Goal: Task Accomplishment & Management: Use online tool/utility

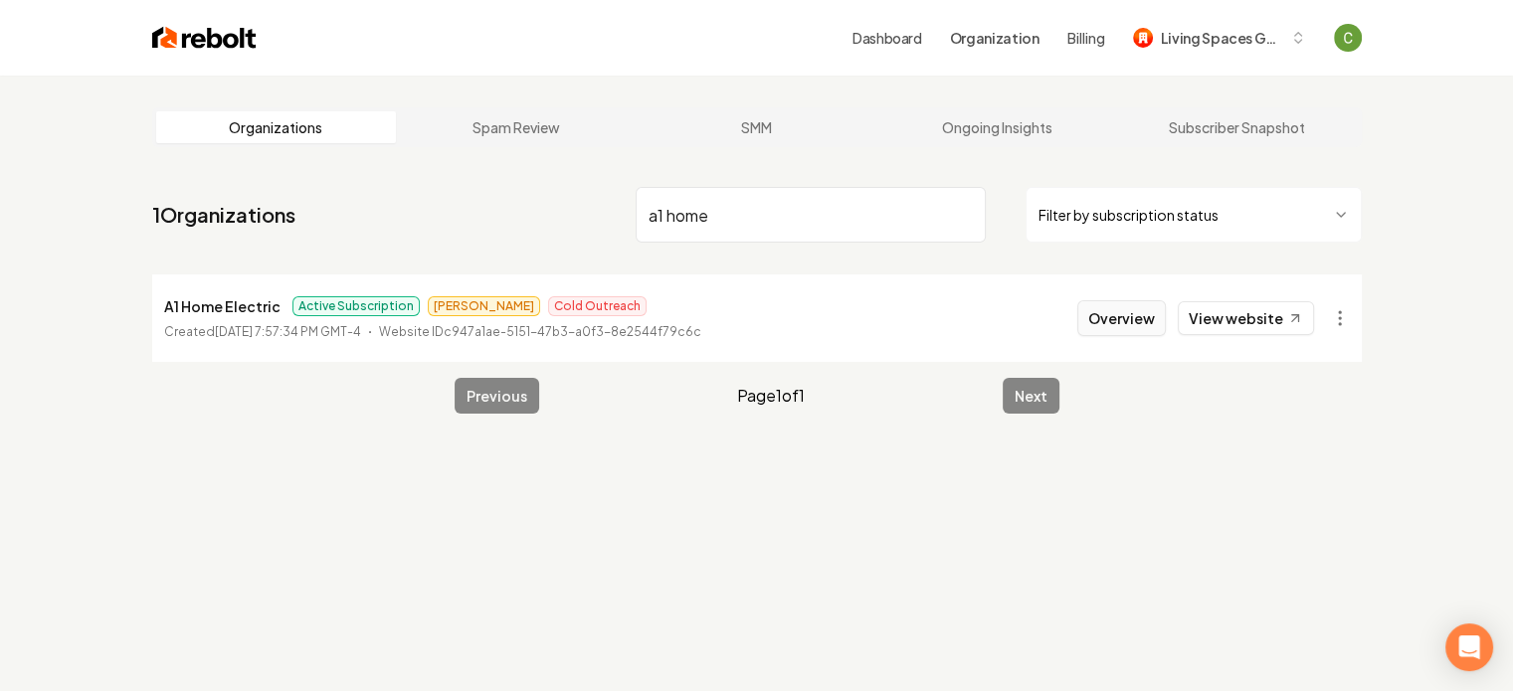
type input "a1 home"
click at [1128, 312] on button "Overview" at bounding box center [1121, 318] width 89 height 36
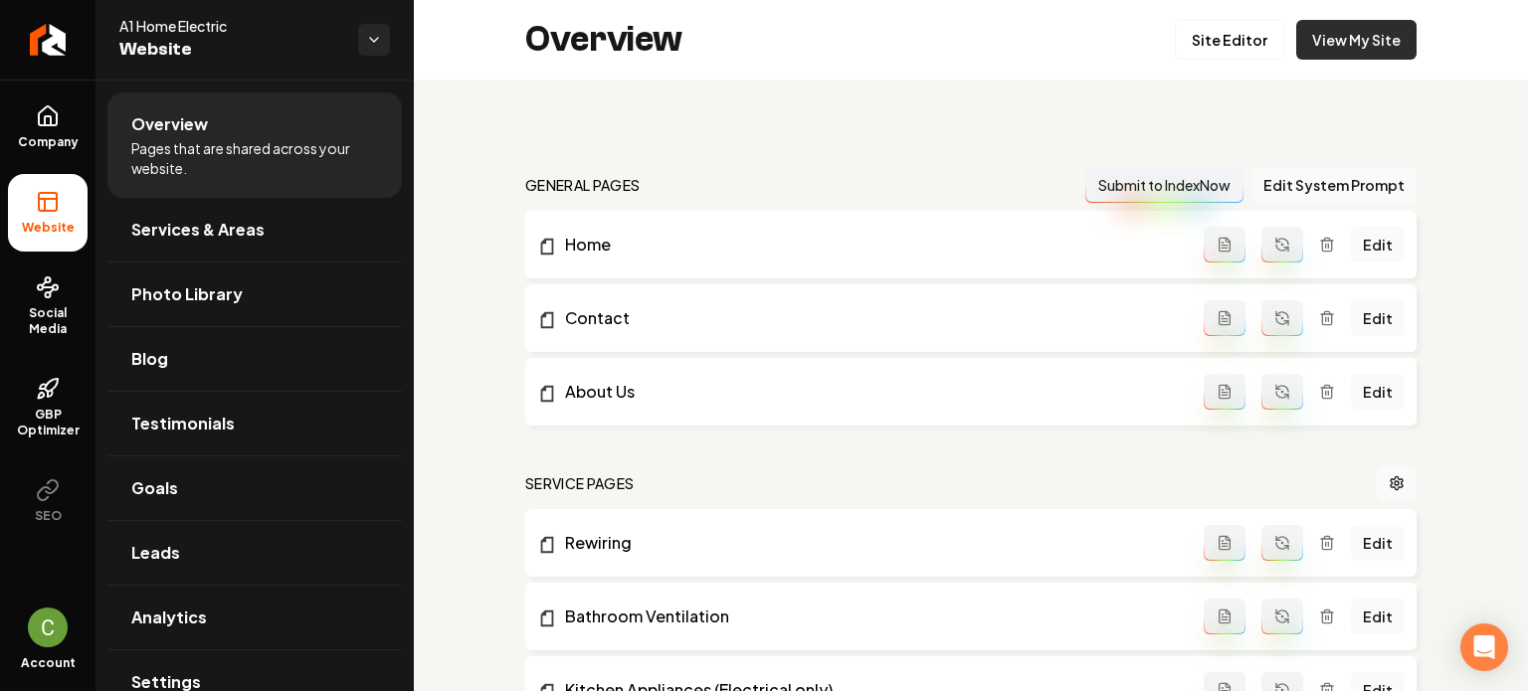
click at [1345, 21] on link "View My Site" at bounding box center [1356, 40] width 120 height 40
click at [1213, 57] on link "Site Editor" at bounding box center [1229, 40] width 109 height 40
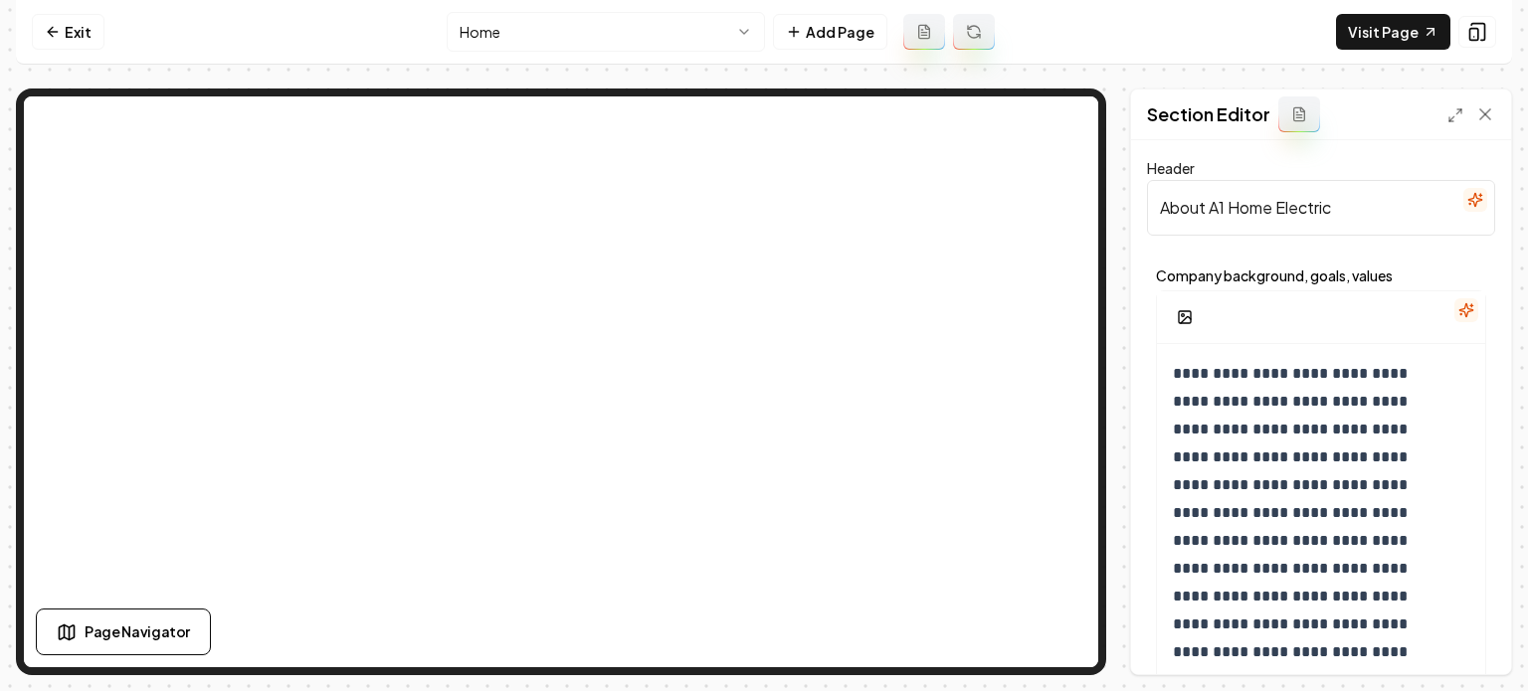
scroll to position [380, 0]
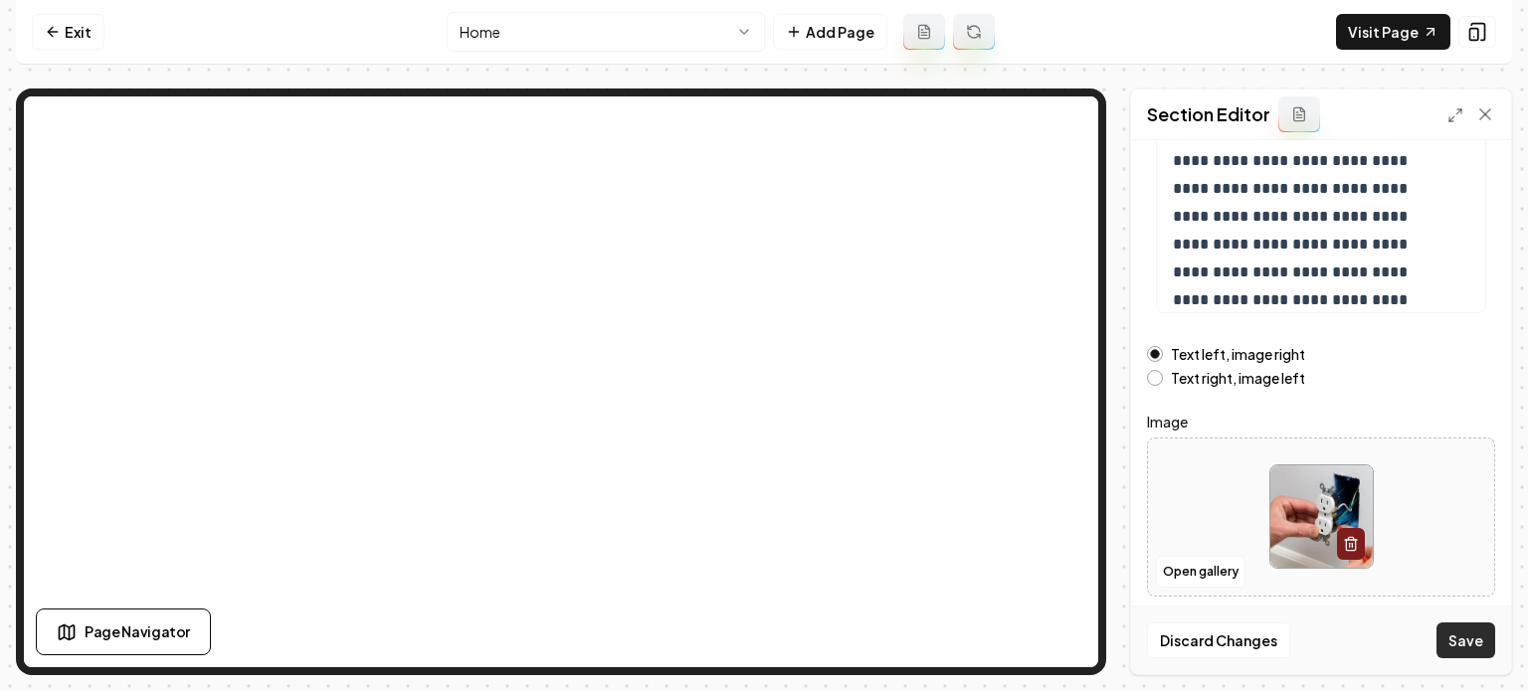
click at [1448, 641] on button "Save" at bounding box center [1465, 641] width 59 height 36
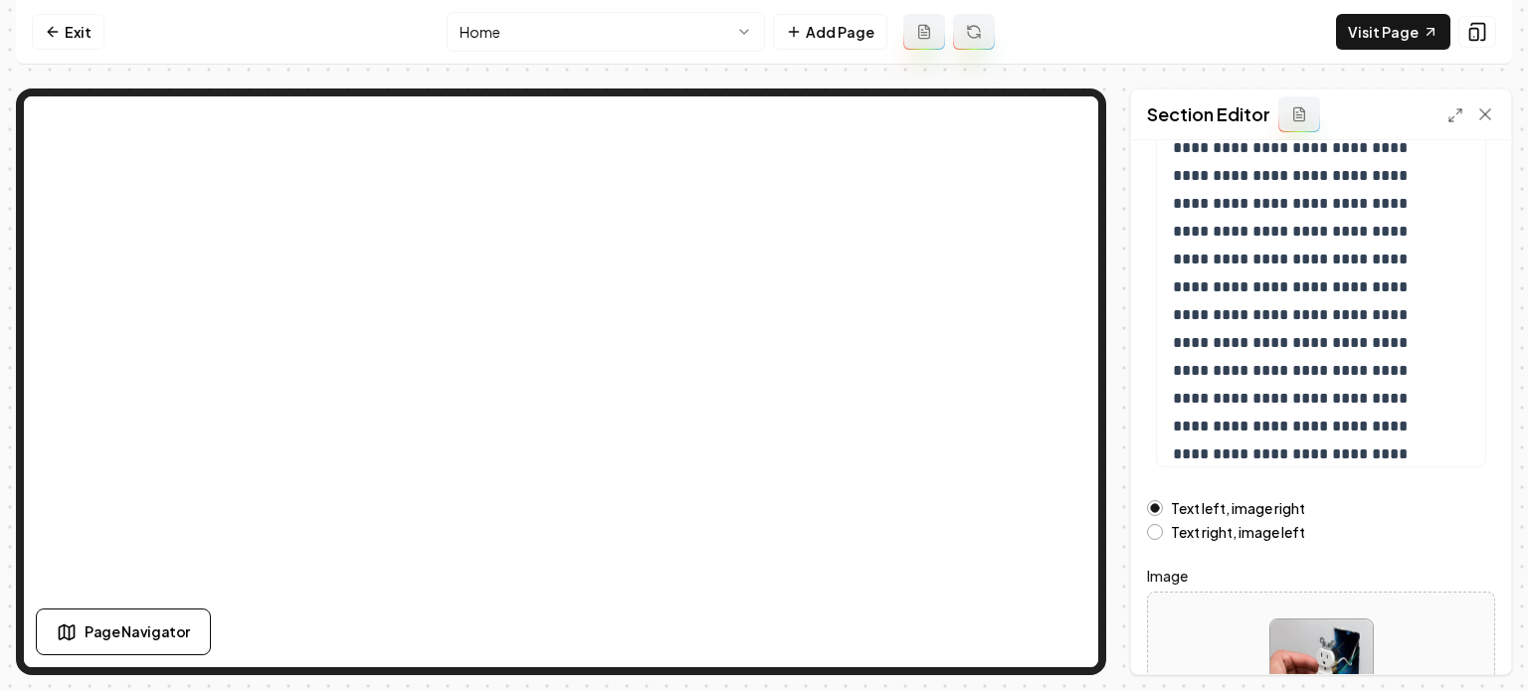
scroll to position [222, 0]
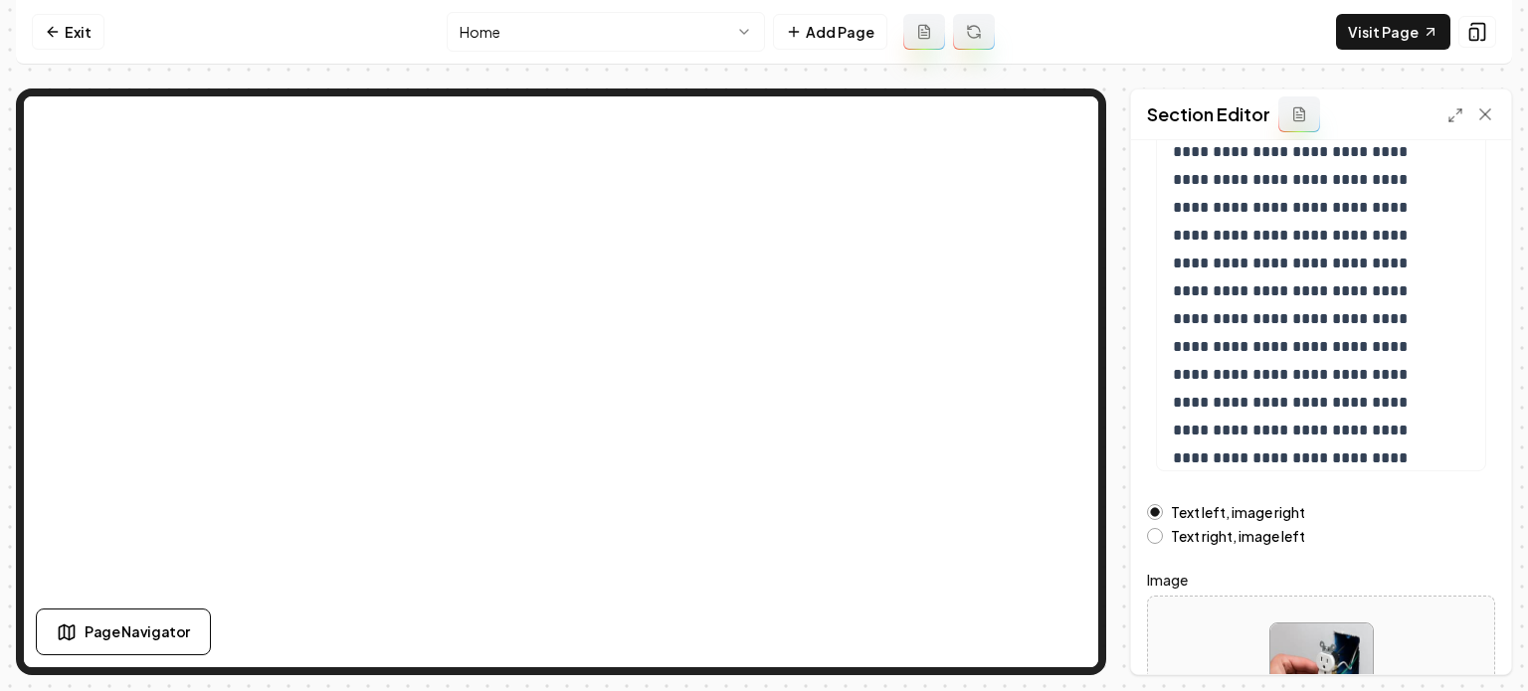
click at [1274, 535] on label "Text right, image left" at bounding box center [1238, 536] width 134 height 14
click at [1163, 535] on button "Text right, image left" at bounding box center [1155, 536] width 16 height 16
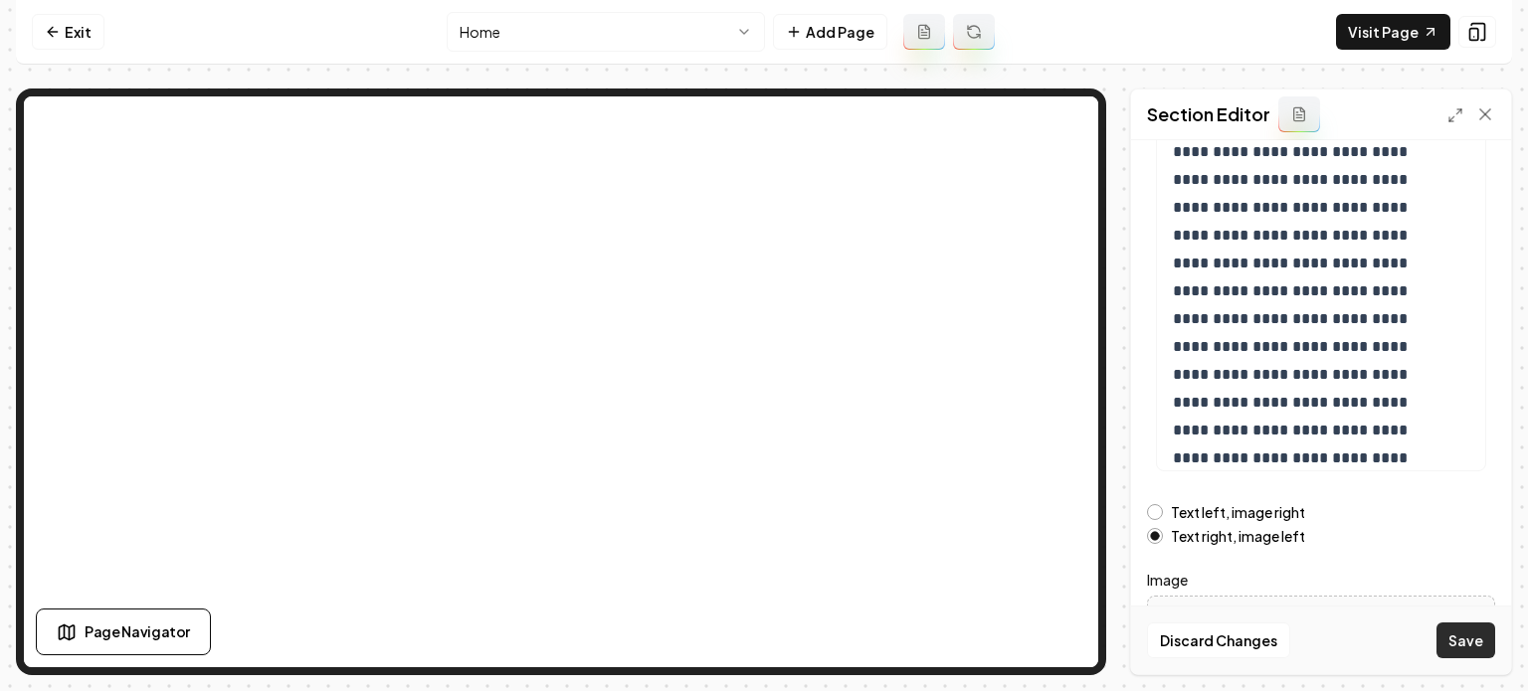
click at [1444, 627] on button "Save" at bounding box center [1465, 641] width 59 height 36
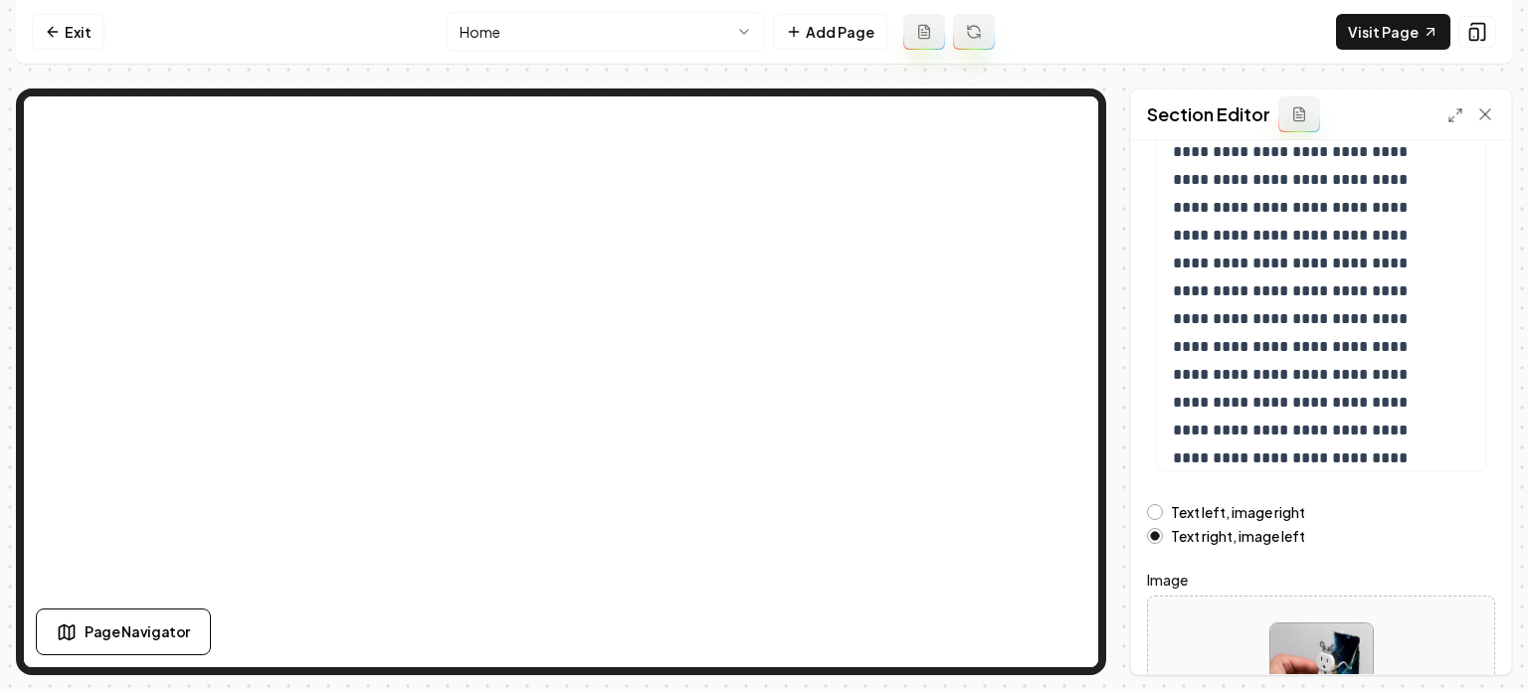
scroll to position [0, 0]
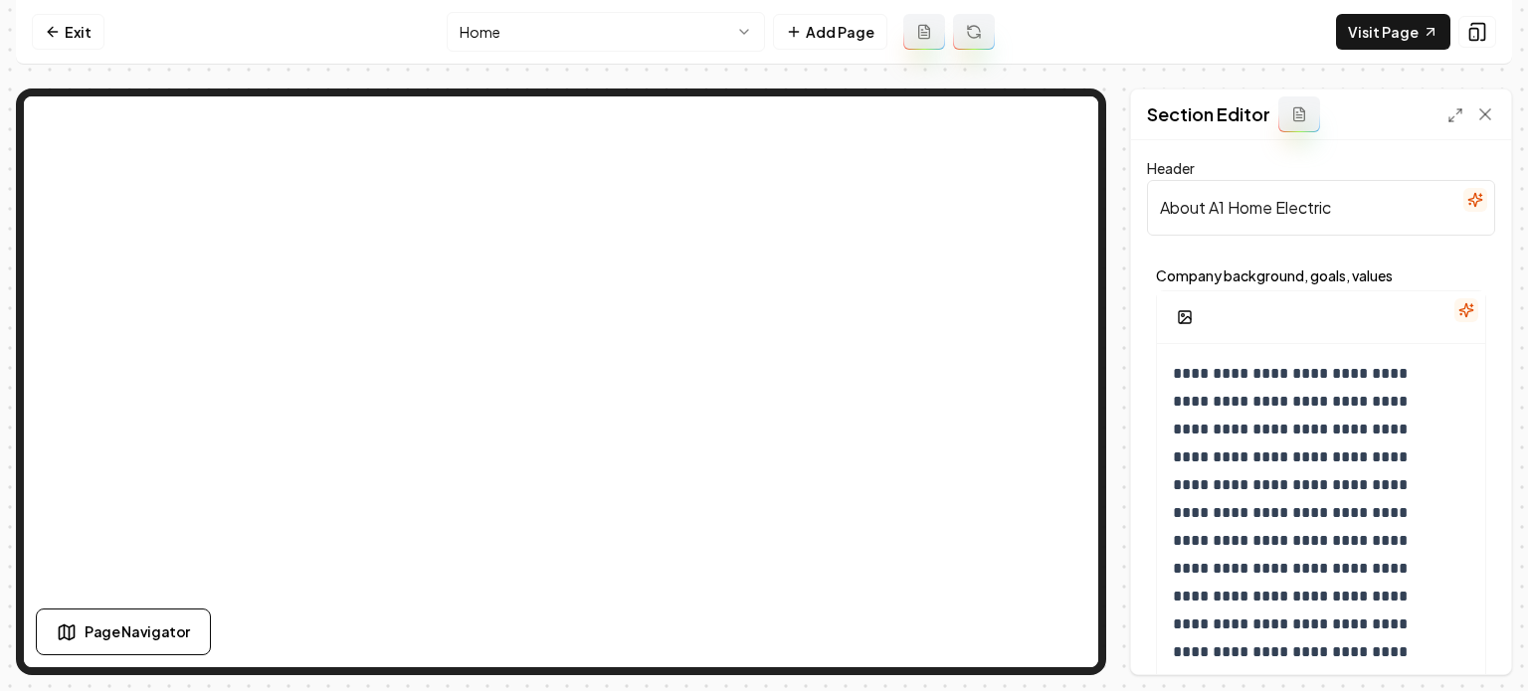
click at [1496, 89] on div "**********" at bounding box center [1321, 382] width 382 height 587
click at [1404, 31] on link "Visit Page" at bounding box center [1393, 32] width 114 height 36
click at [51, 29] on icon at bounding box center [50, 31] width 5 height 9
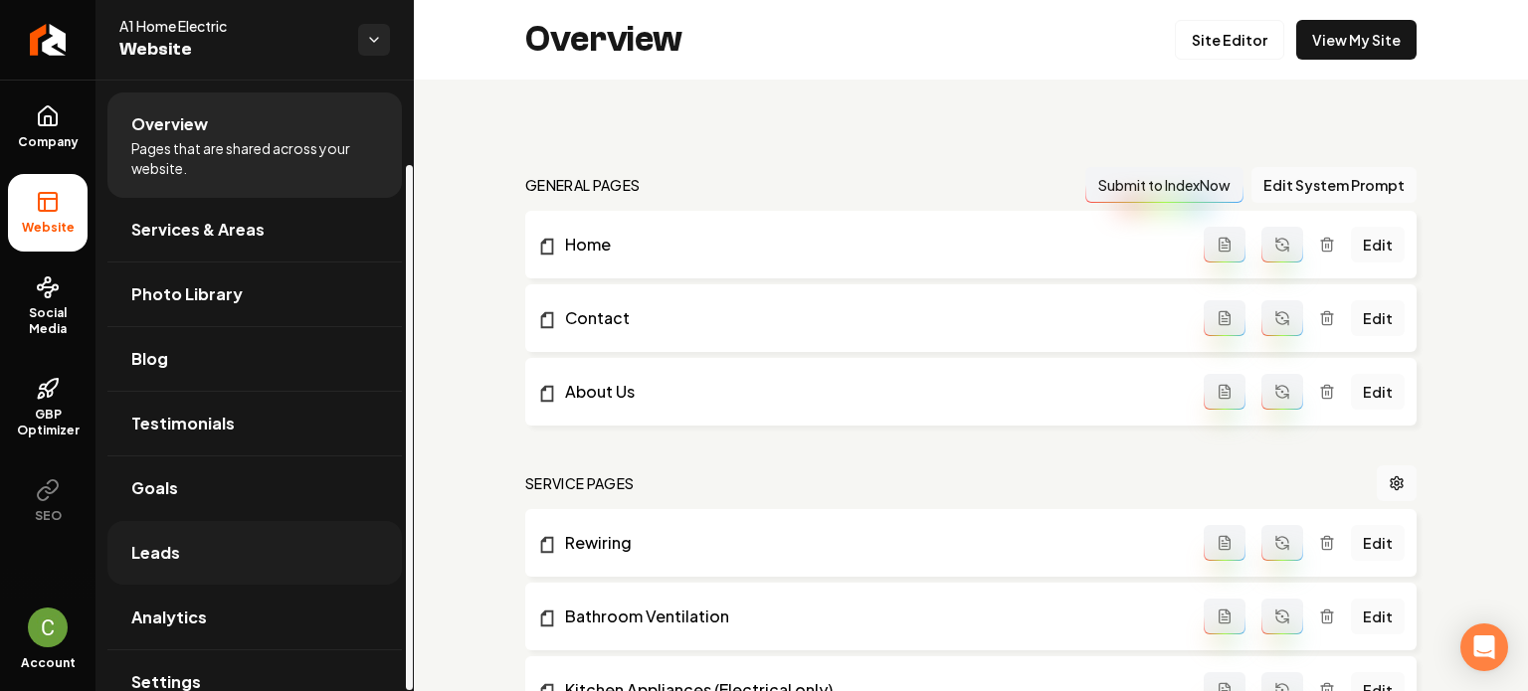
scroll to position [98, 0]
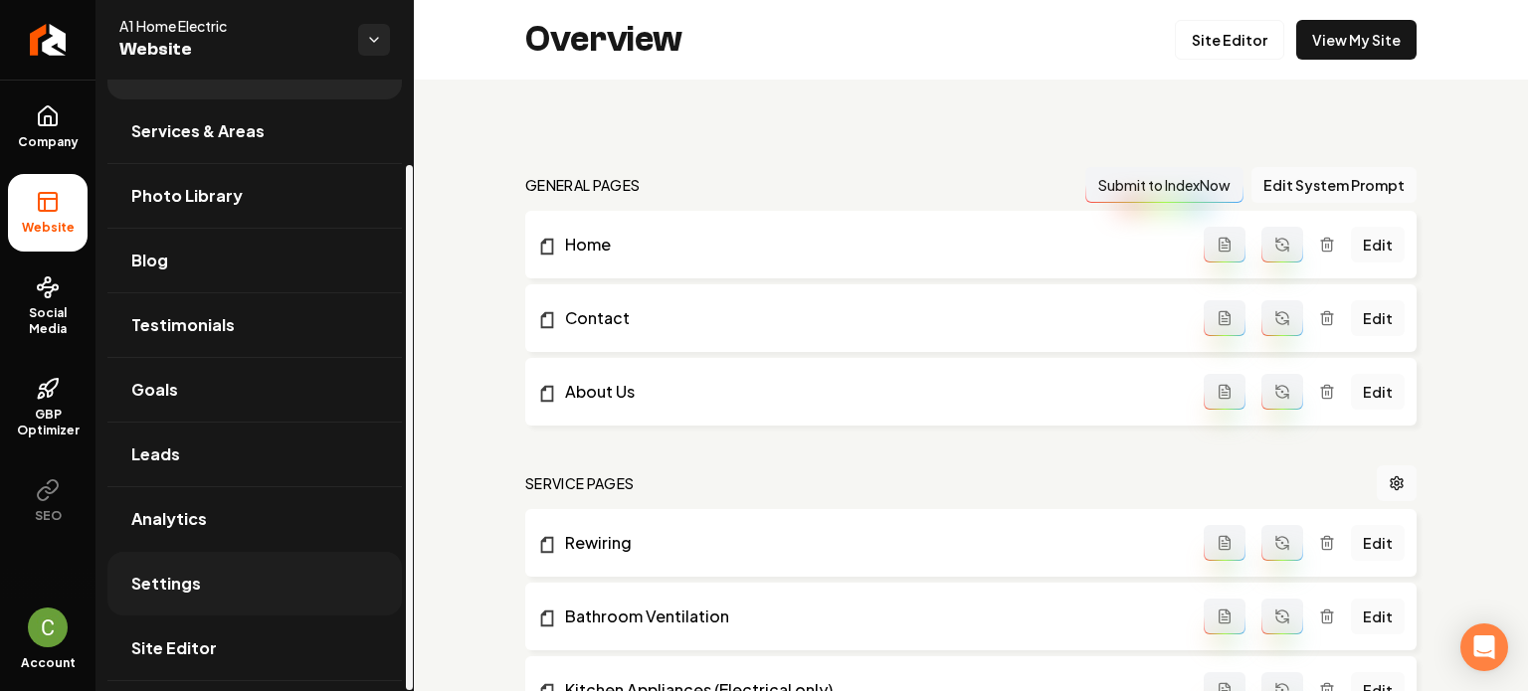
click at [253, 576] on link "Settings" at bounding box center [254, 584] width 294 height 64
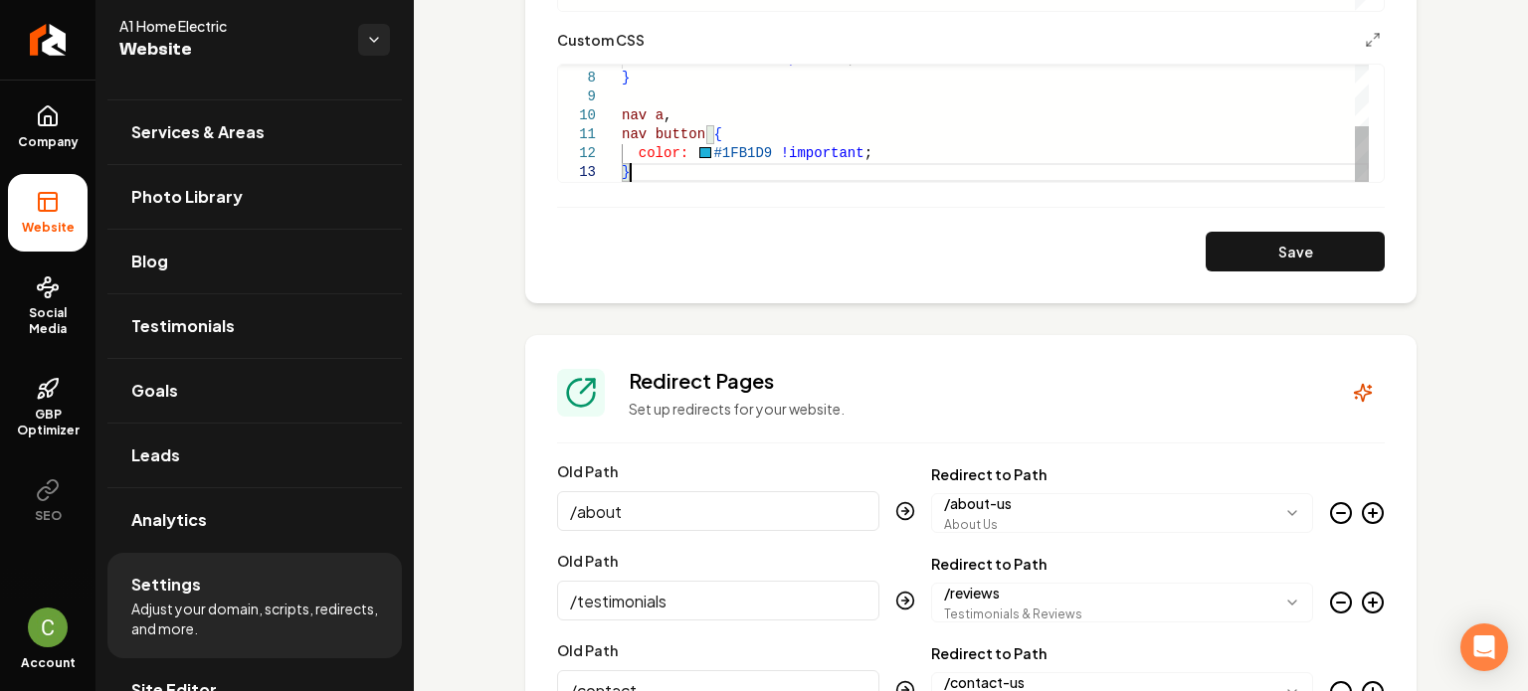
click at [659, 173] on div "color: white !important ; } nav a , nav button { color: #1FB1D9 !important ; }" at bounding box center [995, 59] width 747 height 246
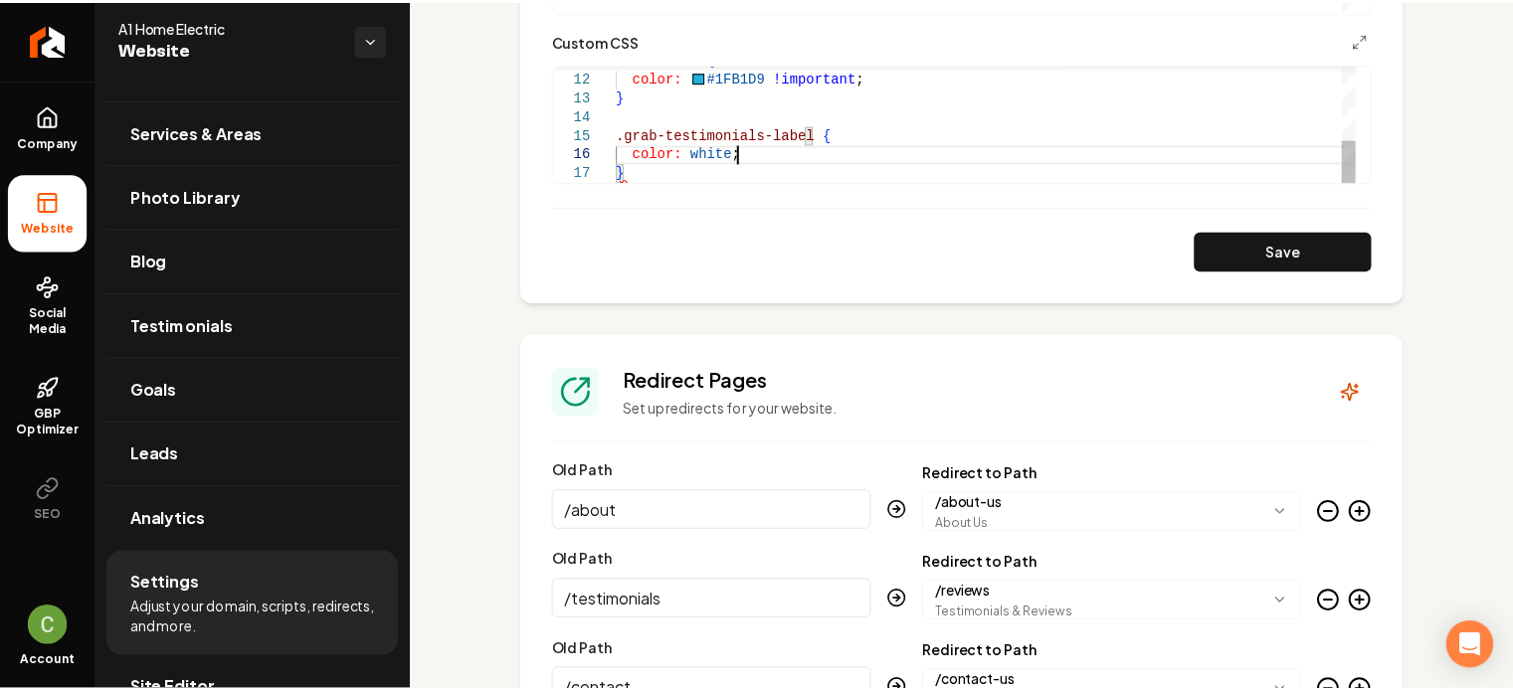
scroll to position [95, 119]
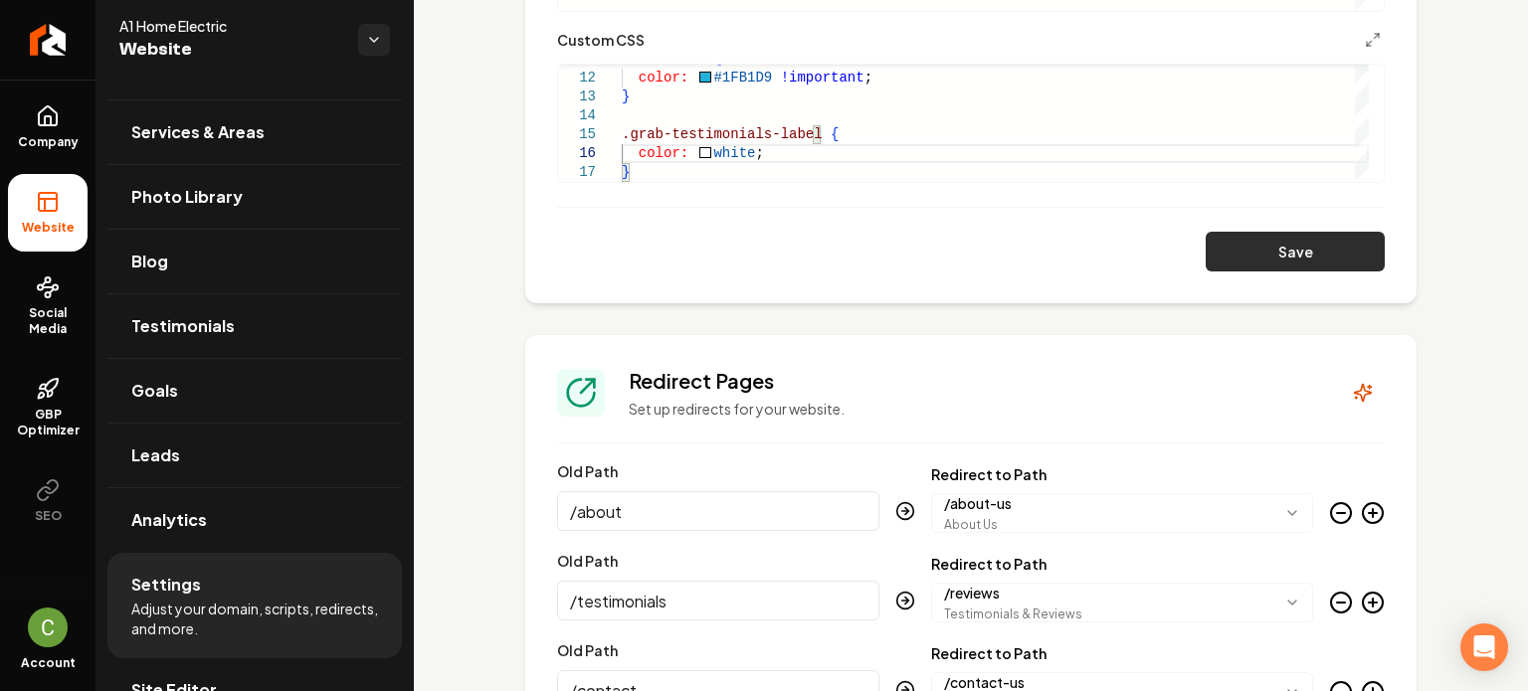
click at [1258, 234] on button "Save" at bounding box center [1294, 252] width 179 height 40
type textarea "**********"
click at [1258, 232] on div "Save" at bounding box center [970, 252] width 827 height 40
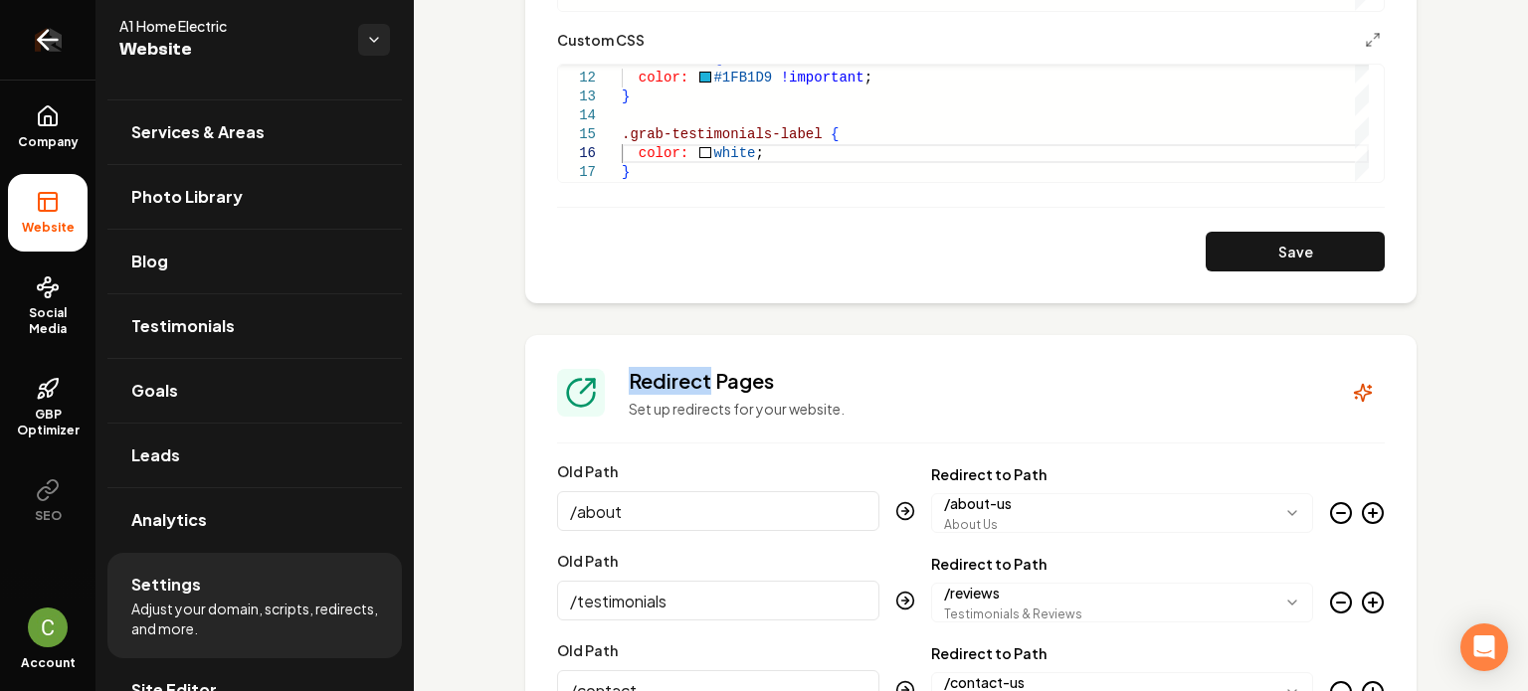
click at [53, 36] on icon "Return to dashboard" at bounding box center [48, 40] width 32 height 32
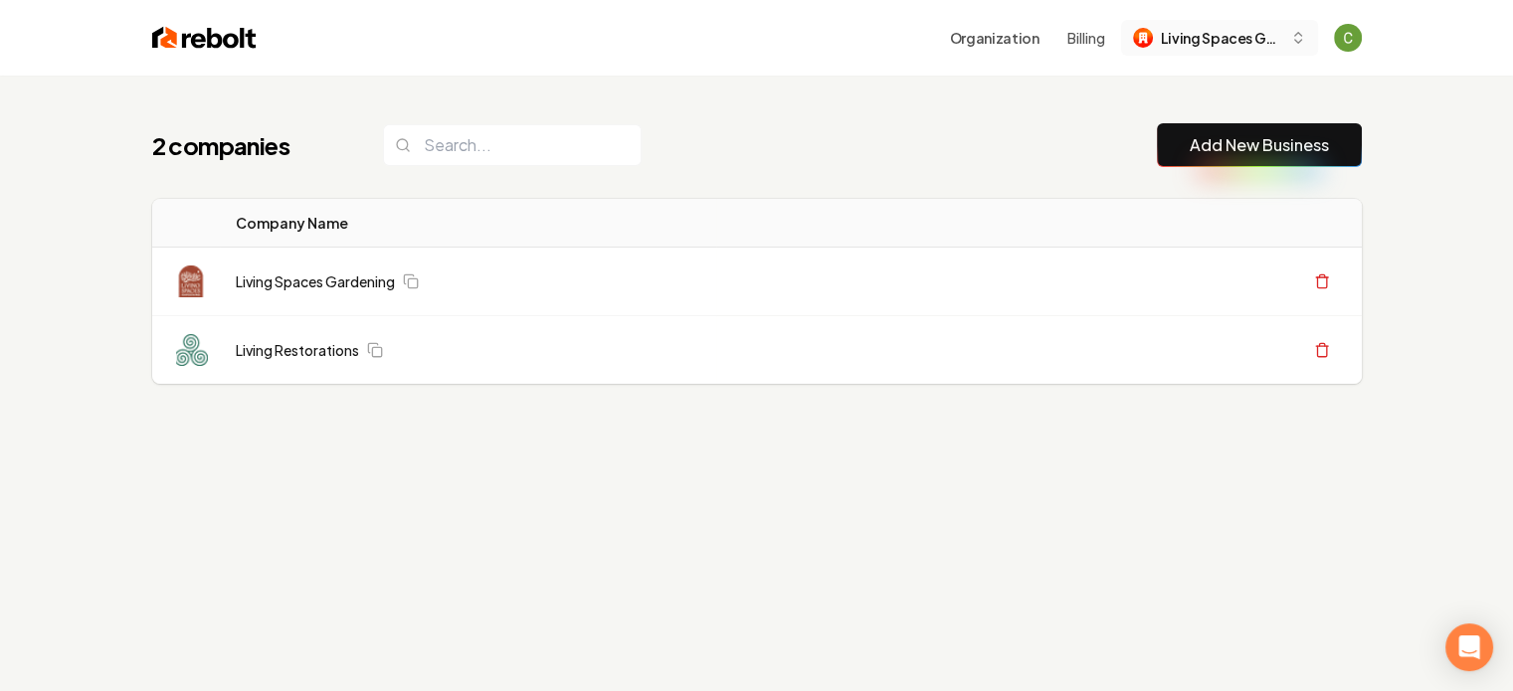
click at [1195, 35] on span "Living Spaces Gardening" at bounding box center [1221, 38] width 121 height 21
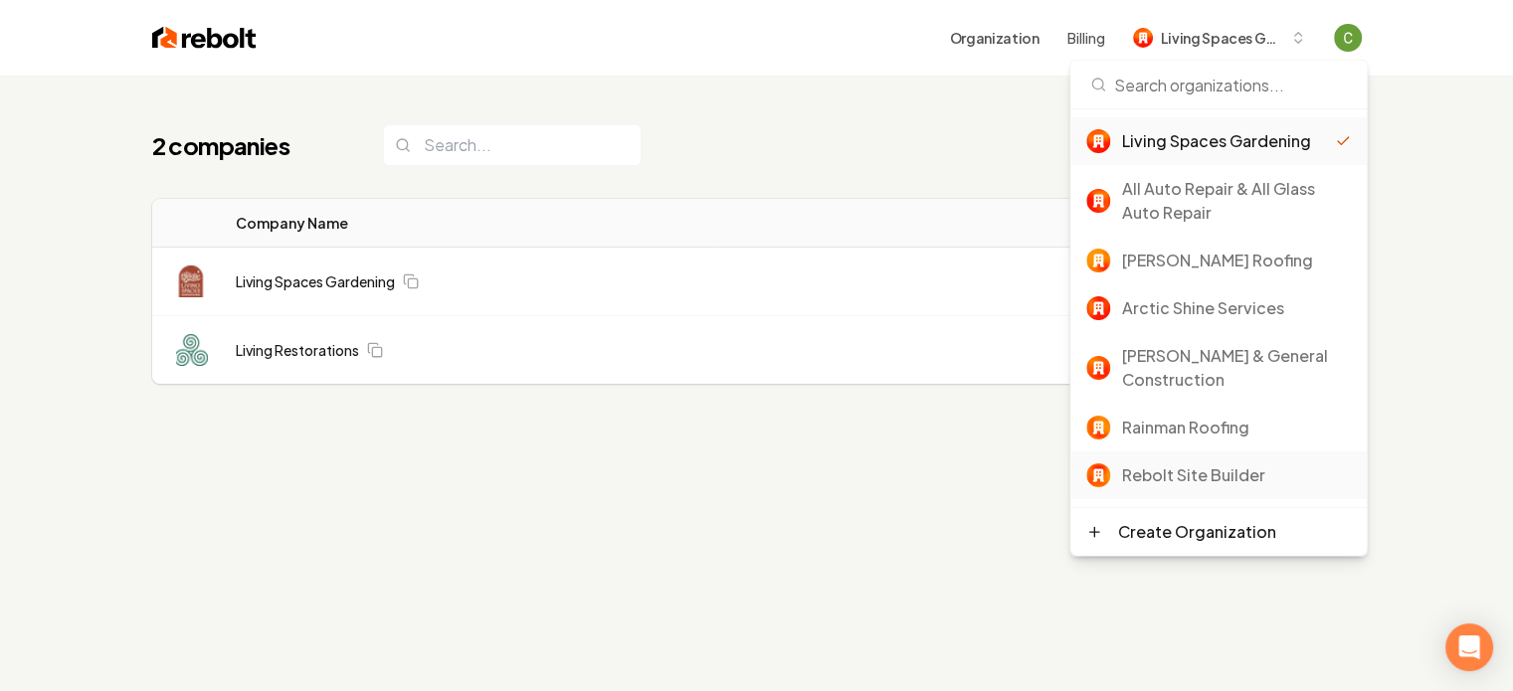
click at [1198, 476] on div "Rebolt Site Builder" at bounding box center [1236, 475] width 229 height 24
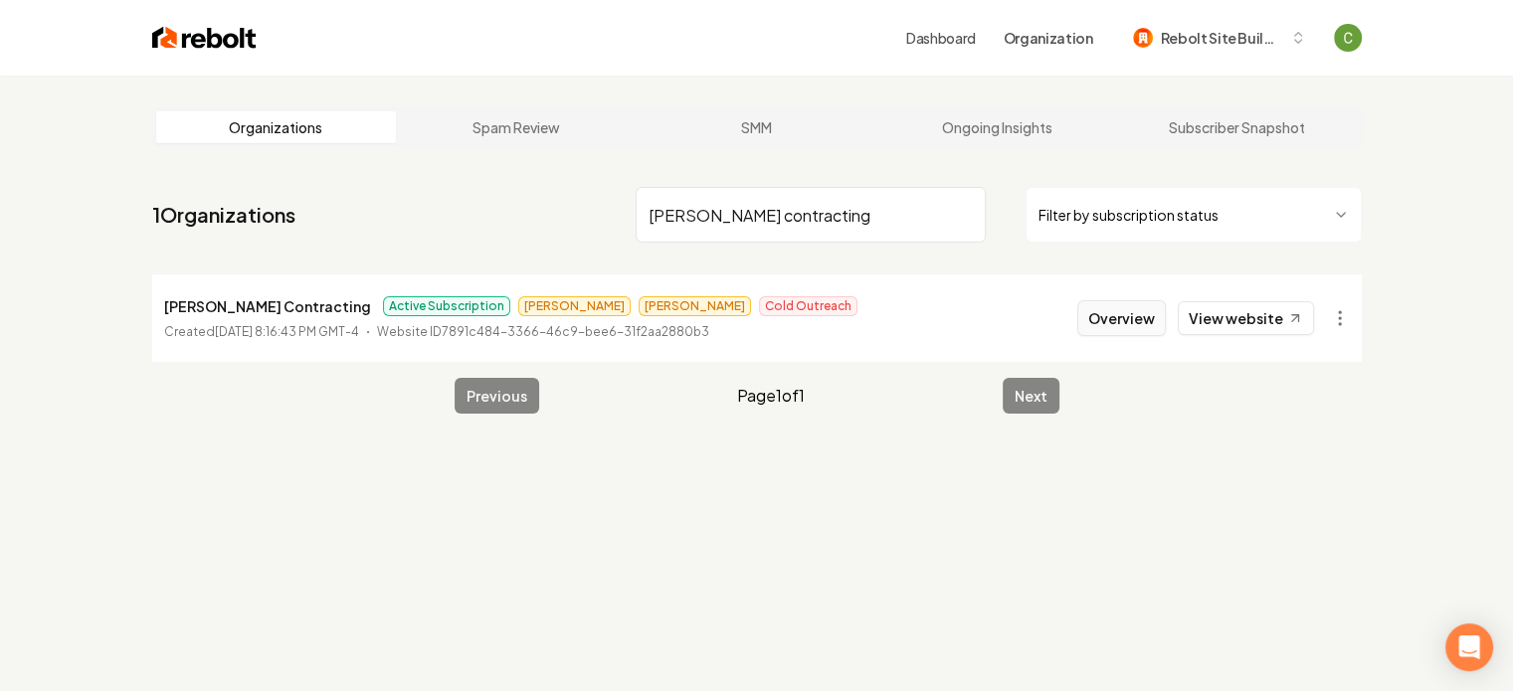
type input "borja contracting"
click at [1090, 325] on button "Overview" at bounding box center [1121, 318] width 89 height 36
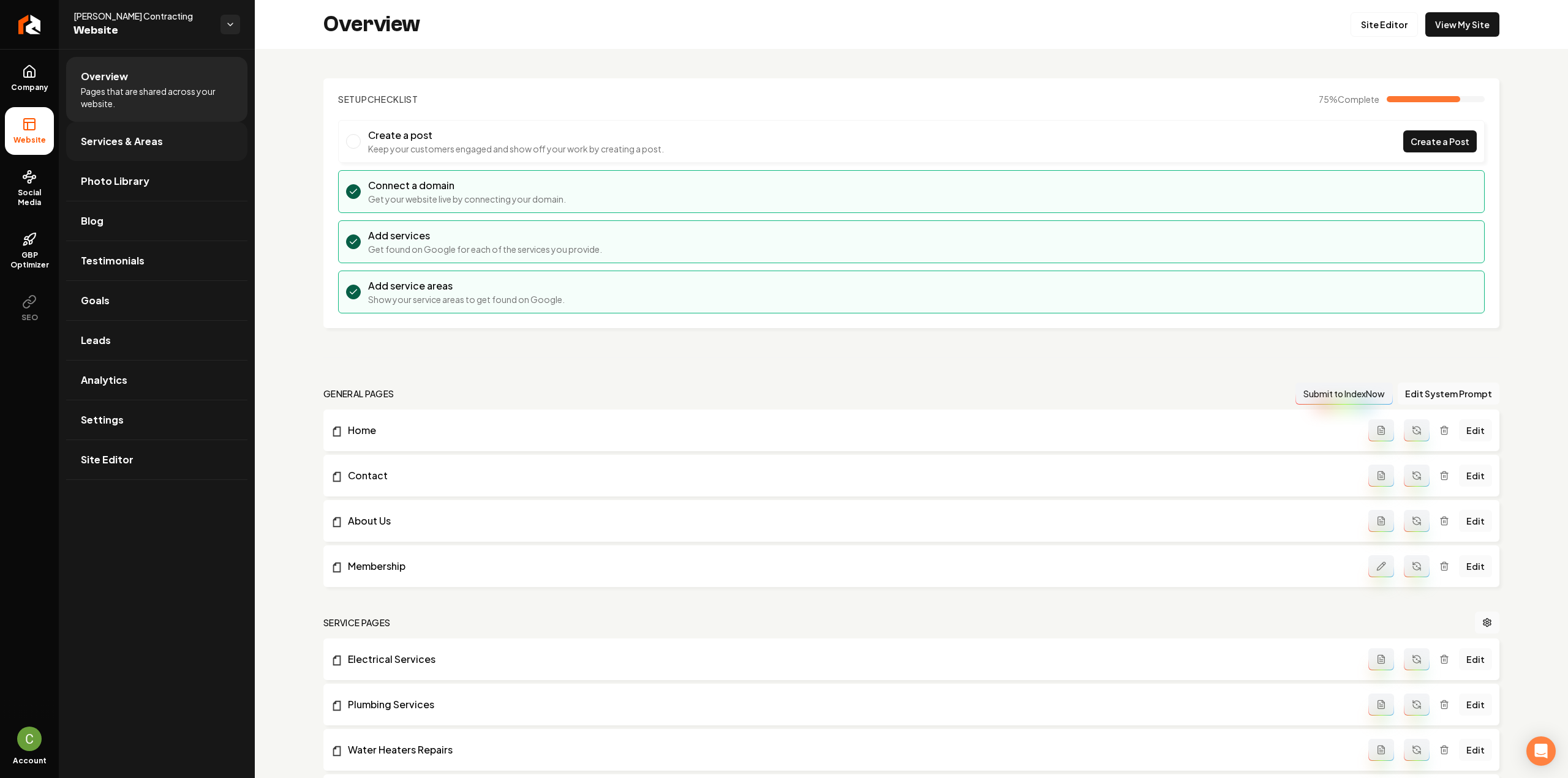
click at [139, 145] on span "Services & Areas" at bounding box center [121, 142] width 82 height 15
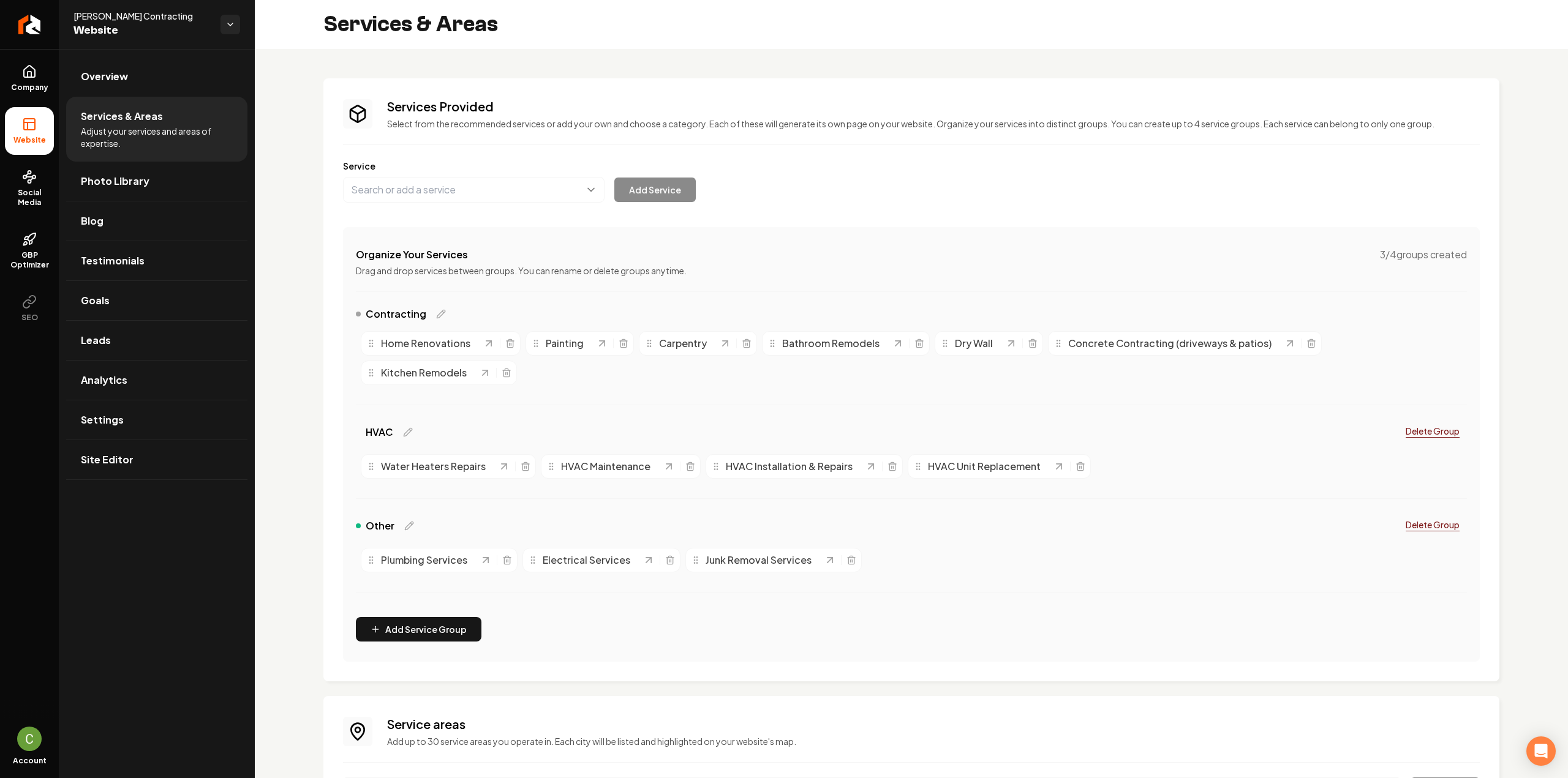
click at [517, 177] on div "Service Add Service" at bounding box center [911, 182] width 1137 height 43
click at [517, 190] on button "Main content area" at bounding box center [474, 190] width 262 height 26
type input "Dryer Vent Cleaning"
click at [661, 201] on button "Add Service" at bounding box center [655, 190] width 81 height 25
click at [513, 193] on button "Main content area" at bounding box center [474, 190] width 262 height 26
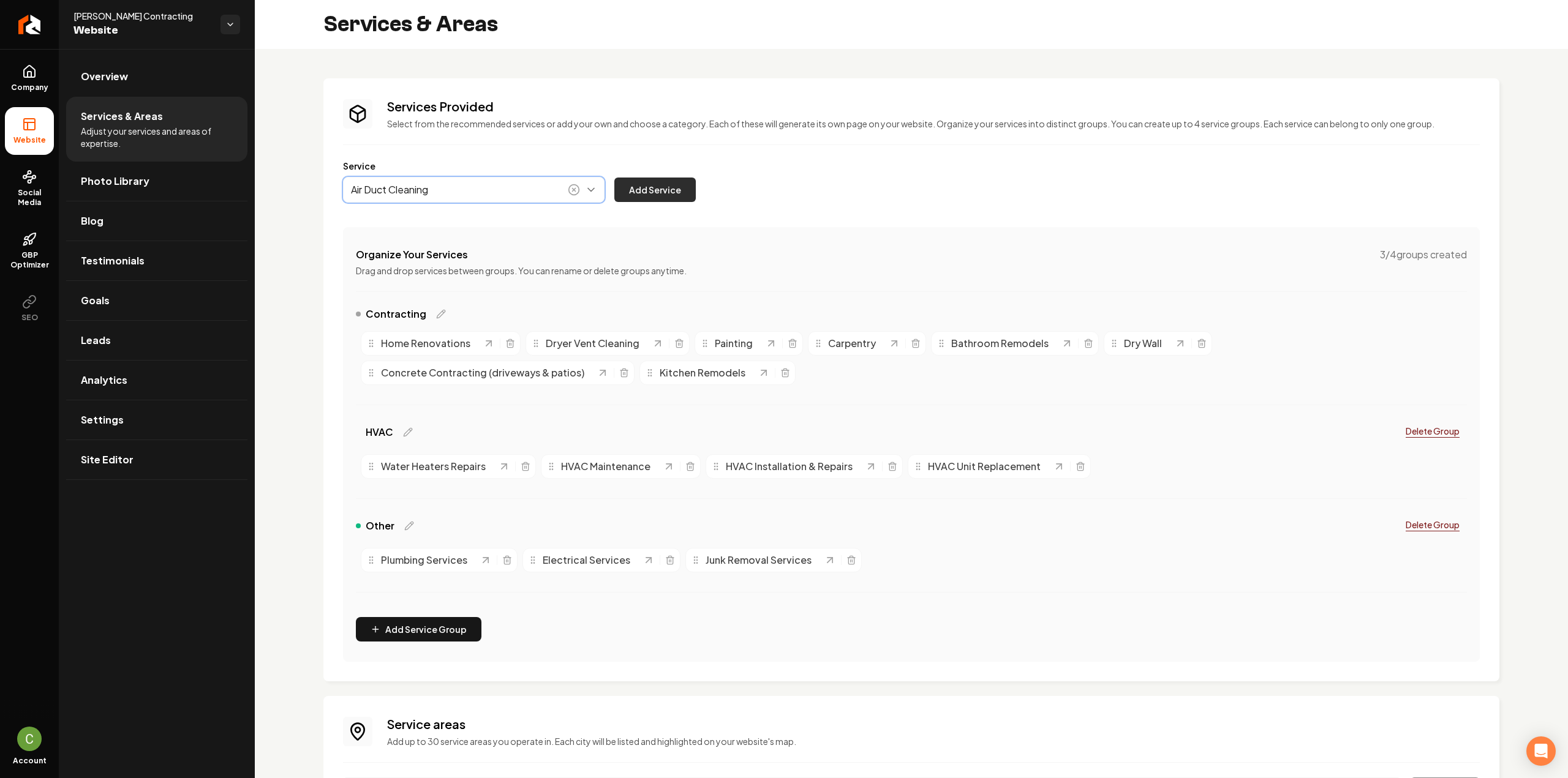
type input "Air Duct Cleaning"
click at [663, 190] on button "Add Service" at bounding box center [655, 190] width 81 height 25
drag, startPoint x: 703, startPoint y: 353, endPoint x: 1132, endPoint y: 471, distance: 444.9
drag, startPoint x: 551, startPoint y: 345, endPoint x: 1335, endPoint y: 461, distance: 792.5
click at [931, 425] on span "Dryer Vent Cleaning" at bounding box center [1380, 462] width 94 height 15
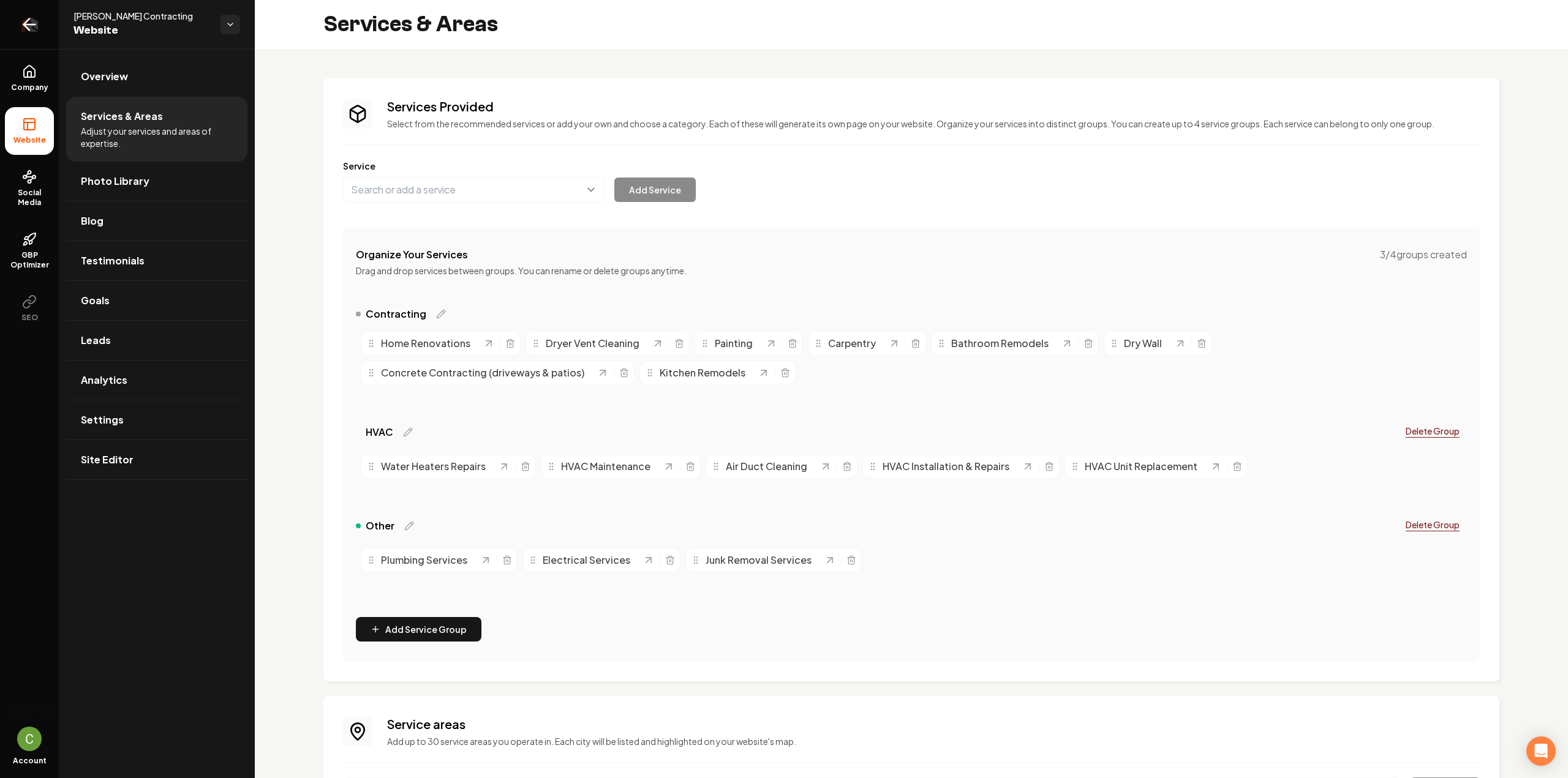
click at [12, 18] on link "Return to dashboard" at bounding box center [29, 25] width 59 height 49
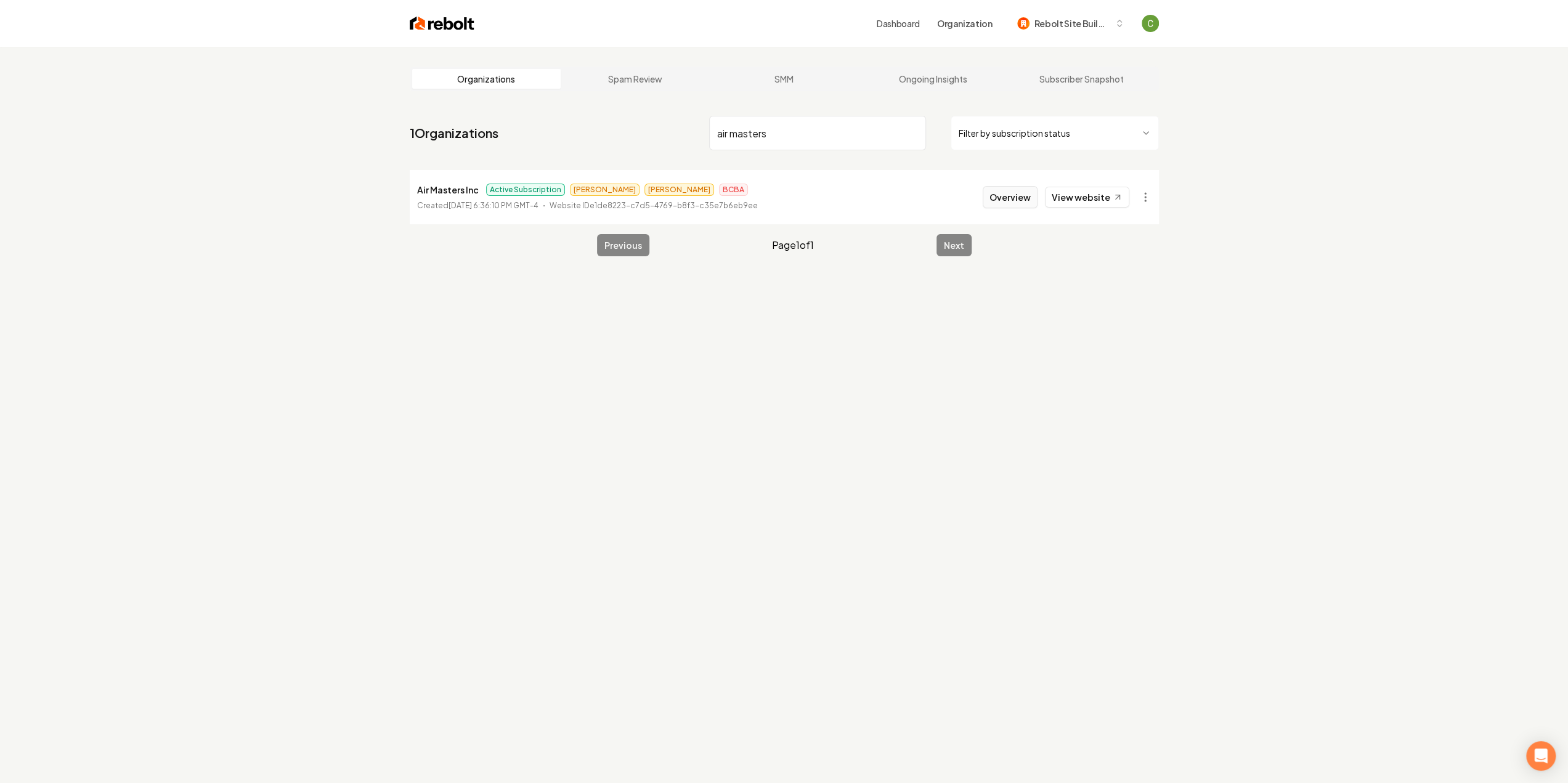
type input "air masters"
click at [1020, 199] on button "Overview" at bounding box center [1010, 197] width 55 height 22
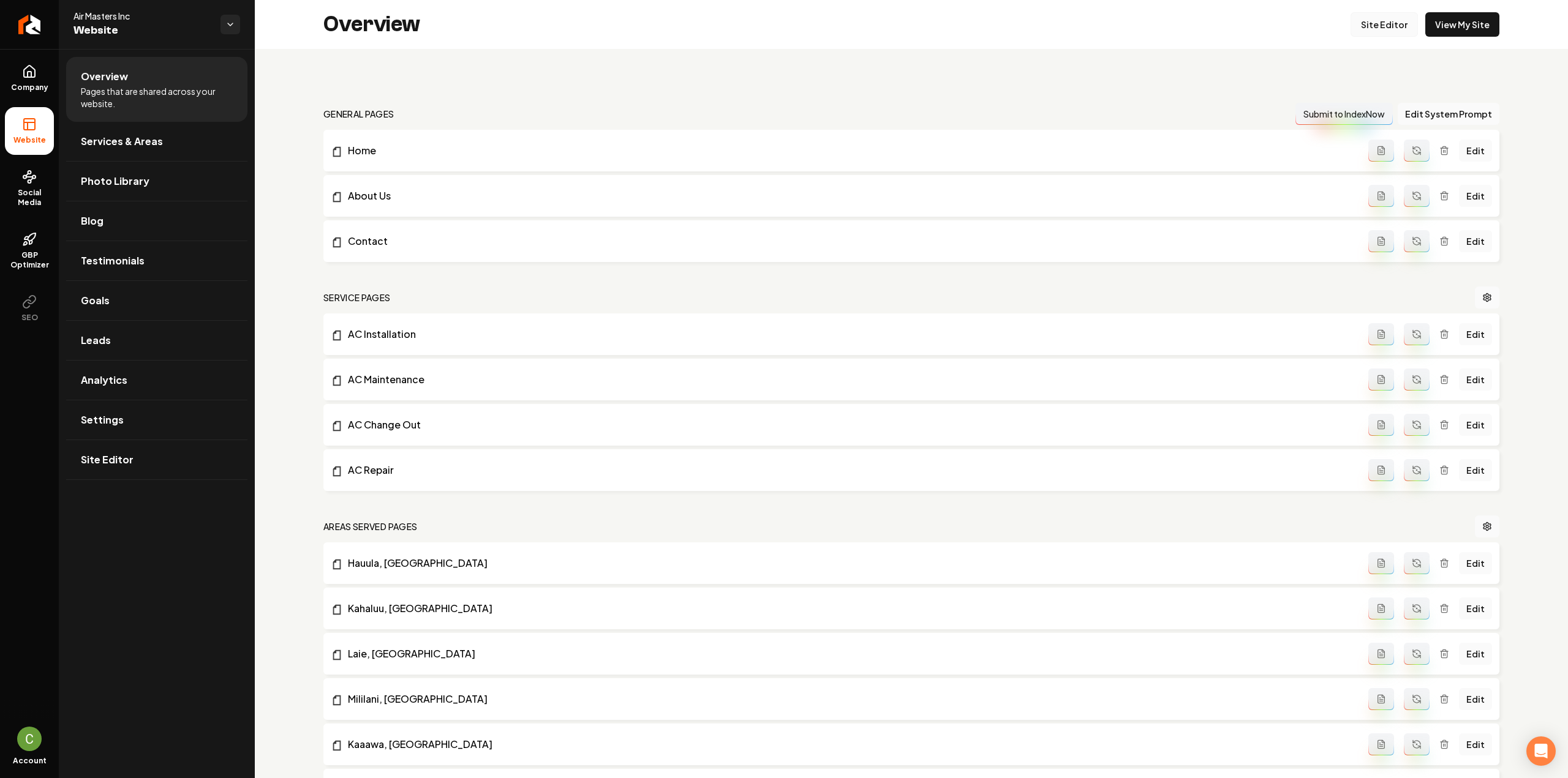
click at [1378, 34] on link "Site Editor" at bounding box center [1384, 25] width 67 height 25
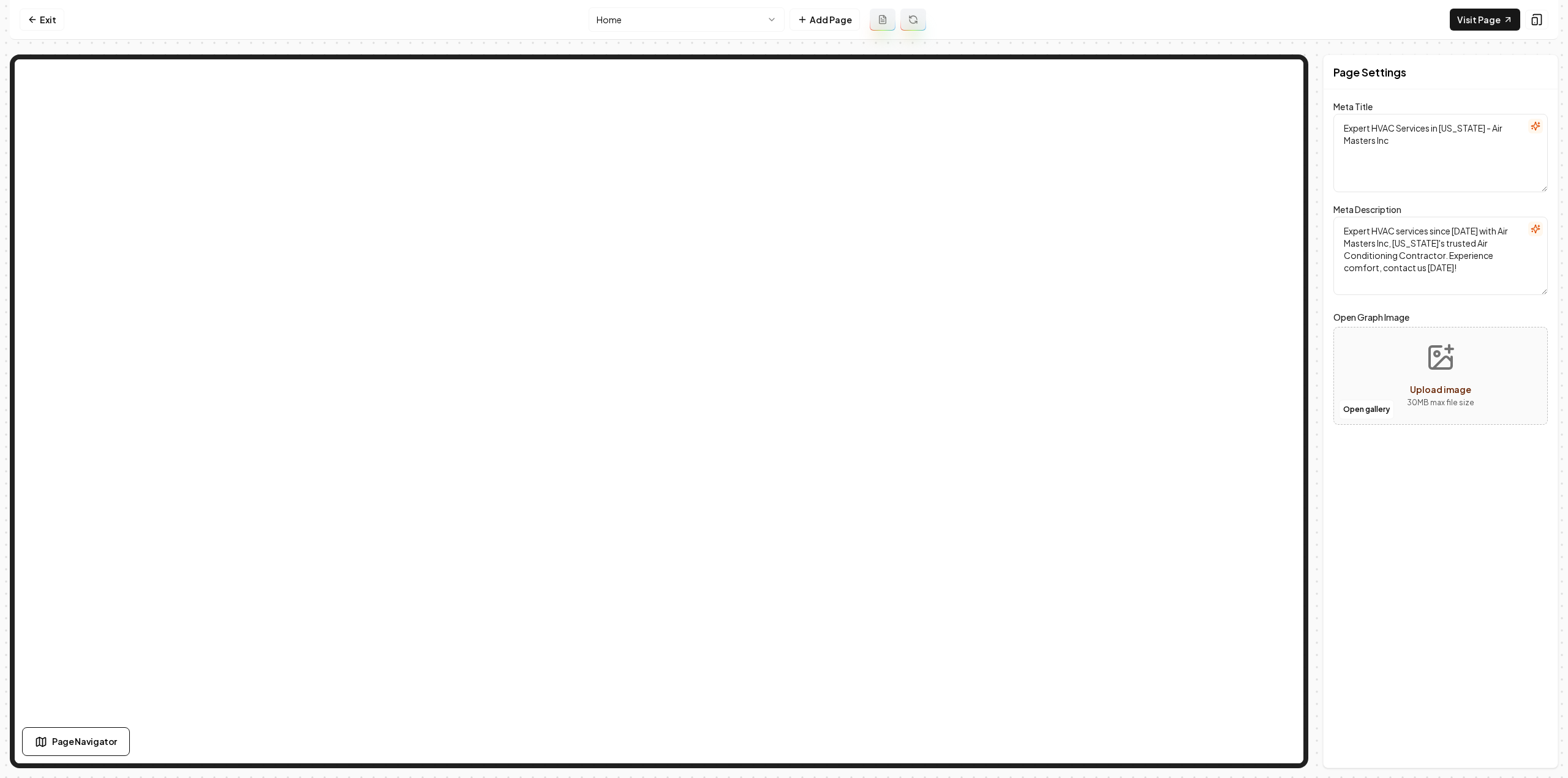
click at [725, 14] on html "Computer Required This feature is only available on a computer. Please switch t…" at bounding box center [784, 389] width 1568 height 778
click at [725, 14] on html "Computer Required This feature is only available on a computer. Please switch t…" at bounding box center [784, 389] width 1568 height 778
click at [838, 20] on button "Add Page" at bounding box center [825, 20] width 70 height 22
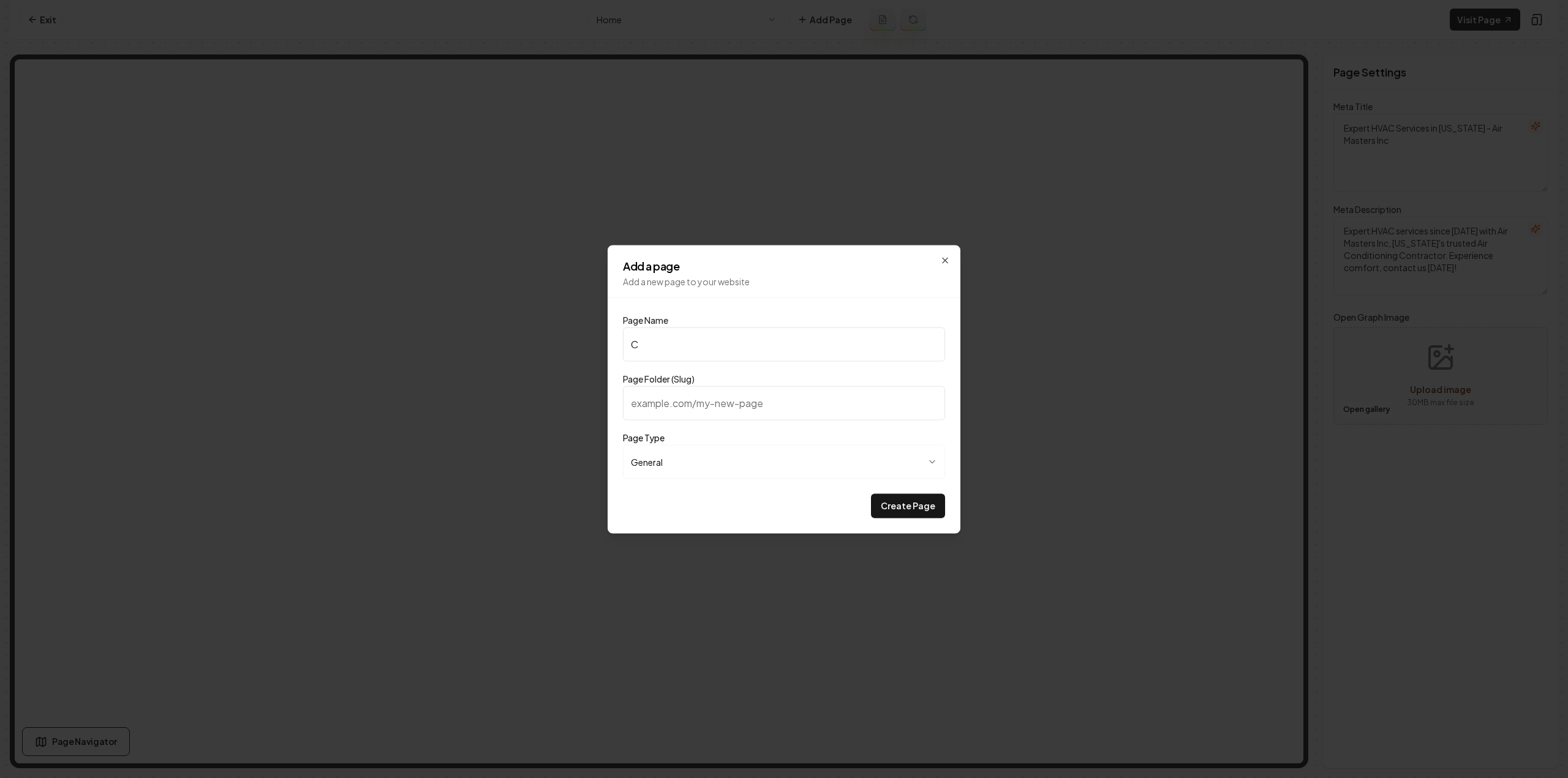
type input "CV"
type input "cv"
type input "C"
type input "c"
type input "Cu"
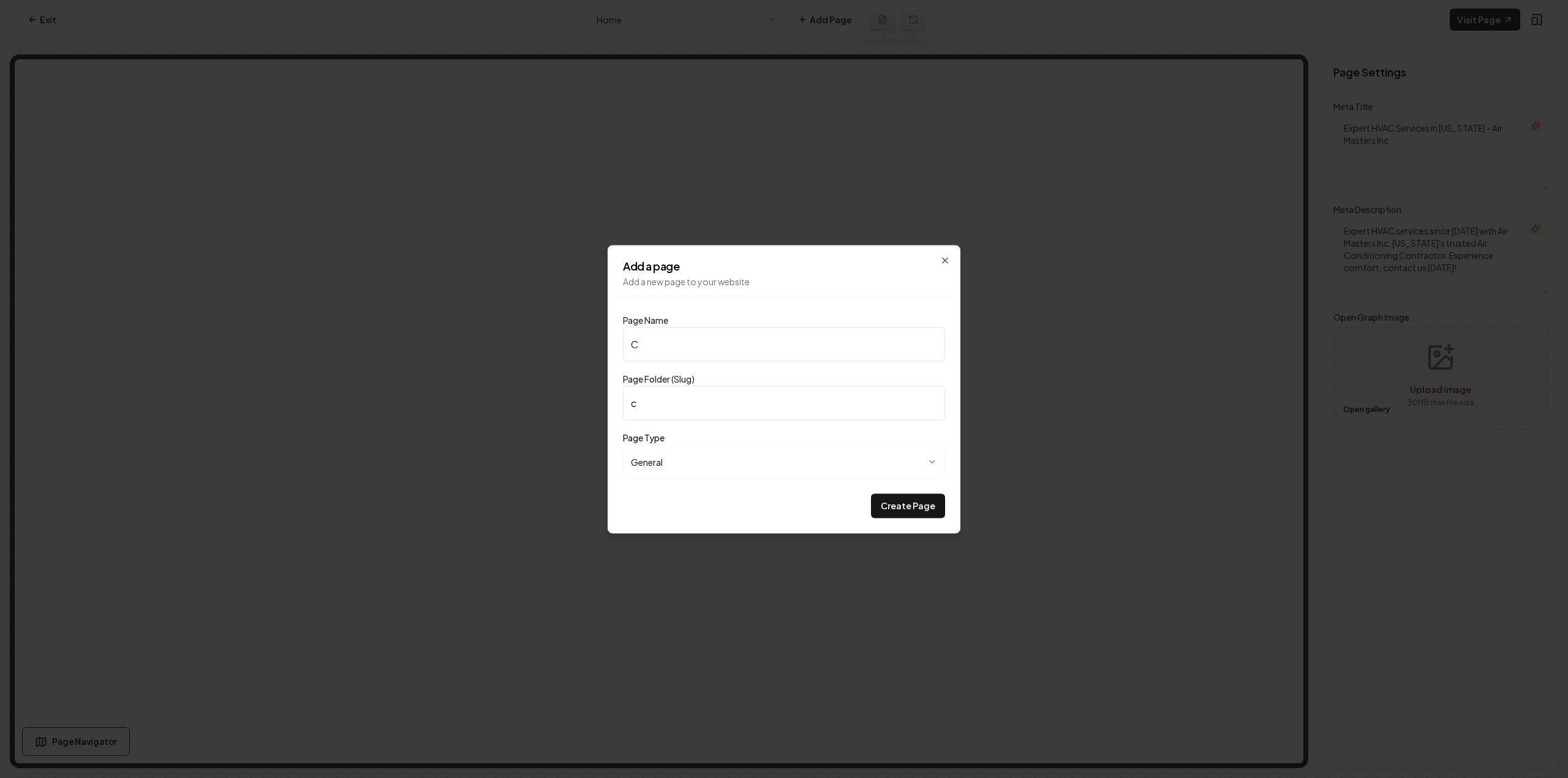
type input "cu"
type input "Cus"
type input "cus"
type input "Cust"
type input "cust"
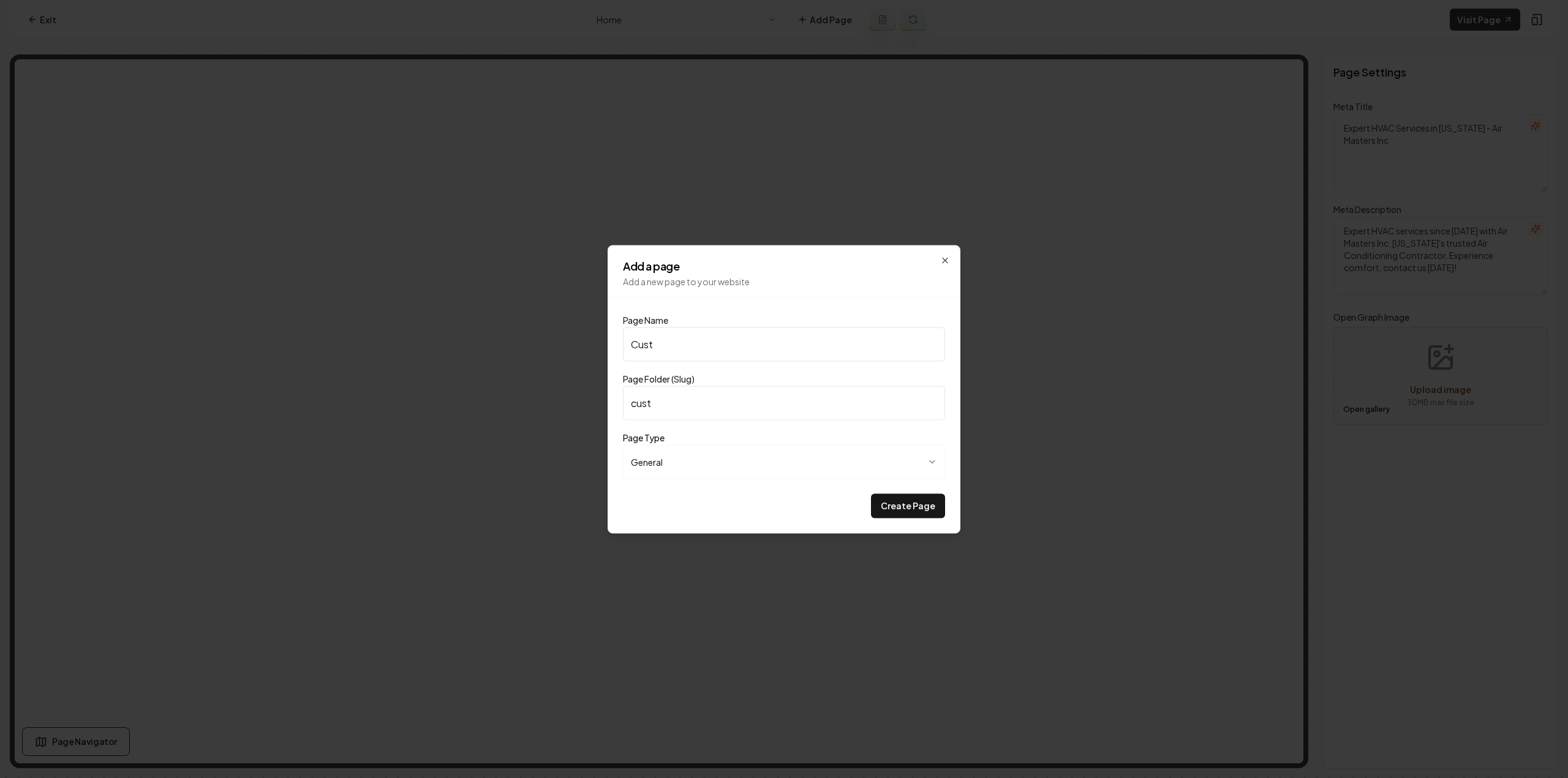
type input "Custo"
type input "custo"
type input "Custom"
type input "custom"
type input "Customer"
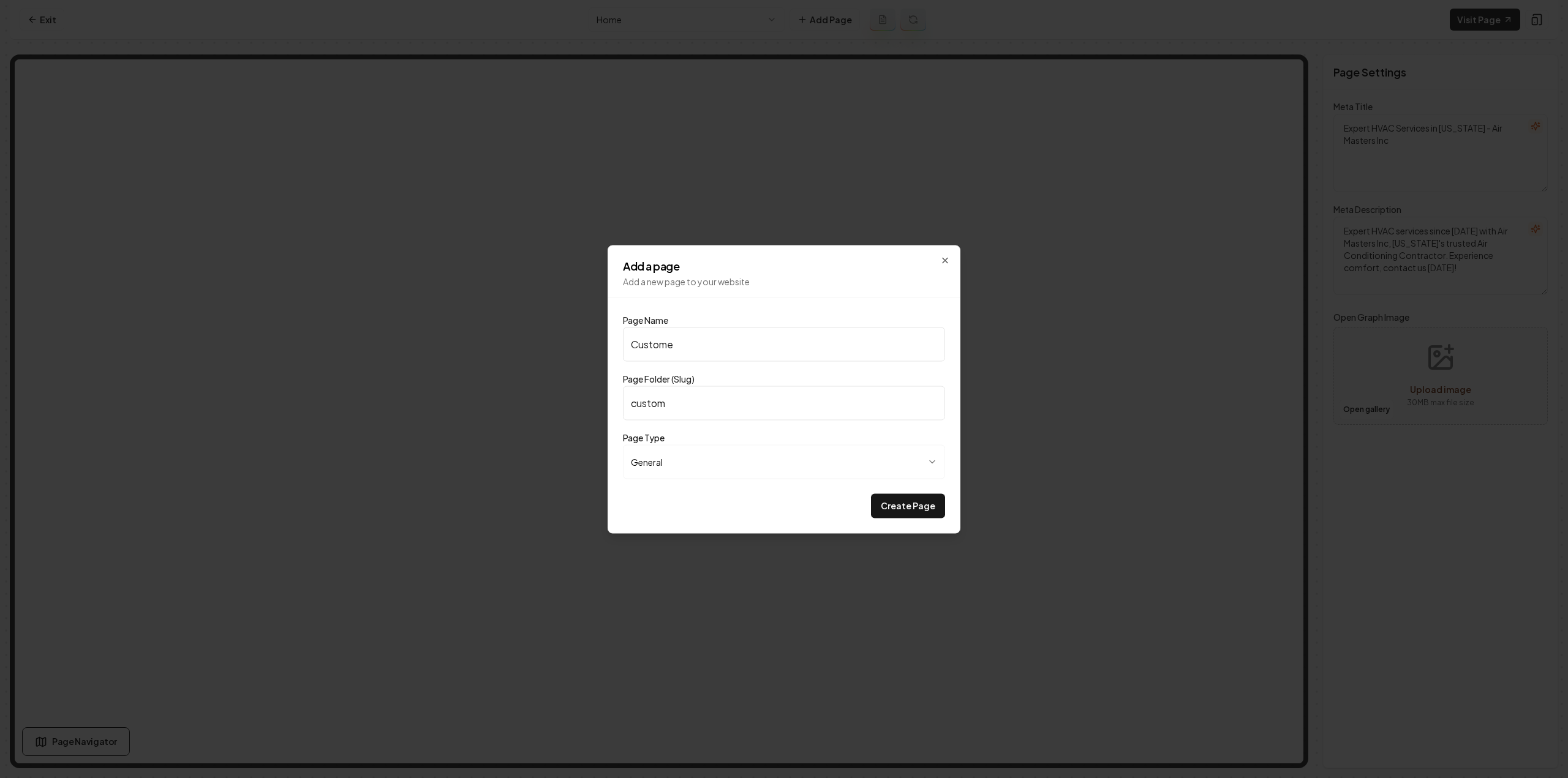
type input "customer"
type input "Customer T"
type input "customer-t"
type input "Customer Te"
type input "customer-te"
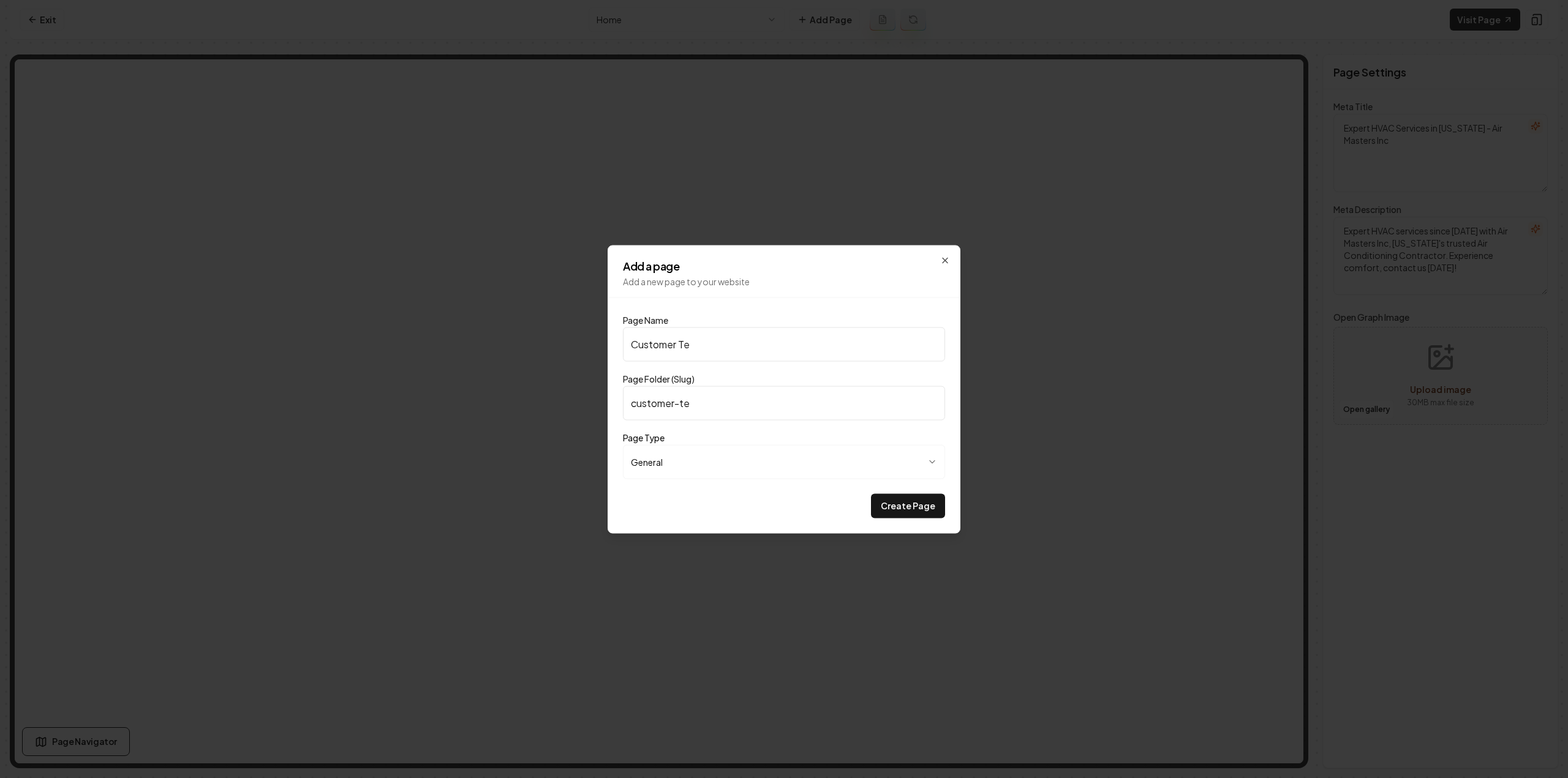
type input "Customer Tes"
type input "customer-tes"
type input "Customer Test"
type input "customer-test"
type input "Customer Testi"
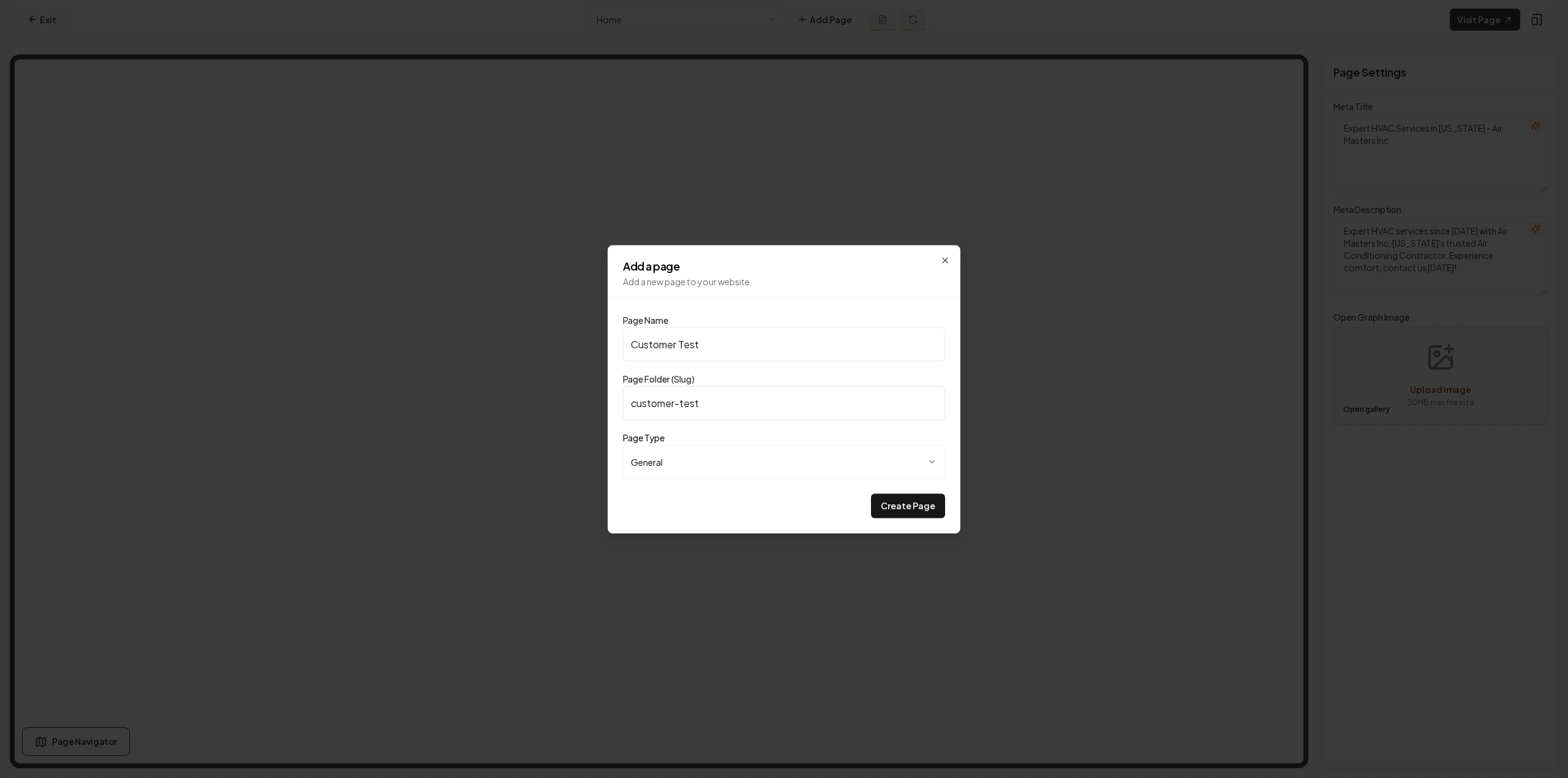
type input "customer-testi"
type input "Customer Testim"
type input "customer-testim"
type input "Customer Testimo"
type input "customer-testimo"
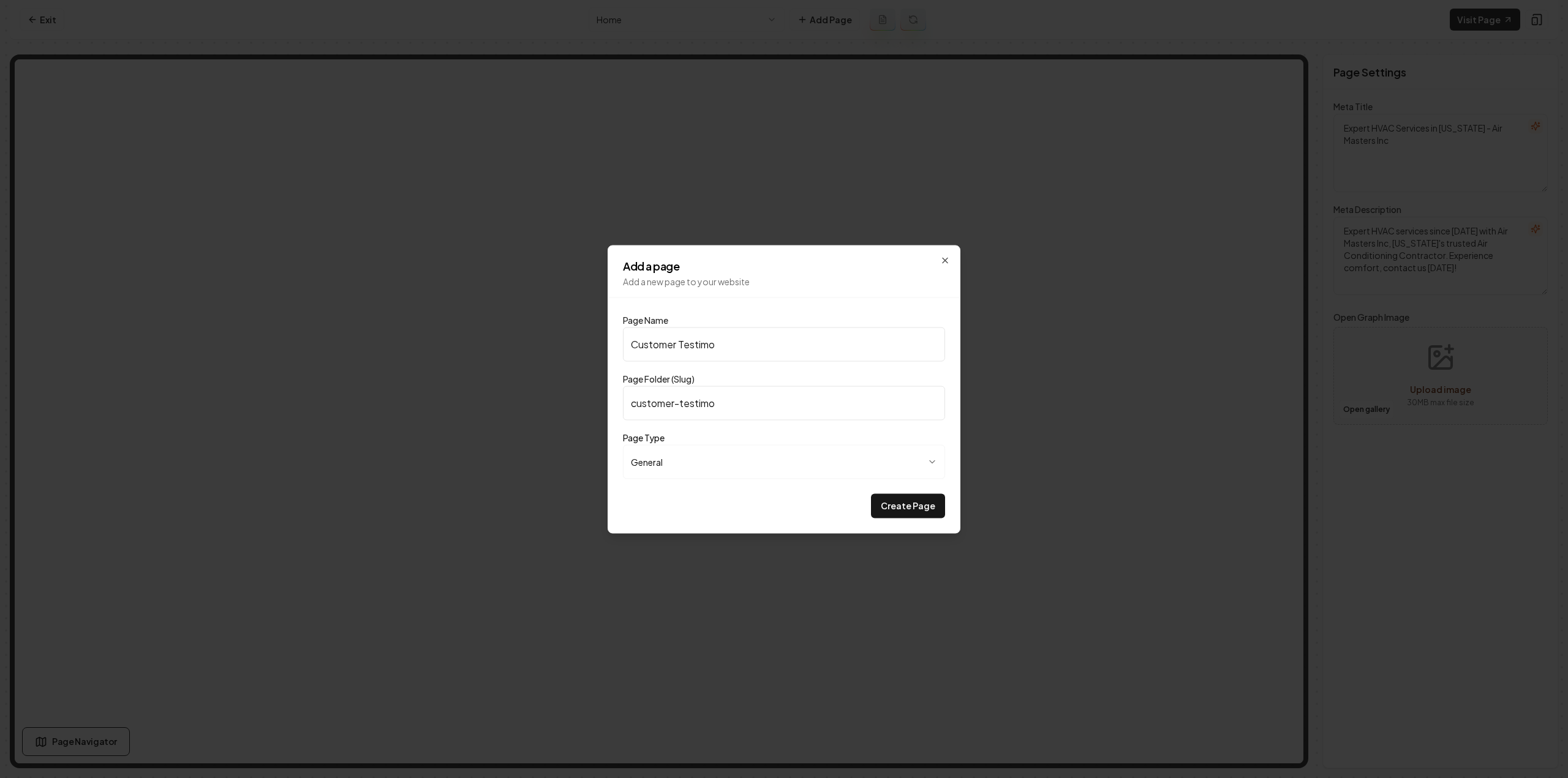
type input "Customer Testimon"
type input "customer-testimon"
type input "Customer Testimoni"
type input "customer-testimoni"
type input "Customer Testimonia"
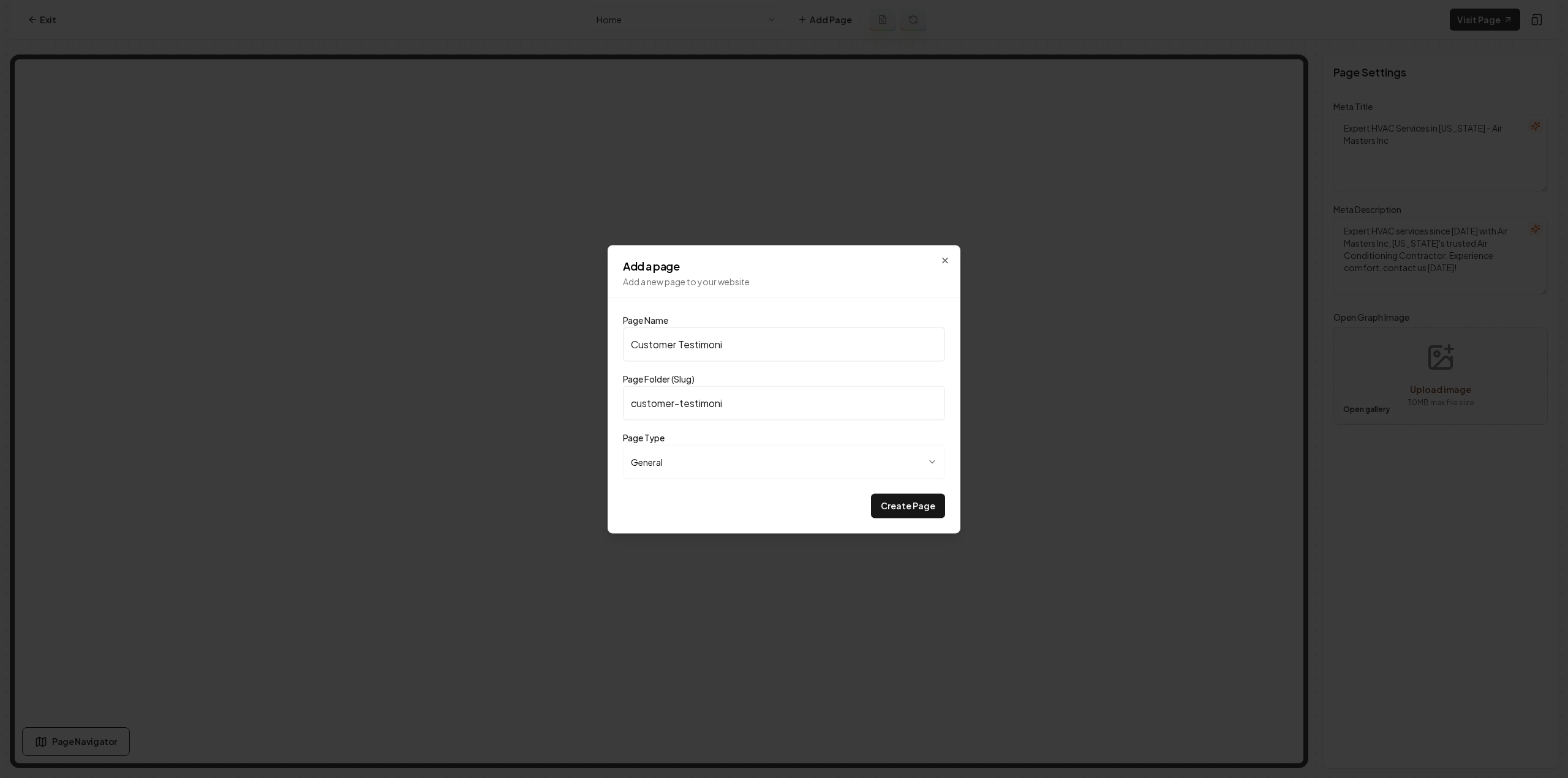
type input "customer-testimonia"
type input "Customer Testimonial"
type input "customer-testimonial"
type input "Customer Testimonials"
type input "customer-testimonials"
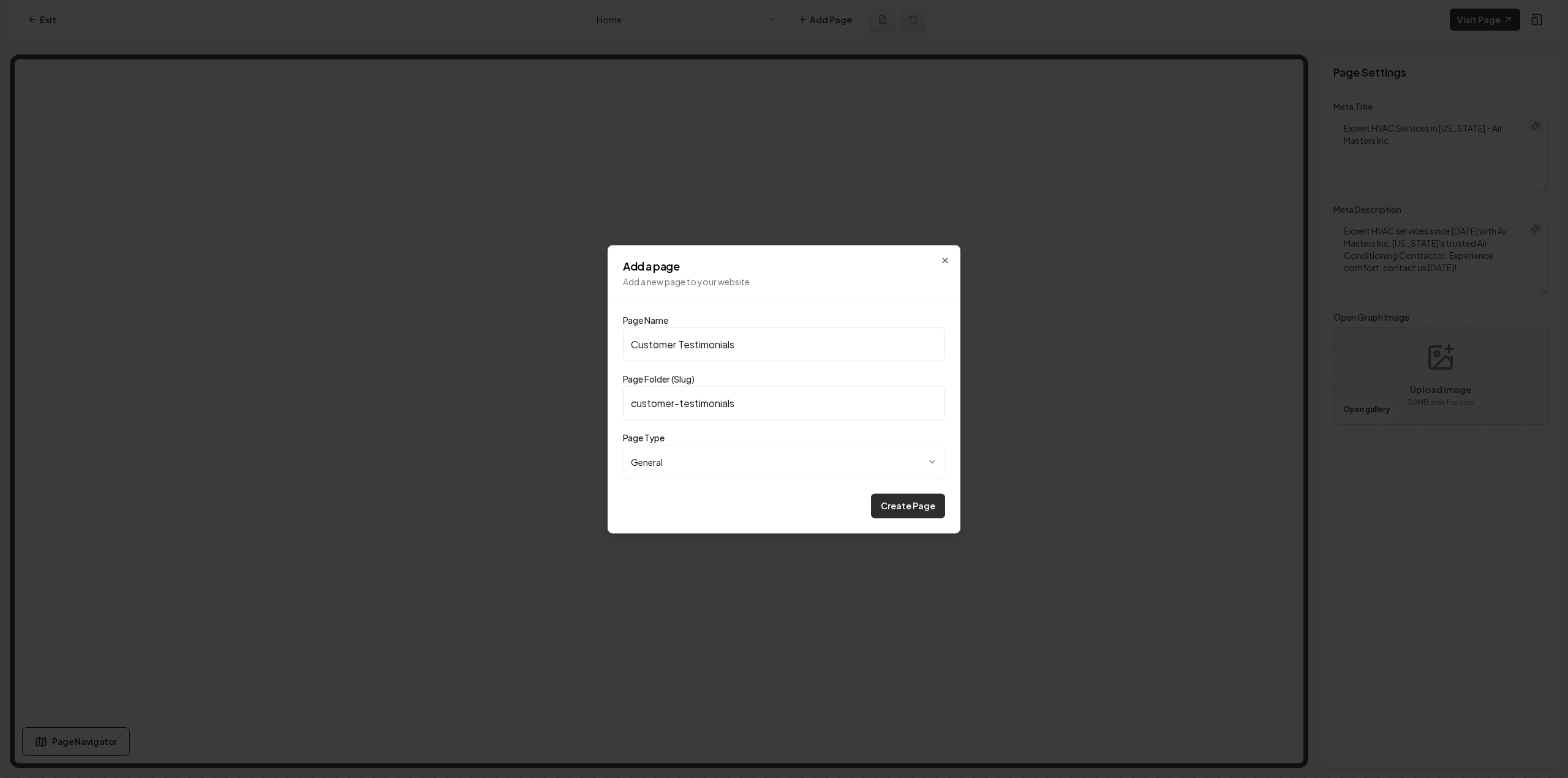
type input "Customer Testimonials"
click at [895, 510] on button "Create Page" at bounding box center [908, 506] width 74 height 25
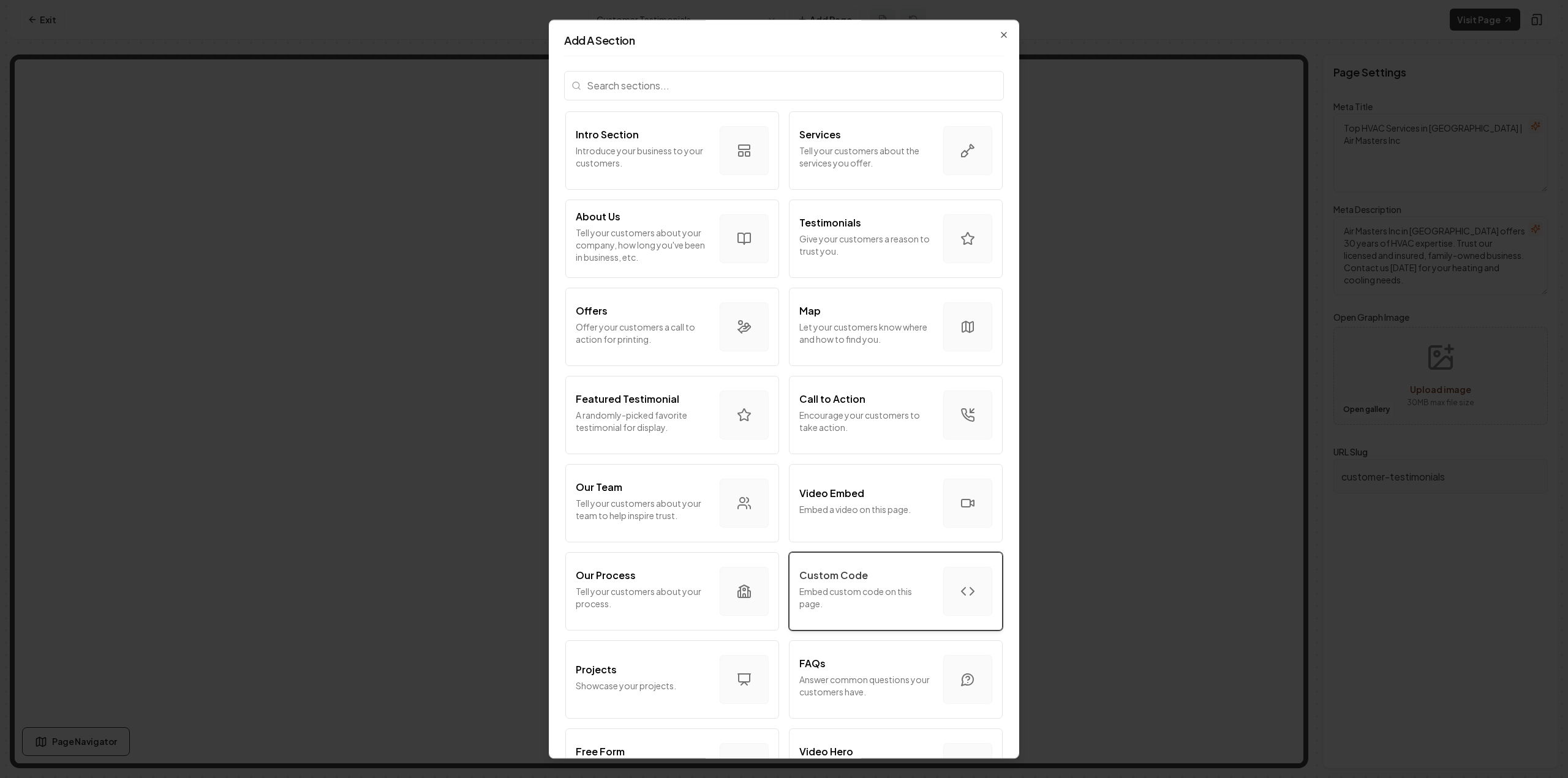
click at [866, 571] on div "Custom Code" at bounding box center [867, 575] width 134 height 15
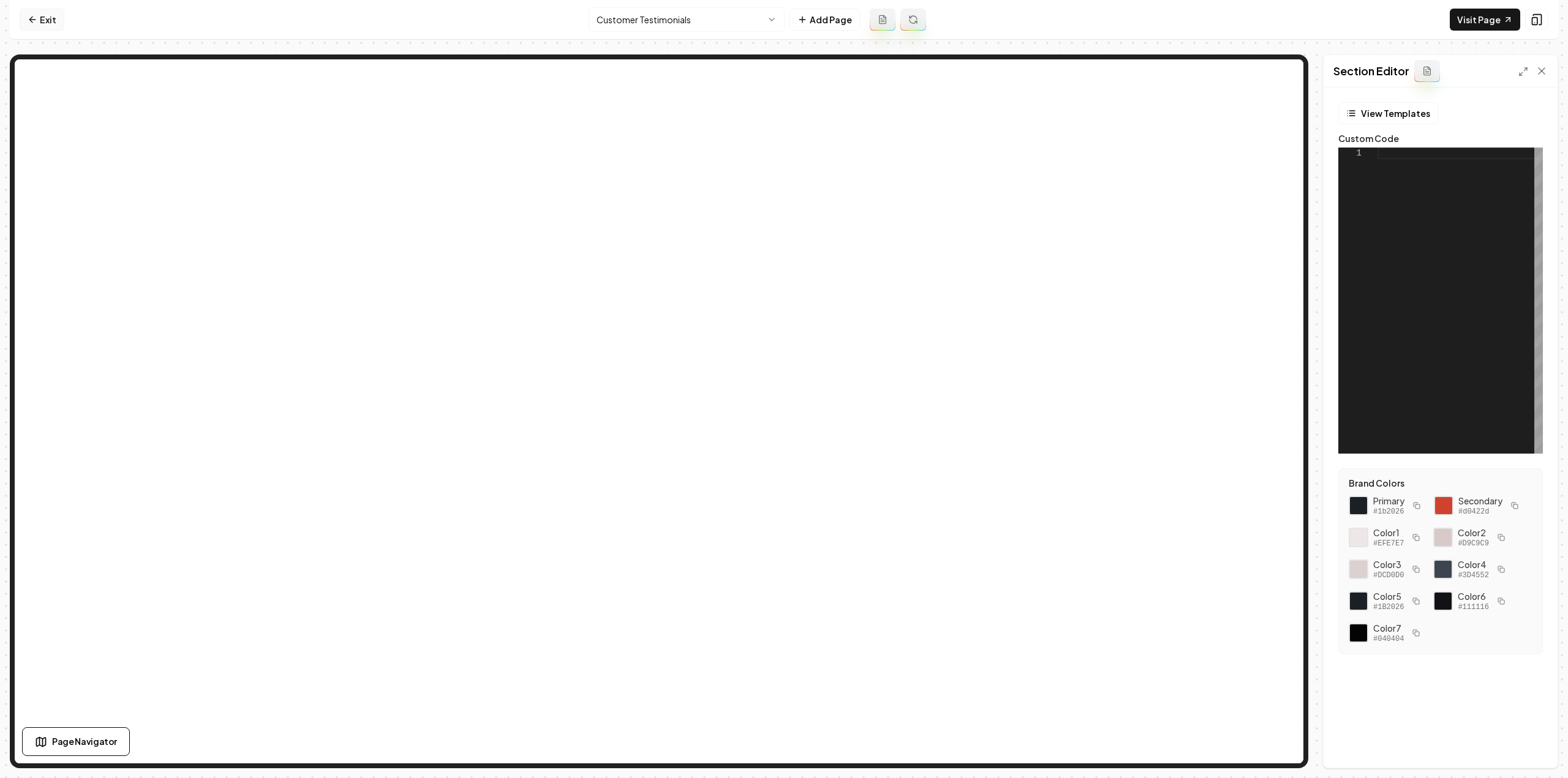
click at [57, 26] on link "Exit" at bounding box center [42, 20] width 45 height 22
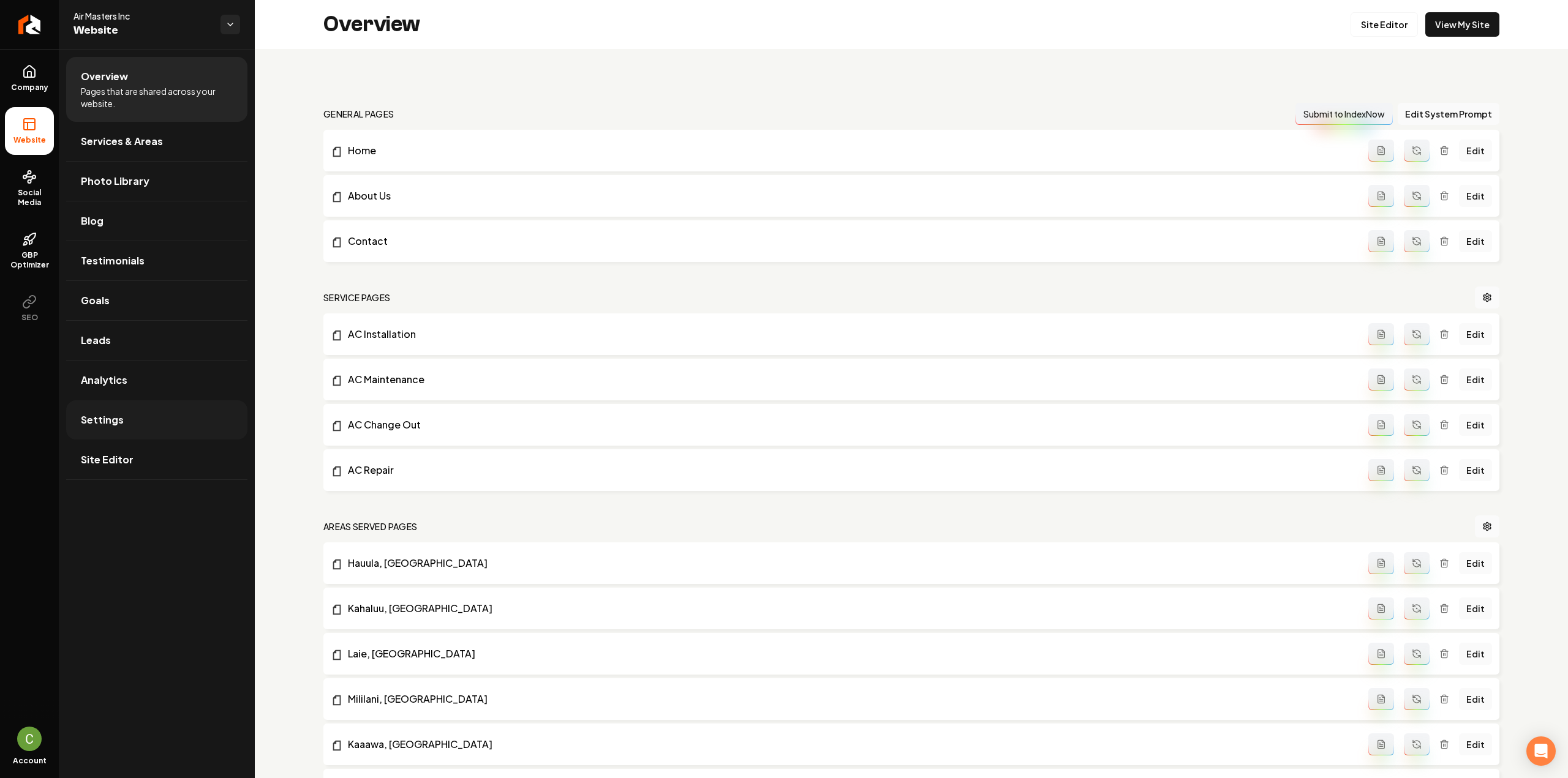
click at [103, 419] on span "Settings" at bounding box center [102, 420] width 43 height 15
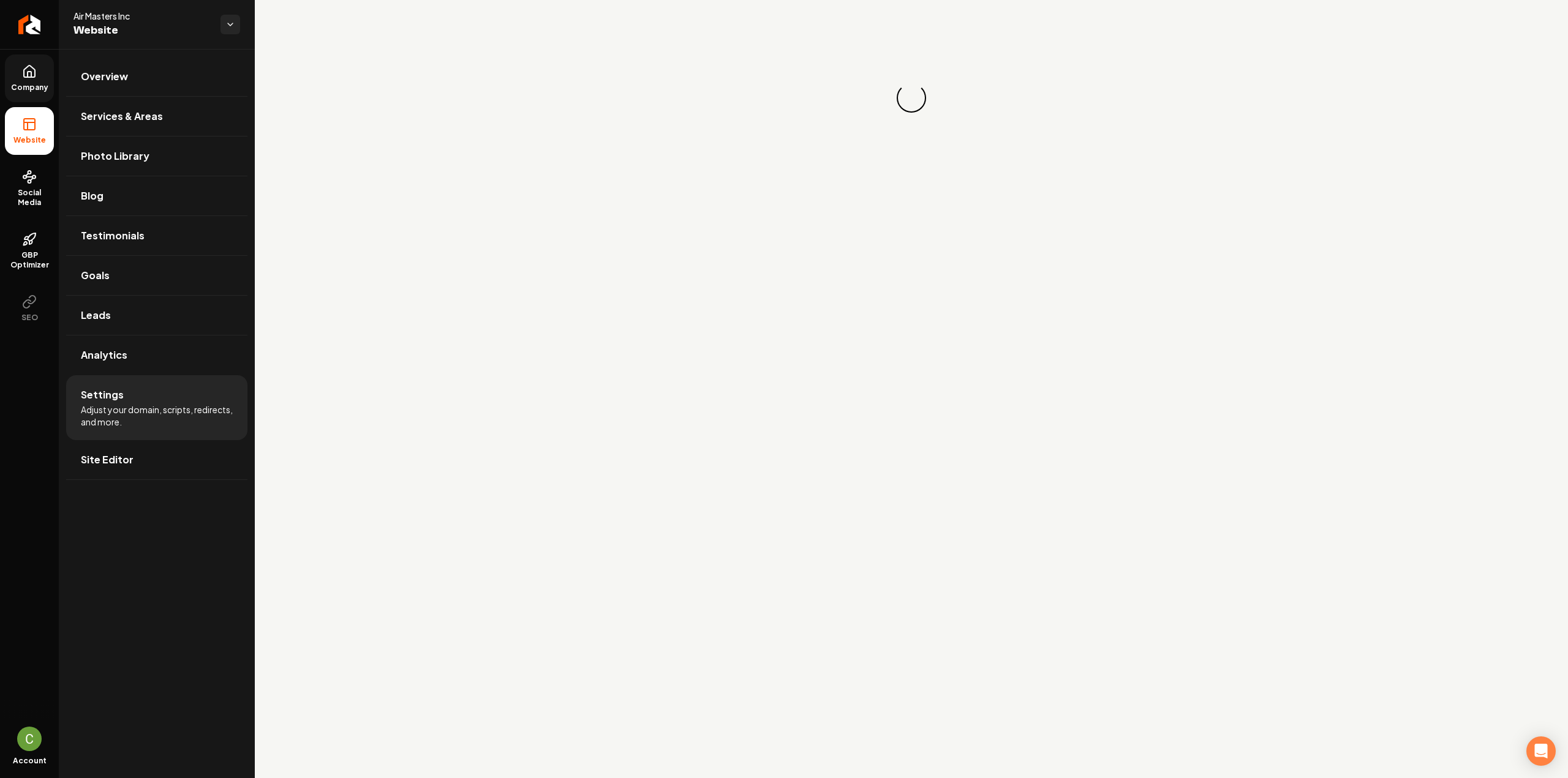
click at [25, 80] on link "Company" at bounding box center [30, 79] width 49 height 48
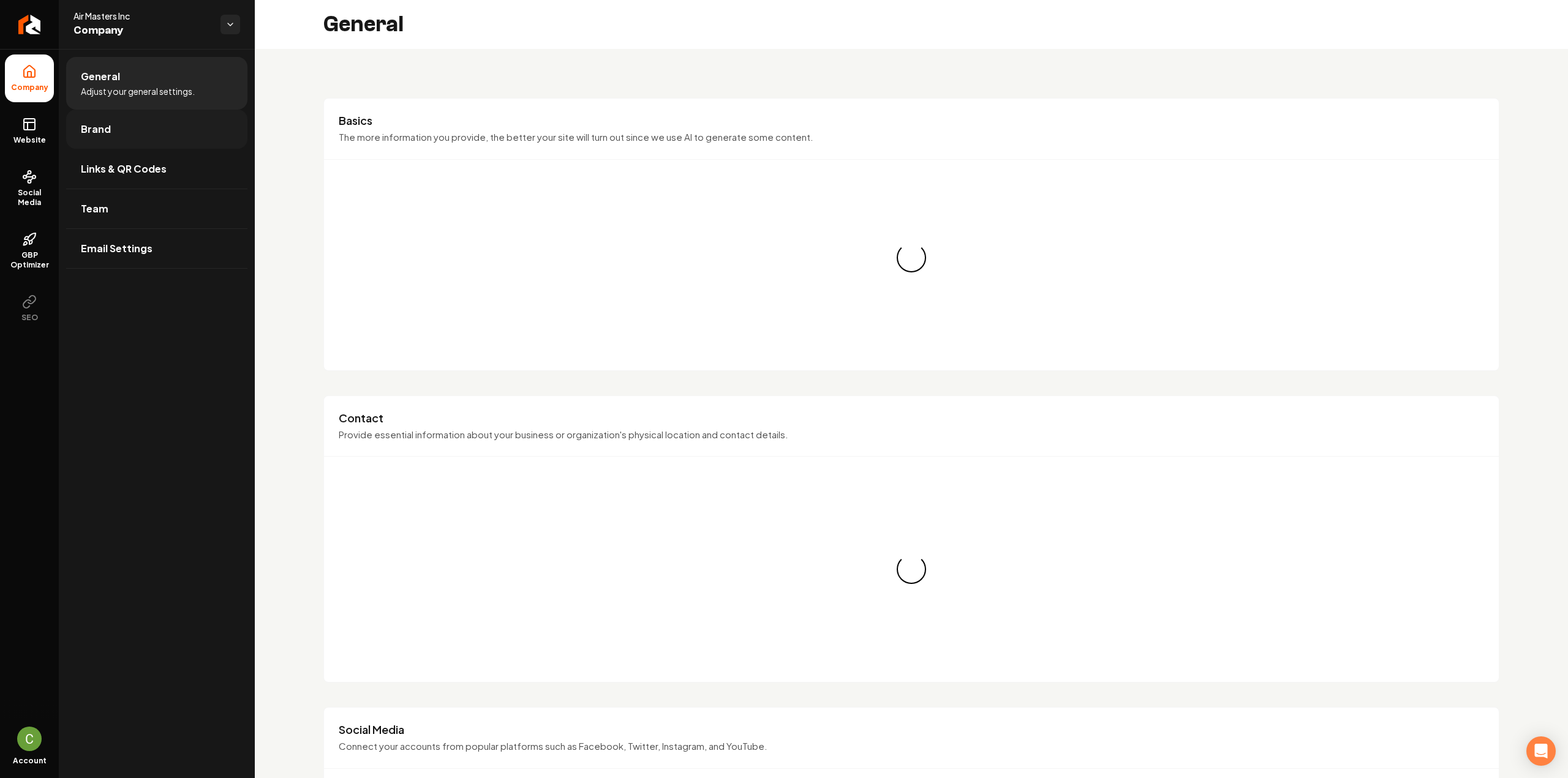
click at [71, 117] on link "Brand" at bounding box center [156, 129] width 181 height 39
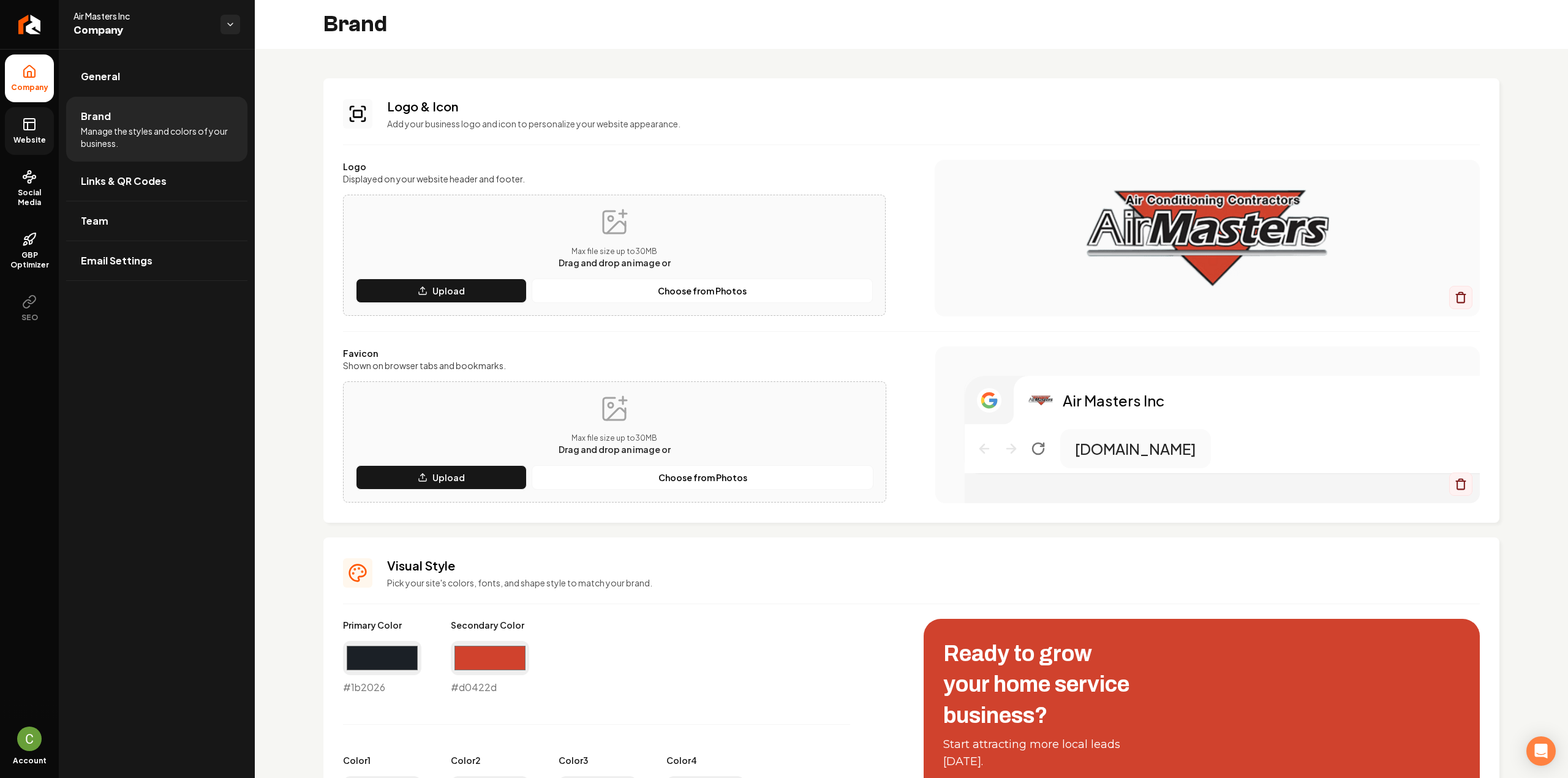
click at [32, 135] on span "Website" at bounding box center [30, 140] width 42 height 10
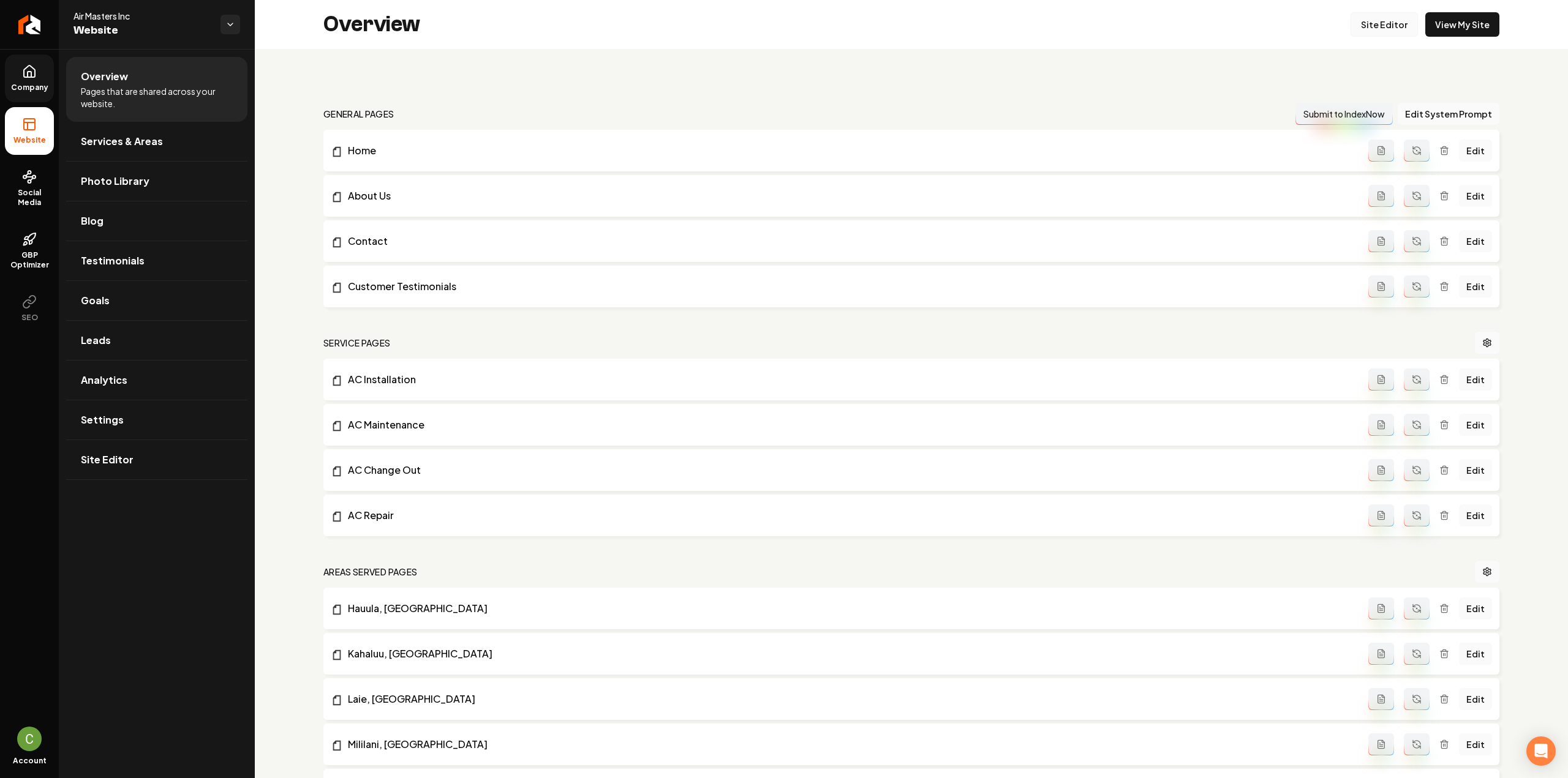
click at [1387, 36] on link "Site Editor" at bounding box center [1384, 25] width 67 height 25
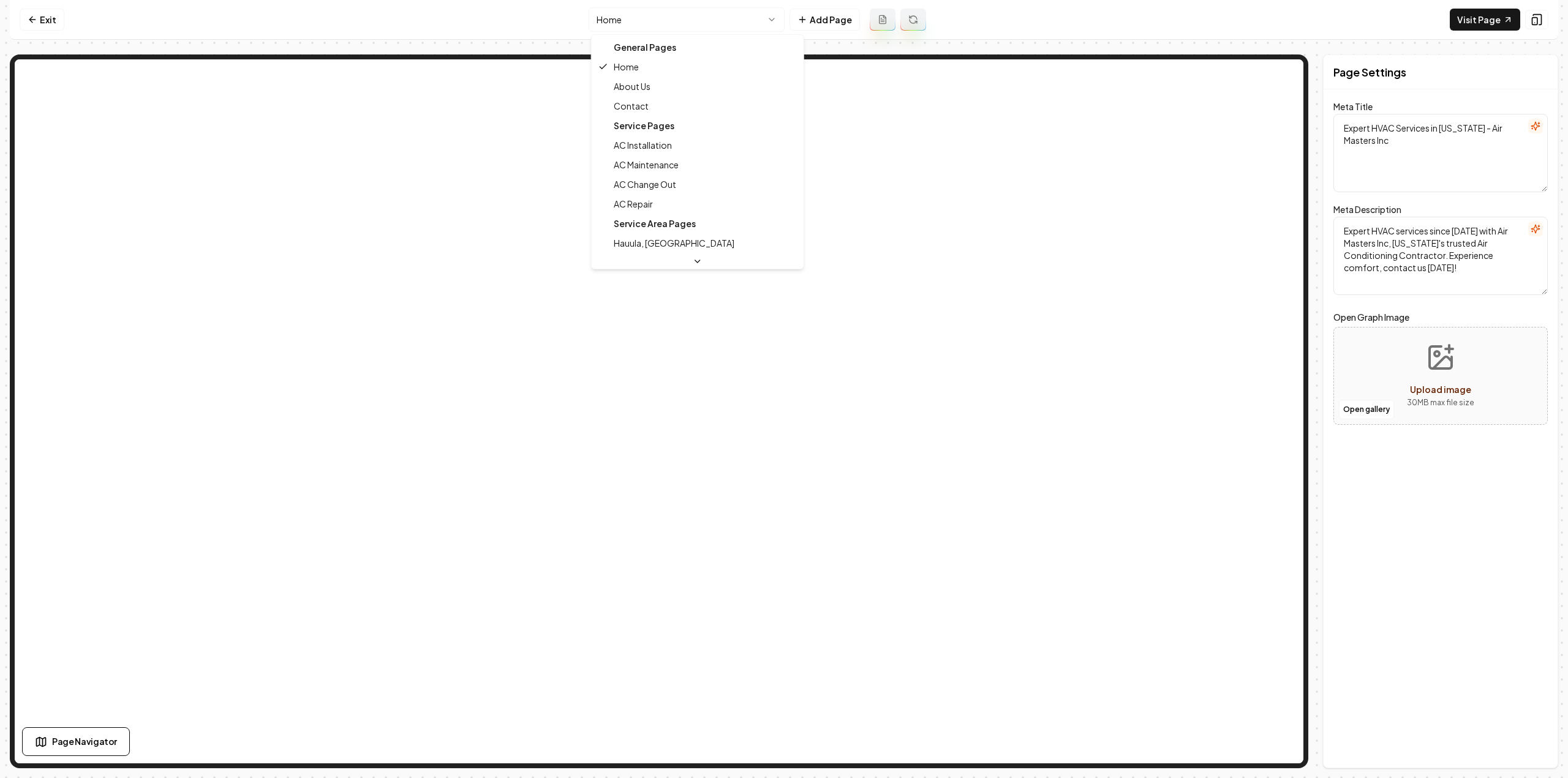
click at [660, 17] on html "Computer Required This feature is only available on a computer. Please switch t…" at bounding box center [784, 389] width 1568 height 778
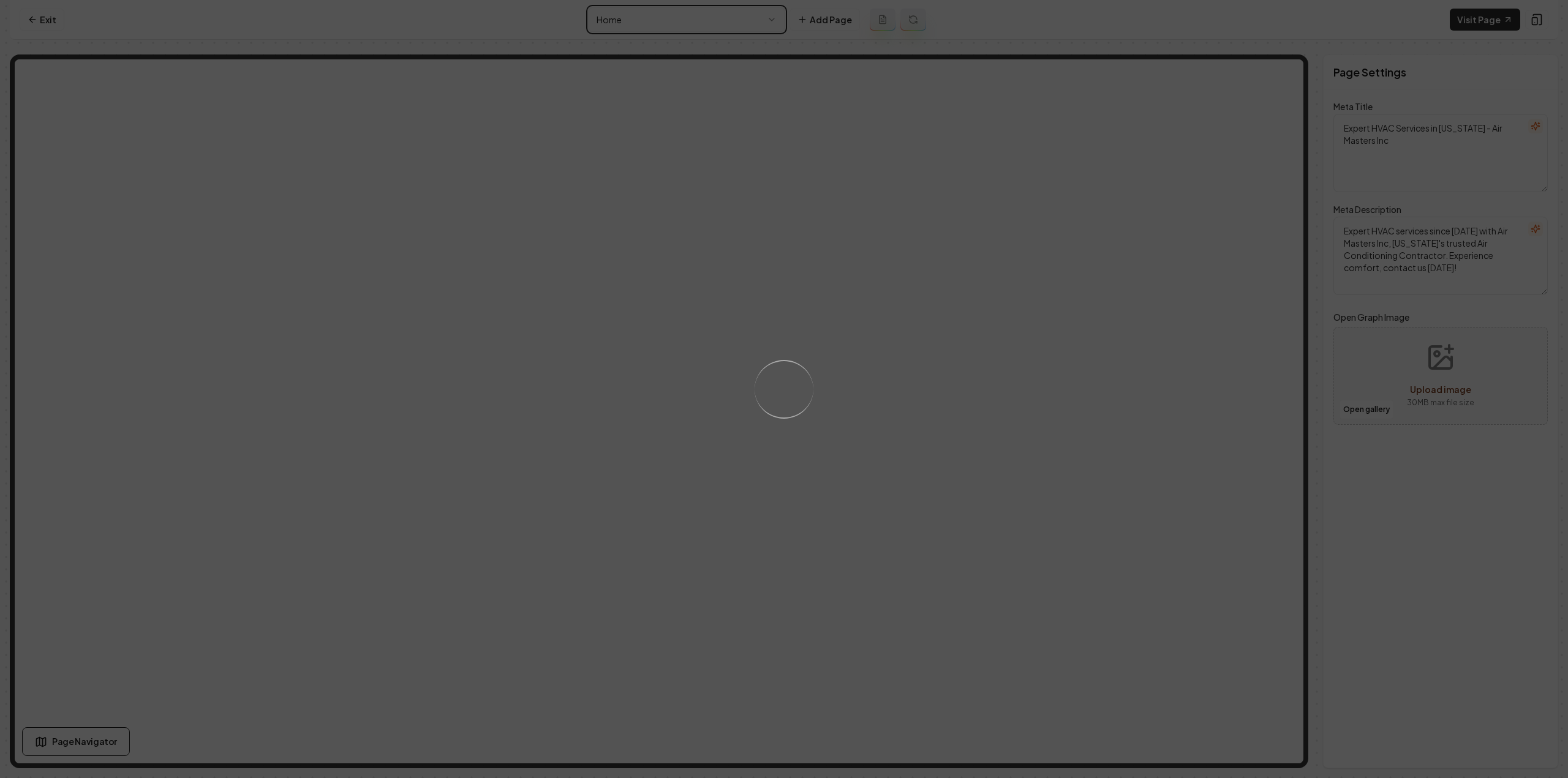
type textarea "Top HVAC Services in Honolulu | Air Masters Inc"
type textarea "Air Masters Inc in Honolulu offers 30 years of HVAC expertise. Trust our licens…"
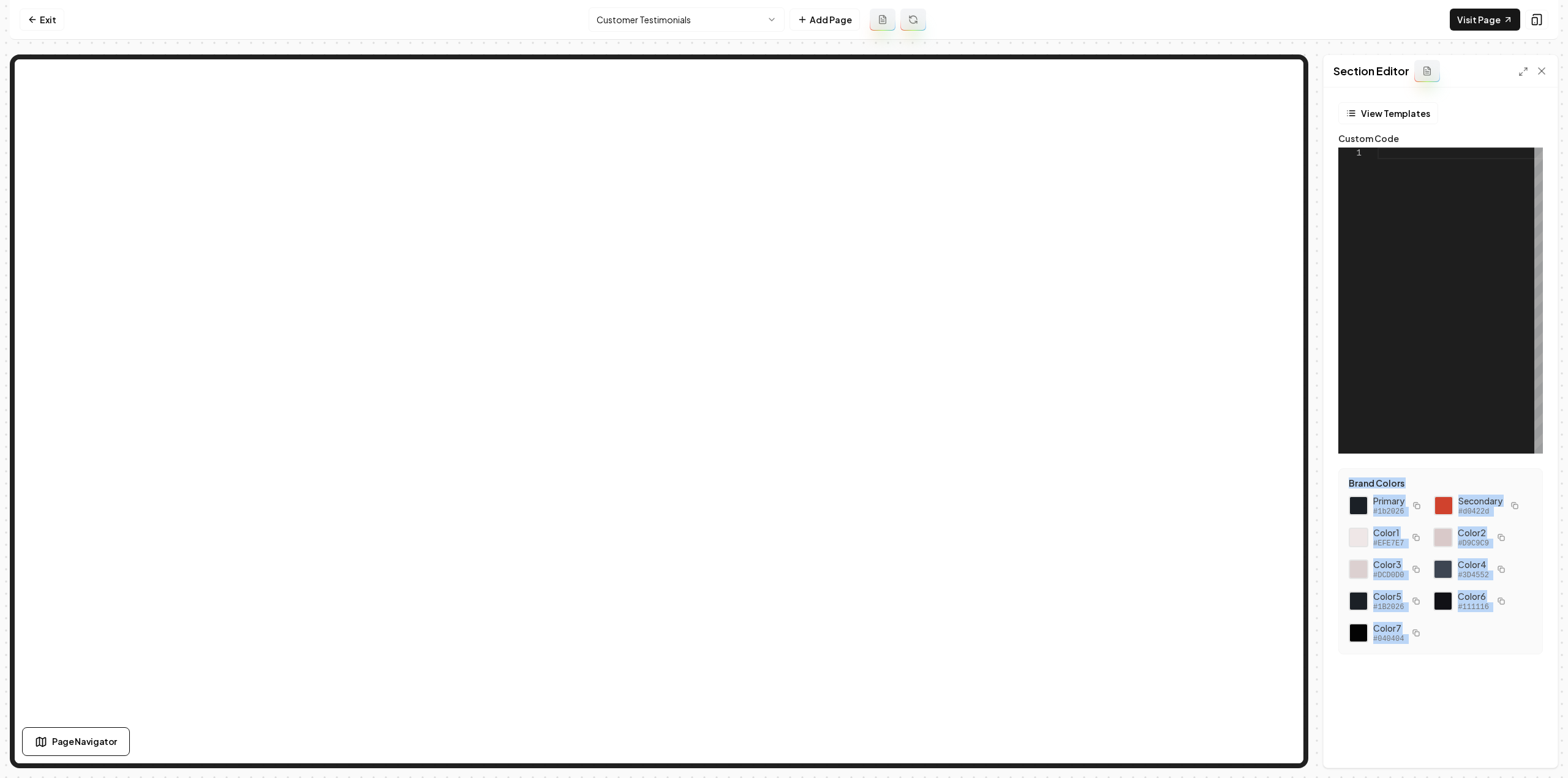
drag, startPoint x: 1426, startPoint y: 634, endPoint x: 1343, endPoint y: 483, distance: 172.3
click at [1343, 483] on div "Brand Colors Primary #1b2026 Secondary #d0422d Color 1 #EFE7E7 Color 2 #D9C9C9 …" at bounding box center [1441, 561] width 204 height 186
copy div "Brand Colors Primary #1b2026 Secondary #d0422d Color 1 #EFE7E7 Color 2 #D9C9C9 …"
click at [1472, 19] on link "Visit Page" at bounding box center [1485, 20] width 70 height 22
click at [1474, 319] on div at bounding box center [1460, 300] width 166 height 306
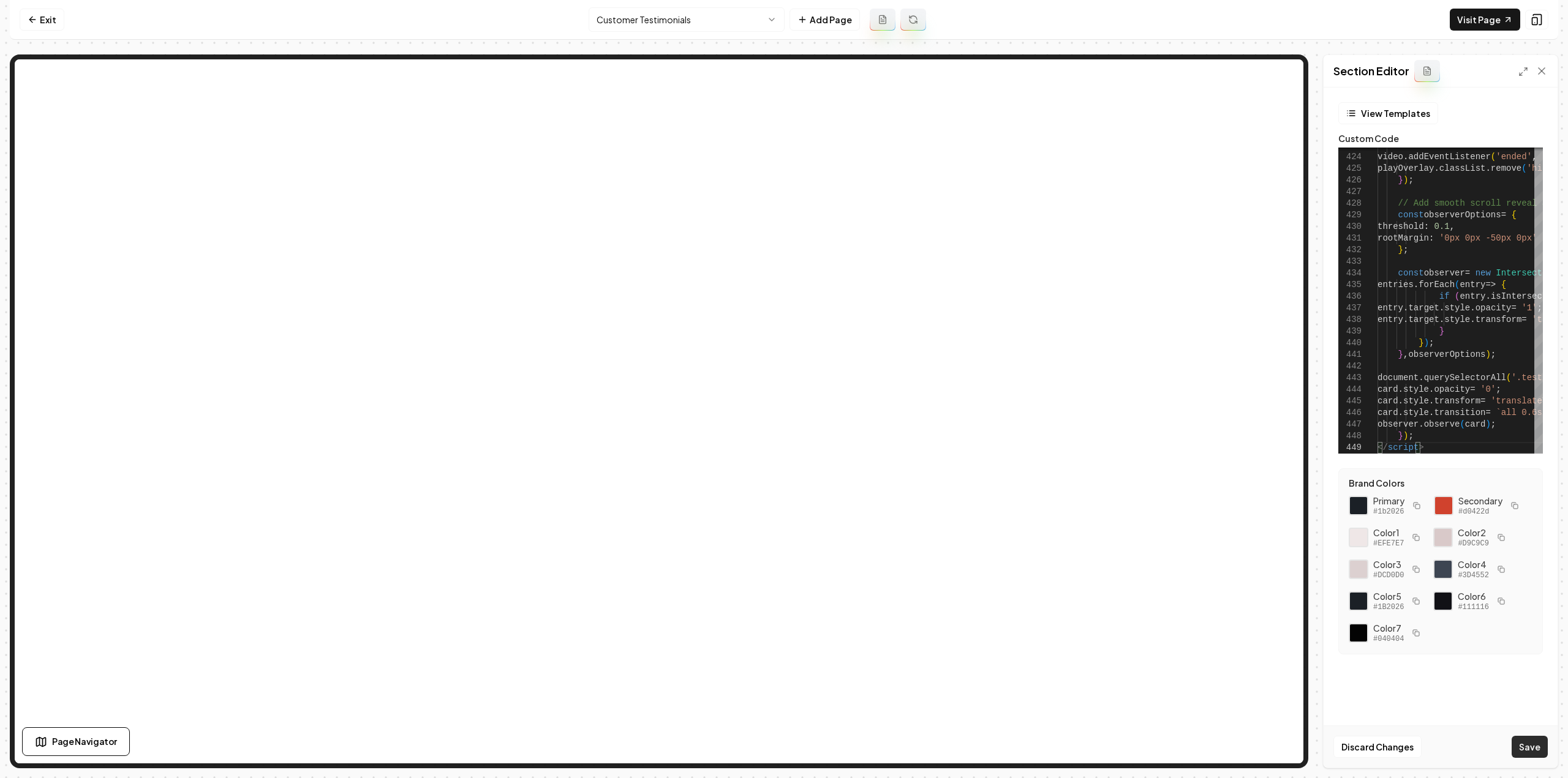
click at [1542, 746] on button "Save" at bounding box center [1530, 747] width 36 height 22
click at [1484, 20] on link "Visit Page" at bounding box center [1485, 20] width 70 height 22
click at [1522, 71] on icon at bounding box center [1524, 71] width 10 height 10
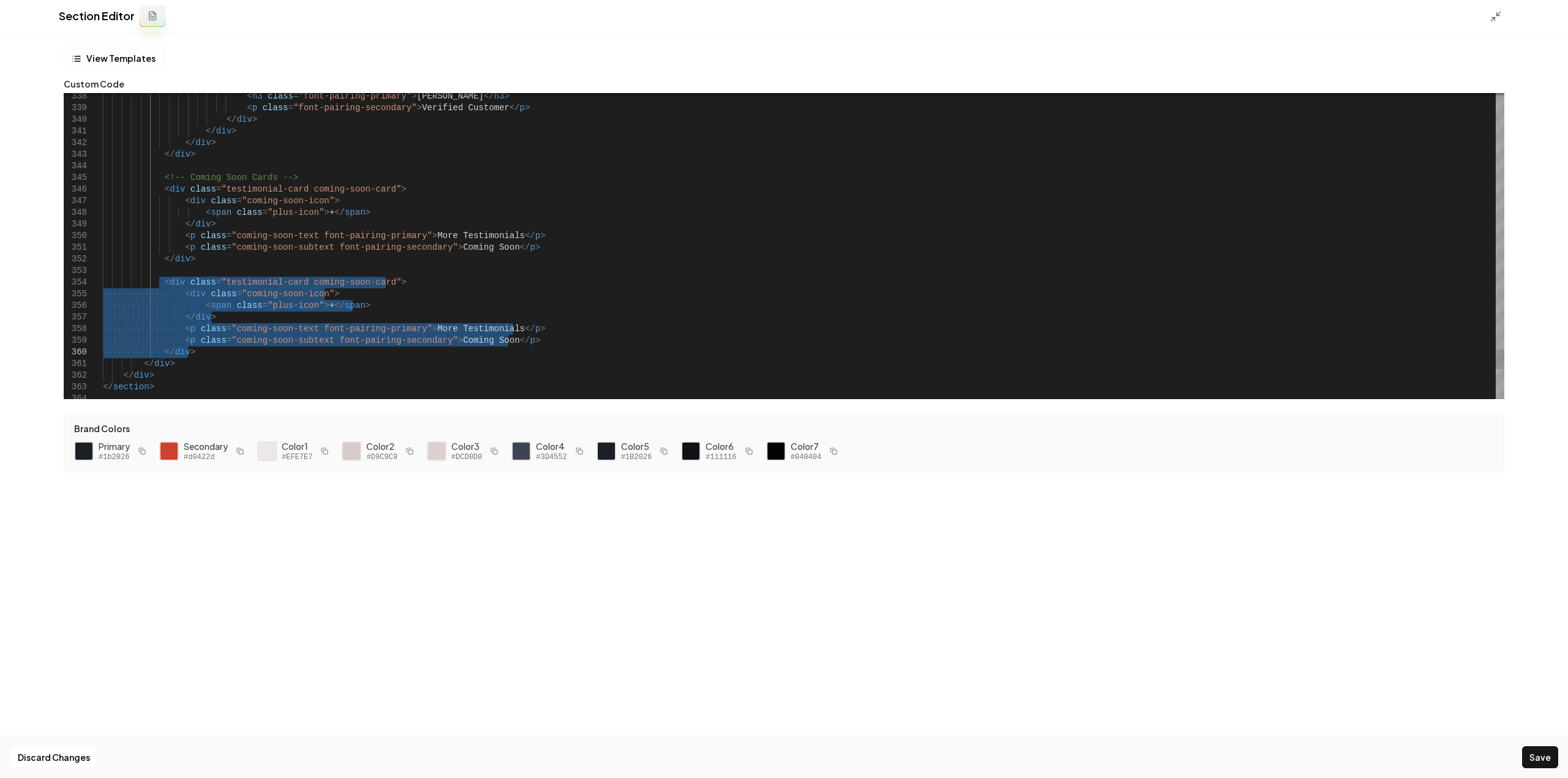
drag, startPoint x: 161, startPoint y: 283, endPoint x: 232, endPoint y: 353, distance: 99.7
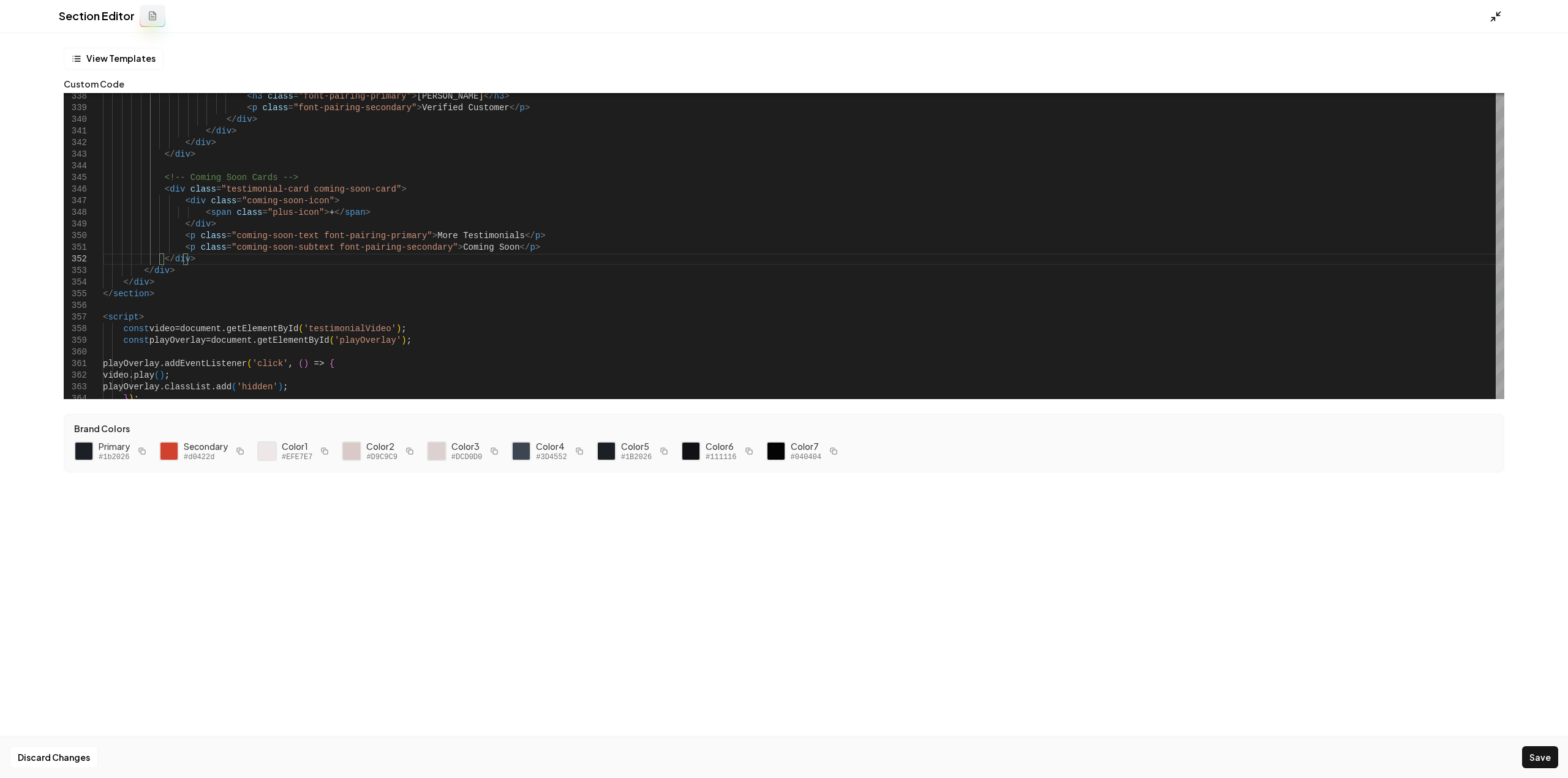
click at [1493, 11] on icon at bounding box center [1496, 17] width 12 height 12
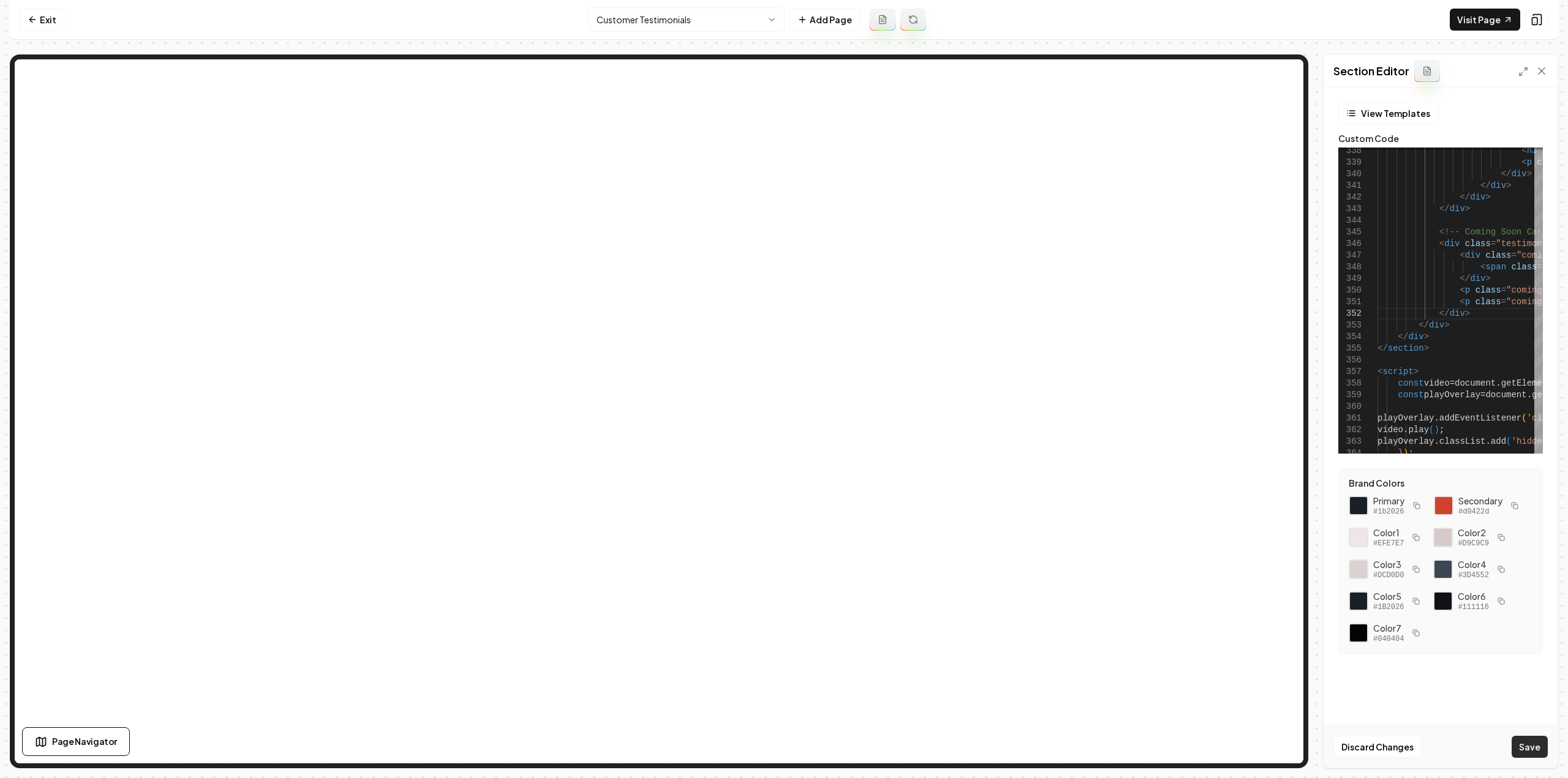
click at [1525, 752] on button "Save" at bounding box center [1530, 747] width 36 height 22
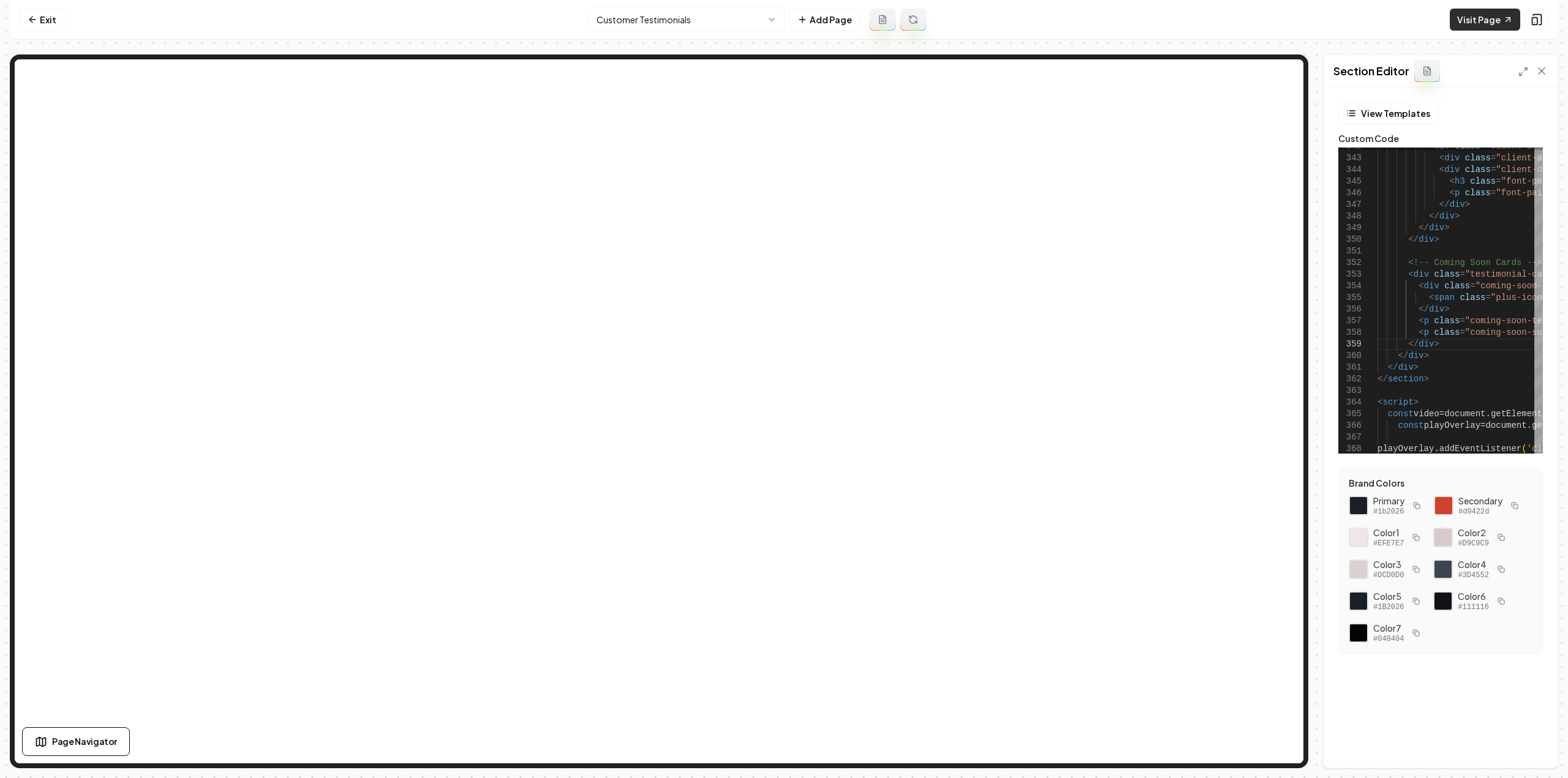
click at [1495, 14] on link "Visit Page" at bounding box center [1485, 20] width 70 height 22
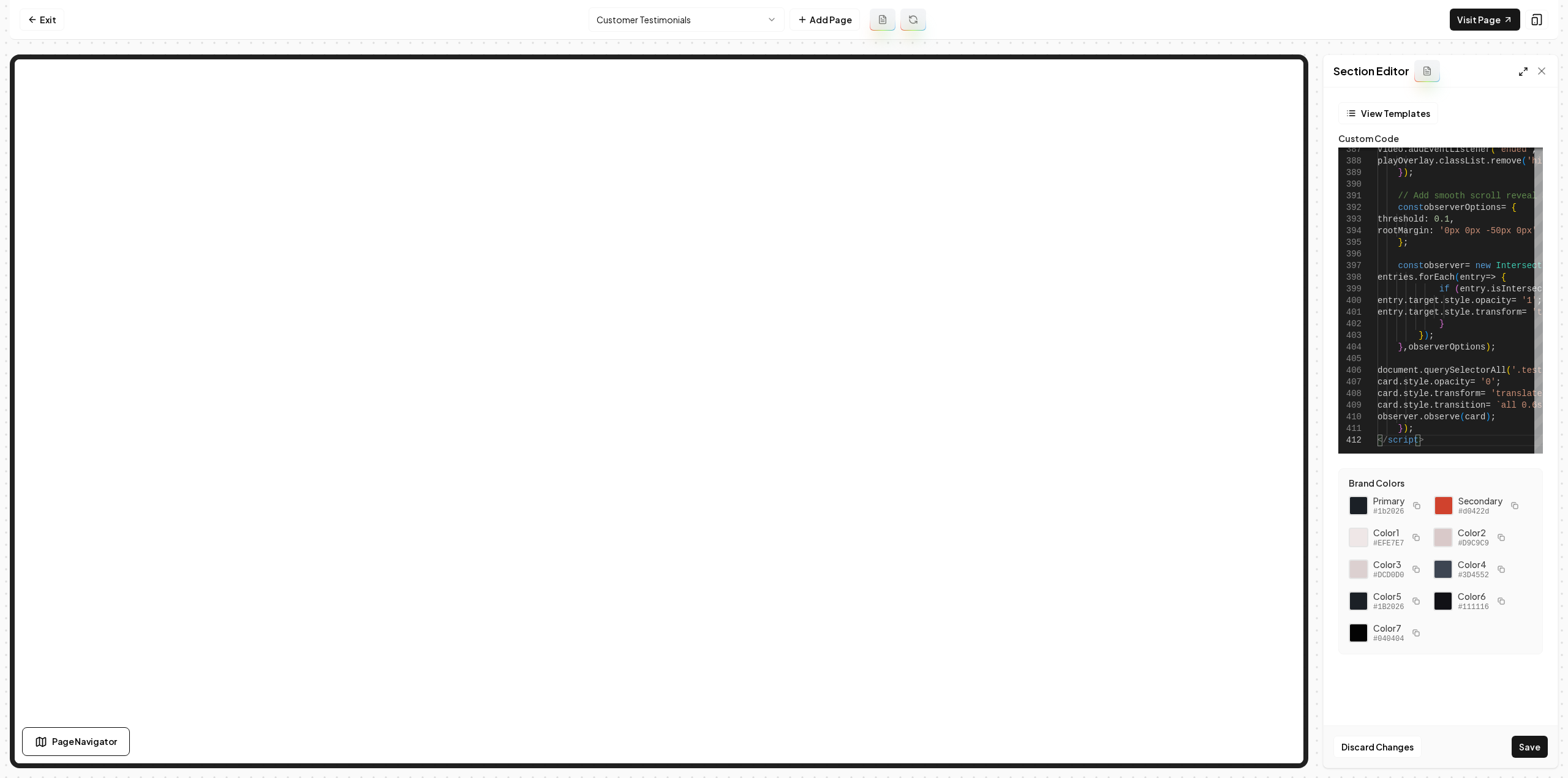
click at [1525, 68] on icon at bounding box center [1524, 71] width 10 height 10
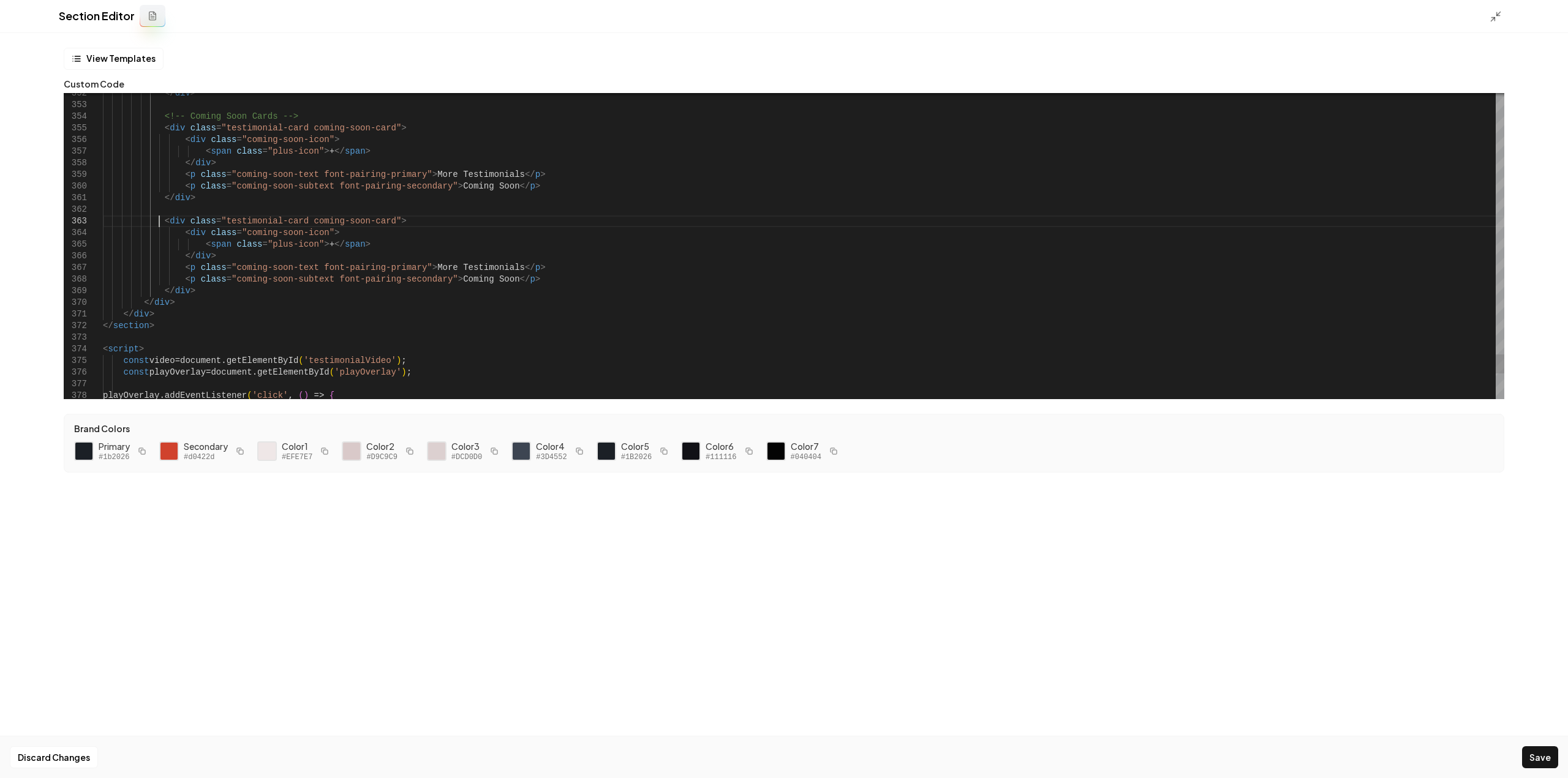
scroll to position [0, 42]
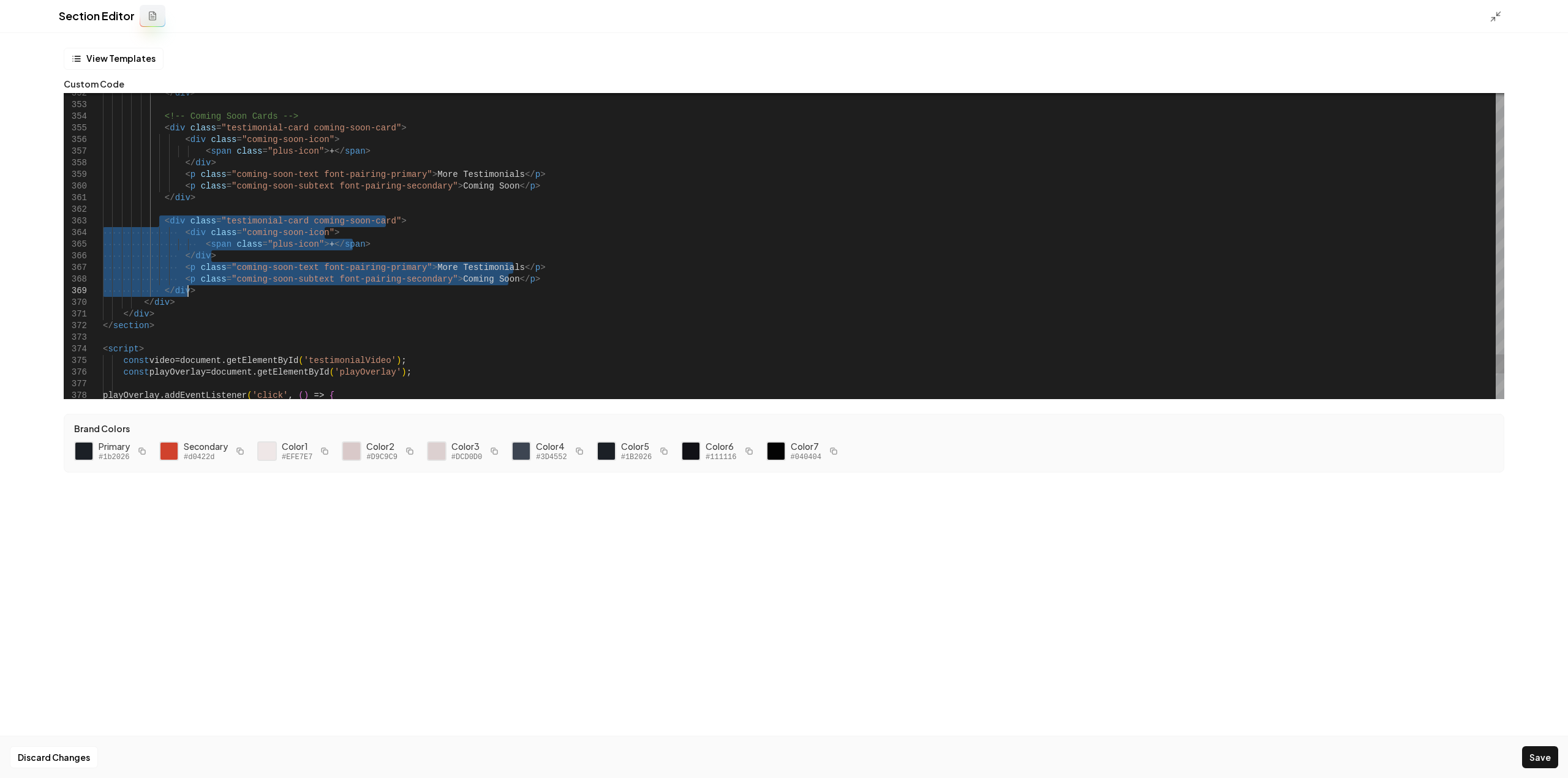
drag, startPoint x: 161, startPoint y: 221, endPoint x: 227, endPoint y: 289, distance: 94.8
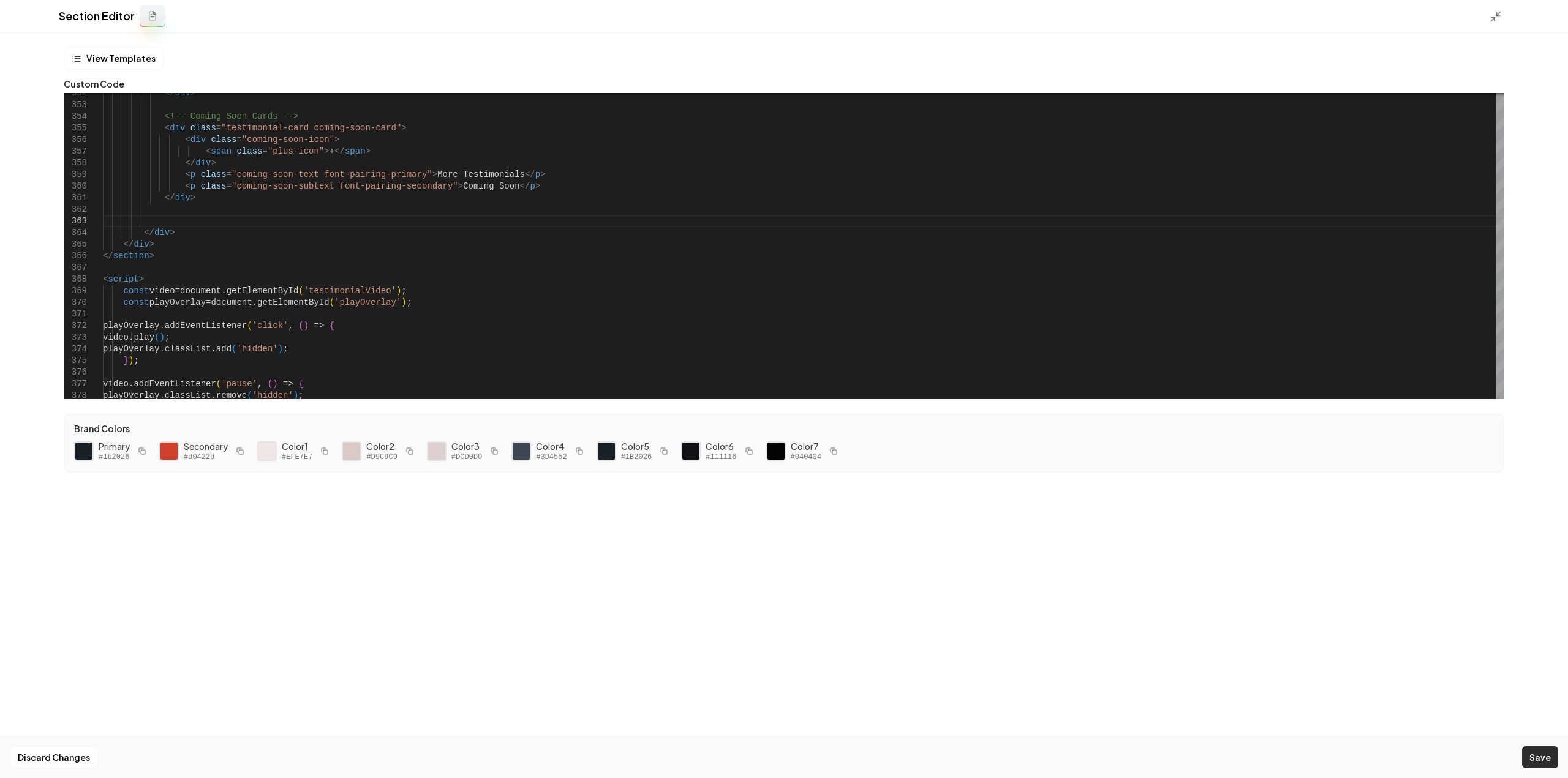
click at [1541, 764] on button "Save" at bounding box center [1540, 757] width 36 height 22
drag, startPoint x: 1493, startPoint y: 30, endPoint x: 1492, endPoint y: 23, distance: 7.1
click at [1493, 28] on div "Section Editor" at bounding box center [784, 17] width 1568 height 33
click at [1492, 23] on div "Section Editor" at bounding box center [784, 17] width 1568 height 33
click at [1496, 17] on icon at bounding box center [1496, 17] width 12 height 12
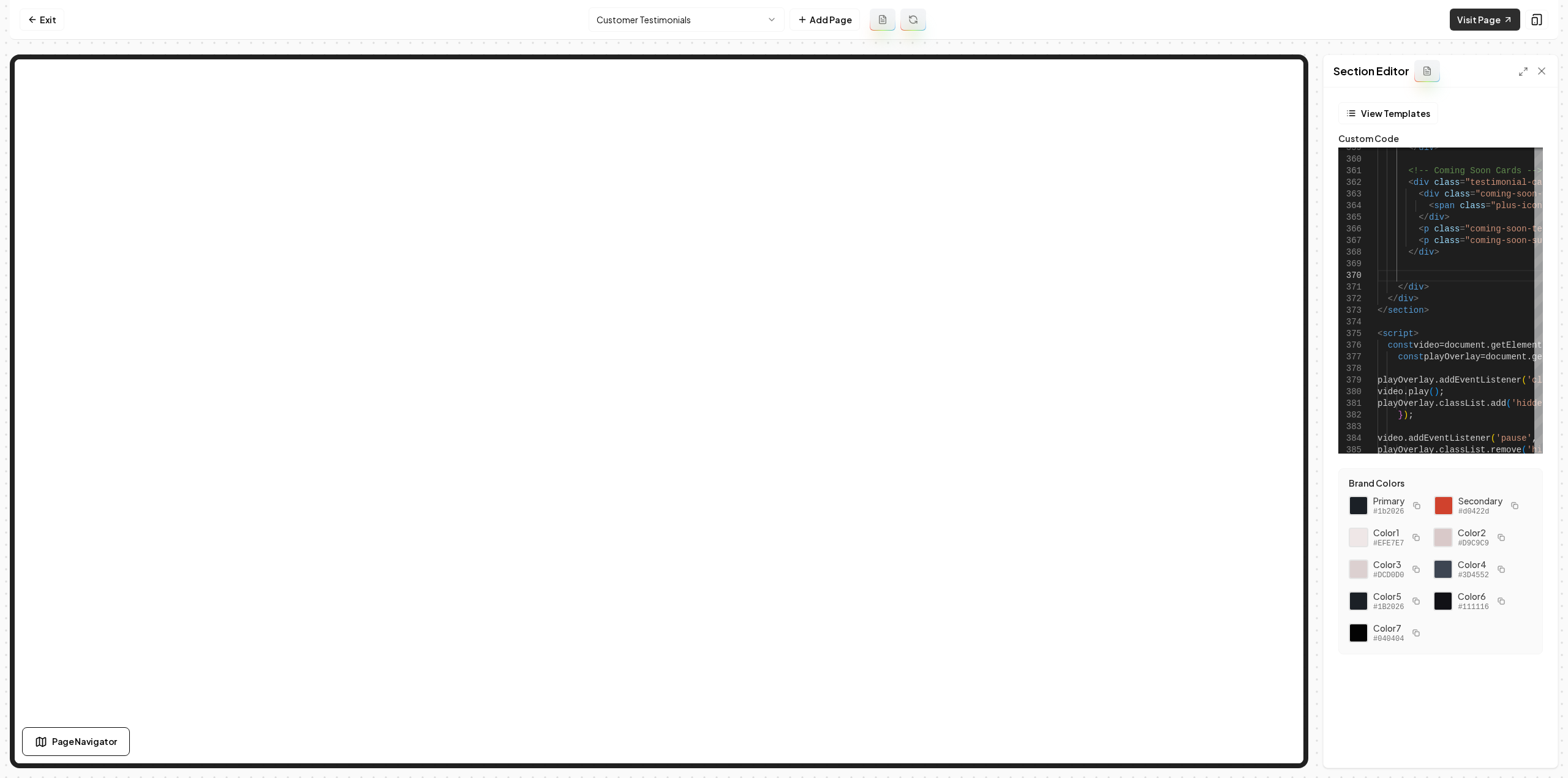
click at [1500, 18] on link "Visit Page" at bounding box center [1485, 20] width 70 height 22
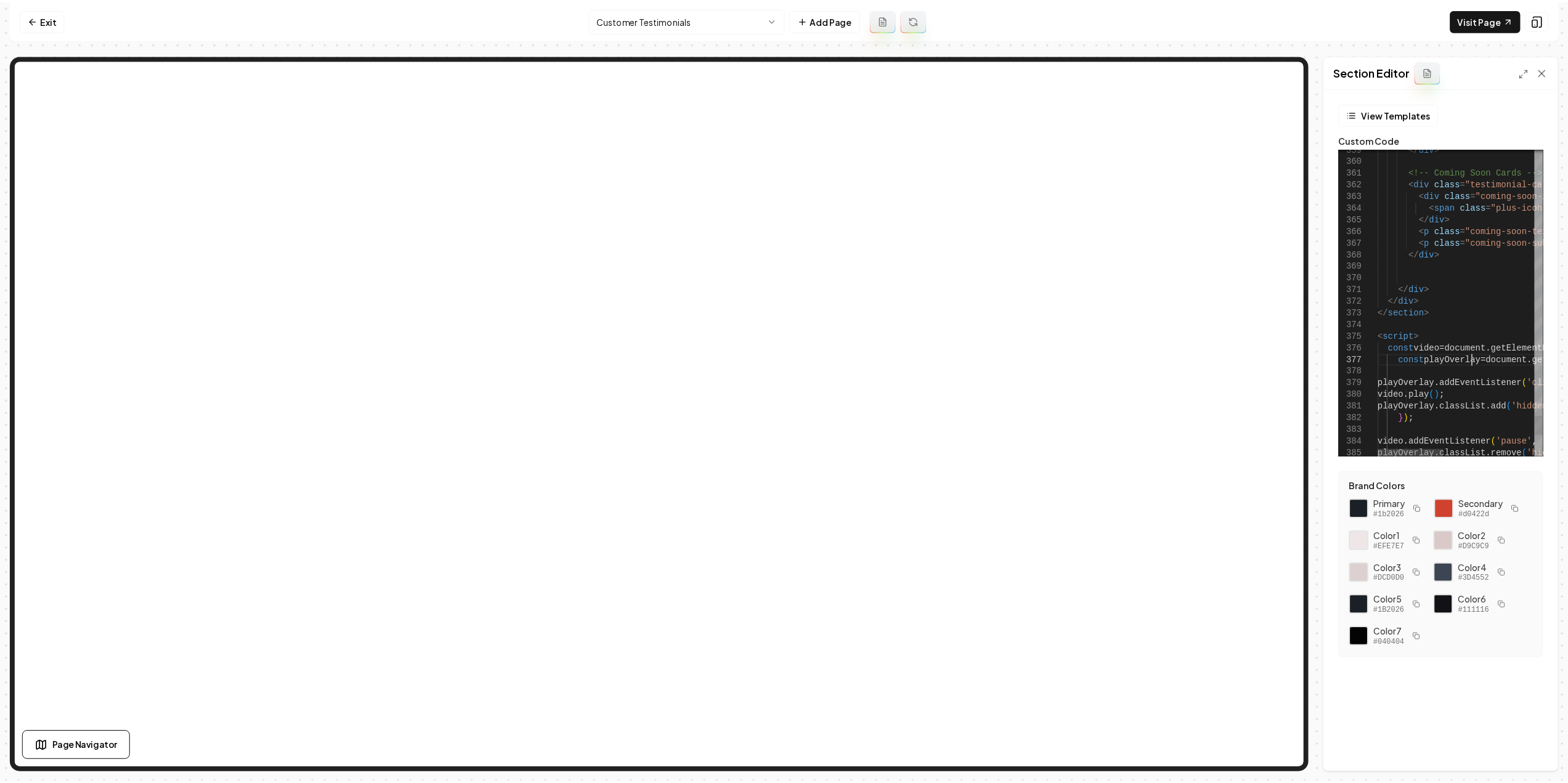
scroll to position [0, 0]
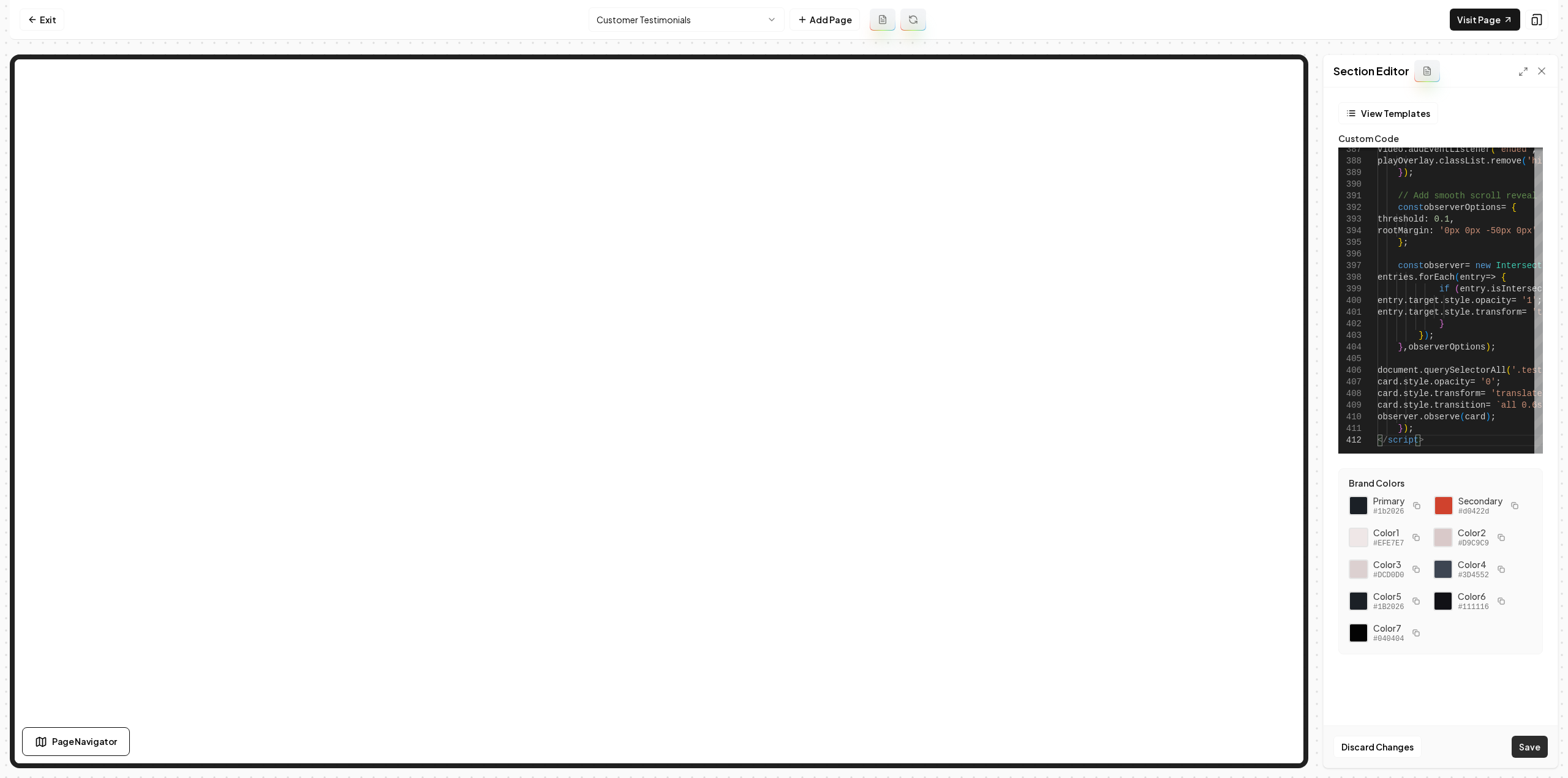
click at [1536, 745] on button "Save" at bounding box center [1530, 747] width 36 height 22
type textarea "**********"
click at [1480, 26] on link "Visit Page" at bounding box center [1485, 20] width 70 height 22
click at [52, 23] on link "Exit" at bounding box center [42, 20] width 45 height 22
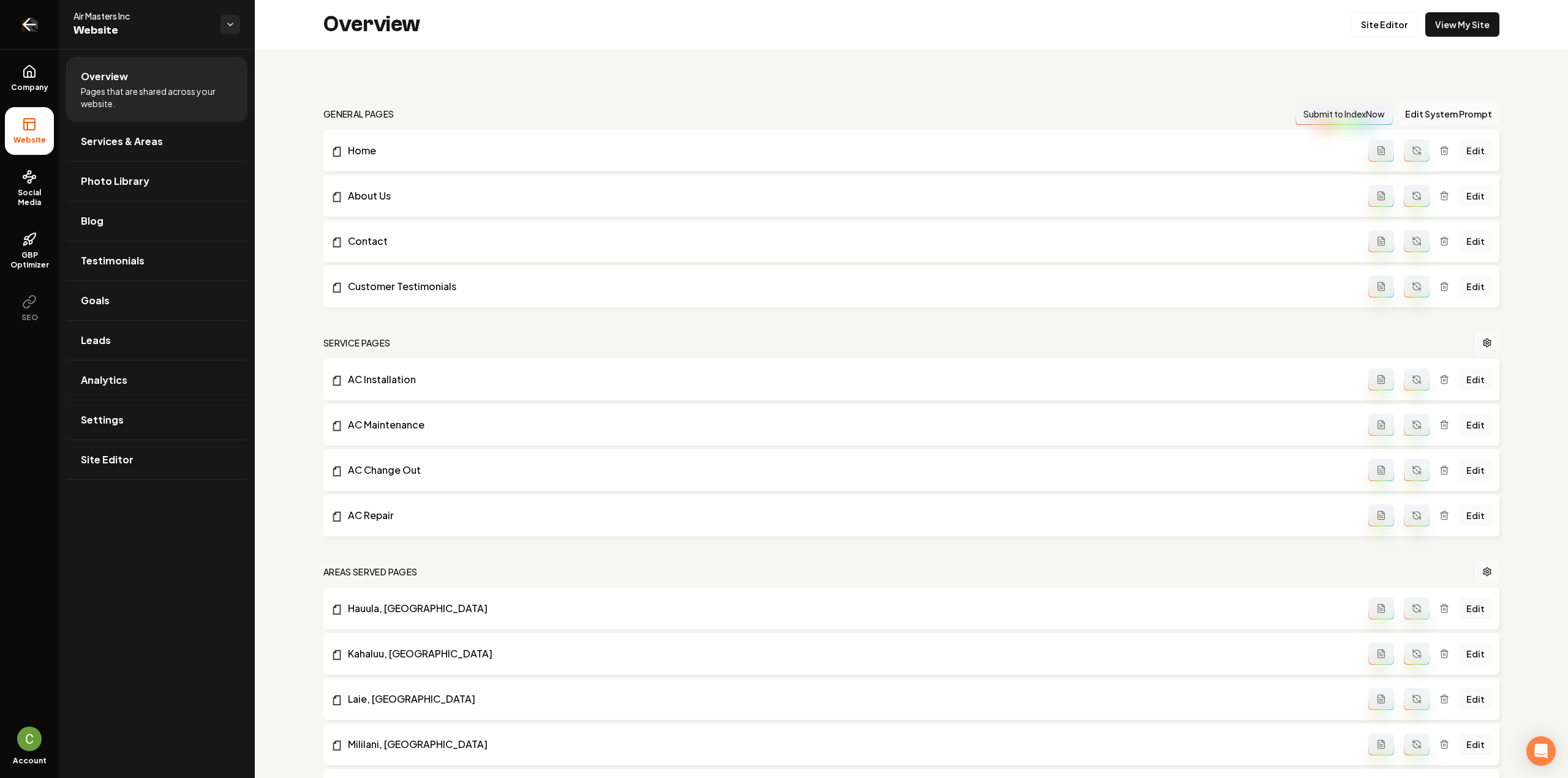
click at [52, 28] on link "Return to dashboard" at bounding box center [29, 25] width 59 height 49
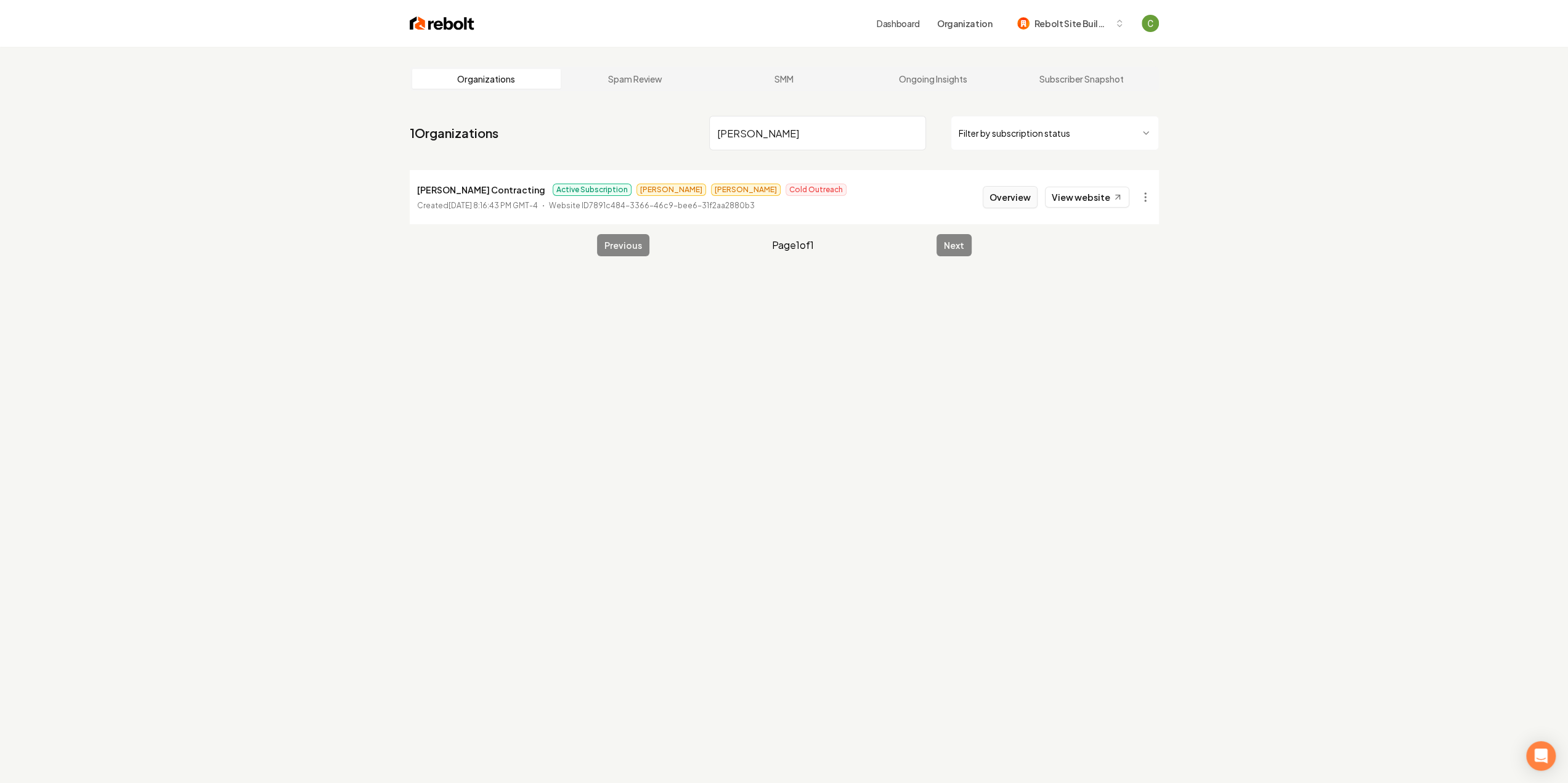
type input "[PERSON_NAME]"
click at [1017, 195] on button "Overview" at bounding box center [1010, 197] width 55 height 22
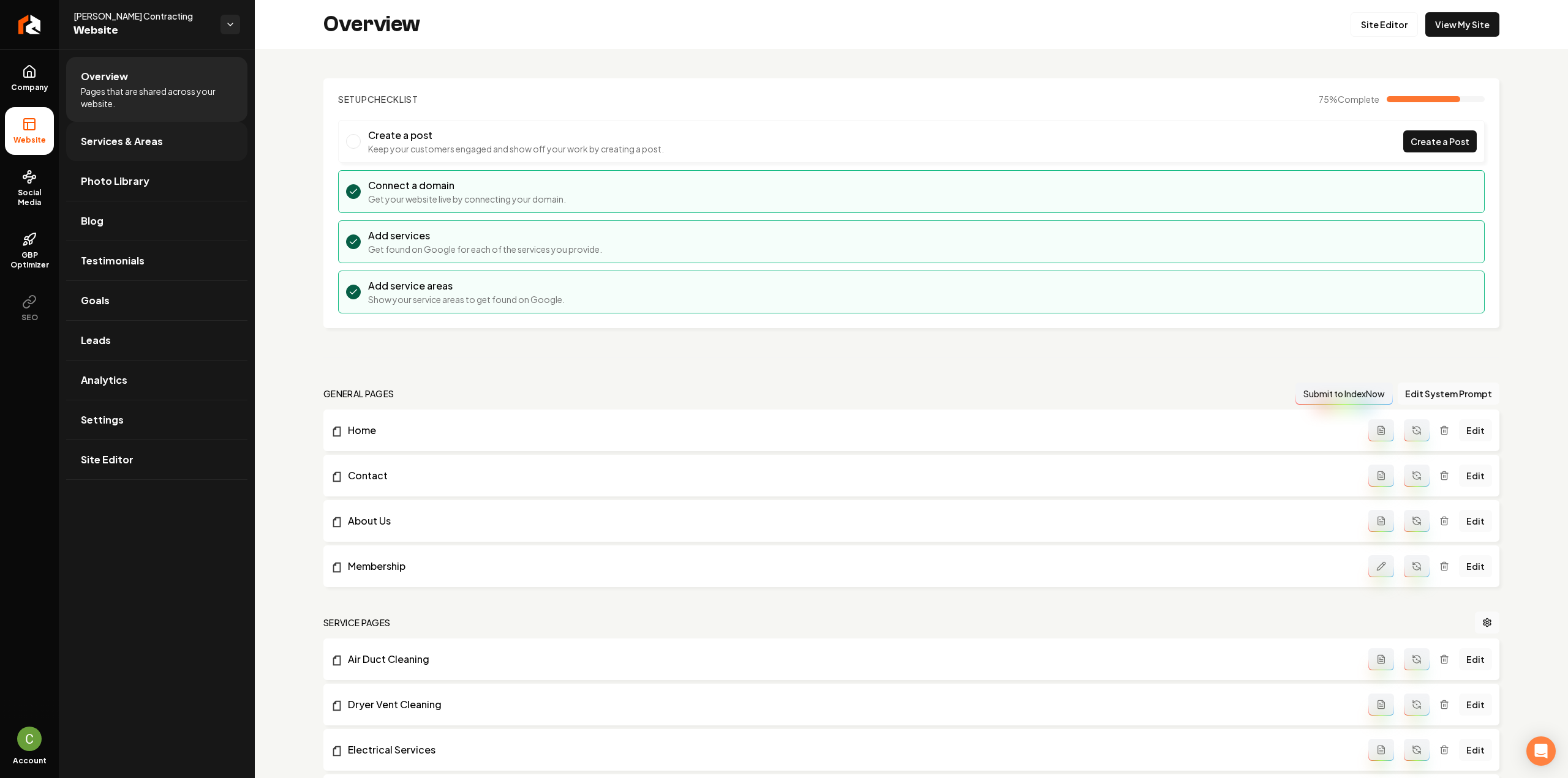
click at [140, 150] on link "Services & Areas" at bounding box center [156, 142] width 181 height 39
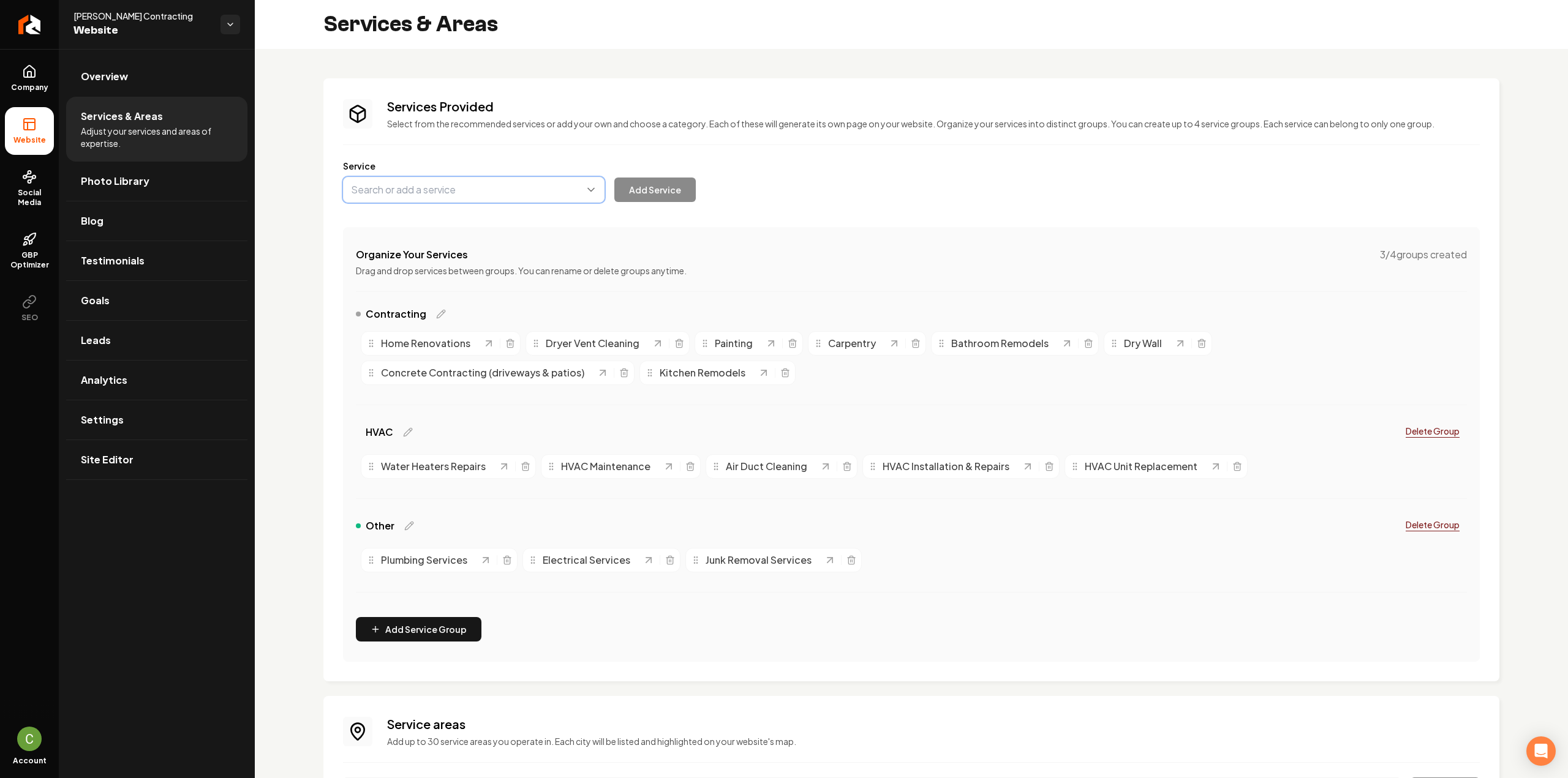
click at [387, 190] on button "Main content area" at bounding box center [474, 190] width 262 height 26
paste input "HVAC Maintenance, Repairs, and Installations"
type input "HVAC Maintenance, Repairs & Installations"
click at [690, 180] on button "Add Service" at bounding box center [655, 190] width 81 height 25
drag, startPoint x: 810, startPoint y: 372, endPoint x: 1267, endPoint y: 468, distance: 467.0
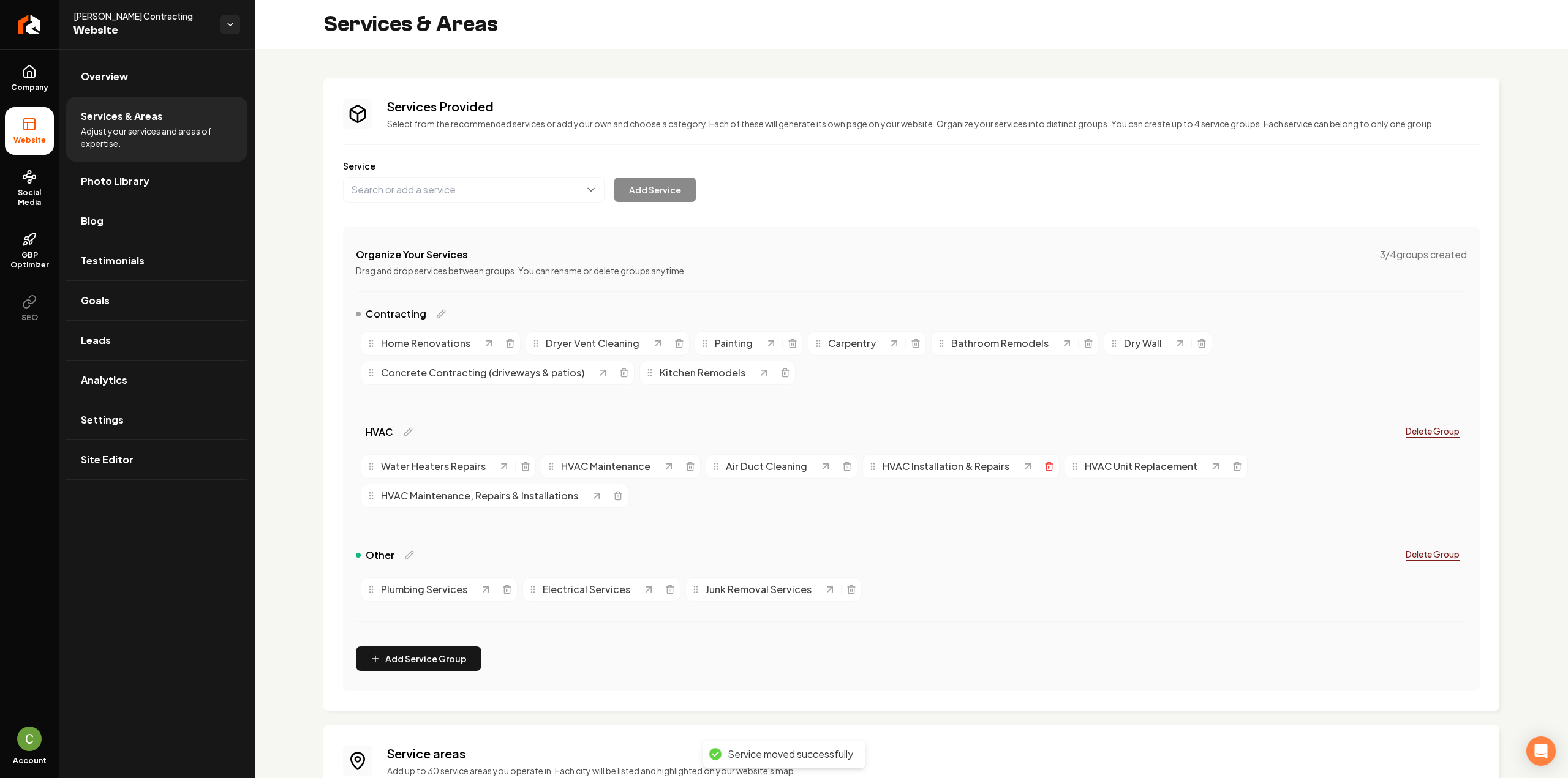
click at [1050, 466] on line "Main content area" at bounding box center [1050, 467] width 0 height 2
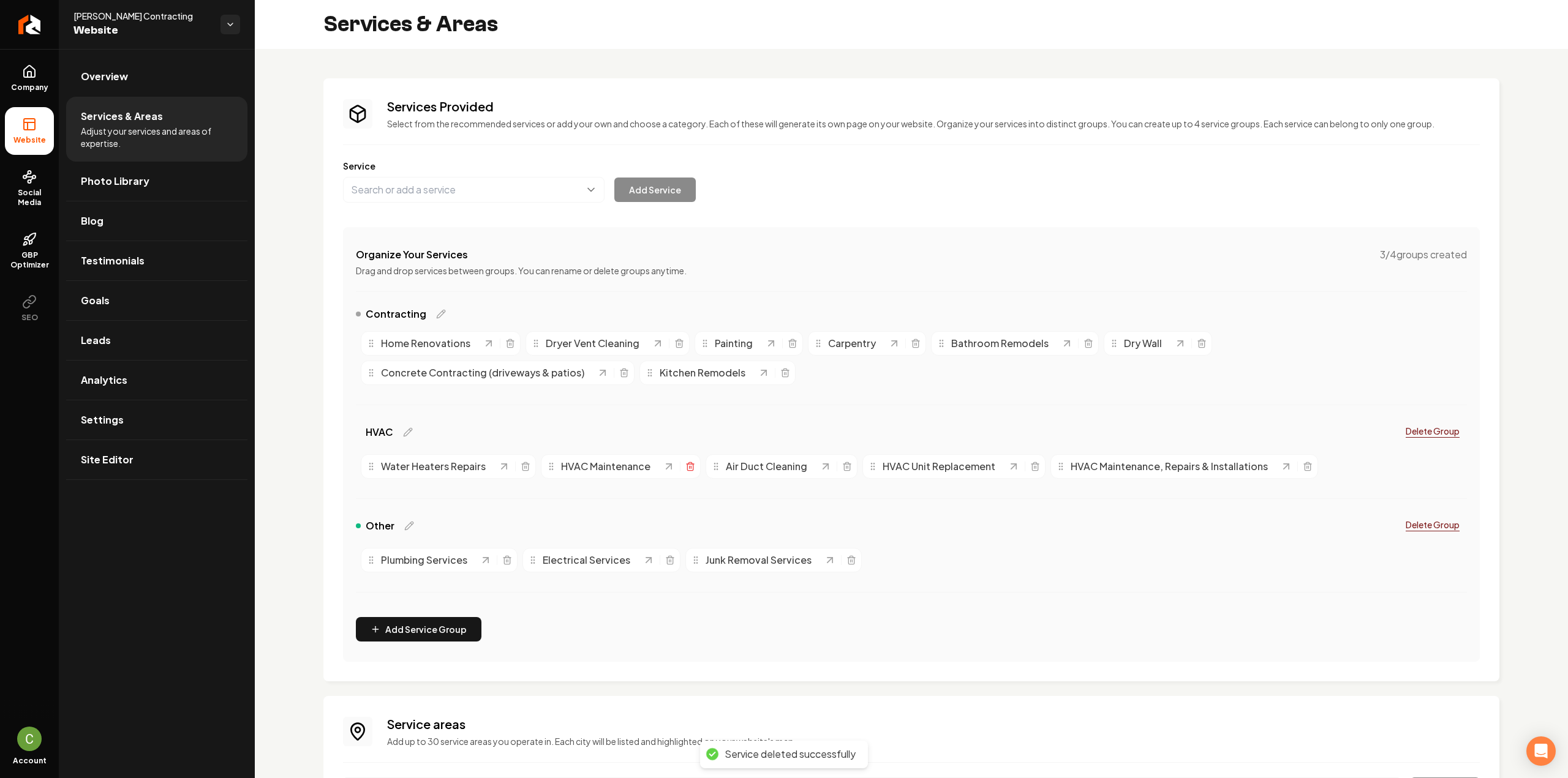
click at [688, 468] on icon "Main content area" at bounding box center [690, 467] width 10 height 10
click at [34, 76] on icon at bounding box center [30, 71] width 11 height 12
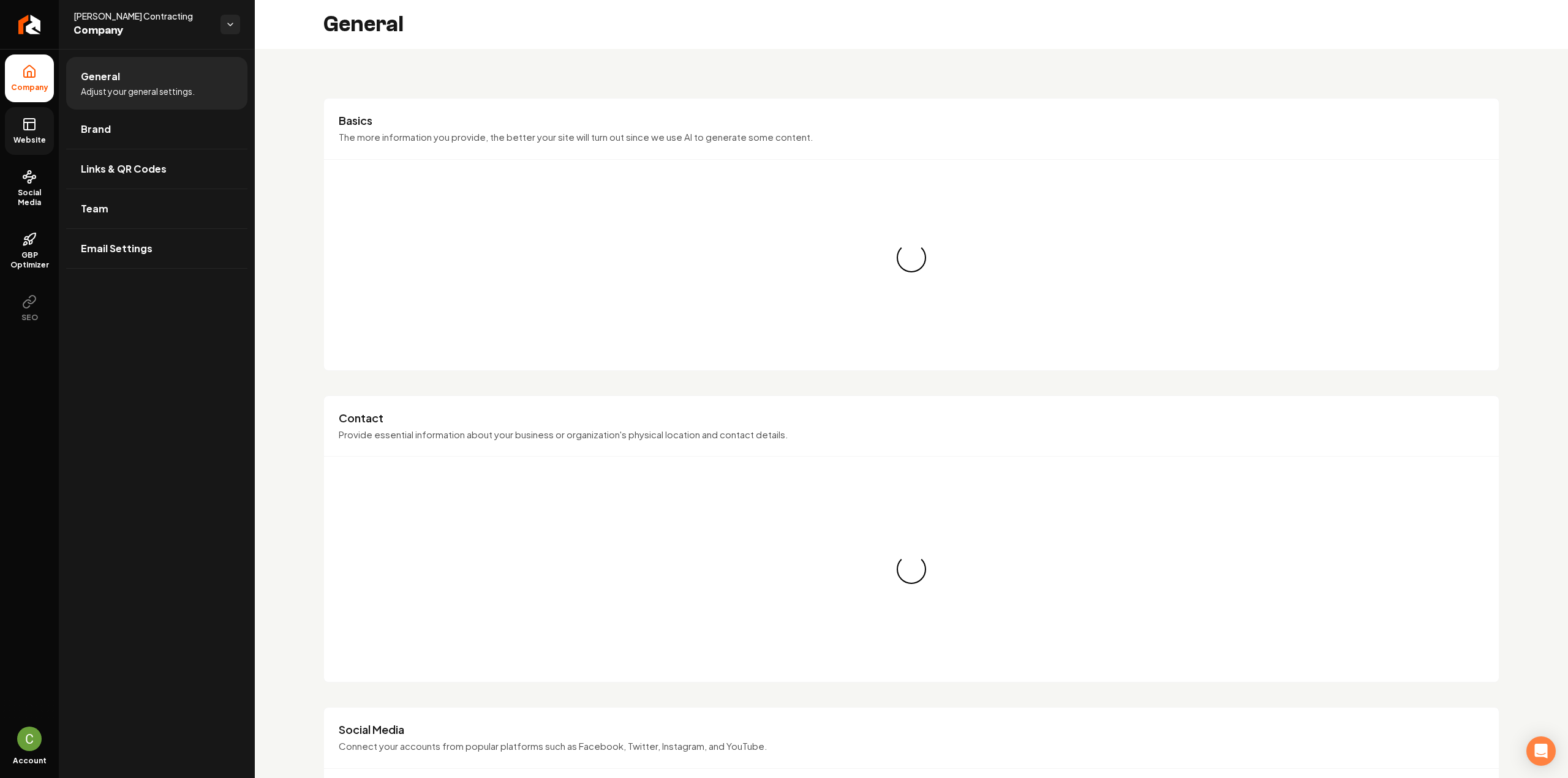
click at [20, 136] on span "Website" at bounding box center [30, 140] width 42 height 10
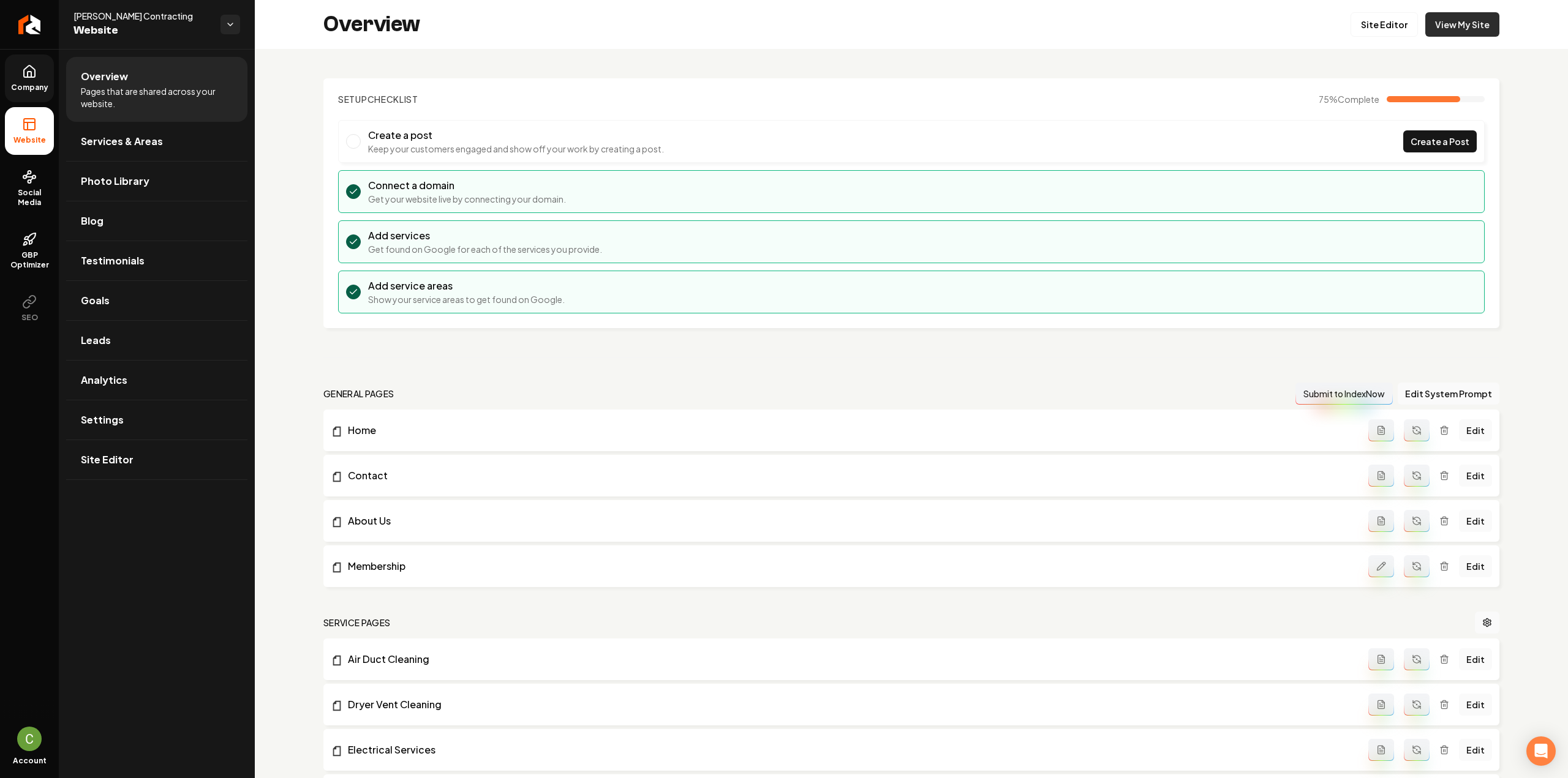
click at [1439, 28] on link "View My Site" at bounding box center [1462, 25] width 74 height 25
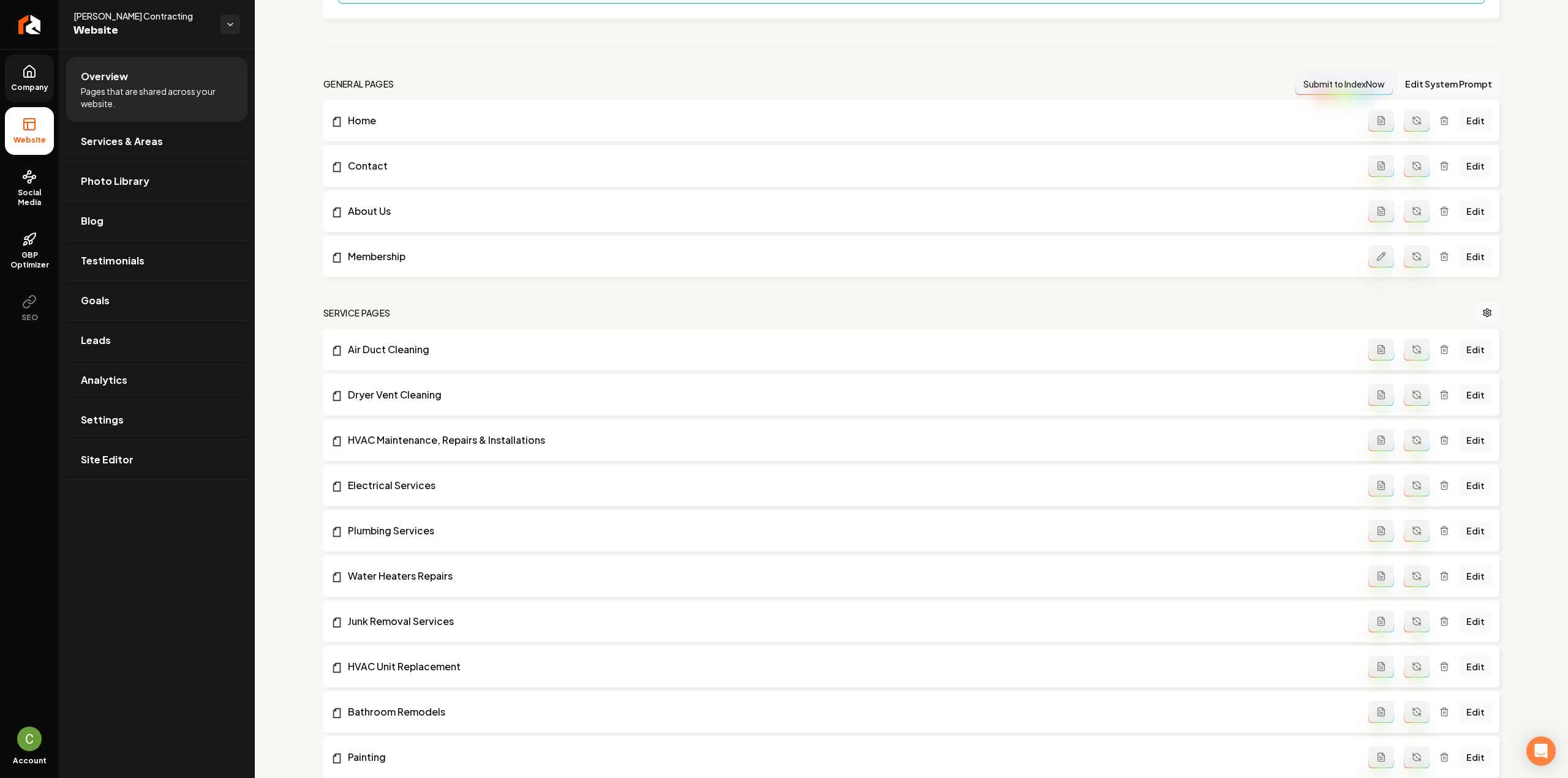
scroll to position [551, 0]
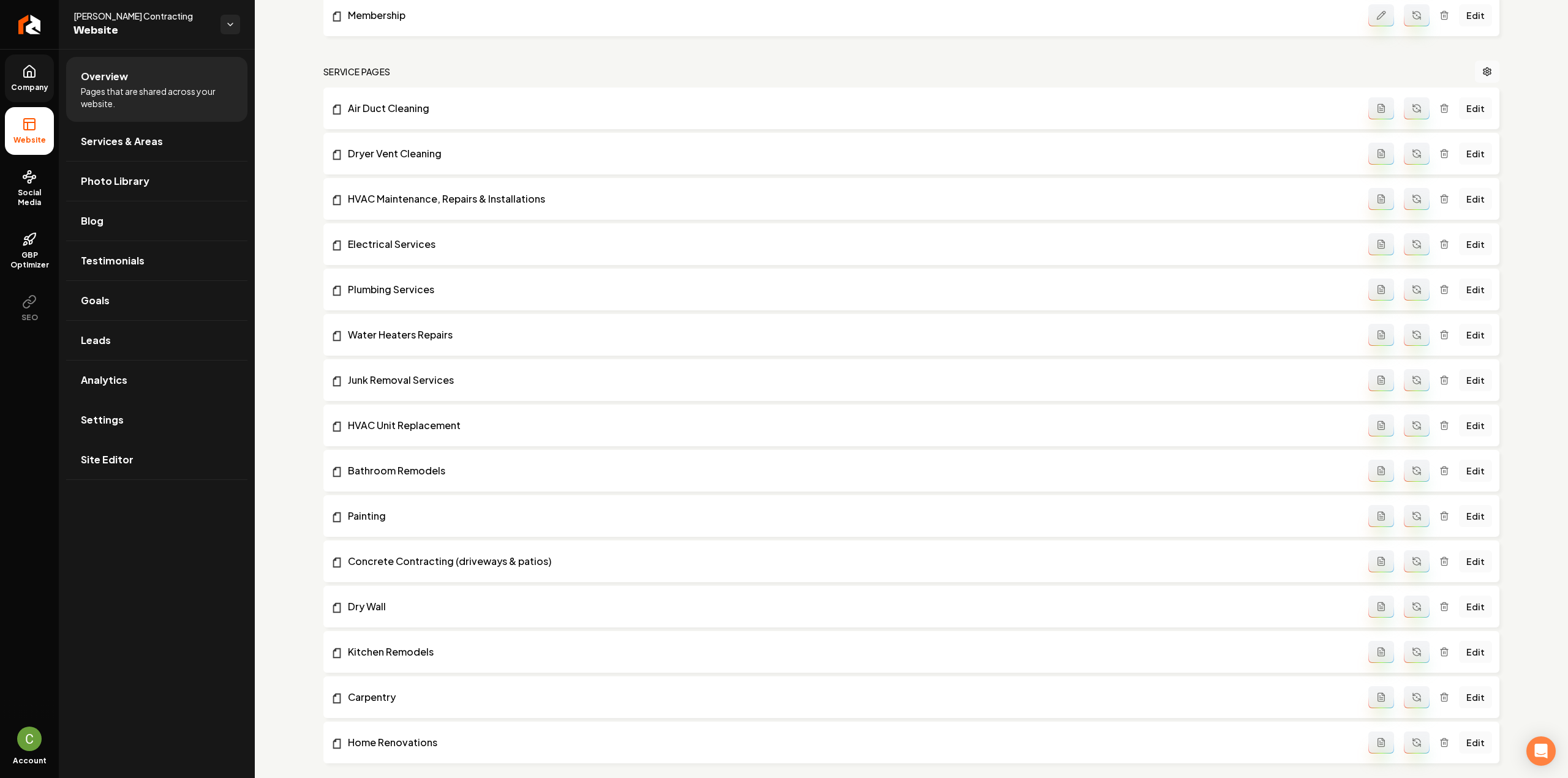
drag, startPoint x: 127, startPoint y: 423, endPoint x: 137, endPoint y: 435, distance: 15.6
click at [126, 423] on link "Settings" at bounding box center [156, 420] width 181 height 39
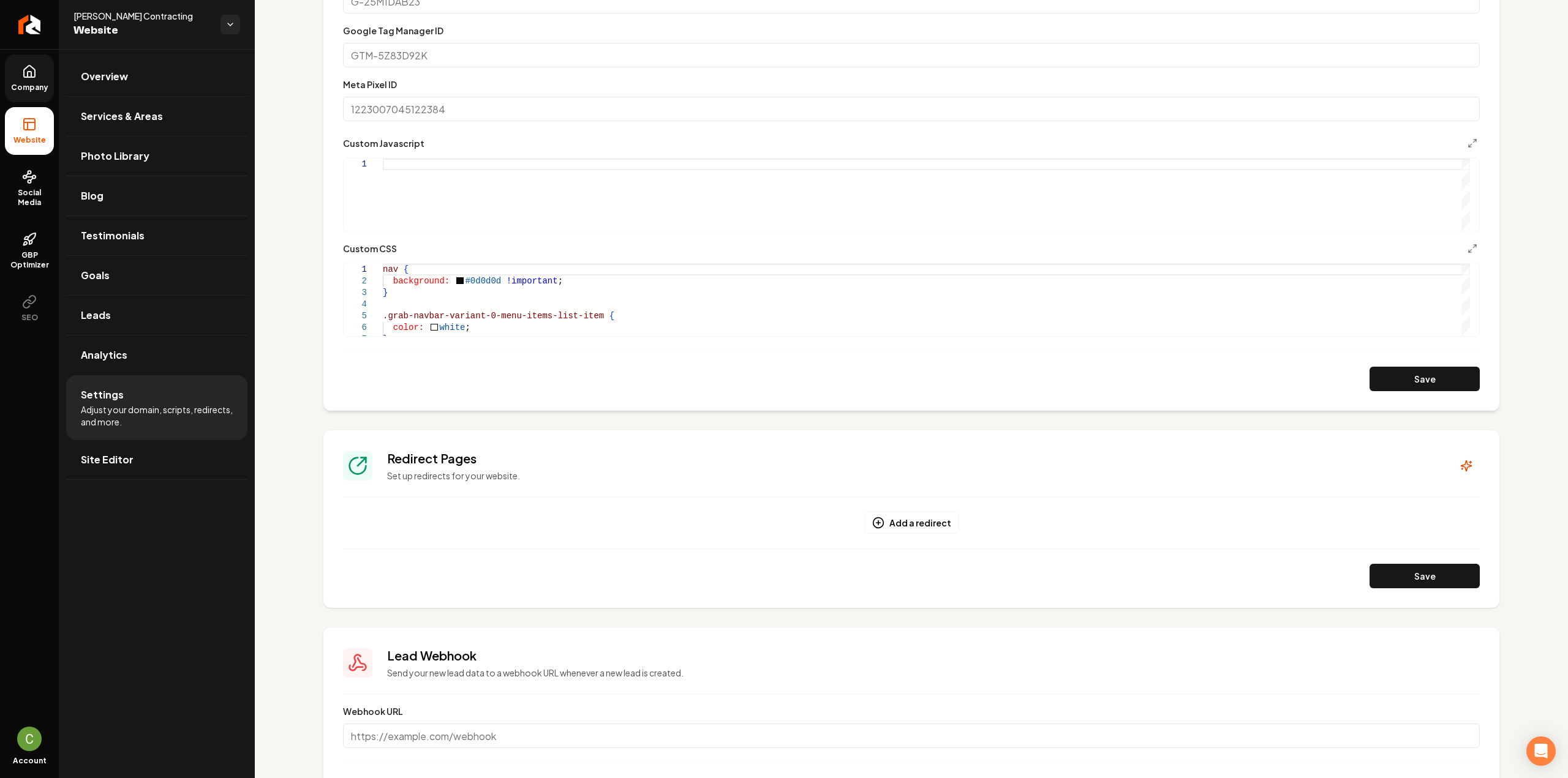
scroll to position [704, 0]
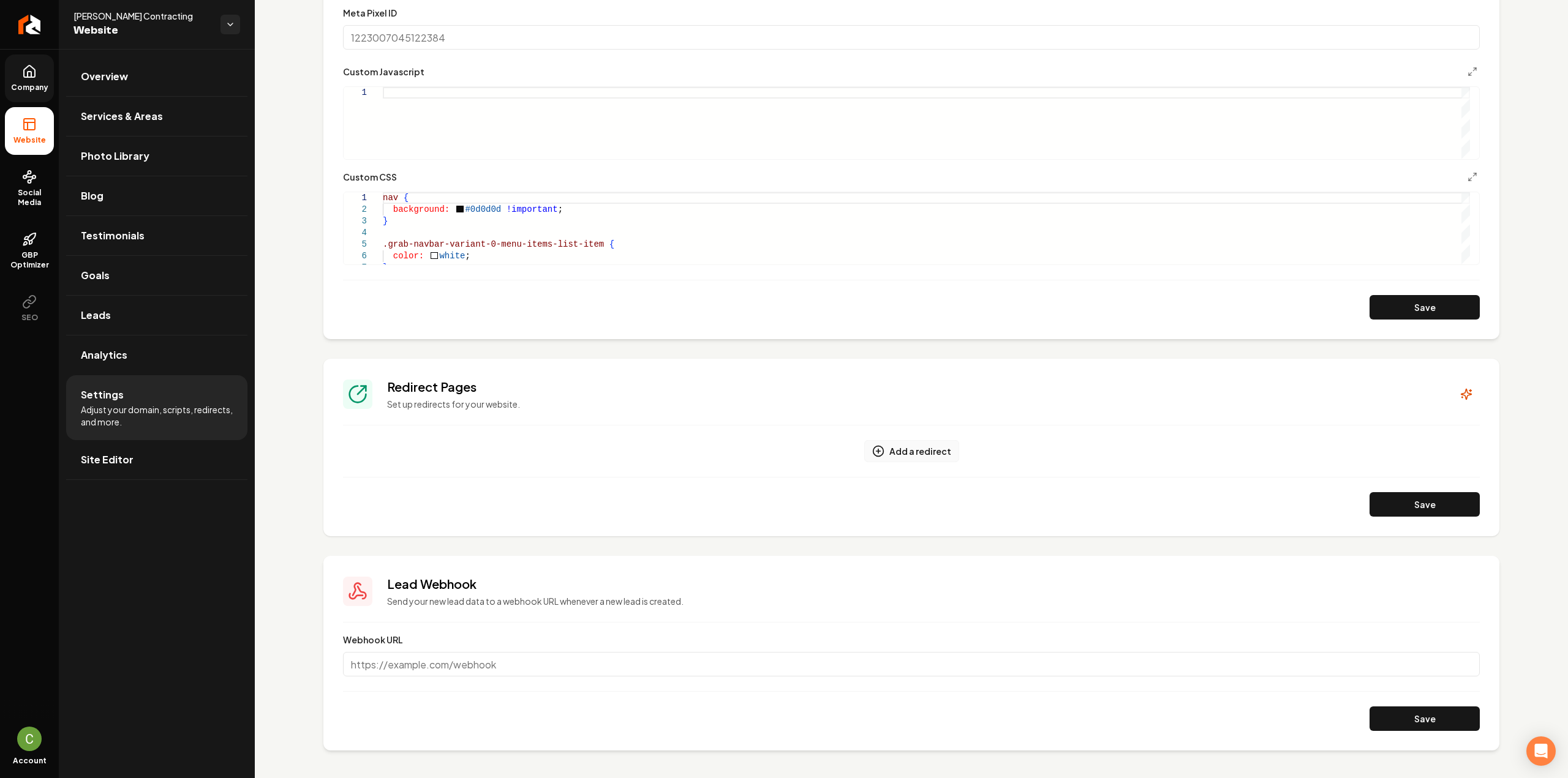
click at [911, 447] on button "Add a redirect" at bounding box center [911, 451] width 95 height 22
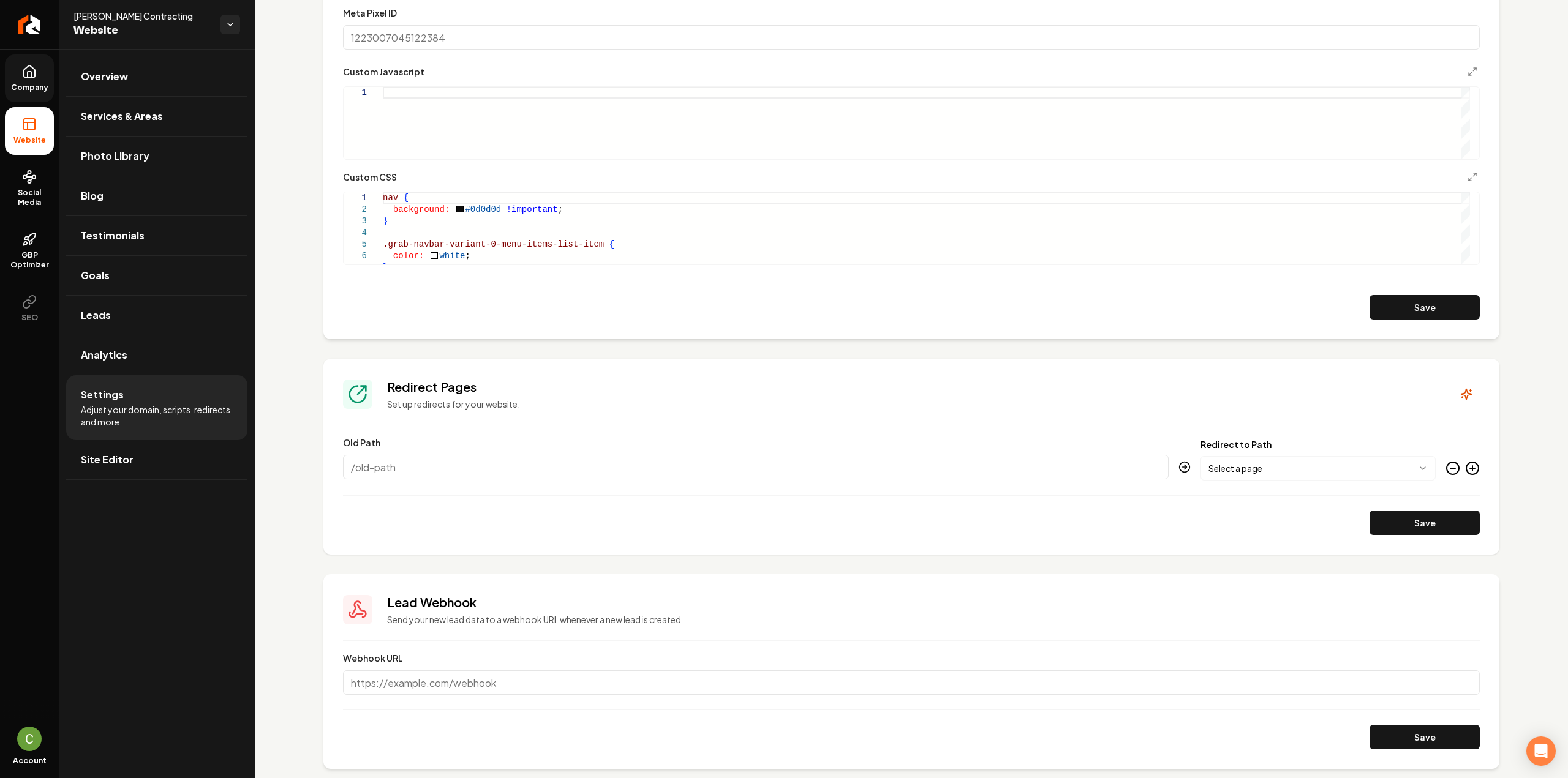
click at [741, 476] on input "Old Path" at bounding box center [756, 467] width 826 height 25
type input "/services/hvac-maintenance"
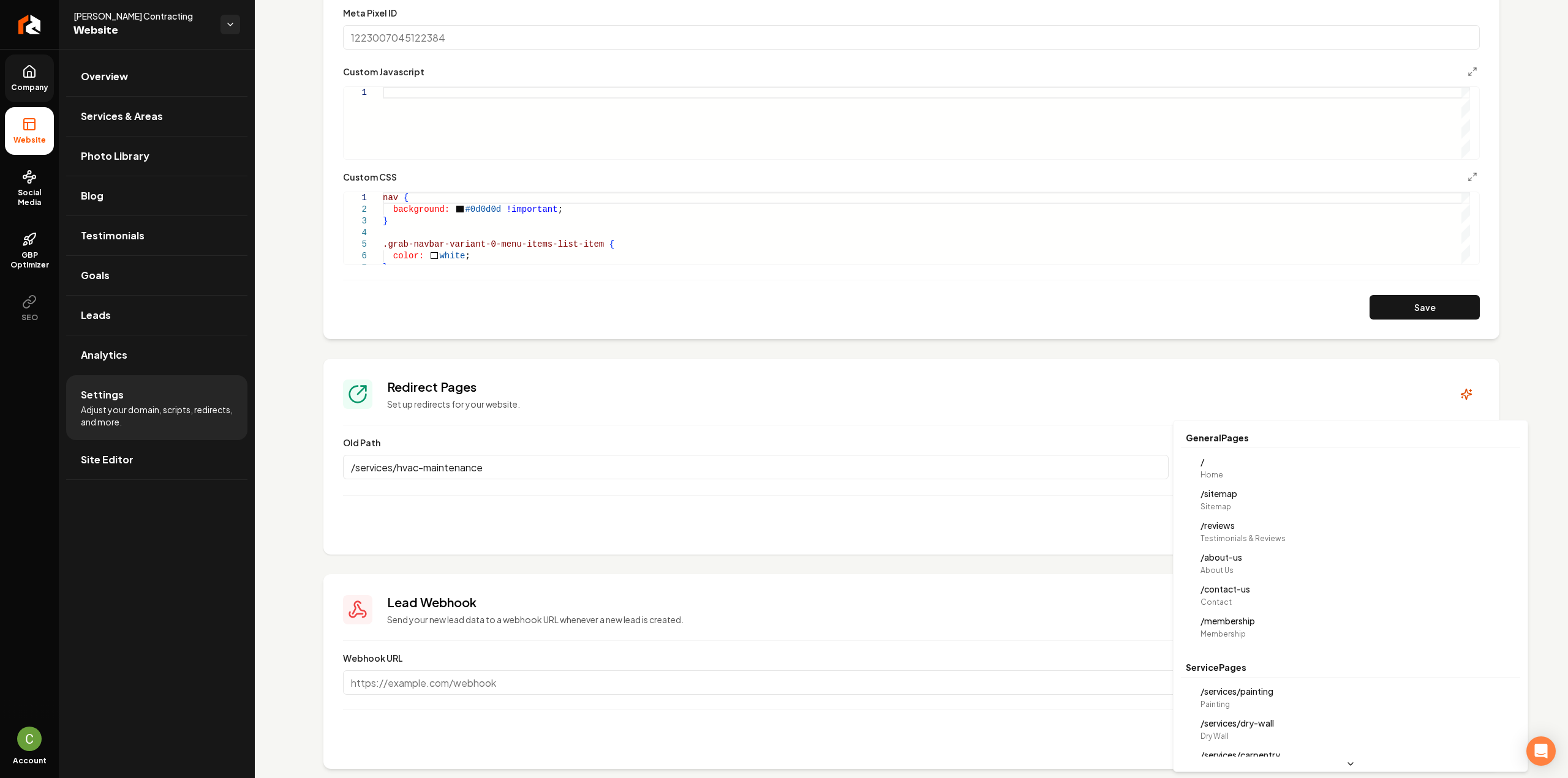
click at [1301, 470] on body "Company Website Social Media GBP Optimizer SEO Account Borja Contracting Websit…" at bounding box center [784, 389] width 1568 height 778
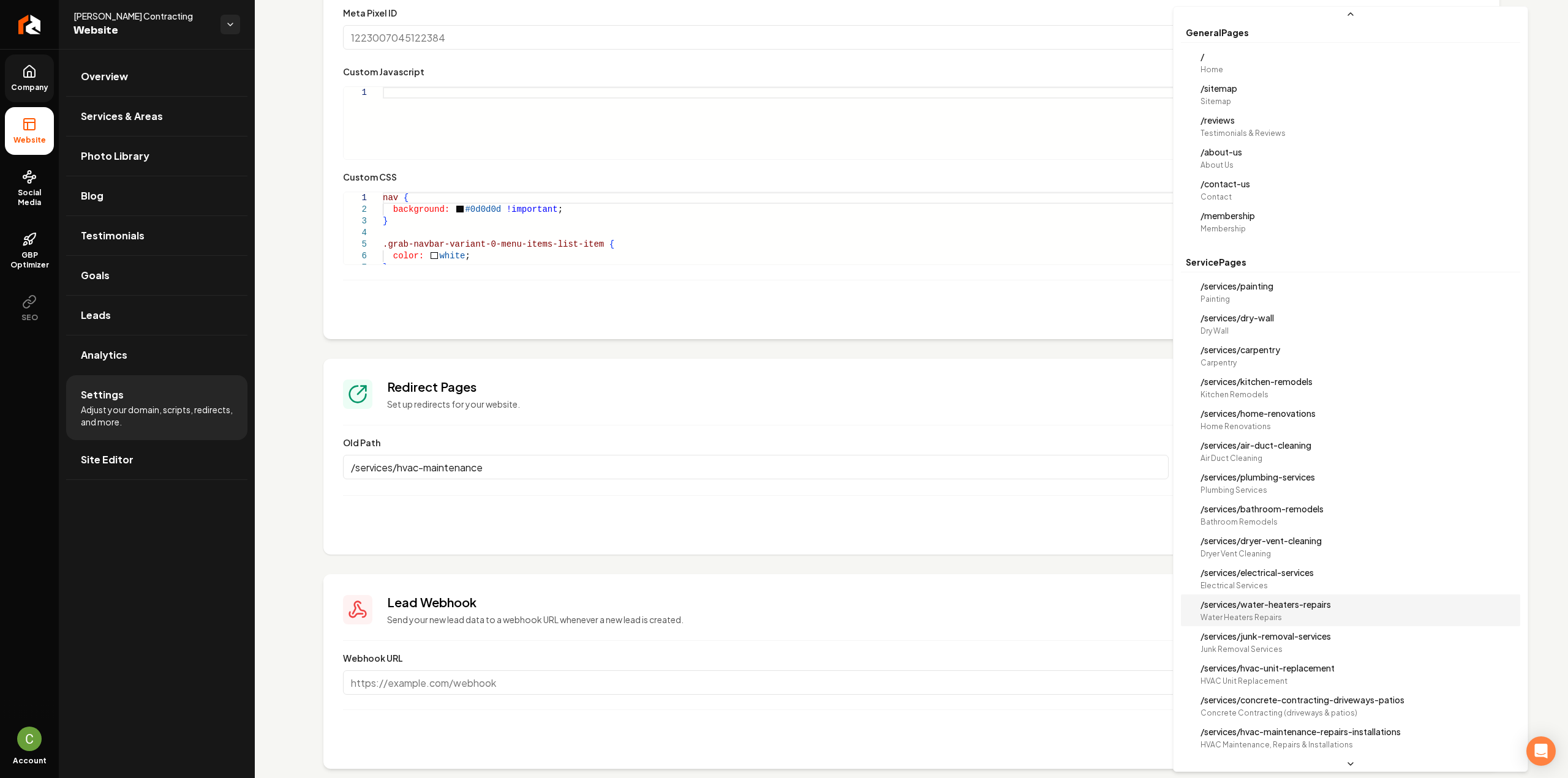
scroll to position [34, 0]
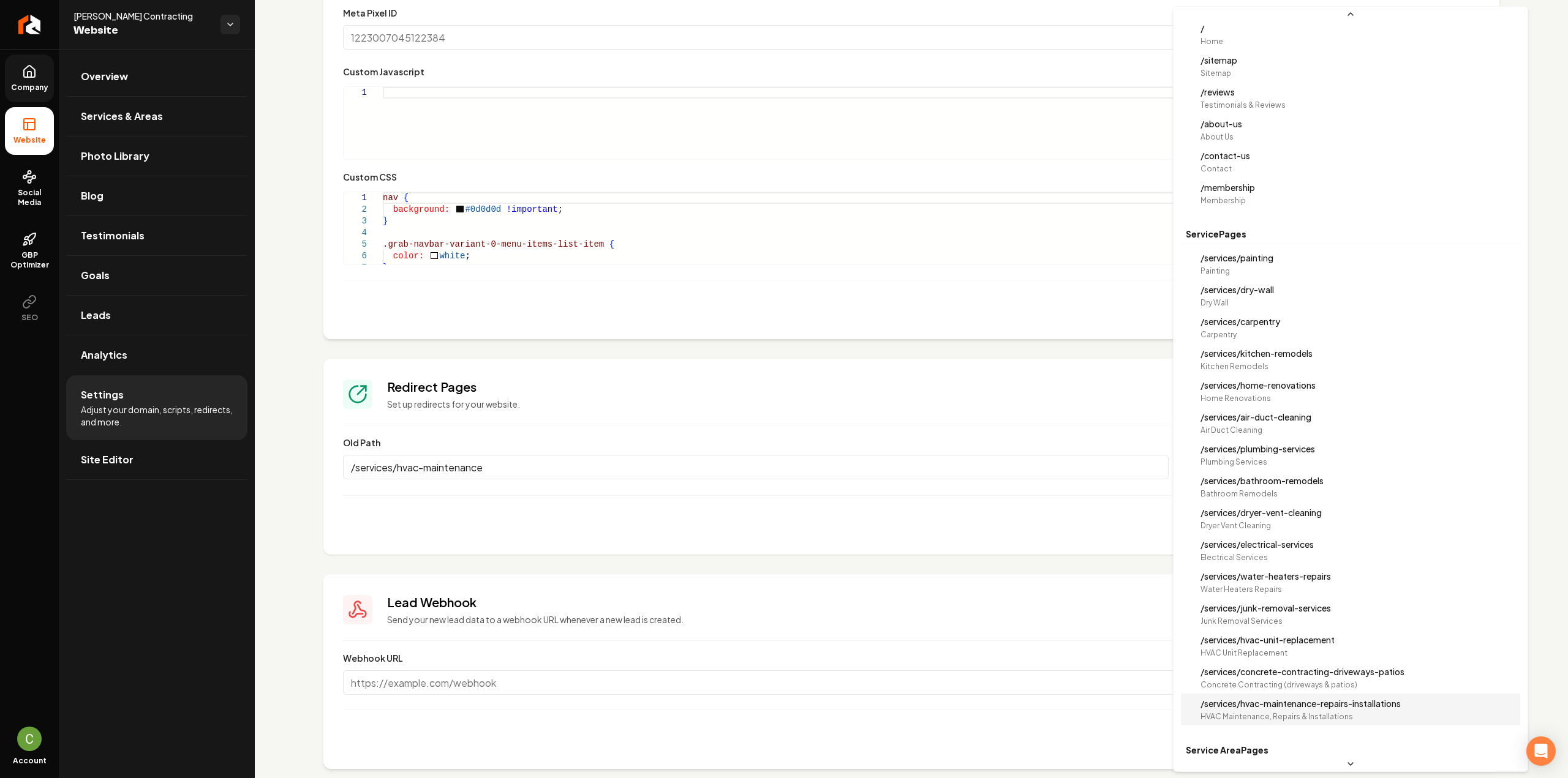
select select "**********"
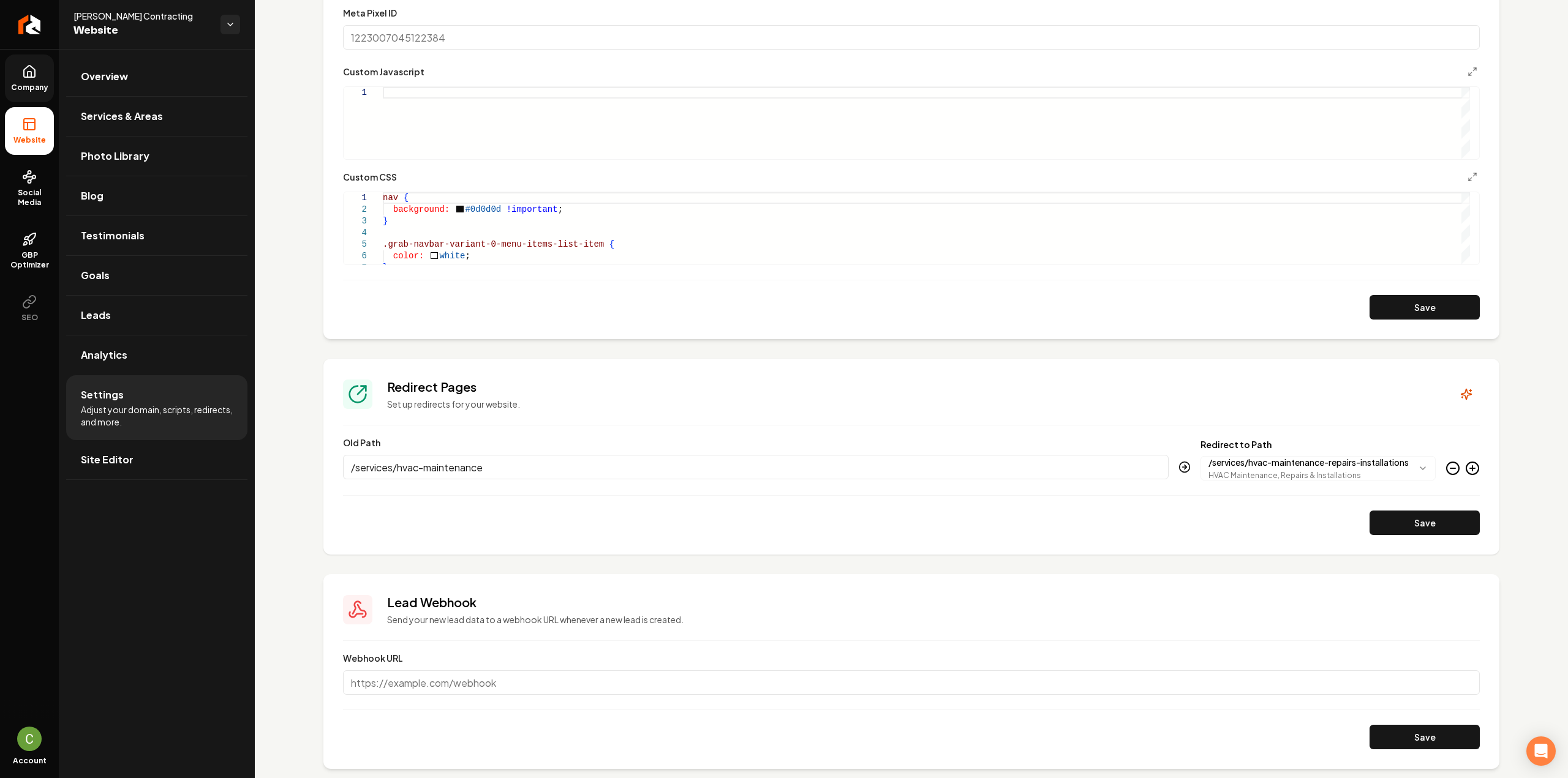
click at [1465, 470] on icon "Main content area" at bounding box center [1473, 468] width 15 height 15
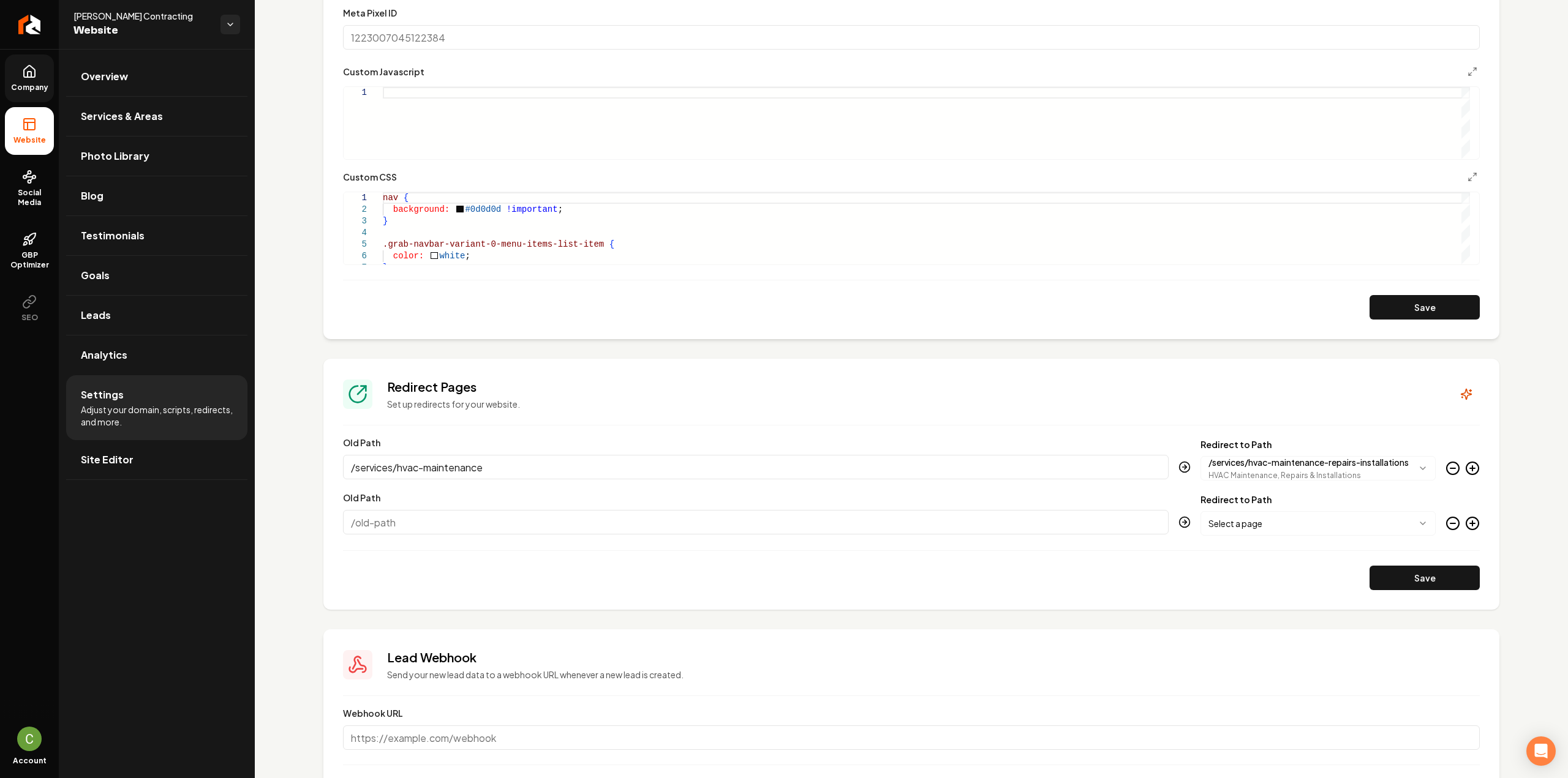
paste input "/services/hvac-installation-repairs"
type input "/services/hvac-installation-repairs"
click at [1219, 525] on body "Company Website Social Media GBP Optimizer SEO Account Borja Contracting Websit…" at bounding box center [784, 389] width 1568 height 778
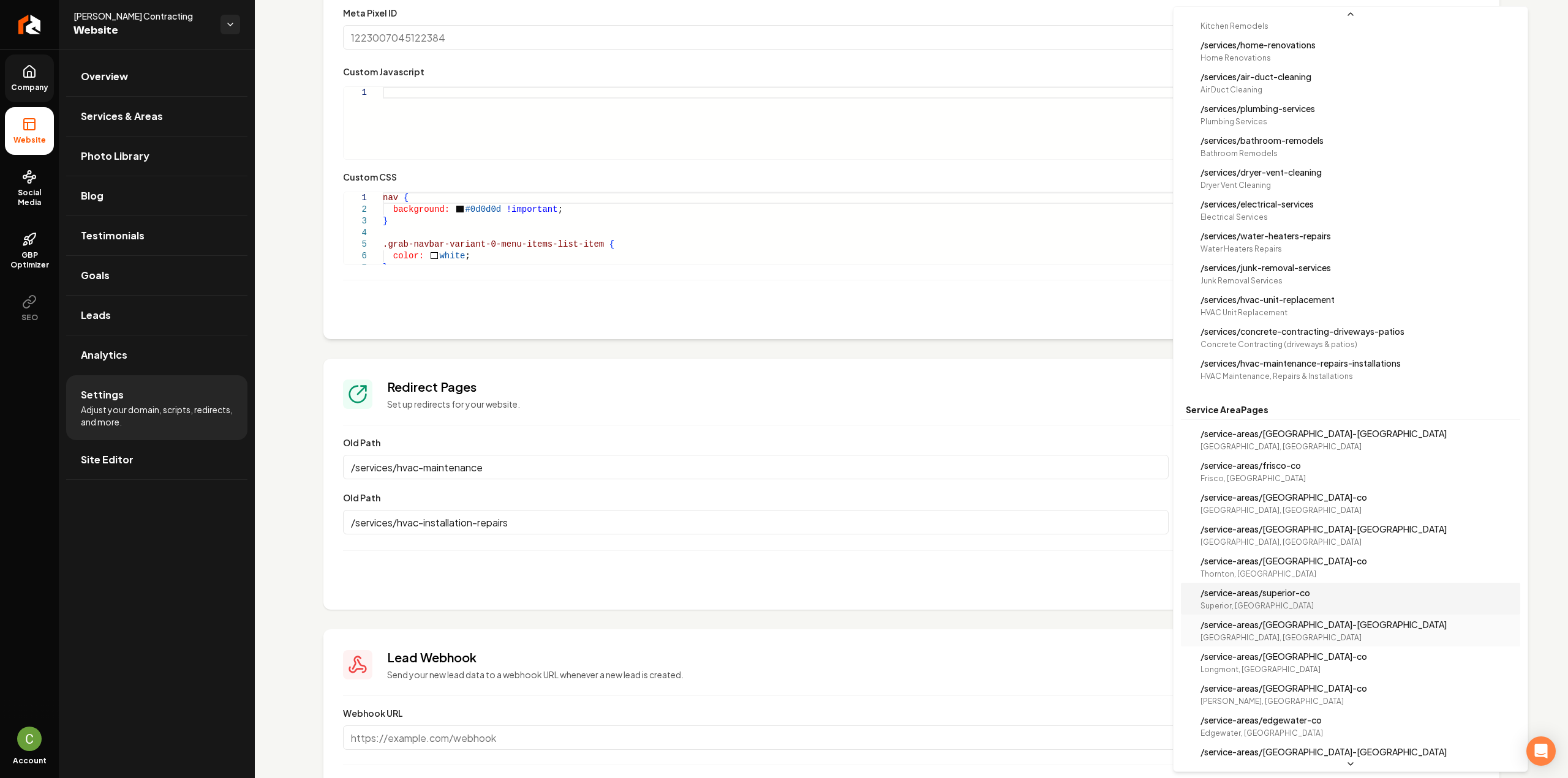
scroll to position [406, 0]
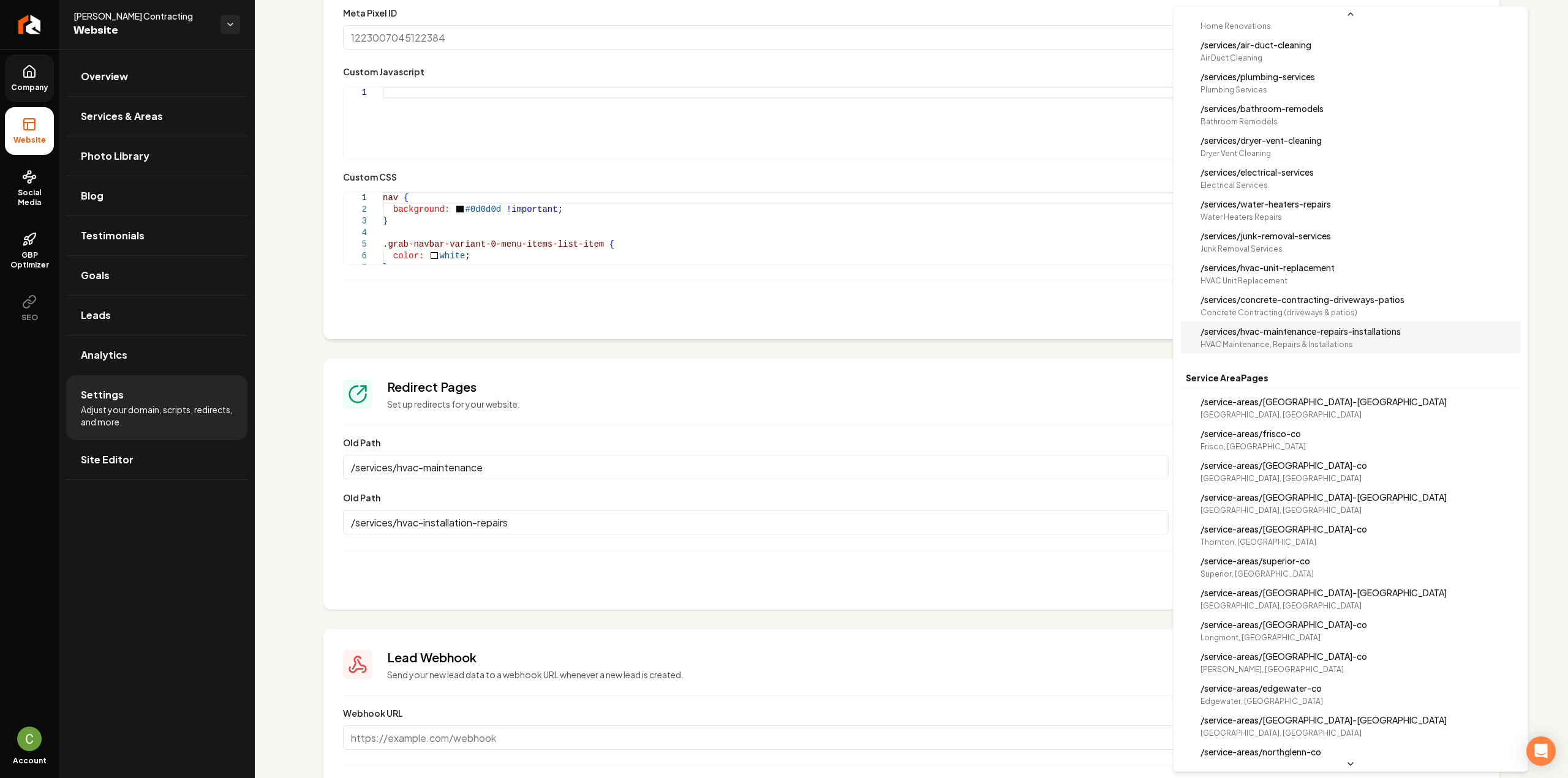
select select "**********"
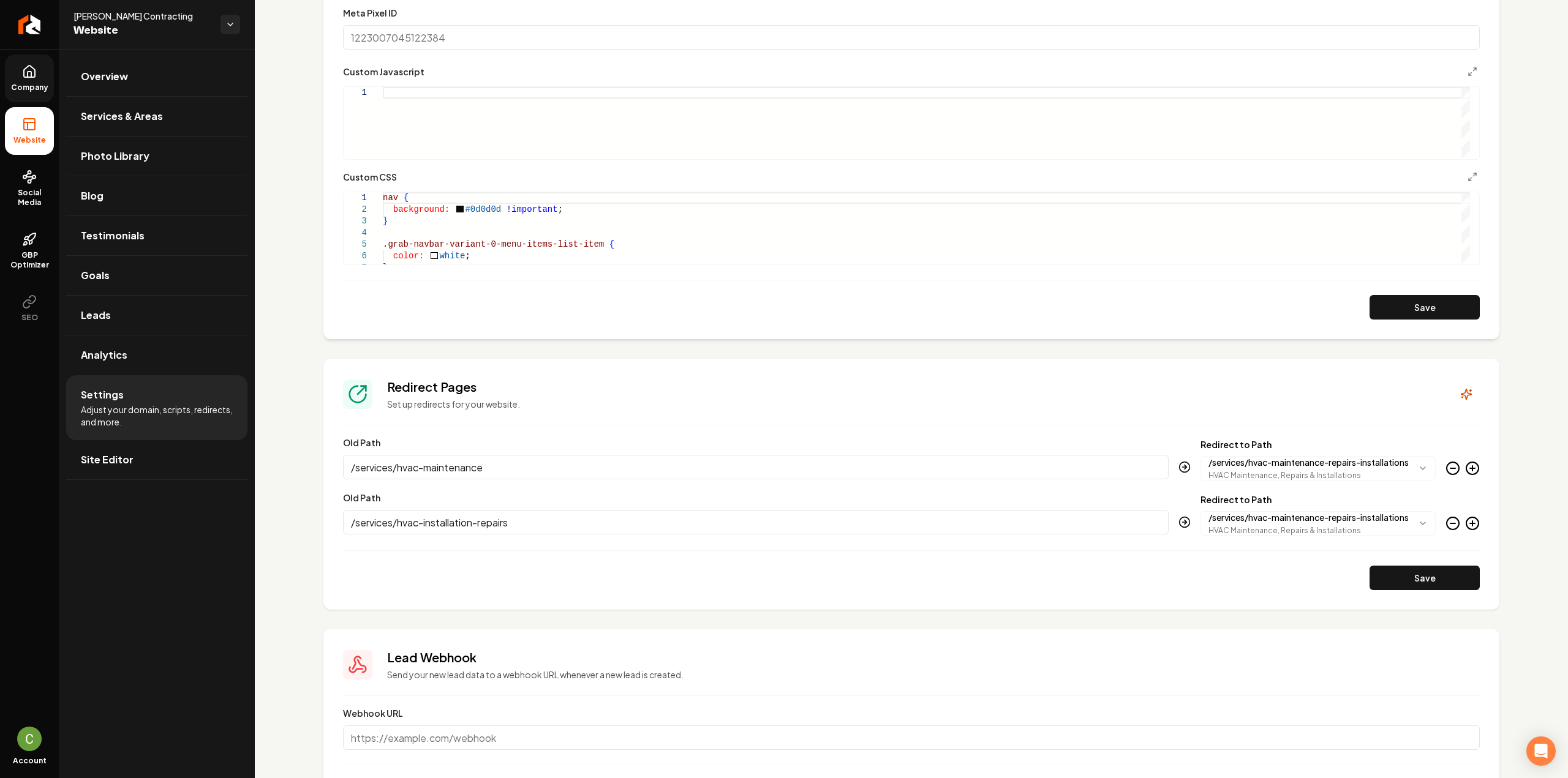
click at [1399, 558] on form "**********" at bounding box center [911, 515] width 1137 height 150
click at [1403, 567] on button "Save" at bounding box center [1425, 578] width 110 height 25
click at [492, 257] on div "color: white ; } .grab-navbar-variant-0-menu-items-list-item button { backgroun…" at bounding box center [926, 194] width 1087 height 140
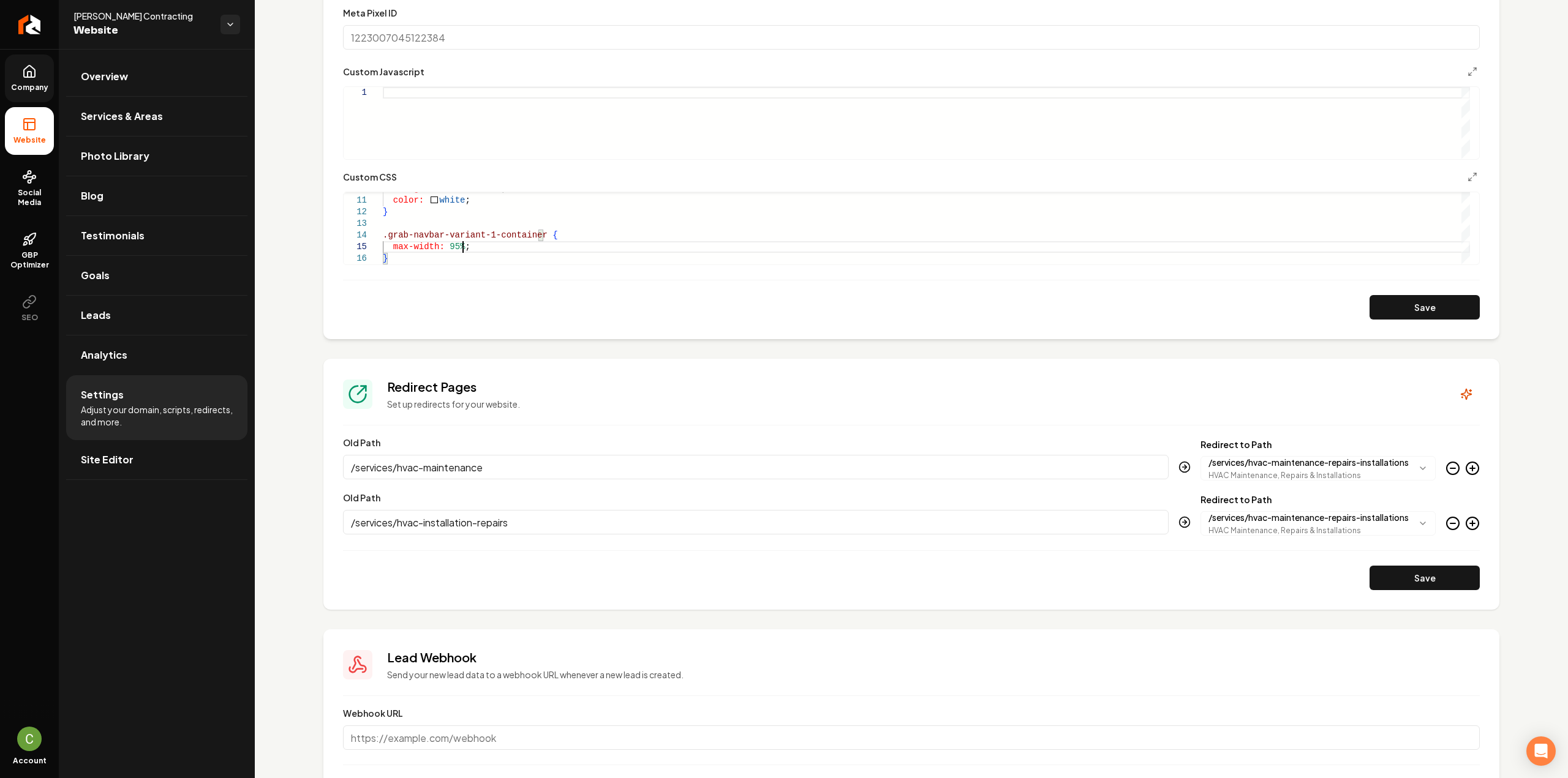
click at [1373, 310] on button "Save" at bounding box center [1425, 307] width 110 height 25
click at [531, 236] on div "background: #ff0201 ; color: white ; } .grab-navbar-variant-1-container { max-w…" at bounding box center [926, 171] width 1087 height 186
click at [384, 246] on div "background: #ff0201 ; color: white ; } .grab-navbar-variant-1-container , max-w…" at bounding box center [926, 177] width 1087 height 198
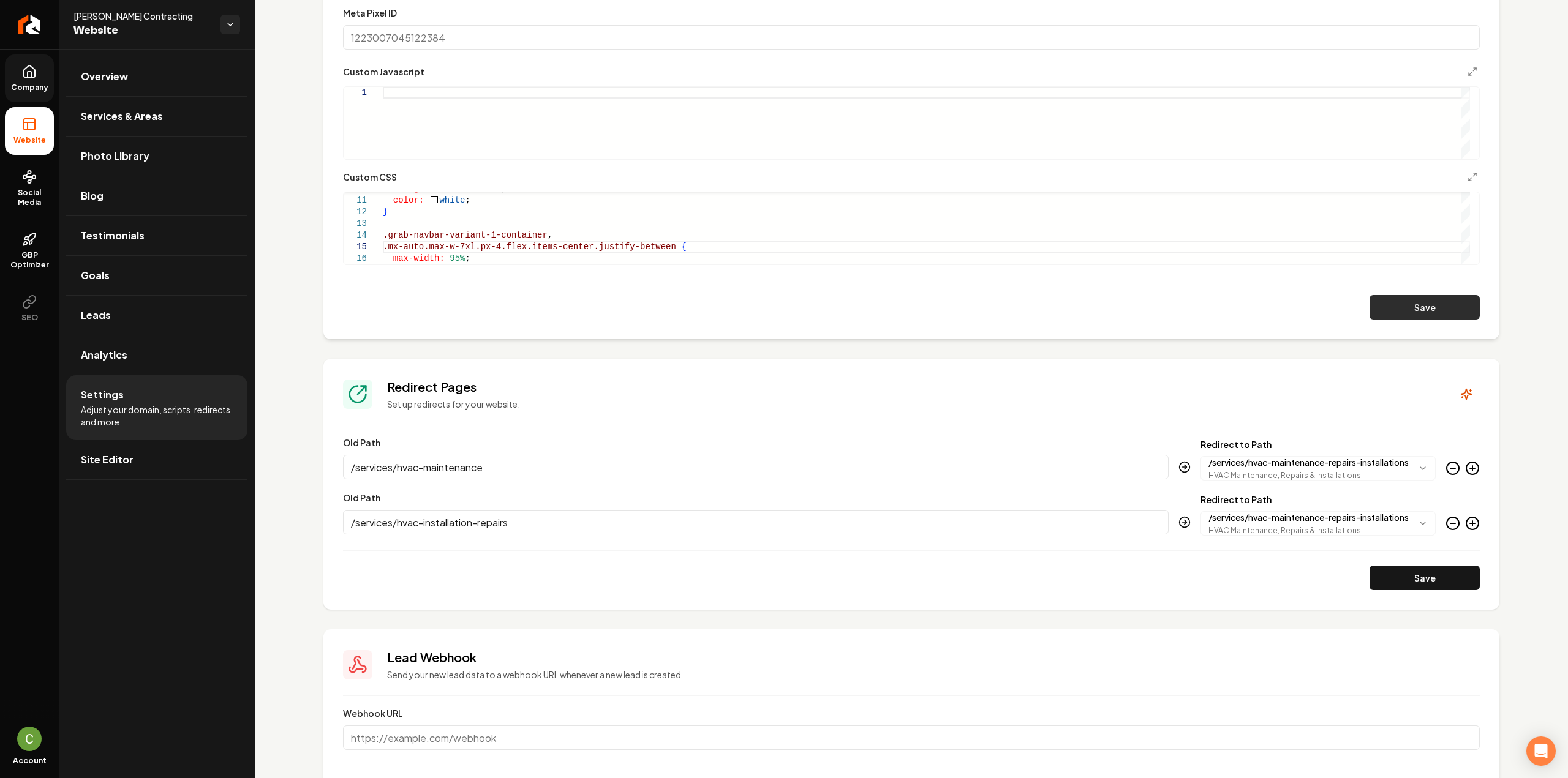
click at [1394, 297] on button "Save" at bounding box center [1425, 307] width 110 height 25
type textarea "**********"
drag, startPoint x: 131, startPoint y: 76, endPoint x: 118, endPoint y: 75, distance: 13.0
click at [131, 76] on link "Overview" at bounding box center [156, 76] width 181 height 39
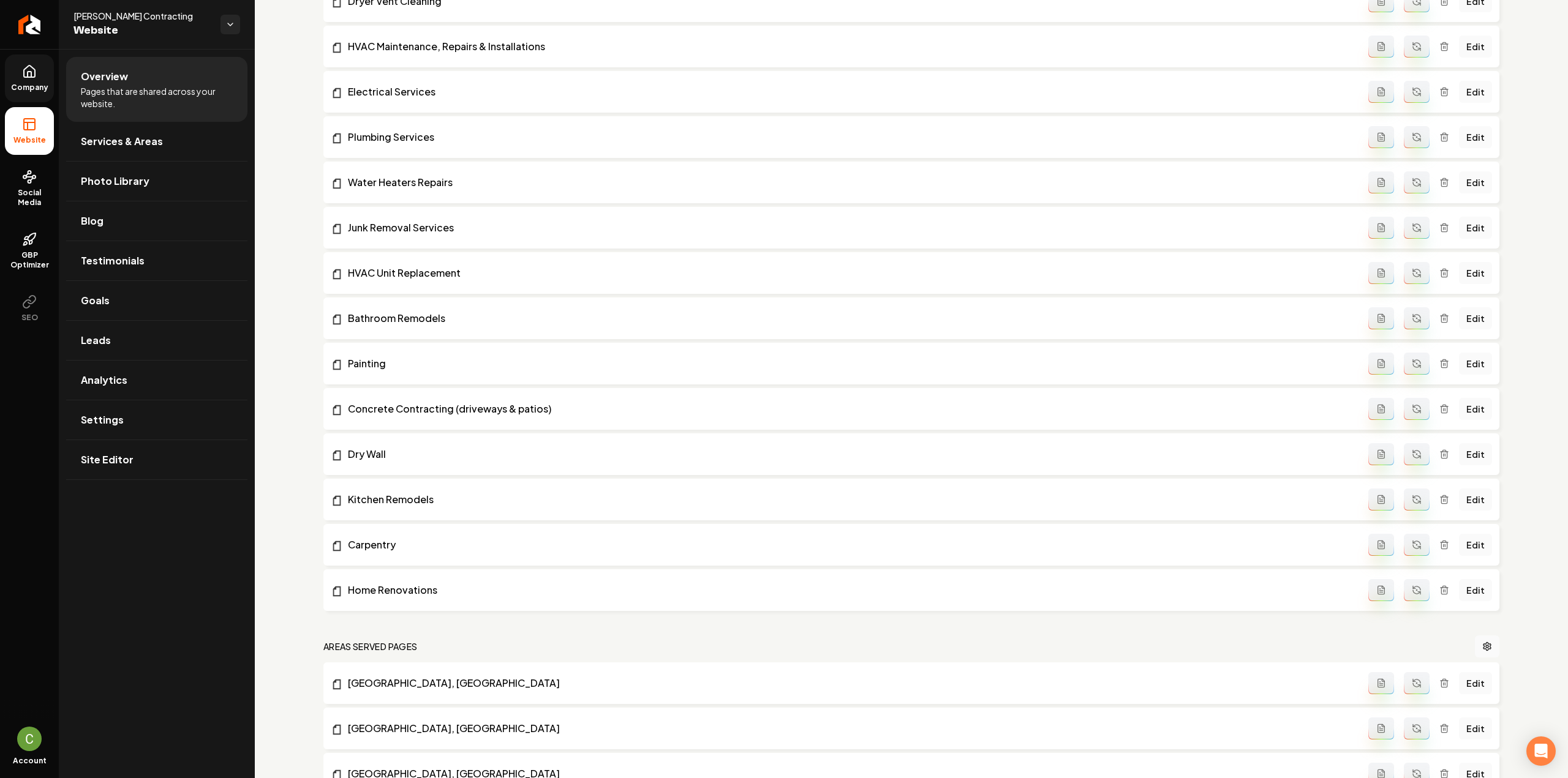
click at [38, 75] on link "Company" at bounding box center [30, 79] width 49 height 48
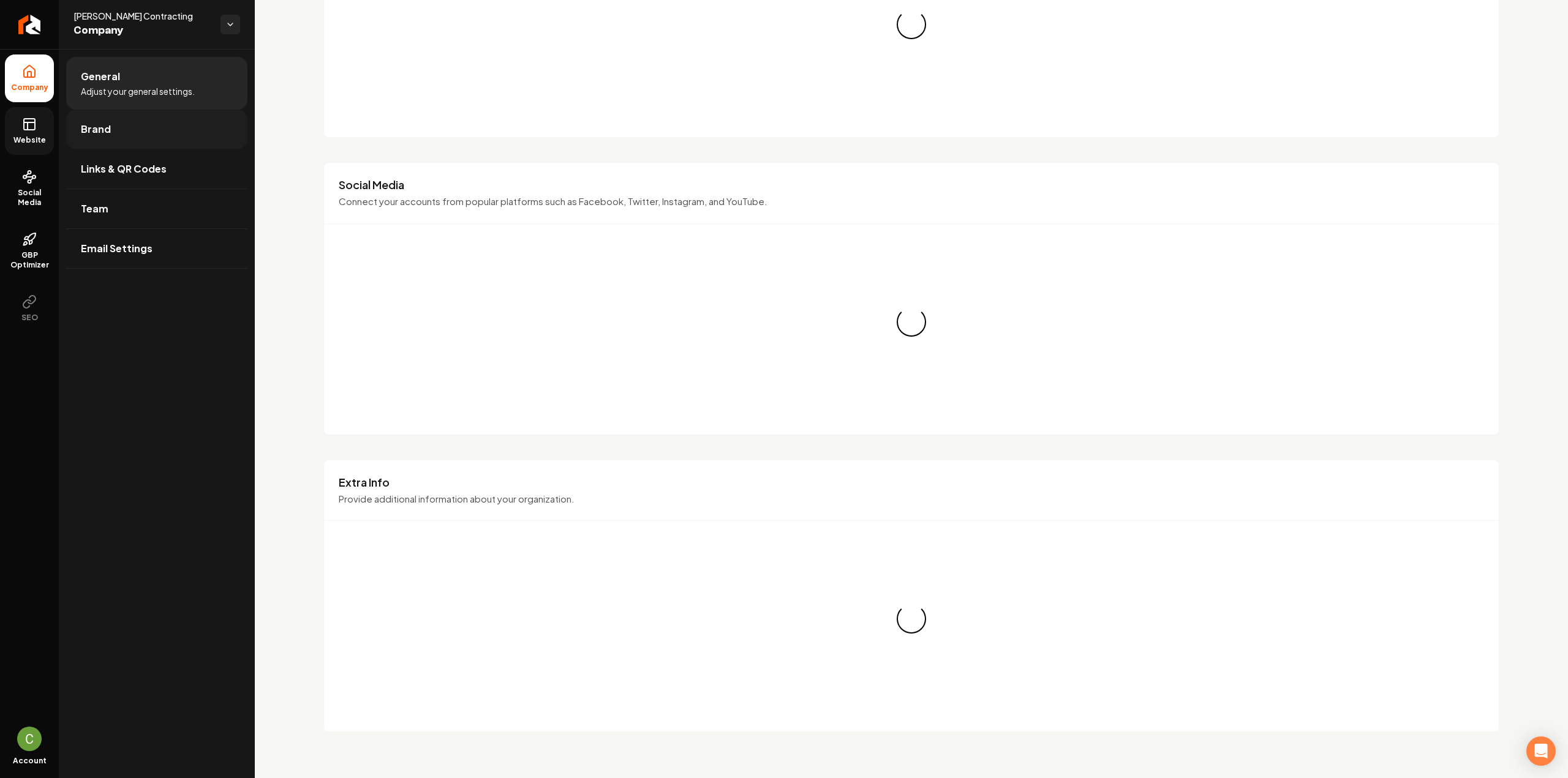
click at [100, 129] on span "Brand" at bounding box center [95, 129] width 30 height 15
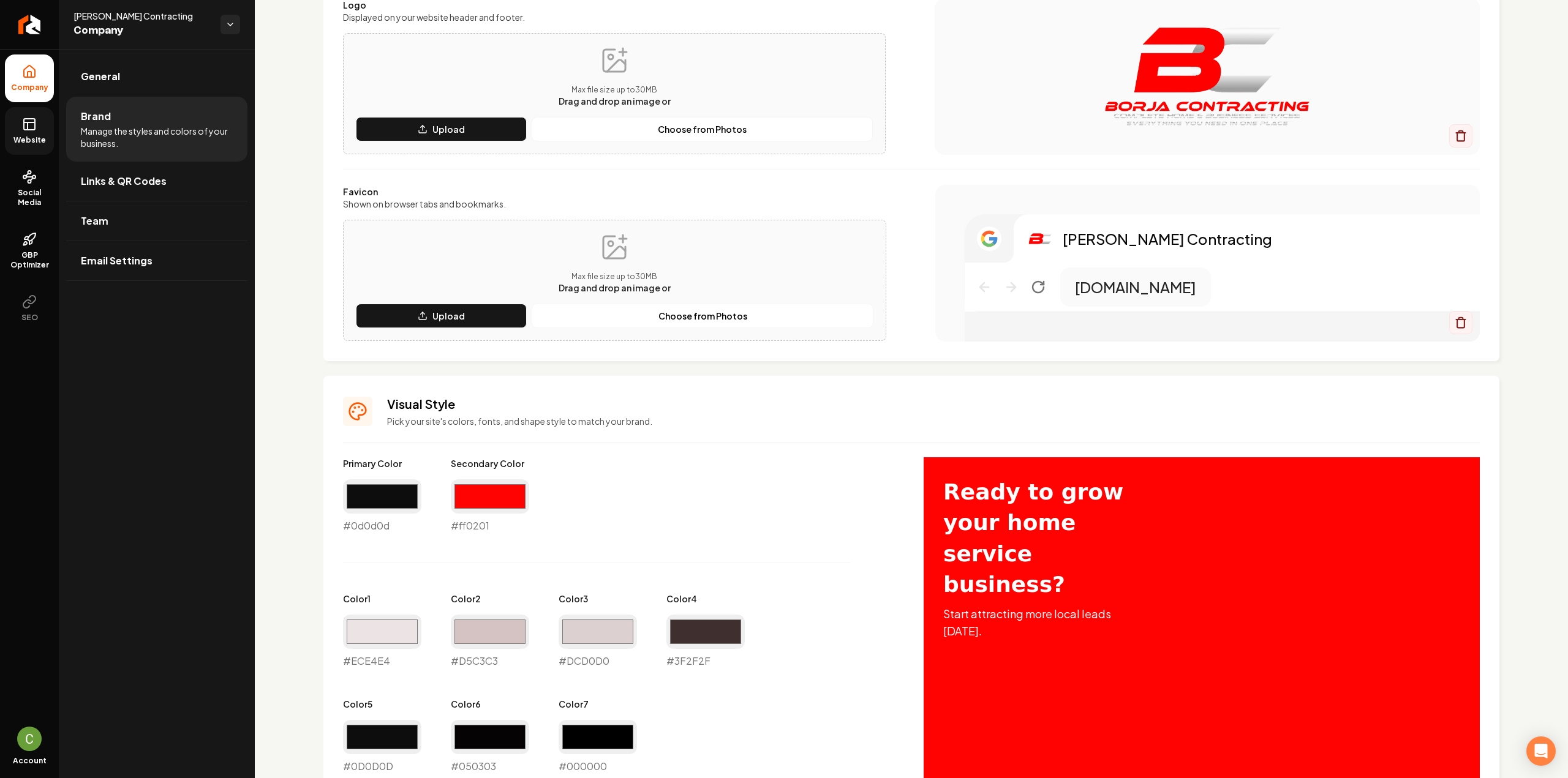
scroll to position [306, 0]
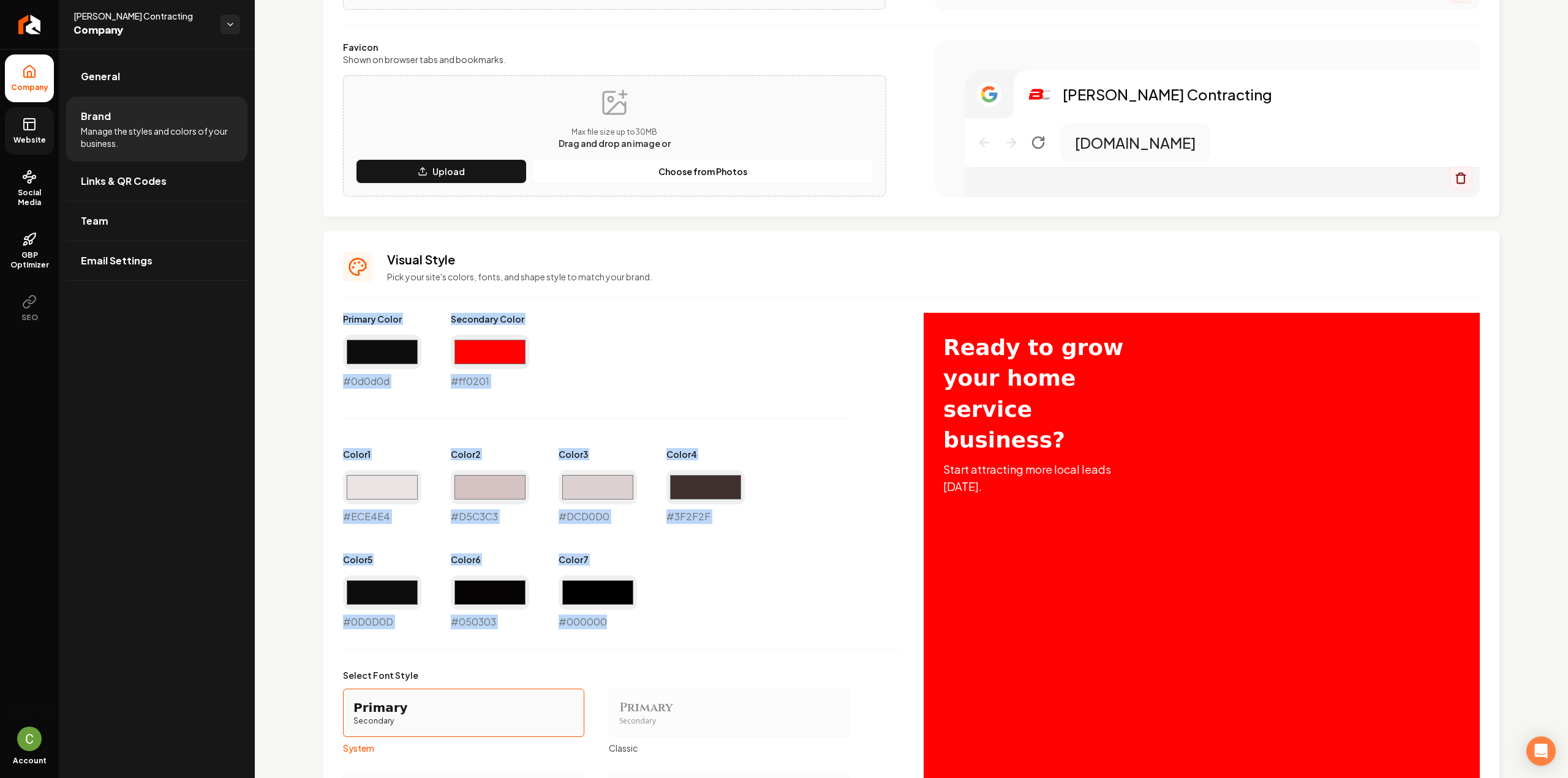
drag, startPoint x: 667, startPoint y: 637, endPoint x: 280, endPoint y: 311, distance: 506.0
click at [280, 311] on div "Logo & Icon Add your business logo and icon to personalize your website appeara…" at bounding box center [911, 373] width 1313 height 1261
copy div "Primary Color #0d0d0d Secondary Color #ff0201 Color 1 #ECE4E4 Color 2 #D5C3C3 C…"
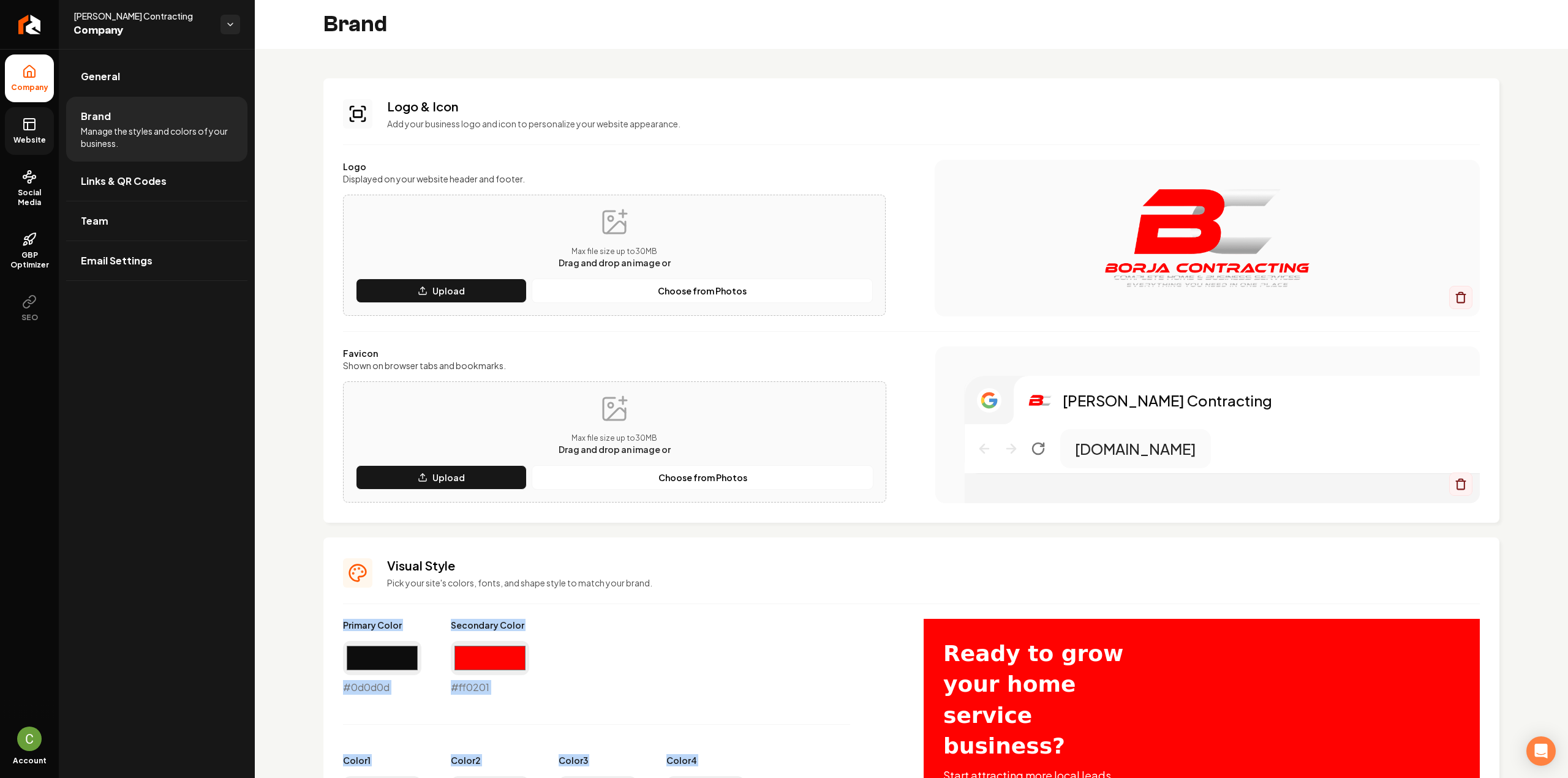
click at [35, 121] on rect at bounding box center [30, 124] width 11 height 11
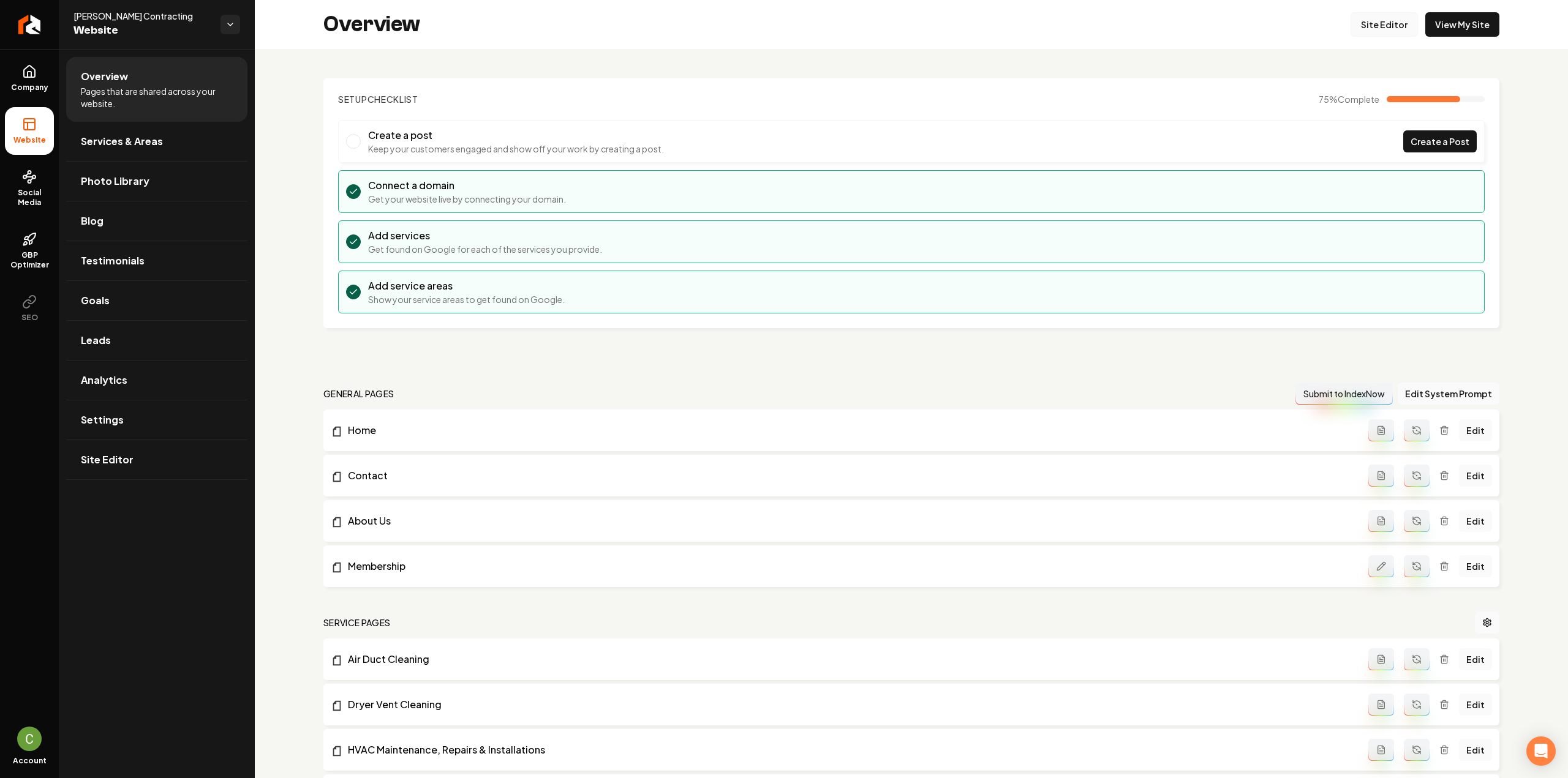
click at [1364, 32] on link "Site Editor" at bounding box center [1384, 25] width 67 height 25
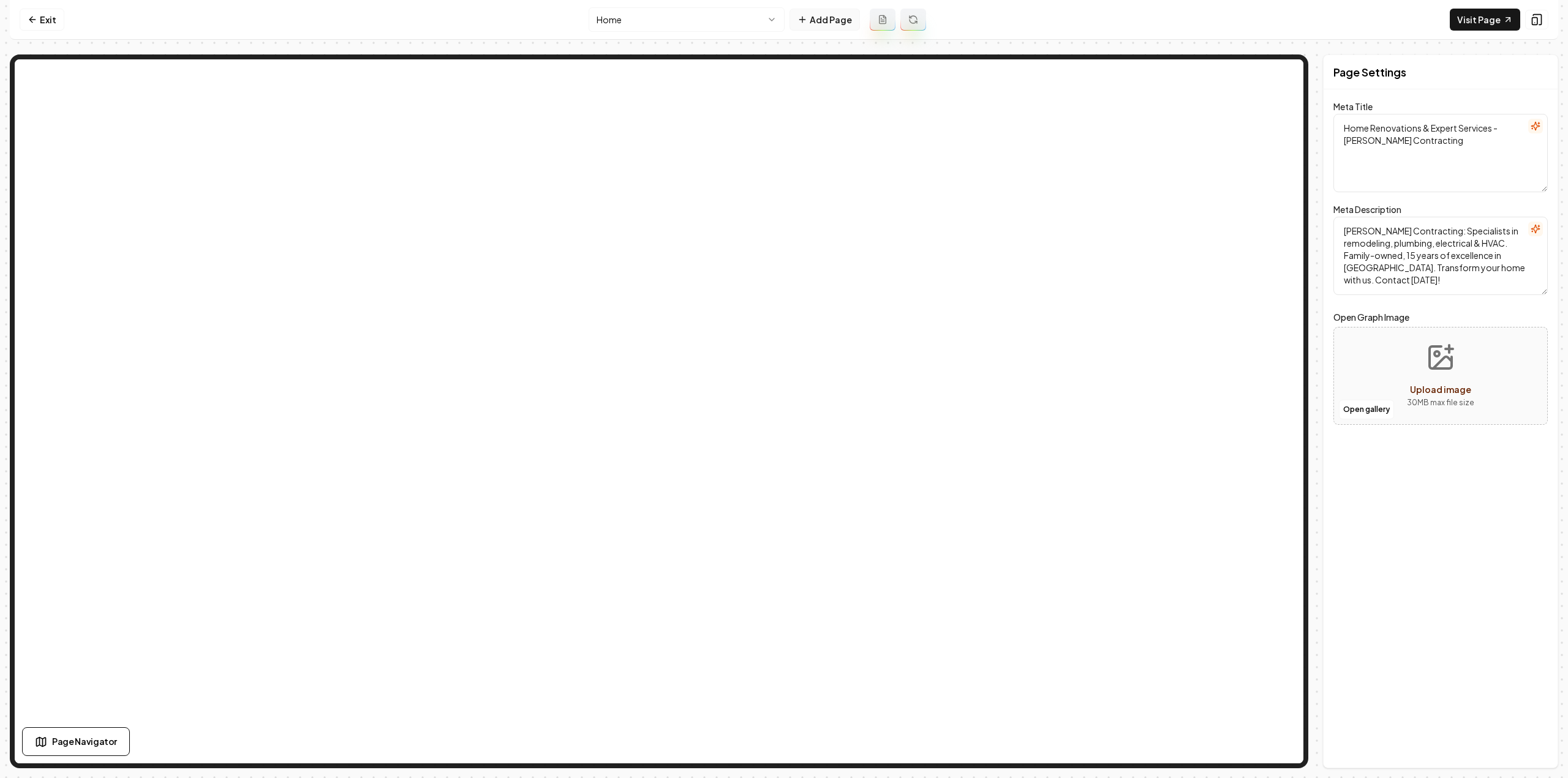
click at [836, 20] on button "Add Page" at bounding box center [825, 20] width 70 height 22
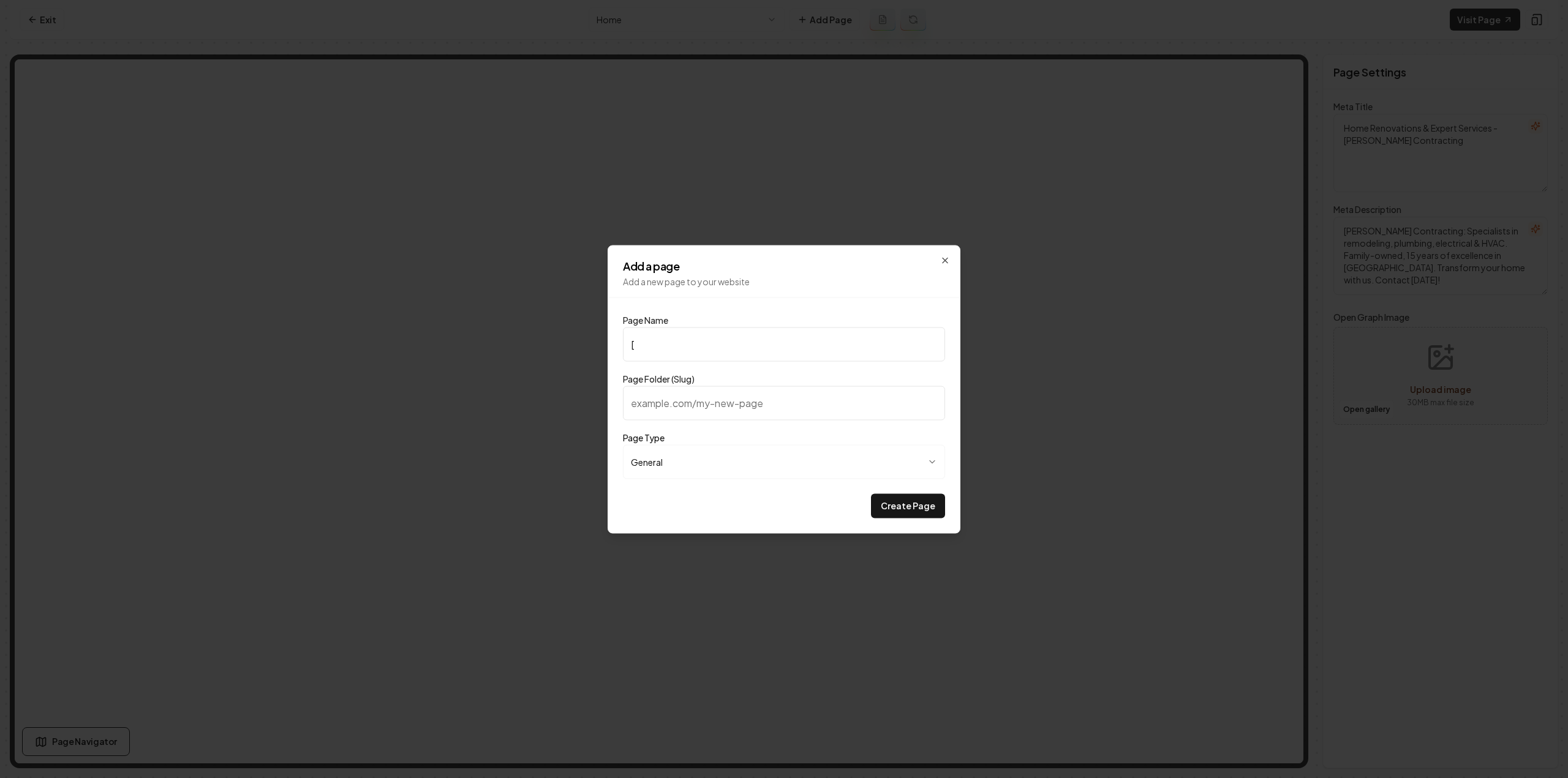
type input "[F"
type input "f"
type input "["
type input "F"
type input "f"
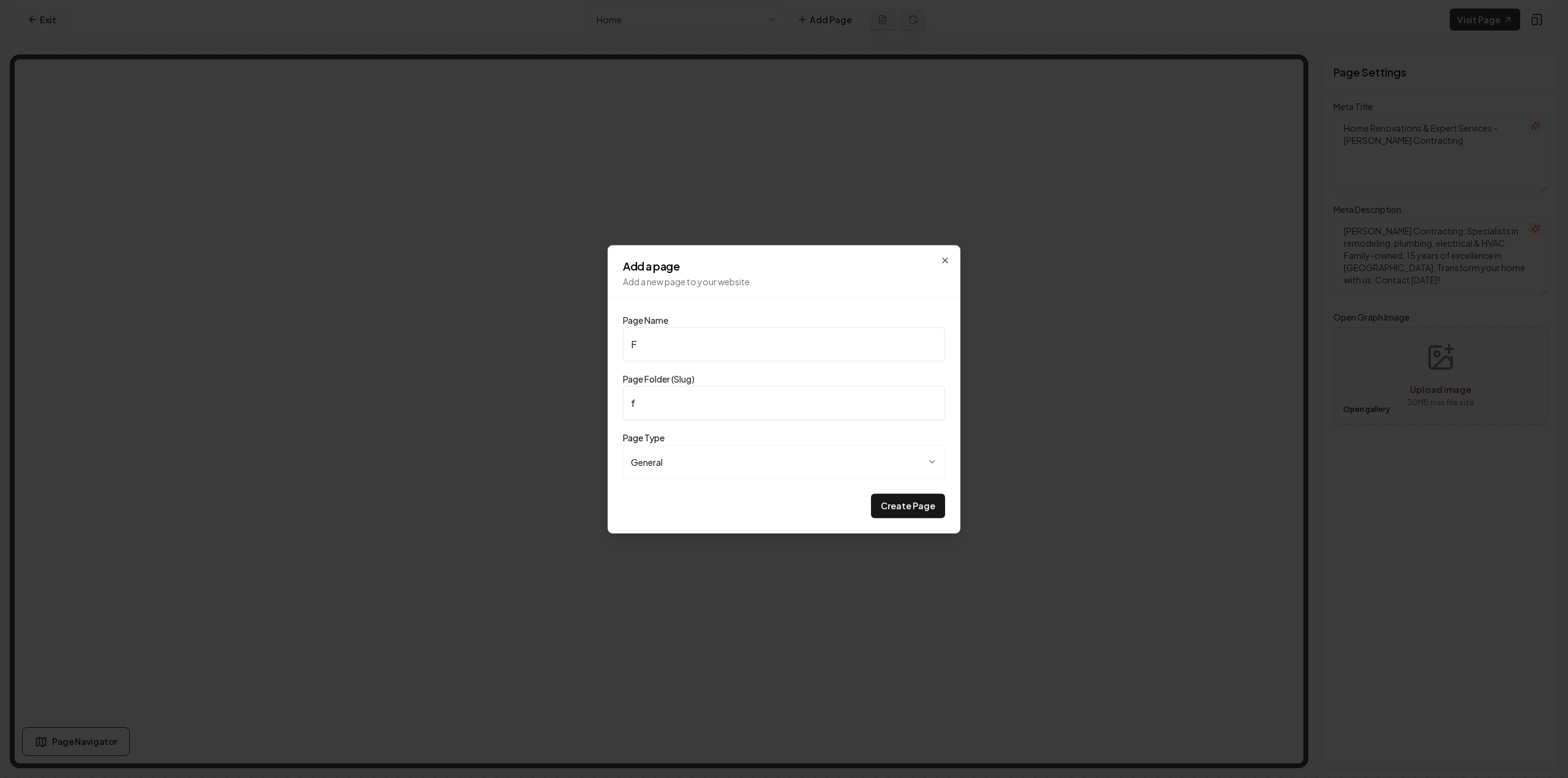
type input "Fi"
type input "fi"
type input "Fin"
type input "fin"
type input "Fina"
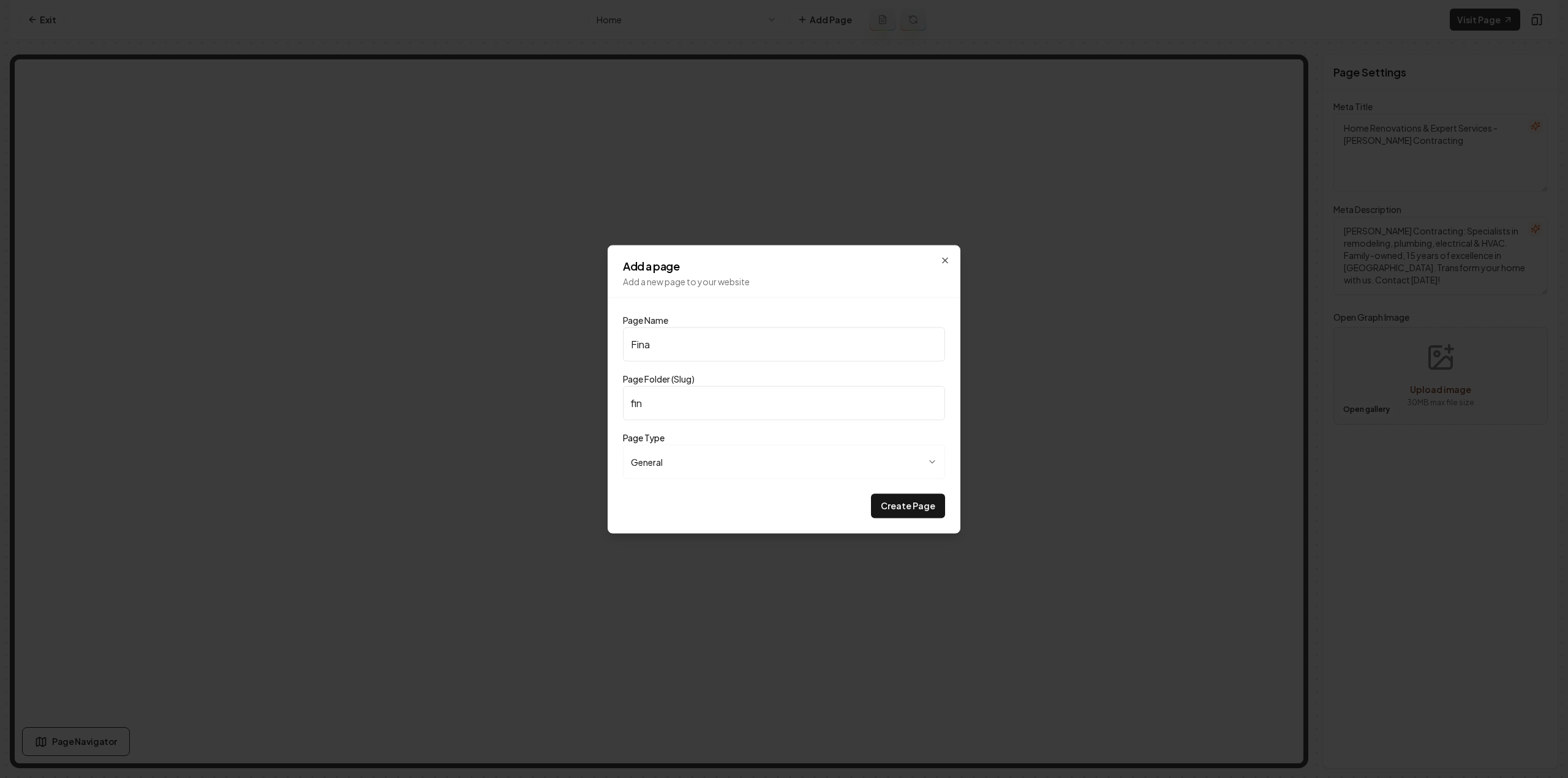
type input "fina"
type input "Finan"
type input "finan"
type input "Financ"
type input "financ"
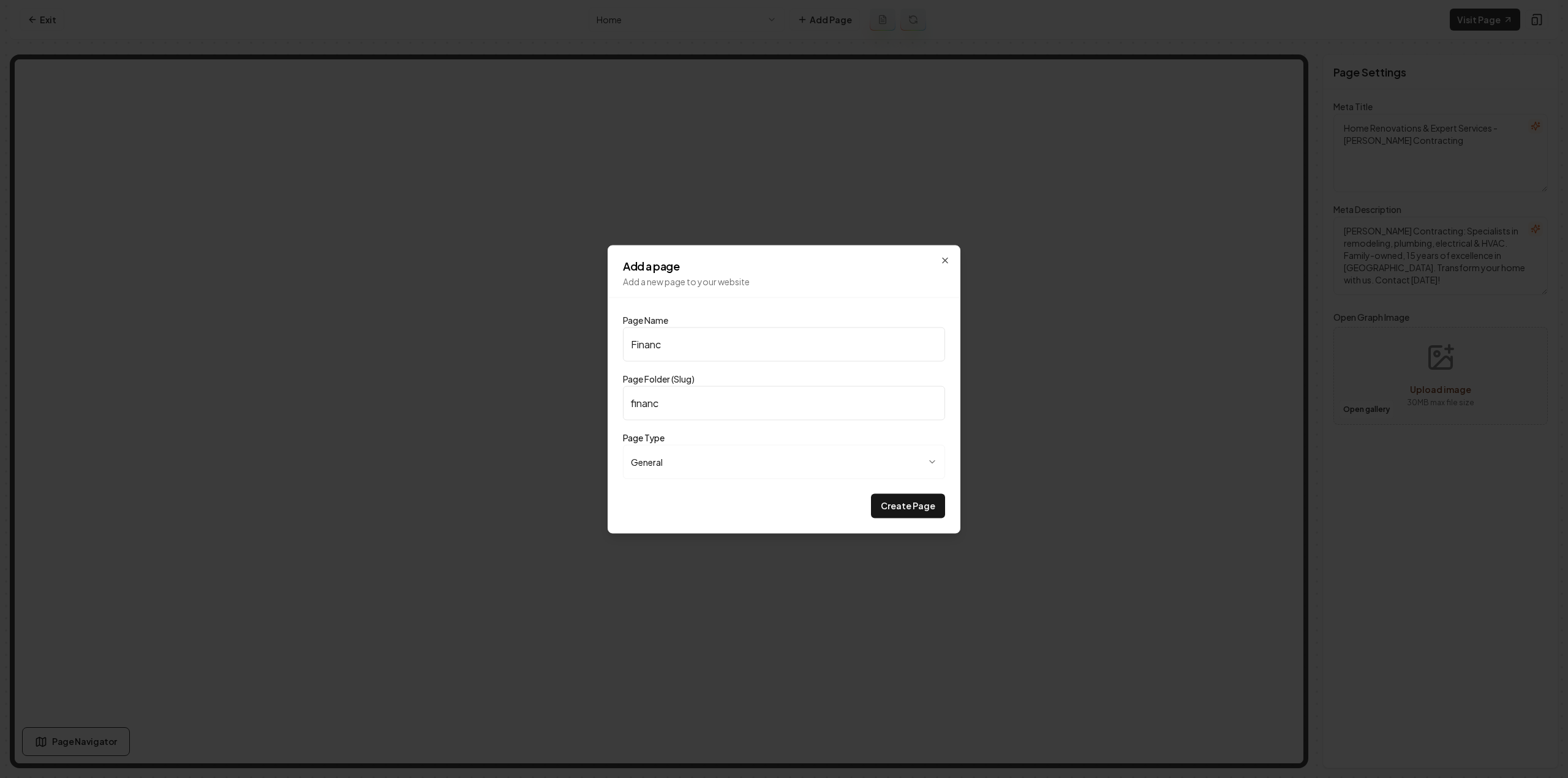
type input "Financi"
type input "financi"
type input "Financin"
type input "financin"
type input "Financing"
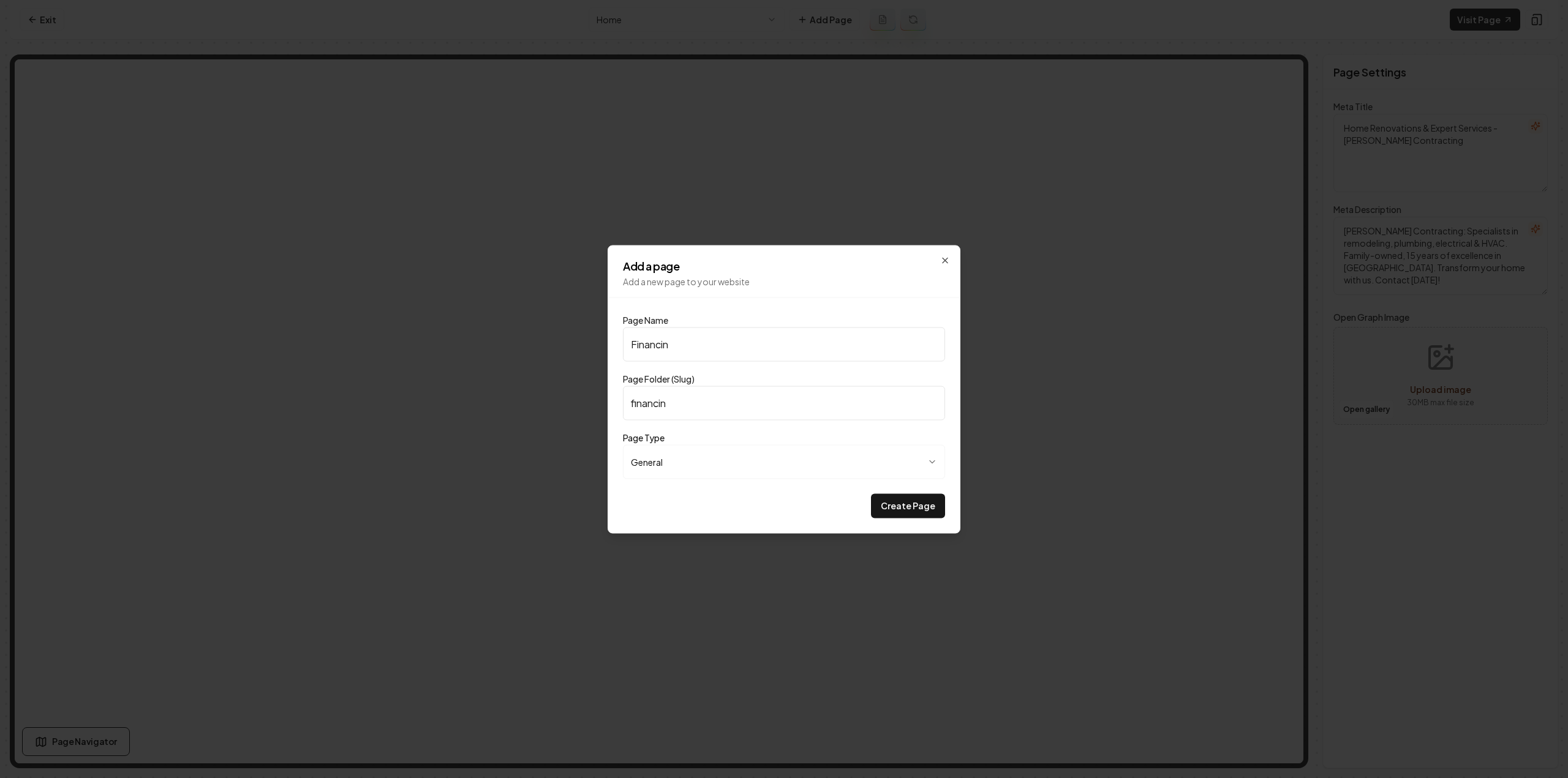
type input "financing"
type input "Financing"
click at [926, 508] on button "Create Page" at bounding box center [908, 506] width 74 height 25
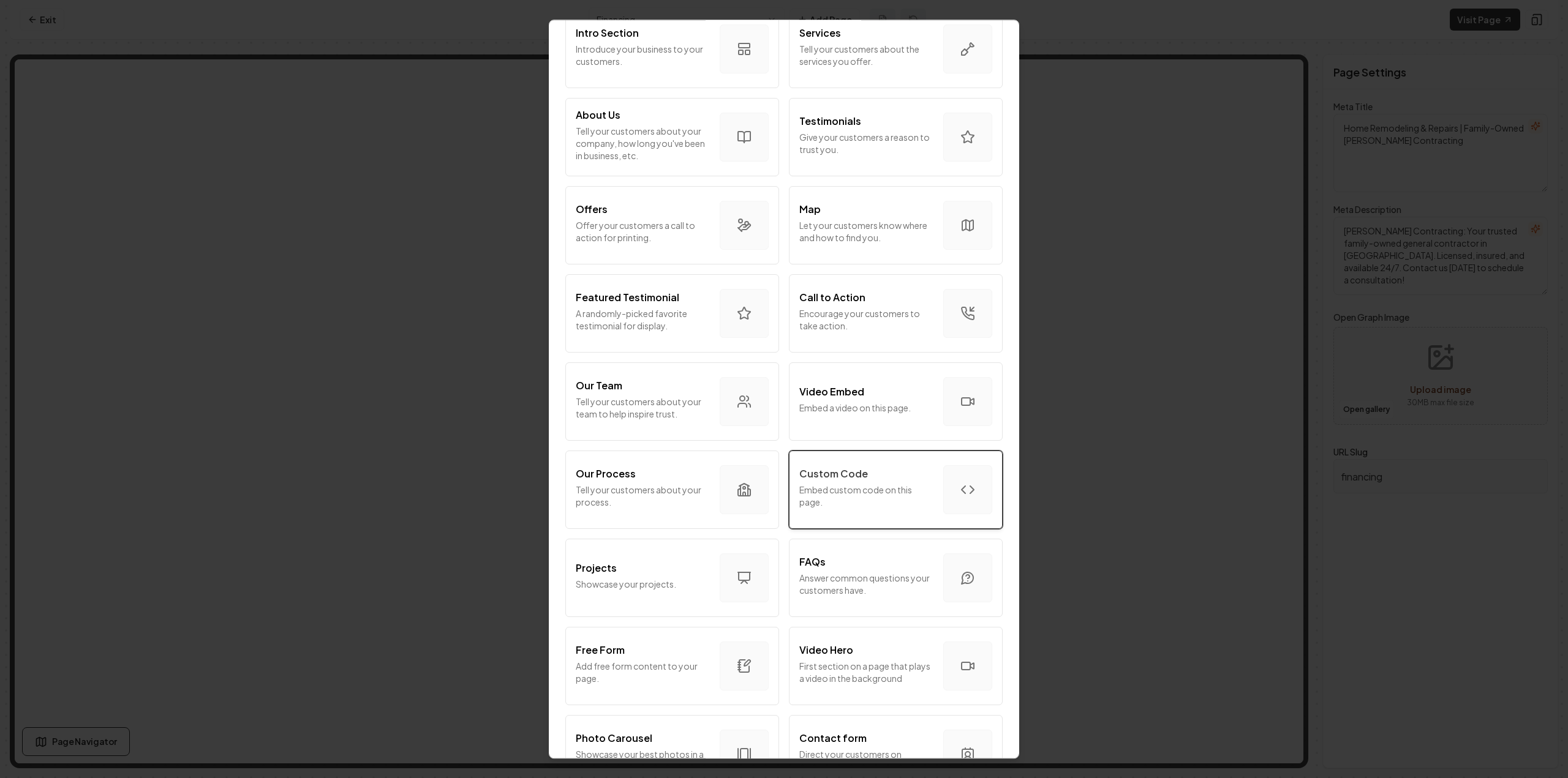
scroll to position [183, 0]
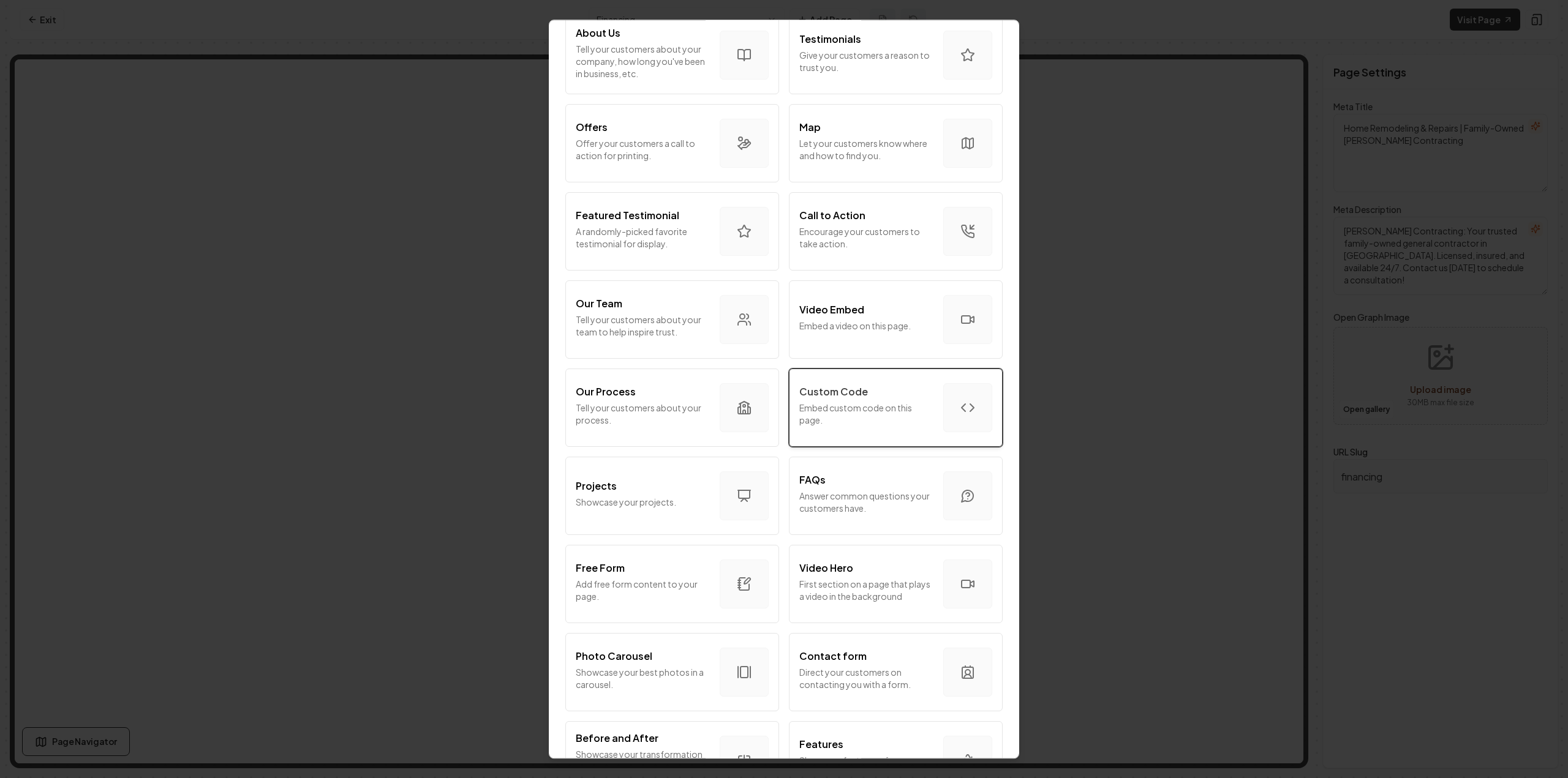
click at [849, 419] on p "Embed custom code on this page." at bounding box center [867, 414] width 134 height 25
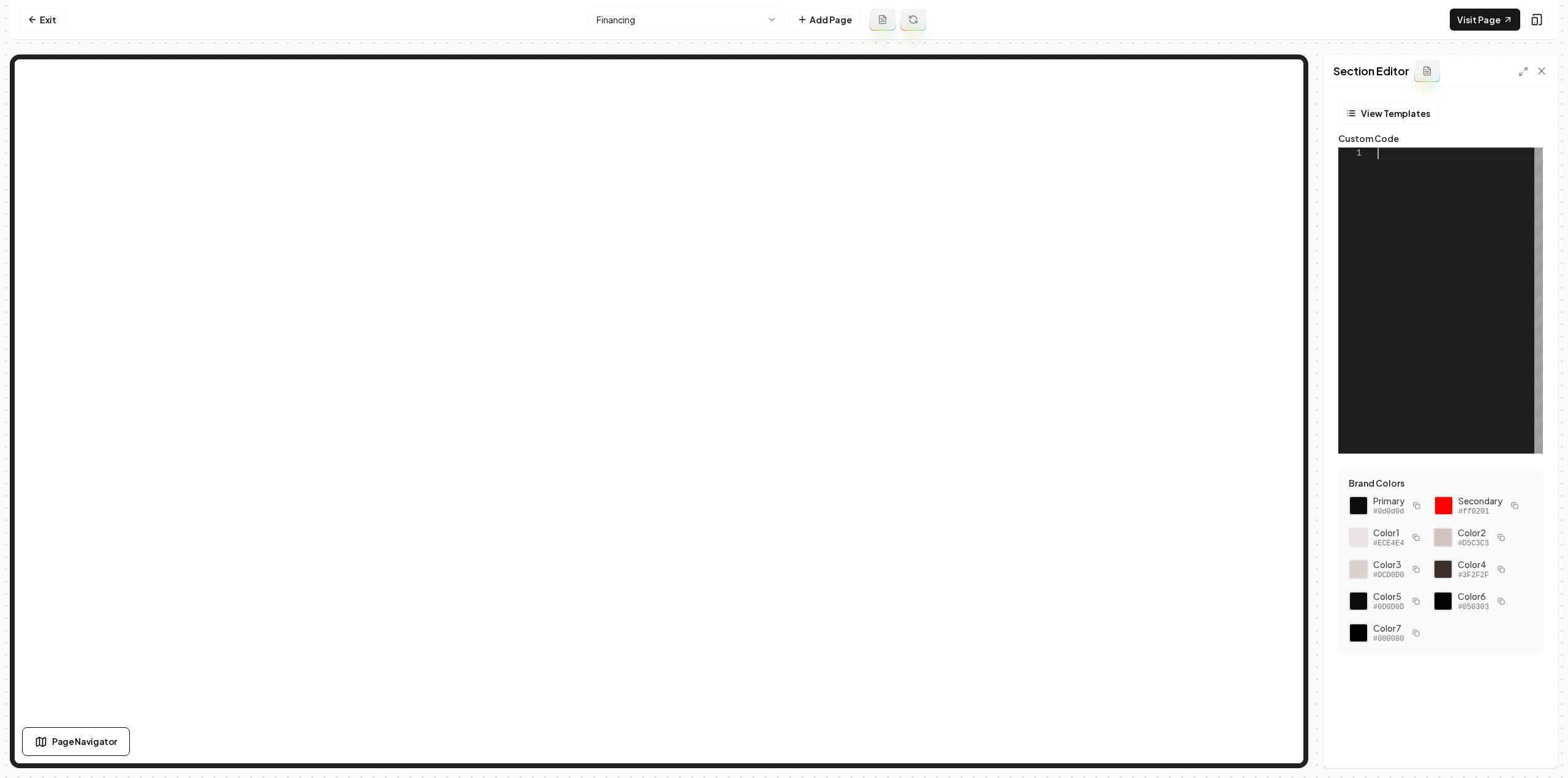
click at [1431, 216] on div at bounding box center [1460, 300] width 166 height 306
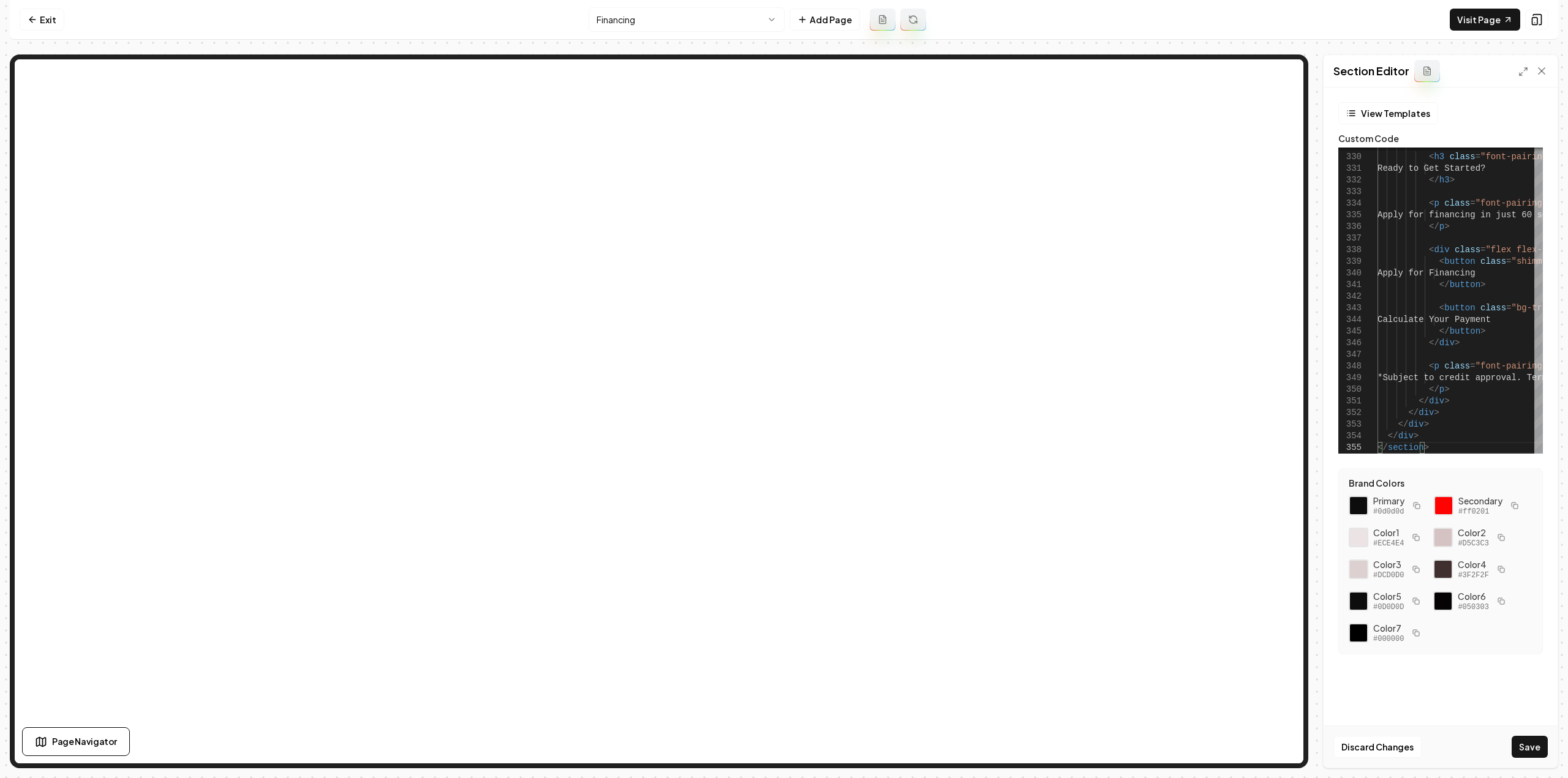
click at [1520, 744] on button "Save" at bounding box center [1530, 747] width 36 height 22
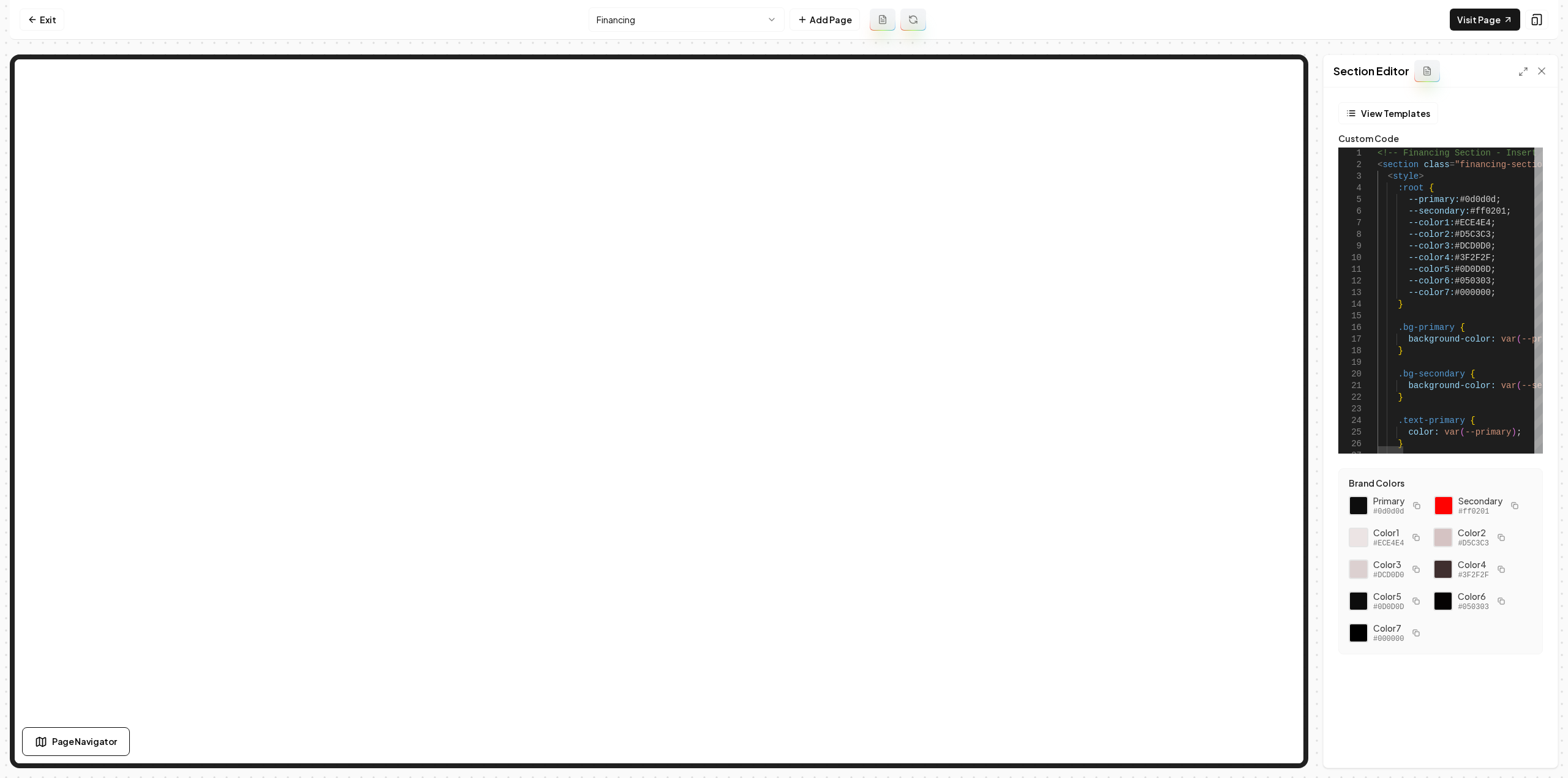
click at [1534, 148] on div at bounding box center [1538, 157] width 9 height 19
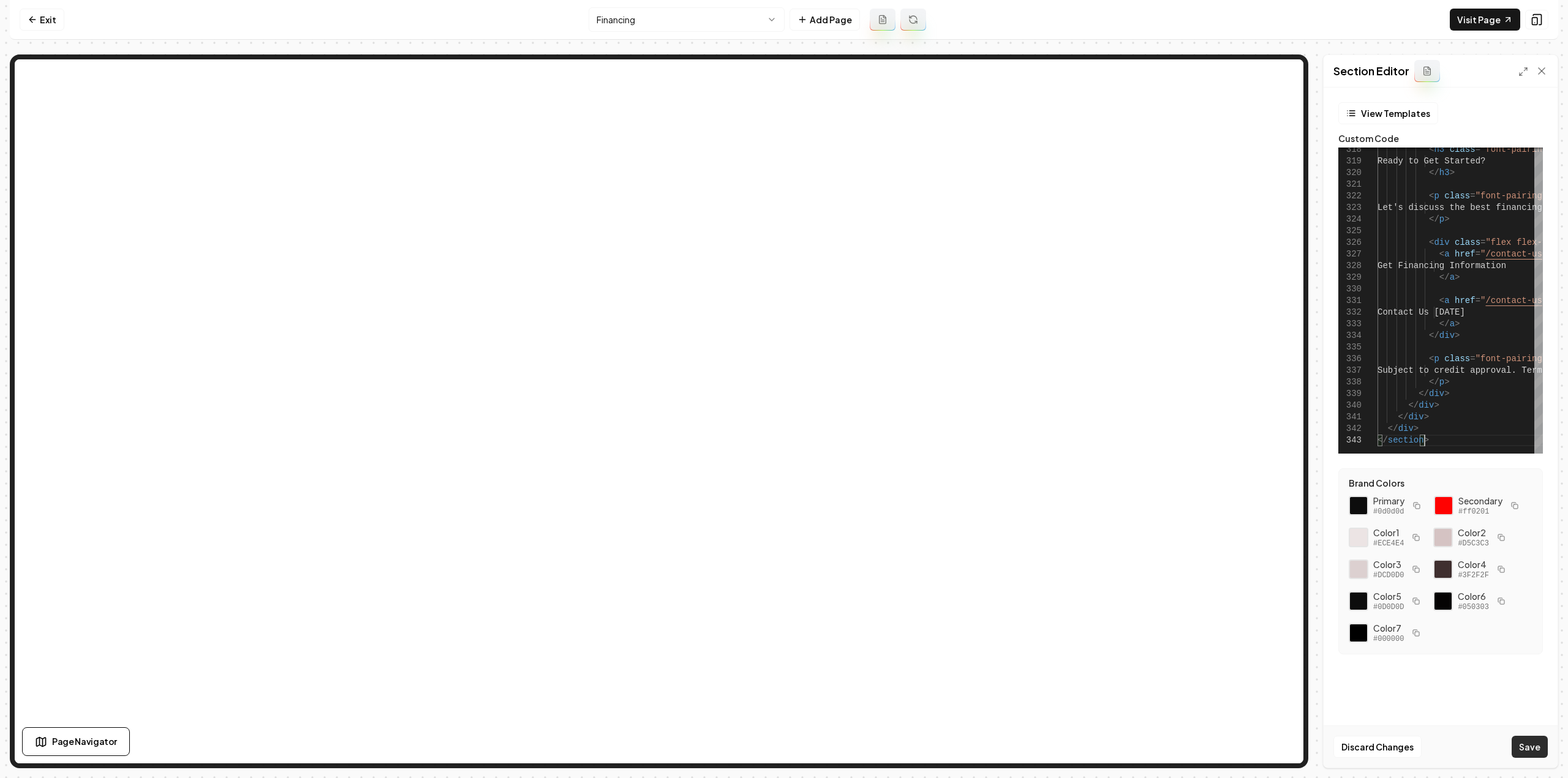
click at [1541, 751] on button "Save" at bounding box center [1530, 747] width 36 height 22
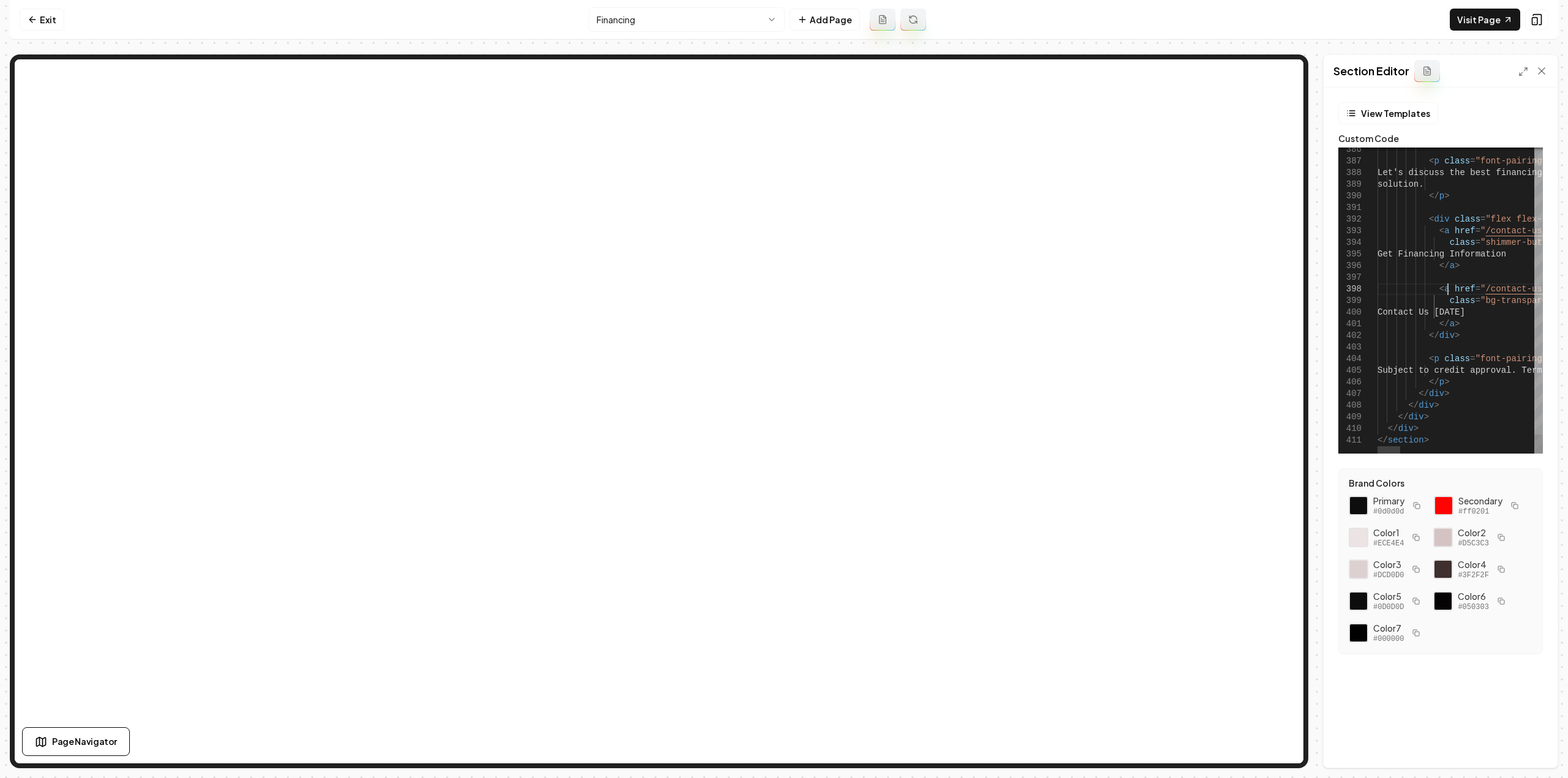
scroll to position [0, 46]
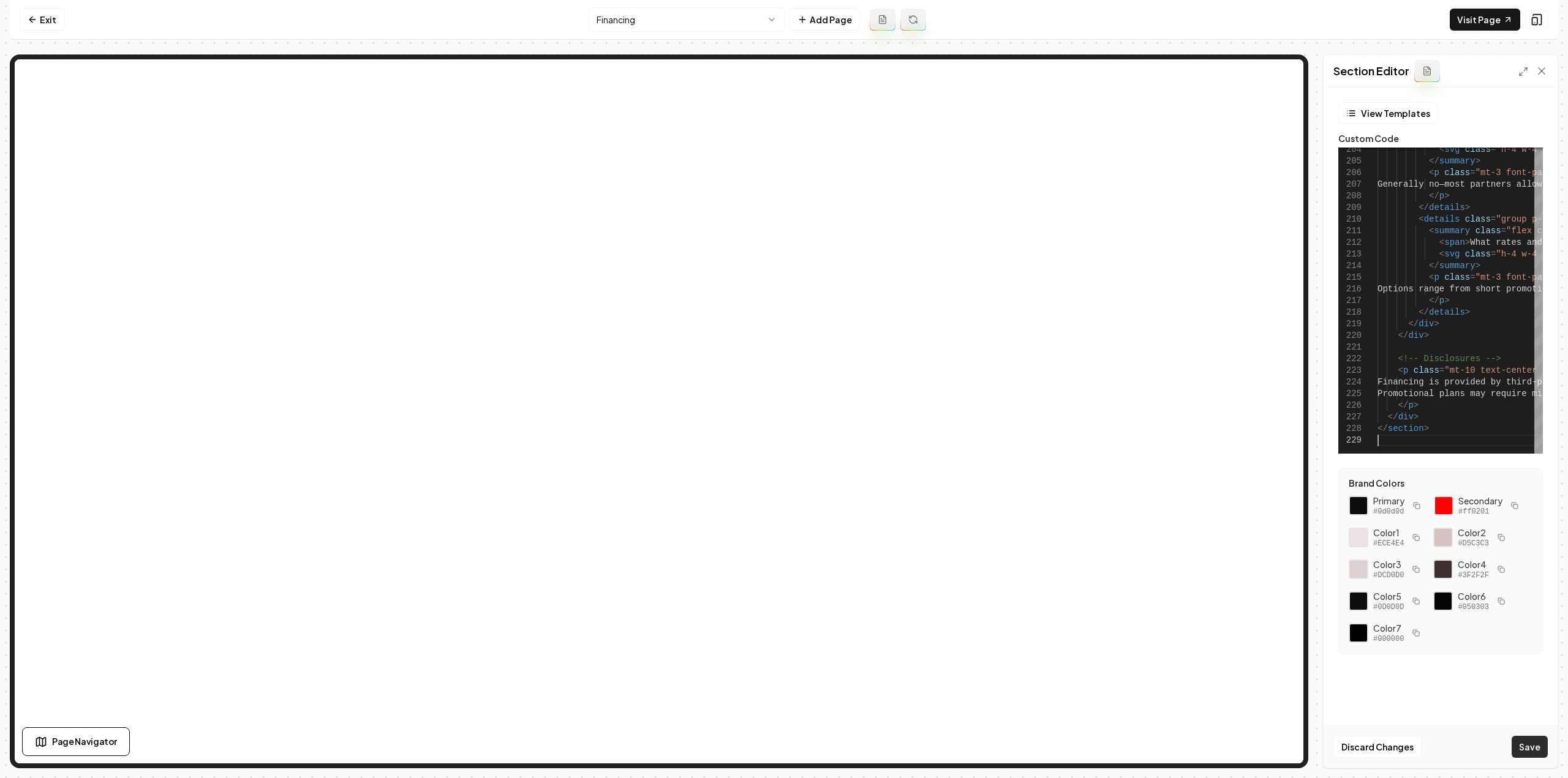
click at [1523, 755] on button "Save" at bounding box center [1530, 747] width 36 height 22
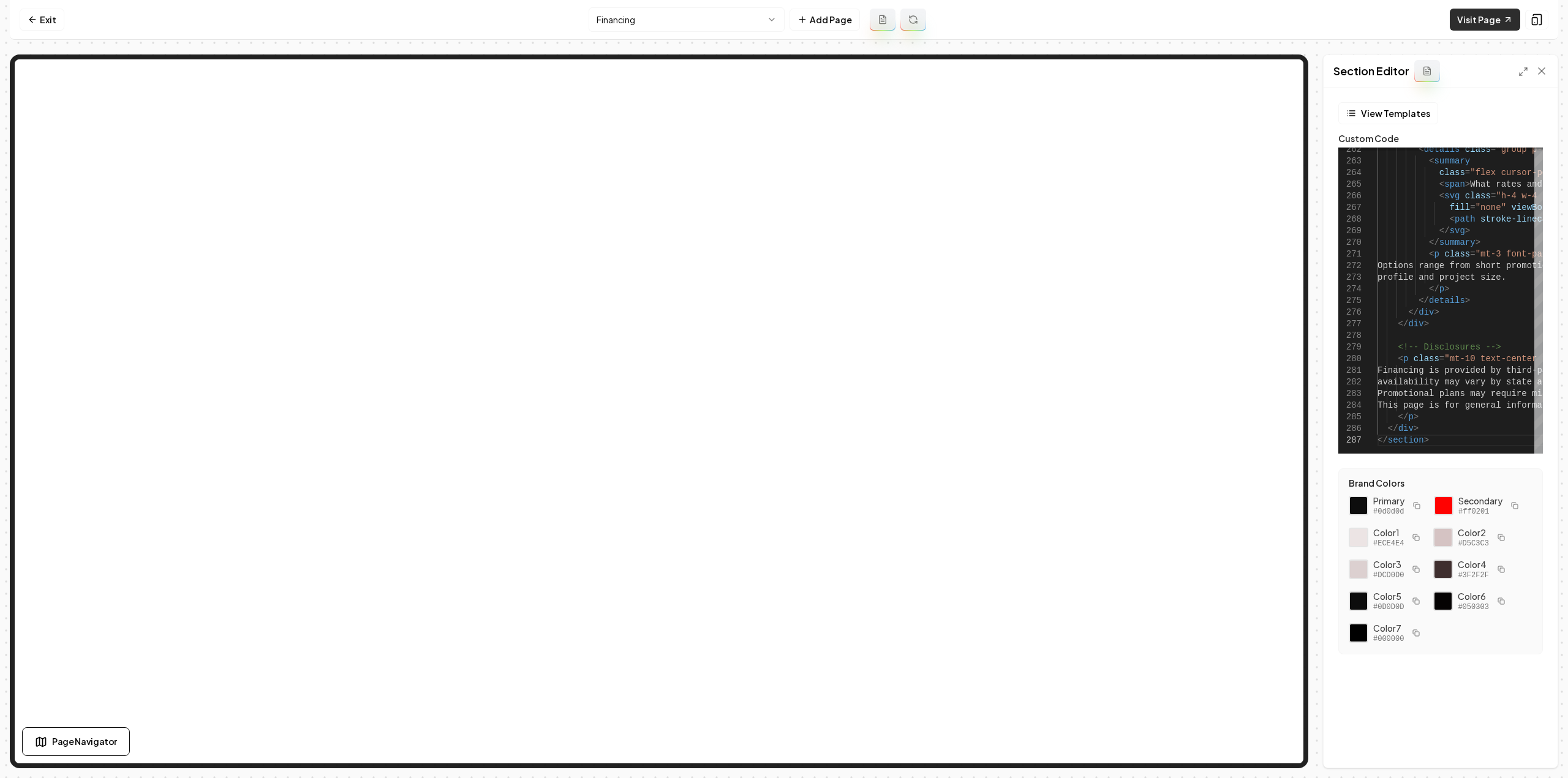
click at [1511, 15] on icon at bounding box center [1508, 20] width 10 height 10
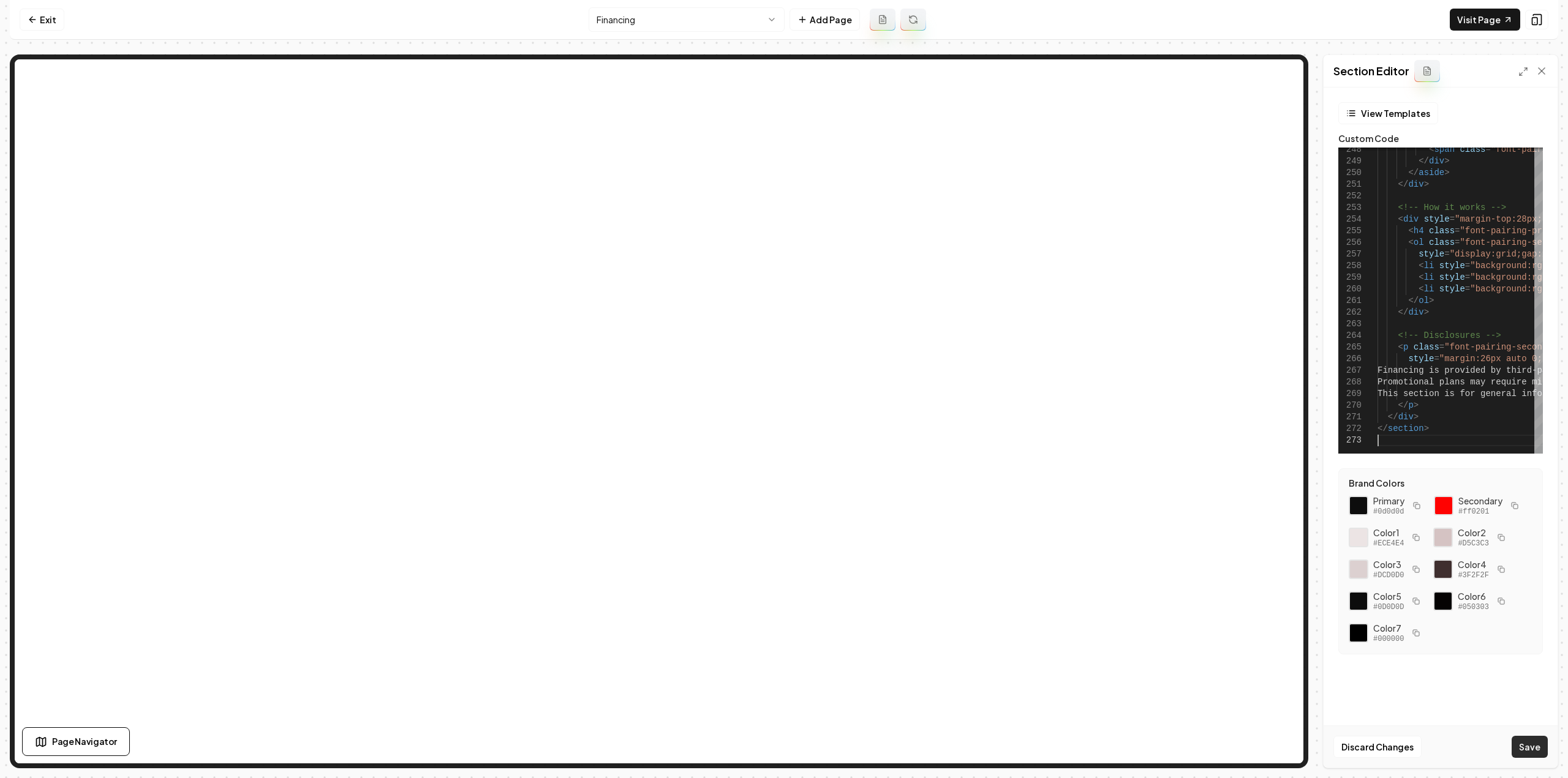
click at [1520, 744] on button "Save" at bounding box center [1530, 747] width 36 height 22
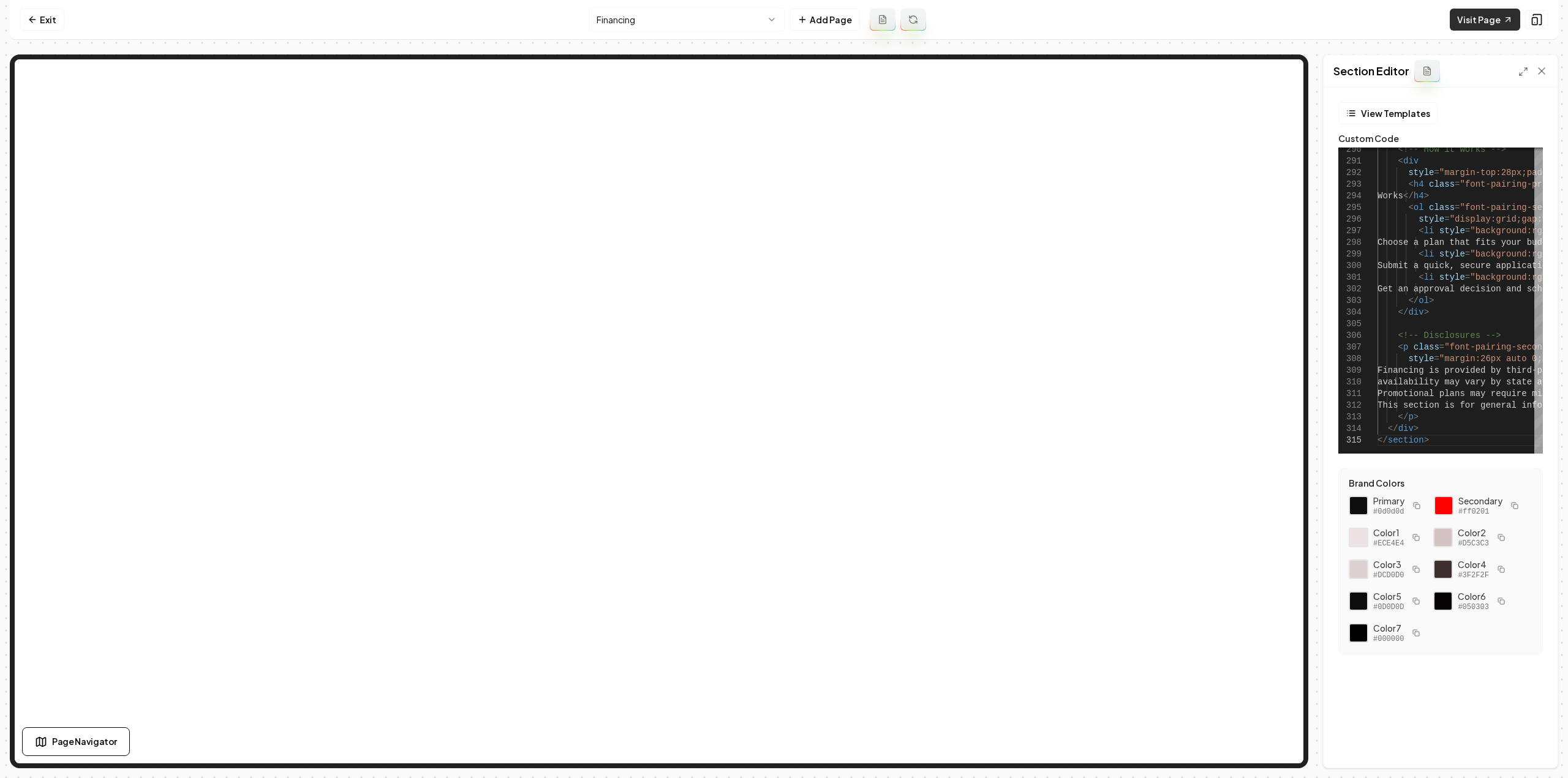
click at [1484, 28] on link "Visit Page" at bounding box center [1485, 20] width 70 height 22
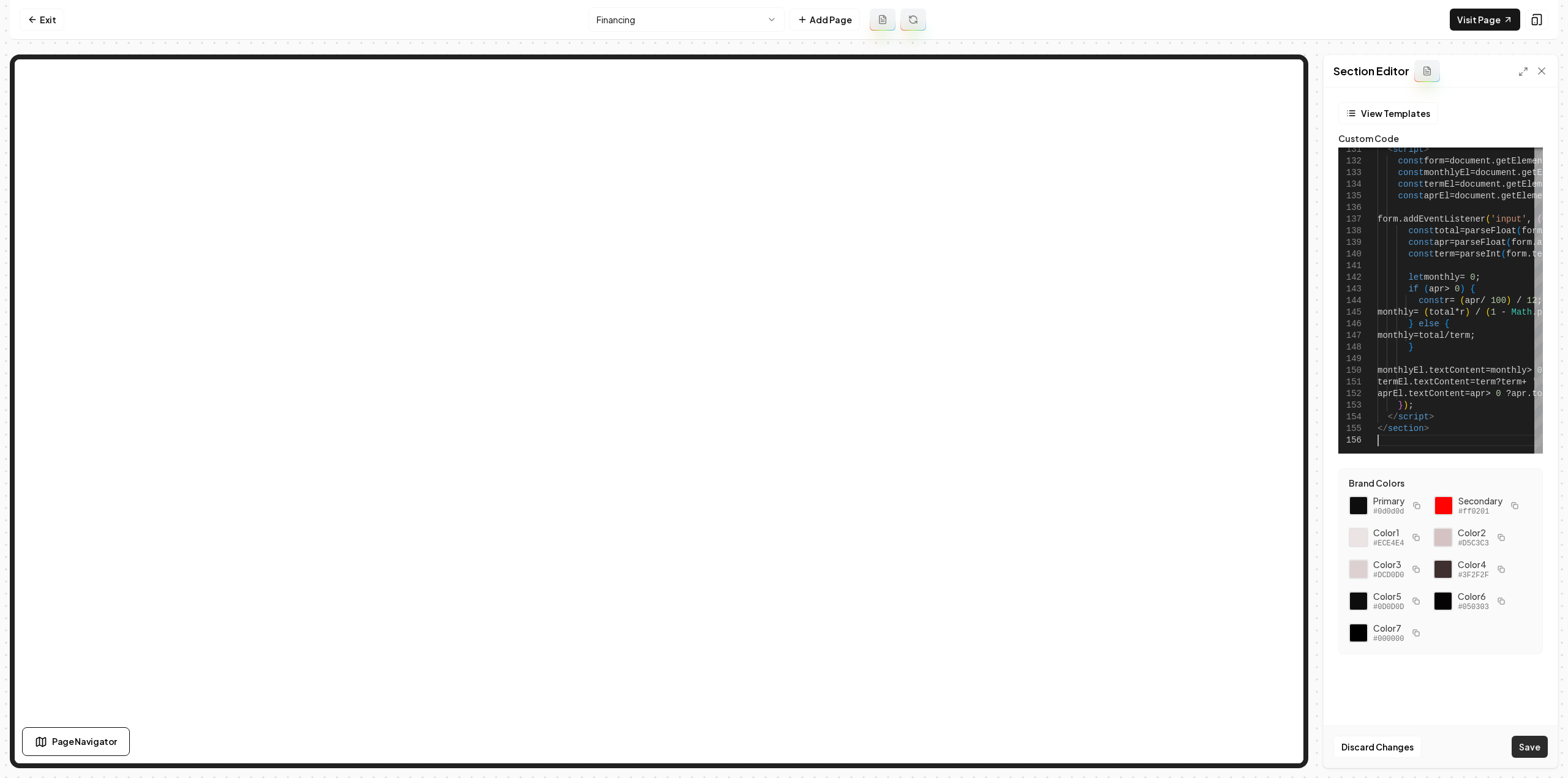
click at [1539, 756] on button "Save" at bounding box center [1530, 747] width 36 height 22
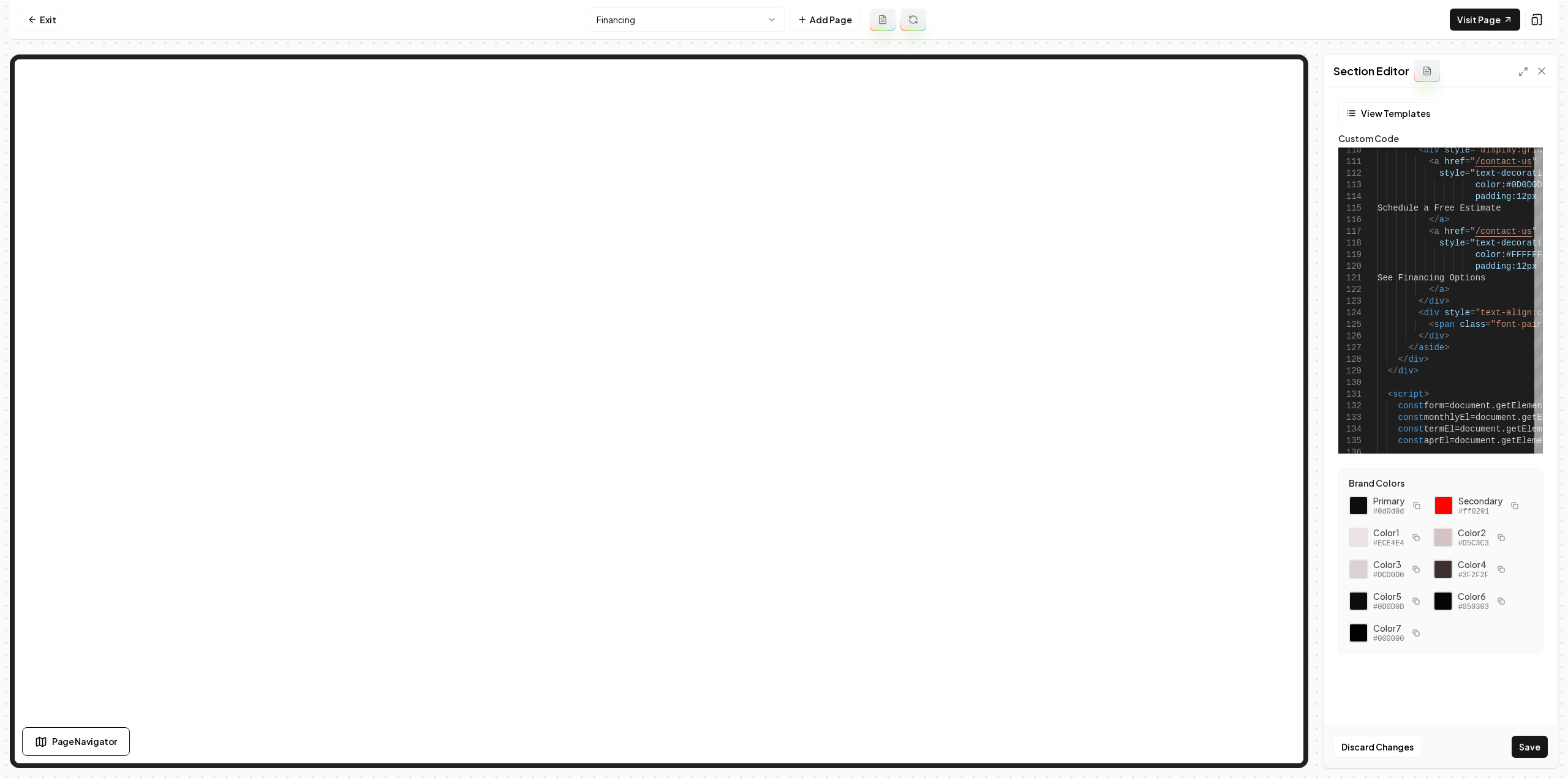
click at [1522, 751] on button "Save" at bounding box center [1530, 747] width 36 height 22
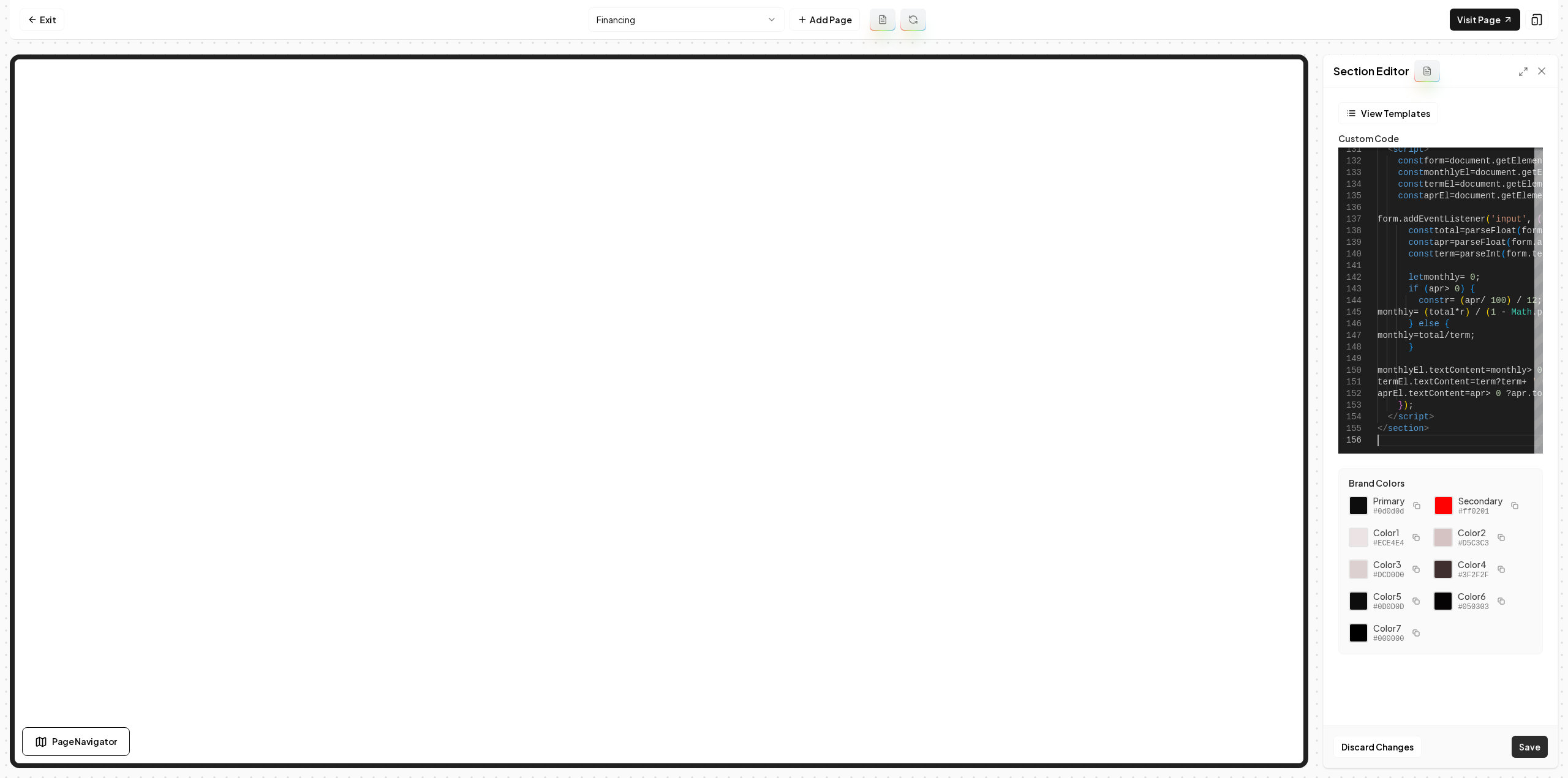
click at [1540, 755] on button "Save" at bounding box center [1530, 747] width 36 height 22
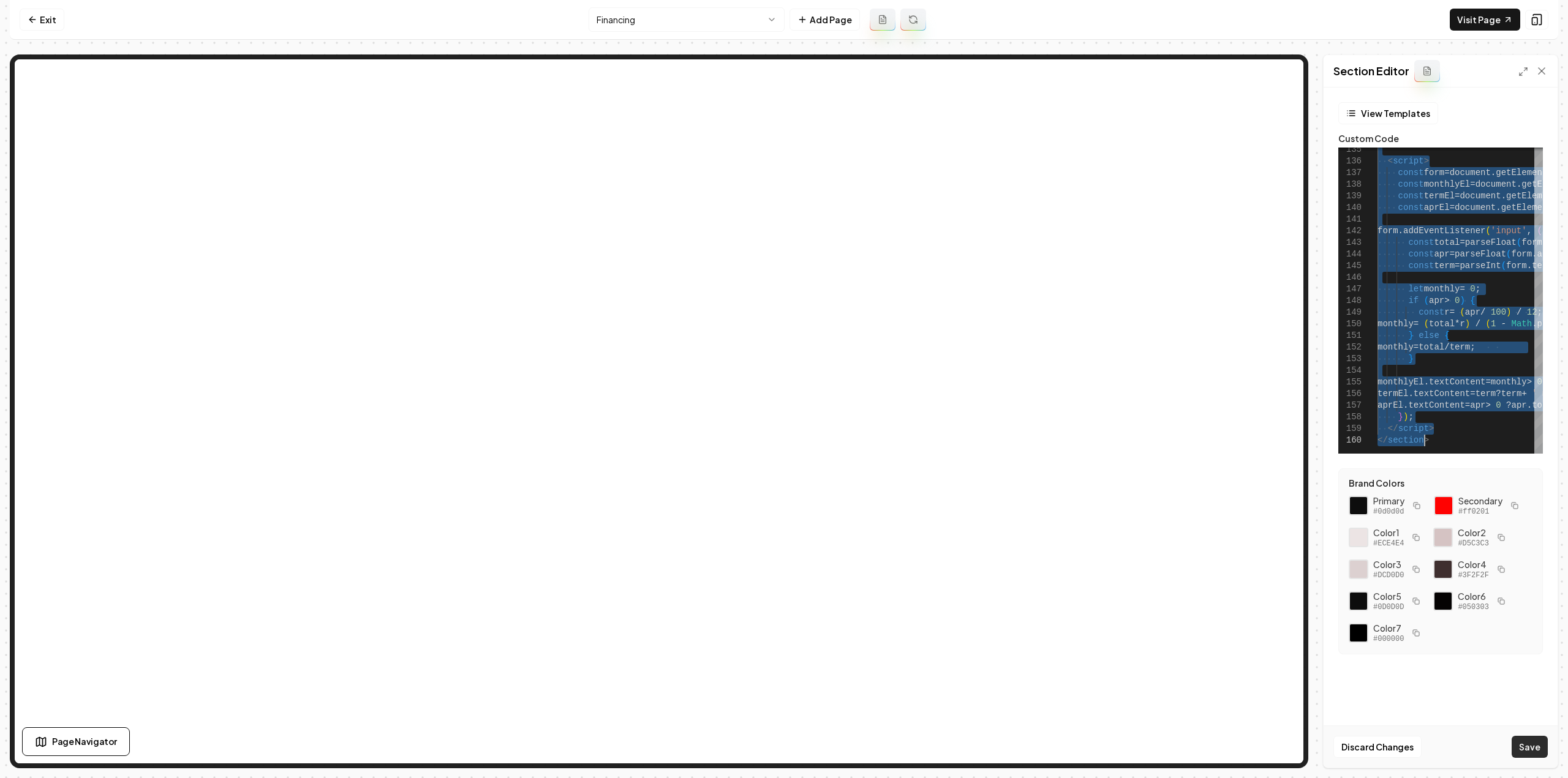
click at [1536, 753] on button "Save" at bounding box center [1530, 747] width 36 height 22
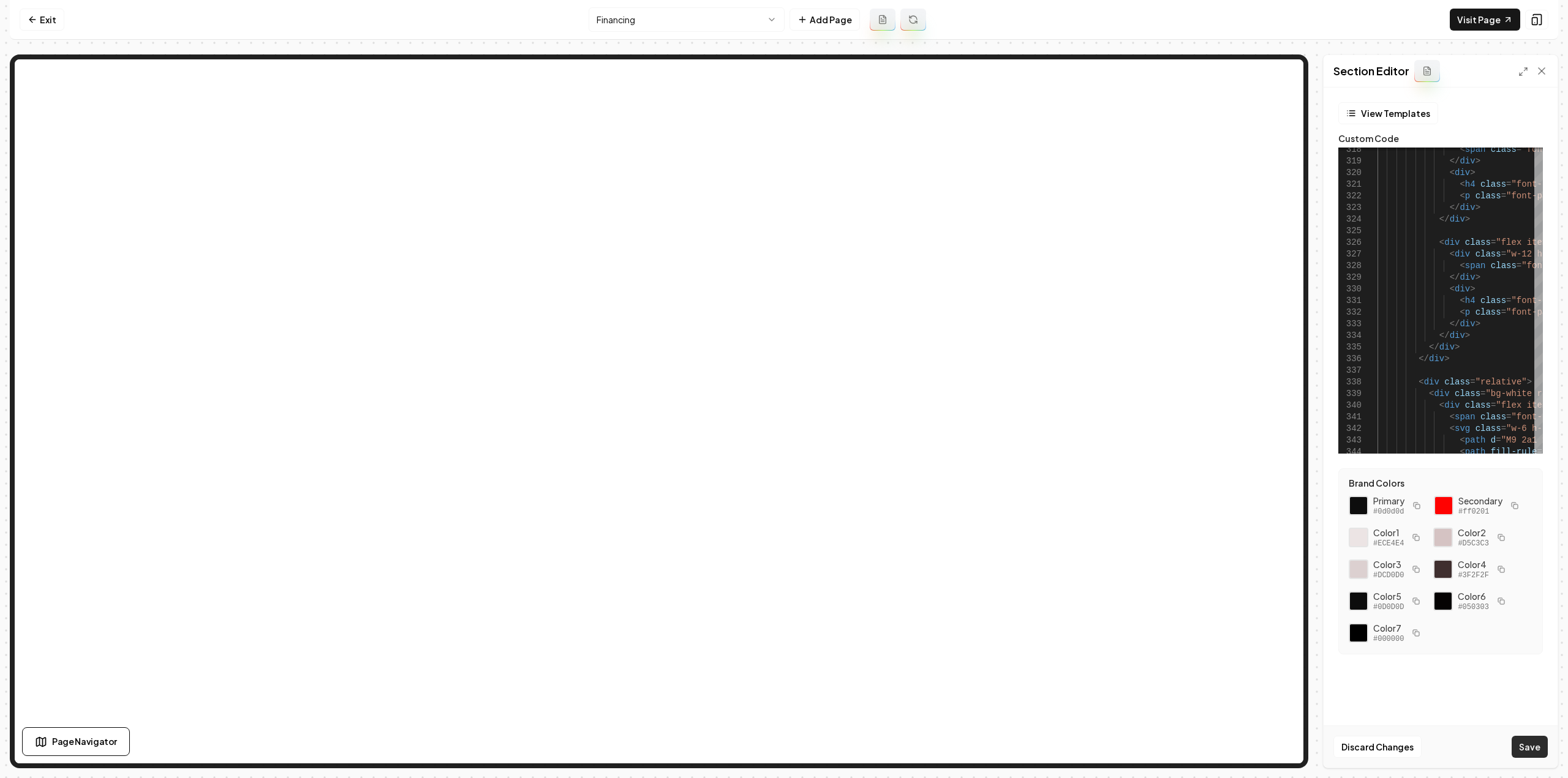
click at [1522, 751] on button "Save" at bounding box center [1530, 747] width 36 height 22
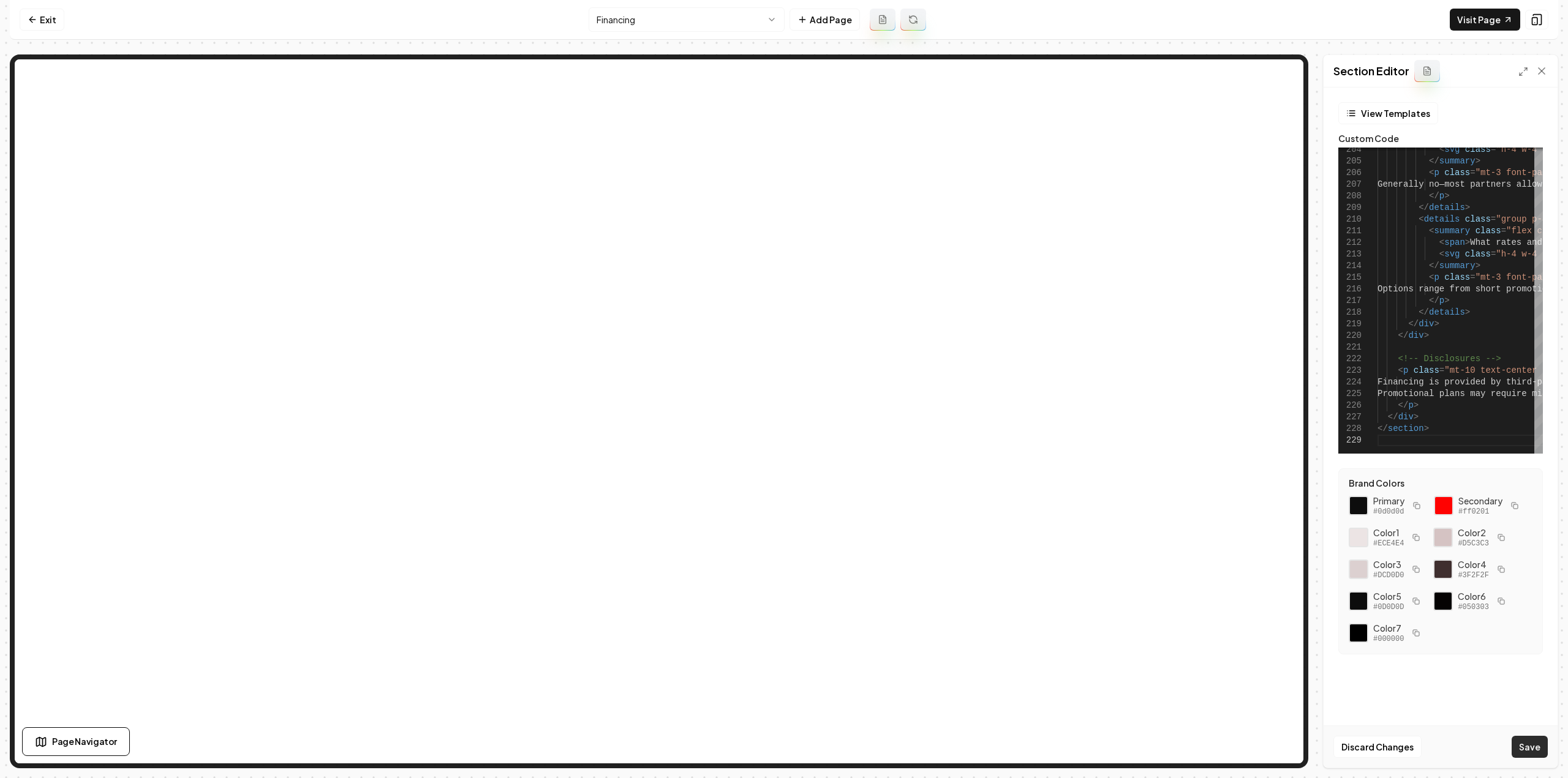
click at [1528, 745] on button "Save" at bounding box center [1530, 747] width 36 height 22
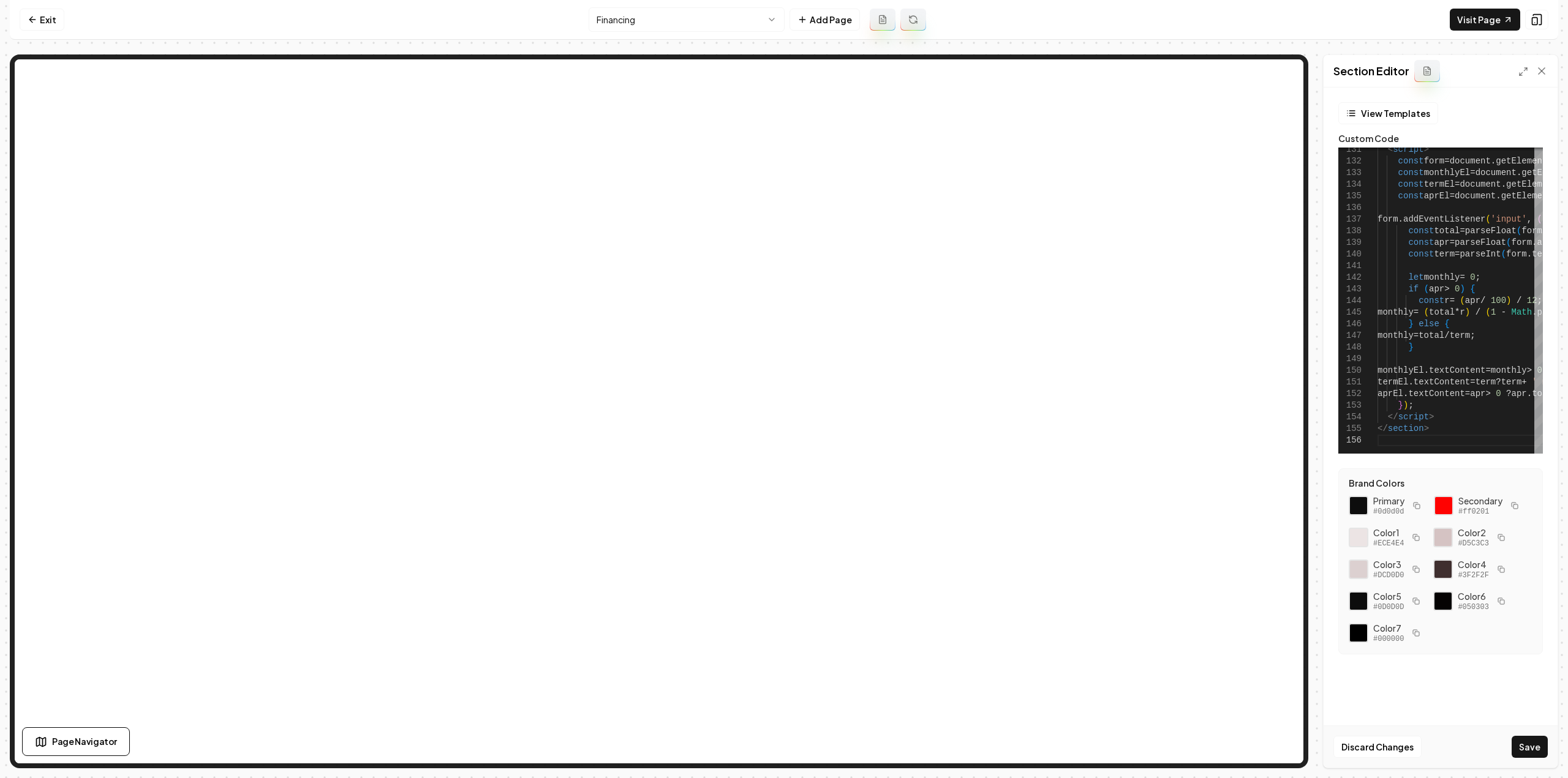
click at [1548, 752] on div "Discard Changes Save" at bounding box center [1441, 747] width 234 height 42
click at [1535, 747] on button "Save" at bounding box center [1530, 747] width 36 height 22
type textarea "**********"
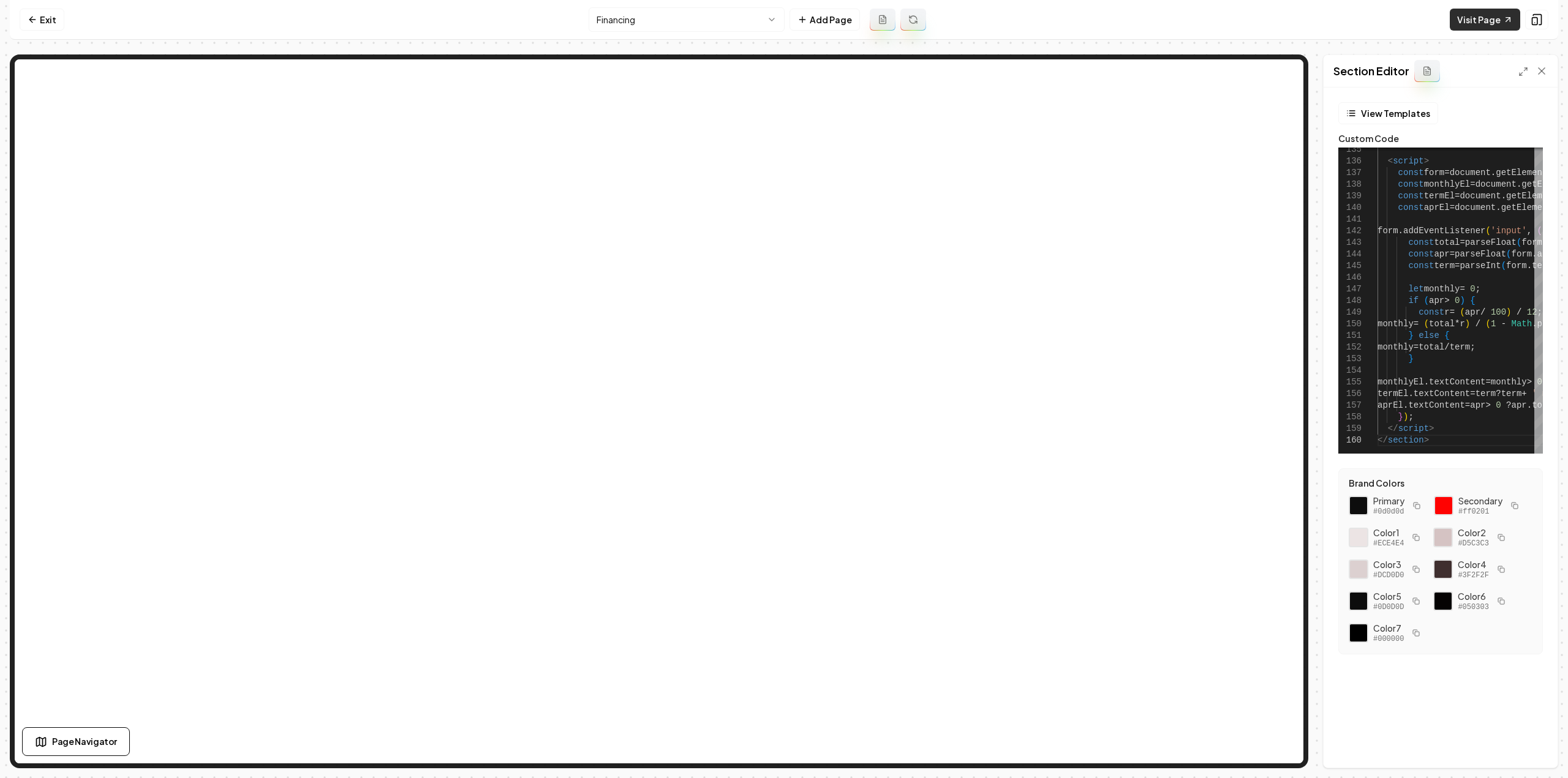
click at [1462, 17] on link "Visit Page" at bounding box center [1485, 20] width 70 height 22
click at [35, 14] on link "Exit" at bounding box center [42, 20] width 45 height 22
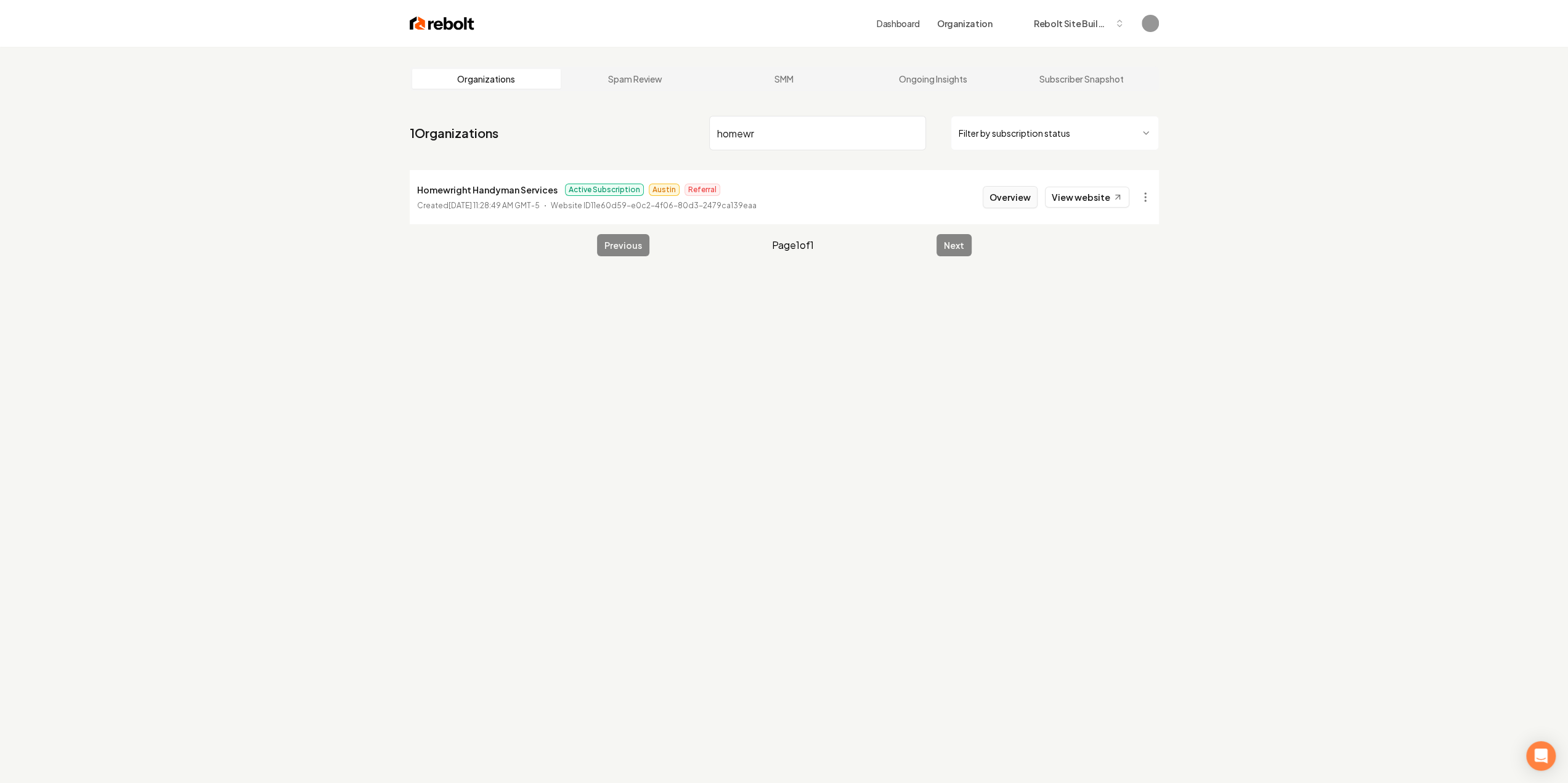
type input "homewr"
click at [1000, 194] on button "Overview" at bounding box center [1010, 197] width 55 height 22
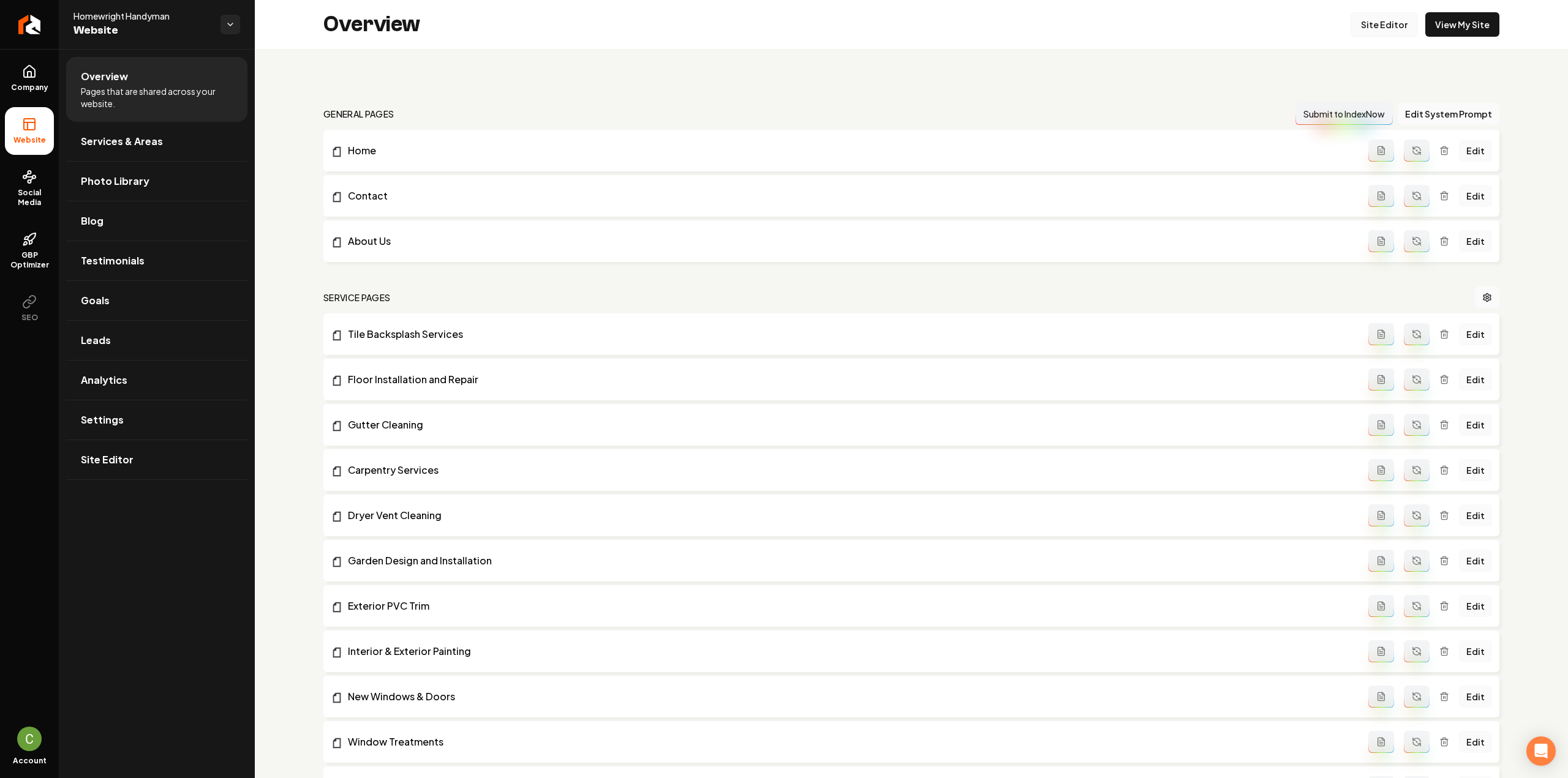
click at [1381, 25] on link "Site Editor" at bounding box center [1384, 25] width 67 height 25
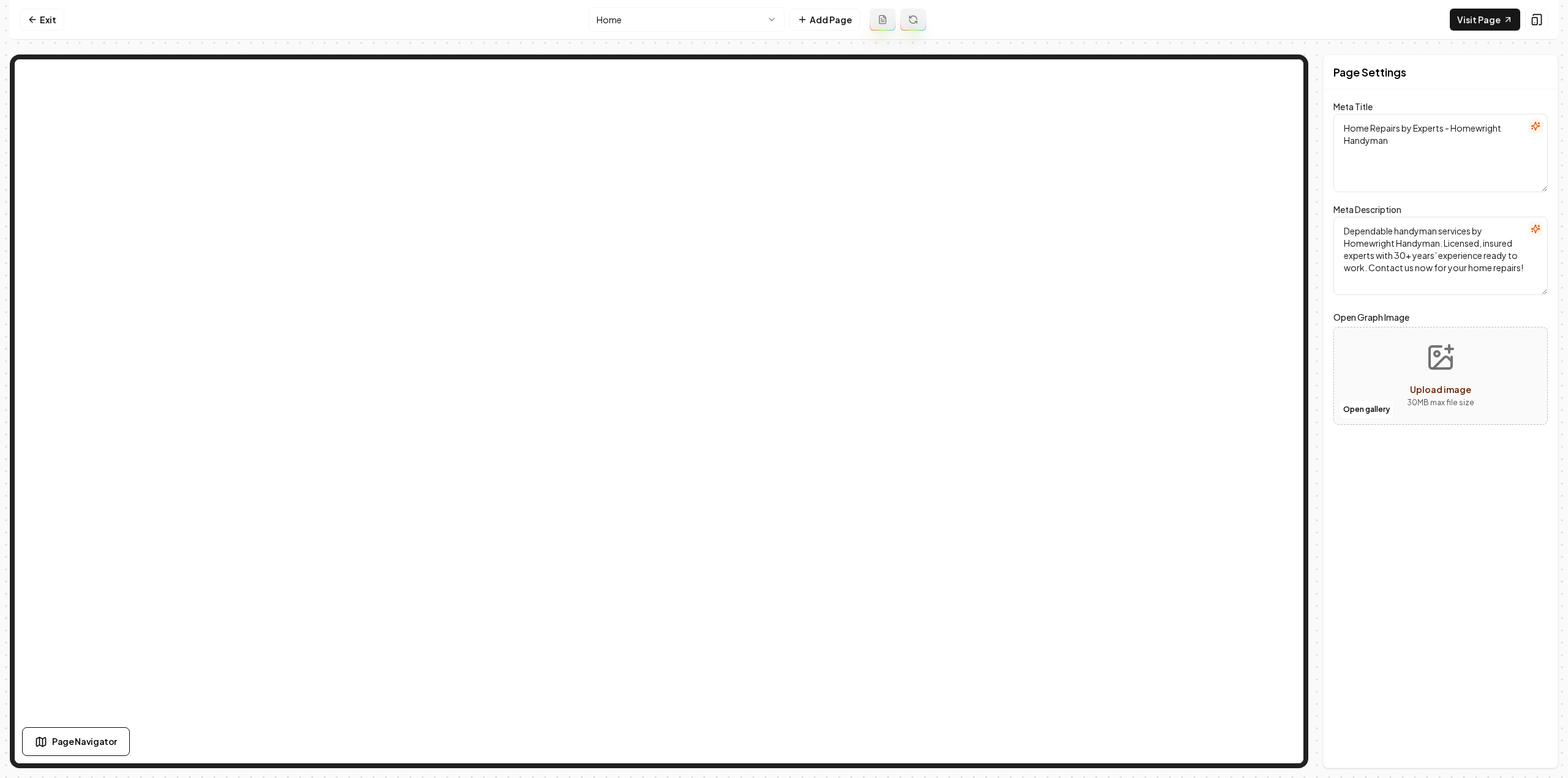
click at [721, 25] on html "Computer Required This feature is only available on a computer. Please switch t…" at bounding box center [784, 389] width 1568 height 778
click at [673, 14] on html "Computer Required This feature is only available on a computer. Please switch t…" at bounding box center [784, 389] width 1568 height 778
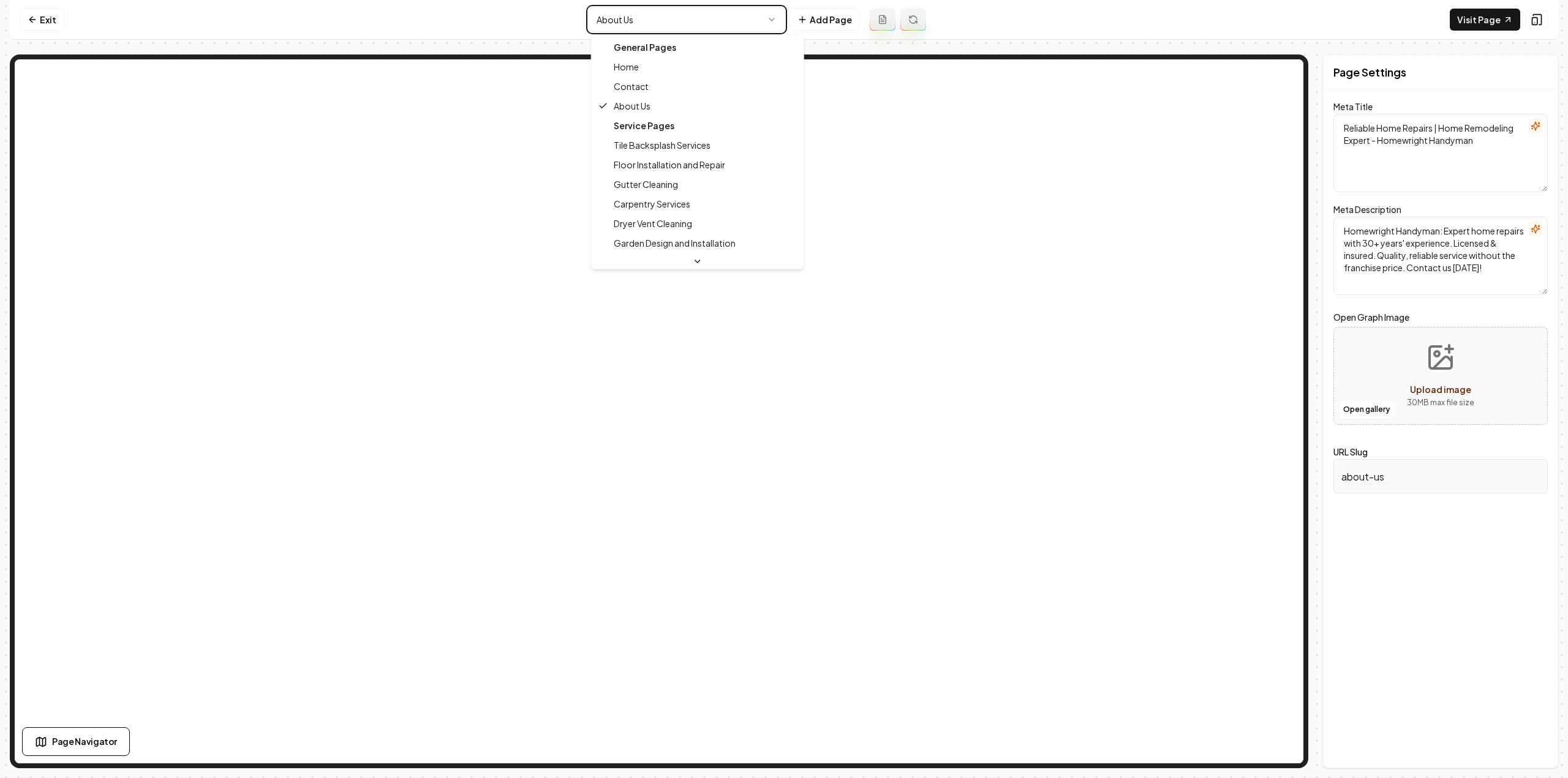
type textarea "Home Repairs by Experts - Homewright Handyman"
type textarea "Dependable handyman services by Homewright Handyman. Licensed, insured experts …"
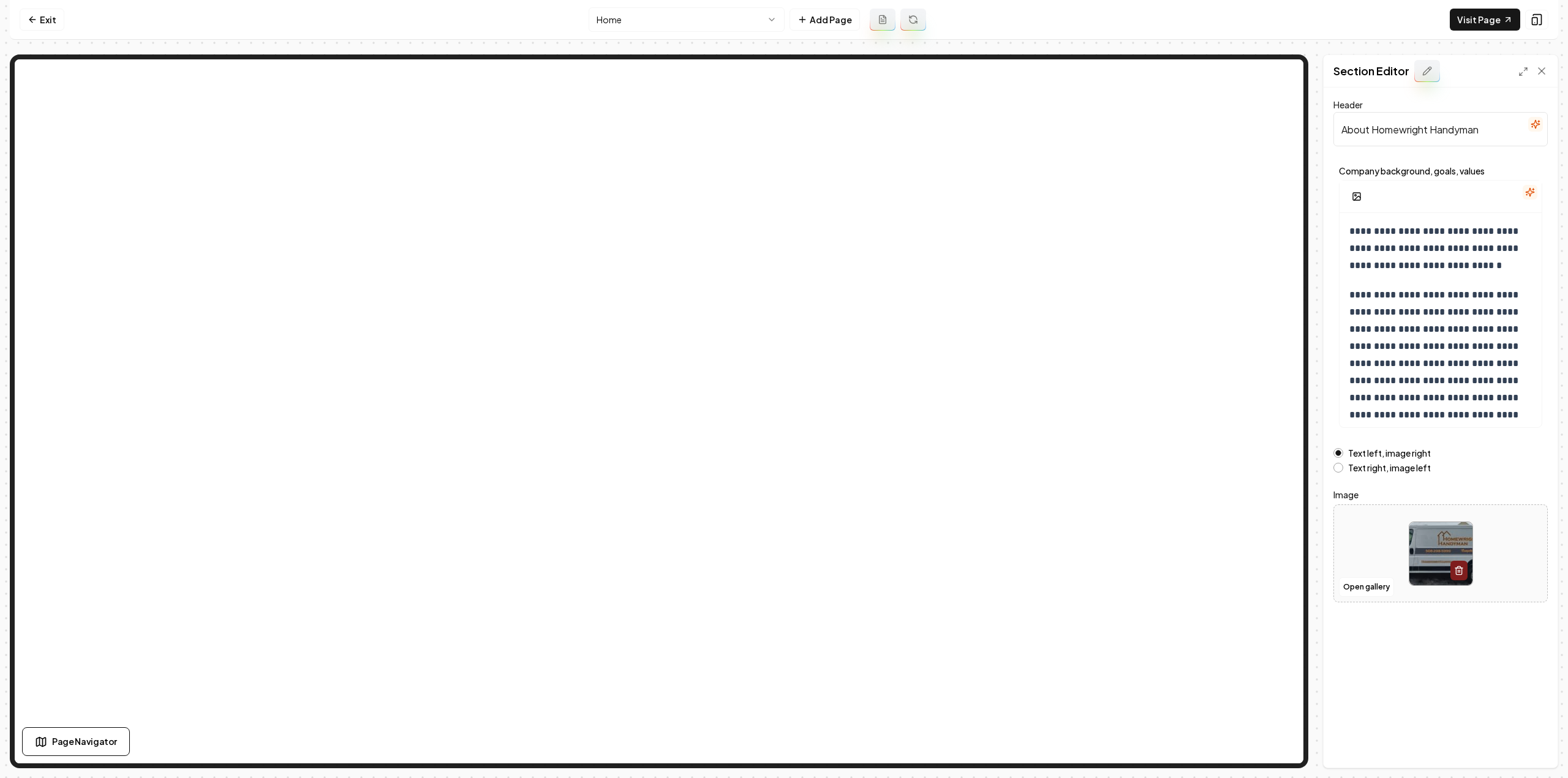
scroll to position [292, 0]
click at [1412, 398] on p "**********" at bounding box center [1436, 315] width 174 height 206
copy div "**********"
click at [1433, 370] on p "**********" at bounding box center [1436, 315] width 174 height 206
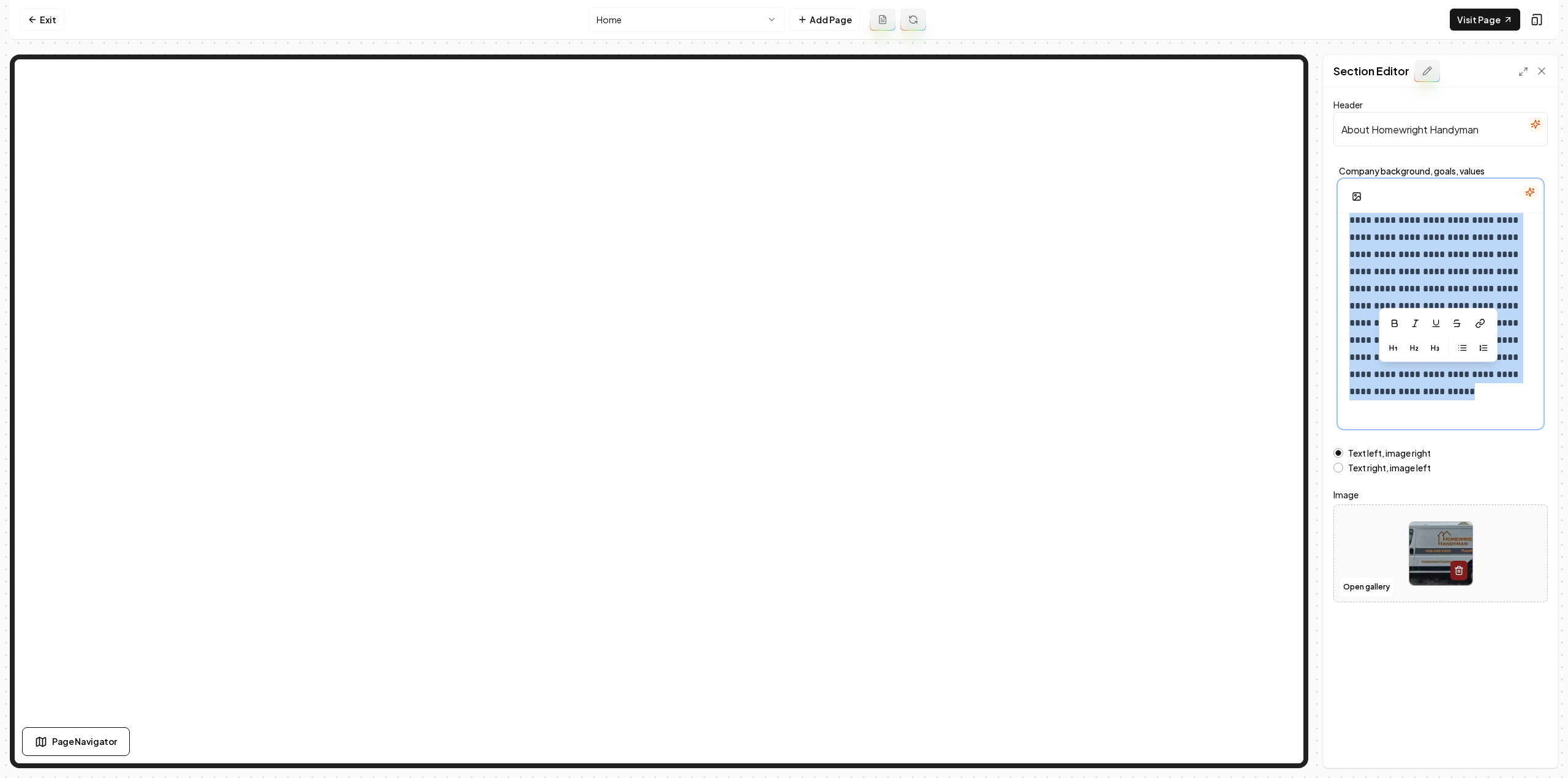
click at [1433, 370] on p "**********" at bounding box center [1436, 315] width 174 height 206
click at [1432, 326] on p "**********" at bounding box center [1436, 315] width 174 height 206
click at [1431, 291] on p "**********" at bounding box center [1436, 315] width 174 height 206
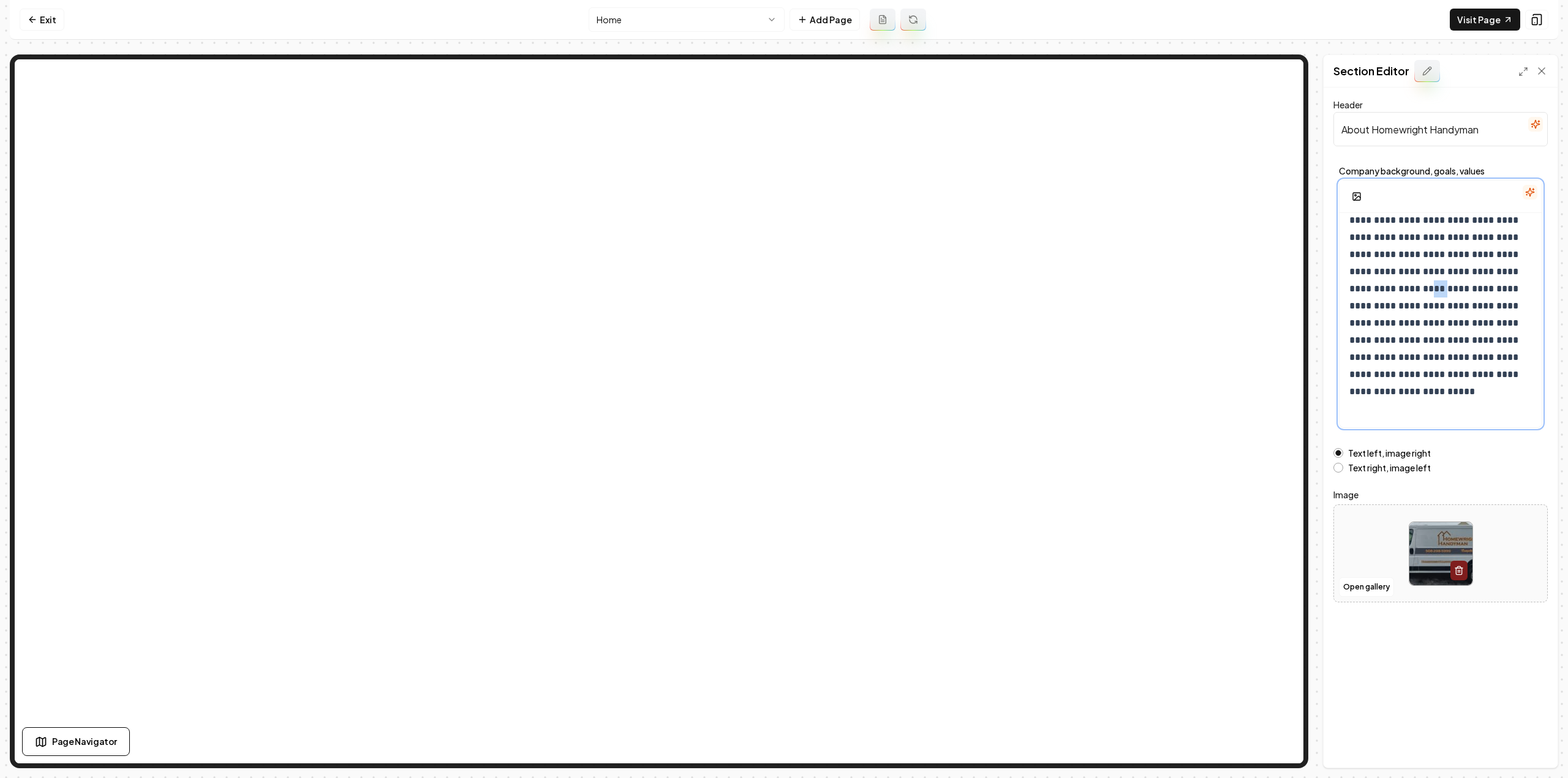
click at [1431, 291] on p "**********" at bounding box center [1436, 315] width 174 height 206
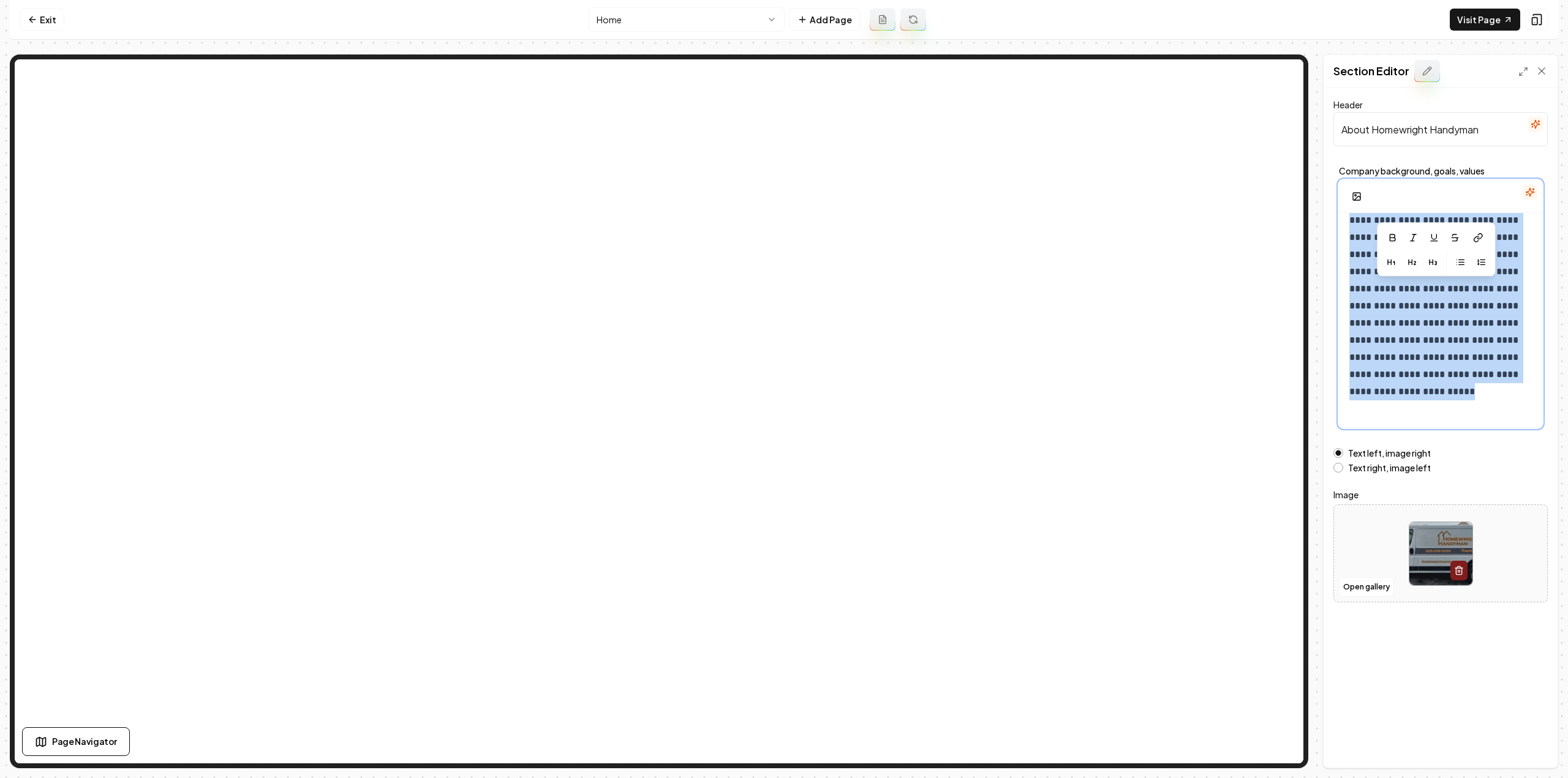
click at [1431, 291] on p "**********" at bounding box center [1436, 315] width 174 height 206
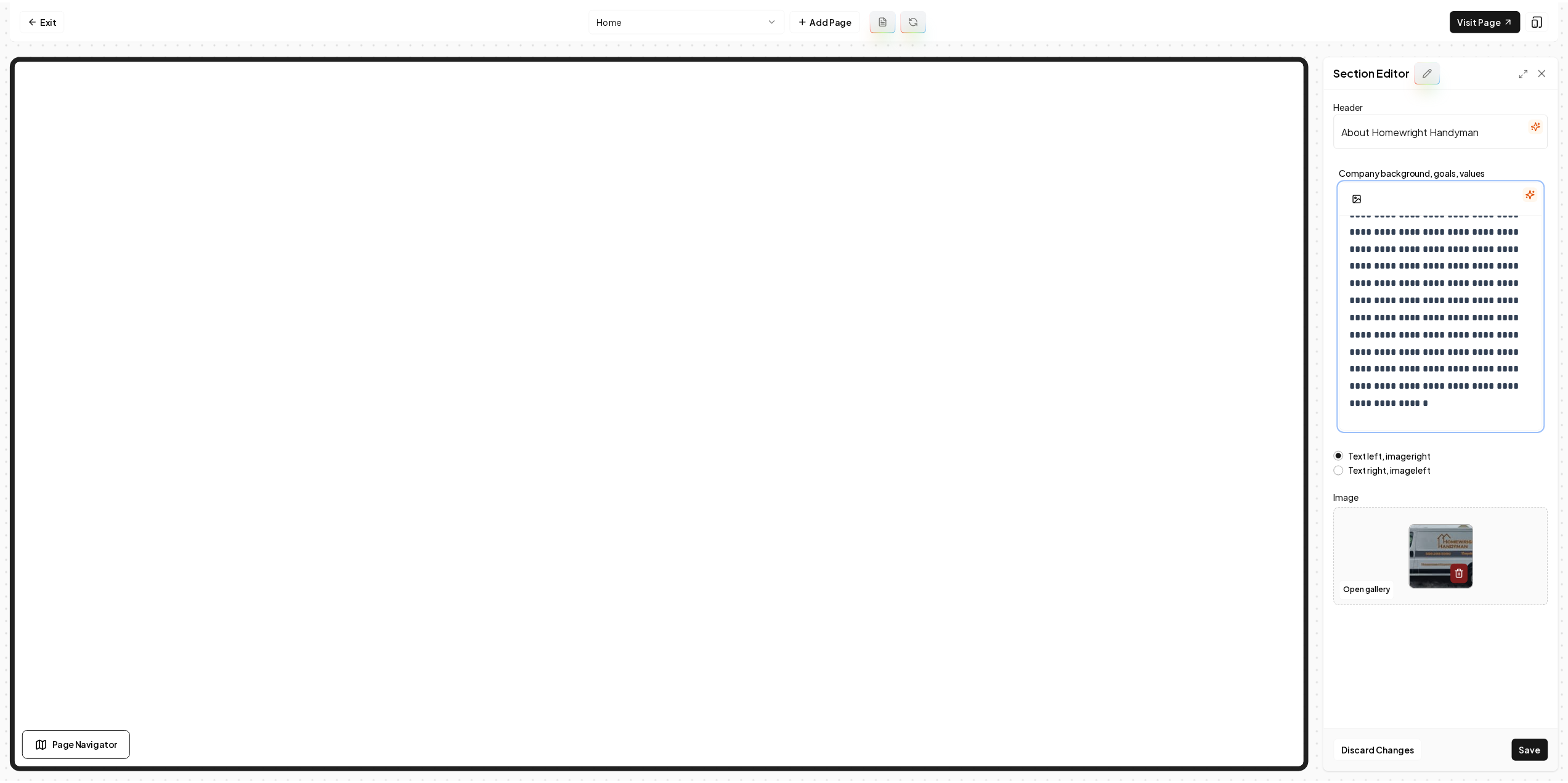
scroll to position [256, 0]
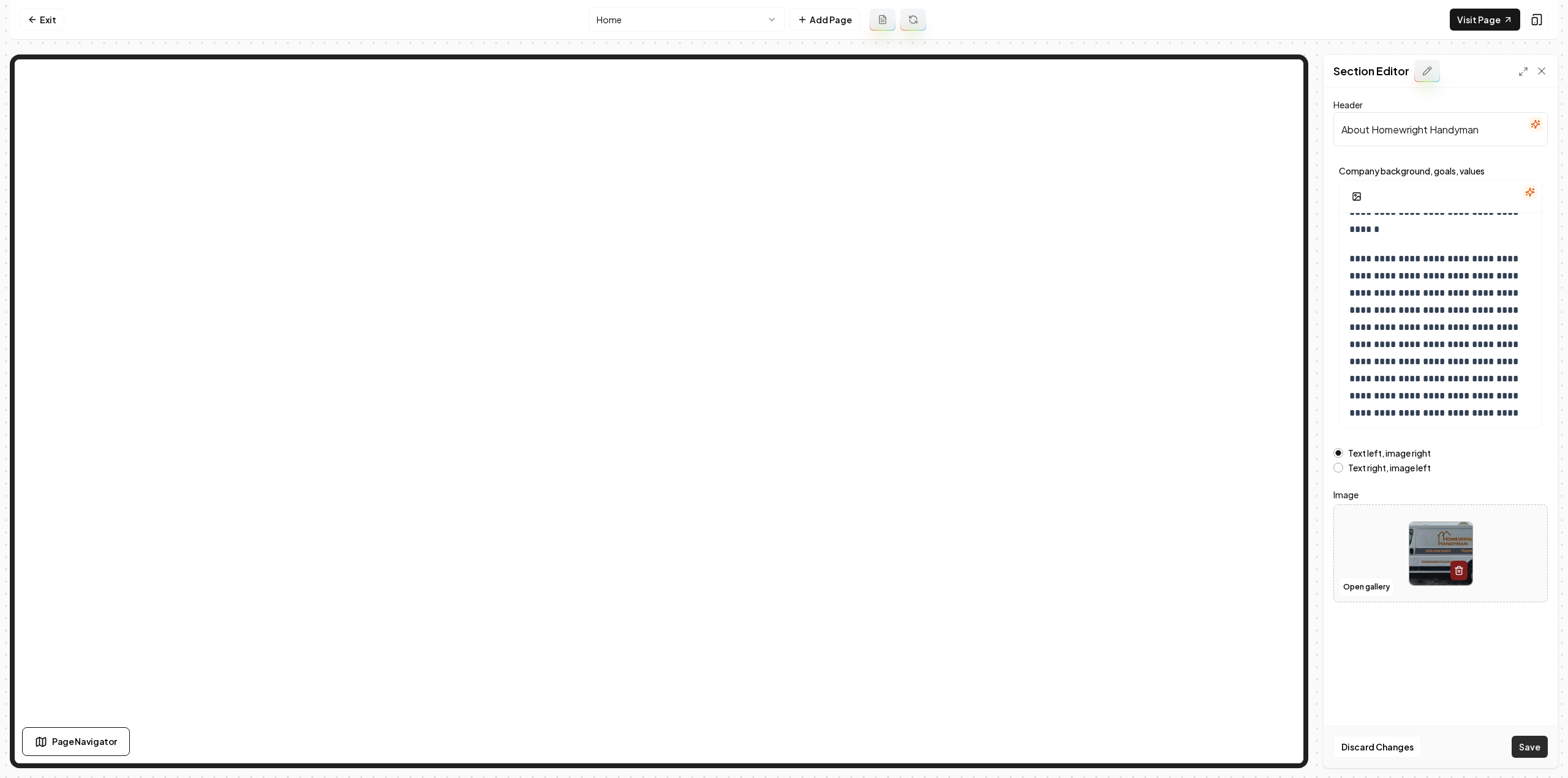
click at [1534, 744] on button "Save" at bounding box center [1530, 747] width 36 height 22
click at [46, 29] on link "Exit" at bounding box center [42, 20] width 45 height 22
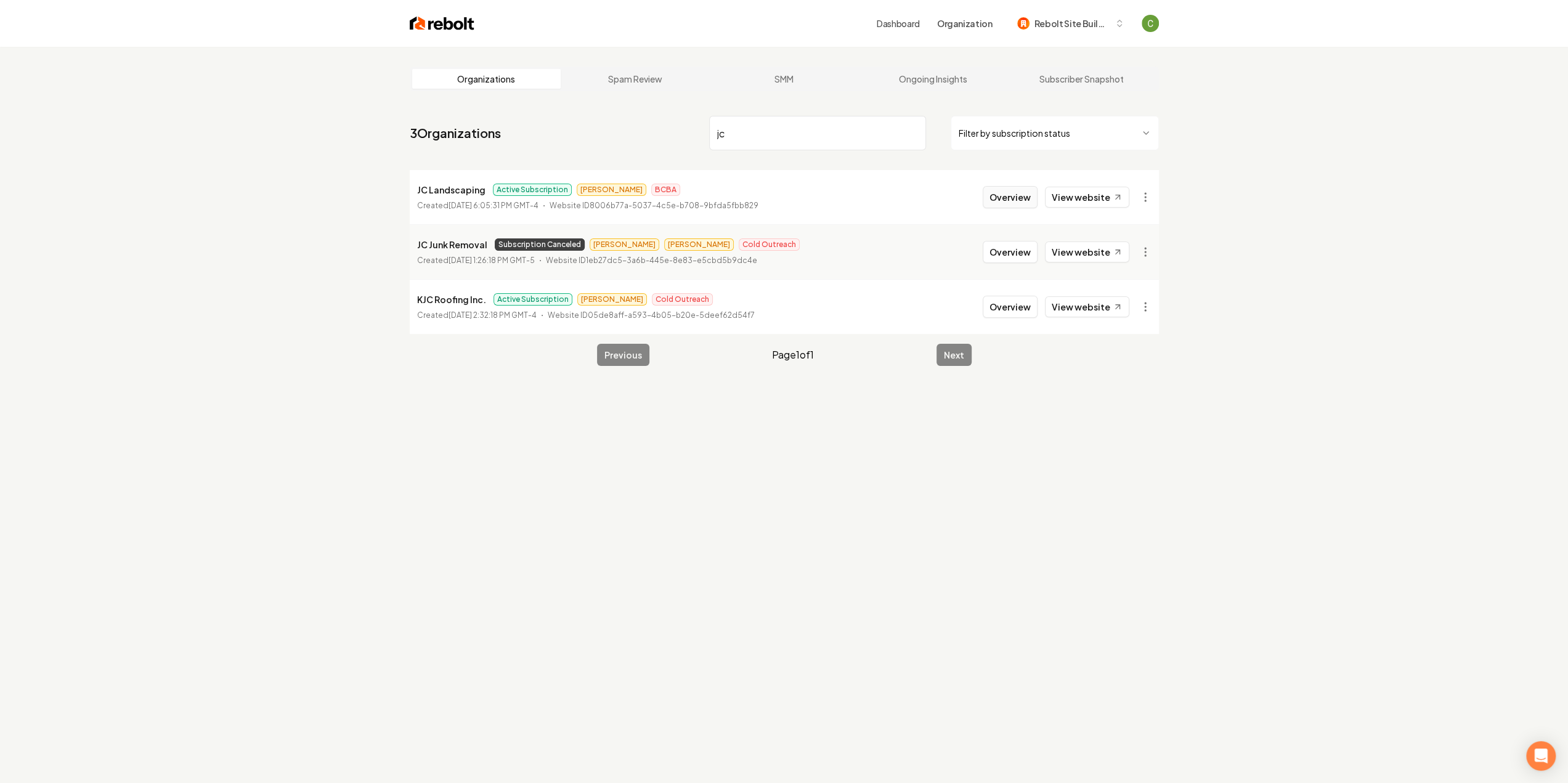
type input "jc"
click at [1008, 201] on button "Overview" at bounding box center [1010, 197] width 55 height 22
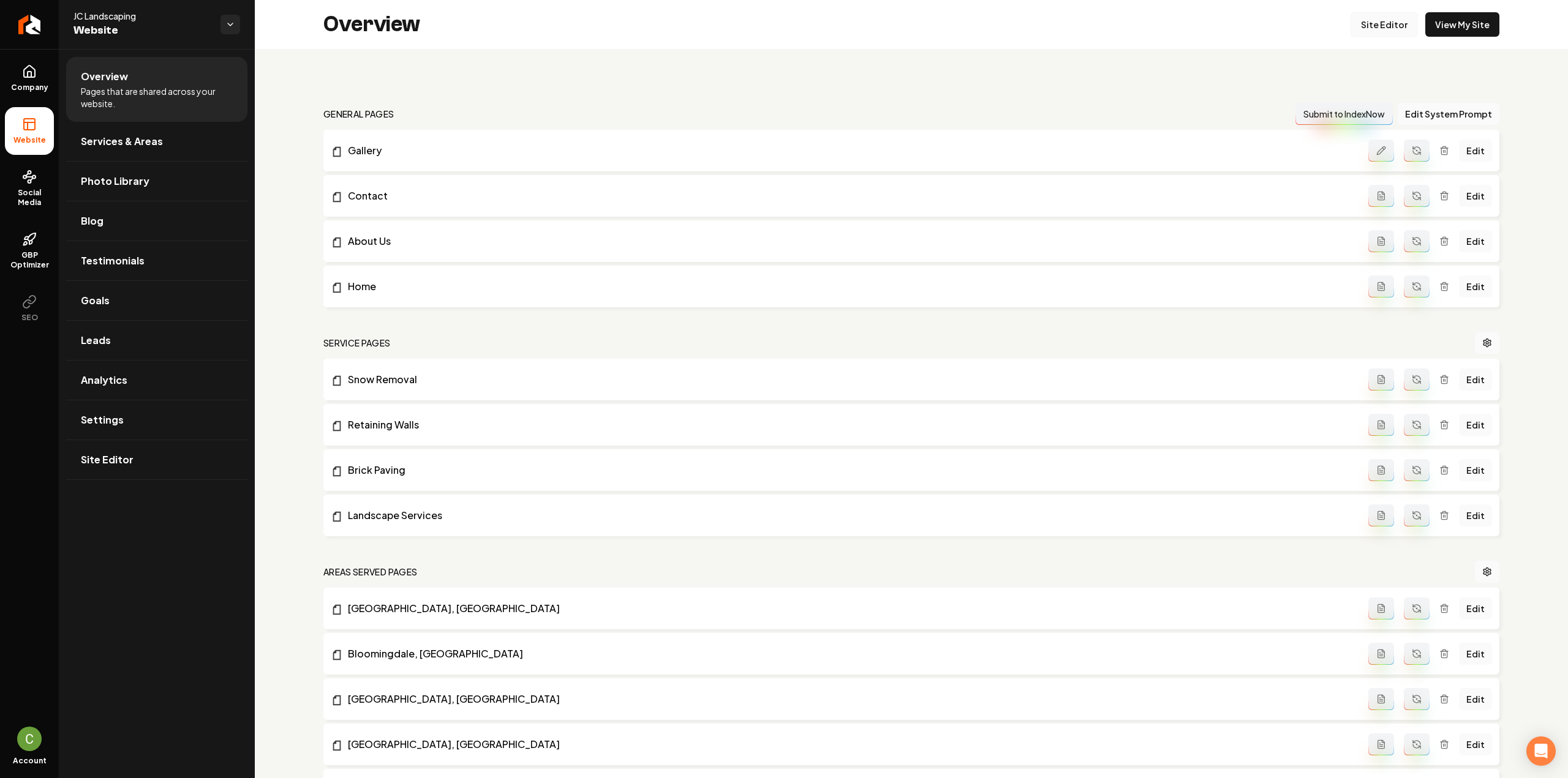
click at [1360, 19] on link "Site Editor" at bounding box center [1384, 25] width 67 height 25
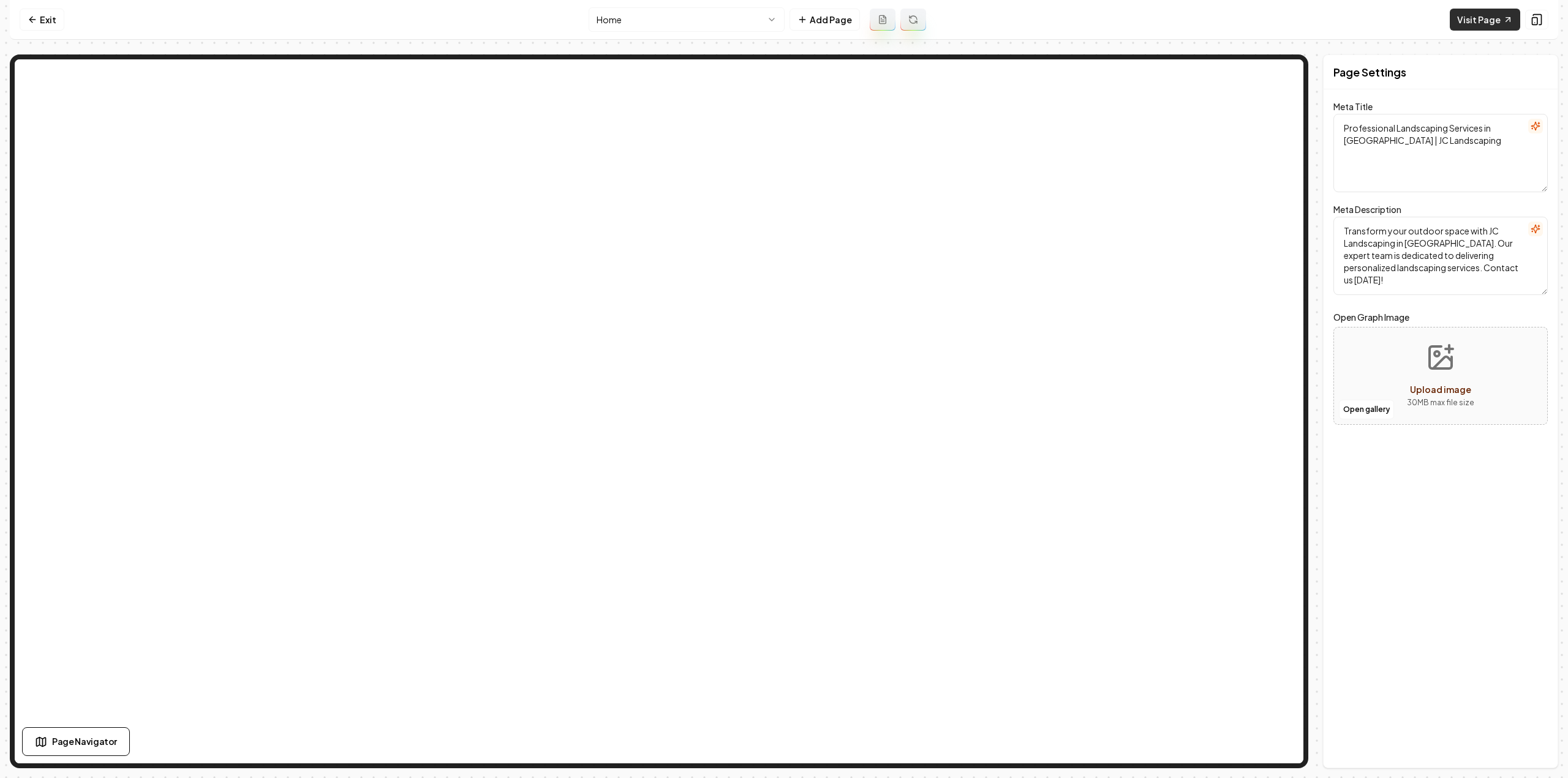
click at [1460, 25] on link "Visit Page" at bounding box center [1485, 20] width 70 height 22
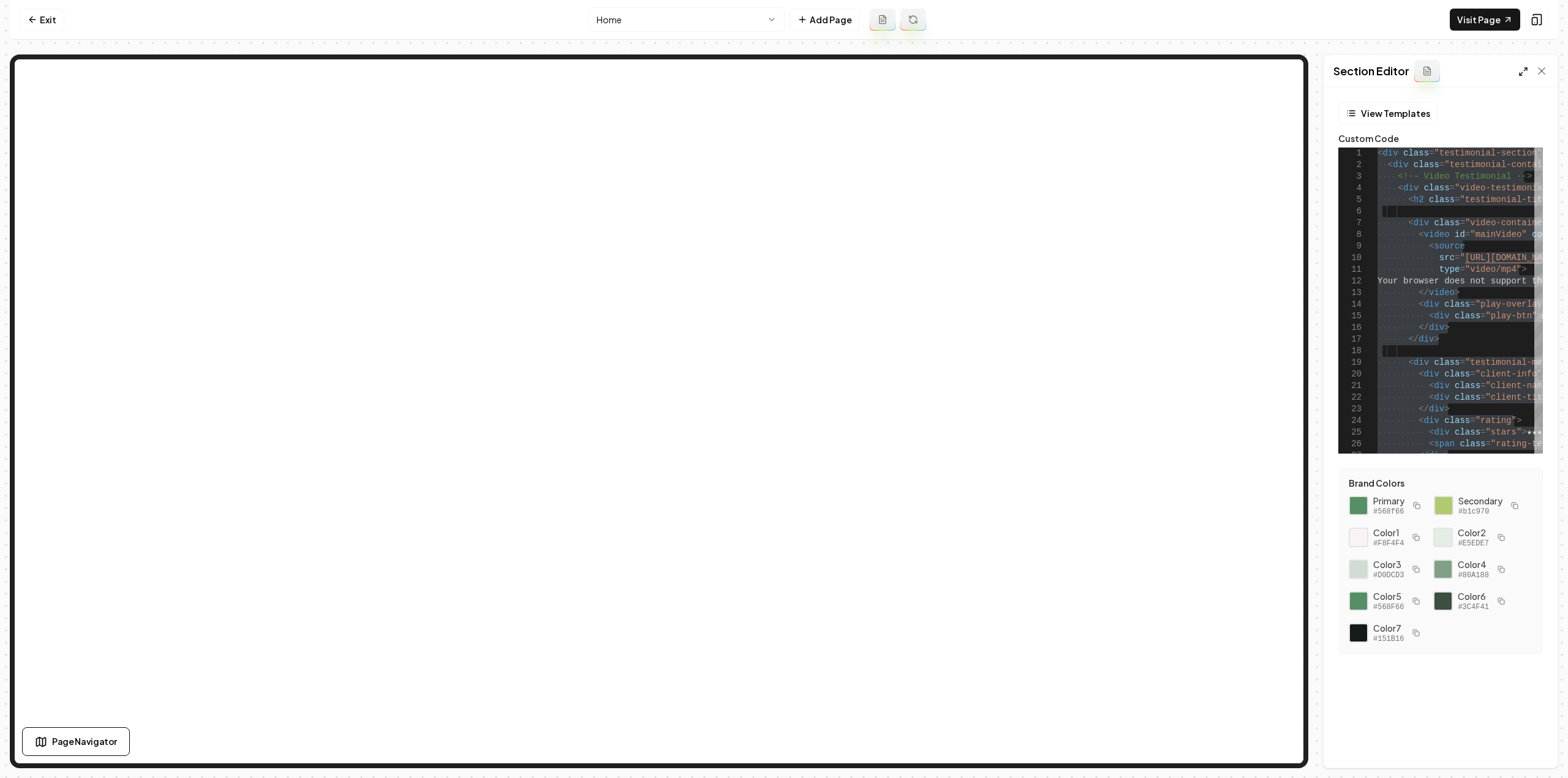
click at [1522, 66] on icon at bounding box center [1524, 71] width 10 height 10
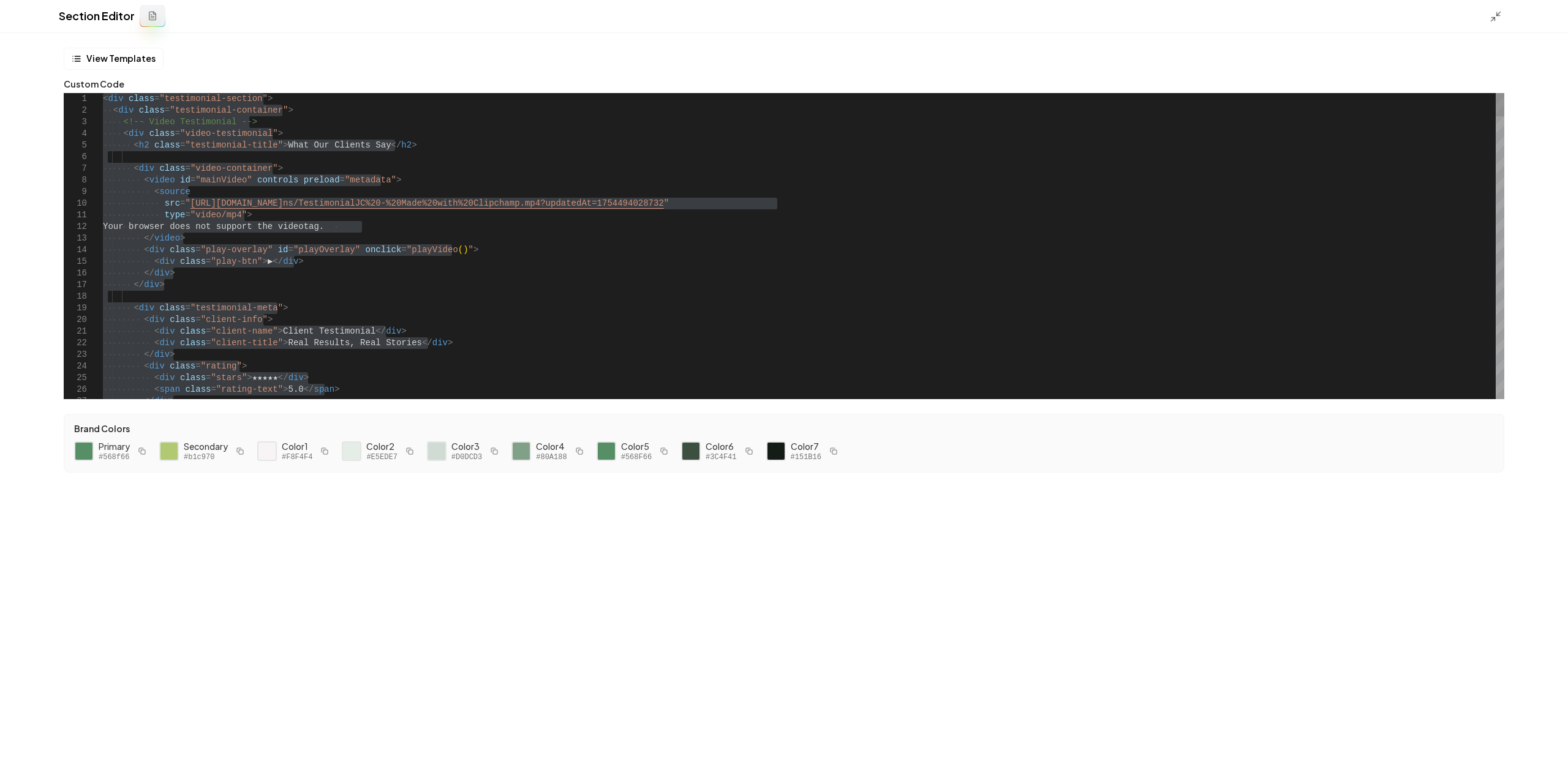
drag, startPoint x: 1186, startPoint y: 272, endPoint x: 1205, endPoint y: 275, distance: 19.2
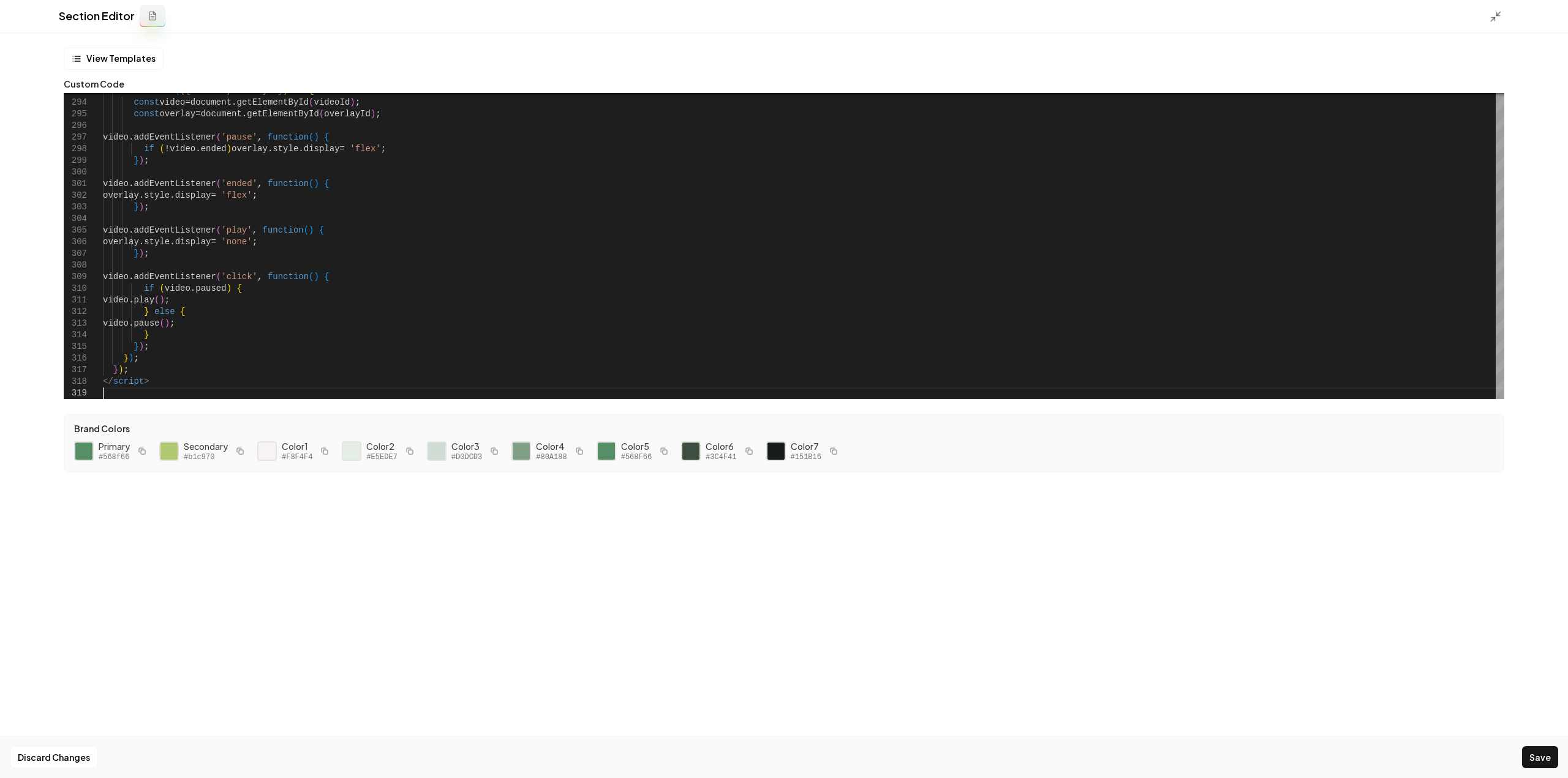
click at [1496, 10] on div at bounding box center [1500, 16] width 20 height 14
click at [1497, 17] on icon at bounding box center [1496, 17] width 12 height 12
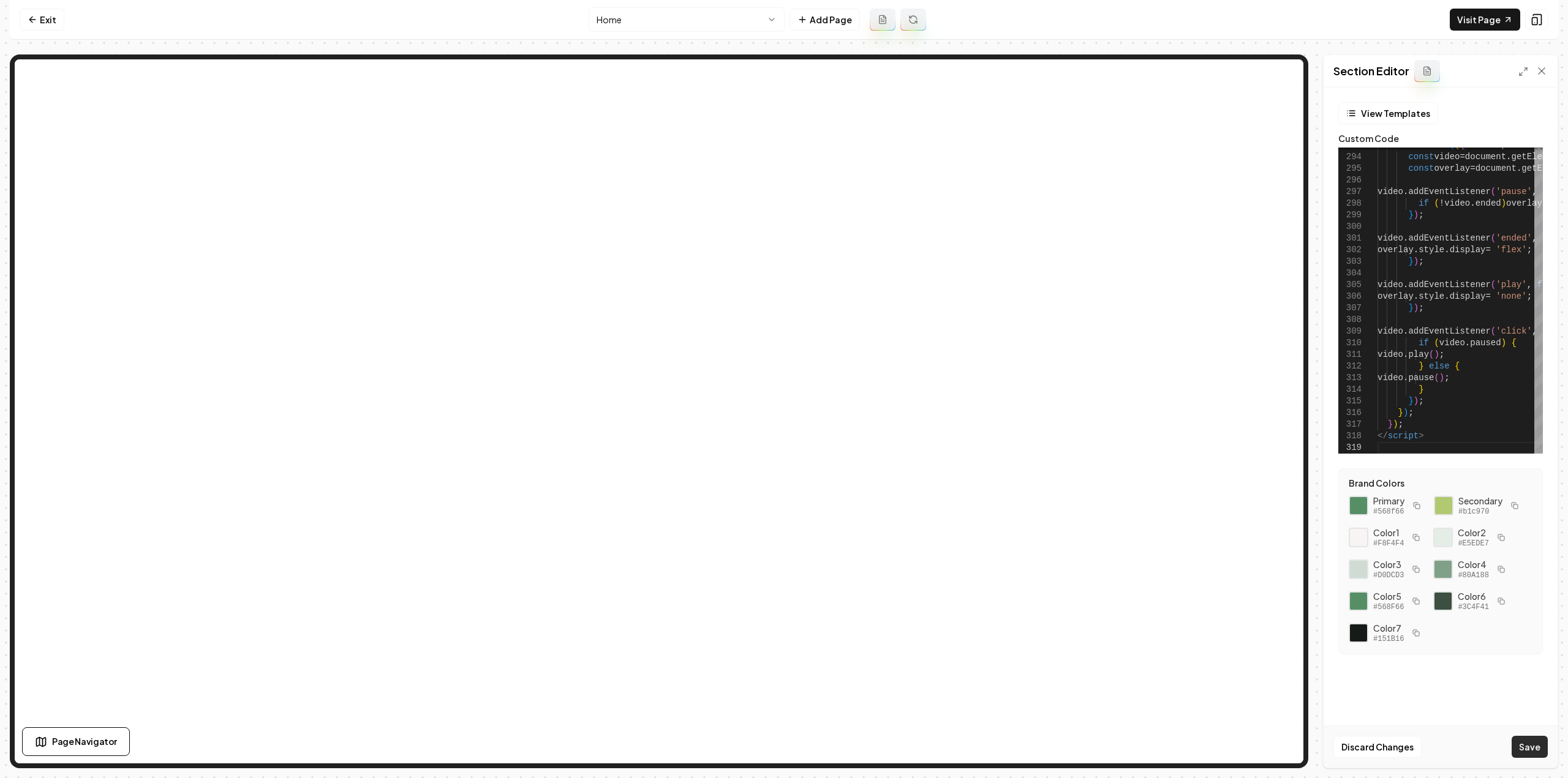
click at [1527, 748] on button "Save" at bounding box center [1530, 747] width 36 height 22
type textarea "**********"
click at [1471, 22] on link "Visit Page" at bounding box center [1485, 20] width 70 height 22
click at [666, 16] on html "Computer Required This feature is only available on a computer. Please switch t…" at bounding box center [784, 389] width 1568 height 778
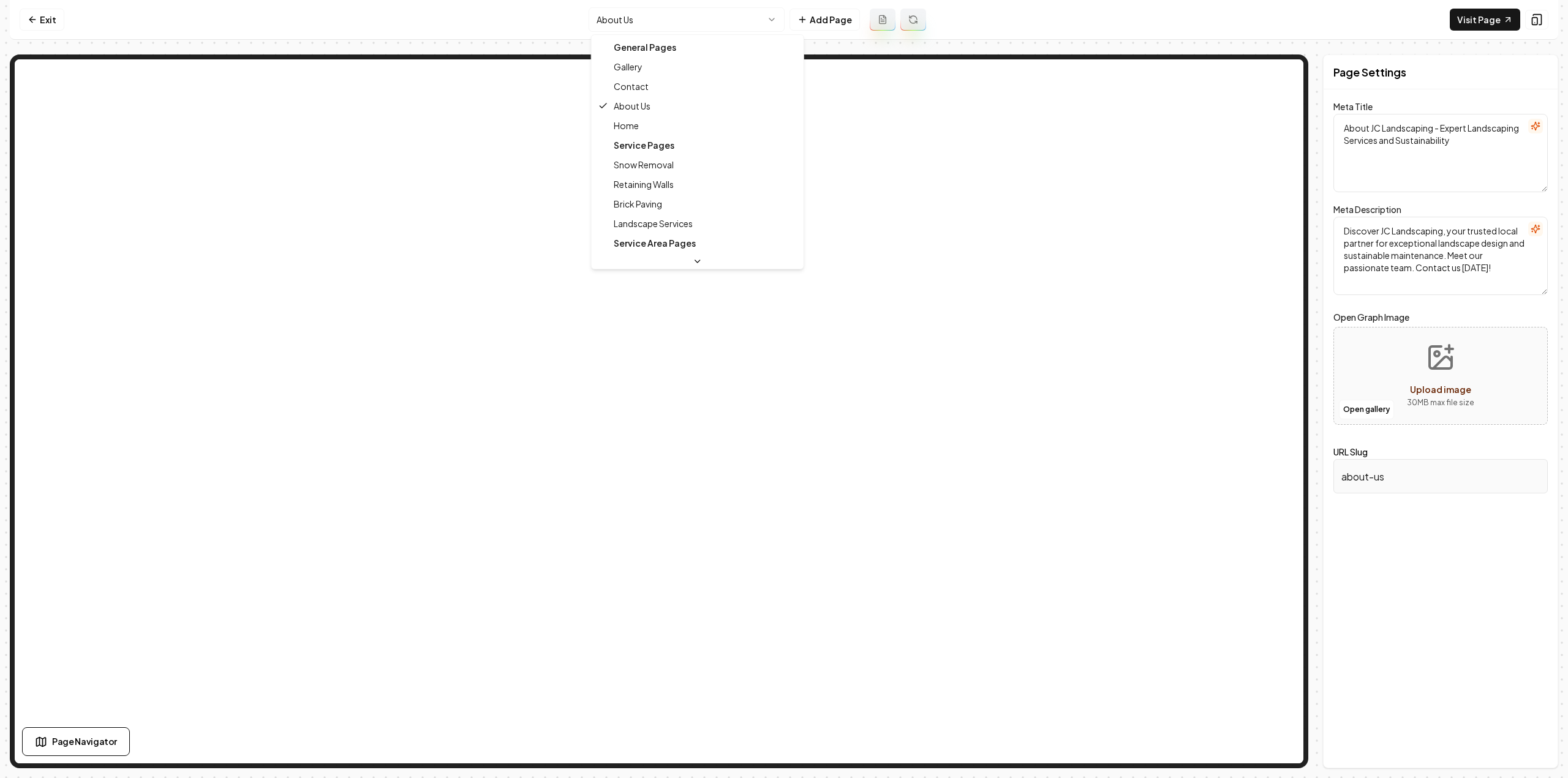
click at [642, 14] on html "Computer Required This feature is only available on a computer. Please switch t…" at bounding box center [784, 389] width 1568 height 778
type textarea "Professional Landscaping Services in [GEOGRAPHIC_DATA] | JC Landscaping"
type textarea "Transform your outdoor space with JC Landscaping in [GEOGRAPHIC_DATA]. Our expe…"
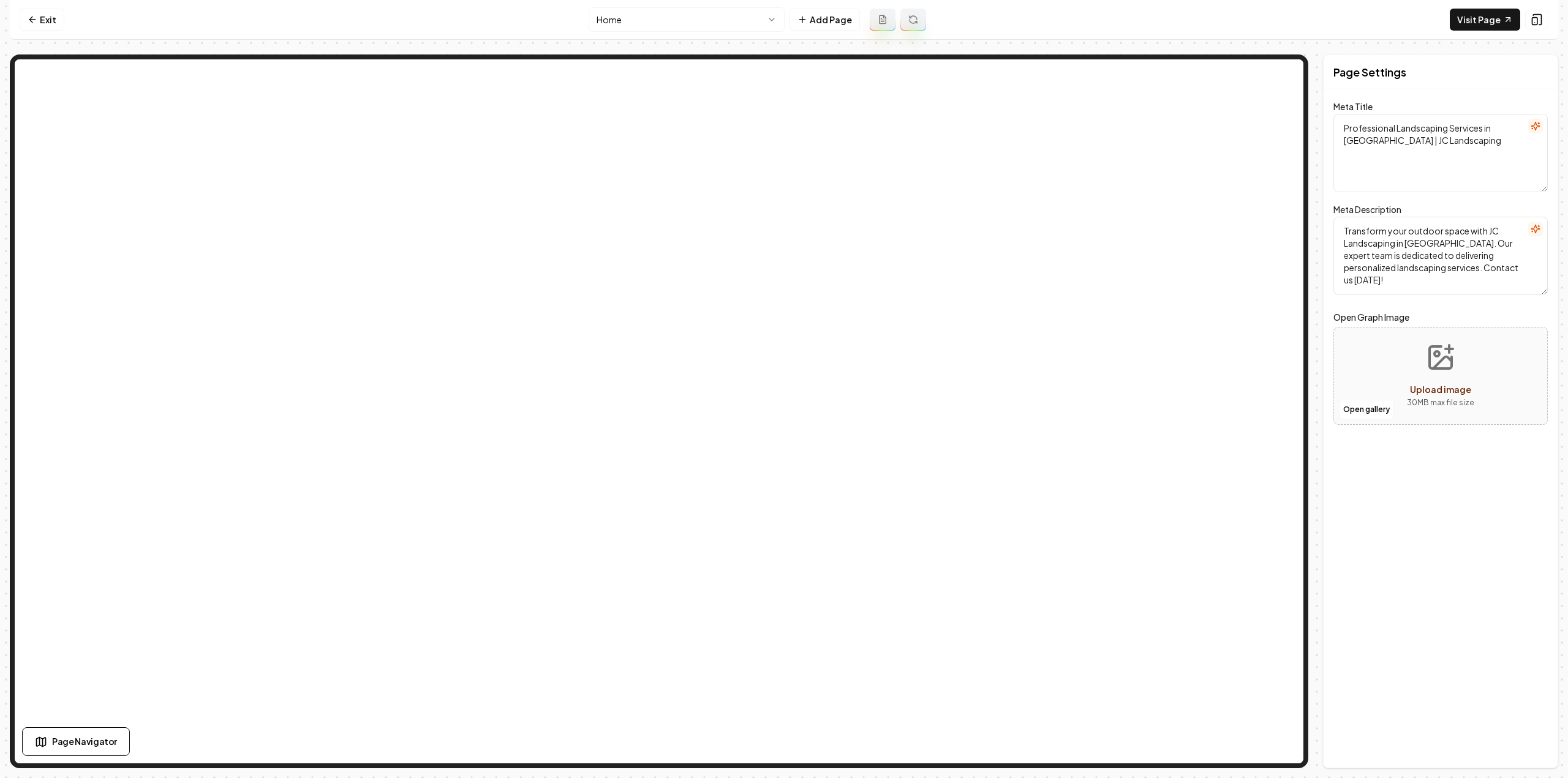
click at [652, 20] on html "Computer Required This feature is only available on a computer. Please switch t…" at bounding box center [784, 389] width 1568 height 778
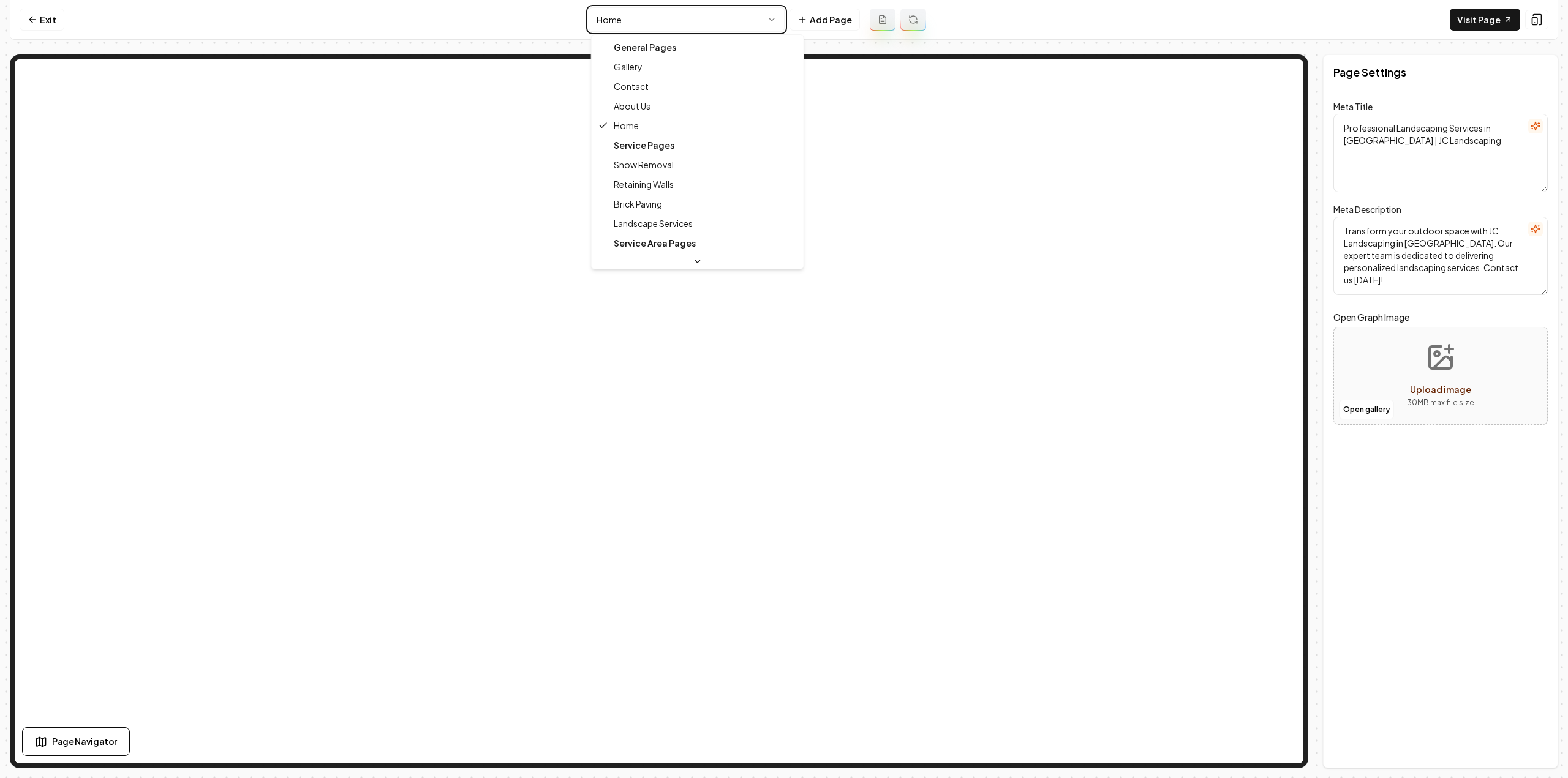
type textarea "About JC Landscaping - Expert Landscaping Services and Sustainability"
type textarea "Discover JC Landscaping, your trusted local partner for exceptional landscape d…"
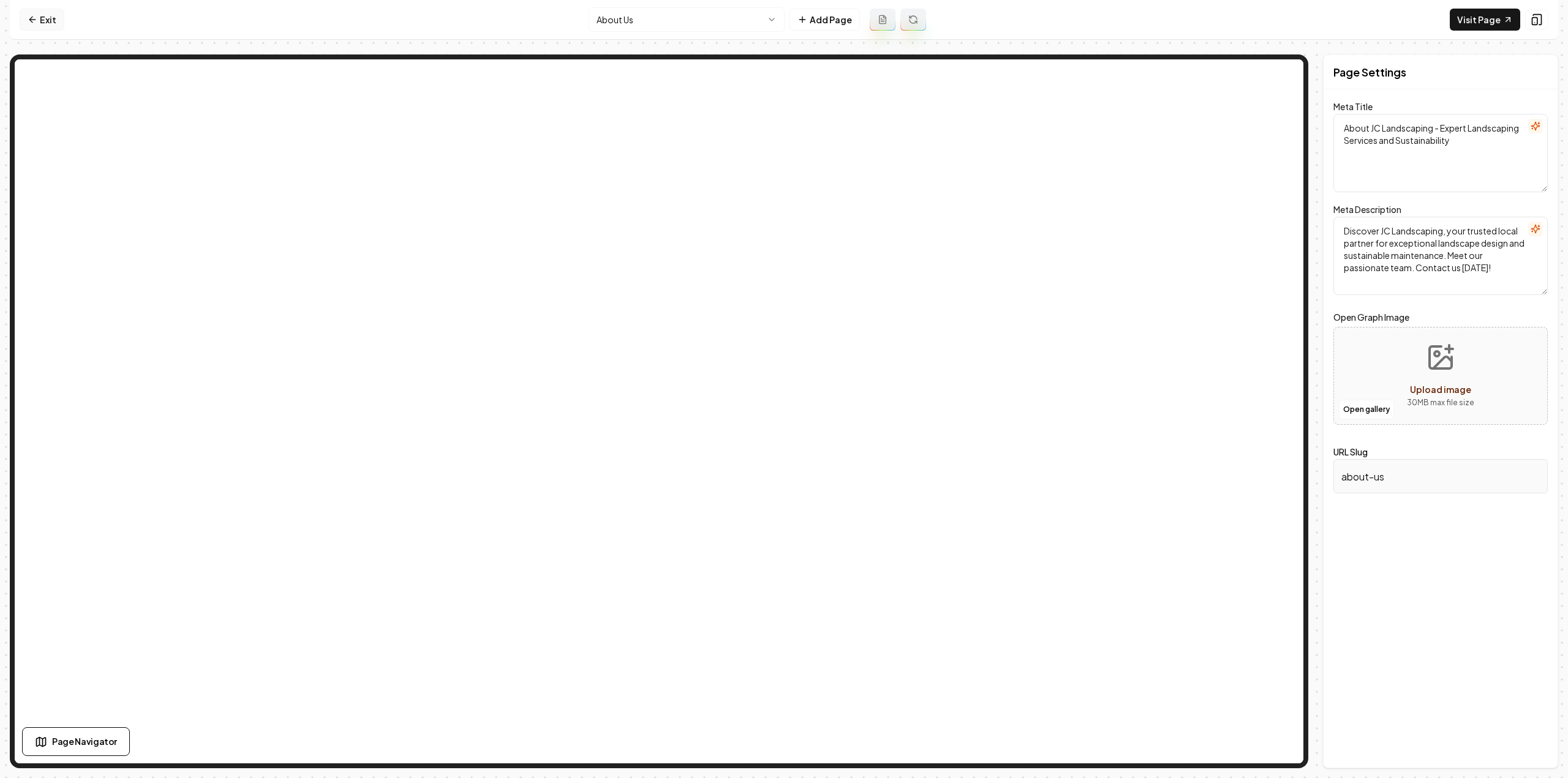
click at [47, 15] on link "Exit" at bounding box center [42, 20] width 45 height 22
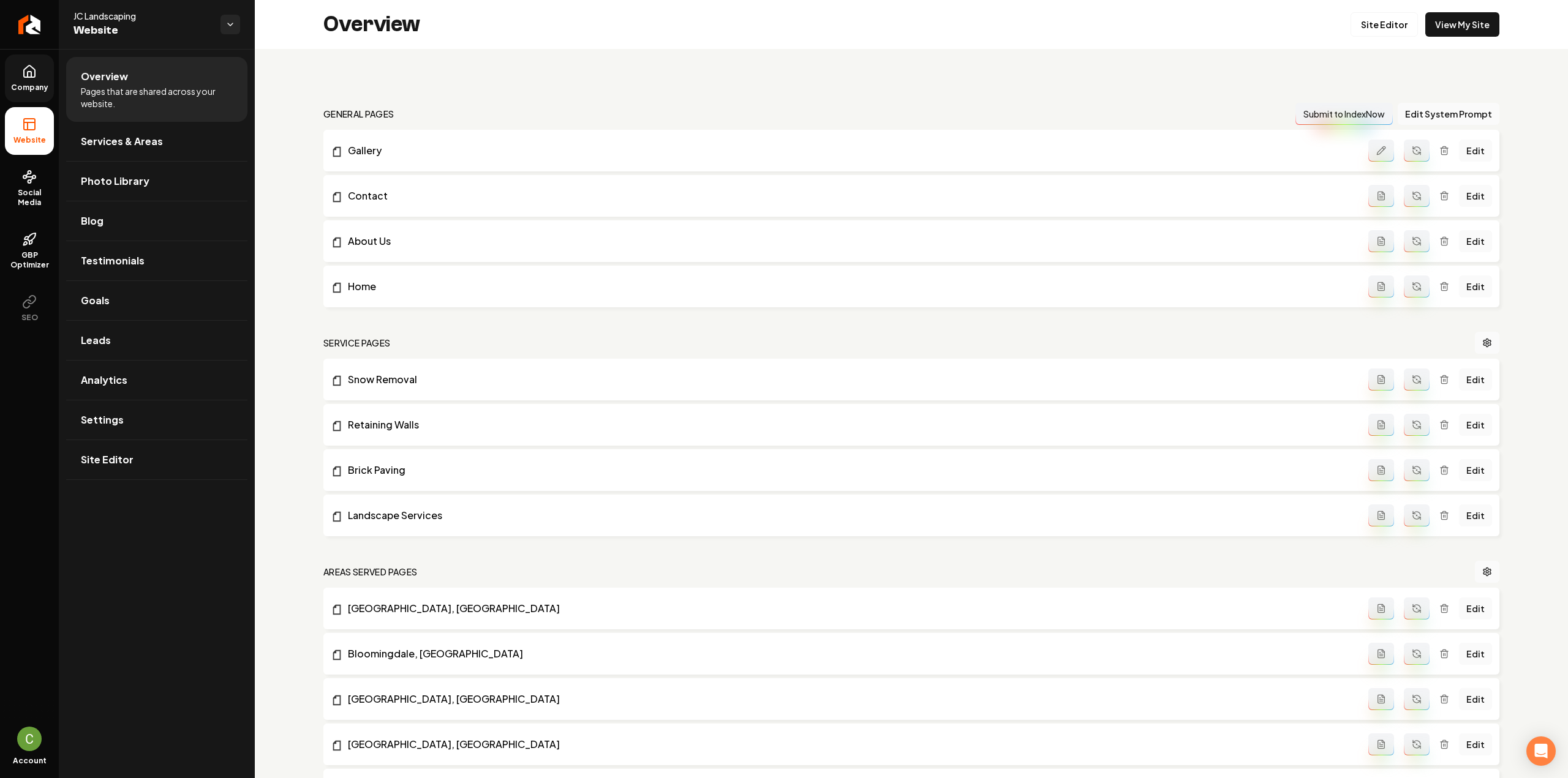
click at [39, 73] on link "Company" at bounding box center [30, 79] width 49 height 48
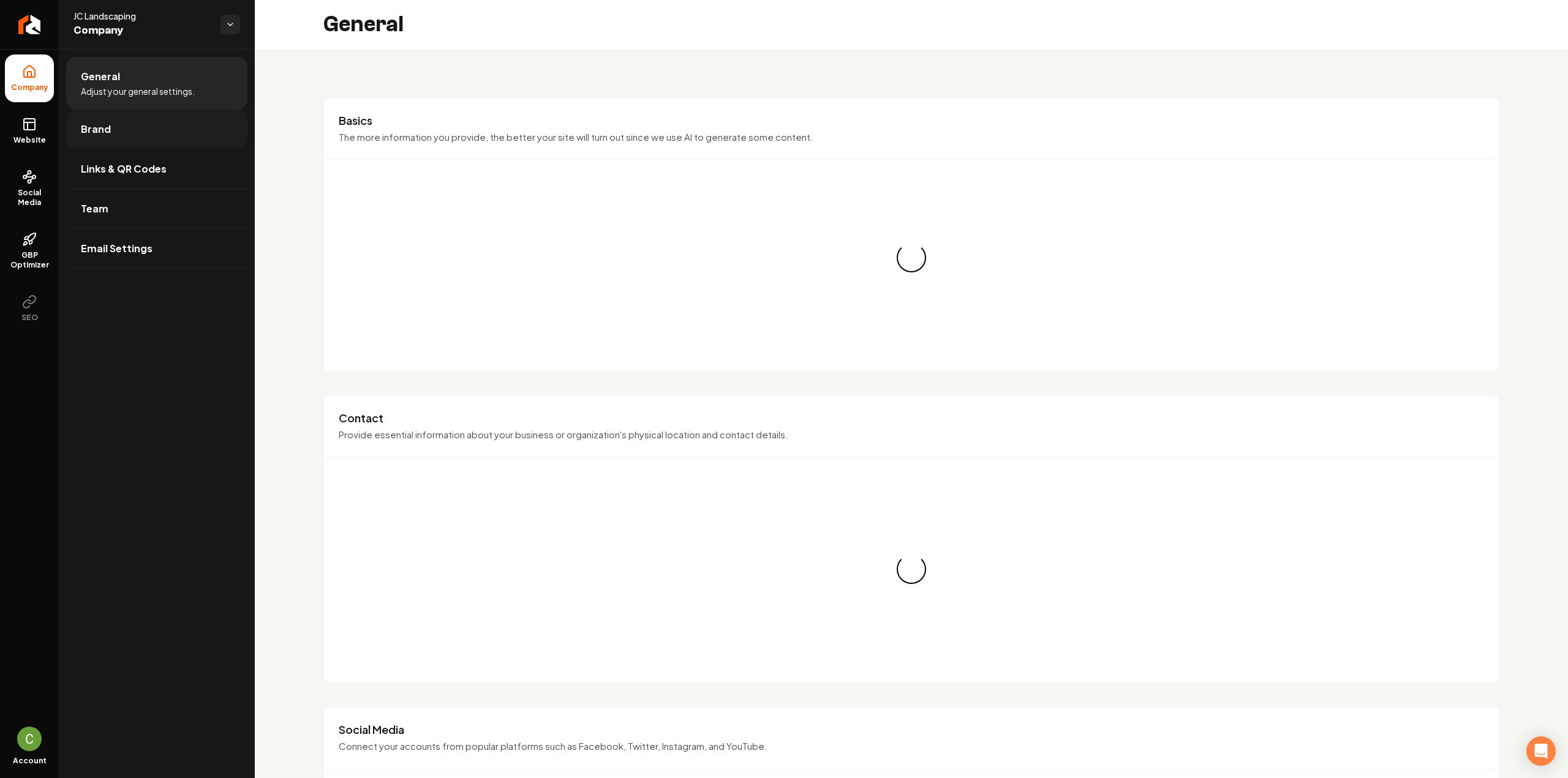
click at [95, 123] on span "Brand" at bounding box center [95, 129] width 30 height 15
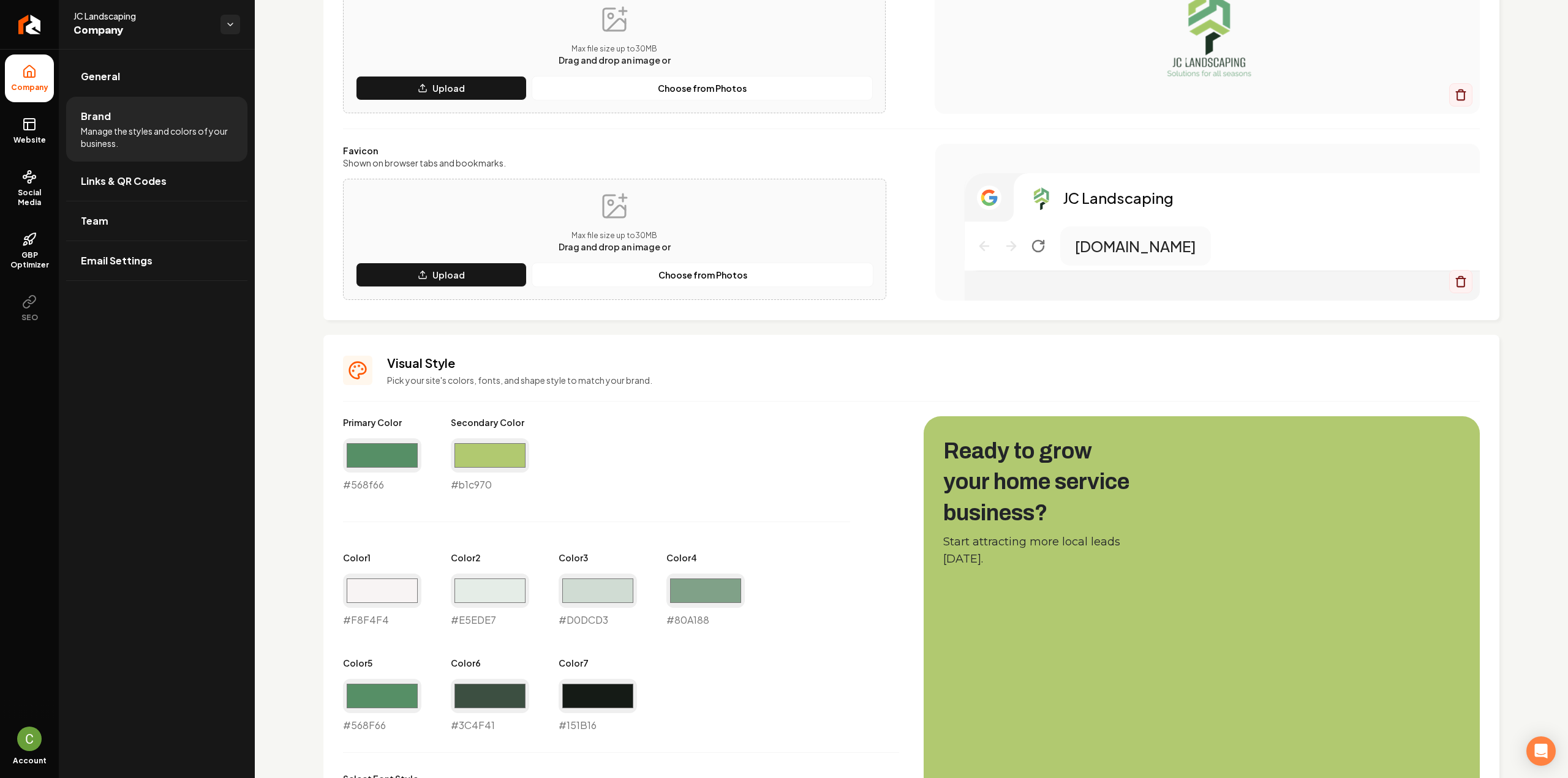
scroll to position [306, 0]
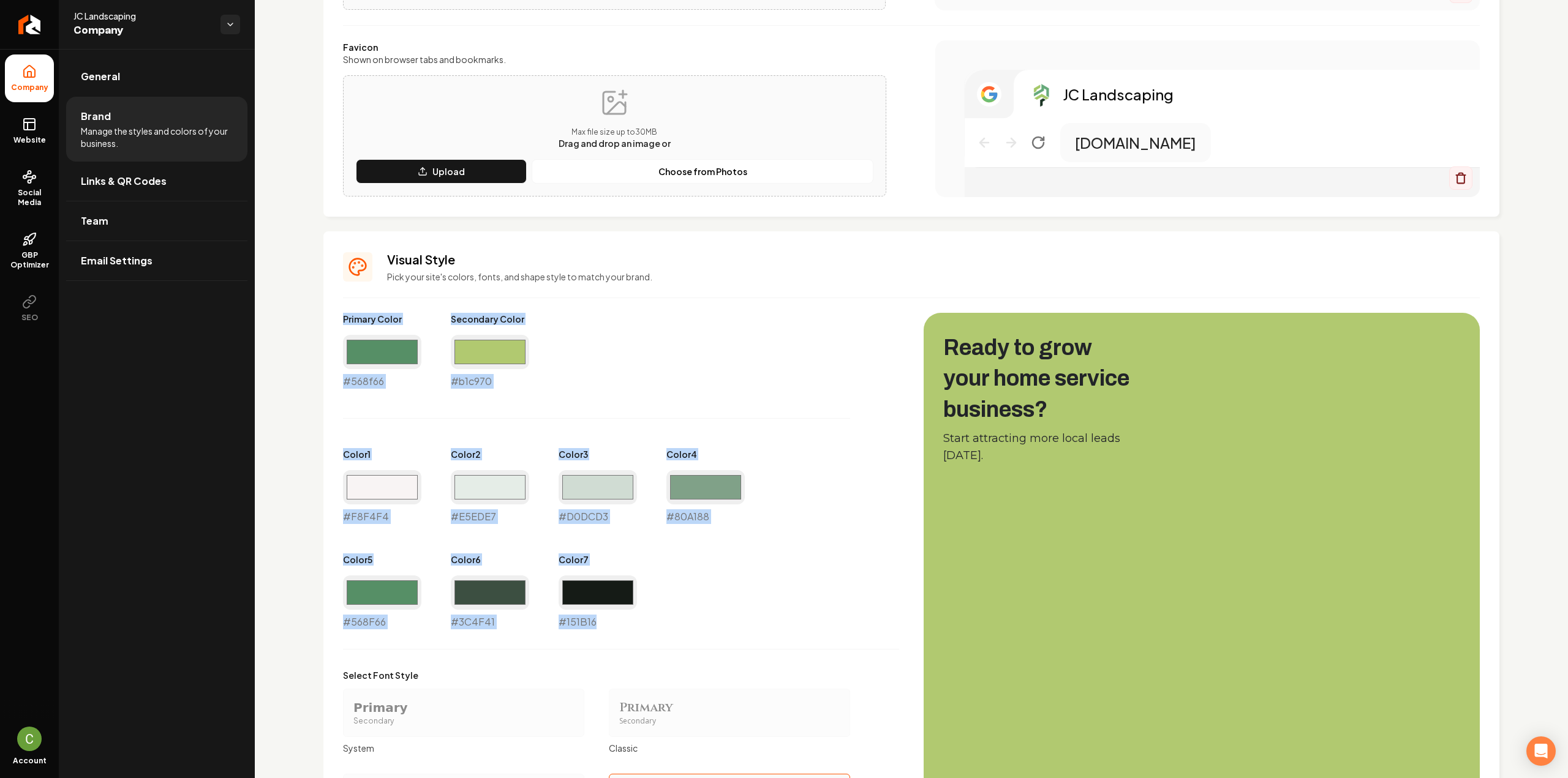
drag, startPoint x: 614, startPoint y: 620, endPoint x: 341, endPoint y: 305, distance: 416.8
click at [341, 305] on div "Visual Style Pick your site's colors, fonts, and shape style to match your bran…" at bounding box center [911, 603] width 1176 height 743
copy div "Primary Color #568f66 Secondary Color #b1c970 Color 1 #F8F4F4 Color 2 #E5EDE7 C…"
click at [1188, 267] on h3 "Visual Style" at bounding box center [934, 260] width 1093 height 17
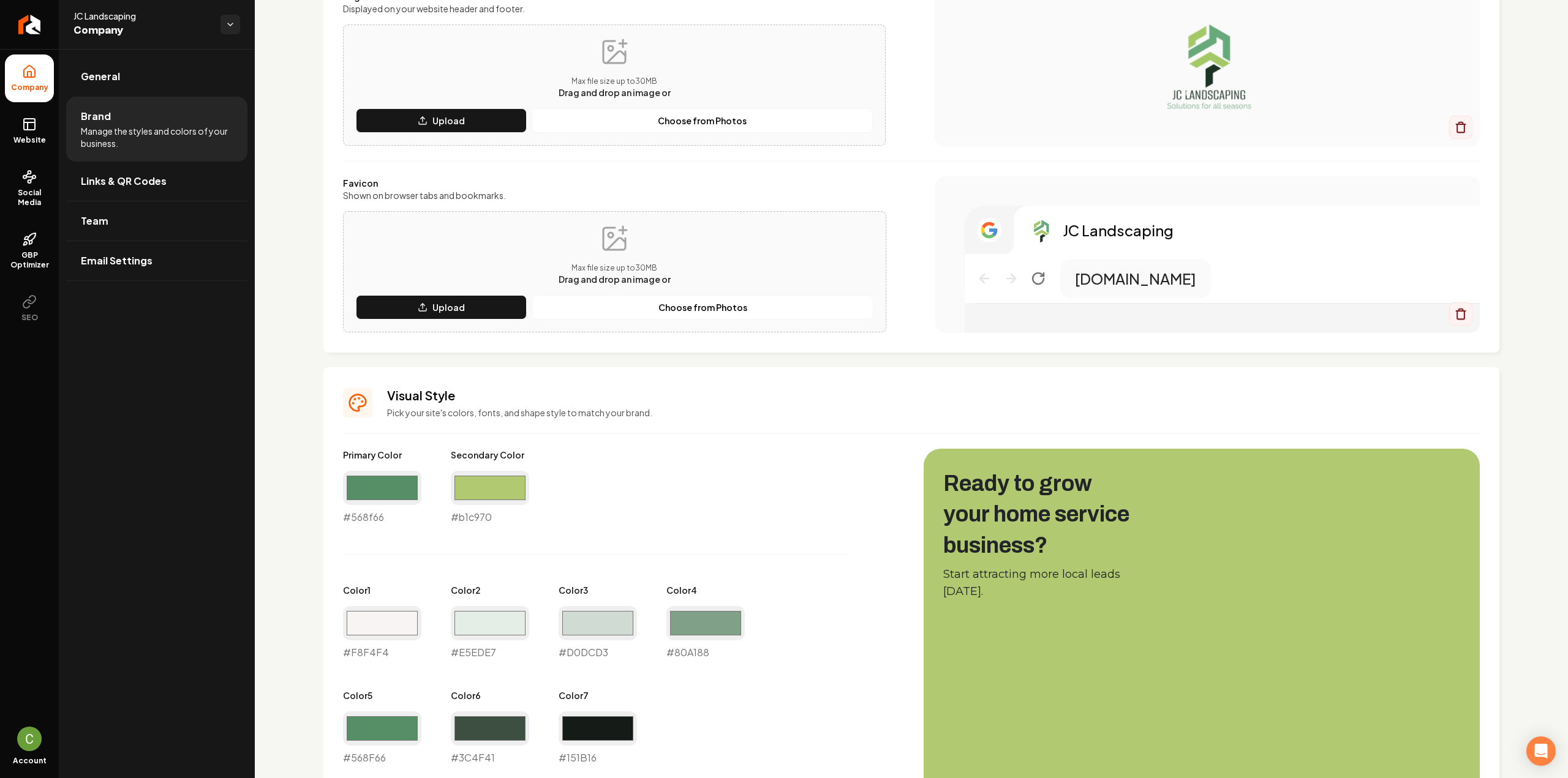
scroll to position [0, 0]
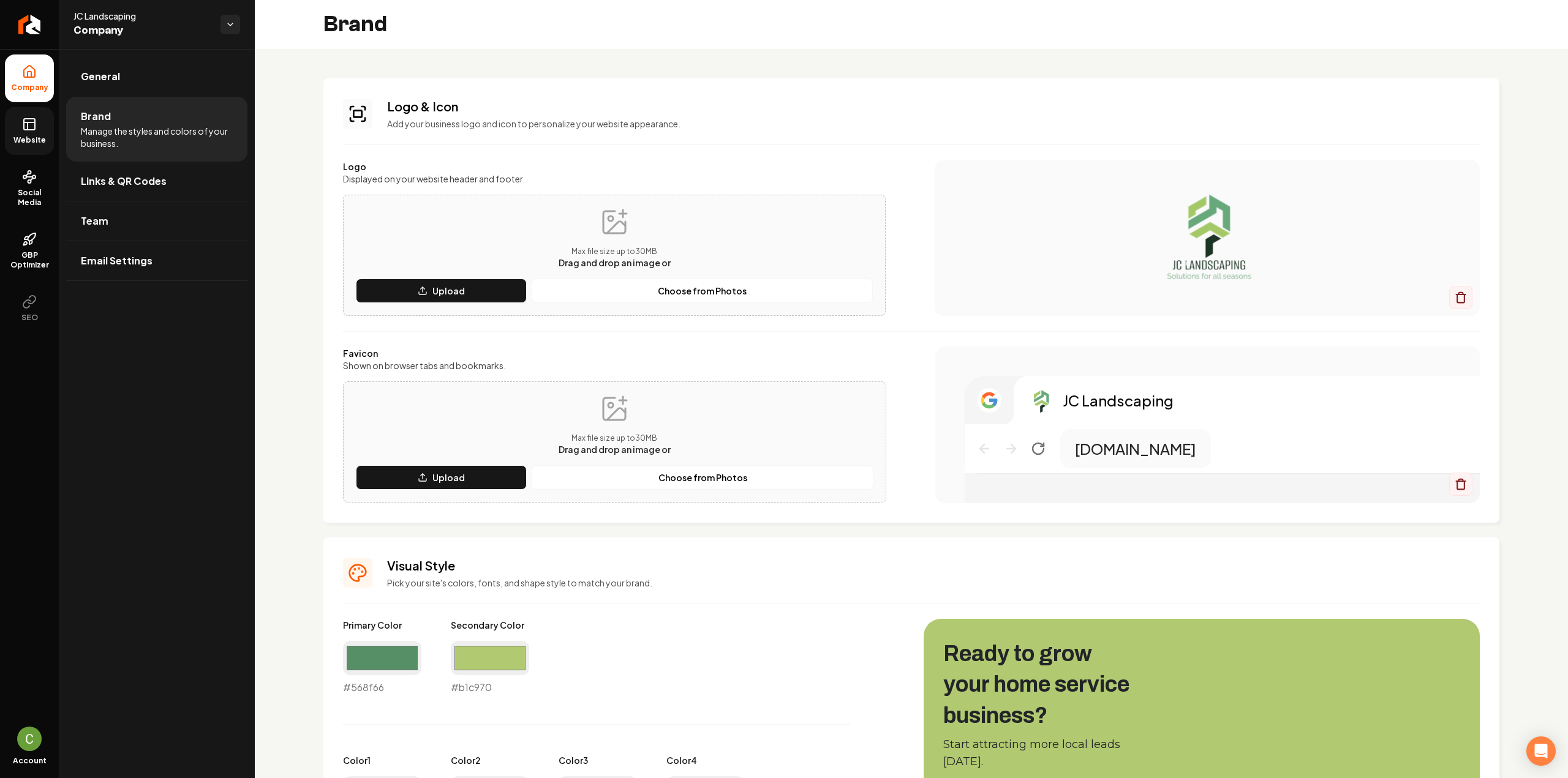
click at [48, 143] on span "Website" at bounding box center [30, 140] width 42 height 10
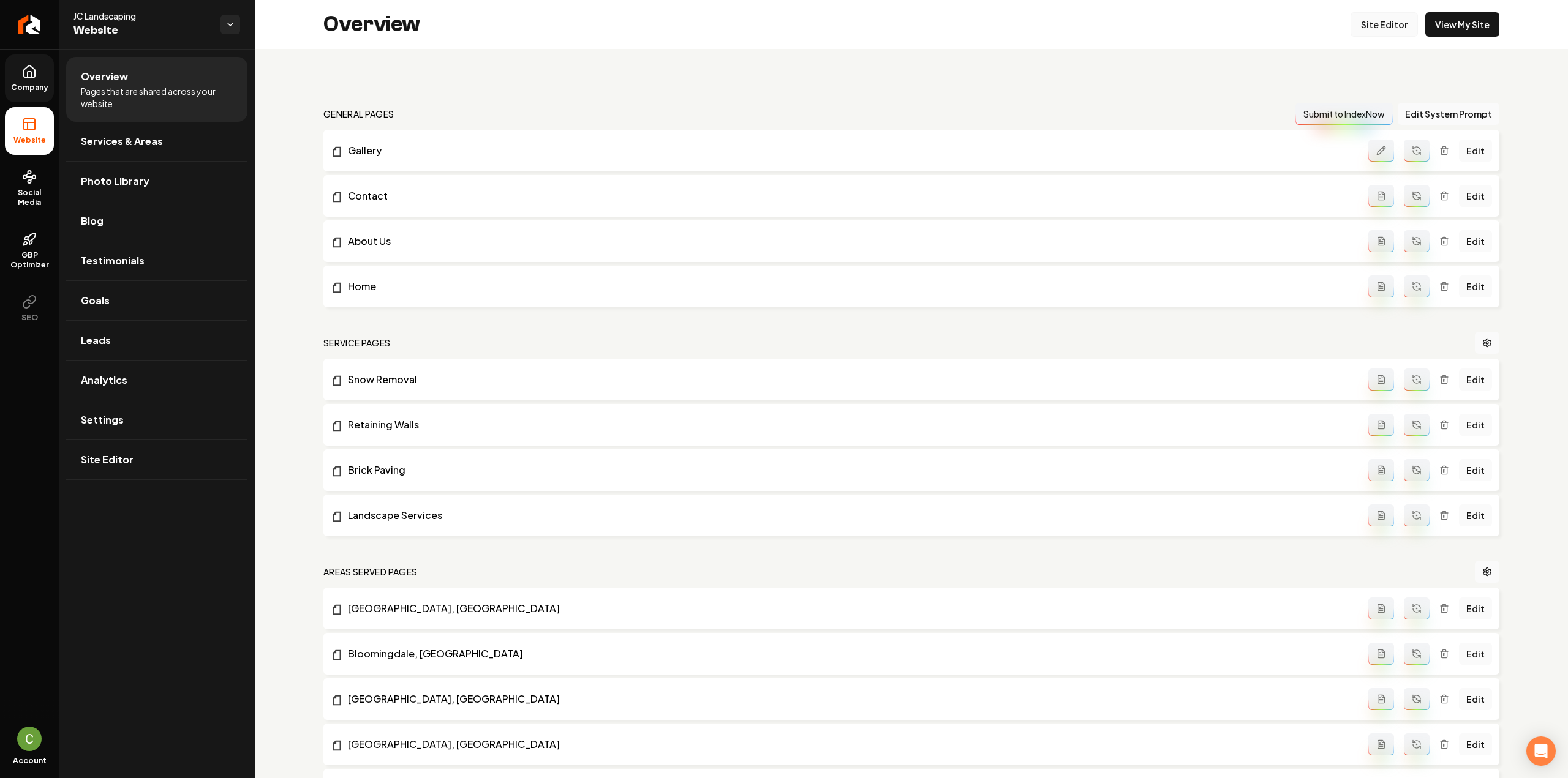
click at [1378, 28] on link "Site Editor" at bounding box center [1384, 25] width 67 height 25
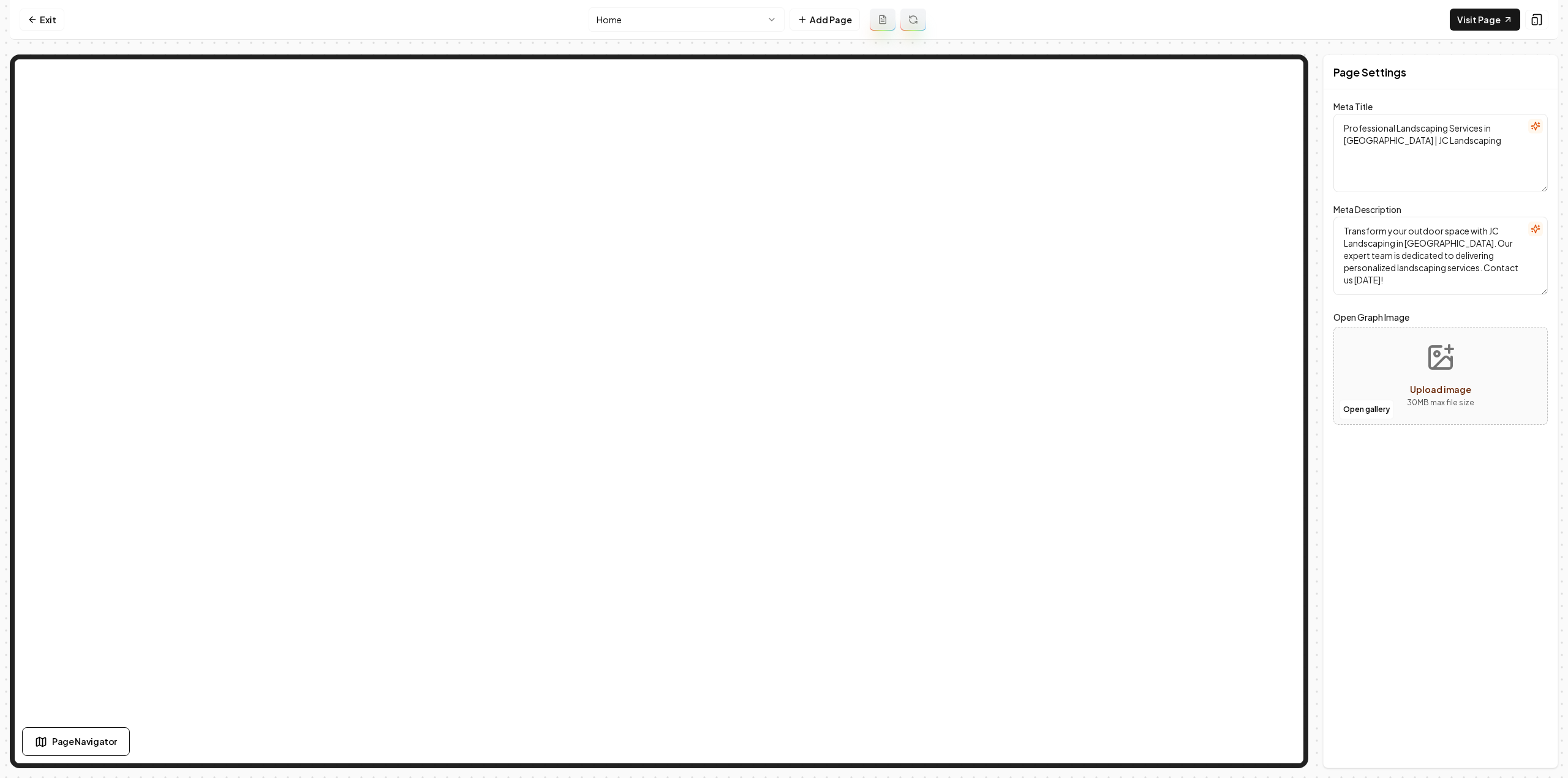
click at [697, 23] on html "Computer Required This feature is only available on a computer. Please switch t…" at bounding box center [784, 389] width 1568 height 778
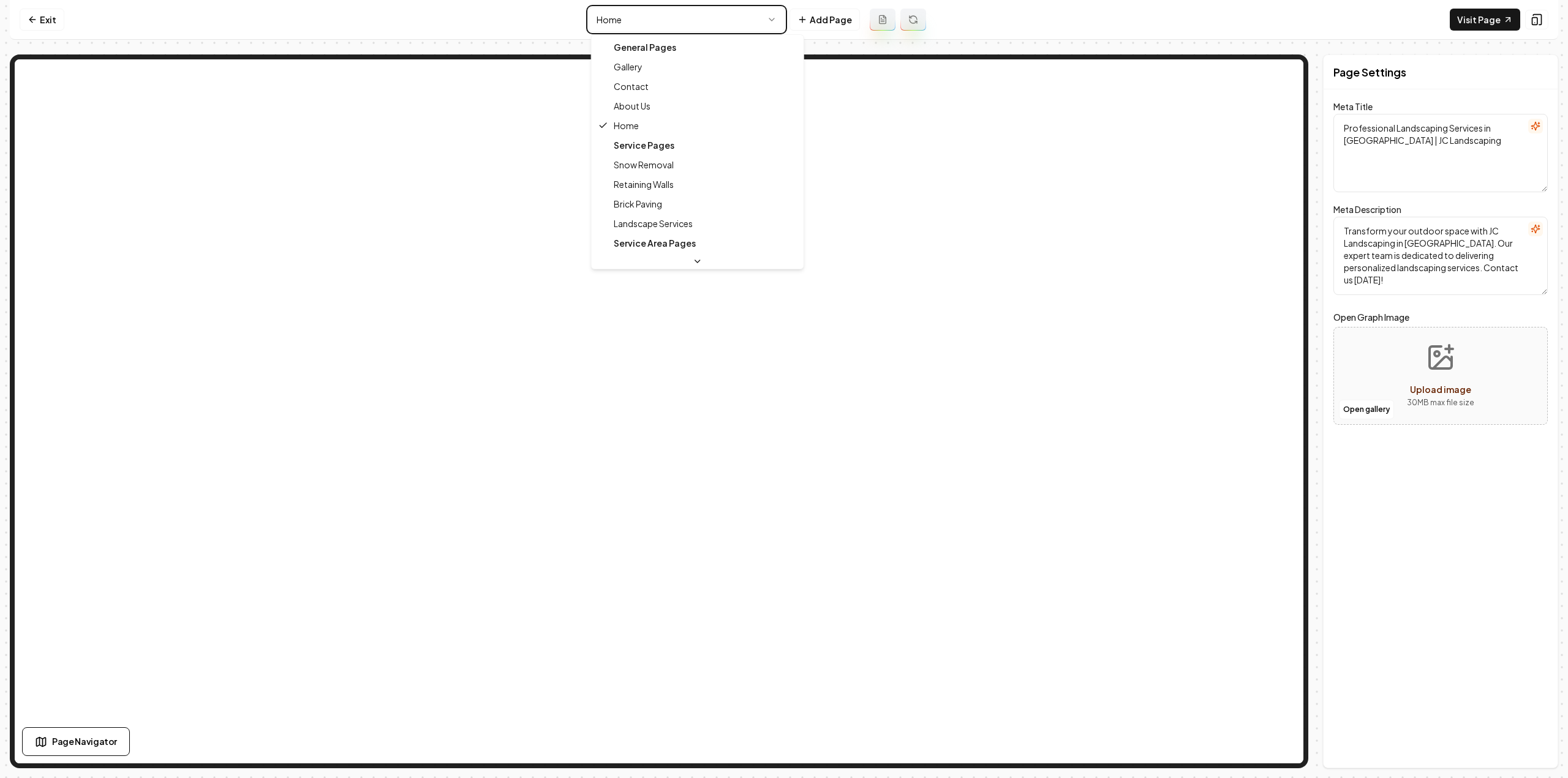
type textarea "About JC Landscaping - Expert Landscaping Services and Sustainability"
type textarea "Discover JC Landscaping, your trusted local partner for exceptional landscape d…"
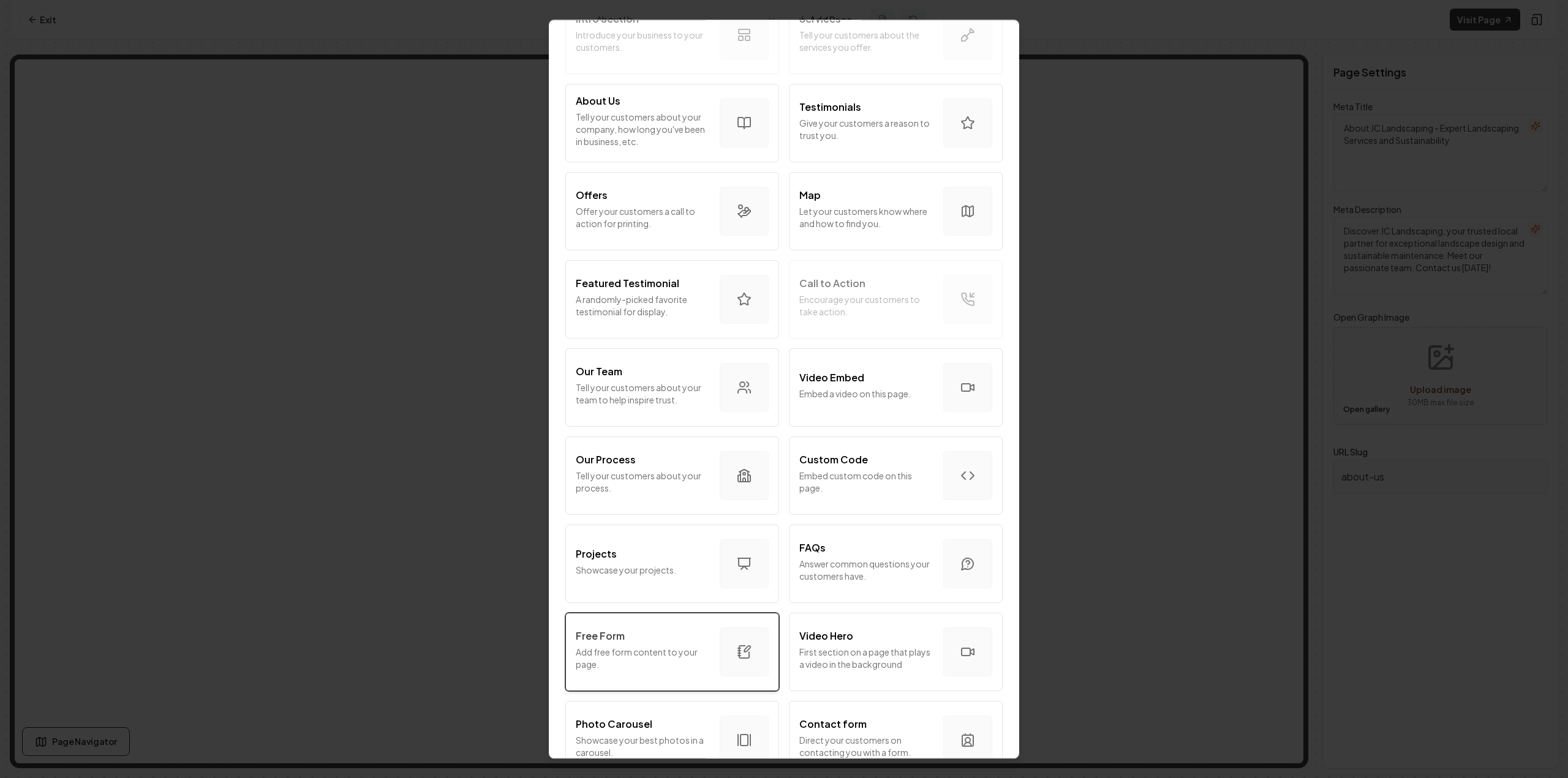
scroll to position [306, 0]
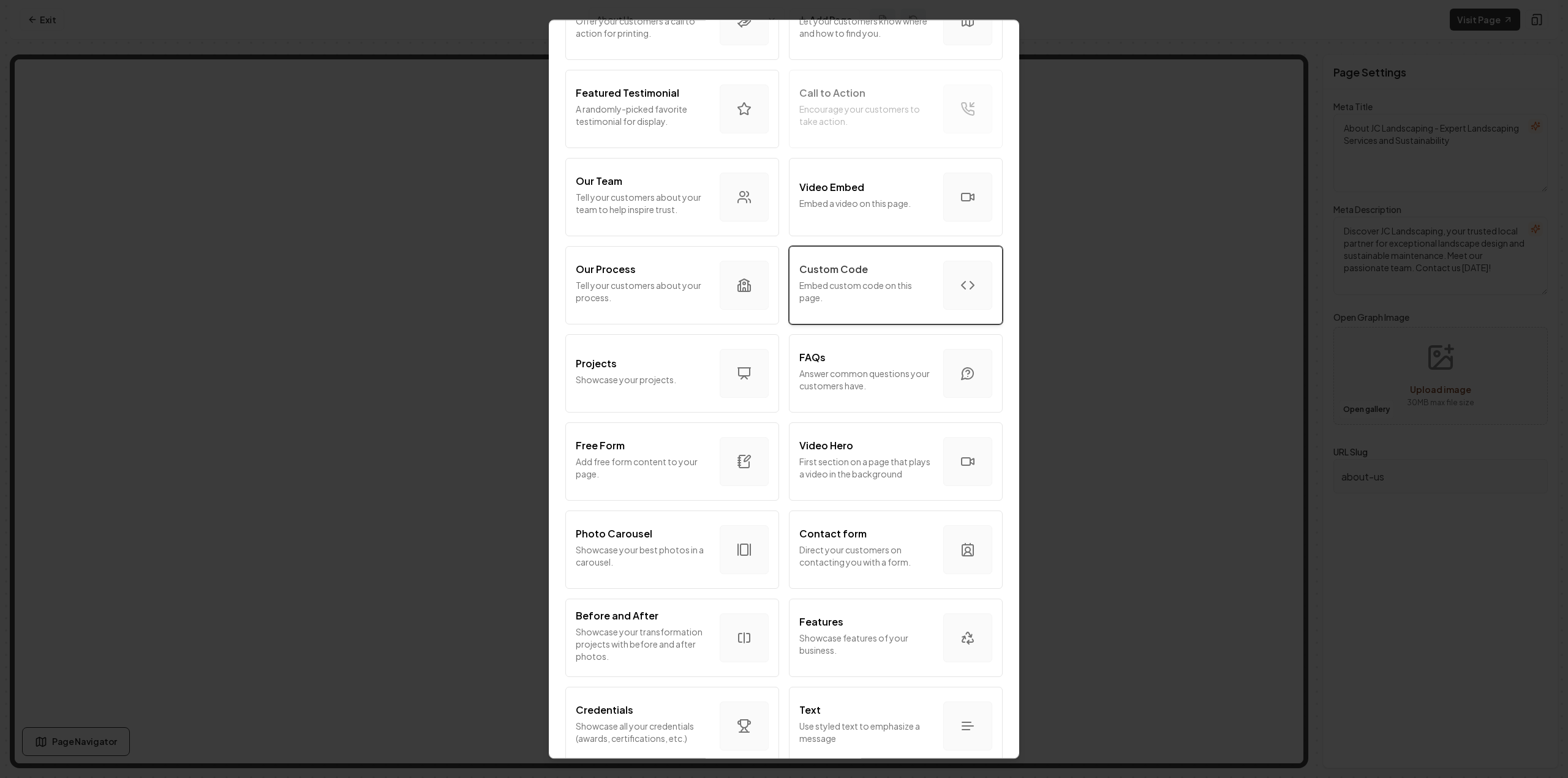
click at [894, 248] on button "Custom Code Embed custom code on this page." at bounding box center [895, 285] width 214 height 78
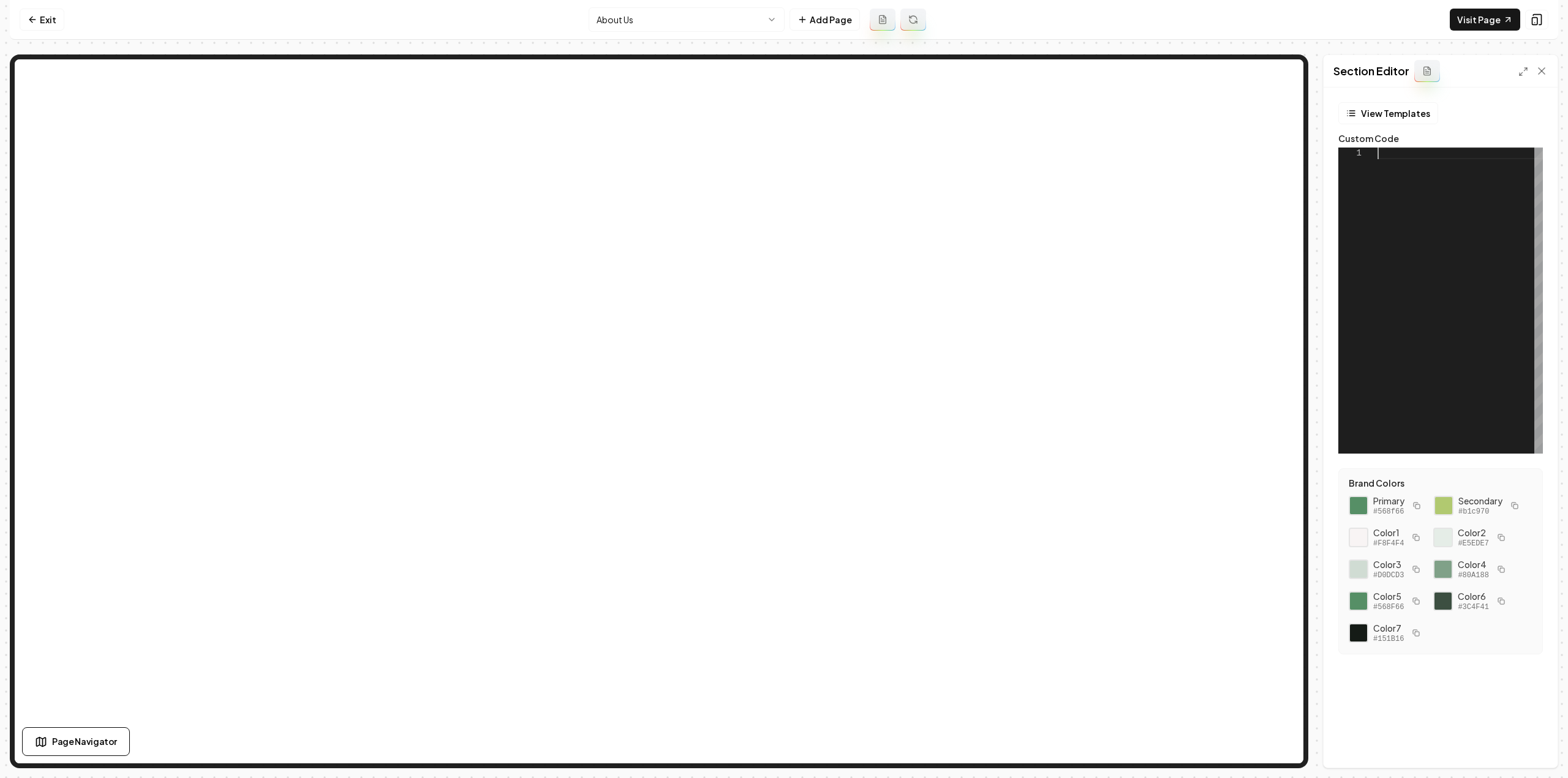
click at [1481, 273] on div at bounding box center [1460, 300] width 166 height 306
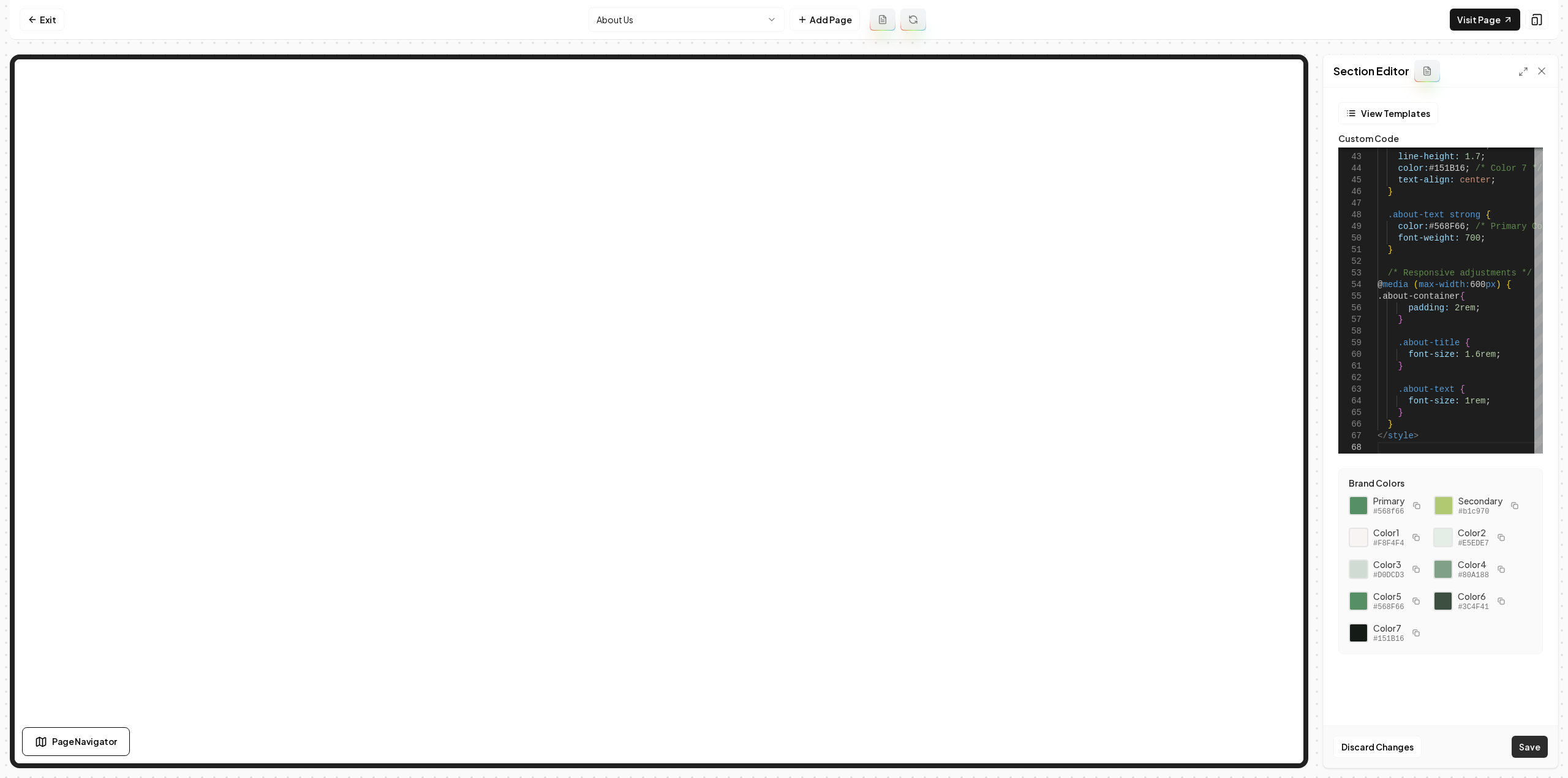
click at [1522, 745] on button "Save" at bounding box center [1530, 747] width 36 height 22
type textarea "**********"
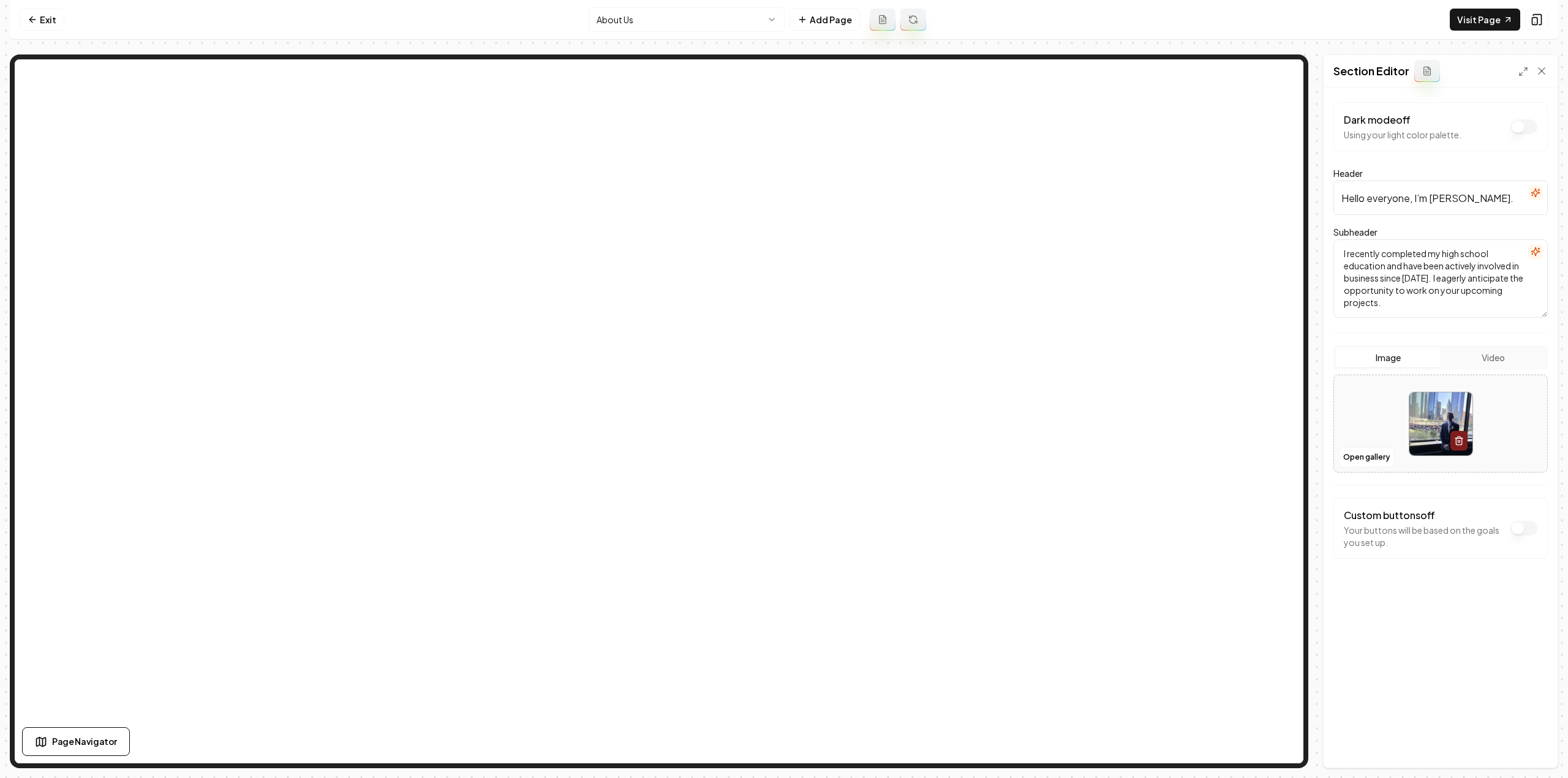
click at [1457, 201] on input "Hello everyone, I’m Jaiden Caldwell." at bounding box center [1441, 198] width 214 height 34
paste input "i, I’m Jaiden Caldwell, the owner of JC Landscaping"
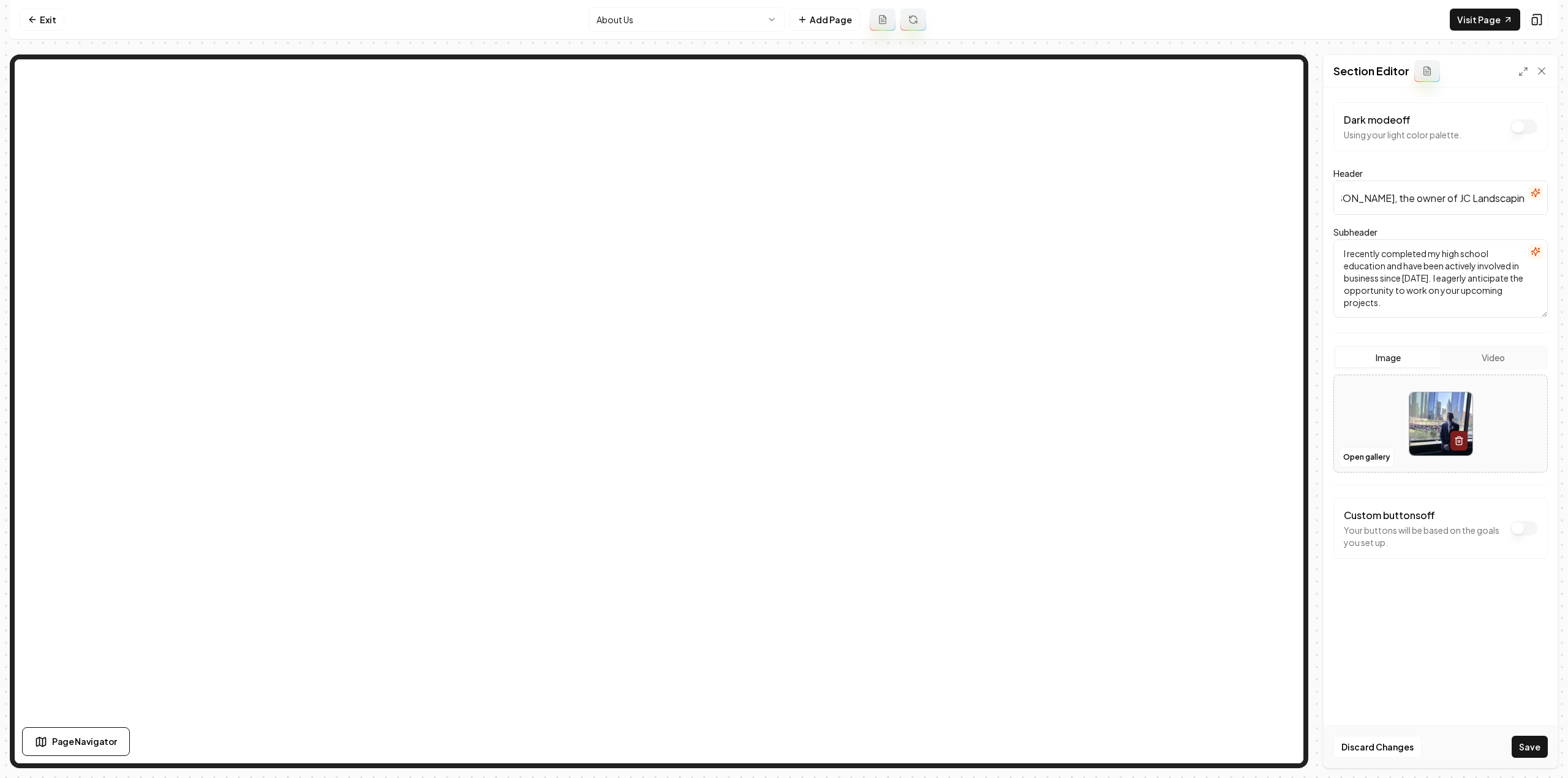
type input "Hi, I’m Jaiden Caldwell, the owner of JC Landscaping."
click at [1484, 295] on textarea "I recently completed my high school education and have been actively involved i…" at bounding box center [1441, 278] width 214 height 78
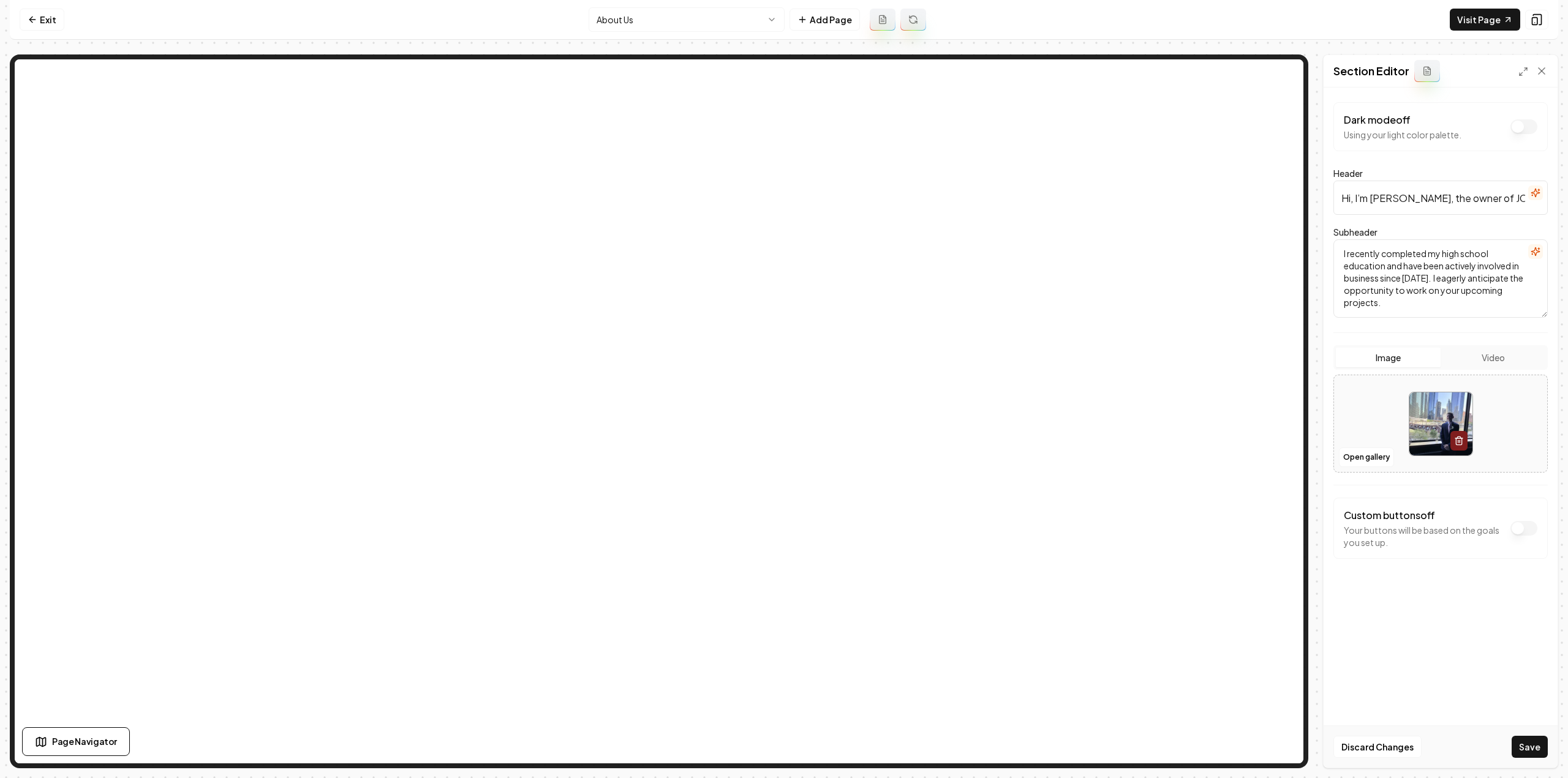
paste textarea "With over 8 years of experience in the construction industry and a recent gradu…"
type textarea "With over 8 years of experience in the construction industry and a recent gradu…"
click at [1529, 744] on button "Save" at bounding box center [1530, 747] width 36 height 22
click at [1478, 17] on link "Visit Page" at bounding box center [1485, 20] width 70 height 22
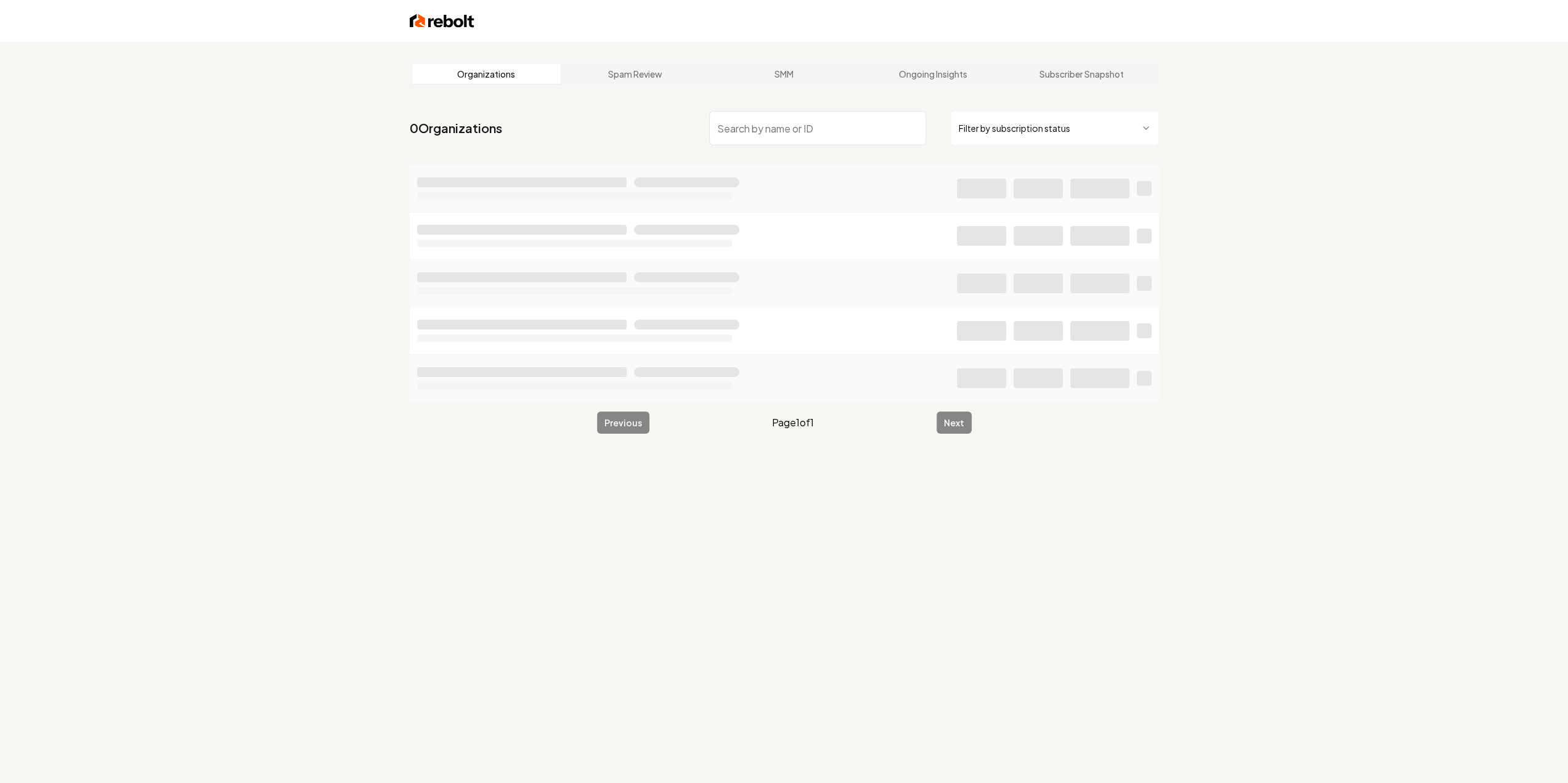
type input "f"
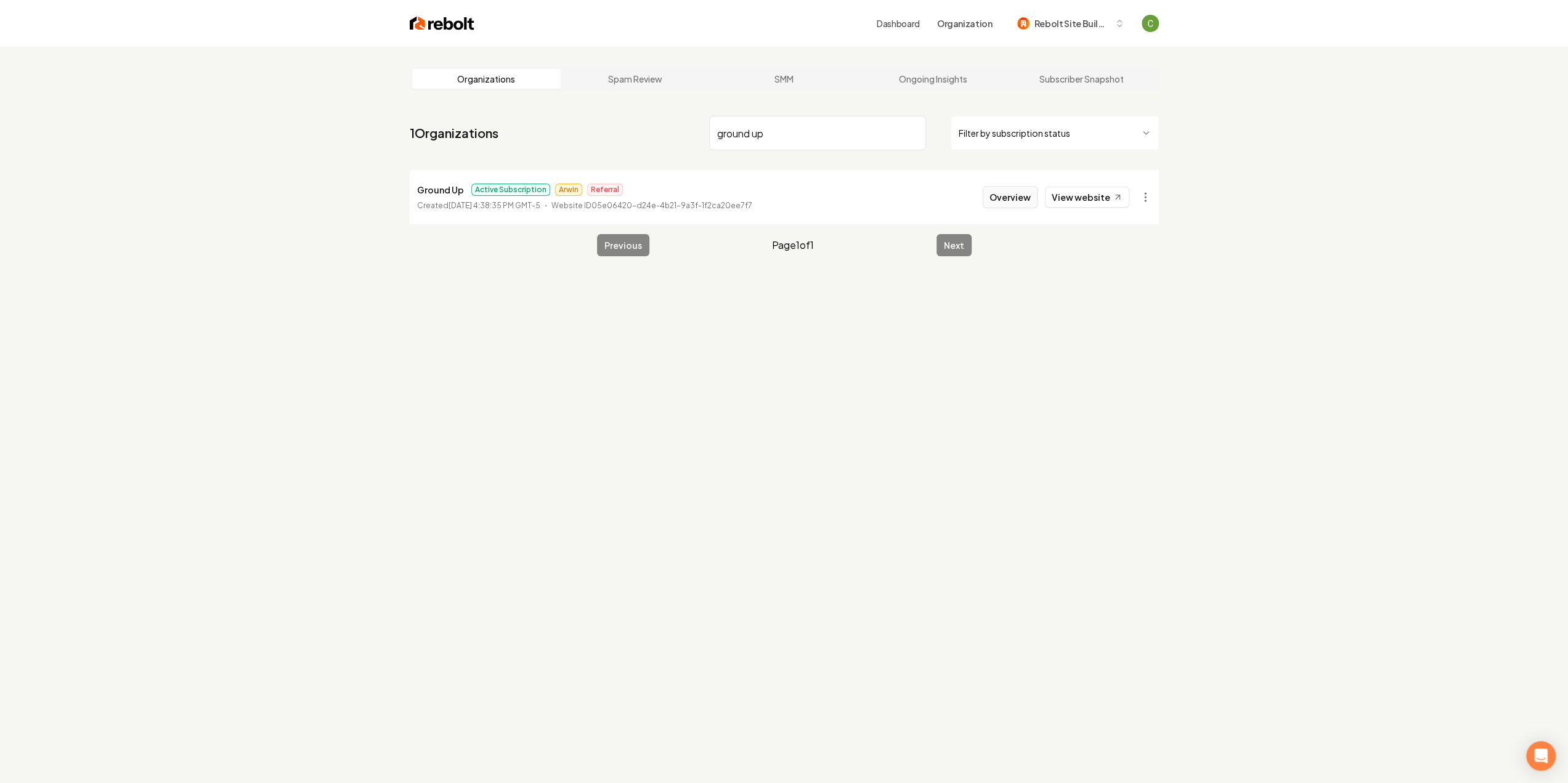
type input "ground up"
click at [1012, 199] on button "Overview" at bounding box center [1010, 197] width 55 height 22
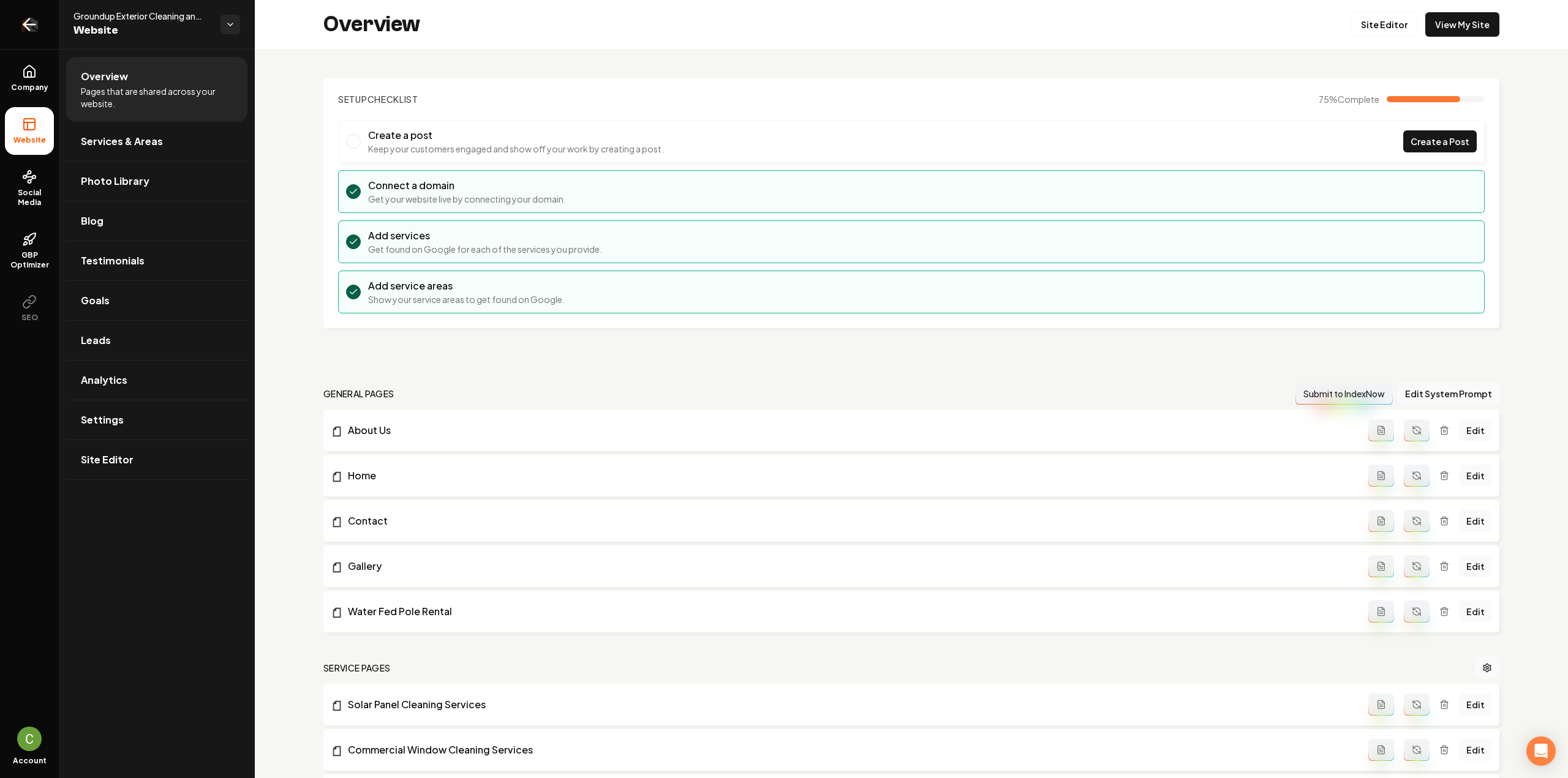
click at [31, 35] on link "Return to dashboard" at bounding box center [29, 25] width 59 height 49
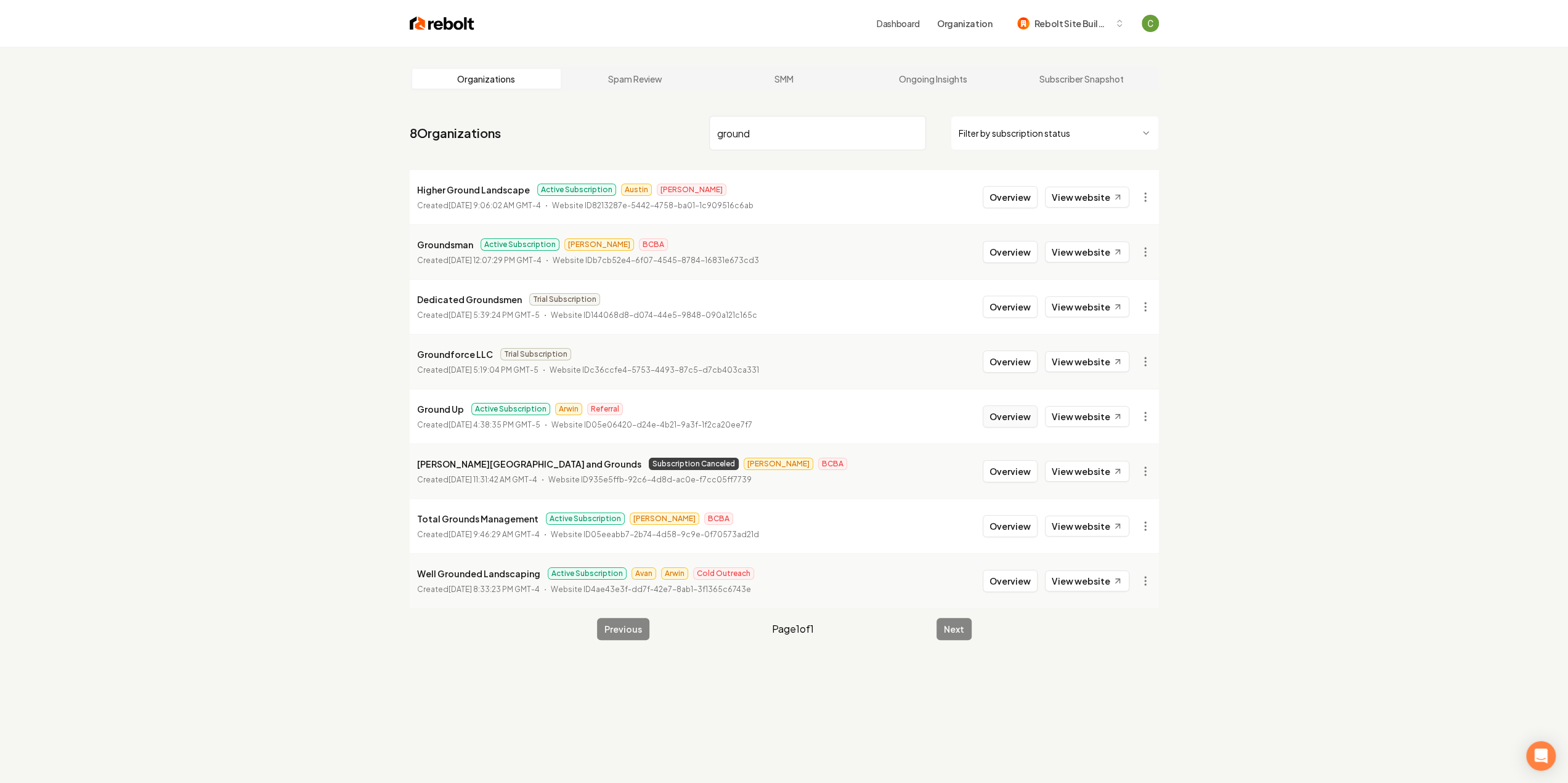
type input "ground"
click at [1007, 416] on button "Overview" at bounding box center [1010, 416] width 55 height 22
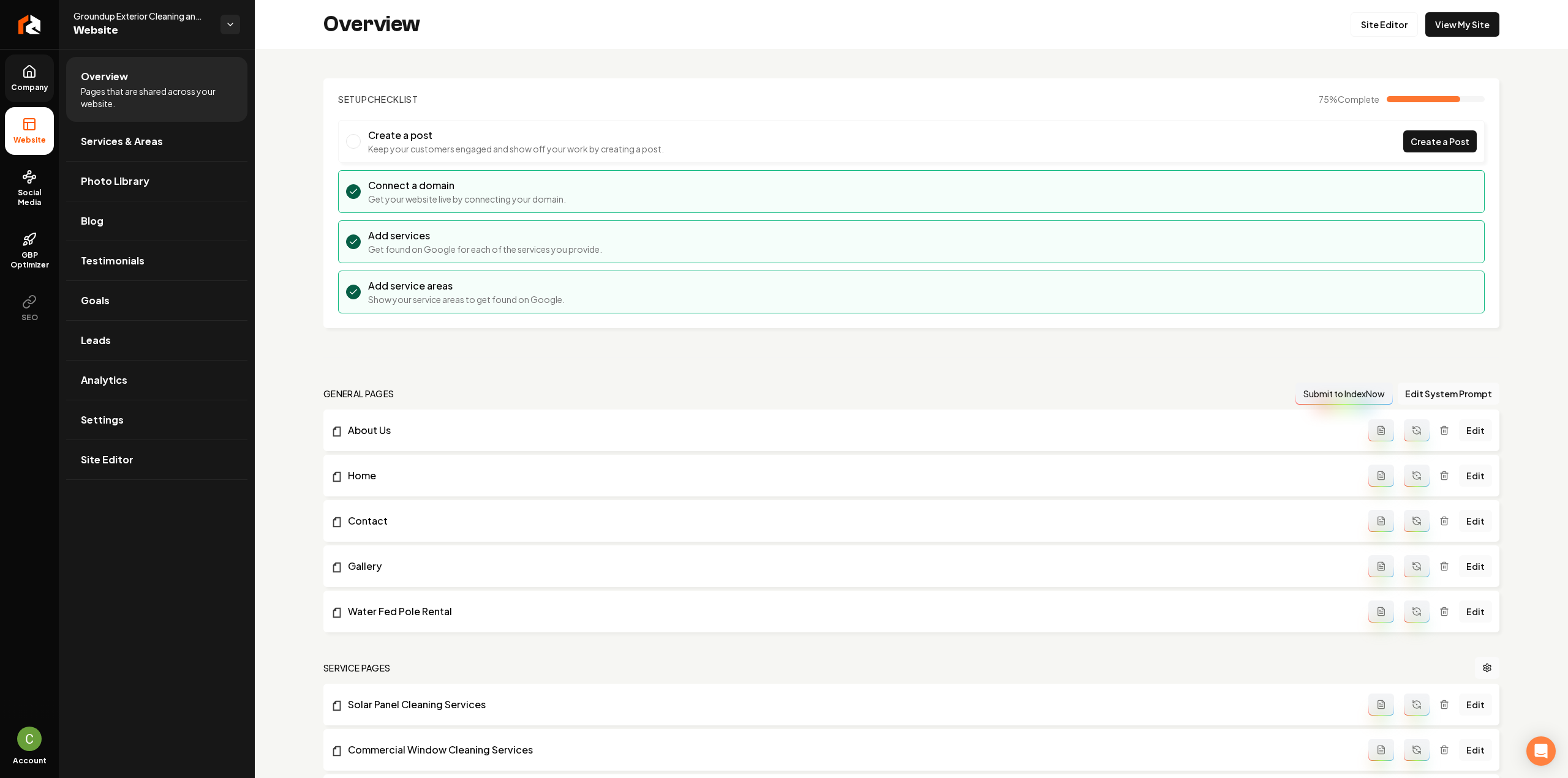
click at [37, 91] on span "Company" at bounding box center [30, 87] width 47 height 10
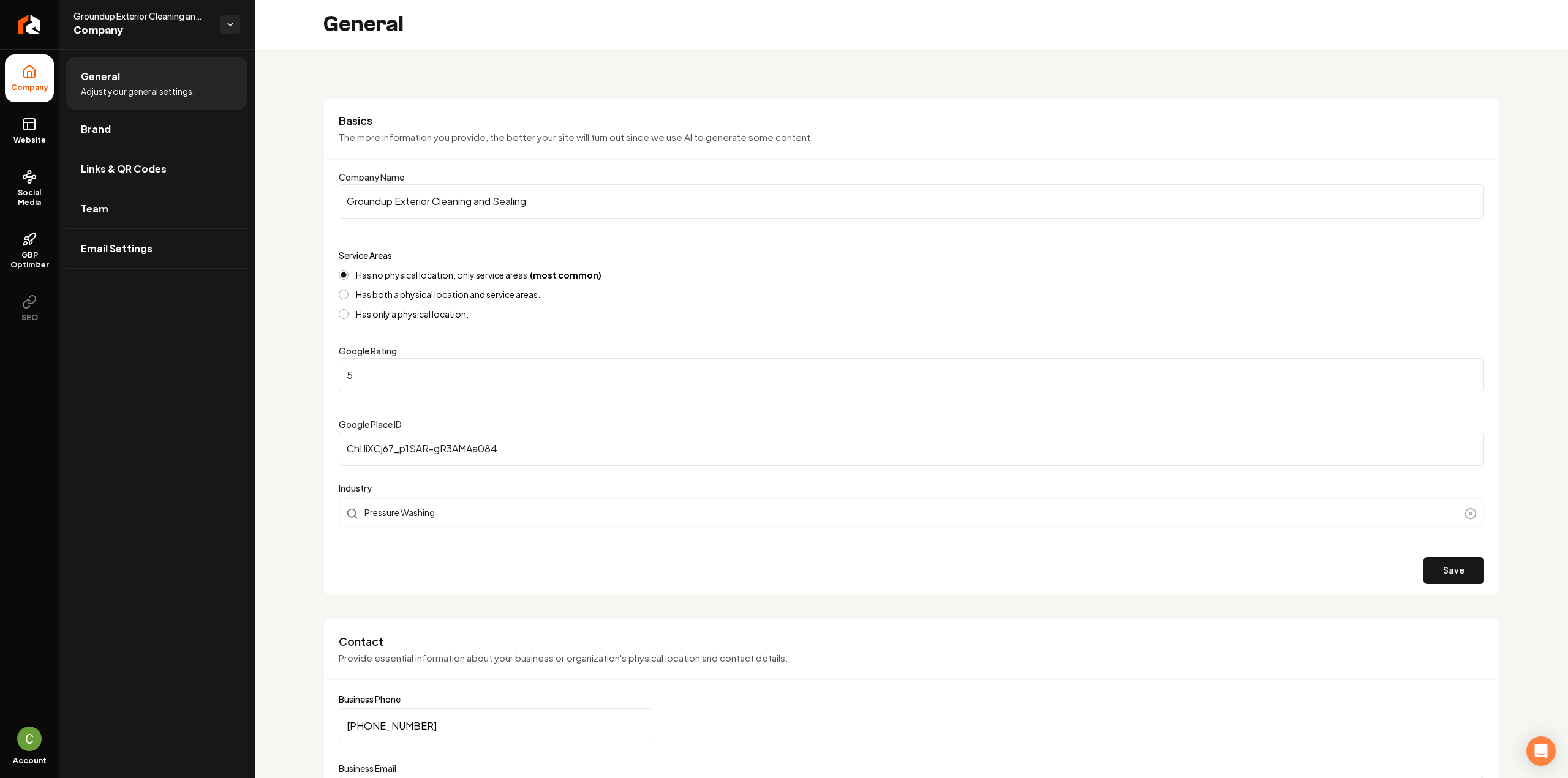
click at [407, 209] on input "Groundup Exterior Cleaning and Sealing" at bounding box center [911, 201] width 1146 height 34
click at [28, 123] on icon at bounding box center [30, 124] width 15 height 15
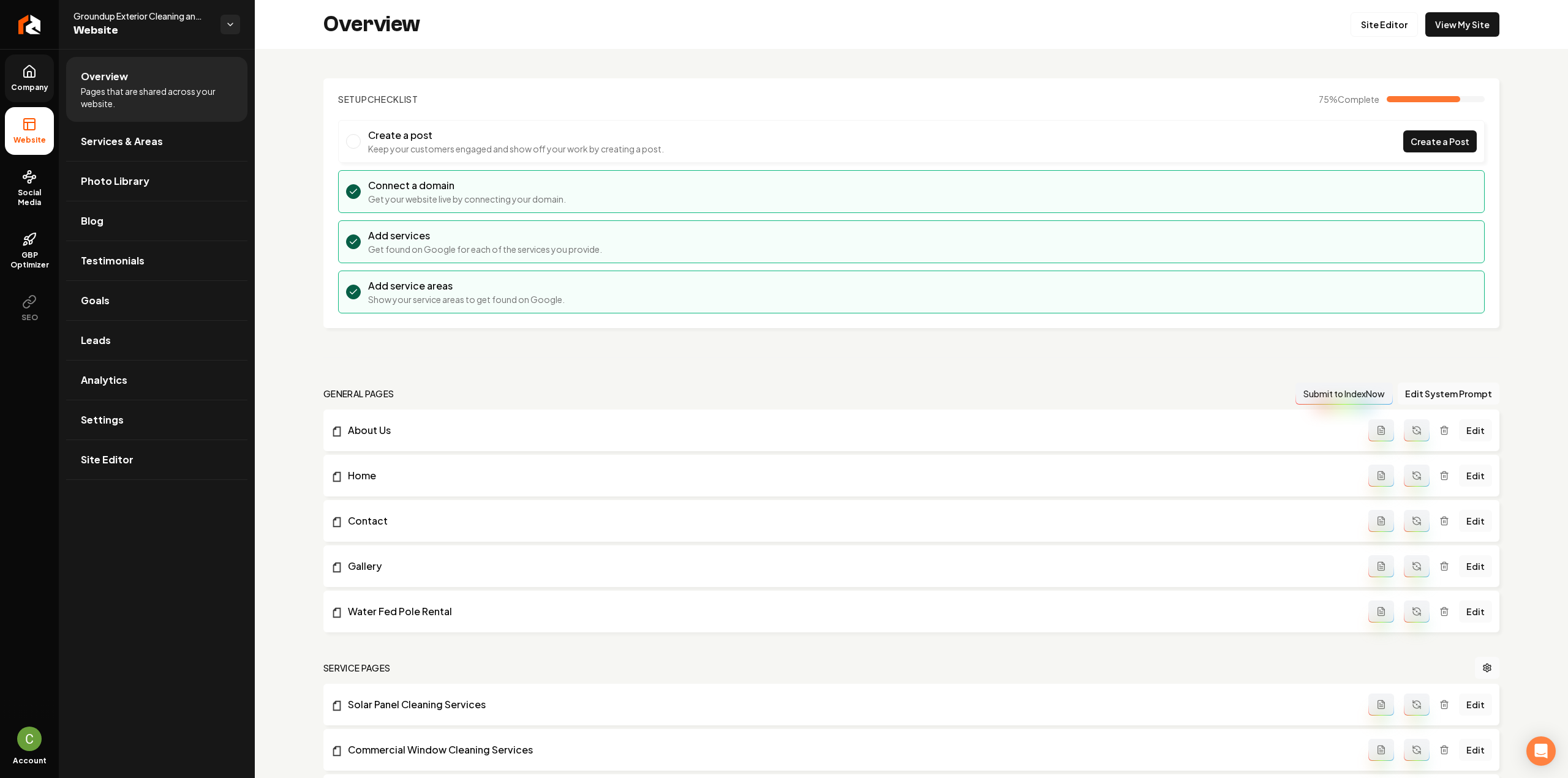
click at [34, 83] on span "Company" at bounding box center [30, 87] width 47 height 10
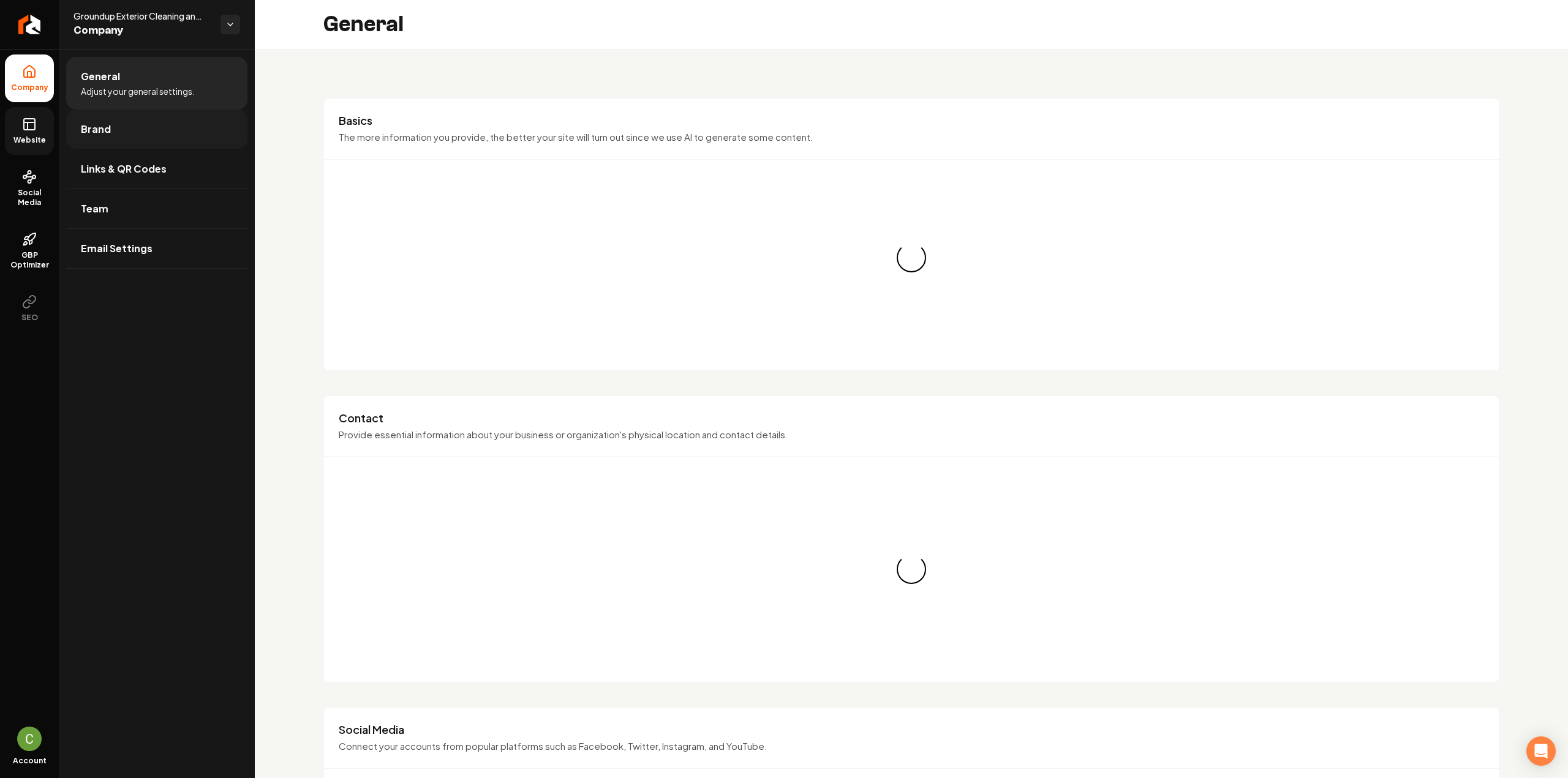
click at [96, 122] on span "Brand" at bounding box center [95, 129] width 30 height 15
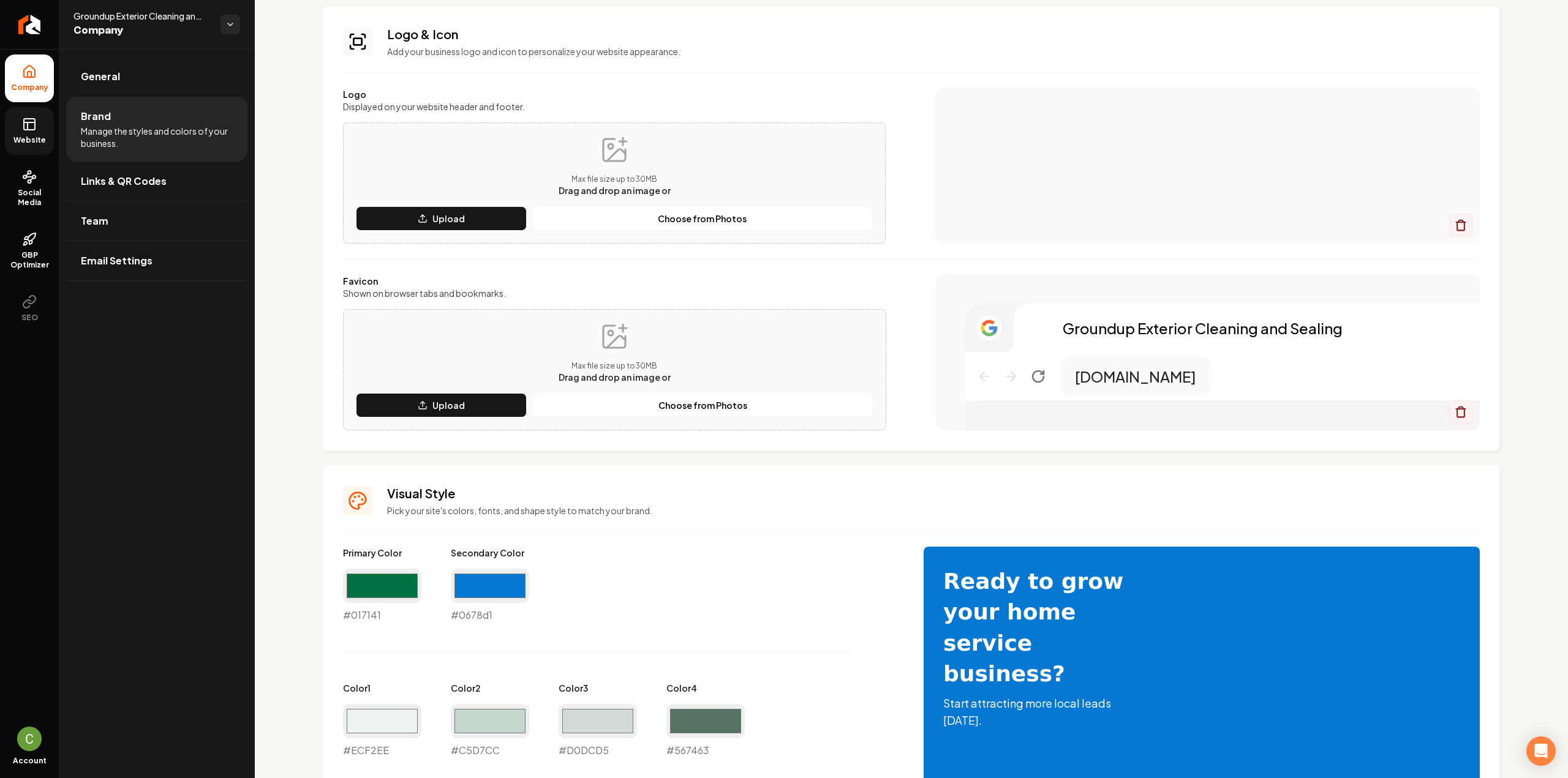
scroll to position [183, 0]
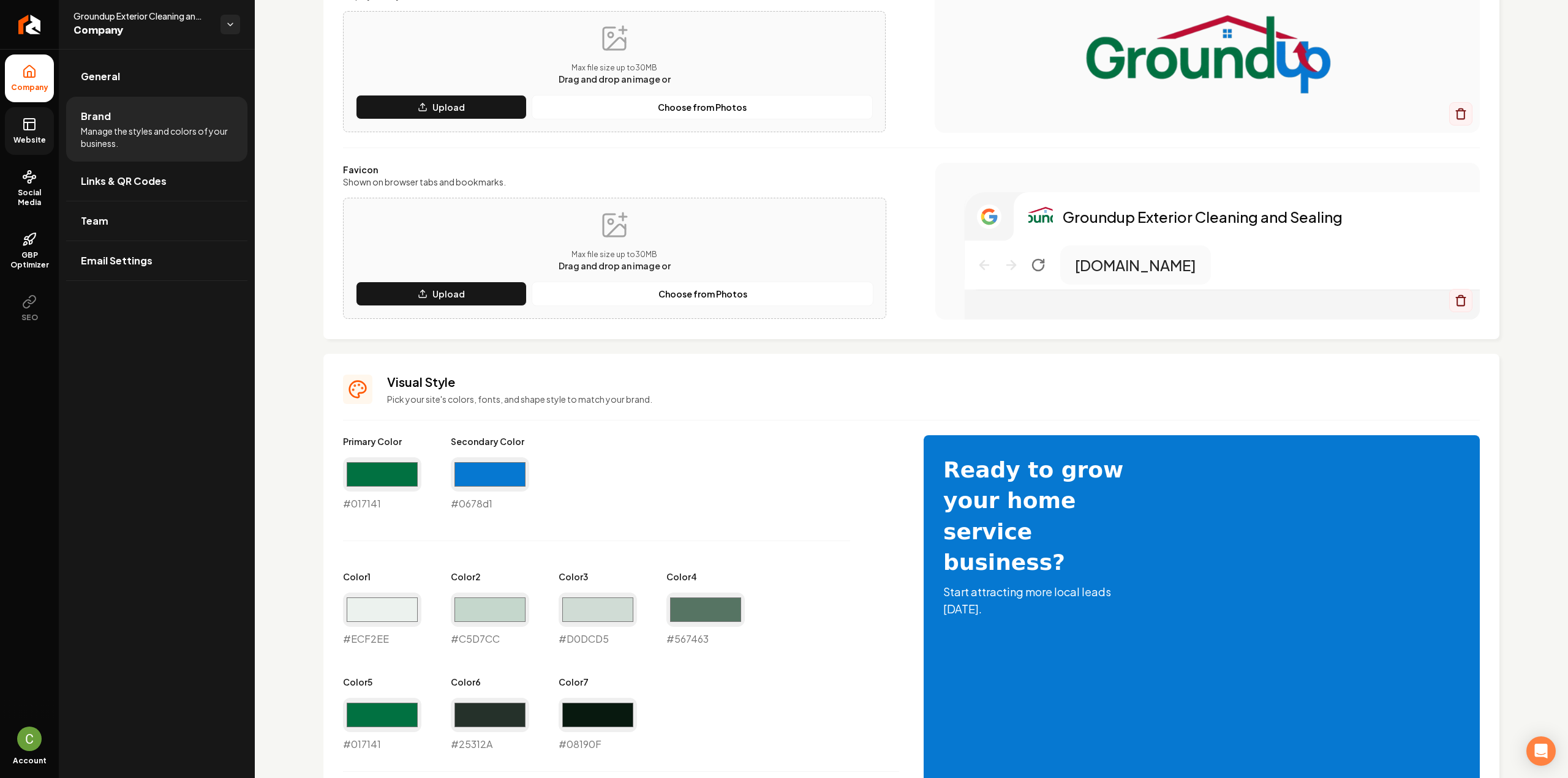
click at [468, 507] on div "#0678d1 #0678d1" at bounding box center [490, 484] width 78 height 54
click at [348, 502] on div "#017141 #017141" at bounding box center [382, 484] width 78 height 54
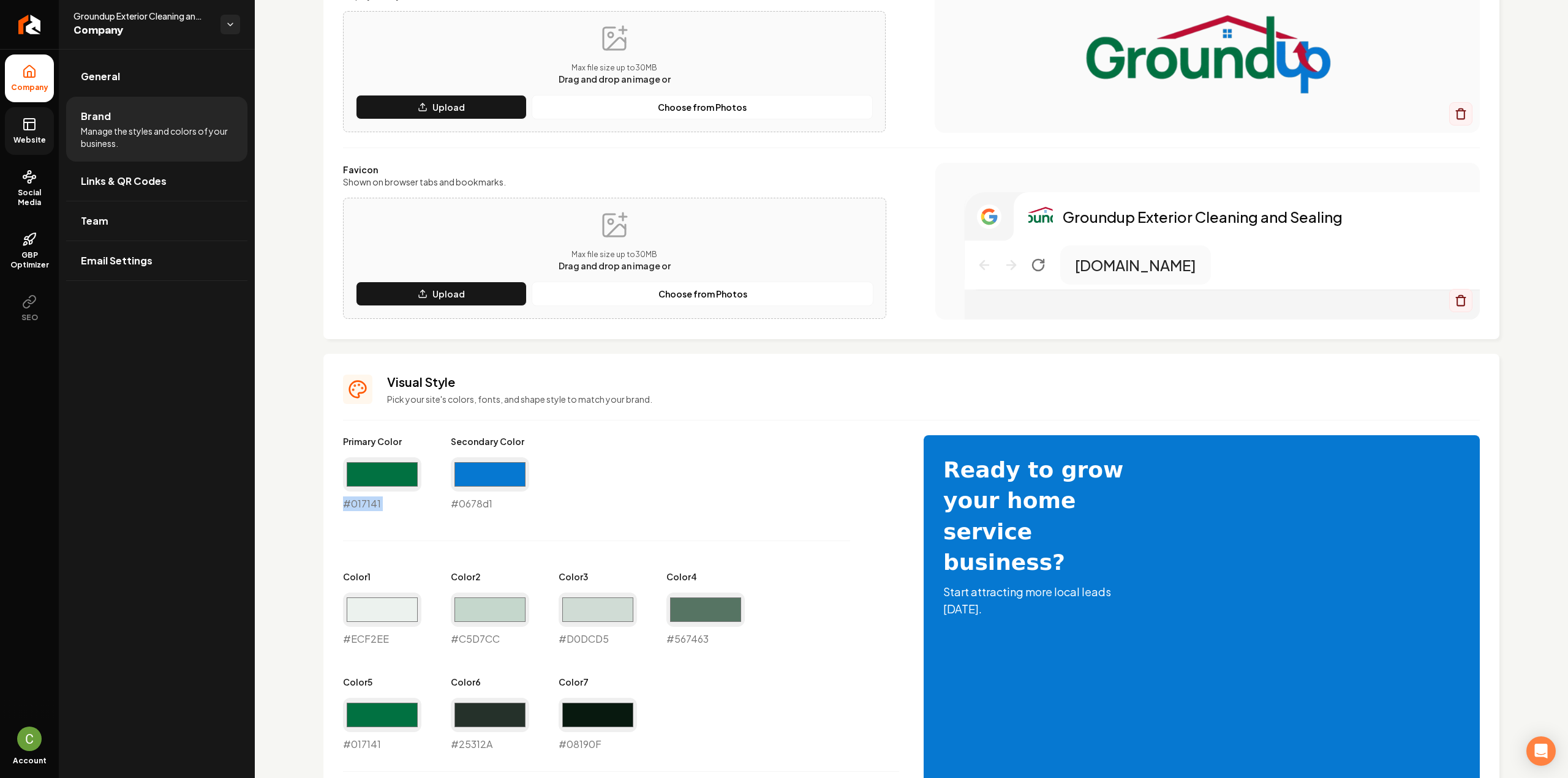
click at [348, 502] on div "#017141 #017141" at bounding box center [382, 484] width 78 height 54
copy div "#017141"
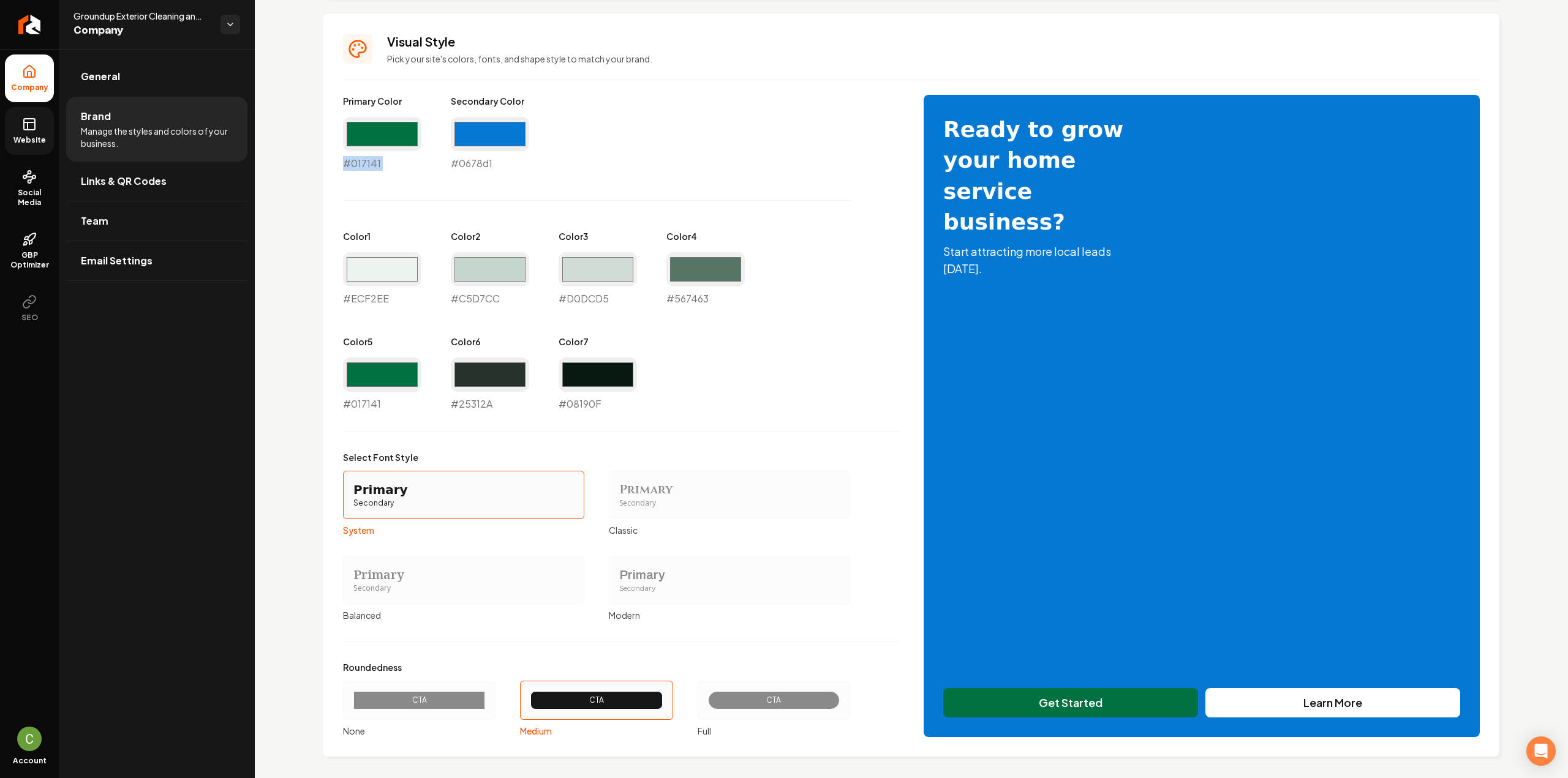
scroll to position [529, 0]
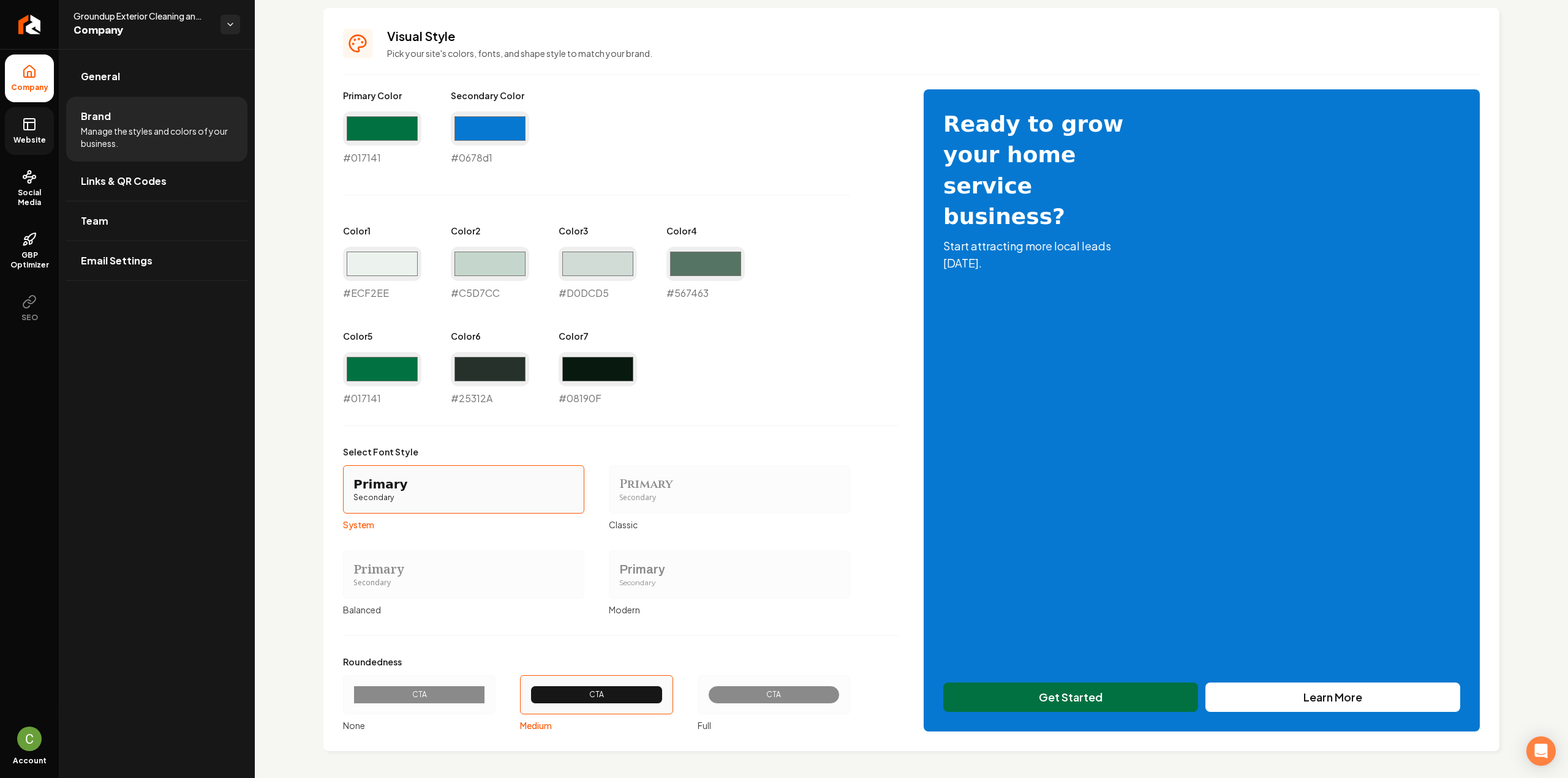
click at [293, 537] on div "Logo & Icon Add your business logo and icon to personalize your website appeara…" at bounding box center [911, 150] width 1313 height 1261
click at [975, 189] on div "Primary Color #017141 #017141 Secondary Color #0678d1 #0678d1 Color 1 #ecf2ee #…" at bounding box center [911, 410] width 1137 height 642
click at [975, 188] on div "Primary Color #017141 #017141 Secondary Color #0678d1 #0678d1 Color 1 #ecf2ee #…" at bounding box center [911, 410] width 1137 height 642
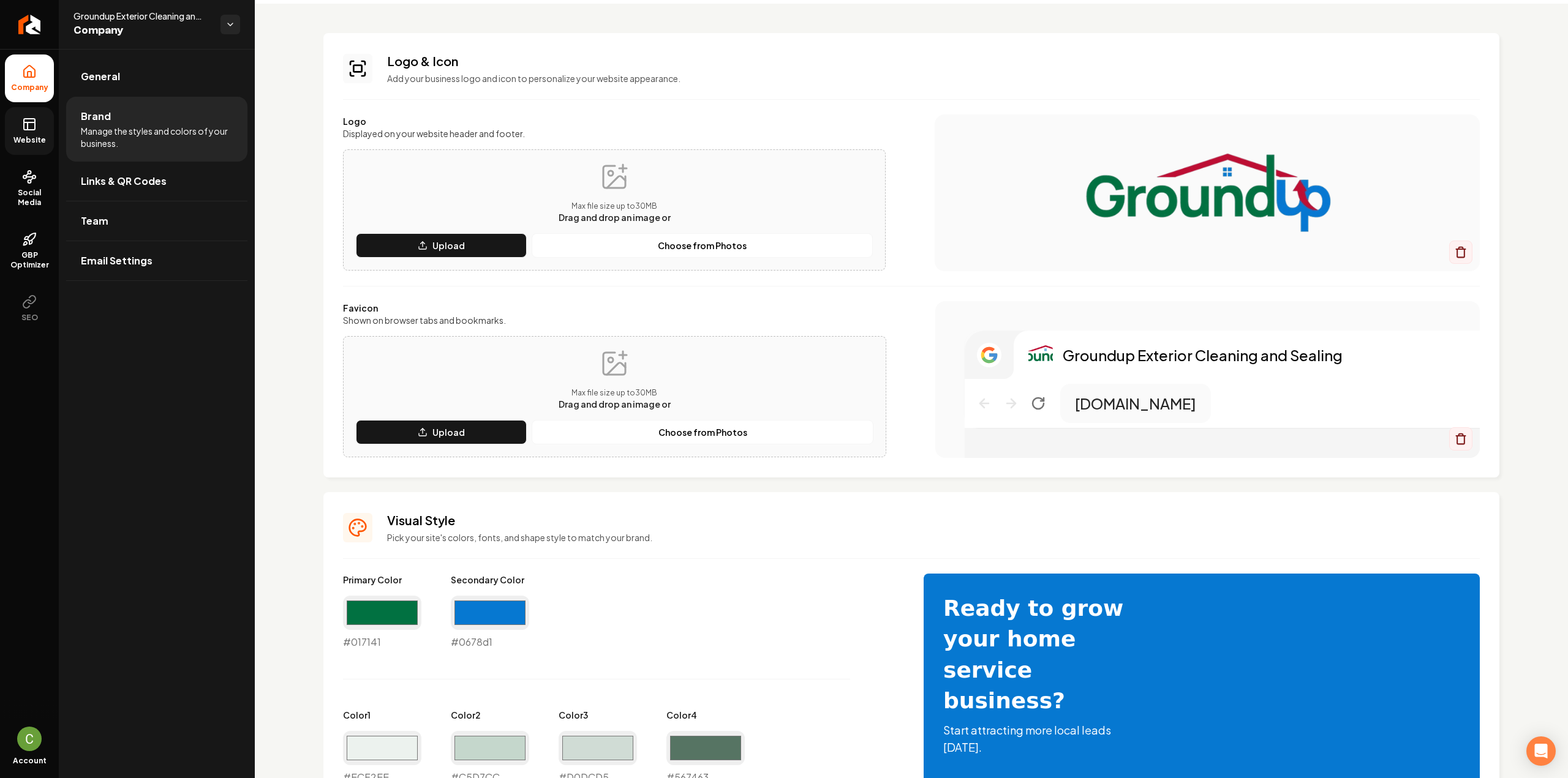
scroll to position [0, 0]
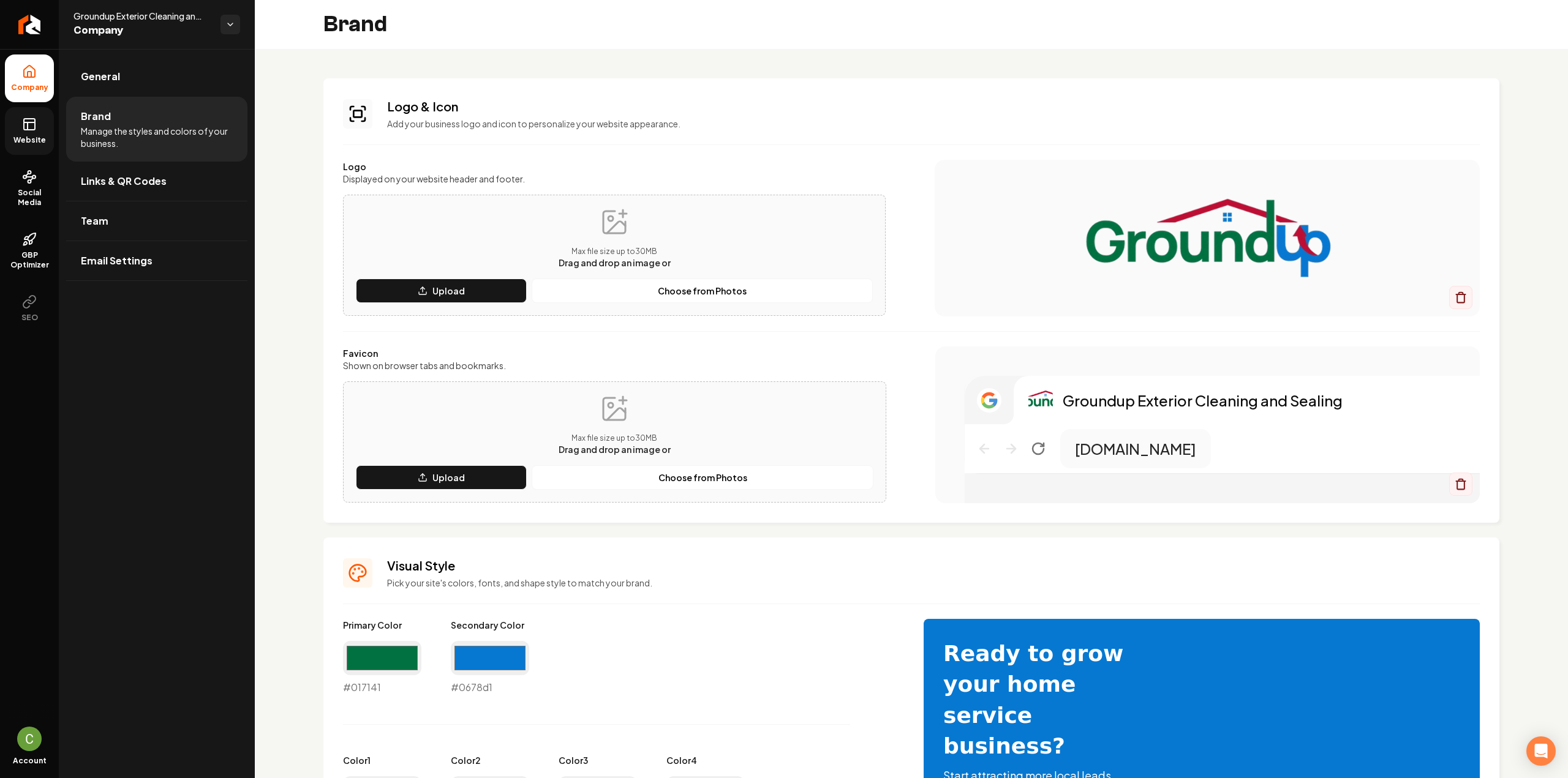
click at [26, 128] on icon at bounding box center [30, 124] width 15 height 15
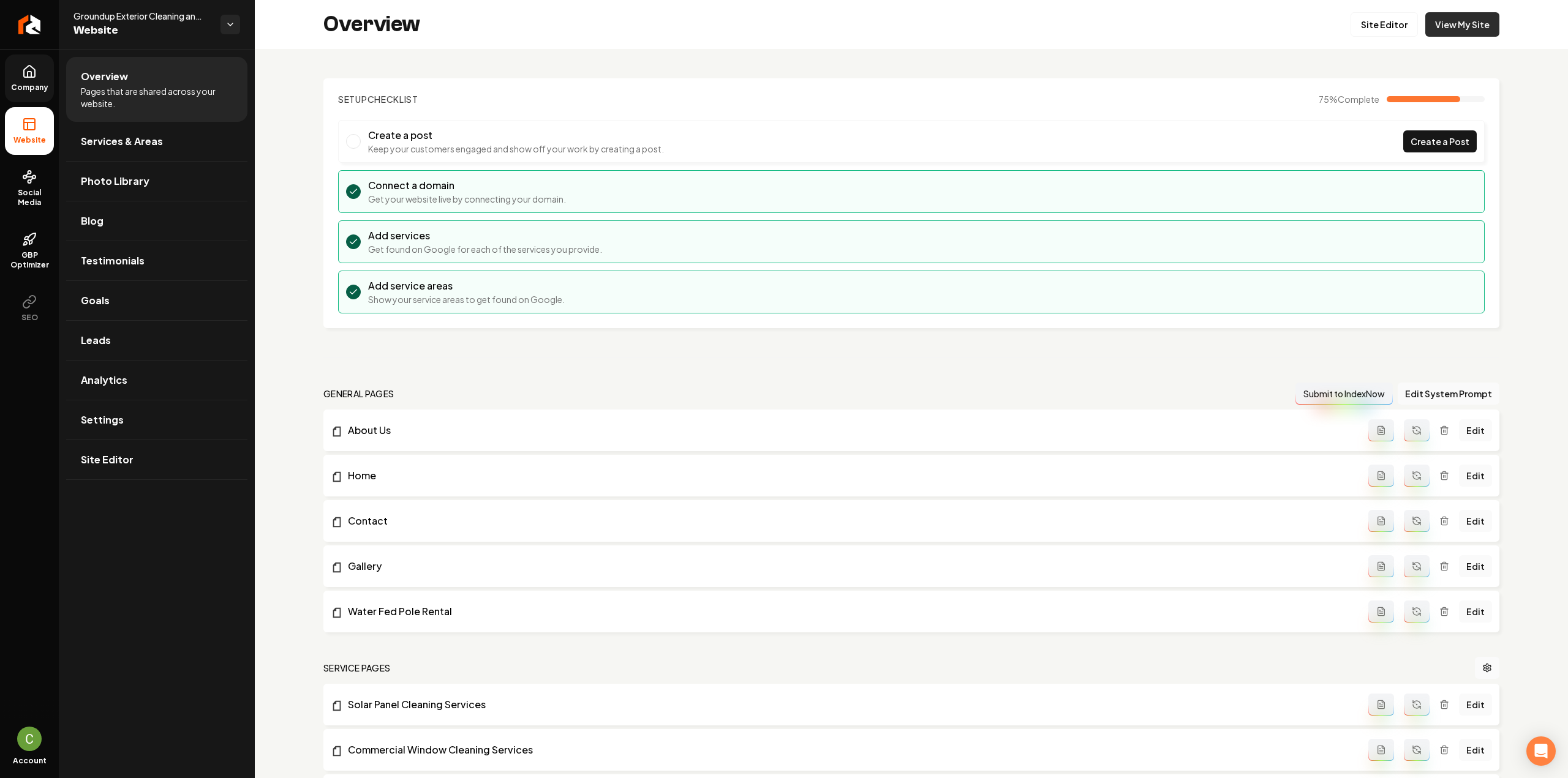
click at [1455, 28] on link "View My Site" at bounding box center [1462, 25] width 74 height 25
click at [31, 89] on span "Company" at bounding box center [30, 87] width 47 height 10
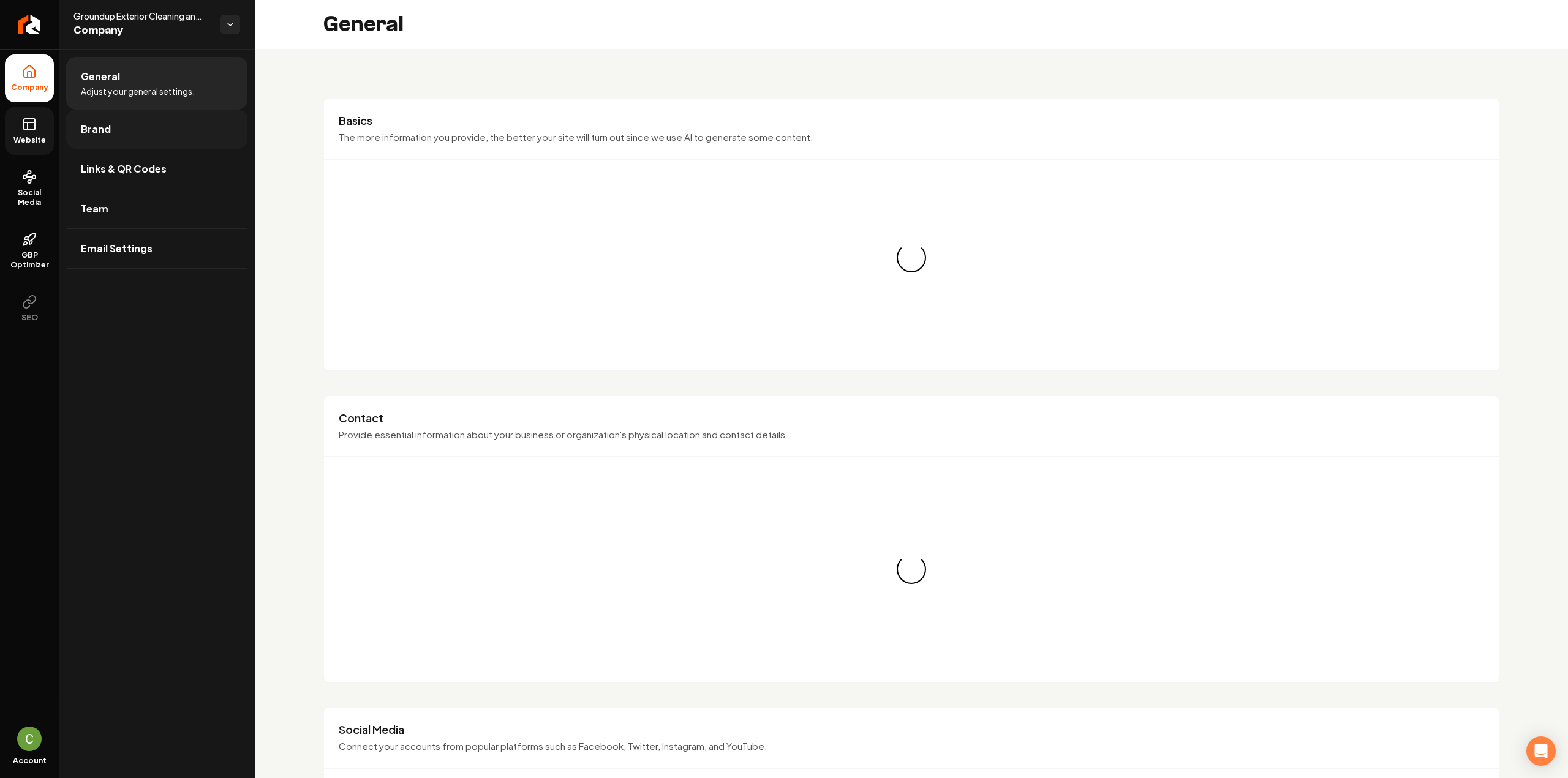
click at [100, 144] on link "Brand" at bounding box center [156, 129] width 181 height 39
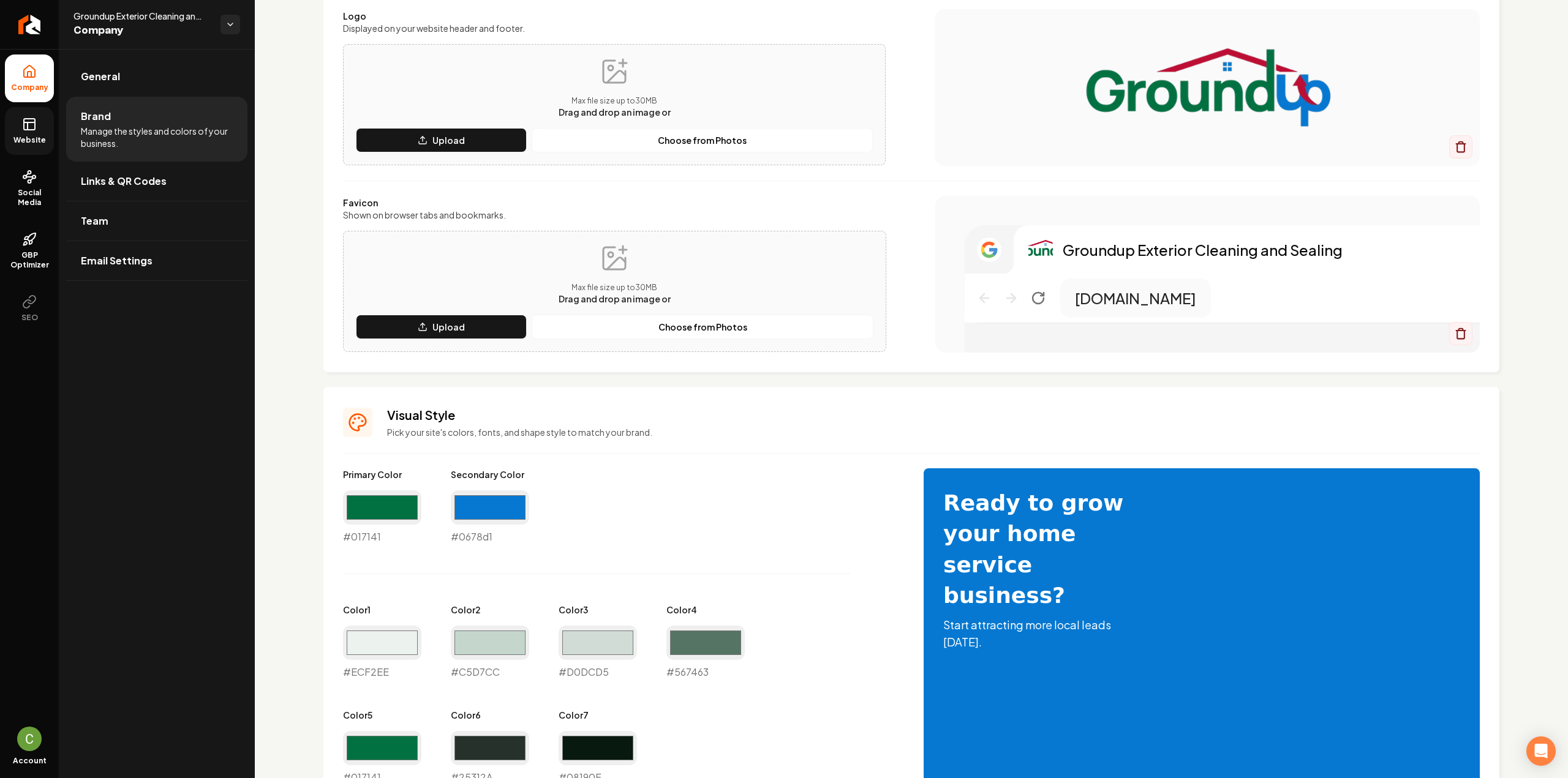
scroll to position [245, 0]
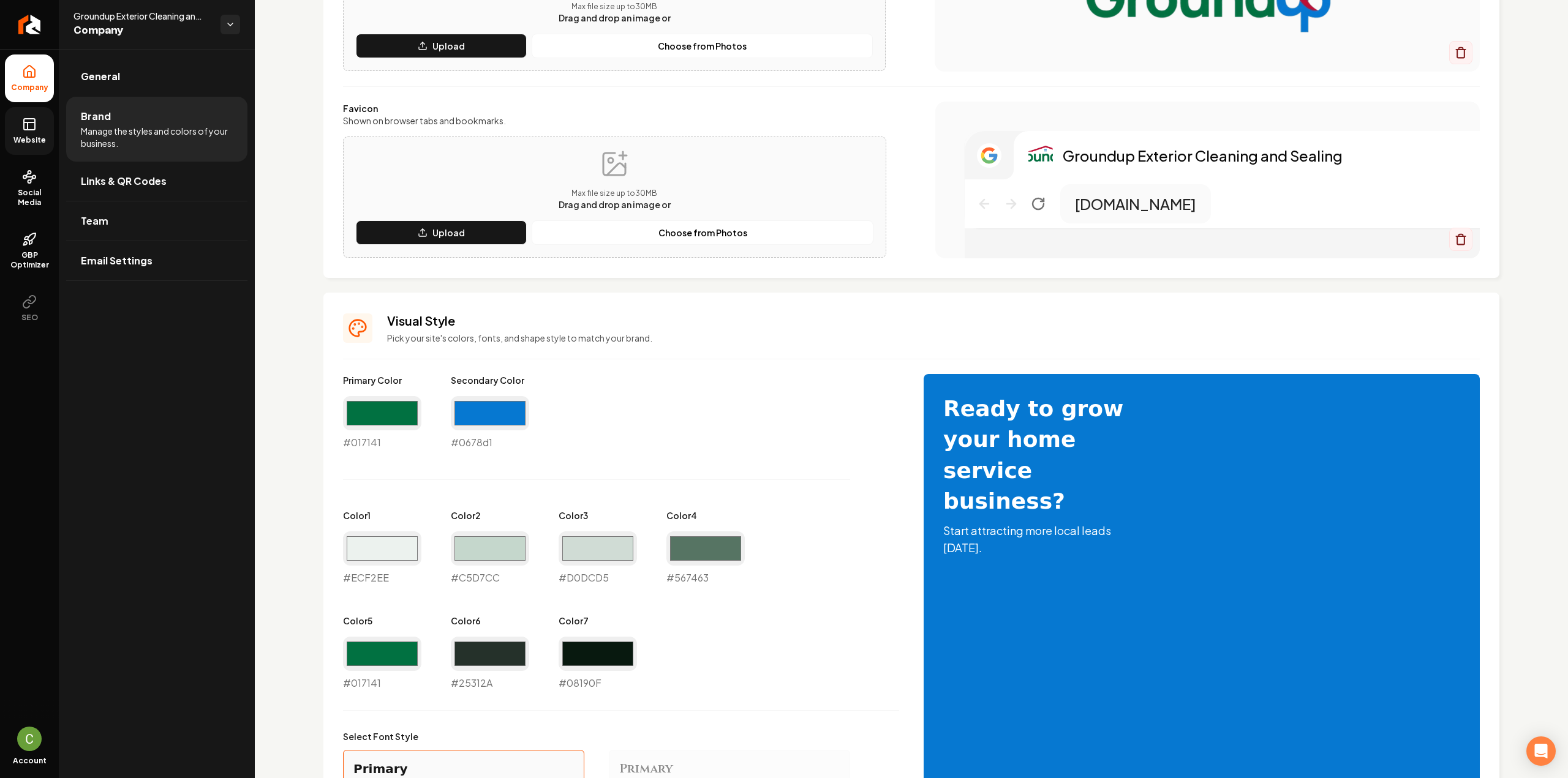
click at [477, 581] on div "#c5d7cc #C5D7CC" at bounding box center [490, 558] width 78 height 54
click at [477, 582] on div "#c5d7cc #C5D7CC" at bounding box center [490, 558] width 78 height 54
copy div "#C5D7CC"
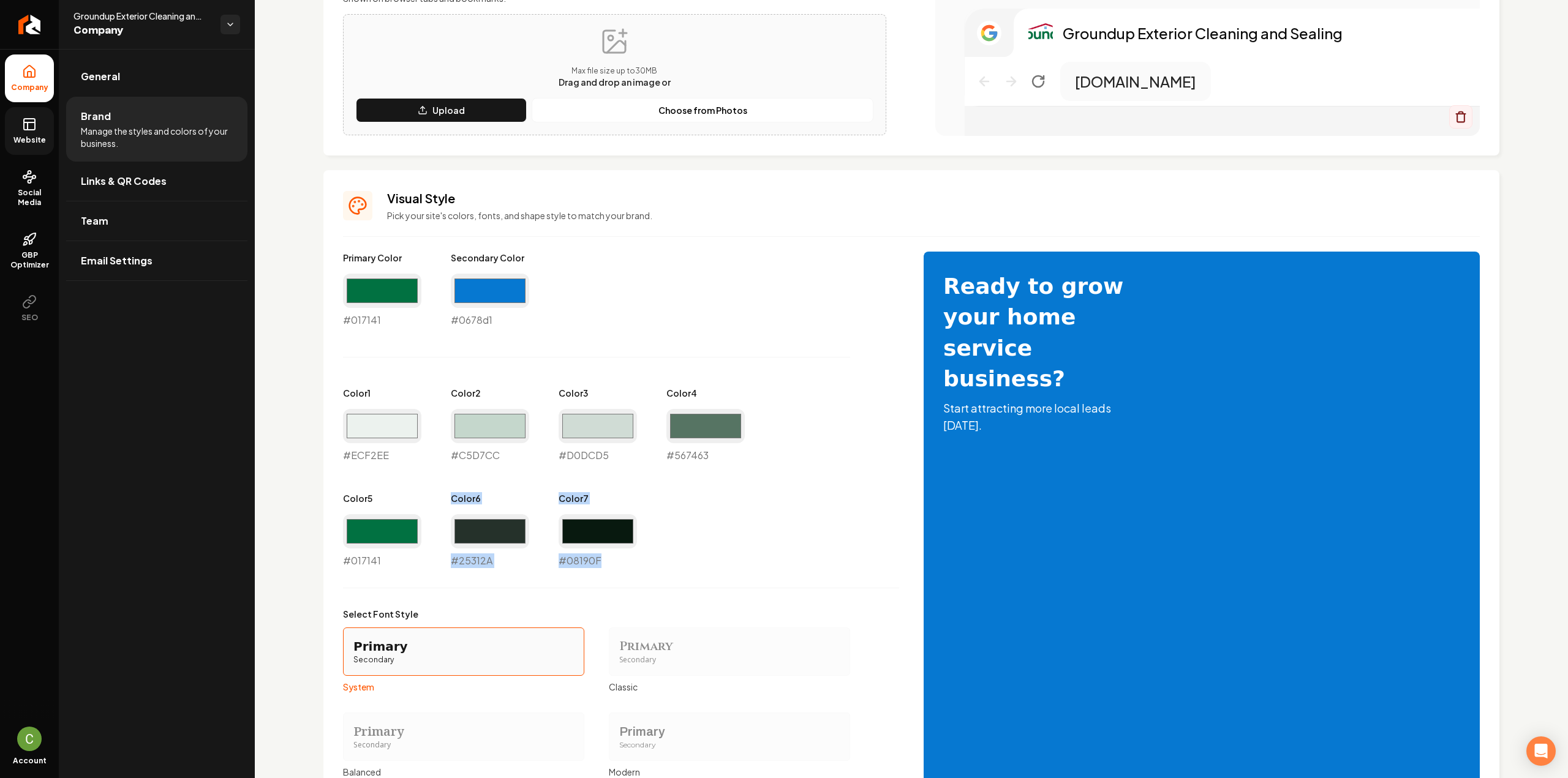
drag, startPoint x: 633, startPoint y: 563, endPoint x: 450, endPoint y: 495, distance: 195.2
click at [450, 495] on div "Primary Color #017141 #017141 Secondary Color #0678d1 #0678d1 Color 1 #ecf2ee #…" at bounding box center [621, 410] width 556 height 316
click at [387, 563] on div "#017141 #017141" at bounding box center [382, 541] width 78 height 54
drag, startPoint x: 367, startPoint y: 544, endPoint x: 668, endPoint y: 453, distance: 314.5
click at [657, 444] on div "Primary Color #017141 #017141 Secondary Color #0678d1 #0678d1 Color 1 #ecf2ee #…" at bounding box center [621, 410] width 556 height 316
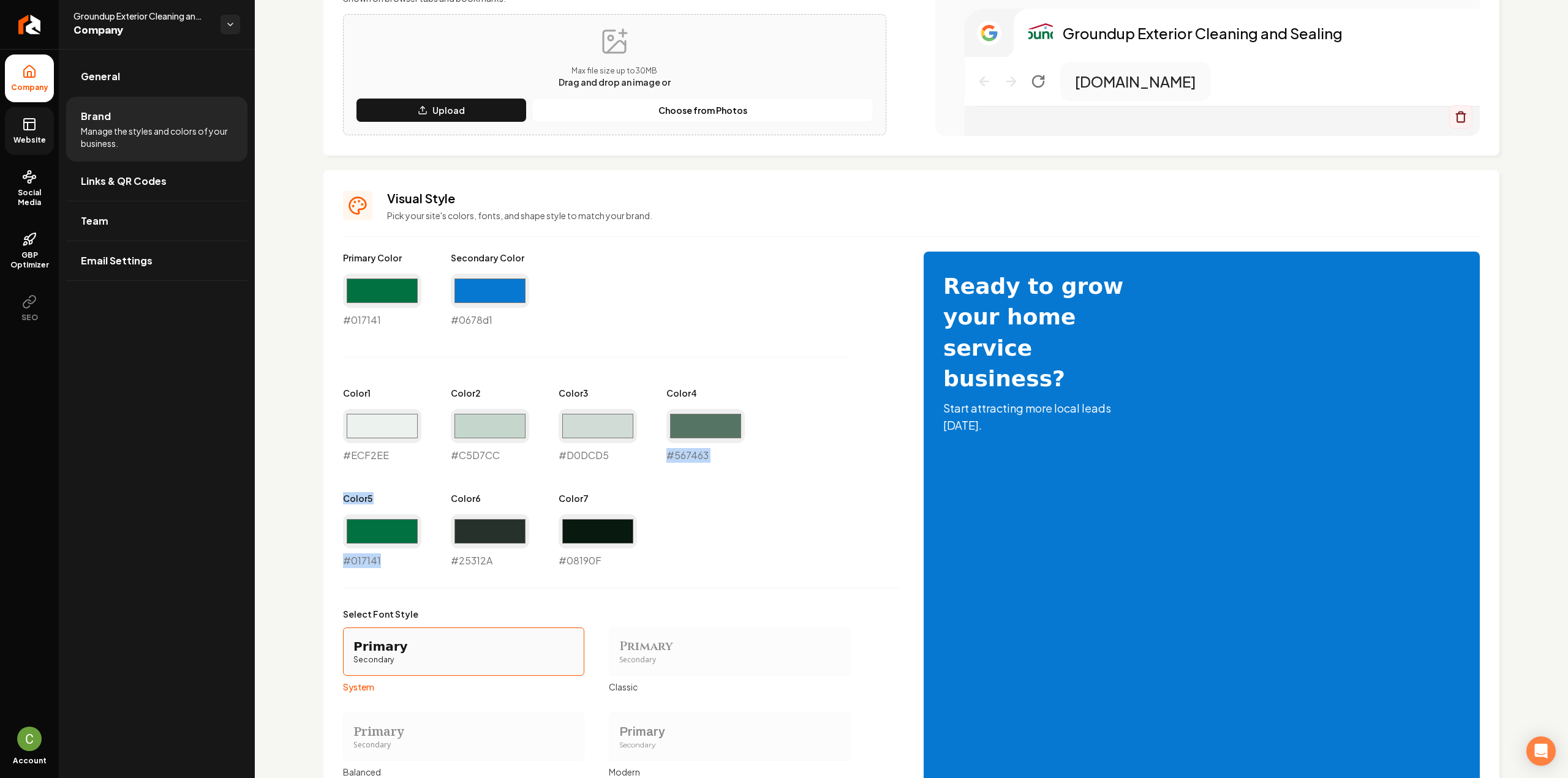
click at [668, 454] on div "#567463 #567463" at bounding box center [705, 436] width 78 height 54
click at [375, 564] on div "#017141 #017141" at bounding box center [382, 541] width 78 height 54
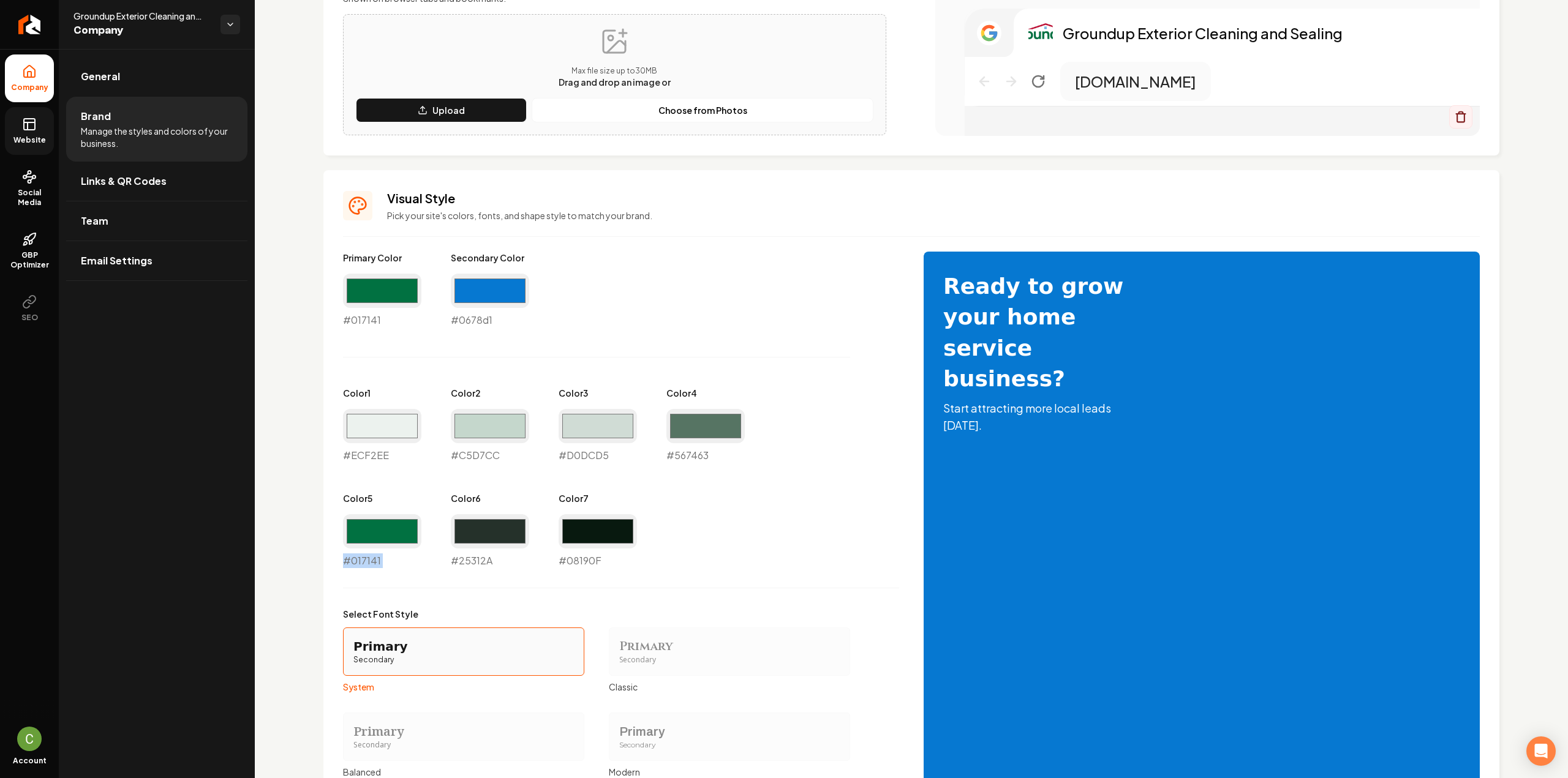
click at [375, 564] on div "#017141 #017141" at bounding box center [382, 541] width 78 height 54
copy div "#017141"
click at [475, 560] on div "#25312a #25312A" at bounding box center [490, 541] width 78 height 54
click at [482, 564] on div "#25312a #25312A" at bounding box center [490, 541] width 78 height 54
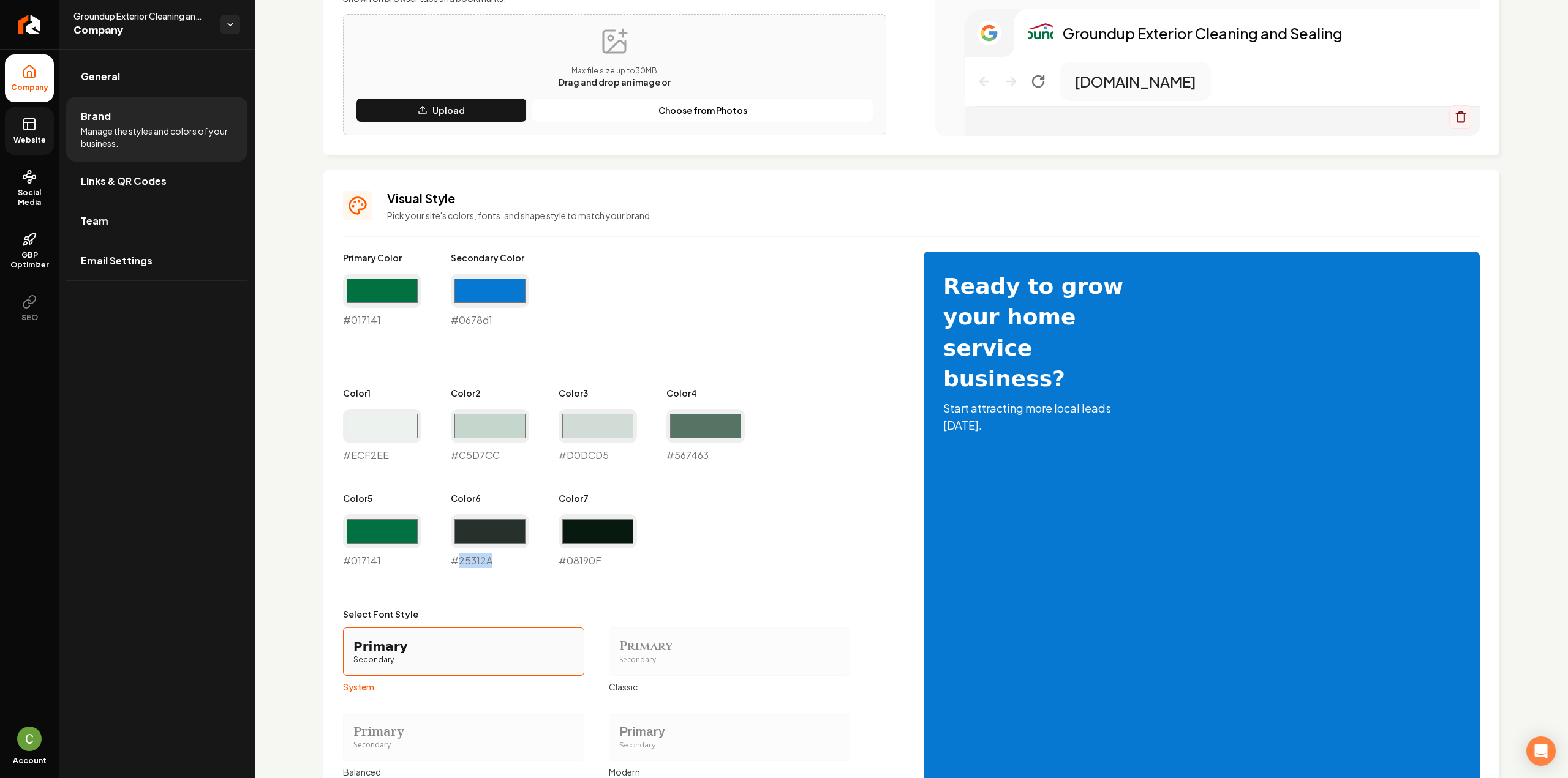
click at [482, 564] on div "#25312a #25312A" at bounding box center [490, 541] width 78 height 54
click at [482, 563] on div "#25312a #25312A" at bounding box center [490, 541] width 78 height 54
copy div "#25312A"
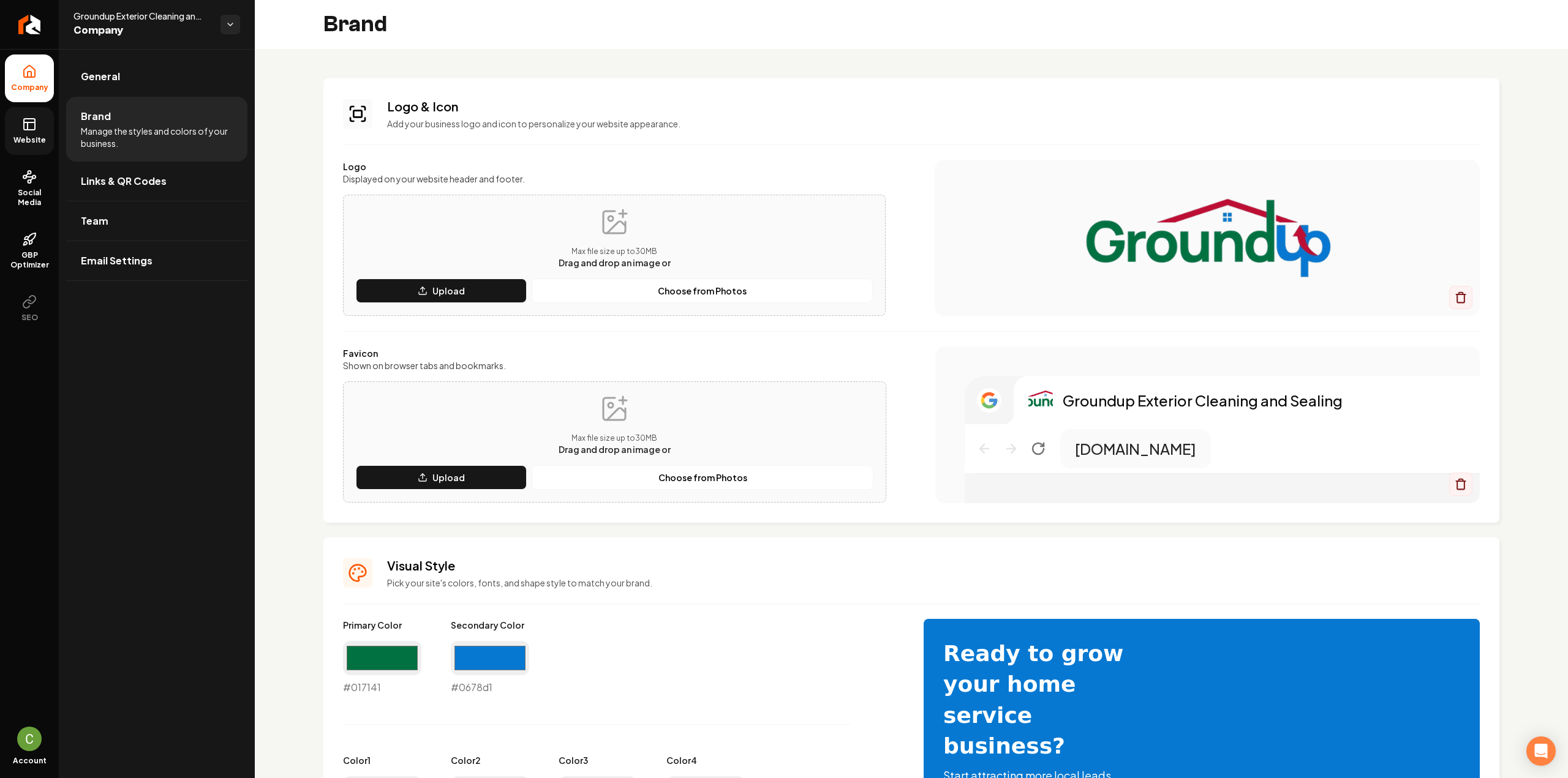
click at [31, 135] on span "Website" at bounding box center [30, 140] width 42 height 10
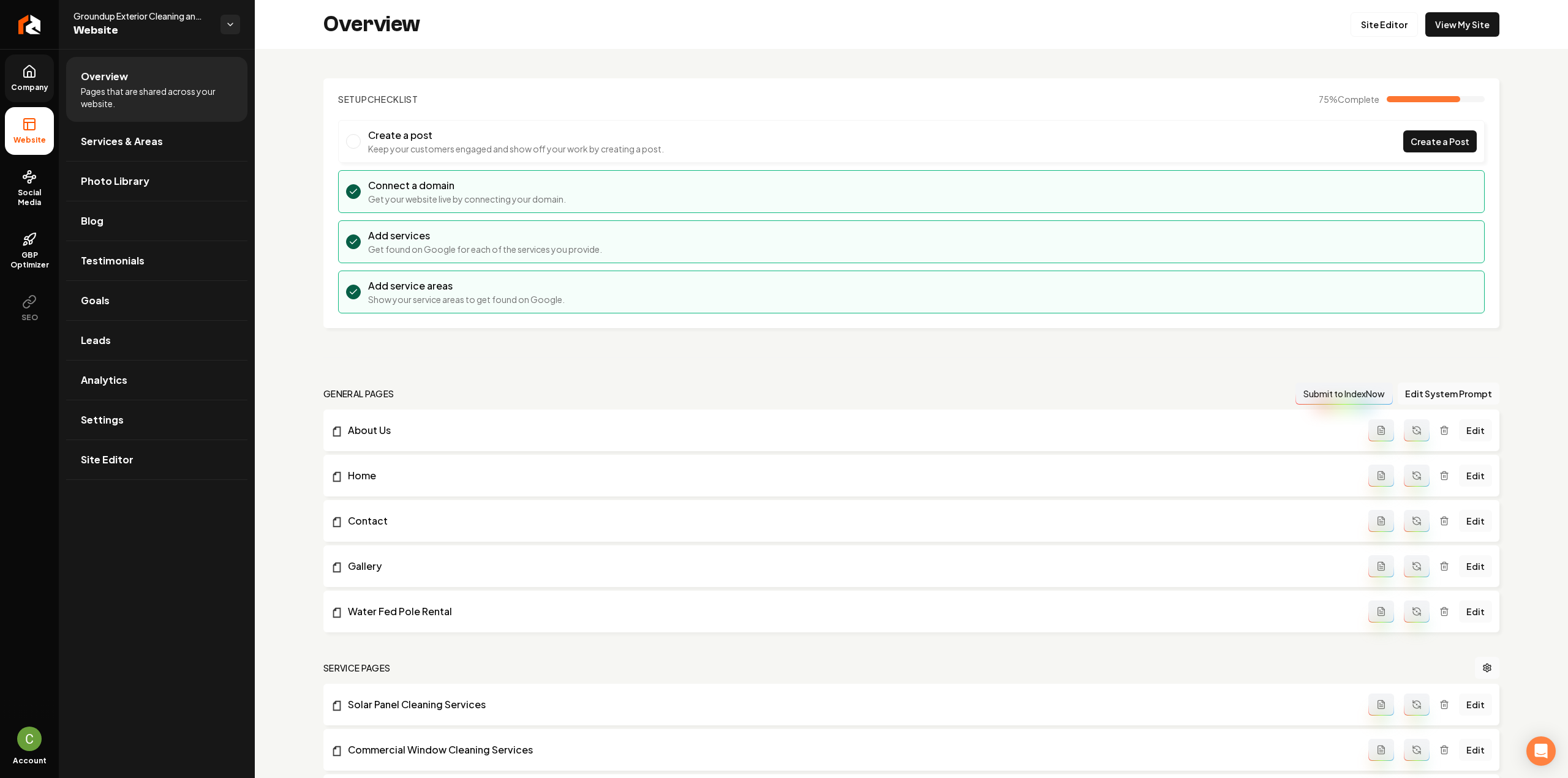
drag, startPoint x: 926, startPoint y: 512, endPoint x: 1018, endPoint y: 159, distance: 364.8
click at [1390, 36] on link "Site Editor" at bounding box center [1384, 25] width 67 height 25
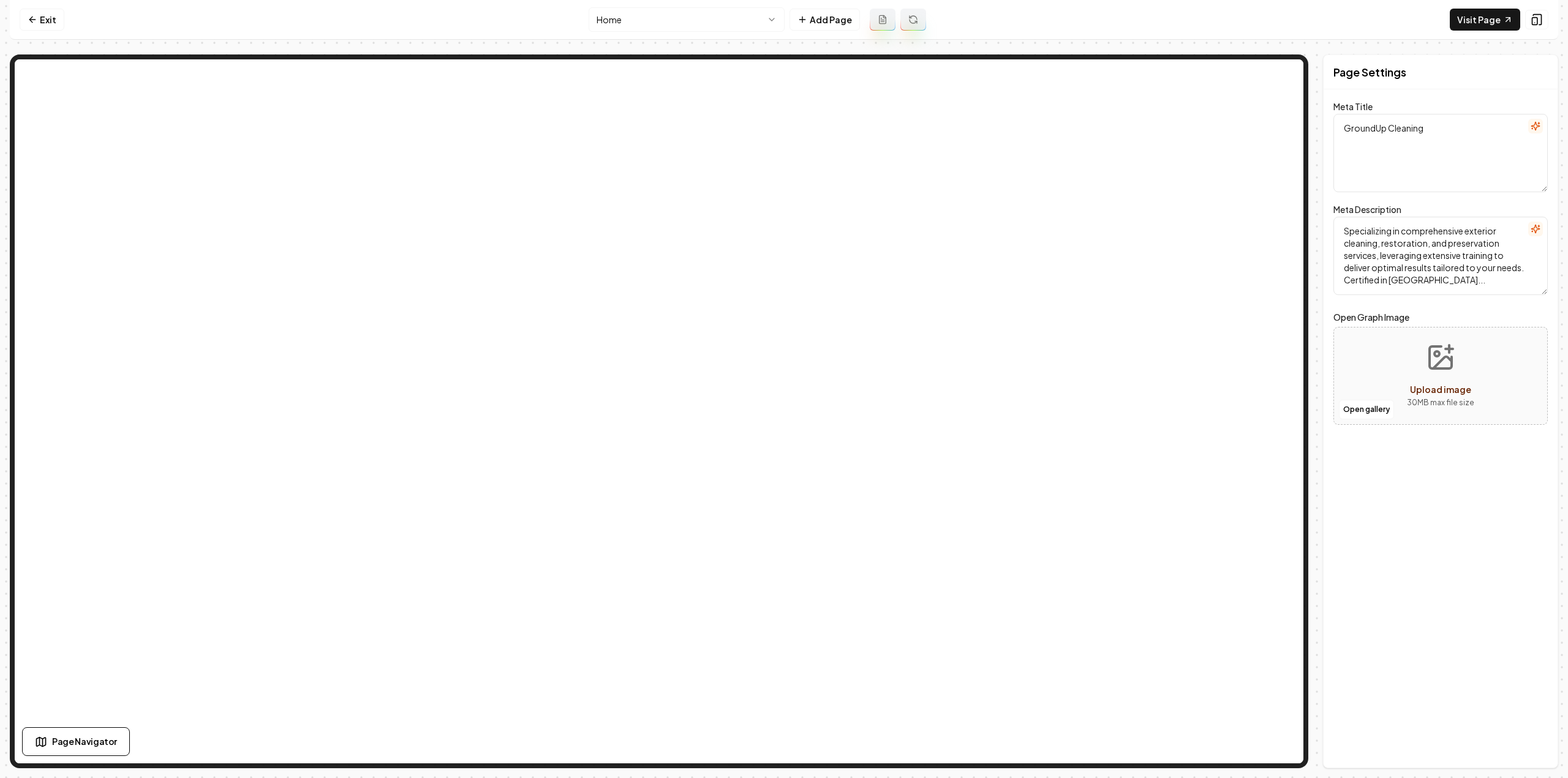
click at [676, 23] on html "Computer Required This feature is only available on a computer. Please switch t…" at bounding box center [784, 389] width 1568 height 778
click at [828, 18] on html "Computer Required This feature is only available on a computer. Please switch t…" at bounding box center [784, 389] width 1568 height 778
click at [825, 18] on button "Add Page" at bounding box center [825, 20] width 70 height 22
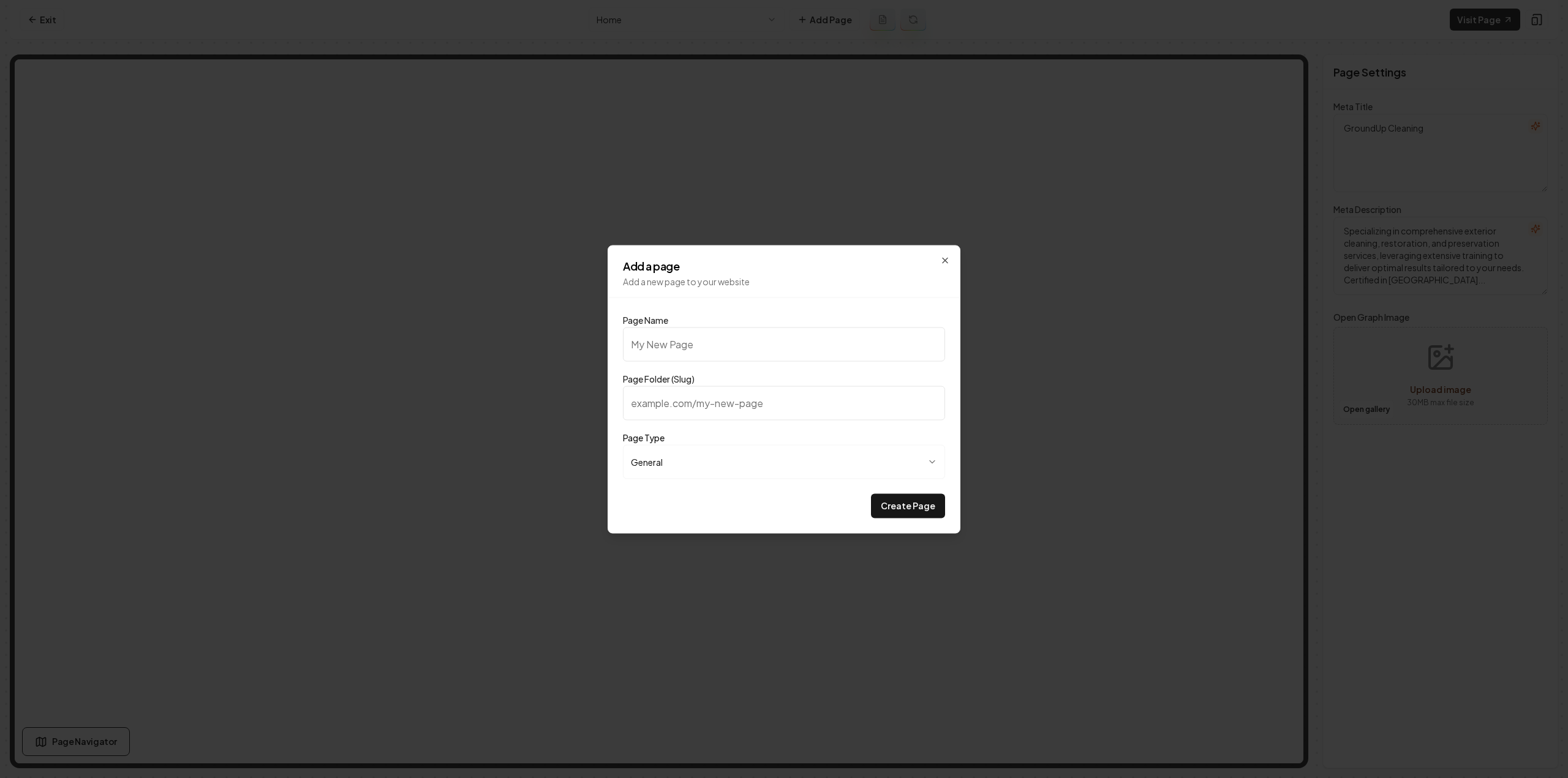
type input "H"
type input "h"
type input "Hi"
type input "hi"
type input "Hir"
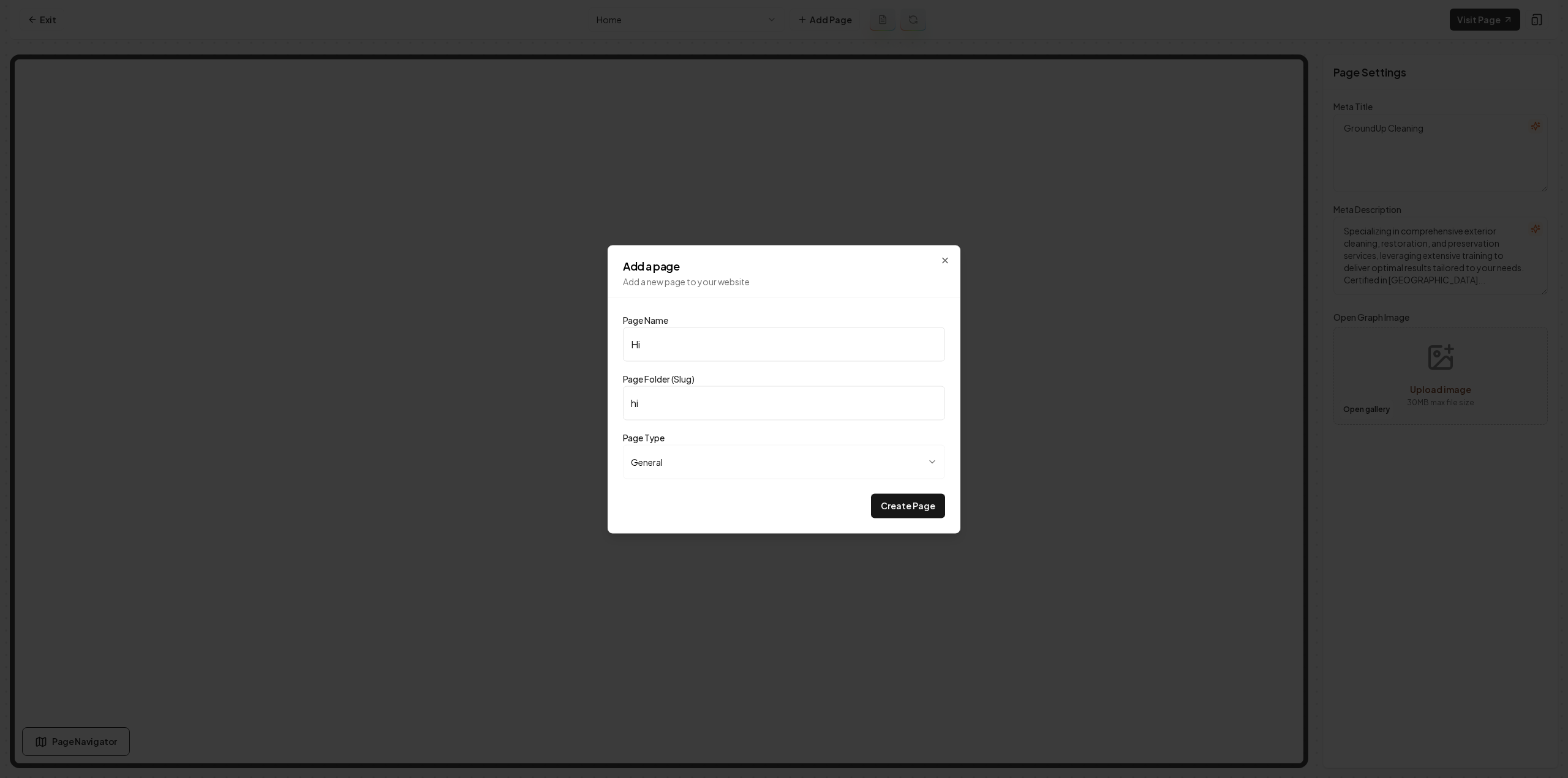
type input "hir"
type input "Hiri"
type input "hiri"
type input "Hirin"
type input "hirin"
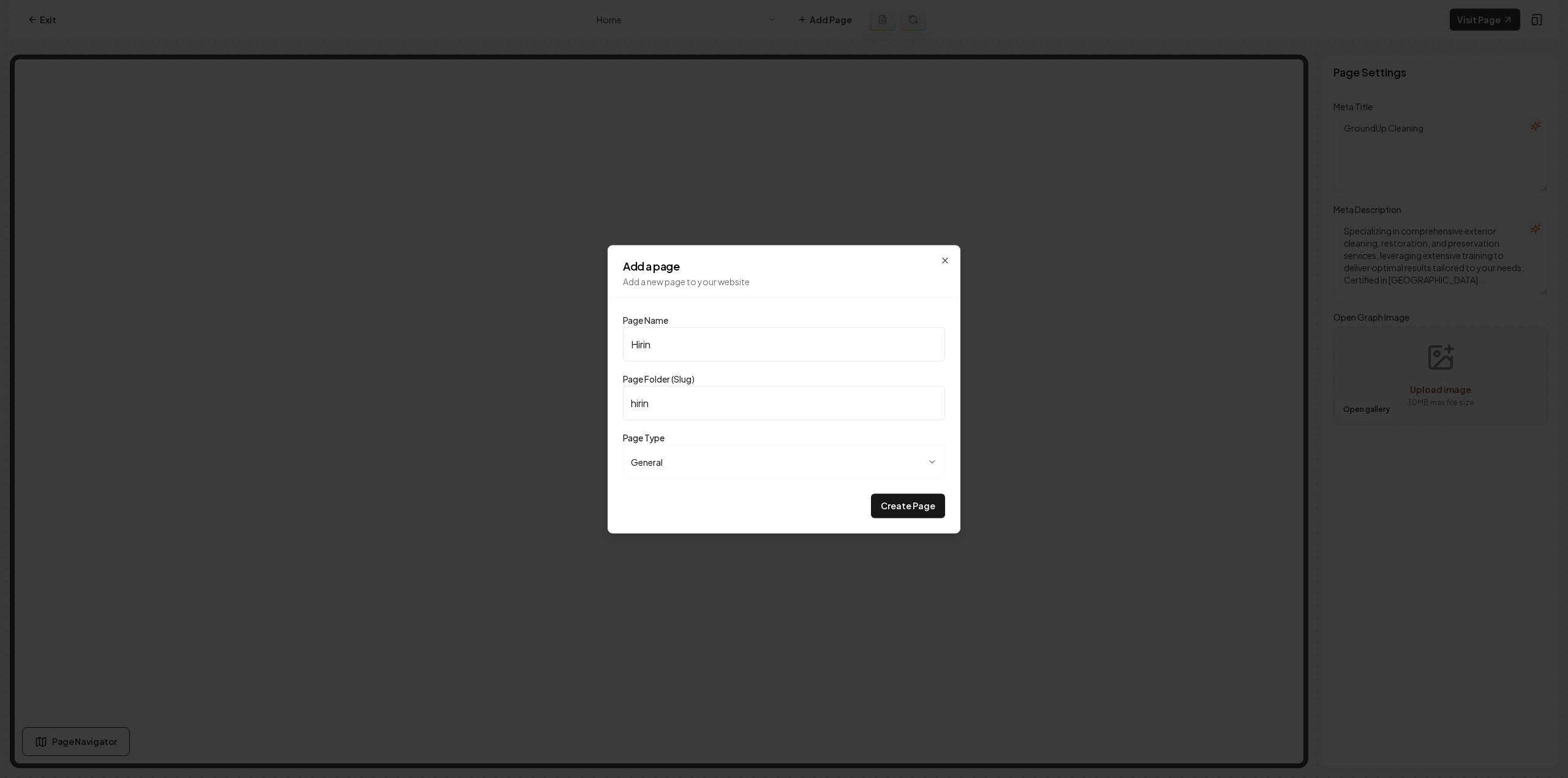
type input "Hiring"
type input "hiring"
type input "Hiring"
click at [871, 494] on button "Create Page" at bounding box center [908, 506] width 74 height 25
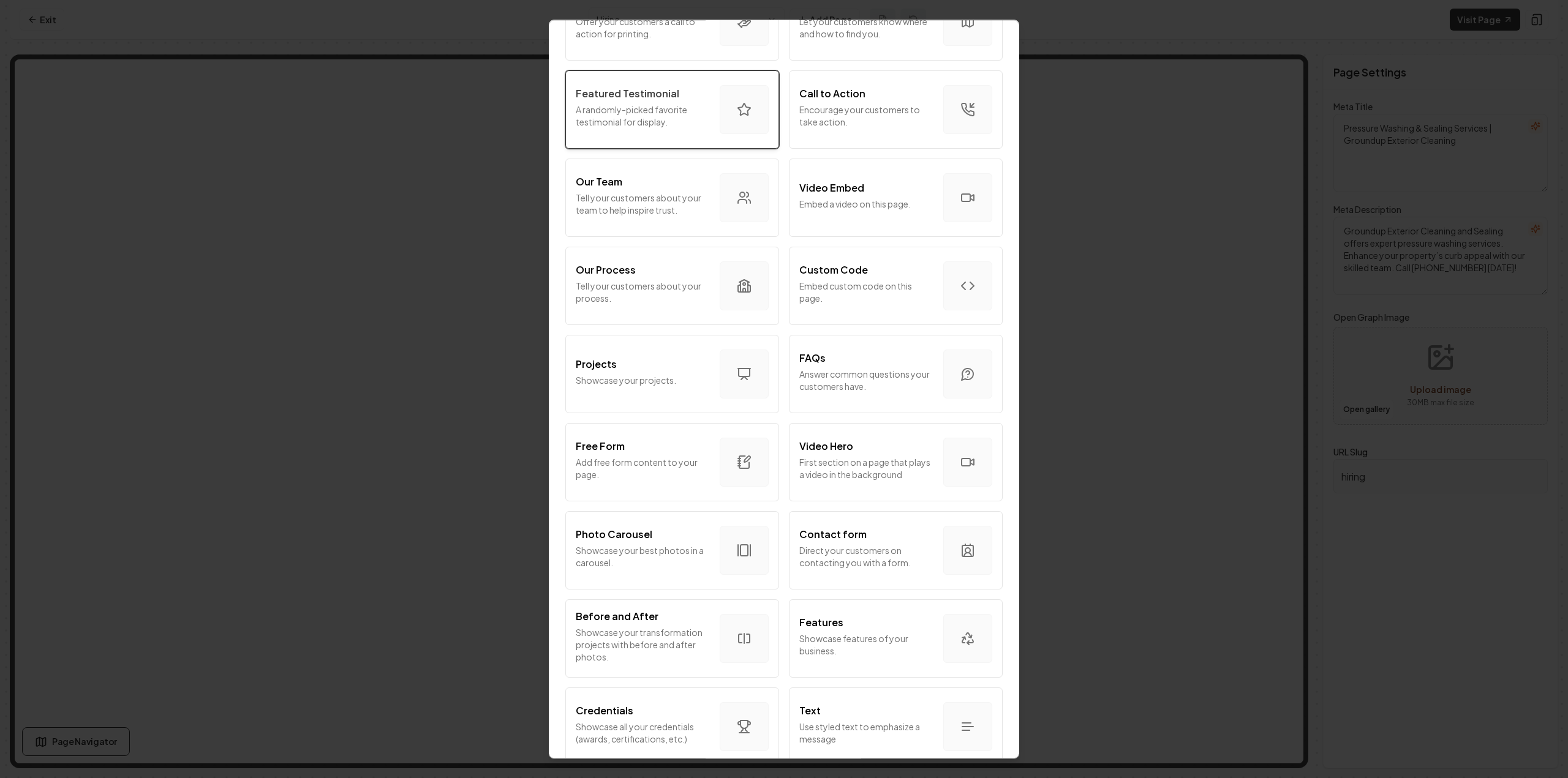
scroll to position [306, 0]
click at [845, 304] on div "Custom Code Embed custom code on this page." at bounding box center [867, 286] width 134 height 47
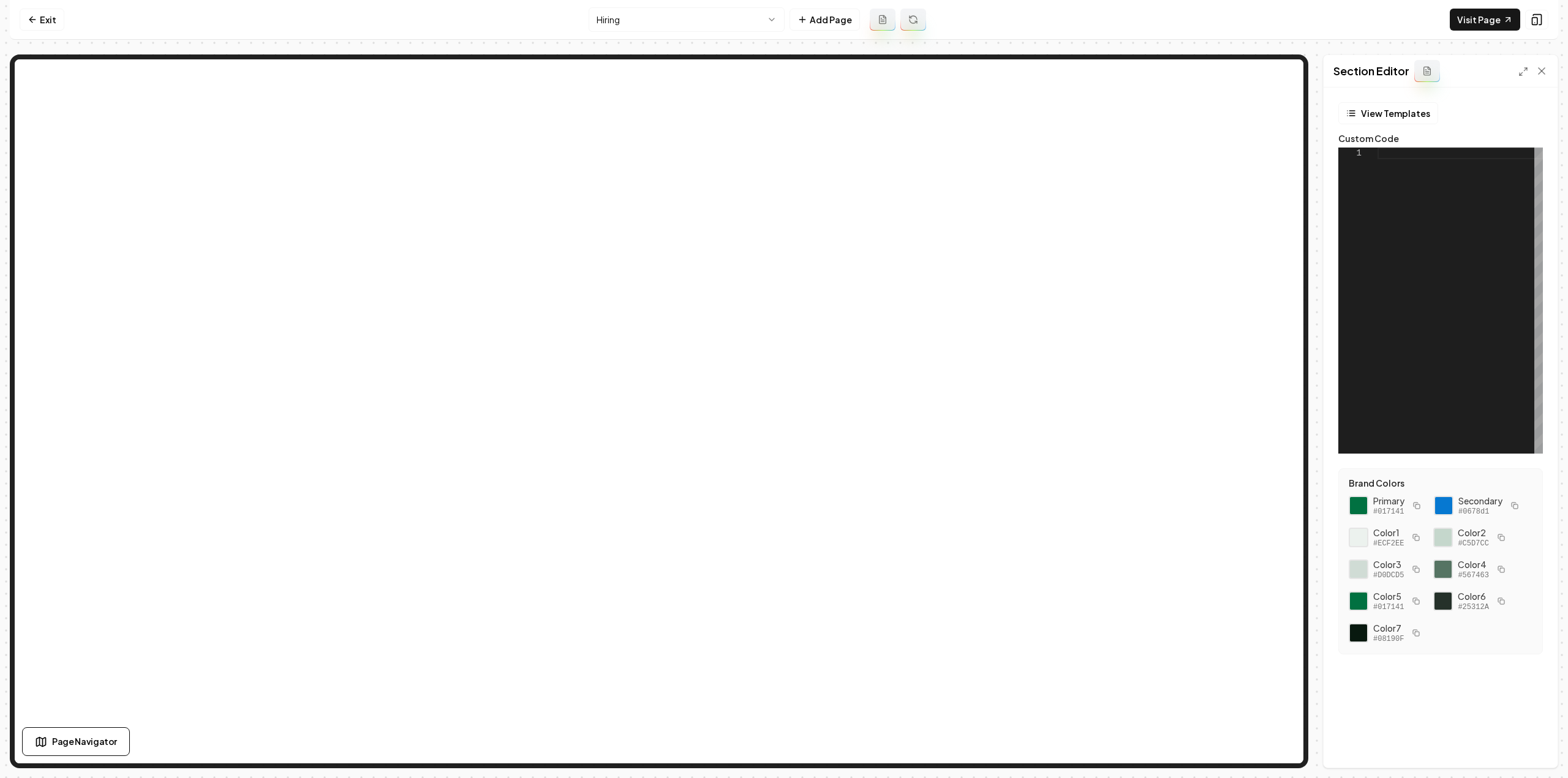
click at [1451, 258] on div at bounding box center [1460, 300] width 166 height 306
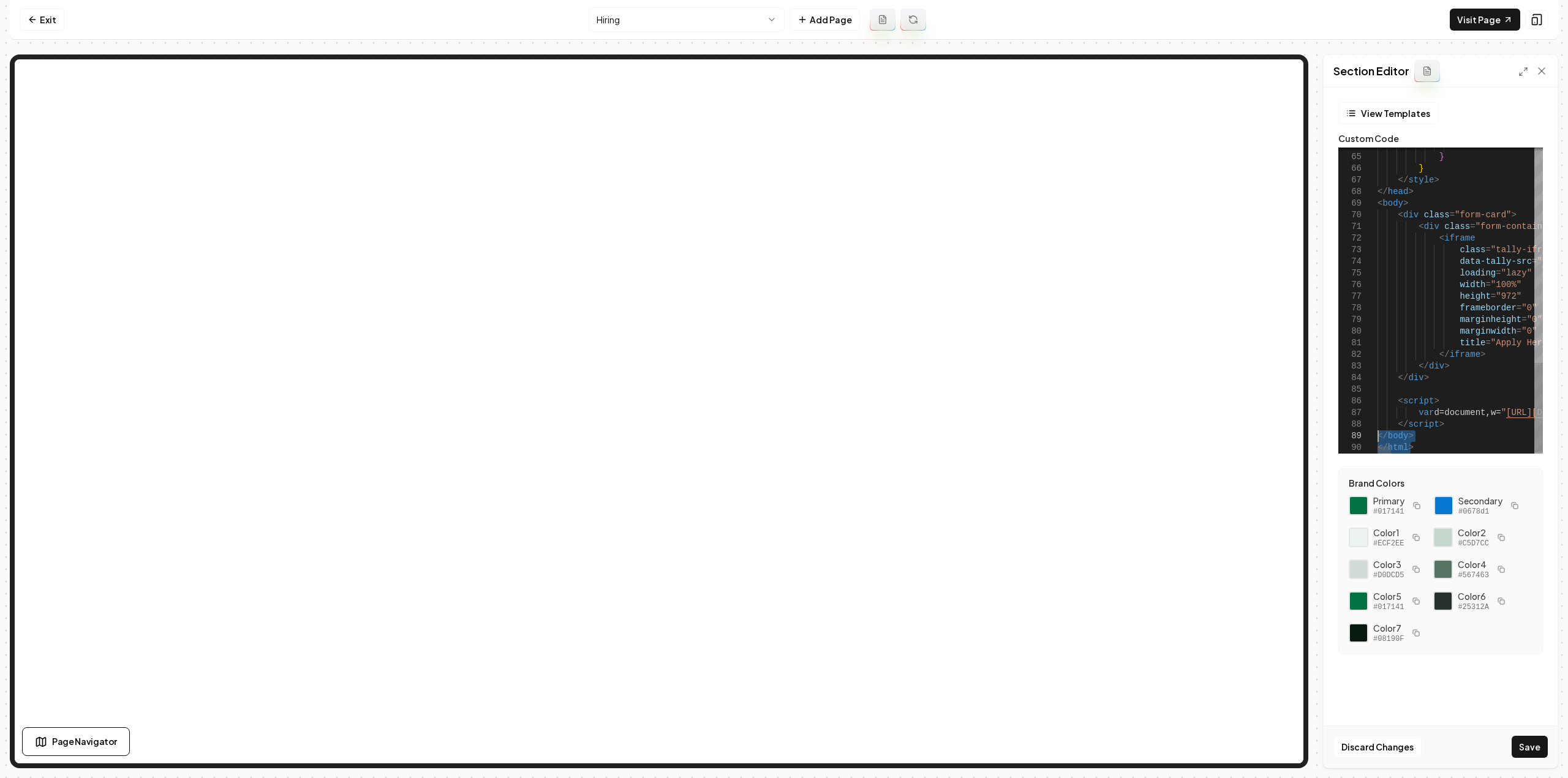
drag, startPoint x: 1436, startPoint y: 444, endPoint x: 1362, endPoint y: 435, distance: 74.5
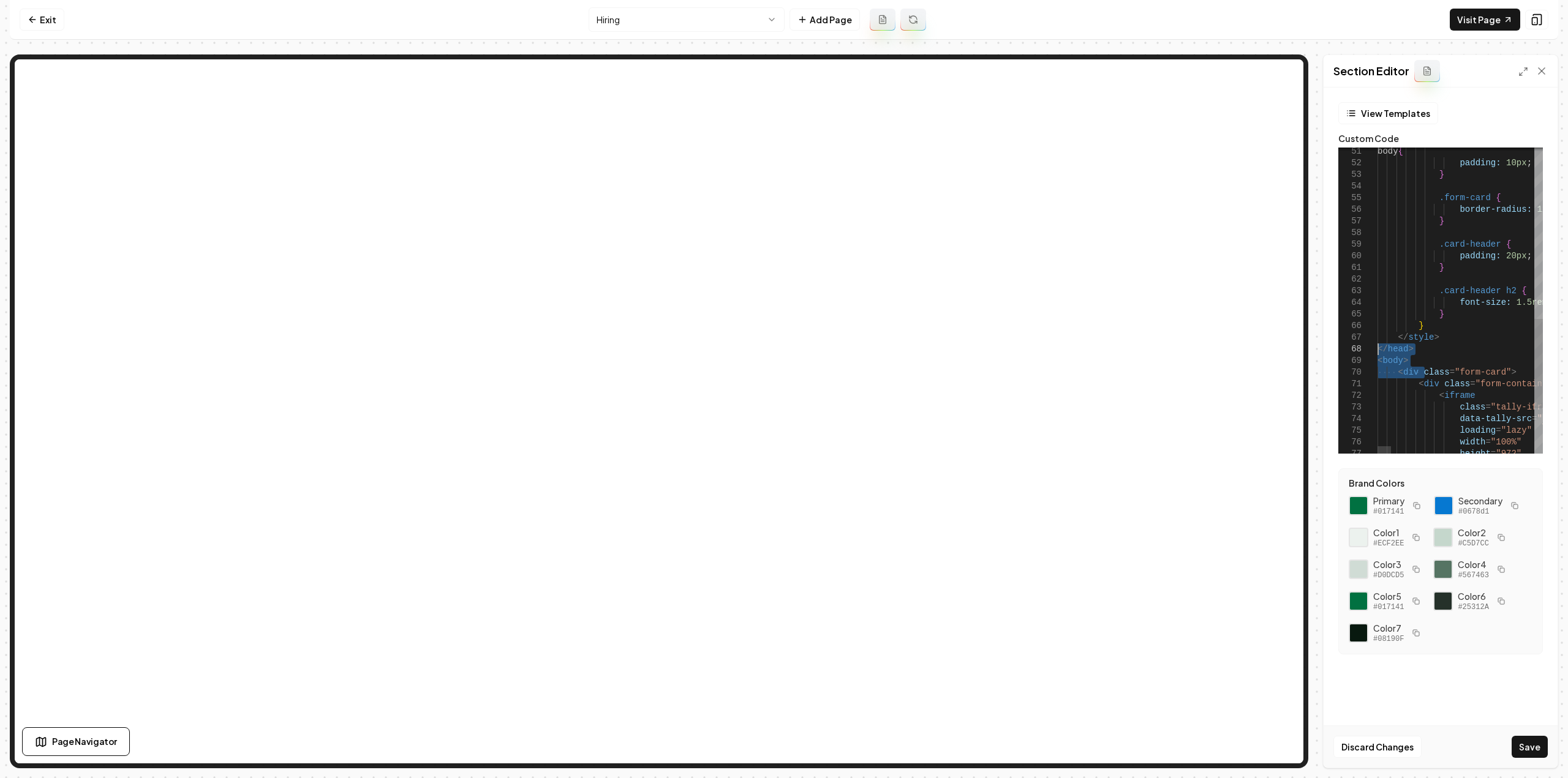
drag, startPoint x: 1400, startPoint y: 358, endPoint x: 1375, endPoint y: 354, distance: 25.3
drag, startPoint x: 1417, startPoint y: 358, endPoint x: 1312, endPoint y: 340, distance: 106.5
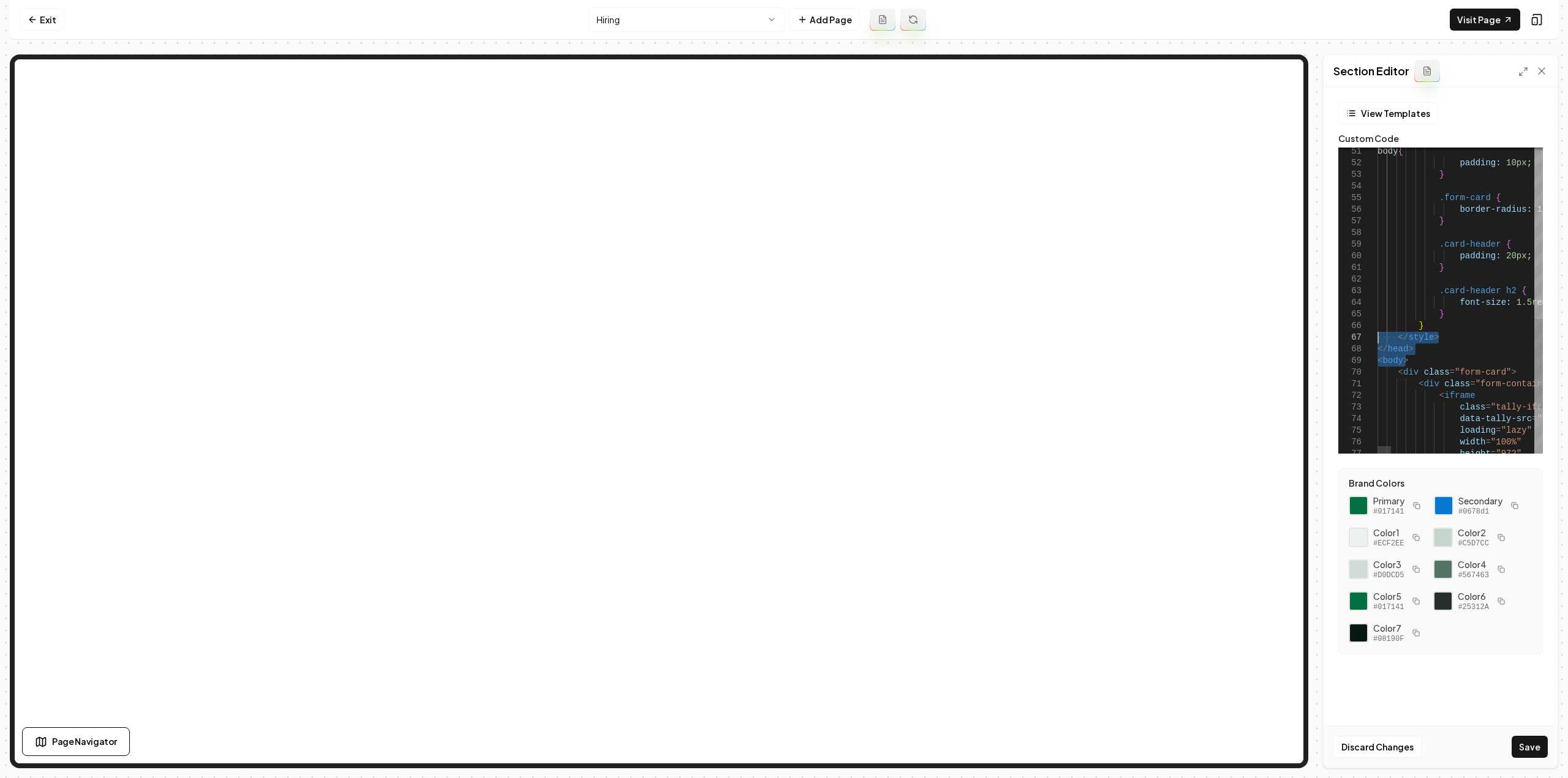
drag, startPoint x: 1420, startPoint y: 361, endPoint x: 1357, endPoint y: 348, distance: 64.3
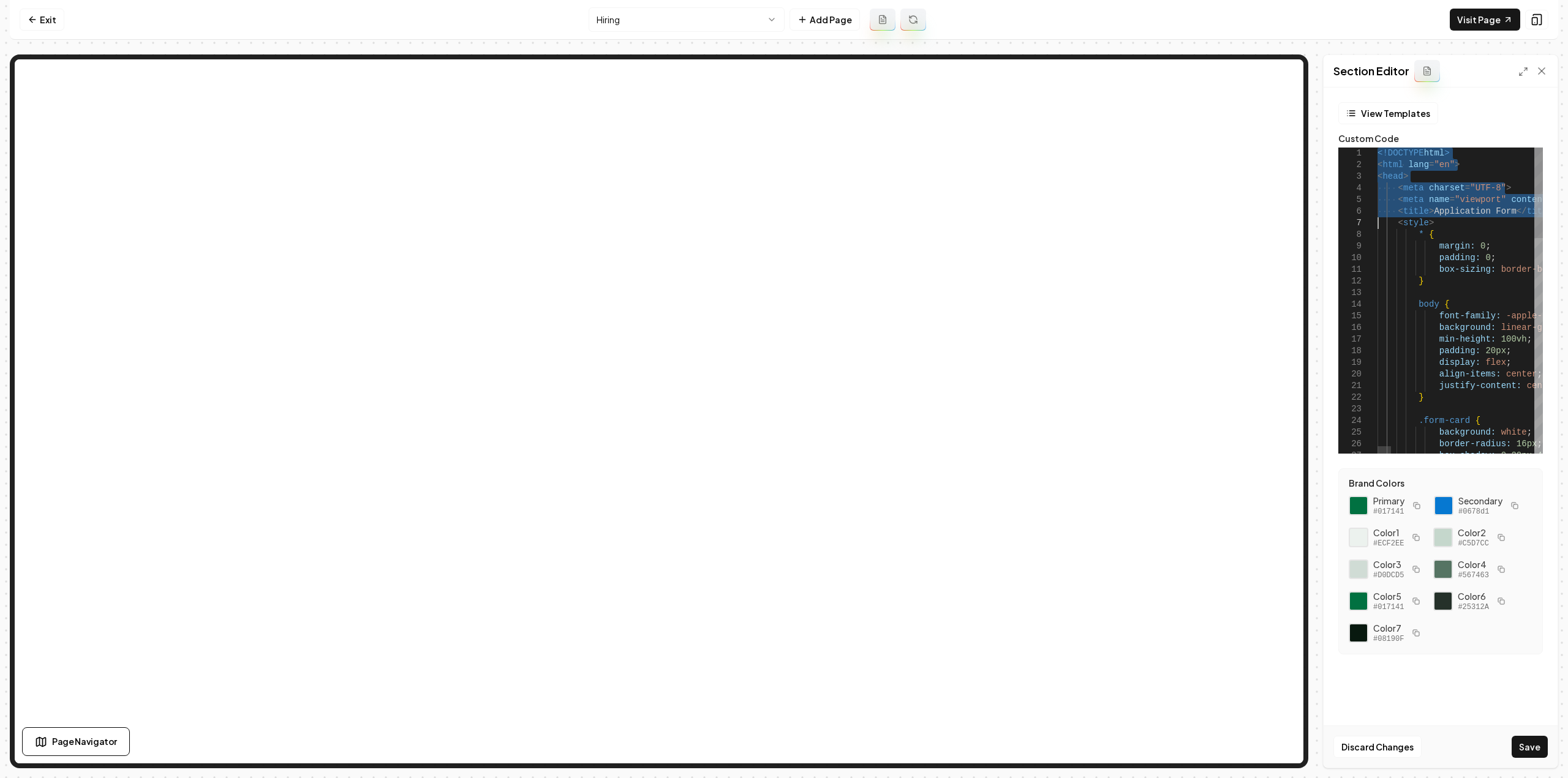
drag, startPoint x: 1378, startPoint y: 151, endPoint x: 1362, endPoint y: 223, distance: 73.8
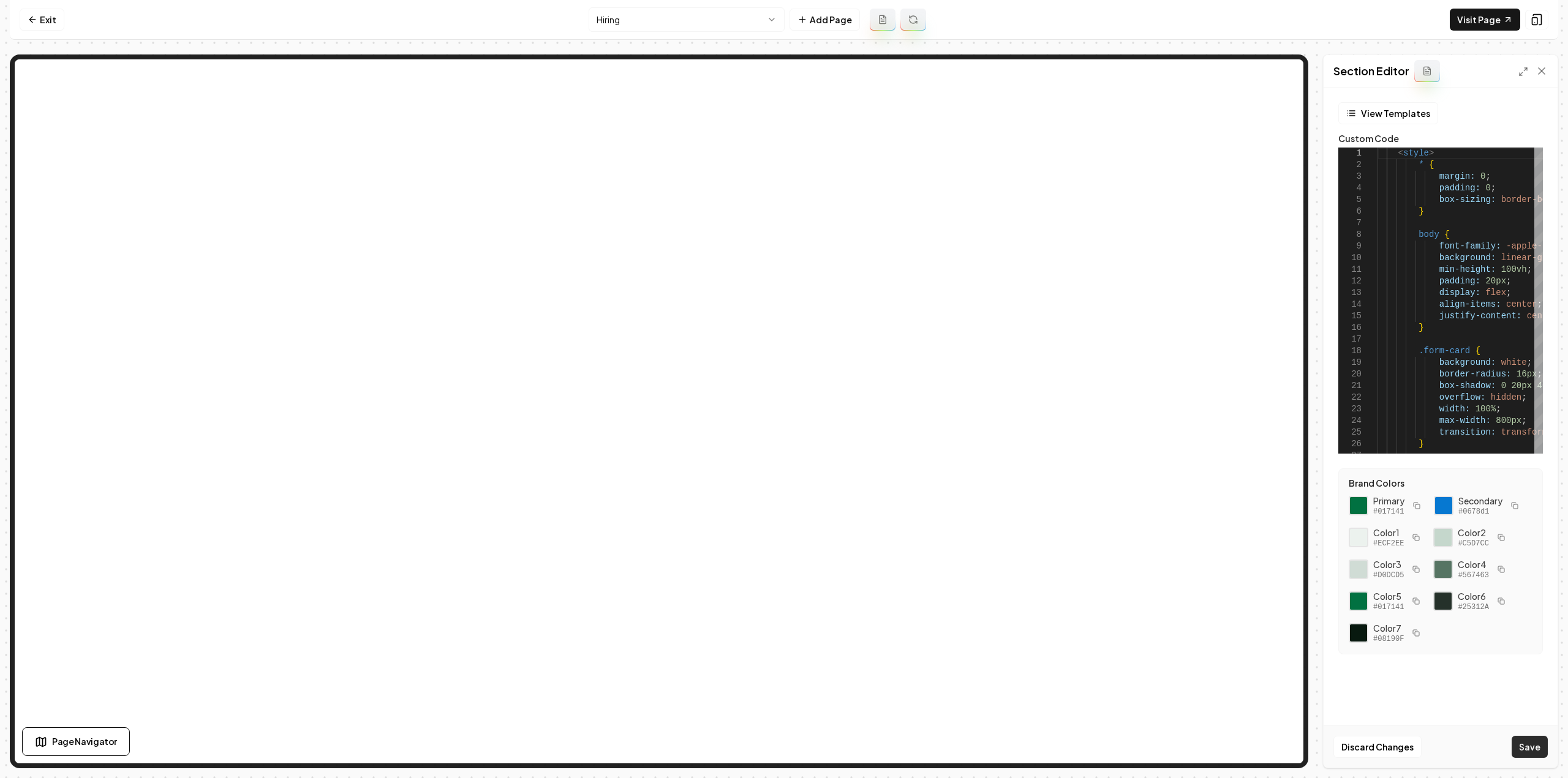
click at [1527, 741] on button "Save" at bounding box center [1530, 747] width 36 height 22
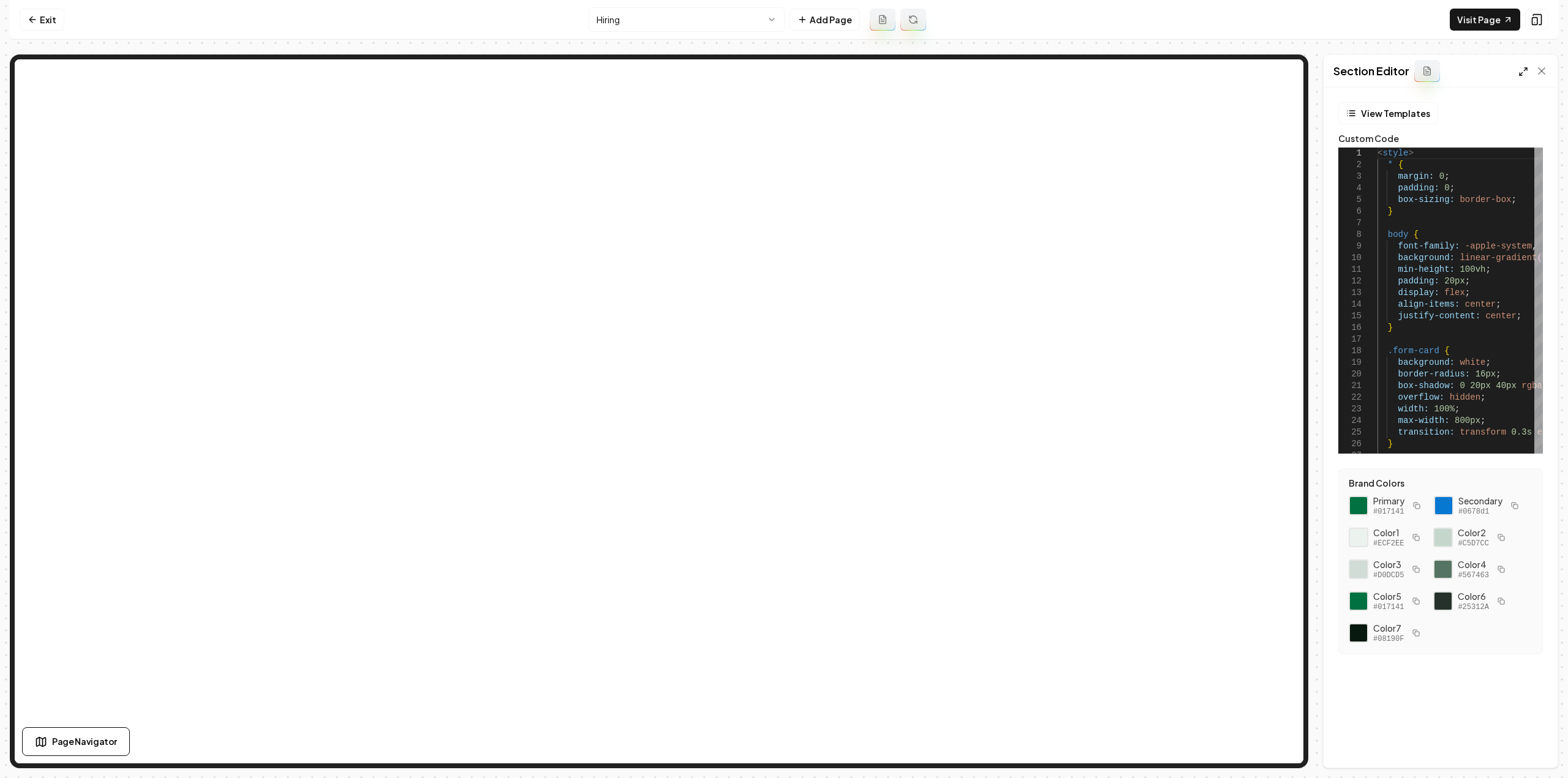
click at [1522, 70] on icon at bounding box center [1524, 71] width 10 height 10
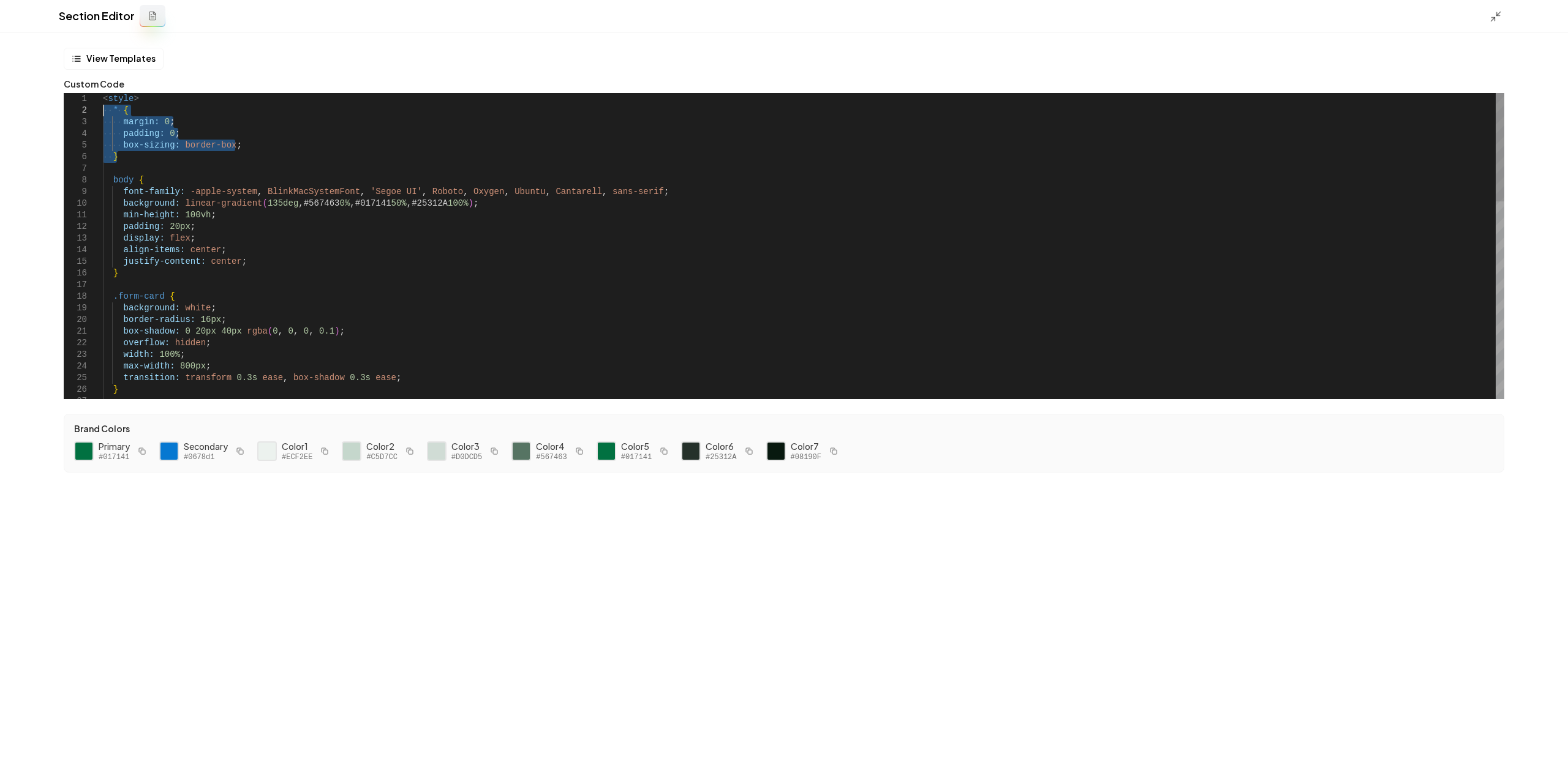
drag, startPoint x: 119, startPoint y: 154, endPoint x: 61, endPoint y: 114, distance: 70.5
click at [103, 114] on div ".form-card { background: white ; border-radius: 16px ; box-shadow: 0 20px 40px …" at bounding box center [804, 523] width 1402 height 860
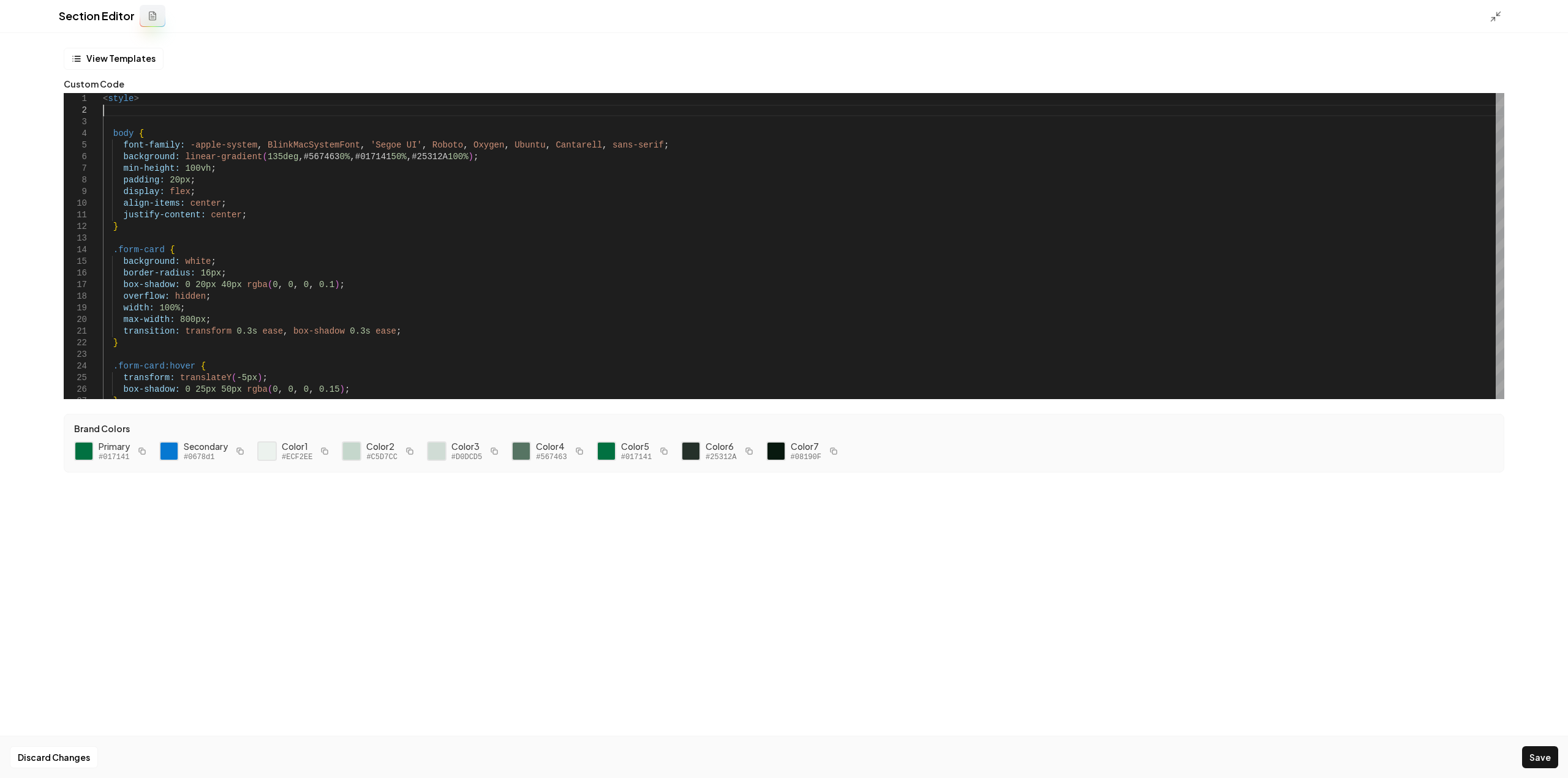
click at [1492, 26] on div "Section Editor" at bounding box center [784, 17] width 1568 height 33
click at [1492, 24] on div "Section Editor" at bounding box center [784, 17] width 1568 height 33
click at [1492, 18] on icon at bounding box center [1496, 17] width 12 height 12
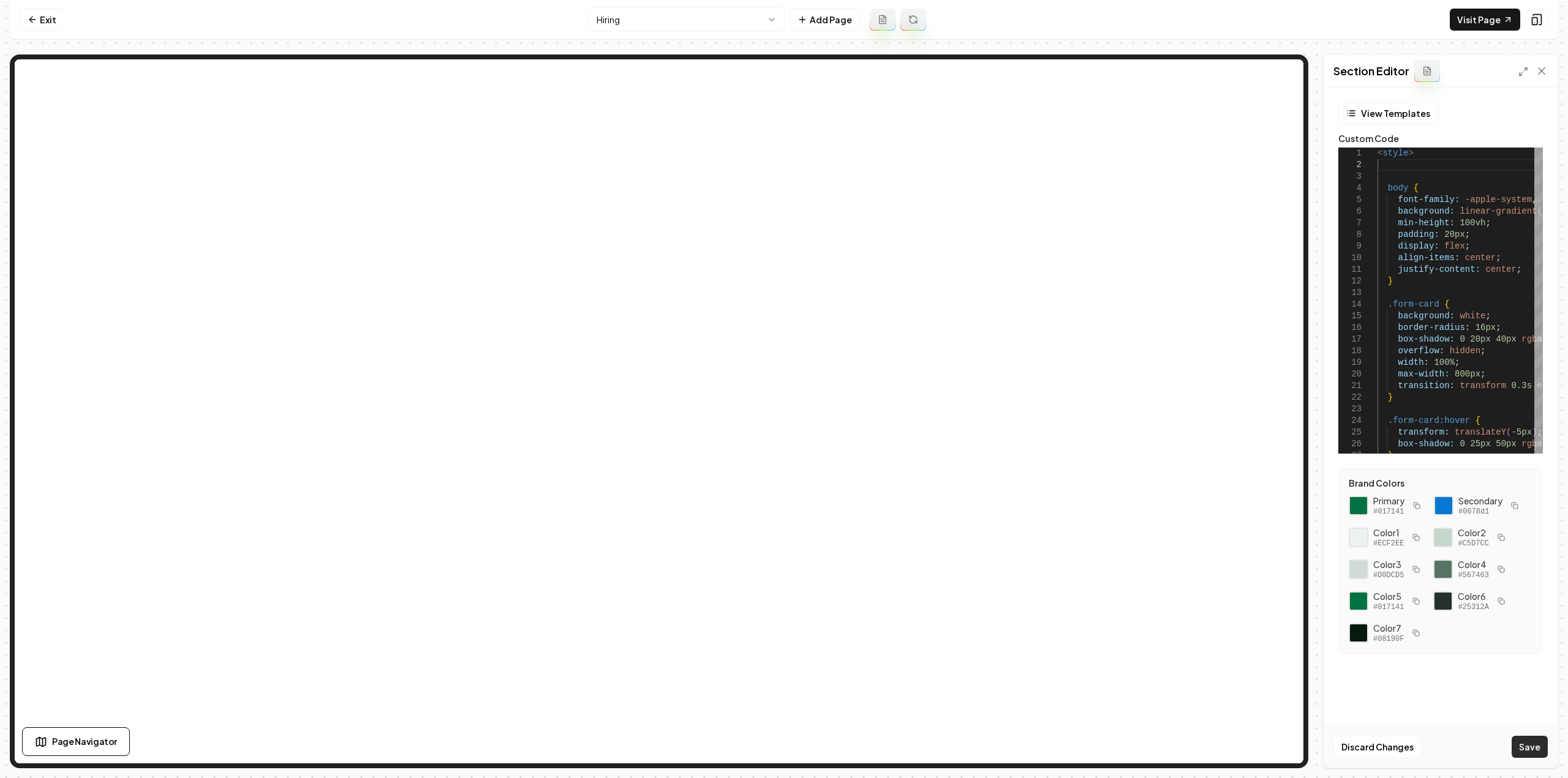
drag, startPoint x: 1537, startPoint y: 770, endPoint x: 1536, endPoint y: 758, distance: 12.0
click at [1537, 769] on div "Computer Required This feature is only available on a computer. Please switch t…" at bounding box center [784, 389] width 1568 height 778
click at [1535, 757] on button "Save" at bounding box center [1530, 747] width 36 height 22
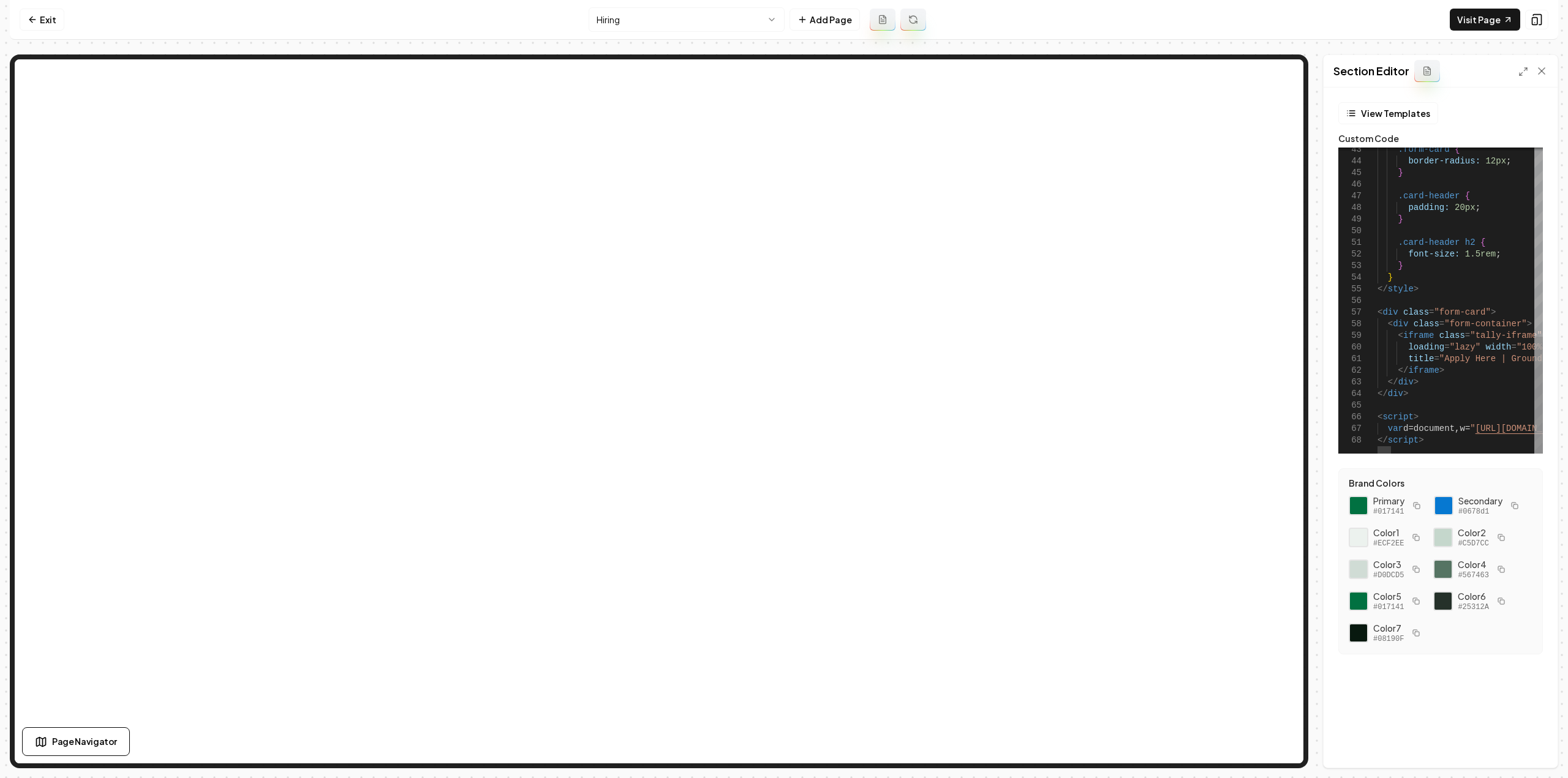
type textarea "**********"
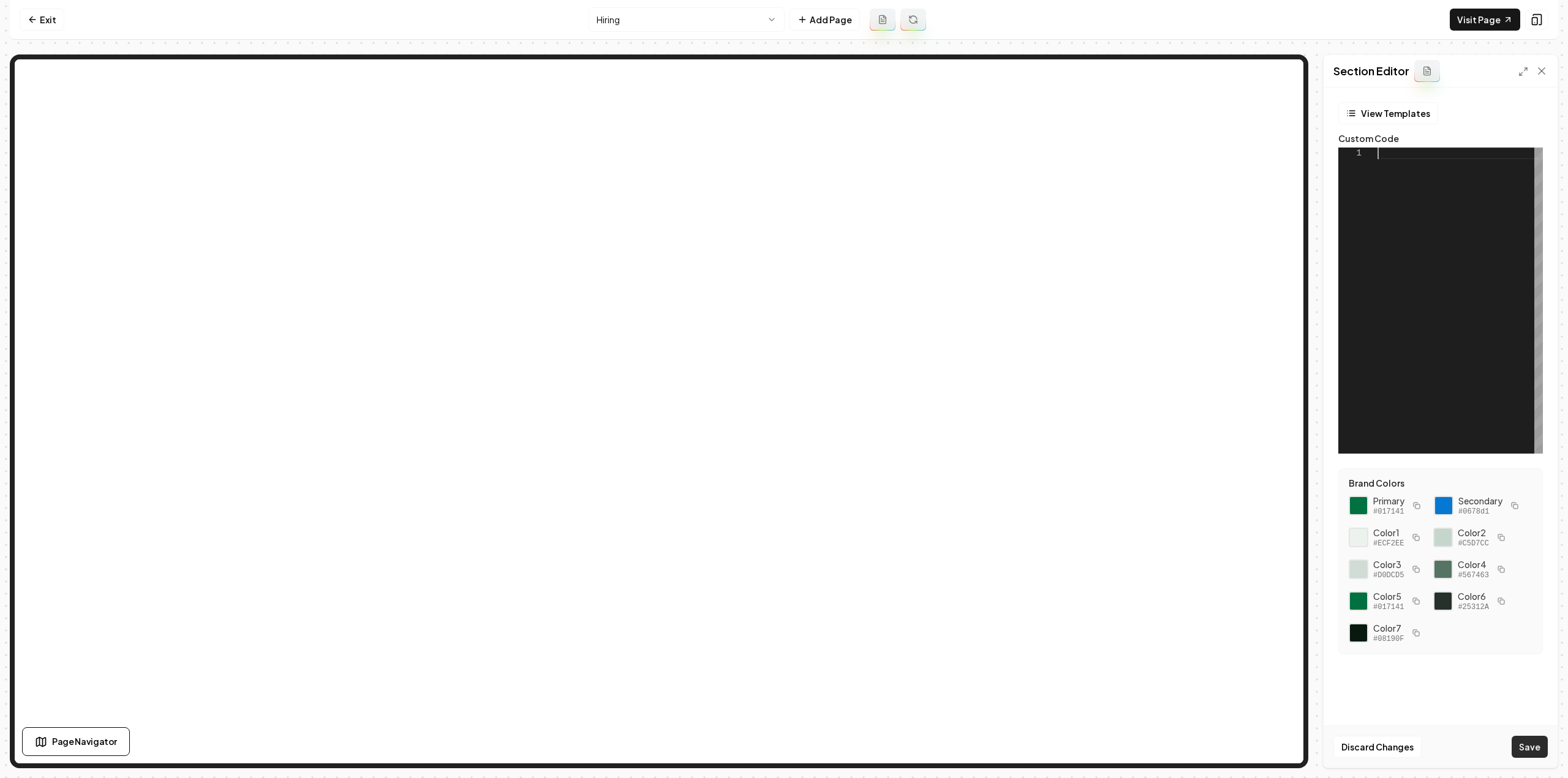
click at [1536, 751] on button "Save" at bounding box center [1530, 747] width 36 height 22
click at [1514, 251] on div at bounding box center [1460, 300] width 166 height 306
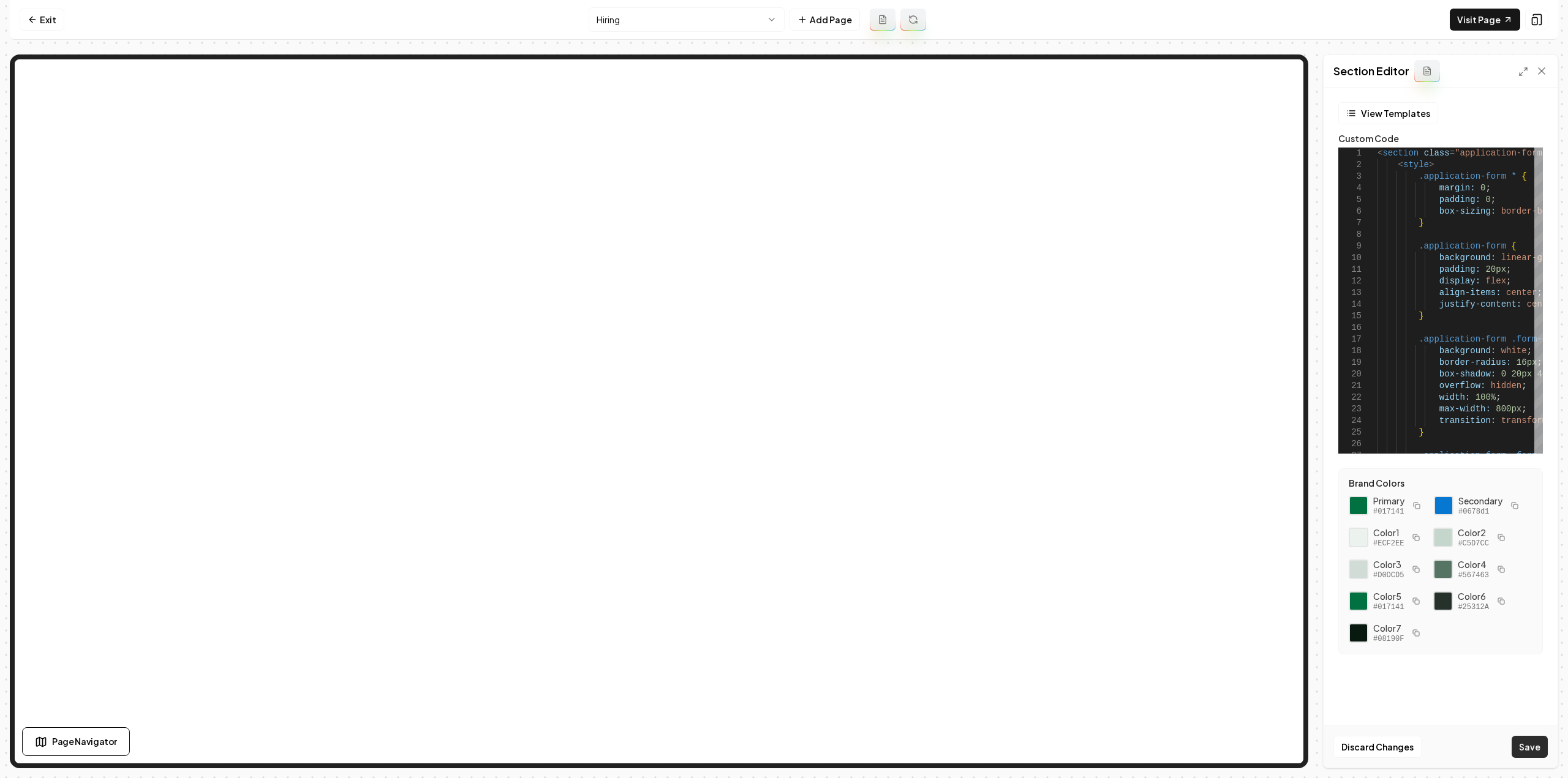
click at [1517, 746] on button "Save" at bounding box center [1530, 747] width 36 height 22
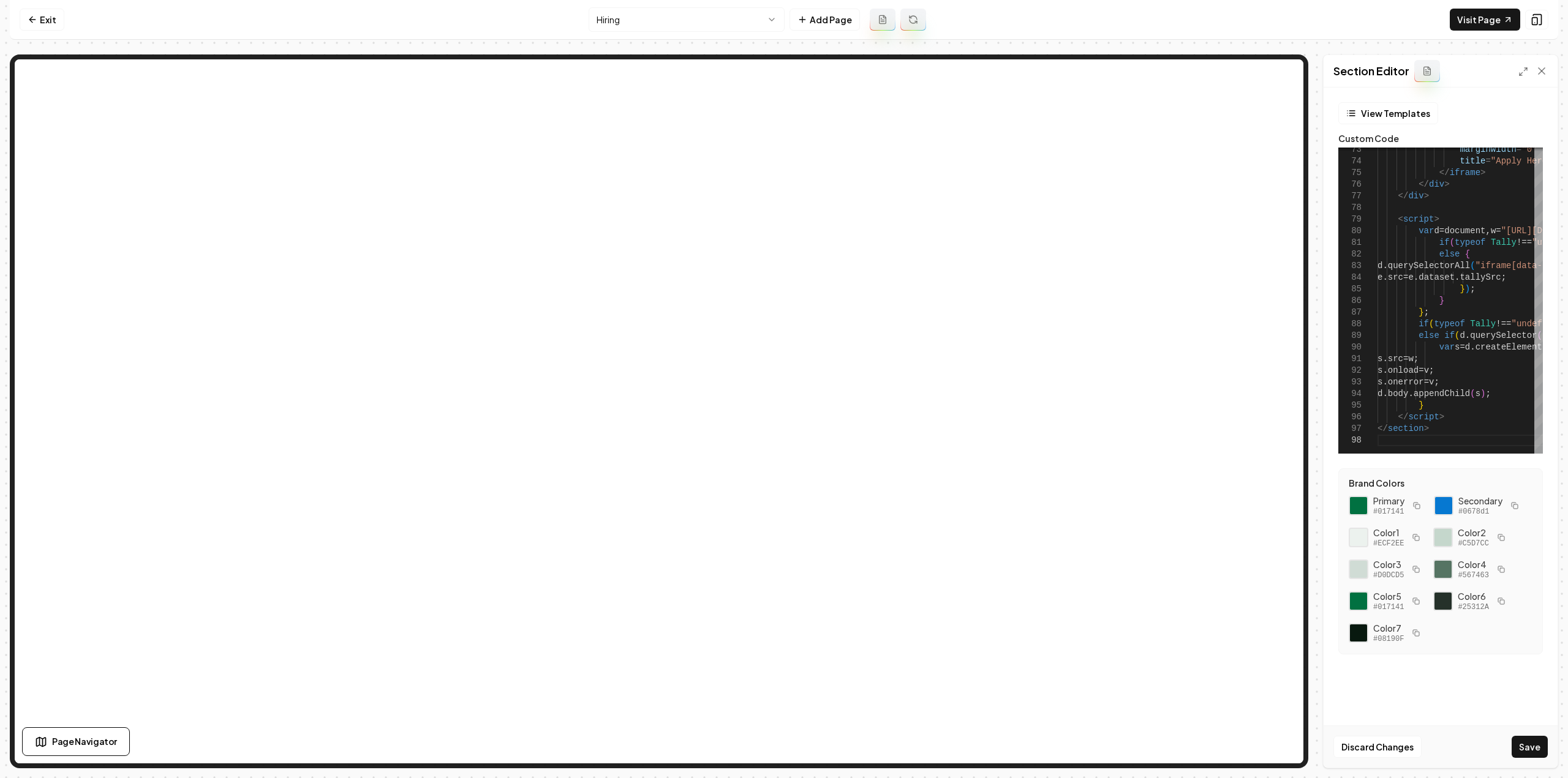
click at [1540, 745] on button "Save" at bounding box center [1530, 747] width 36 height 22
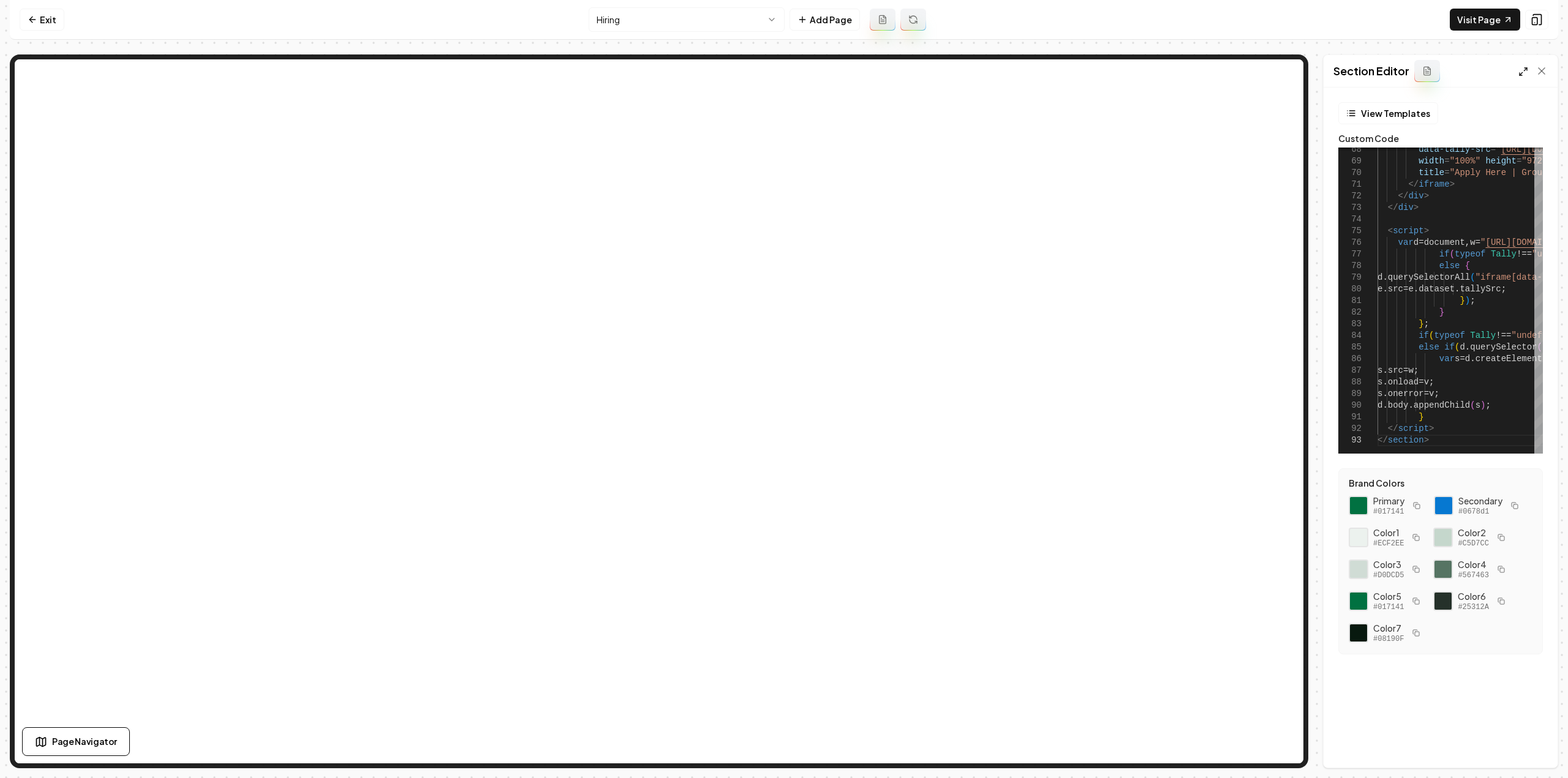
click at [1525, 68] on polyline at bounding box center [1526, 69] width 2 height 2
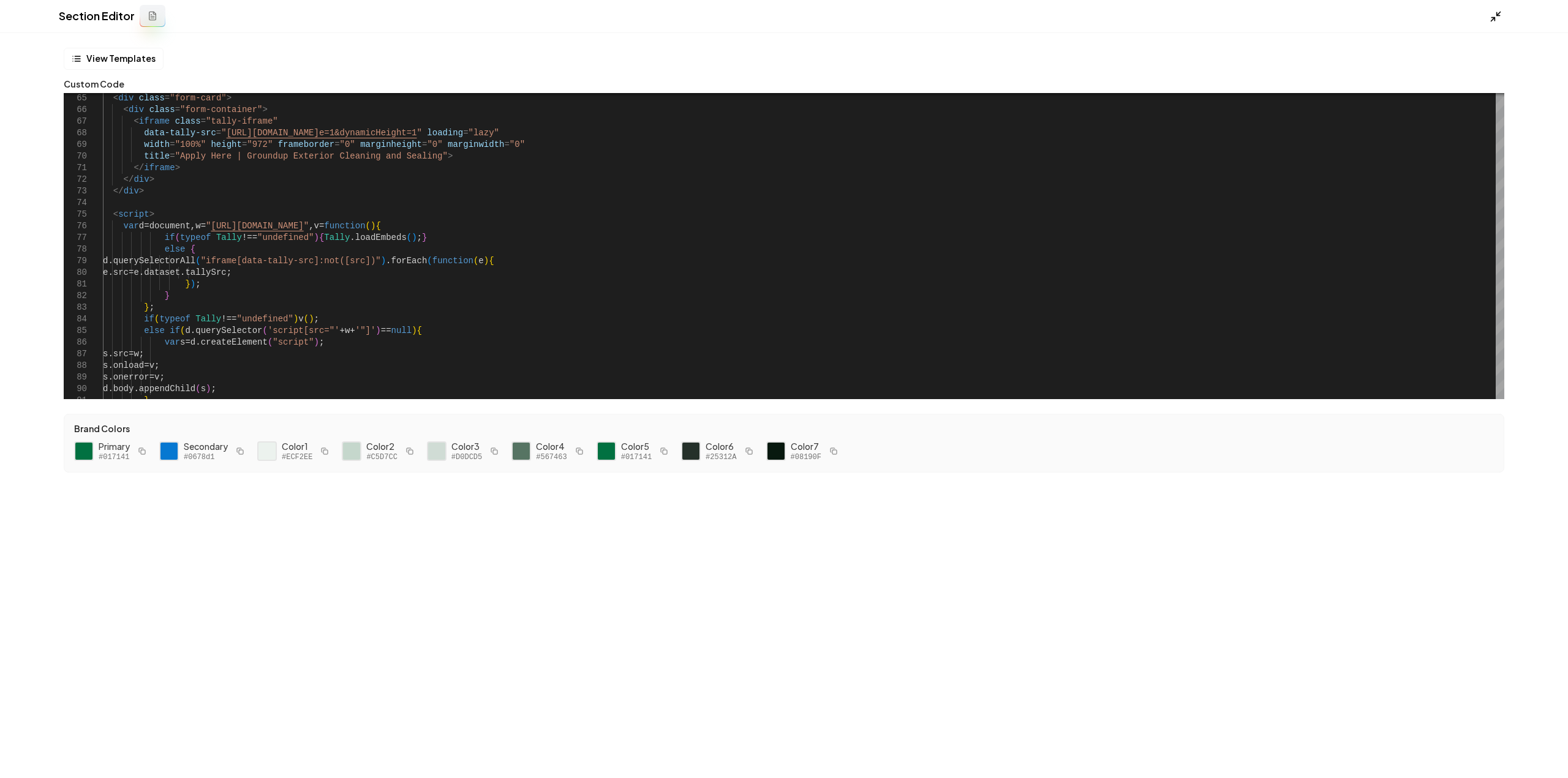
click at [1493, 15] on icon at bounding box center [1496, 17] width 12 height 12
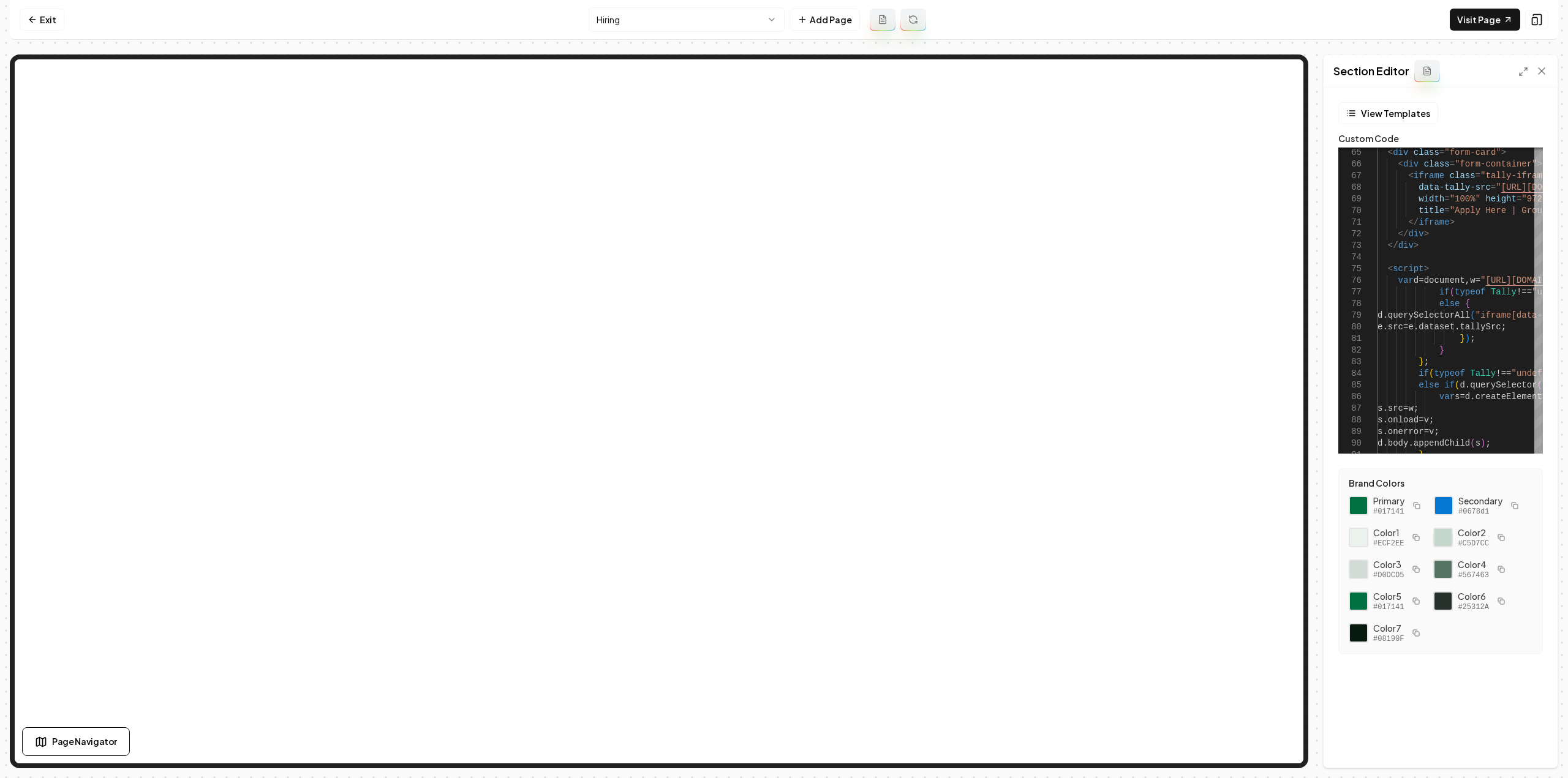
click at [1516, 69] on div "Section Editor" at bounding box center [1441, 71] width 234 height 33
click at [1522, 70] on icon at bounding box center [1524, 71] width 10 height 10
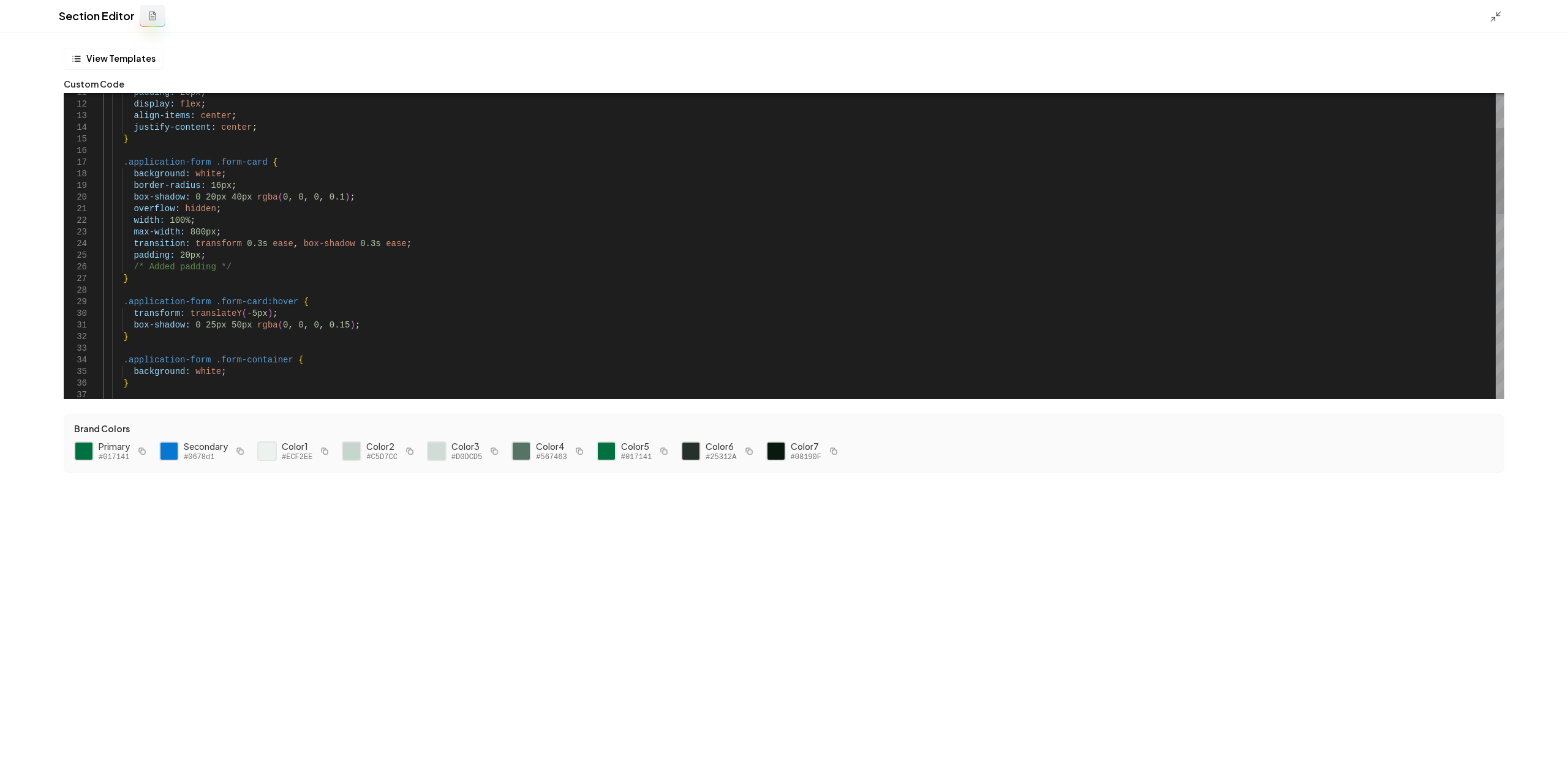
click at [240, 256] on div "padding: 20px ; /* Added padding */ } width: 100% ; max-width: 800px ; transiti…" at bounding box center [804, 511] width 1402 height 1081
click at [218, 263] on div "padding: 20px ; /* Added padding */ } width: 100% ; max-width: 800px ; transiti…" at bounding box center [804, 517] width 1402 height 1093
click at [180, 281] on div "padding: 20px ; /* Added padding */ } width: 100% ; max-width: 800px ; transiti…" at bounding box center [804, 517] width 1402 height 1093
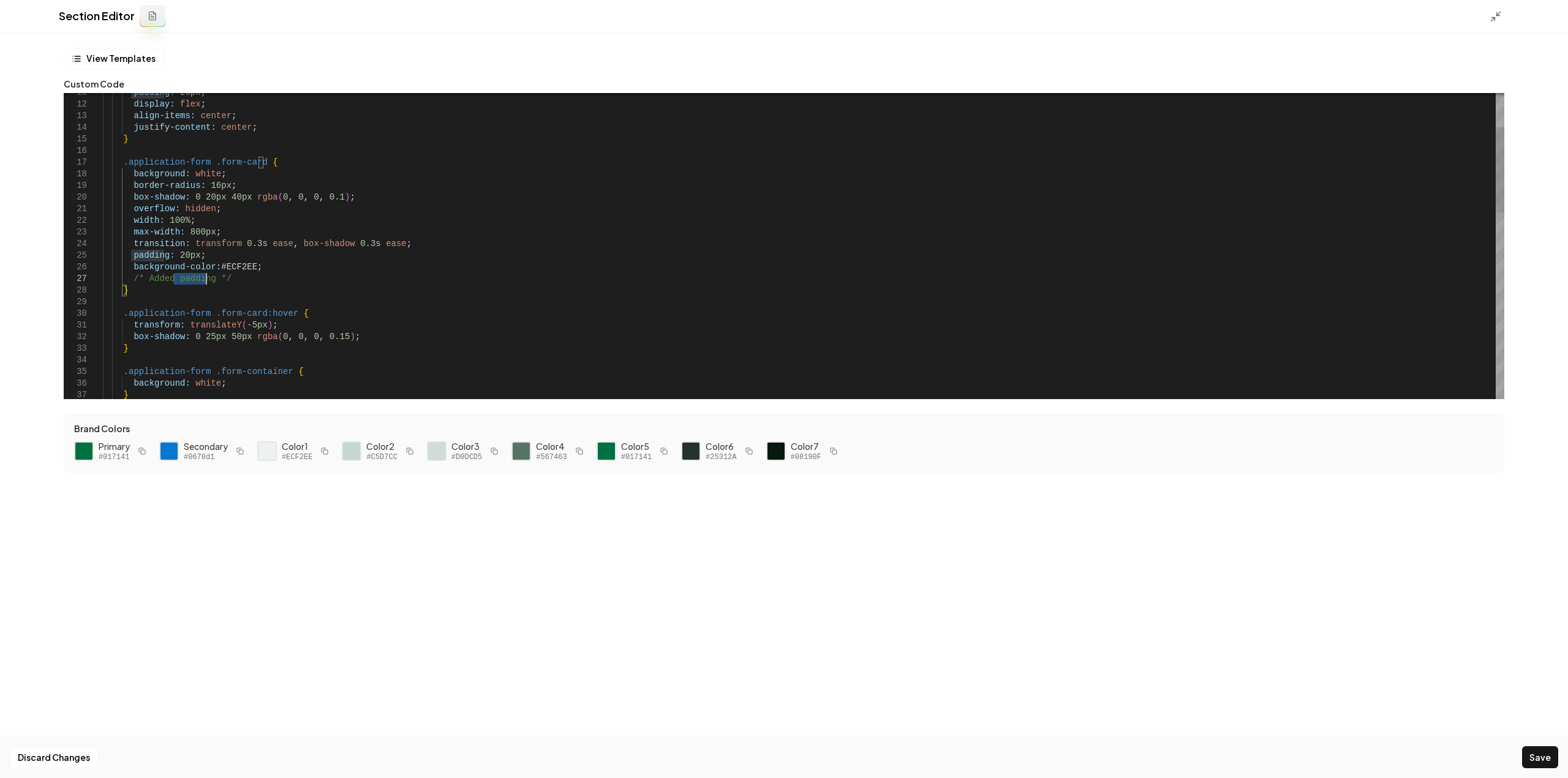
click at [180, 281] on div "padding: 20px ; /* Added padding */ } width: 100% ; max-width: 800px ; transiti…" at bounding box center [804, 517] width 1402 height 1093
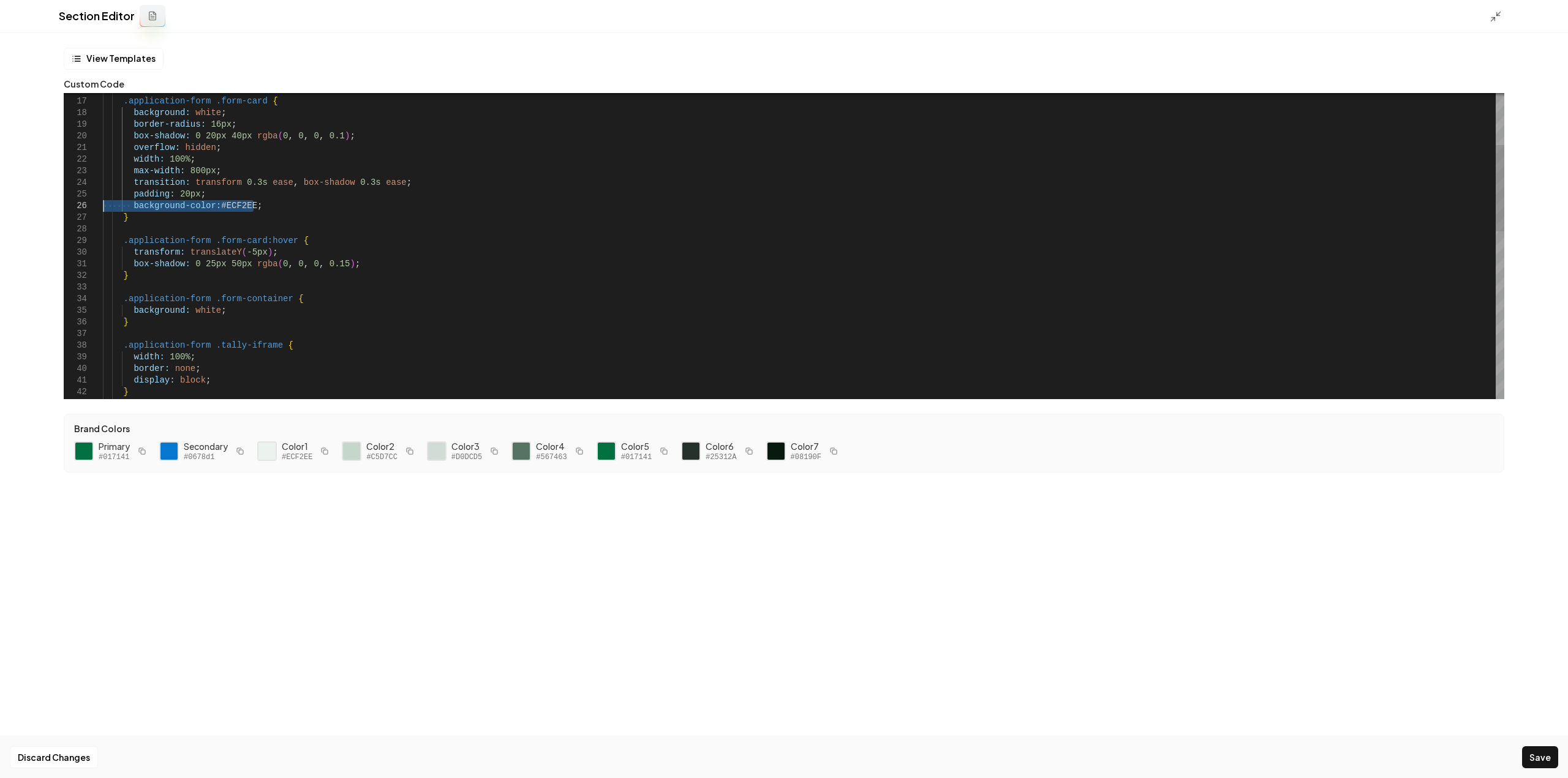
drag, startPoint x: 260, startPoint y: 207, endPoint x: 79, endPoint y: 209, distance: 181.0
click at [103, 209] on div "padding: 20px ; } width: 100% ; max-width: 800px ; transition: transform 0.3s e…" at bounding box center [804, 450] width 1402 height 1081
click at [234, 310] on div "padding: 20px ; } width: 100% ; max-width: 800px ; transition: transform 0.3s e…" at bounding box center [804, 450] width 1402 height 1081
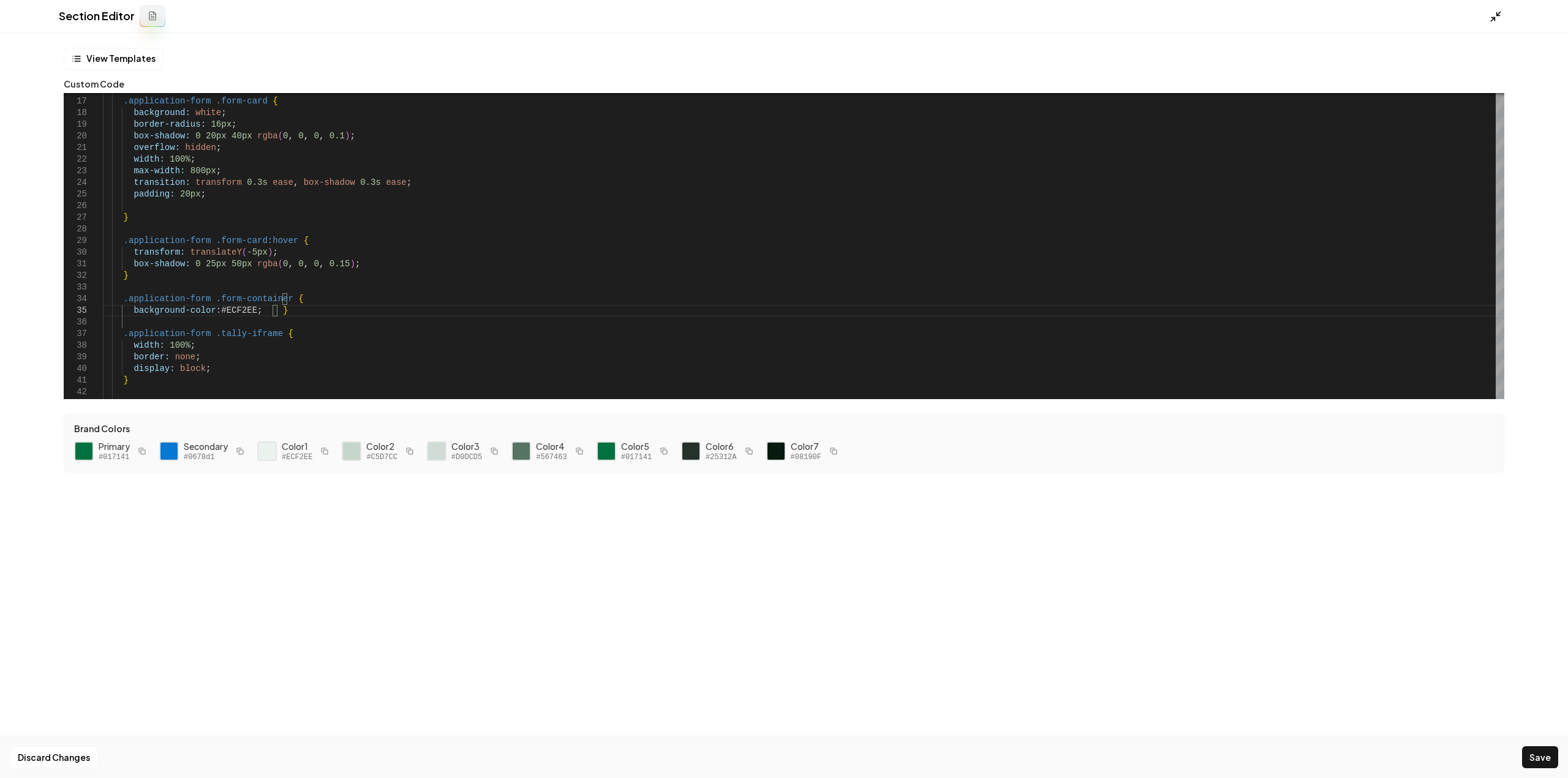
click at [1494, 12] on icon at bounding box center [1496, 17] width 12 height 12
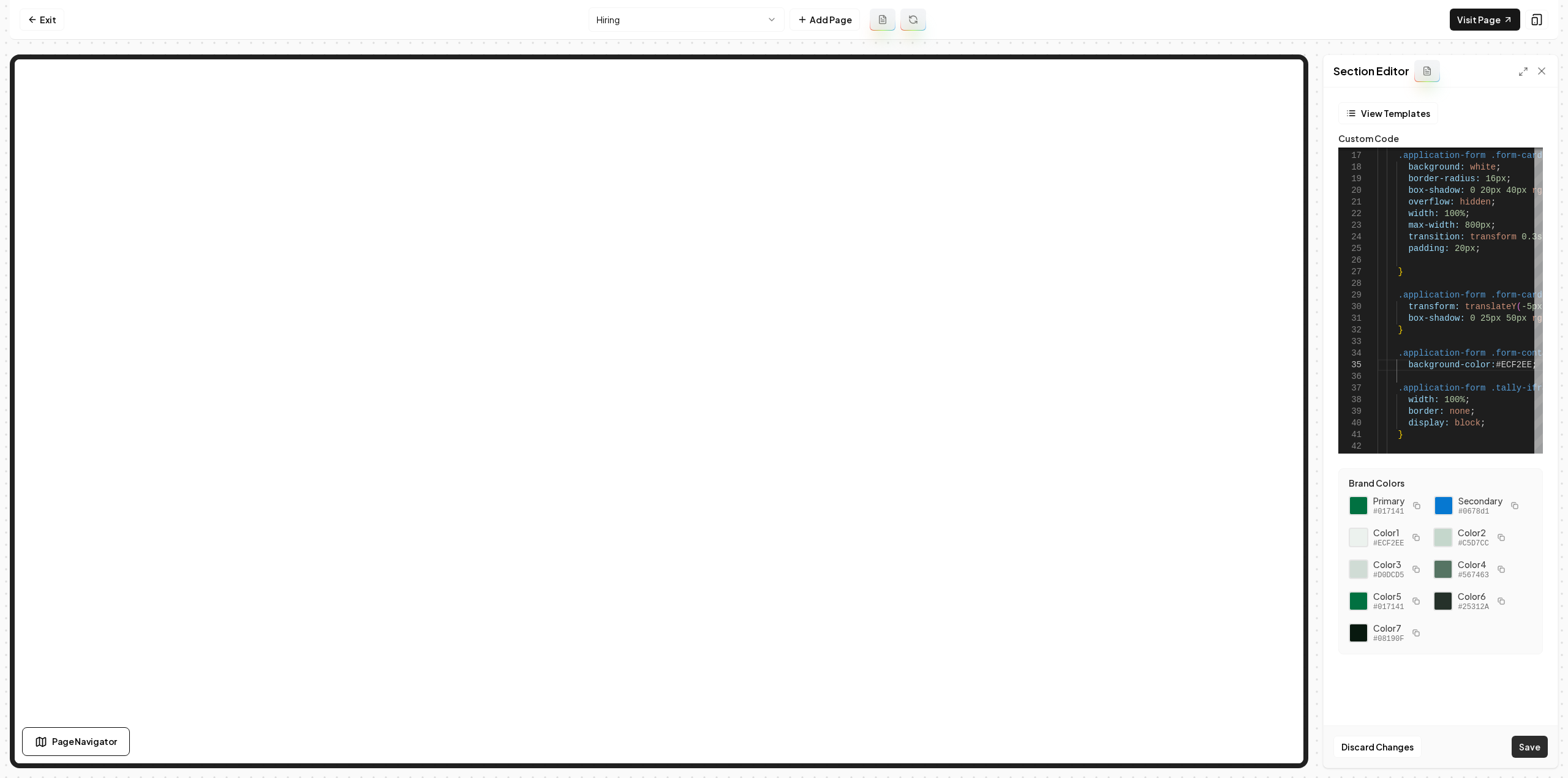
click at [1523, 740] on button "Save" at bounding box center [1530, 747] width 36 height 22
type textarea "**********"
click at [38, 22] on link "Exit" at bounding box center [42, 20] width 45 height 22
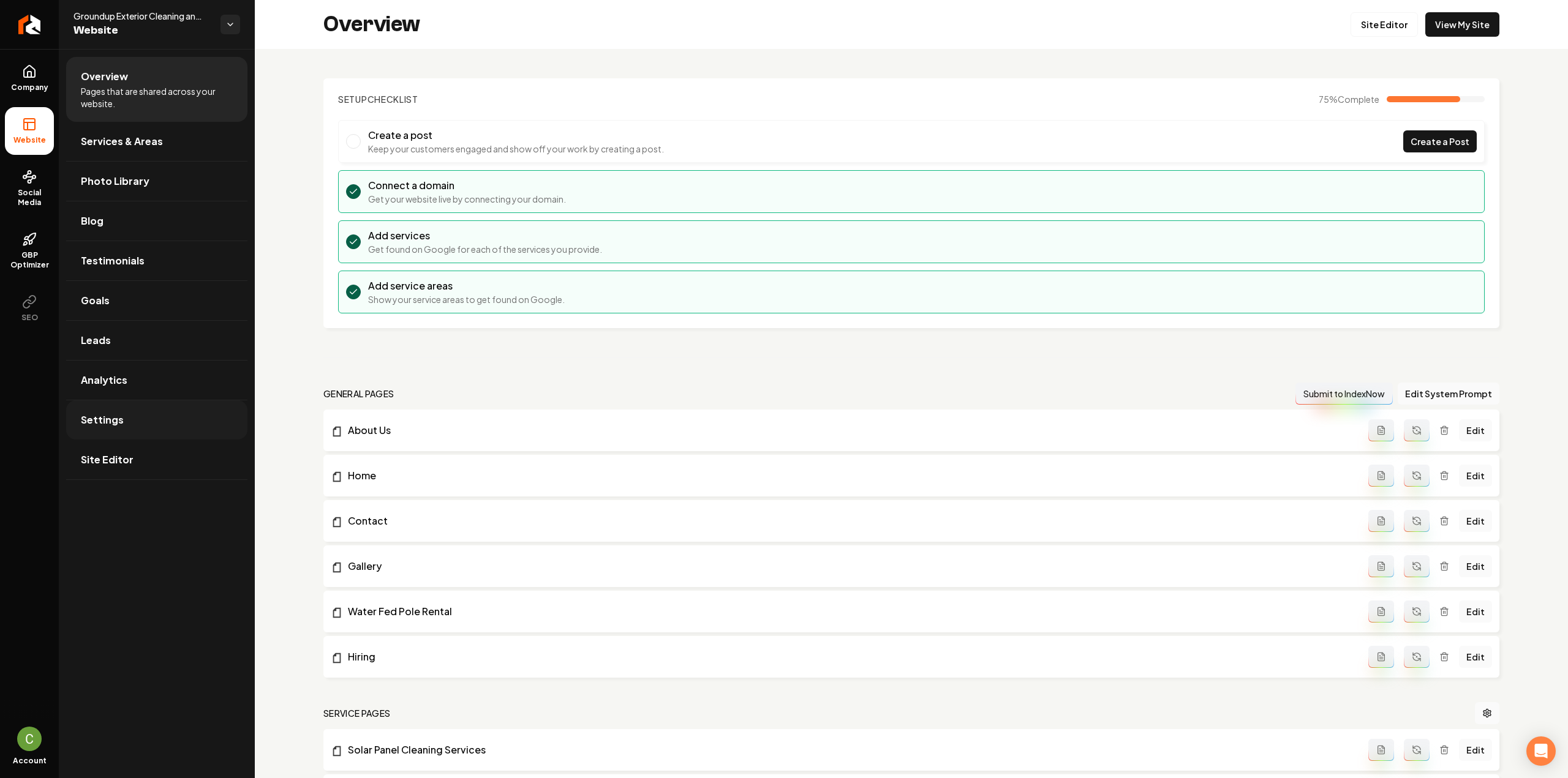
click at [137, 422] on link "Settings" at bounding box center [156, 420] width 181 height 39
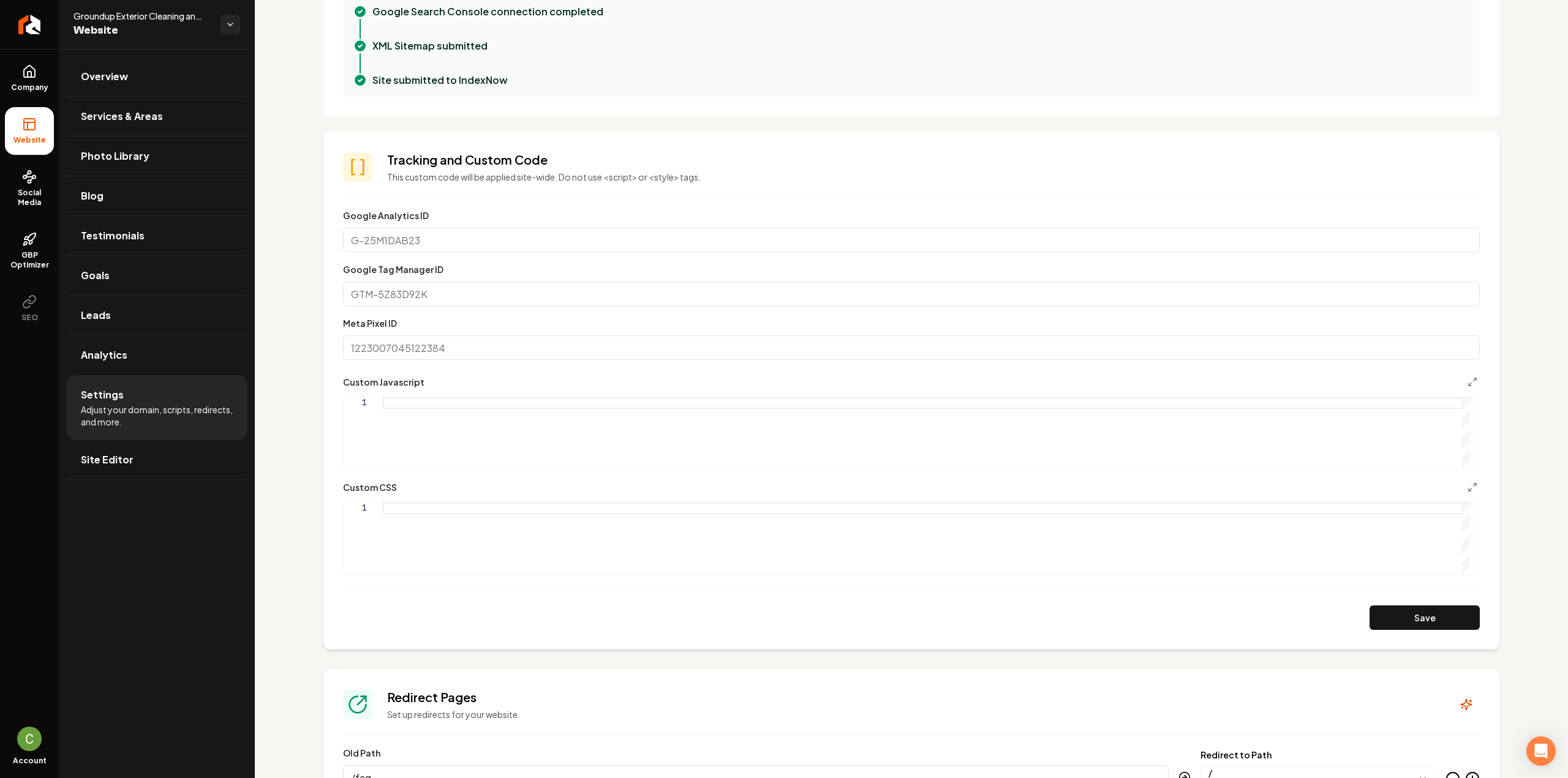
scroll to position [428, 0]
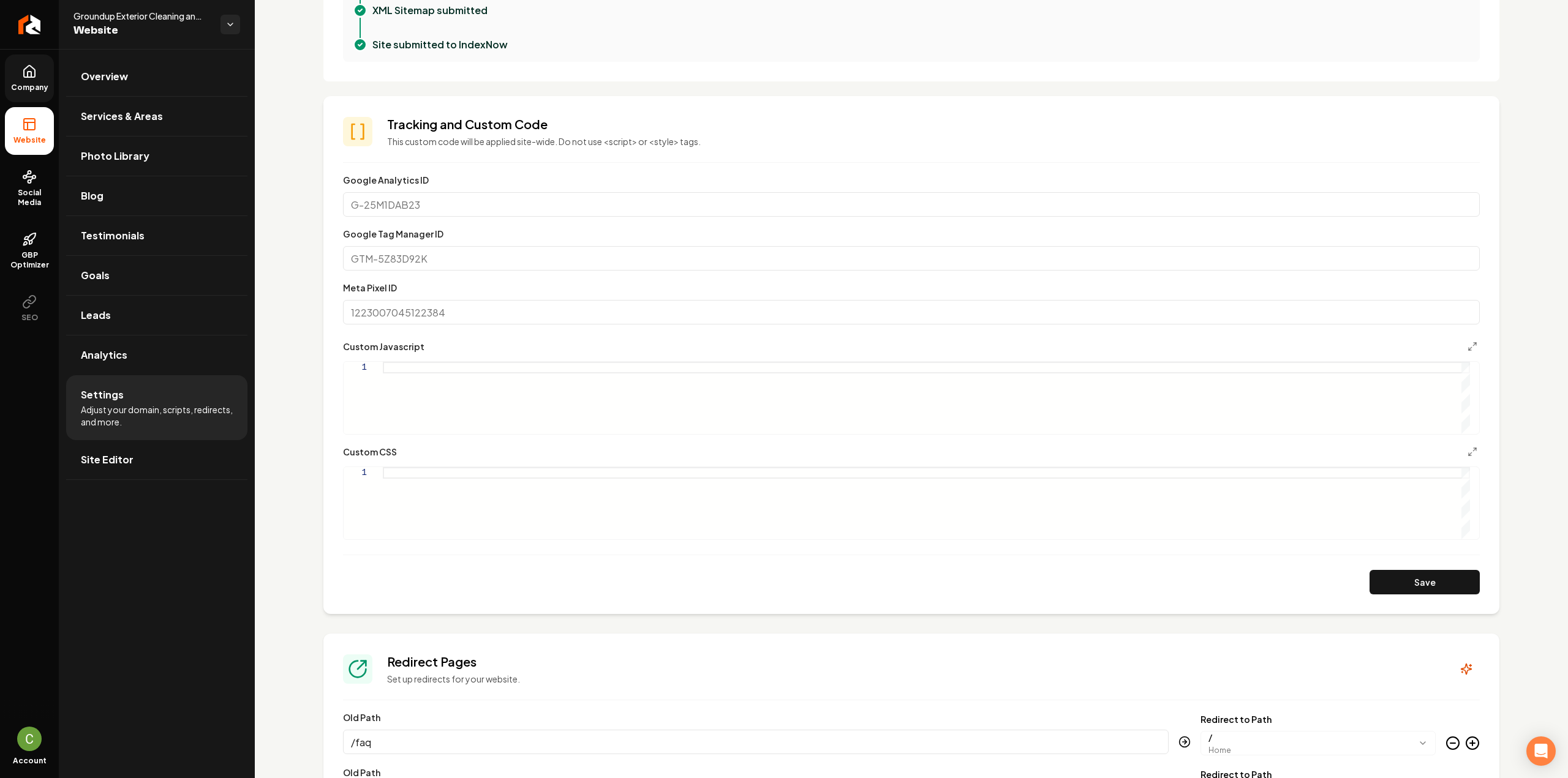
click at [43, 91] on span "Company" at bounding box center [30, 87] width 47 height 10
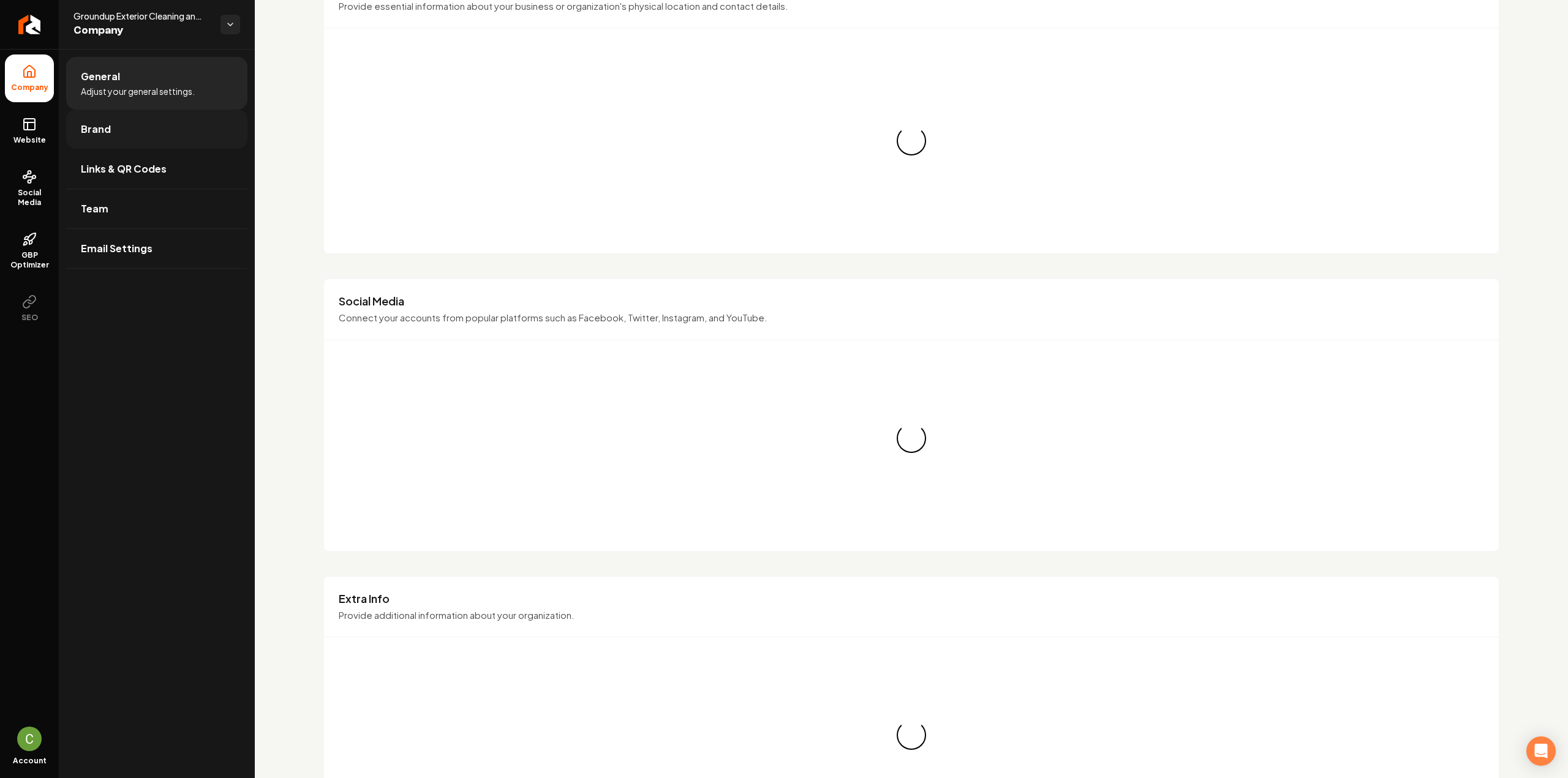
click at [76, 121] on link "Brand" at bounding box center [156, 129] width 181 height 39
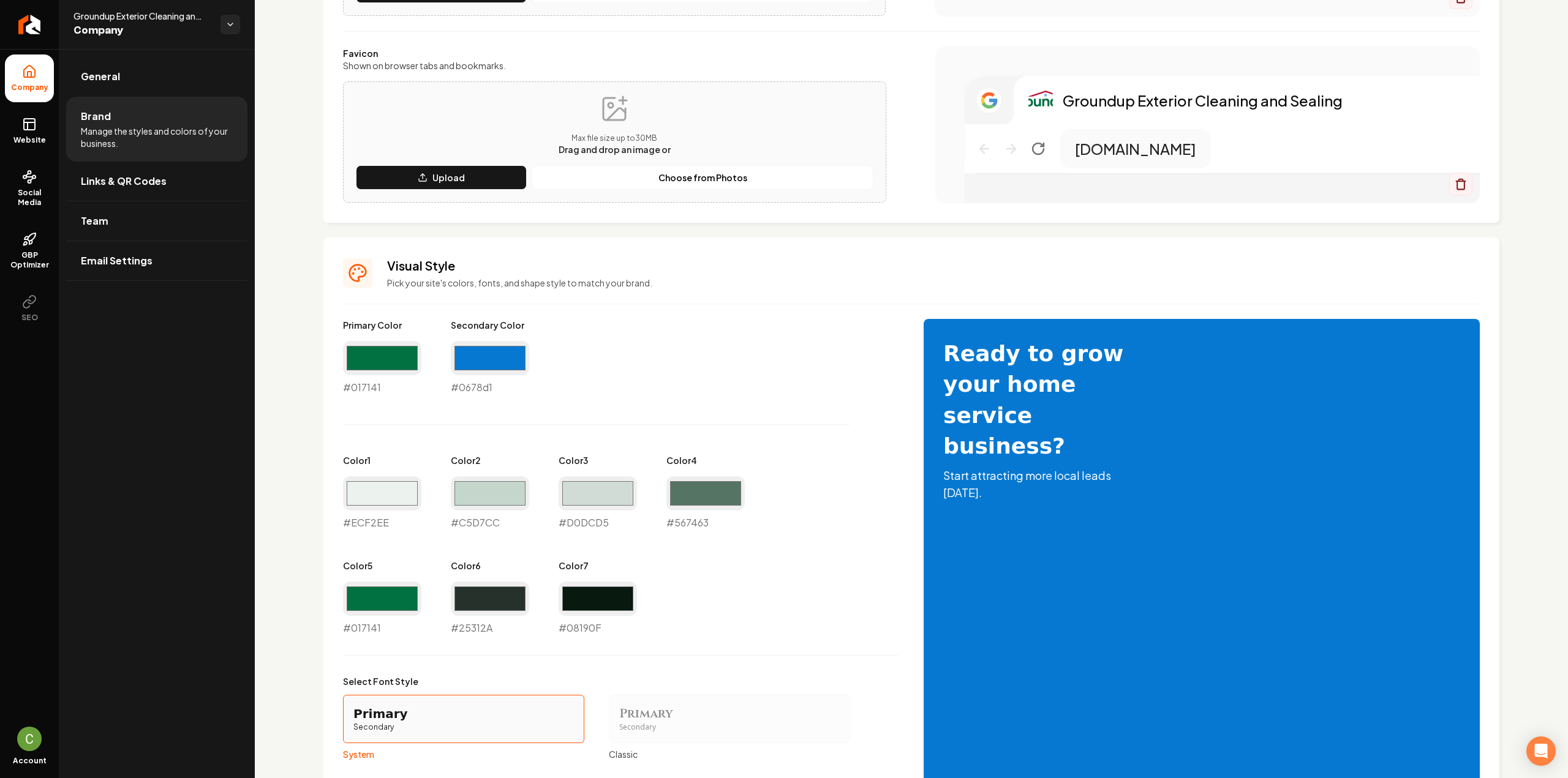
scroll to position [306, 0]
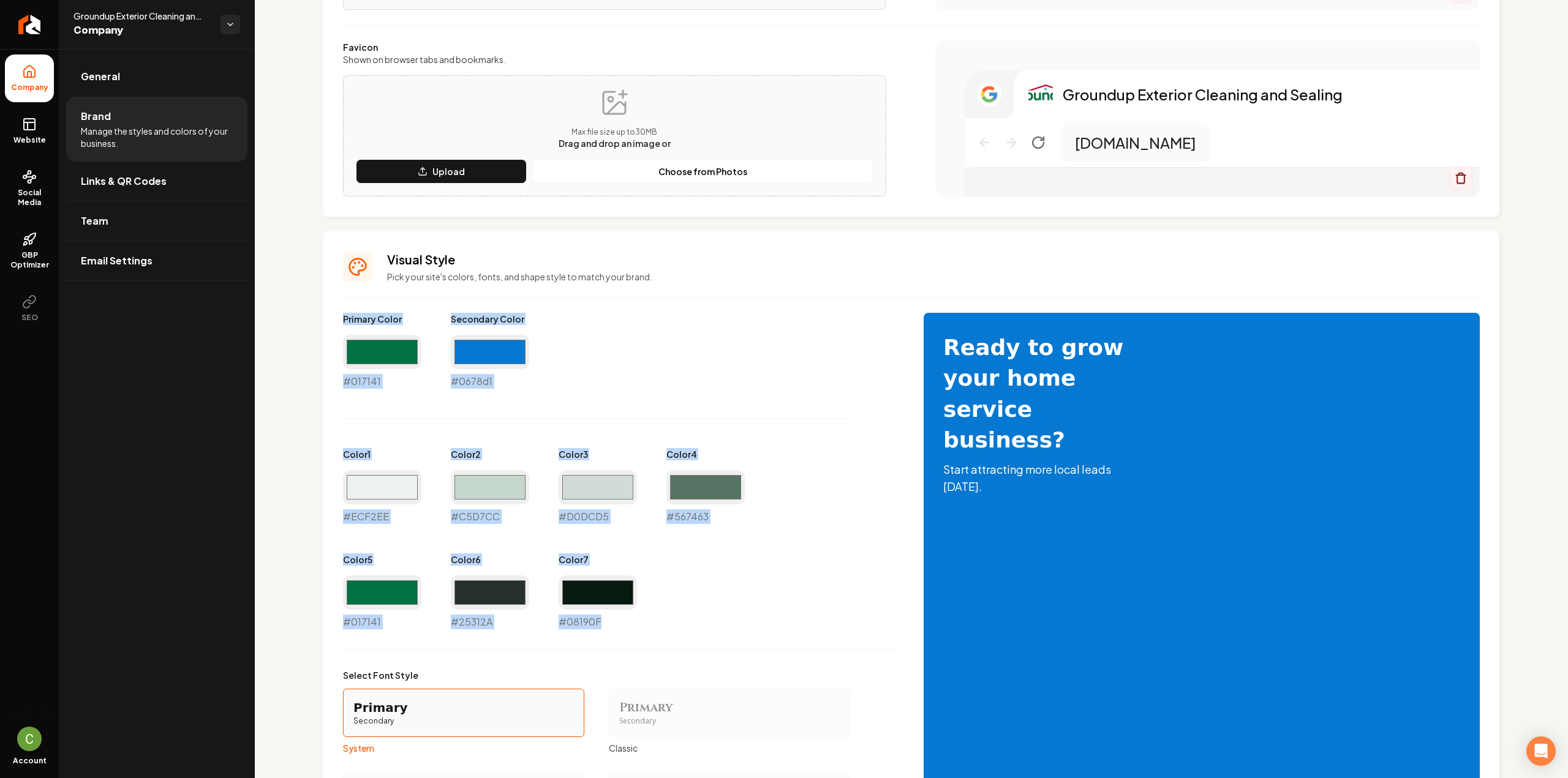
drag, startPoint x: 616, startPoint y: 630, endPoint x: 321, endPoint y: 313, distance: 433.0
click at [321, 313] on div "Logo & Icon Add your business logo and icon to personalize your website appeara…" at bounding box center [911, 373] width 1313 height 1261
copy div "Primary Color #017141 Secondary Color #0678d1 Color 1 #ECF2EE Color 2 #C5D7CC C…"
click at [366, 391] on div "Primary Color #017141 #017141 Secondary Color #0678d1 #0678d1 Color 1 #ecf2ee #…" at bounding box center [621, 471] width 556 height 316
drag, startPoint x: 343, startPoint y: 315, endPoint x: 600, endPoint y: 622, distance: 400.4
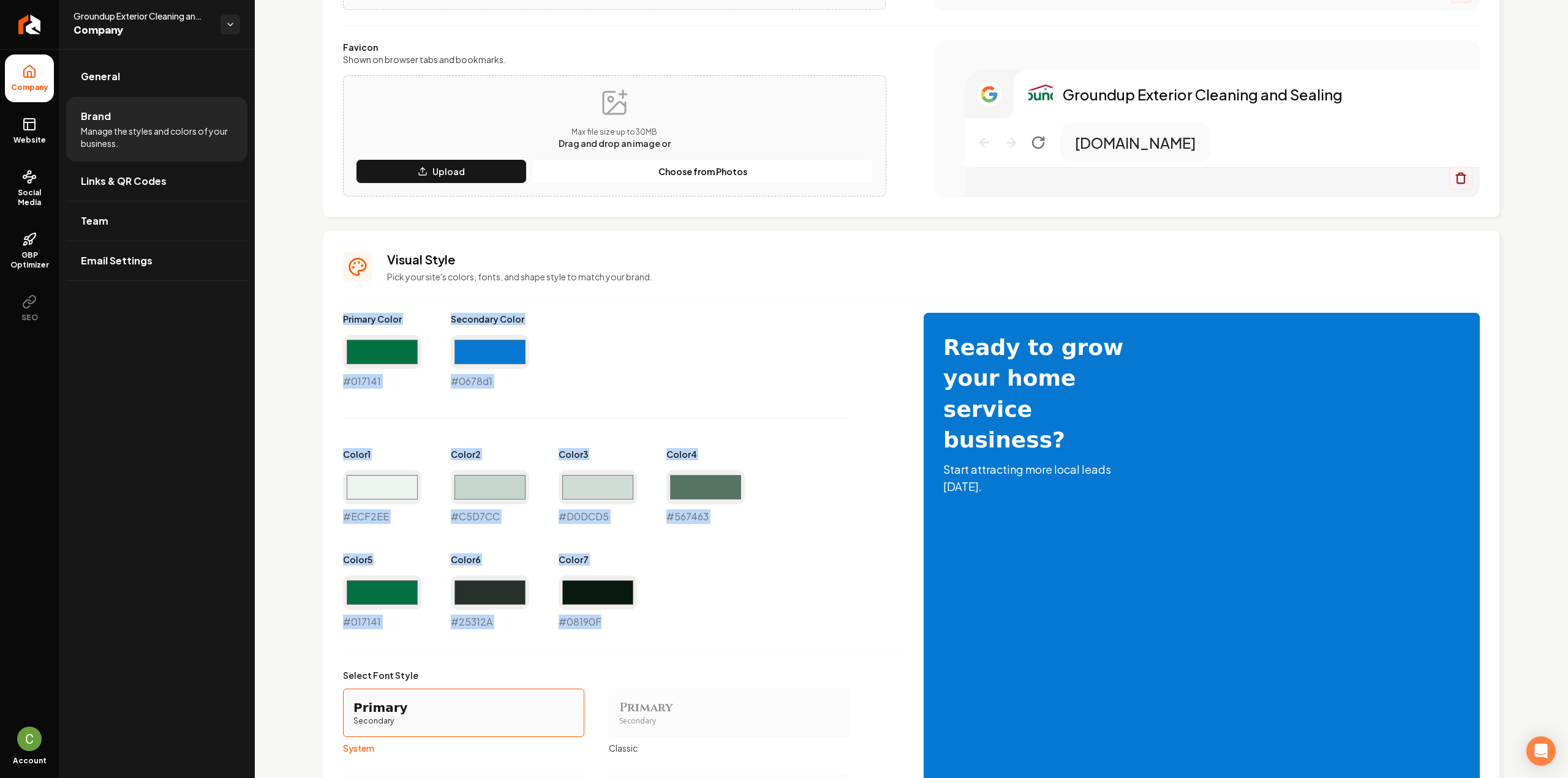
click at [600, 622] on div "Visual Style Pick your site's colors, fonts, and shape style to match your bran…" at bounding box center [911, 603] width 1176 height 743
click at [600, 622] on div "#08190f #08190F" at bounding box center [597, 603] width 78 height 54
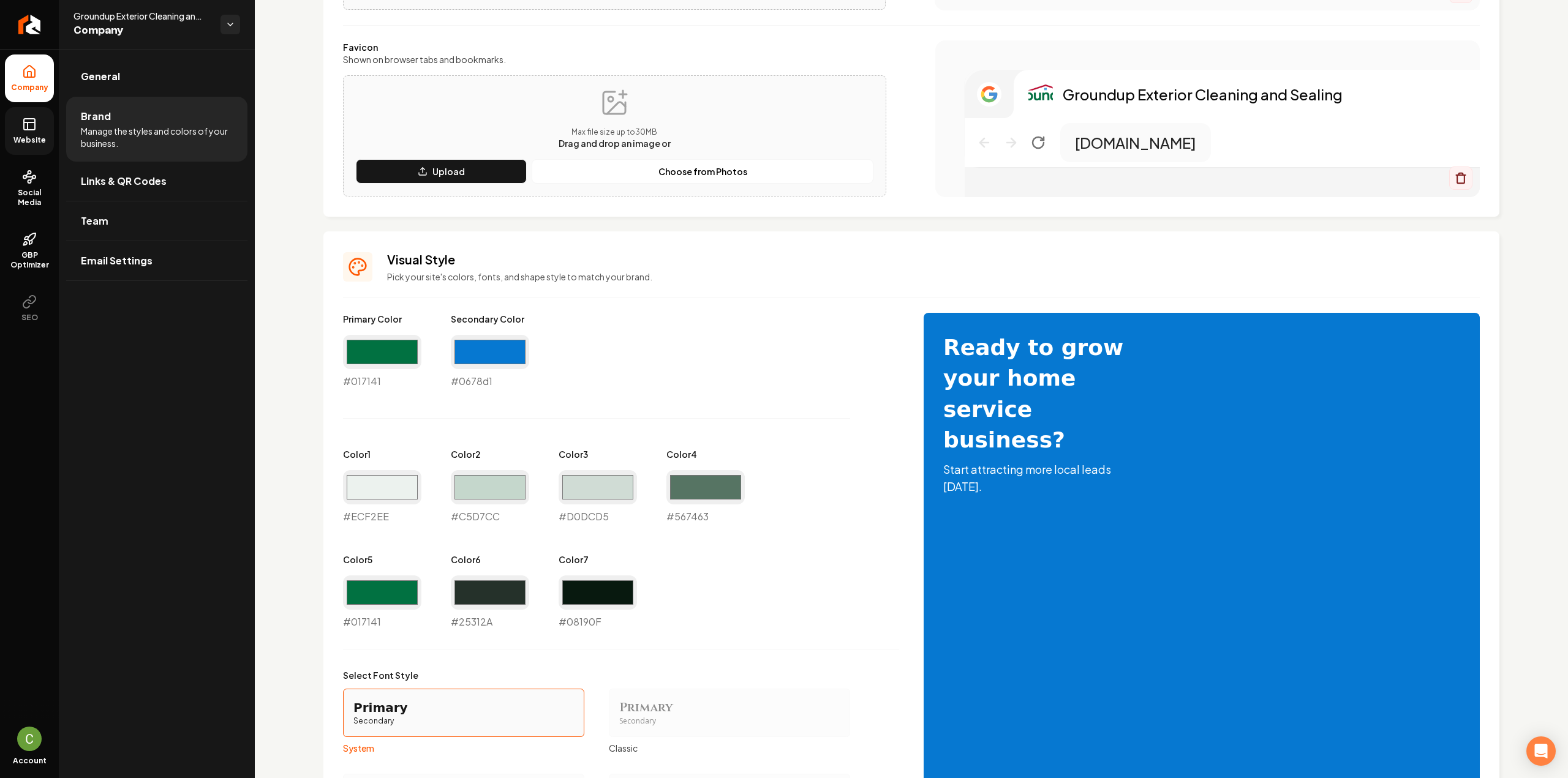
click at [30, 129] on rect at bounding box center [30, 124] width 11 height 11
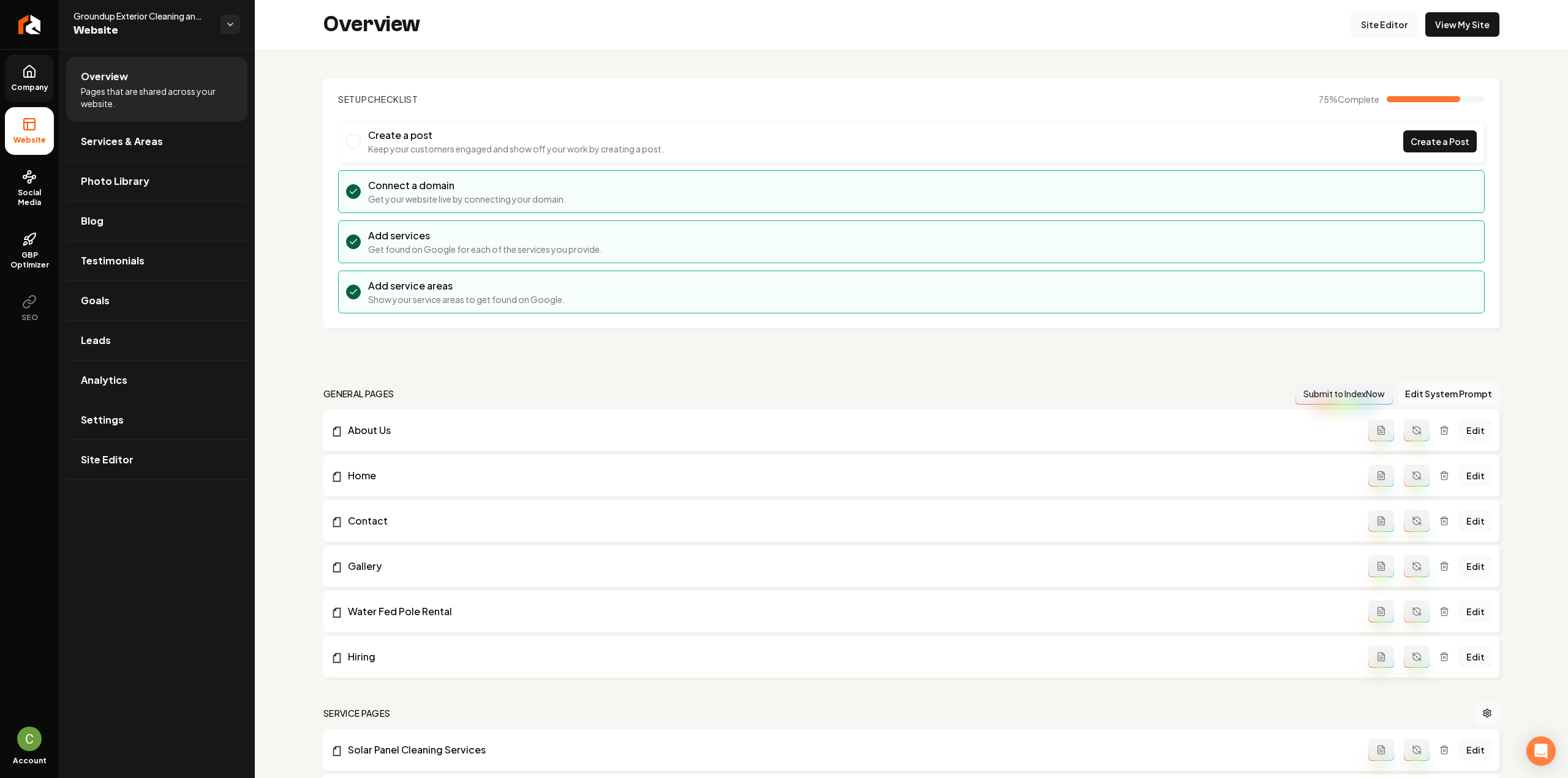
click at [1373, 4] on div "Overview Site Editor View My Site" at bounding box center [911, 25] width 1313 height 49
click at [1371, 31] on link "Site Editor" at bounding box center [1384, 25] width 67 height 25
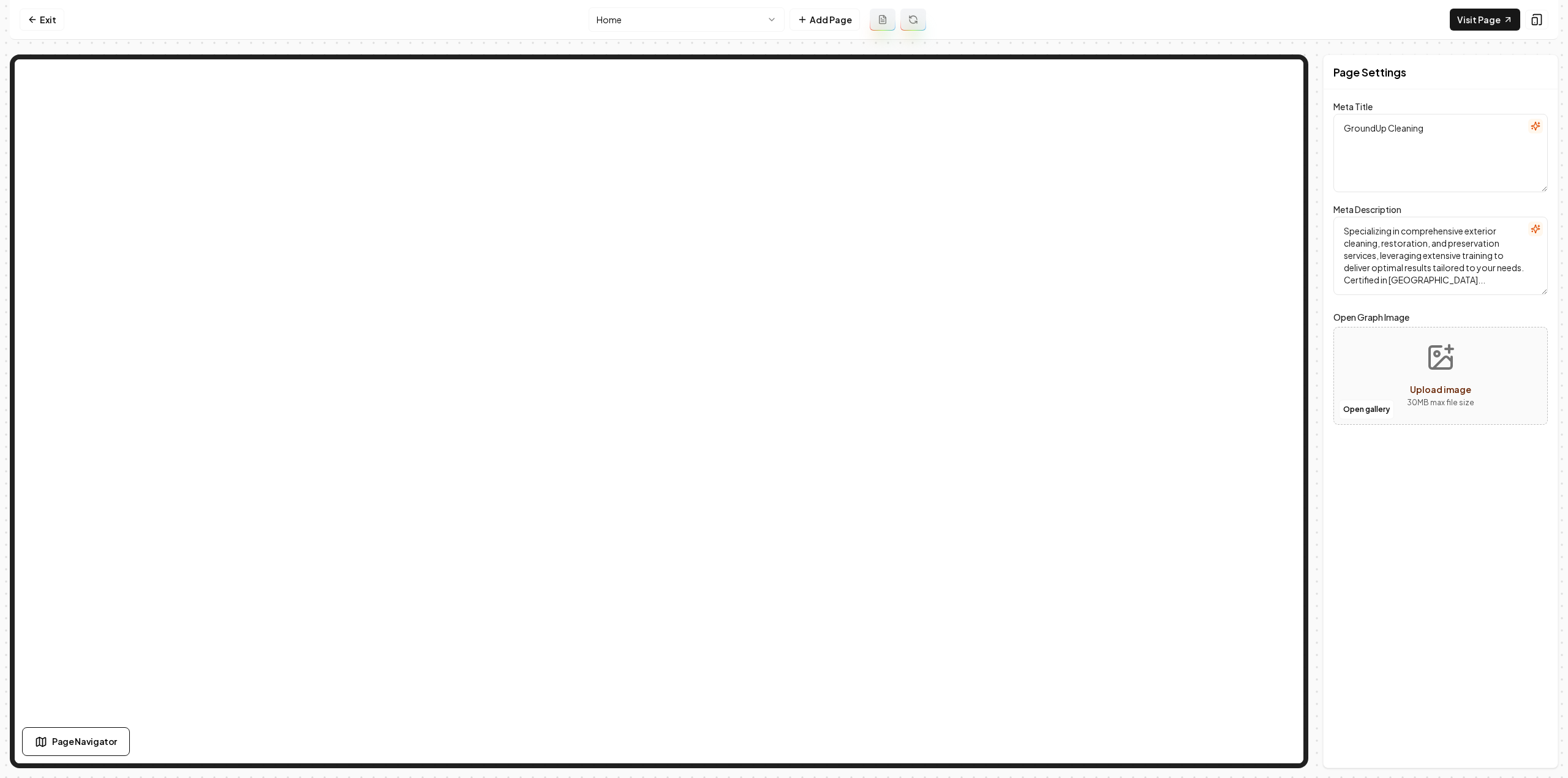
click at [642, 26] on html "Computer Required This feature is only available on a computer. Please switch t…" at bounding box center [784, 389] width 1568 height 778
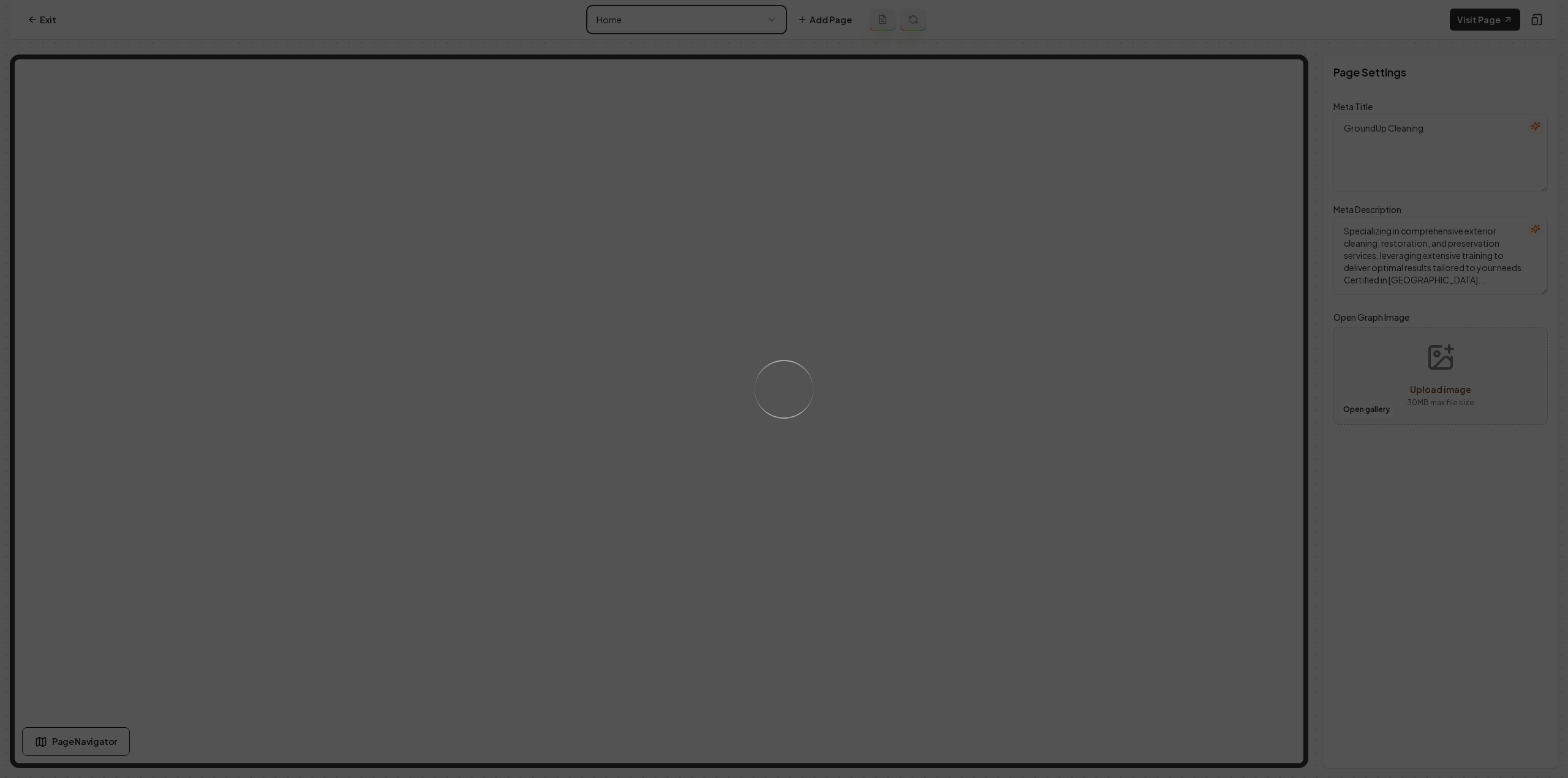
type textarea "Pressure Washing & Sealing Services | Groundup Exterior Cleaning"
type textarea "Groundup Exterior Cleaning and Sealing offers expert pressure washing services.…"
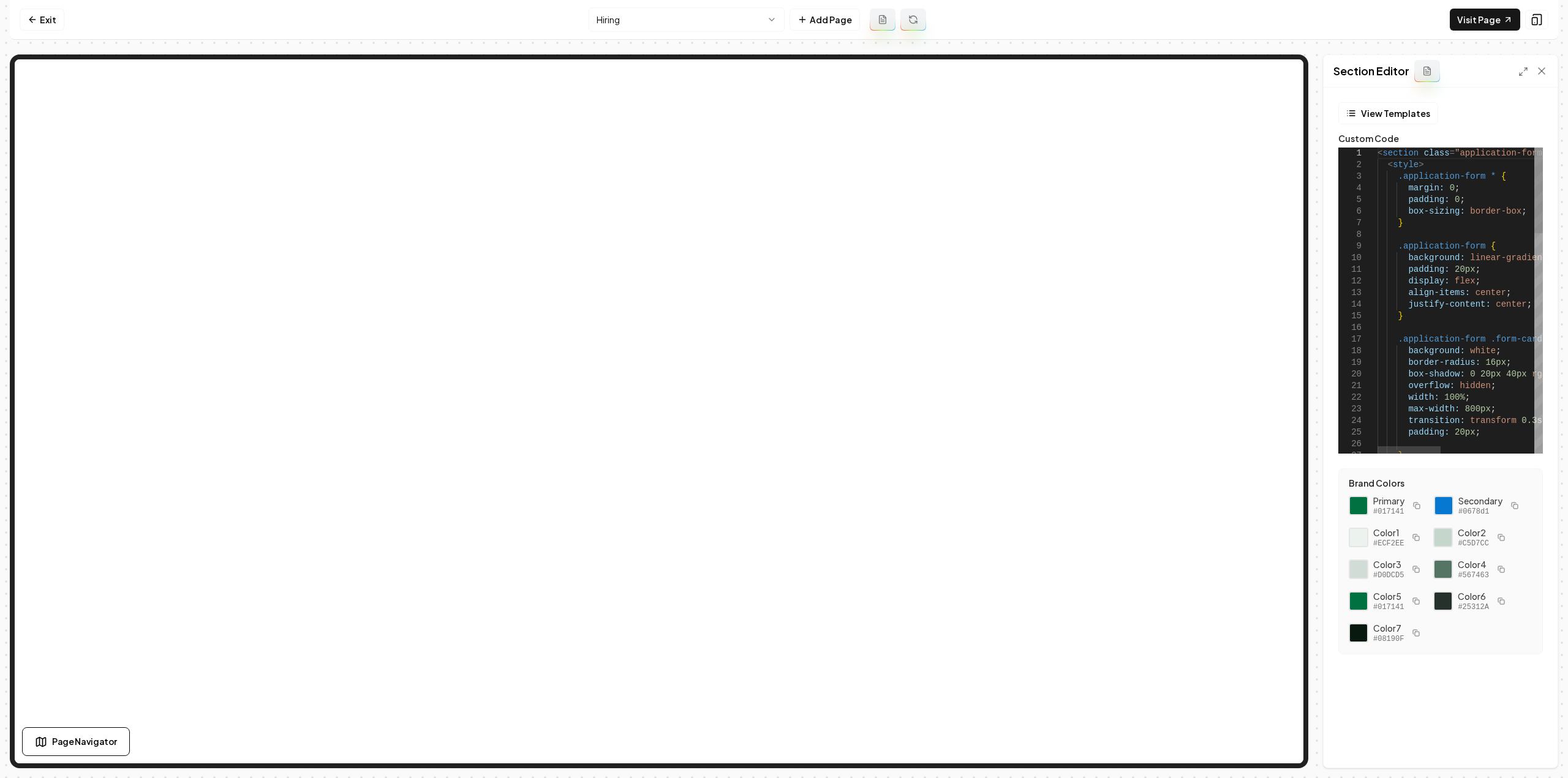
click at [1415, 423] on div "< section class = "application-form" > < style > .application-form * { margin: …" at bounding box center [1582, 692] width 409 height 1089
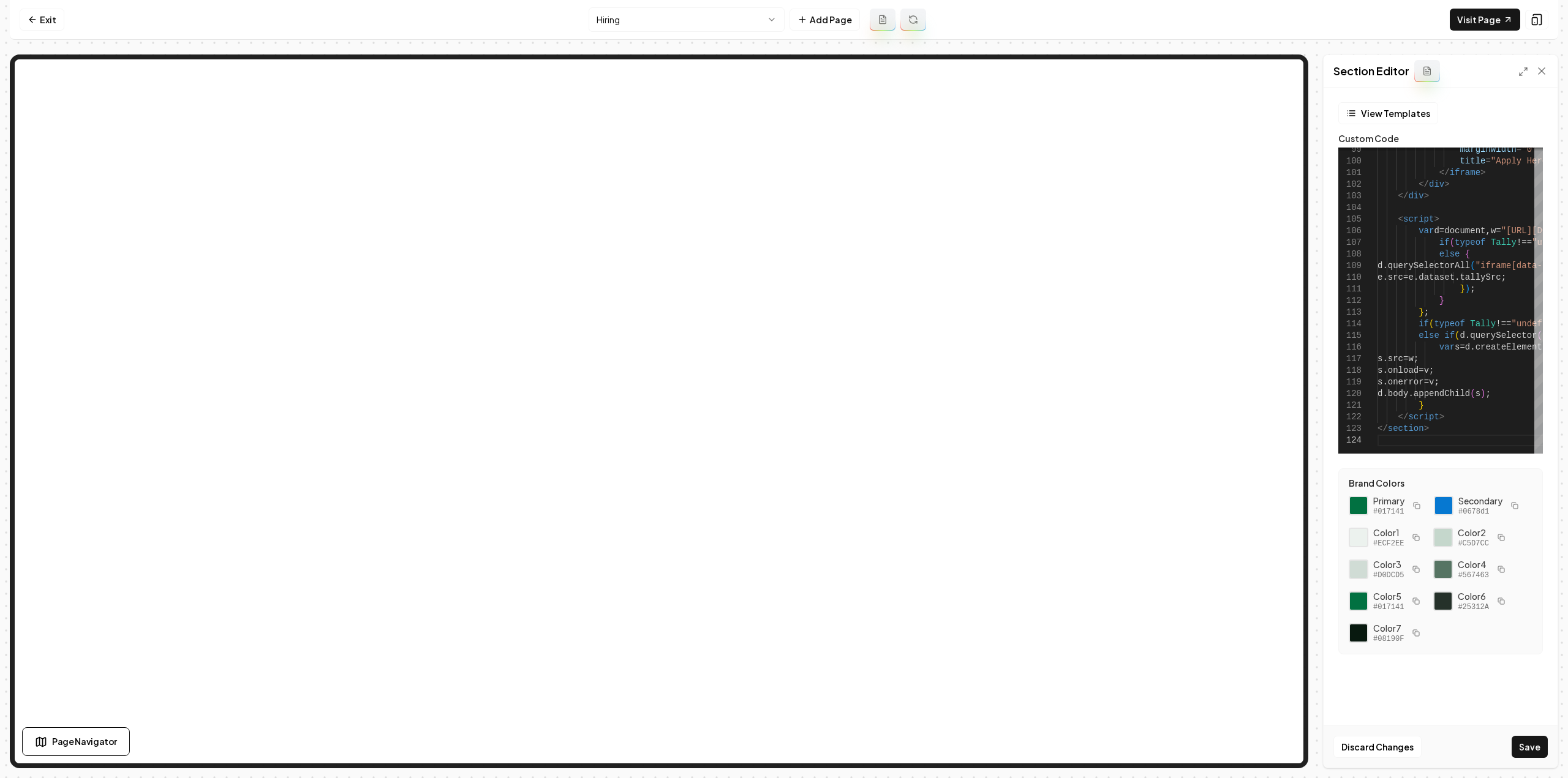
click at [1545, 761] on div "Discard Changes Save" at bounding box center [1441, 747] width 234 height 42
click at [1536, 749] on button "Save" at bounding box center [1530, 747] width 36 height 22
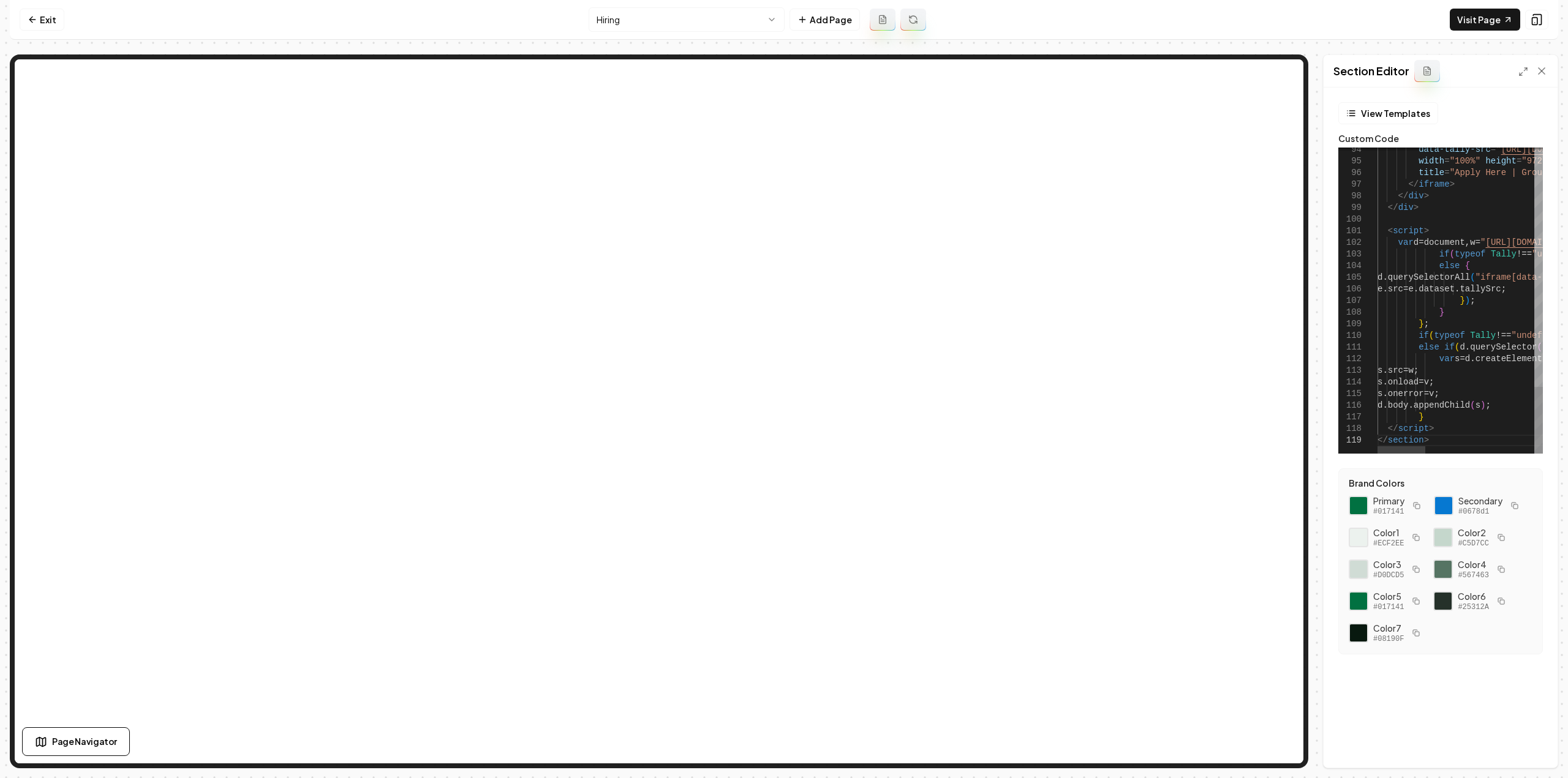
click at [1500, 350] on span "querySelector" at bounding box center [1503, 347] width 67 height 10
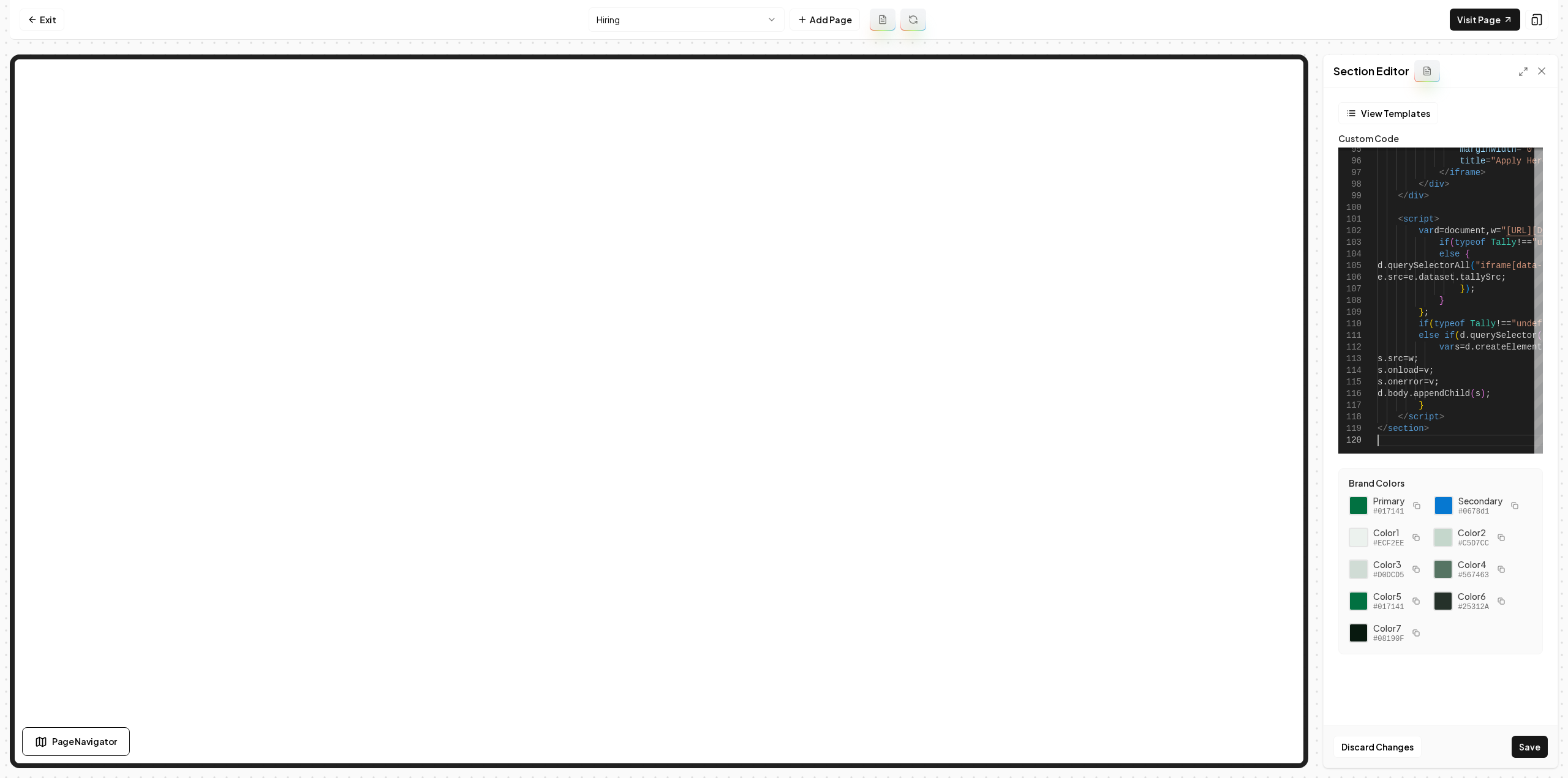
click at [1526, 744] on button "Save" at bounding box center [1530, 747] width 36 height 22
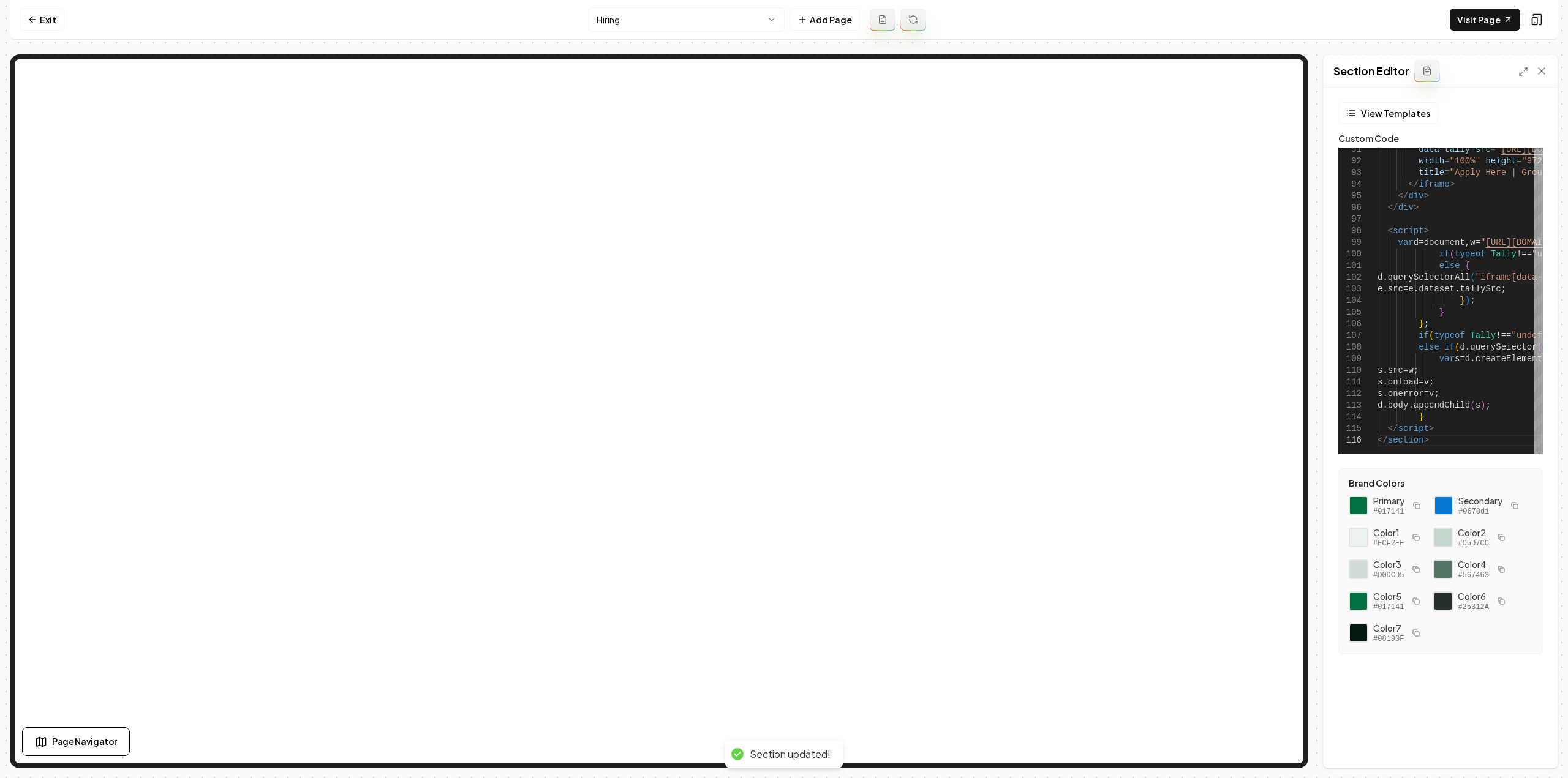
drag, startPoint x: 1526, startPoint y: 744, endPoint x: 1552, endPoint y: 683, distance: 66.3
click at [1552, 683] on div "View Templates Custom Code 93 94 95 96 97 98 99 100 101 102 103 104 105 106 107…" at bounding box center [1441, 427] width 234 height 680
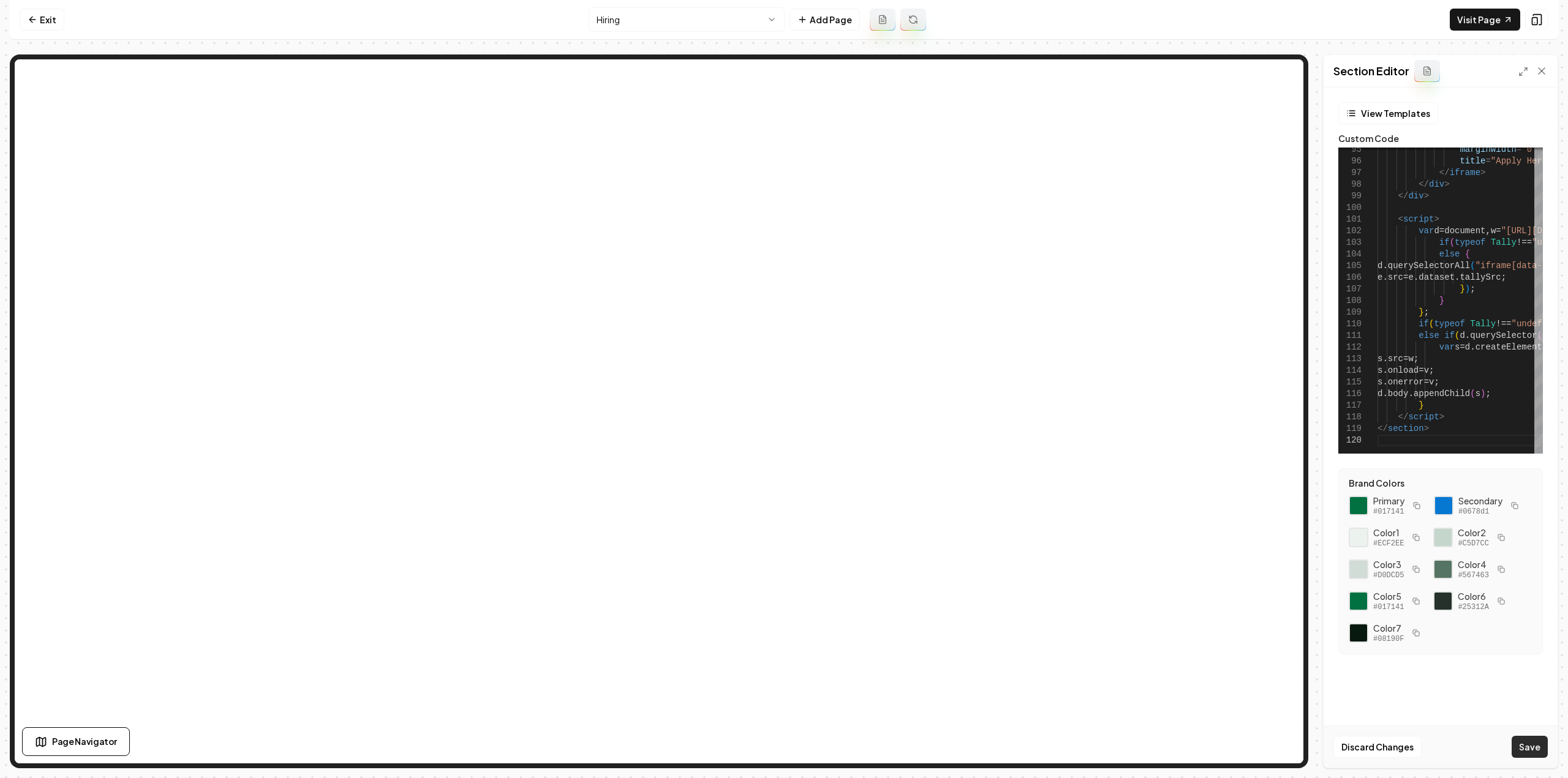
click at [1528, 749] on button "Save" at bounding box center [1530, 747] width 36 height 22
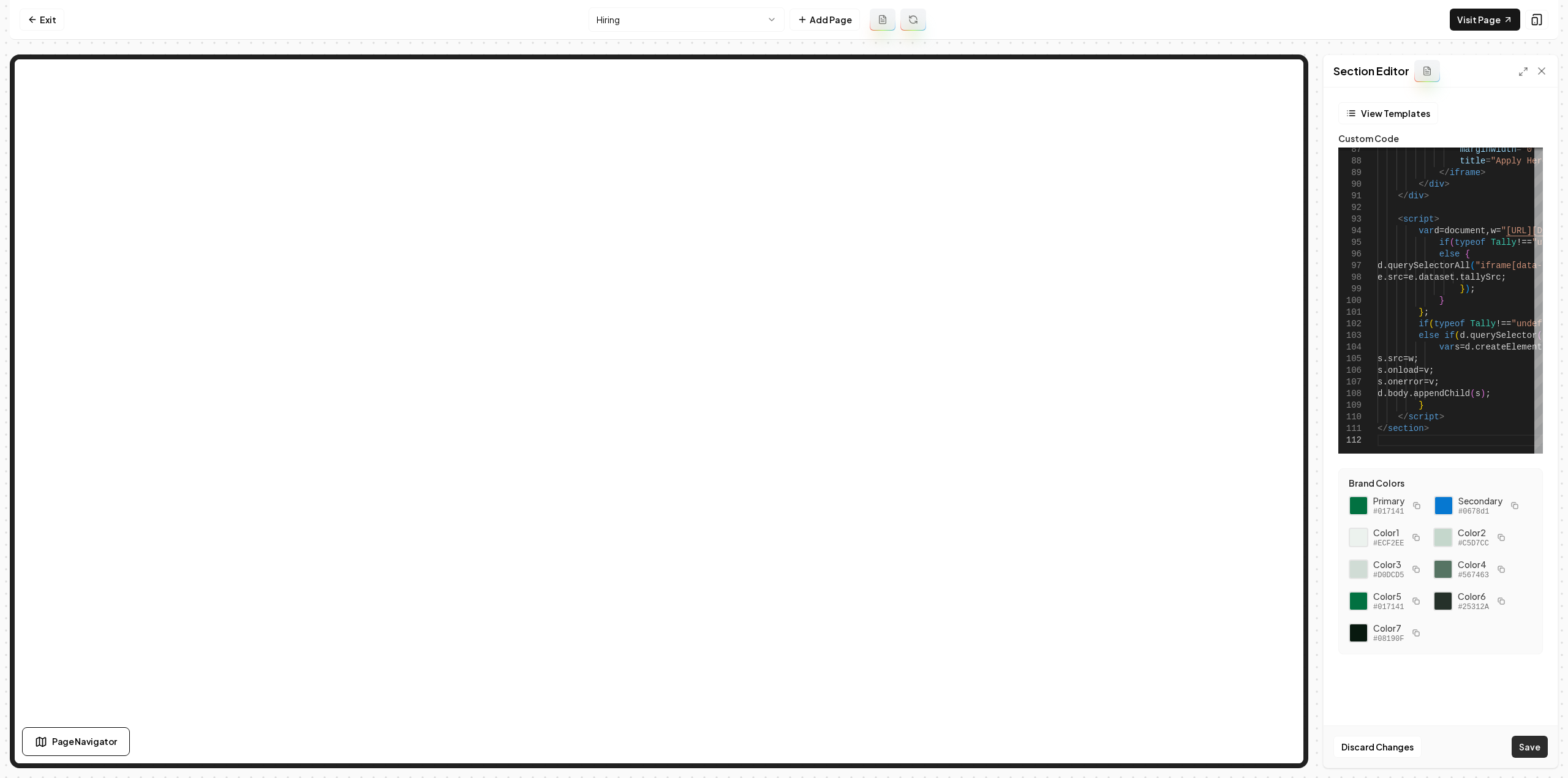
click at [1522, 746] on button "Save" at bounding box center [1530, 747] width 36 height 22
type textarea "**********"
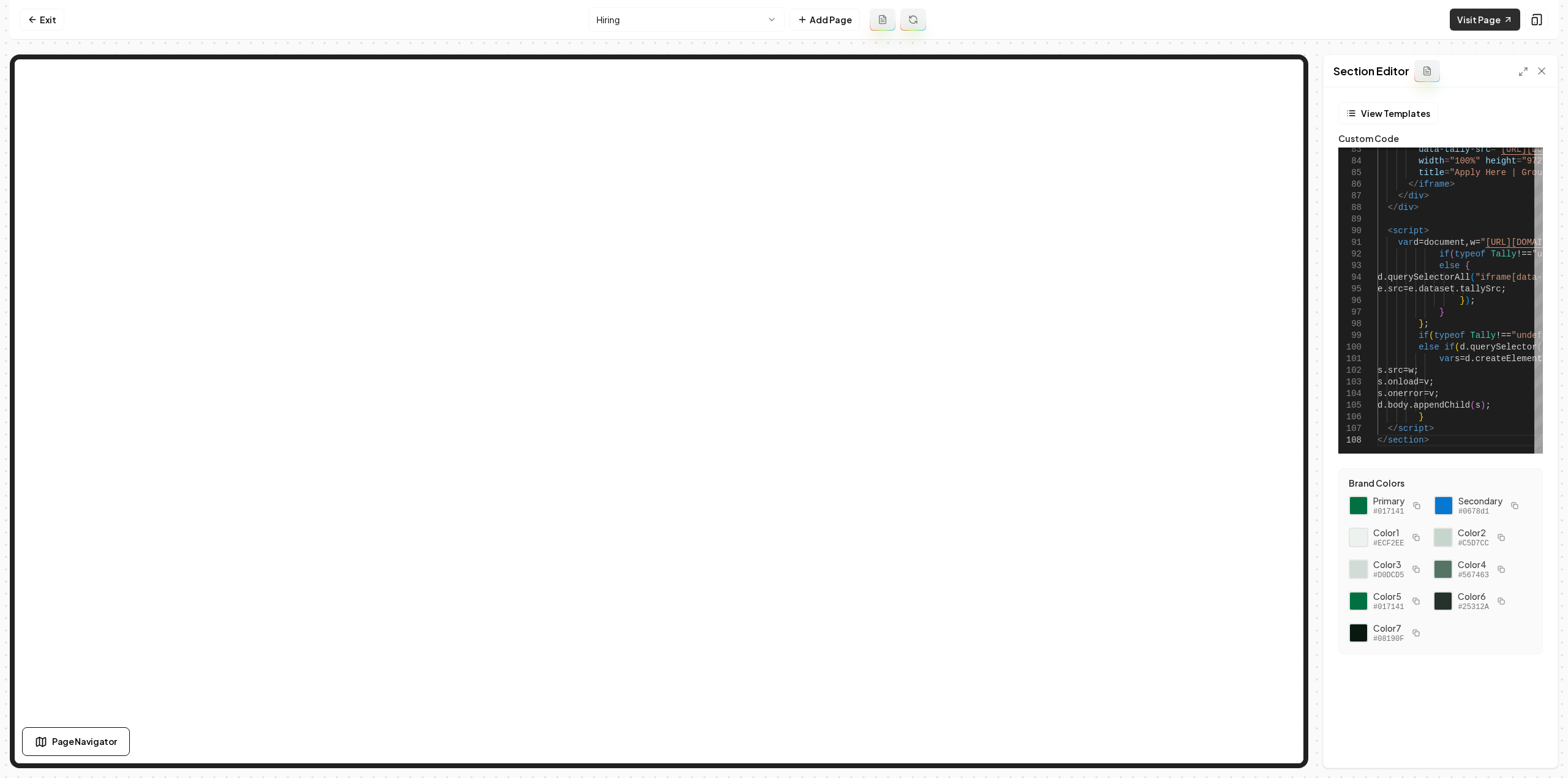
click at [1489, 17] on link "Visit Page" at bounding box center [1485, 20] width 70 height 22
click at [32, 20] on icon at bounding box center [32, 20] width 6 height 0
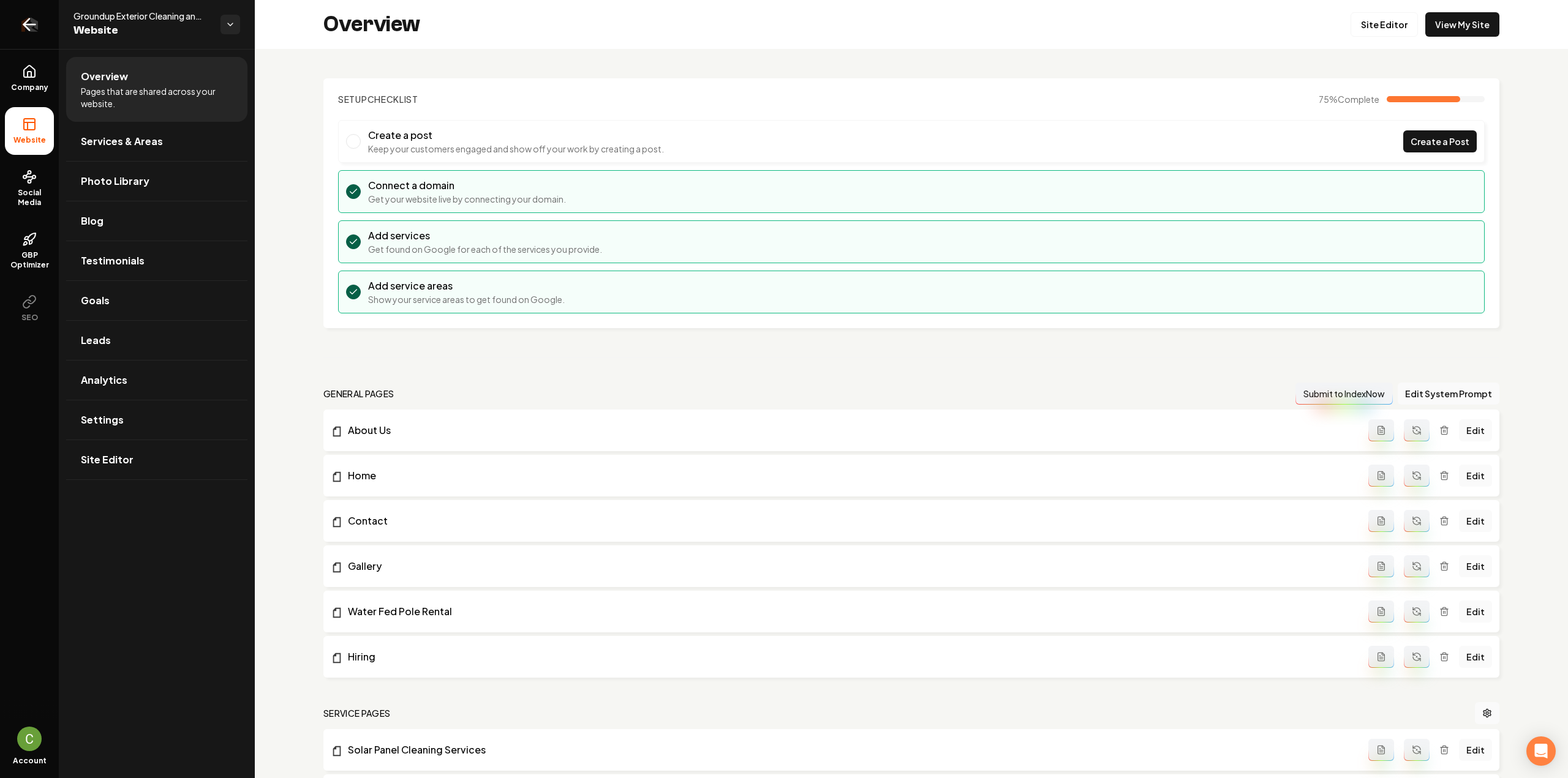
click at [37, 39] on link "Return to dashboard" at bounding box center [29, 25] width 59 height 49
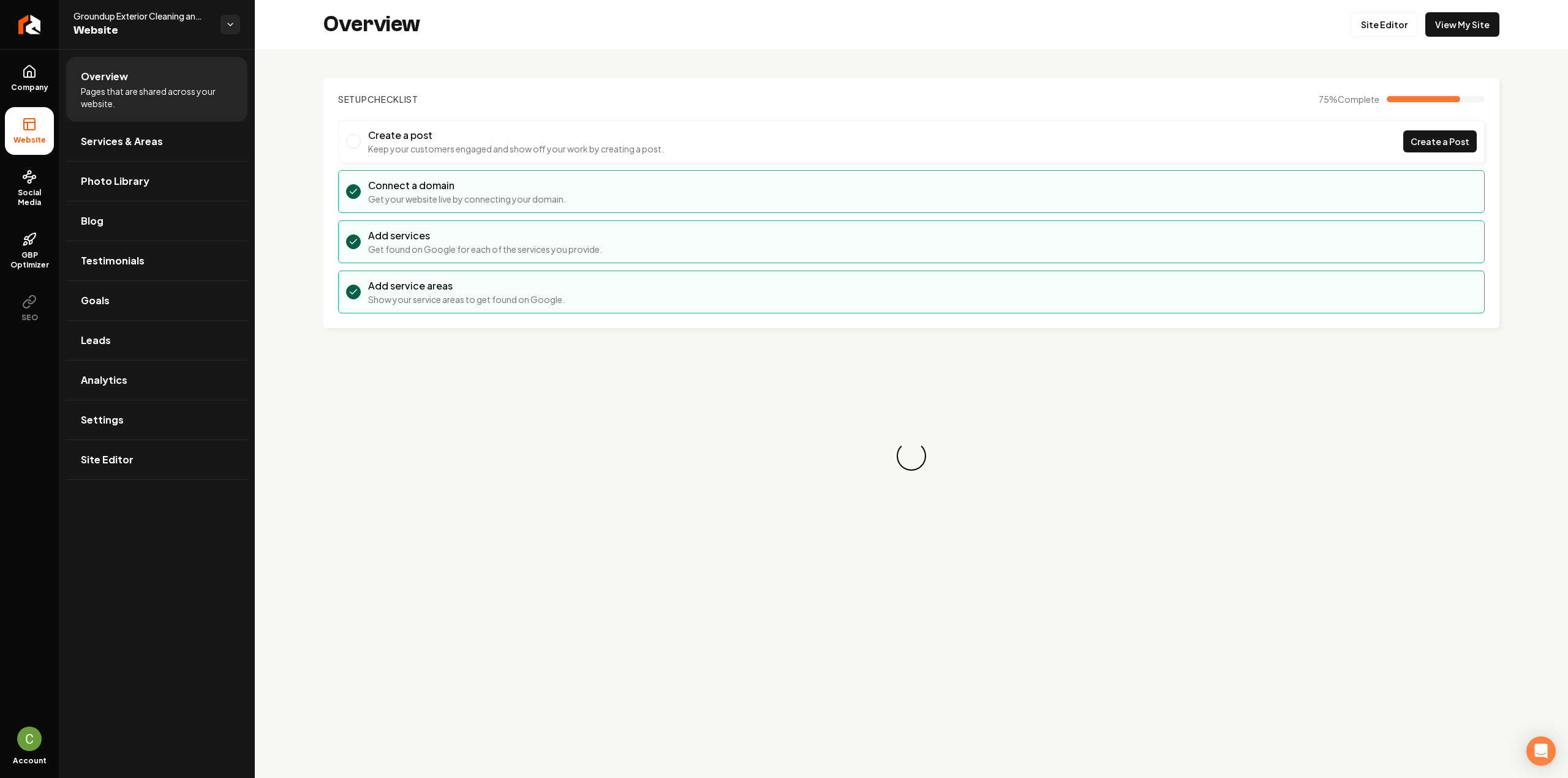
drag, startPoint x: 22, startPoint y: 82, endPoint x: 34, endPoint y: 102, distance: 23.3
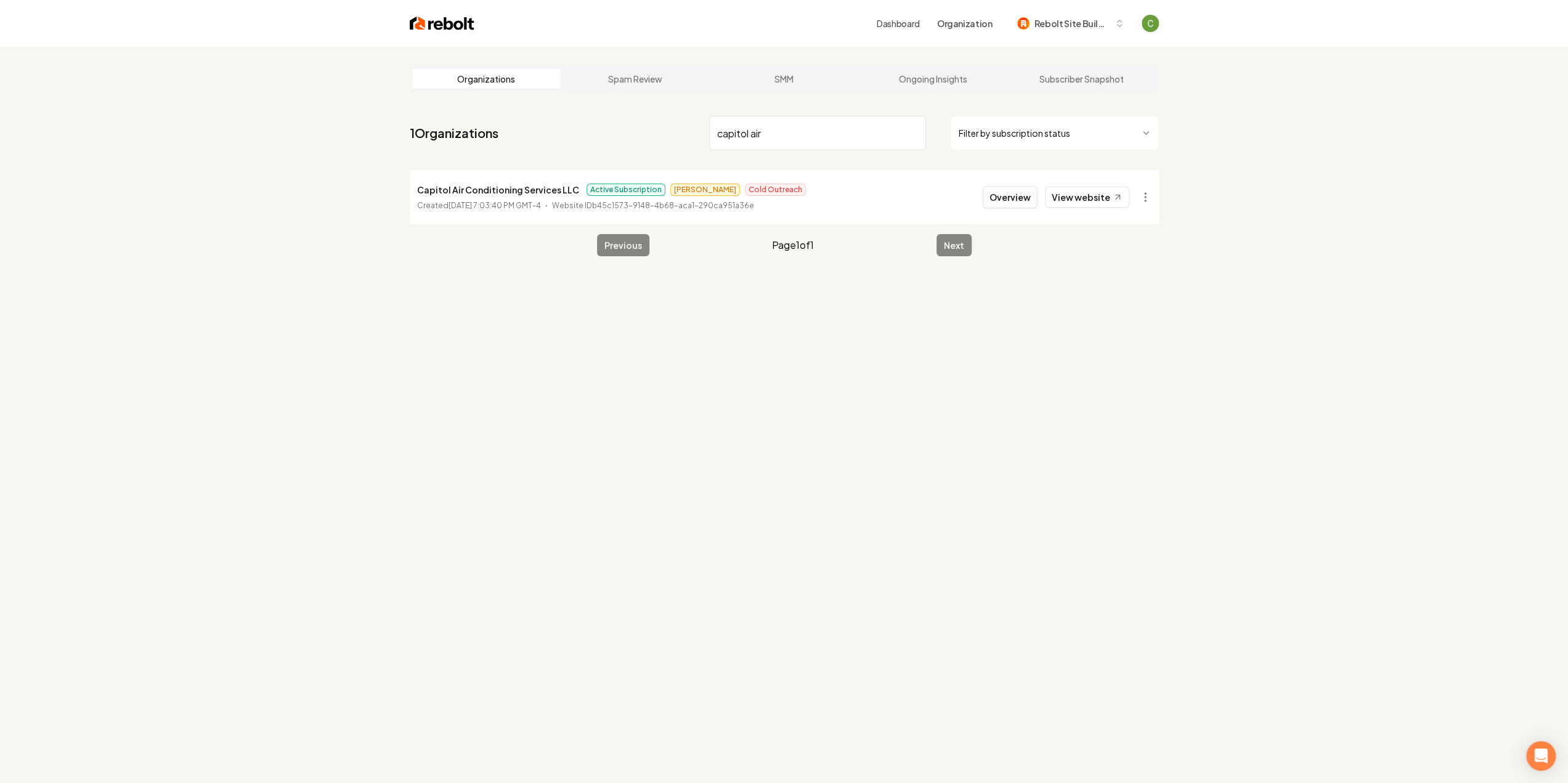
type input "capitol air"
click at [1012, 199] on button "Overview" at bounding box center [1010, 197] width 55 height 22
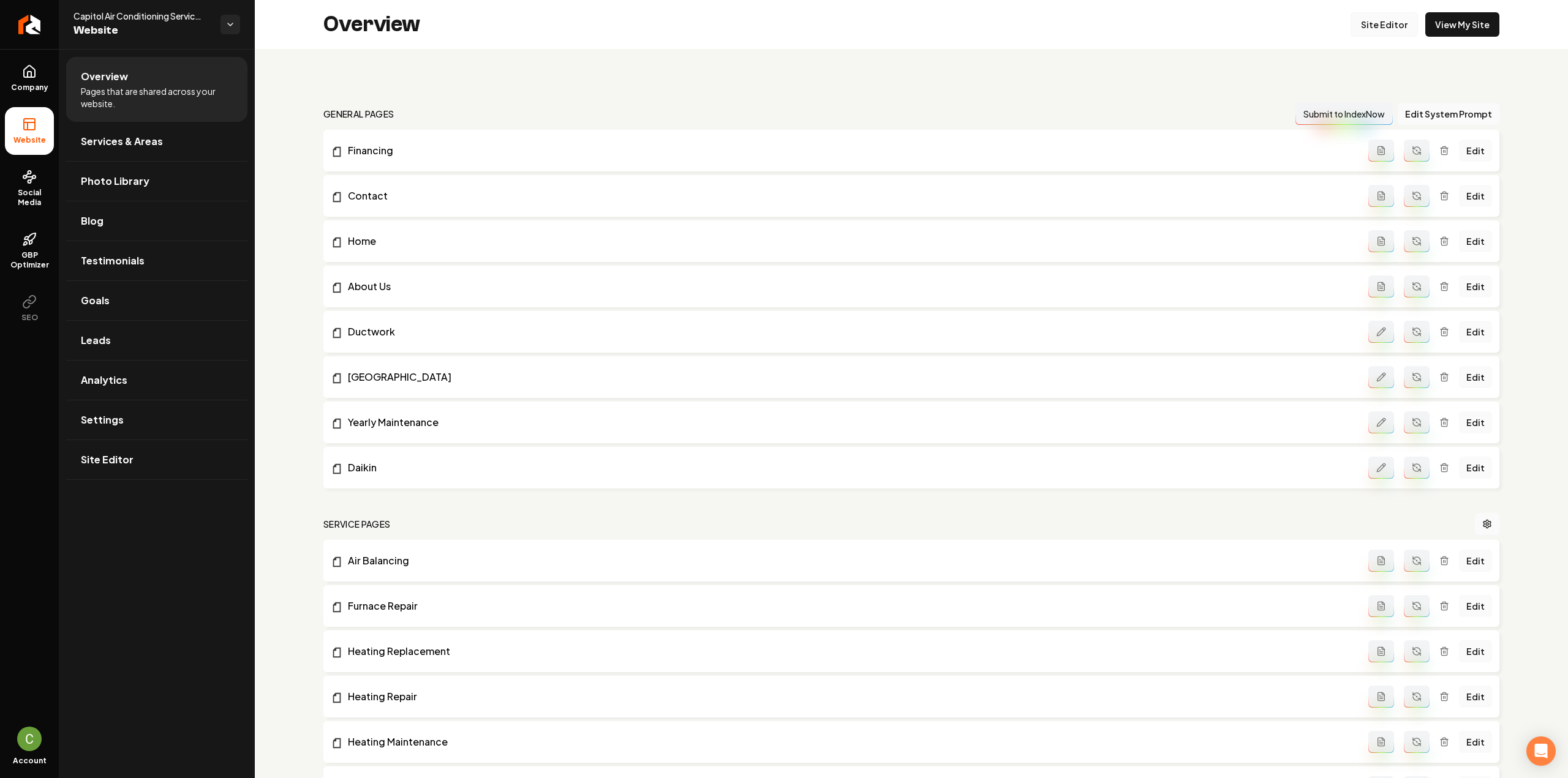
click at [1376, 29] on link "Site Editor" at bounding box center [1384, 25] width 67 height 25
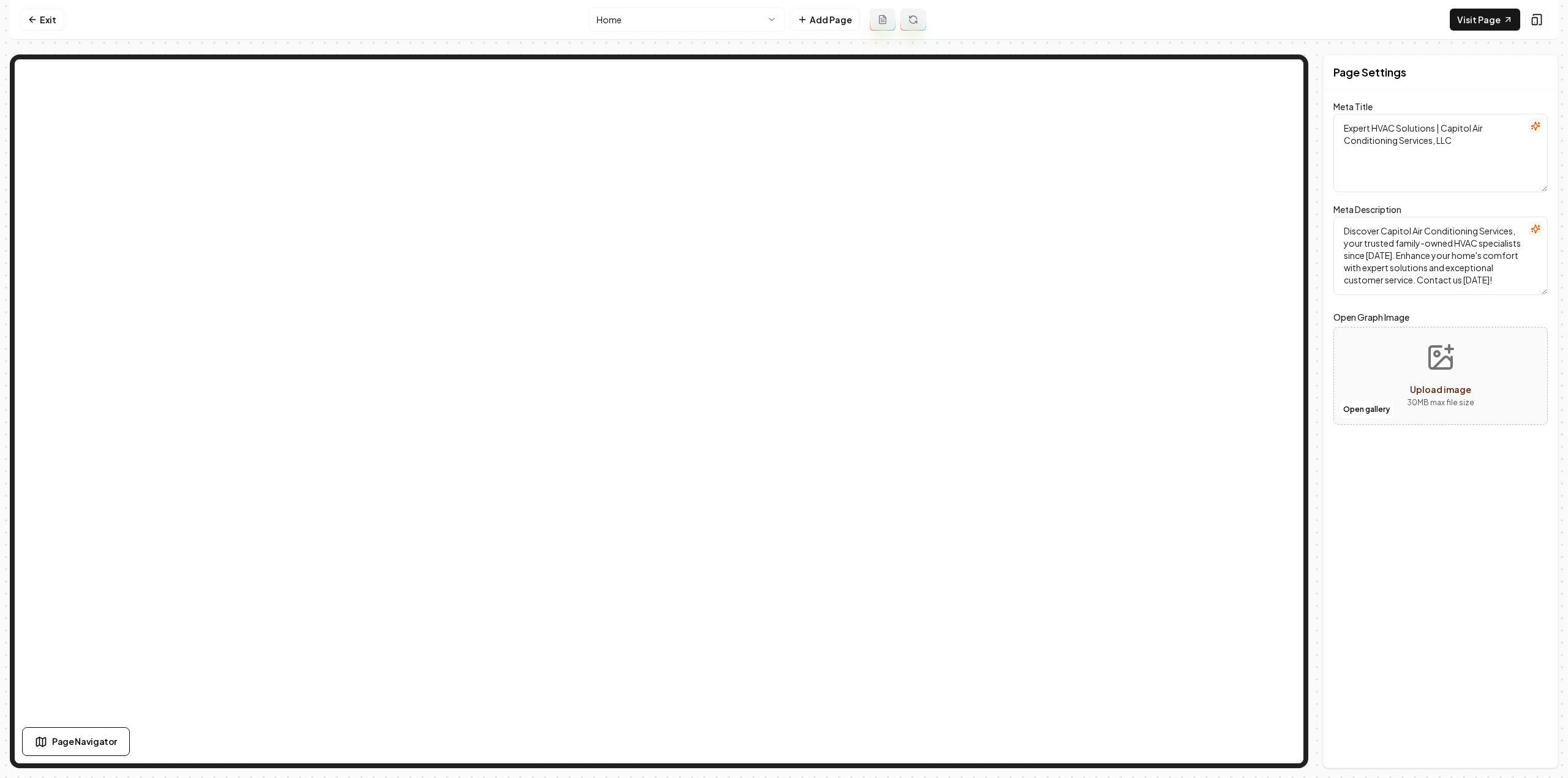
click at [608, 12] on html "Computer Required This feature is only available on a computer. Please switch t…" at bounding box center [784, 389] width 1568 height 778
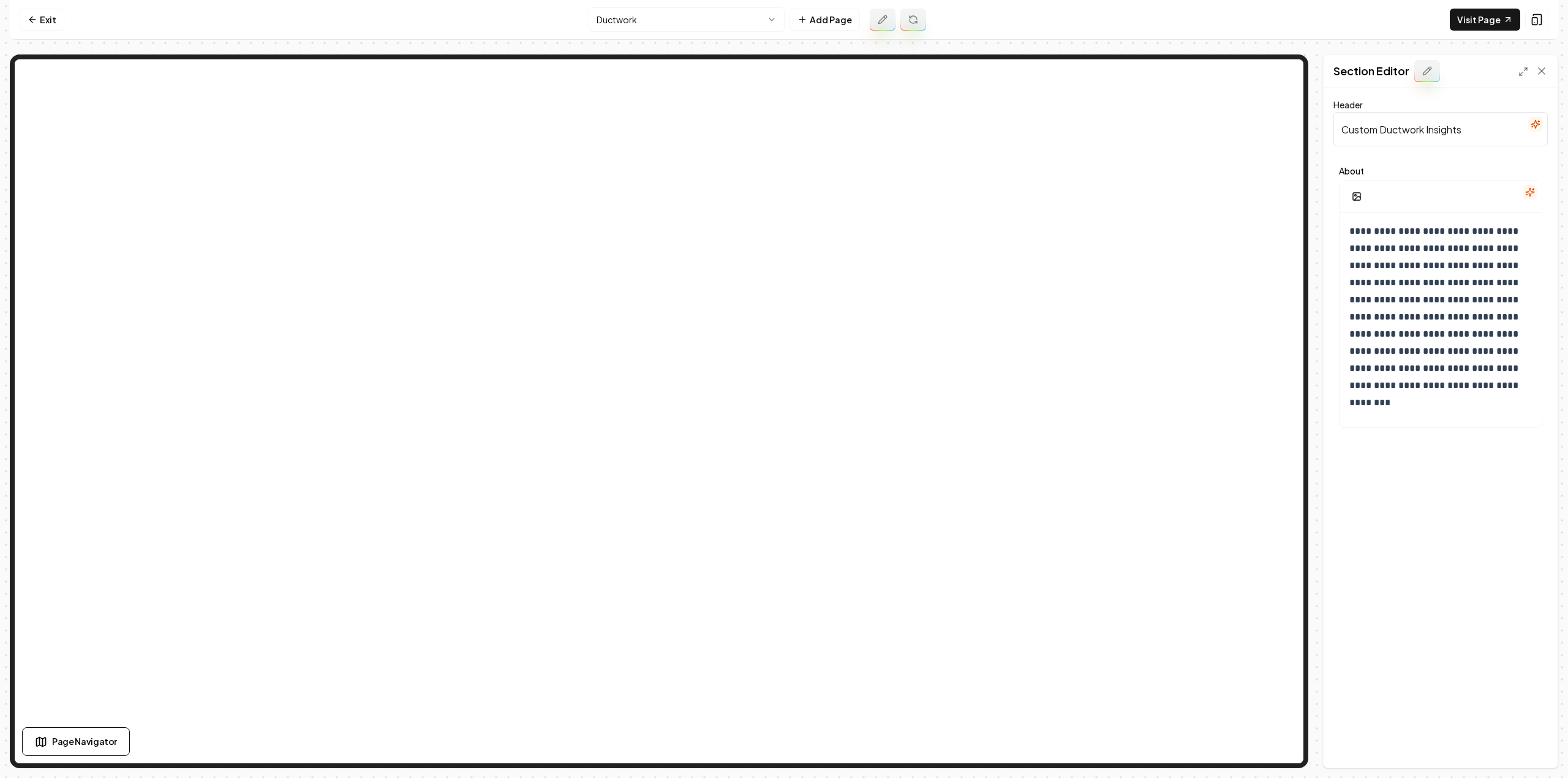
click at [1428, 73] on icon at bounding box center [1427, 71] width 10 height 10
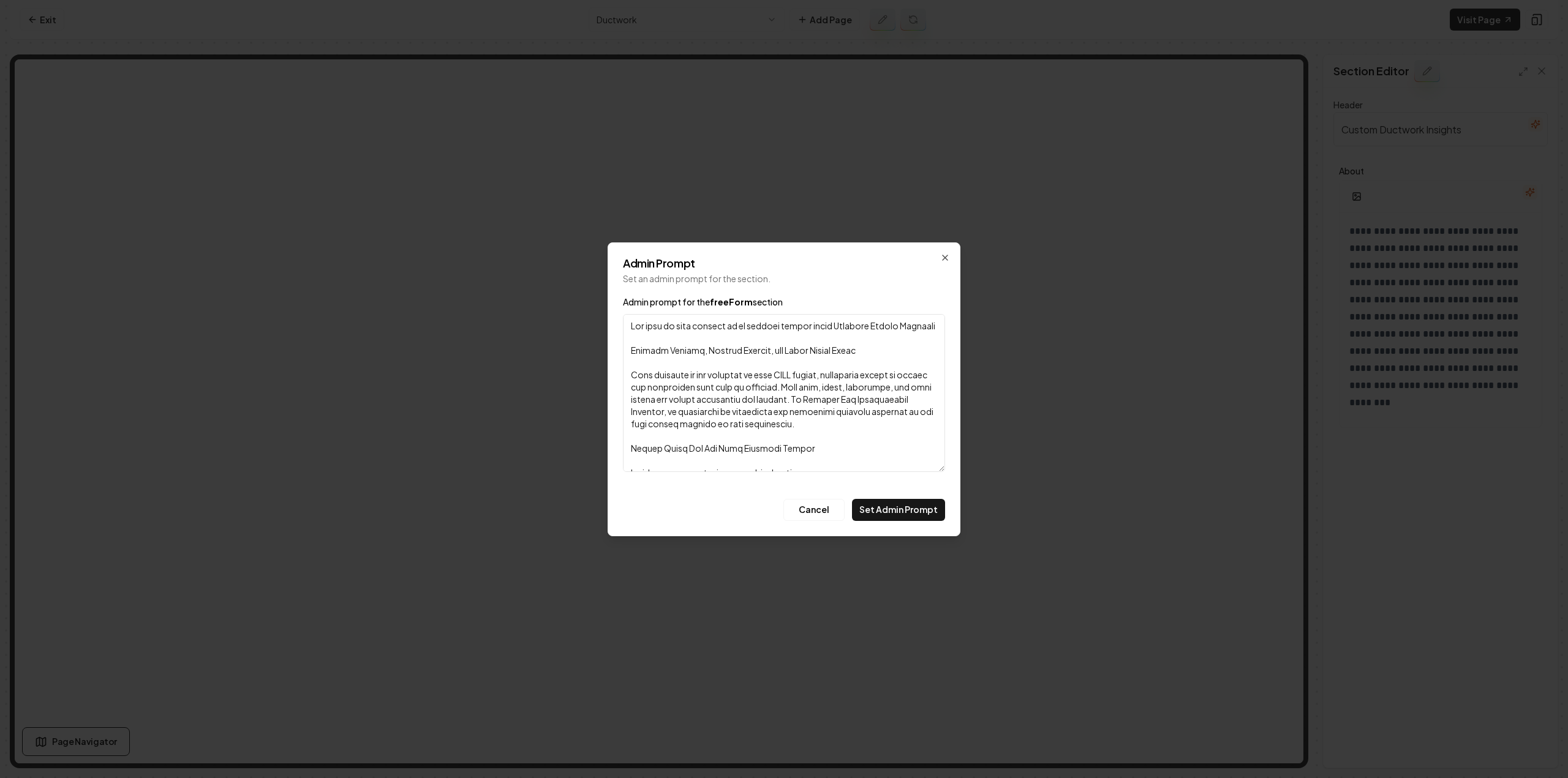
click at [766, 428] on textarea "Admin prompt for the freeForm section" at bounding box center [783, 393] width 322 height 158
paste textarea
paste textarea "Loremips Dolors Ametcons Adipisc Elitsed, Doeiusm Tempori, utl Etdol Magnaa Eni…"
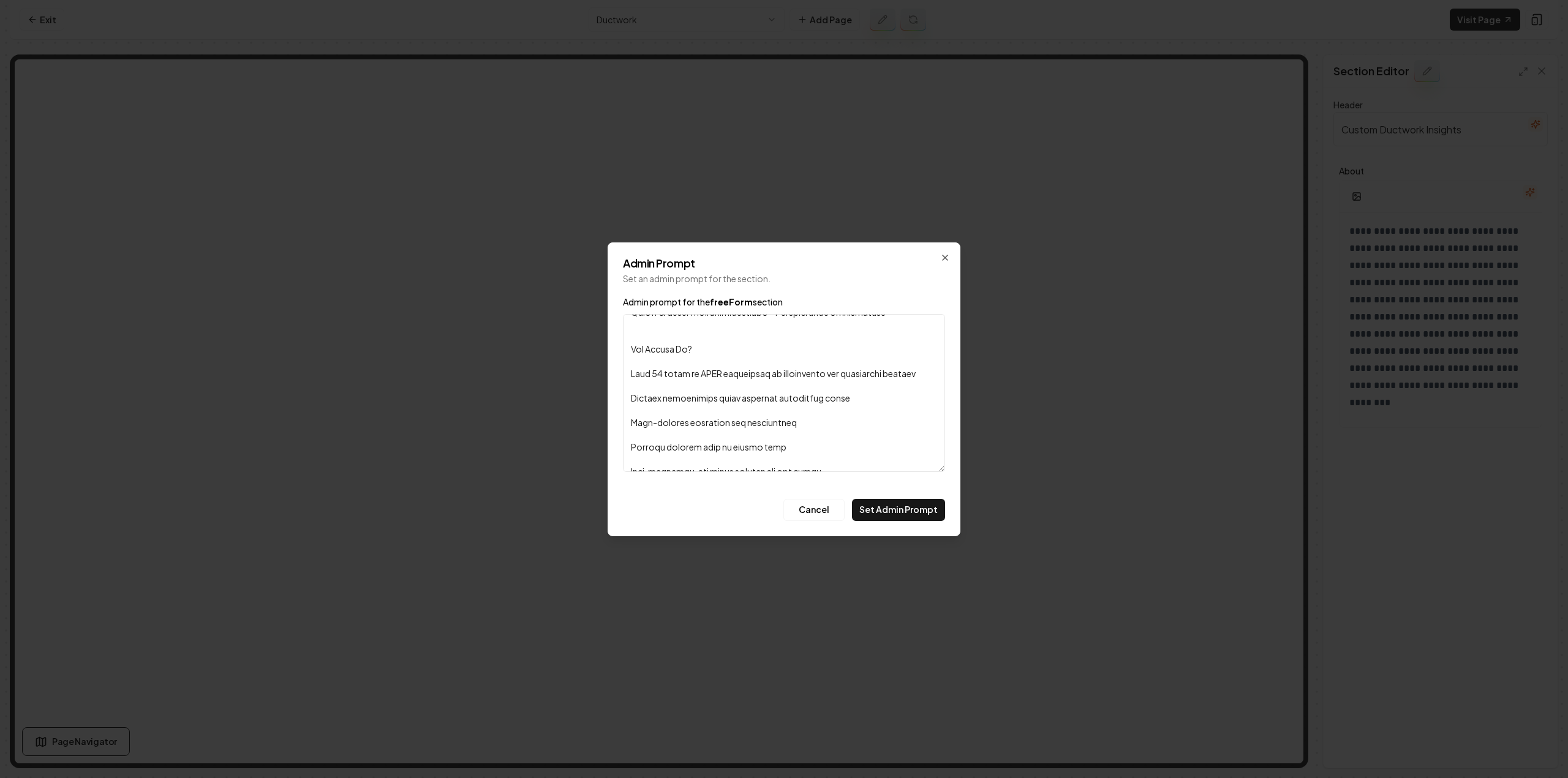
scroll to position [612, 0]
click at [801, 469] on textarea "Admin prompt for the freeForm section" at bounding box center [783, 393] width 322 height 158
click at [791, 460] on textarea "Admin prompt for the freeForm section" at bounding box center [783, 393] width 322 height 158
click at [794, 459] on textarea "Admin prompt for the freeForm section" at bounding box center [783, 393] width 322 height 158
paste textarea "Loremips Dolors Ametcons Adipisc Elitsed, Doeiusm Tempori, utl Etdol Magnaa Eni…"
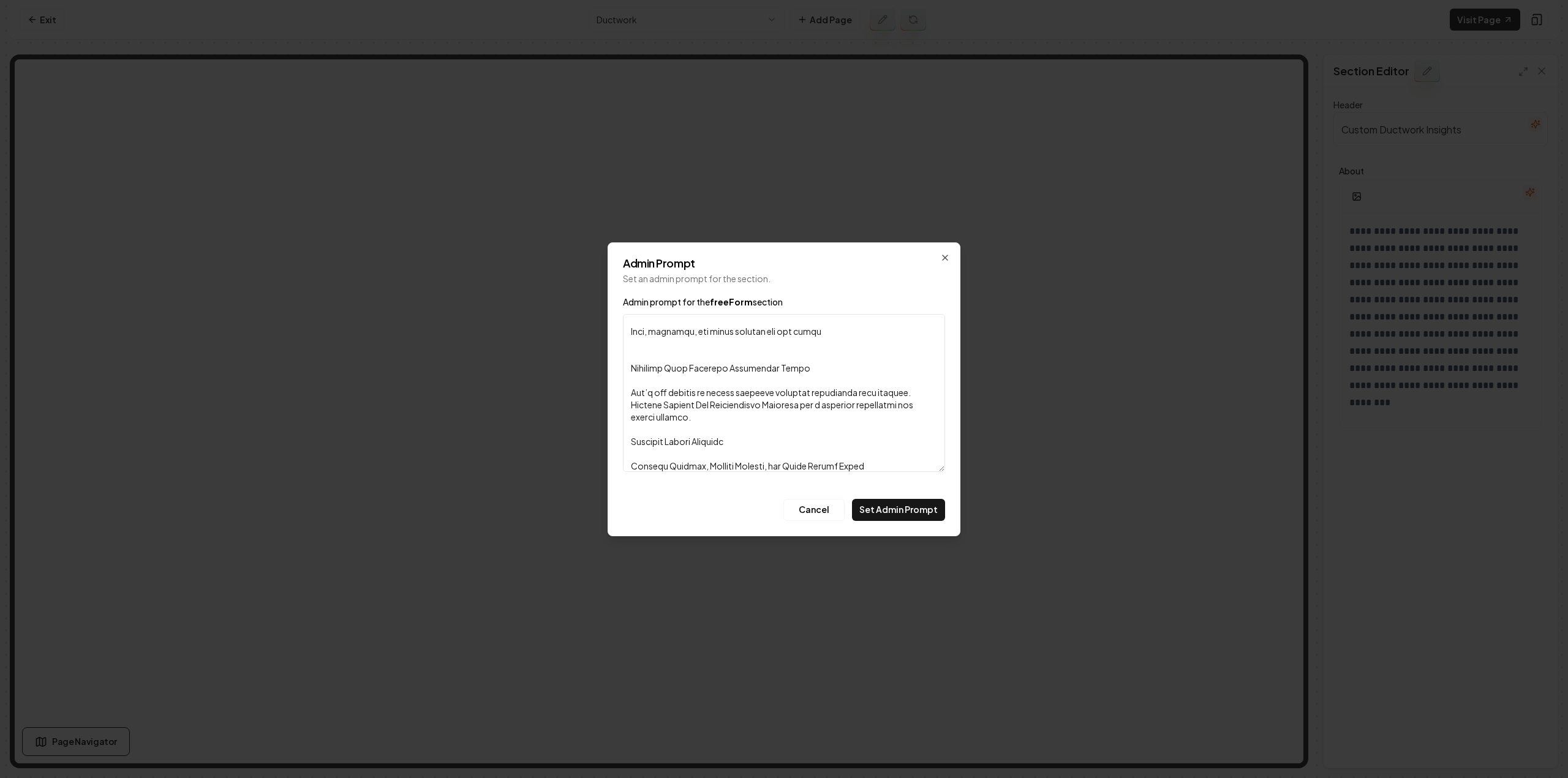
scroll to position [1366, 0]
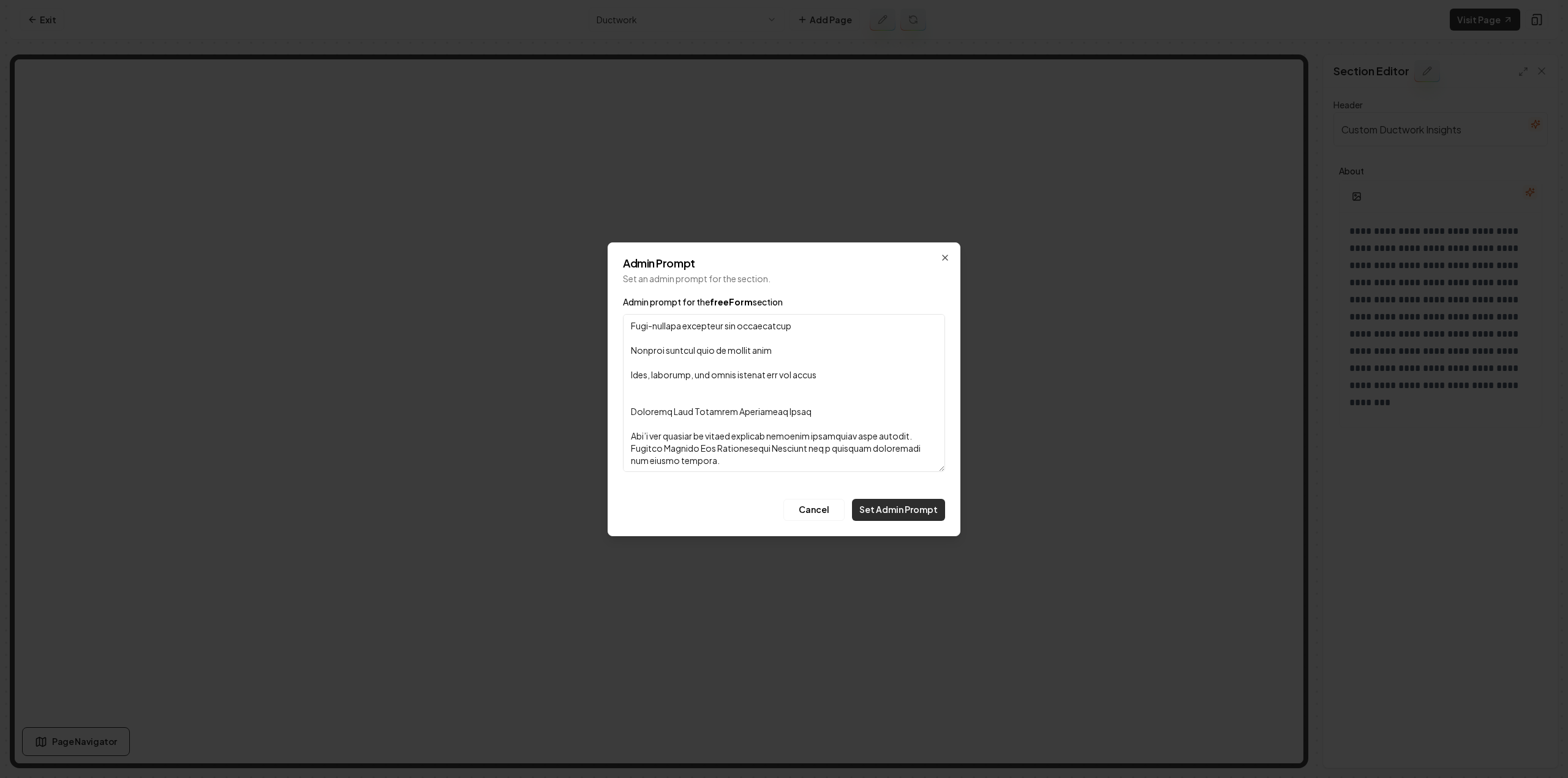
type textarea "Lor ipsu do sita consect ad el seddoei tempor incid Utlabore Etdolo Magnaali En…"
click at [873, 507] on button "Set Admin Prompt" at bounding box center [898, 510] width 93 height 22
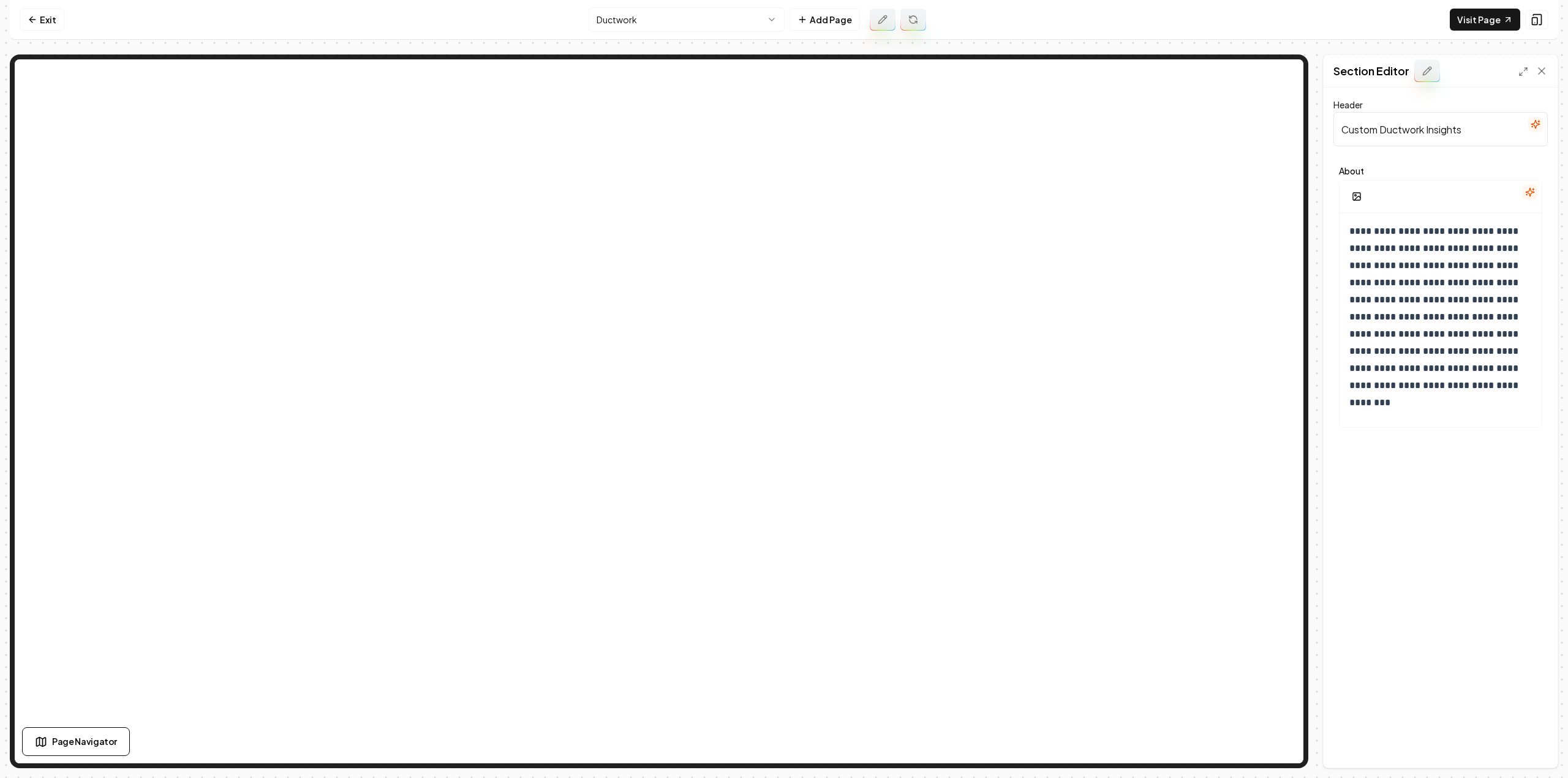
click at [919, 22] on button at bounding box center [913, 20] width 26 height 22
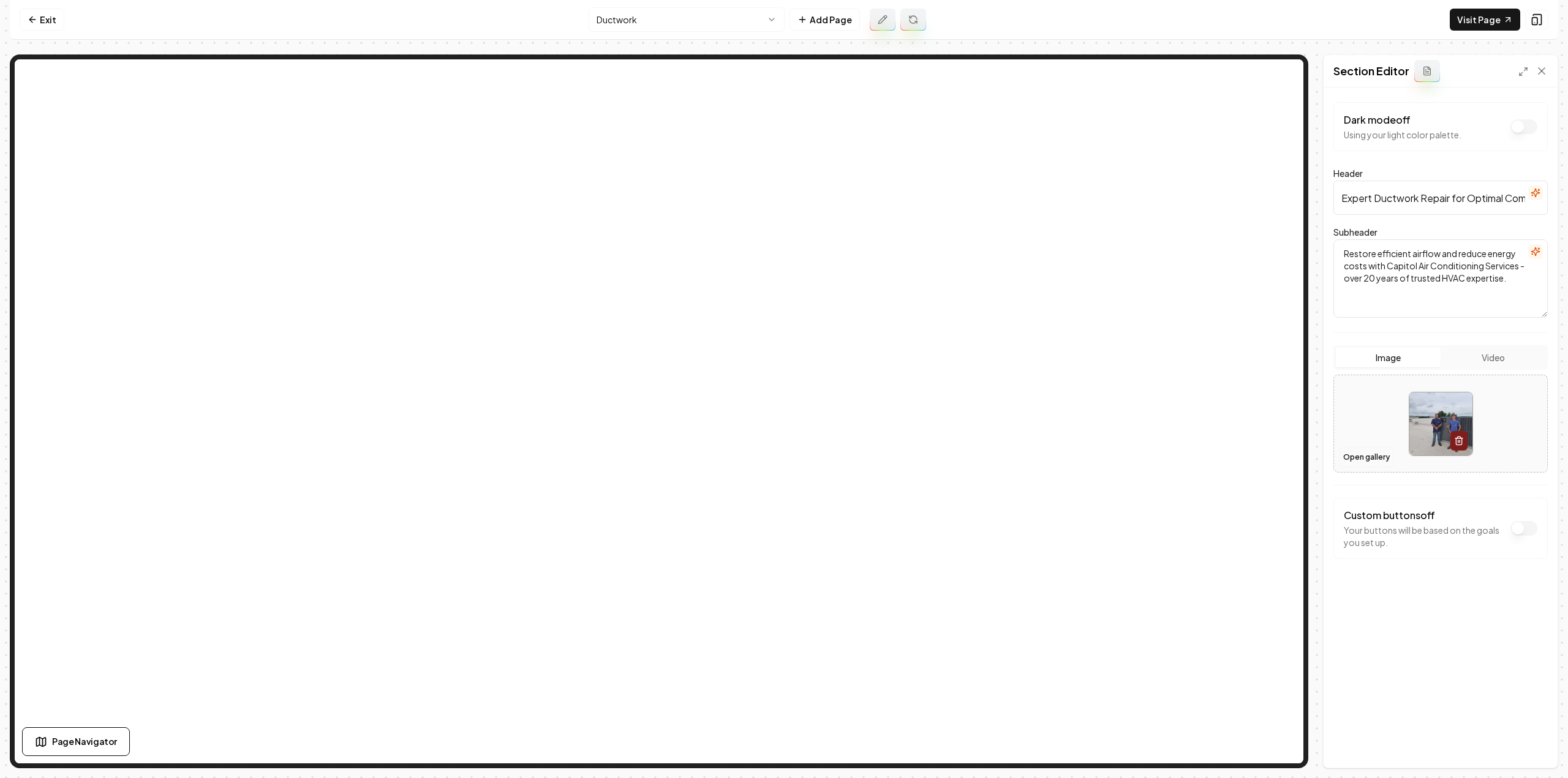
click at [1371, 453] on button "Open gallery" at bounding box center [1367, 457] width 55 height 20
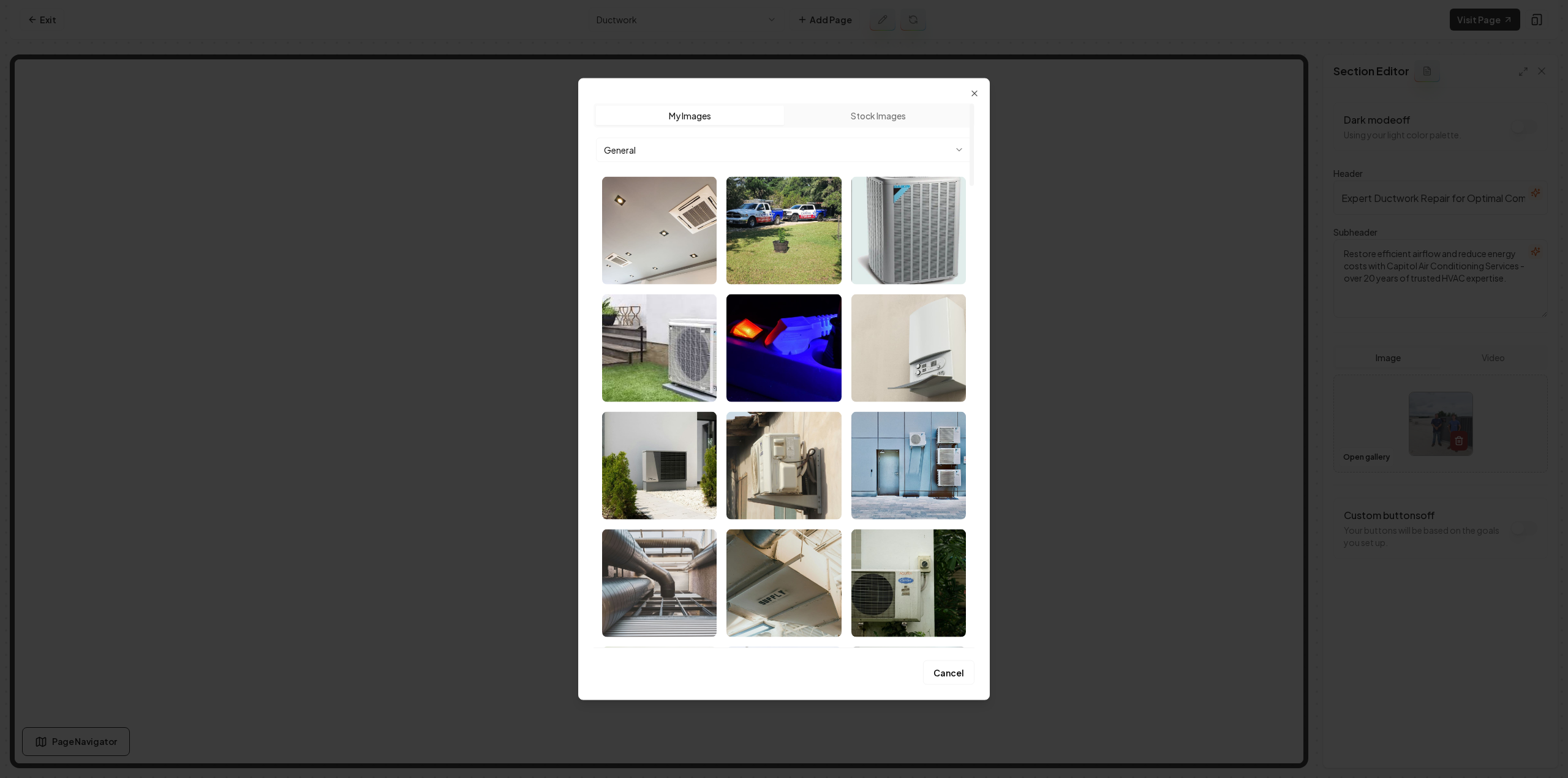
click at [638, 355] on img "Select image image_689a6a535c7cd75eb876f9ea.jpeg" at bounding box center [660, 347] width 115 height 108
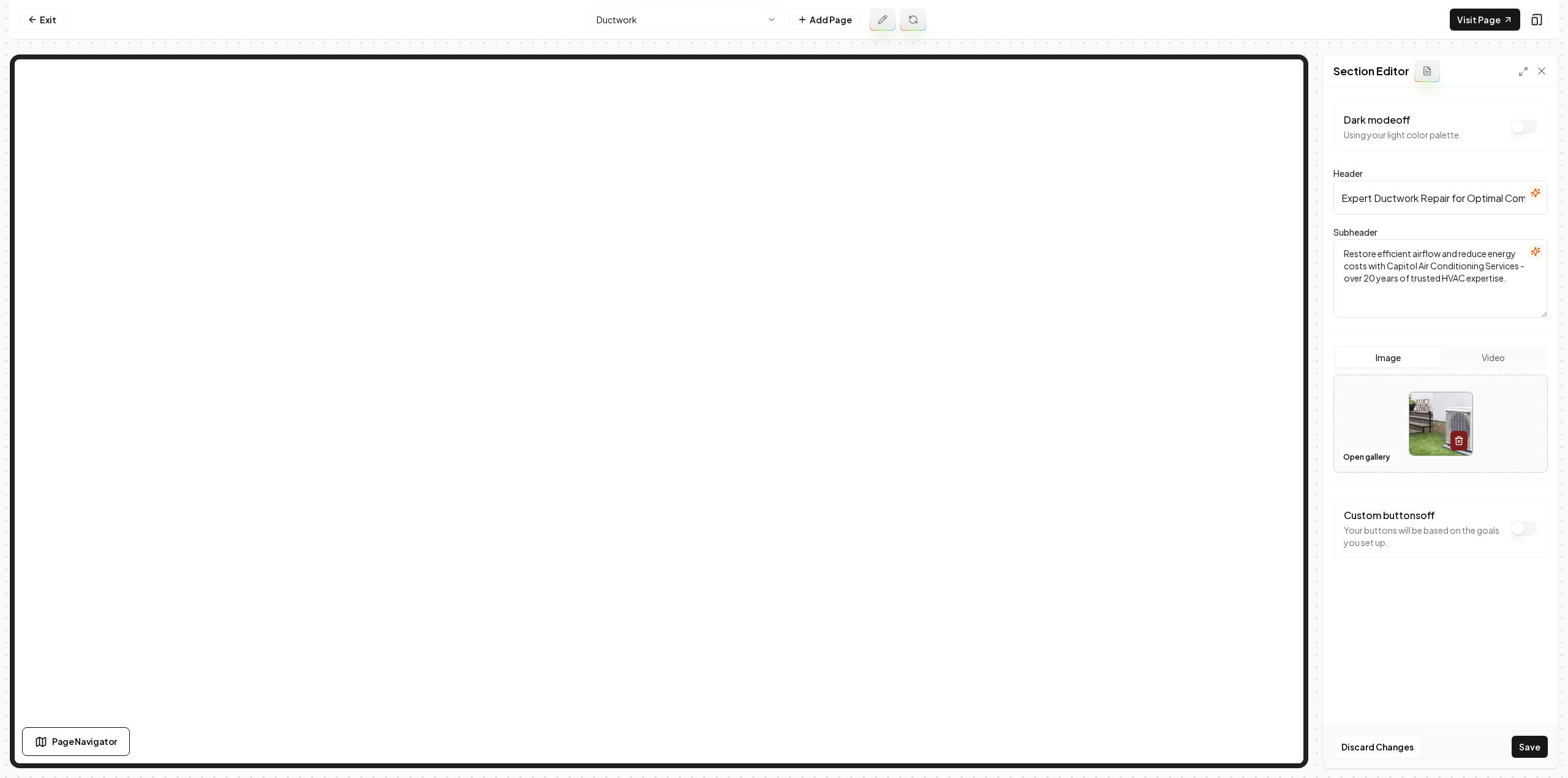
click at [1498, 746] on div "Discard Changes Save" at bounding box center [1441, 747] width 234 height 42
click at [1538, 748] on button "Save" at bounding box center [1530, 747] width 36 height 22
click at [1372, 455] on button "Open gallery" at bounding box center [1367, 457] width 55 height 20
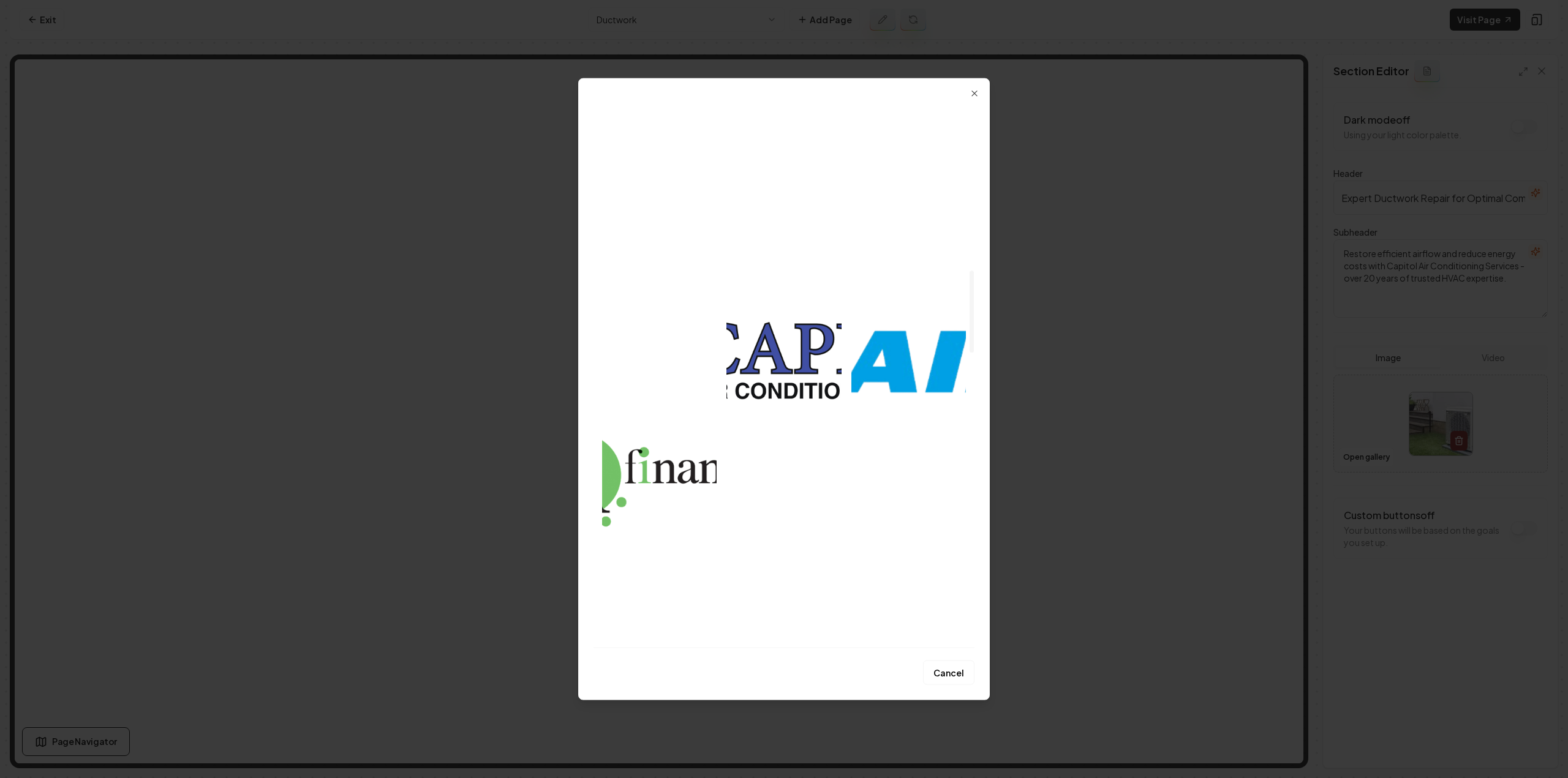
scroll to position [1102, 0]
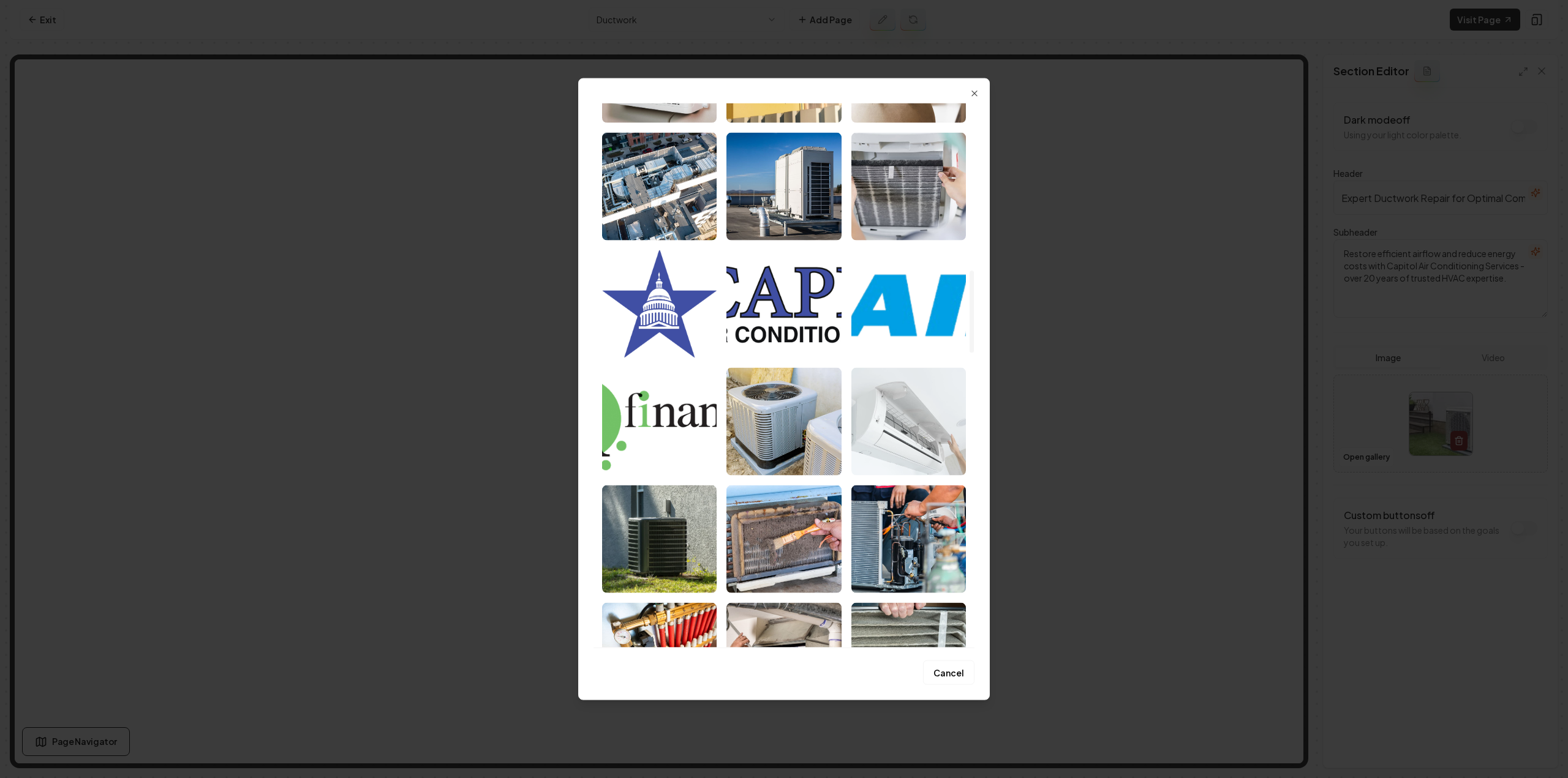
click at [903, 435] on img "Select image image_6890ecc35c7cd75eb8e1956d.jpeg" at bounding box center [908, 421] width 115 height 108
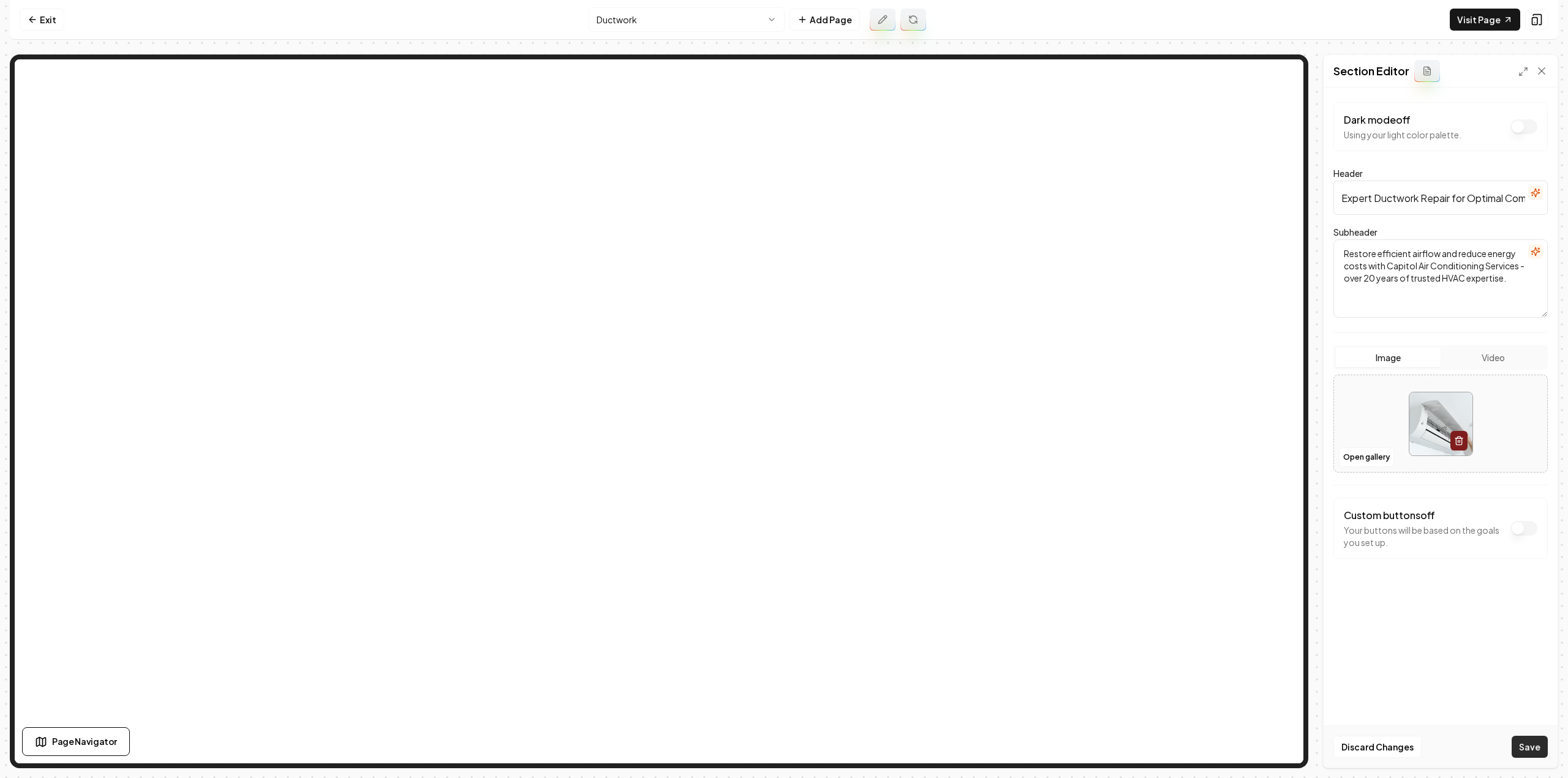
click at [1531, 741] on button "Save" at bounding box center [1530, 747] width 36 height 22
click at [1463, 262] on textarea "Restore efficient airflow and reduce energy costs with Capitol Air Conditioning…" at bounding box center [1441, 278] width 214 height 78
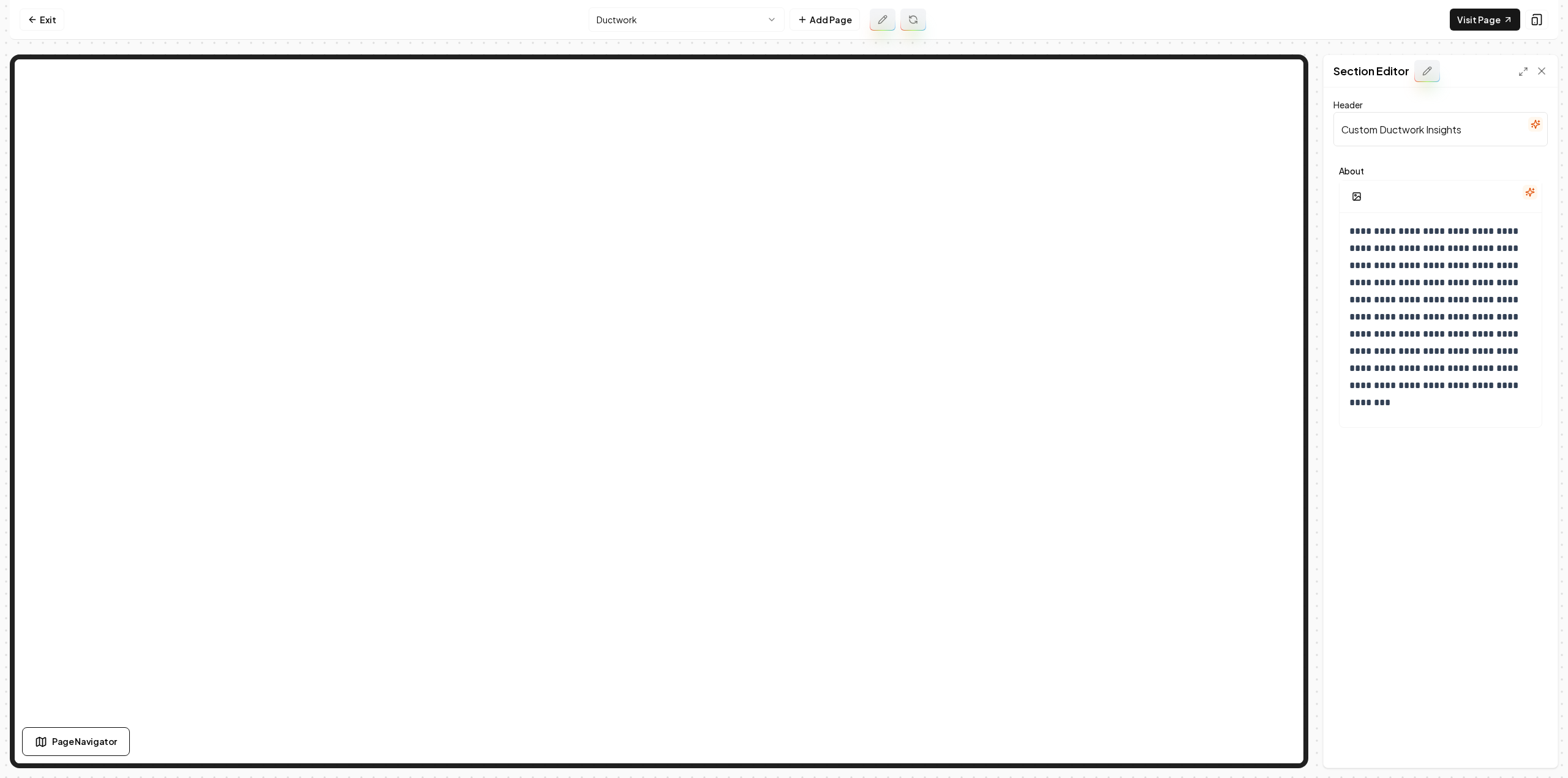
click at [1530, 71] on div at bounding box center [1534, 71] width 30 height 12
click at [1524, 71] on icon at bounding box center [1524, 71] width 10 height 10
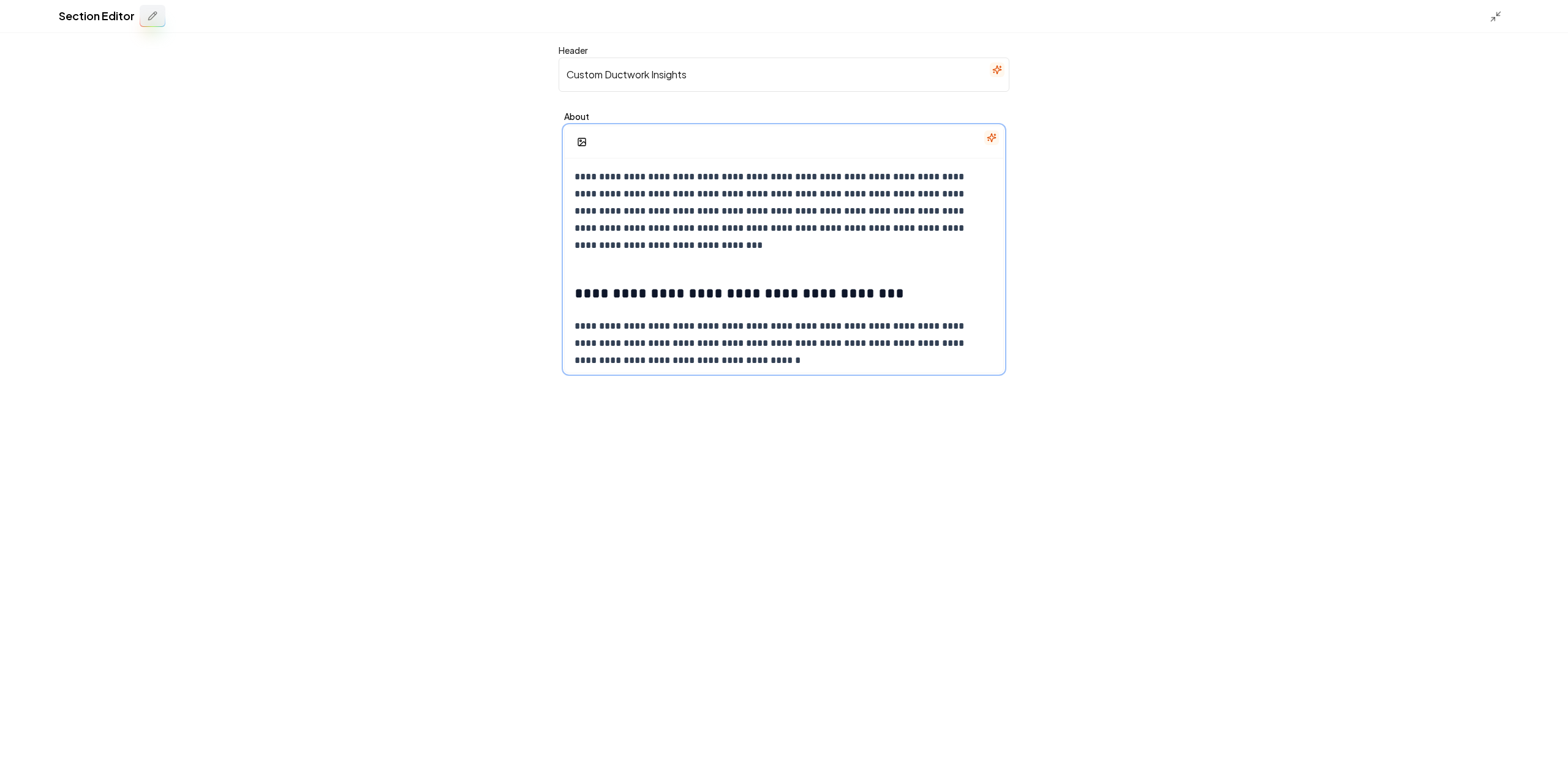
click at [701, 233] on p "**********" at bounding box center [780, 211] width 410 height 86
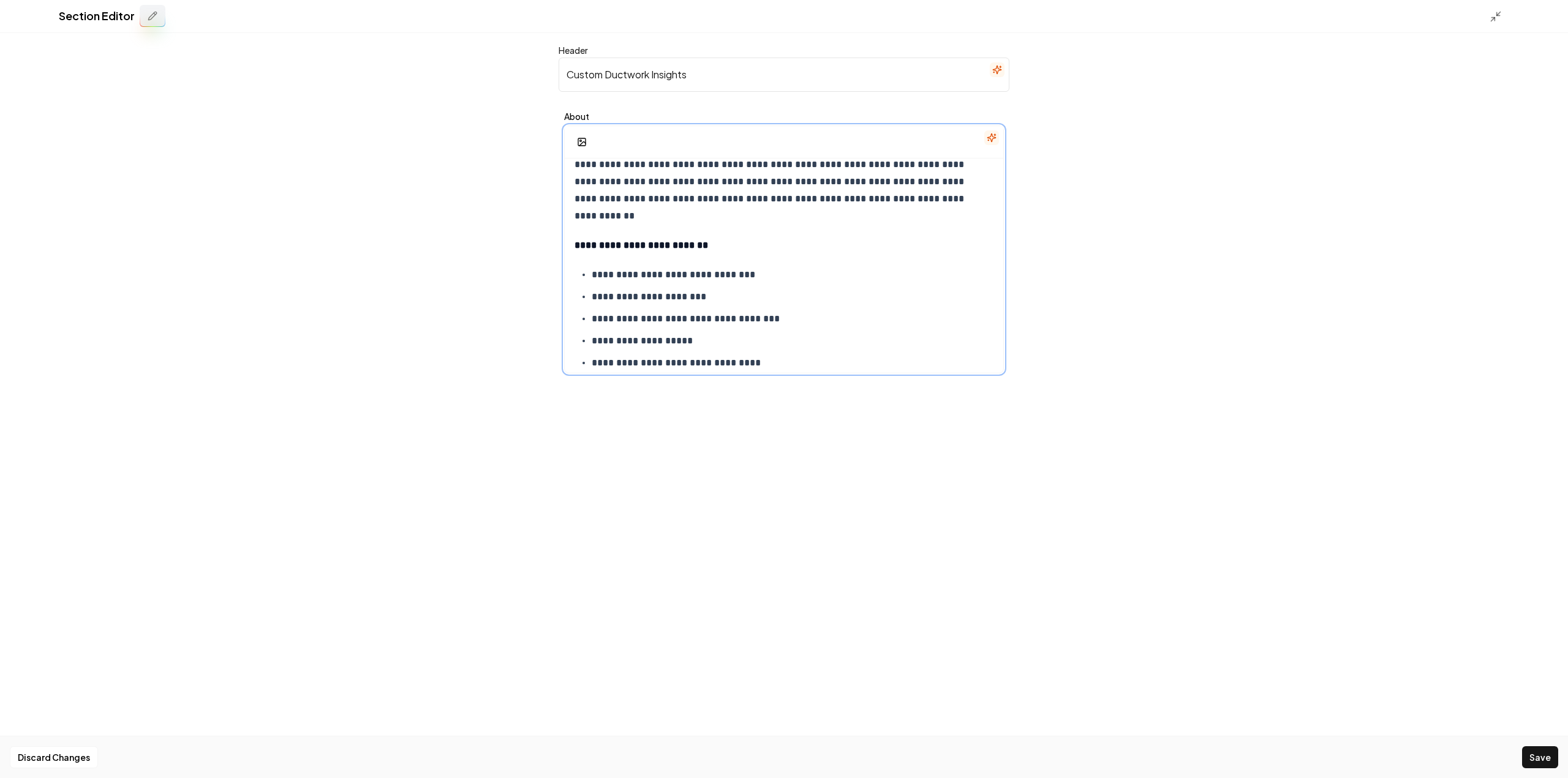
scroll to position [0, 0]
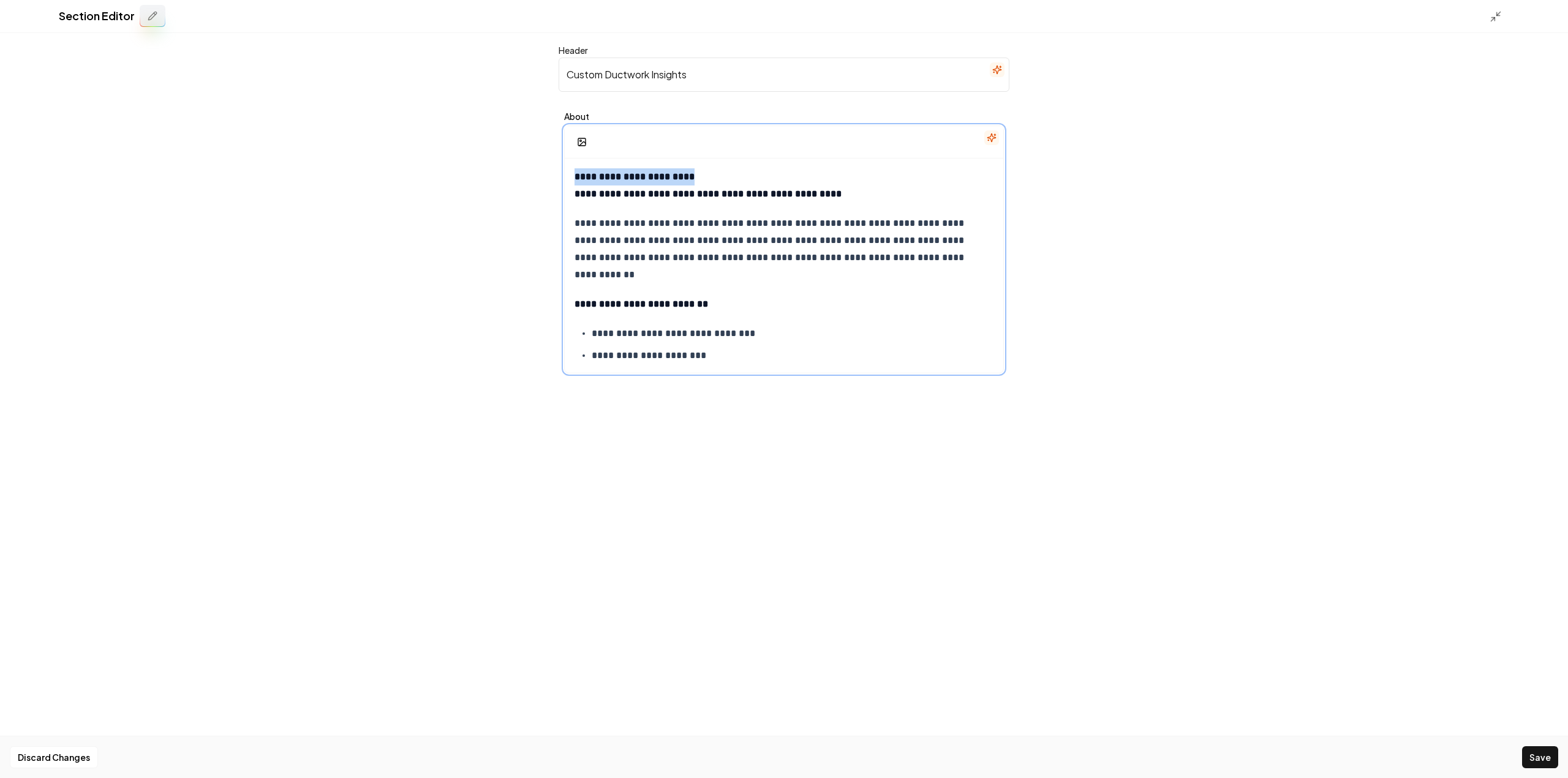
drag, startPoint x: 697, startPoint y: 178, endPoint x: 554, endPoint y: 172, distance: 143.1
click at [554, 171] on div "**********" at bounding box center [784, 406] width 471 height 745
click at [709, 149] on icon "button" at bounding box center [709, 150] width 0 height 5
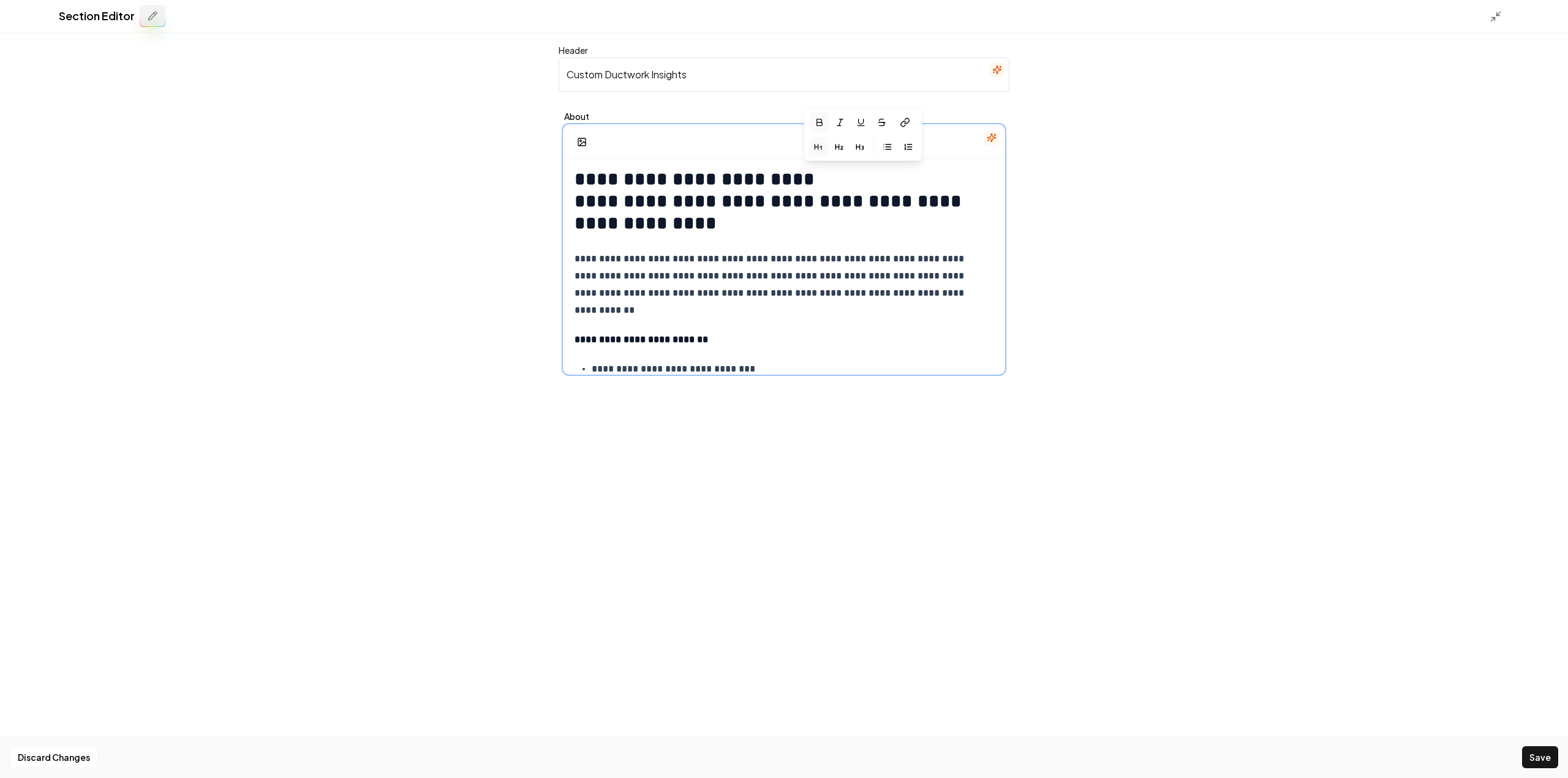
click at [818, 192] on strong "**********" at bounding box center [770, 212] width 392 height 40
click at [822, 183] on h1 "**********" at bounding box center [784, 201] width 419 height 66
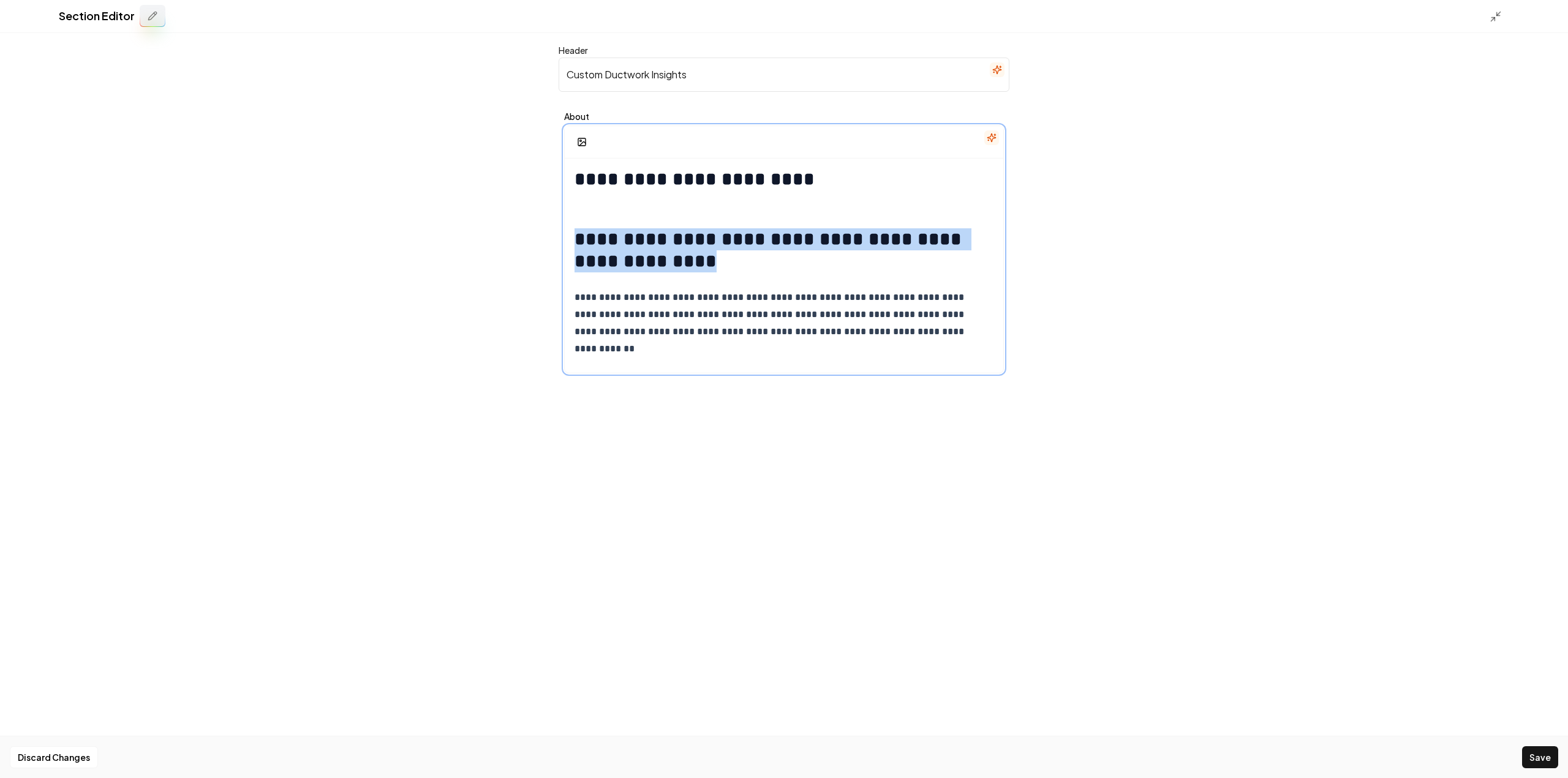
drag, startPoint x: 693, startPoint y: 261, endPoint x: 559, endPoint y: 243, distance: 135.2
click at [559, 243] on div "**********" at bounding box center [784, 243] width 451 height 273
click at [708, 212] on button "button" at bounding box center [711, 207] width 20 height 20
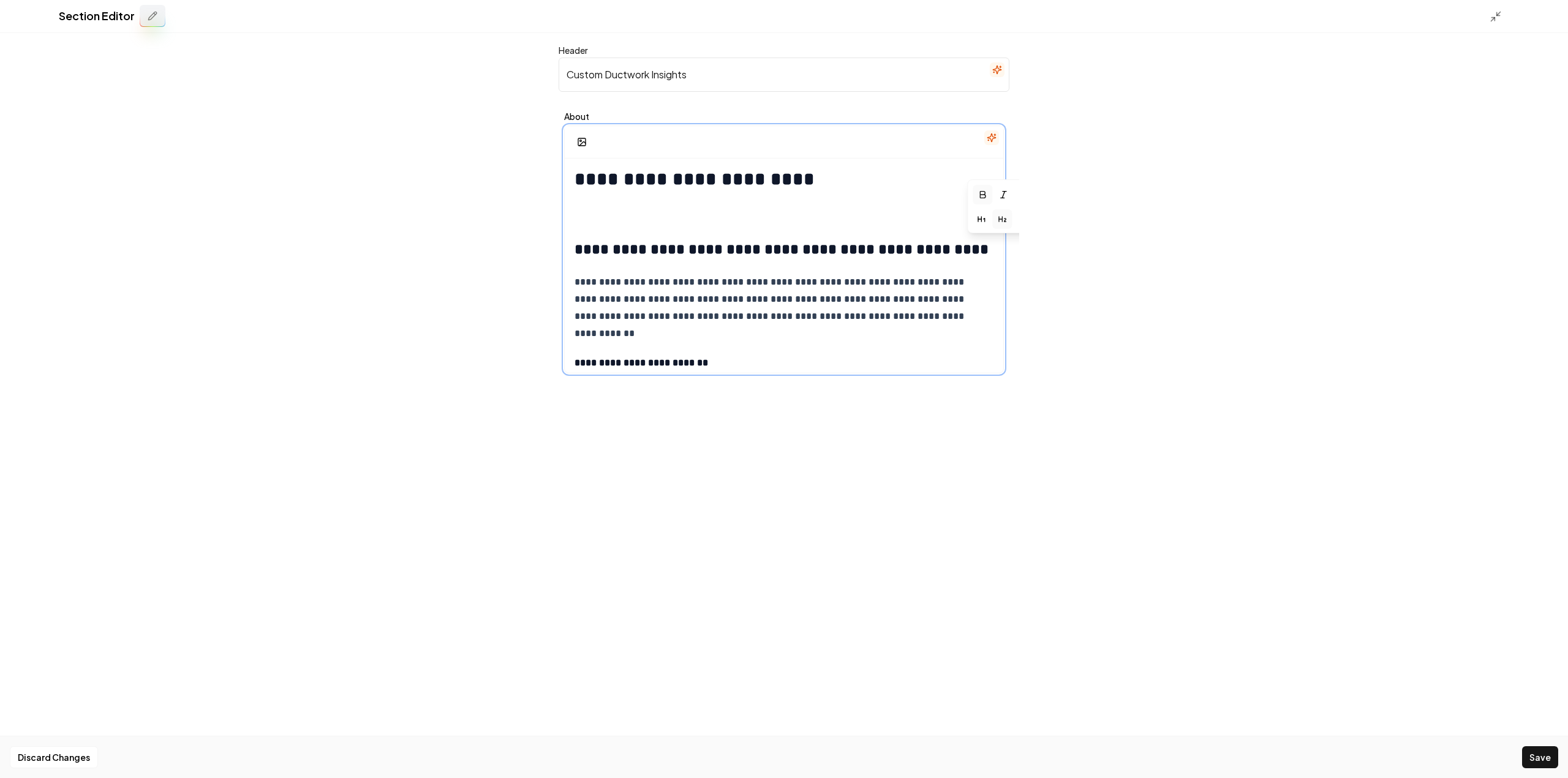
click at [575, 252] on strong "**********" at bounding box center [782, 249] width 414 height 15
click at [576, 246] on strong "**********" at bounding box center [782, 249] width 414 height 15
click at [581, 225] on h2 "**********" at bounding box center [784, 239] width 419 height 39
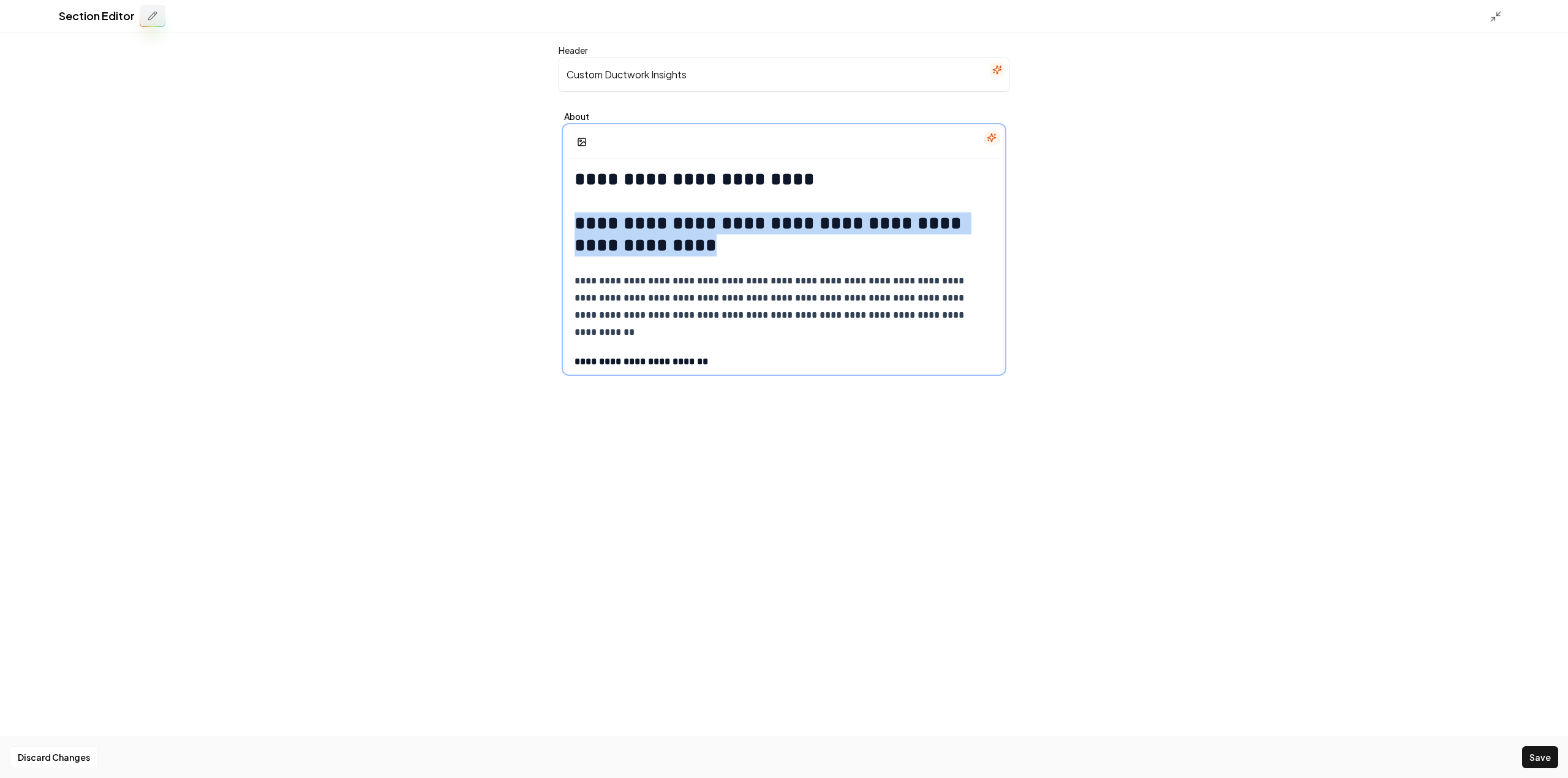
drag, startPoint x: 676, startPoint y: 244, endPoint x: 567, endPoint y: 214, distance: 113.1
click at [567, 214] on div "**********" at bounding box center [784, 529] width 438 height 741
click at [711, 191] on icon "button" at bounding box center [711, 191] width 0 height 5
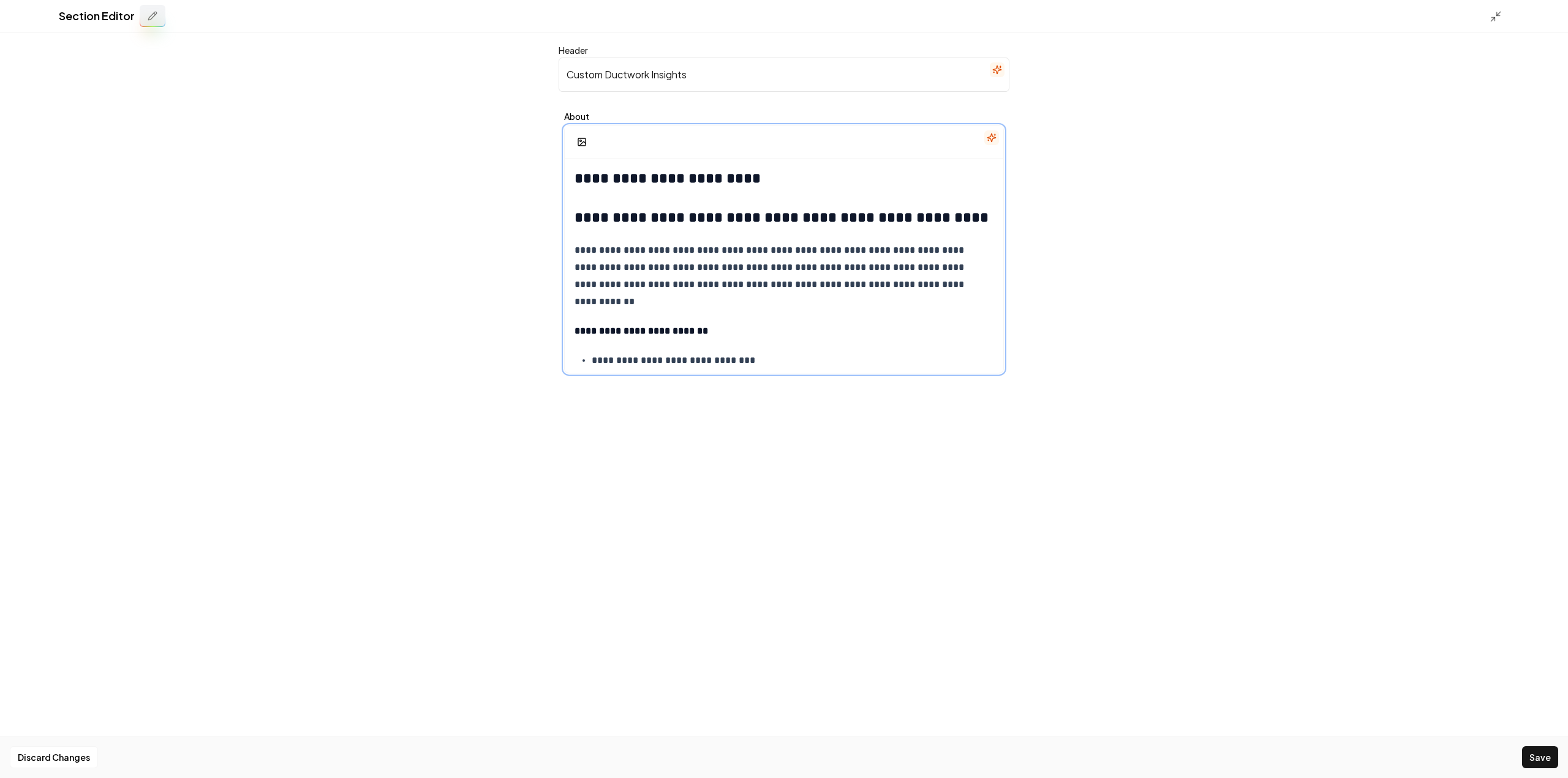
click at [633, 175] on strong "**********" at bounding box center [668, 178] width 186 height 15
click at [632, 175] on strong "**********" at bounding box center [668, 178] width 186 height 15
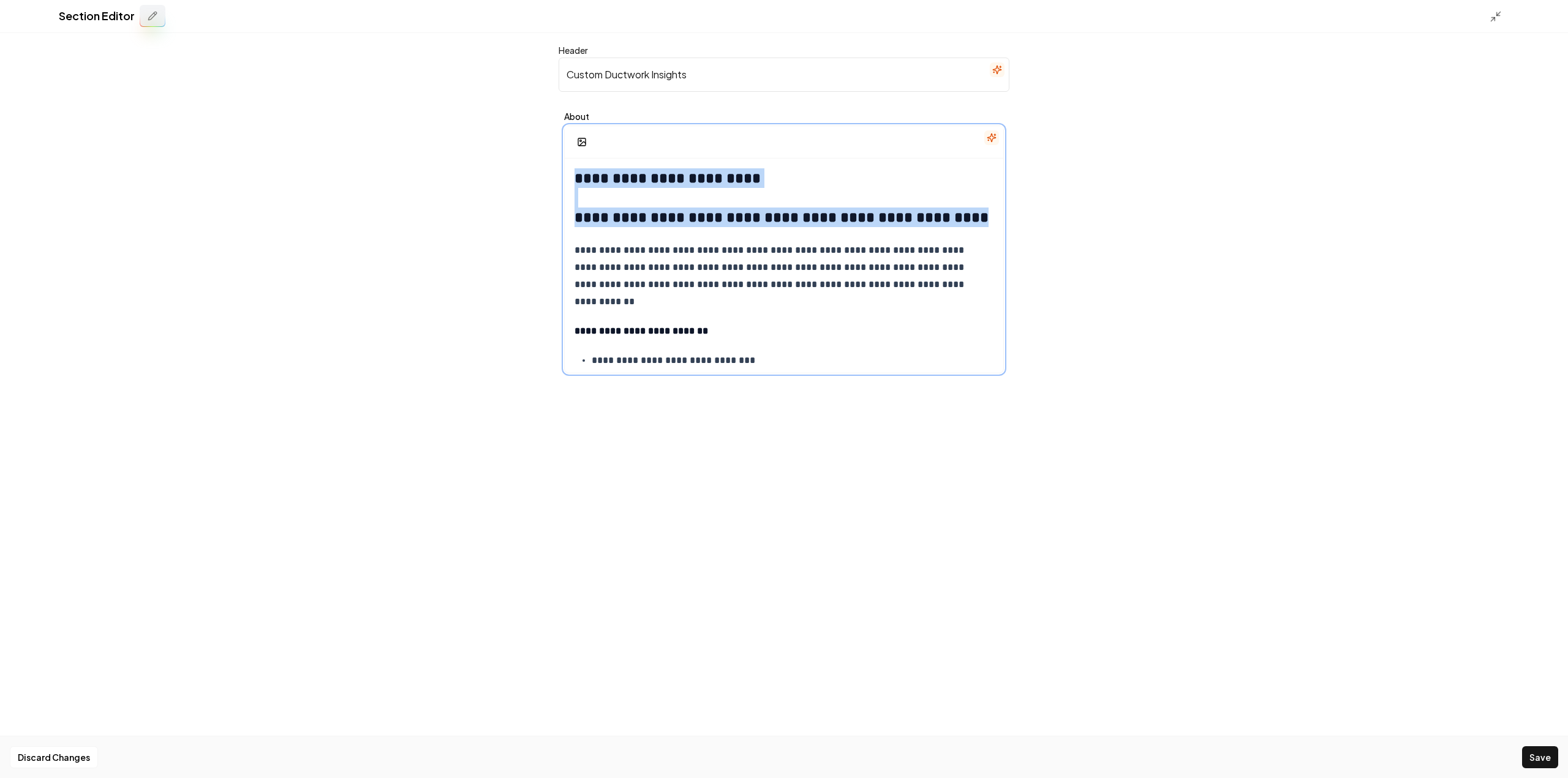
click at [632, 175] on strong "**********" at bounding box center [668, 178] width 186 height 15
click at [607, 210] on strong "**********" at bounding box center [782, 217] width 414 height 15
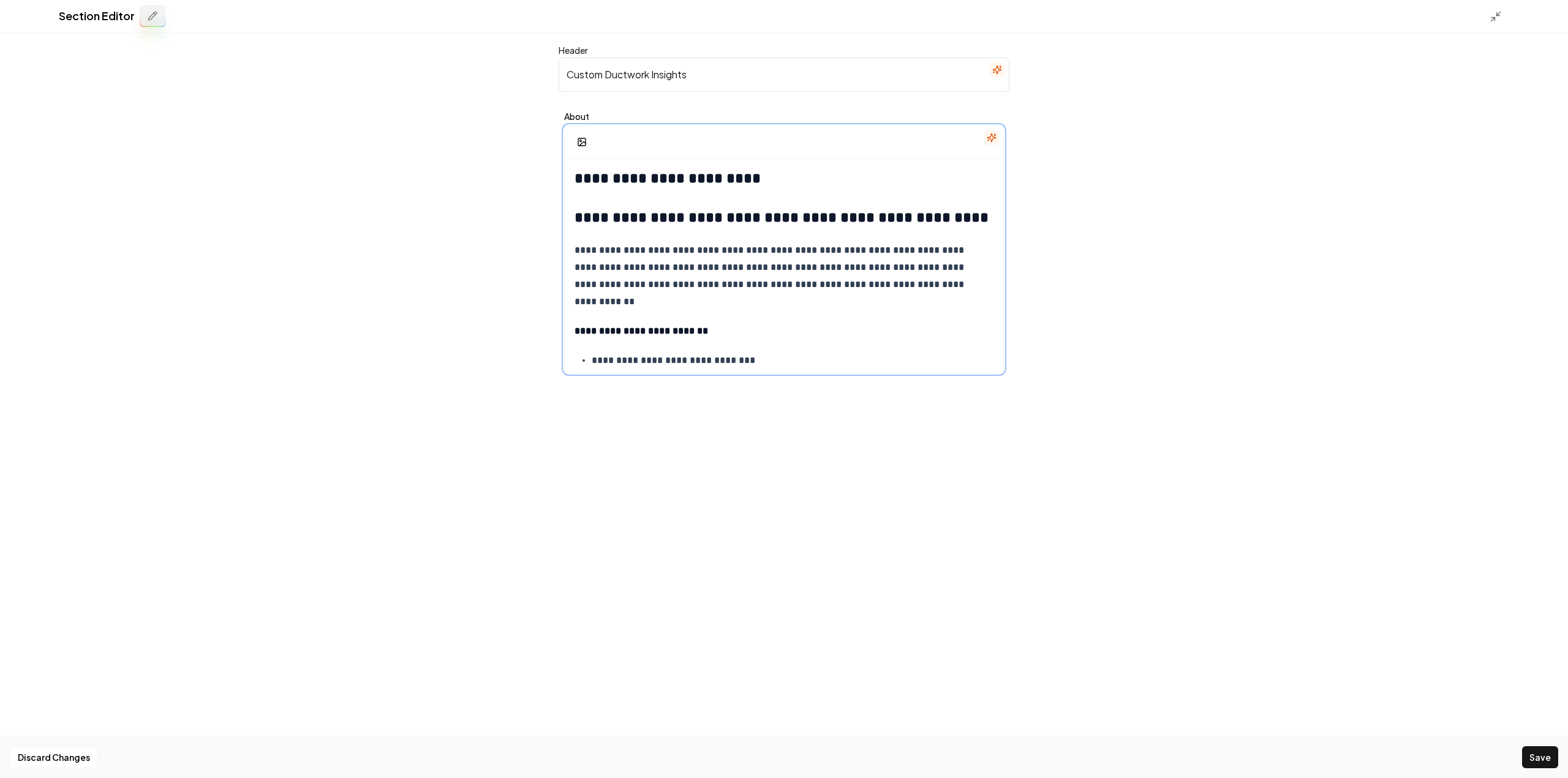
click at [605, 199] on h2 "**********" at bounding box center [784, 198] width 419 height 58
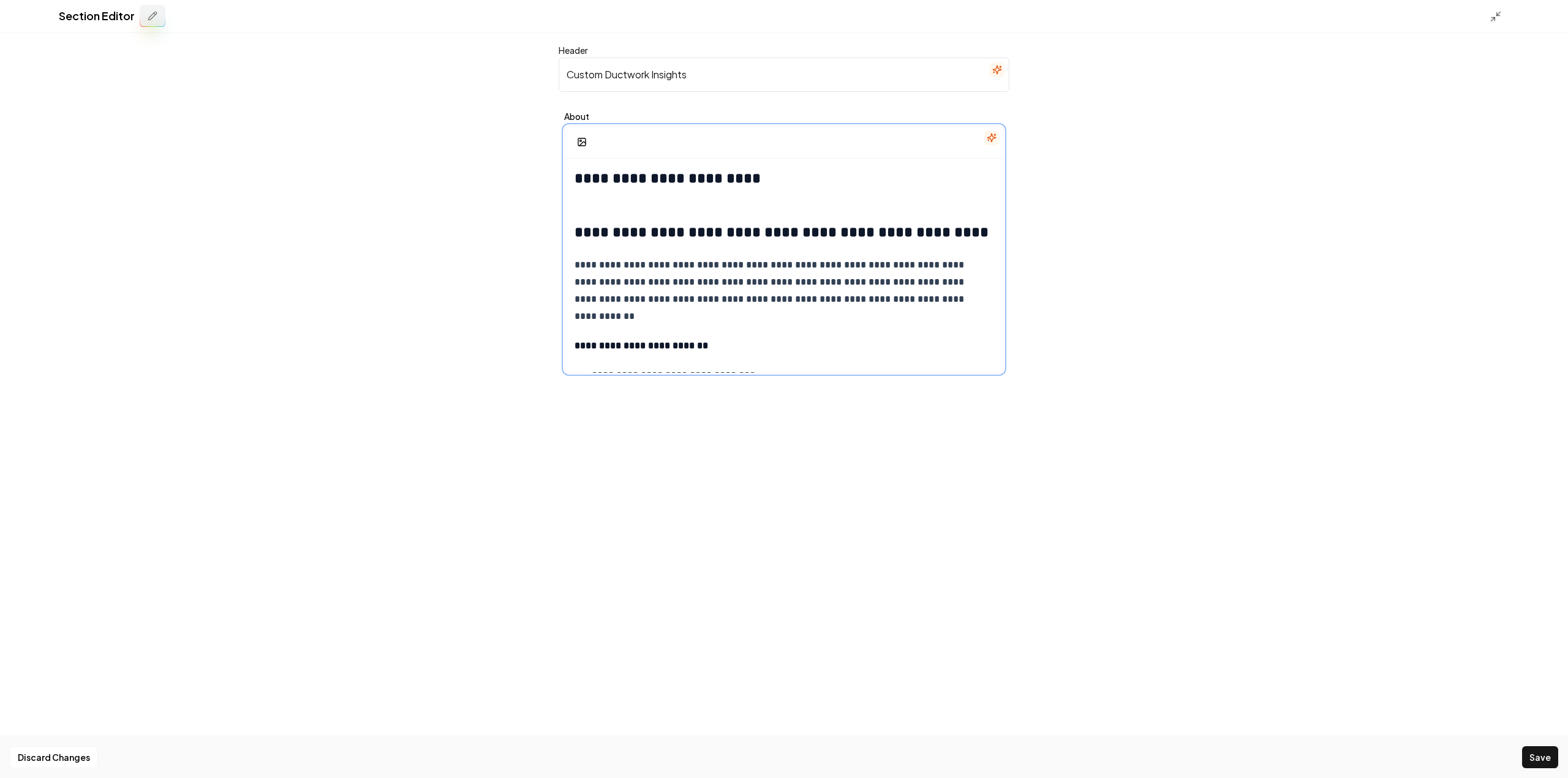
click at [607, 188] on div "**********" at bounding box center [784, 521] width 438 height 725
click at [613, 176] on strong "**********" at bounding box center [668, 178] width 186 height 15
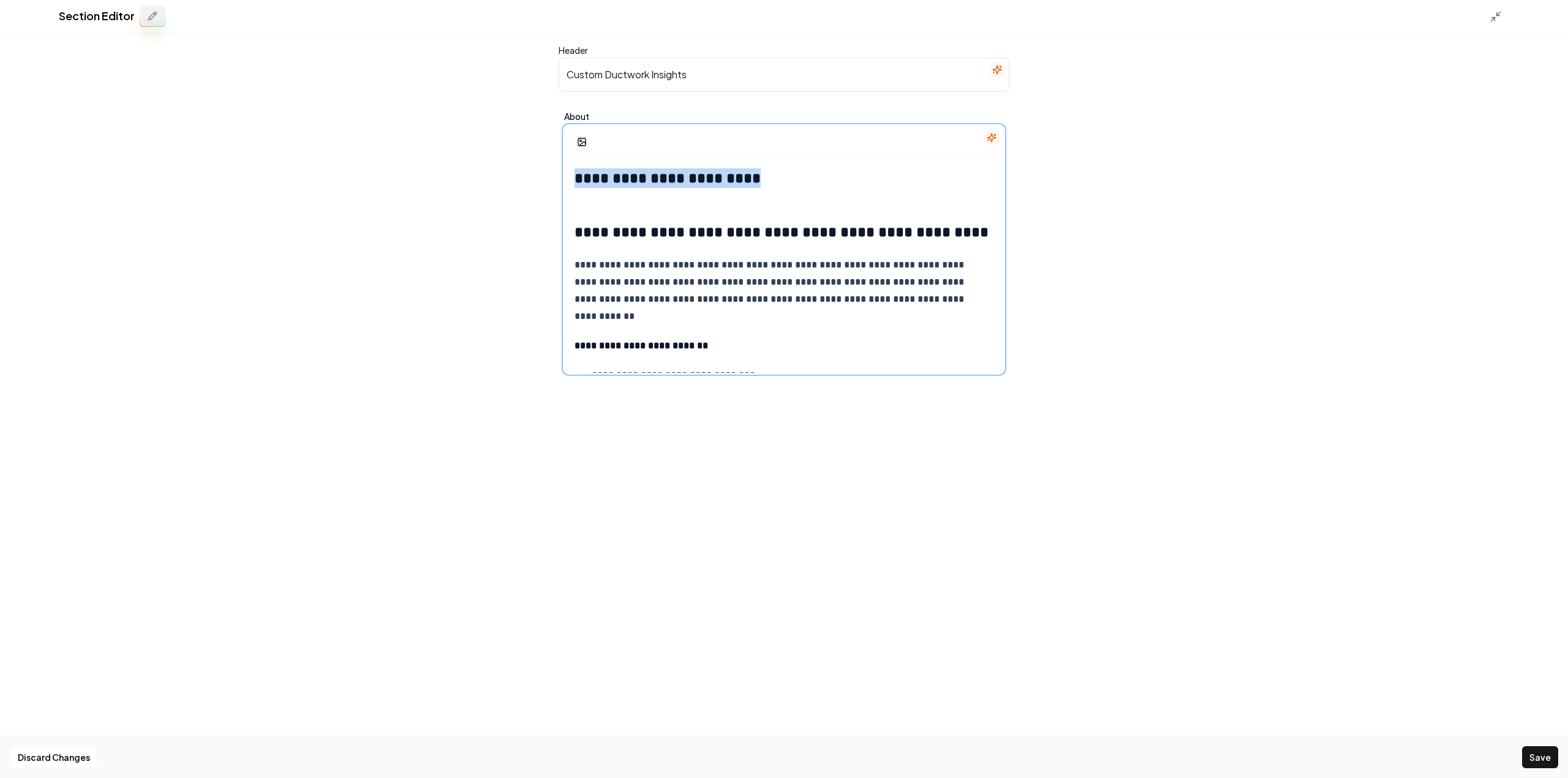
click at [613, 176] on strong "**********" at bounding box center [668, 178] width 186 height 15
click at [812, 148] on icon "button" at bounding box center [814, 148] width 10 height 10
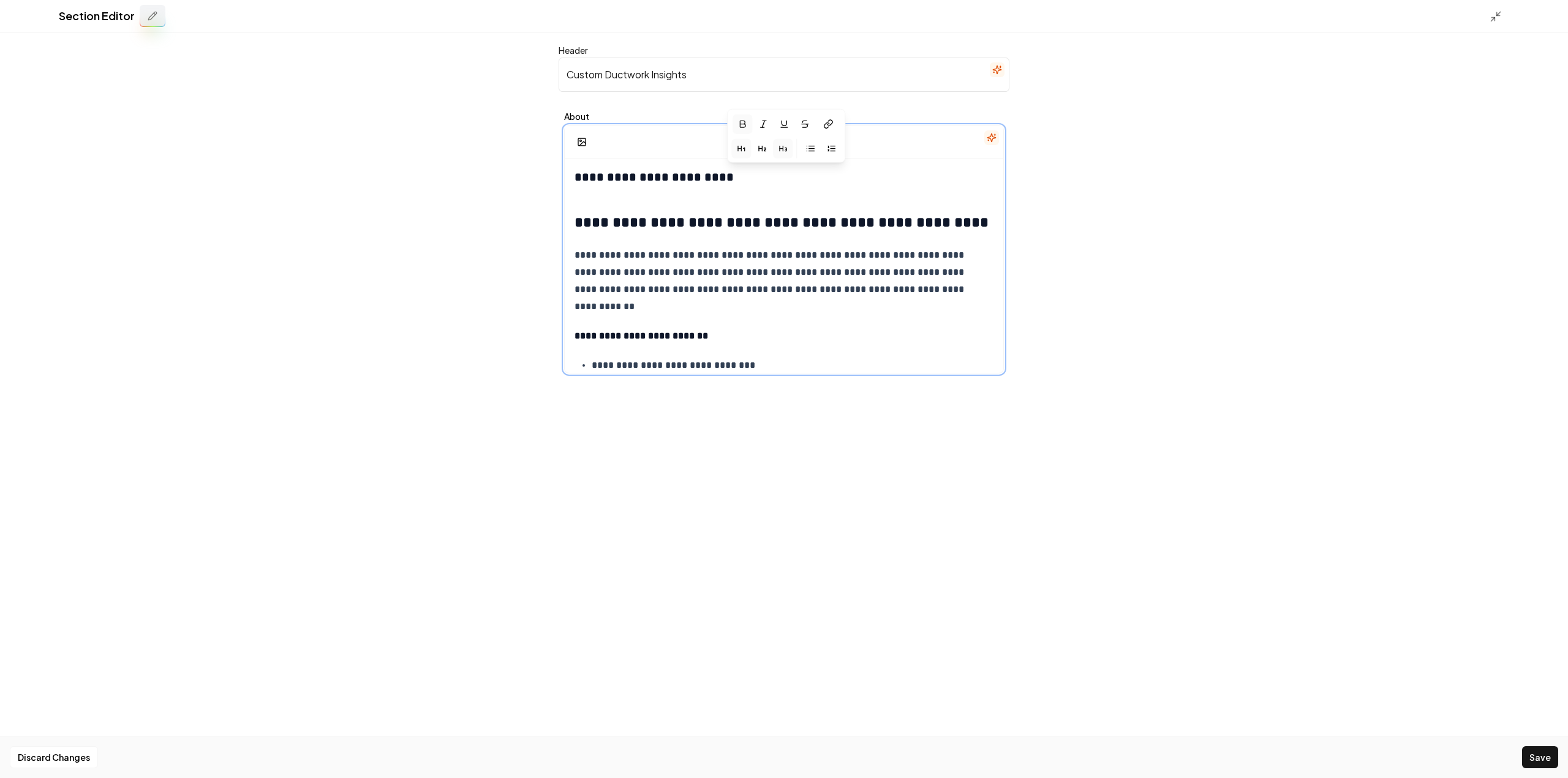
click at [743, 150] on icon "button" at bounding box center [741, 148] width 10 height 10
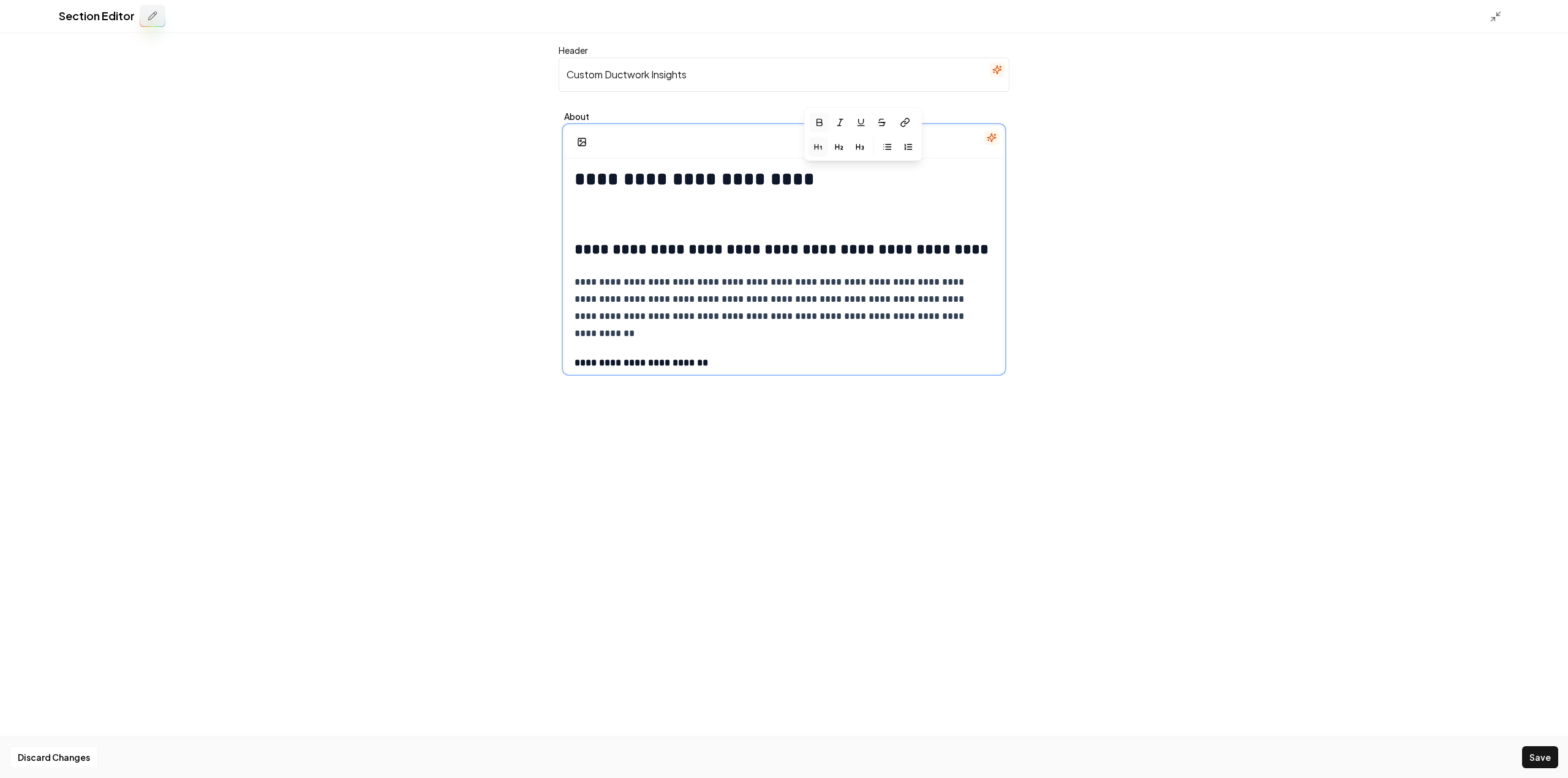
click at [682, 257] on h2 "**********" at bounding box center [784, 239] width 419 height 39
click at [631, 319] on p "**********" at bounding box center [780, 308] width 410 height 68
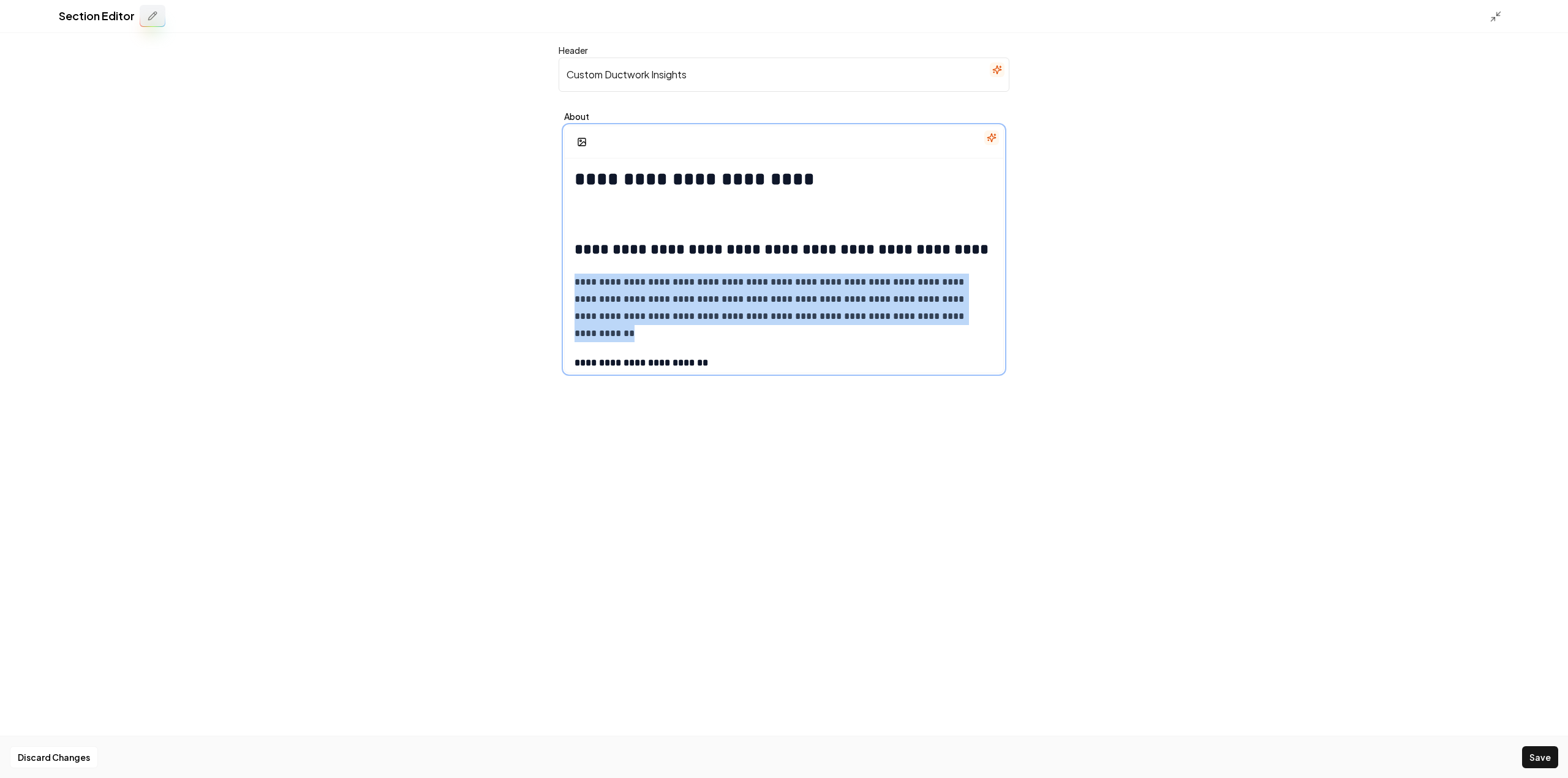
click at [631, 319] on p "**********" at bounding box center [780, 308] width 410 height 68
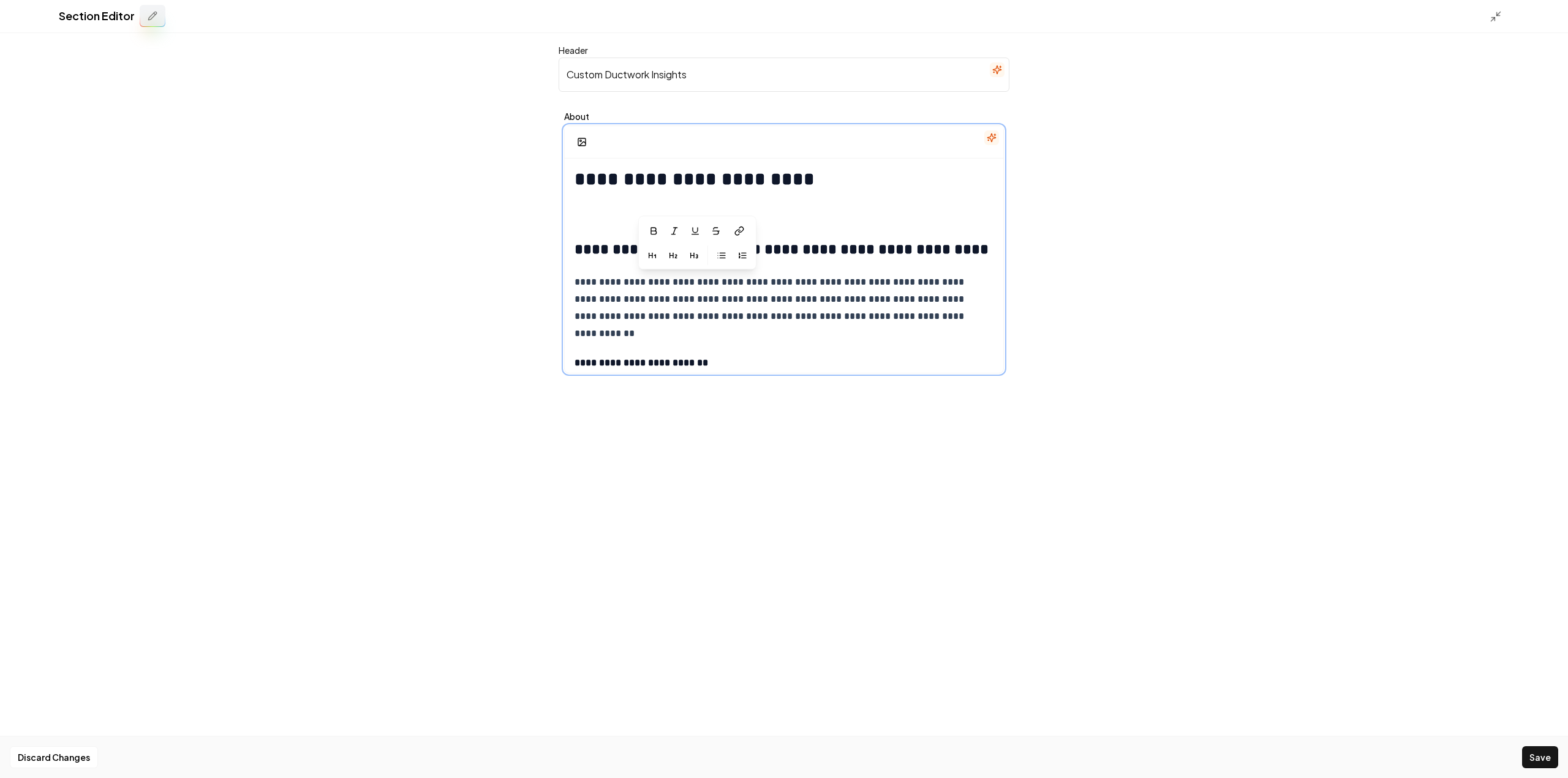
click at [966, 254] on strong "**********" at bounding box center [782, 249] width 414 height 15
click at [650, 226] on h2 "**********" at bounding box center [784, 239] width 419 height 39
click at [644, 254] on strong "**********" at bounding box center [782, 249] width 414 height 15
click at [644, 254] on strong "**********" at bounding box center [782, 249] width 414 height 15
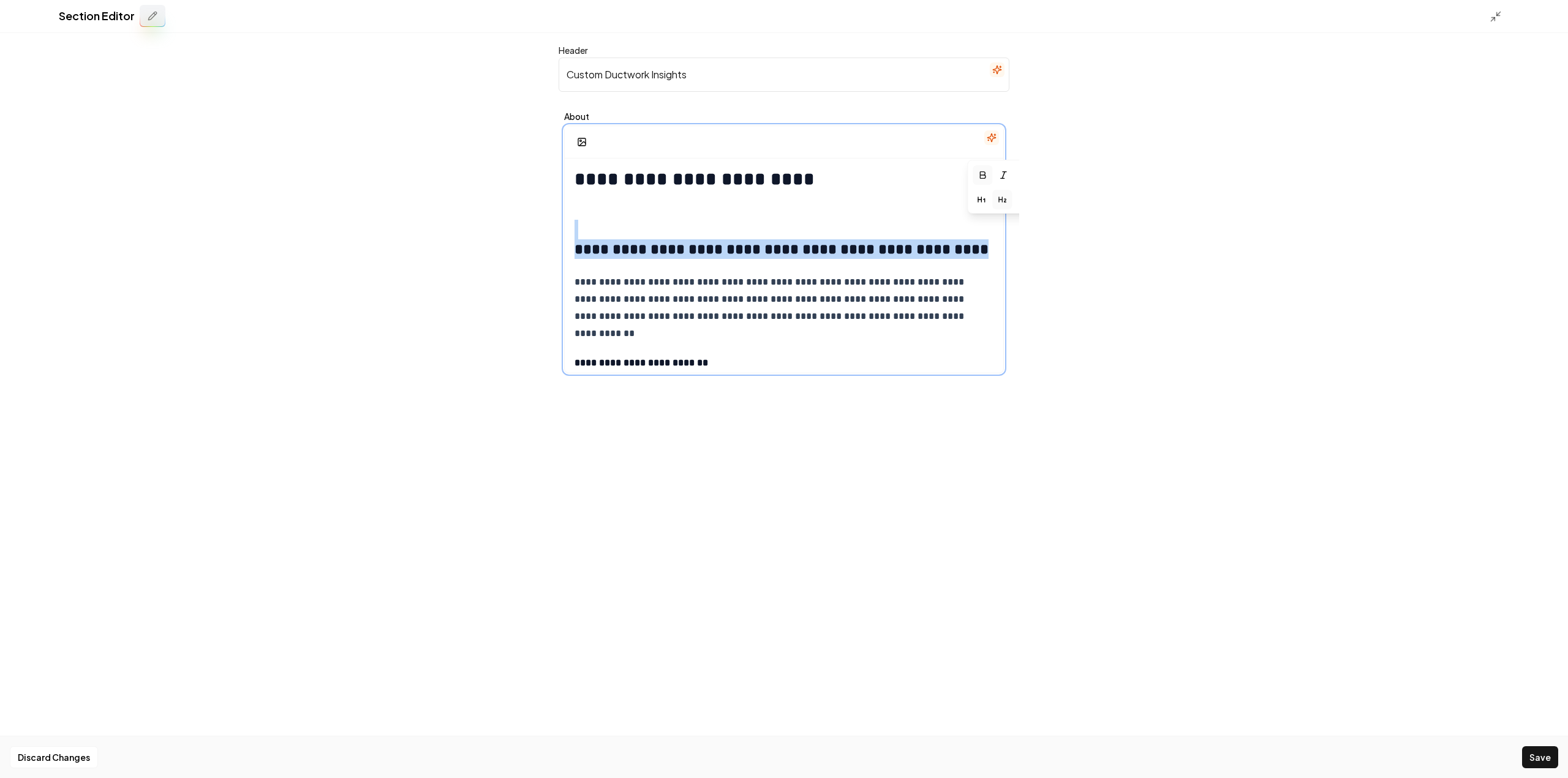
click at [580, 251] on strong "**********" at bounding box center [782, 249] width 414 height 15
click at [575, 251] on strong "**********" at bounding box center [782, 249] width 414 height 15
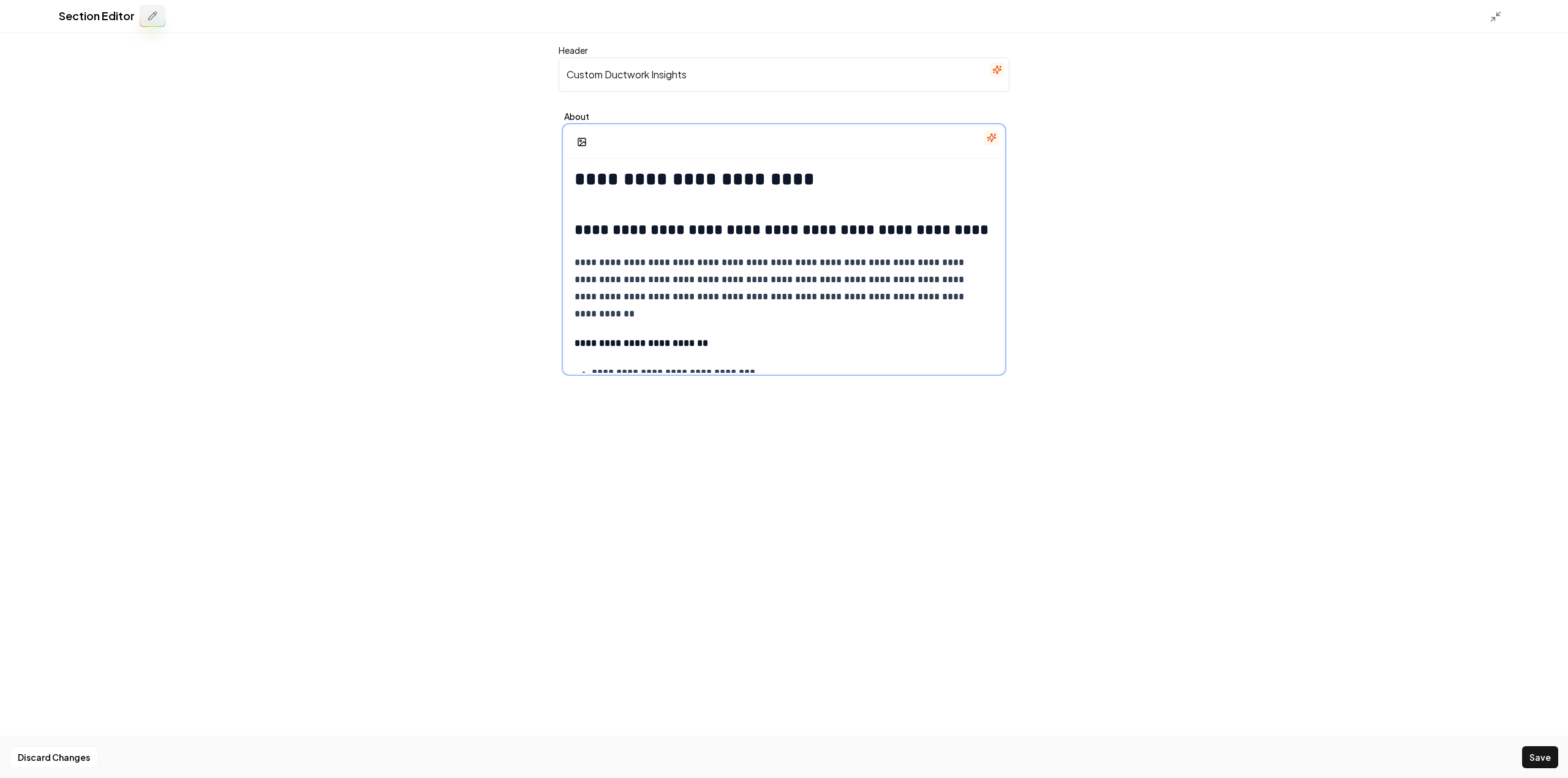
click at [636, 284] on p "**********" at bounding box center [780, 288] width 410 height 68
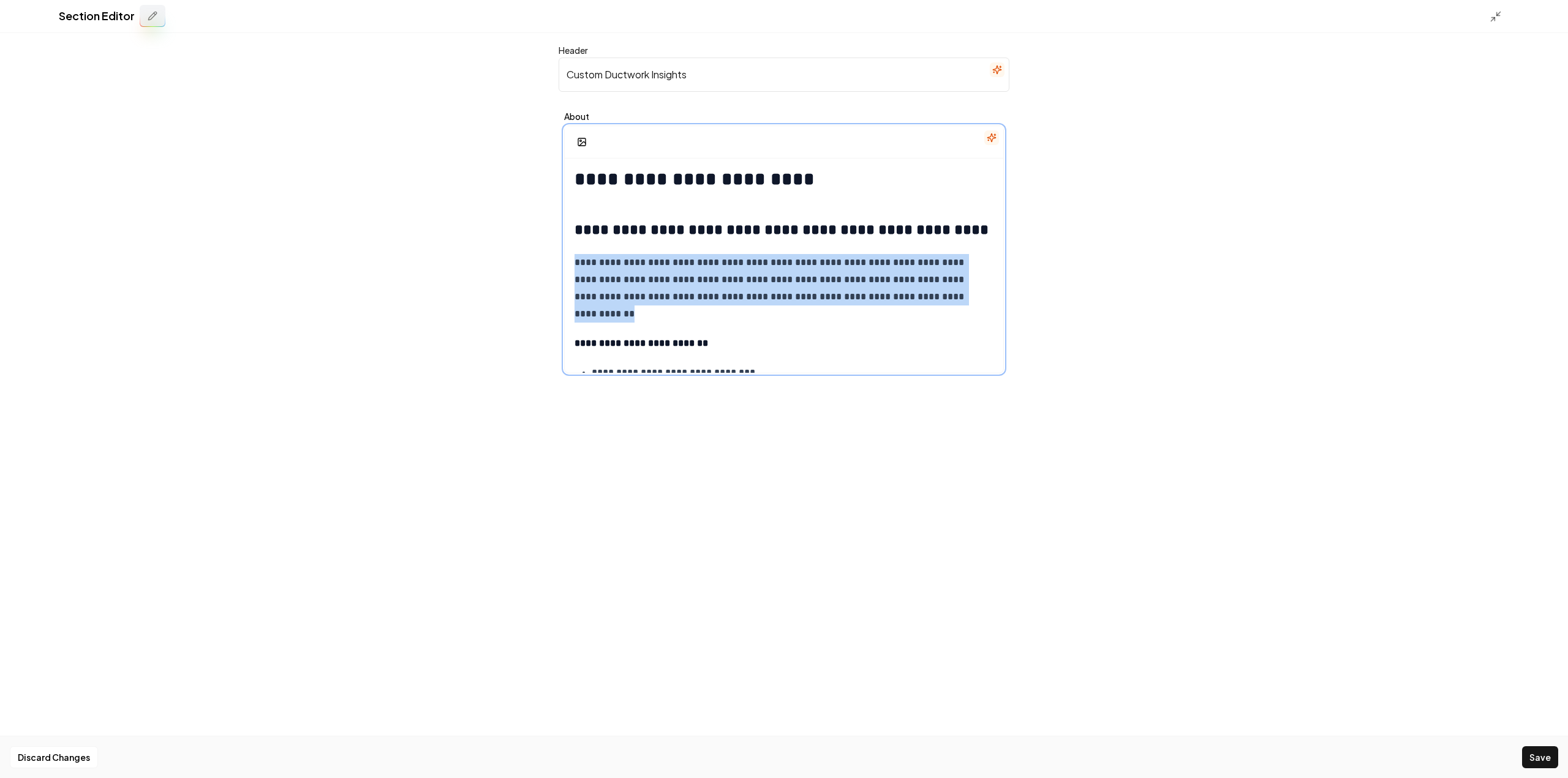
click at [636, 284] on p "**********" at bounding box center [780, 288] width 410 height 68
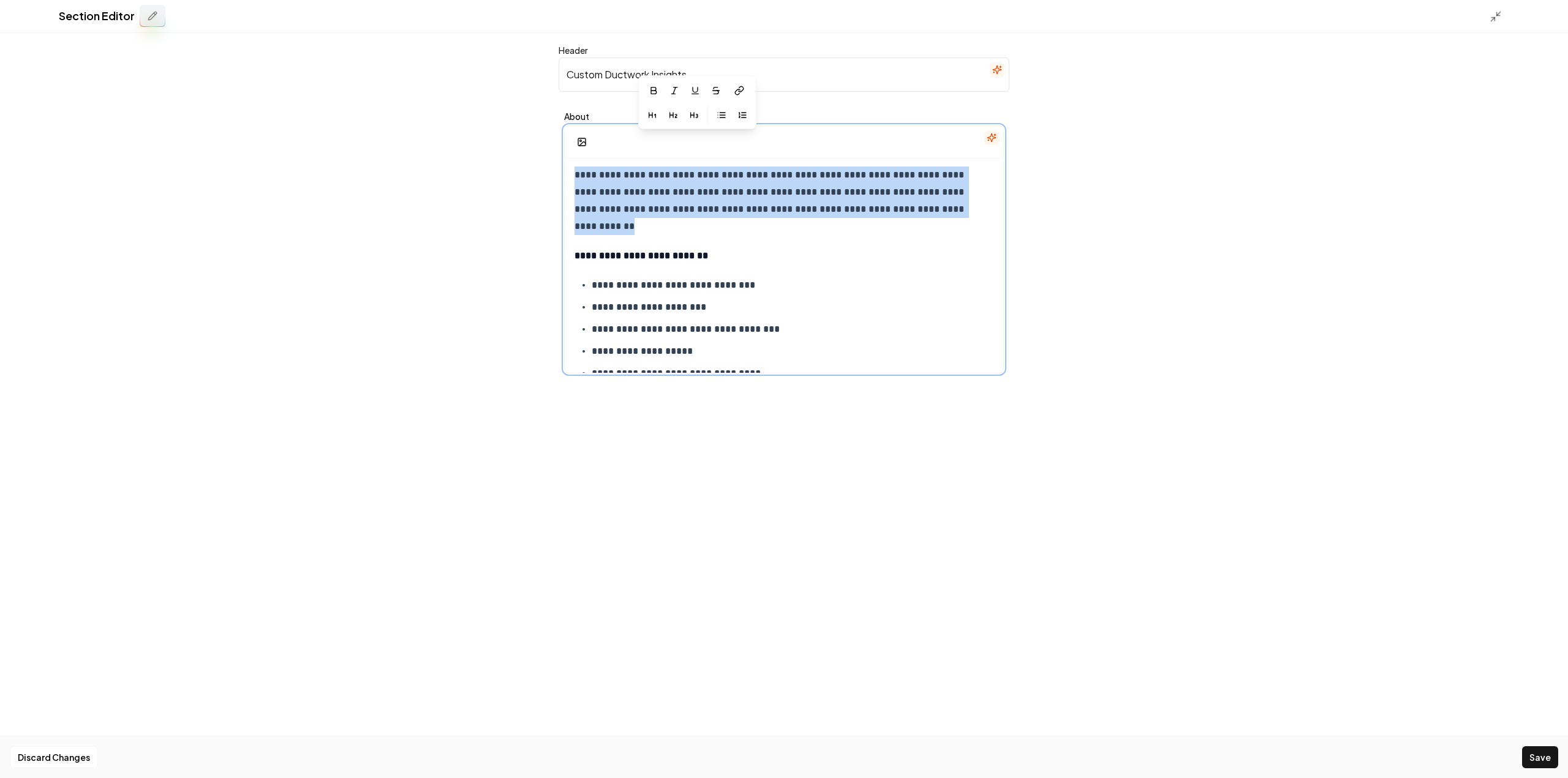
scroll to position [122, 0]
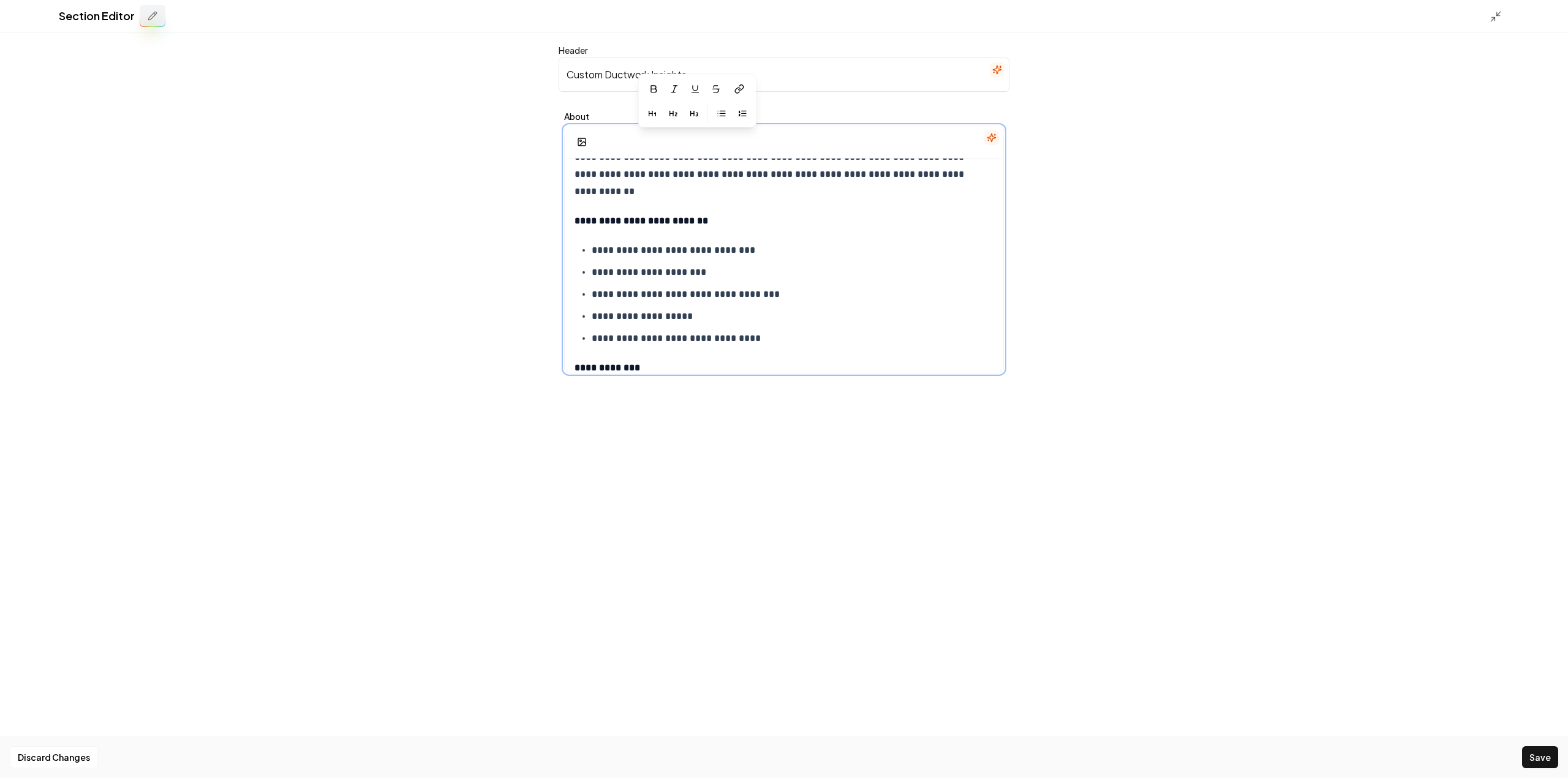
click at [641, 216] on strong "**********" at bounding box center [641, 220] width 134 height 9
click at [762, 198] on icon "button" at bounding box center [763, 194] width 10 height 10
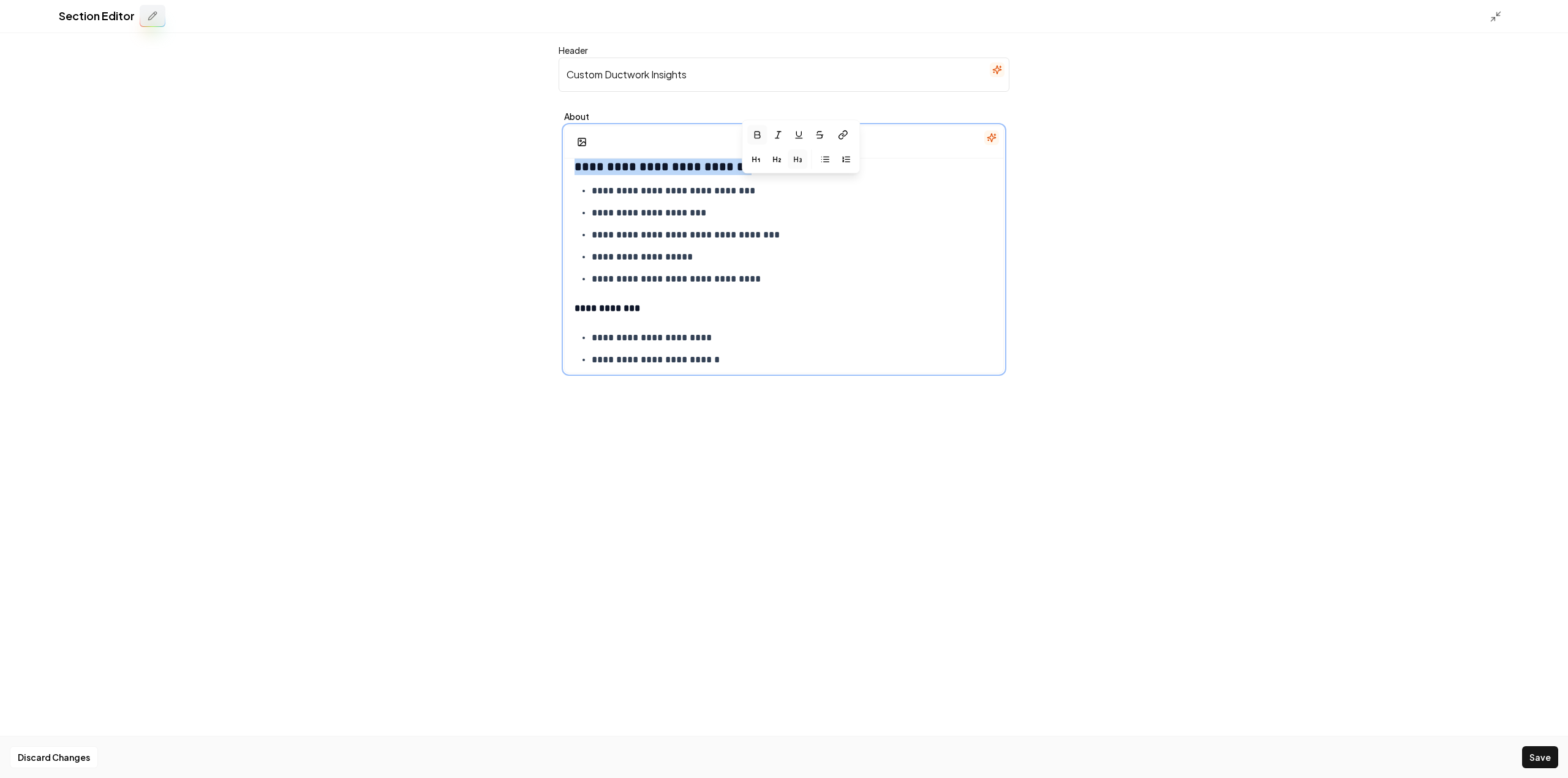
scroll to position [245, 0]
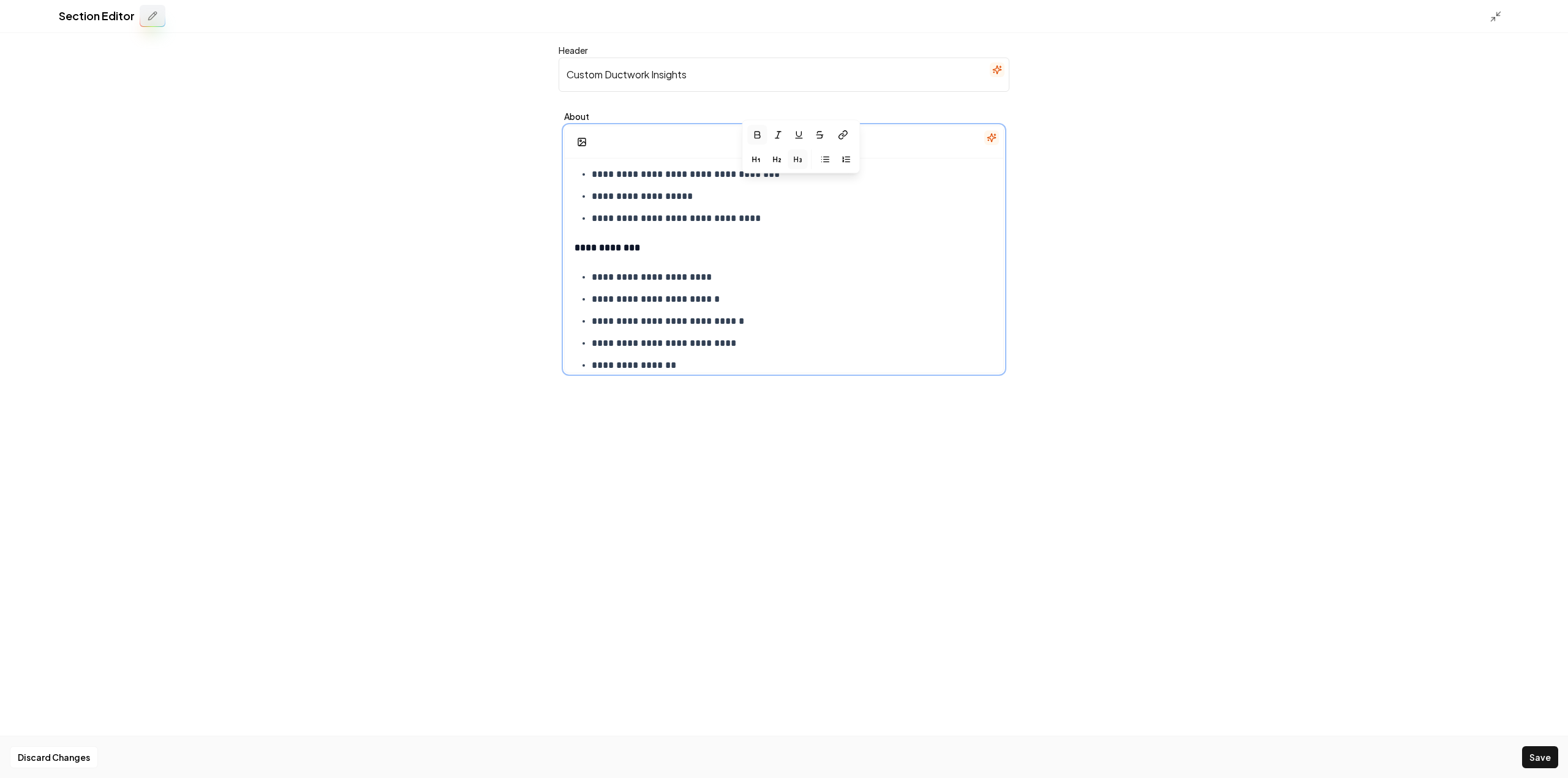
click at [615, 247] on strong "**********" at bounding box center [607, 247] width 65 height 9
click at [696, 217] on icon "button" at bounding box center [693, 221] width 10 height 10
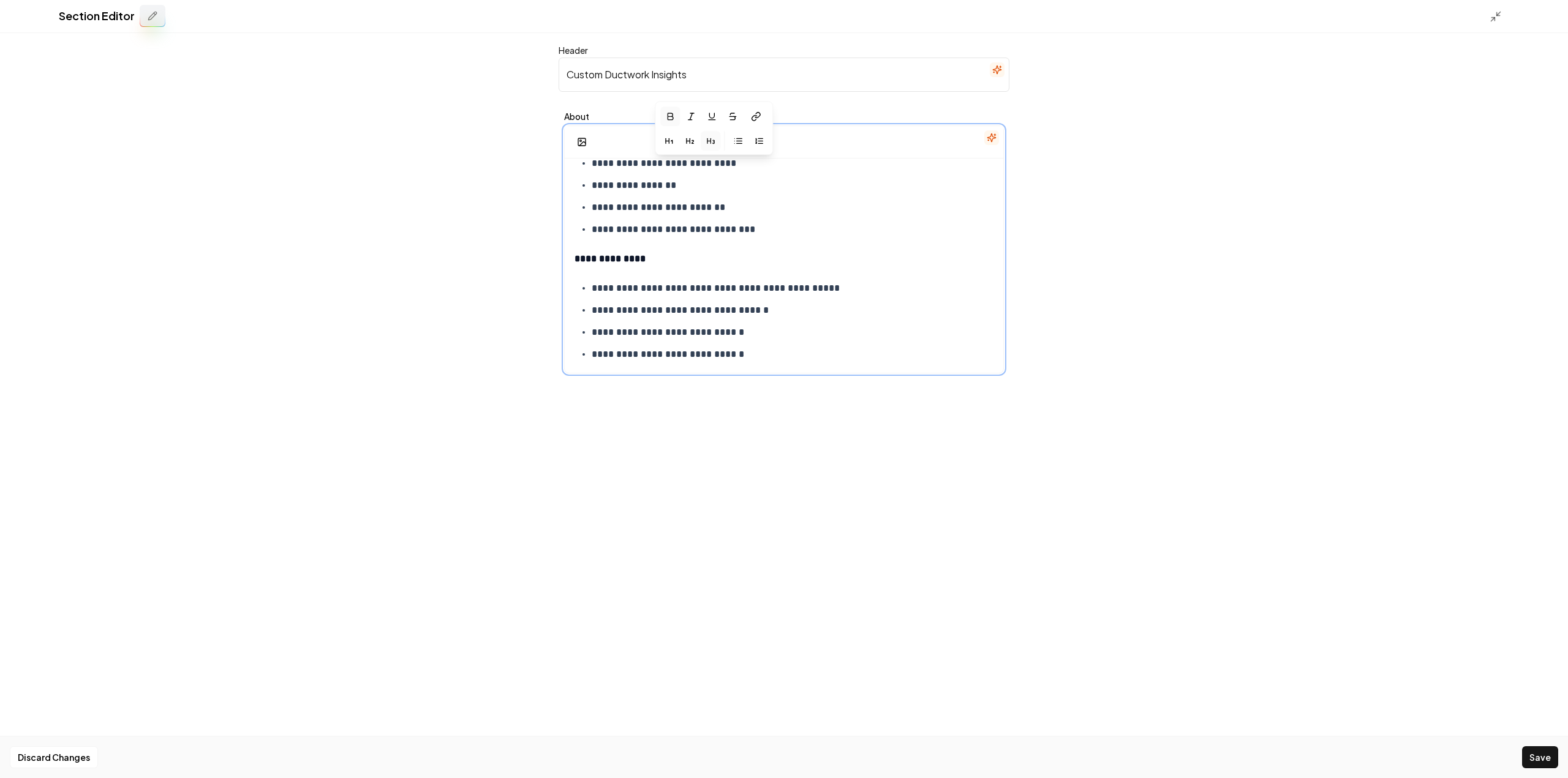
scroll to position [428, 0]
click at [639, 260] on strong "**********" at bounding box center [610, 257] width 71 height 9
click at [638, 262] on strong "**********" at bounding box center [610, 257] width 71 height 9
click at [700, 233] on button "button" at bounding box center [707, 231] width 20 height 20
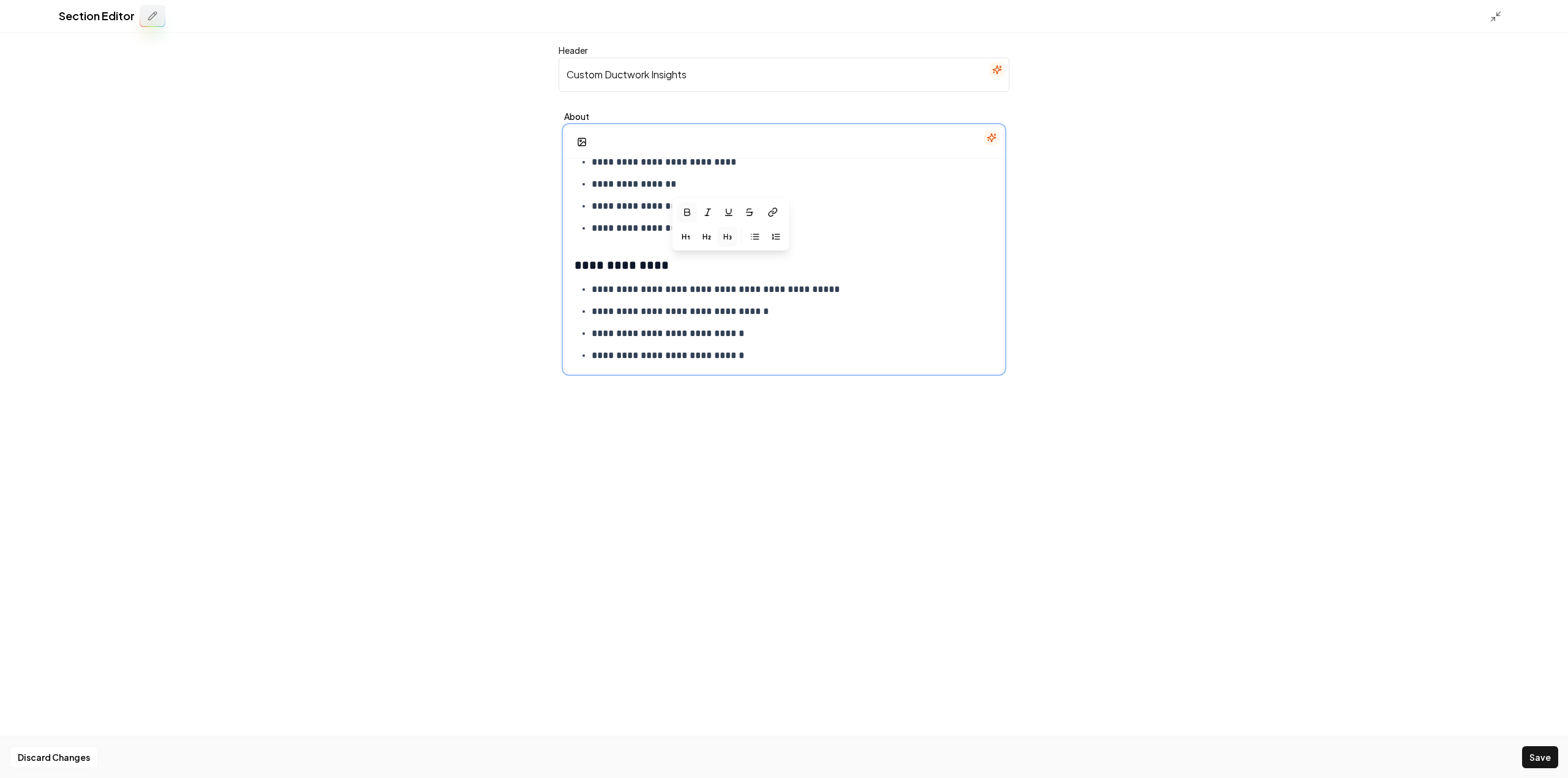
click at [746, 297] on ul "**********" at bounding box center [784, 334] width 419 height 105
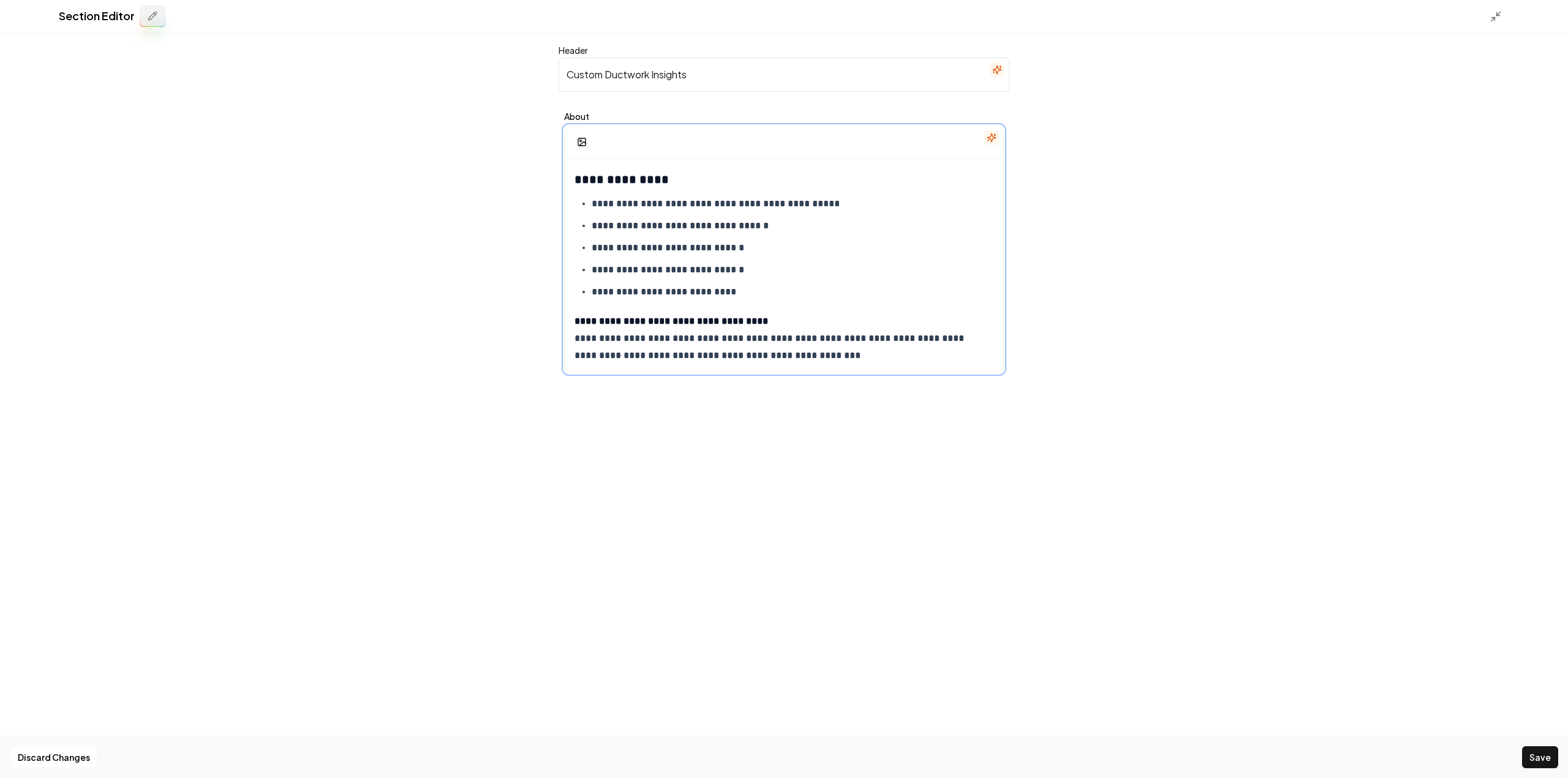
scroll to position [515, 0]
click at [774, 316] on p "**********" at bounding box center [780, 337] width 410 height 52
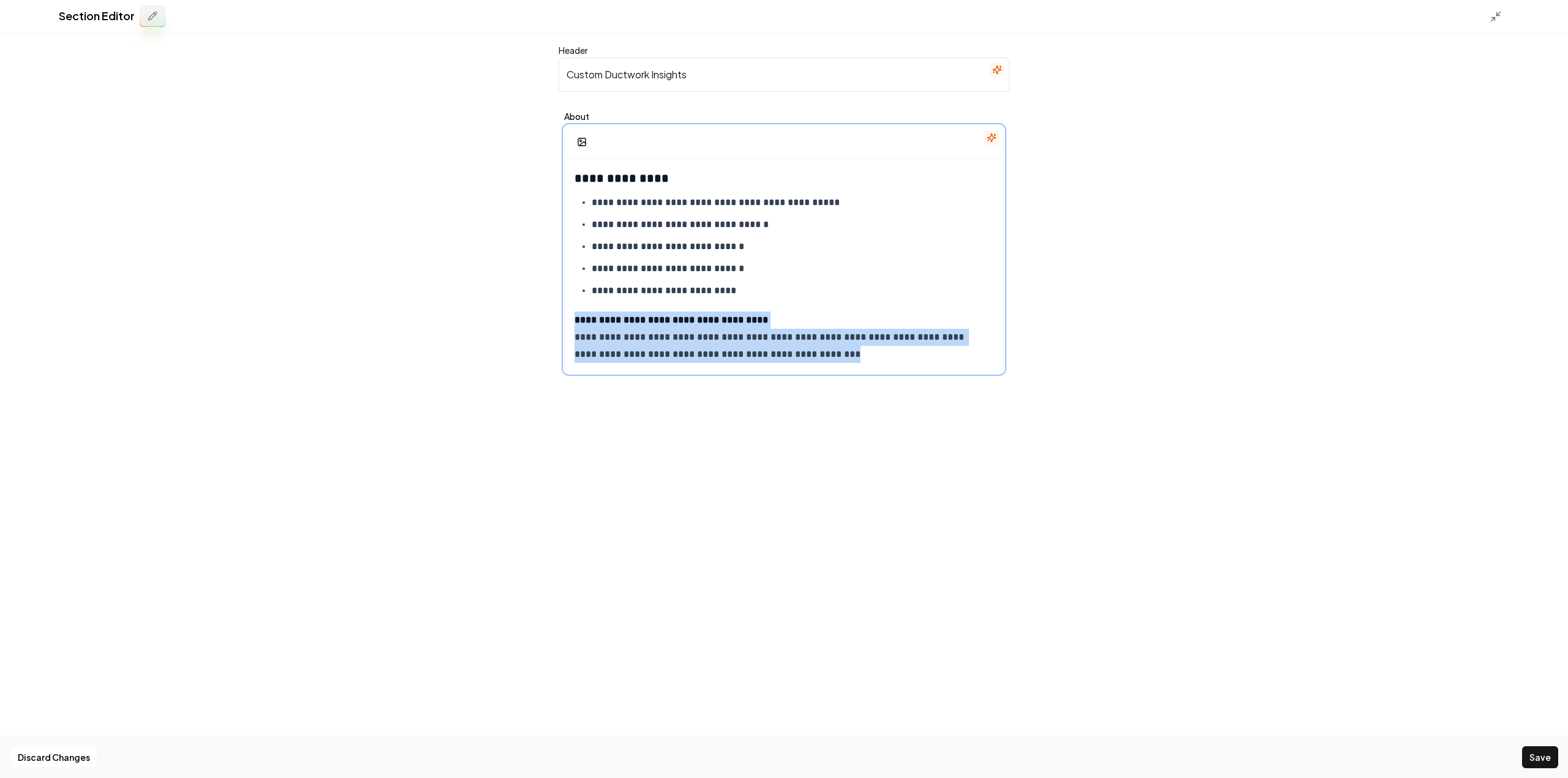
click at [774, 316] on p "**********" at bounding box center [780, 337] width 410 height 52
click at [774, 315] on p "**********" at bounding box center [780, 337] width 410 height 52
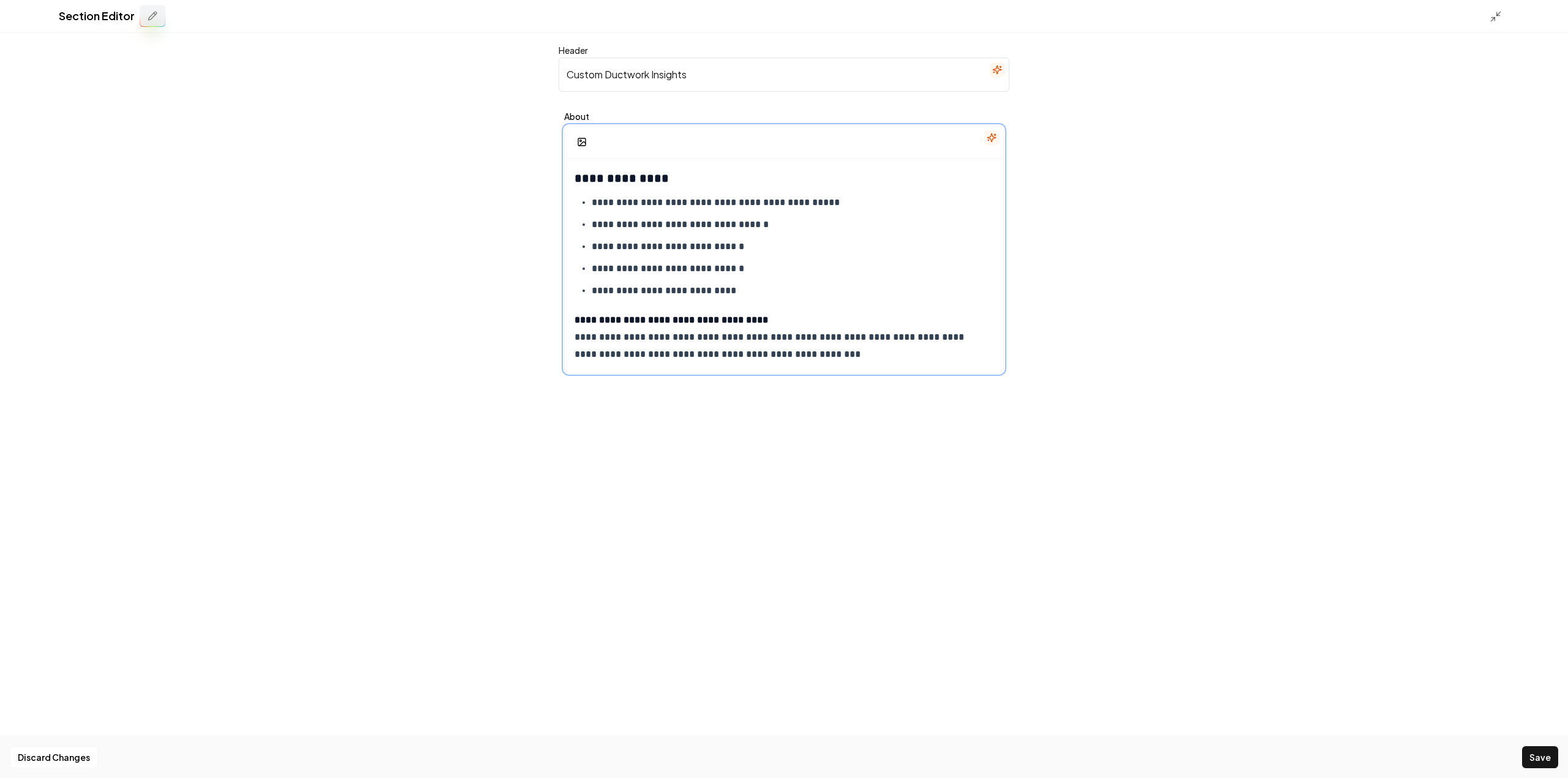
click at [754, 319] on strong "**********" at bounding box center [671, 319] width 193 height 9
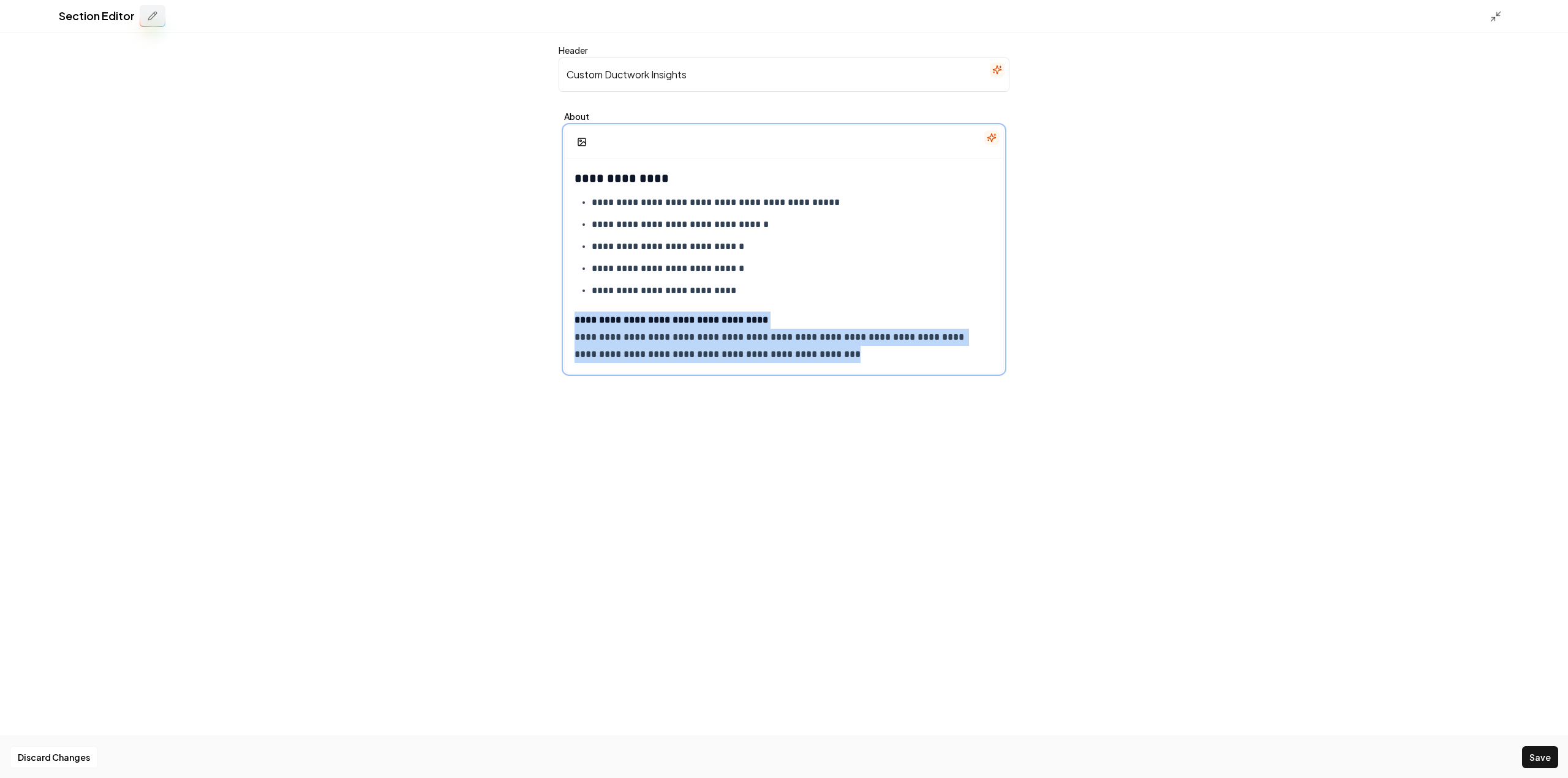
click at [754, 319] on strong "**********" at bounding box center [671, 319] width 193 height 9
click at [775, 327] on p "**********" at bounding box center [780, 337] width 410 height 52
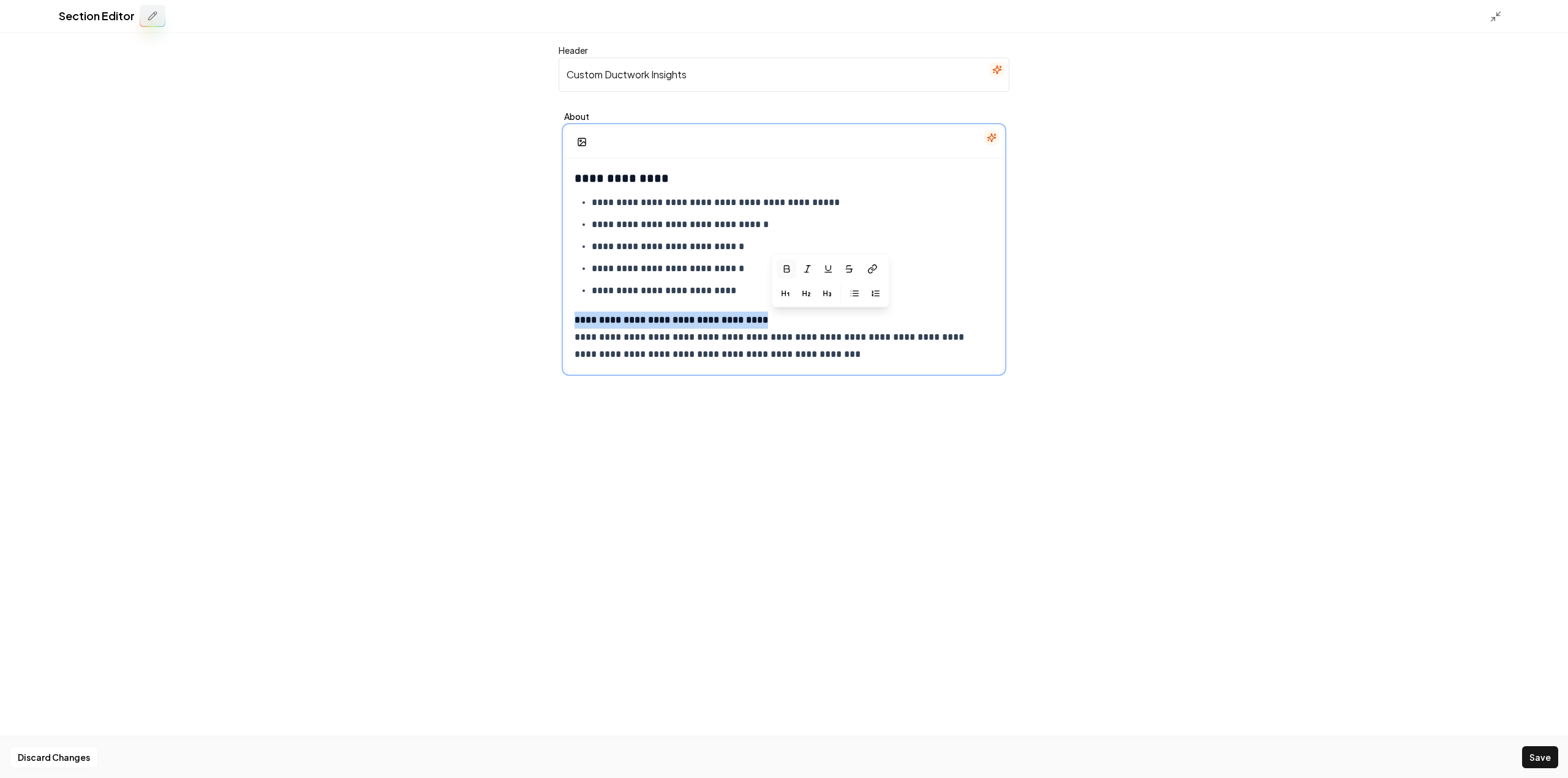
drag, startPoint x: 774, startPoint y: 321, endPoint x: 548, endPoint y: 318, distance: 226.0
click at [548, 318] on div "**********" at bounding box center [784, 389] width 1568 height 778
click at [827, 294] on icon "button" at bounding box center [827, 293] width 0 height 5
click at [786, 326] on p "**********" at bounding box center [780, 337] width 410 height 52
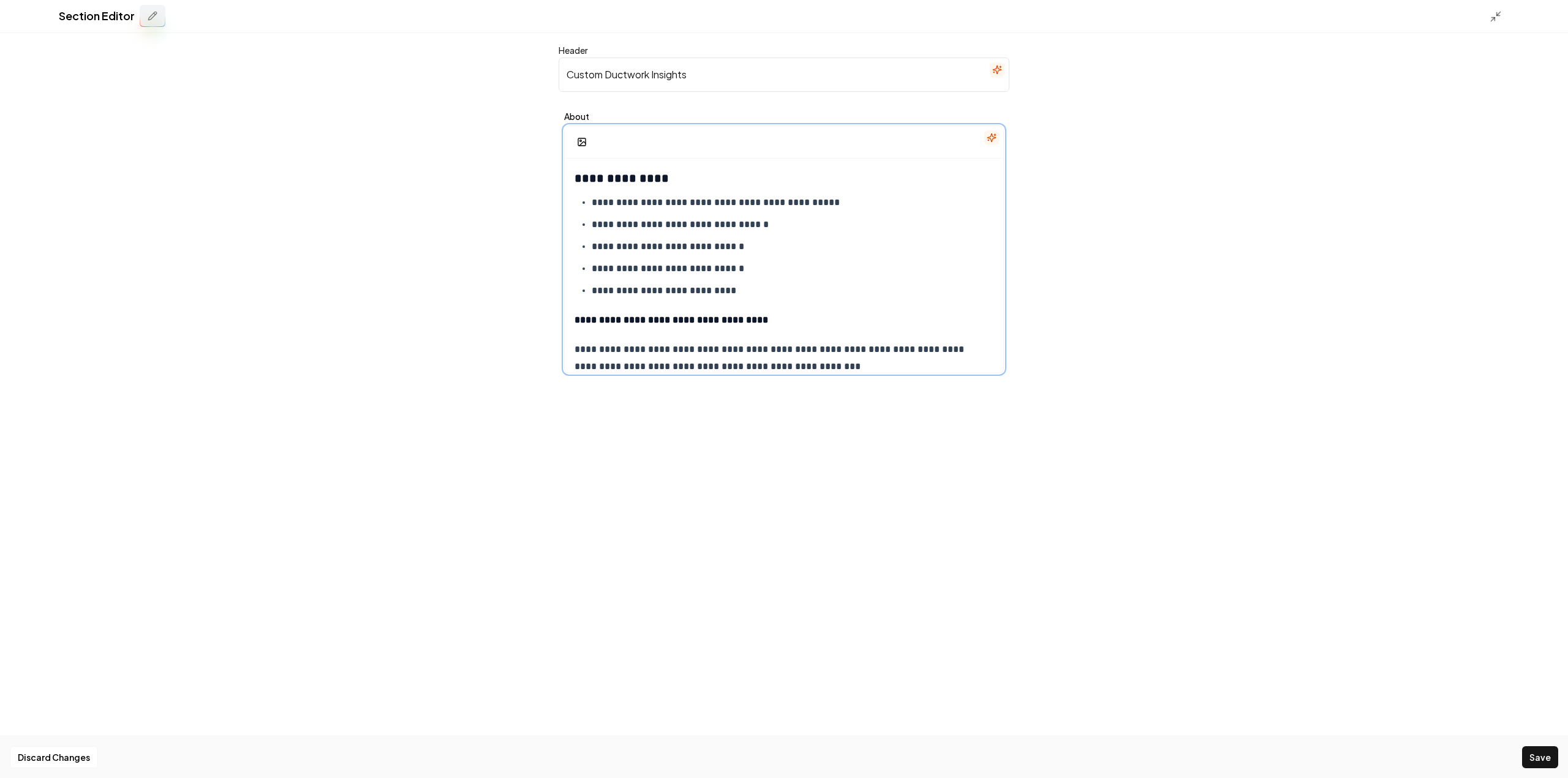
click at [770, 319] on p "**********" at bounding box center [780, 320] width 410 height 17
click at [768, 319] on strong "**********" at bounding box center [671, 319] width 193 height 9
click at [822, 289] on button "button" at bounding box center [827, 292] width 20 height 20
click at [1309, 392] on div "**********" at bounding box center [784, 389] width 1568 height 778
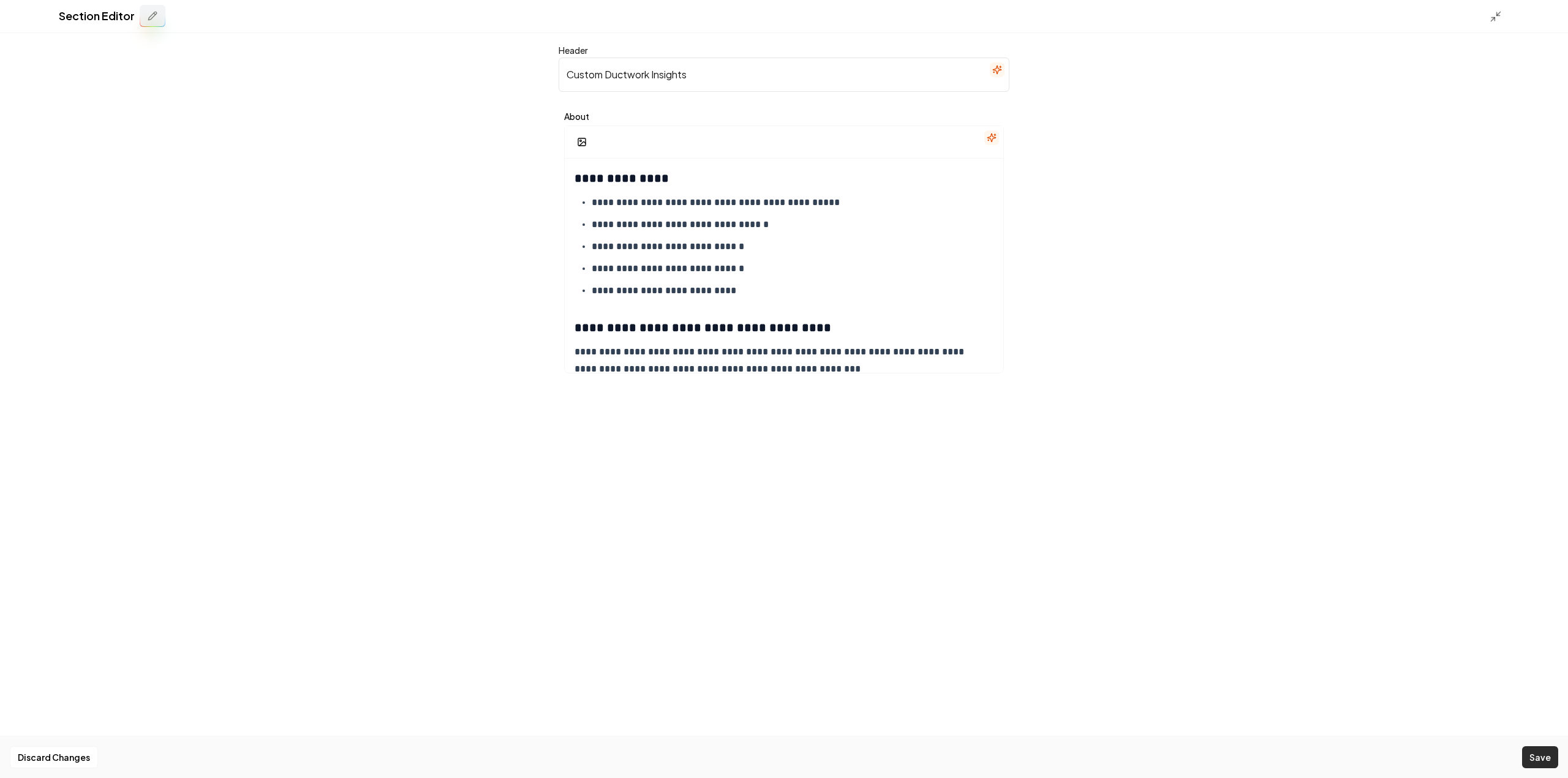
click at [1550, 758] on button "Save" at bounding box center [1540, 757] width 36 height 22
click at [1501, 12] on line at bounding box center [1499, 14] width 4 height 4
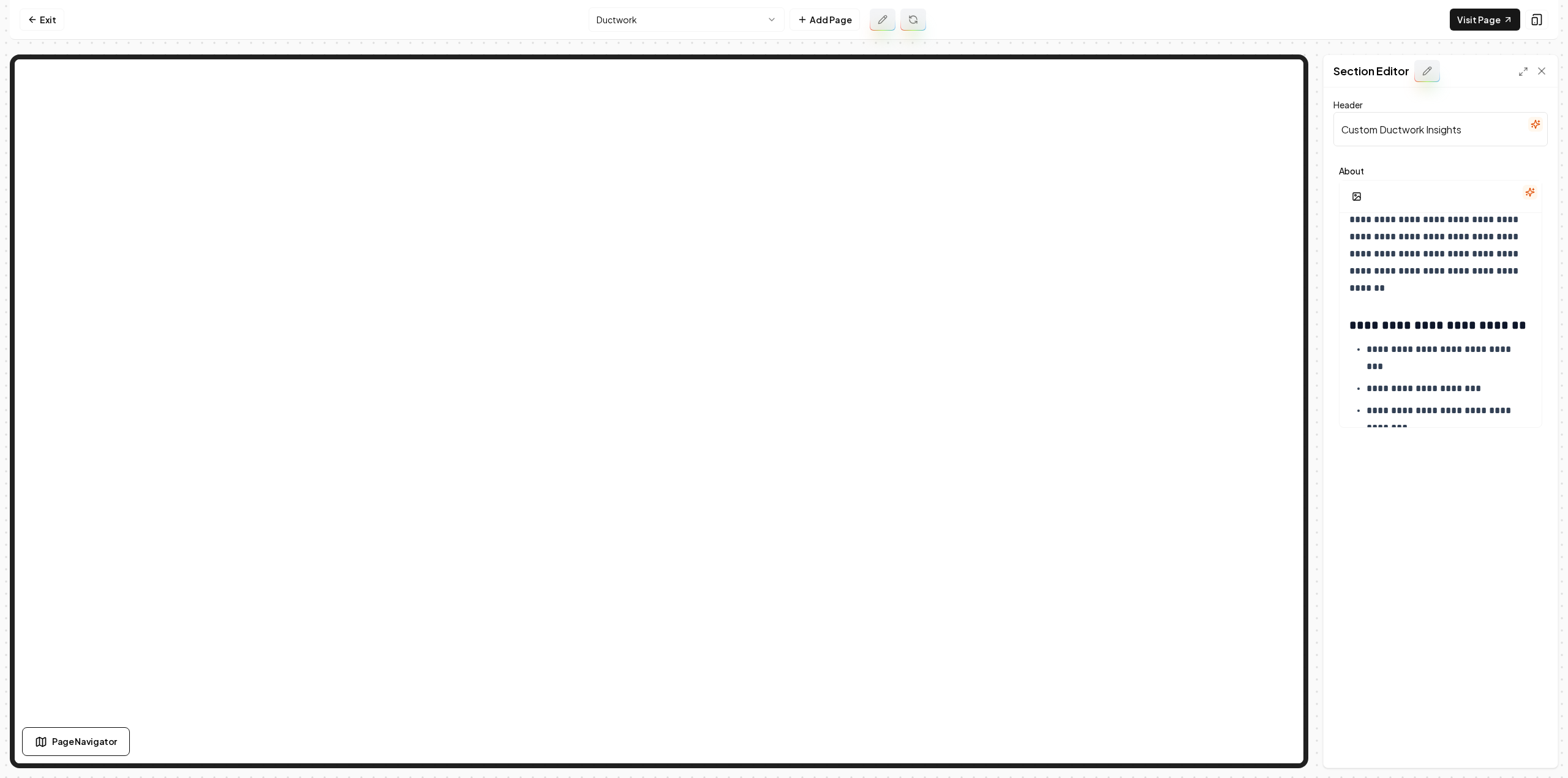
scroll to position [0, 0]
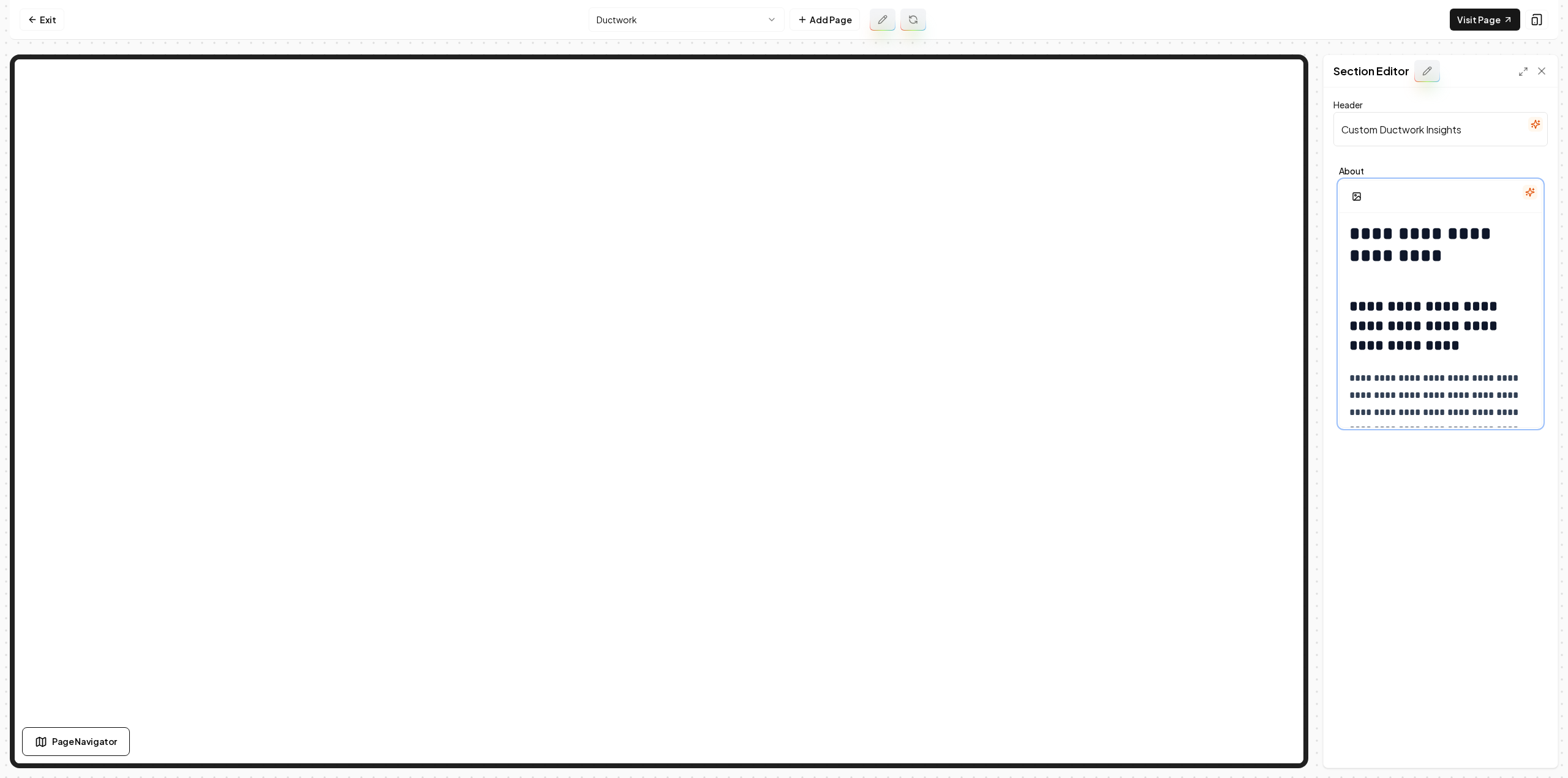
click at [1421, 249] on strong "**********" at bounding box center [1423, 244] width 147 height 40
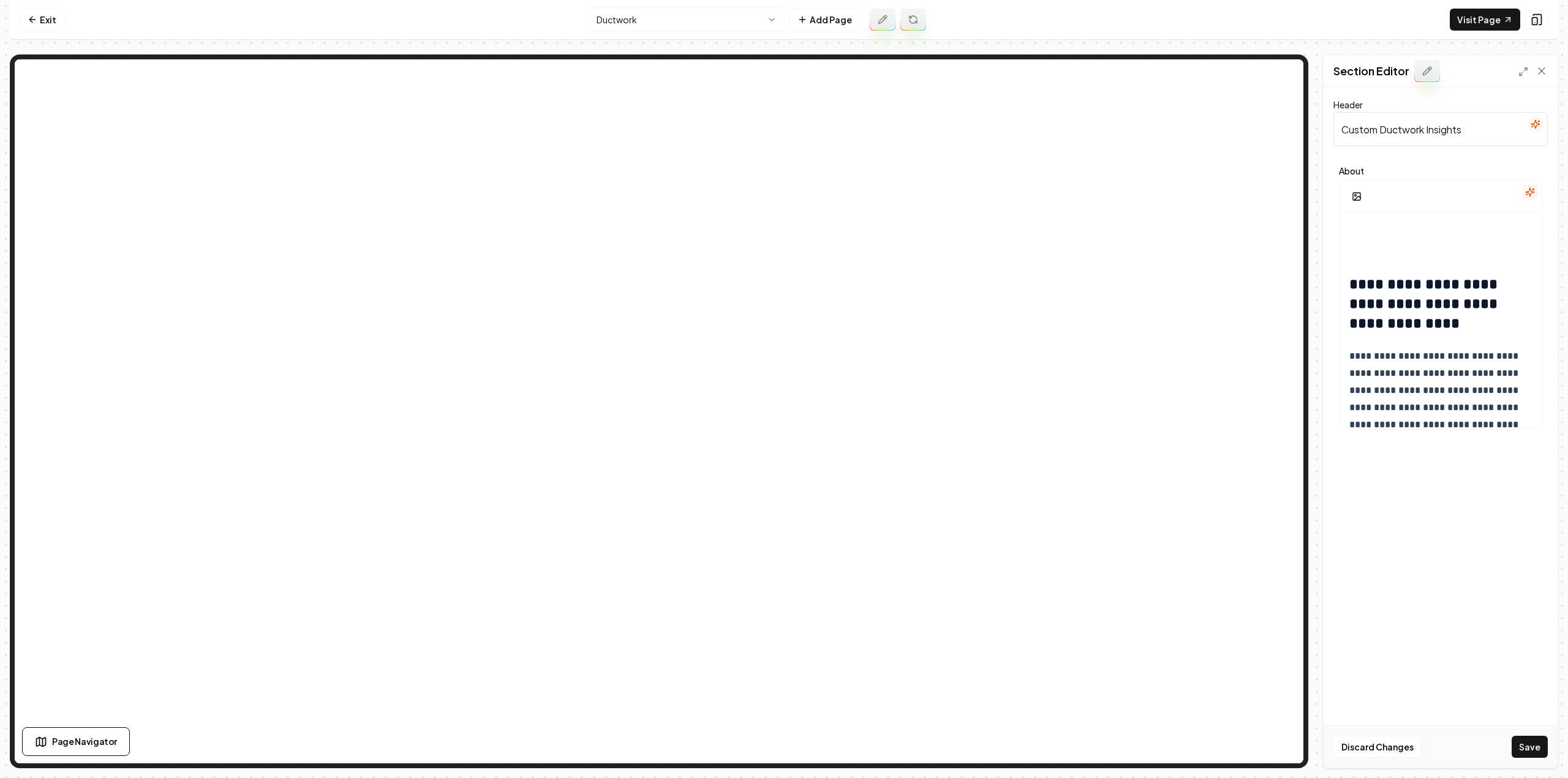
click at [1393, 129] on input "Custom Ductwork Insights" at bounding box center [1441, 129] width 214 height 34
paste input "Ductwork Repair Service"
type input "Ductwork Repair Services"
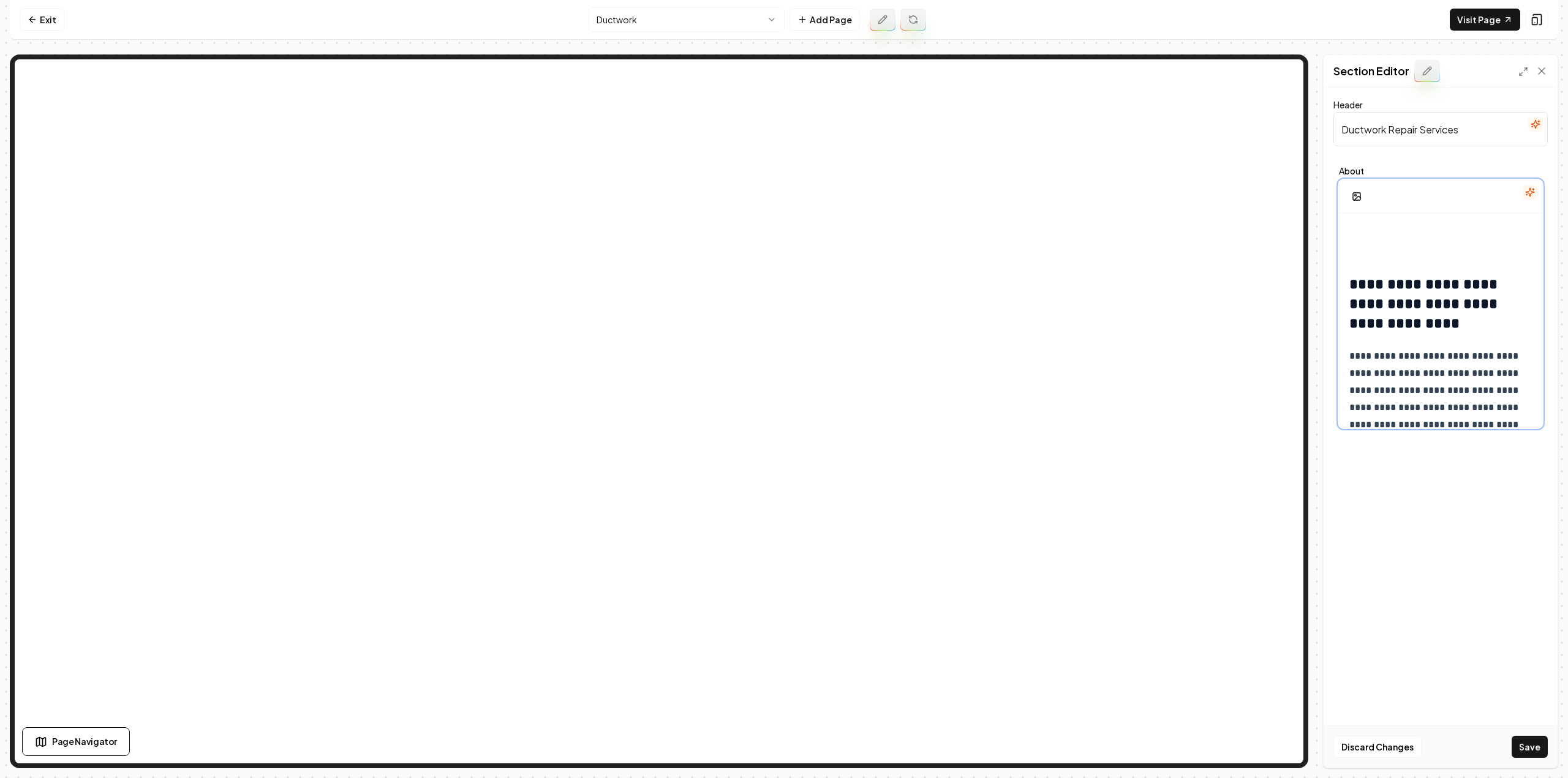
click at [1354, 283] on strong "**********" at bounding box center [1425, 304] width 152 height 54
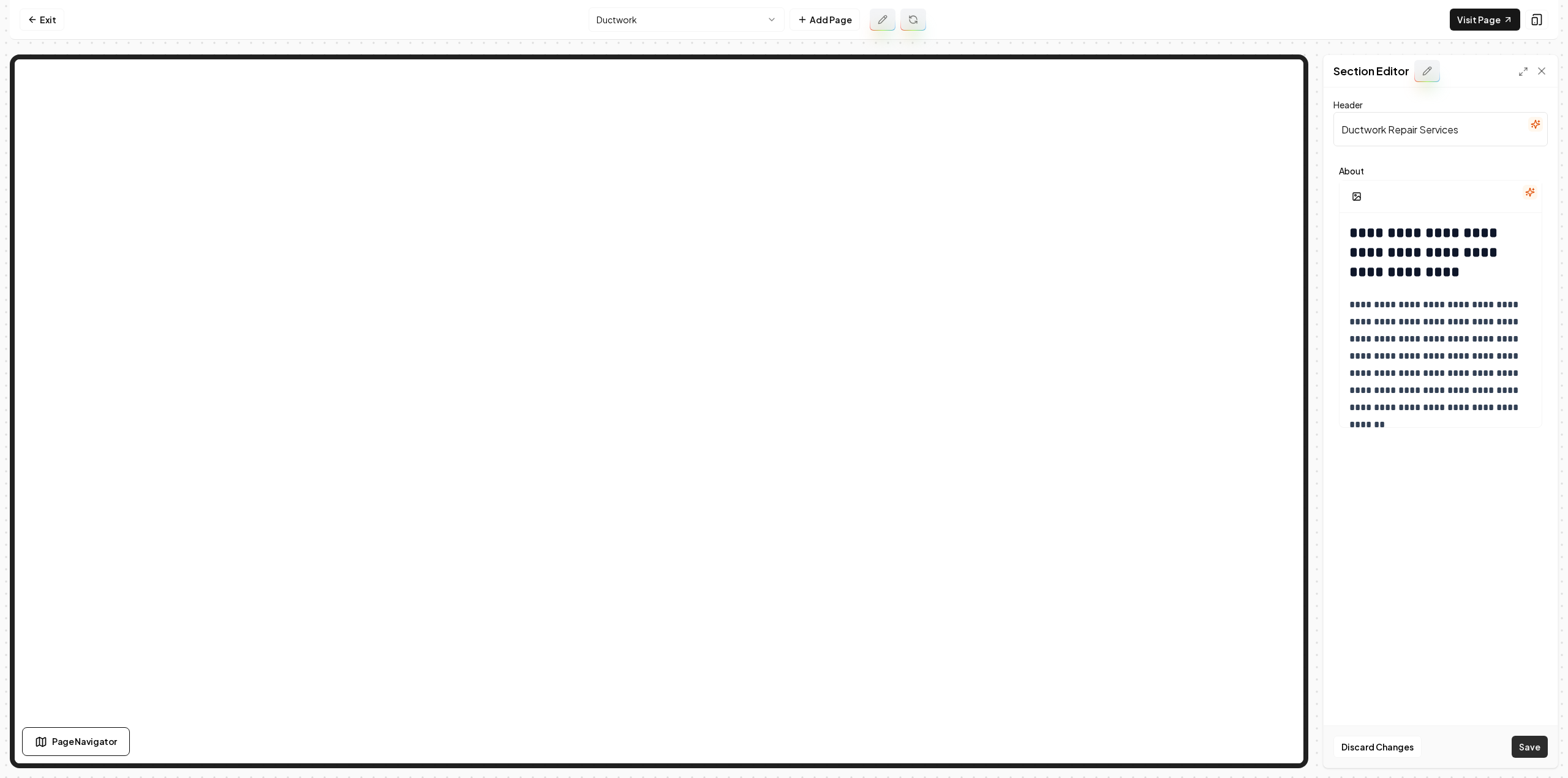
click at [1523, 742] on button "Save" at bounding box center [1530, 747] width 36 height 22
click at [38, 26] on link "Exit" at bounding box center [42, 20] width 45 height 22
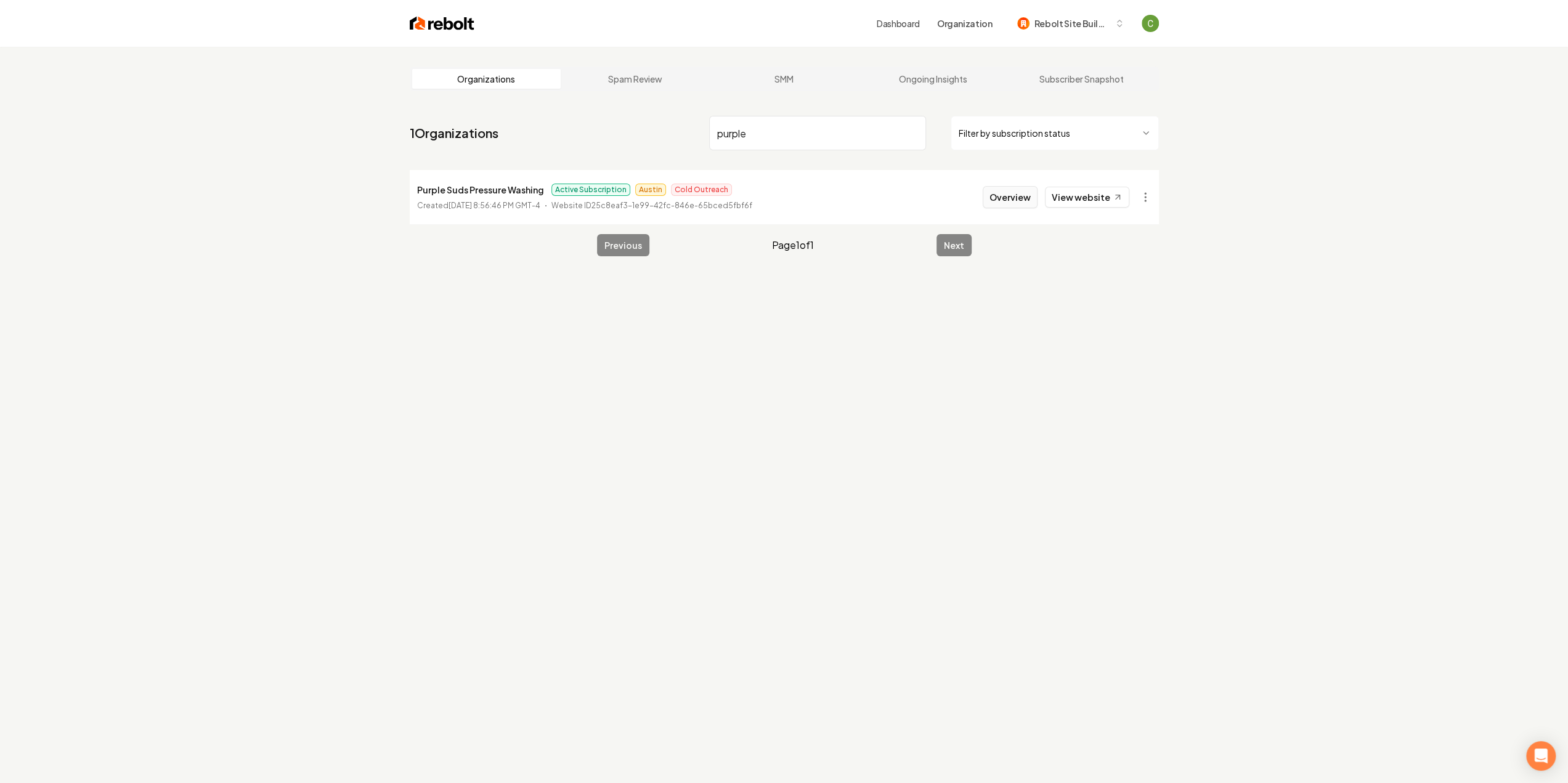
type input "purple"
click at [1015, 200] on button "Overview" at bounding box center [1010, 197] width 55 height 22
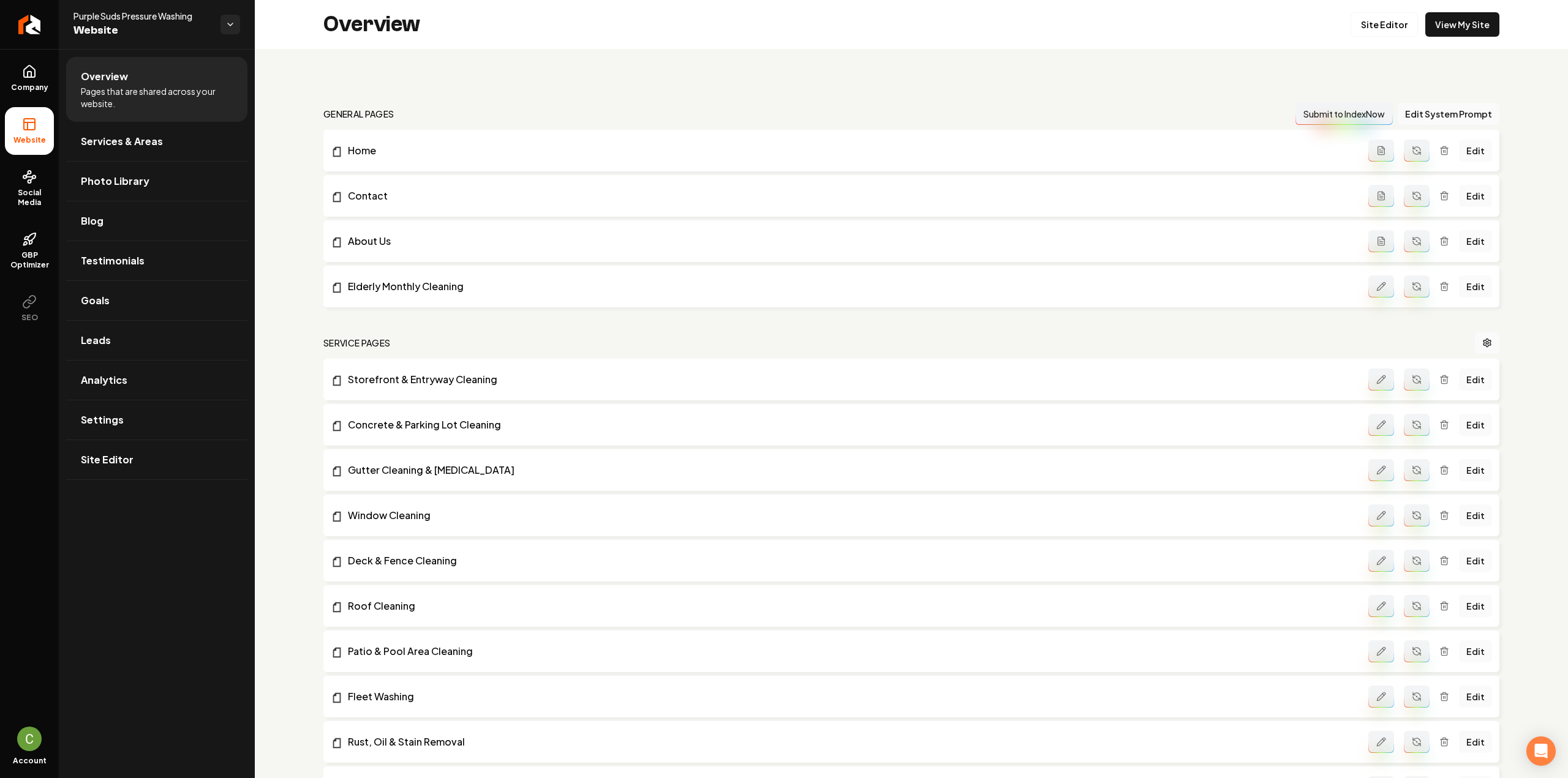
click at [605, 103] on nav "general pages Submit to IndexNow Edit System Prompt" at bounding box center [911, 114] width 1176 height 22
click at [36, 75] on icon at bounding box center [30, 71] width 15 height 15
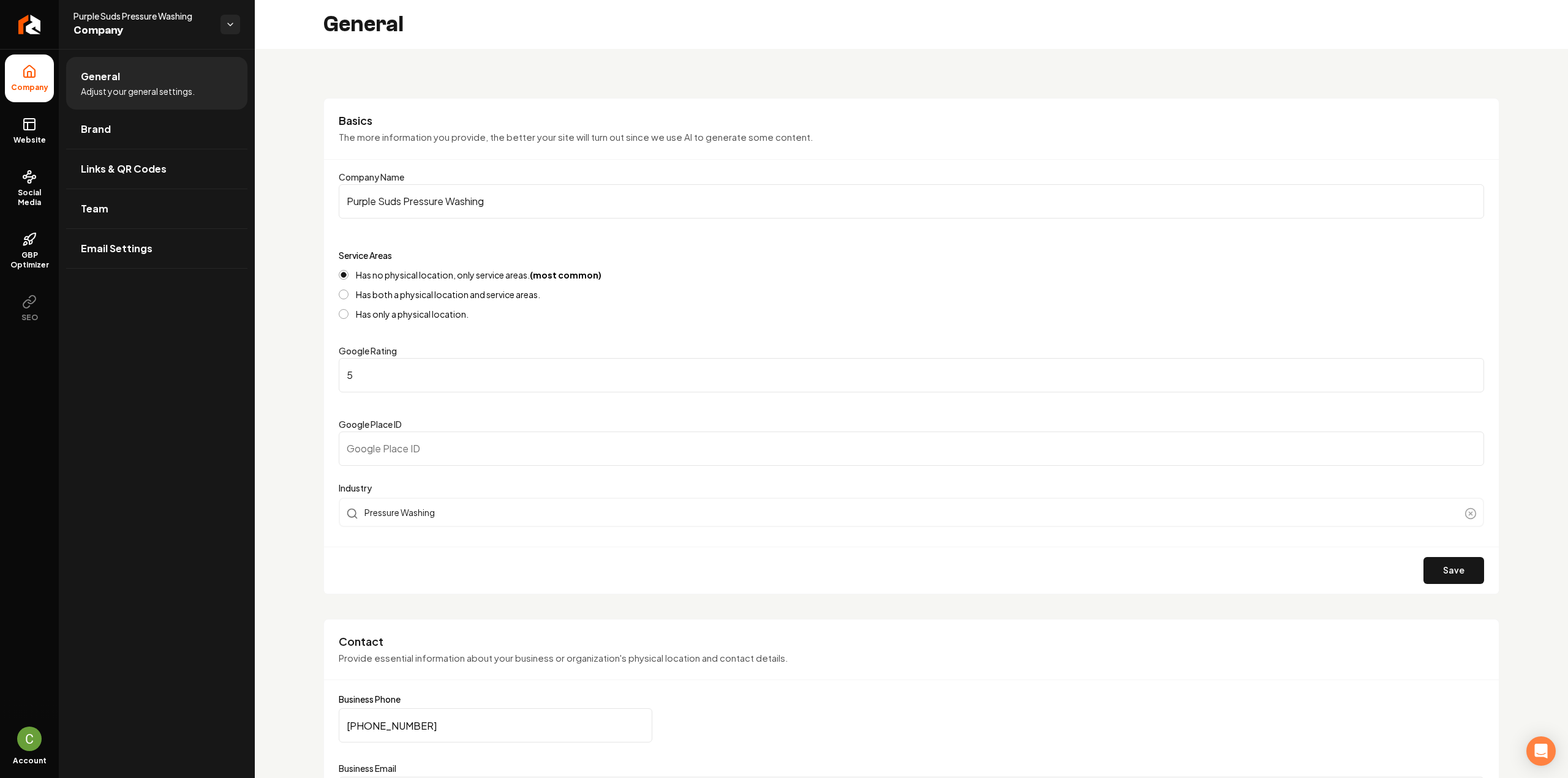
click at [512, 210] on input "Purple Suds Pressure Washing" at bounding box center [911, 201] width 1146 height 34
click at [512, 209] on input "Purple Suds Pressure Washing" at bounding box center [911, 201] width 1146 height 34
click at [572, 201] on input "Purple Suds Pressure Washing" at bounding box center [911, 201] width 1146 height 34
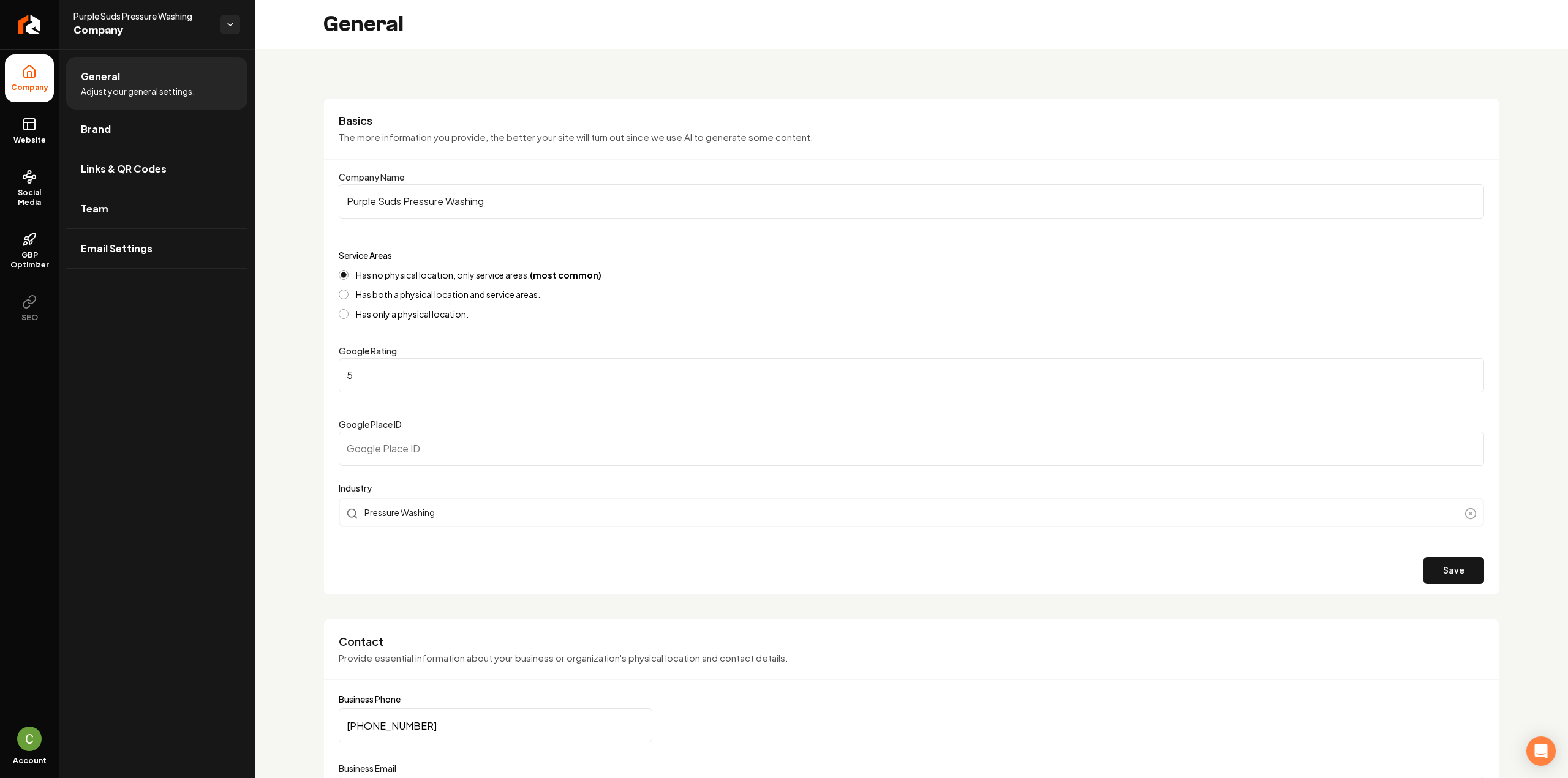
click at [572, 201] on input "Purple Suds Pressure Washing" at bounding box center [911, 201] width 1146 height 34
paste input "operty Services"
type input "Purple Suds Property Services"
click at [1441, 579] on button "Save" at bounding box center [1453, 571] width 60 height 27
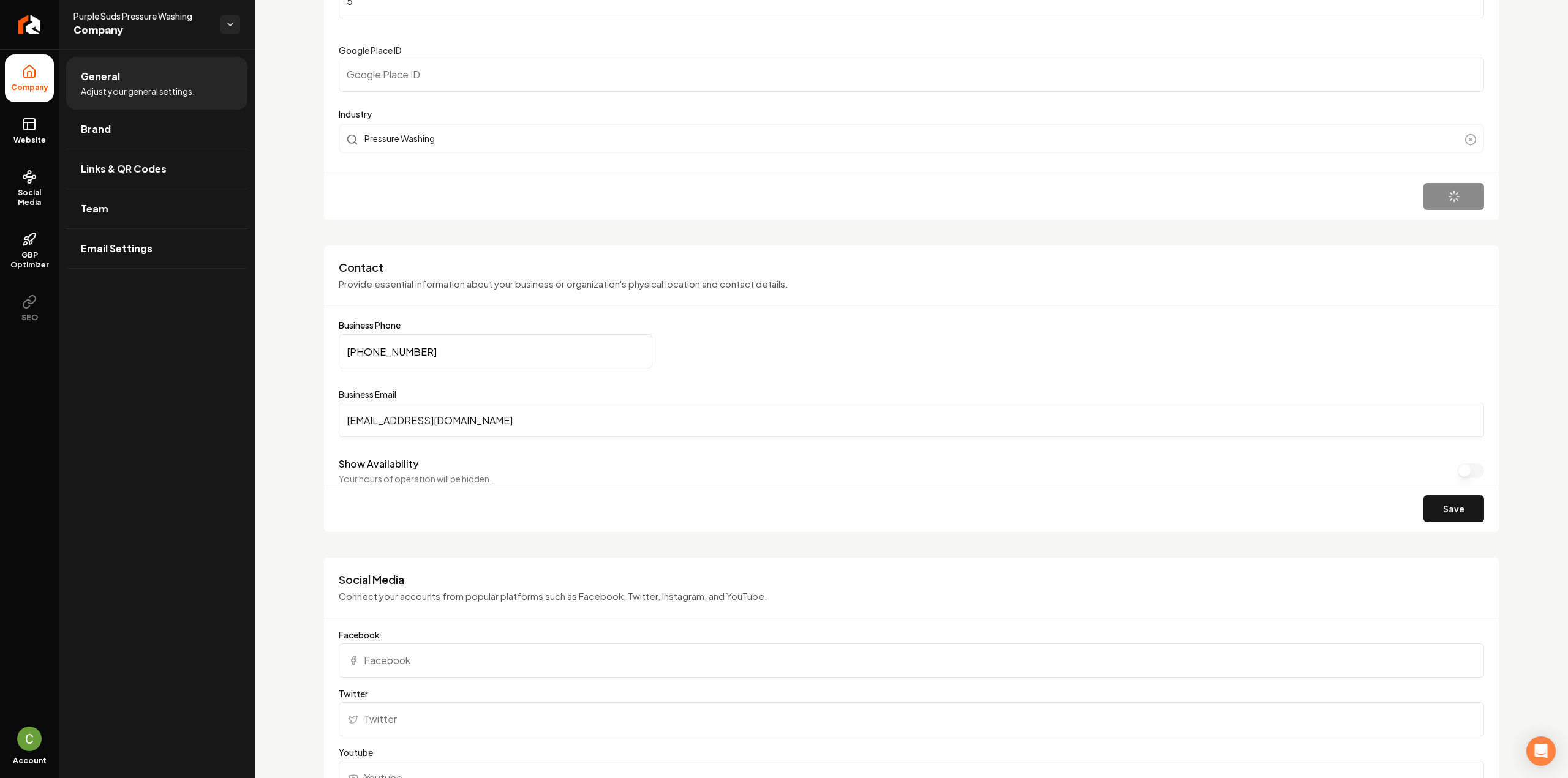
scroll to position [490, 0]
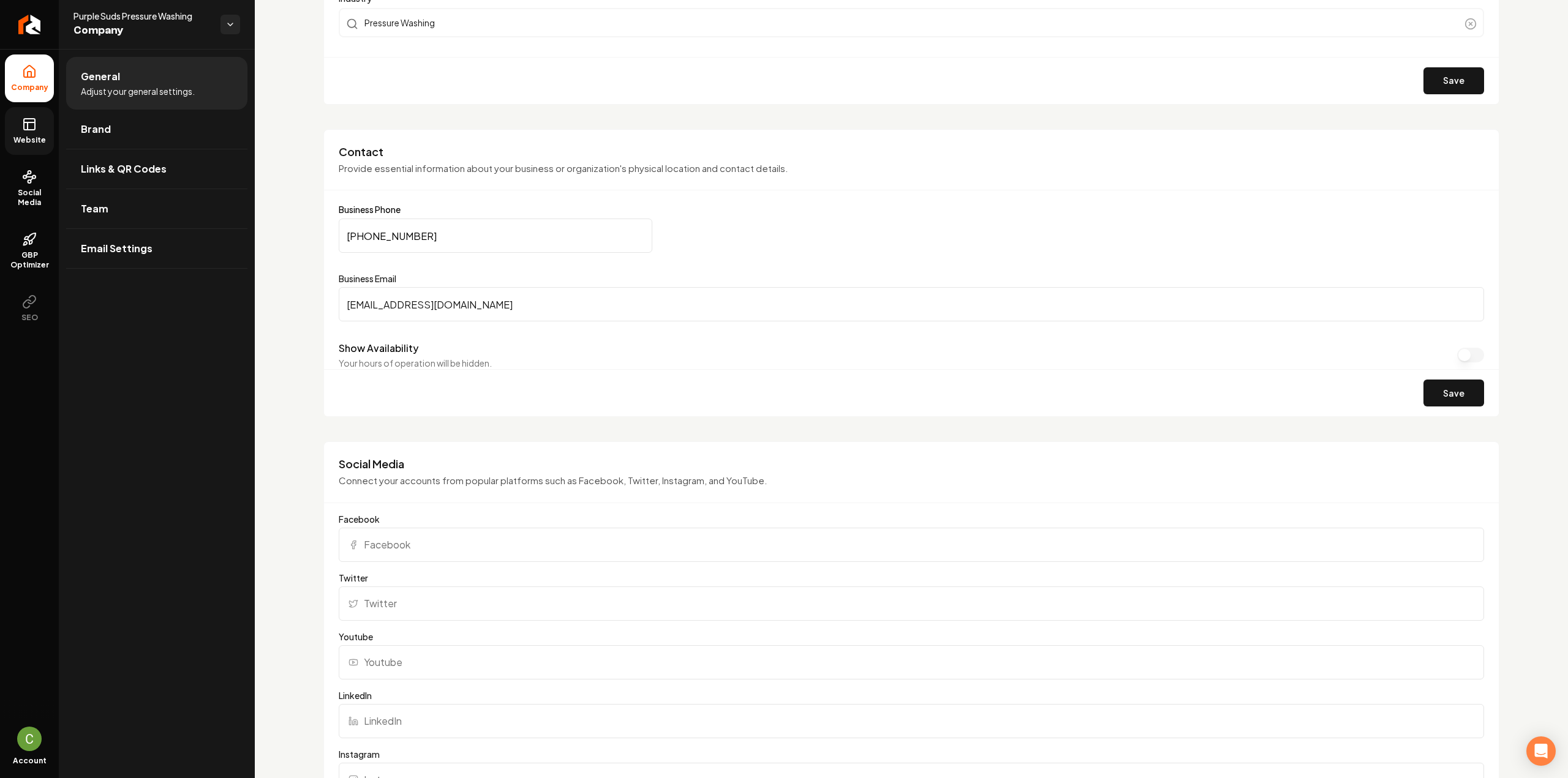
click at [15, 123] on link "Website" at bounding box center [30, 131] width 49 height 48
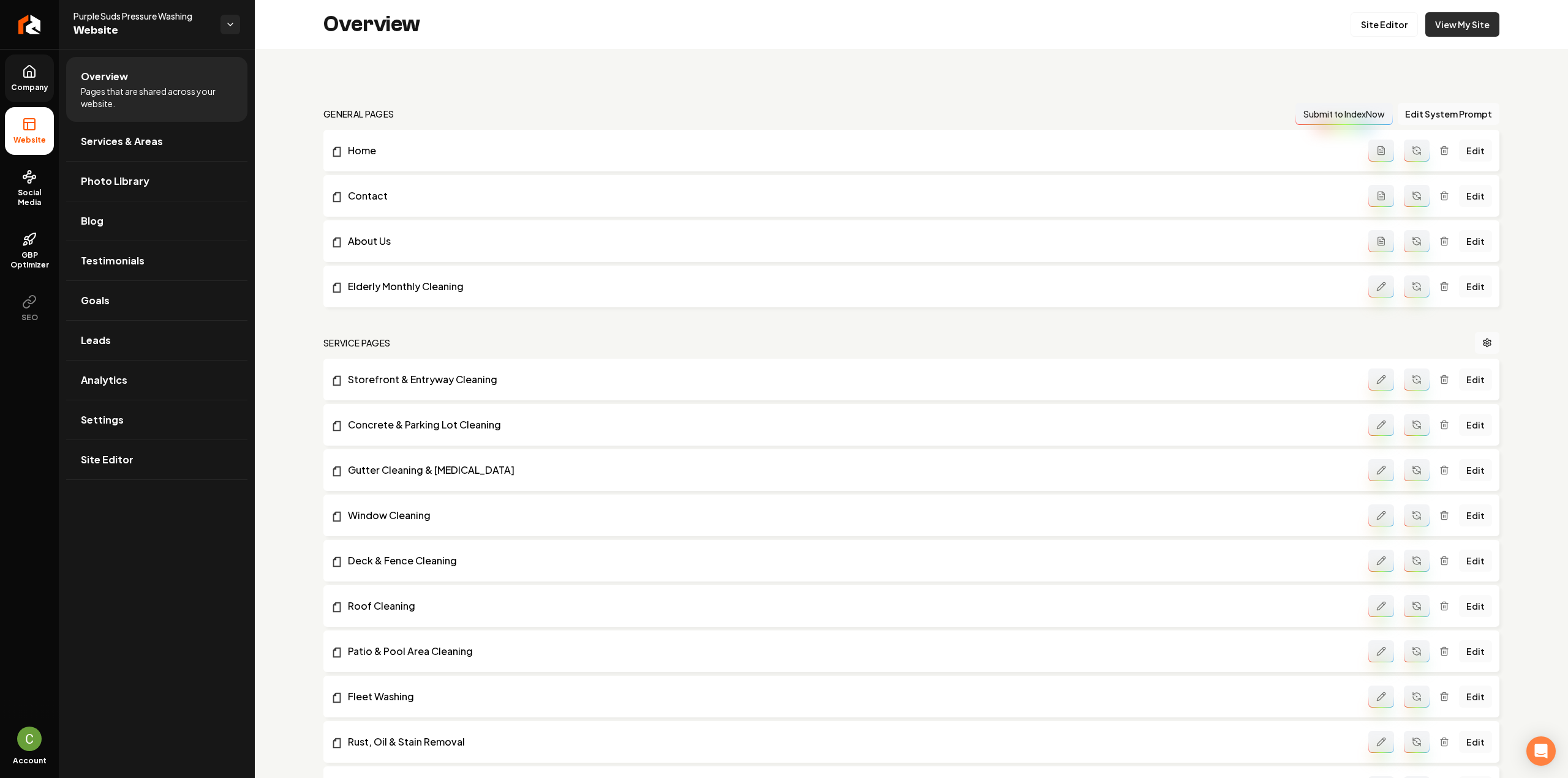
drag, startPoint x: 1477, startPoint y: 9, endPoint x: 1473, endPoint y: 20, distance: 11.7
click at [1477, 10] on div "Overview Site Editor View My Site" at bounding box center [911, 25] width 1313 height 49
click at [1473, 20] on link "View My Site" at bounding box center [1462, 25] width 74 height 25
click at [27, 82] on span "Company" at bounding box center [30, 87] width 47 height 10
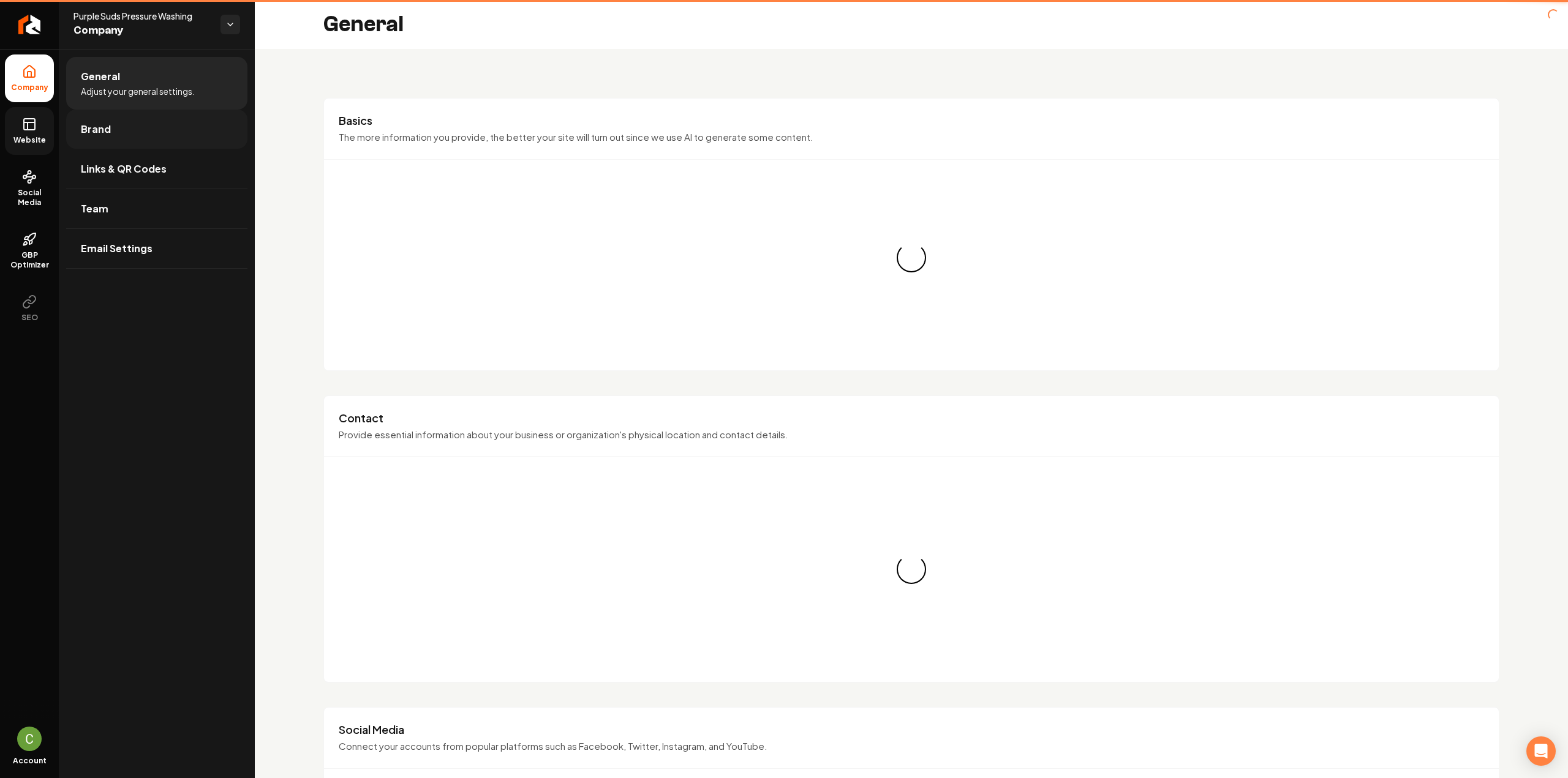
click at [129, 125] on link "Brand" at bounding box center [156, 129] width 181 height 39
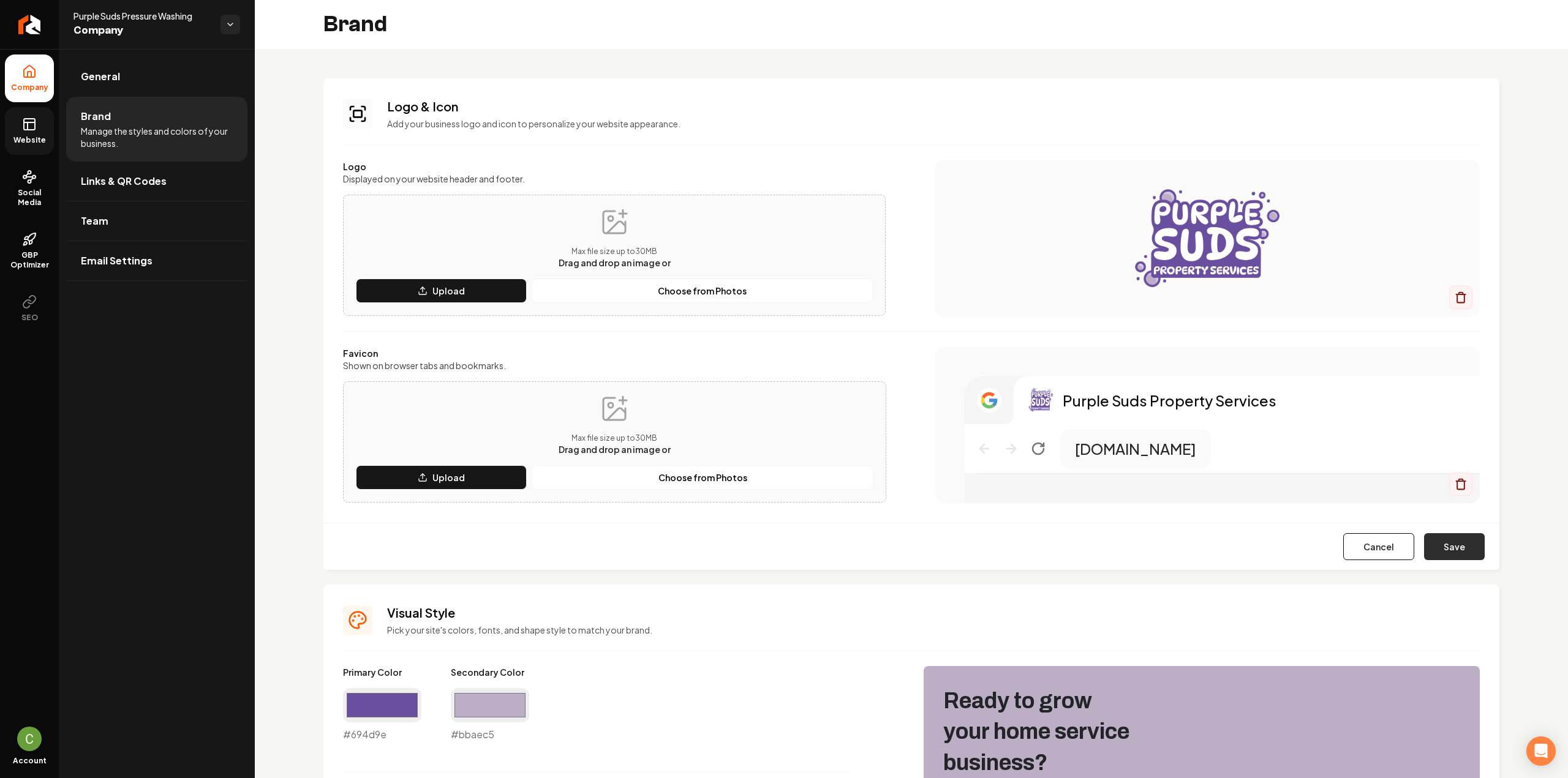
click at [1461, 554] on button "Save" at bounding box center [1454, 547] width 60 height 27
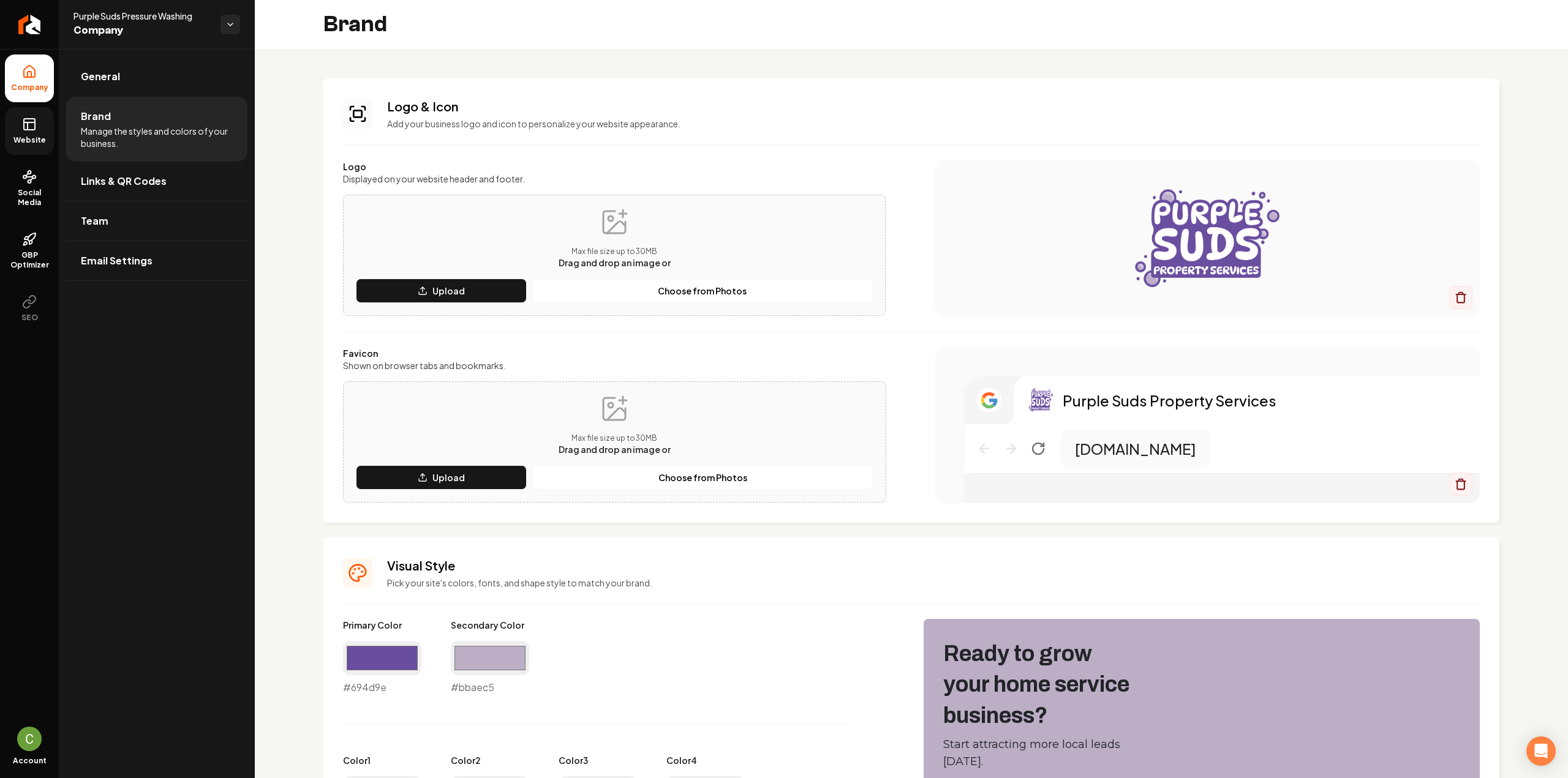
click at [19, 124] on link "Website" at bounding box center [30, 131] width 49 height 48
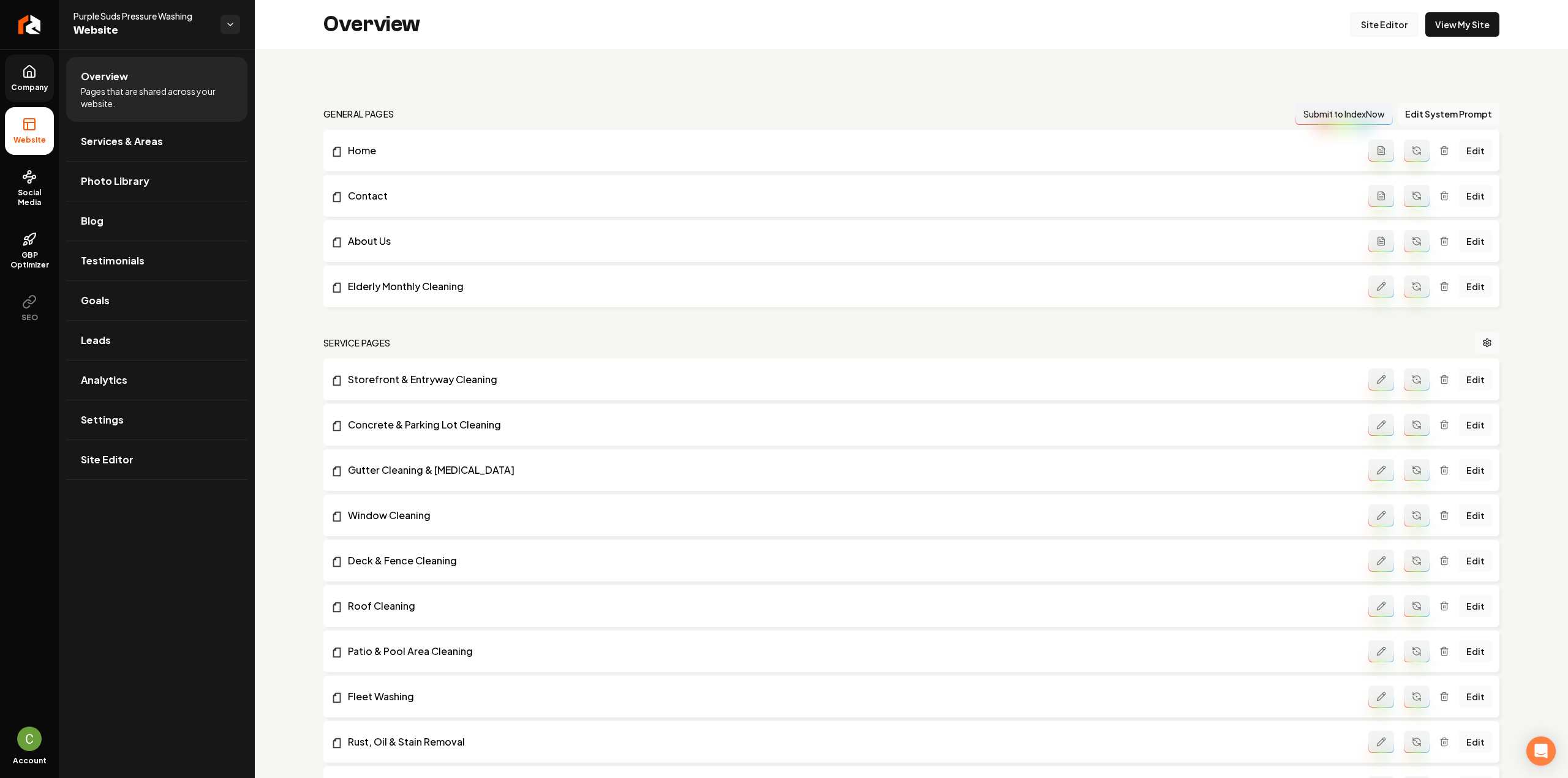
click at [1394, 33] on link "Site Editor" at bounding box center [1384, 25] width 67 height 25
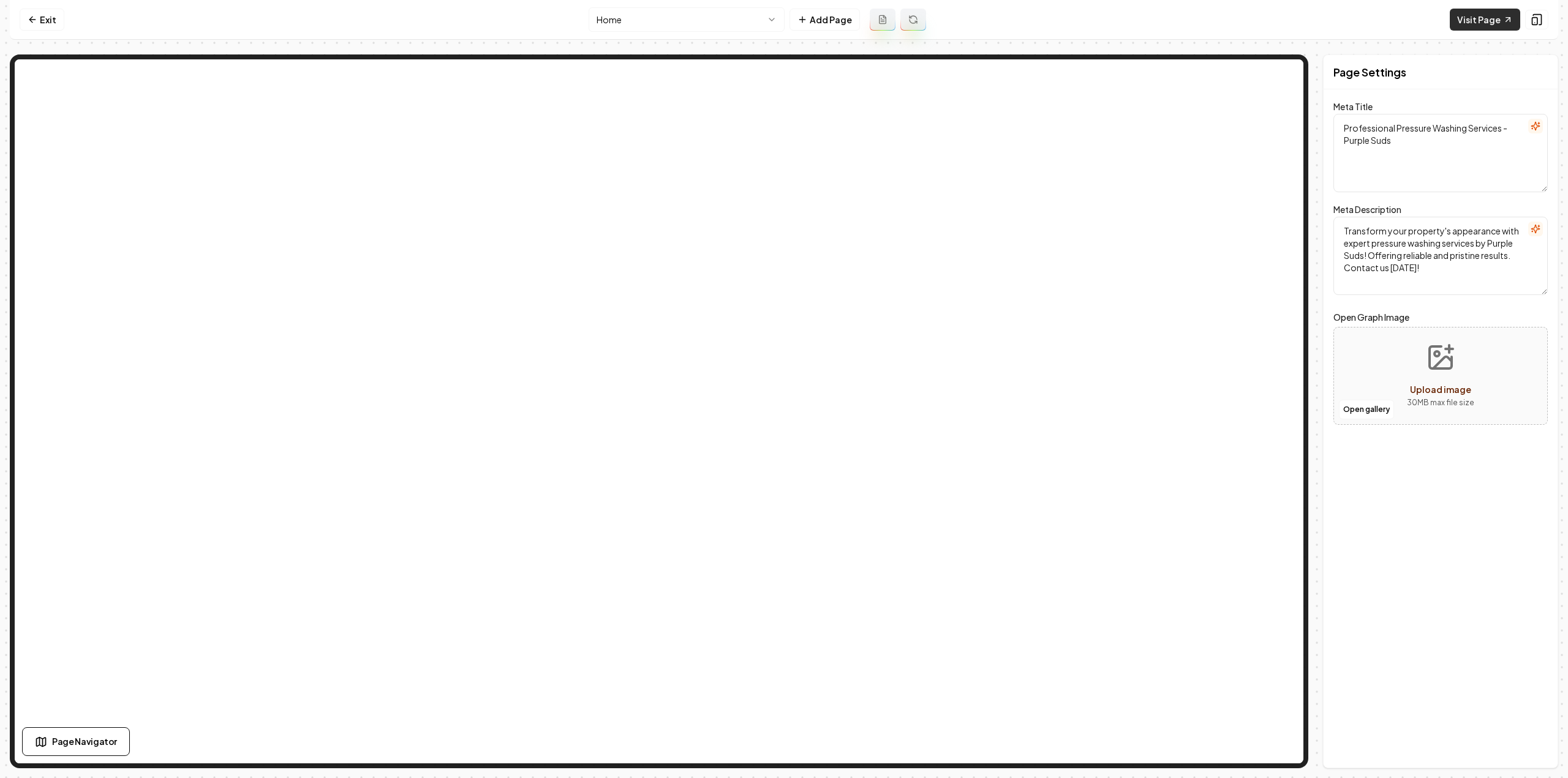
click at [1495, 12] on link "Visit Page" at bounding box center [1485, 20] width 70 height 22
click at [38, 12] on link "Exit" at bounding box center [42, 20] width 45 height 22
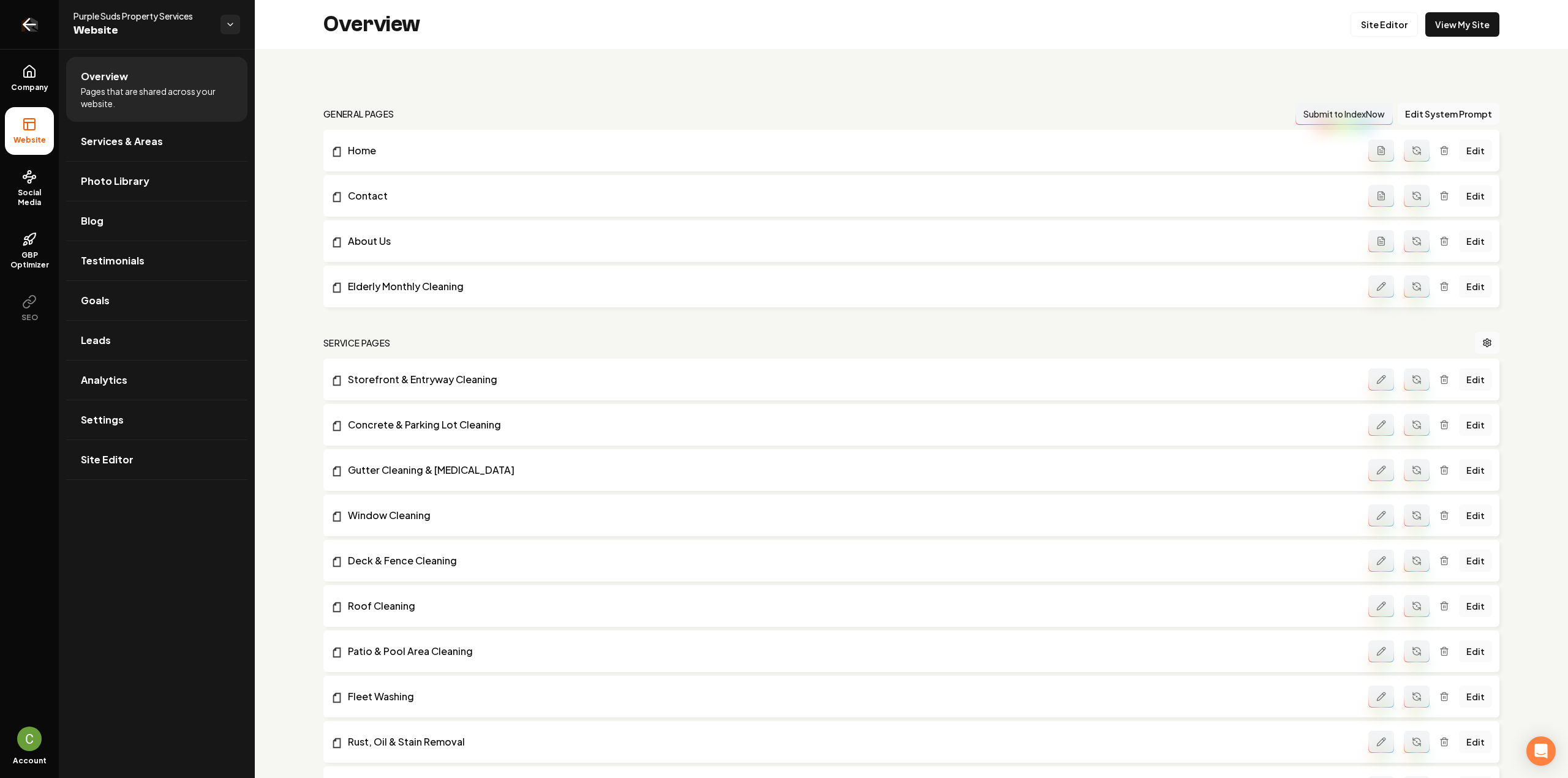
click at [25, 28] on icon "Return to dashboard" at bounding box center [30, 25] width 20 height 20
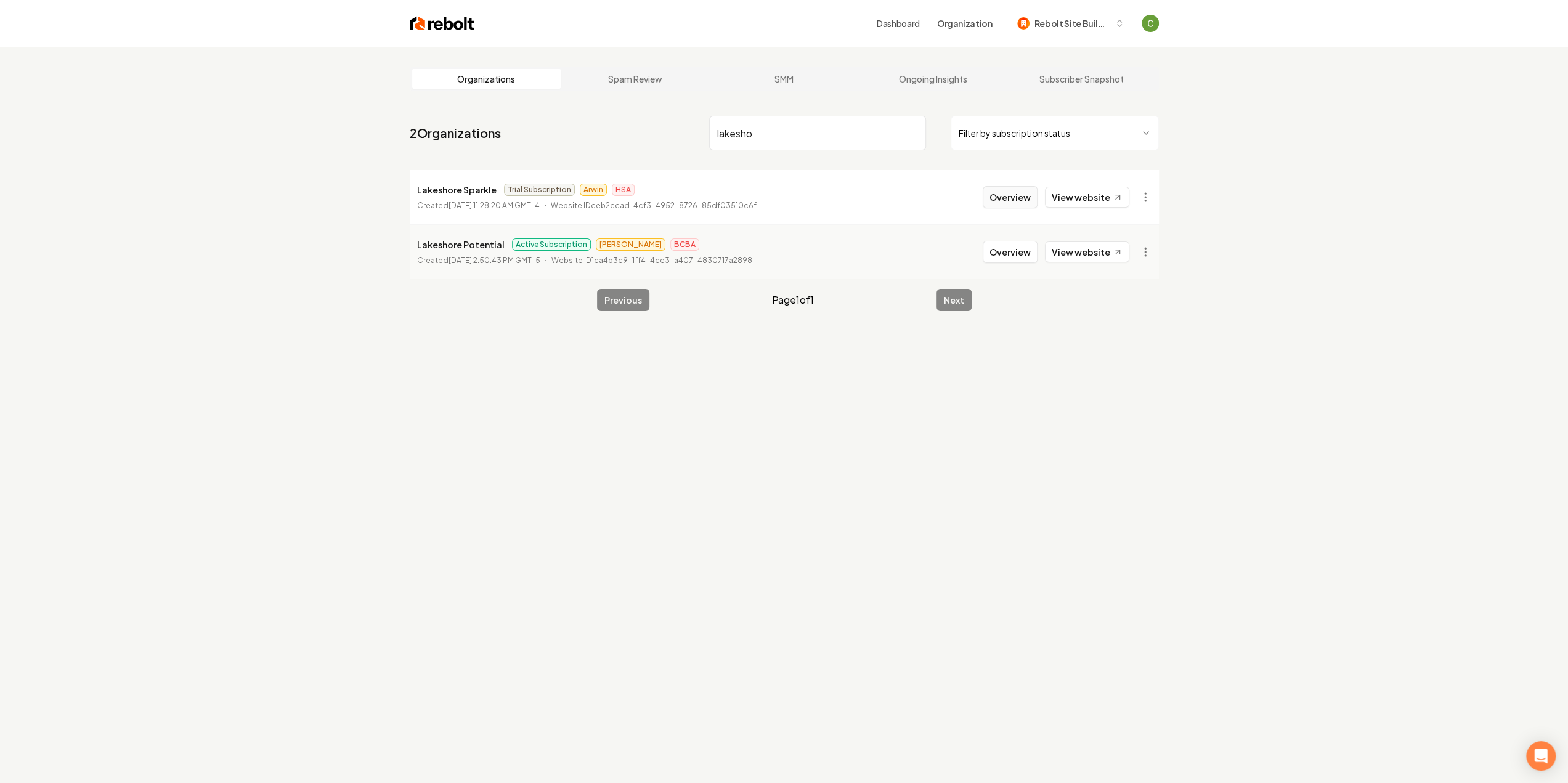
type input "lakesho"
click at [1031, 190] on button "Overview" at bounding box center [1010, 197] width 55 height 22
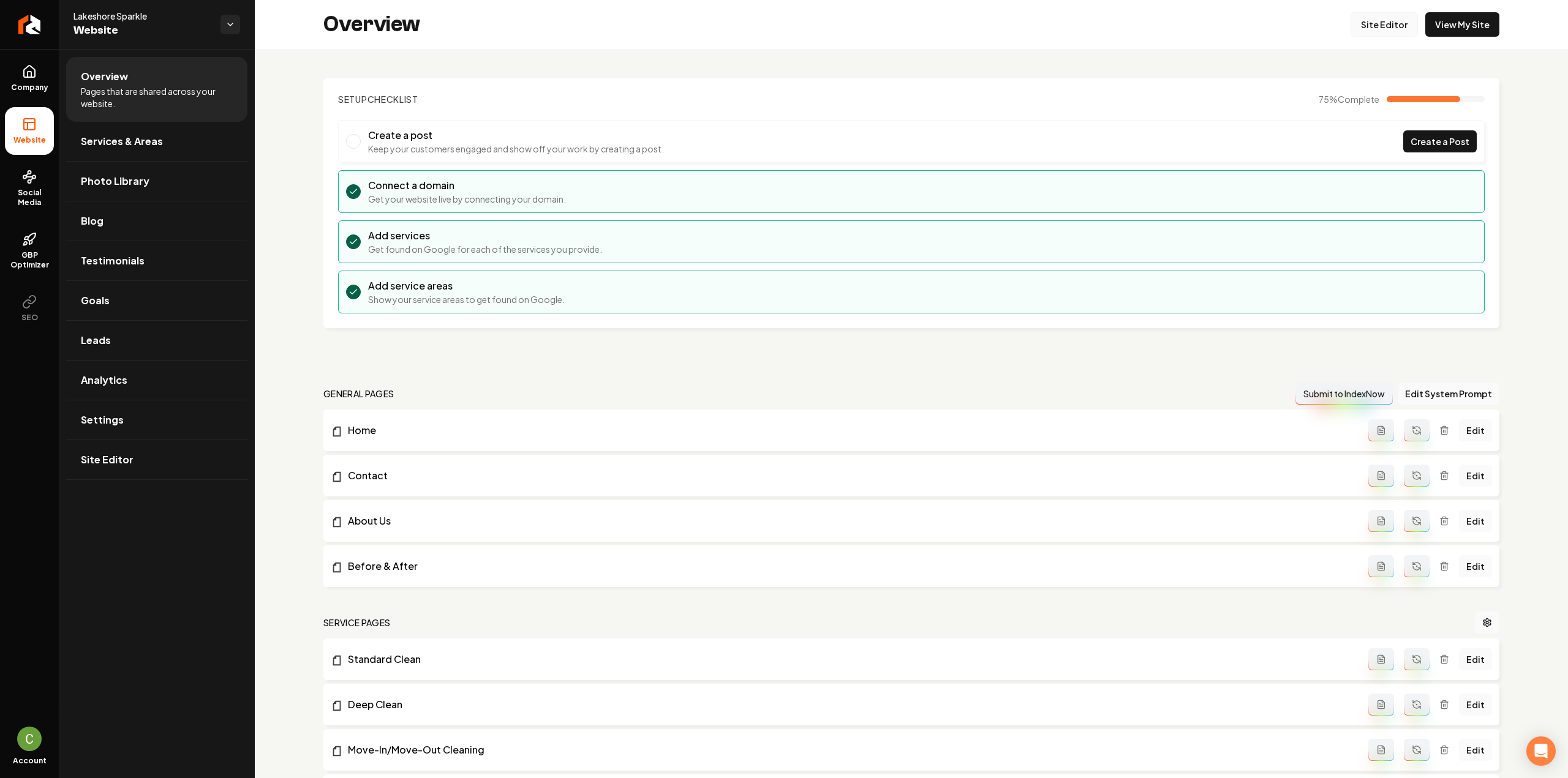
click at [1381, 25] on link "Site Editor" at bounding box center [1384, 25] width 67 height 25
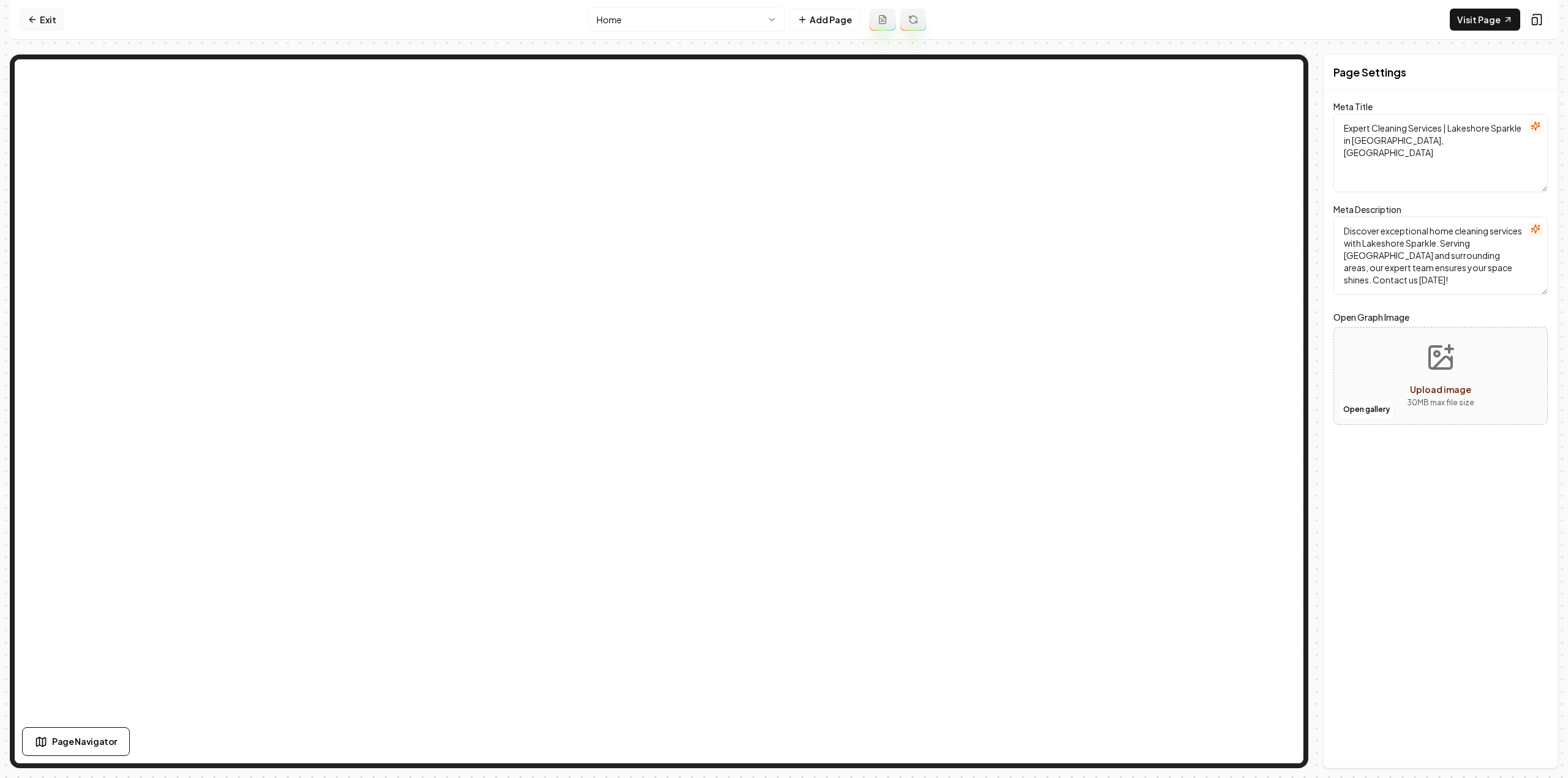
click at [30, 23] on icon at bounding box center [33, 20] width 10 height 10
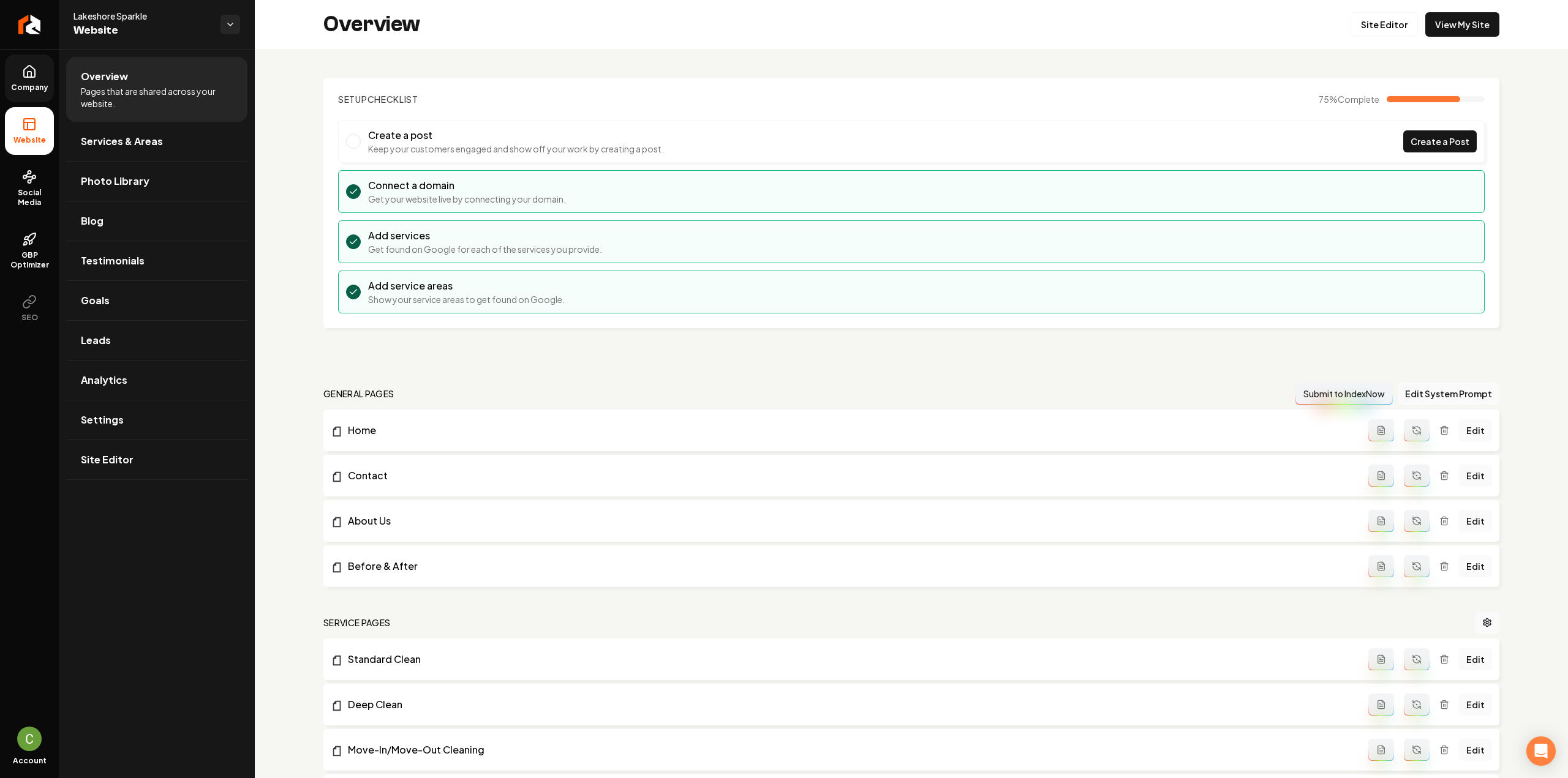
click at [30, 85] on span "Company" at bounding box center [30, 87] width 47 height 10
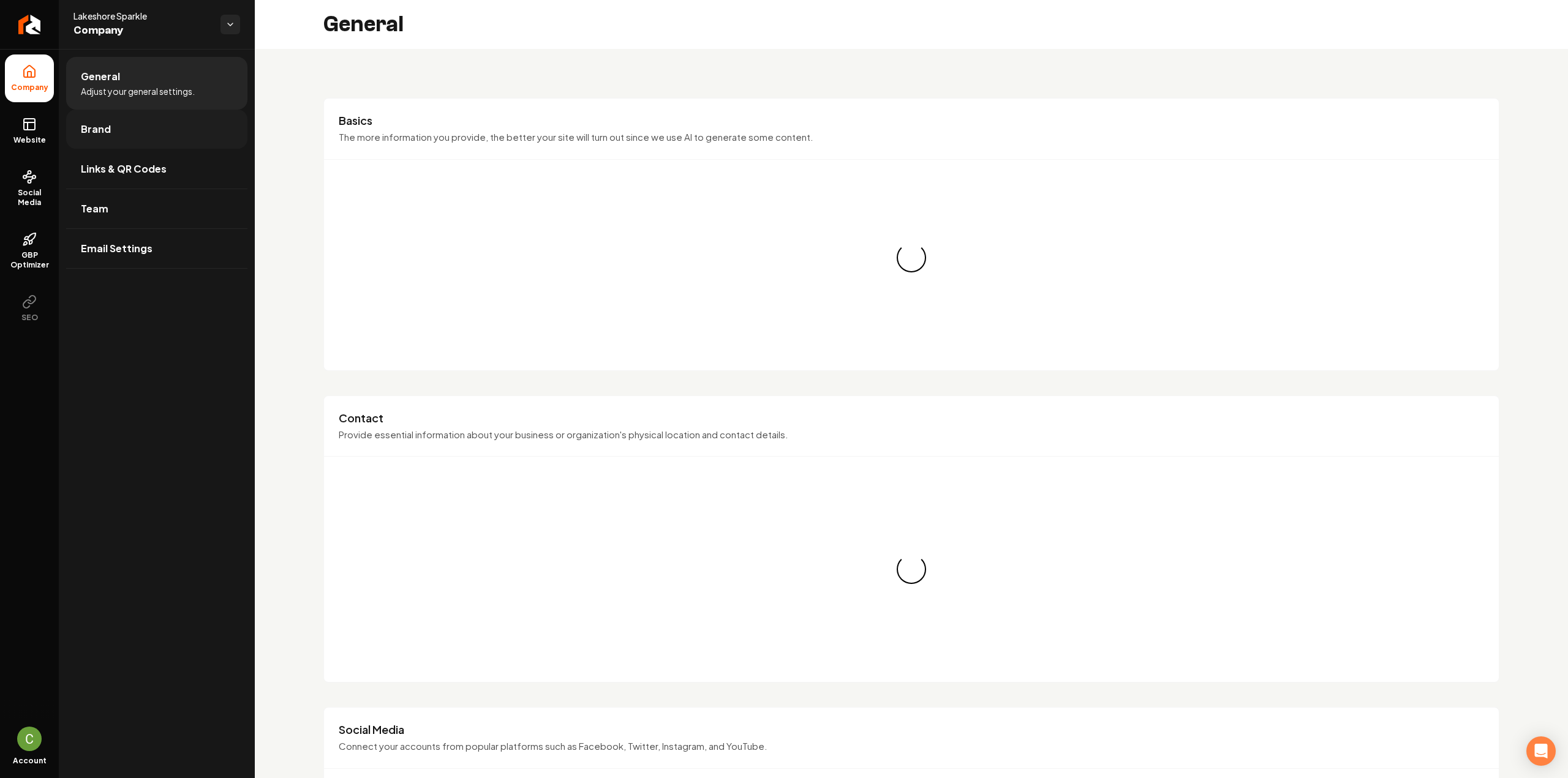
click at [118, 143] on link "Brand" at bounding box center [156, 129] width 181 height 39
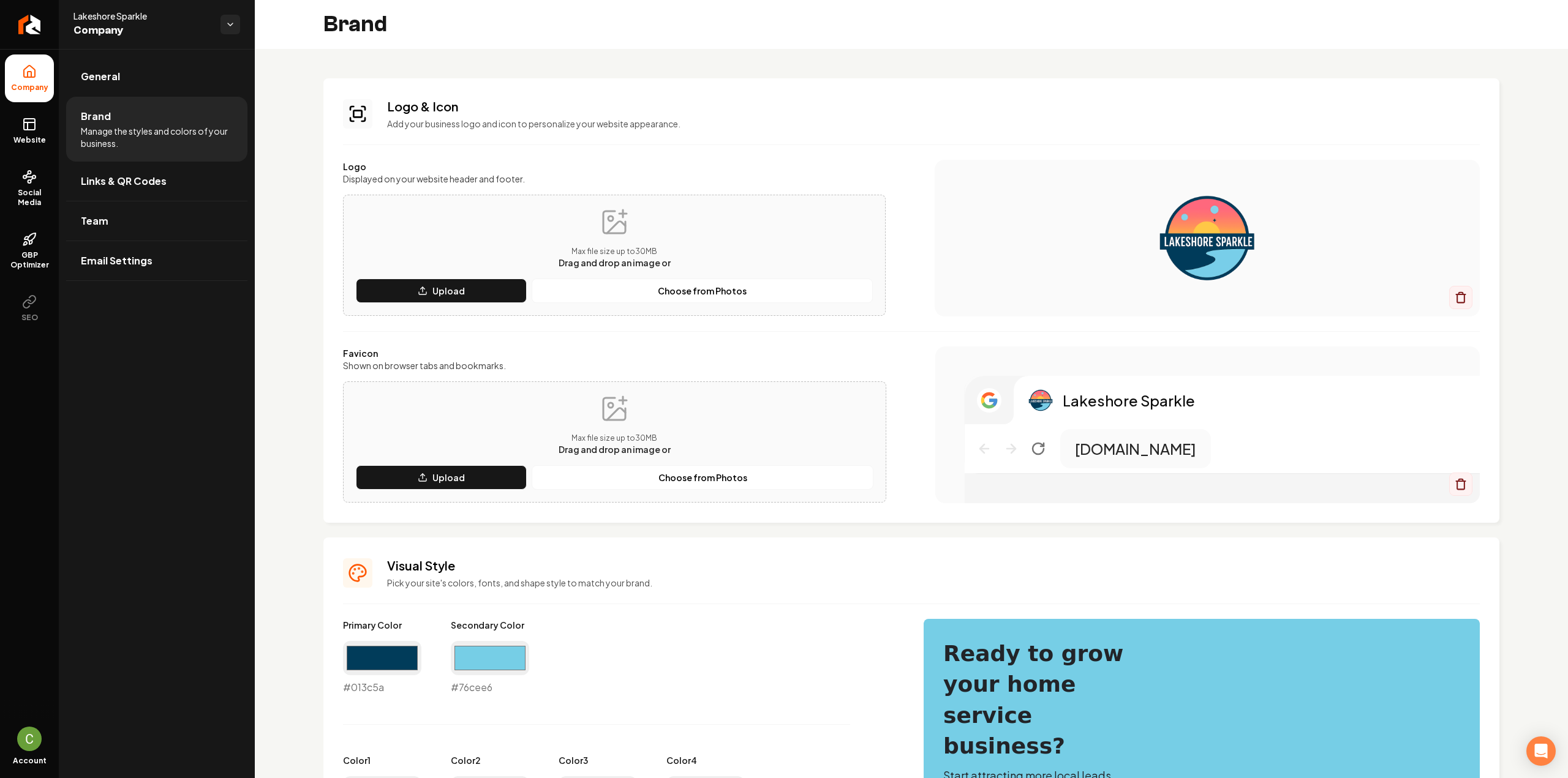
scroll to position [367, 0]
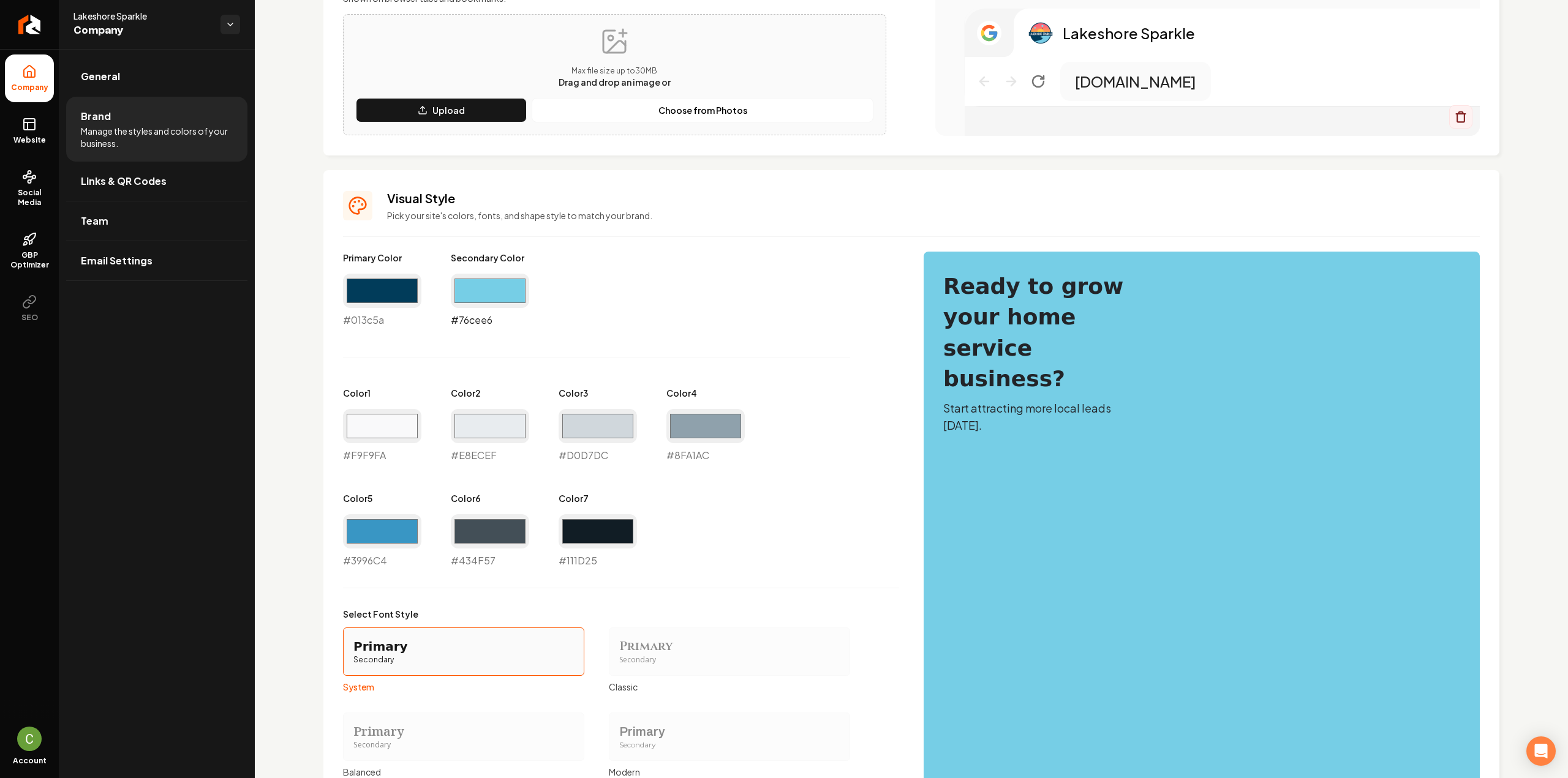
click at [496, 289] on input "#76cee6" at bounding box center [490, 291] width 78 height 34
click at [814, 336] on div "Primary Color #013c5a #013c5a Secondary Color #76cee6 #76cee6 Color 1 #f9f9fa #…" at bounding box center [621, 410] width 556 height 316
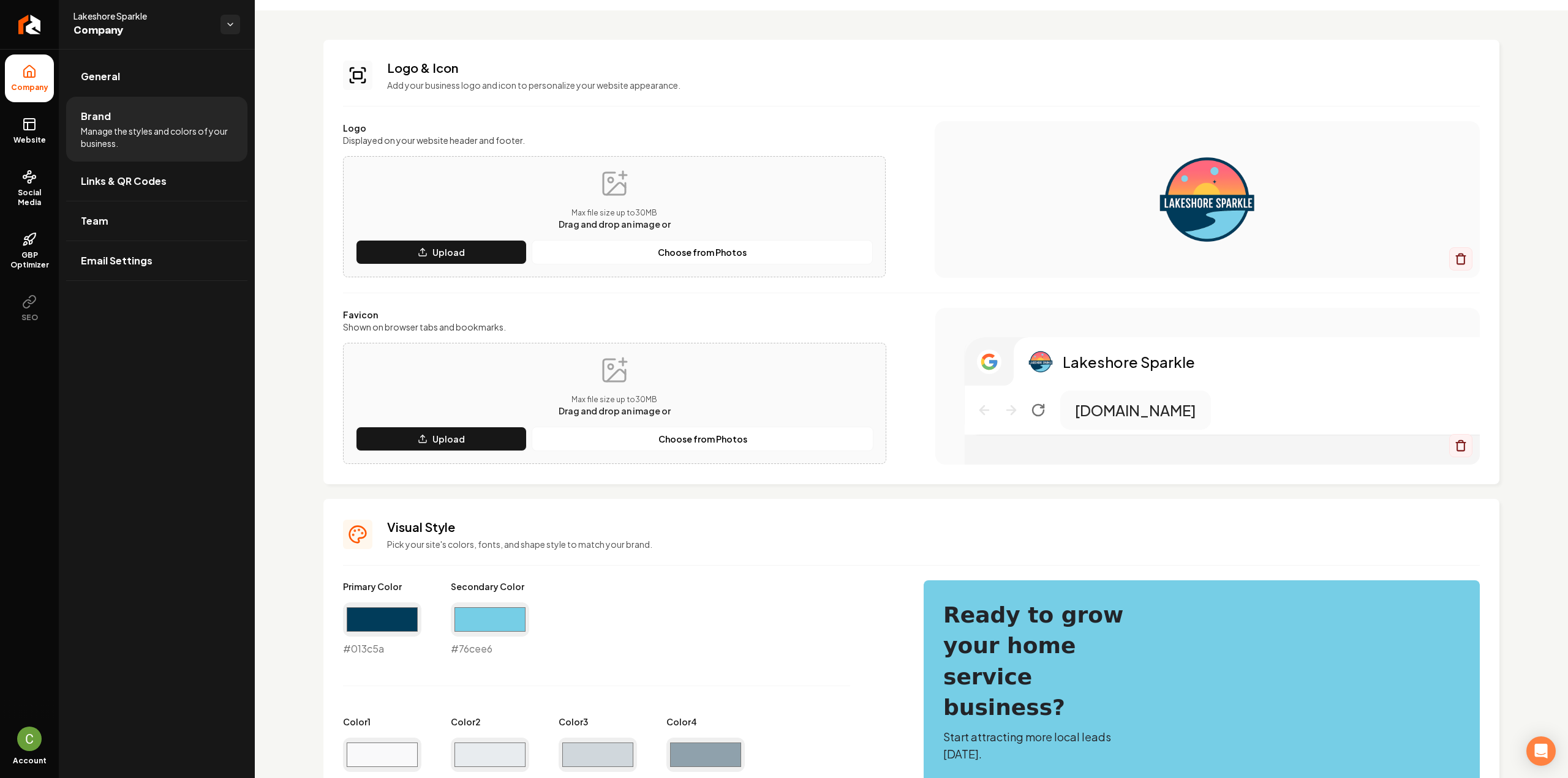
scroll to position [0, 0]
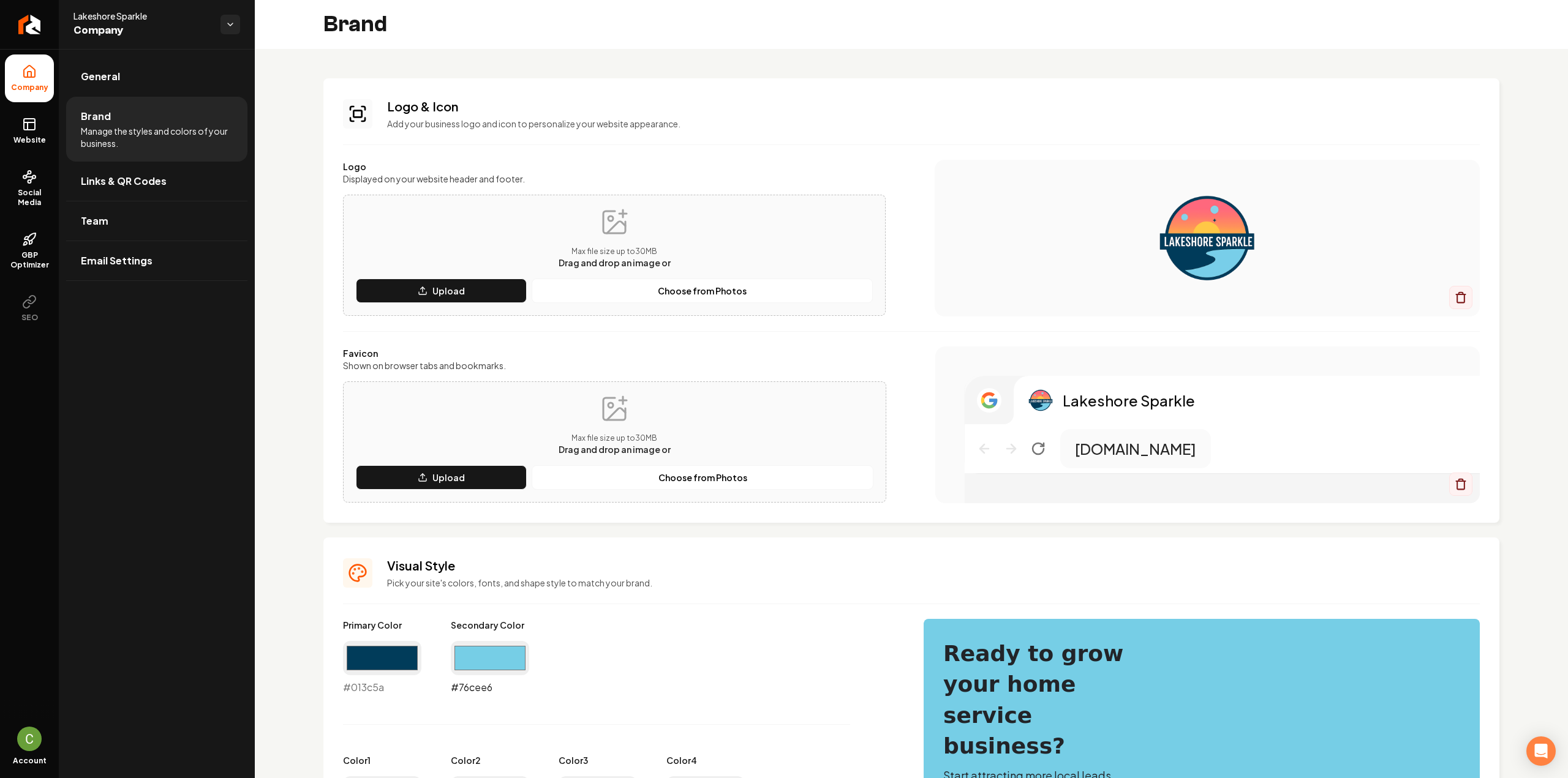
click at [456, 663] on input "#76cee6" at bounding box center [490, 658] width 78 height 34
drag, startPoint x: 1189, startPoint y: 215, endPoint x: 1171, endPoint y: 227, distance: 21.6
click at [1189, 214] on img "Main content area" at bounding box center [1207, 238] width 496 height 98
click at [479, 667] on input "#76cee6" at bounding box center [490, 658] width 78 height 34
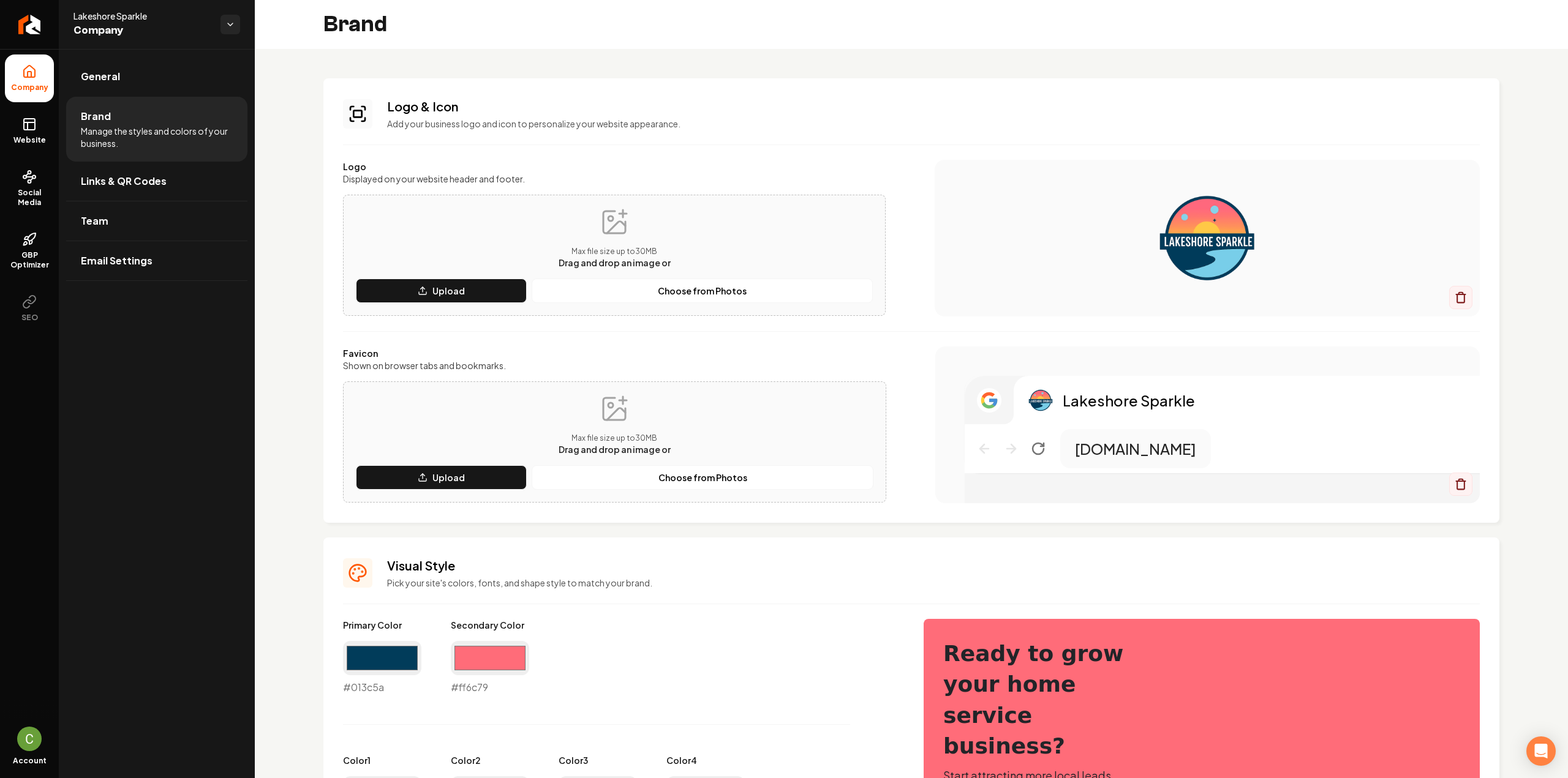
type input "#ff6c79"
click at [786, 566] on h3 "Visual Style" at bounding box center [934, 566] width 1093 height 17
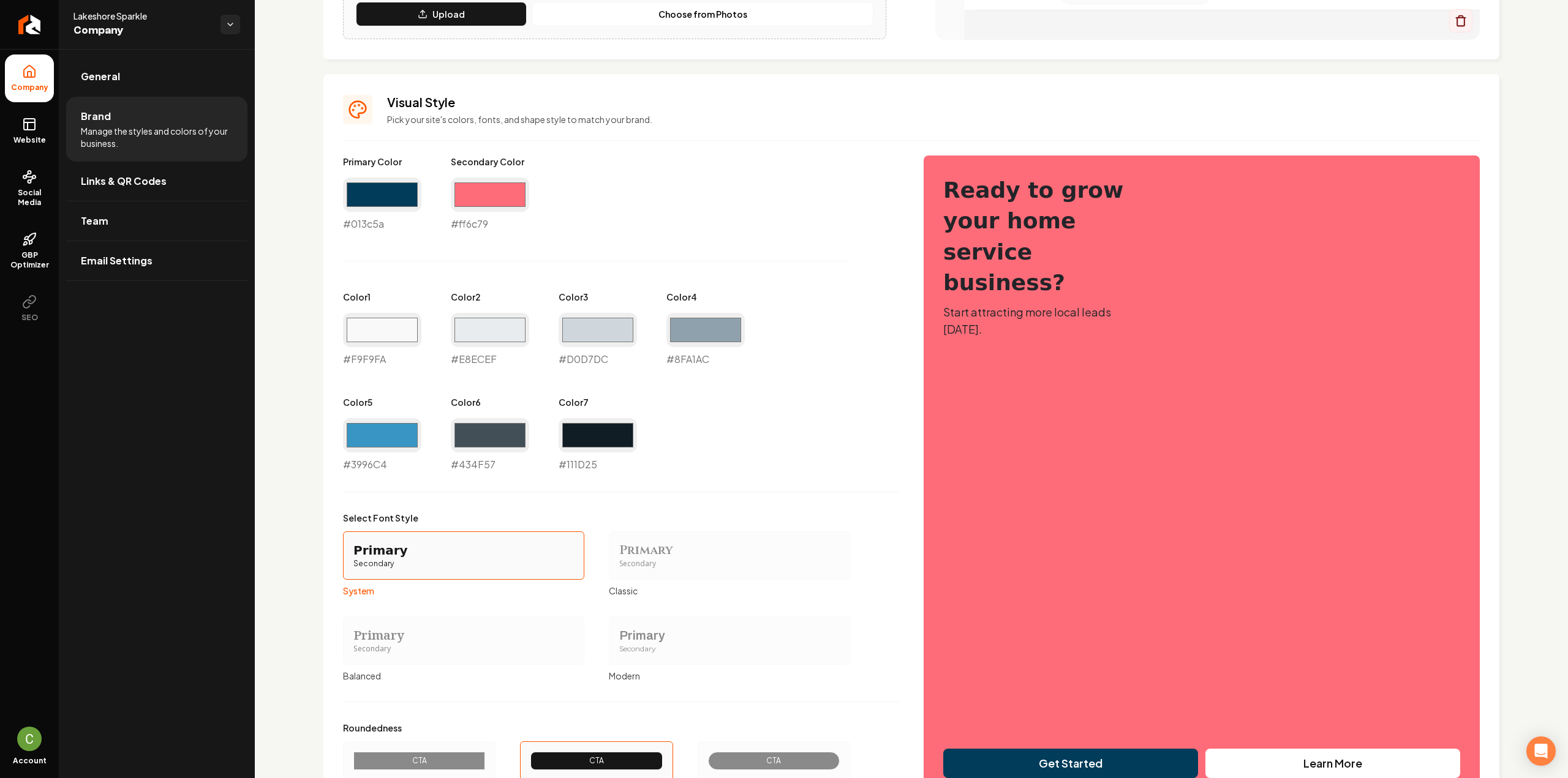
scroll to position [551, 0]
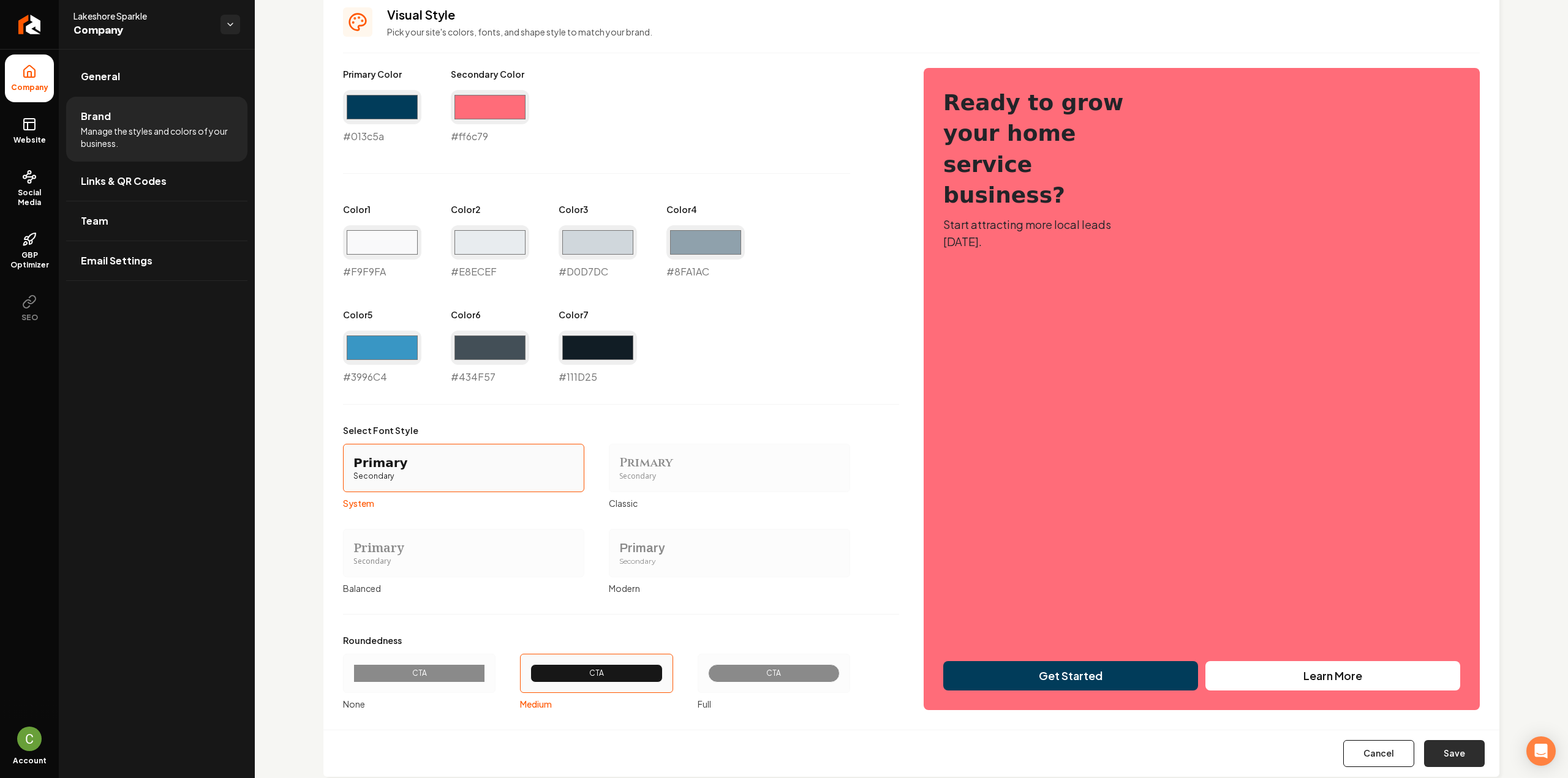
click at [1446, 753] on button "Save" at bounding box center [1454, 753] width 60 height 27
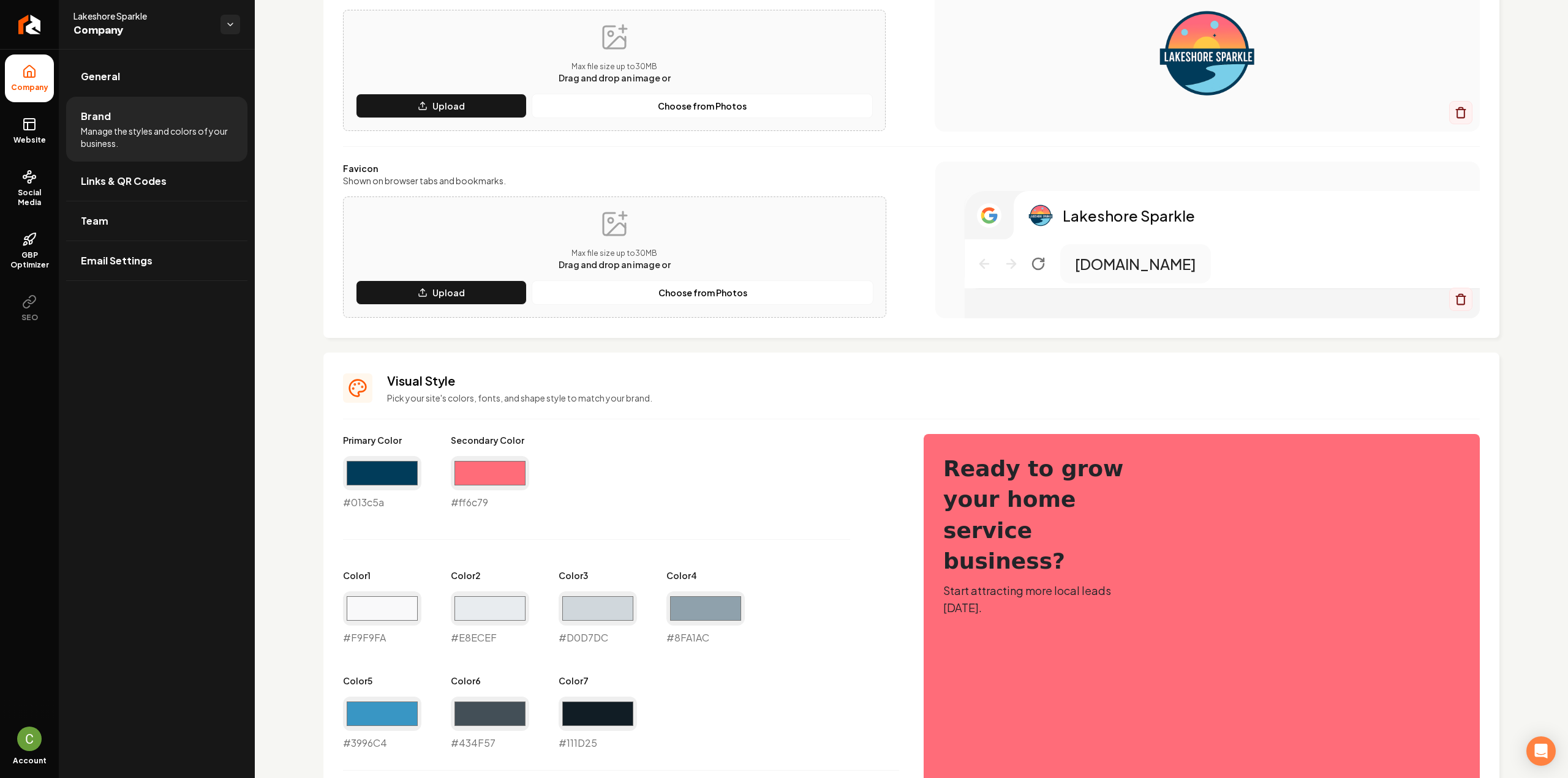
type input "#f9f9fa"
type input "#e8ecef"
type input "#d0d7dc"
type input "#8fa1ac"
type input "#3996c4"
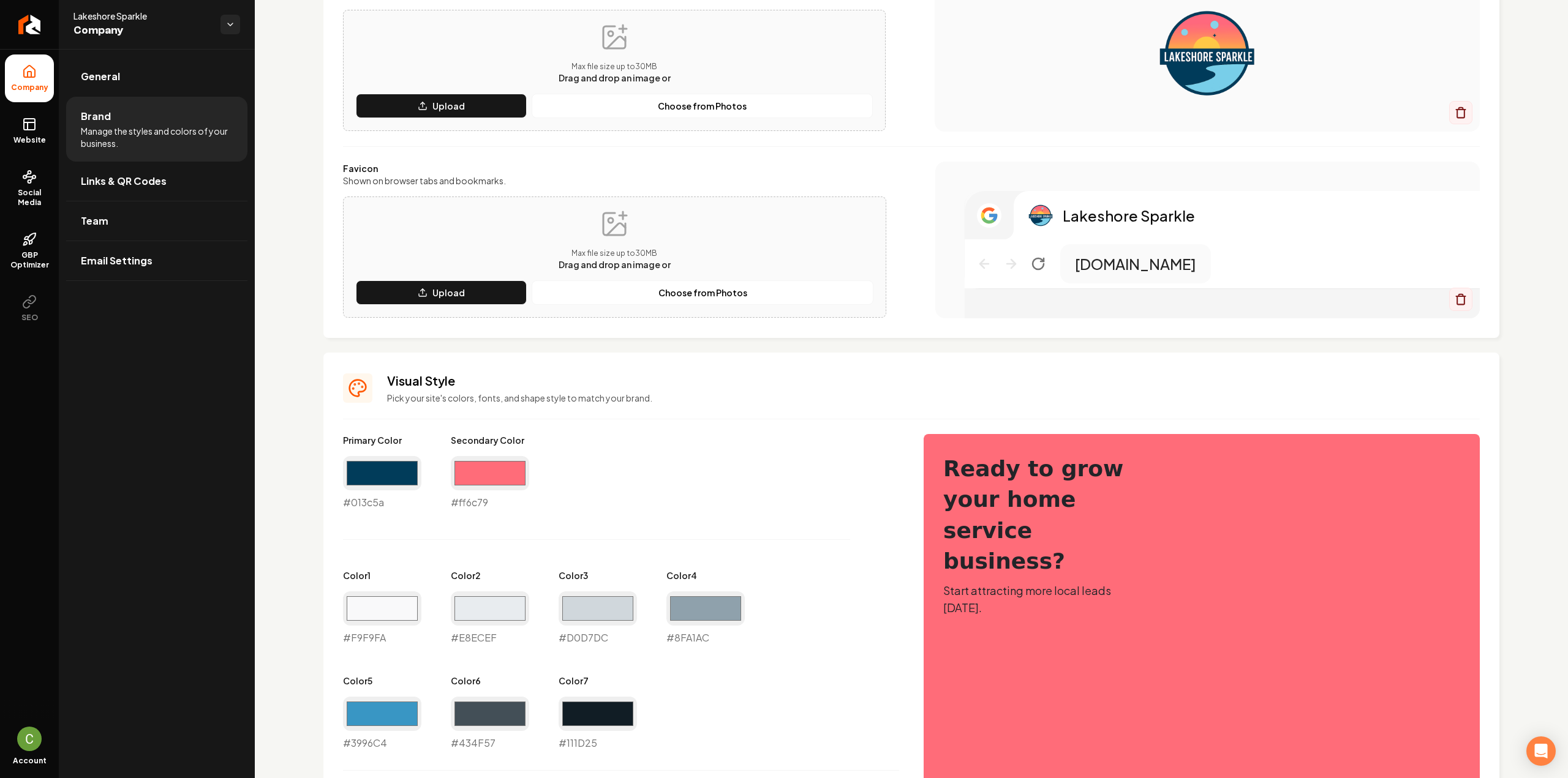
type input "#434f57"
type input "#111d25"
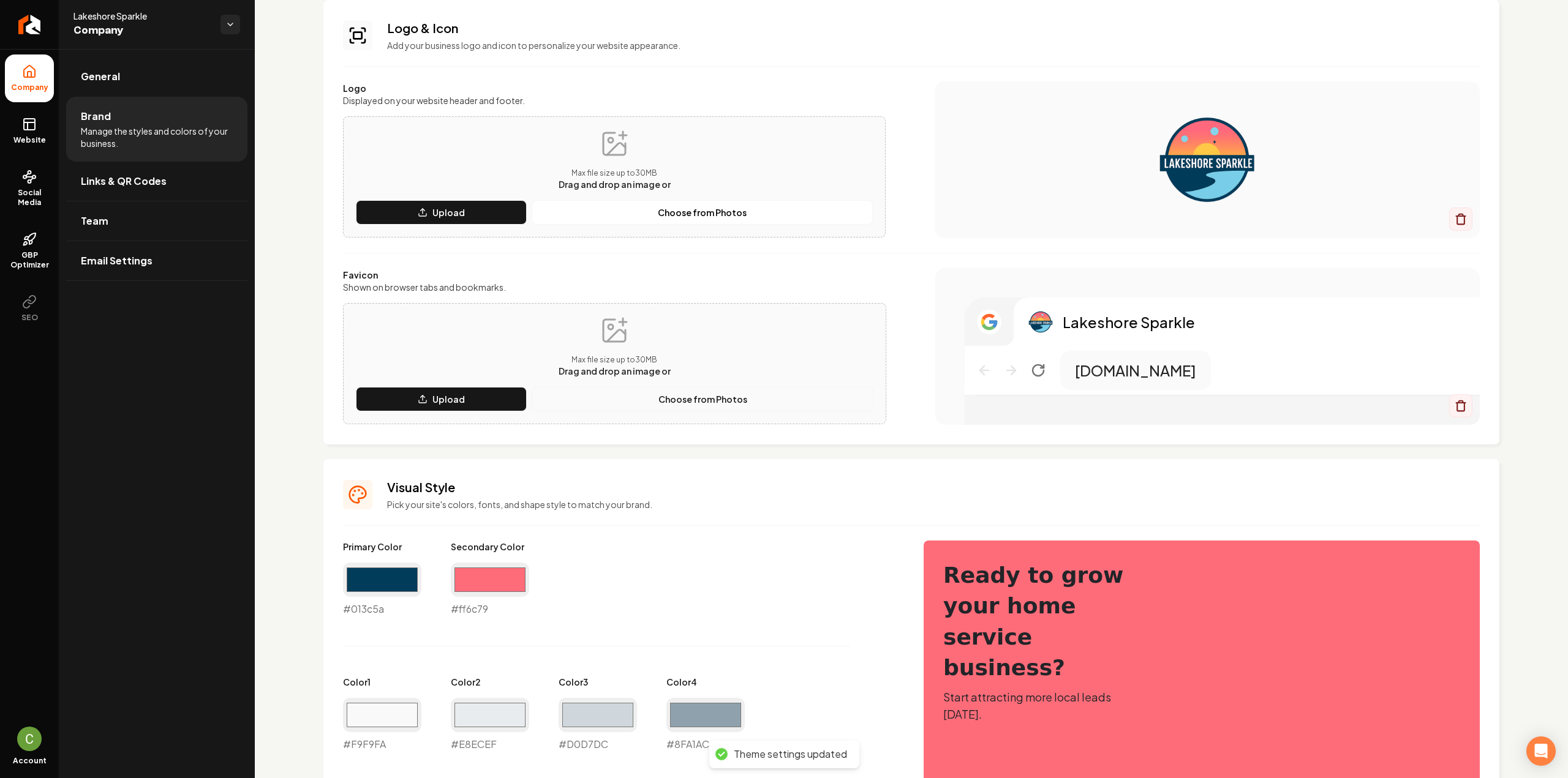
scroll to position [0, 0]
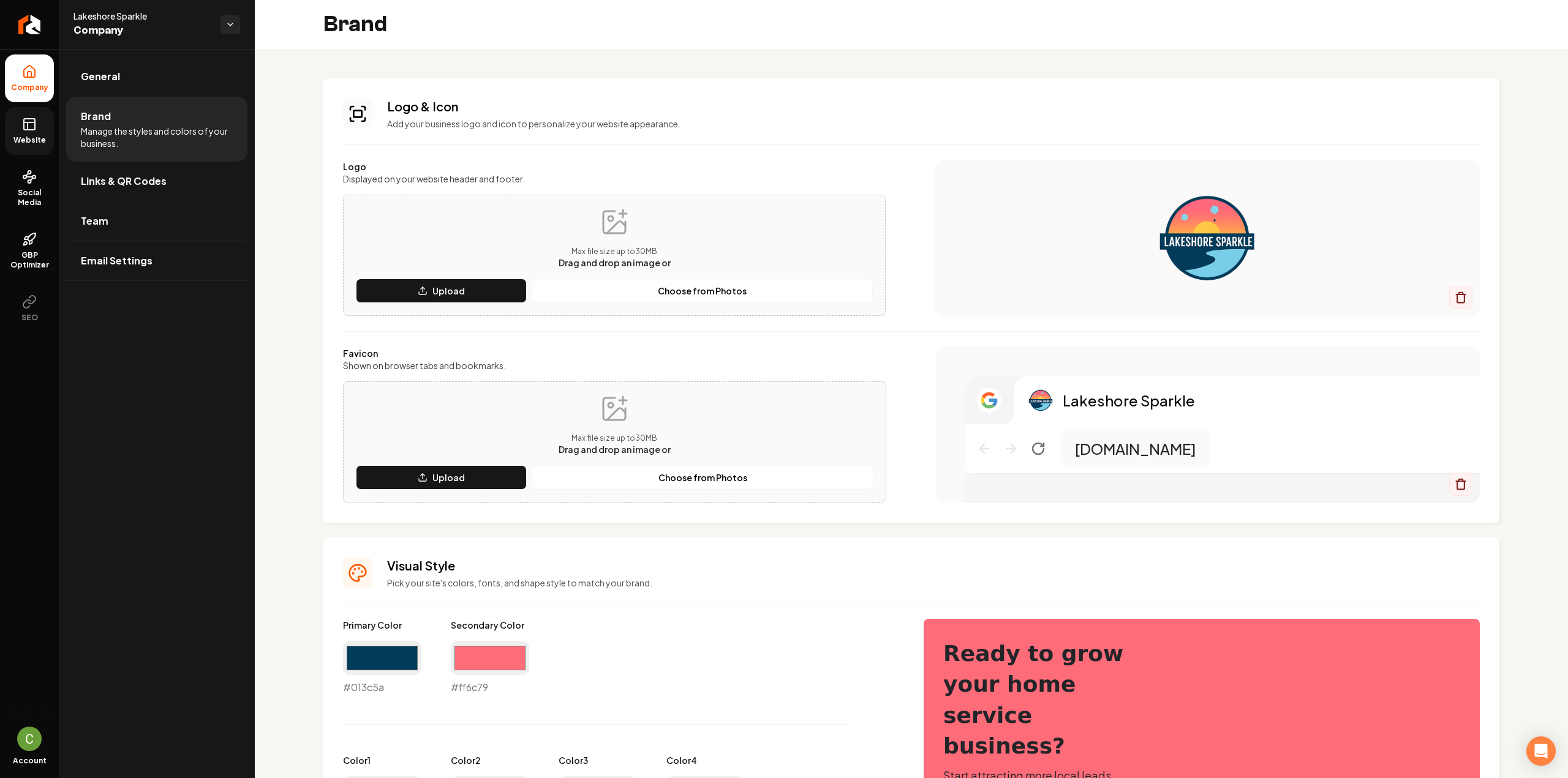
click at [43, 125] on link "Website" at bounding box center [30, 131] width 49 height 48
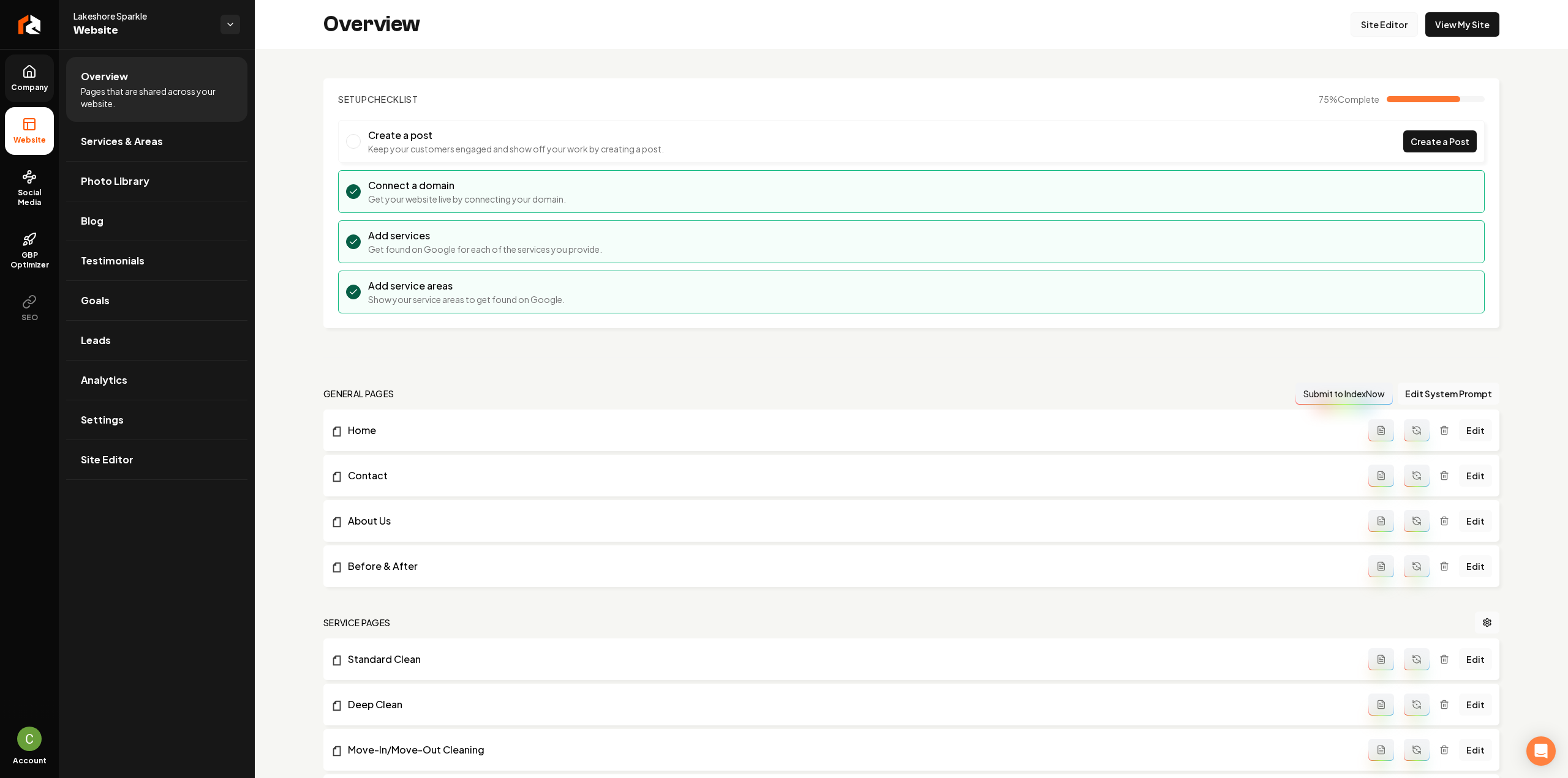
click at [1354, 30] on link "Site Editor" at bounding box center [1384, 25] width 67 height 25
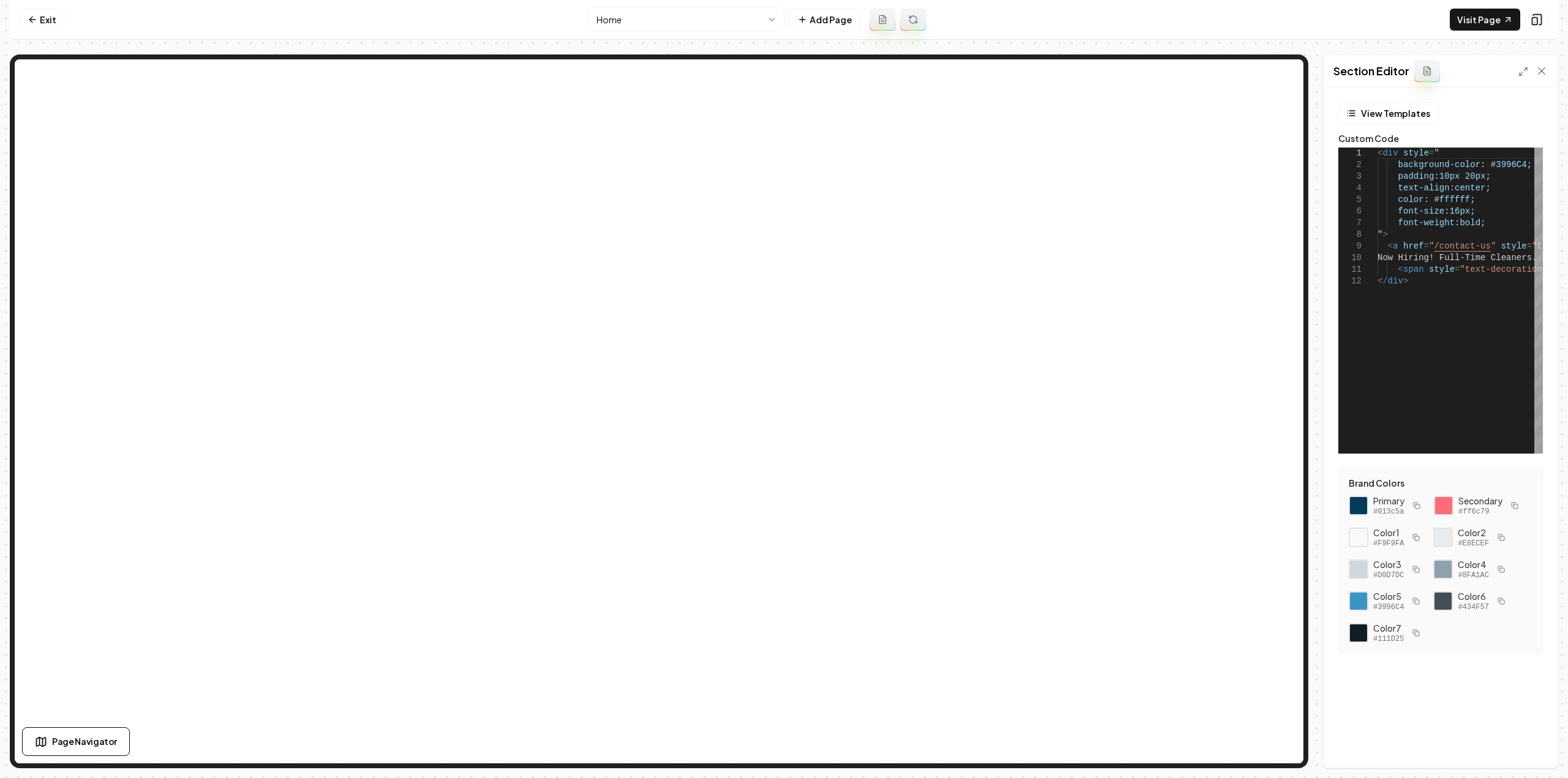
click at [1514, 503] on icon "button" at bounding box center [1515, 506] width 7 height 7
drag, startPoint x: 1514, startPoint y: 162, endPoint x: 1480, endPoint y: 162, distance: 34.0
click at [1480, 162] on div "< div style = " background-color : # 3996C4 ; padding : 10px 20px ; text-align …" at bounding box center [1546, 300] width 338 height 306
type textarea "**********"
click at [1522, 740] on button "Save" at bounding box center [1530, 747] width 36 height 22
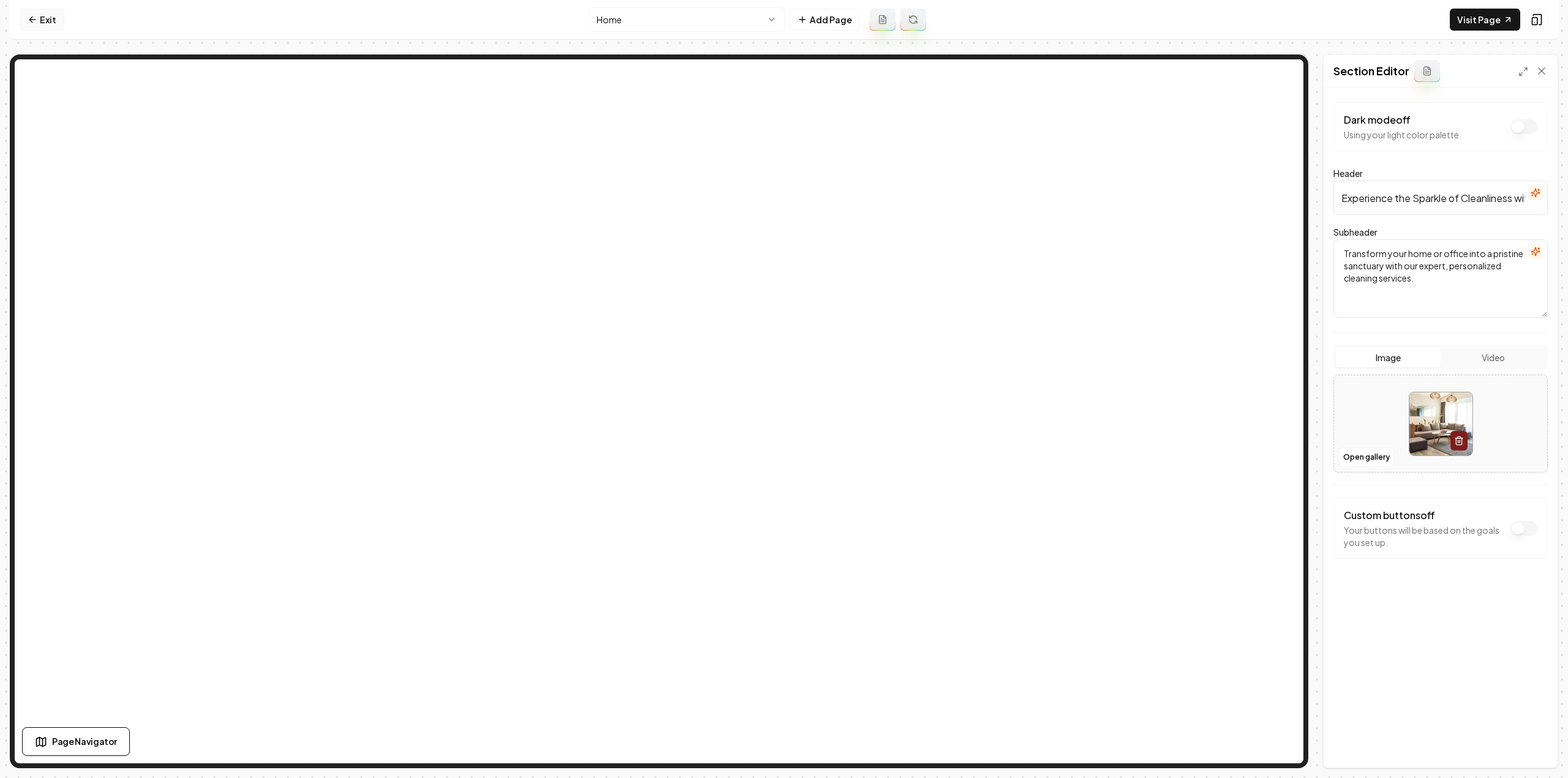
click at [55, 18] on link "Exit" at bounding box center [42, 20] width 45 height 22
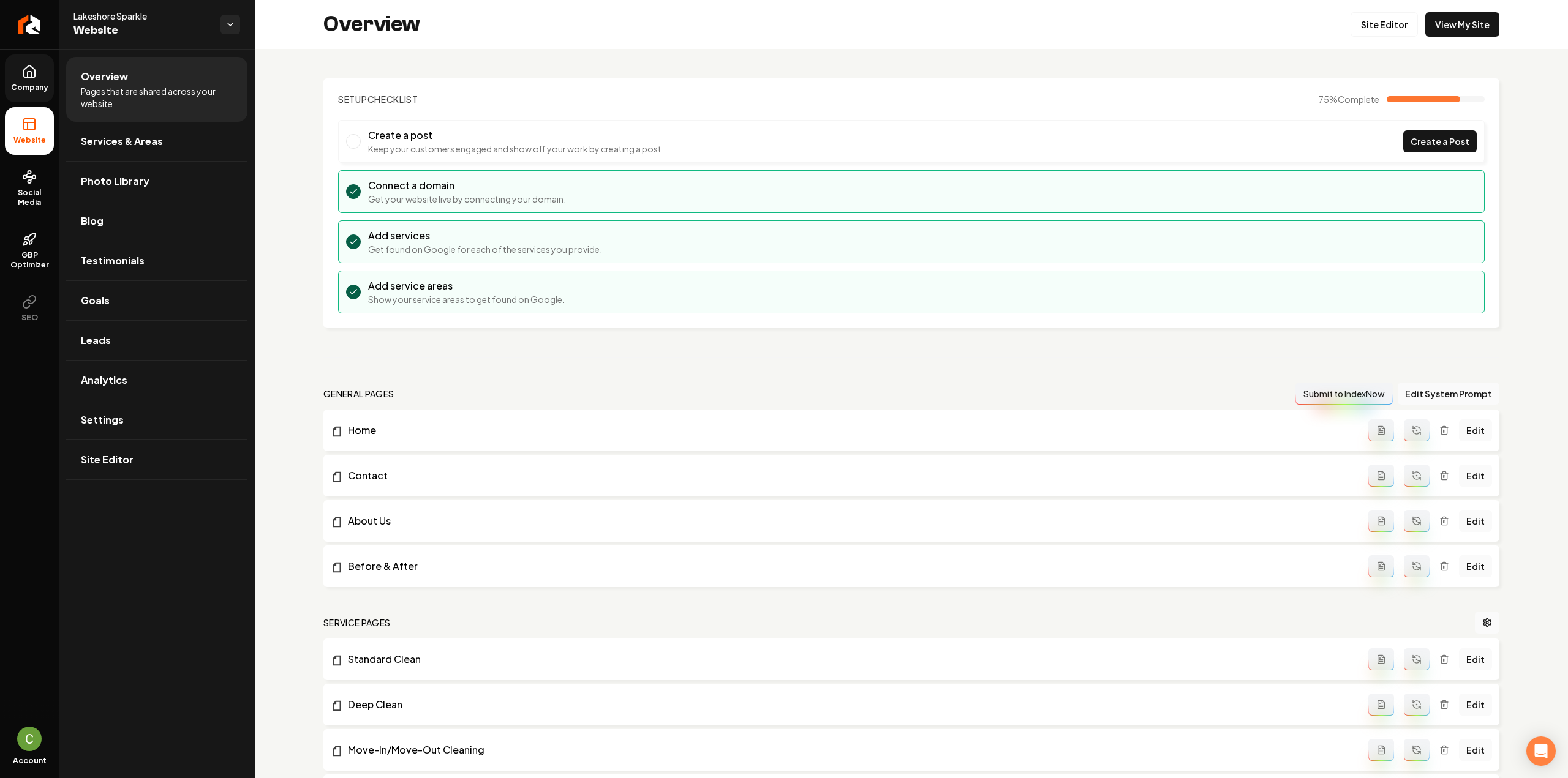
click at [22, 68] on icon at bounding box center [30, 71] width 15 height 15
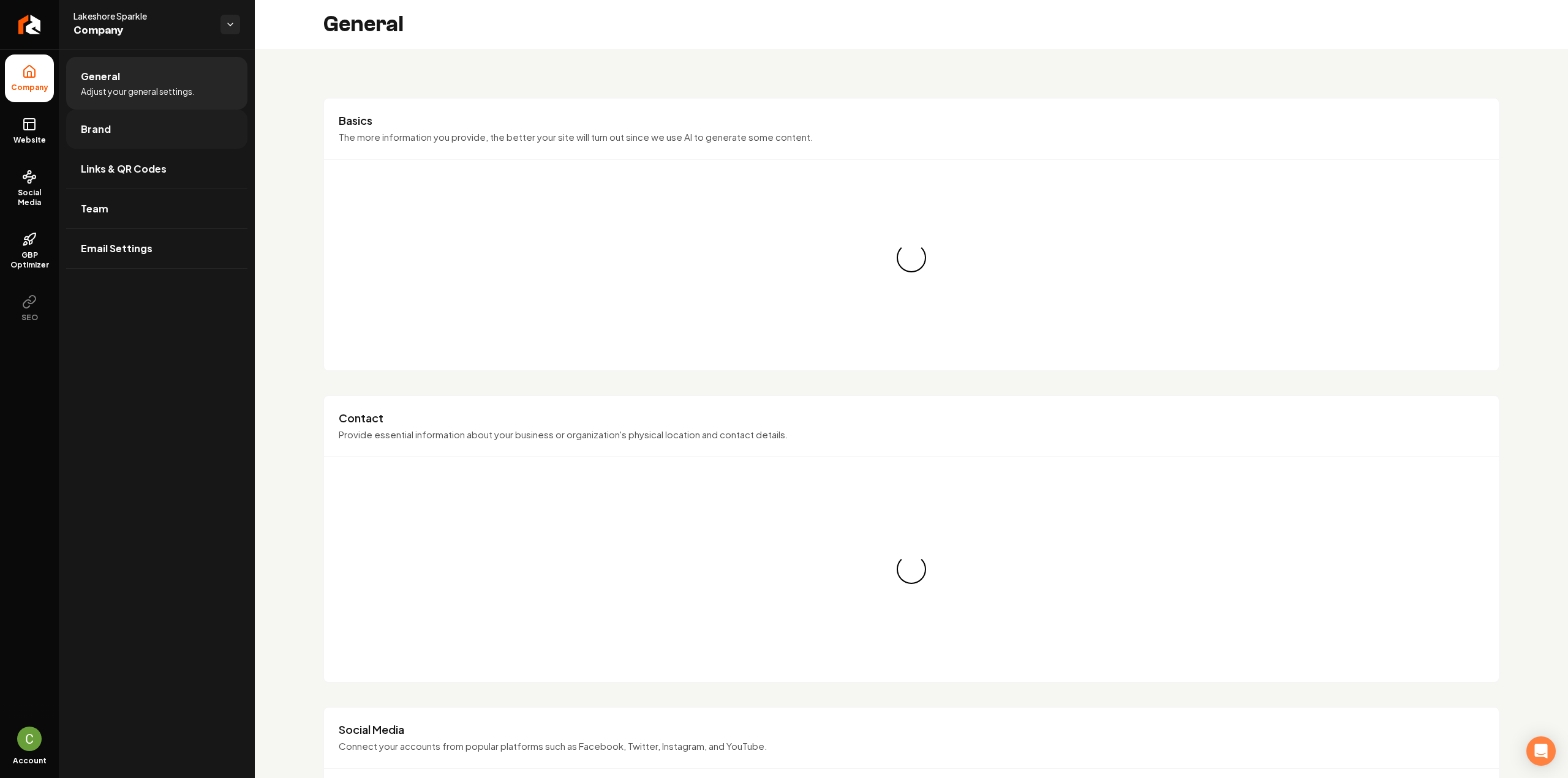
click at [105, 140] on link "Brand" at bounding box center [156, 129] width 181 height 39
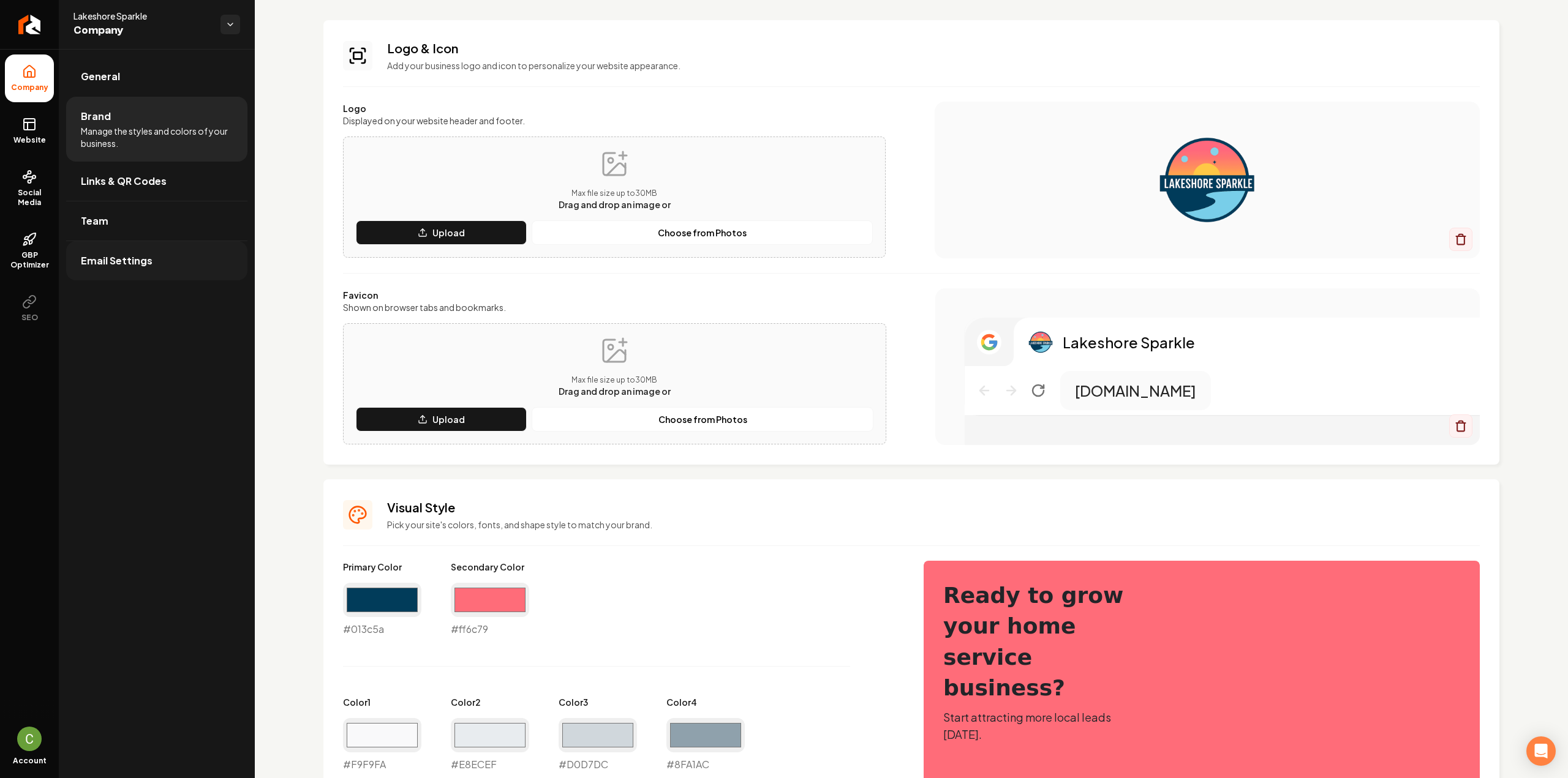
scroll to position [122, 0]
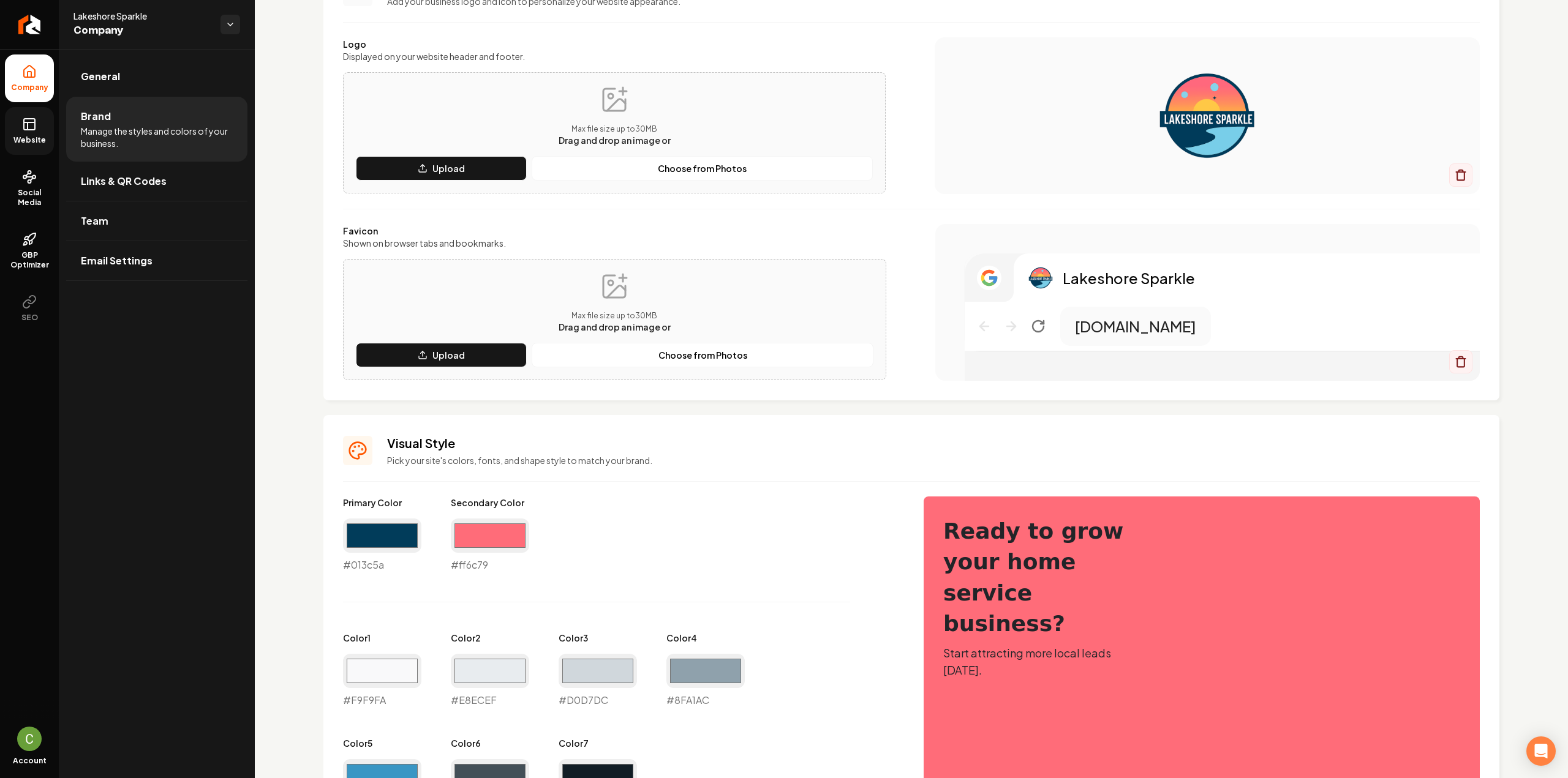
click at [28, 135] on span "Website" at bounding box center [30, 140] width 42 height 10
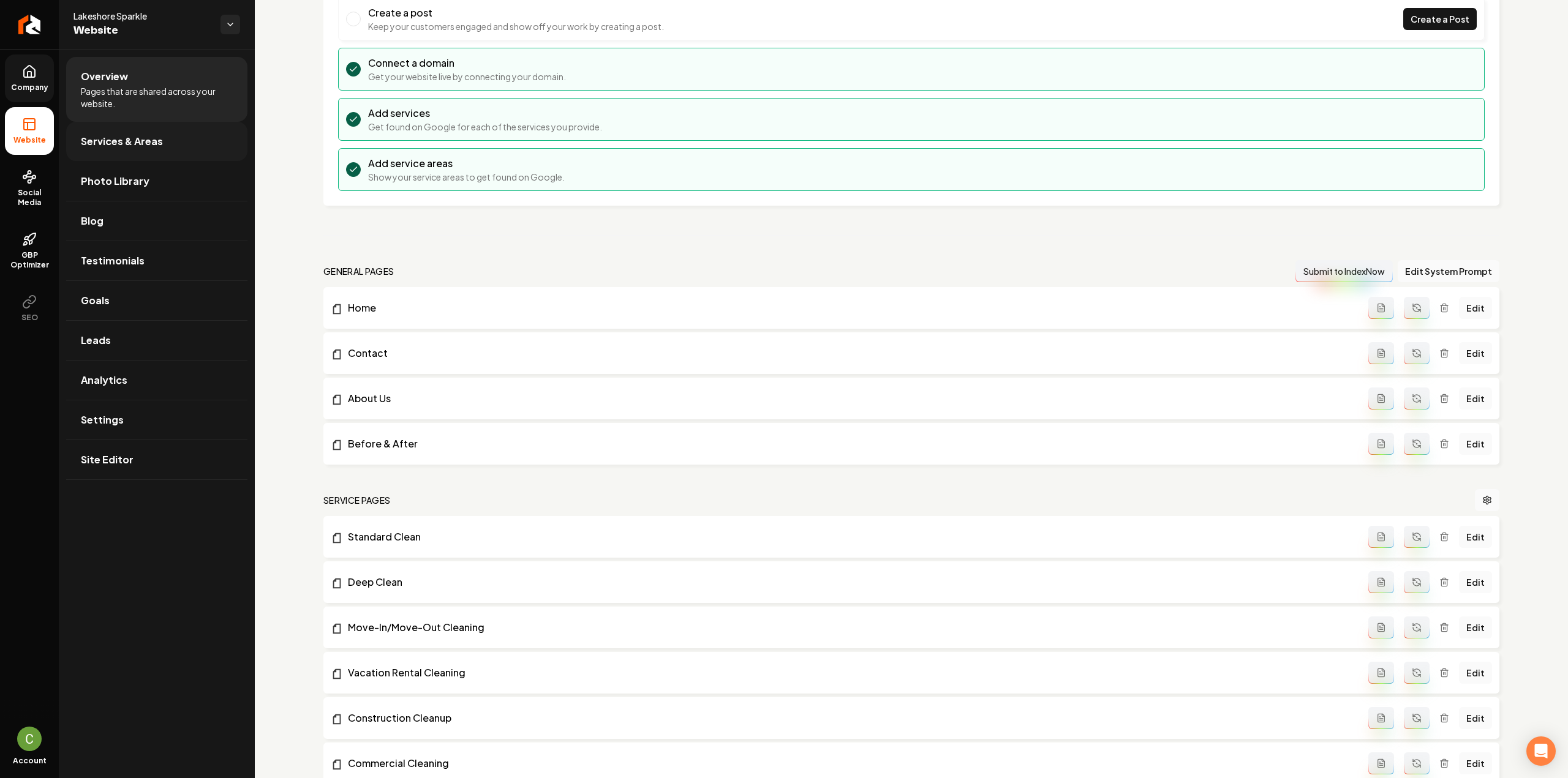
click at [208, 134] on link "Services & Areas" at bounding box center [156, 142] width 181 height 39
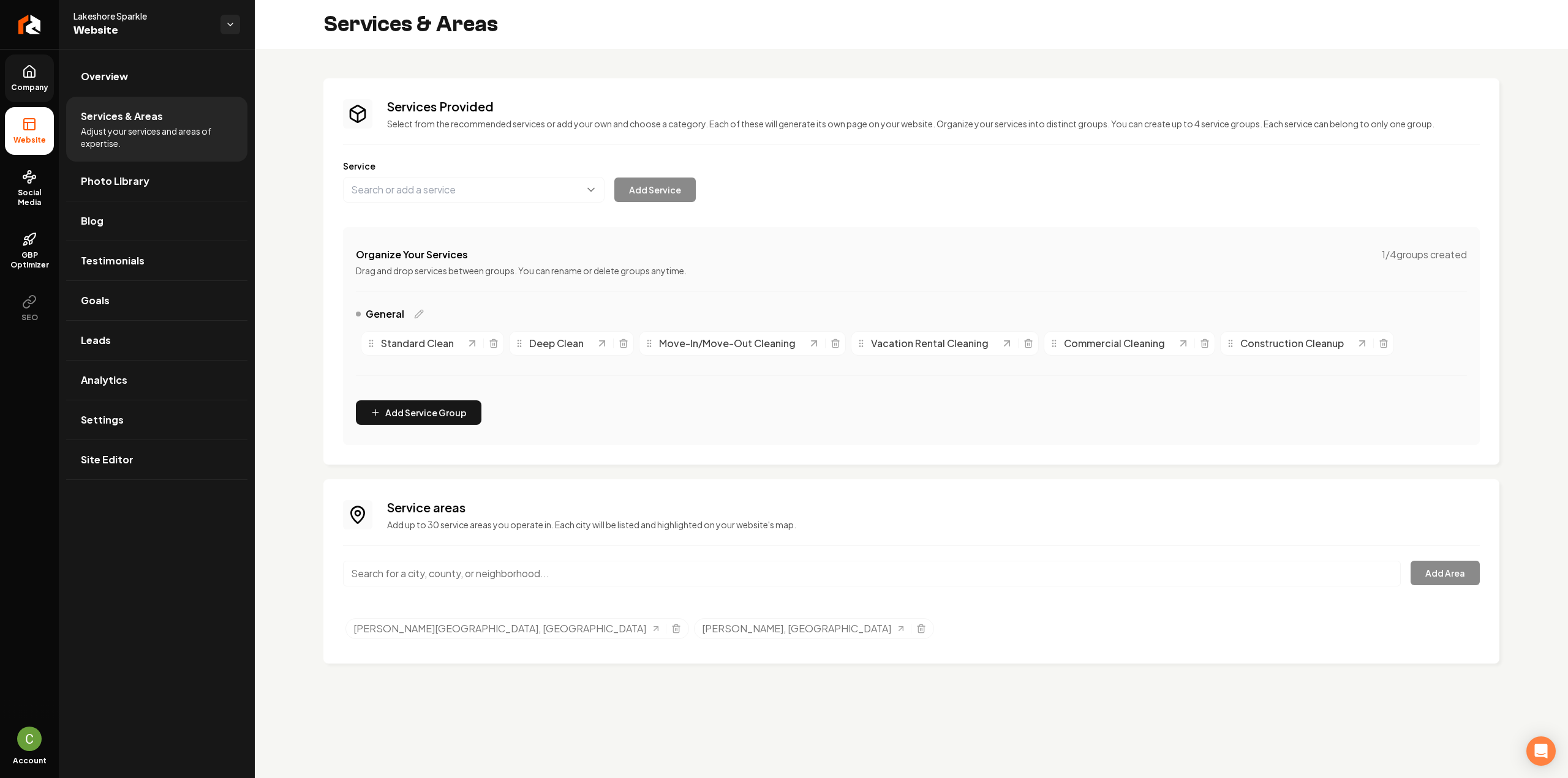
click at [647, 558] on div "Service areas Add up to 30 service areas you operate in. Each city will be list…" at bounding box center [911, 572] width 1137 height 145
click at [656, 576] on input "Main content area" at bounding box center [872, 574] width 1058 height 26
click at [1459, 576] on button "Add Area" at bounding box center [1445, 573] width 69 height 25
click at [508, 596] on div "[PERSON_NAME], [GEOGRAPHIC_DATA]" at bounding box center [872, 581] width 1058 height 41
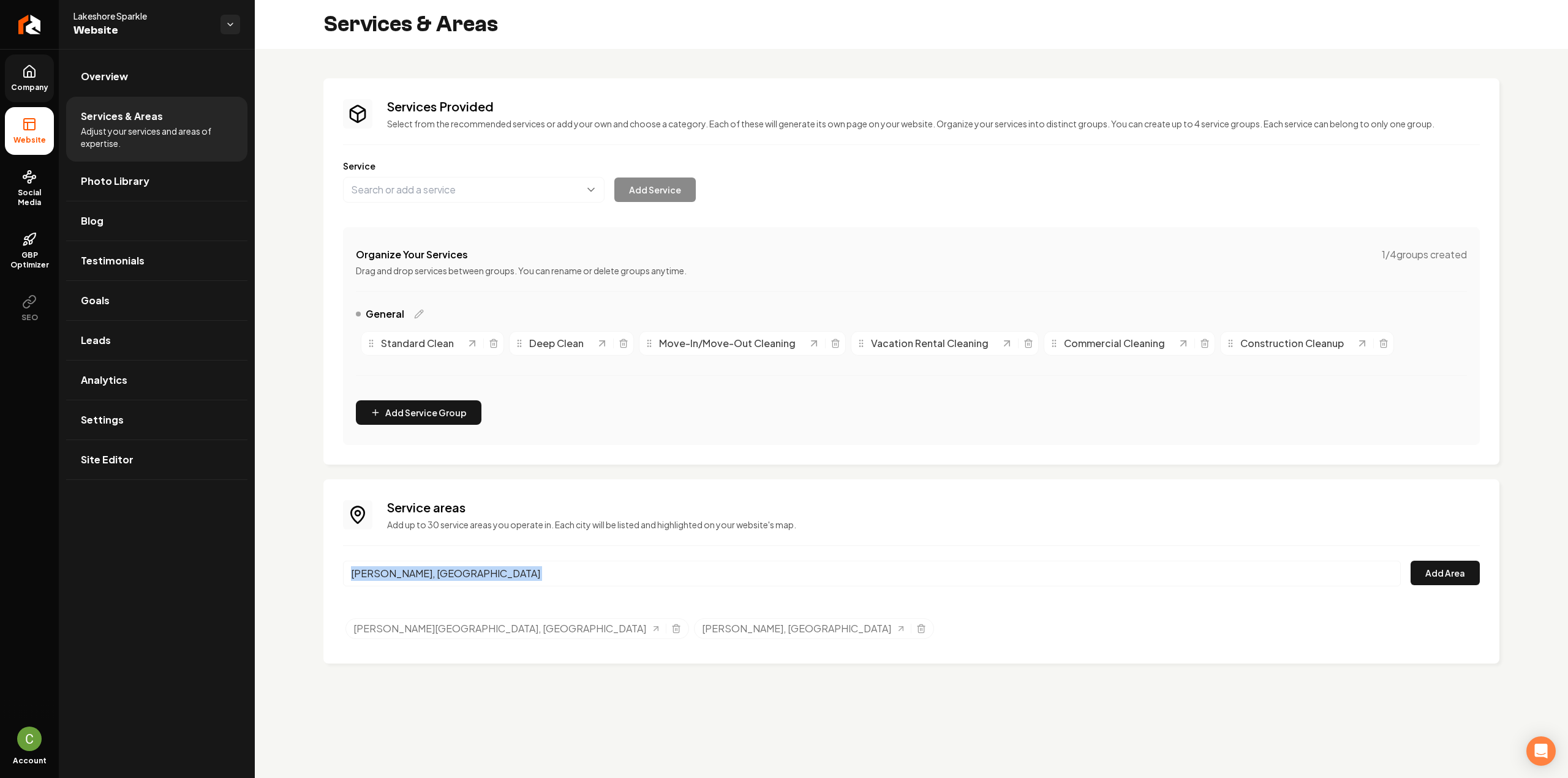
click at [508, 596] on div "[PERSON_NAME], [GEOGRAPHIC_DATA]" at bounding box center [872, 581] width 1058 height 41
click at [557, 579] on input "[PERSON_NAME], [GEOGRAPHIC_DATA]" at bounding box center [872, 574] width 1058 height 26
click at [424, 575] on input "[GEOGRAPHIC_DATA], [GEOGRAPHIC_DATA], [GEOGRAPHIC_DATA]" at bounding box center [872, 574] width 1058 height 26
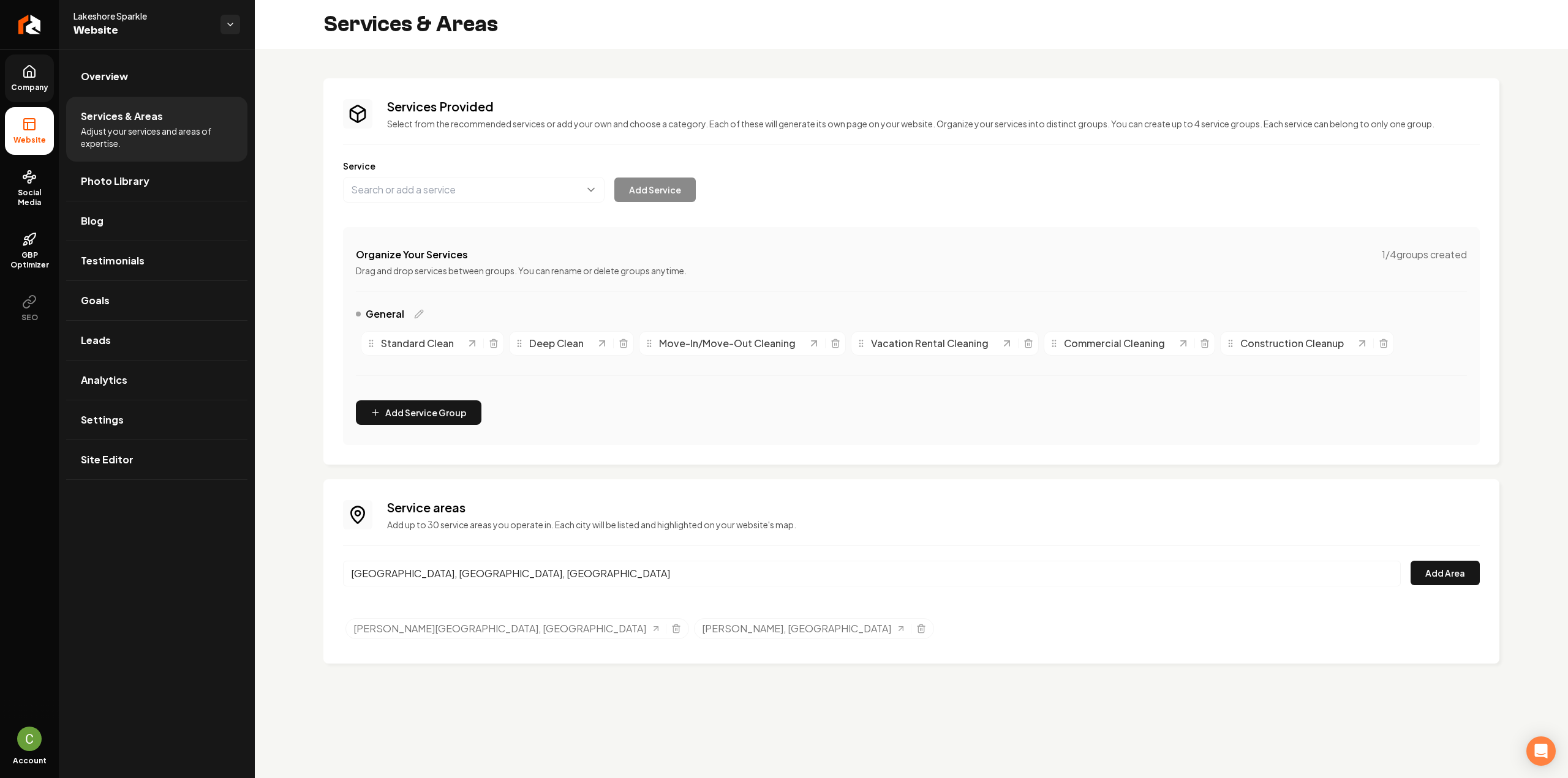
click at [424, 574] on input "[GEOGRAPHIC_DATA], [GEOGRAPHIC_DATA], [GEOGRAPHIC_DATA]" at bounding box center [872, 574] width 1058 height 26
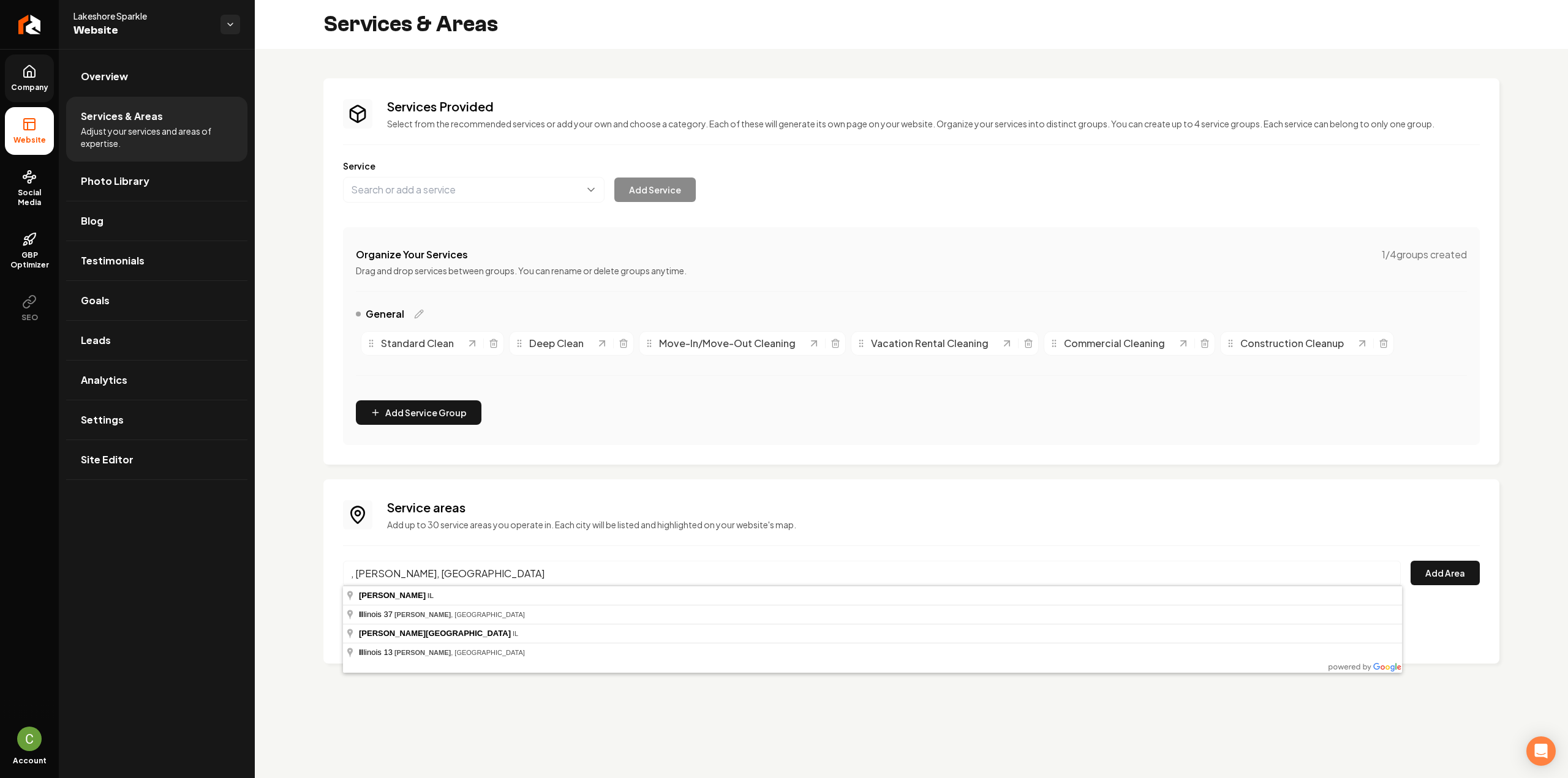
click at [421, 584] on input ", [PERSON_NAME], [GEOGRAPHIC_DATA]" at bounding box center [872, 574] width 1058 height 26
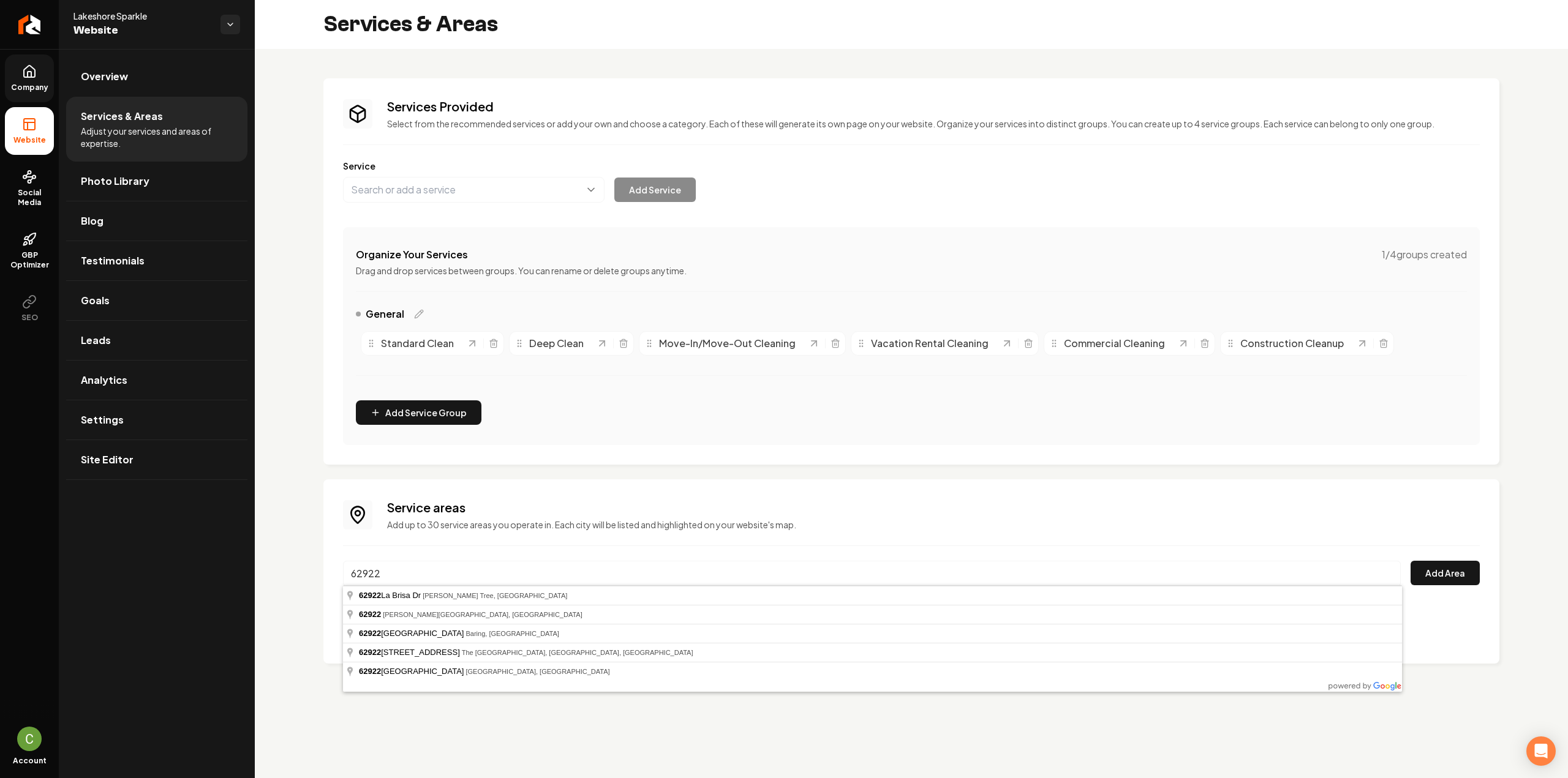
click at [422, 583] on input "62922" at bounding box center [872, 574] width 1058 height 26
click at [427, 566] on input "62922" at bounding box center [872, 574] width 1058 height 26
click at [426, 566] on input "62922" at bounding box center [872, 574] width 1058 height 26
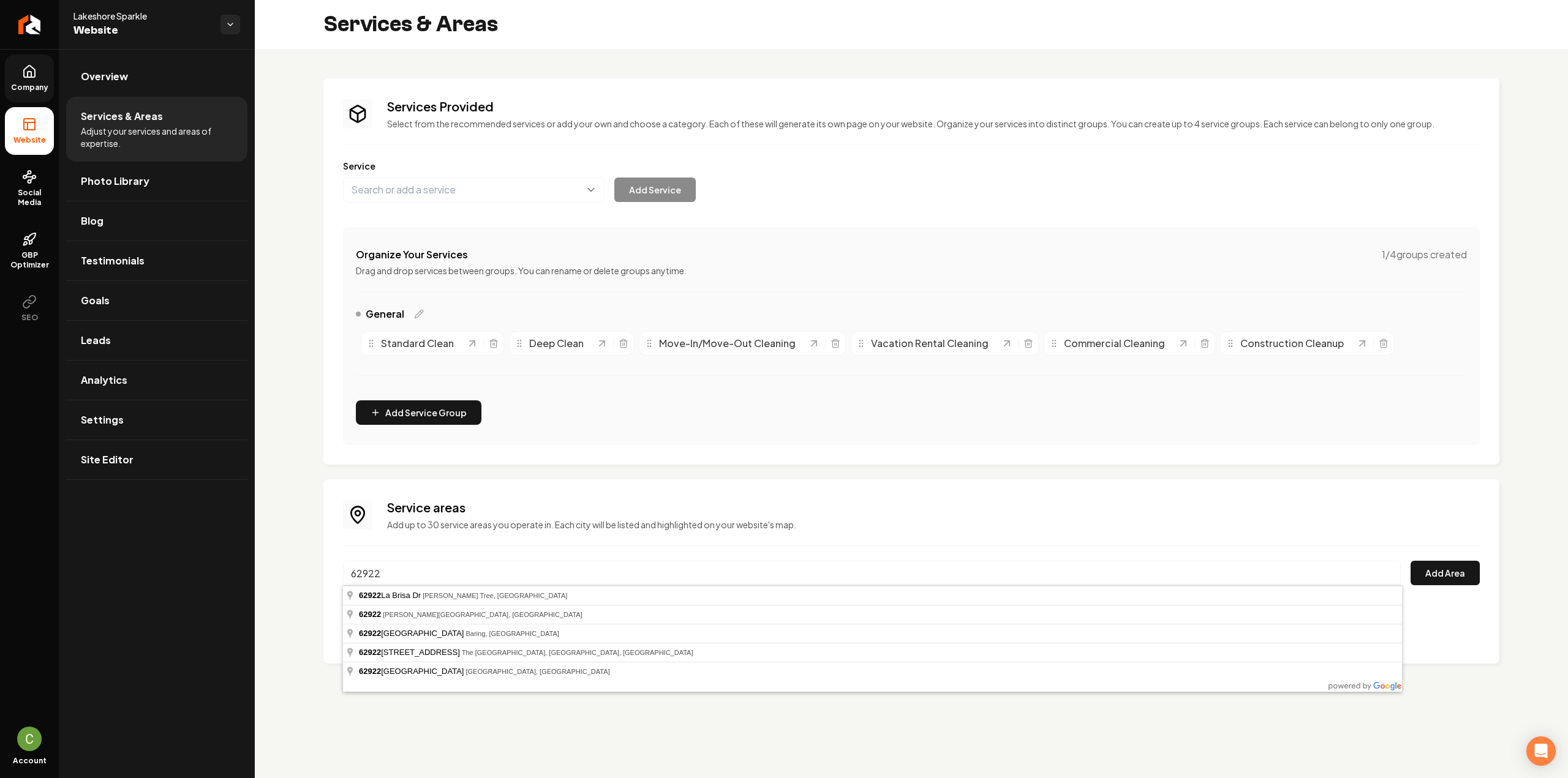
click at [426, 566] on input "62922" at bounding box center [872, 574] width 1058 height 26
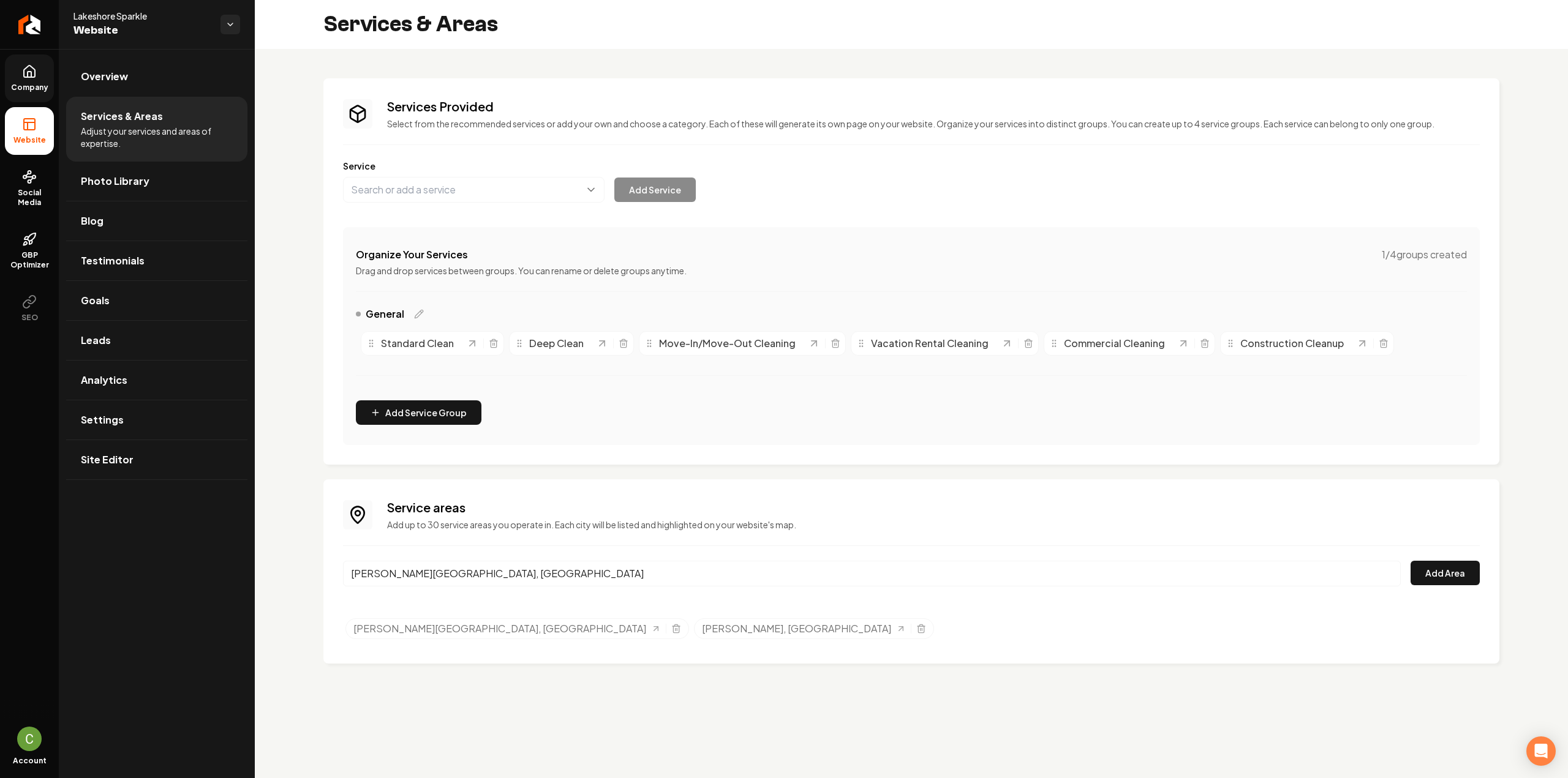
click at [1444, 559] on div "Service areas Add up to 30 service areas you operate in. Each city will be list…" at bounding box center [911, 572] width 1137 height 145
click at [1442, 572] on button "Add Area" at bounding box center [1445, 573] width 69 height 25
click at [436, 571] on input "[PERSON_NAME][GEOGRAPHIC_DATA], [GEOGRAPHIC_DATA]" at bounding box center [872, 574] width 1058 height 26
click at [436, 571] on input "[PERSON_NAME][GEOGRAPHIC_DATA], [GEOGRAPHIC_DATA]" at bounding box center [872, 574] width 1058 height 26
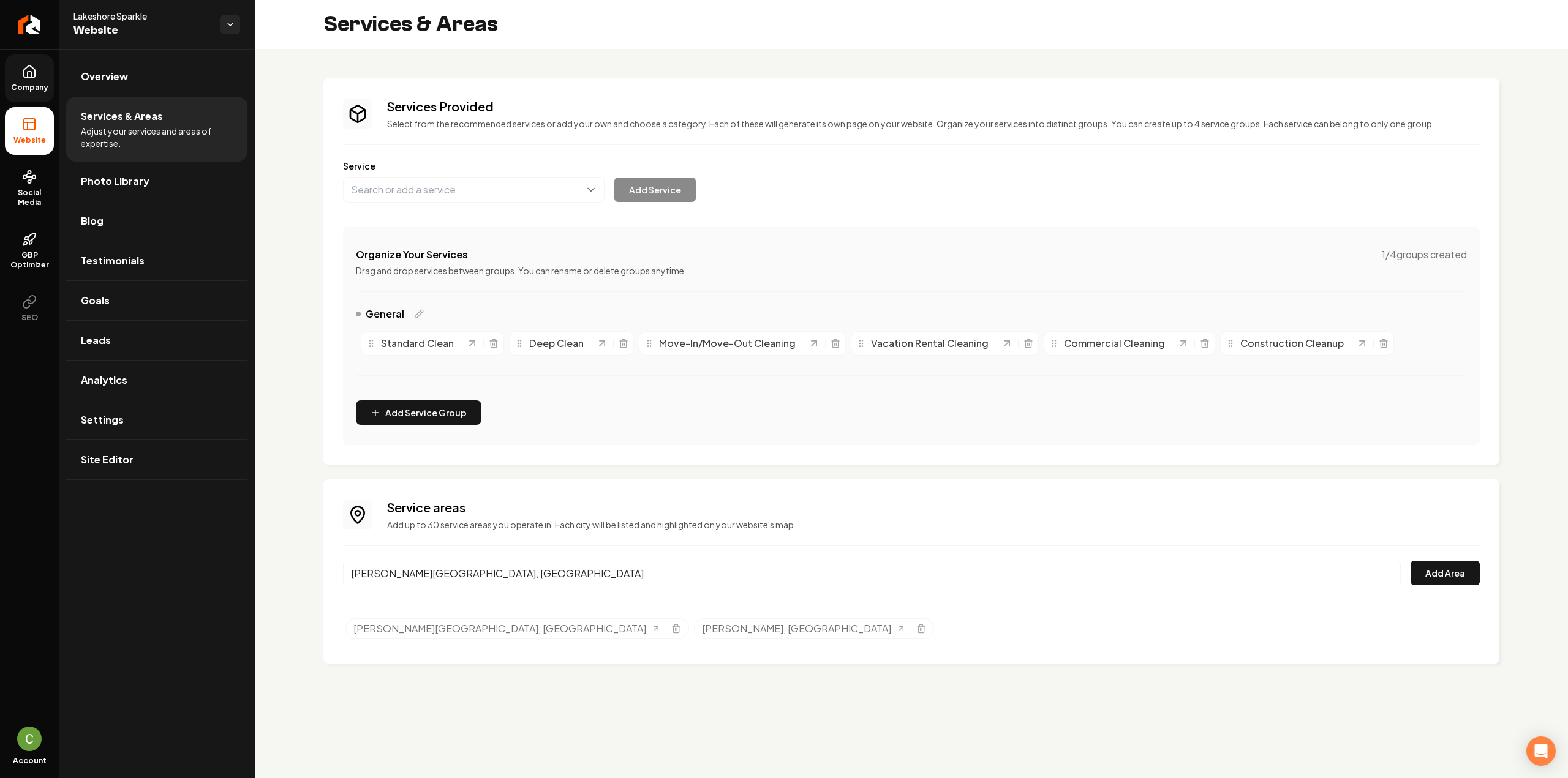
click at [426, 566] on input "[PERSON_NAME][GEOGRAPHIC_DATA], [GEOGRAPHIC_DATA]" at bounding box center [872, 574] width 1058 height 26
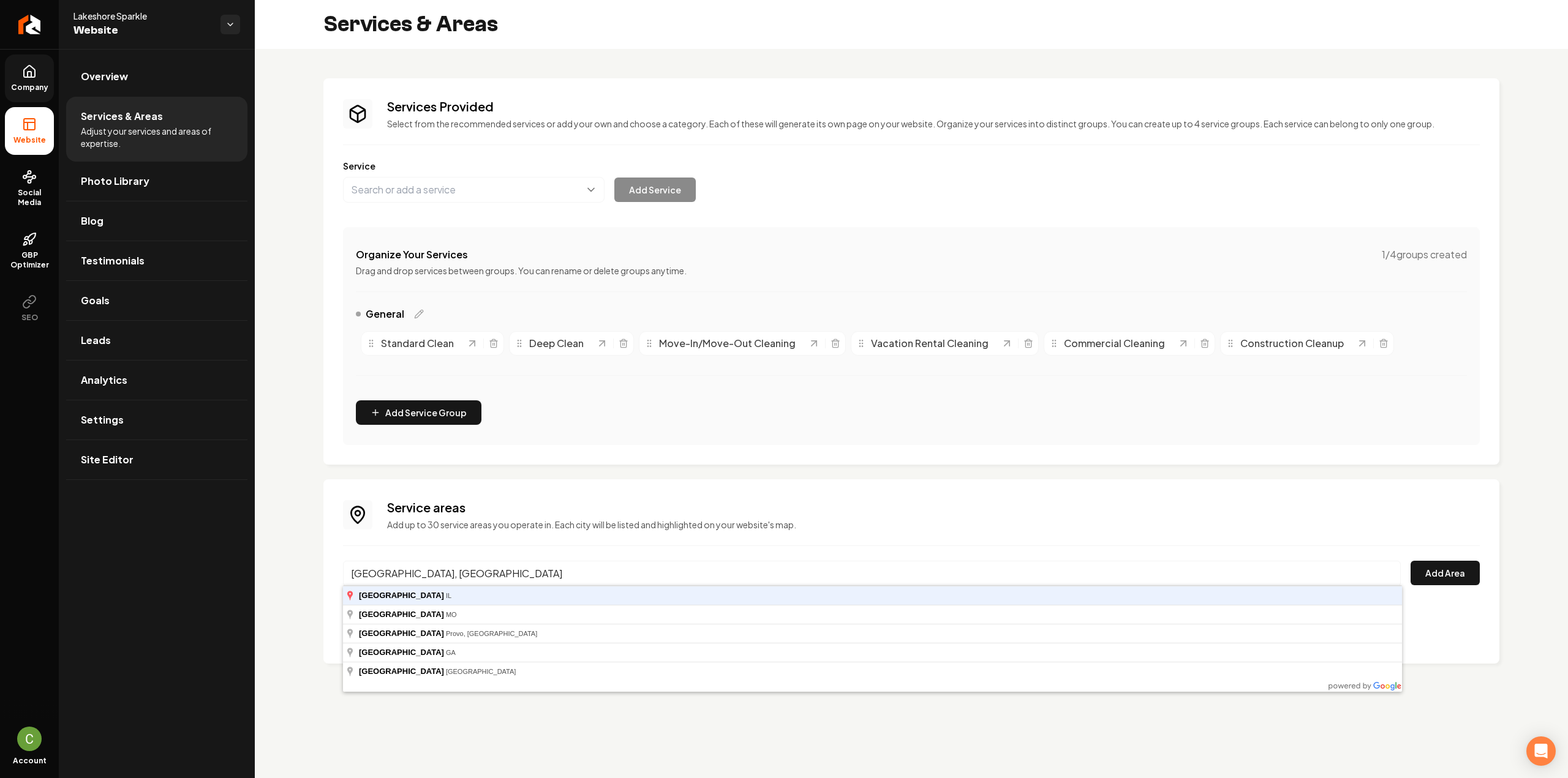
type input "[GEOGRAPHIC_DATA], [GEOGRAPHIC_DATA]"
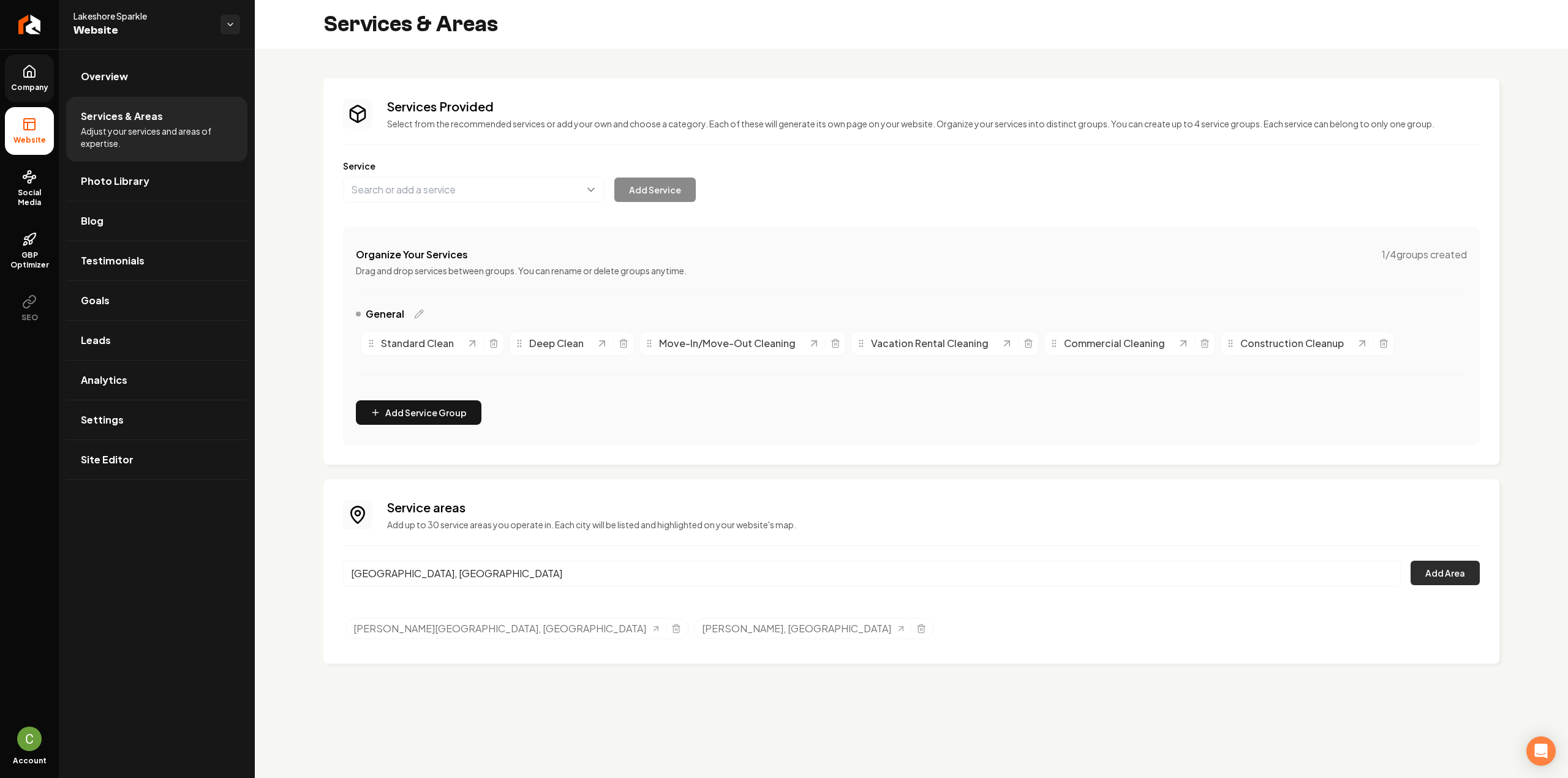
click at [1447, 576] on button "Add Area" at bounding box center [1445, 573] width 69 height 25
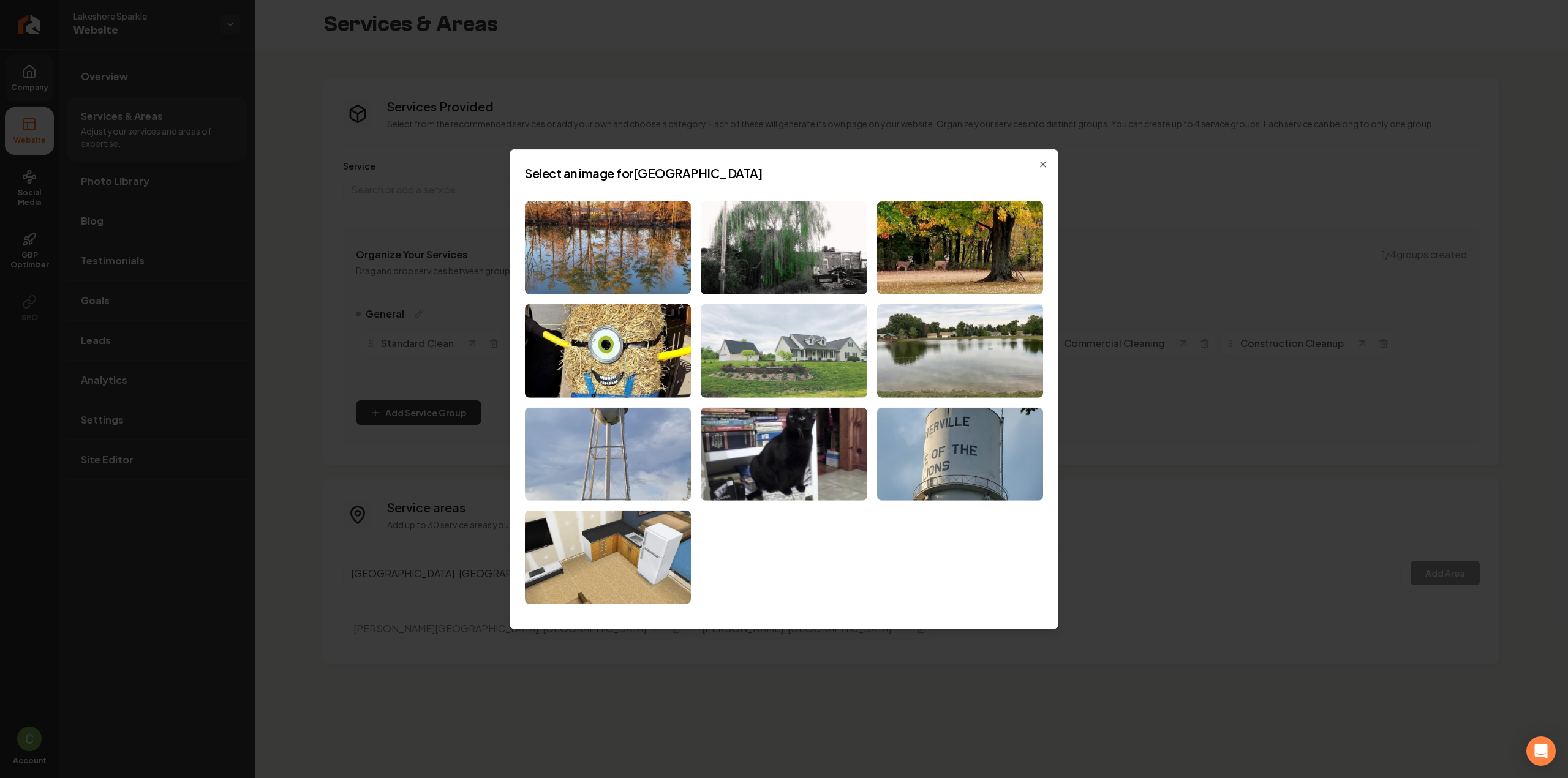
click at [777, 335] on img at bounding box center [784, 351] width 166 height 94
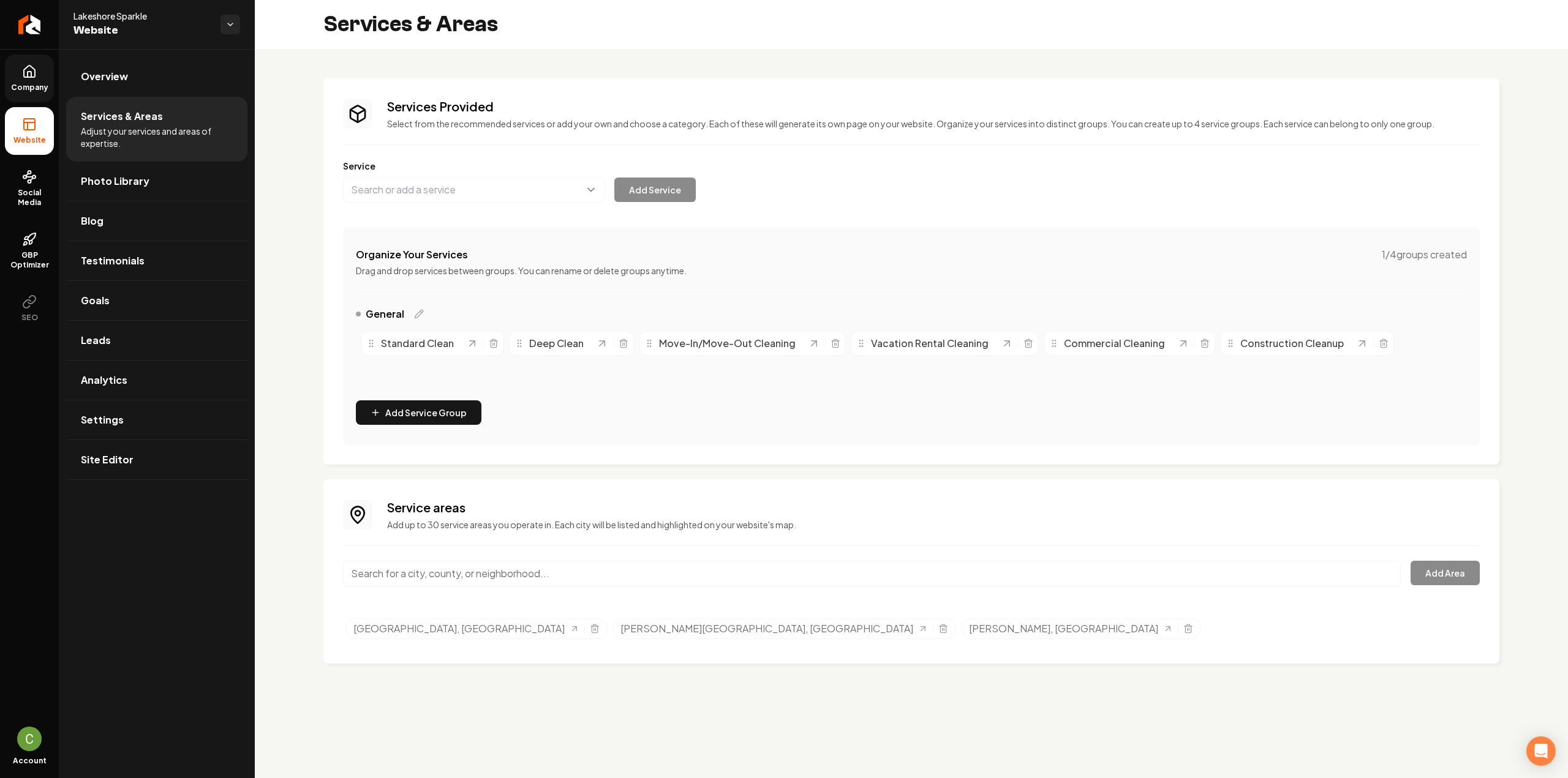
click at [499, 575] on input "Main content area" at bounding box center [872, 574] width 1058 height 26
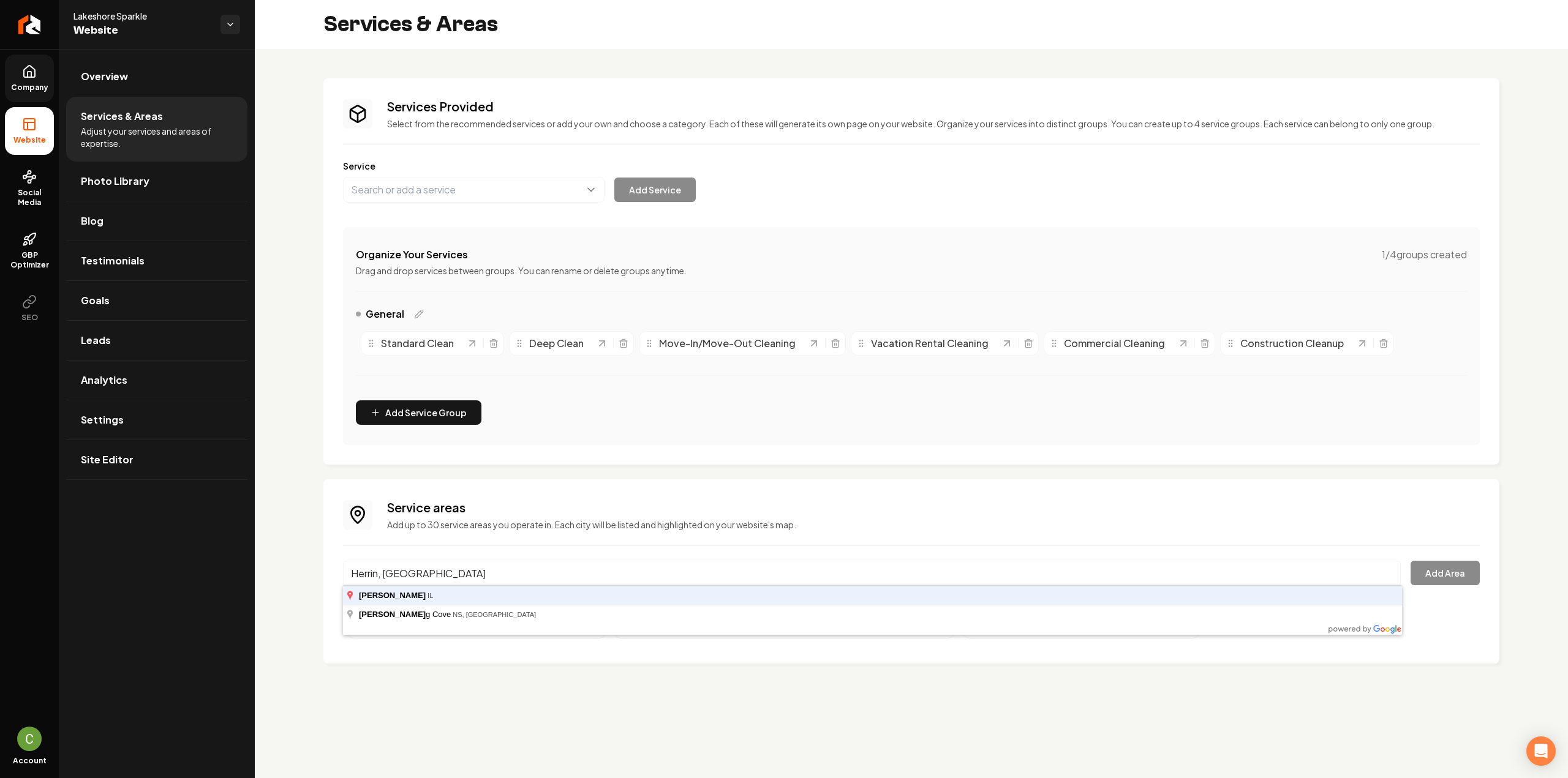
type input "Herrin, [GEOGRAPHIC_DATA]"
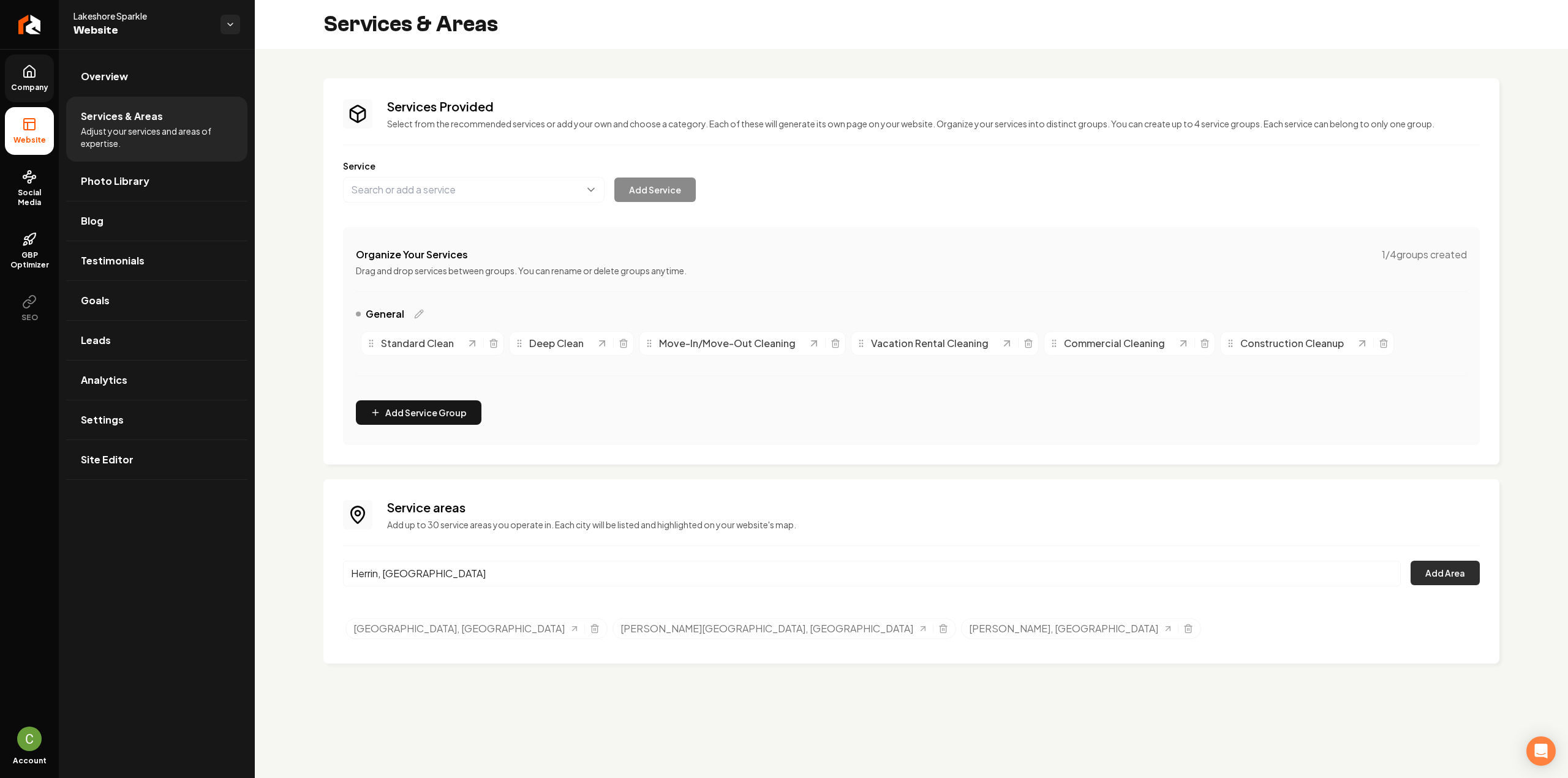
click at [1445, 577] on button "Add Area" at bounding box center [1445, 573] width 69 height 25
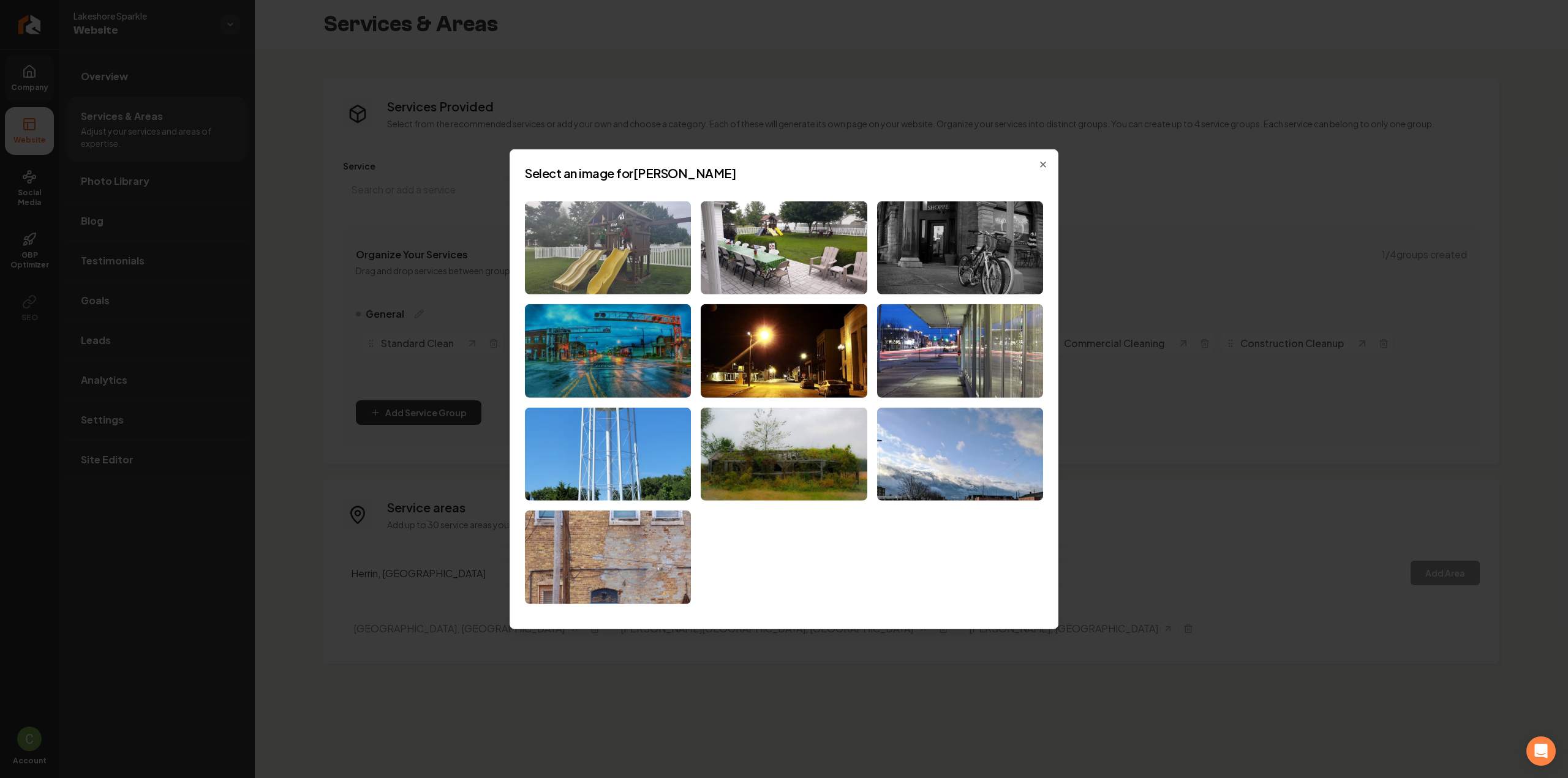
click at [565, 252] on img at bounding box center [608, 247] width 166 height 94
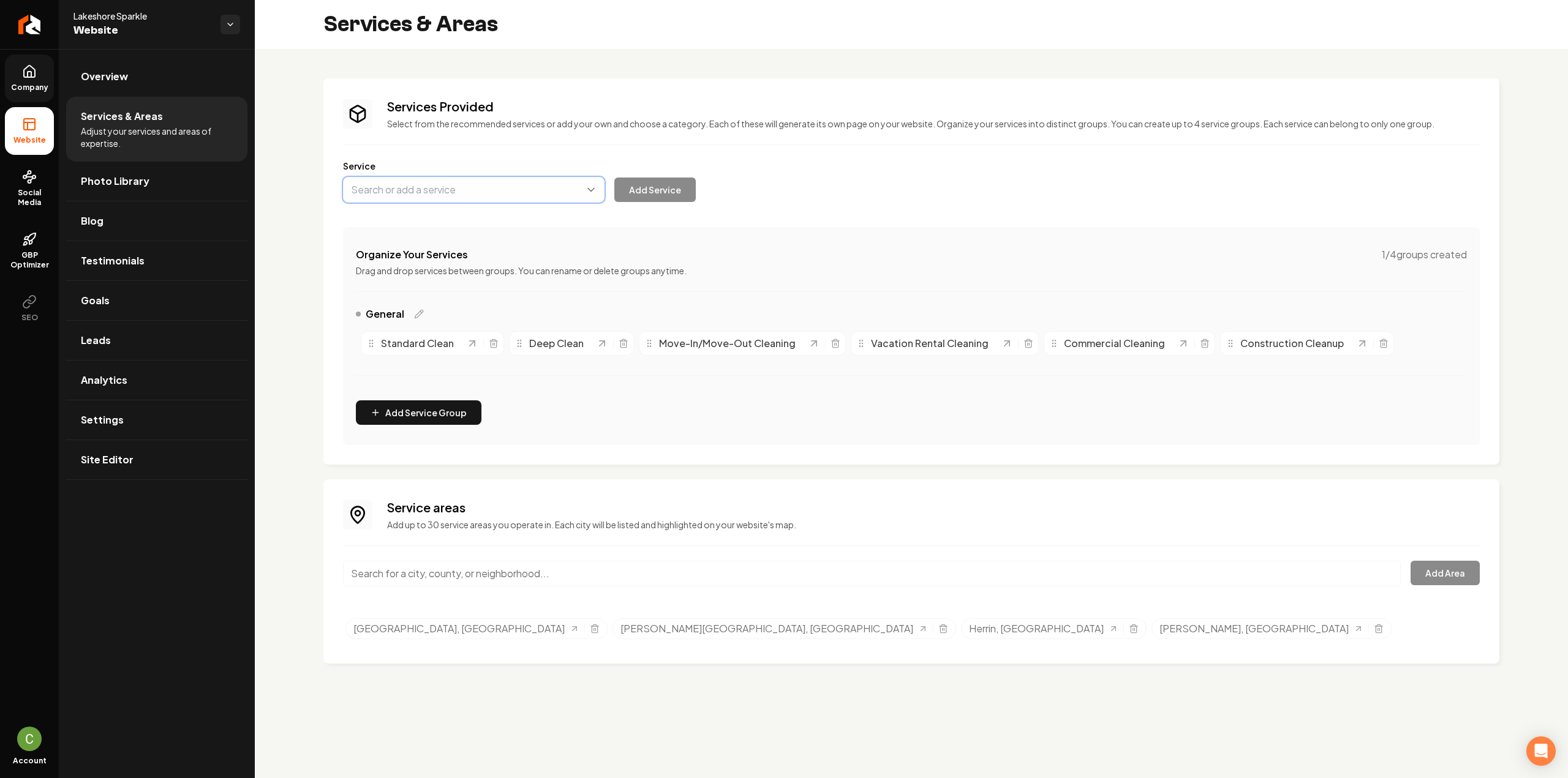
click at [437, 198] on button "Main content area" at bounding box center [474, 190] width 262 height 26
click at [33, 78] on div "Company Website Social Media GBP Optimizer SEO Account Lakeshore Sparkle Websit…" at bounding box center [784, 389] width 1568 height 778
click at [28, 70] on icon at bounding box center [30, 71] width 15 height 15
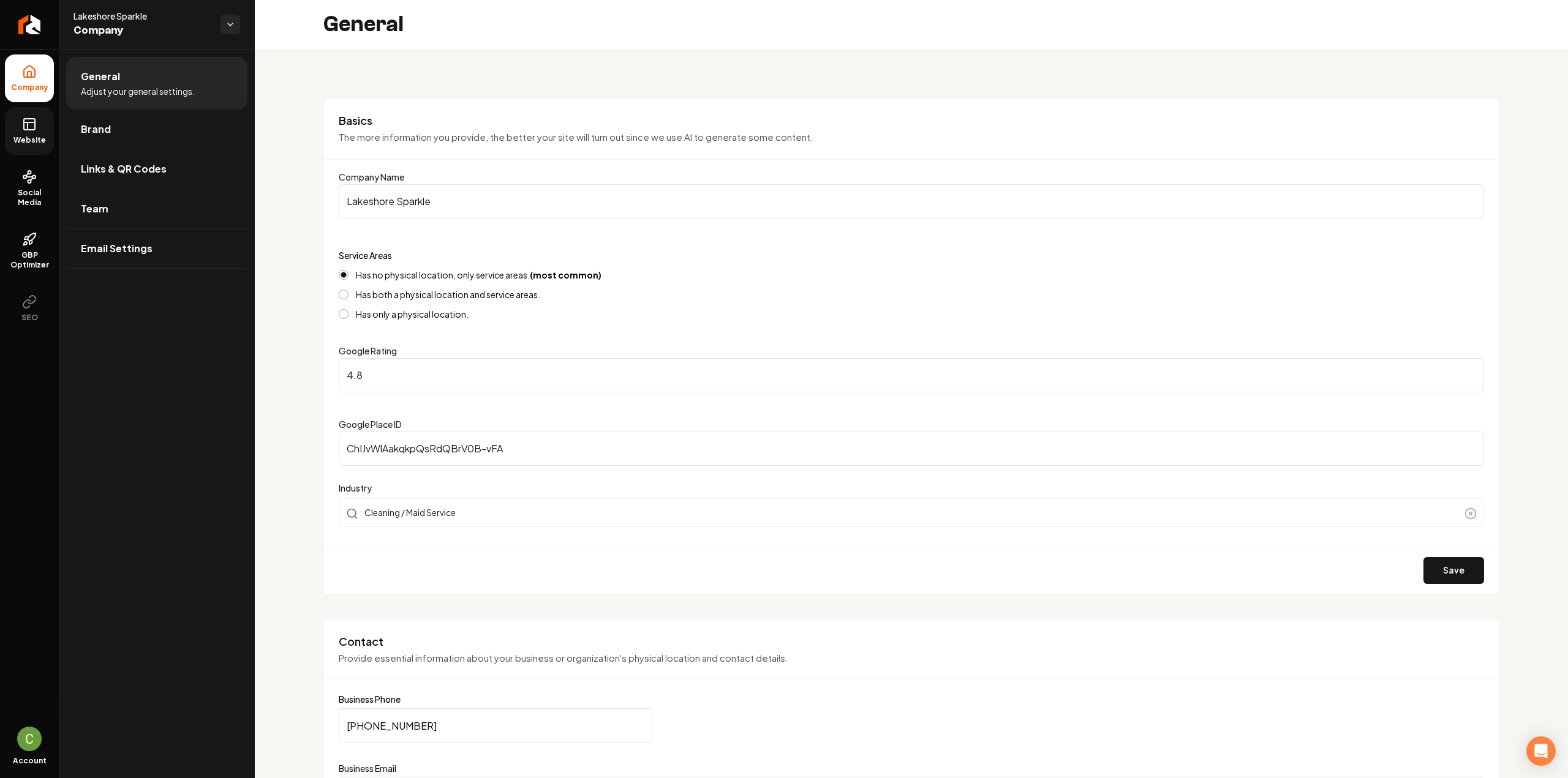
click at [21, 118] on link "Website" at bounding box center [30, 131] width 49 height 48
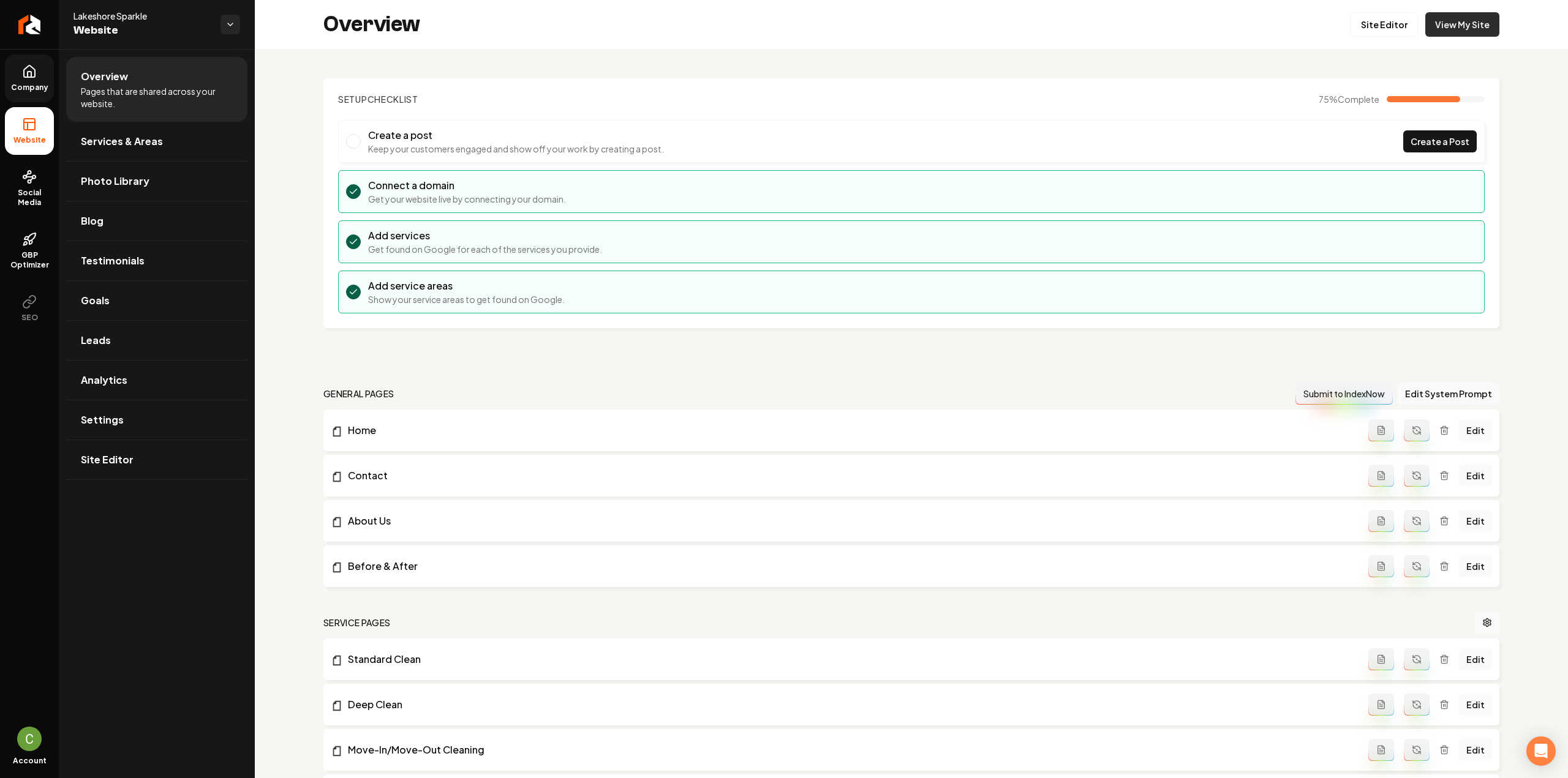
click at [1455, 19] on link "View My Site" at bounding box center [1462, 25] width 74 height 25
click at [100, 155] on link "Services & Areas" at bounding box center [156, 142] width 181 height 39
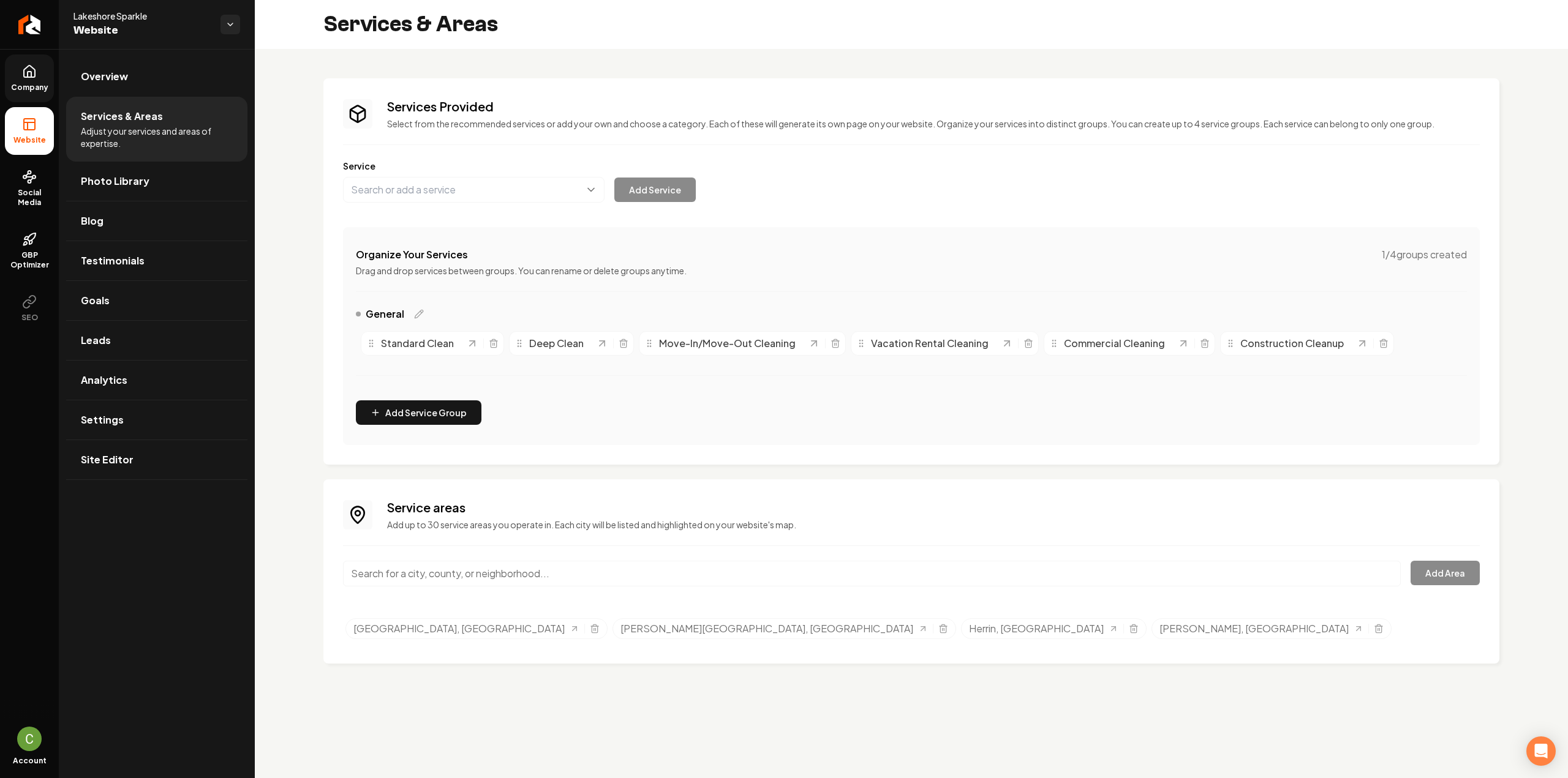
click at [488, 252] on div "Organize Your Services 1 / 4 groups created" at bounding box center [911, 255] width 1111 height 15
click at [477, 191] on button "Main content area" at bounding box center [474, 190] width 262 height 26
type input "Janitorial Services"
click at [653, 204] on div "Services Provided Select from the recommended services or add your own and choo…" at bounding box center [911, 271] width 1137 height 347
click at [658, 193] on button "Add Service" at bounding box center [655, 190] width 81 height 25
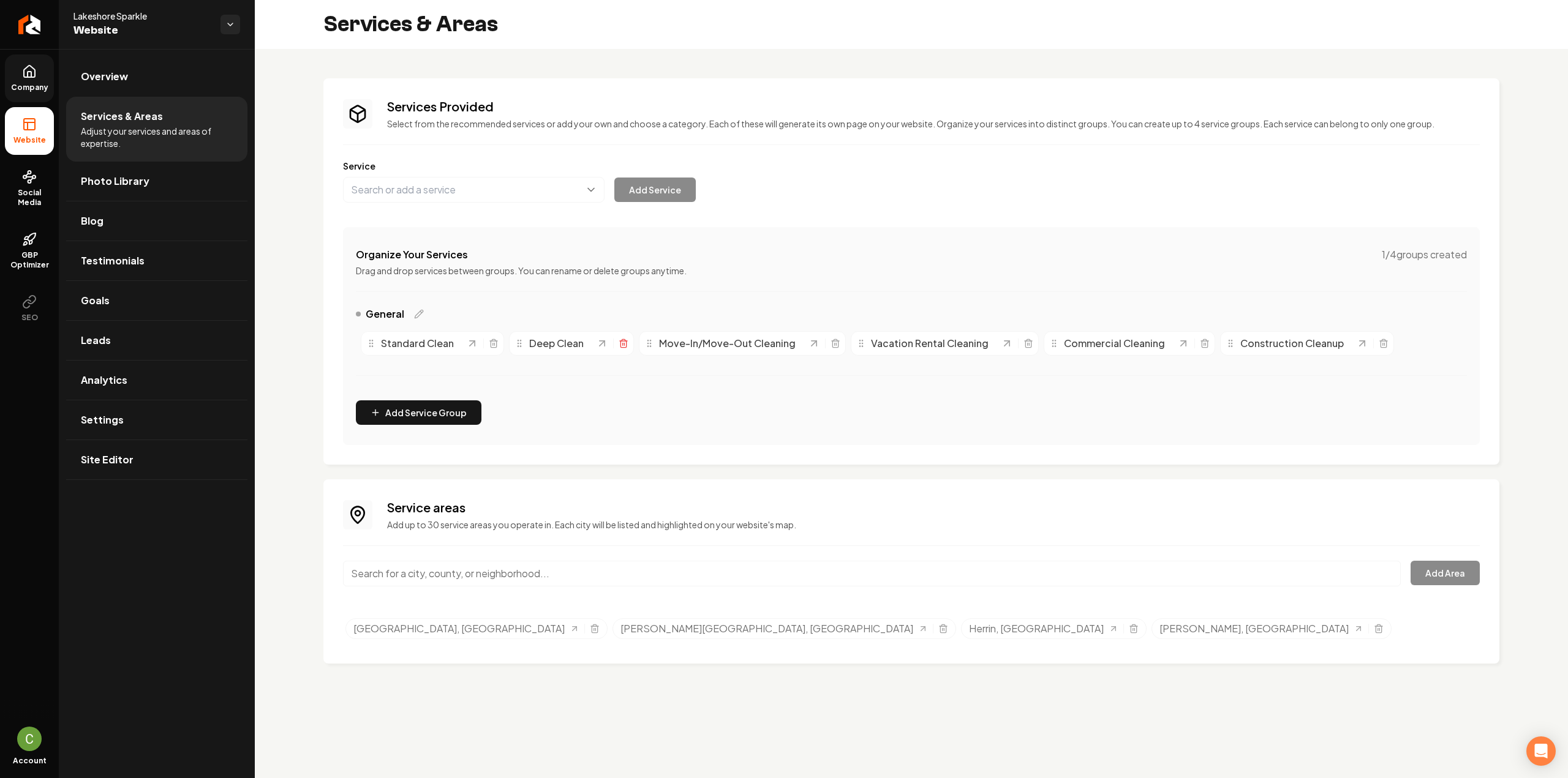
click at [621, 341] on icon "Main content area" at bounding box center [624, 343] width 10 height 10
click at [833, 341] on icon "Main content area" at bounding box center [836, 343] width 10 height 10
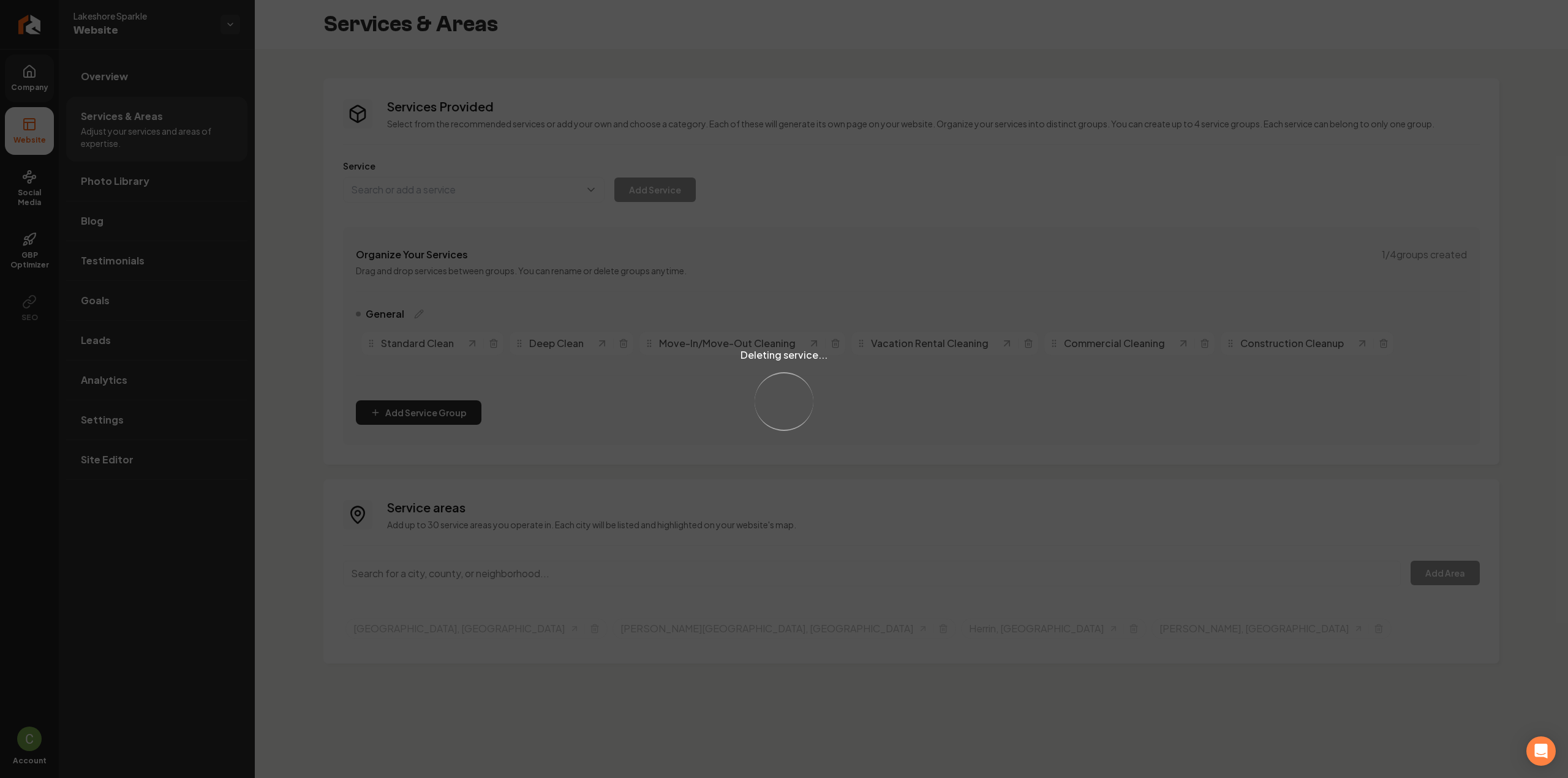
click at [811, 342] on div "Deleting service... Loading..." at bounding box center [784, 389] width 1568 height 778
click at [800, 393] on div "Loading..." at bounding box center [783, 401] width 64 height 64
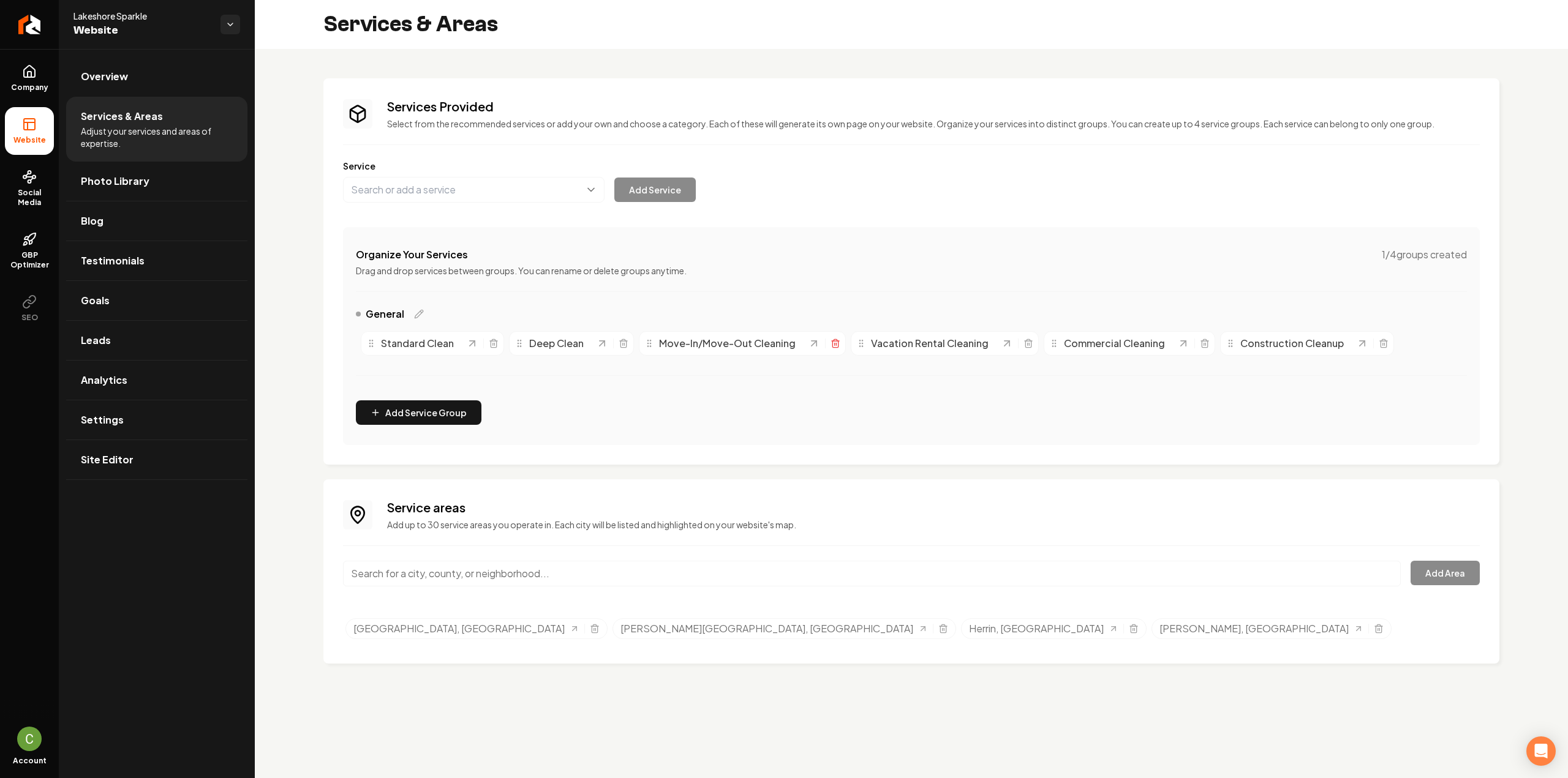
click at [832, 342] on icon "Main content area" at bounding box center [836, 343] width 10 height 10
click at [1169, 347] on icon "Main content area" at bounding box center [1171, 344] width 6 height 7
click at [487, 196] on button "Main content area" at bounding box center [474, 190] width 262 height 26
type input "Janitorial Services"
click at [644, 195] on button "Add Service" at bounding box center [655, 190] width 81 height 25
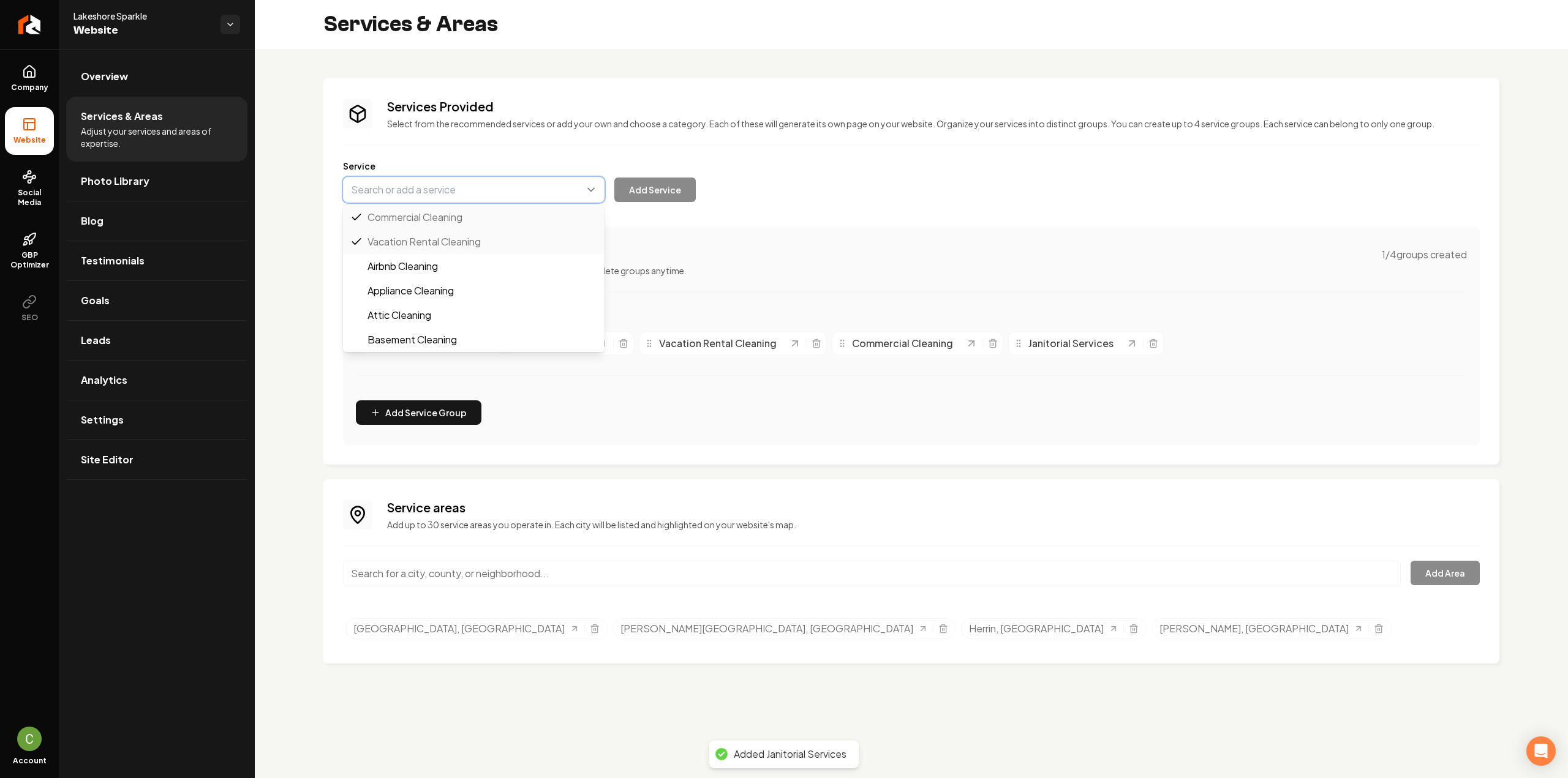
click at [523, 190] on button "Main content area" at bounding box center [474, 190] width 262 height 26
type input "S"
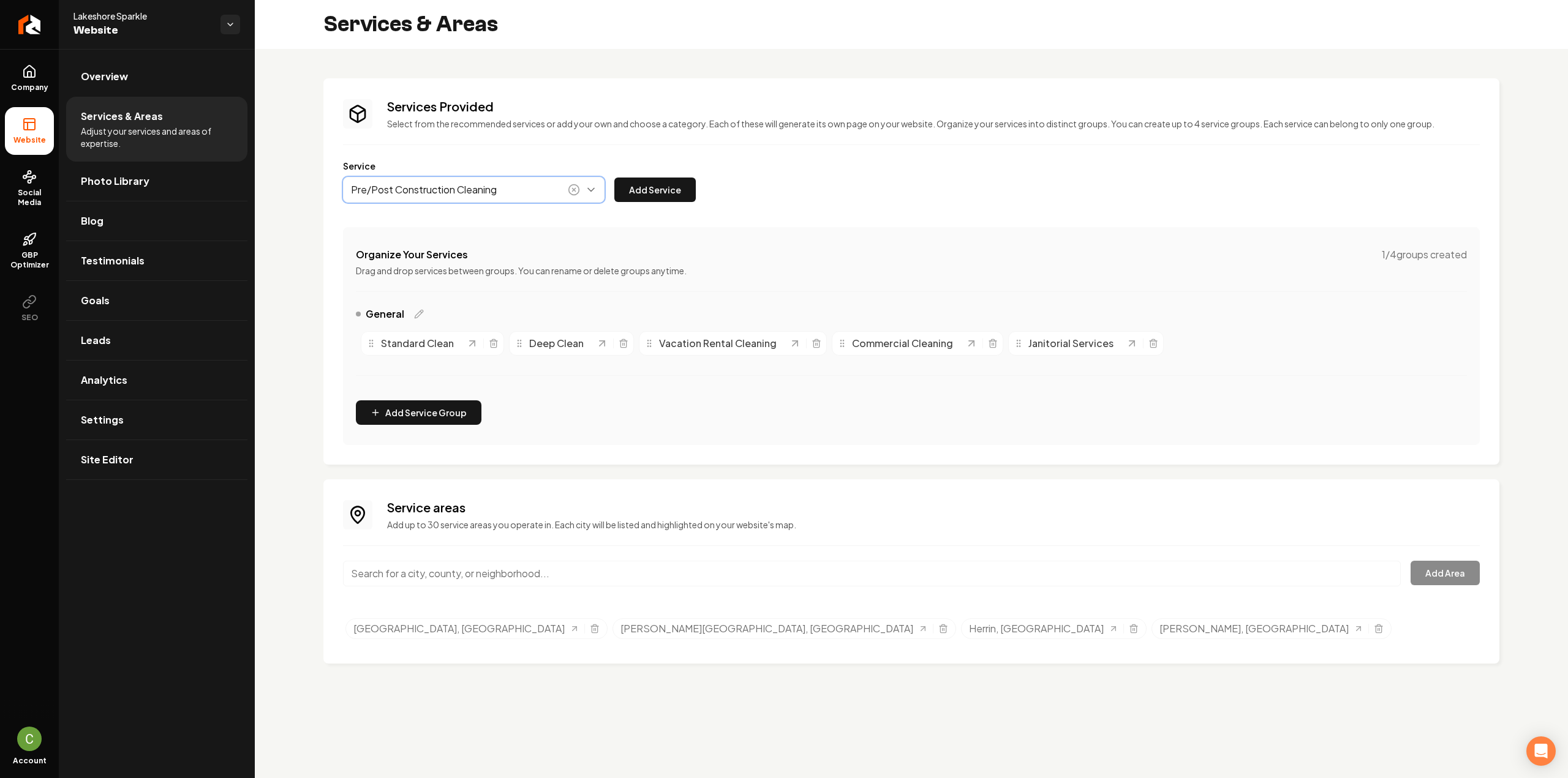
type input "Pre/Post Construction Cleaning"
click at [655, 210] on div "Services Provided Select from the recommended services or add your own and choo…" at bounding box center [911, 271] width 1137 height 347
click at [654, 194] on button "Add Service" at bounding box center [655, 190] width 81 height 25
click at [486, 191] on button "Main content area" at bounding box center [474, 190] width 262 height 26
type input "Pre/post Event Cleaning"
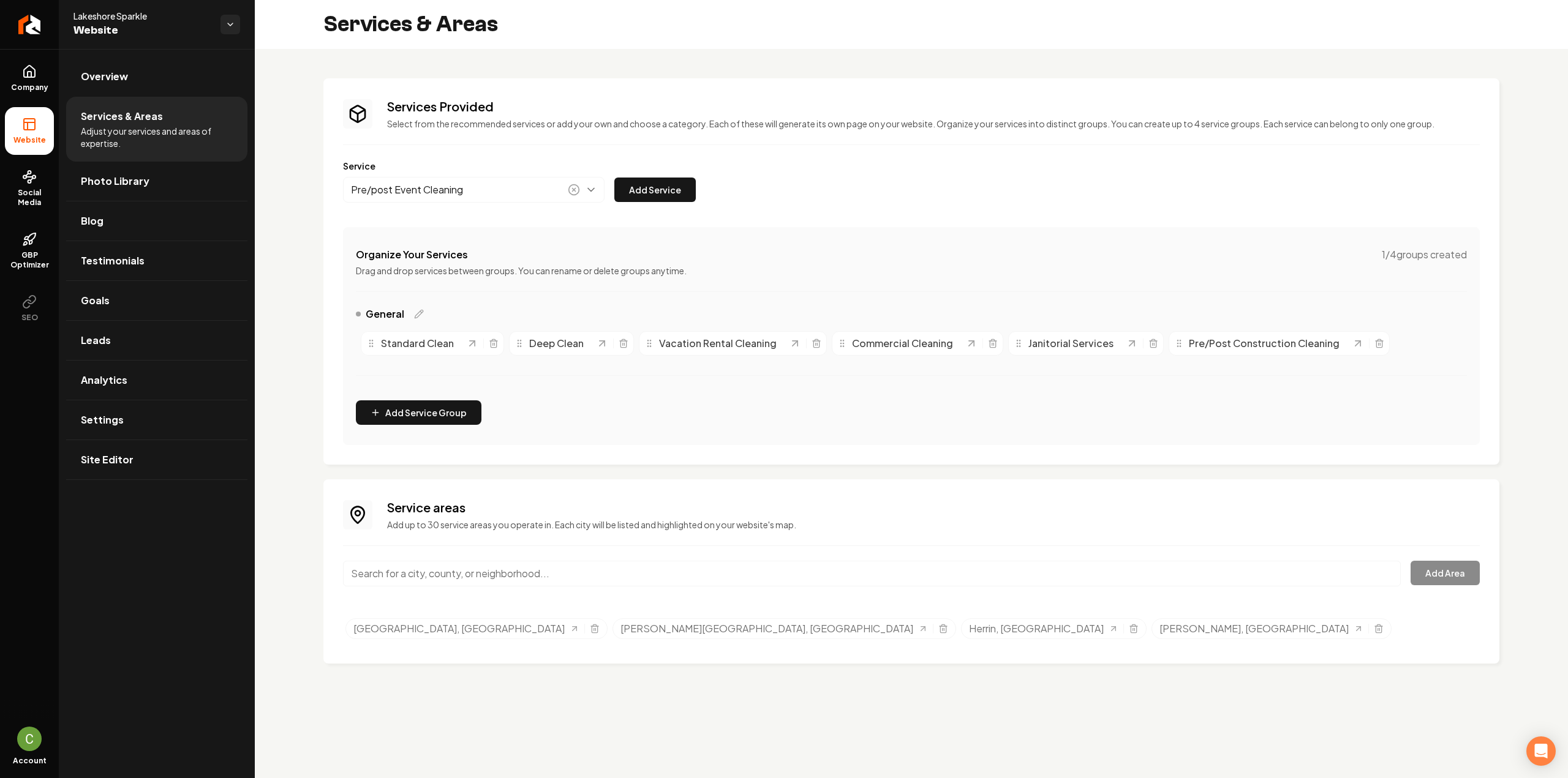
click at [660, 196] on button "Add Service" at bounding box center [655, 190] width 81 height 25
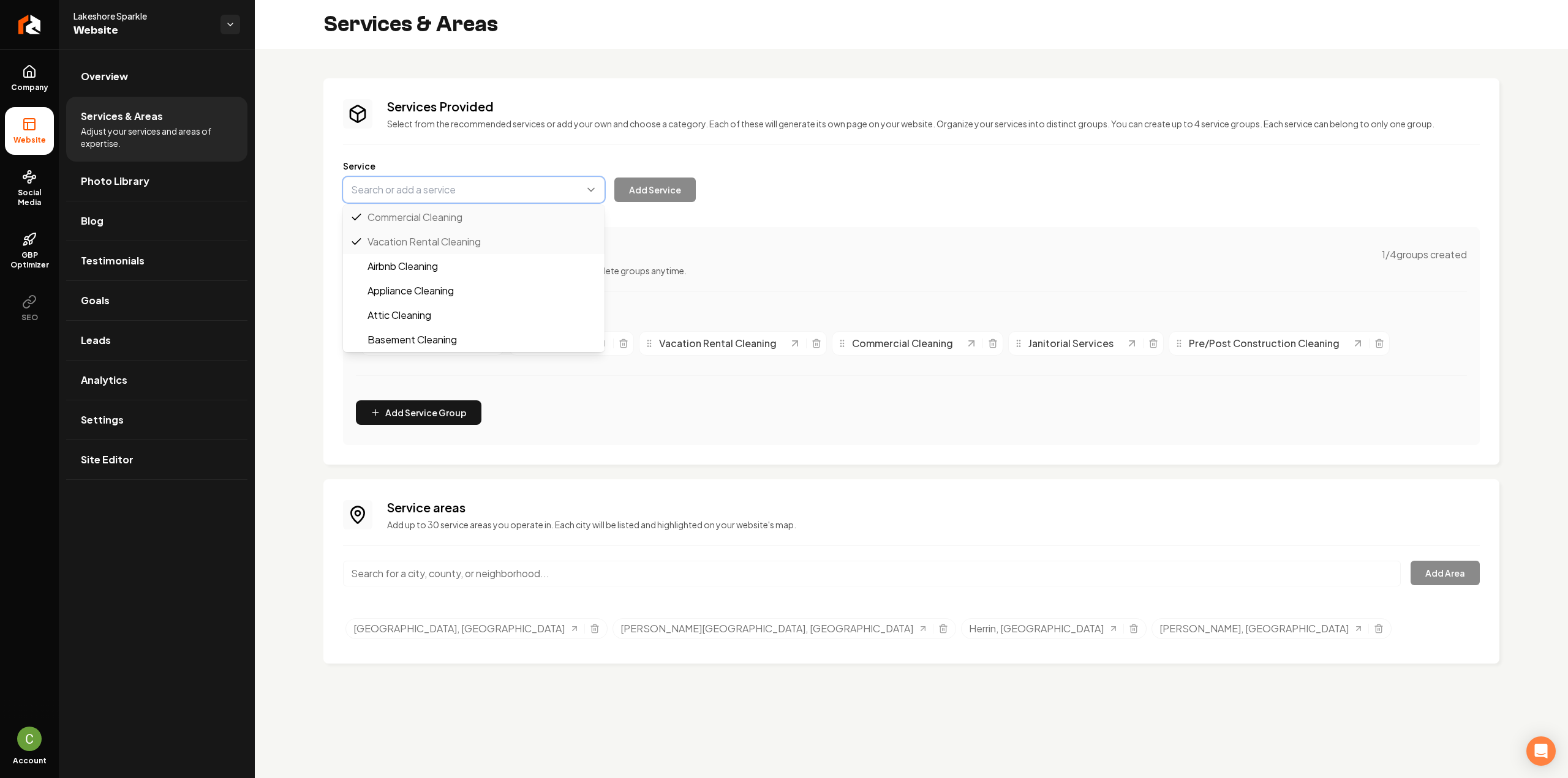
click at [403, 196] on button "Main content area" at bounding box center [474, 190] width 262 height 26
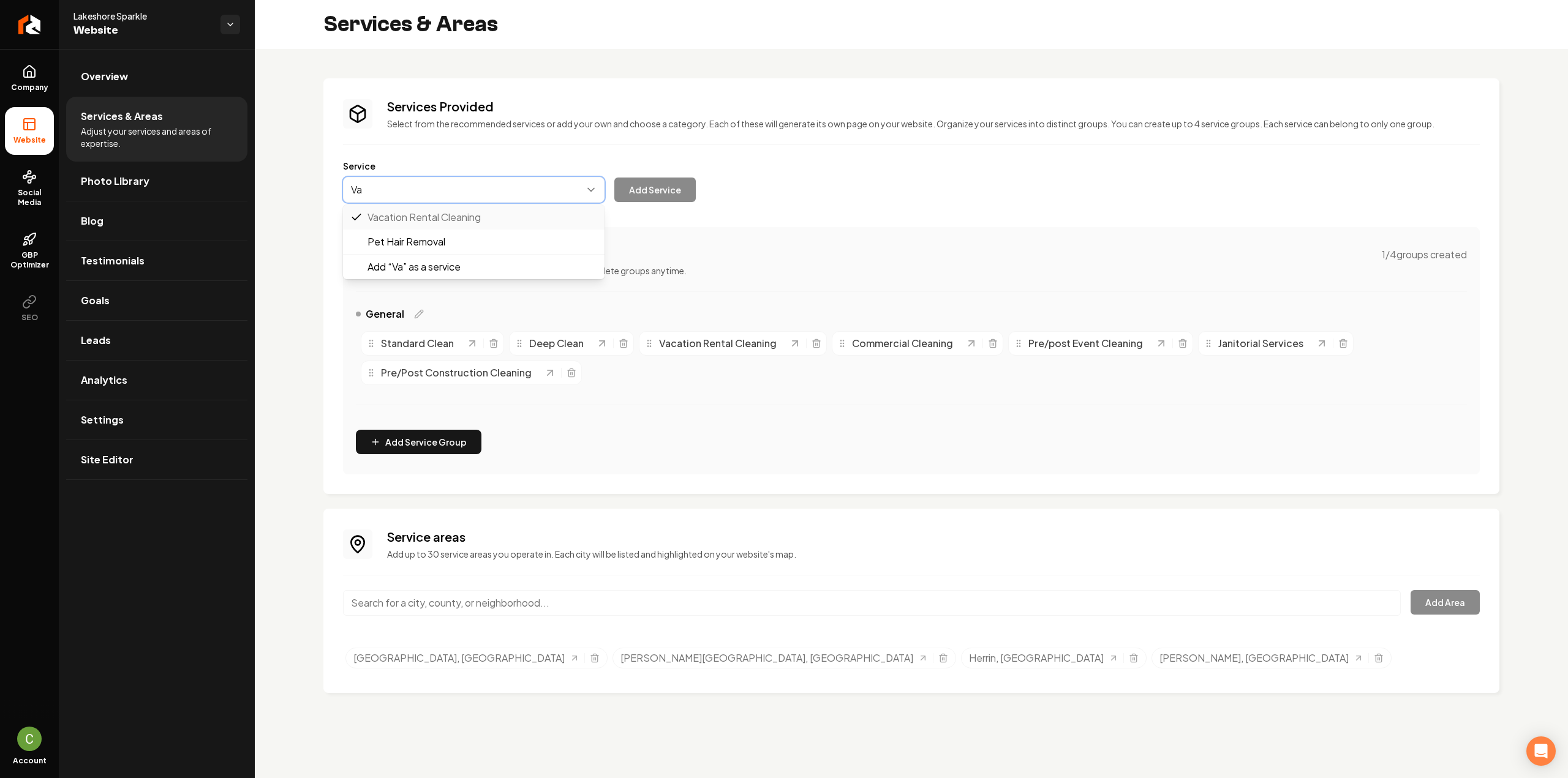
type input "V"
click at [924, 144] on div "Services Provided Select from the recommended services or add your own and choo…" at bounding box center [911, 286] width 1137 height 377
drag, startPoint x: 31, startPoint y: 86, endPoint x: 34, endPoint y: 97, distance: 11.4
click at [31, 86] on span "Company" at bounding box center [30, 87] width 47 height 10
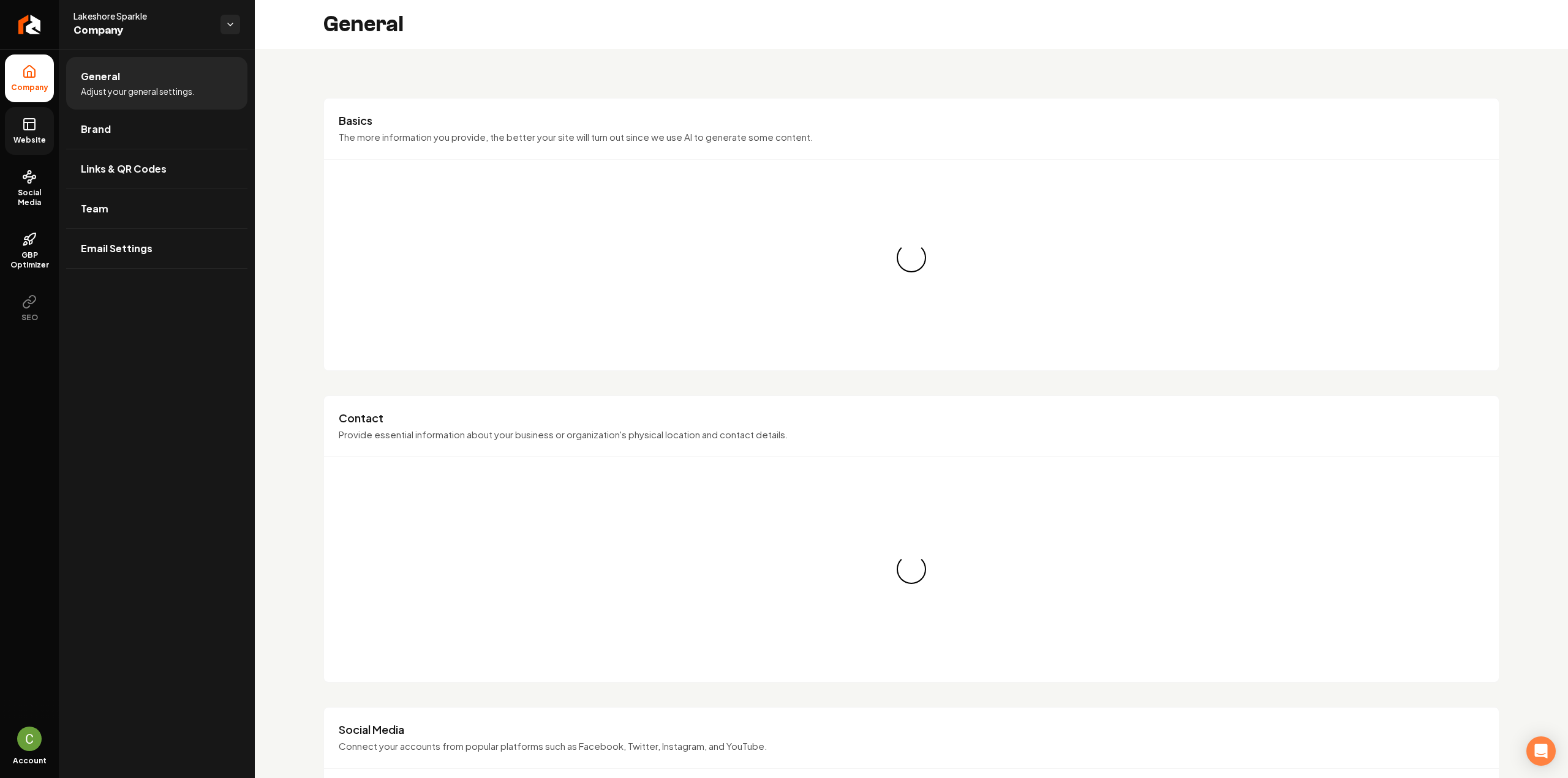
click at [30, 134] on link "Website" at bounding box center [30, 131] width 49 height 48
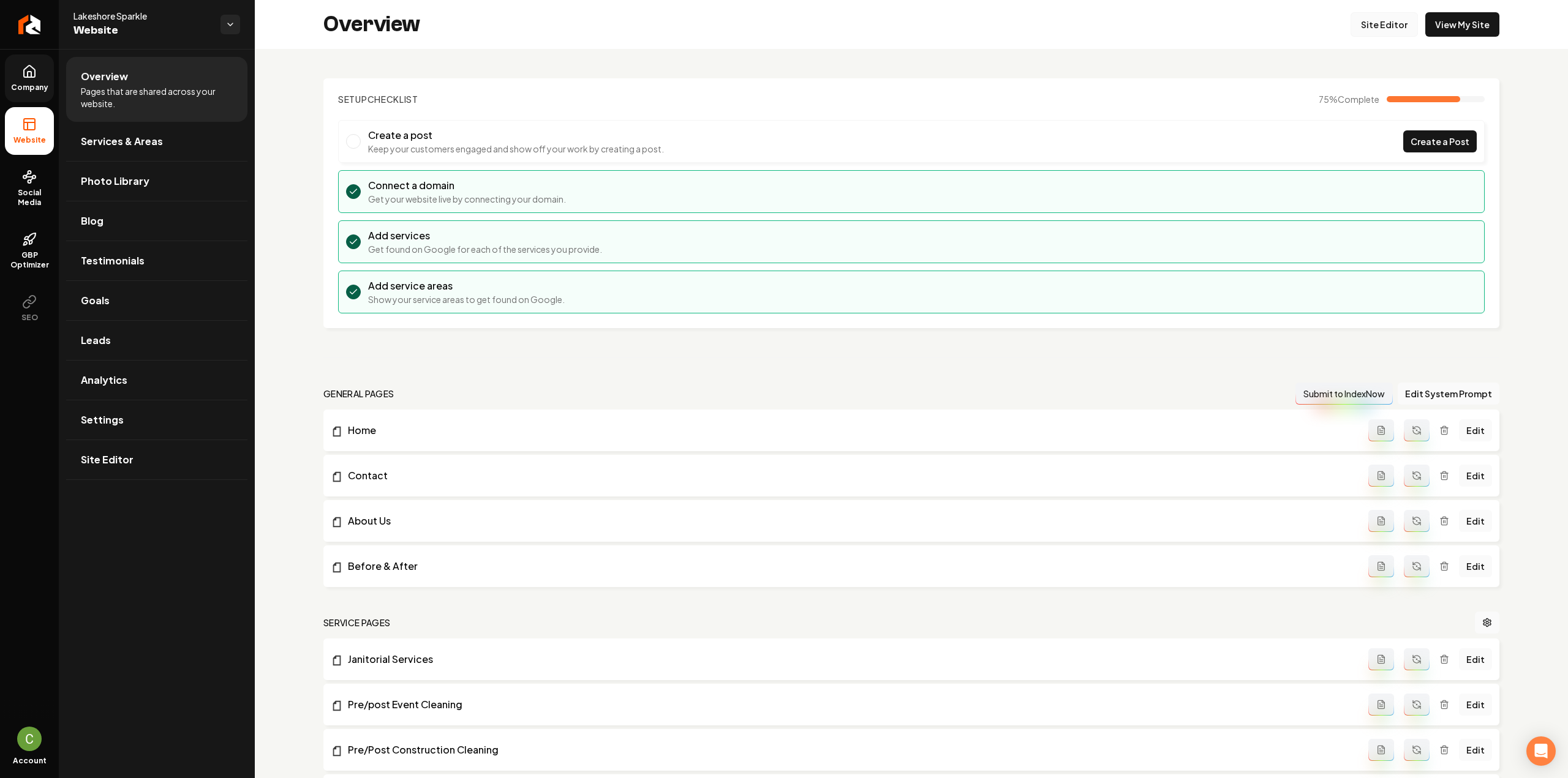
click at [1378, 20] on link "Site Editor" at bounding box center [1384, 25] width 67 height 25
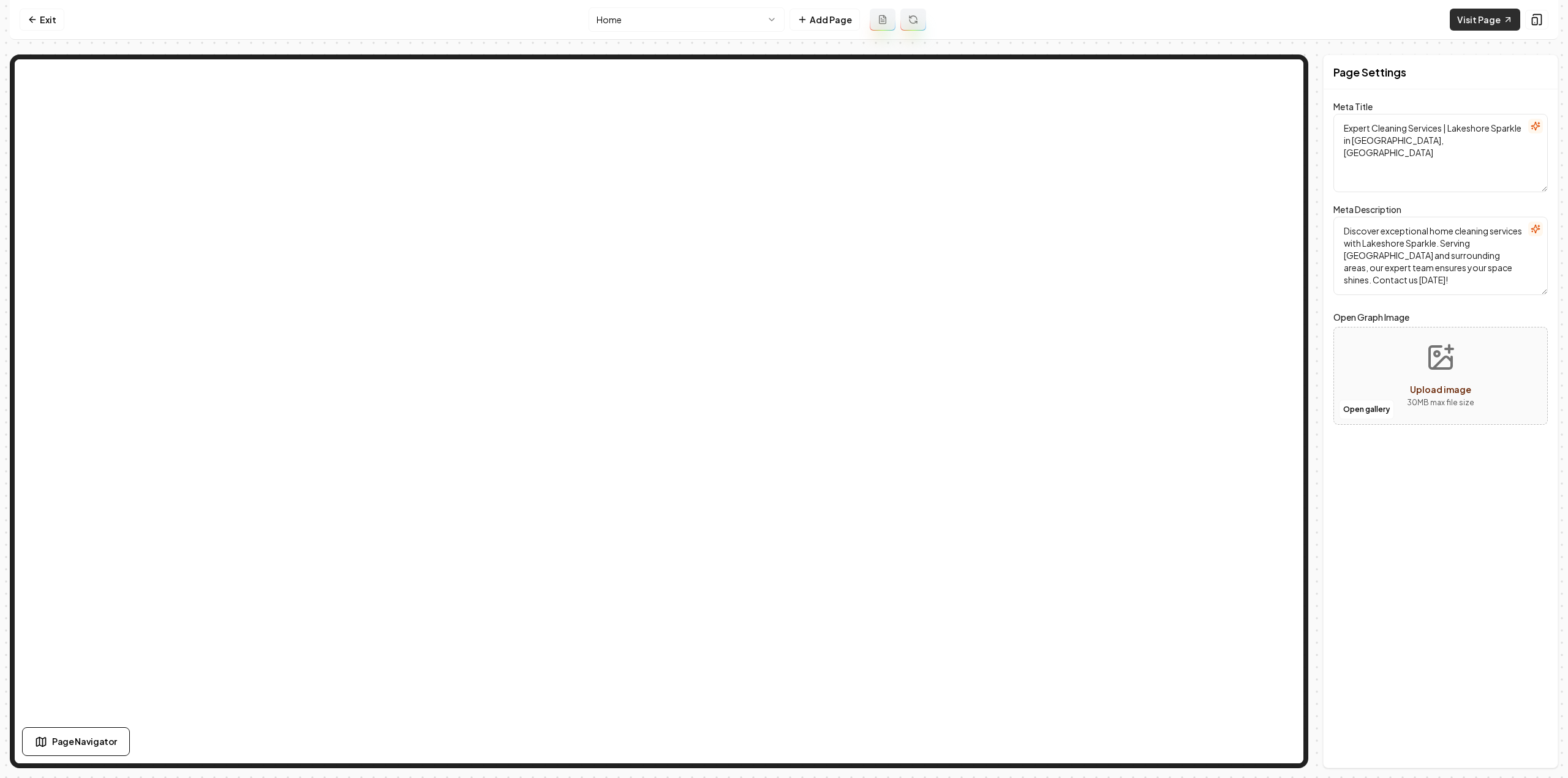
drag, startPoint x: 1482, startPoint y: 18, endPoint x: 1458, endPoint y: 20, distance: 24.1
click at [1482, 18] on link "Visit Page" at bounding box center [1485, 20] width 70 height 22
click at [60, 17] on link "Exit" at bounding box center [42, 20] width 45 height 22
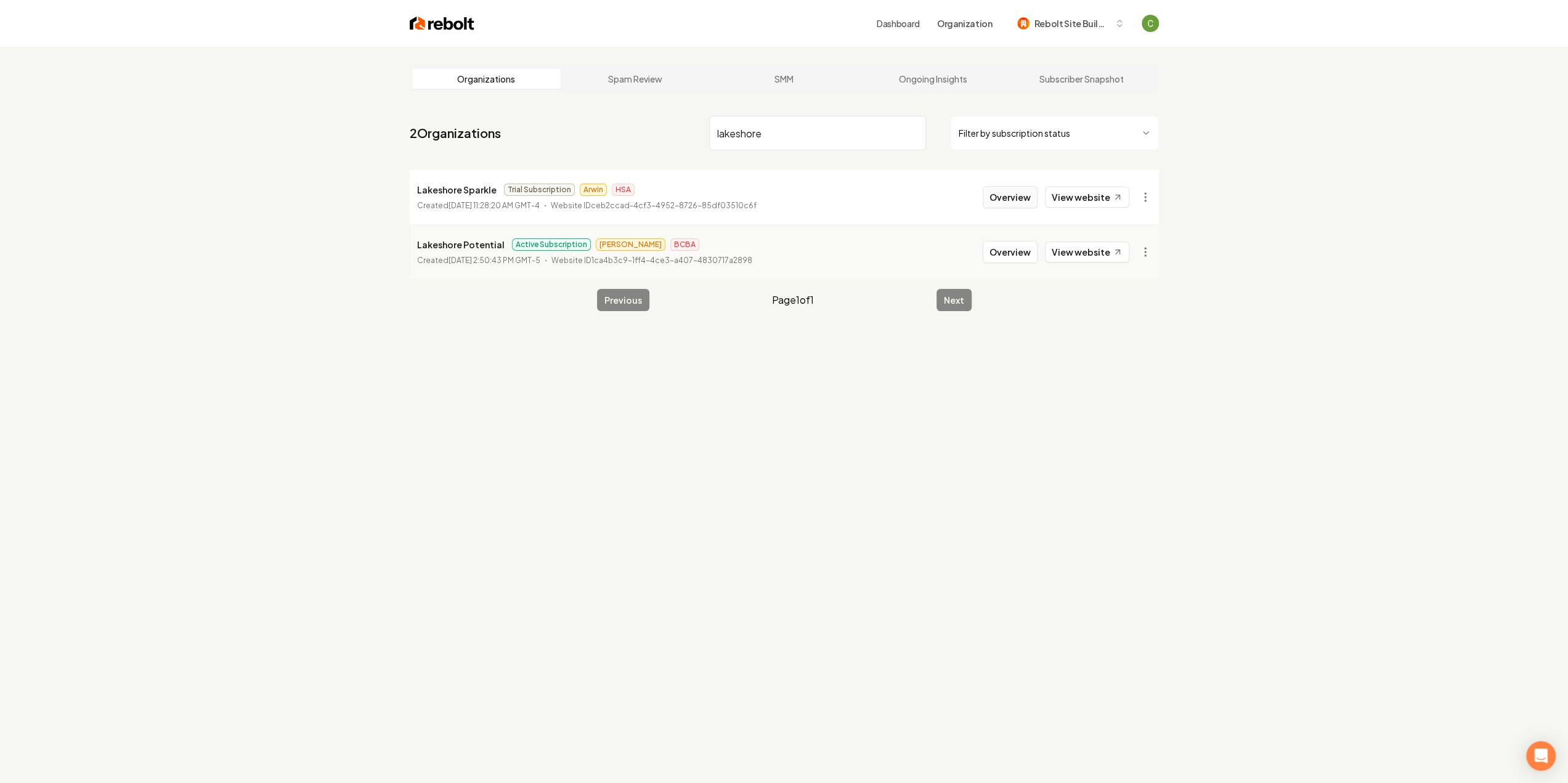
type input "lakeshore"
click at [1014, 195] on button "Overview" at bounding box center [1010, 197] width 55 height 22
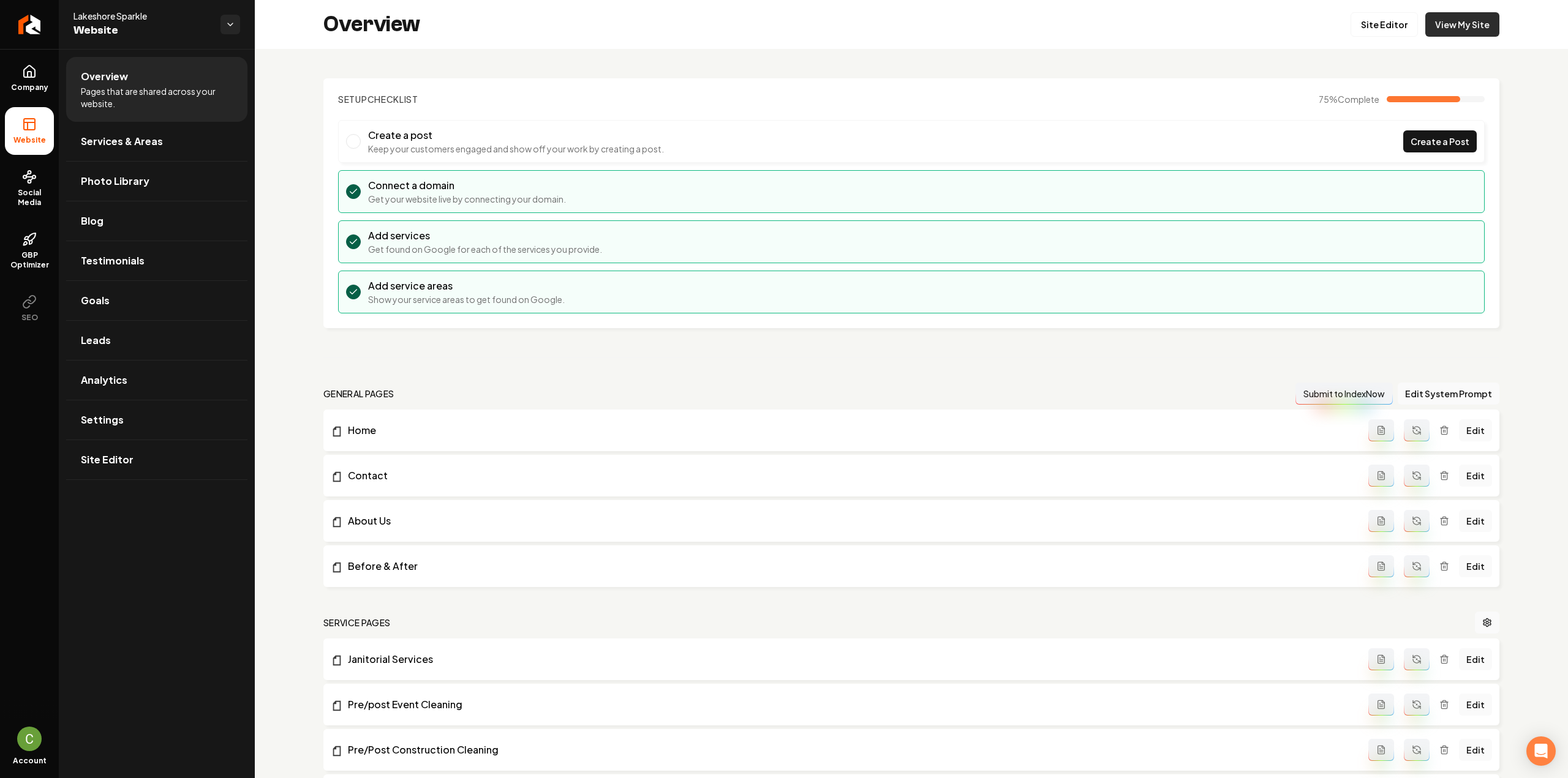
click at [1463, 28] on link "View My Site" at bounding box center [1462, 25] width 74 height 25
click at [32, 69] on icon at bounding box center [30, 71] width 15 height 15
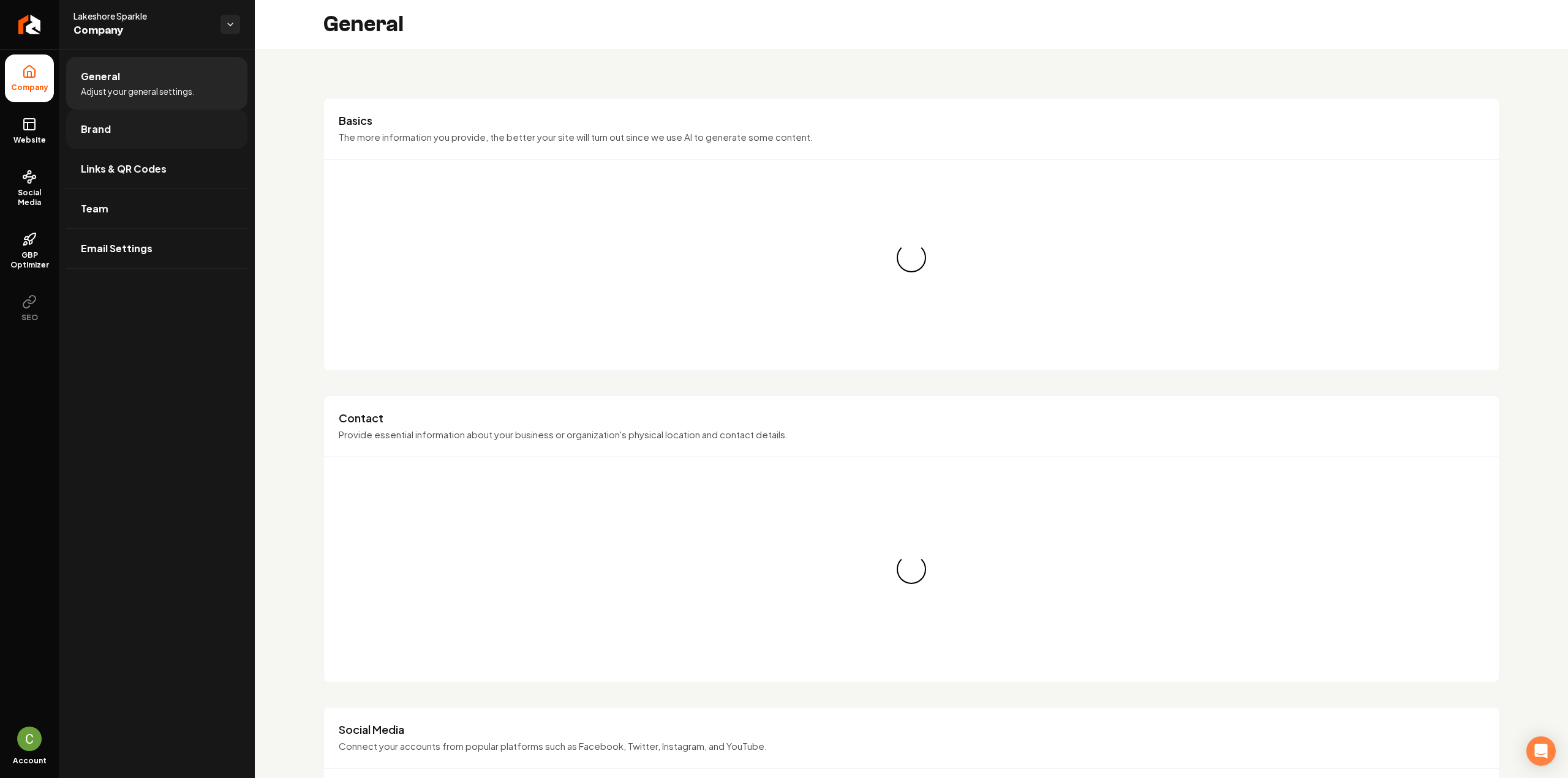
click at [137, 135] on link "Brand" at bounding box center [156, 129] width 181 height 39
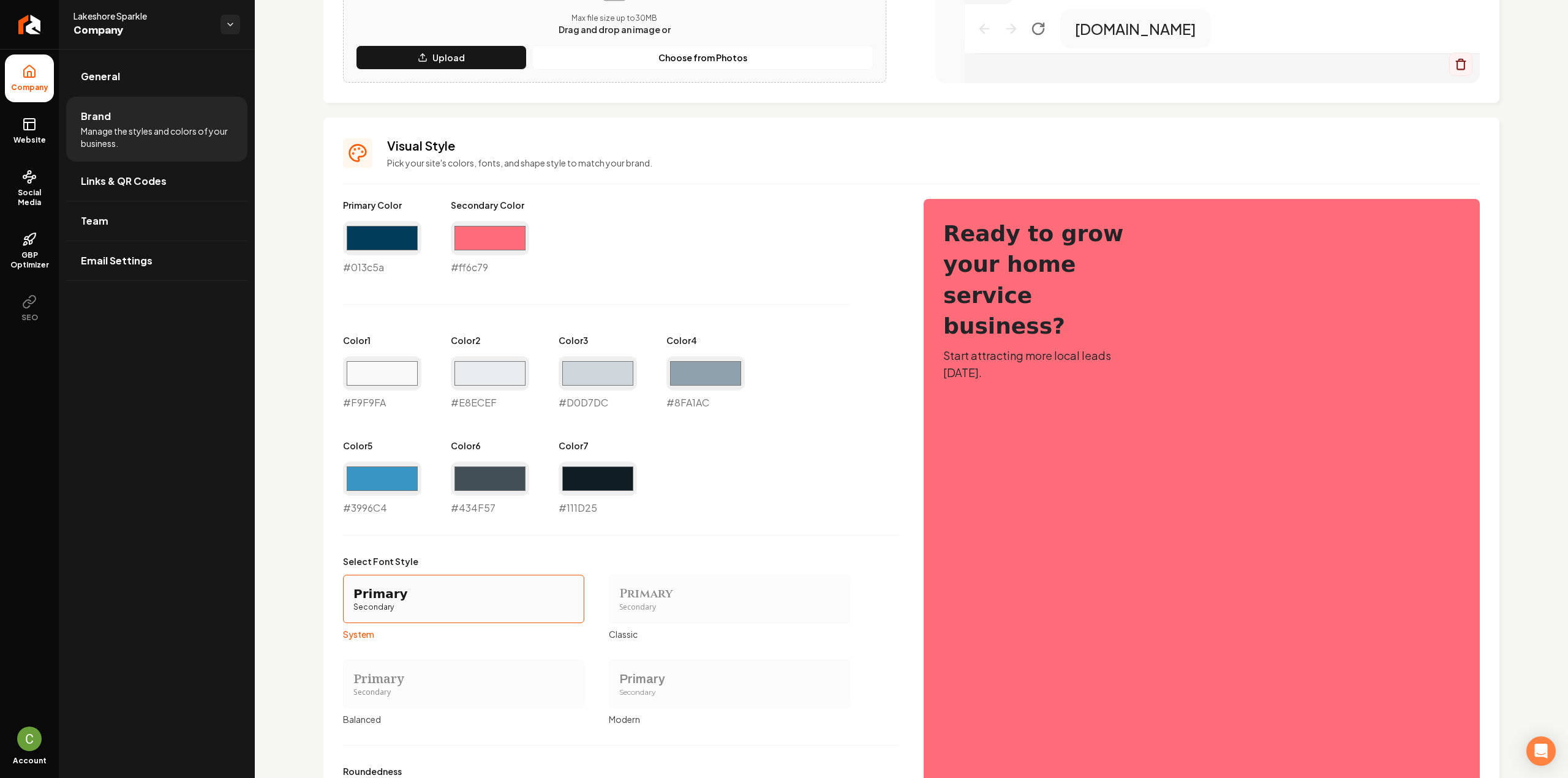
scroll to position [428, 0]
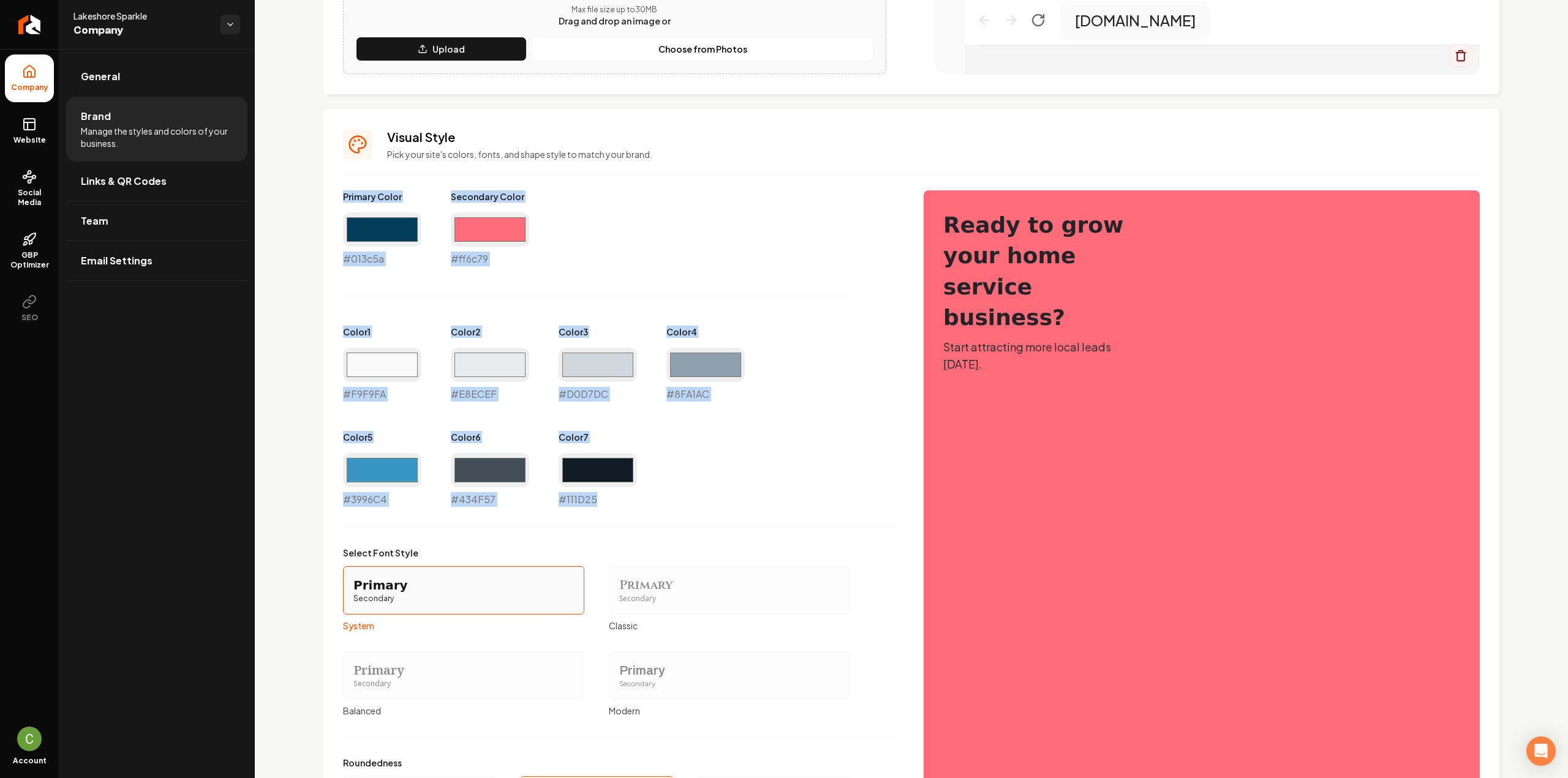
drag, startPoint x: 643, startPoint y: 498, endPoint x: 301, endPoint y: 182, distance: 465.6
click at [301, 182] on div "Logo & Icon Add your business logo and icon to personalize your website appeara…" at bounding box center [911, 251] width 1313 height 1261
copy div "Primary Color #013c5a Secondary Color #ff6c79 Color 1 #F9F9FA Color 2 #E8ECEF C…"
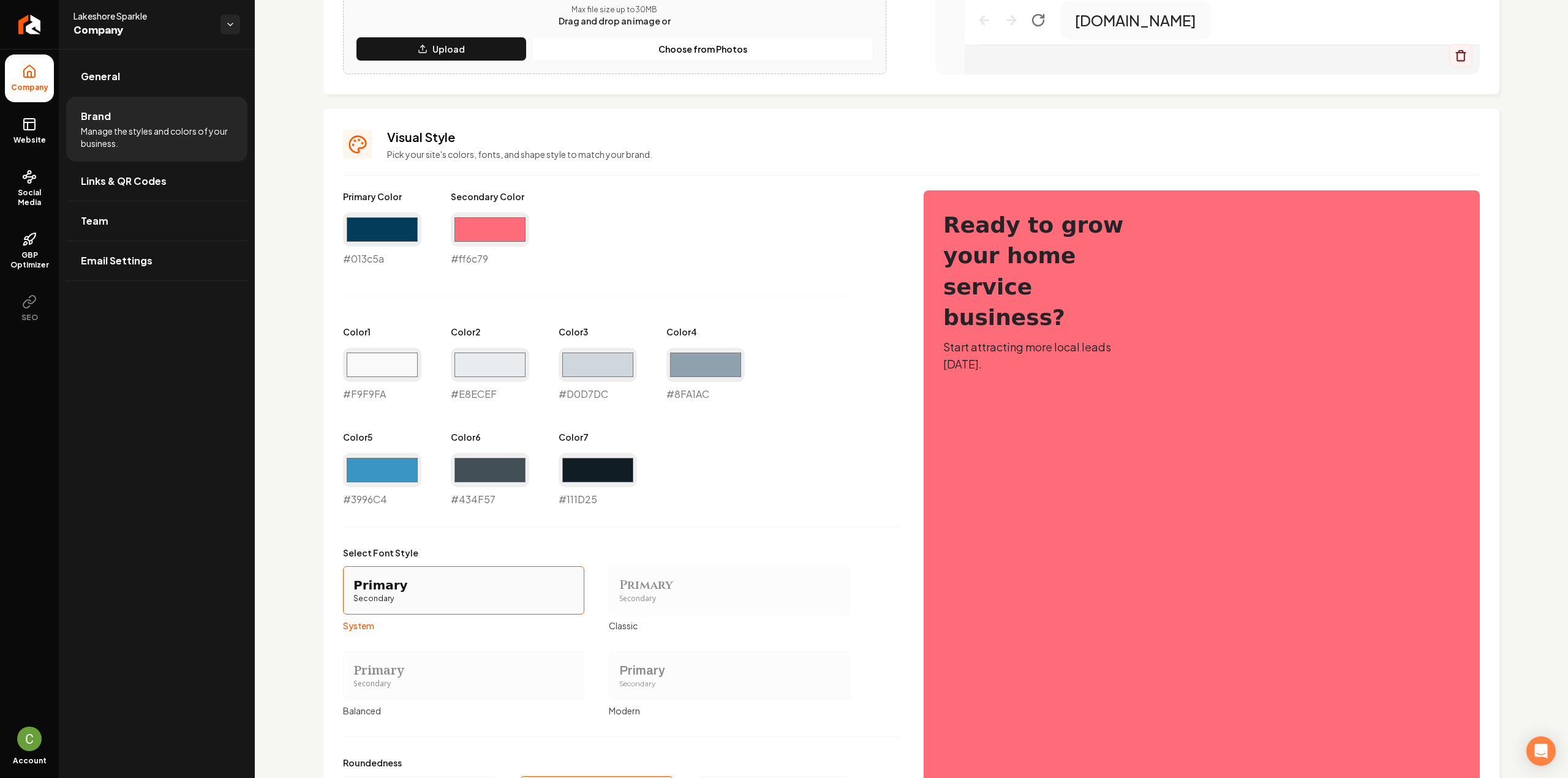
click at [536, 101] on div "Logo & Icon Add your business logo and icon to personalize your website appeara…" at bounding box center [911, 251] width 1176 height 1202
click at [34, 127] on rect at bounding box center [30, 124] width 11 height 11
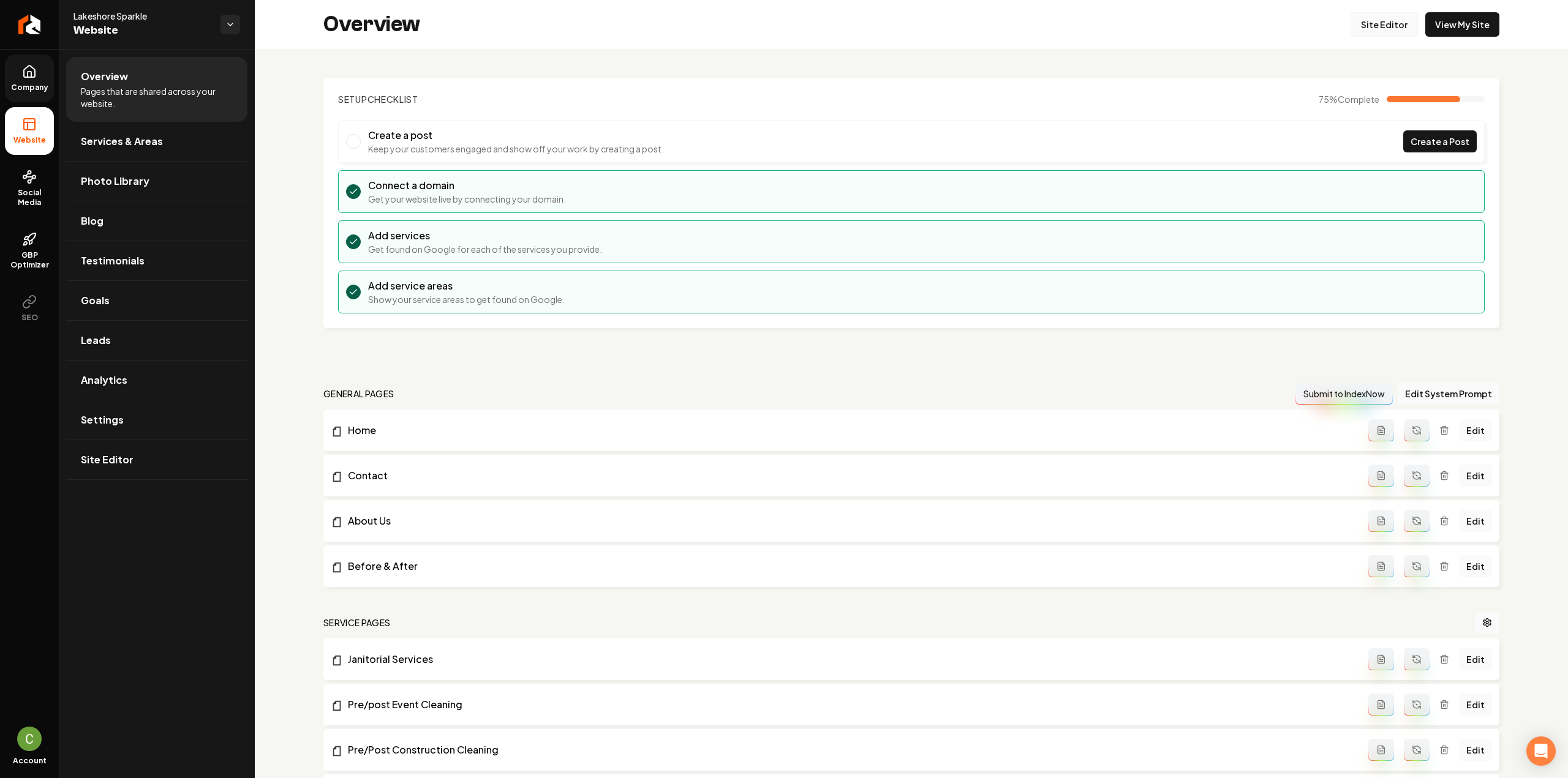
click at [1367, 24] on link "Site Editor" at bounding box center [1384, 25] width 67 height 25
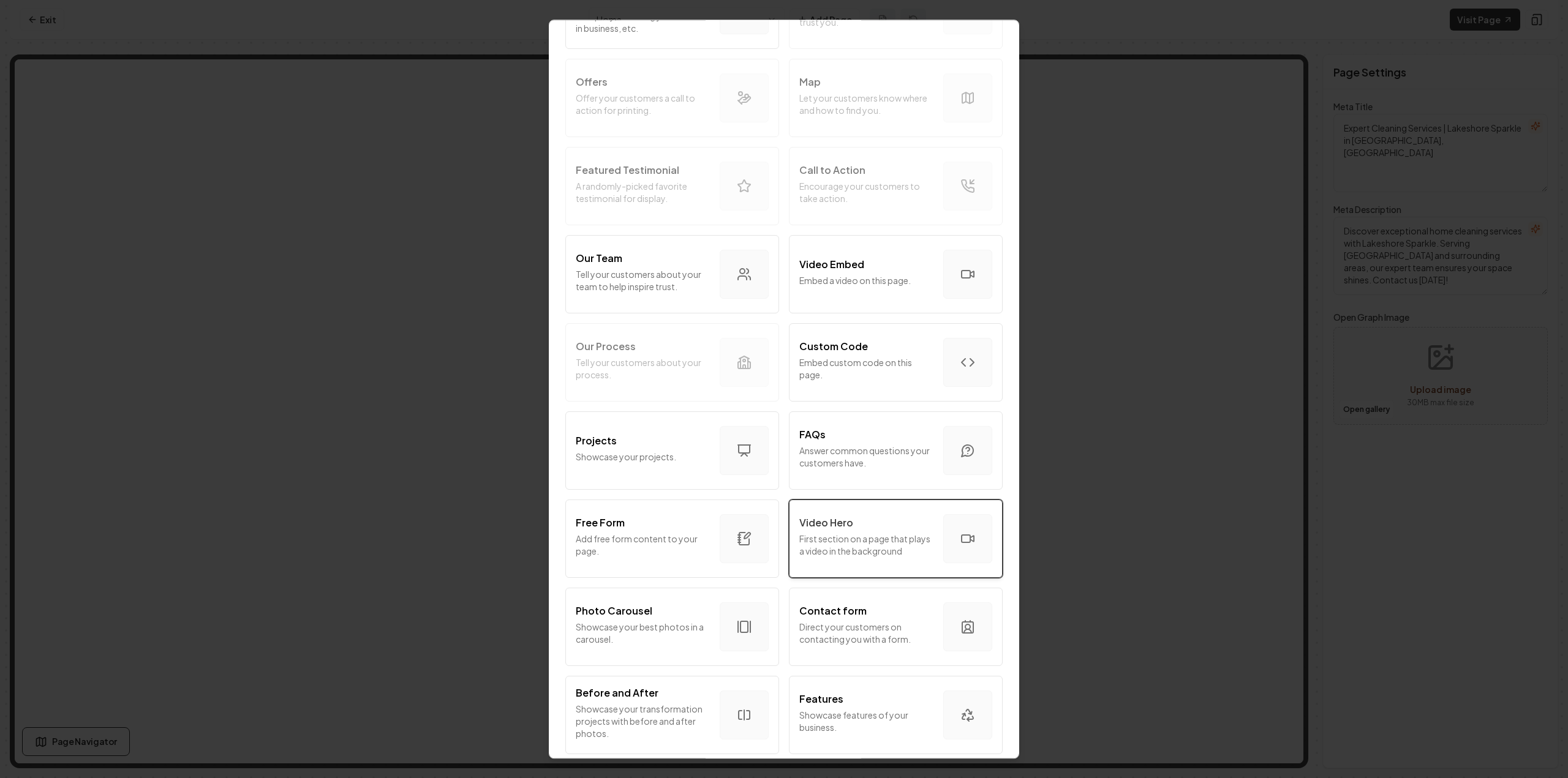
scroll to position [414, 0]
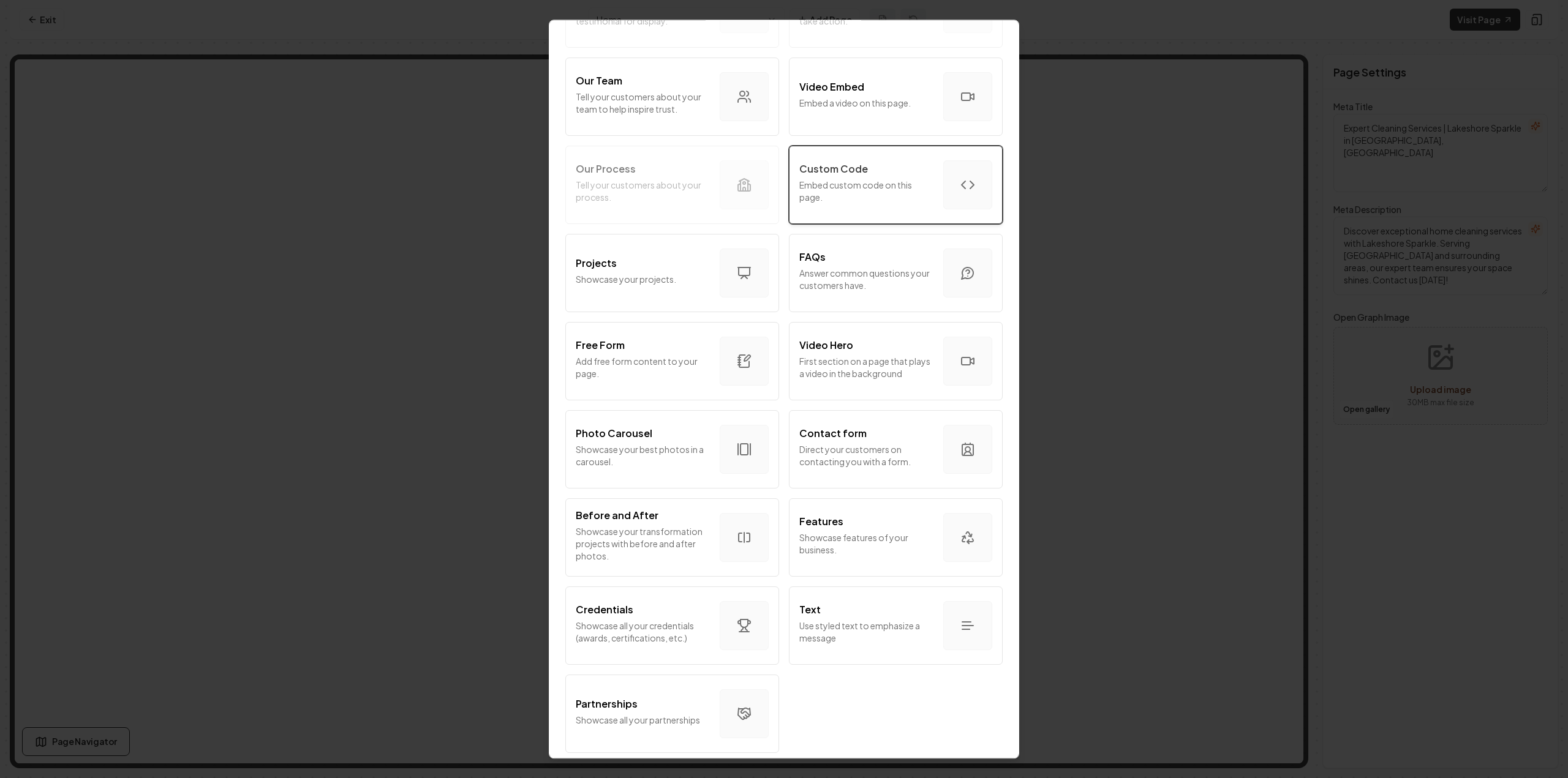
click at [828, 190] on p "Embed custom code on this page." at bounding box center [867, 191] width 134 height 25
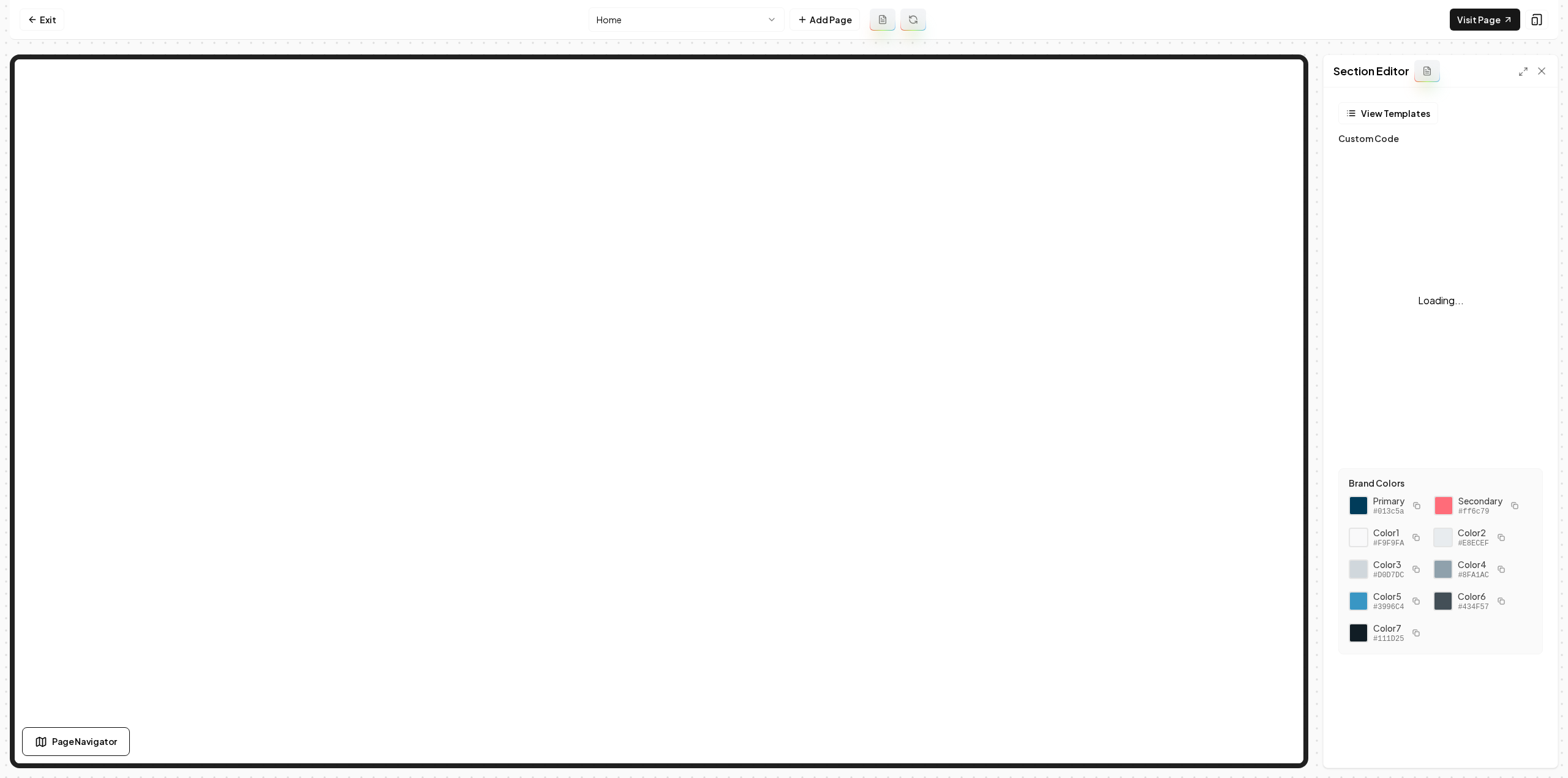
click at [1438, 246] on div "Loading..." at bounding box center [1441, 300] width 204 height 306
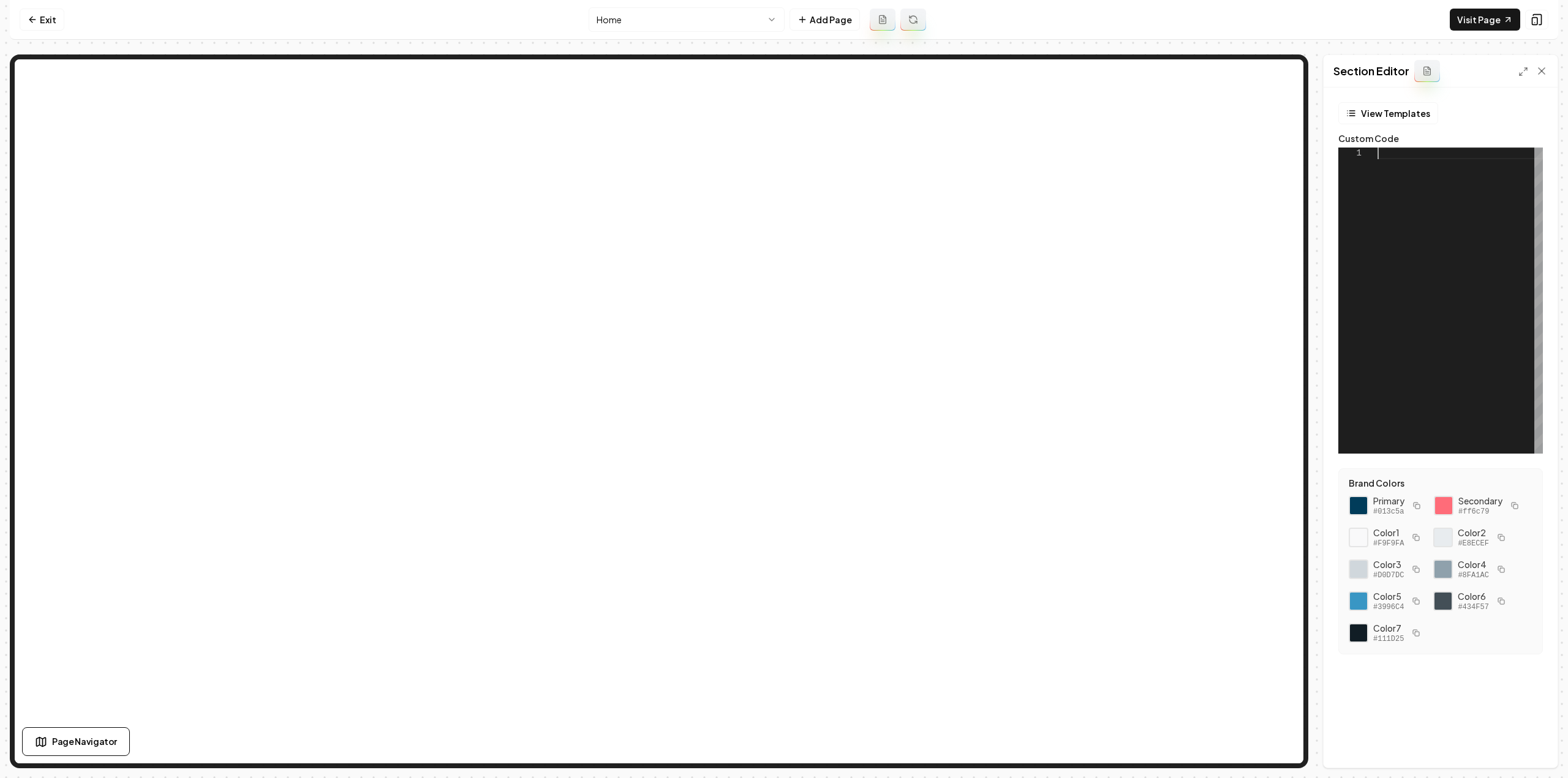
click at [1412, 261] on div at bounding box center [1460, 300] width 166 height 306
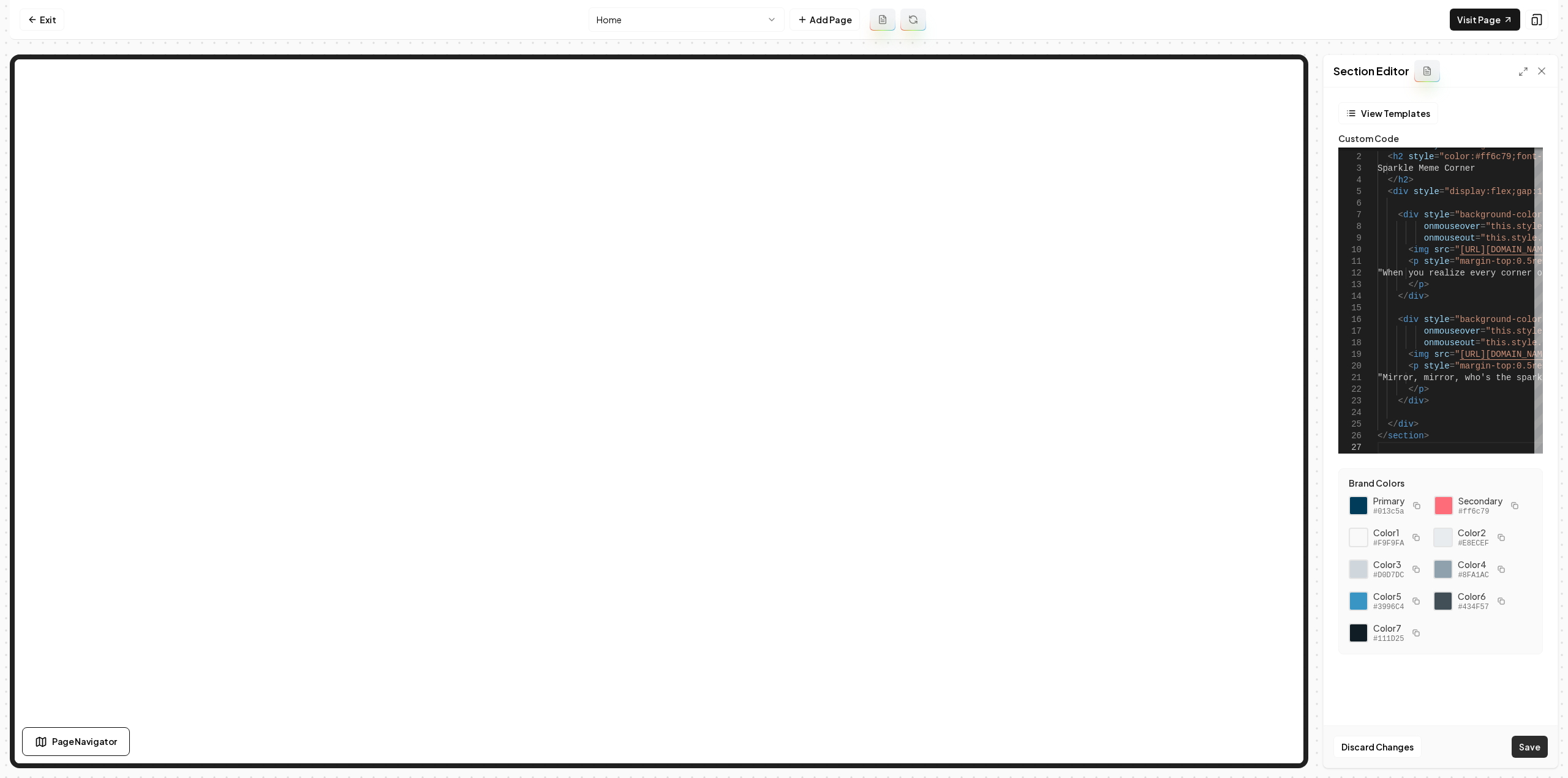
click at [1517, 745] on button "Save" at bounding box center [1530, 747] width 36 height 22
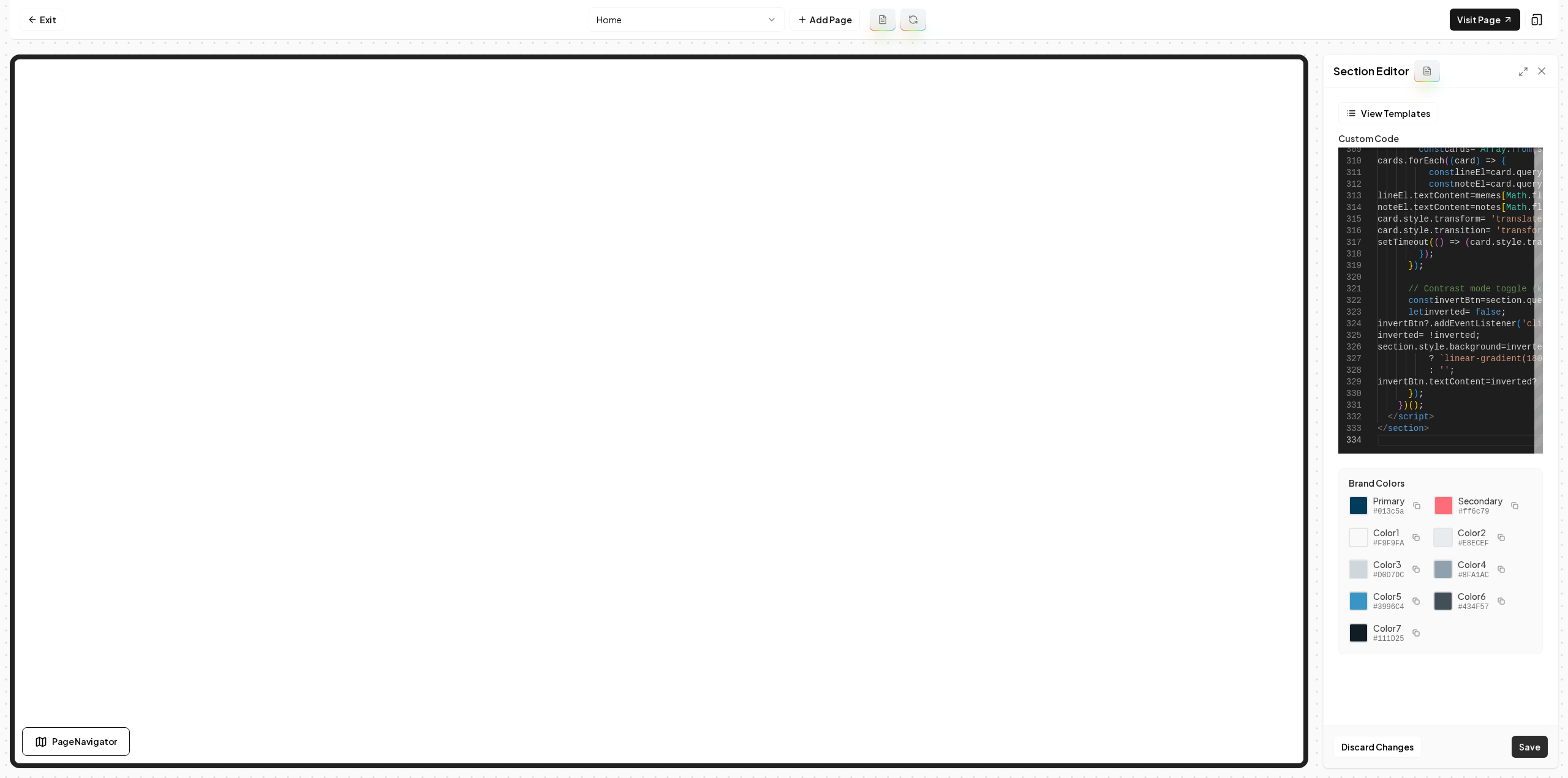
click at [1540, 749] on button "Save" at bounding box center [1530, 747] width 36 height 22
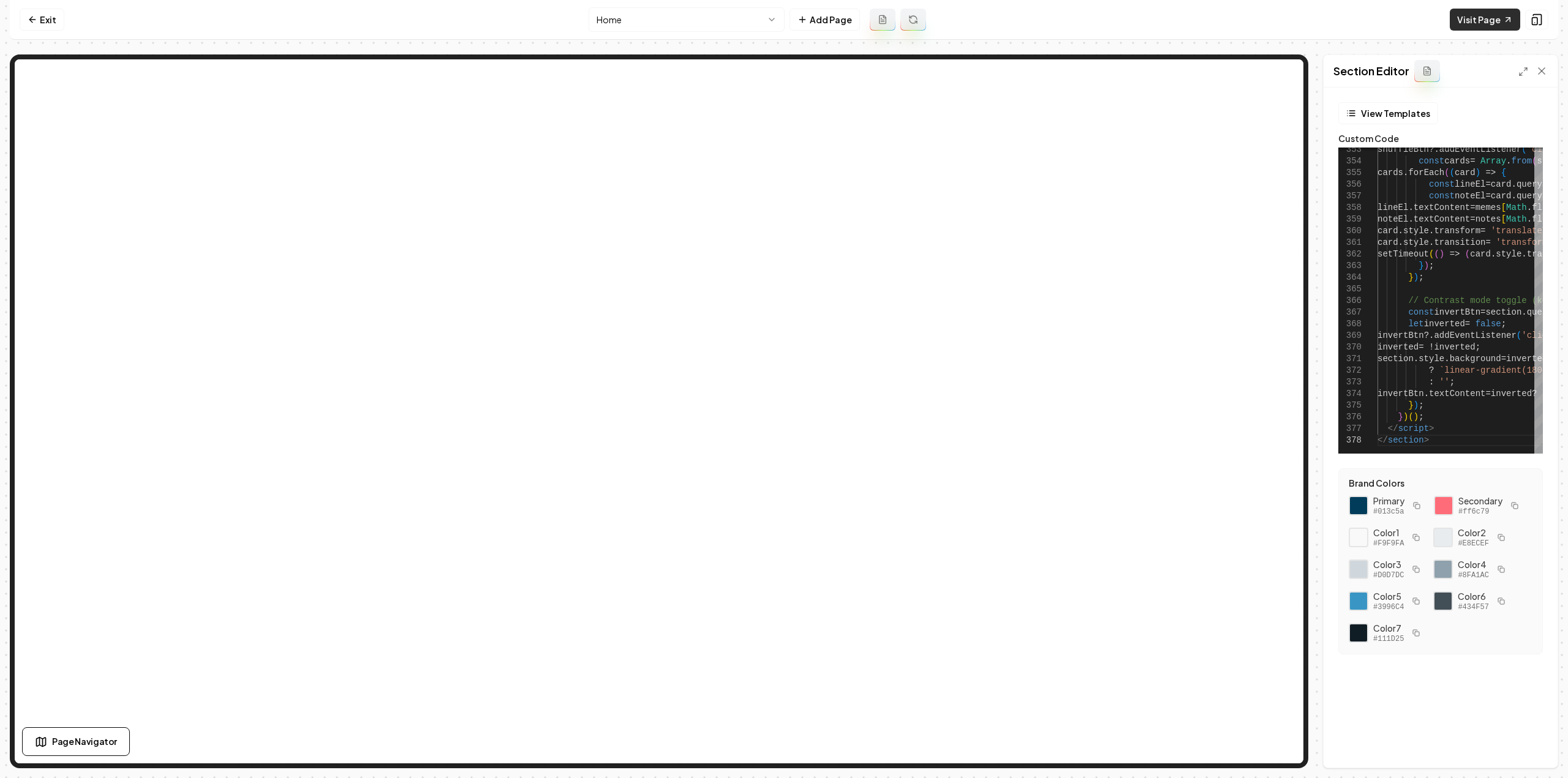
click at [1497, 20] on link "Visit Page" at bounding box center [1485, 20] width 70 height 22
click at [1508, 19] on icon at bounding box center [1508, 20] width 4 height 4
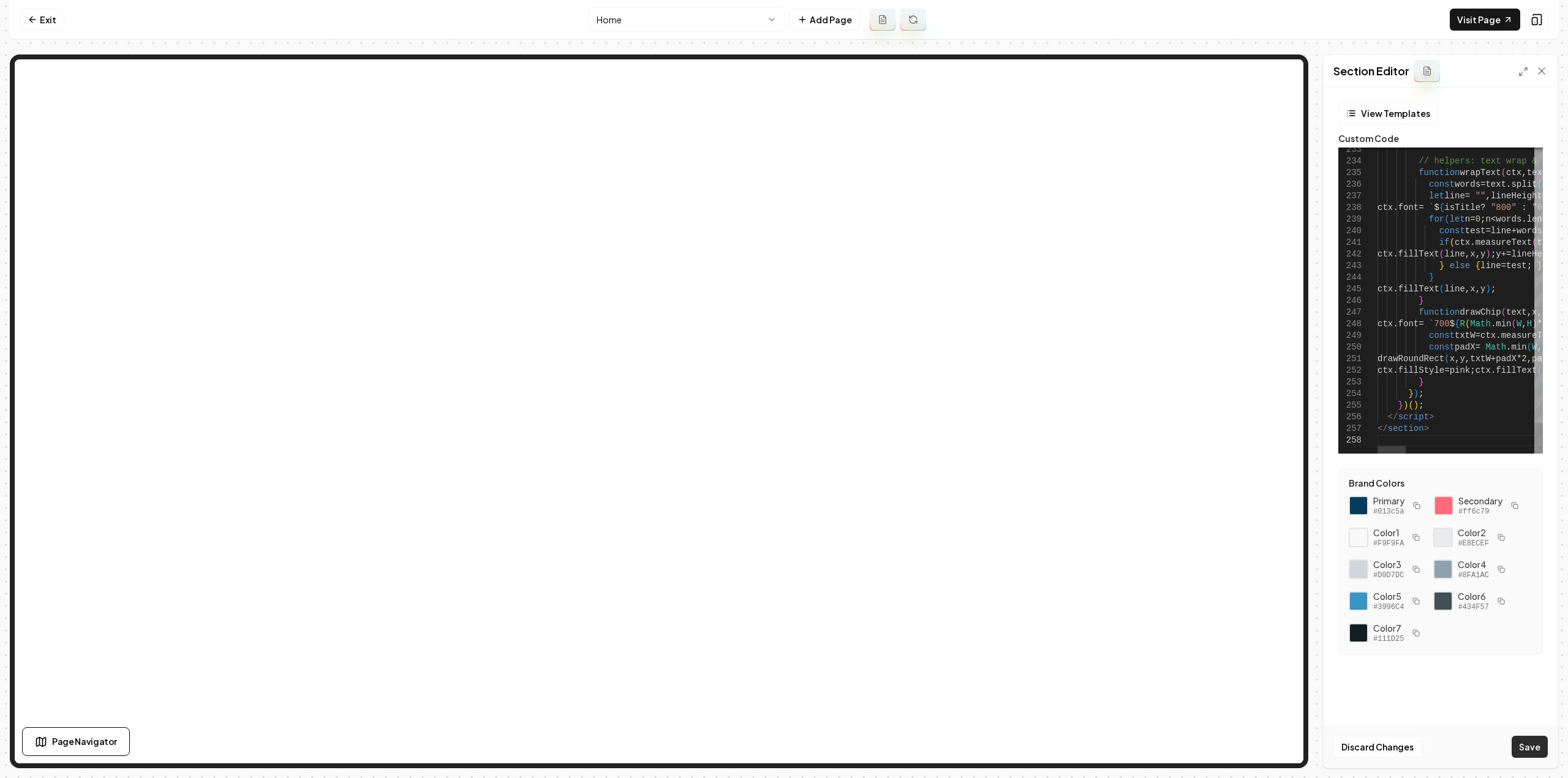
click at [1542, 746] on button "Save" at bounding box center [1530, 747] width 36 height 22
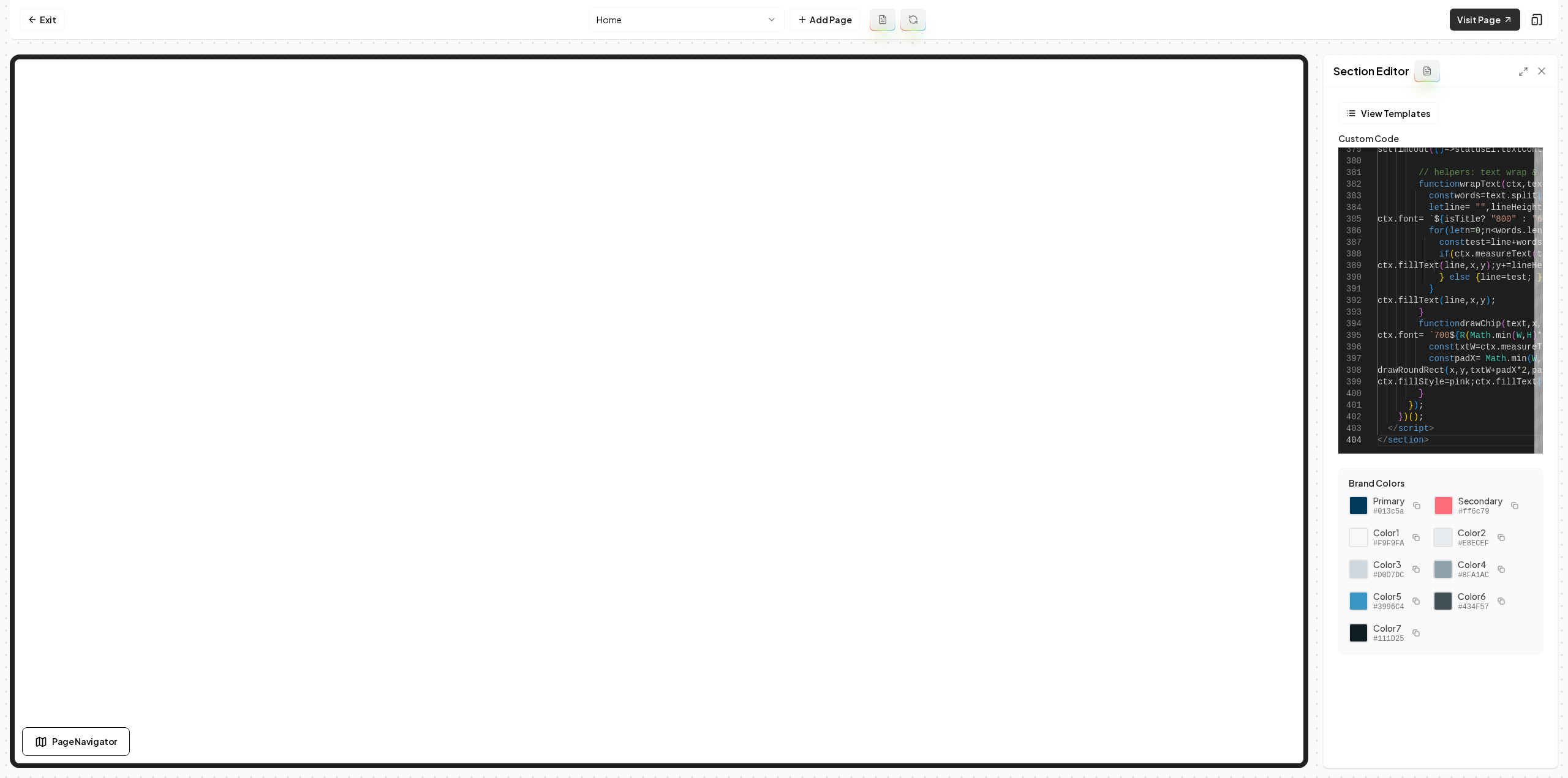
click at [1474, 17] on link "Visit Page" at bounding box center [1485, 20] width 70 height 22
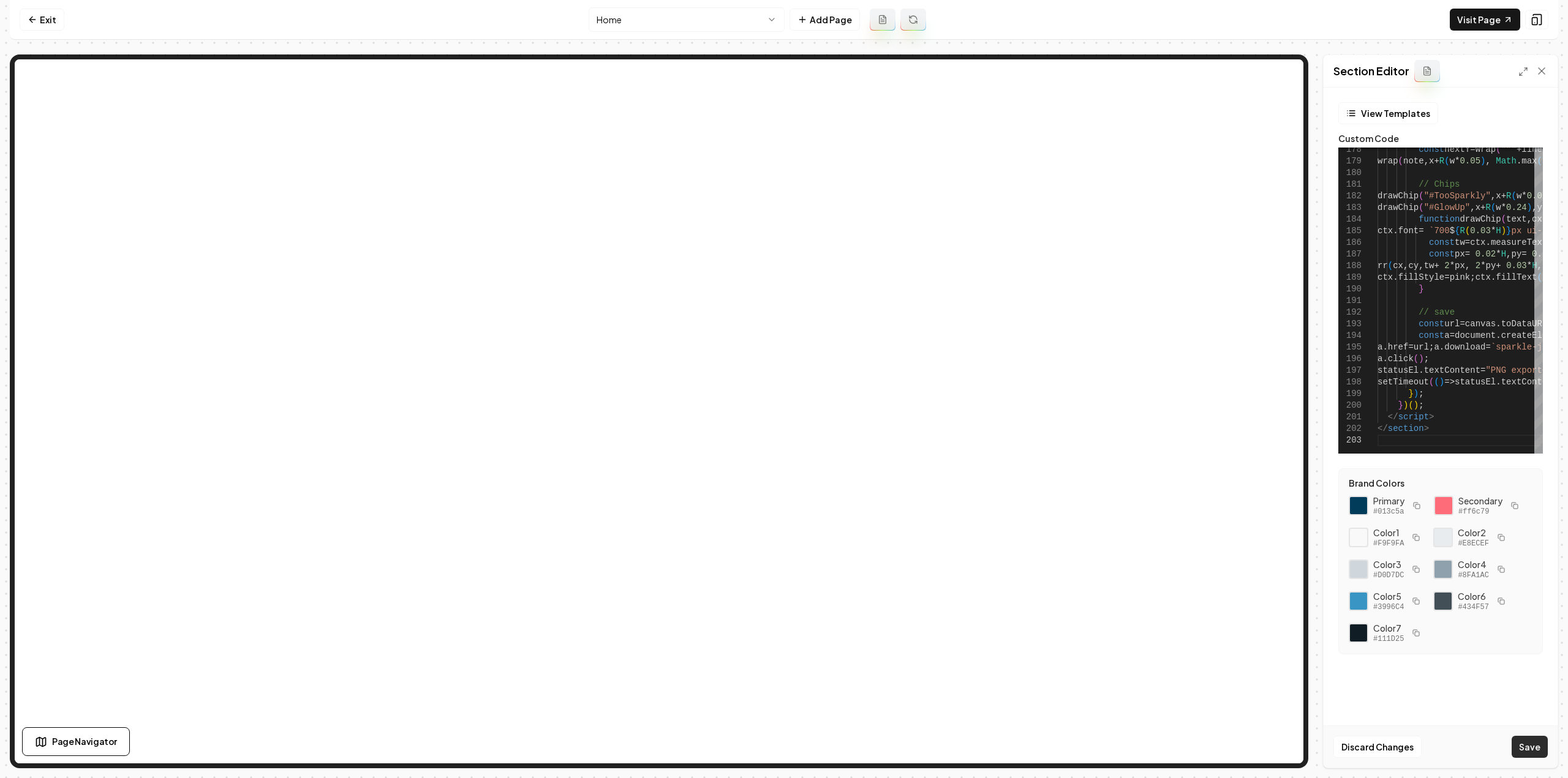
click at [1521, 745] on button "Save" at bounding box center [1530, 747] width 36 height 22
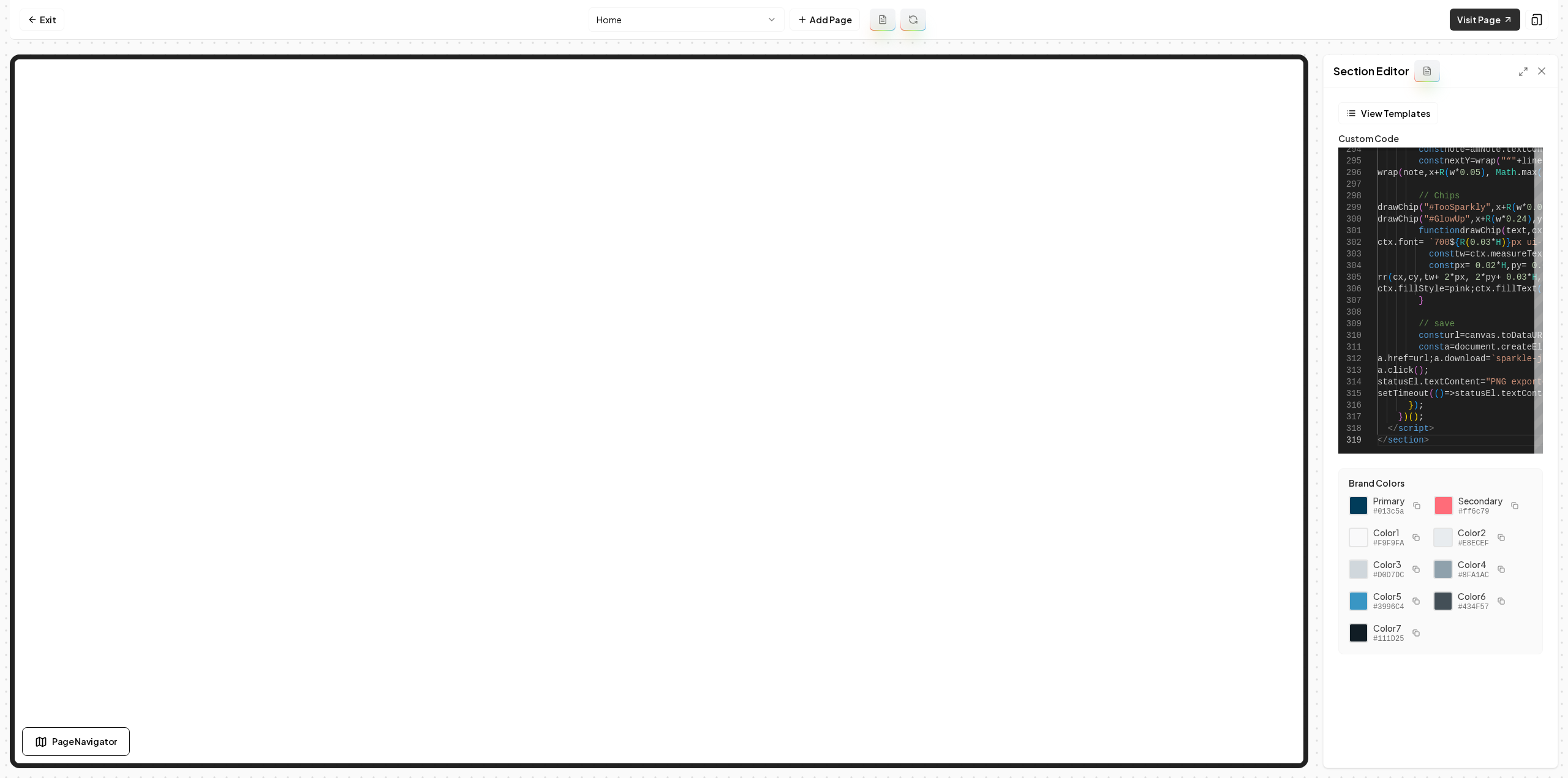
click at [1484, 15] on link "Visit Page" at bounding box center [1485, 20] width 70 height 22
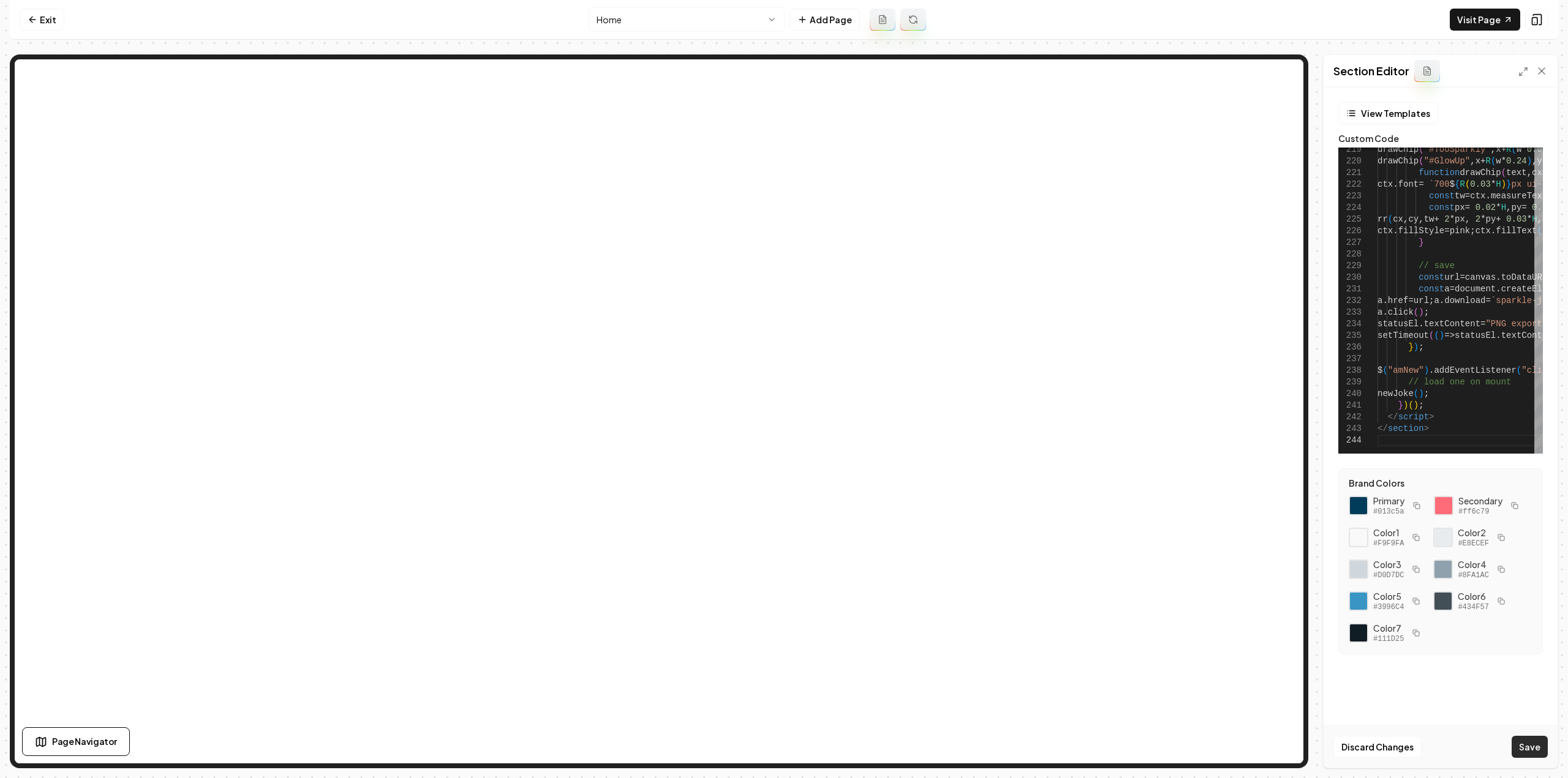
click at [1530, 747] on button "Save" at bounding box center [1530, 747] width 36 height 22
click at [1490, 23] on link "Visit Page" at bounding box center [1485, 20] width 70 height 22
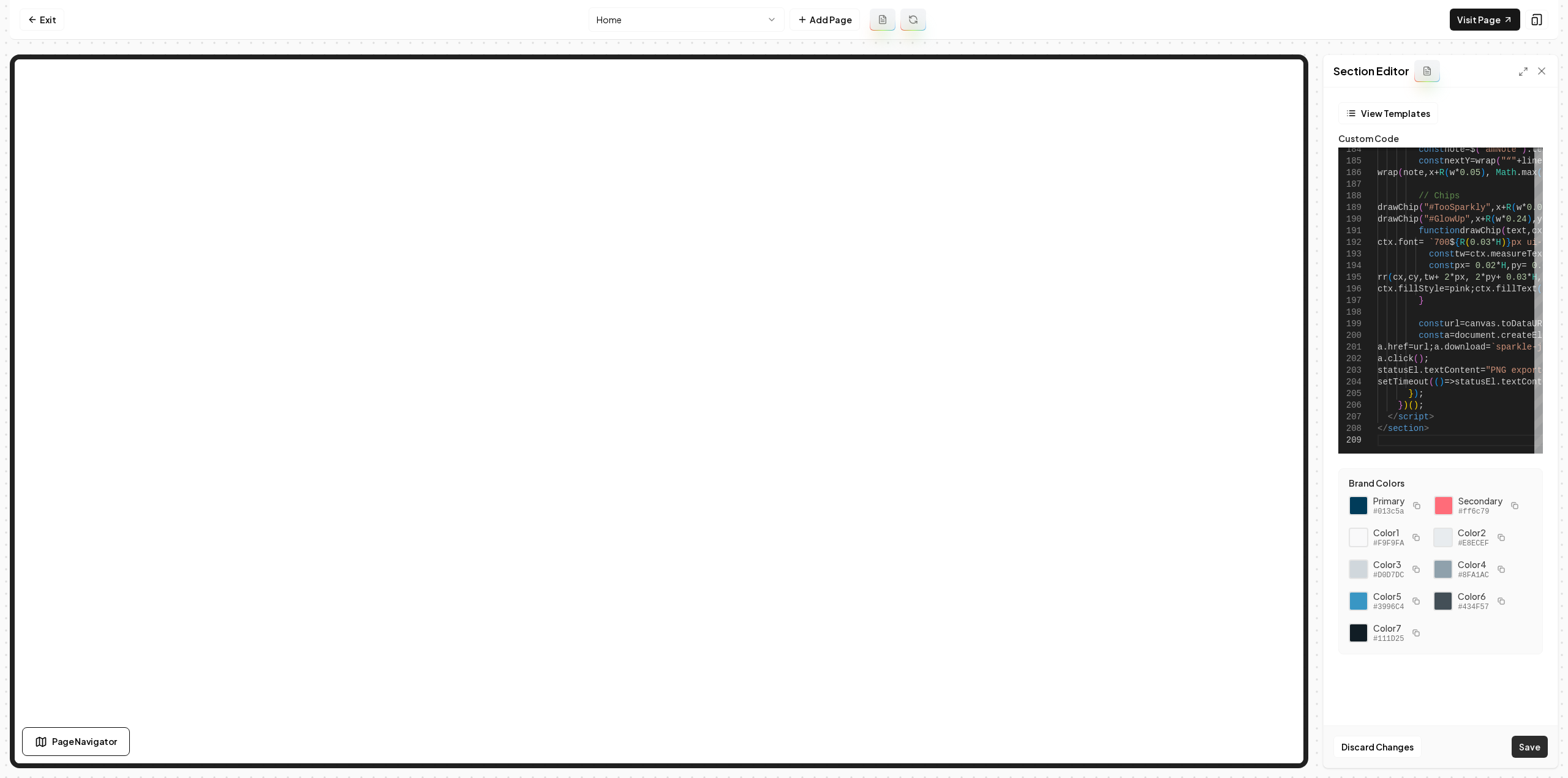
click at [1527, 747] on button "Save" at bounding box center [1530, 747] width 36 height 22
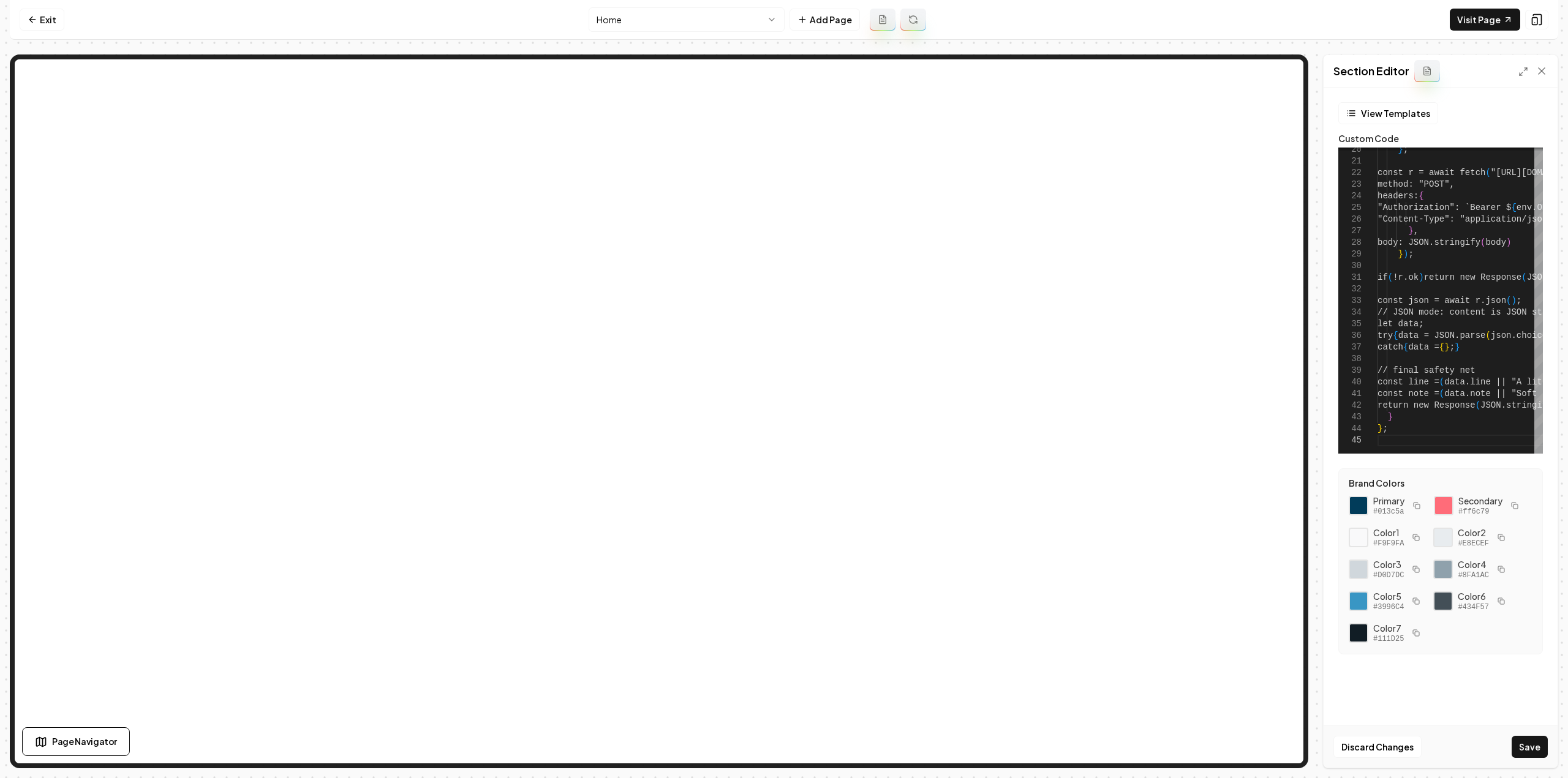
click at [1537, 745] on button "Save" at bounding box center [1530, 747] width 36 height 22
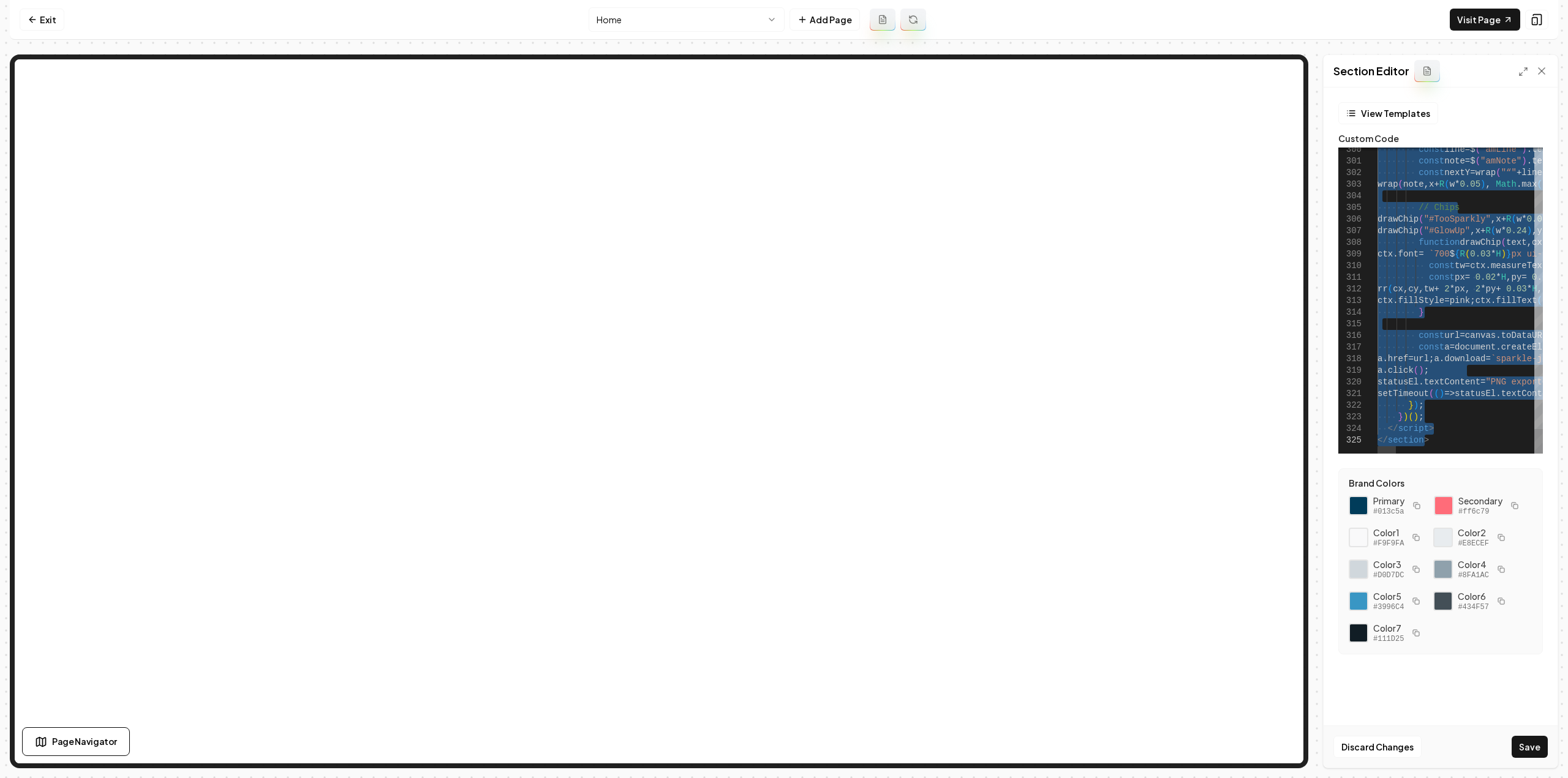
click at [1543, 395] on form "View Templates Custom Code 300 301 302 303 304 305 306 307 308 309 310 311 312 …" at bounding box center [1441, 393] width 214 height 582
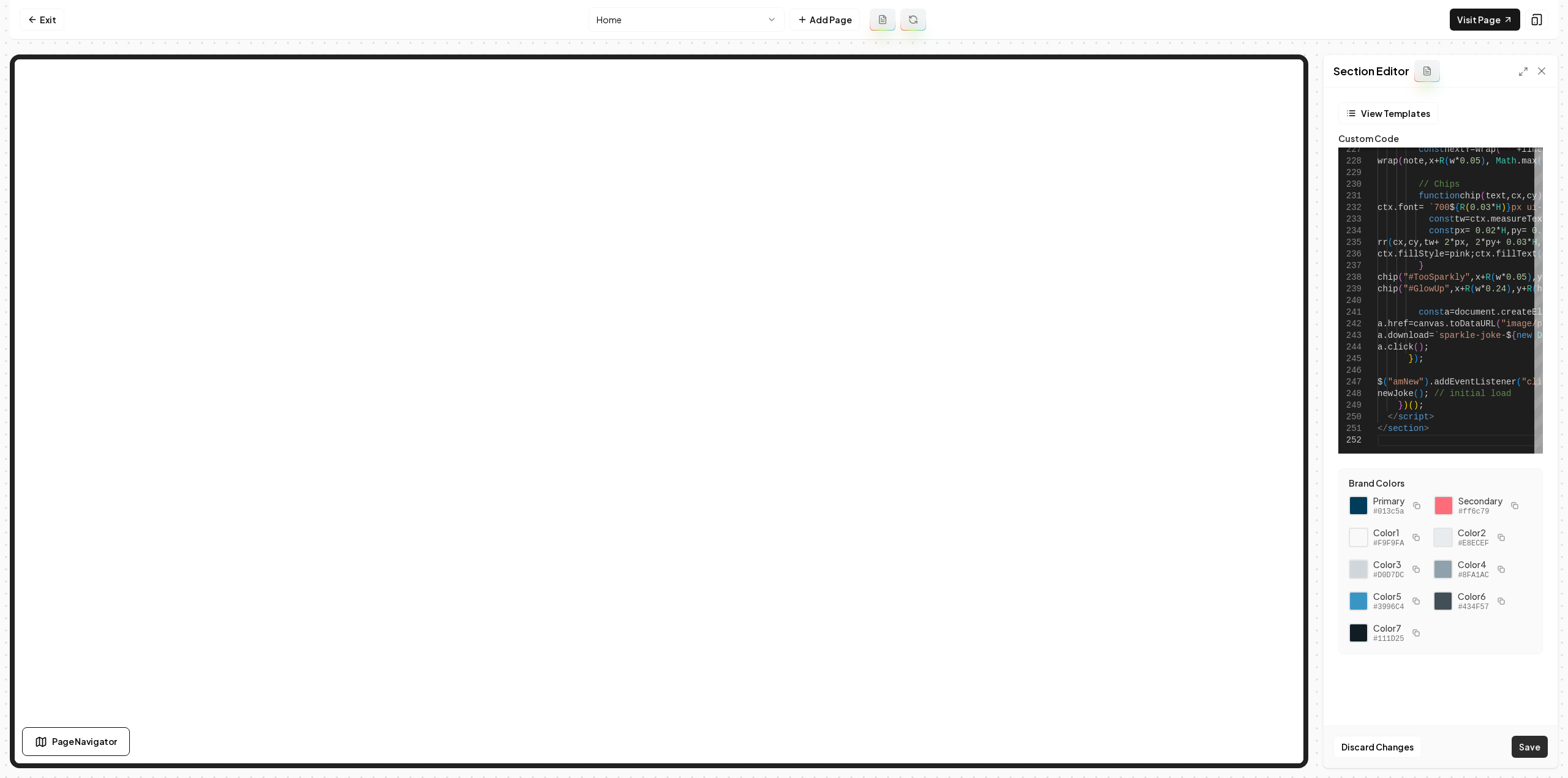
click at [1521, 752] on button "Save" at bounding box center [1530, 747] width 36 height 22
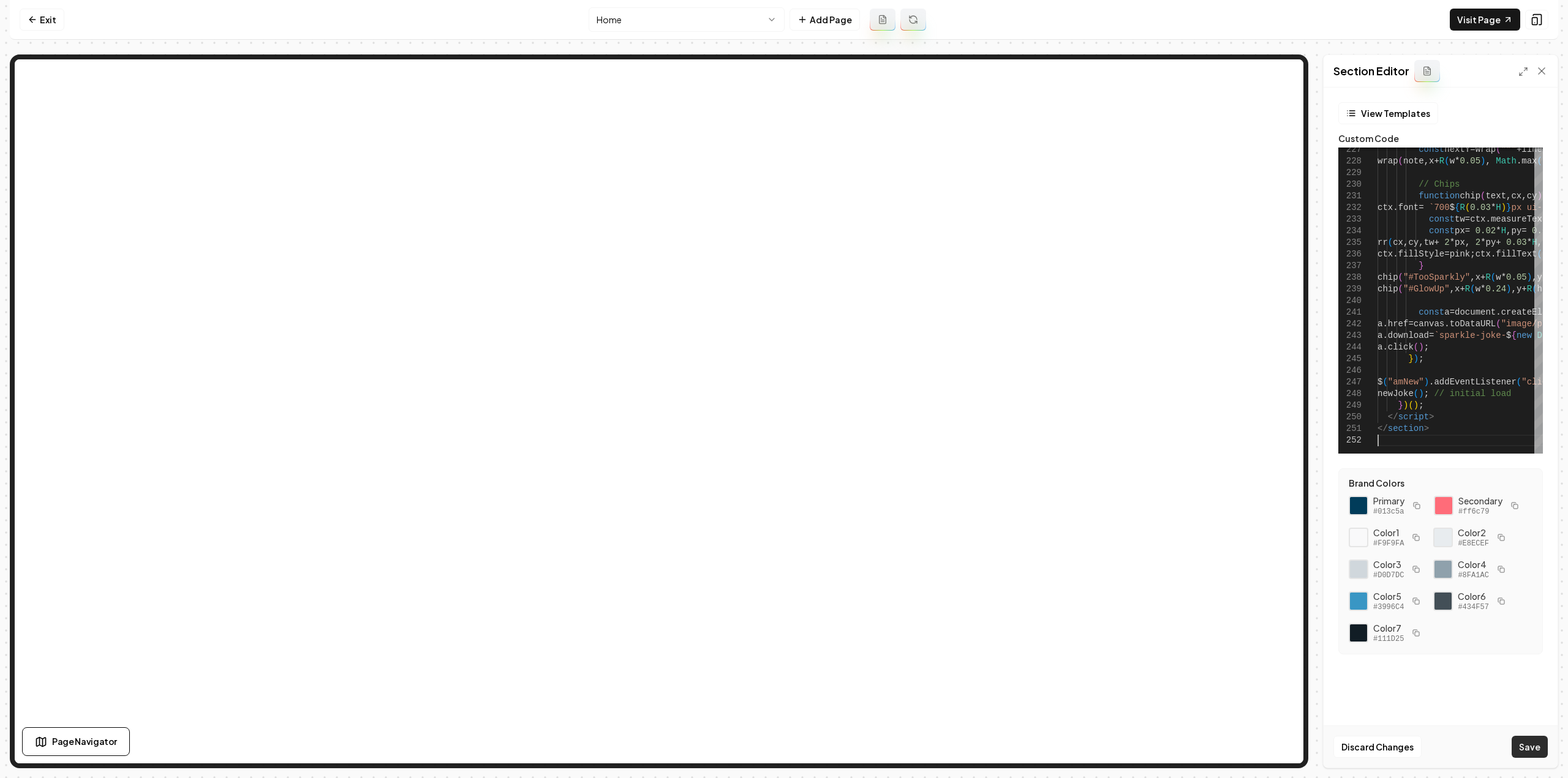
click at [1524, 753] on button "Save" at bounding box center [1530, 747] width 36 height 22
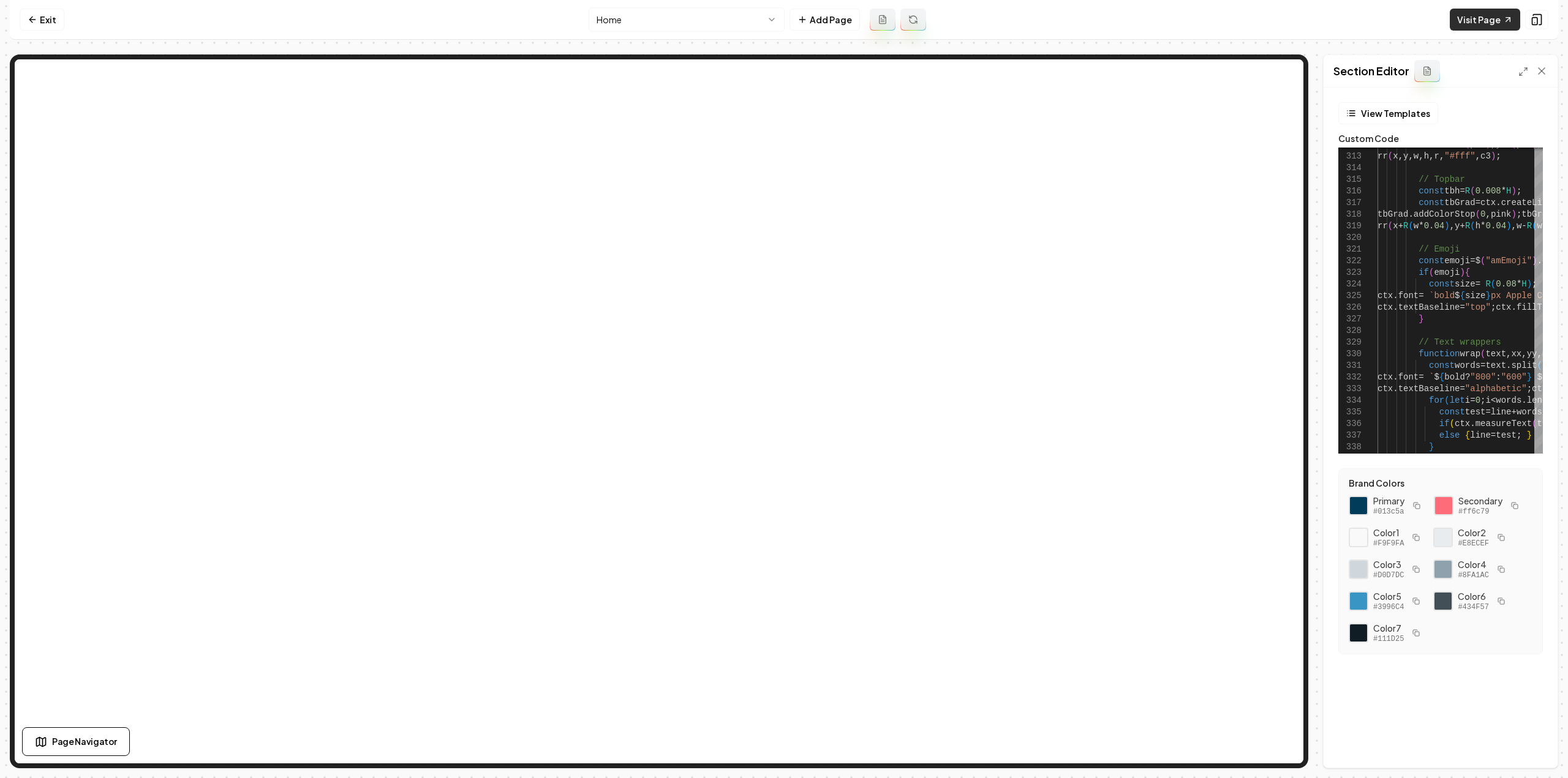
click at [1460, 24] on link "Visit Page" at bounding box center [1485, 20] width 70 height 22
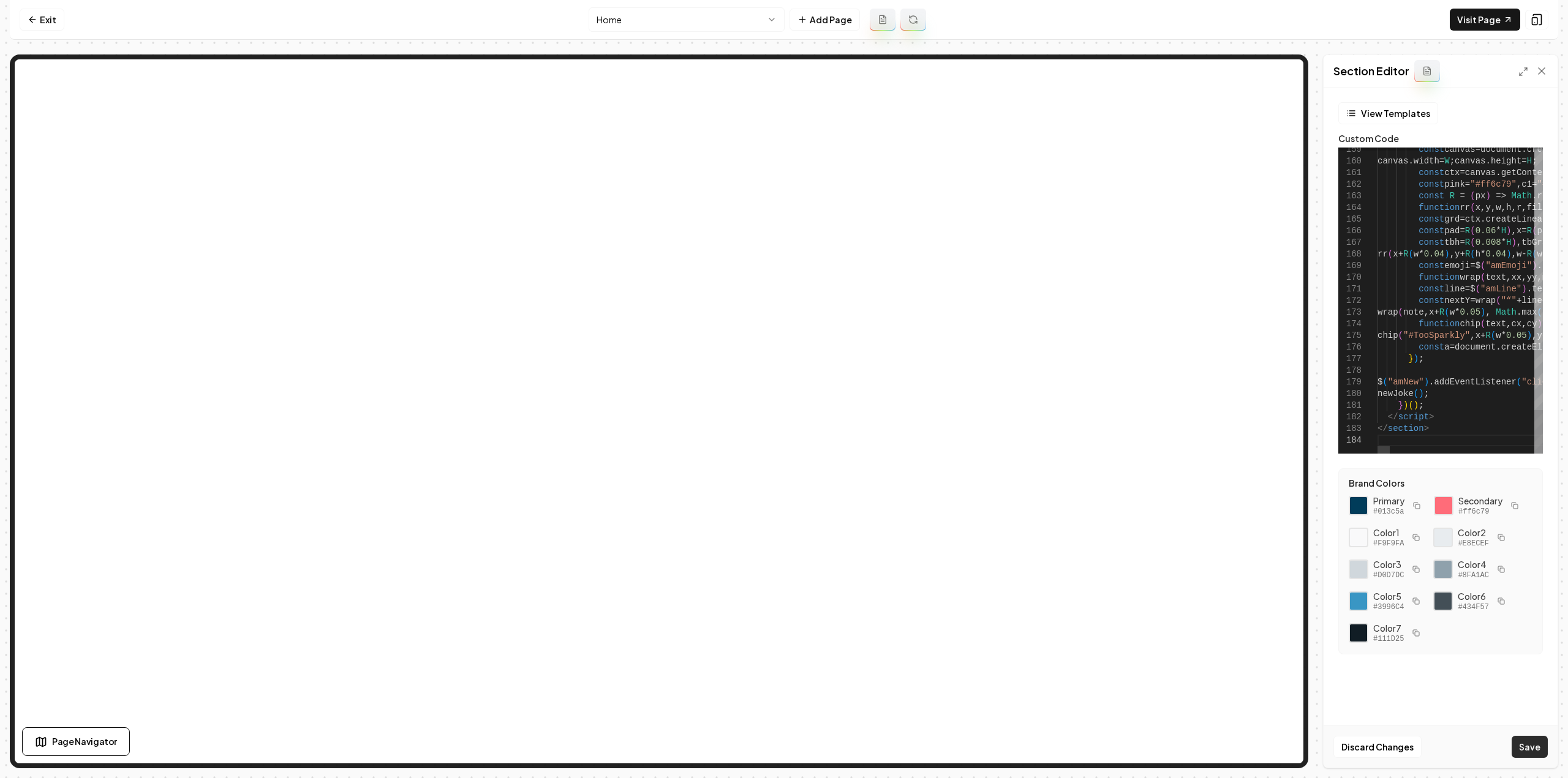
click at [1530, 750] on button "Save" at bounding box center [1530, 747] width 36 height 22
click at [1465, 17] on link "Visit Page" at bounding box center [1485, 20] width 70 height 22
click at [1536, 749] on button "Save" at bounding box center [1530, 747] width 36 height 22
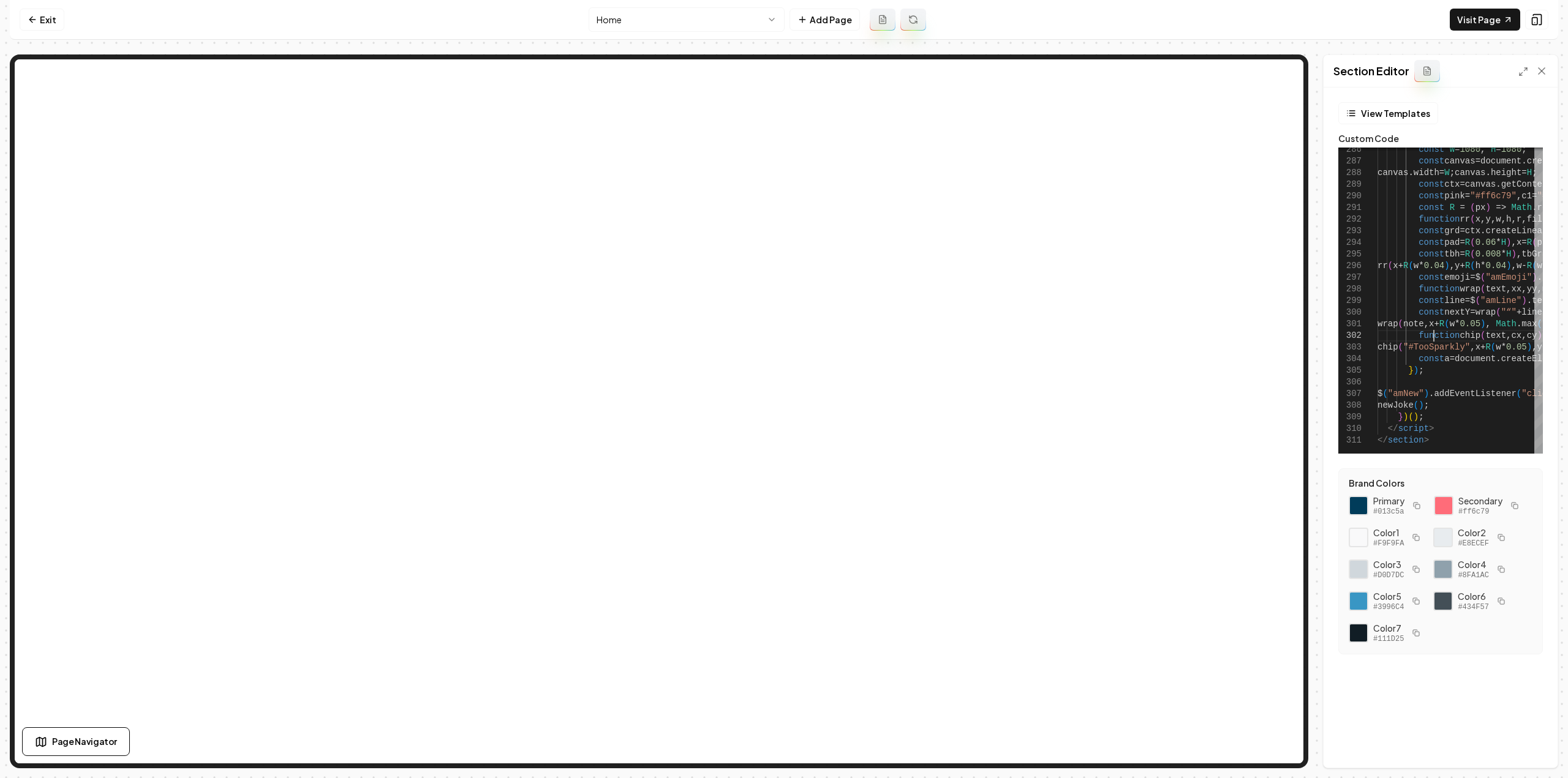
click at [1442, 454] on form "View Templates Custom Code 287 288 289 290 291 292 293 294 295 296 297 298 299 …" at bounding box center [1441, 393] width 214 height 582
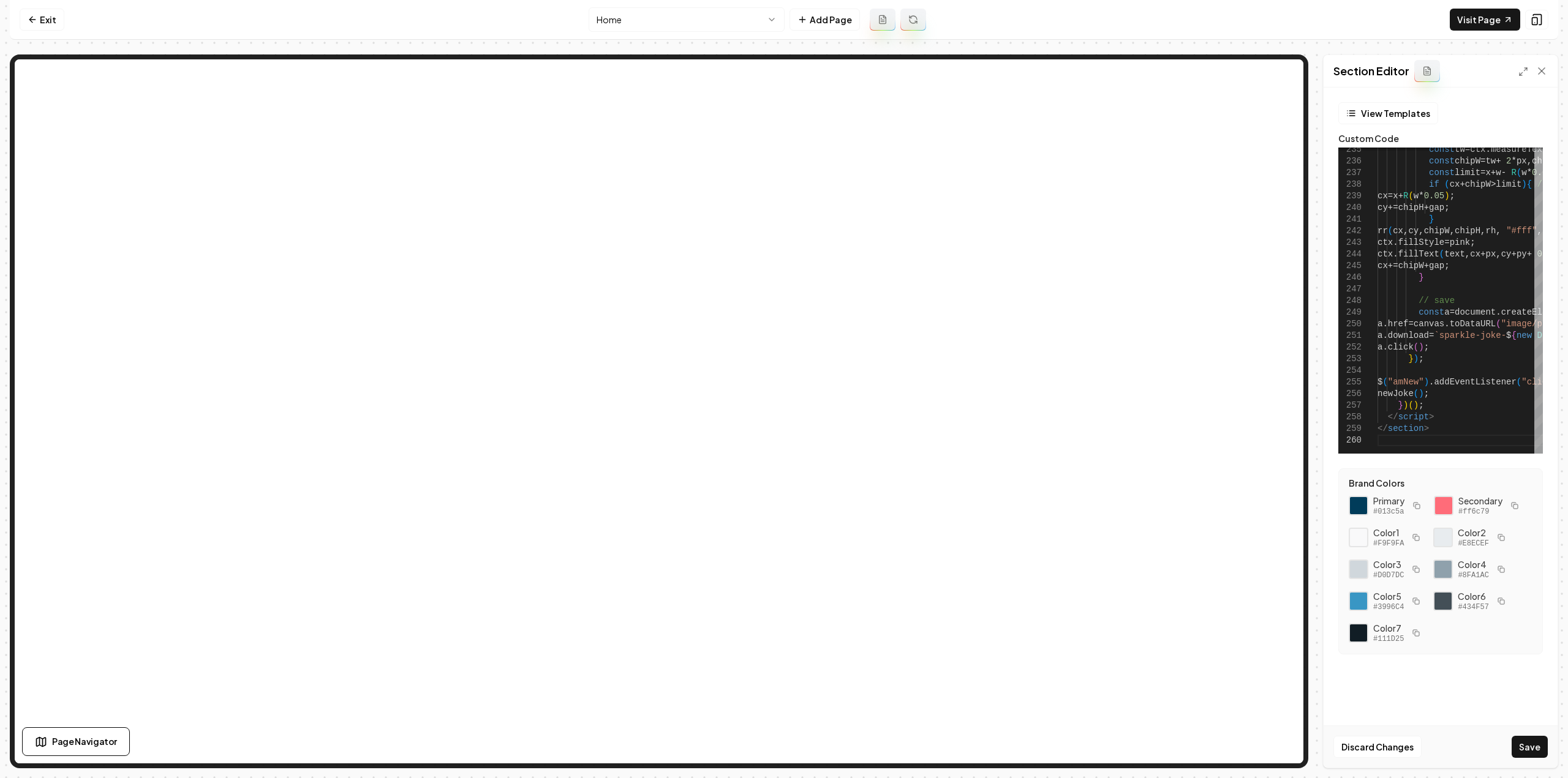
click at [1522, 751] on button "Save" at bounding box center [1530, 747] width 36 height 22
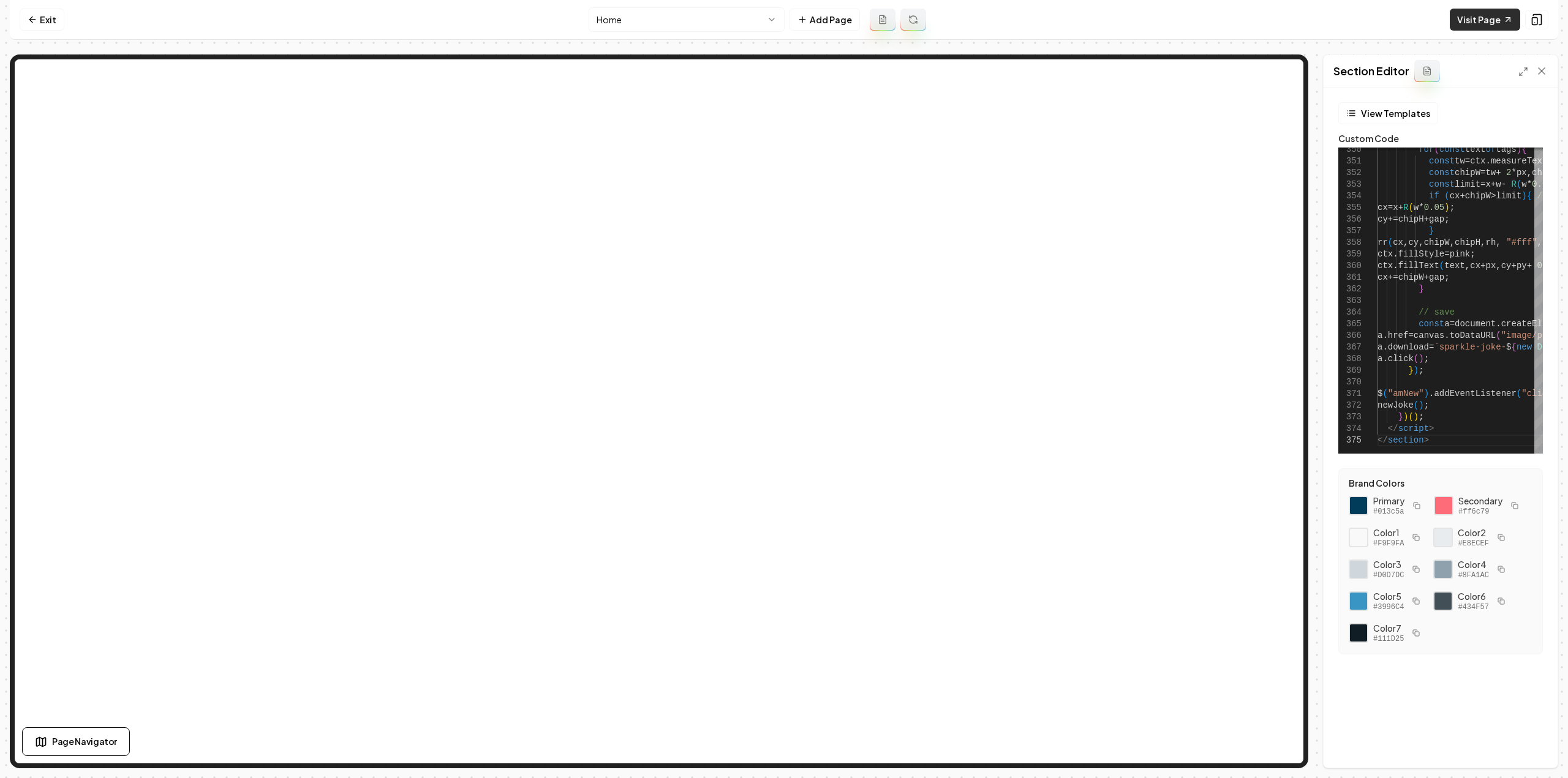
click at [1462, 25] on link "Visit Page" at bounding box center [1485, 20] width 70 height 22
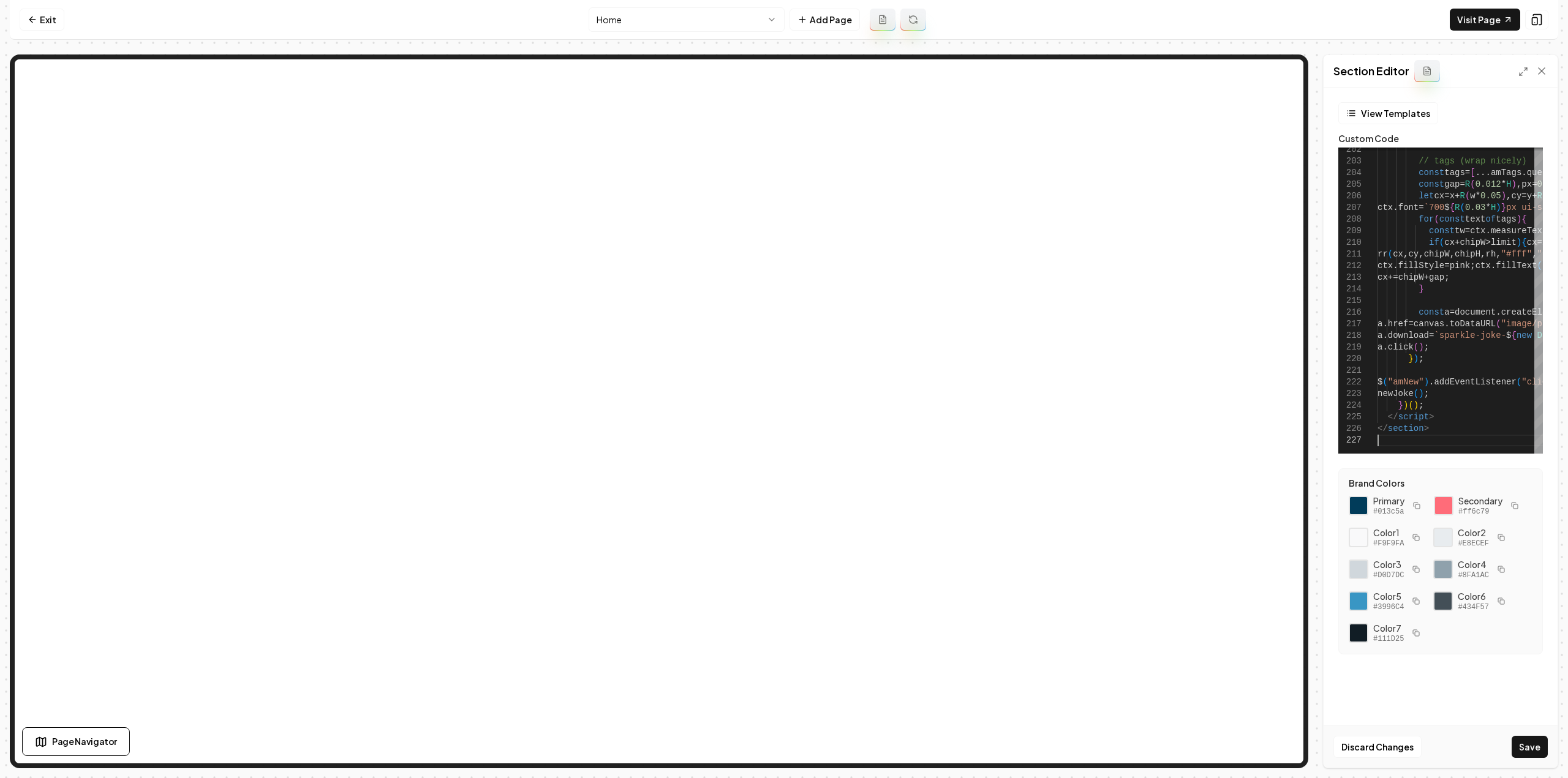
click at [1527, 761] on div "Discard Changes Save" at bounding box center [1441, 747] width 234 height 42
click at [1523, 745] on button "Save" at bounding box center [1530, 747] width 36 height 22
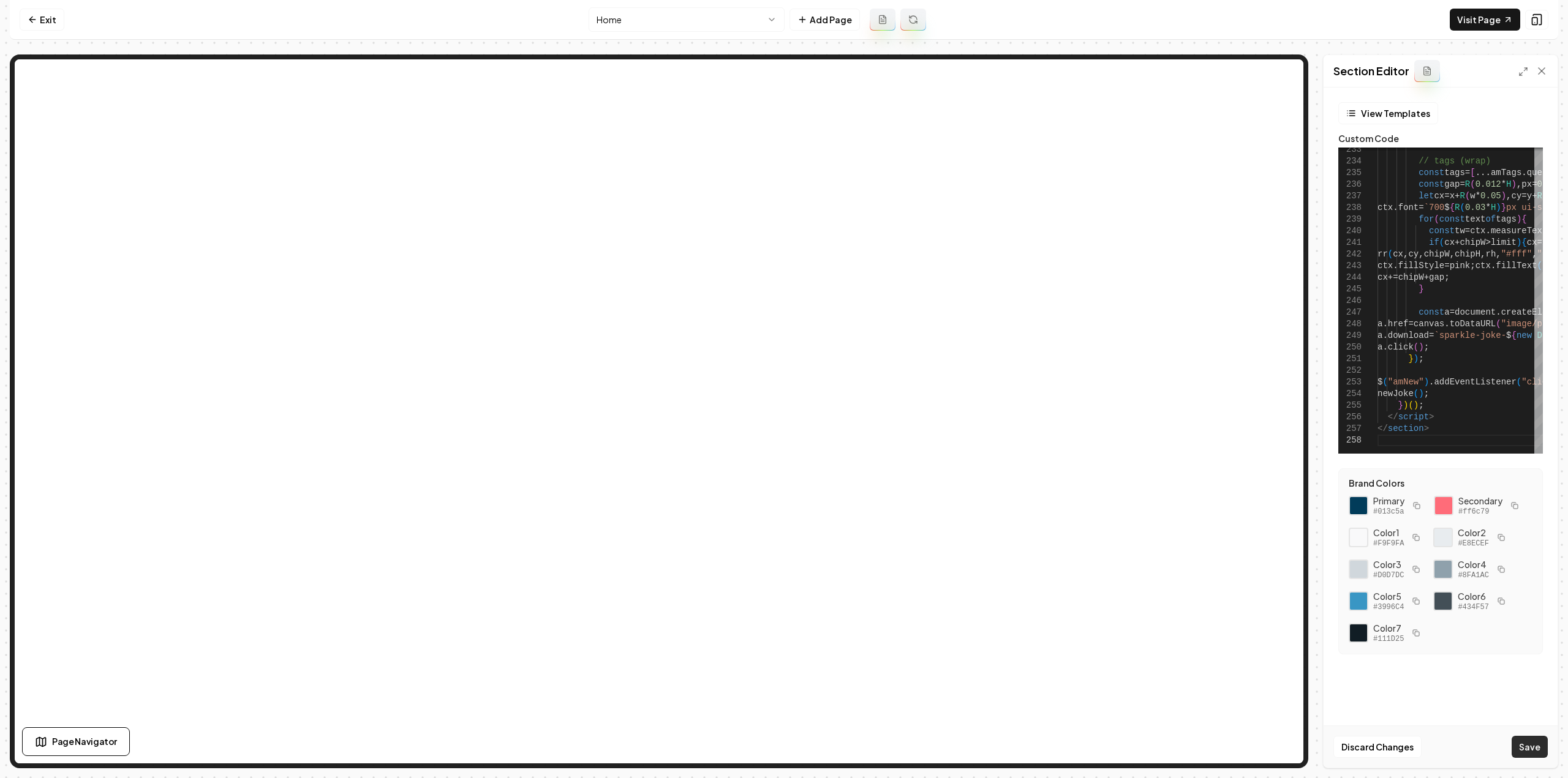
click at [1528, 742] on button "Save" at bounding box center [1530, 747] width 36 height 22
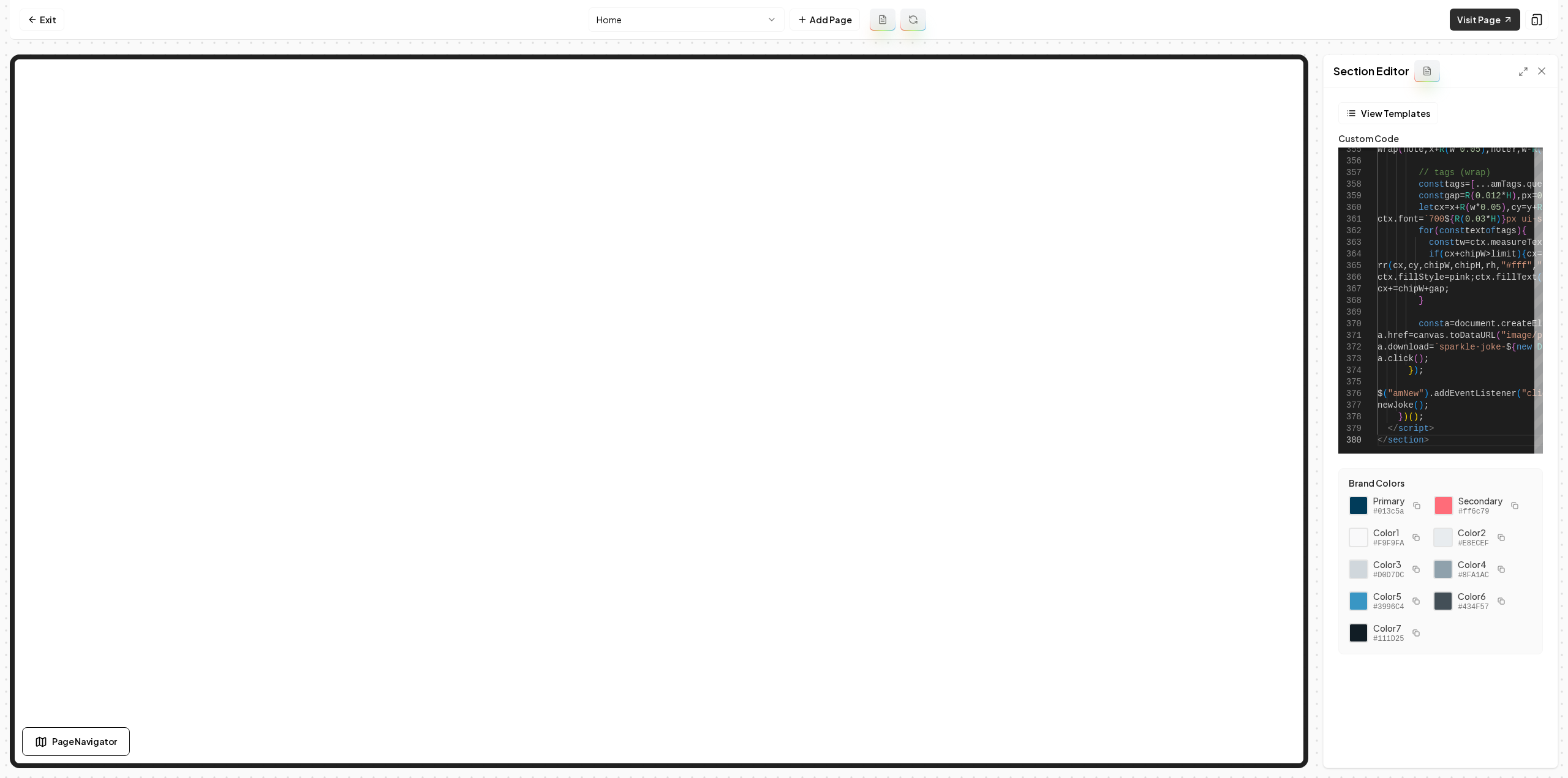
click at [1463, 18] on link "Visit Page" at bounding box center [1485, 20] width 70 height 22
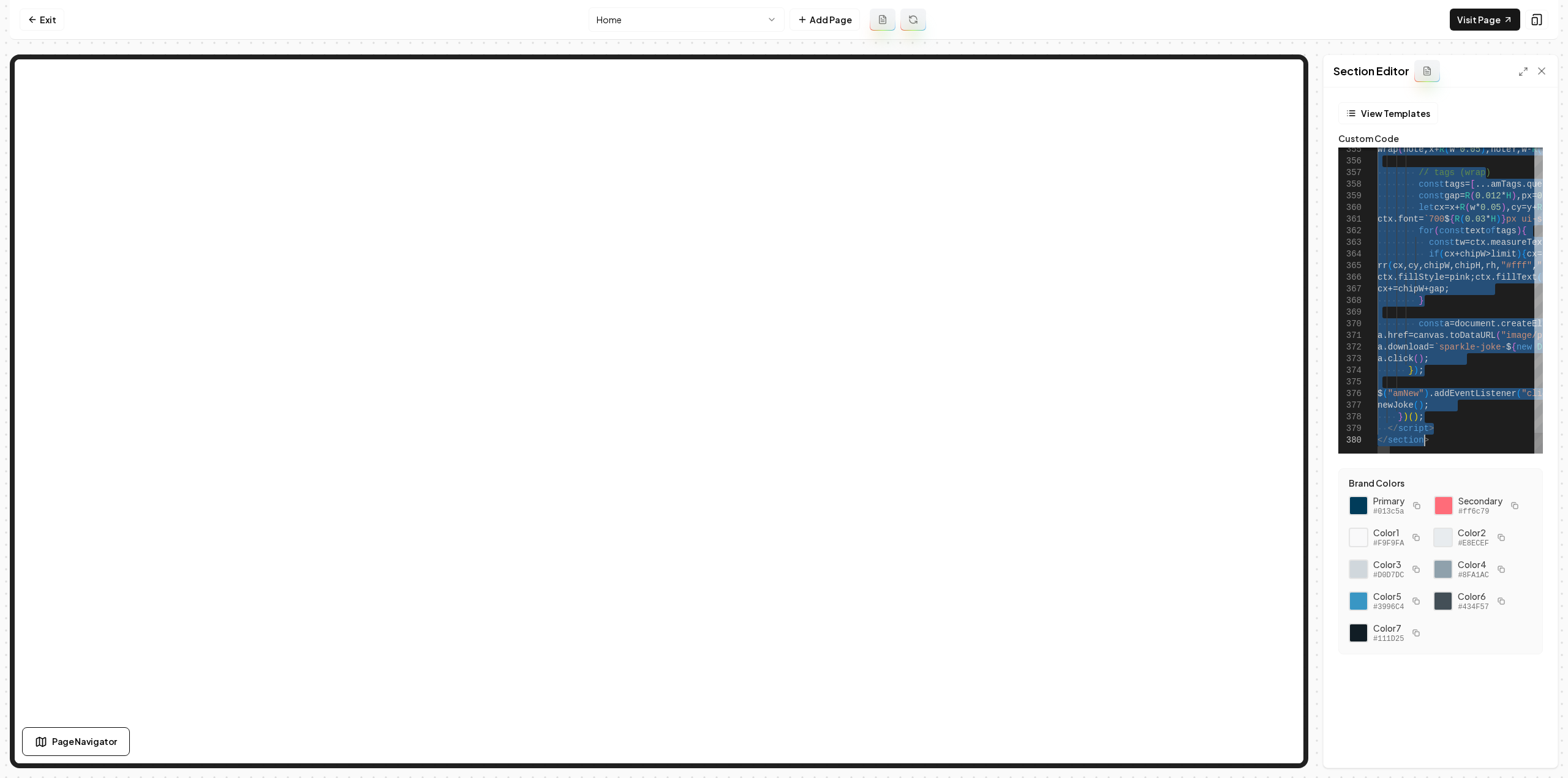
scroll to position [0, 0]
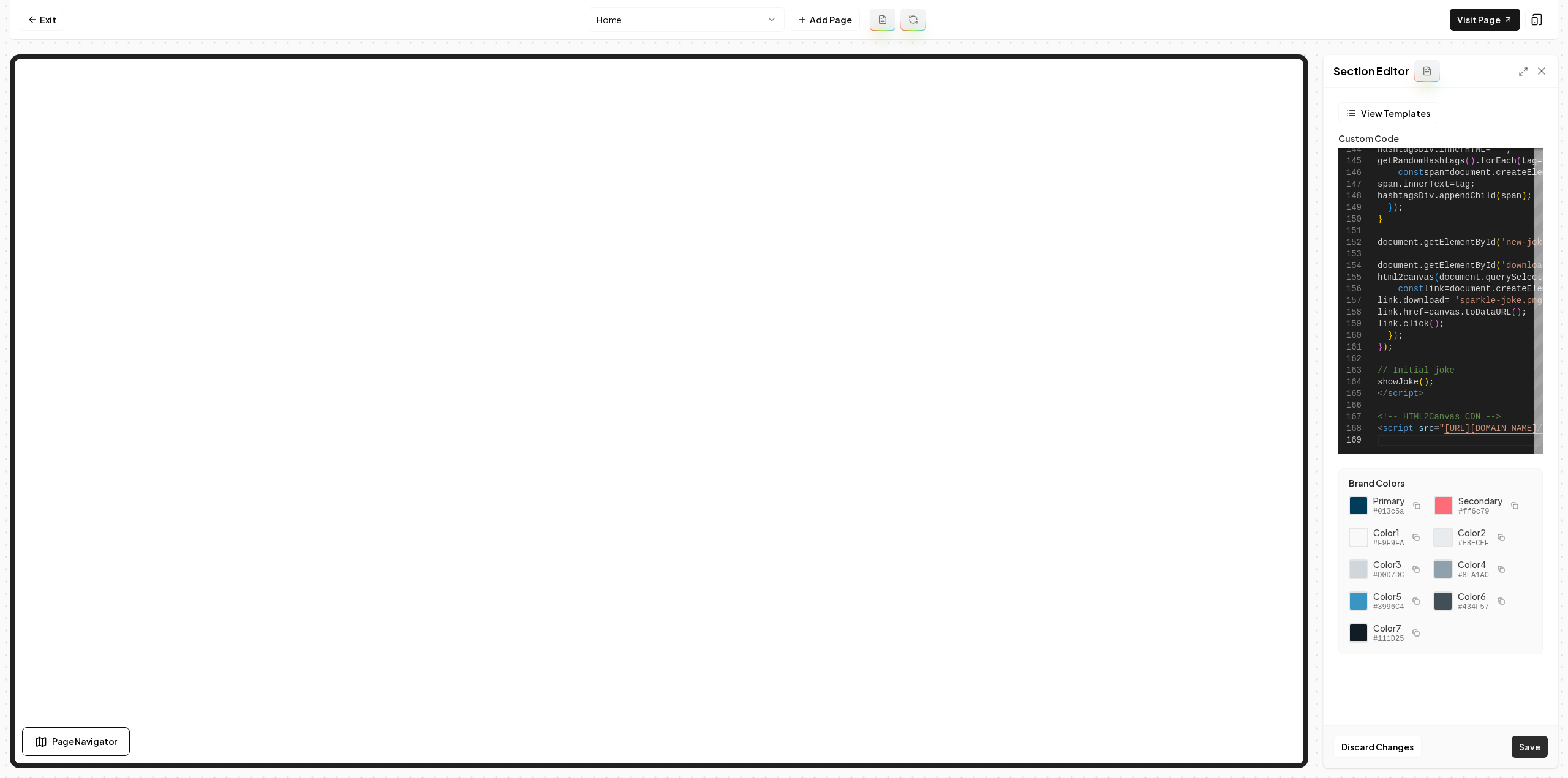
click at [1525, 752] on button "Save" at bounding box center [1530, 747] width 36 height 22
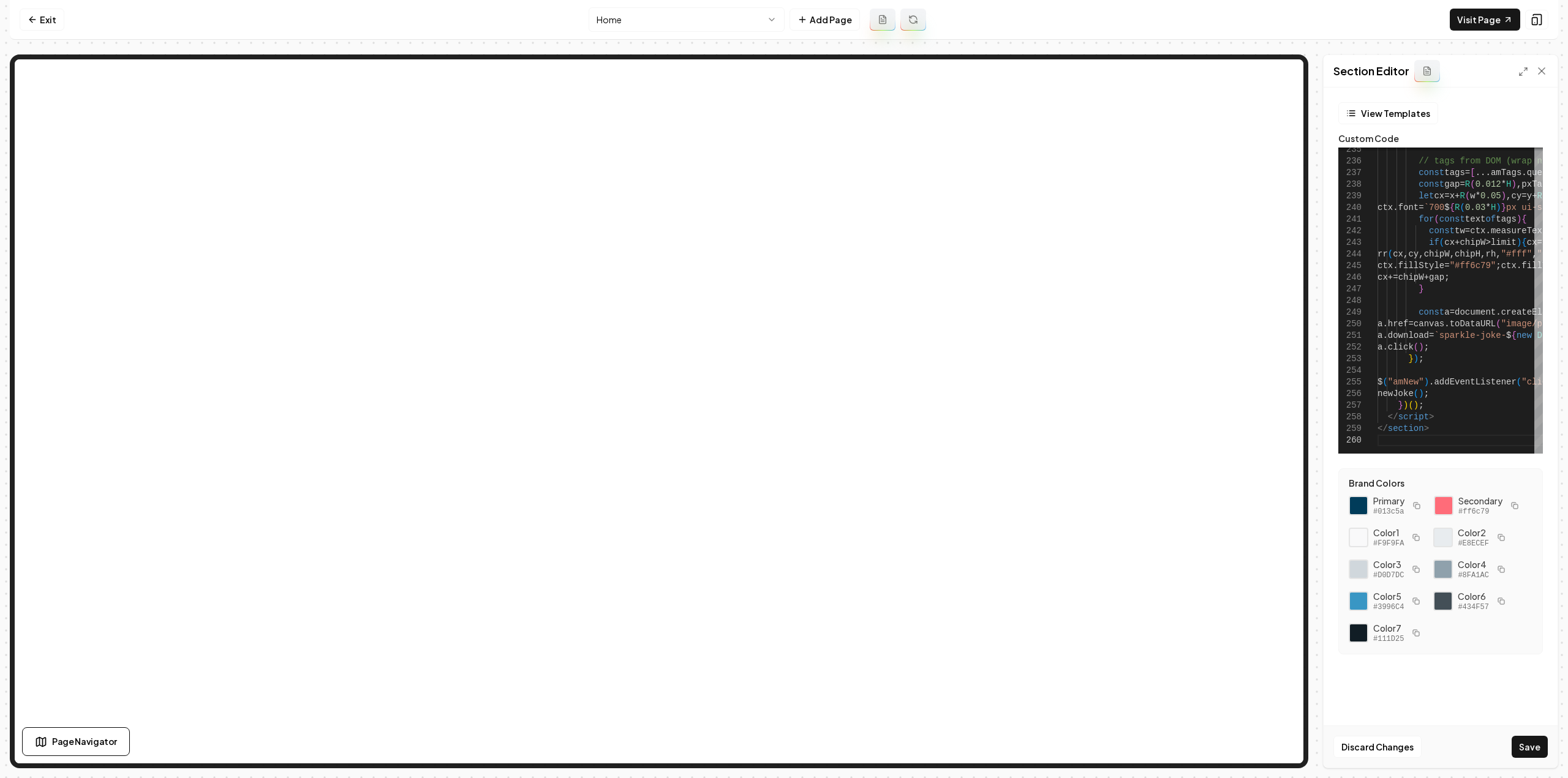
click at [1542, 748] on button "Save" at bounding box center [1530, 747] width 36 height 22
type textarea "**********"
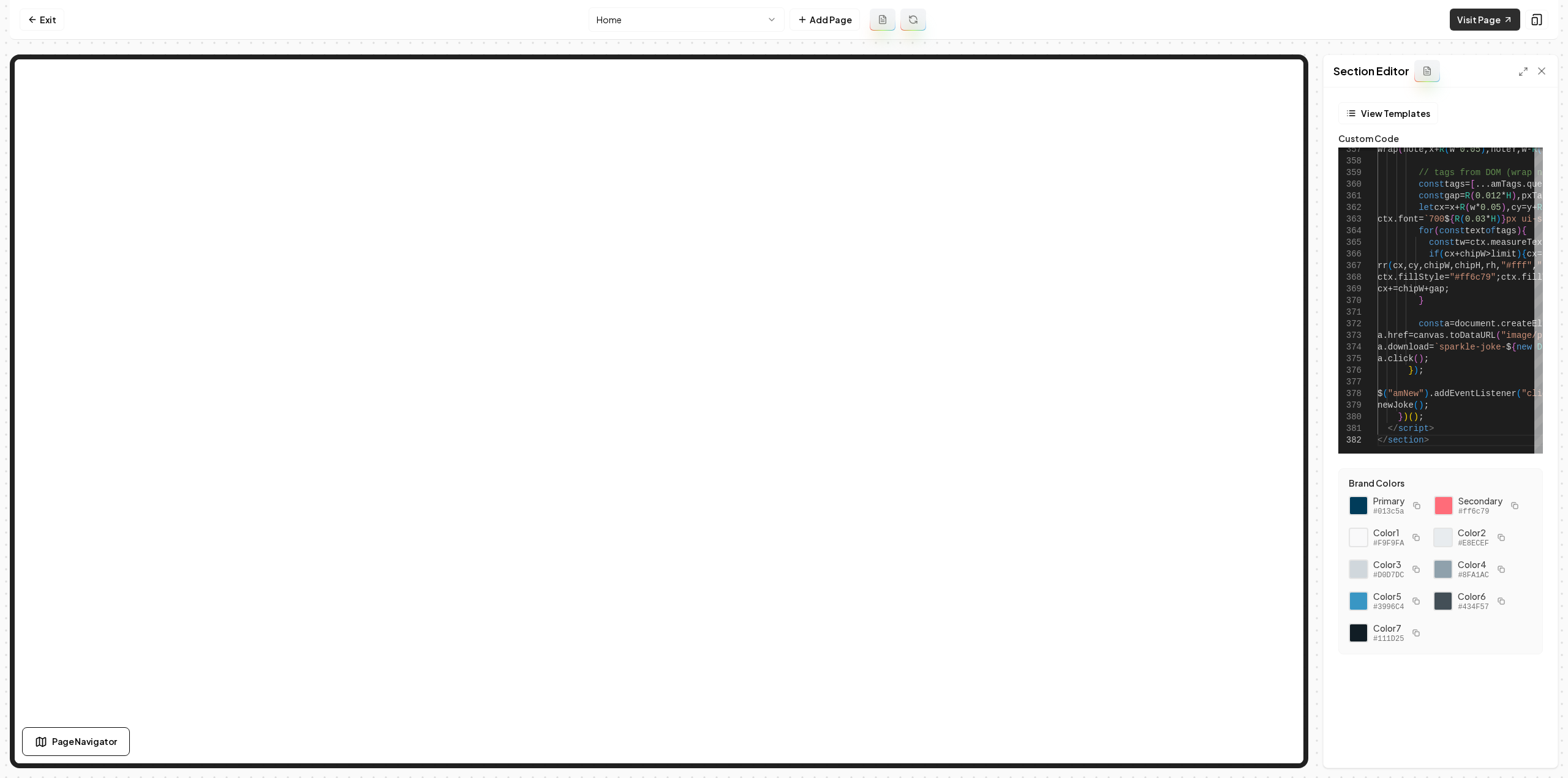
click at [1484, 20] on link "Visit Page" at bounding box center [1485, 20] width 70 height 22
click at [34, 15] on icon at bounding box center [33, 20] width 10 height 10
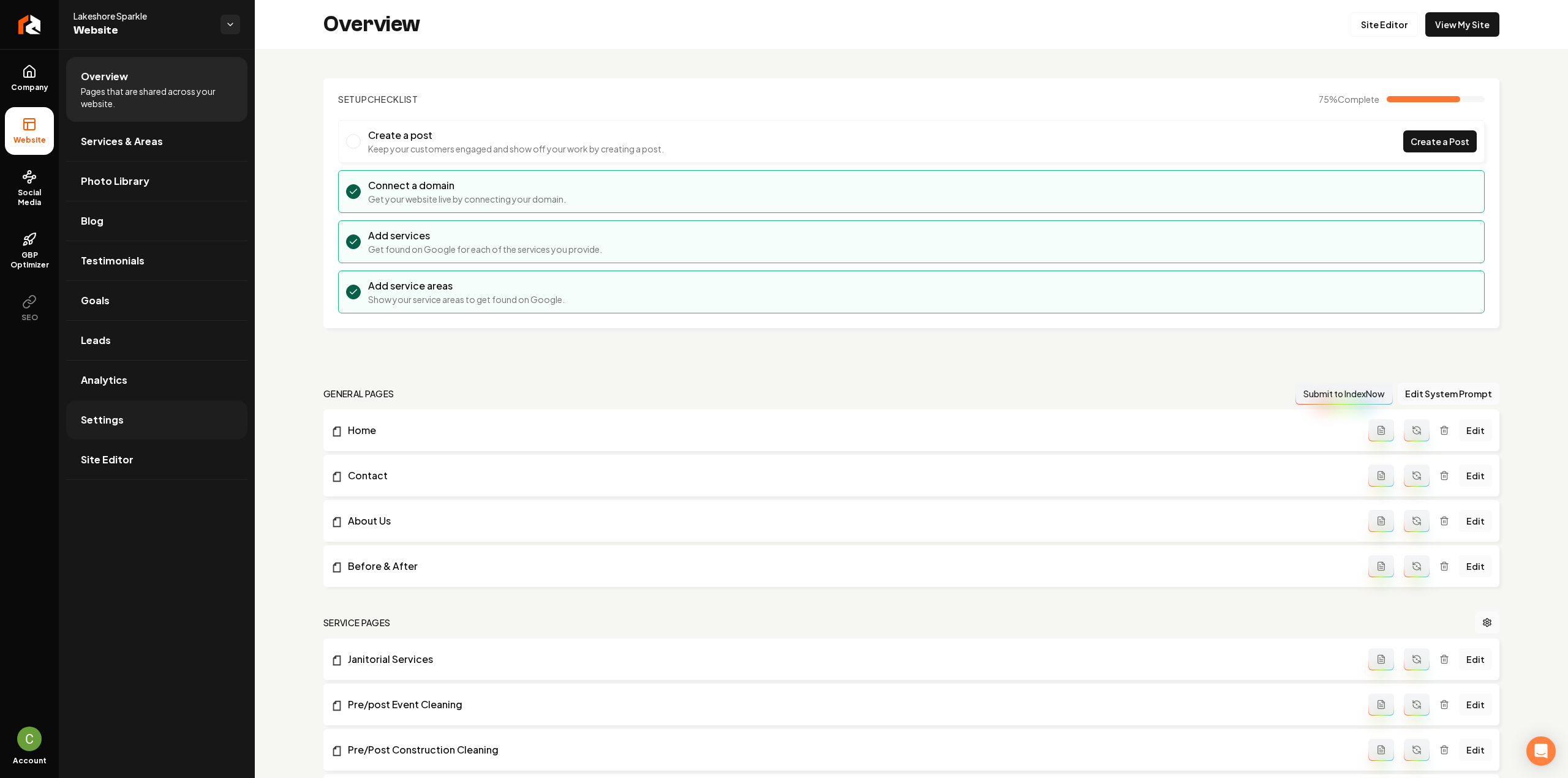
click at [175, 412] on link "Settings" at bounding box center [156, 420] width 181 height 39
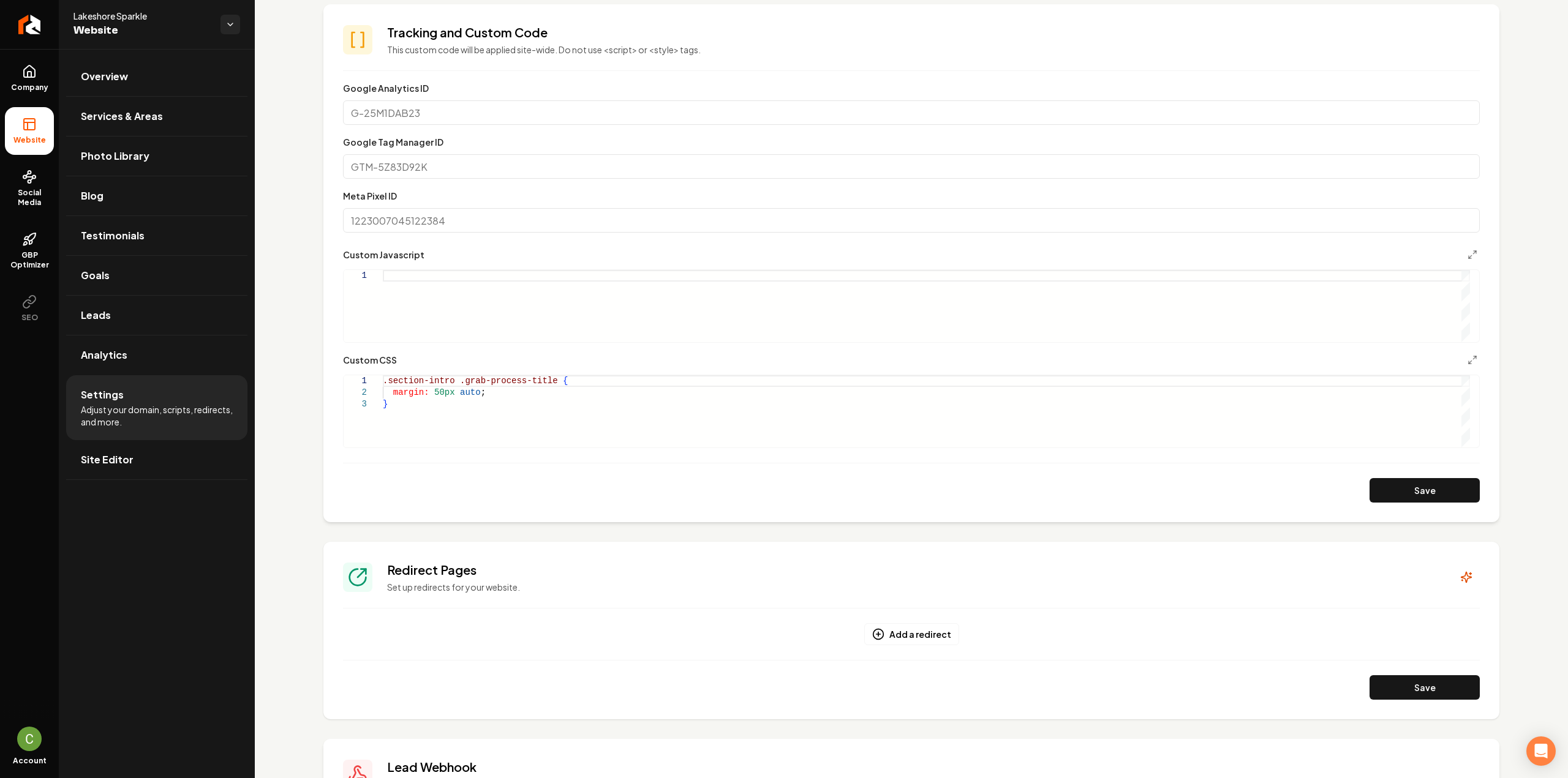
scroll to position [367, 0]
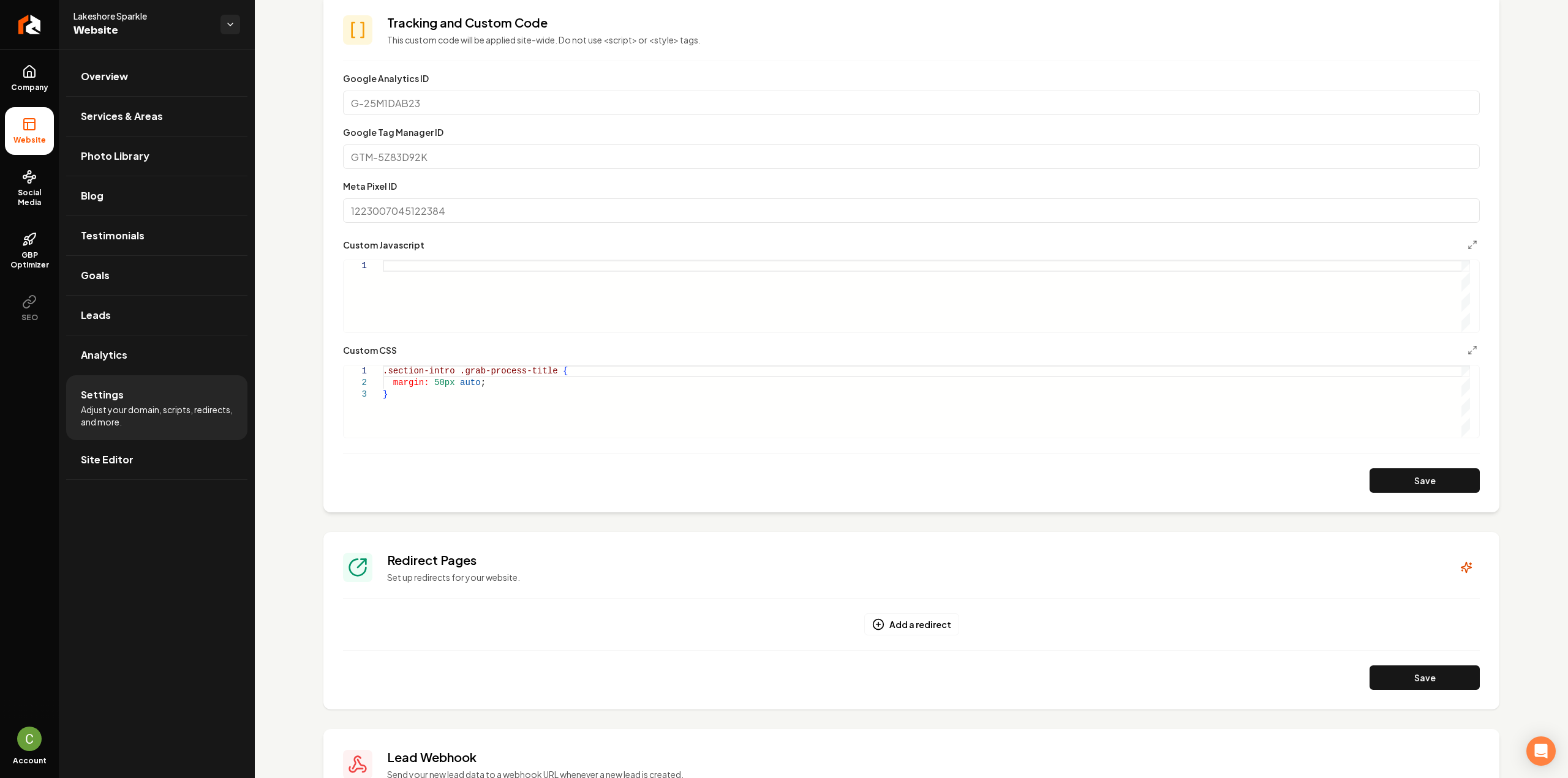
click at [523, 420] on div ".section-intro .grab-process-title { margin: 50px auto ; }" at bounding box center [926, 401] width 1087 height 72
click at [530, 417] on div ".section-intro .grab-process-title { margin: 50px auto ; } .grab-cta-buttons-ba…" at bounding box center [926, 397] width 1087 height 81
click at [1420, 478] on button "Save" at bounding box center [1425, 481] width 110 height 25
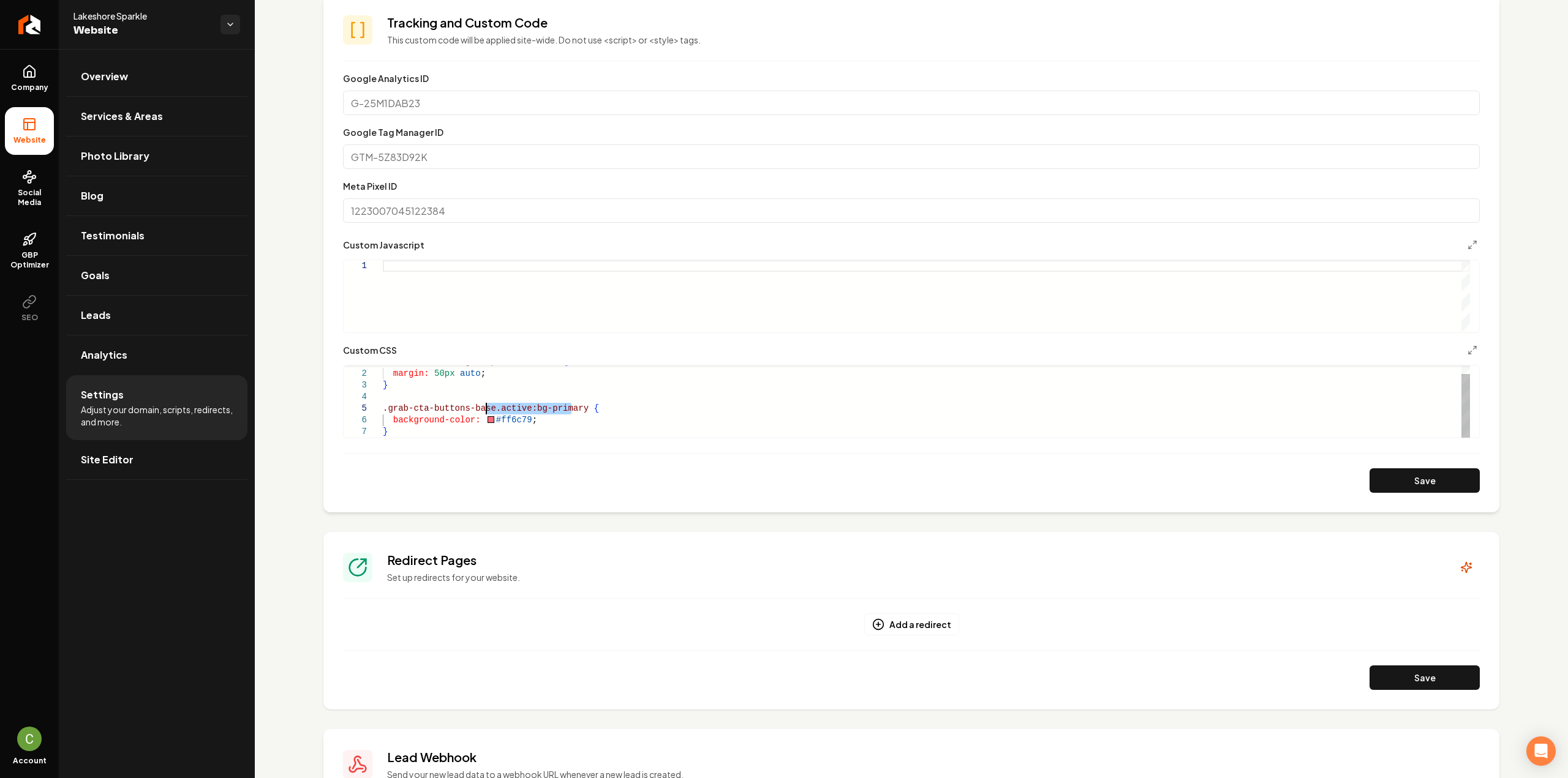
drag, startPoint x: 569, startPoint y: 408, endPoint x: 488, endPoint y: 406, distance: 81.0
click at [488, 406] on div "margin: 50px auto ; } .grab-cta-buttons-base.active:bg-primary { background-col…" at bounding box center [926, 397] width 1087 height 81
click at [1413, 493] on section "**********" at bounding box center [911, 253] width 1176 height 518
click at [1399, 482] on button "Save" at bounding box center [1425, 481] width 110 height 25
click at [386, 407] on div "margin: 50px auto ; } .grab-cta-buttons-base { background-color: #ff6c79 ; } .s…" at bounding box center [926, 397] width 1087 height 81
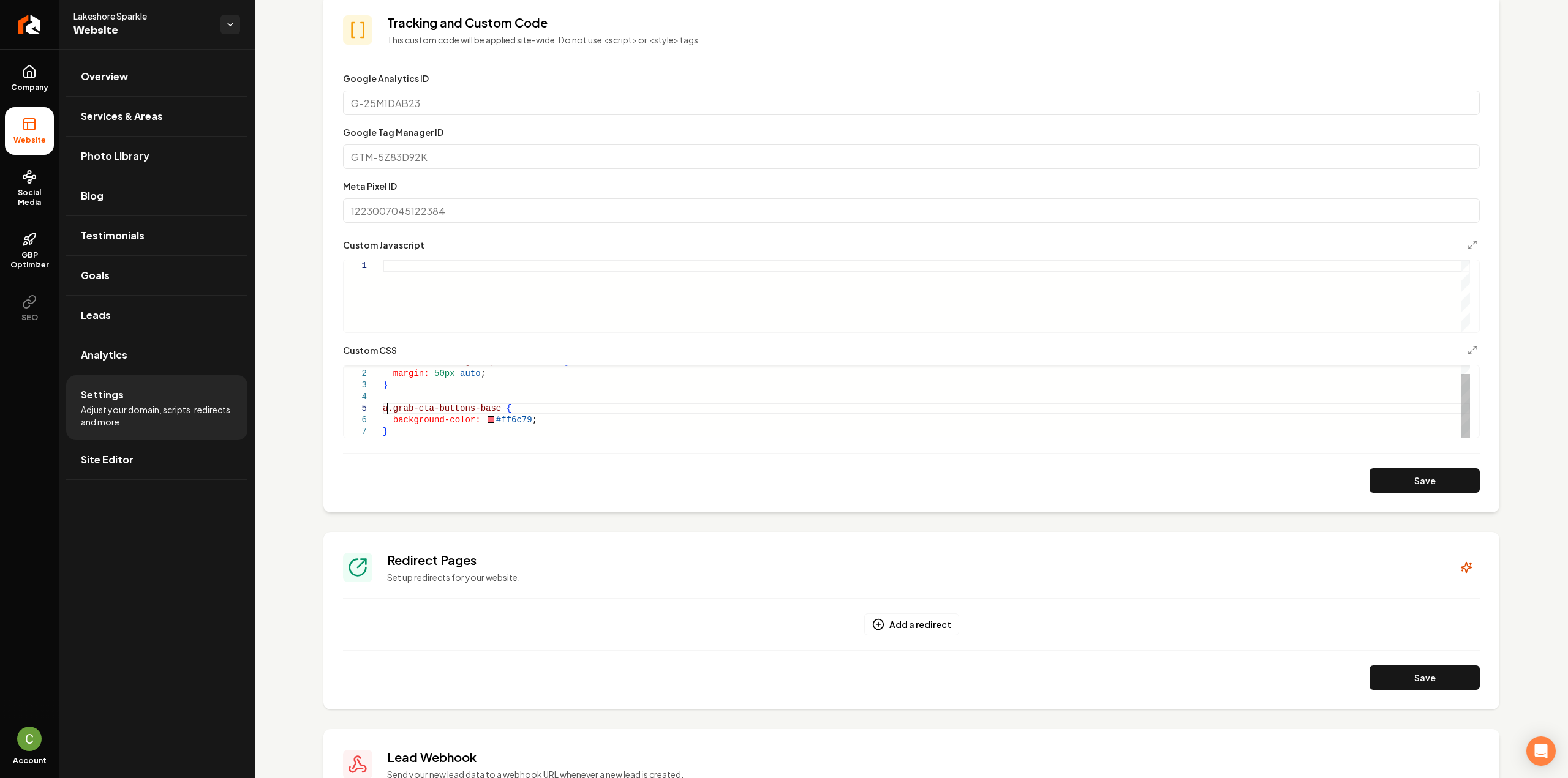
scroll to position [57, 5]
click at [1396, 471] on button "Save" at bounding box center [1425, 481] width 110 height 25
click at [488, 407] on div "margin: 50px auto ; } a.grab-cta-buttons-base { background-color: #ff6c79 ; } .…" at bounding box center [926, 397] width 1087 height 81
click at [1356, 482] on div "Save" at bounding box center [911, 481] width 1137 height 25
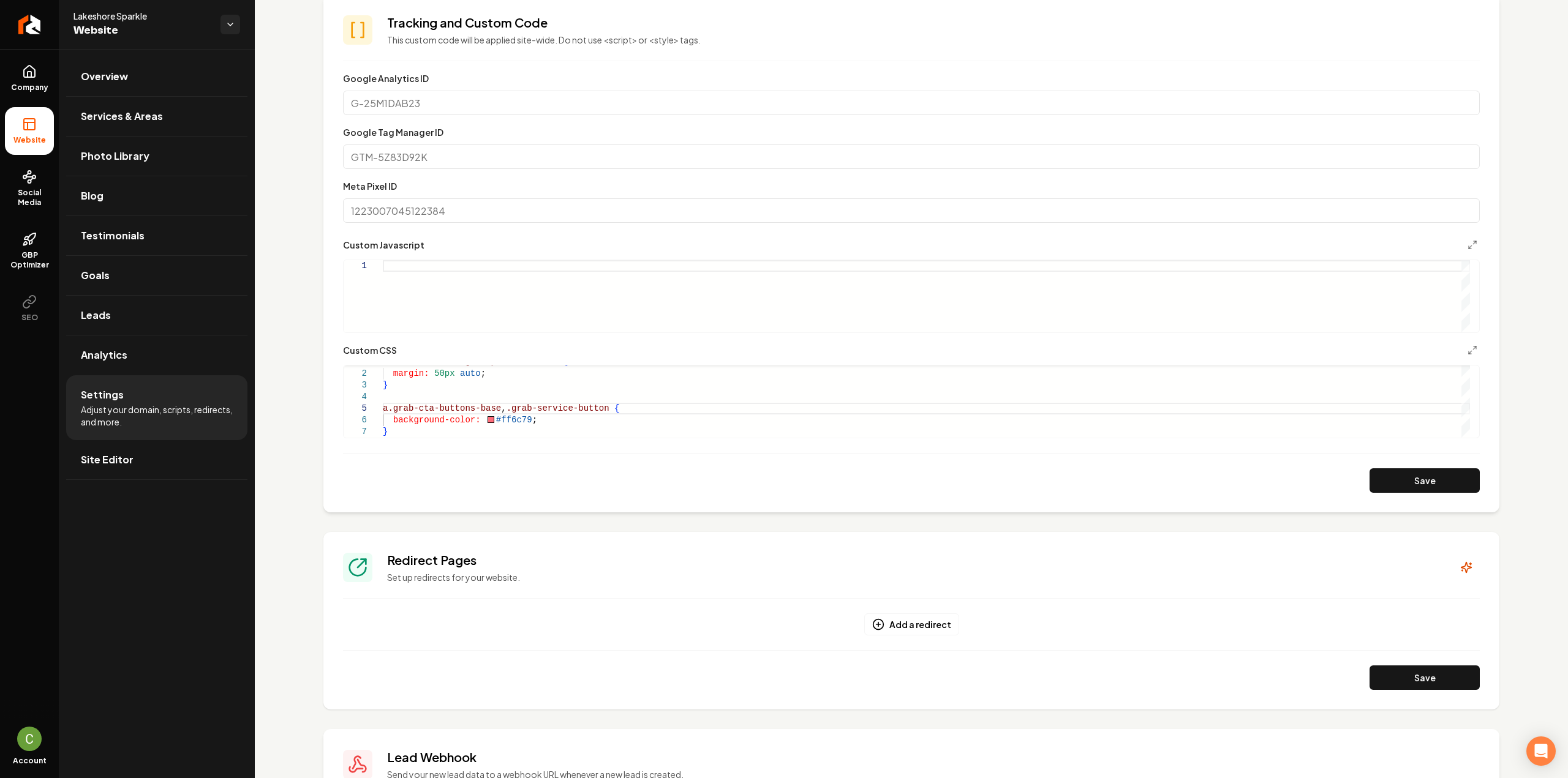
click at [1372, 479] on button "Save" at bounding box center [1425, 481] width 110 height 25
drag, startPoint x: 477, startPoint y: 412, endPoint x: 379, endPoint y: 408, distance: 98.1
click at [383, 408] on div "margin: 50px auto ; } a.grab-cta-buttons-base , background-color: #ff6c79 ; .gr…" at bounding box center [926, 391] width 1087 height 93
click at [399, 432] on div "margin: 50px auto ; } a.grab-cta-buttons-base , background-color: #ff6c79 ; .gr…" at bounding box center [926, 391] width 1087 height 93
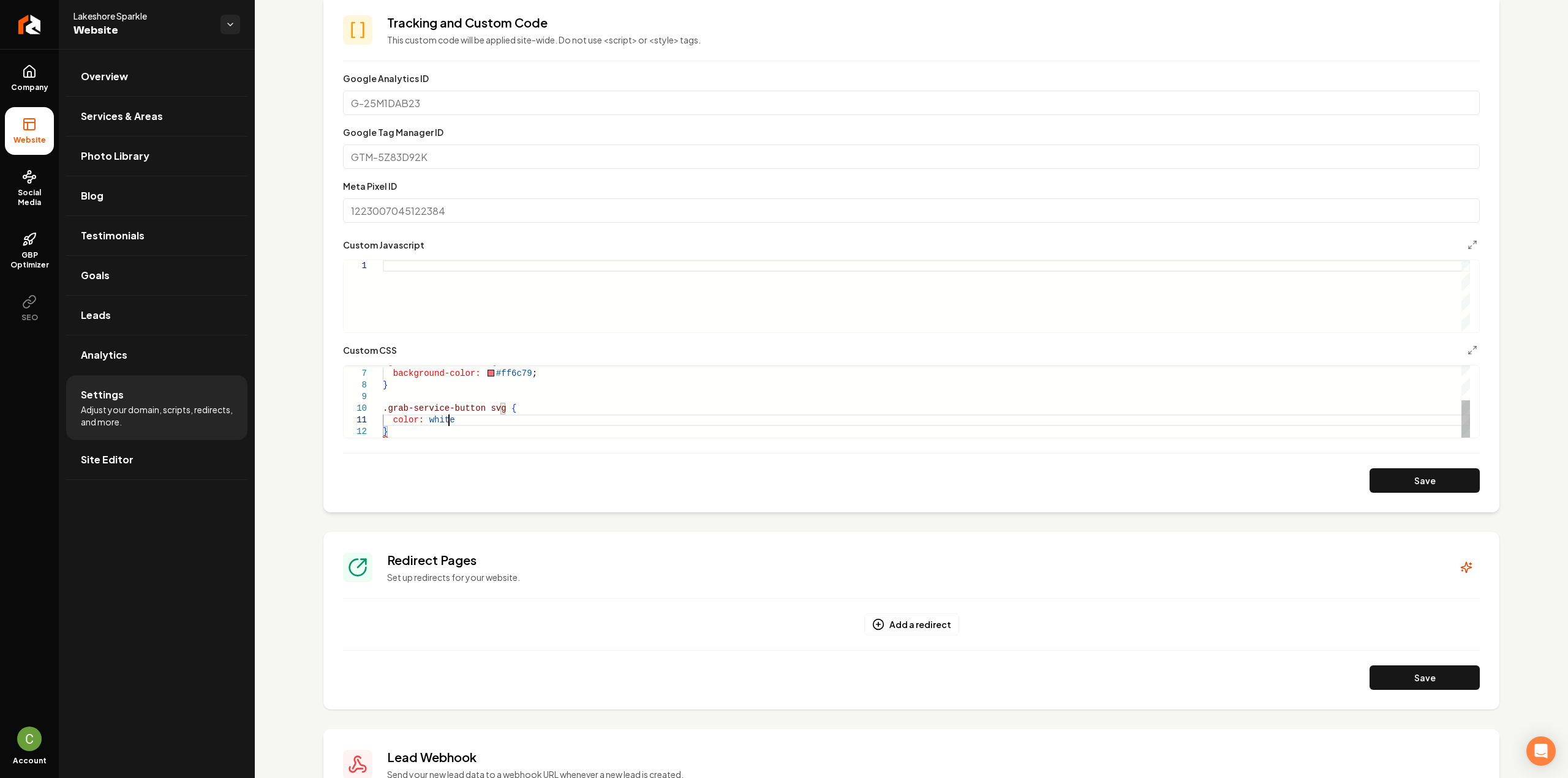
scroll to position [10, 70]
click at [1441, 473] on button "Save" at bounding box center [1425, 481] width 110 height 25
click at [545, 400] on div "background-color: #ff6c79 ; .grab-service-button { } .grab-service-button svg {…" at bounding box center [926, 398] width 1087 height 140
click at [1399, 487] on button "Save" at bounding box center [1425, 481] width 110 height 25
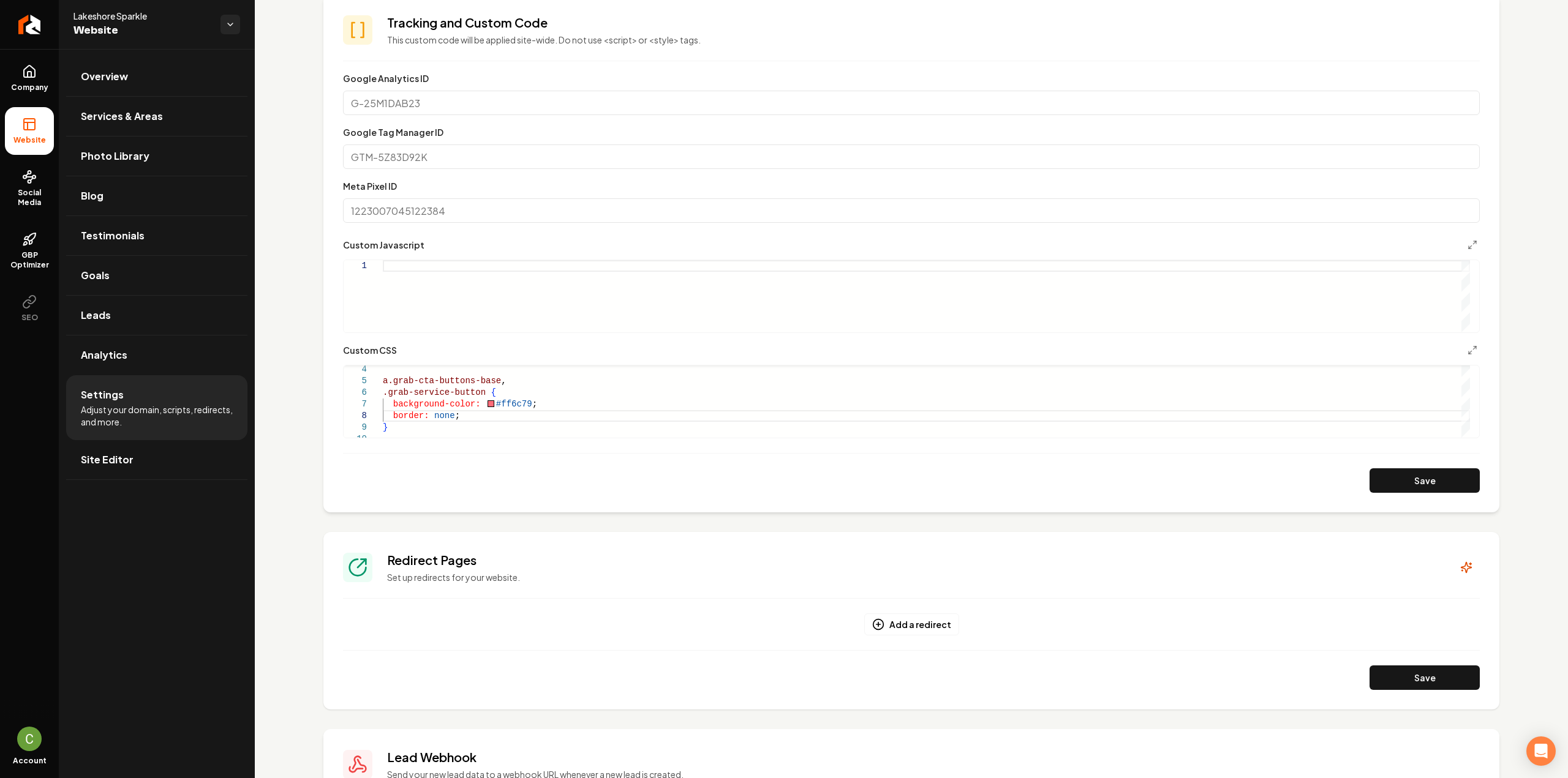
click at [1438, 483] on button "Save" at bounding box center [1425, 481] width 110 height 25
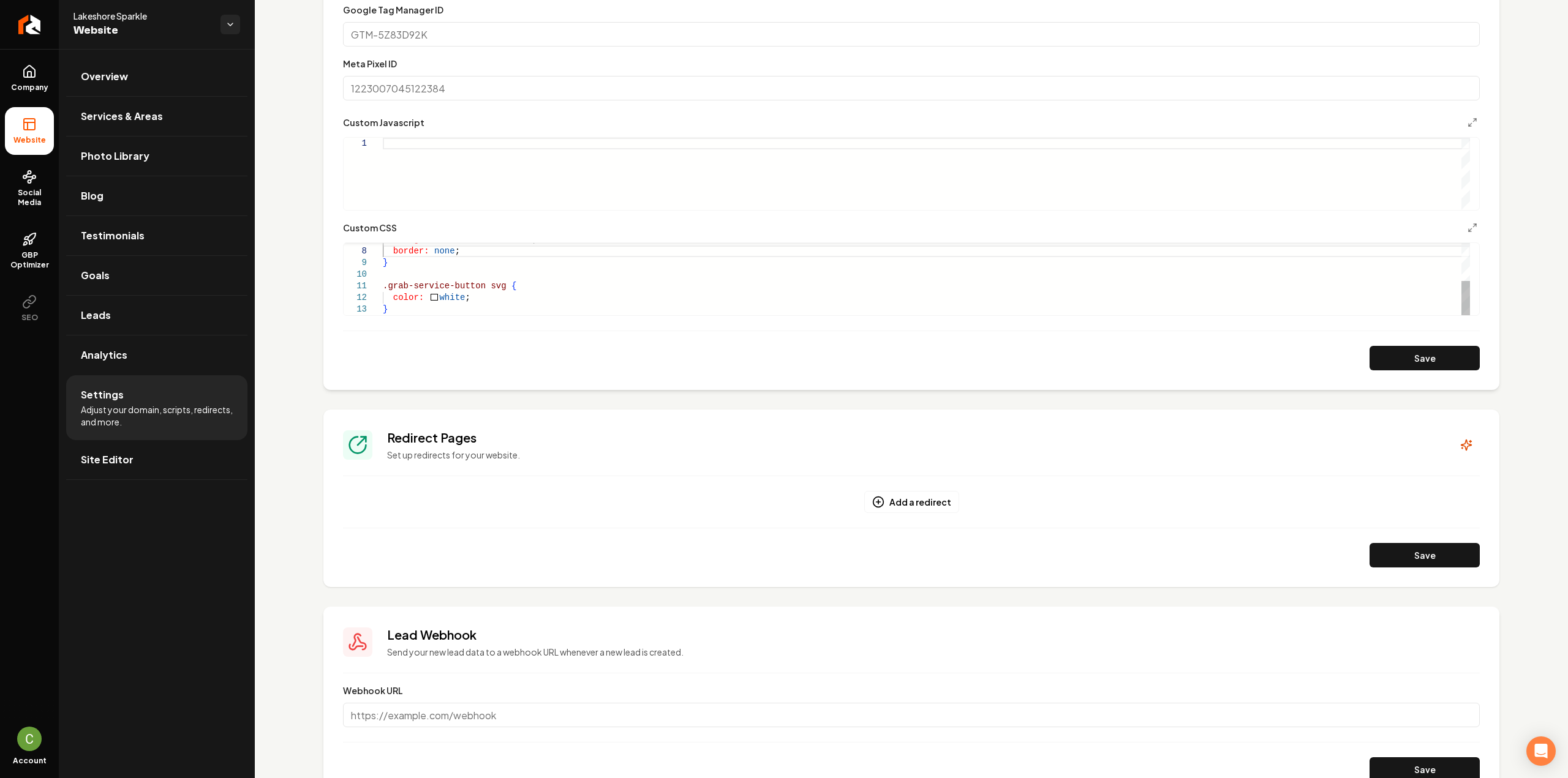
click at [411, 307] on div "background-color: #ff6c79 ; } border: none ; .grab-service-button svg { color: …" at bounding box center [926, 240] width 1087 height 151
drag, startPoint x: 385, startPoint y: 303, endPoint x: 378, endPoint y: 294, distance: 11.4
click at [383, 294] on div ".grab-service-button svg { color: white ; } #eac2c6" at bounding box center [926, 222] width 1087 height 186
click at [384, 263] on div "} { .lg\:grid-cols-3 { grid-template-columns: repeat ( 3 , minmax ( 0 , 1fr ) )…" at bounding box center [926, 204] width 1087 height 221
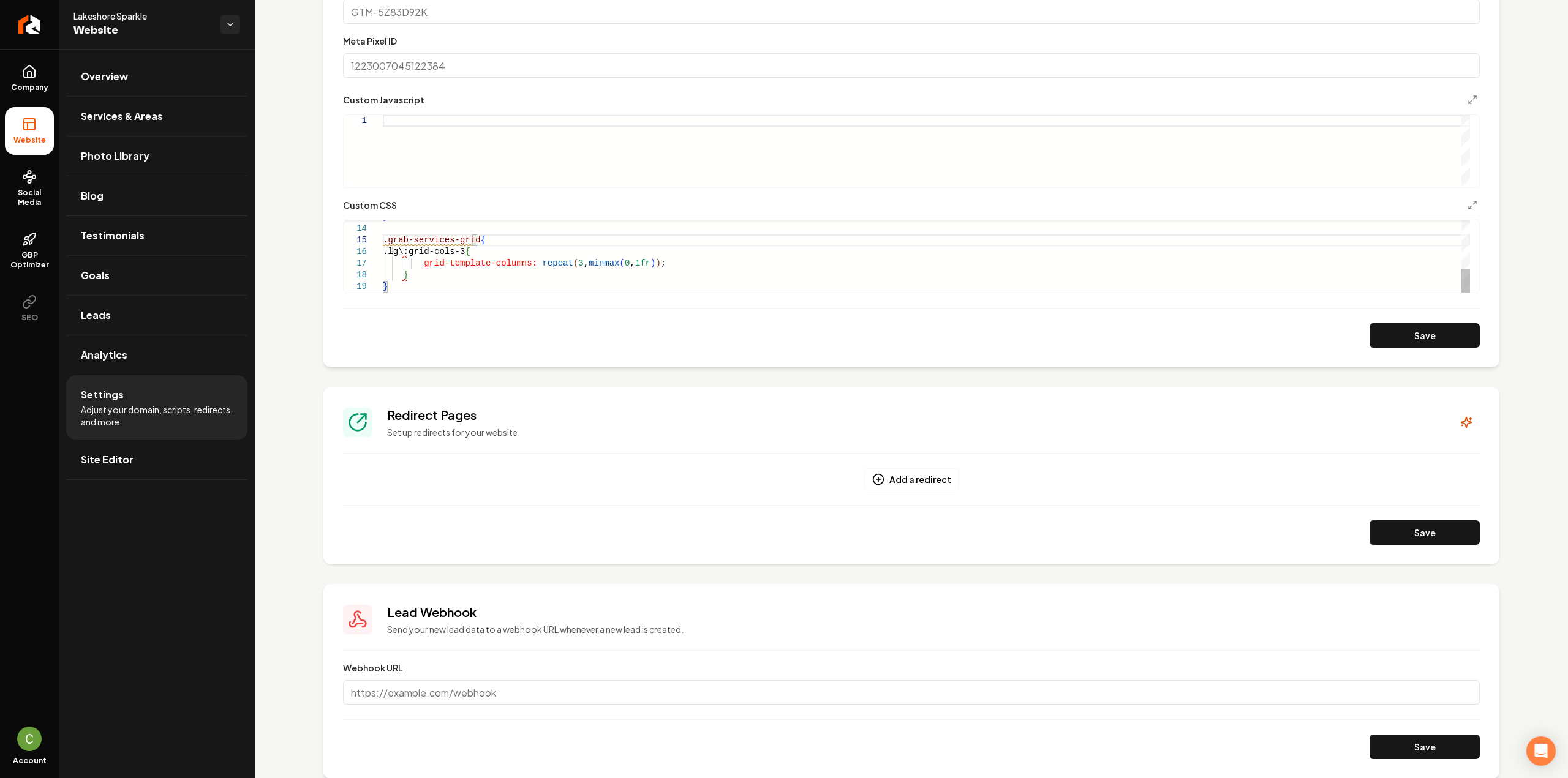
scroll to position [541, 0]
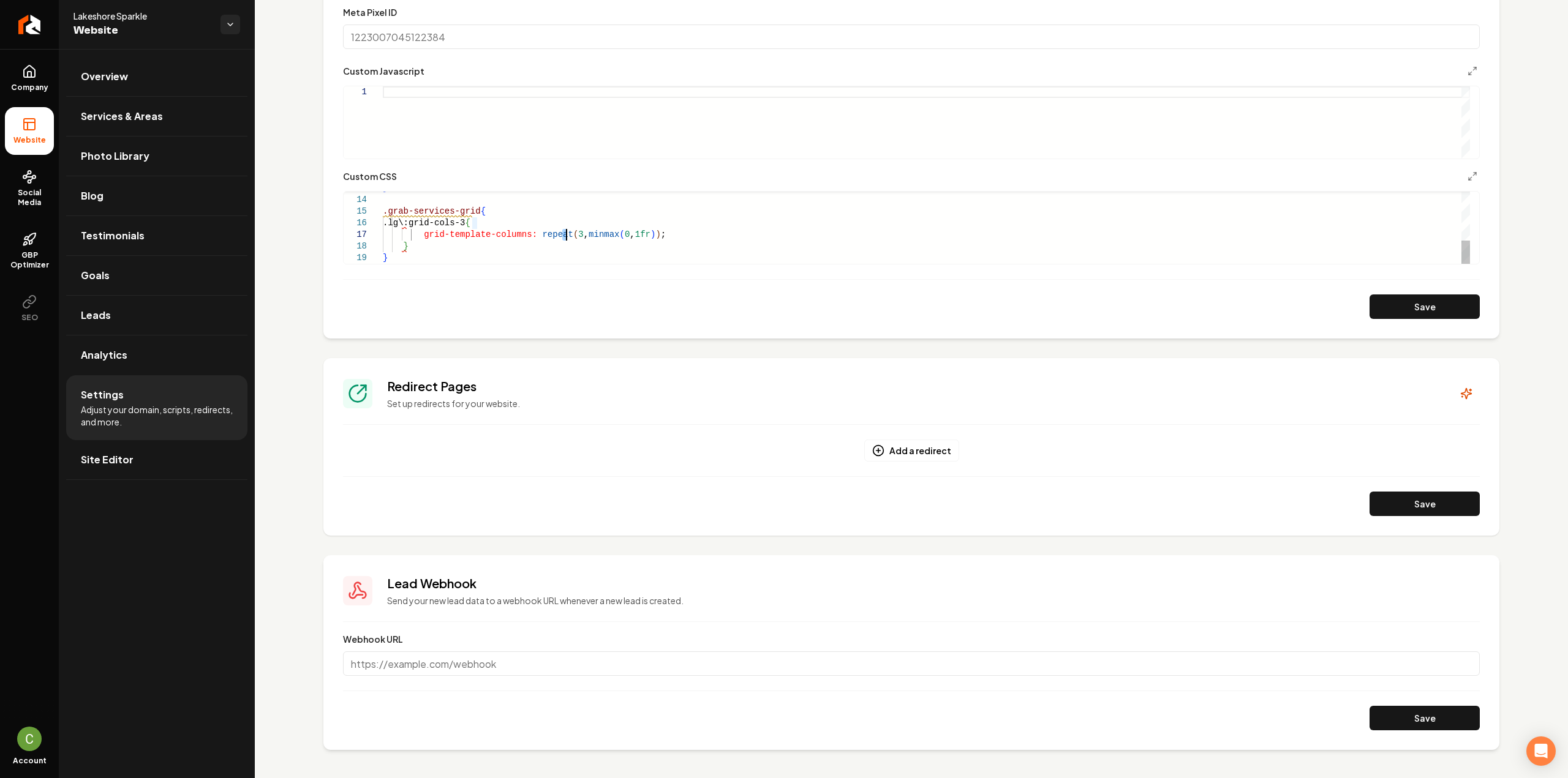
click at [565, 237] on div "} .grab-services-grid { .lg\:grid-cols-3 { grid-template-columns: repeat ( 3 , …" at bounding box center [926, 153] width 1087 height 221
click at [473, 206] on div "} .grab-services-grid { .lg\:grid-cols-3 { grid-template-columns: repeat ( 4 , …" at bounding box center [926, 153] width 1087 height 221
drag, startPoint x: 461, startPoint y: 207, endPoint x: 376, endPoint y: 209, distance: 85.0
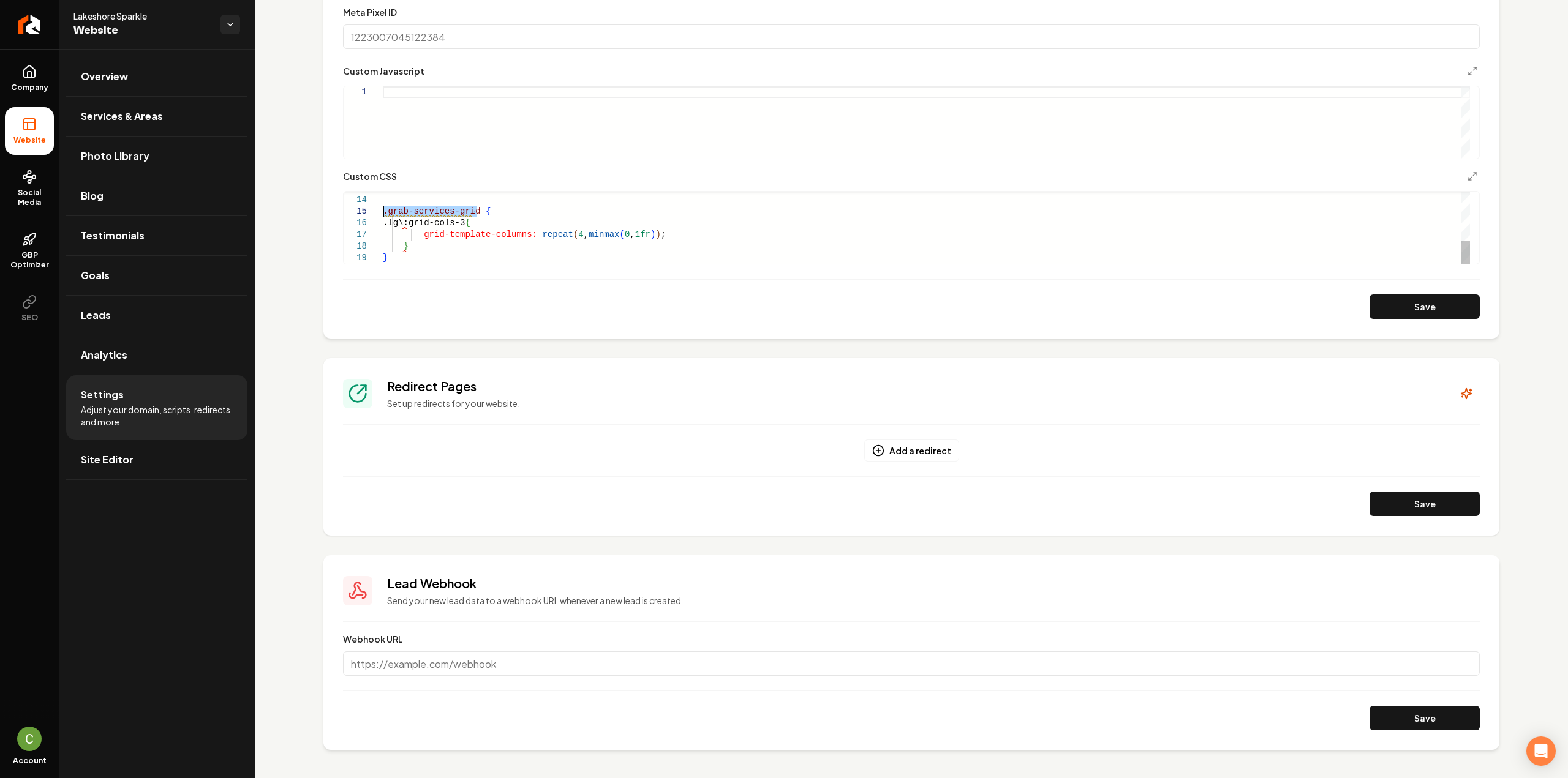
click at [383, 209] on div "} .grab-services-grid { .lg\:grid-cols-3 { grid-template-columns: repeat ( 4 , …" at bounding box center [926, 153] width 1087 height 221
drag, startPoint x: 480, startPoint y: 222, endPoint x: 403, endPoint y: 223, distance: 77.0
click at [403, 223] on div "} { .lg\:grid-cols-3 { grid-template-columns: repeat ( 4 , minmax ( 0 , 1fr ) )…" at bounding box center [926, 153] width 1087 height 221
click at [384, 209] on div "} { .grab-services-grid { grid-template-columns: repeat ( 4 , minmax ( 0 , 1fr …" at bounding box center [926, 153] width 1087 height 221
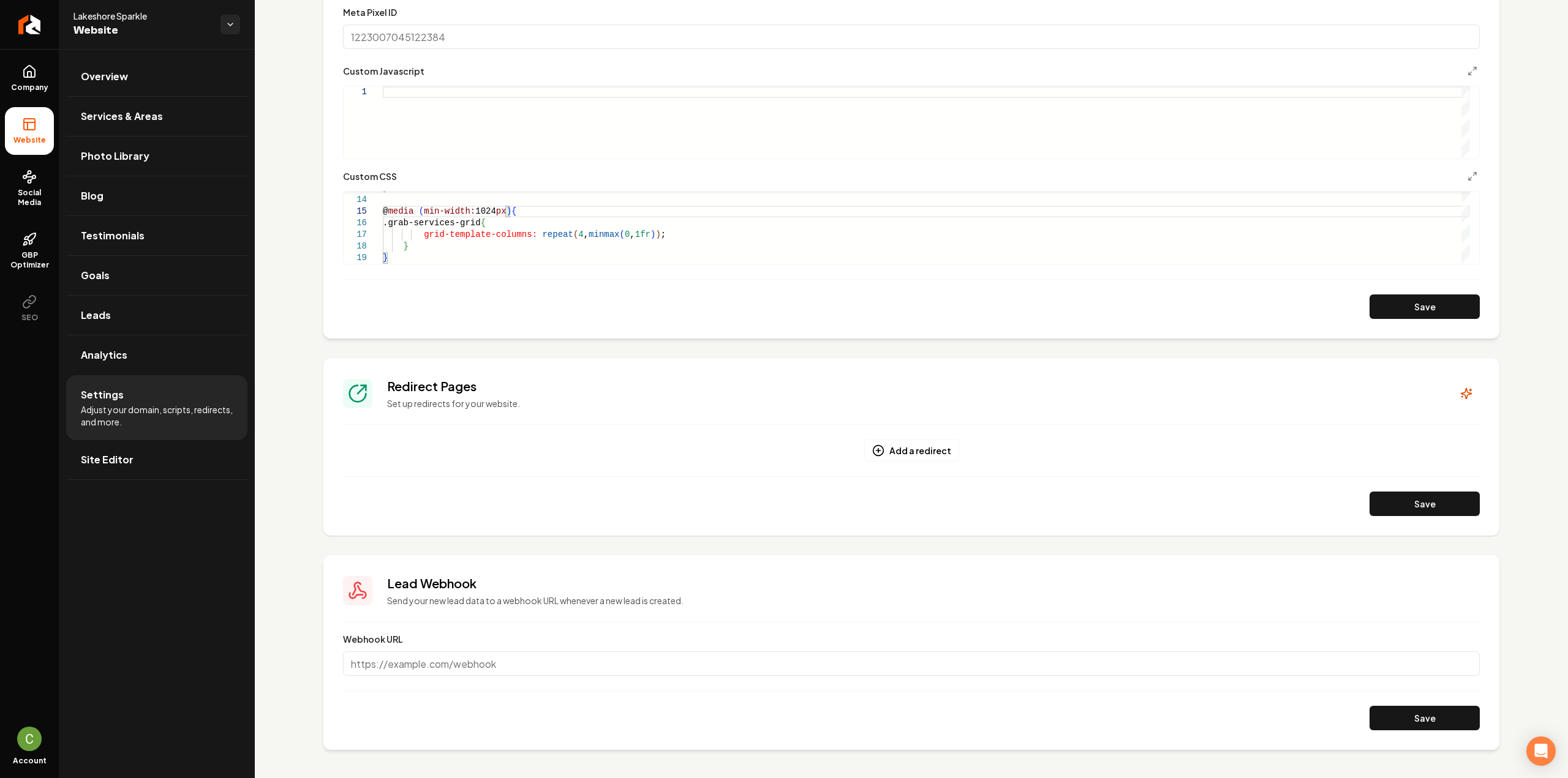
click at [1402, 293] on form "**********" at bounding box center [911, 108] width 1137 height 422
click at [1406, 301] on button "Save" at bounding box center [1425, 307] width 110 height 25
type textarea "**********"
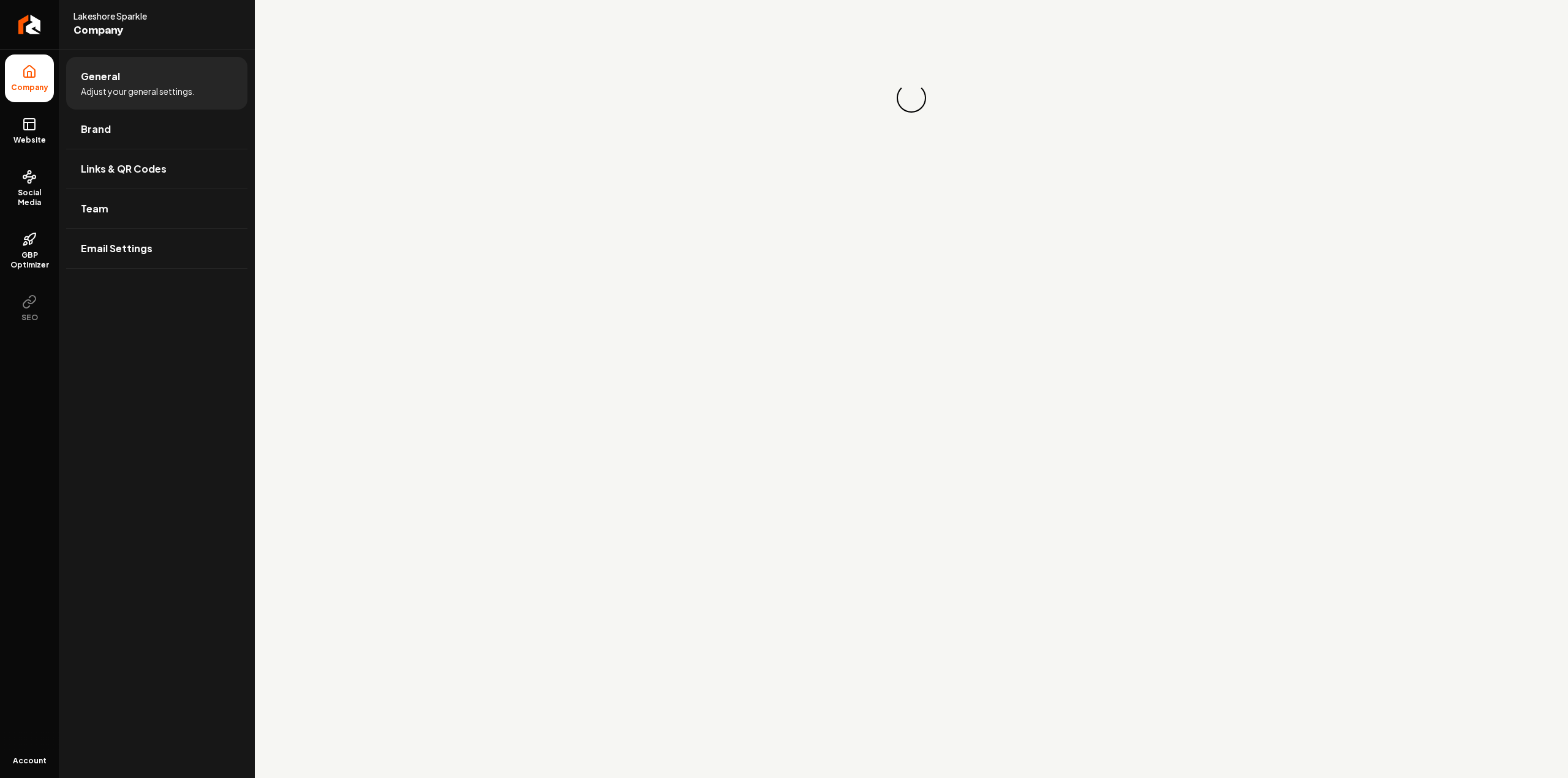
click at [31, 135] on span "Website" at bounding box center [30, 140] width 42 height 10
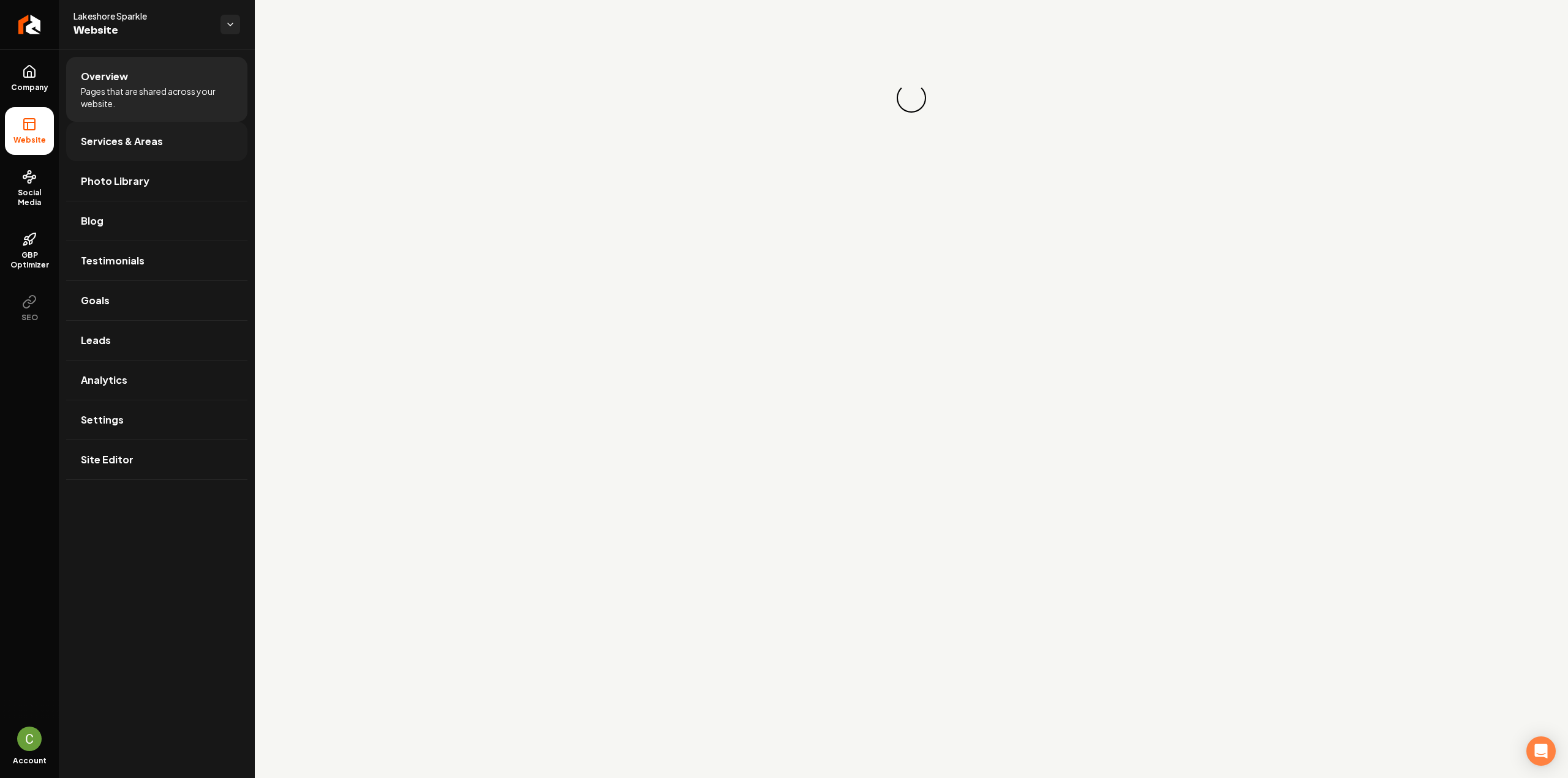
click at [33, 81] on link "Company" at bounding box center [30, 79] width 49 height 48
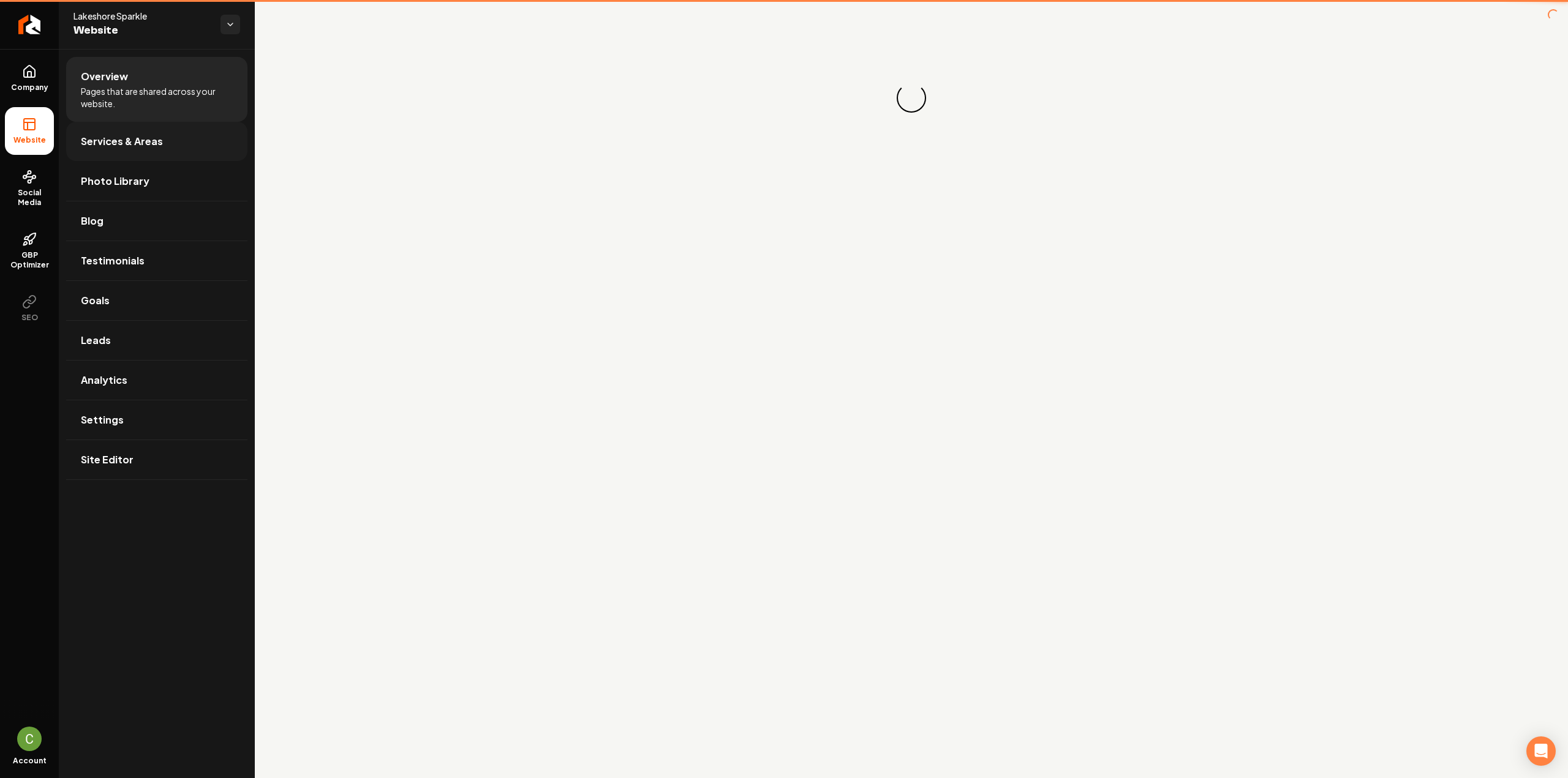
click at [95, 123] on link "Services & Areas" at bounding box center [156, 142] width 181 height 39
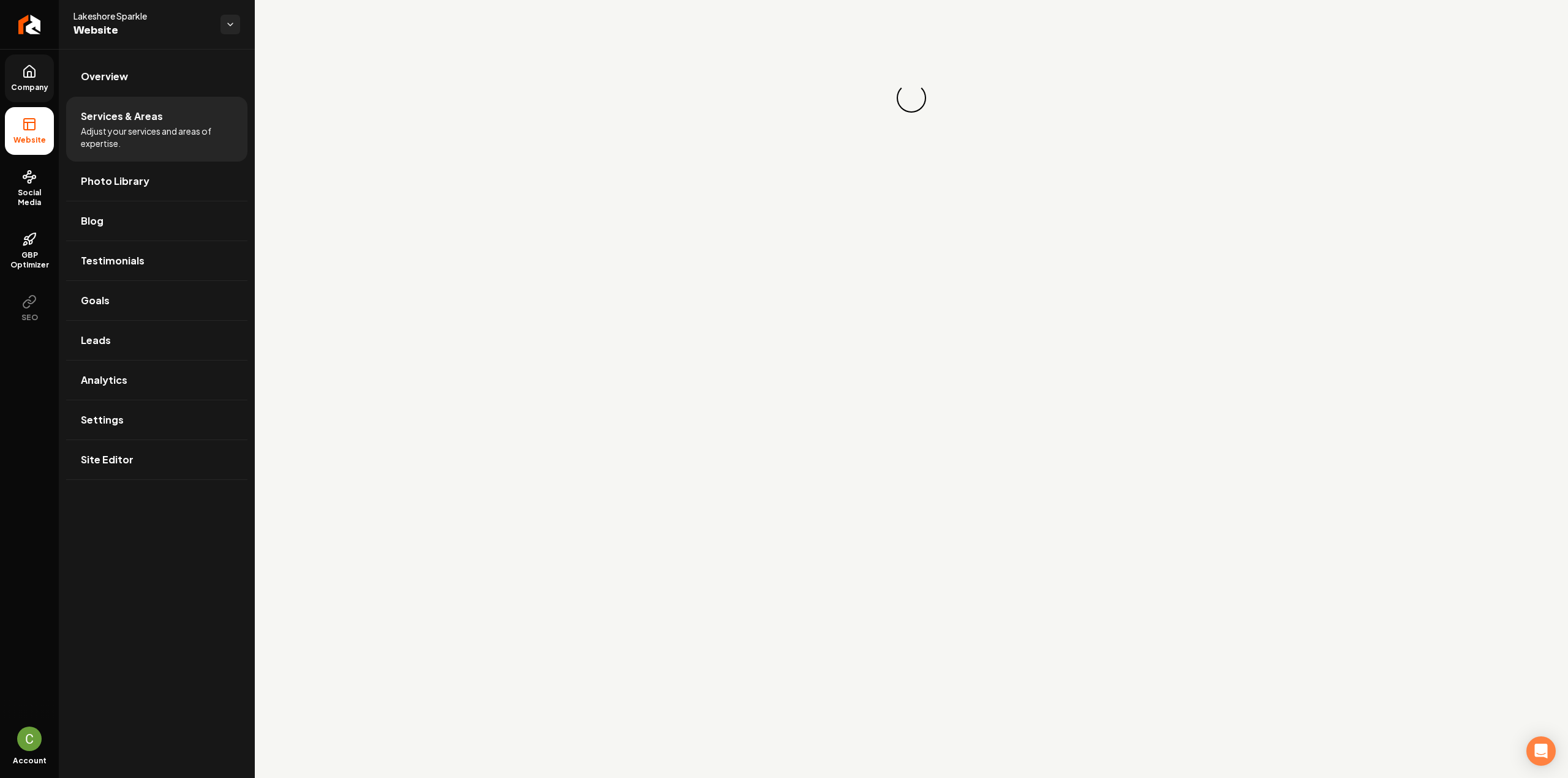
click at [38, 87] on span "Company" at bounding box center [30, 87] width 47 height 10
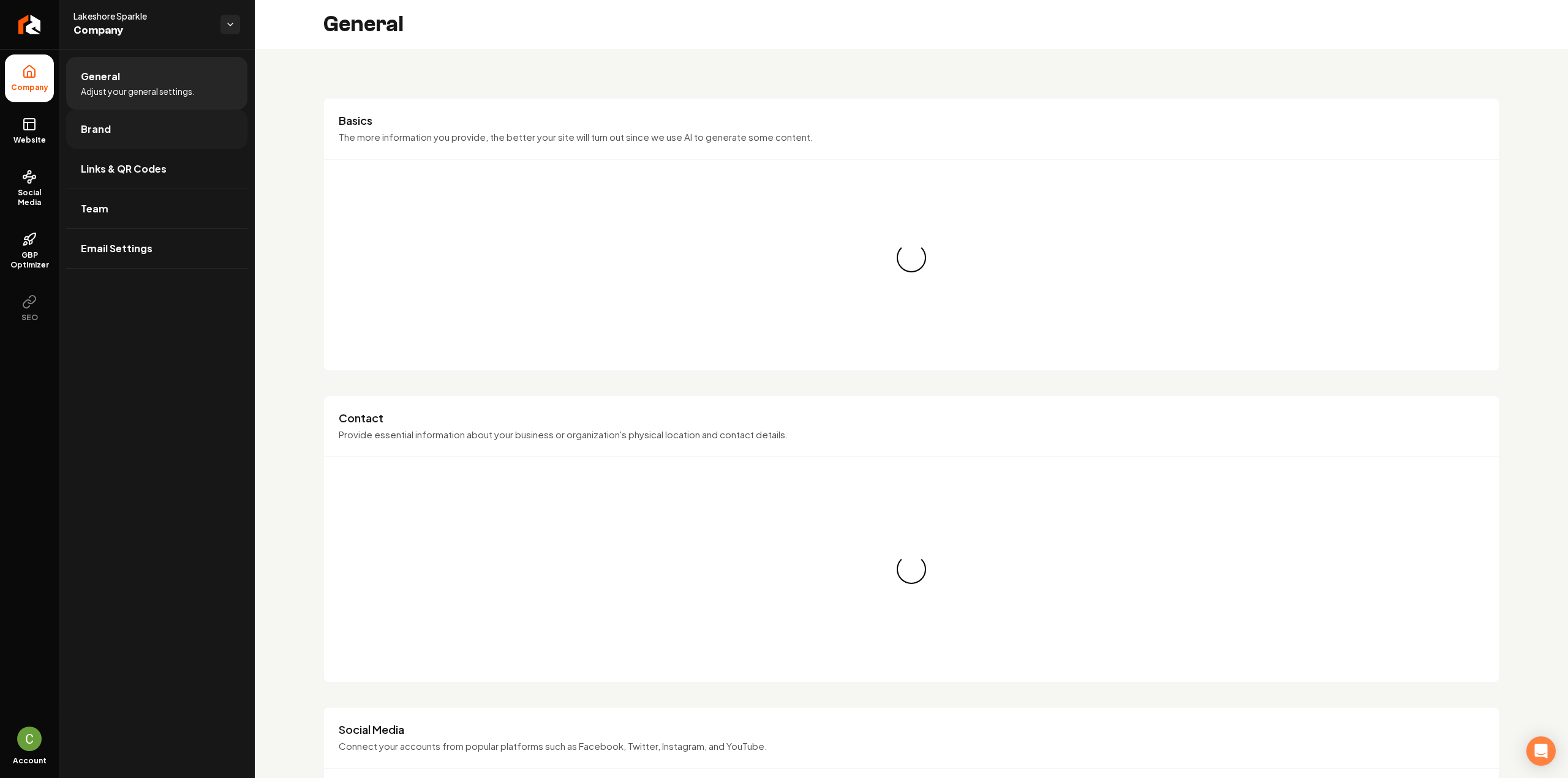
click at [129, 118] on link "Brand" at bounding box center [156, 129] width 181 height 39
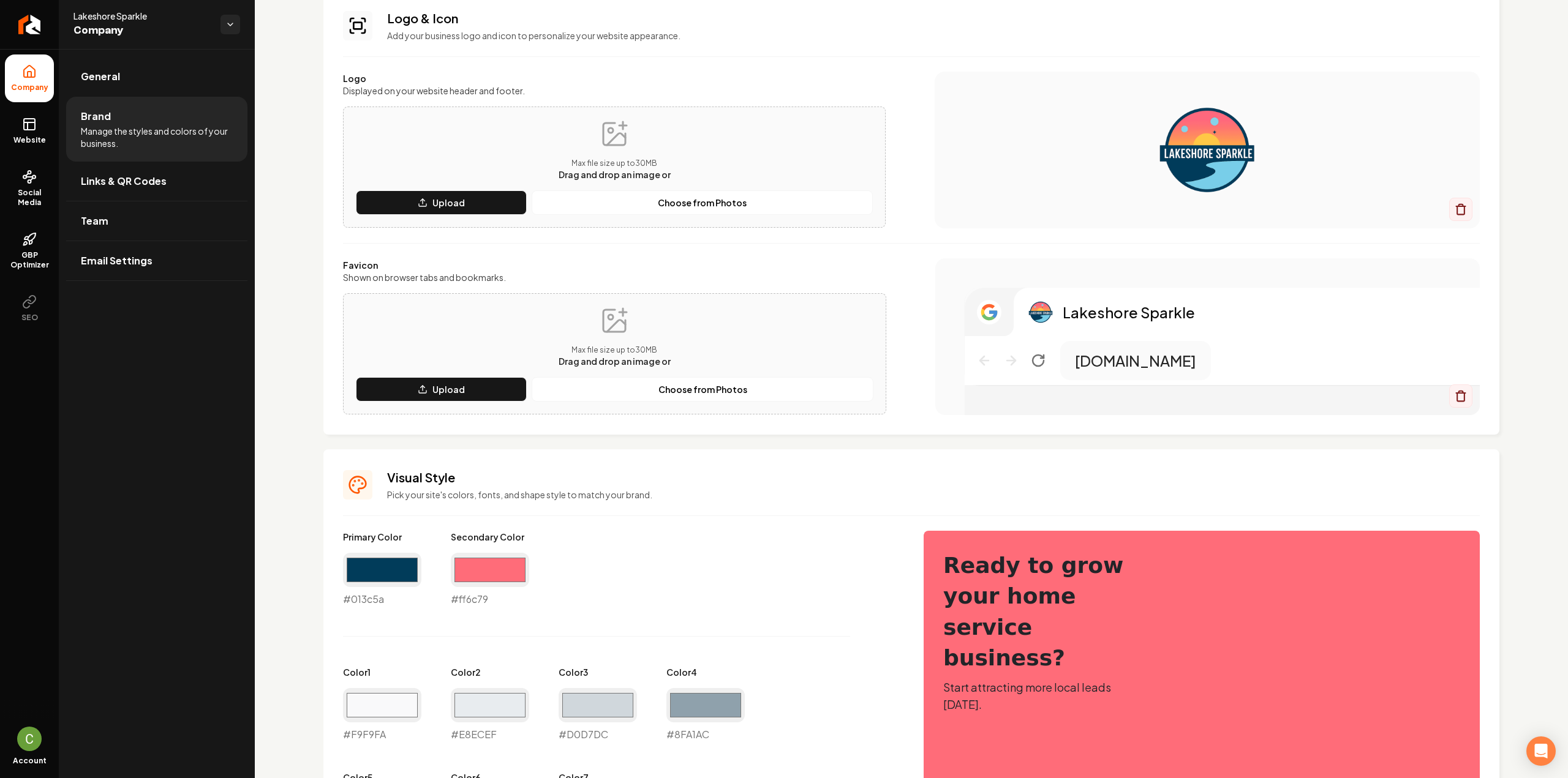
scroll to position [183, 0]
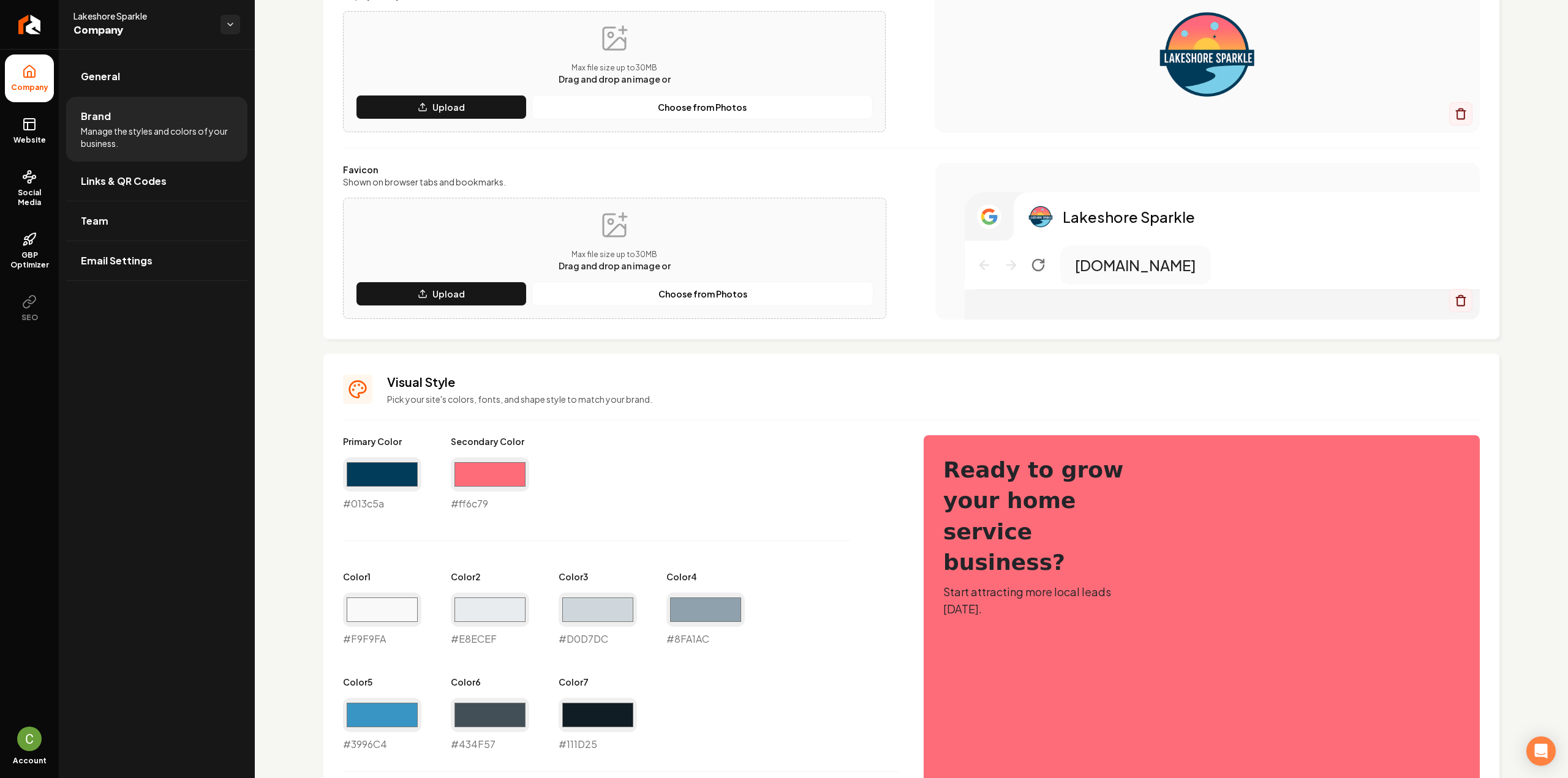
click at [485, 508] on div "#ff6c79 #ff6c79" at bounding box center [490, 484] width 78 height 54
copy div "#ff6c79"
click at [483, 477] on input "#ff6c79" at bounding box center [490, 475] width 78 height 34
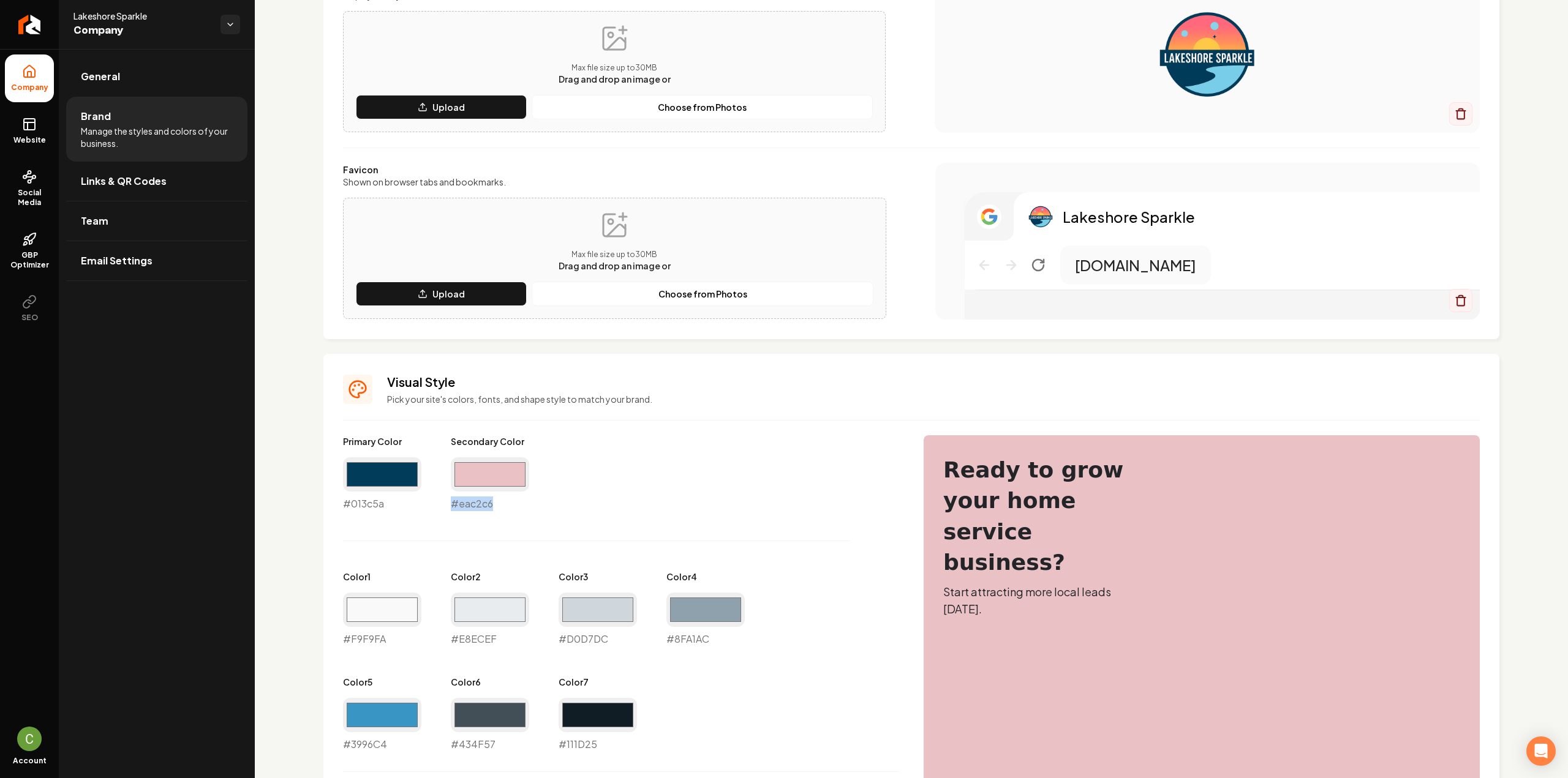
type input "#eac2c6"
click at [610, 455] on div "Primary Color #013c5a #013c5a Secondary Color #eac2c6 #eac2c6 Color 1 #f9f9fa #…" at bounding box center [621, 593] width 556 height 316
click at [488, 507] on div "#eac2c6 #eac2c6" at bounding box center [490, 484] width 78 height 54
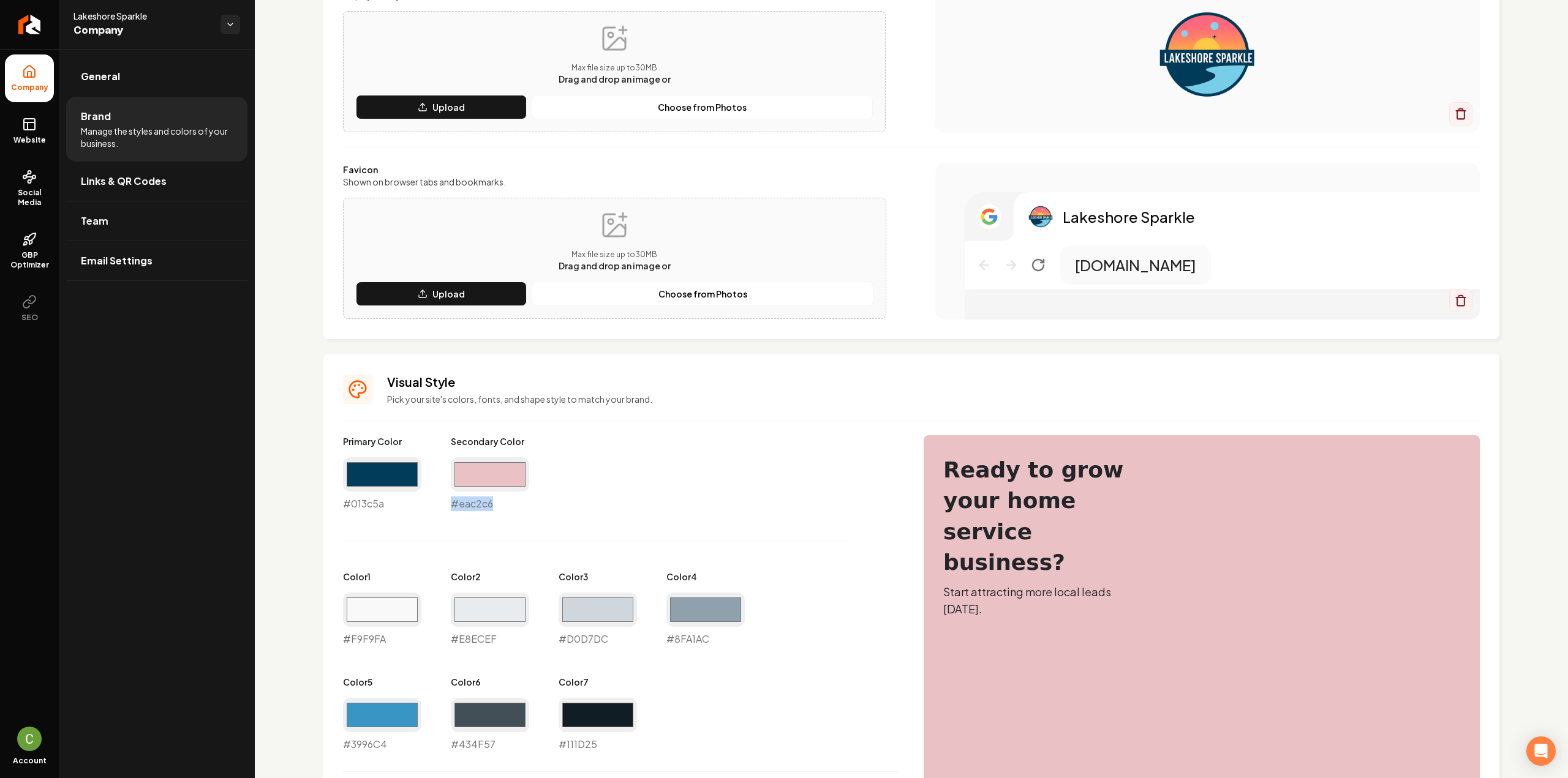
copy div "#eac2c6"
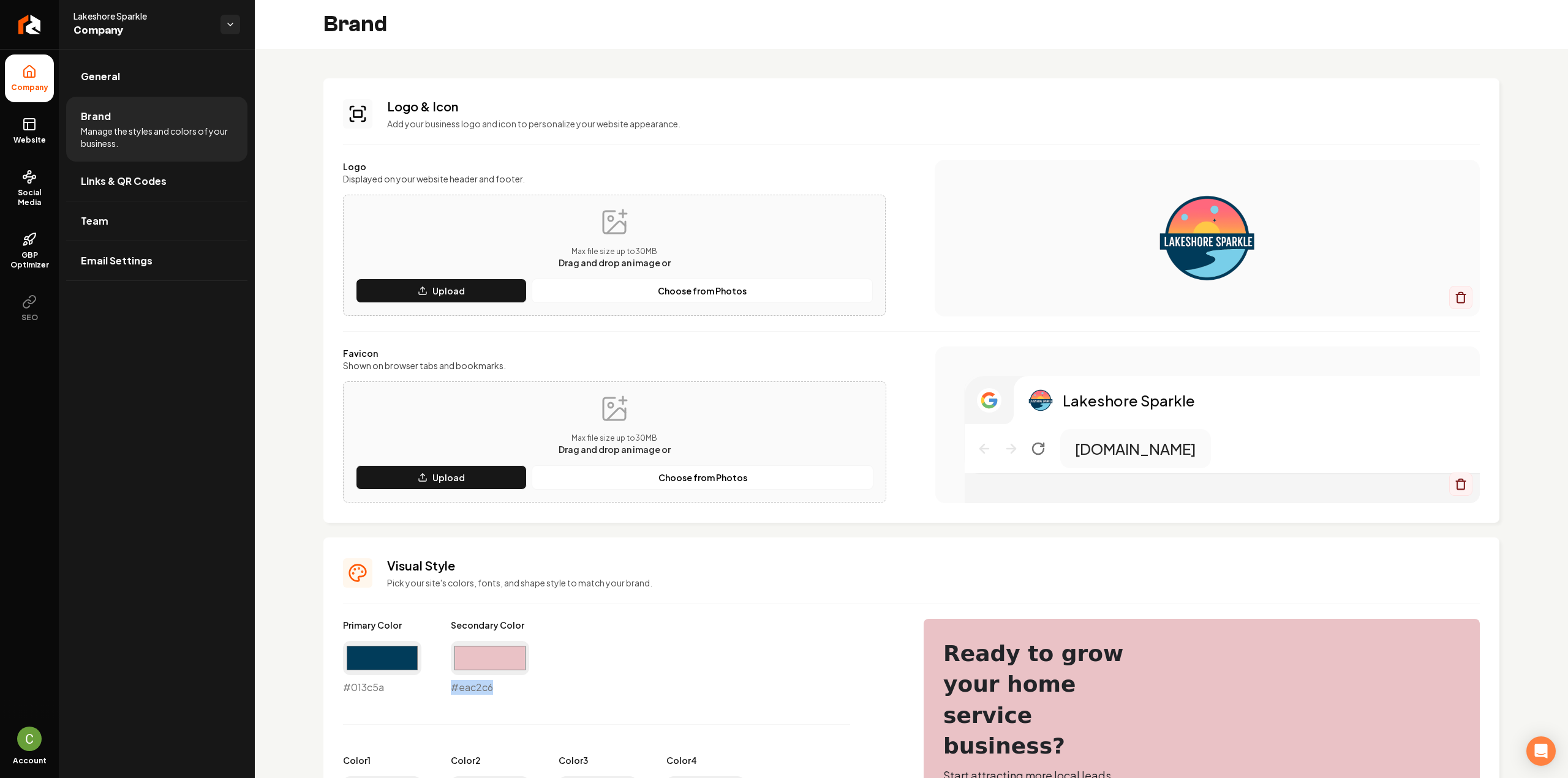
scroll to position [0, 0]
click at [24, 118] on icon at bounding box center [30, 124] width 15 height 15
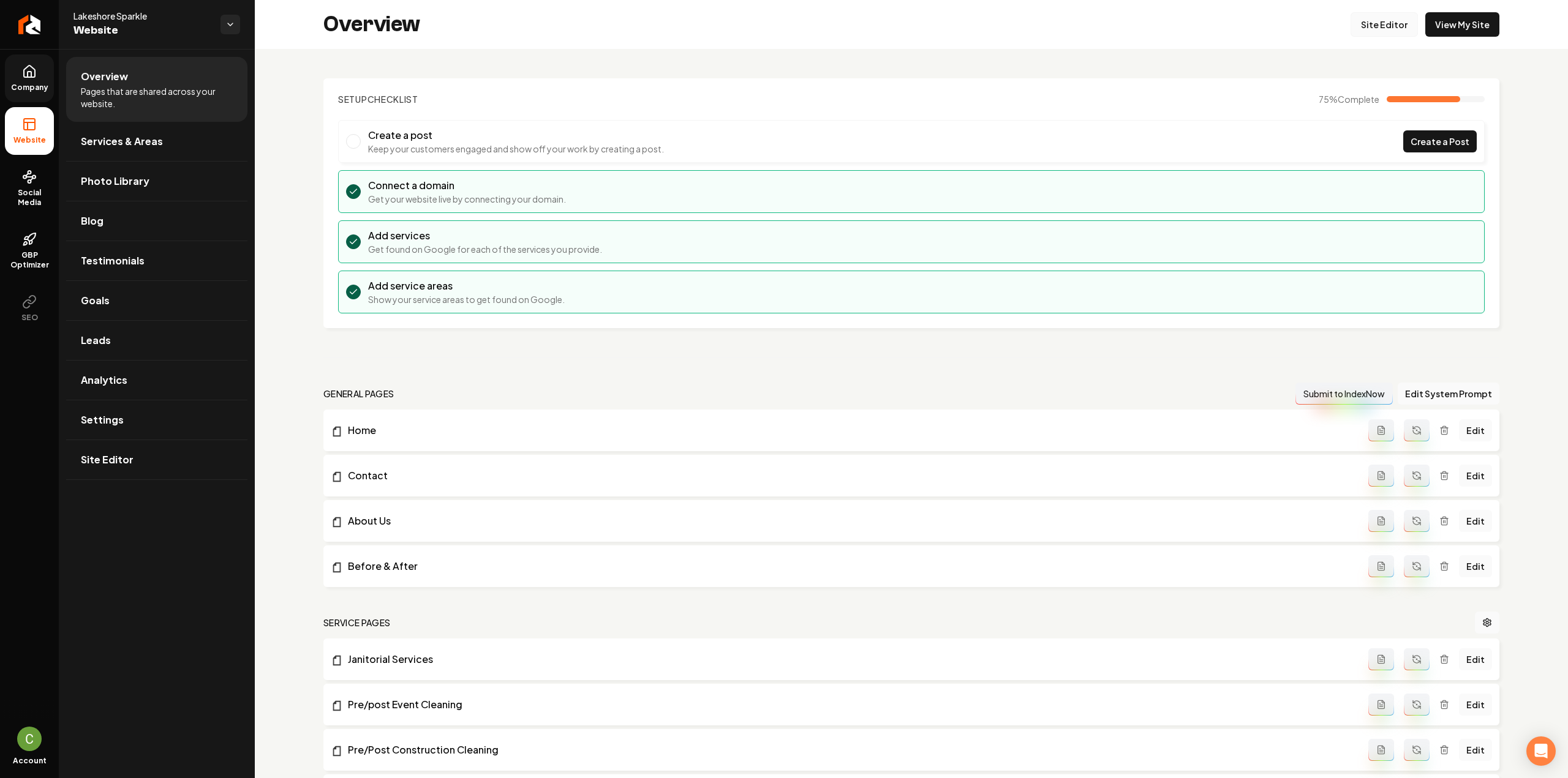
click at [1389, 24] on link "Site Editor" at bounding box center [1384, 25] width 67 height 25
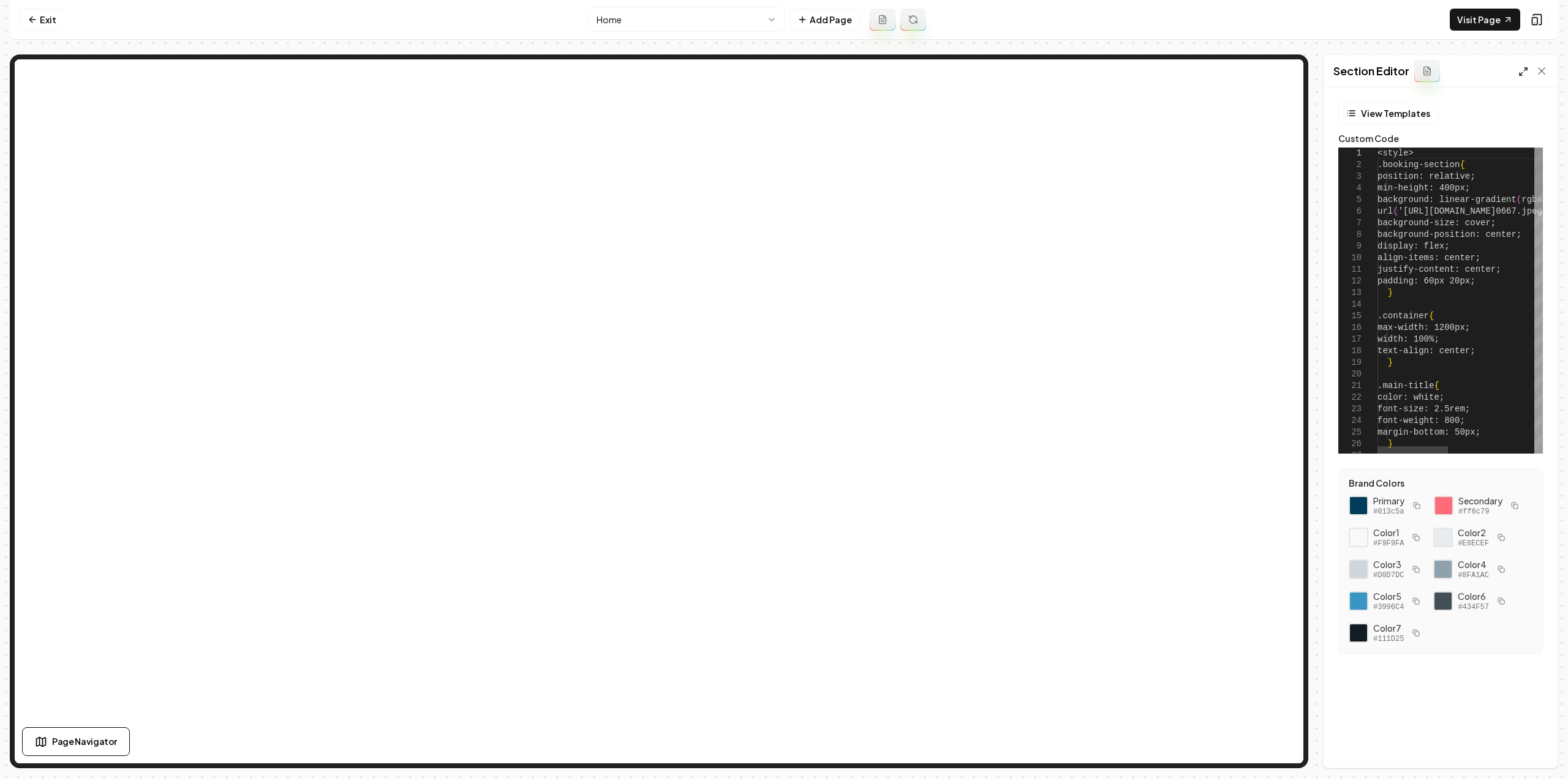
click at [1522, 73] on line at bounding box center [1521, 74] width 3 height 3
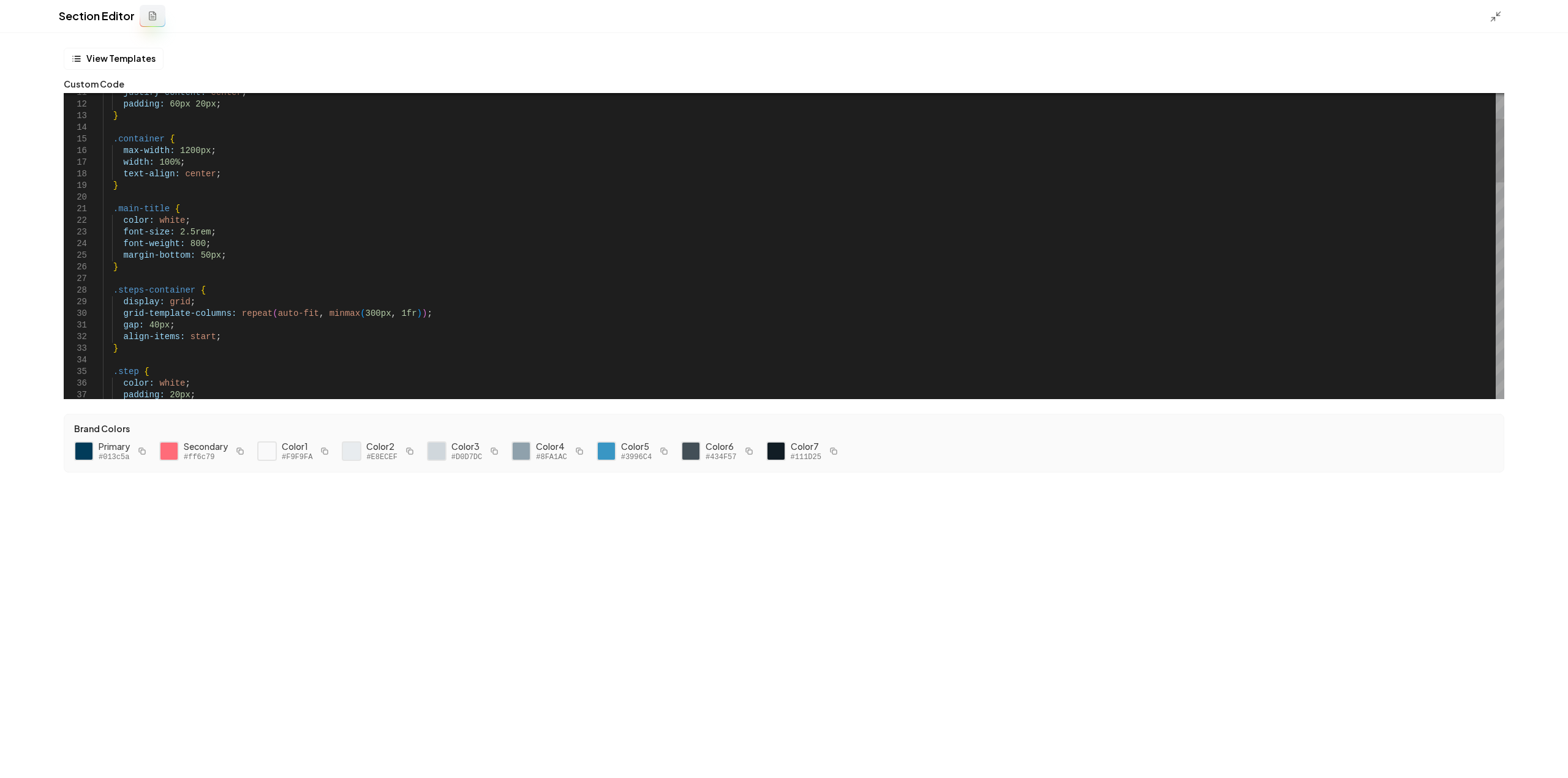
click at [165, 221] on div "justify-content: center ; padding: 60px 20px ; } .container { max-width: 1200px…" at bounding box center [804, 703] width 1402 height 1466
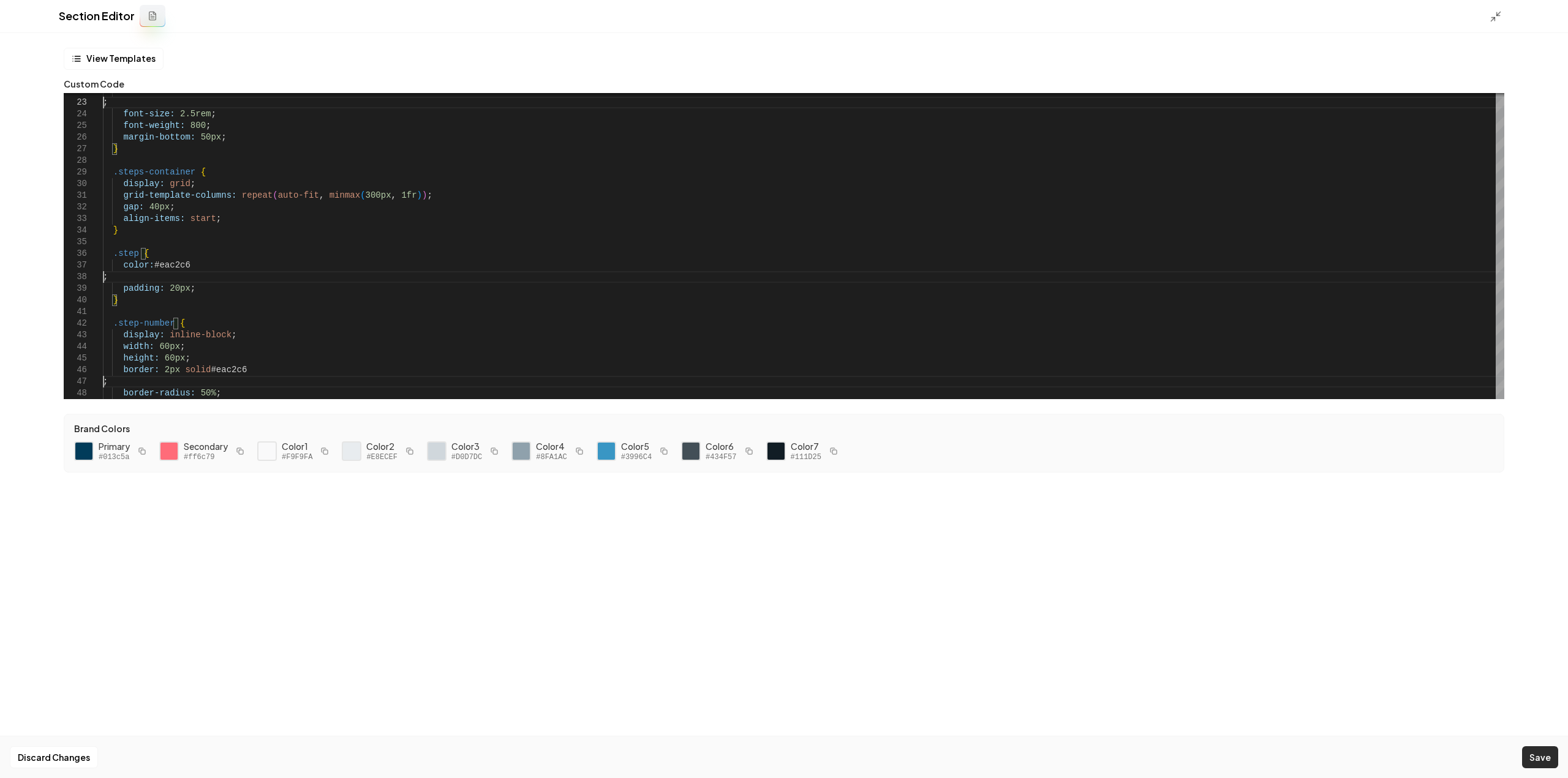
click at [1541, 748] on button "Save" at bounding box center [1540, 757] width 36 height 22
type textarea "**********"
click at [1495, 14] on icon at bounding box center [1496, 17] width 12 height 12
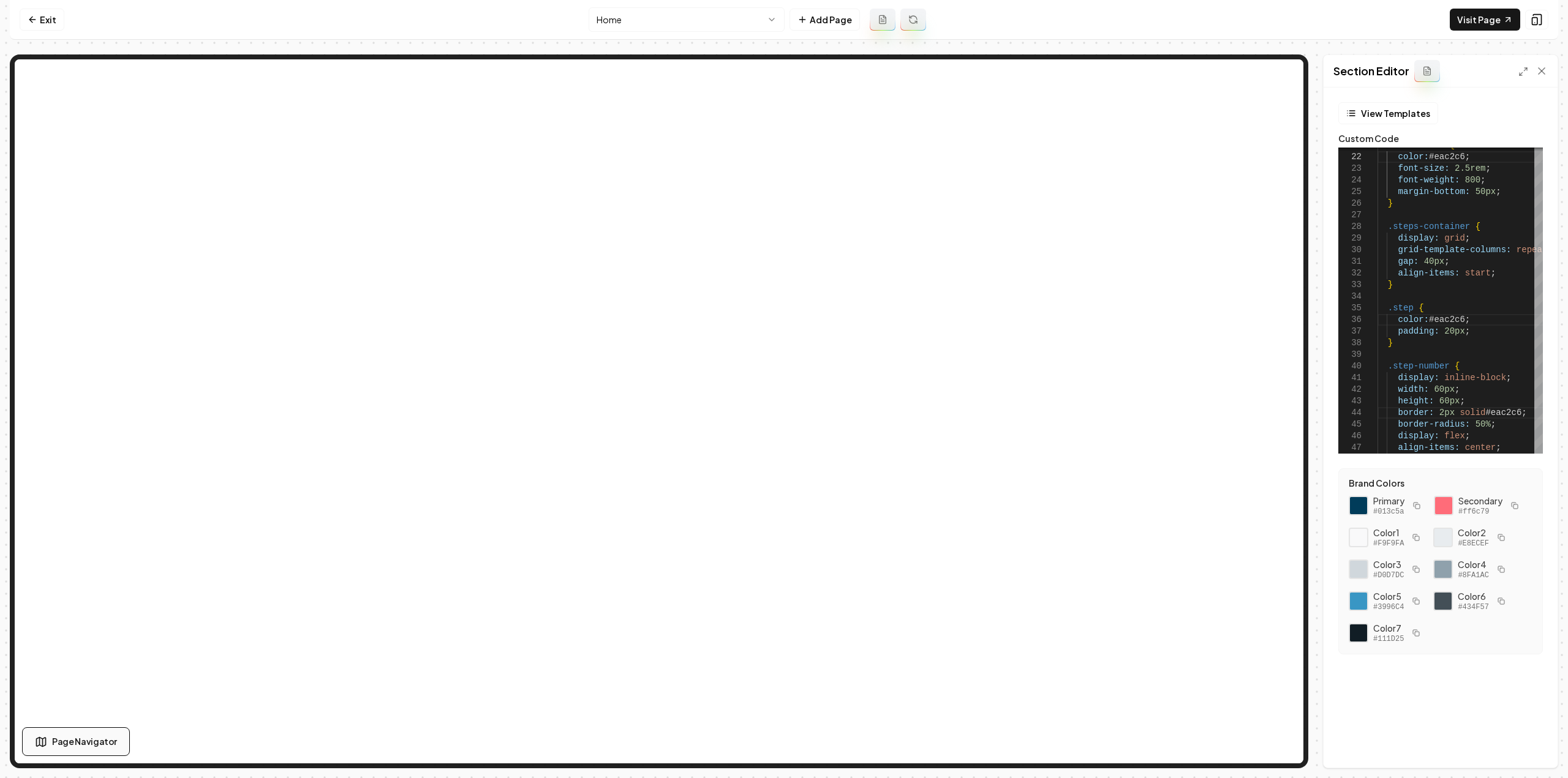
click at [60, 748] on button "Page Navigator" at bounding box center [76, 742] width 108 height 29
click at [76, 580] on span "Iframe Section" at bounding box center [79, 575] width 53 height 10
drag, startPoint x: 52, startPoint y: 577, endPoint x: 51, endPoint y: 501, distance: 76.0
click at [51, 501] on div "Sections Iframe Section Hero Section Services Section Iframe Section Our Proces…" at bounding box center [95, 557] width 125 height 321
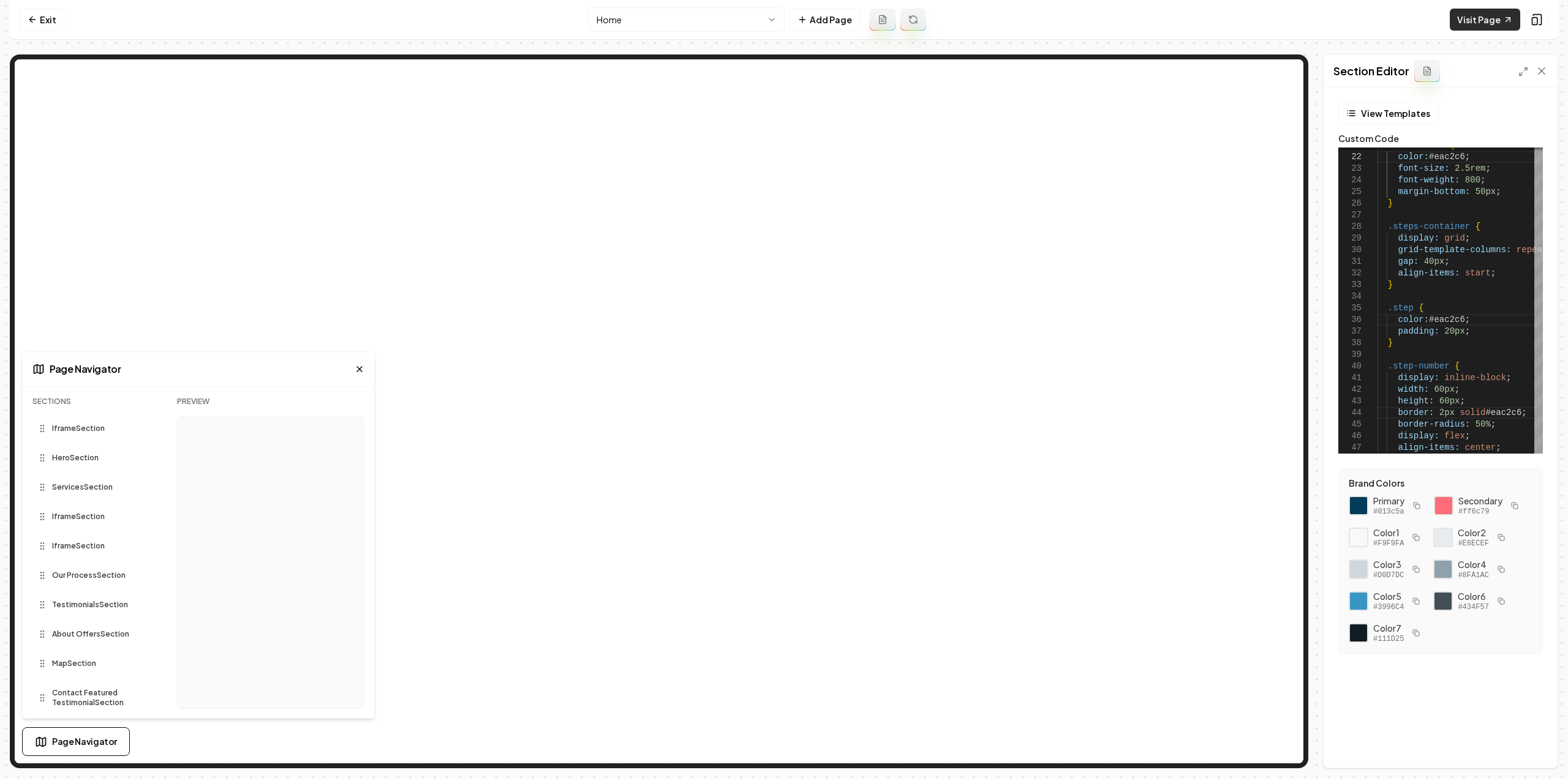
click at [1482, 23] on link "Visit Page" at bounding box center [1485, 20] width 70 height 22
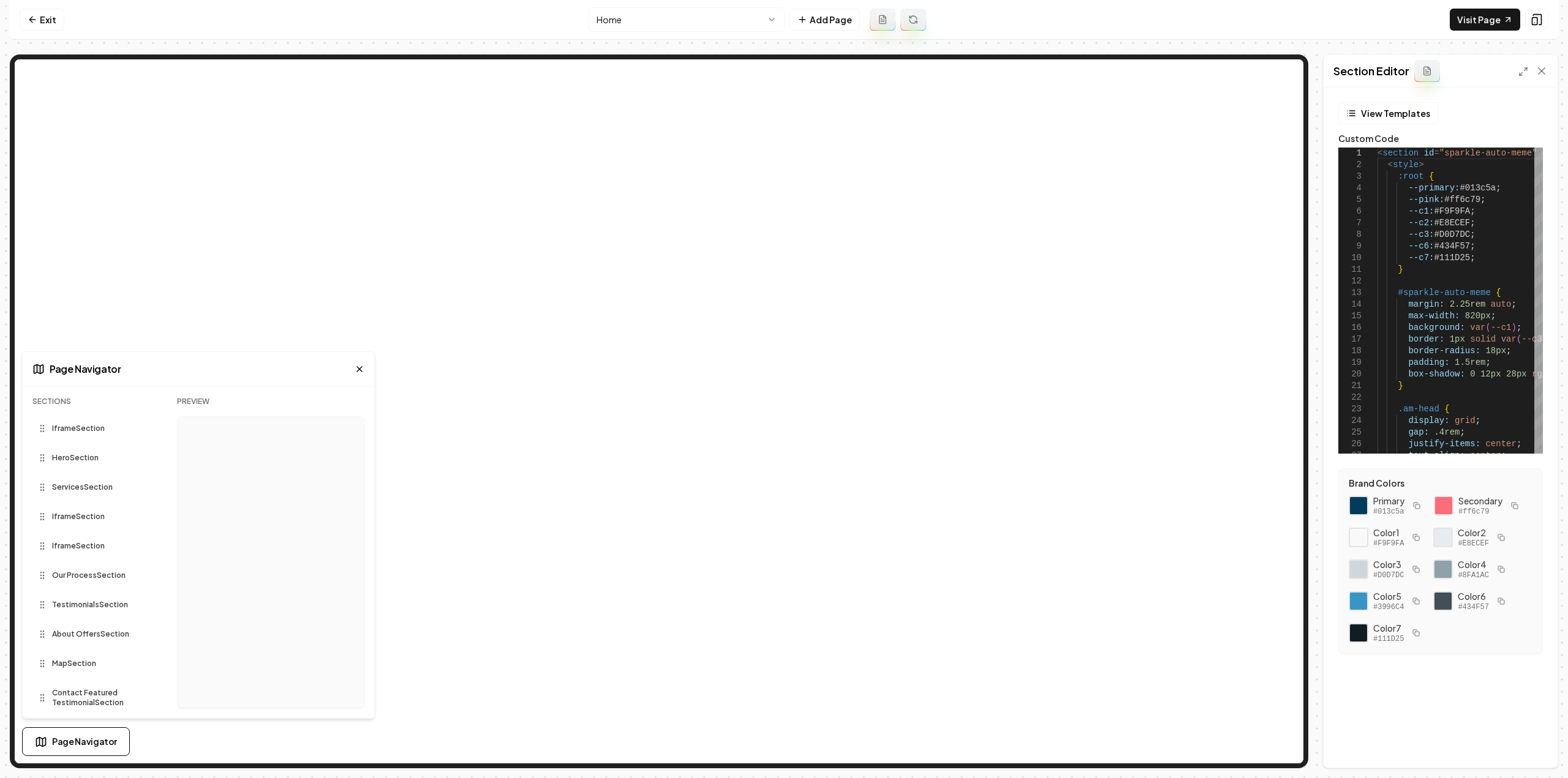
click at [357, 365] on icon at bounding box center [360, 369] width 10 height 10
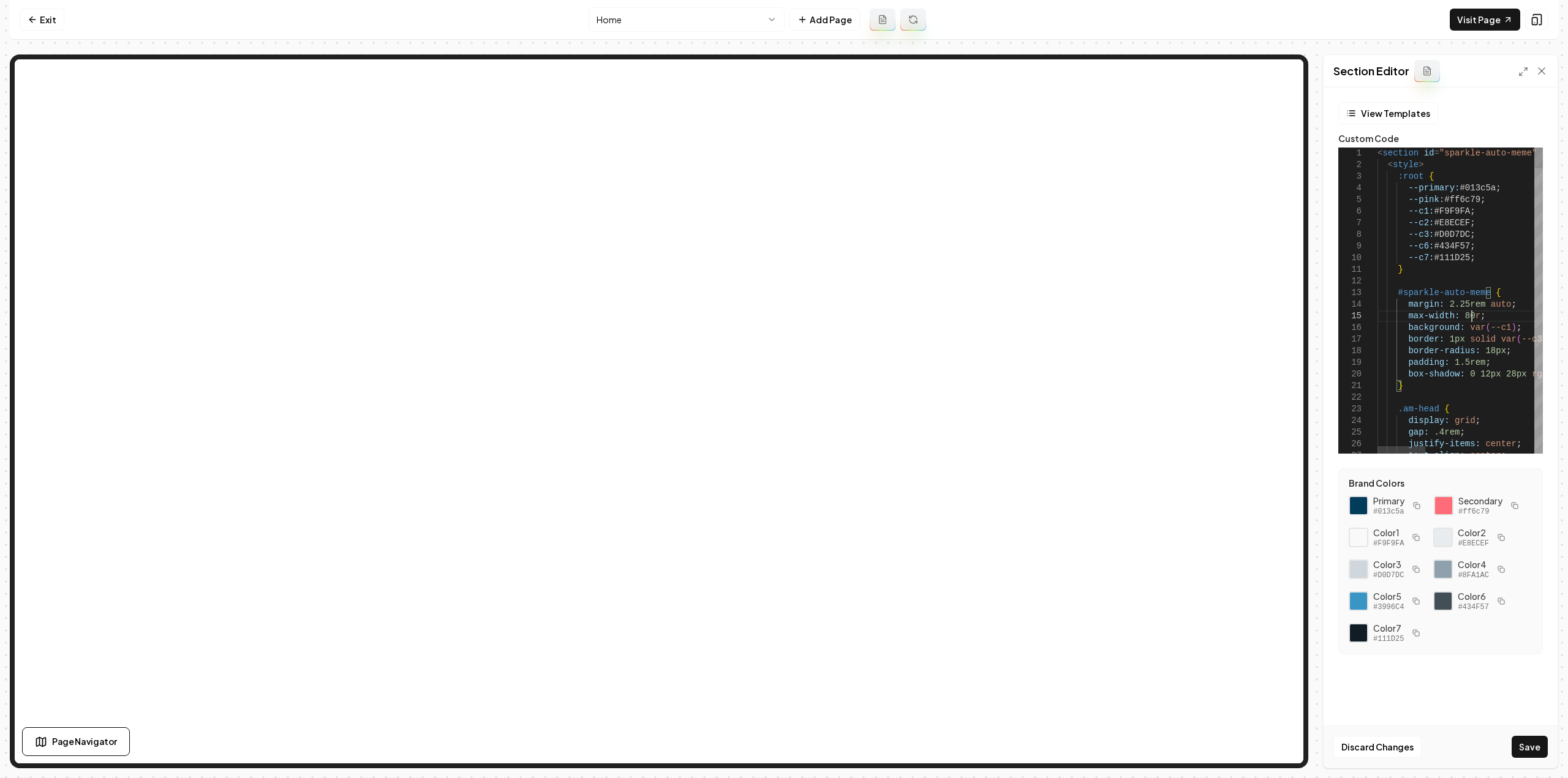
scroll to position [47, 103]
type textarea "**********"
click at [1540, 746] on button "Save" at bounding box center [1530, 747] width 36 height 22
click at [1540, 25] on icon at bounding box center [1537, 20] width 8 height 10
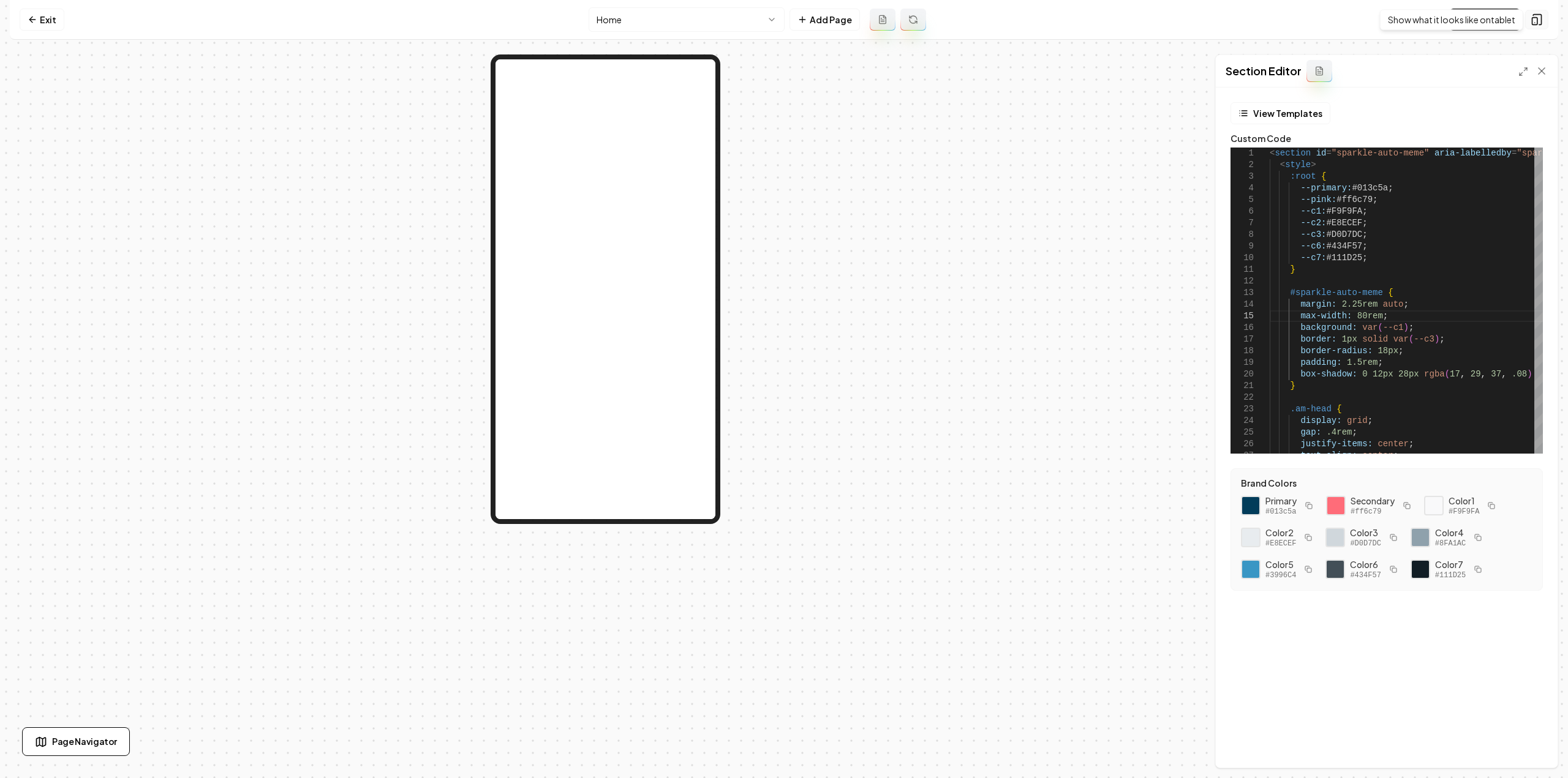
click at [1533, 18] on icon at bounding box center [1537, 20] width 12 height 12
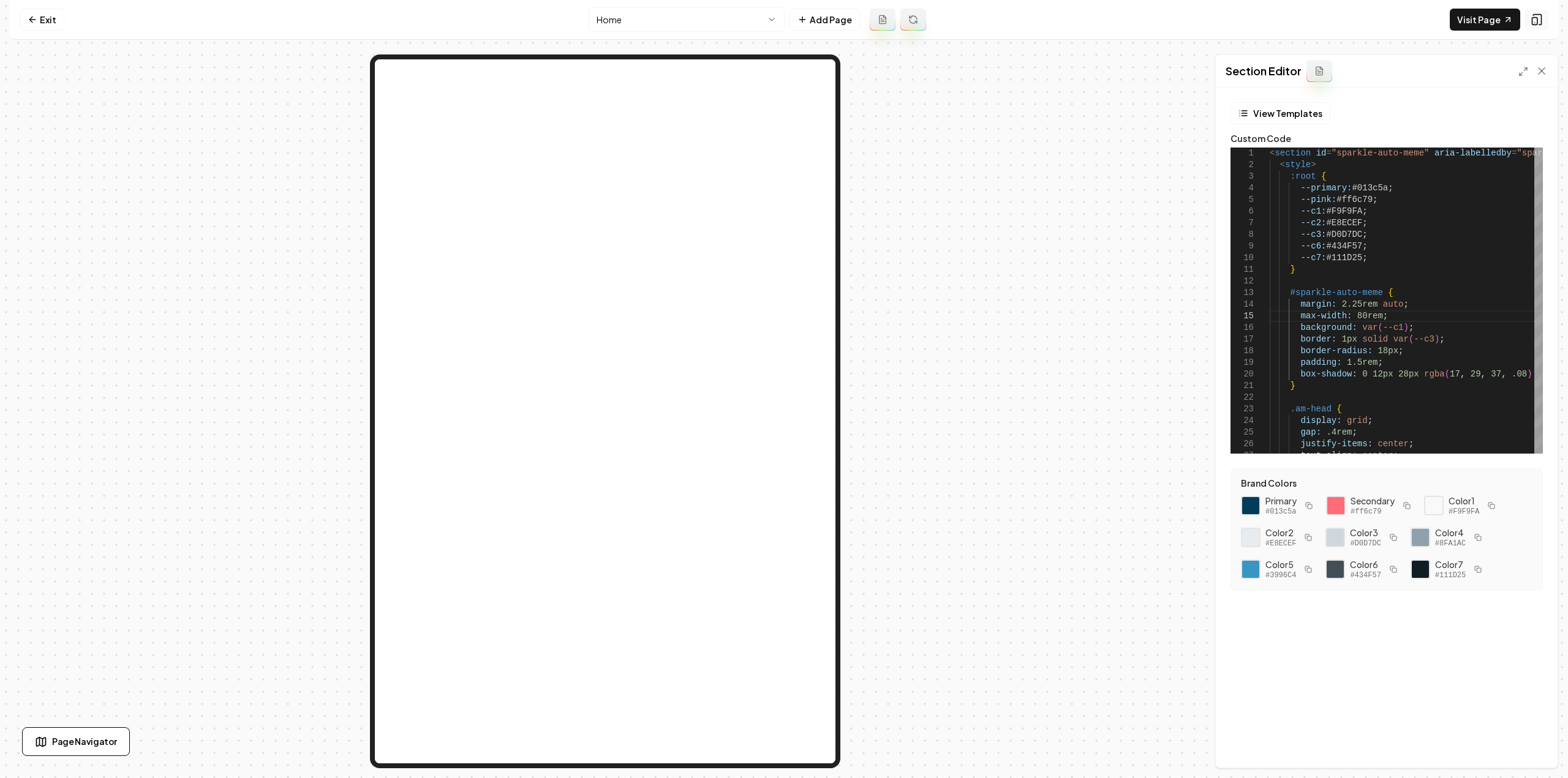
click at [1533, 18] on icon at bounding box center [1537, 20] width 12 height 12
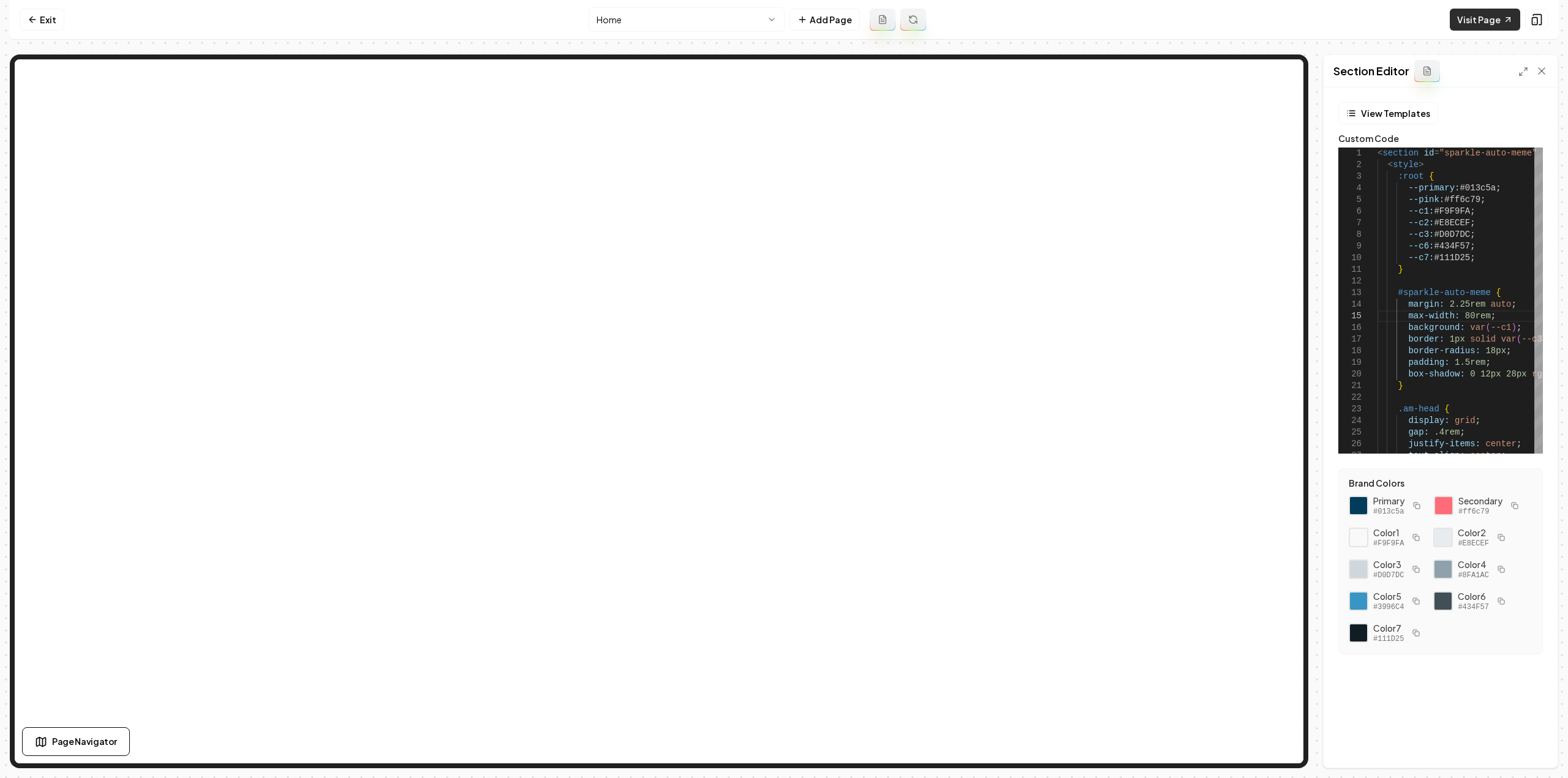
click at [1463, 23] on link "Visit Page" at bounding box center [1485, 20] width 70 height 22
click at [812, 26] on button "Add Page" at bounding box center [825, 20] width 70 height 22
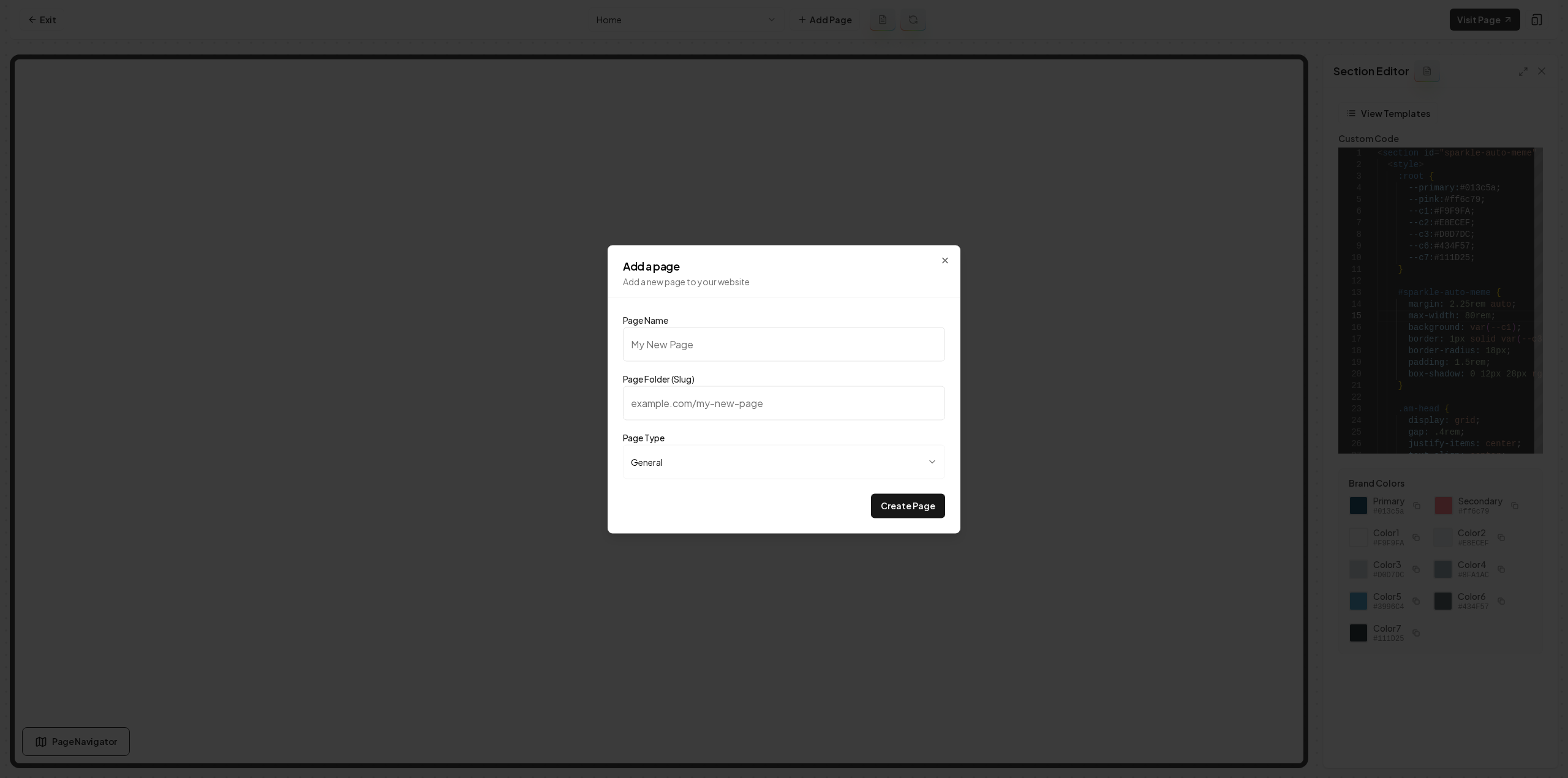
type input "G"
type input "g"
type input "Ga"
type input "ga"
type input "Gal"
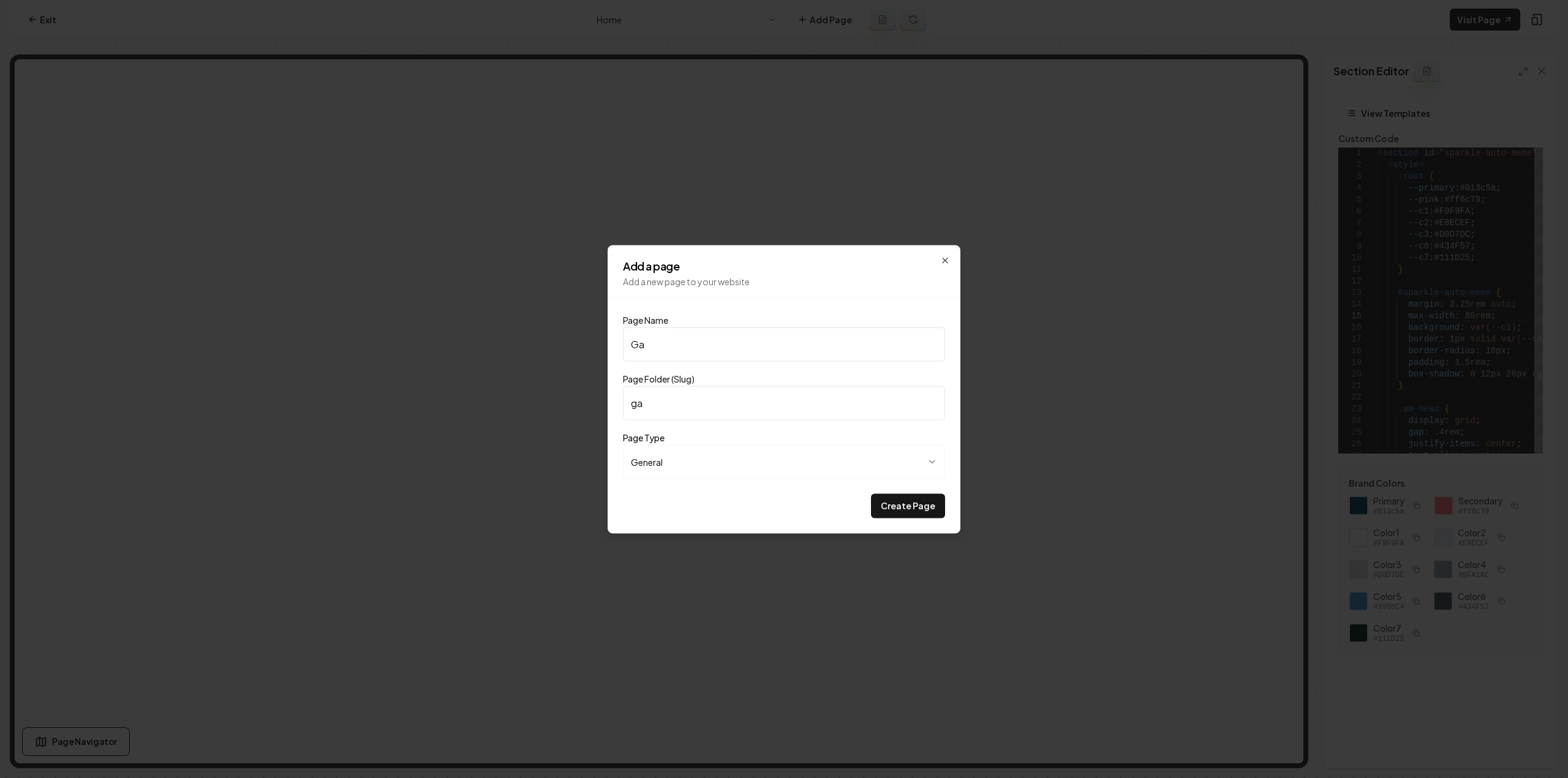
type input "gal"
type input "Gall"
type input "gall"
type input "Galle"
type input "galle"
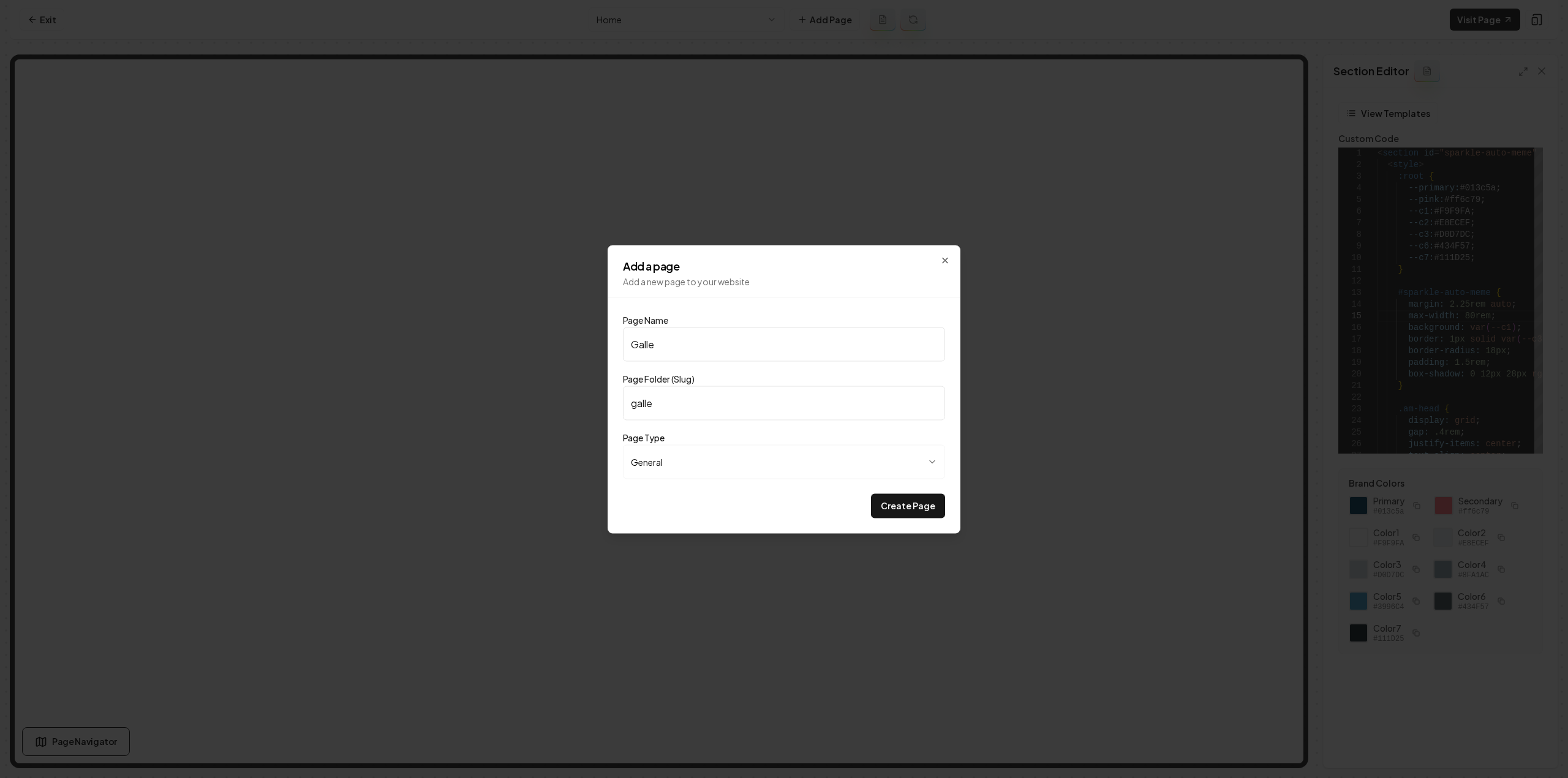
type input "Galler"
type input "galler"
type input "Gallery"
type input "gallery"
type input "Gallery"
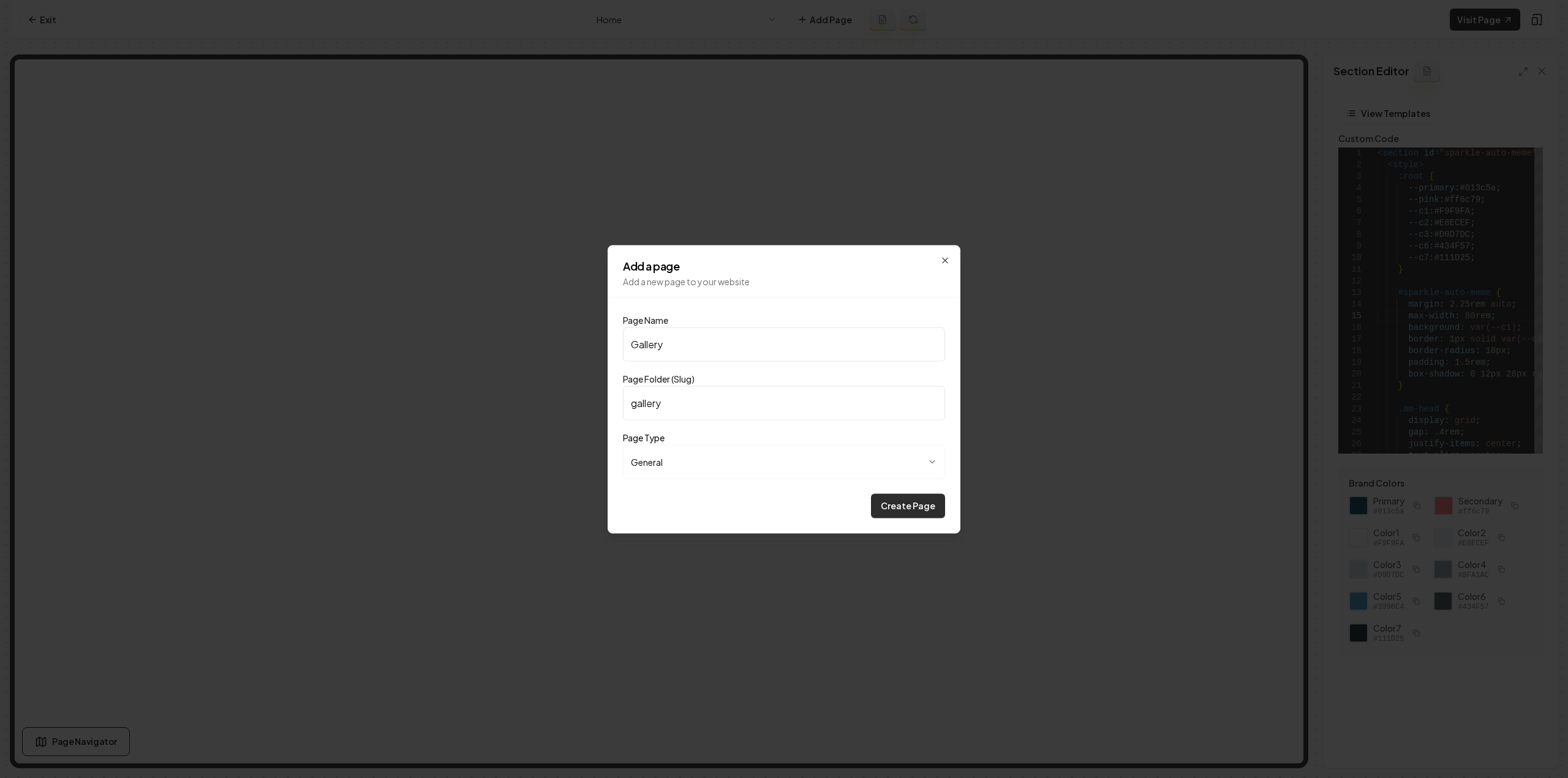
click at [927, 508] on button "Create Page" at bounding box center [908, 506] width 74 height 25
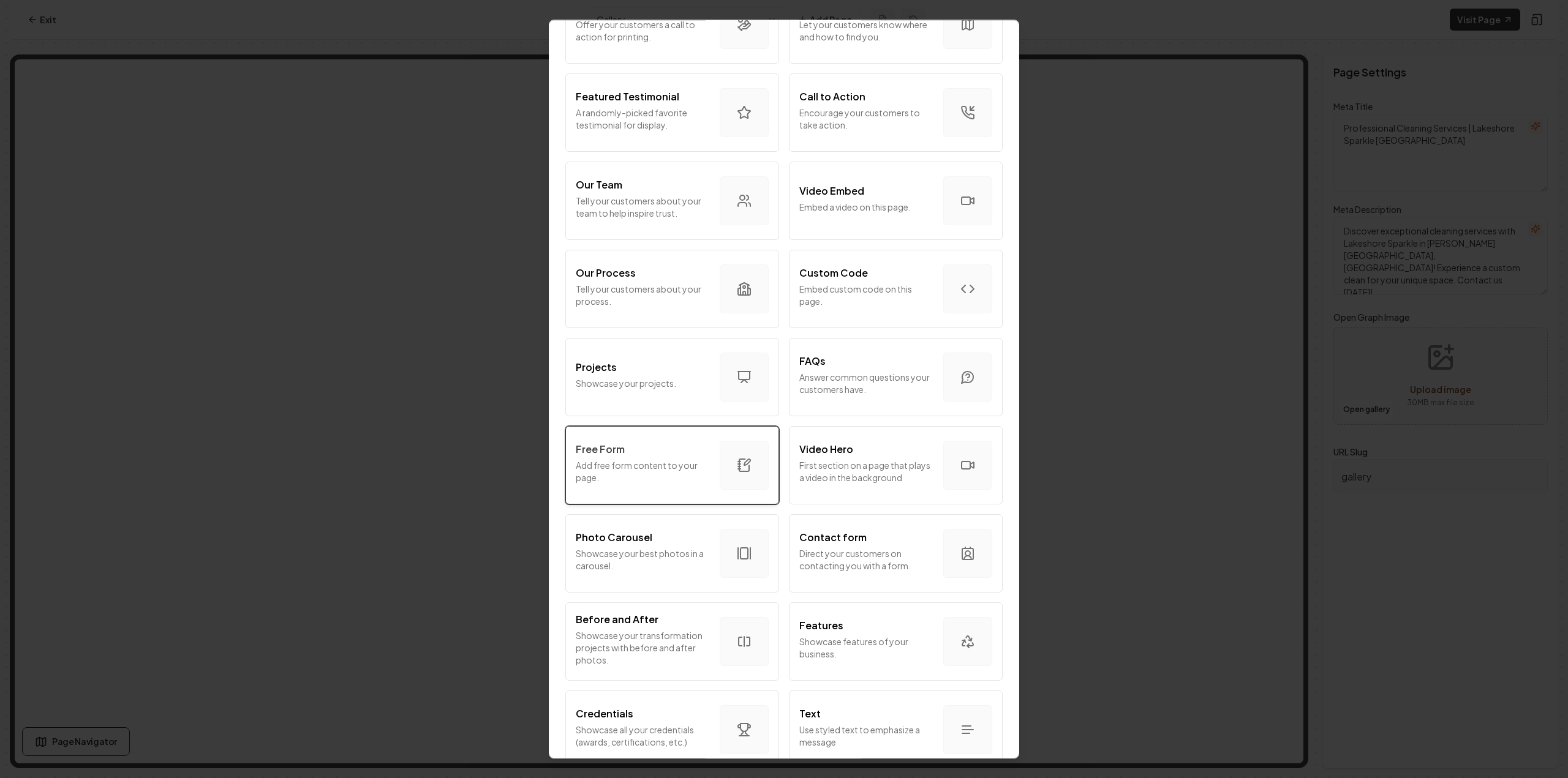
scroll to position [306, 0]
click at [644, 550] on p "Showcase your best photos in a carousel." at bounding box center [643, 556] width 134 height 25
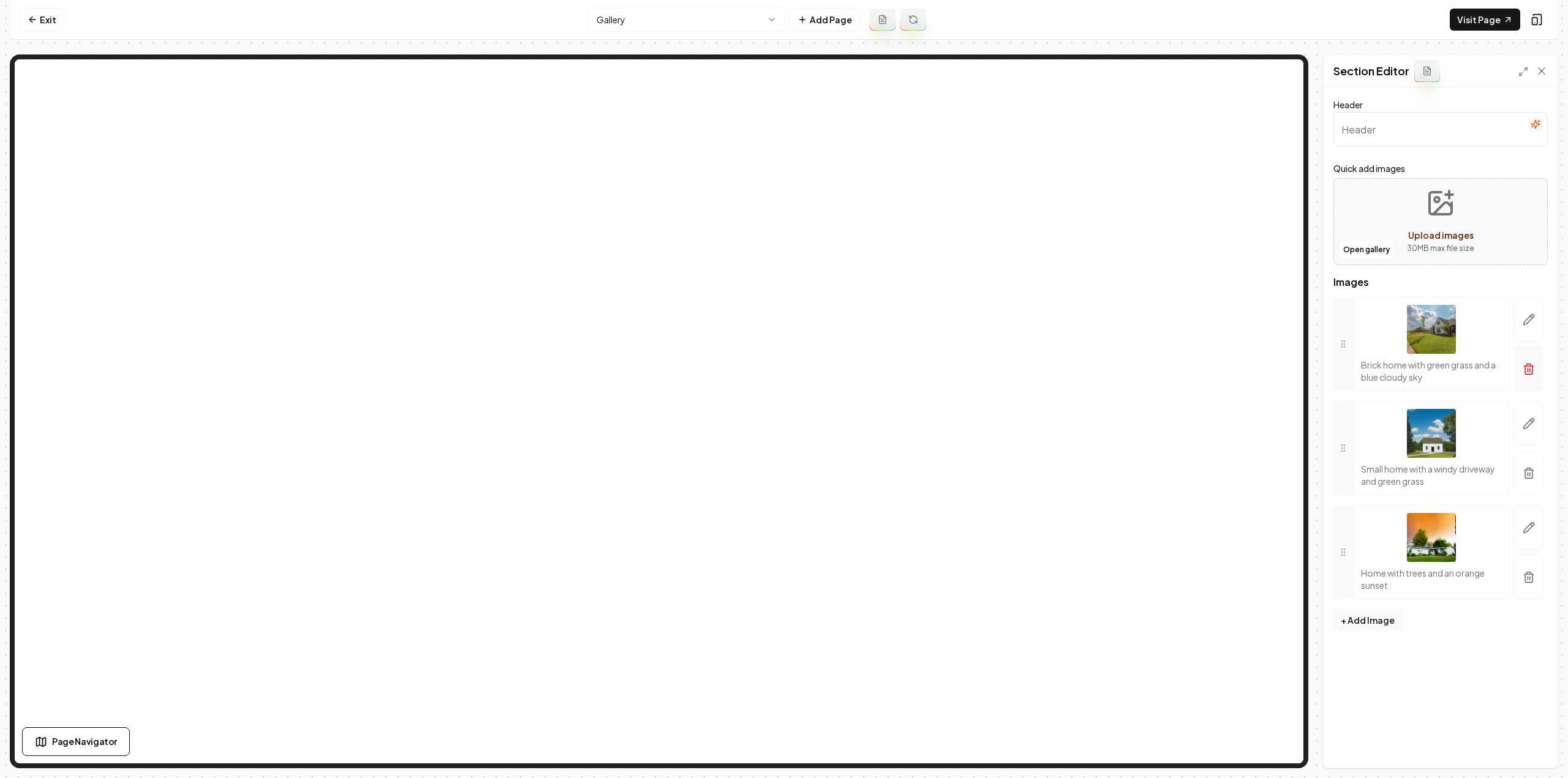
click at [1538, 374] on button "button" at bounding box center [1529, 369] width 28 height 45
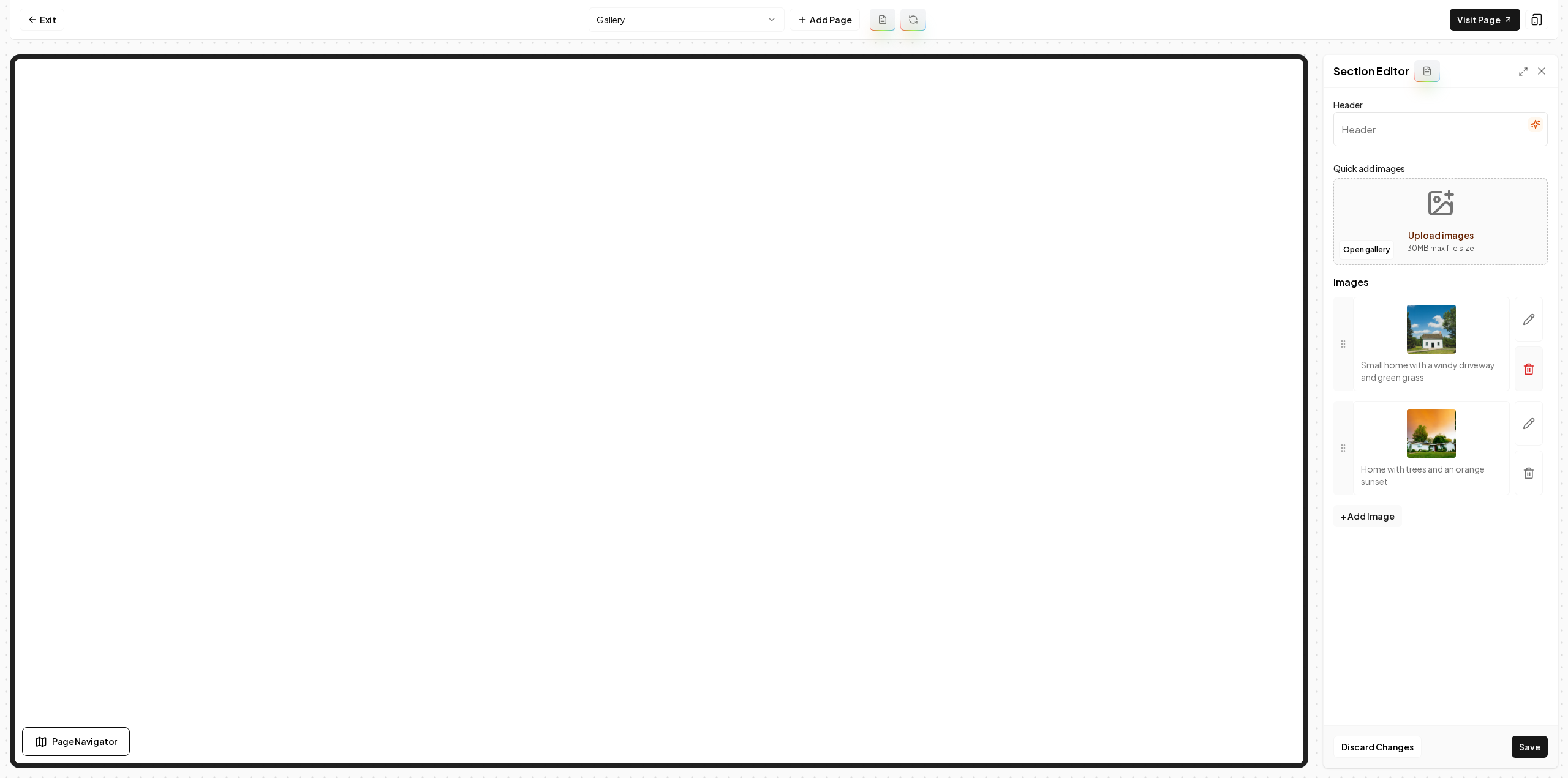
click at [1534, 372] on icon "button" at bounding box center [1529, 369] width 12 height 12
click at [1527, 363] on icon "button" at bounding box center [1529, 360] width 12 height 12
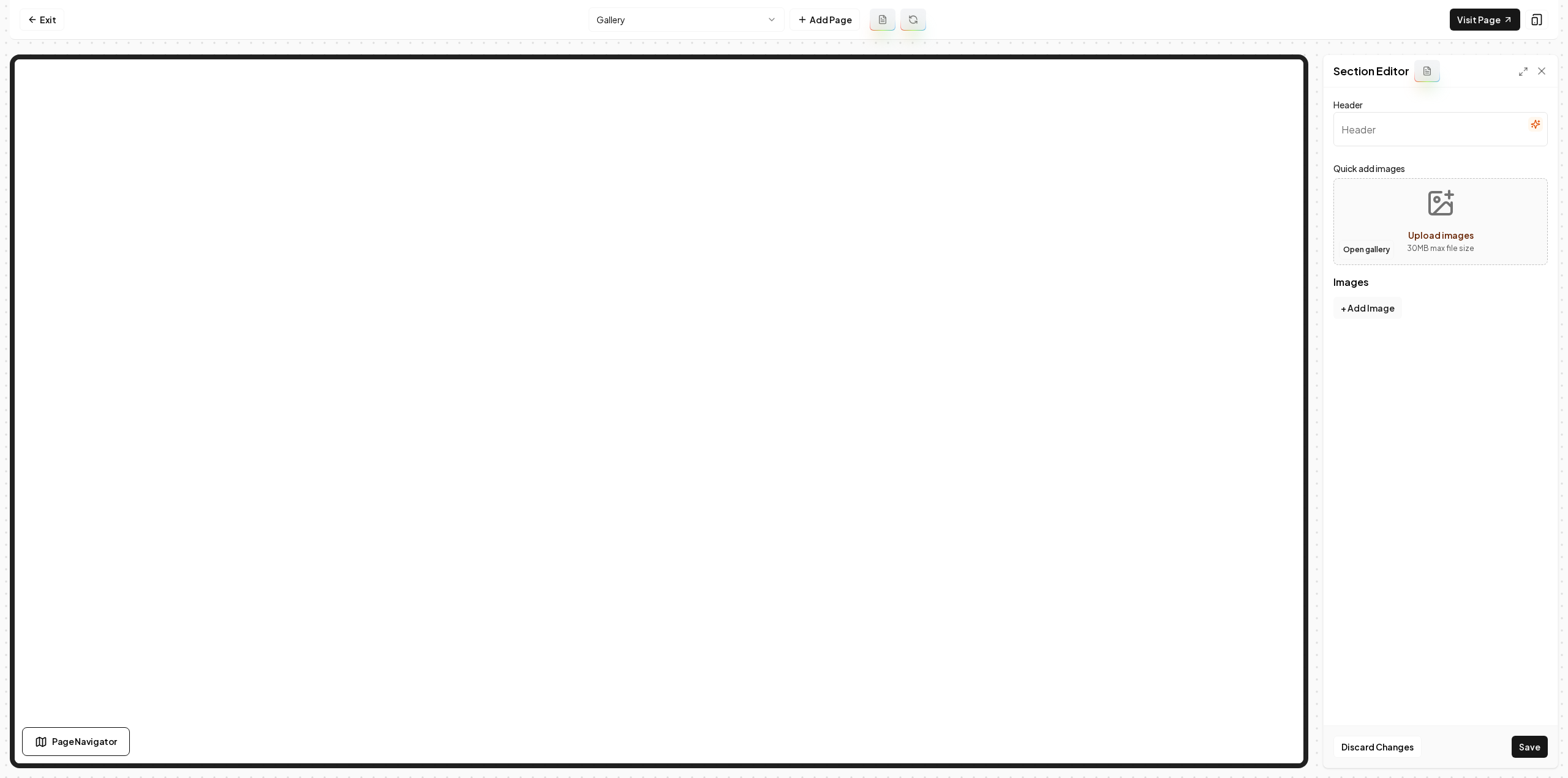
click at [1359, 248] on button "Open gallery" at bounding box center [1367, 250] width 55 height 20
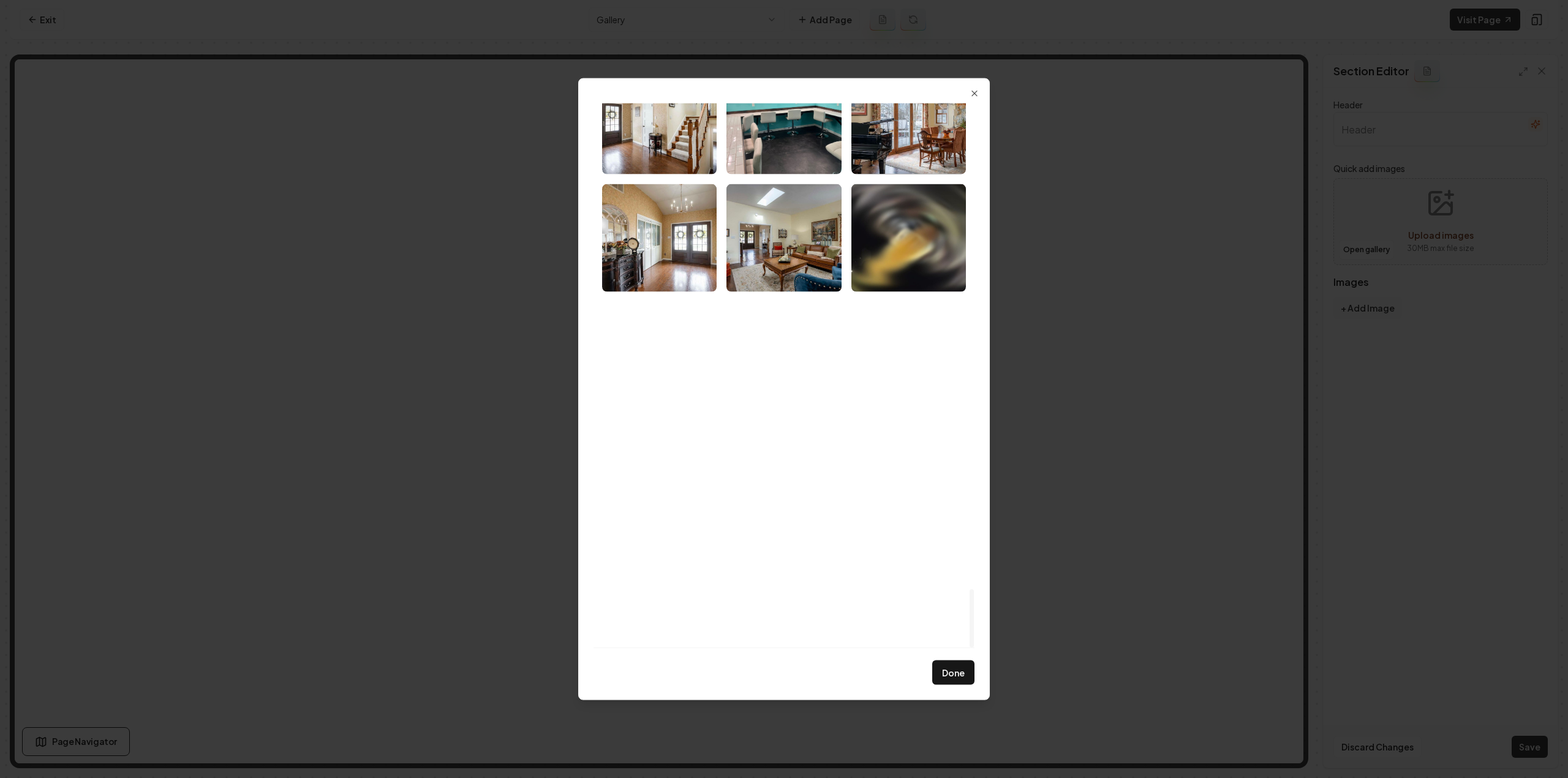
scroll to position [4481, 0]
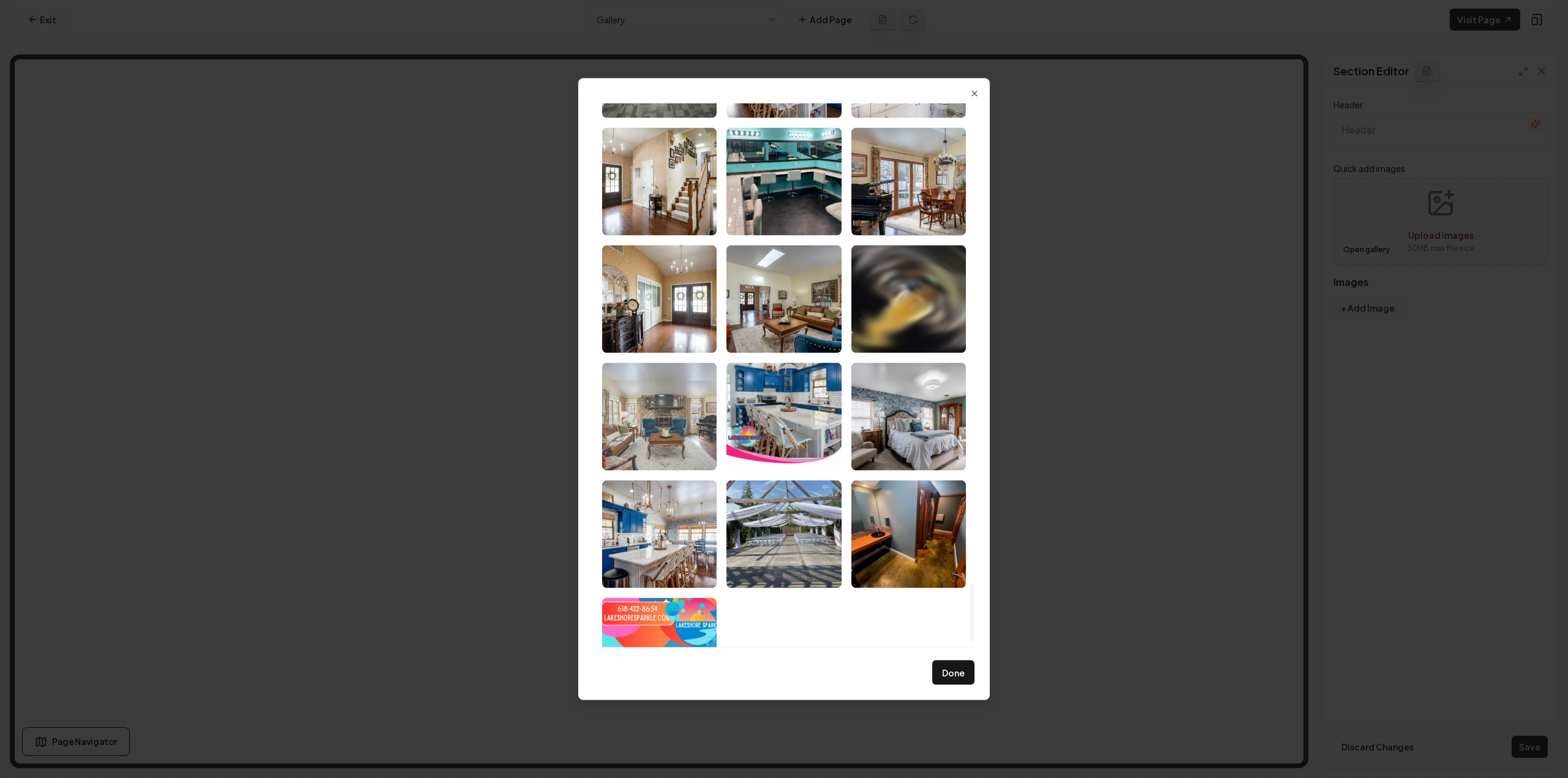
click at [666, 424] on img "Select image image_6891fcae5c7cd75eb853a539.jpeg" at bounding box center [660, 416] width 115 height 108
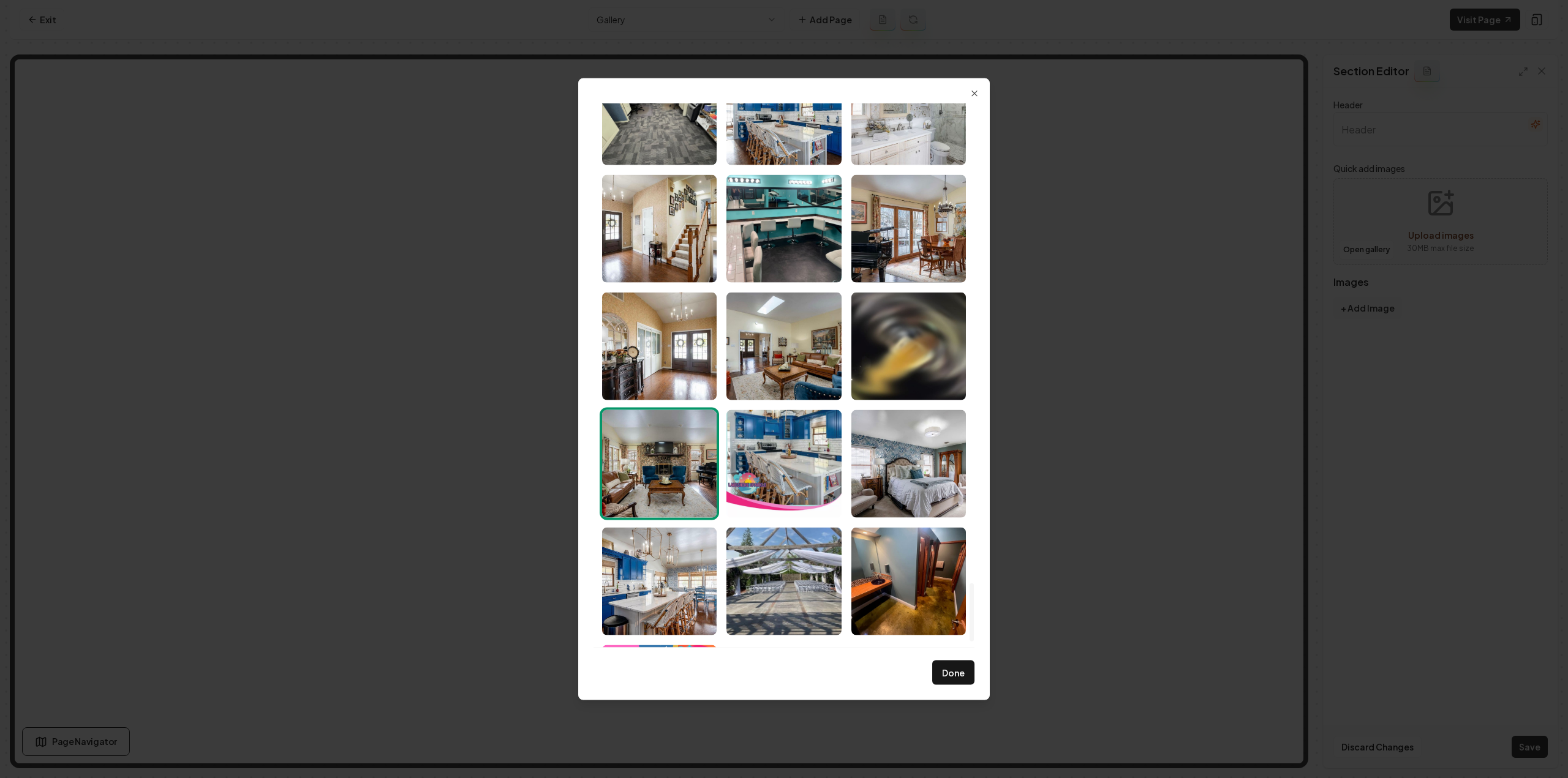
scroll to position [4420, 0]
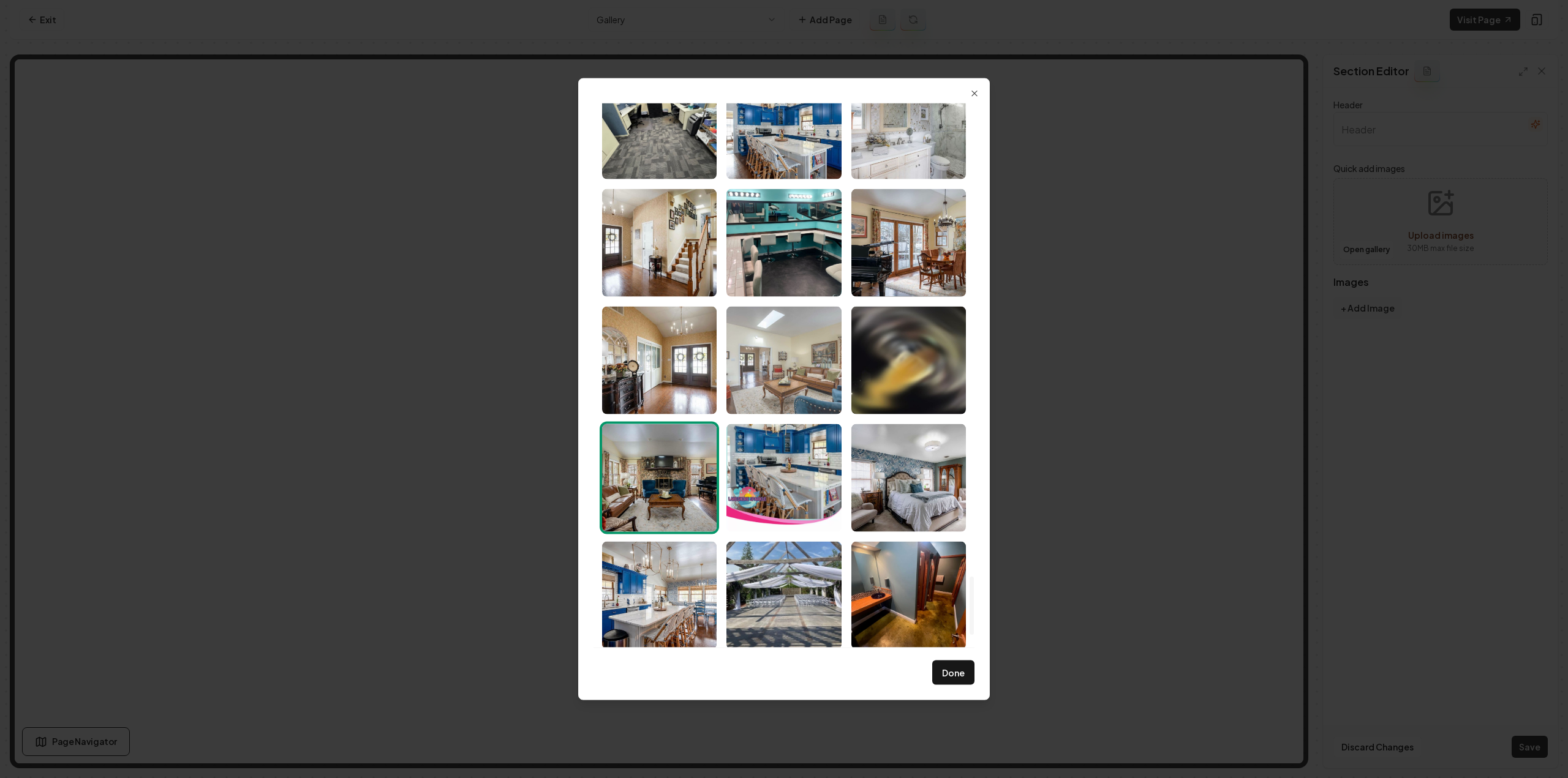
click at [764, 382] on img "Select image image_6891fcae5c7cd75eb853a5a2.jpeg" at bounding box center [784, 359] width 115 height 108
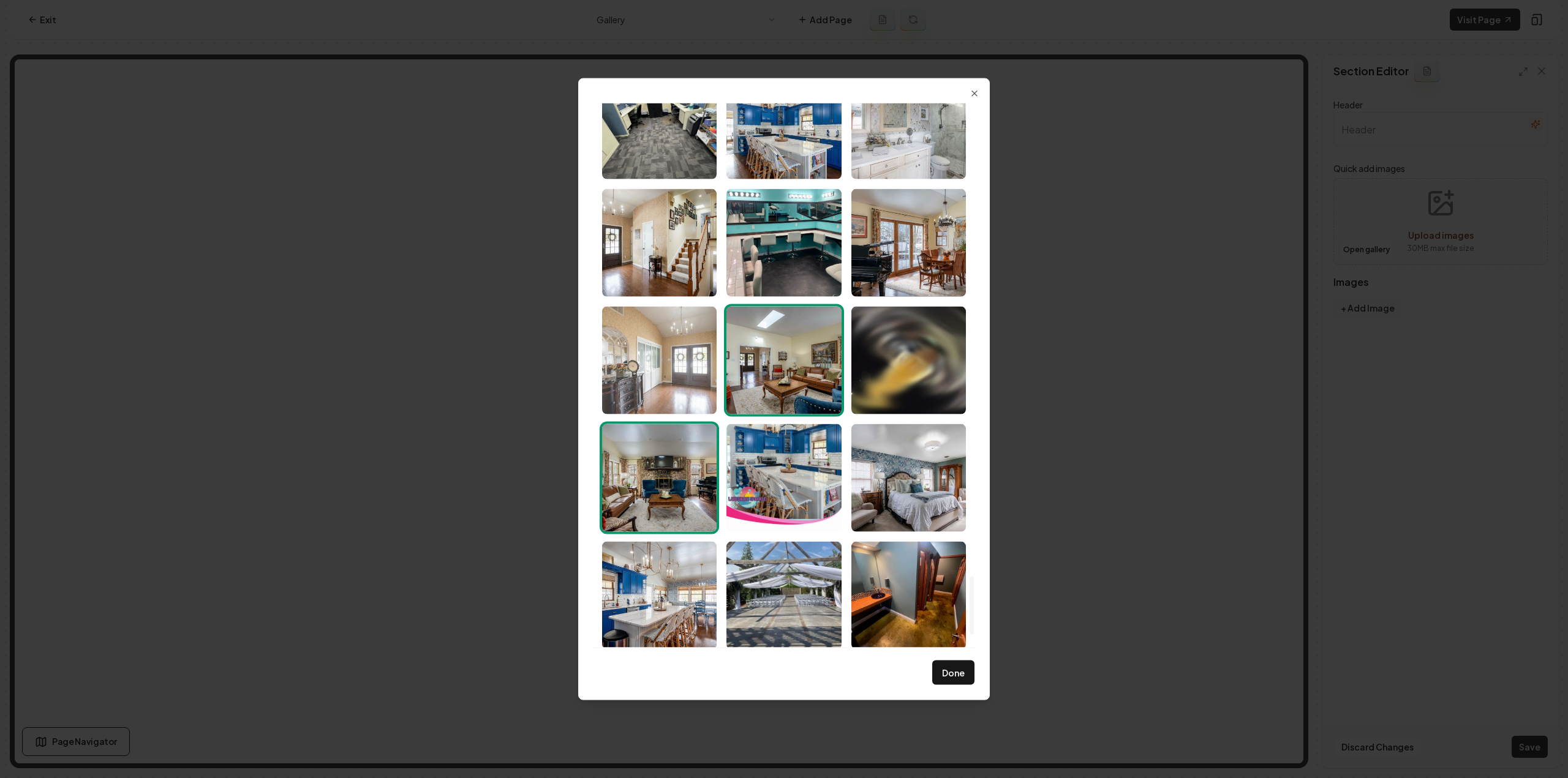
click at [676, 387] on img "Select image image_6891fcae5c7cd75eb853a408.jpeg" at bounding box center [660, 359] width 115 height 108
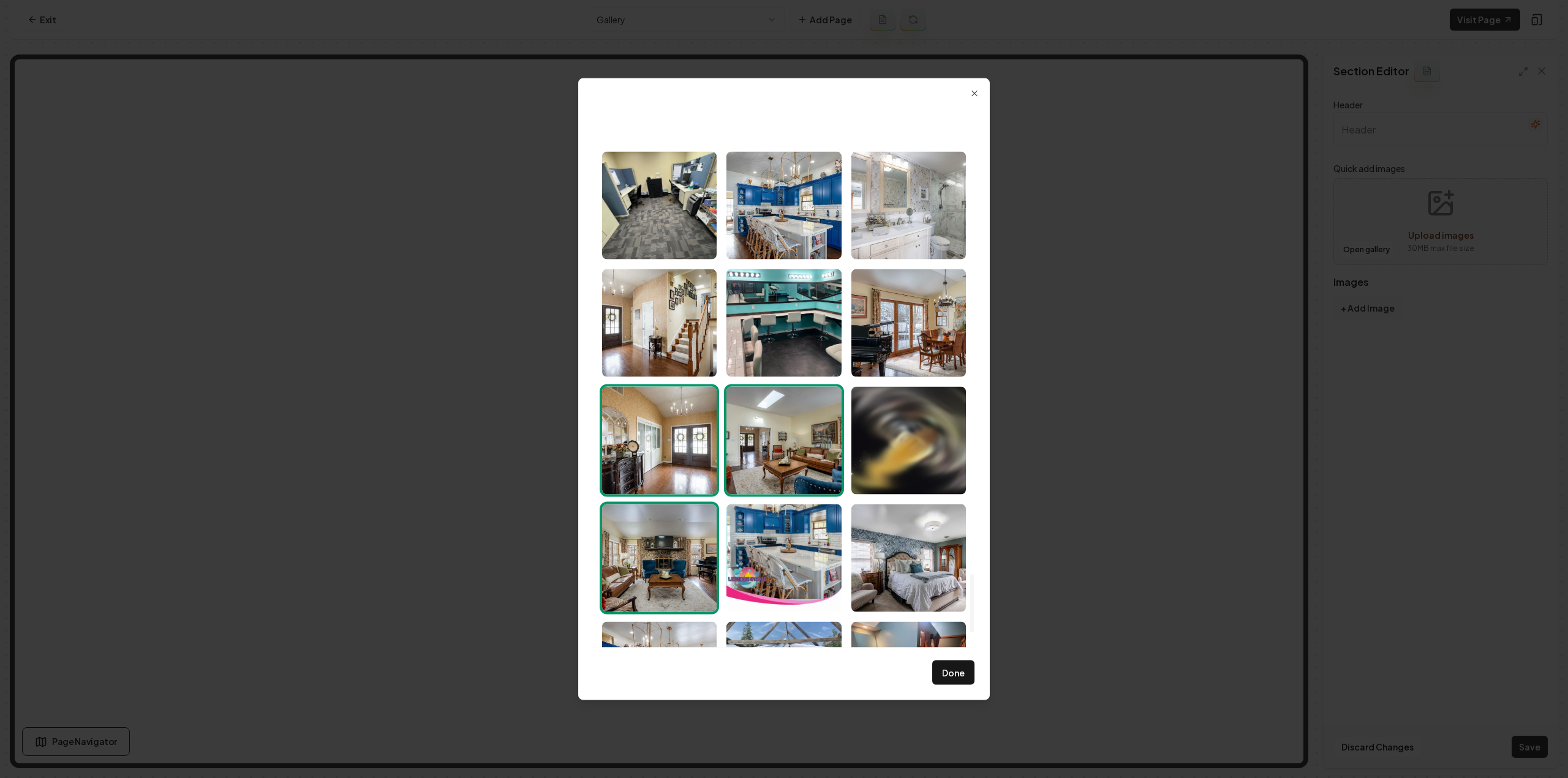
scroll to position [4297, 0]
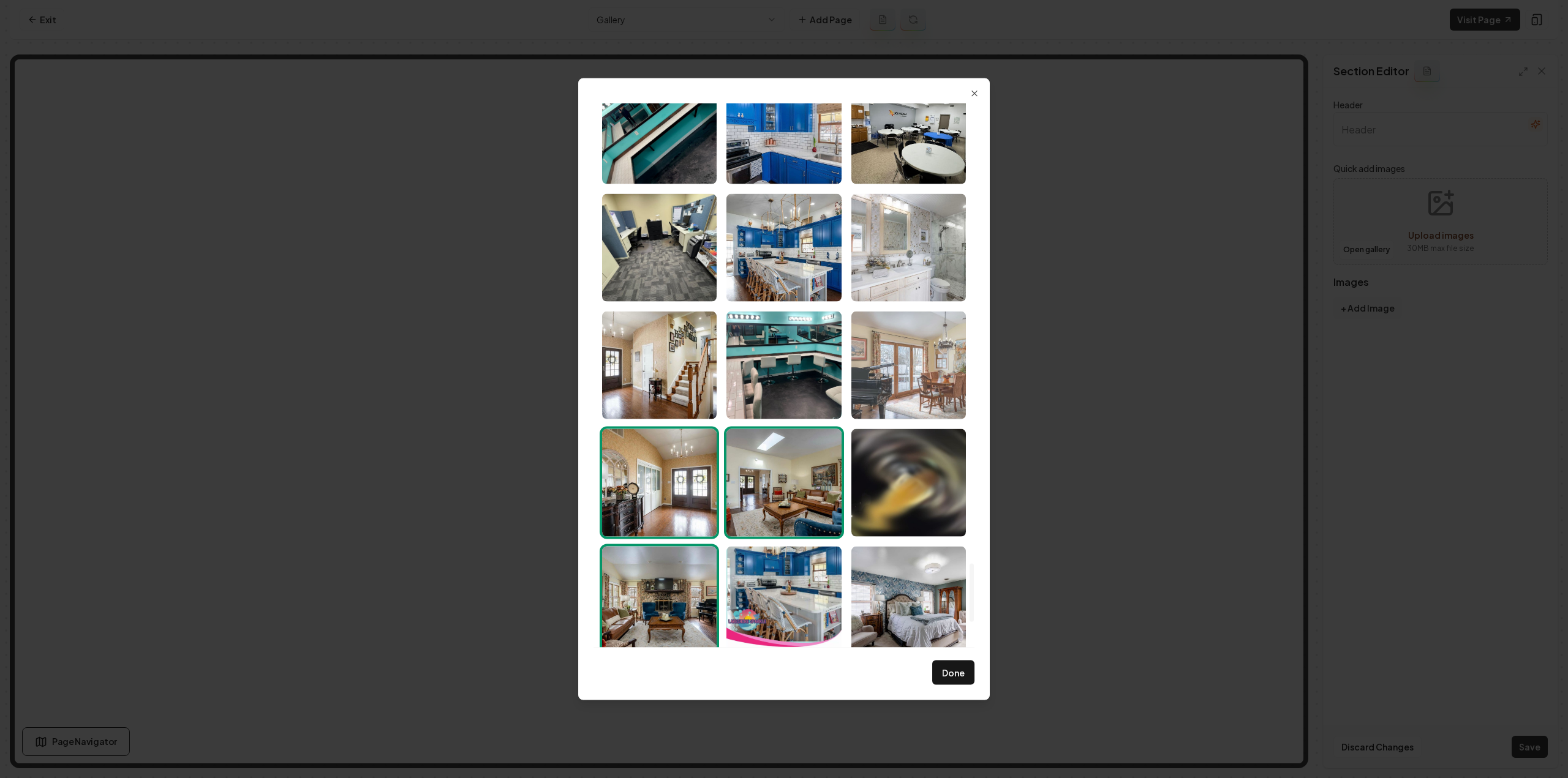
click at [908, 406] on img "Select image image_6891fcae5c7cd75eb853a67b.jpeg" at bounding box center [908, 364] width 115 height 108
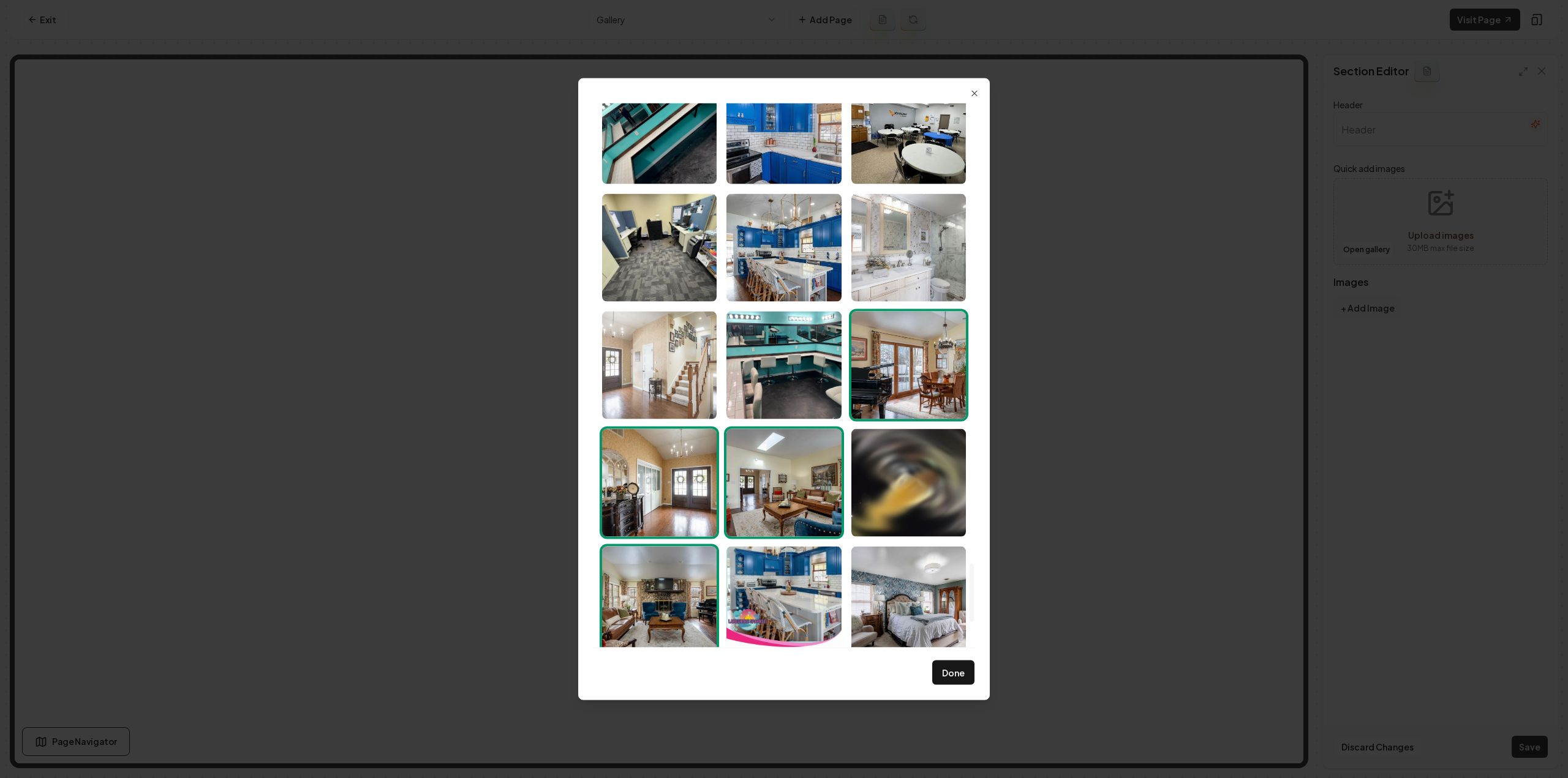
click at [671, 369] on img "Select image image_6891fcae5c7cd75eb853a52f.jpeg" at bounding box center [660, 364] width 115 height 108
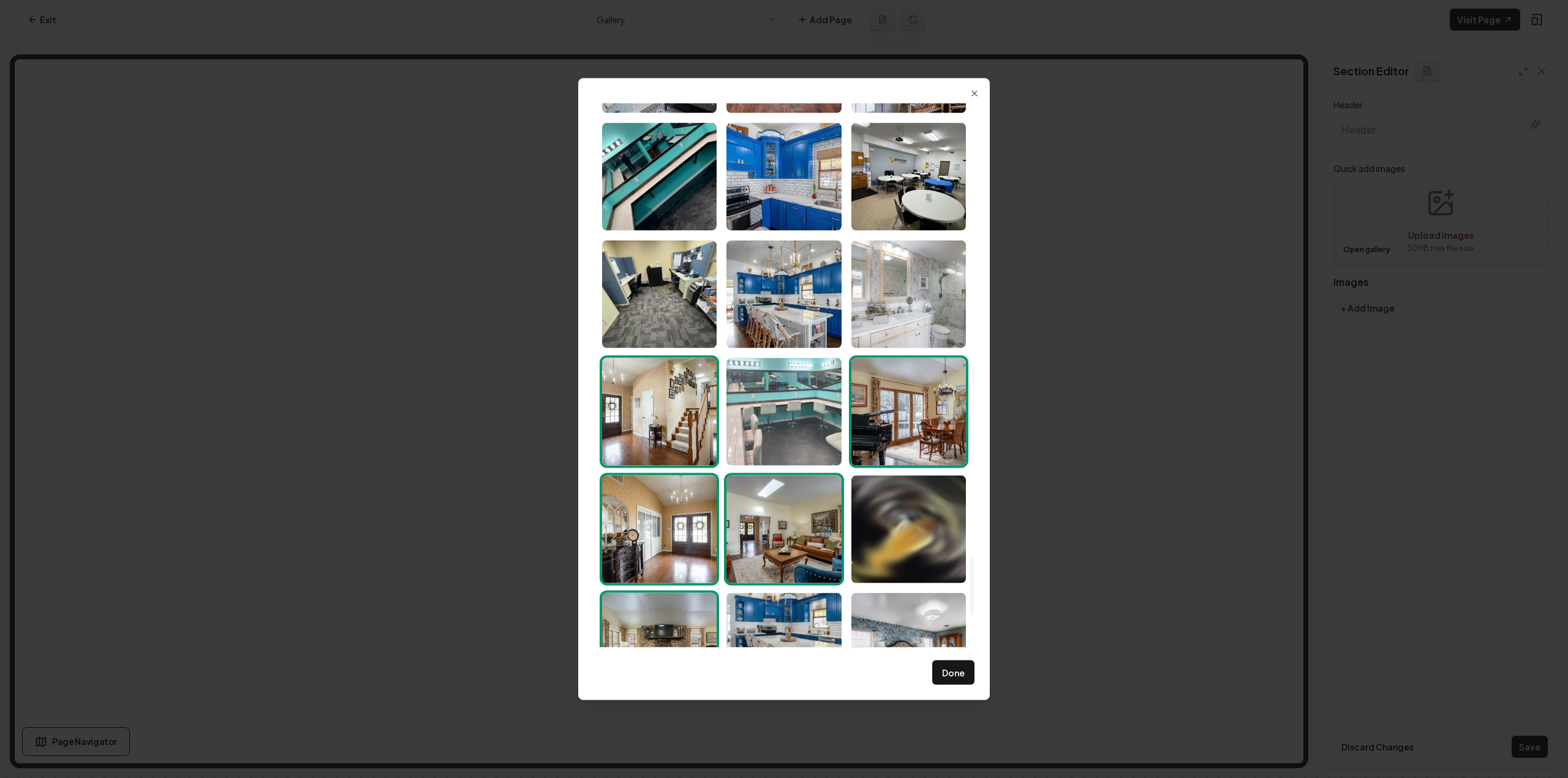
scroll to position [4236, 0]
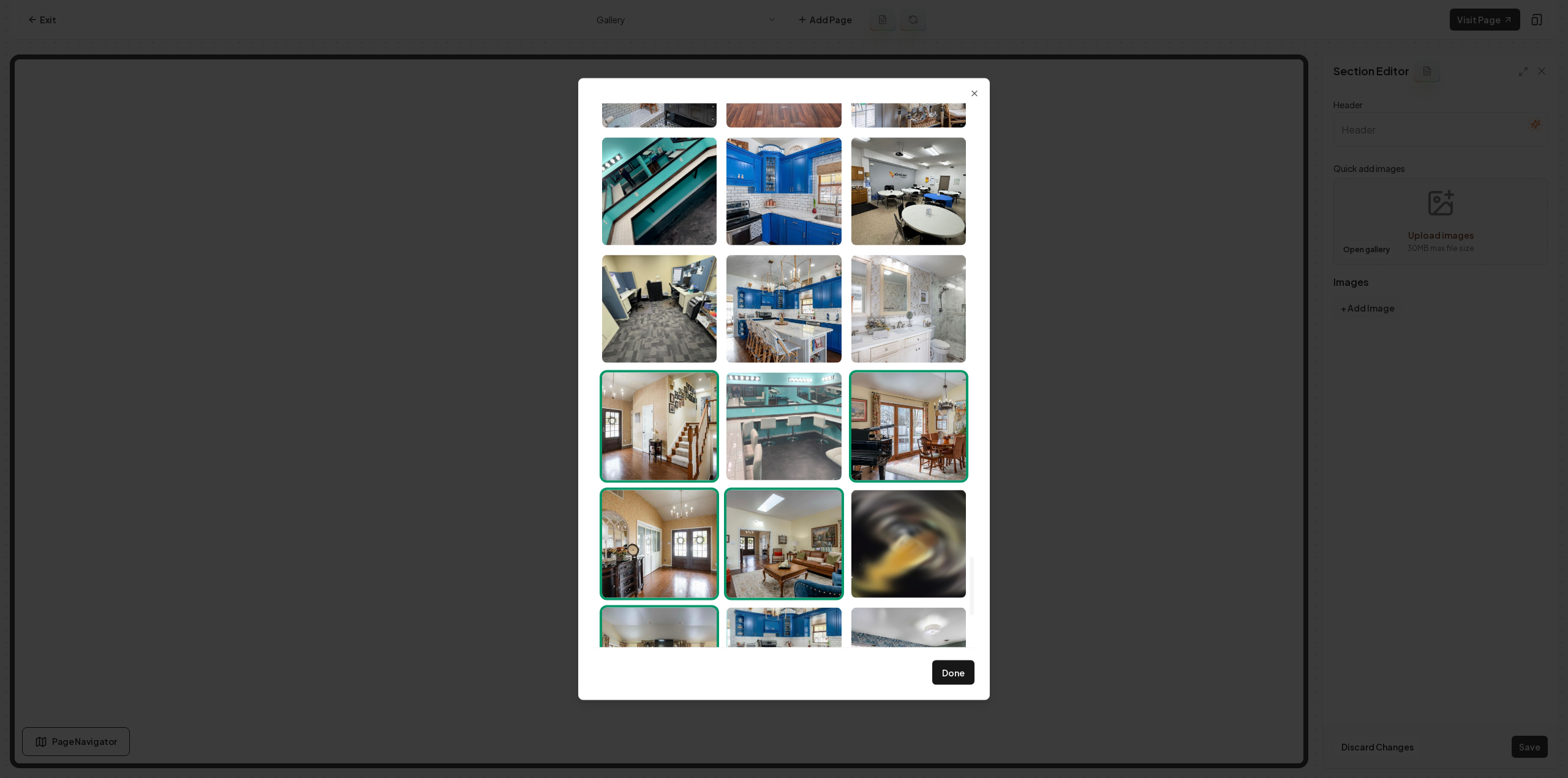
click at [762, 427] on img "Select image image_6891fcae5c7cd75eb853a45e.jpeg" at bounding box center [784, 426] width 115 height 108
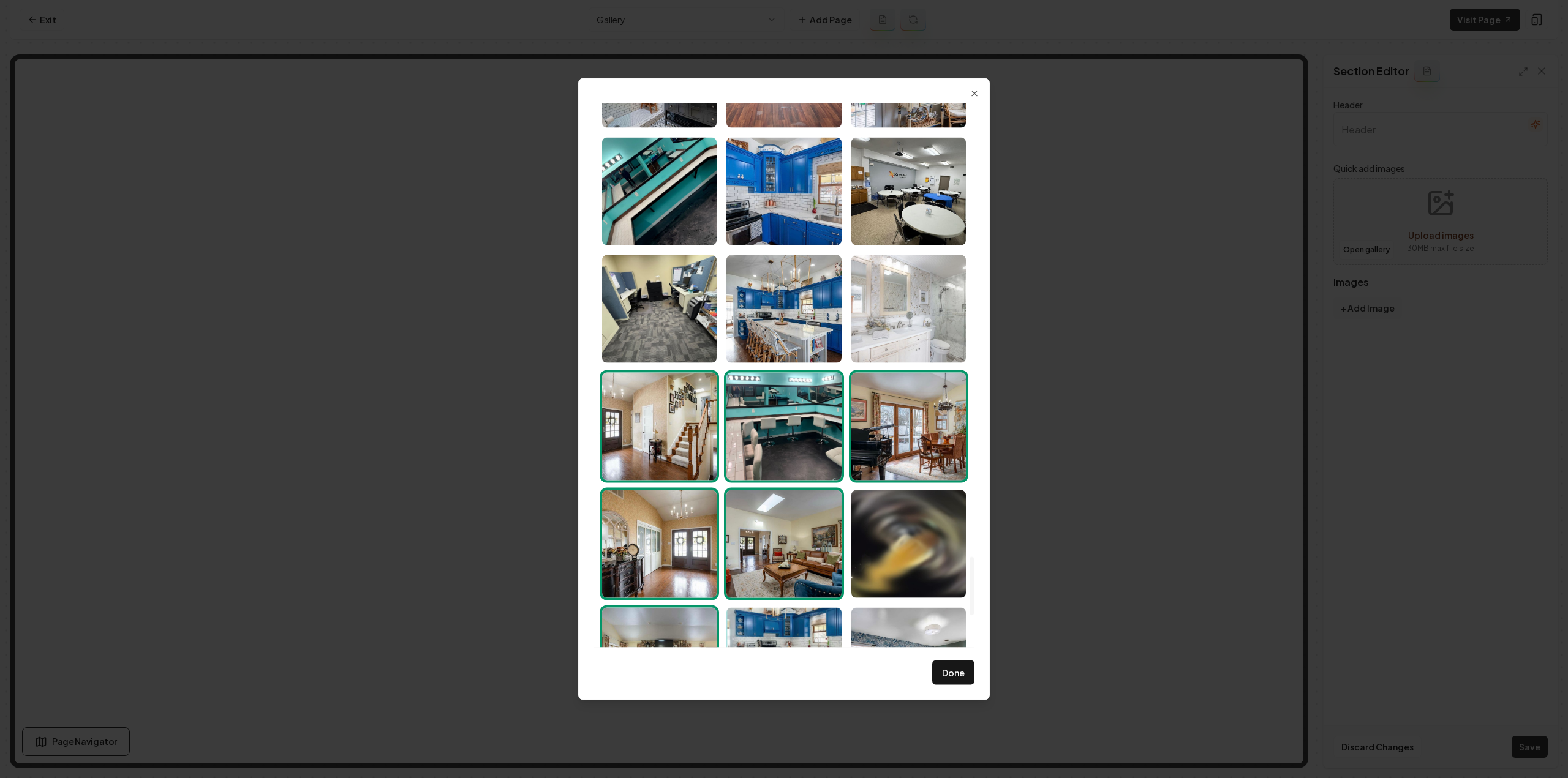
click at [893, 331] on img "Select image image_6891fcae5c7cd75eb853a5c7.jpeg" at bounding box center [908, 308] width 115 height 108
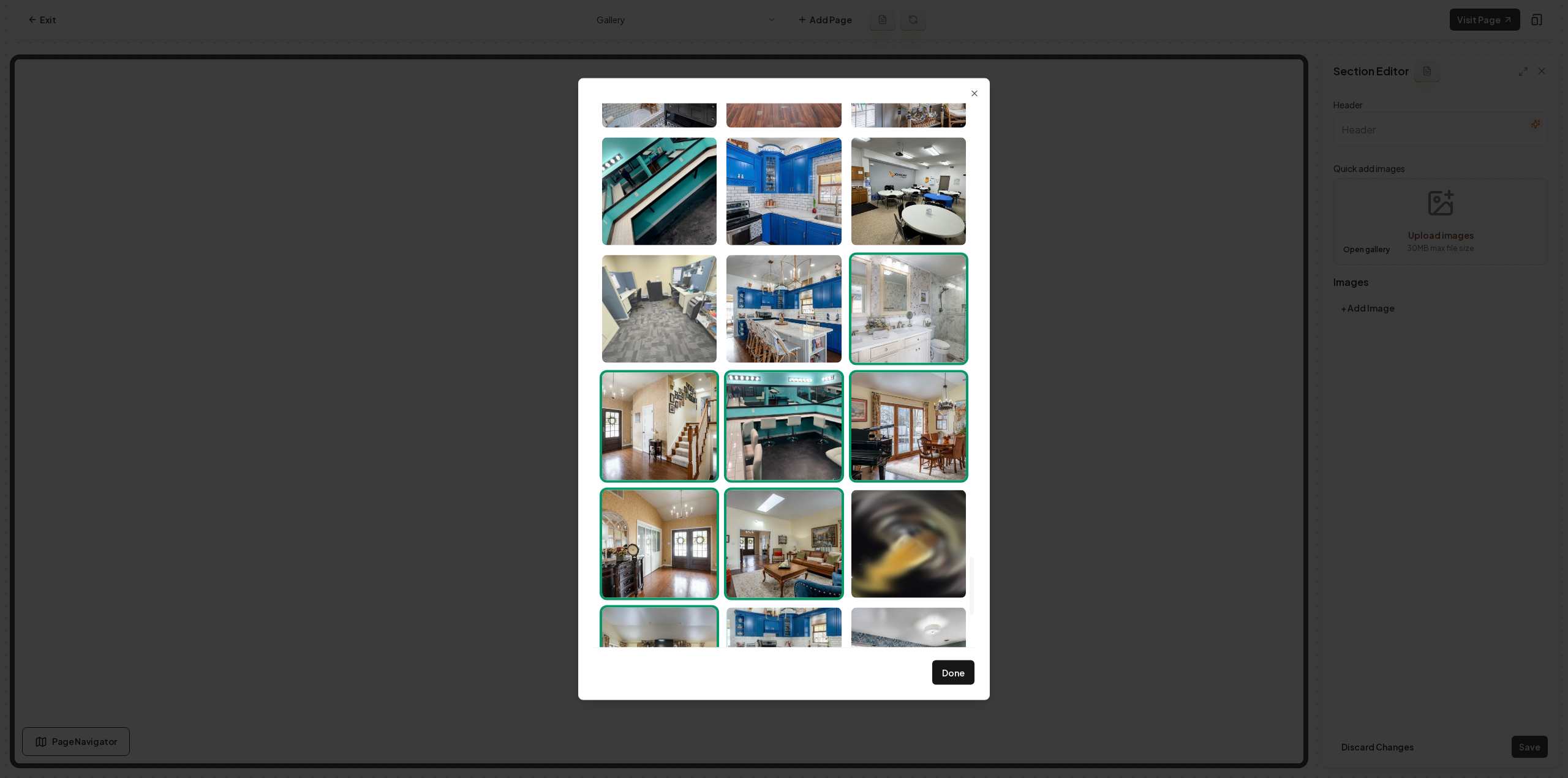
drag, startPoint x: 778, startPoint y: 327, endPoint x: 713, endPoint y: 323, distance: 65.1
click at [778, 327] on img "Select image image_6891fcae5c7cd75eb853a6b9.jpeg" at bounding box center [784, 308] width 115 height 108
click at [676, 311] on img "Select image image_6891fcae5c7cd75eb853a78a.jpeg" at bounding box center [660, 308] width 115 height 108
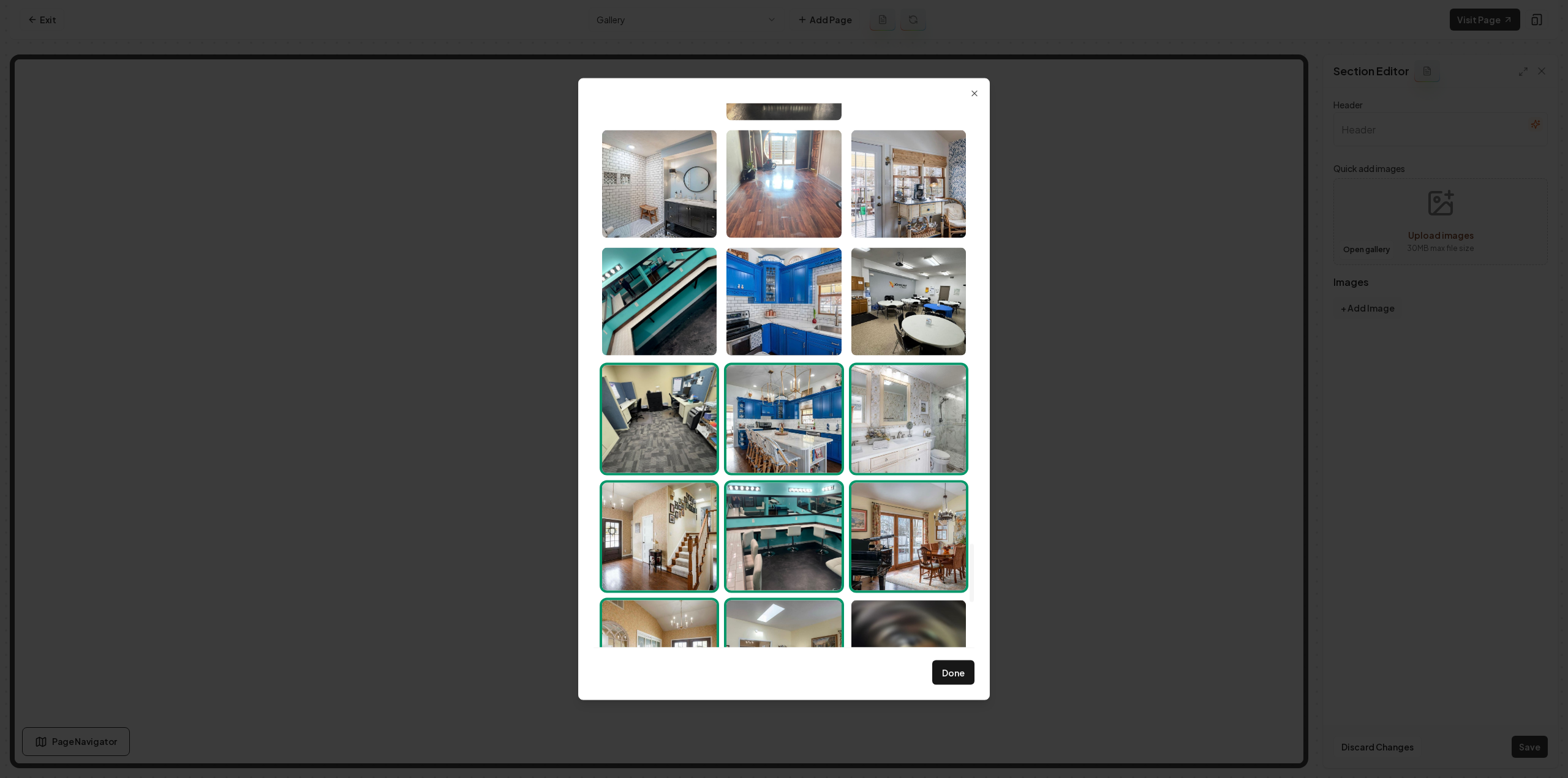
scroll to position [4113, 0]
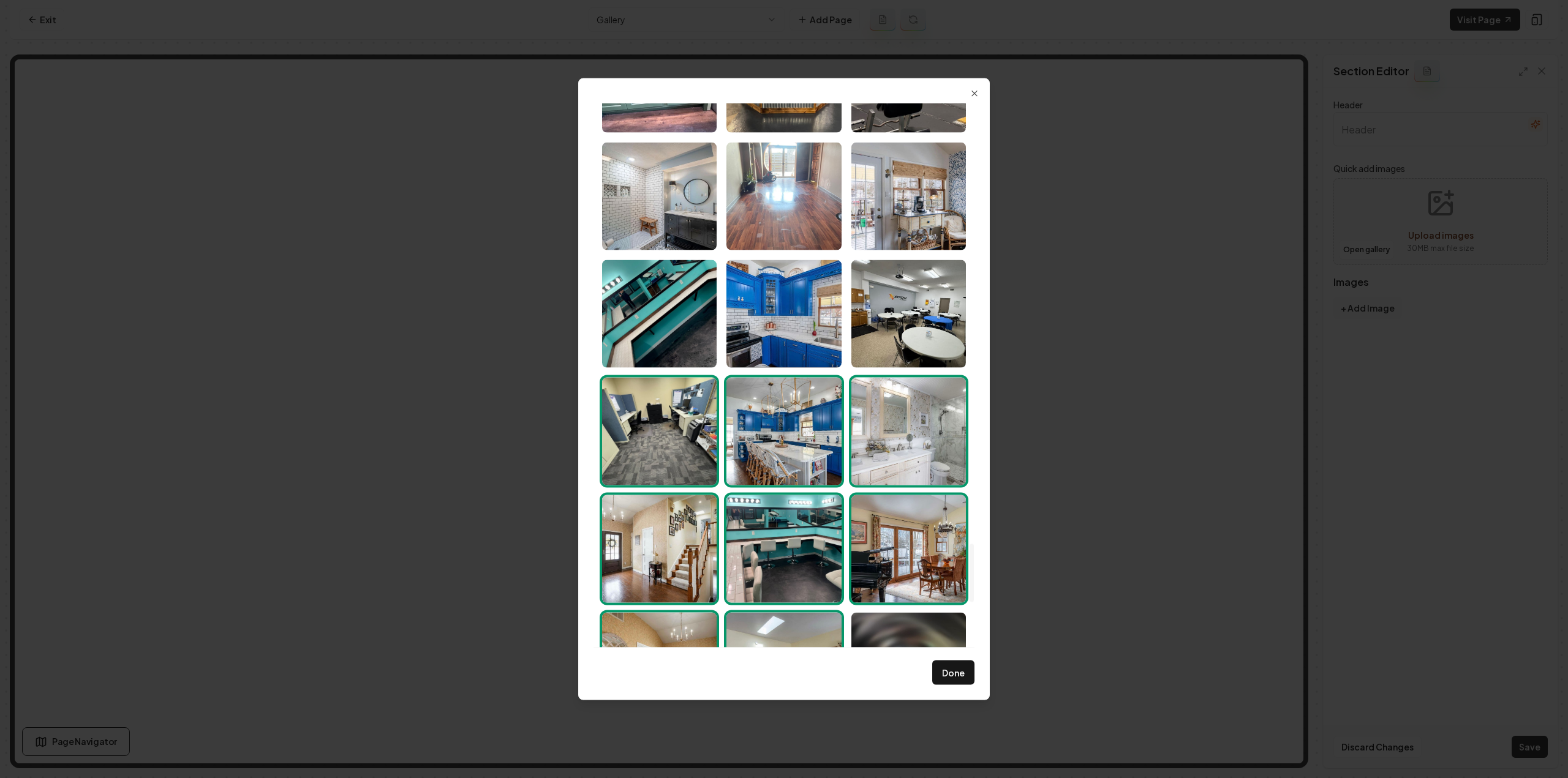
click at [649, 426] on img "Select image image_6891fcae5c7cd75eb853a78a.jpeg" at bounding box center [660, 431] width 115 height 108
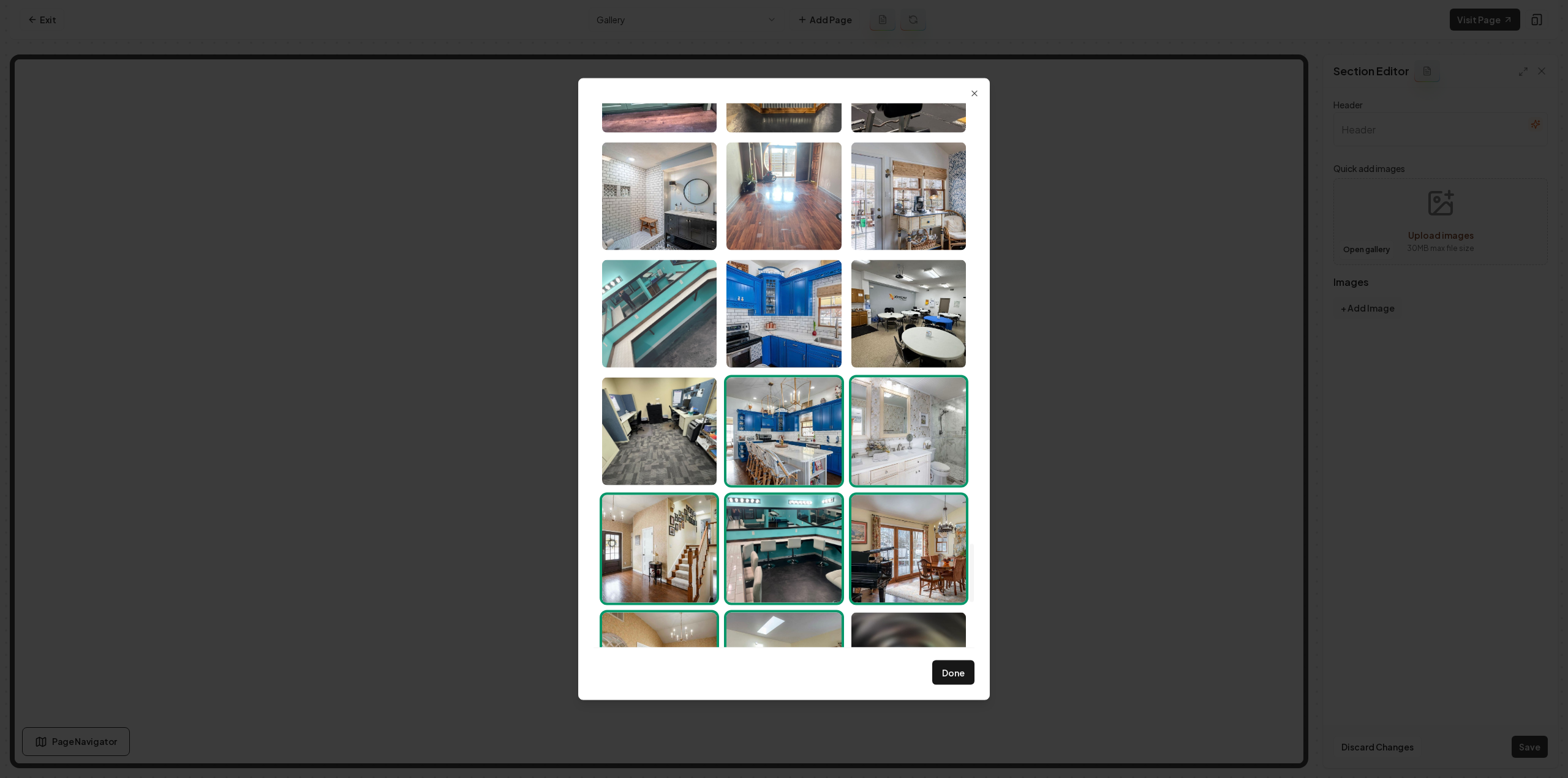
drag, startPoint x: 650, startPoint y: 329, endPoint x: 669, endPoint y: 325, distance: 19.4
click at [650, 329] on img "Select image image_6891fcae5c7cd75eb853a6fa.jpeg" at bounding box center [660, 313] width 115 height 108
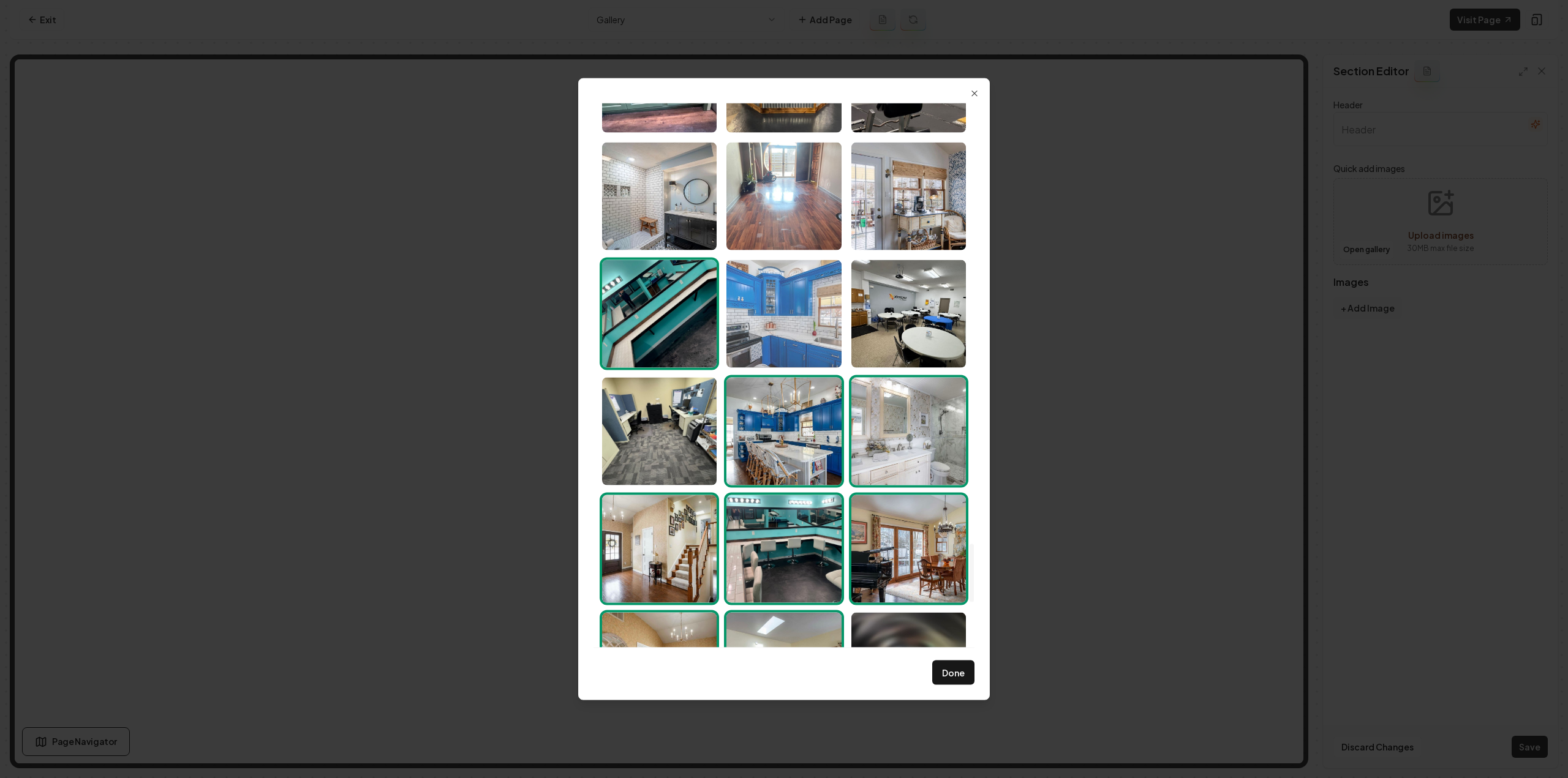
click at [784, 320] on img "Select image image_6891fcae5c7cd75eb853a6e2.jpeg" at bounding box center [784, 313] width 115 height 108
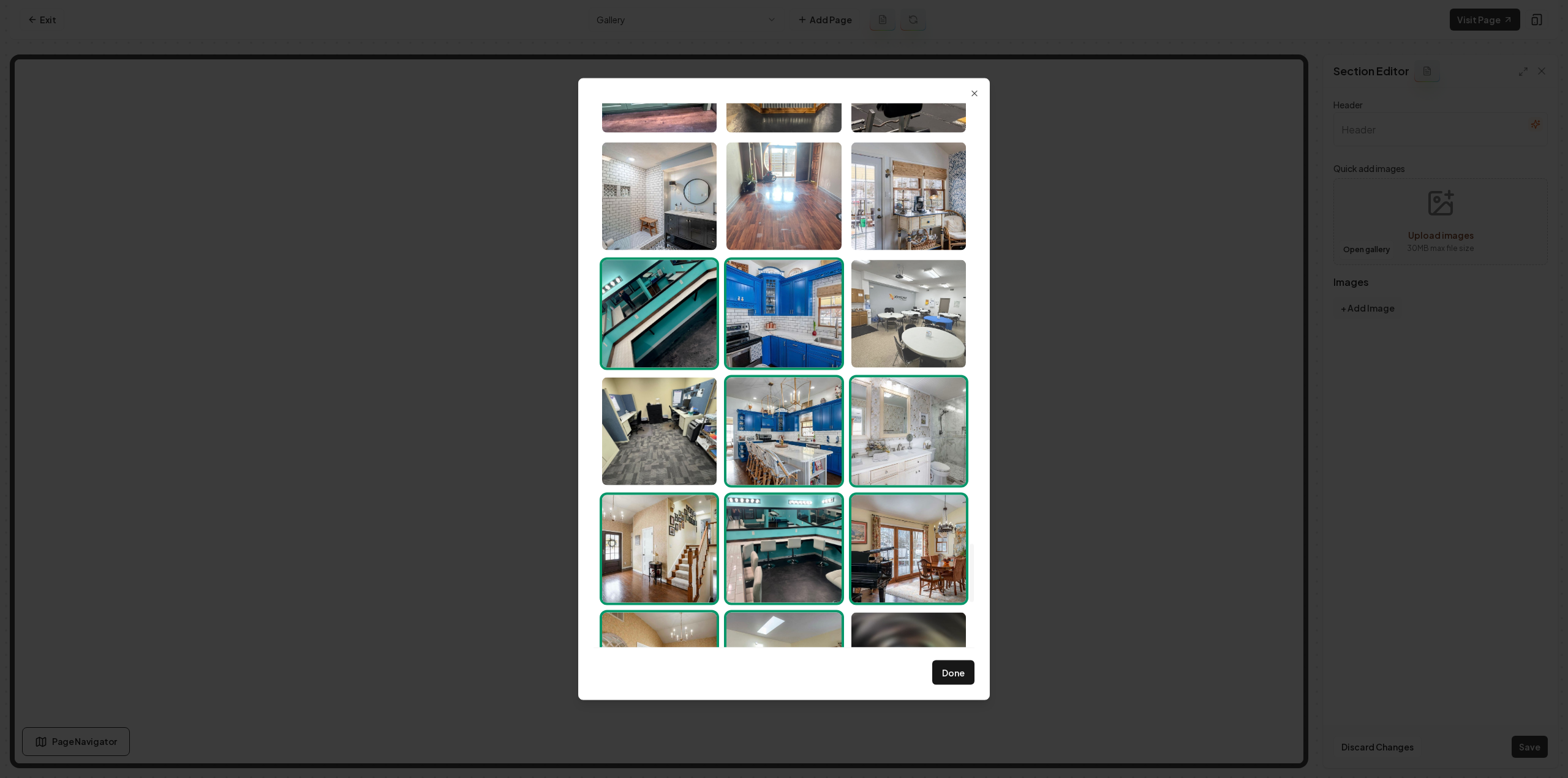
click at [900, 323] on img "Select image image_6891fcae5c7cd75eb853a6fe.jpeg" at bounding box center [908, 313] width 115 height 108
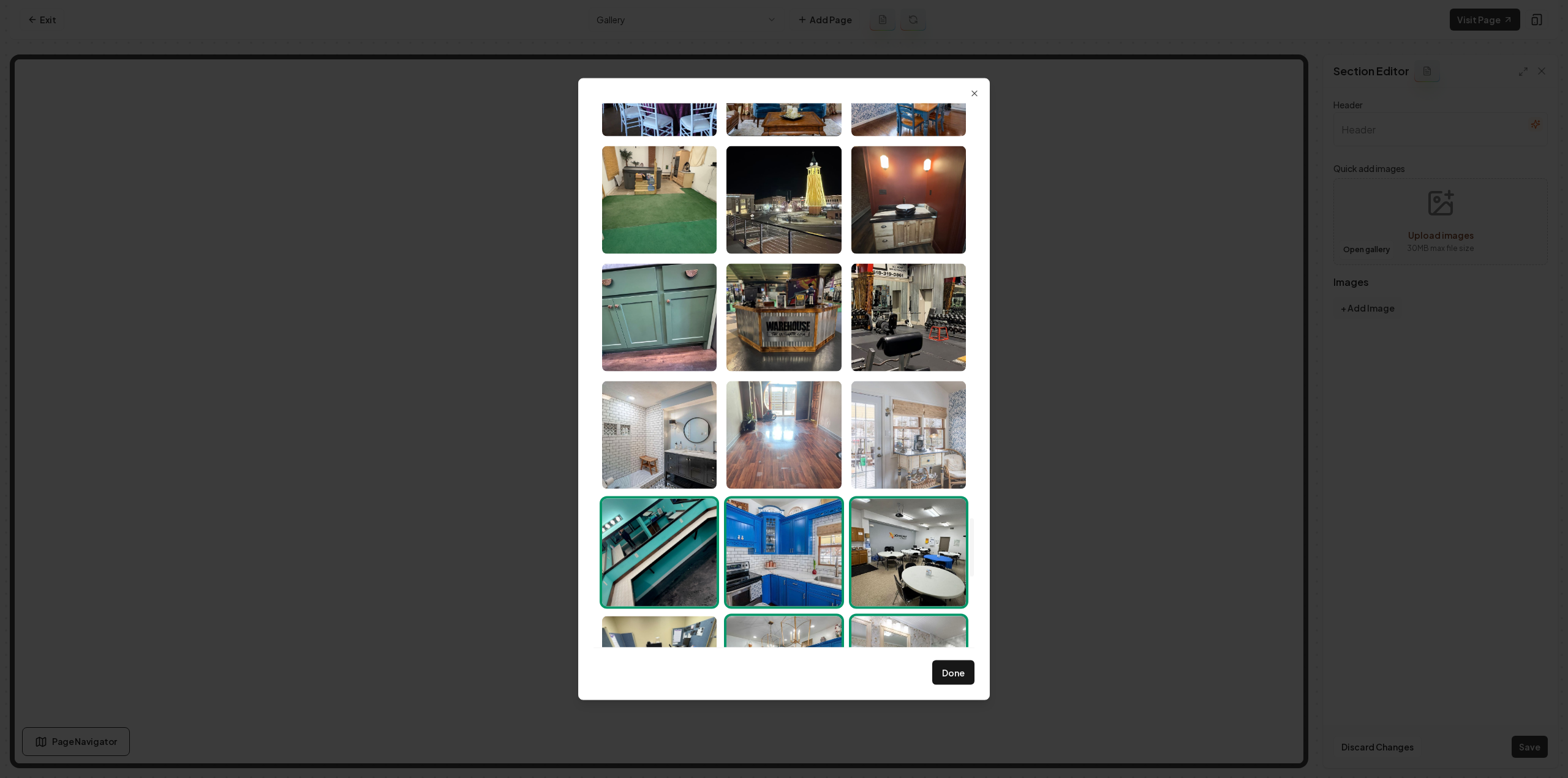
scroll to position [3869, 0]
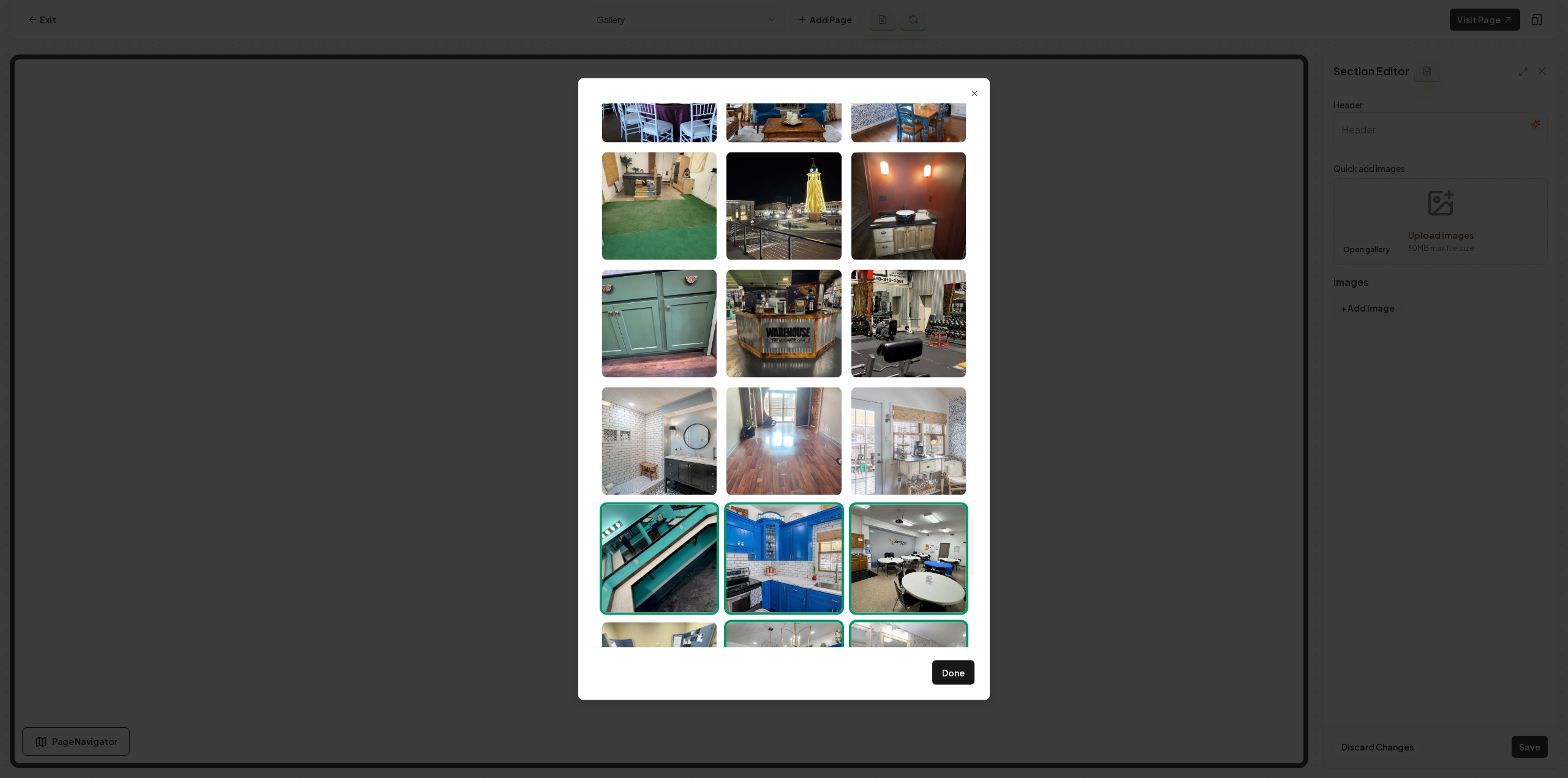
drag, startPoint x: 934, startPoint y: 451, endPoint x: 897, endPoint y: 455, distance: 37.2
click at [934, 451] on img "Select image image_6891fcae5c7cd75eb853a687.jpeg" at bounding box center [908, 441] width 115 height 108
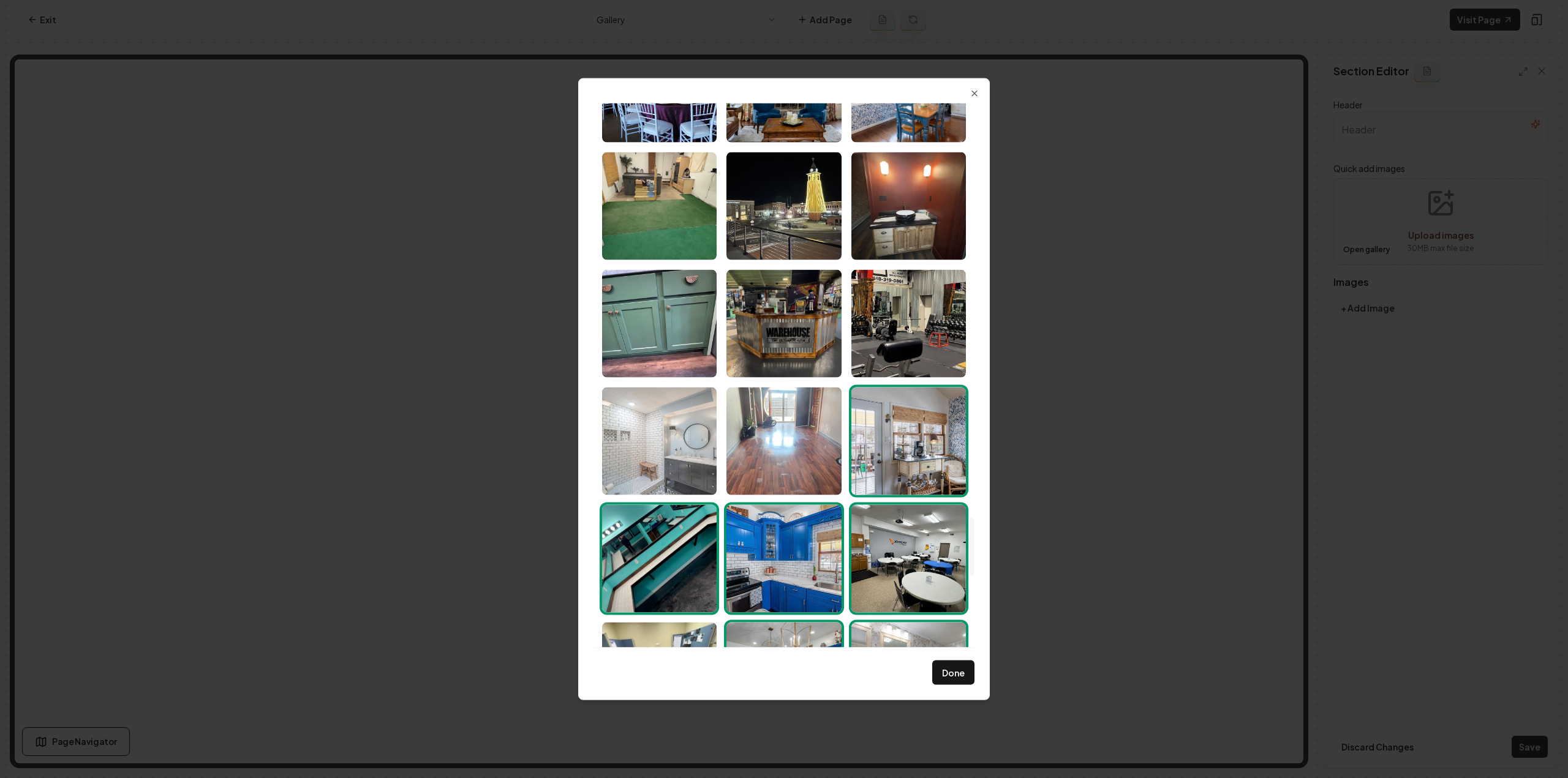
click at [683, 439] on img "Select image image_6891fcae5c7cd75eb853a6e8.jpeg" at bounding box center [660, 441] width 115 height 108
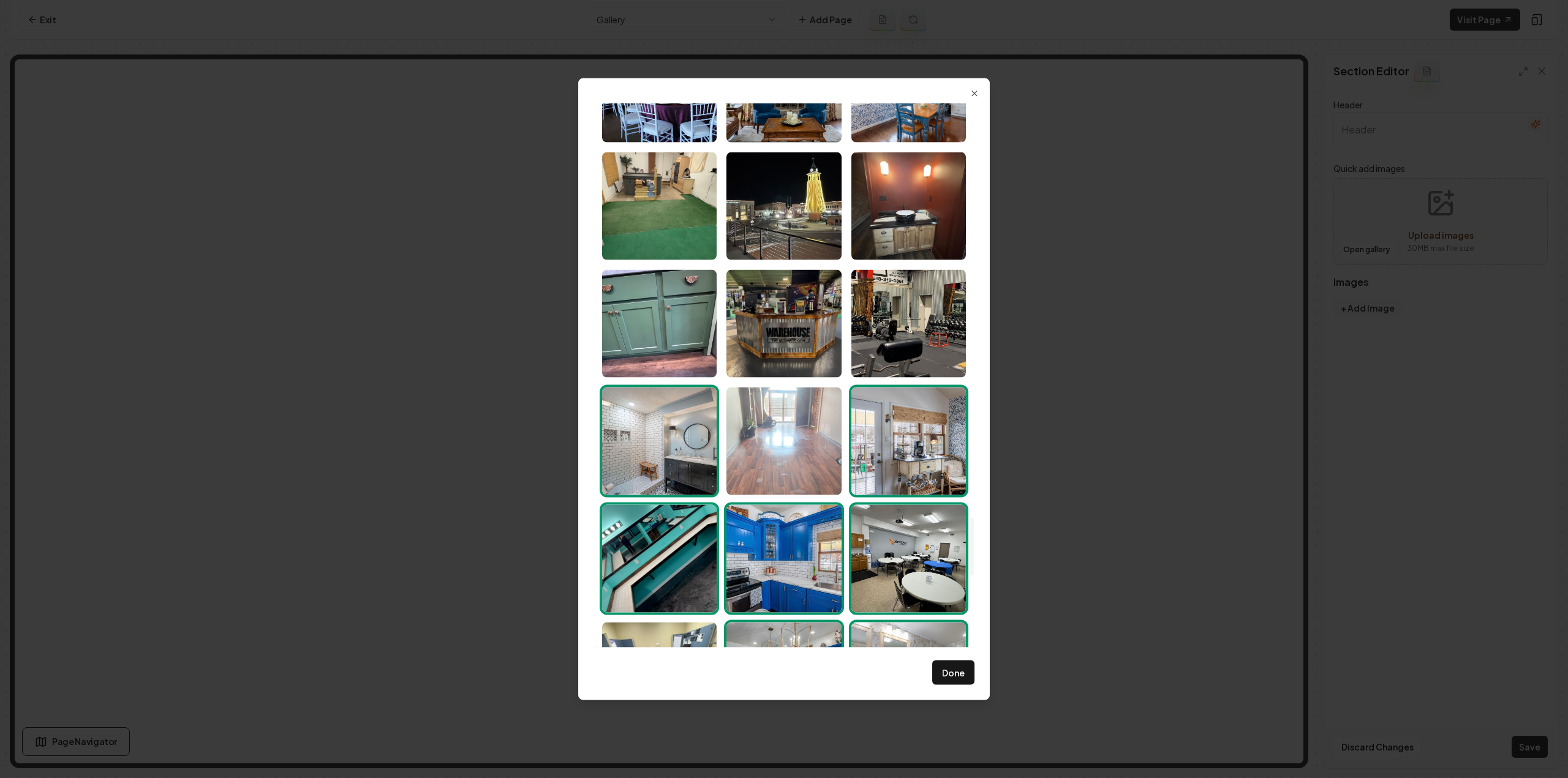
click at [749, 436] on img "Select image image_6891fcae5c7cd75eb853a792.jpeg" at bounding box center [784, 441] width 115 height 108
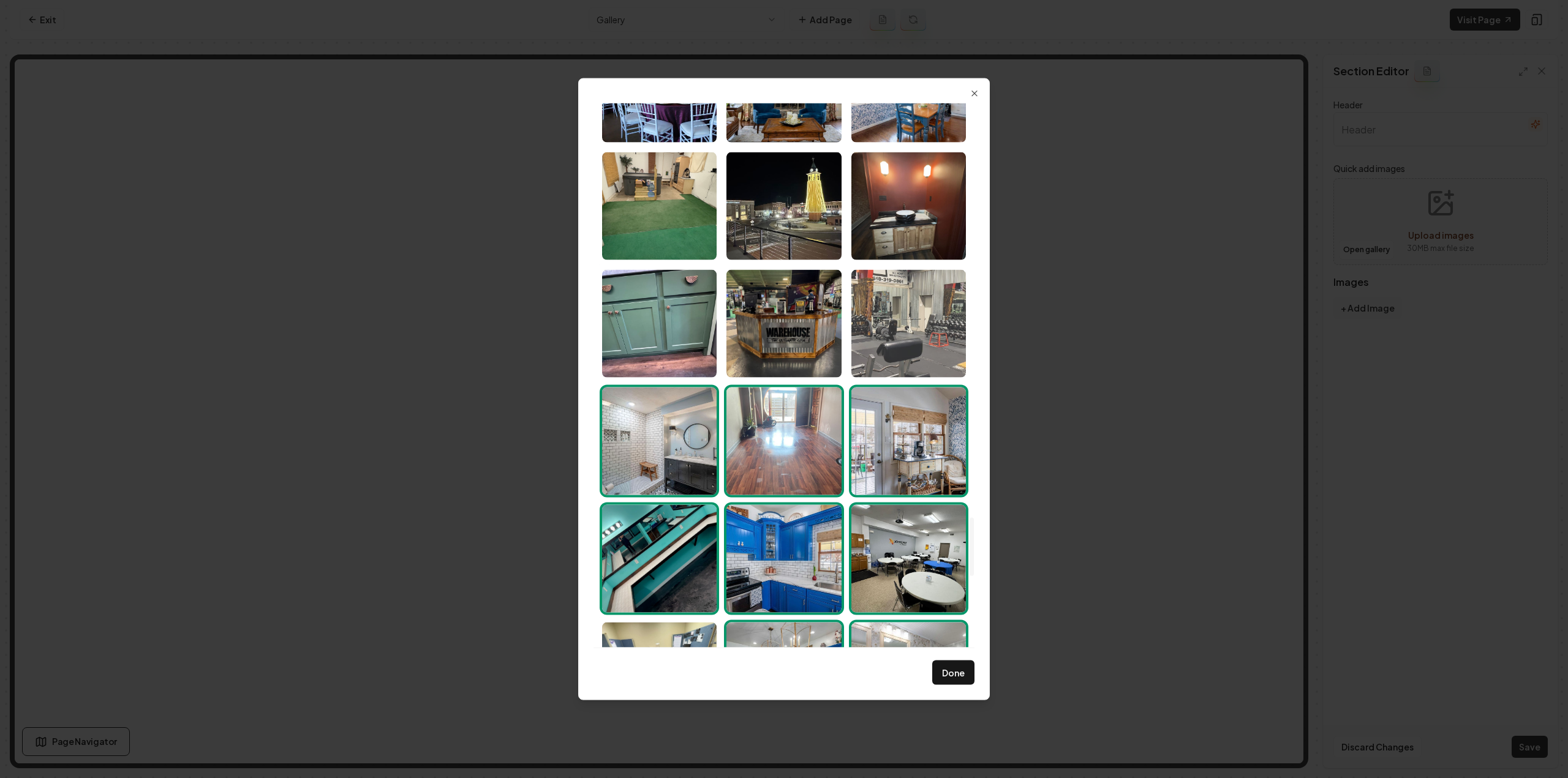
drag, startPoint x: 937, startPoint y: 335, endPoint x: 931, endPoint y: 334, distance: 6.1
click at [937, 334] on img "Select image image_6891fcae5c7cd75eb853a875.jpeg" at bounding box center [908, 323] width 115 height 108
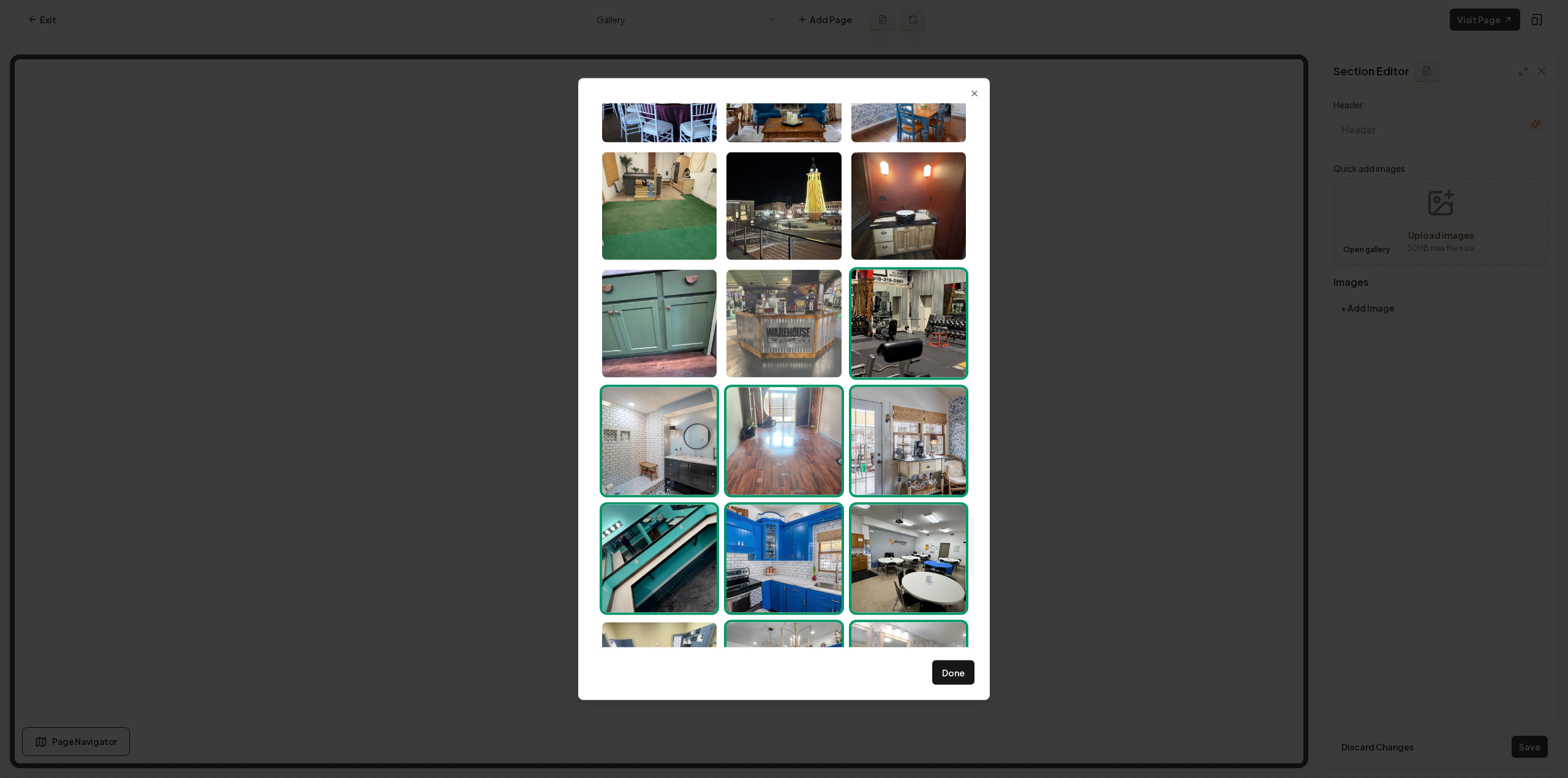
click at [793, 319] on img "Select image image_6891fcae5c7cd75eb853a7d2.jpeg" at bounding box center [784, 323] width 115 height 108
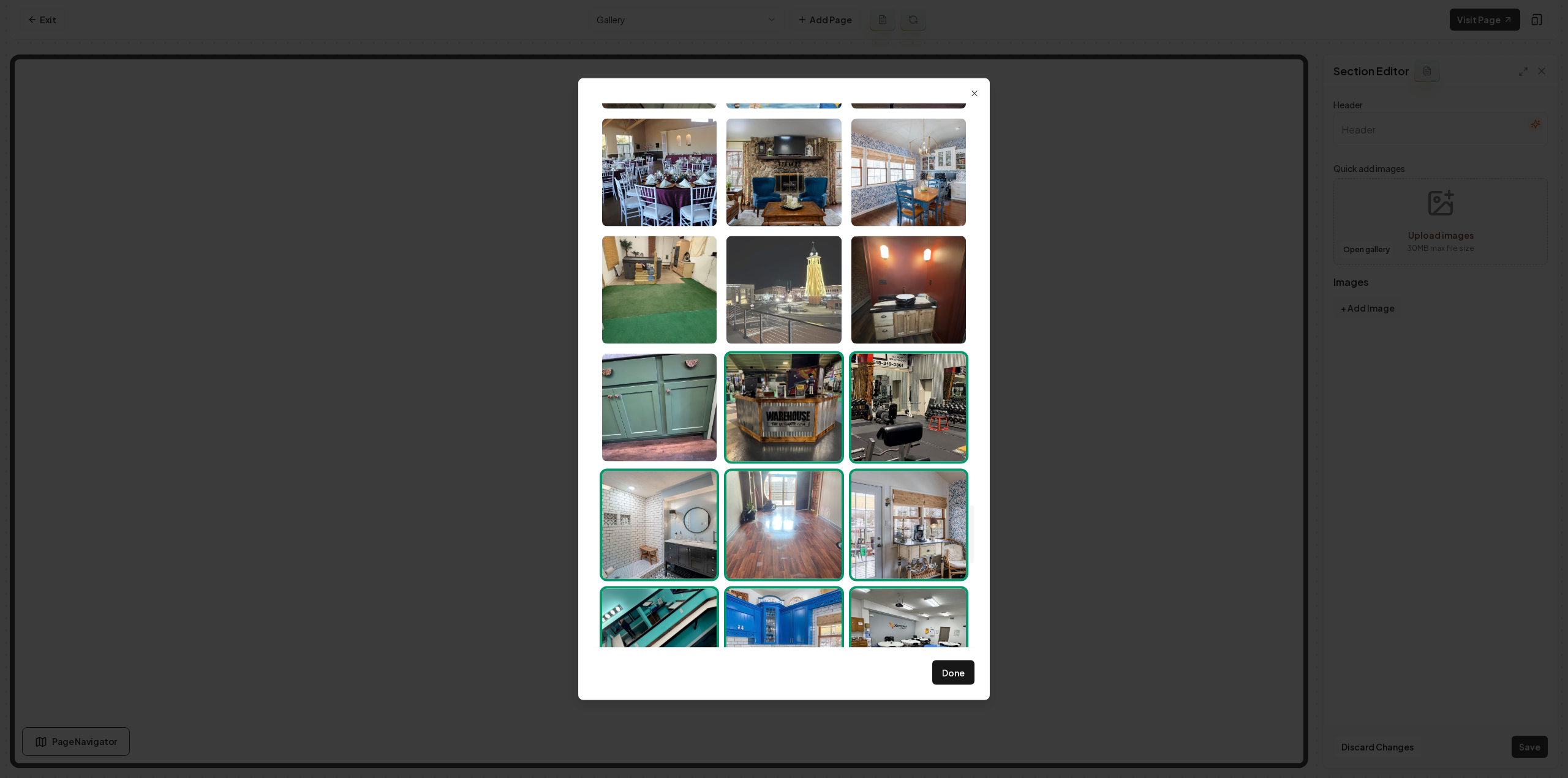
scroll to position [3747, 0]
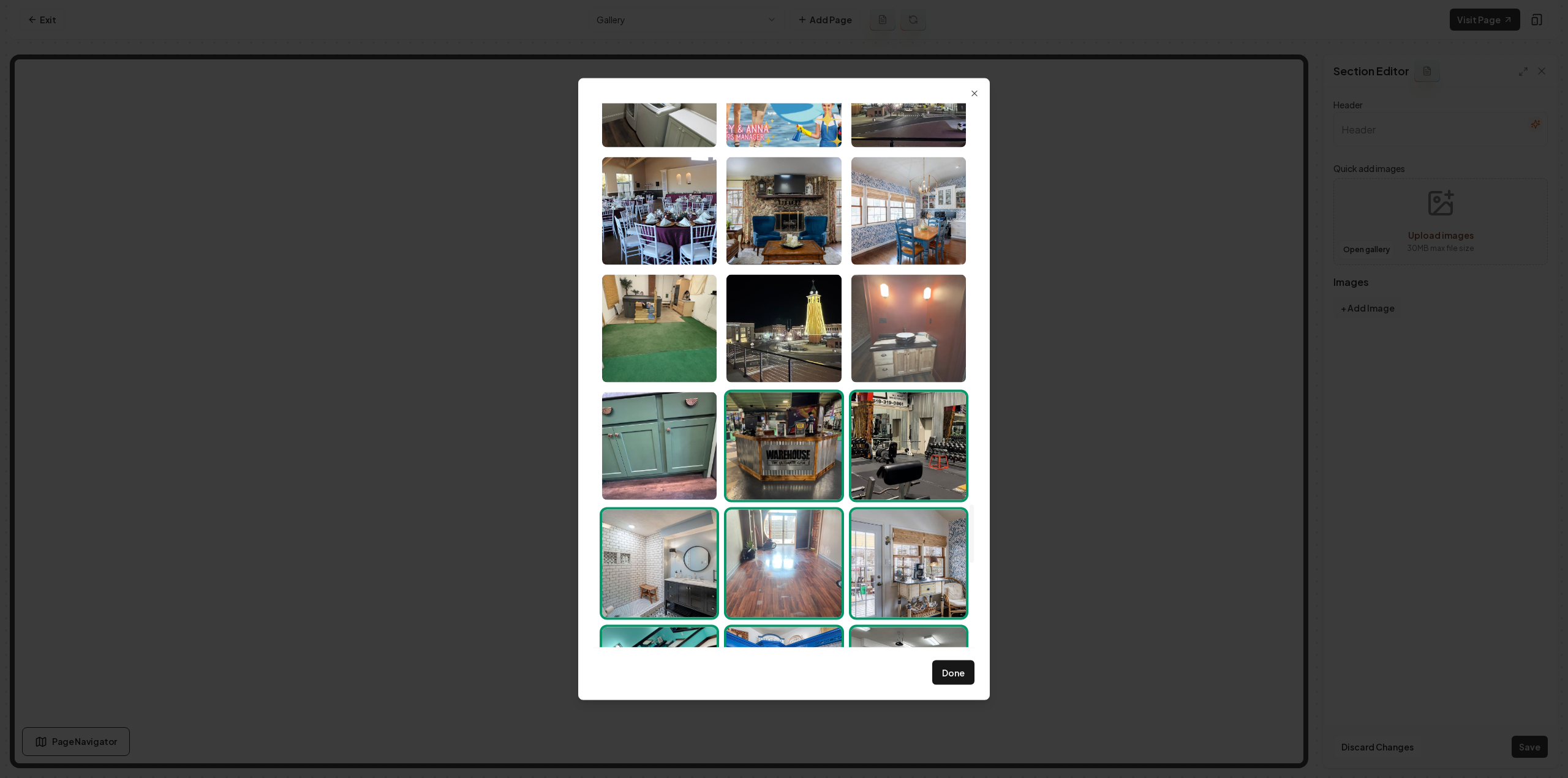
click at [916, 339] on img "Select image image_6891fcaf5c7cd75eb853a985.jpeg" at bounding box center [908, 328] width 115 height 108
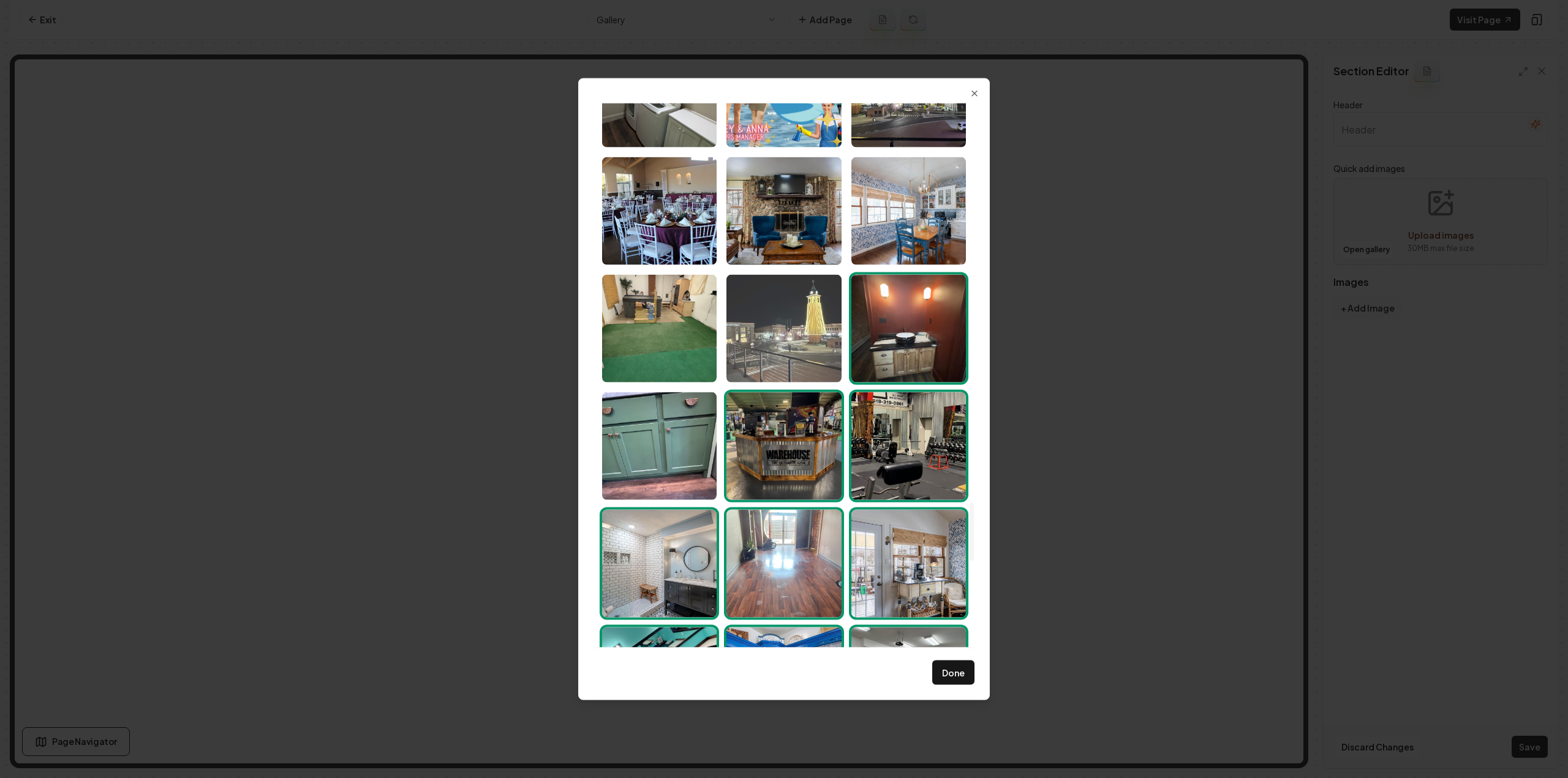
scroll to position [3685, 0]
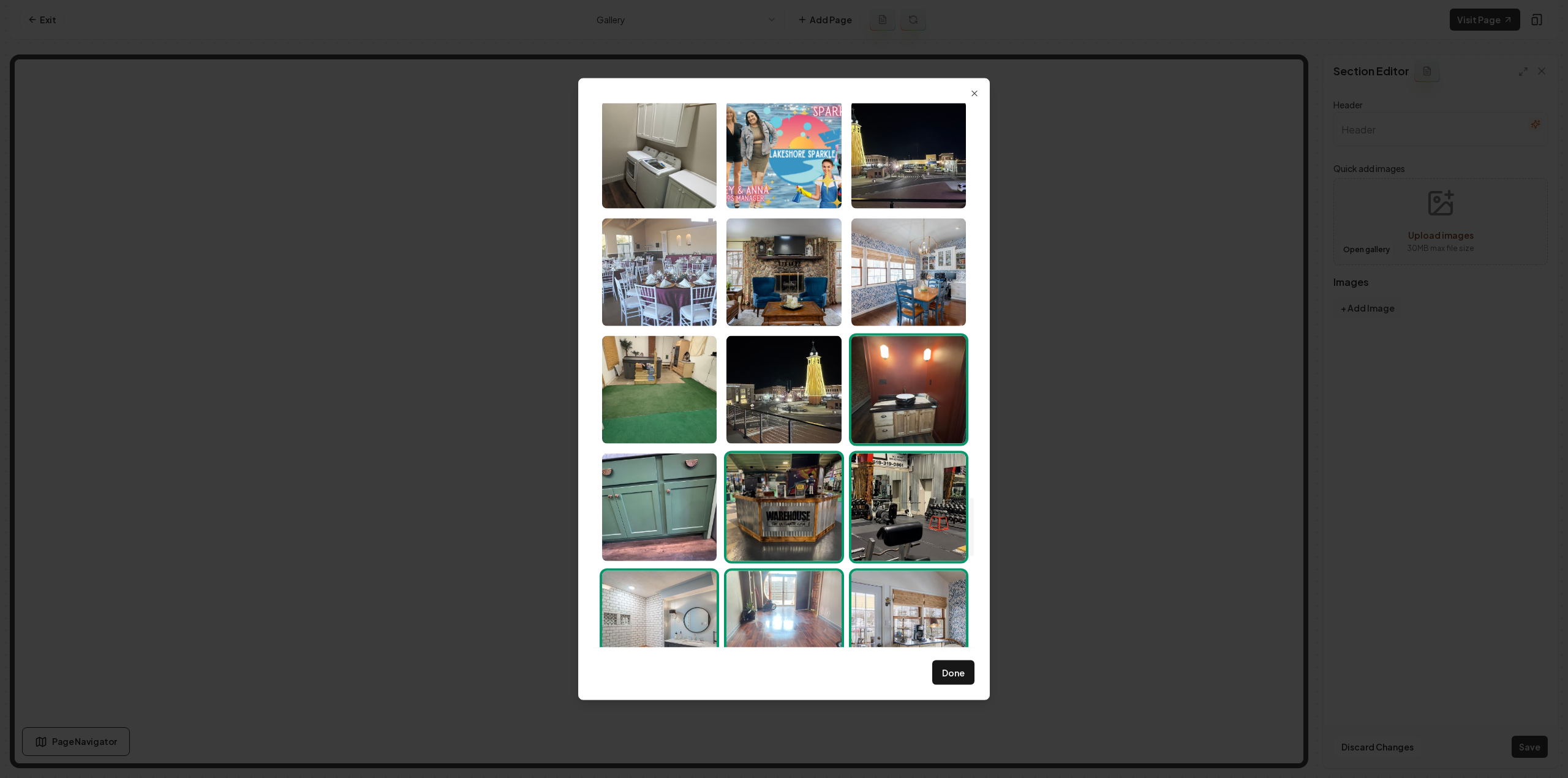
click at [669, 273] on img "Select image image_6891fcae5c7cd75eb853a86b.jpeg" at bounding box center [660, 271] width 115 height 108
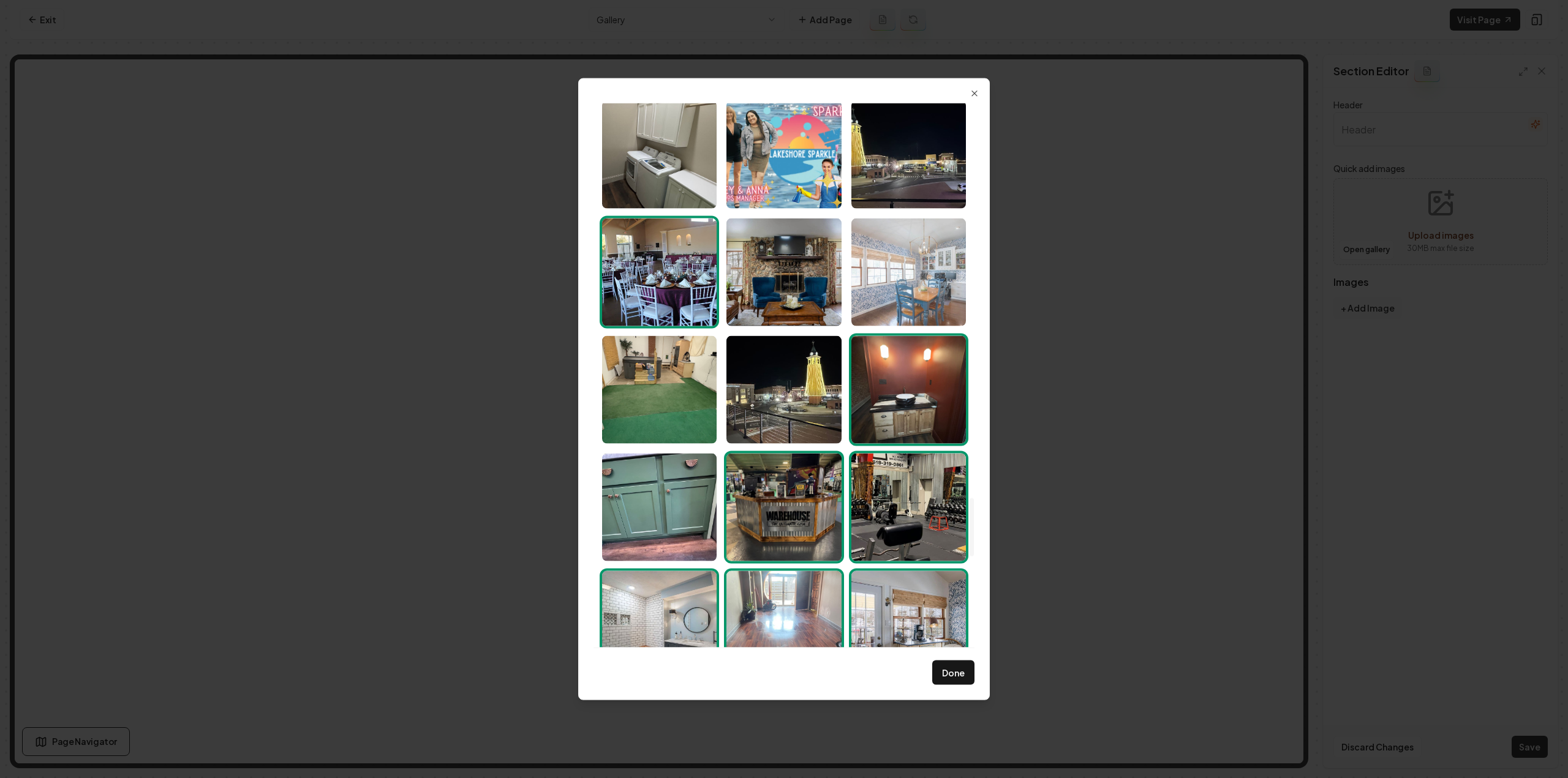
click at [950, 295] on img "Select image image_6891fcae5c7cd75eb853a762.jpeg" at bounding box center [908, 271] width 115 height 108
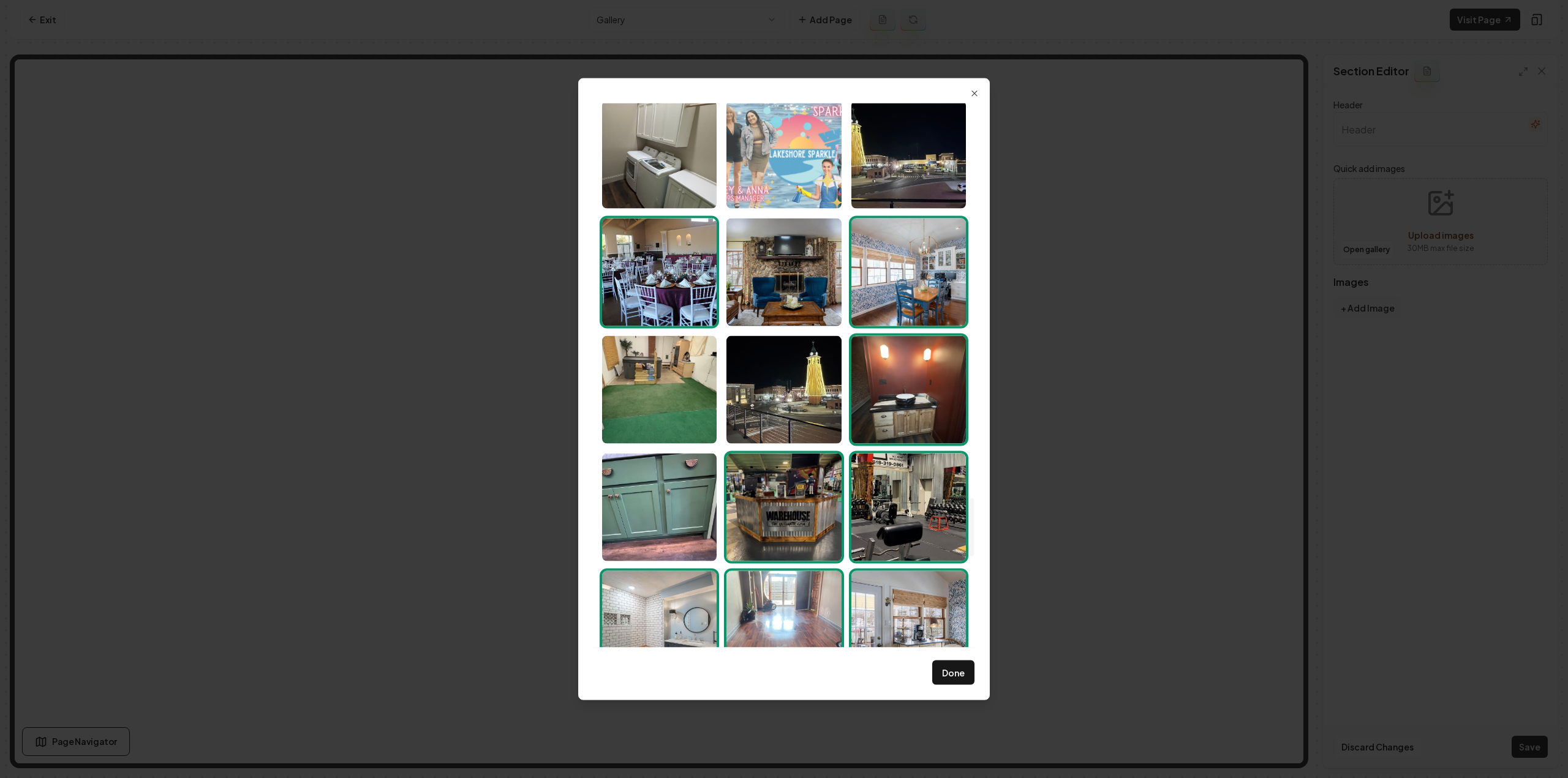
scroll to position [3440, 0]
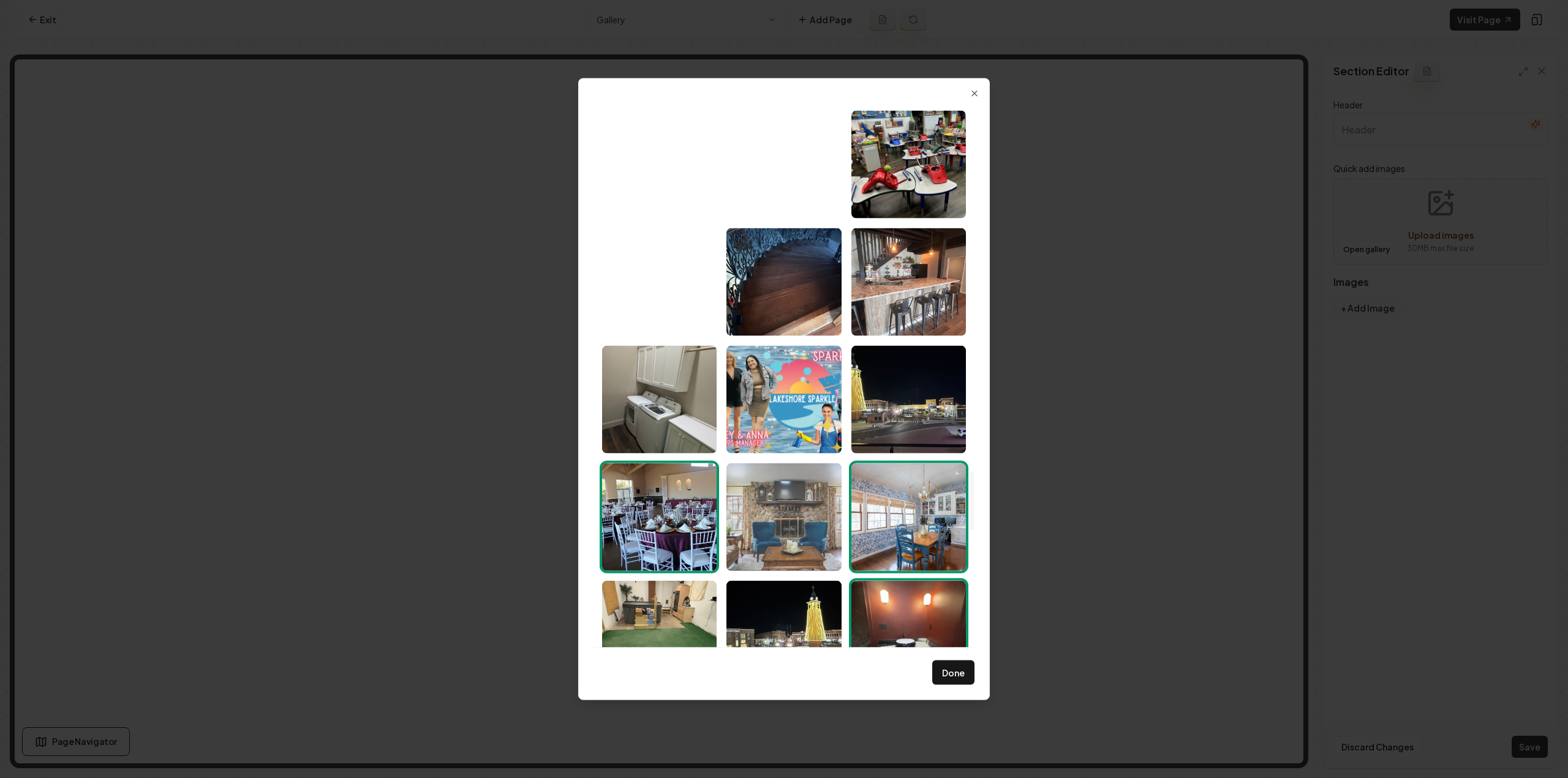
click at [804, 504] on img "Select image image_6891fcae5c7cd75eb853a76e.jpeg" at bounding box center [784, 516] width 115 height 108
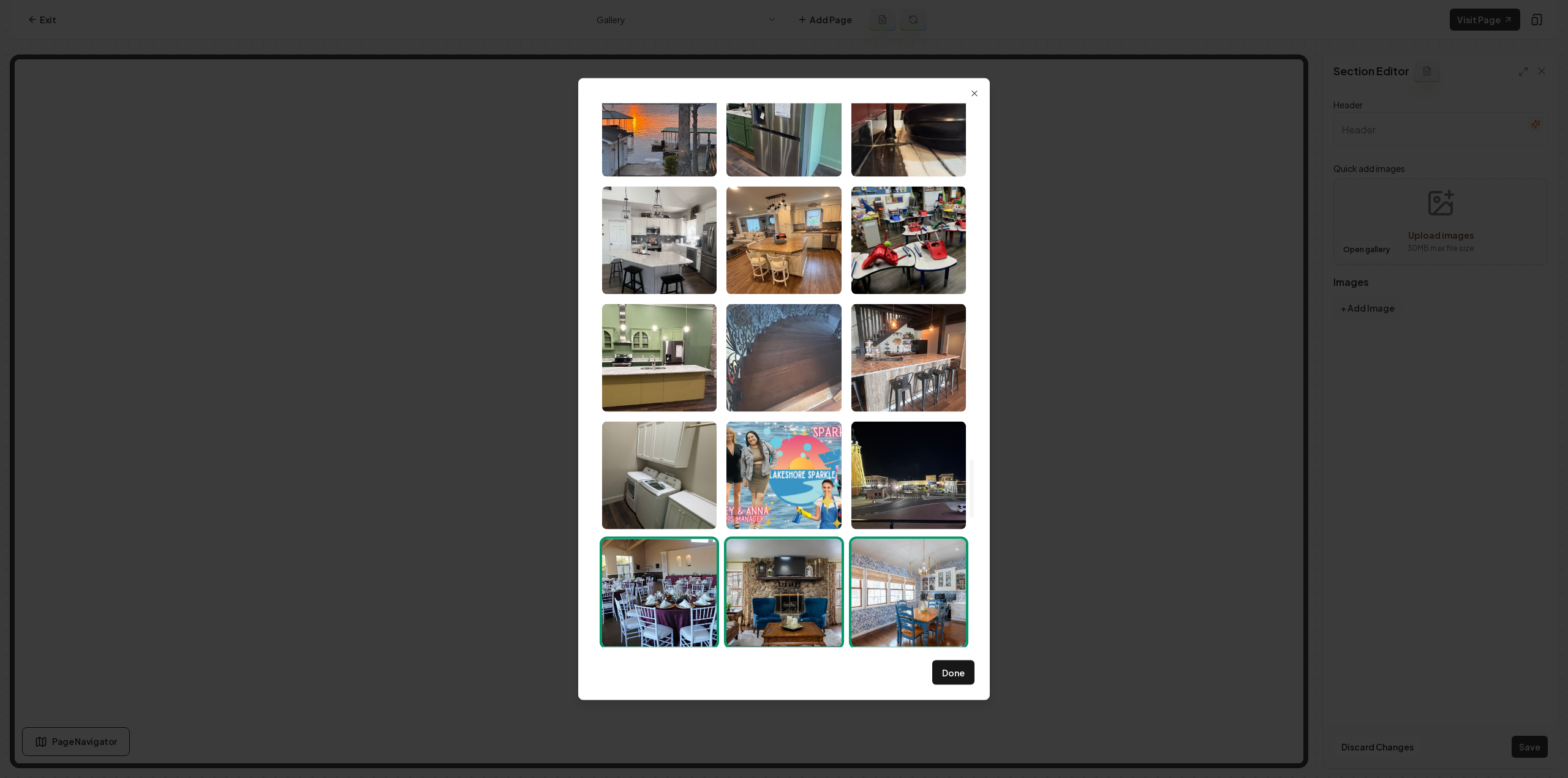
scroll to position [3257, 0]
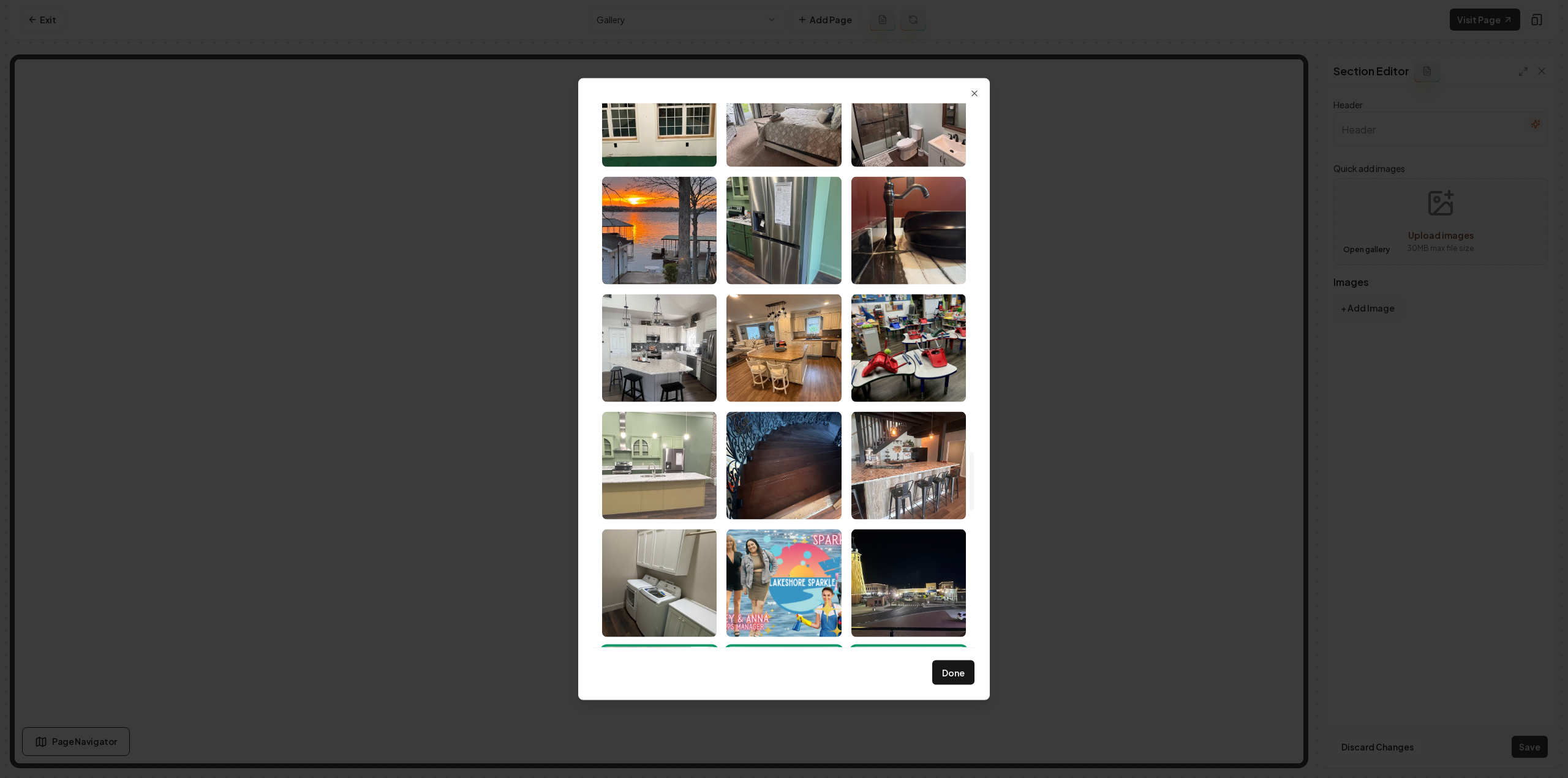
click at [625, 457] on img "Select image image_6891fcaf5c7cd75eb853ab6d.jpeg" at bounding box center [660, 465] width 115 height 108
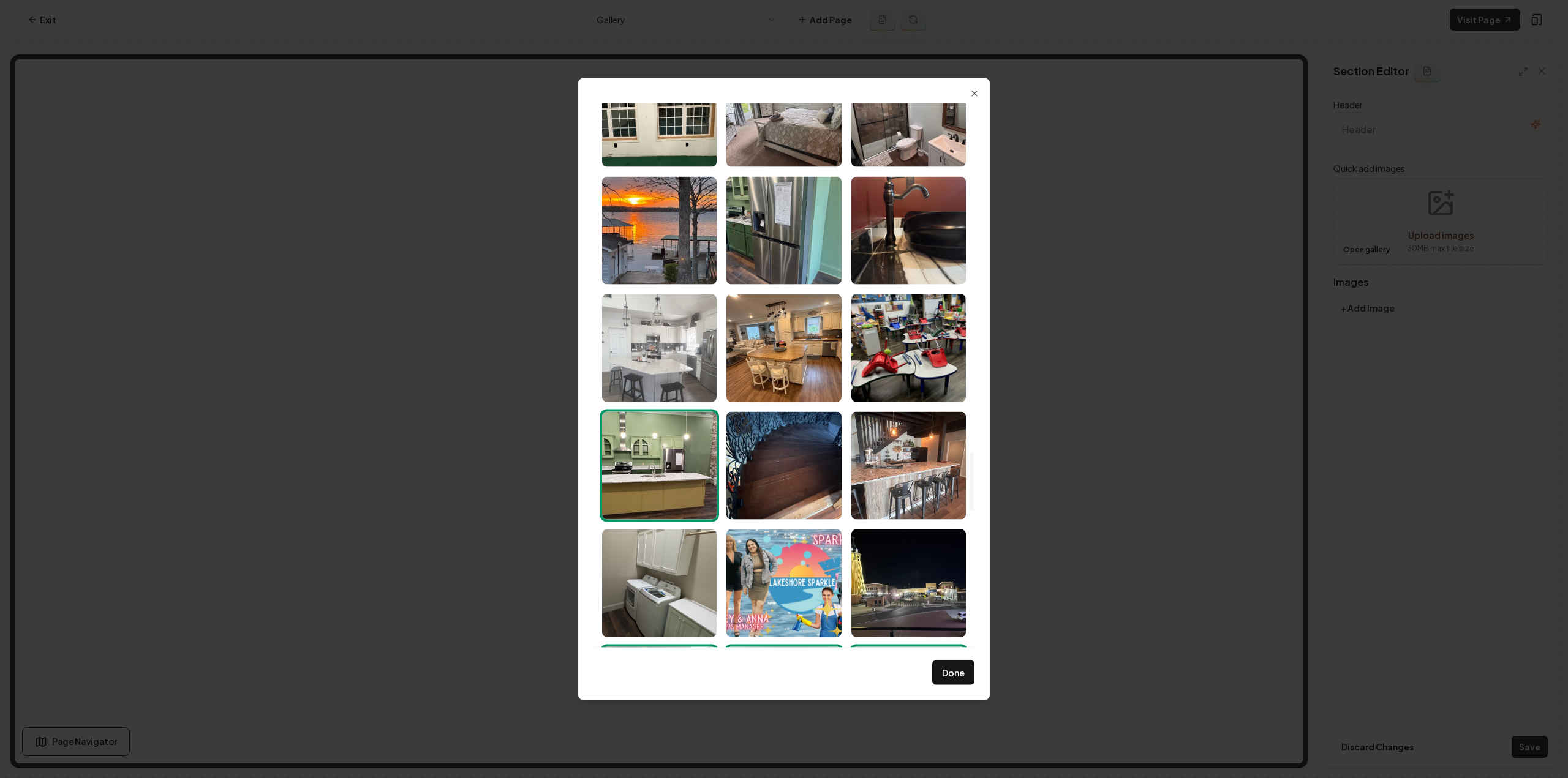
click at [634, 338] on img "Select image image_6891fcaf5c7cd75eb853aa9f.jpeg" at bounding box center [660, 347] width 115 height 108
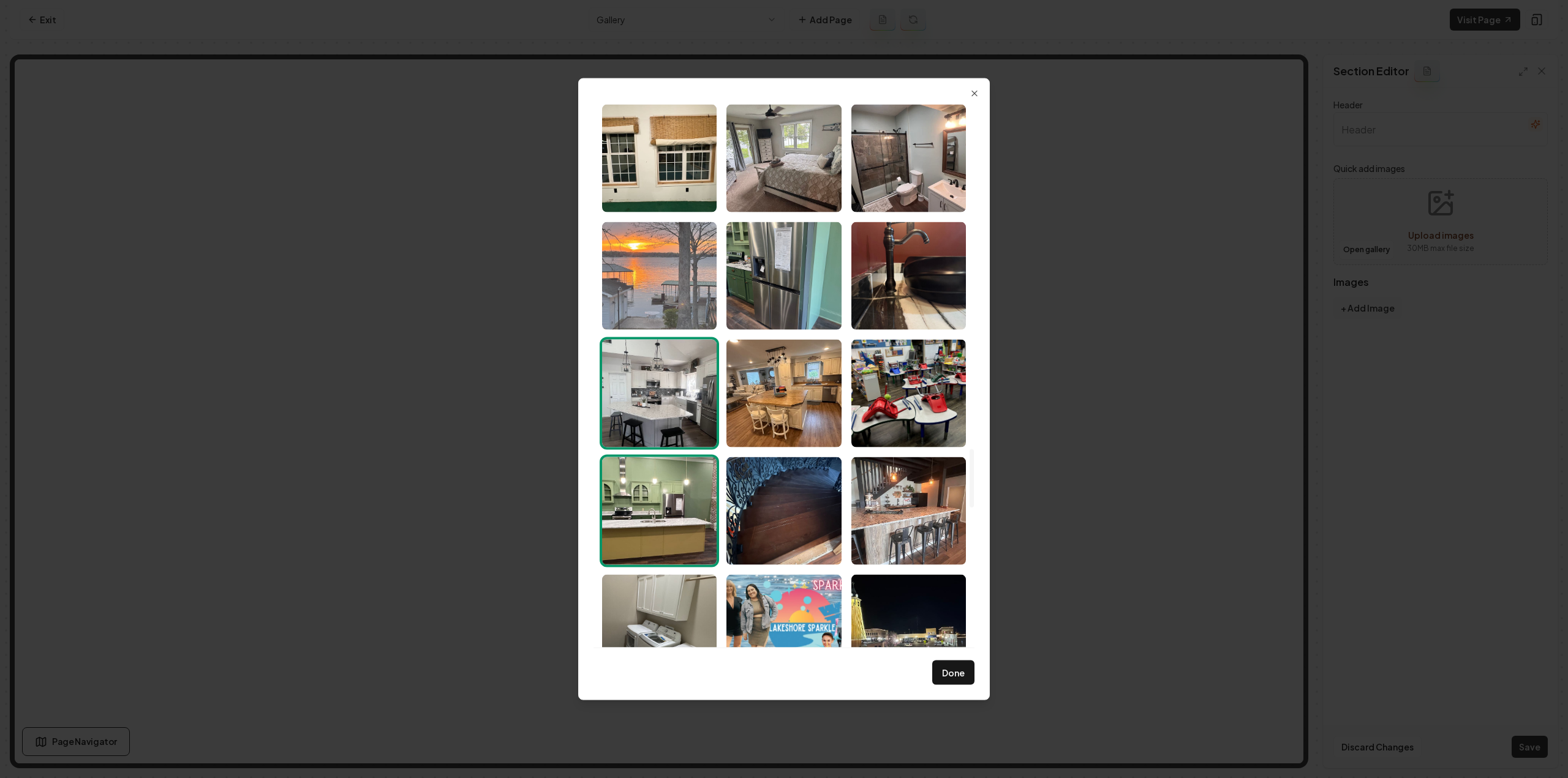
scroll to position [3196, 0]
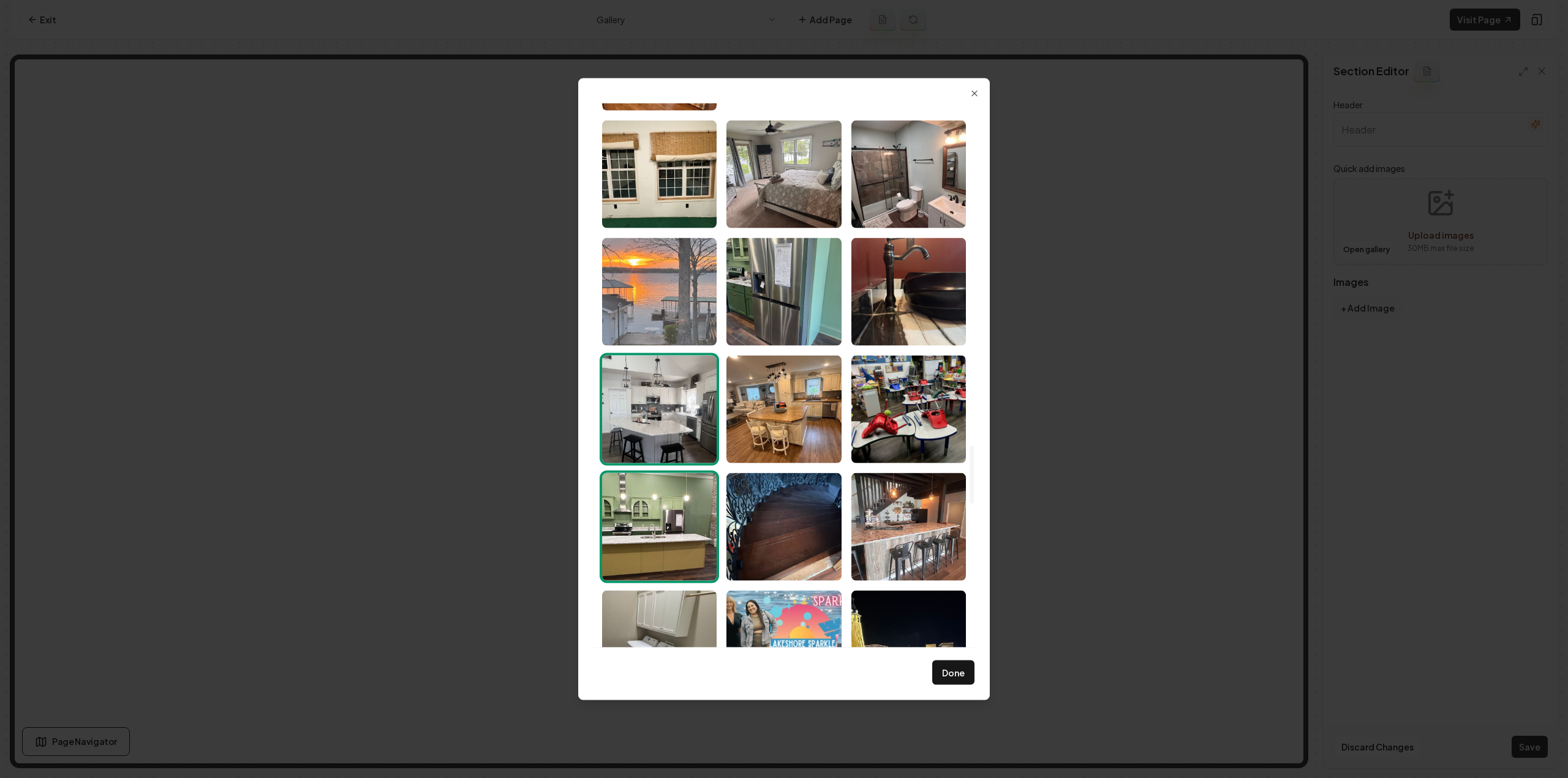
click at [640, 291] on img "Select image image_6891fcaf5c7cd75eb853ac05.jpeg" at bounding box center [660, 291] width 115 height 108
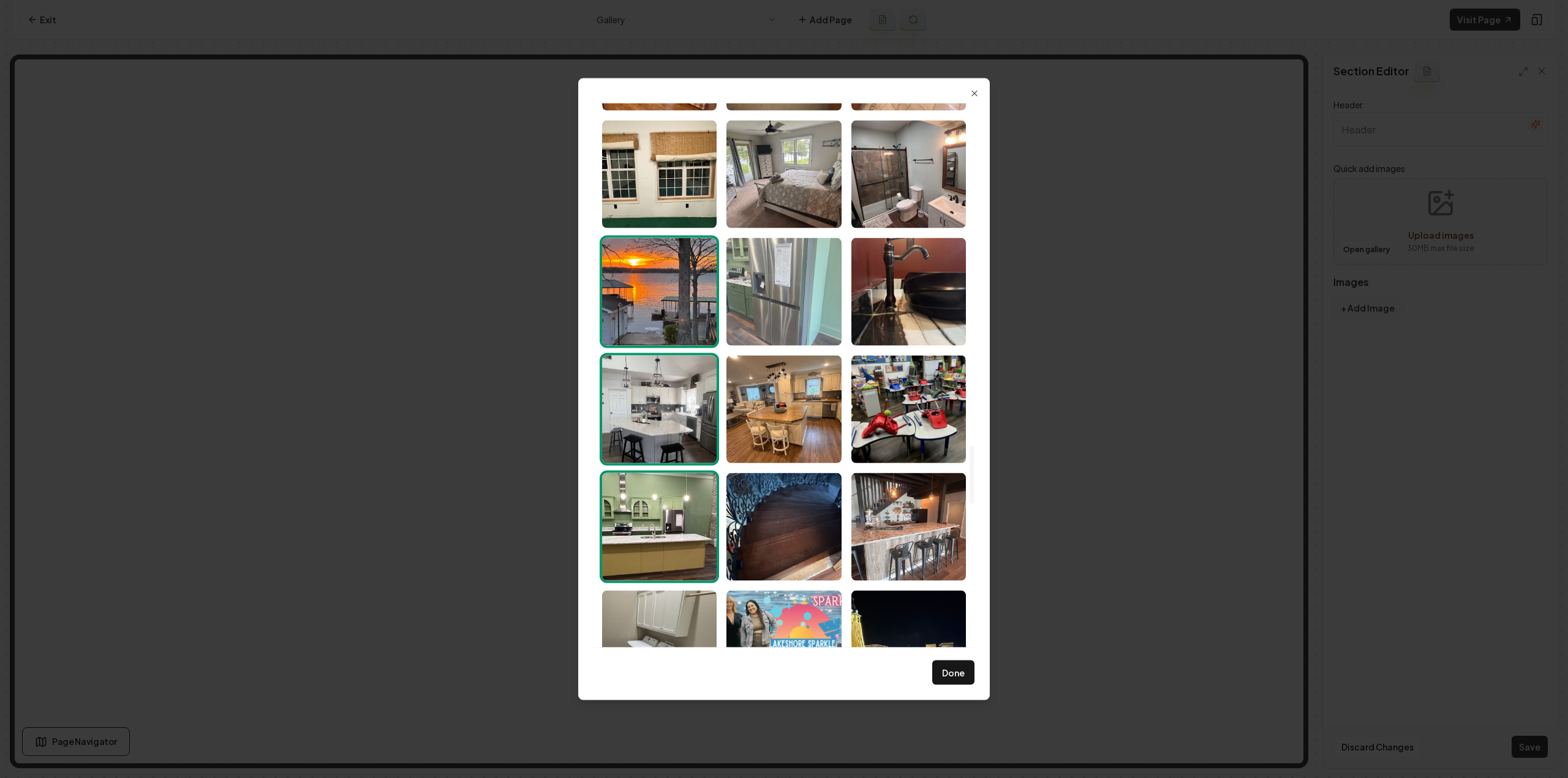
click at [738, 297] on img "Select image image_6891fcaf5c7cd75eb853ad13.jpeg" at bounding box center [784, 291] width 115 height 108
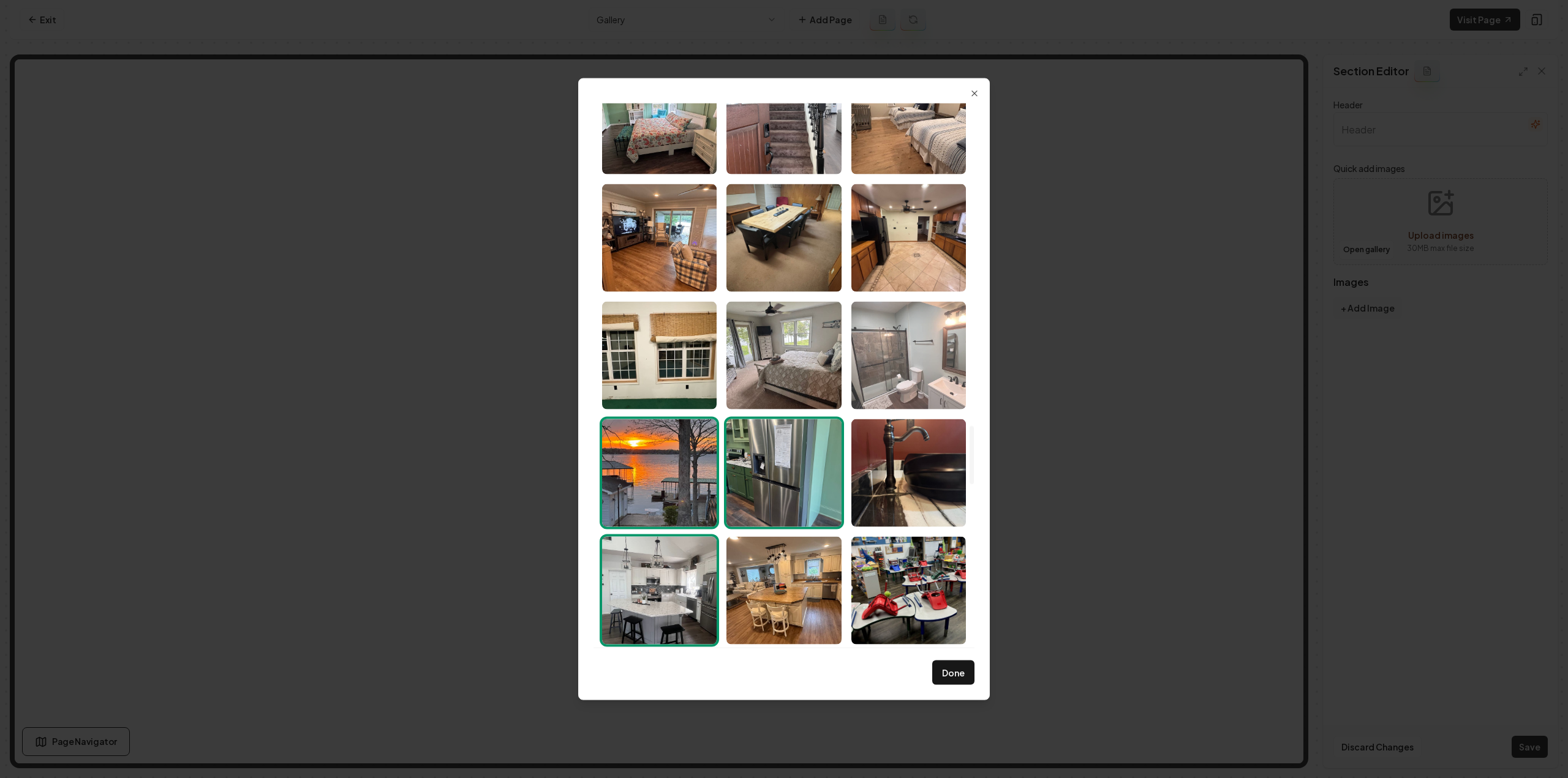
scroll to position [3012, 0]
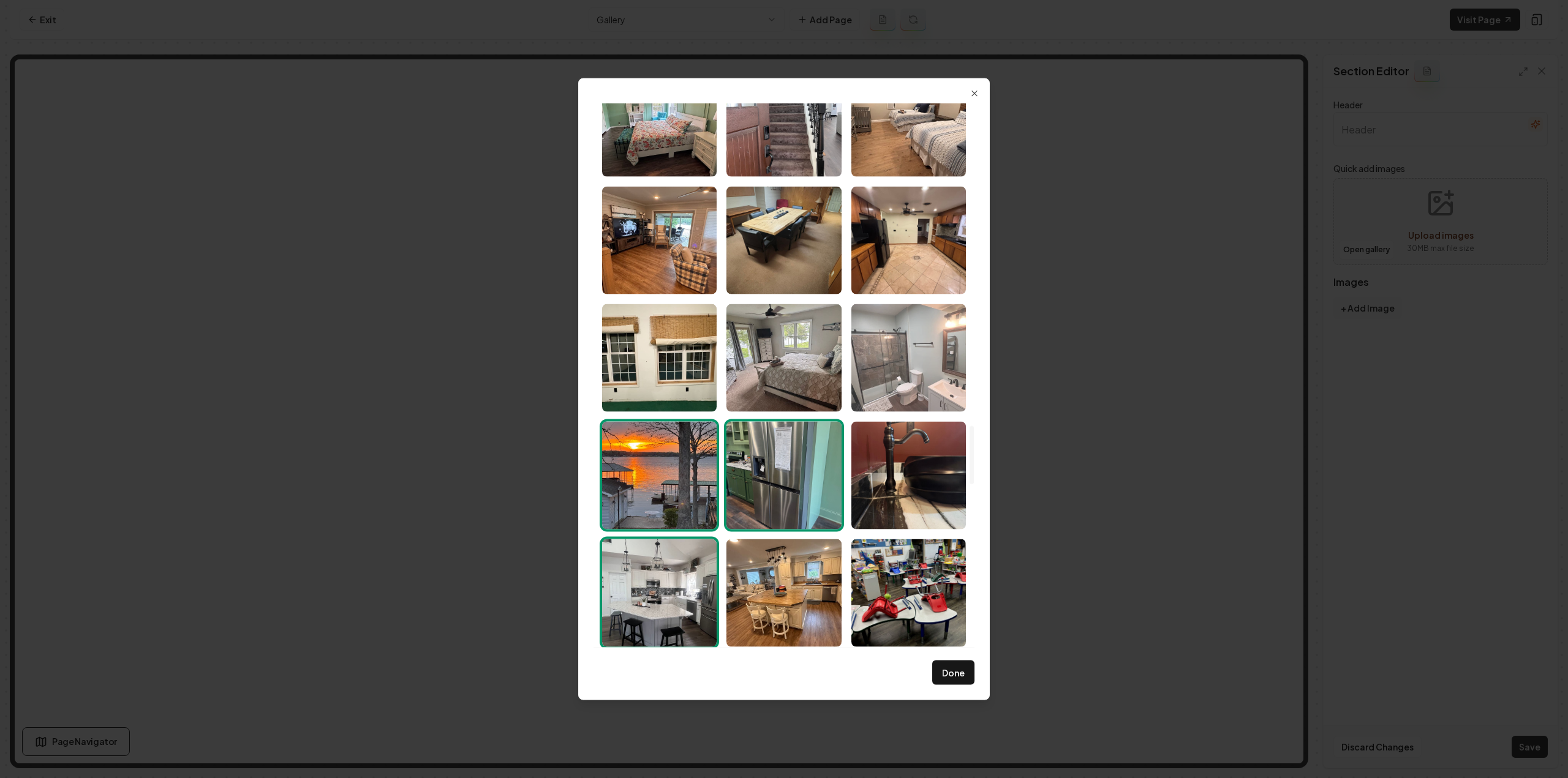
click at [888, 346] on img "Select image image_6891fcaf5c7cd75eb853a98a.jpeg" at bounding box center [908, 357] width 115 height 108
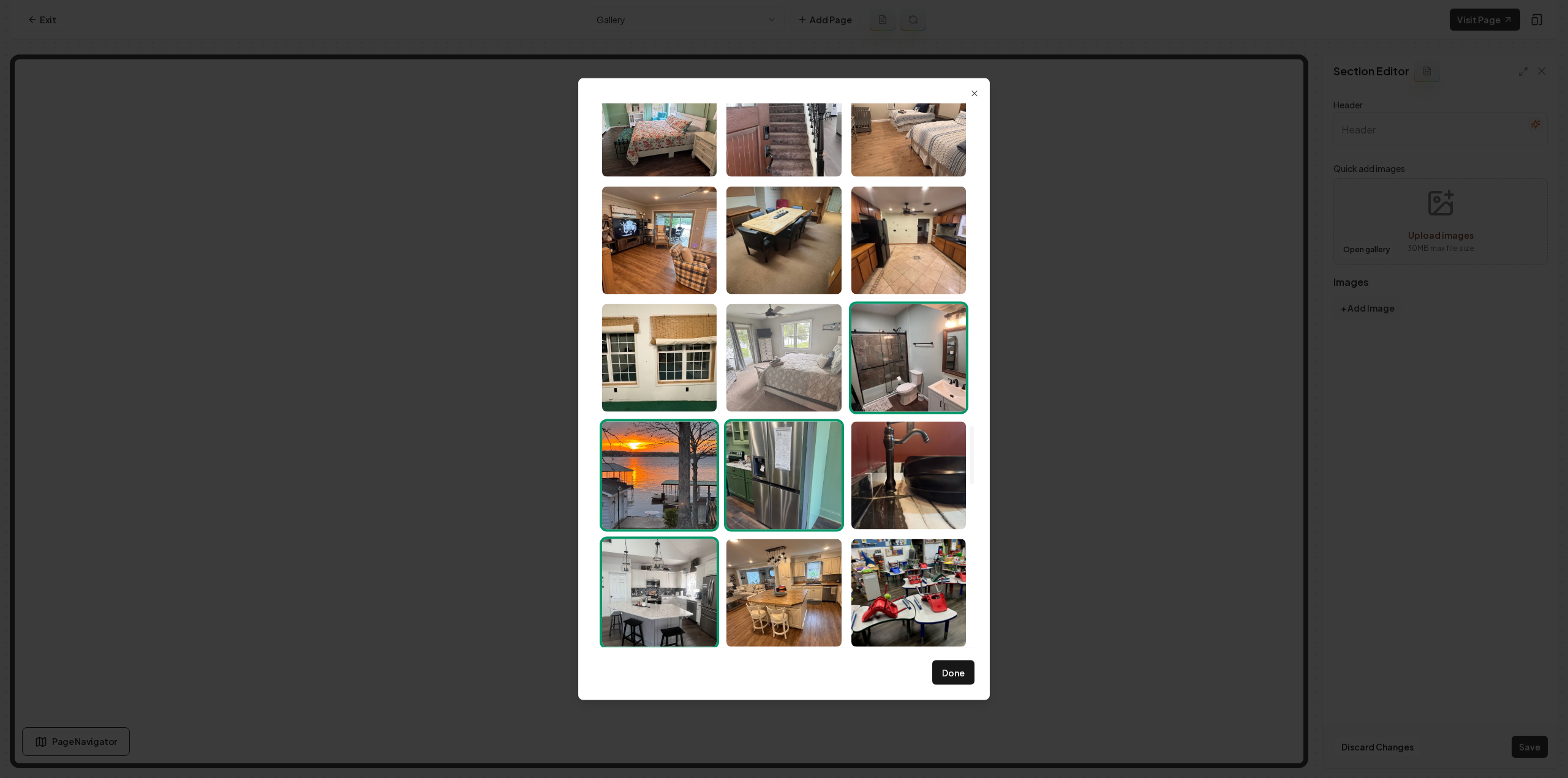
click at [806, 363] on img "Select image image_6891fcaf5c7cd75eb853ada5.jpeg" at bounding box center [784, 357] width 115 height 108
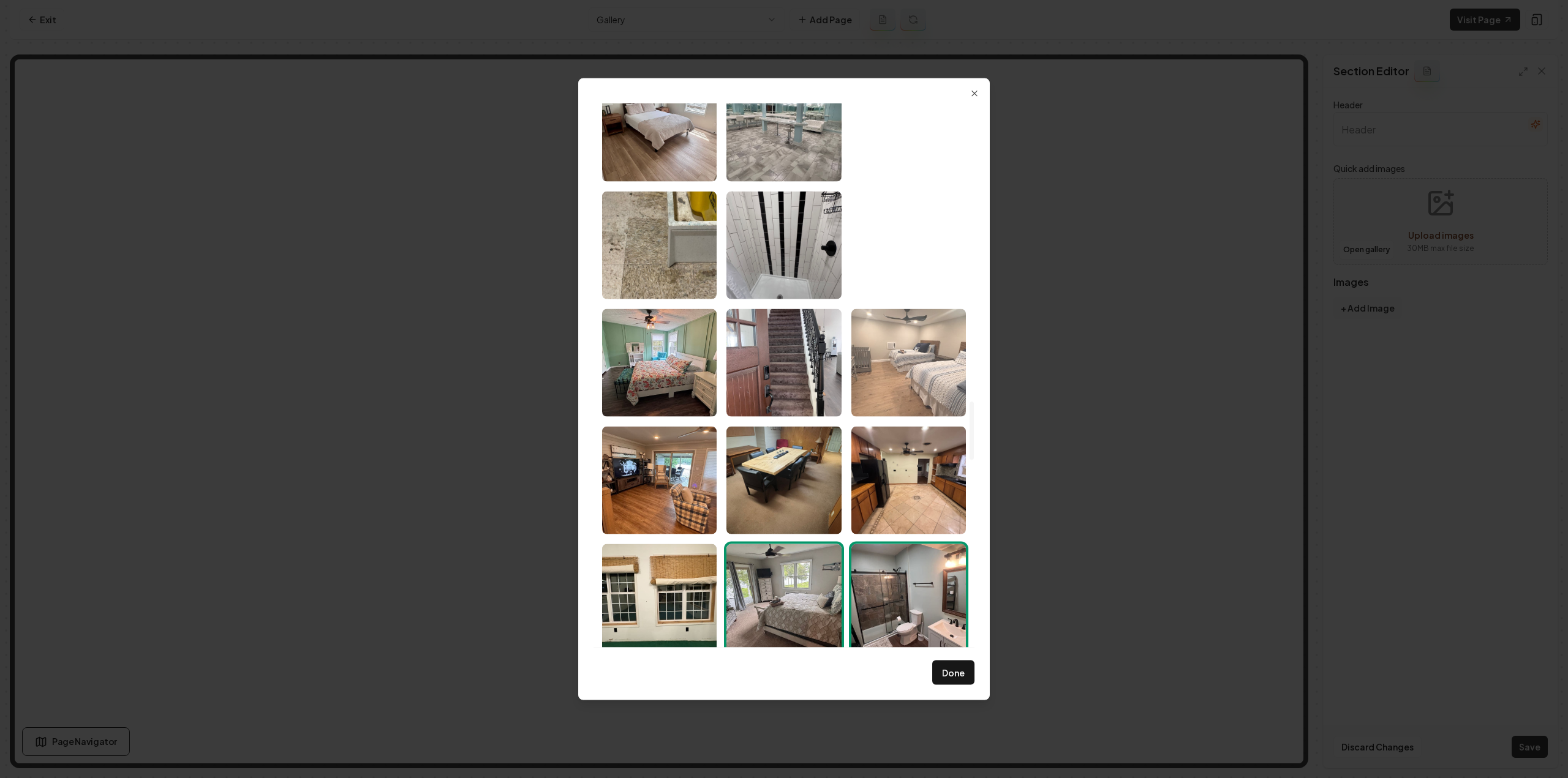
scroll to position [2767, 0]
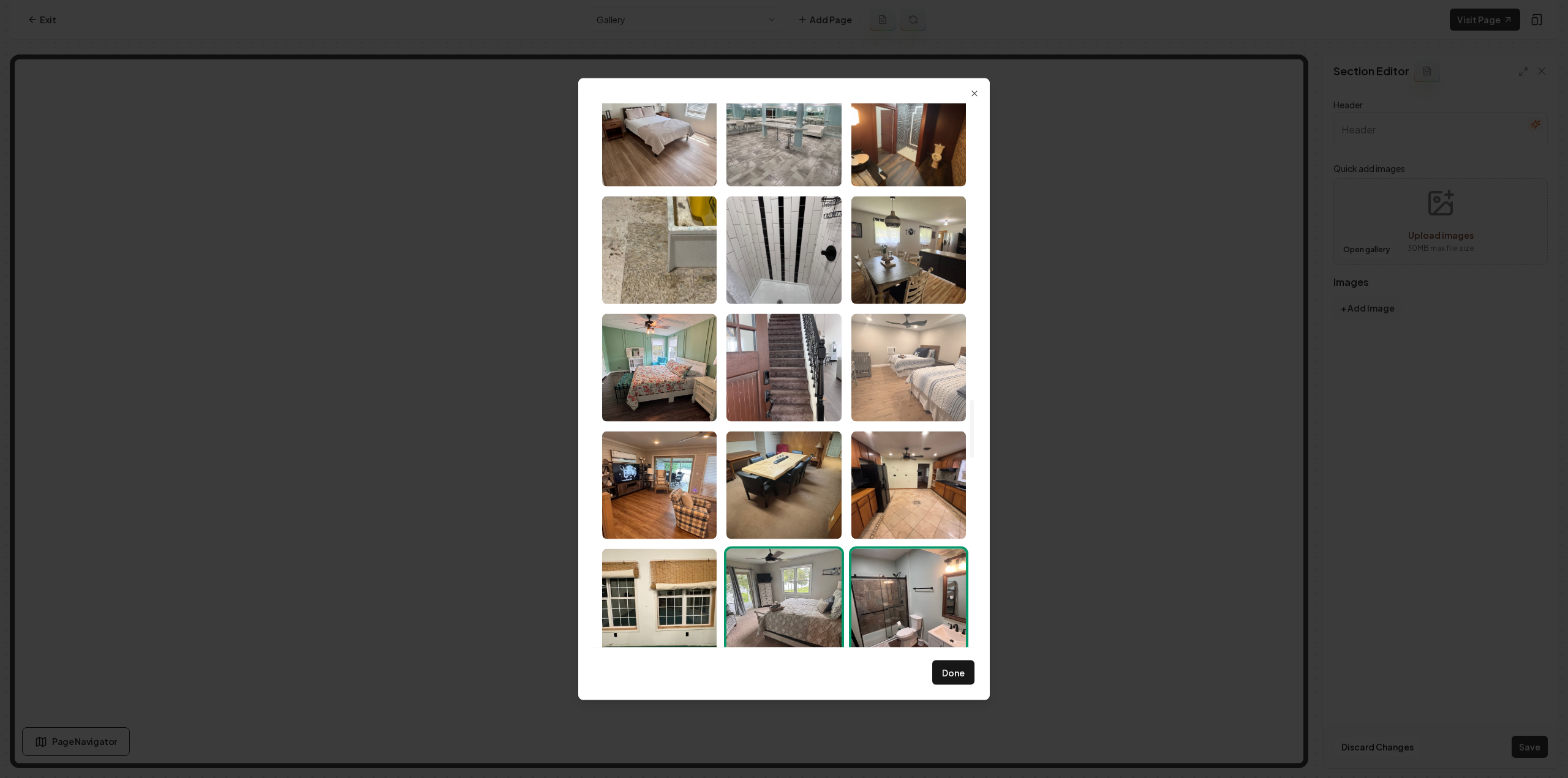
click at [876, 390] on img "Select image image_6891fcaf5c7cd75eb853ac55.jpeg" at bounding box center [908, 367] width 115 height 108
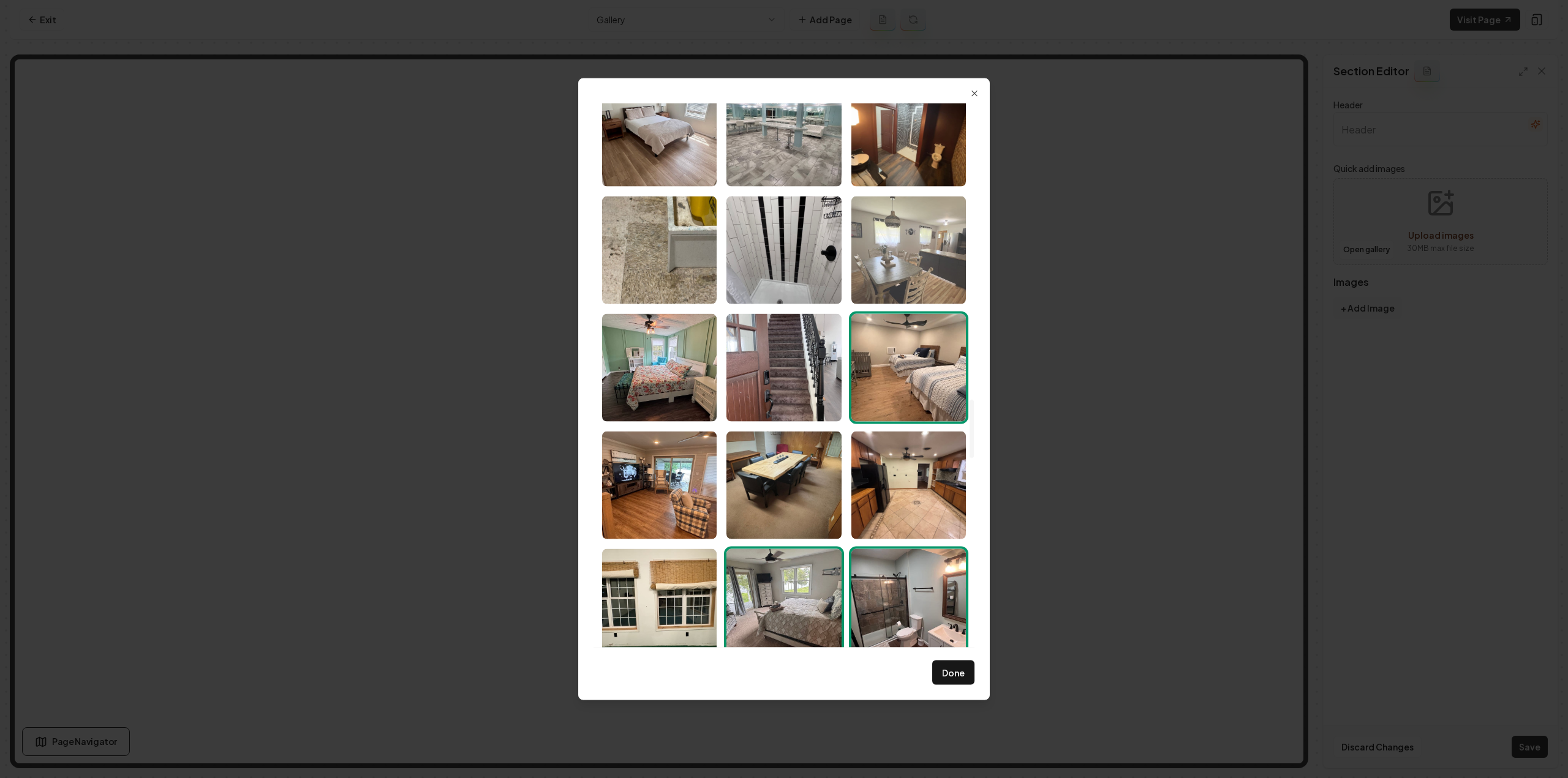
click at [927, 248] on img "Select image image_6891fcaf5c7cd75eb853acaf.jpeg" at bounding box center [908, 249] width 115 height 108
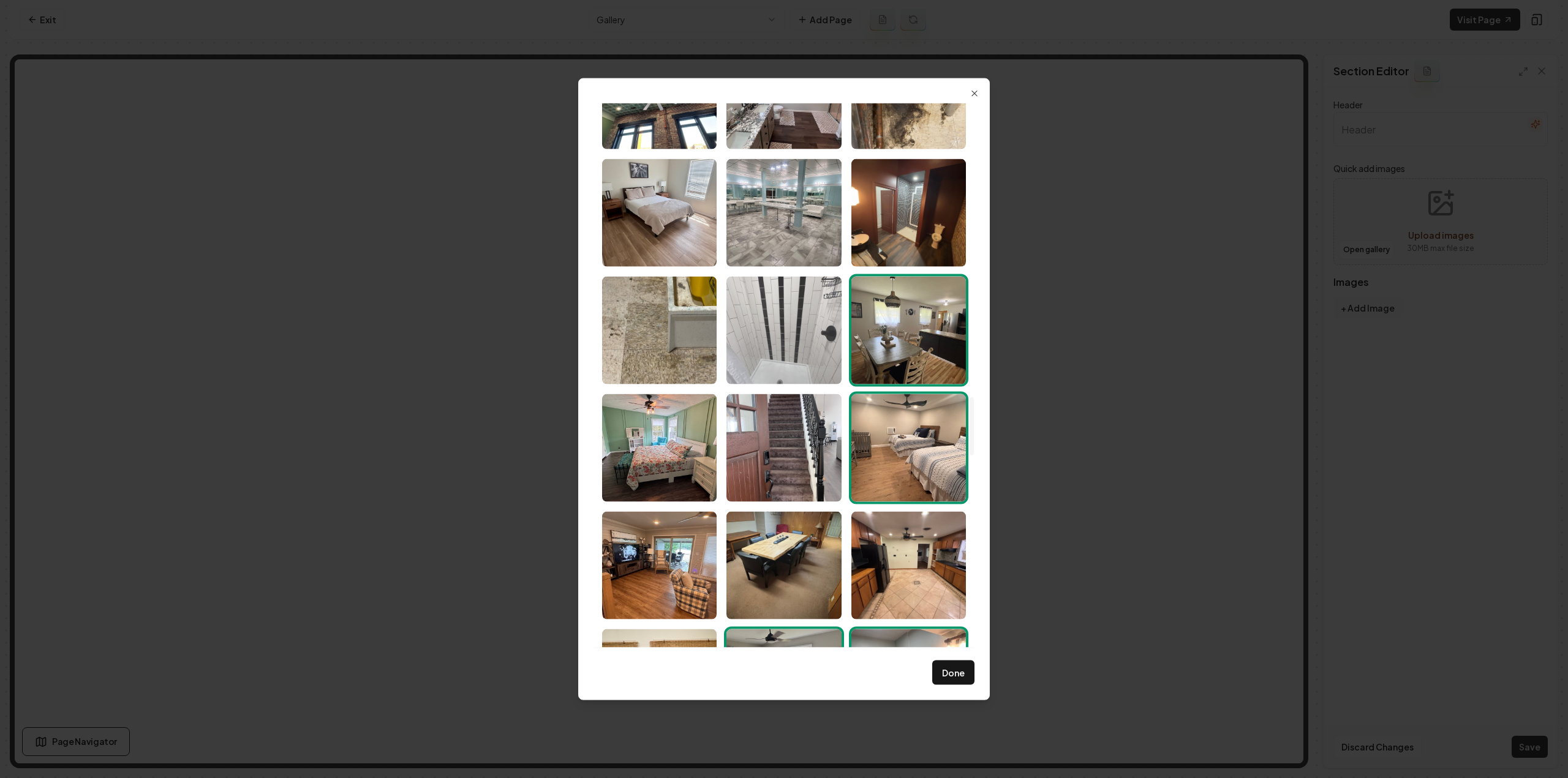
scroll to position [2645, 0]
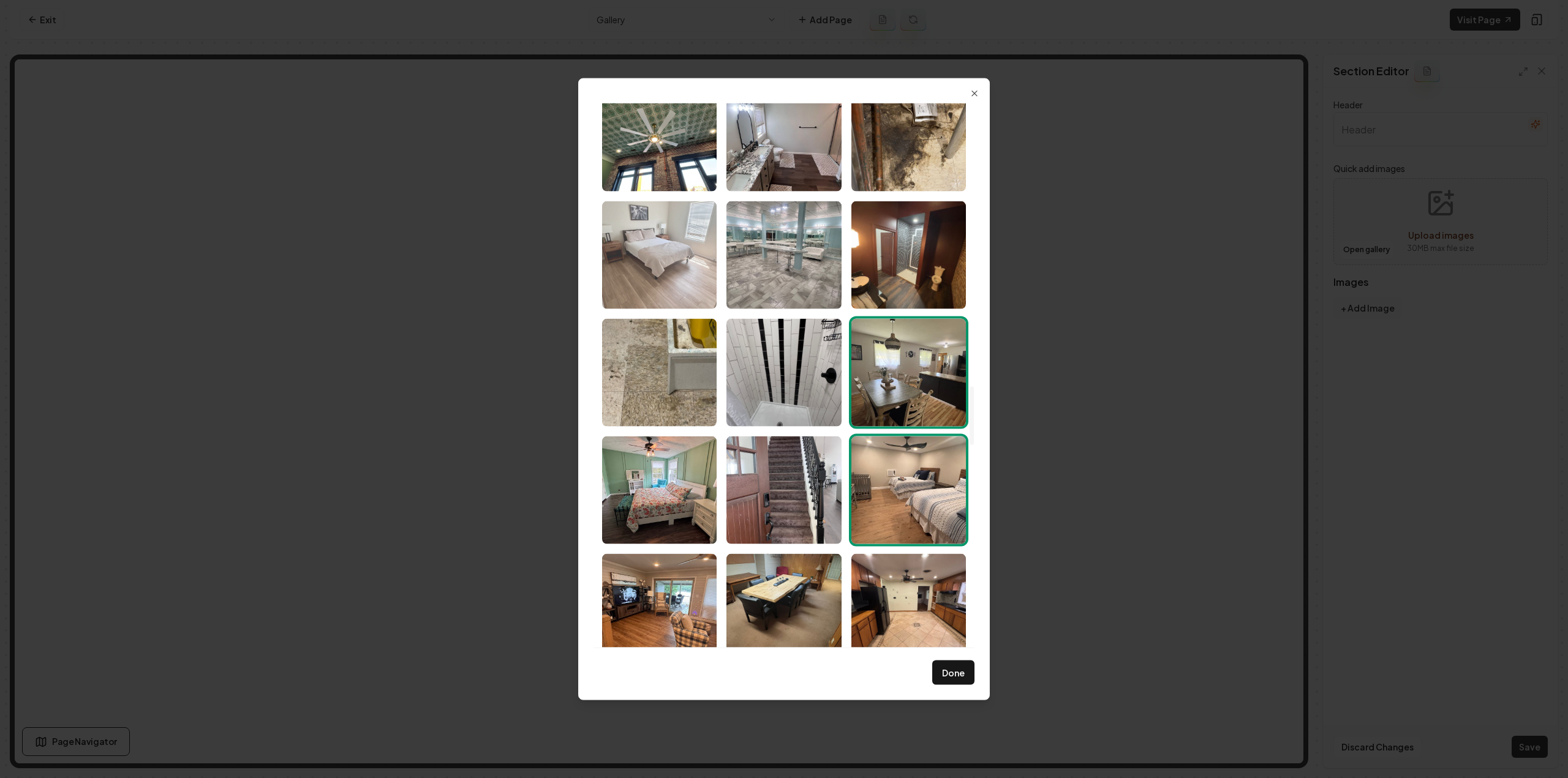
click at [658, 228] on img "Select image image_6891fcaf5c7cd75eb853acd4.jpeg" at bounding box center [660, 254] width 115 height 108
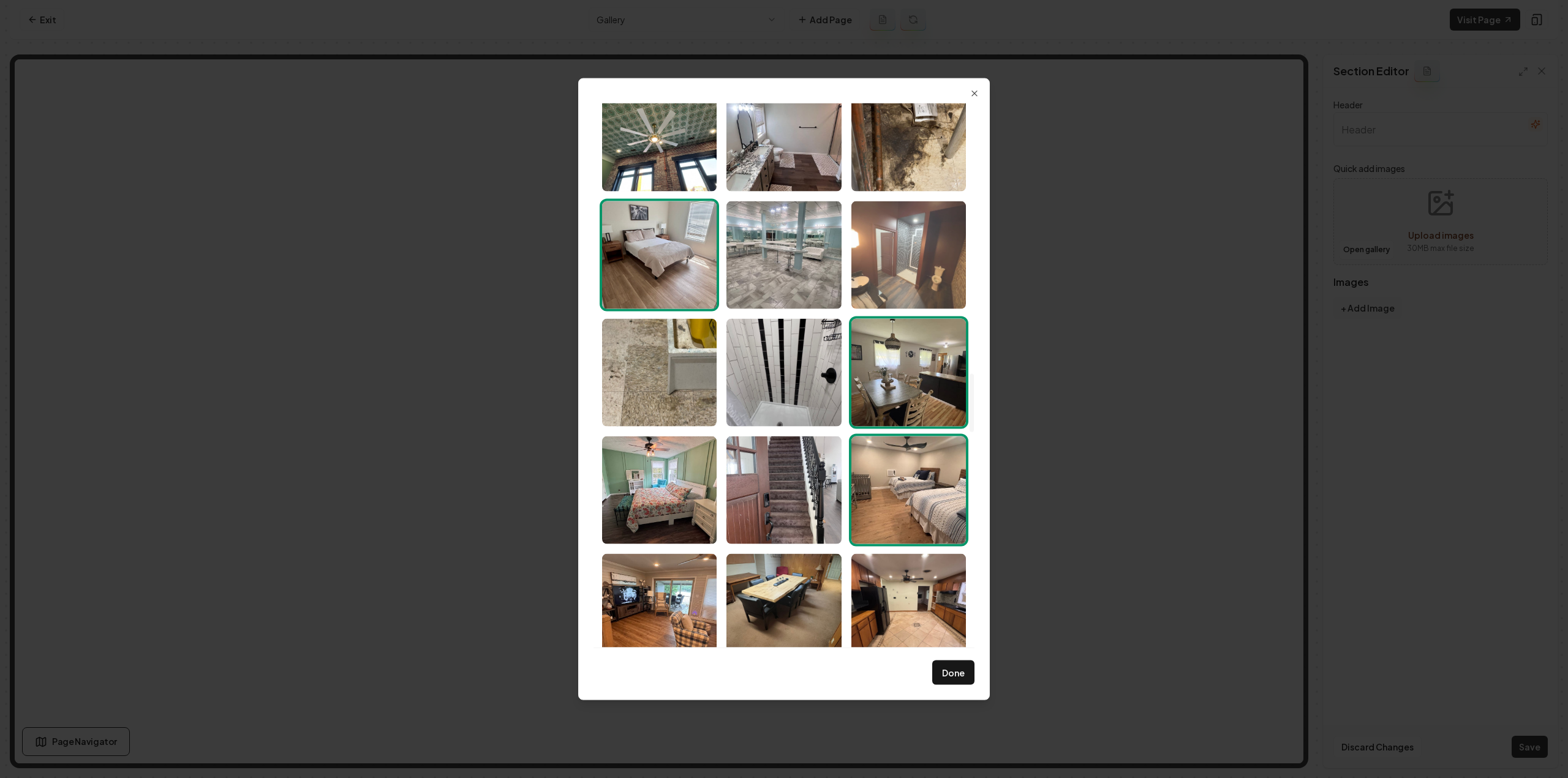
scroll to position [2522, 0]
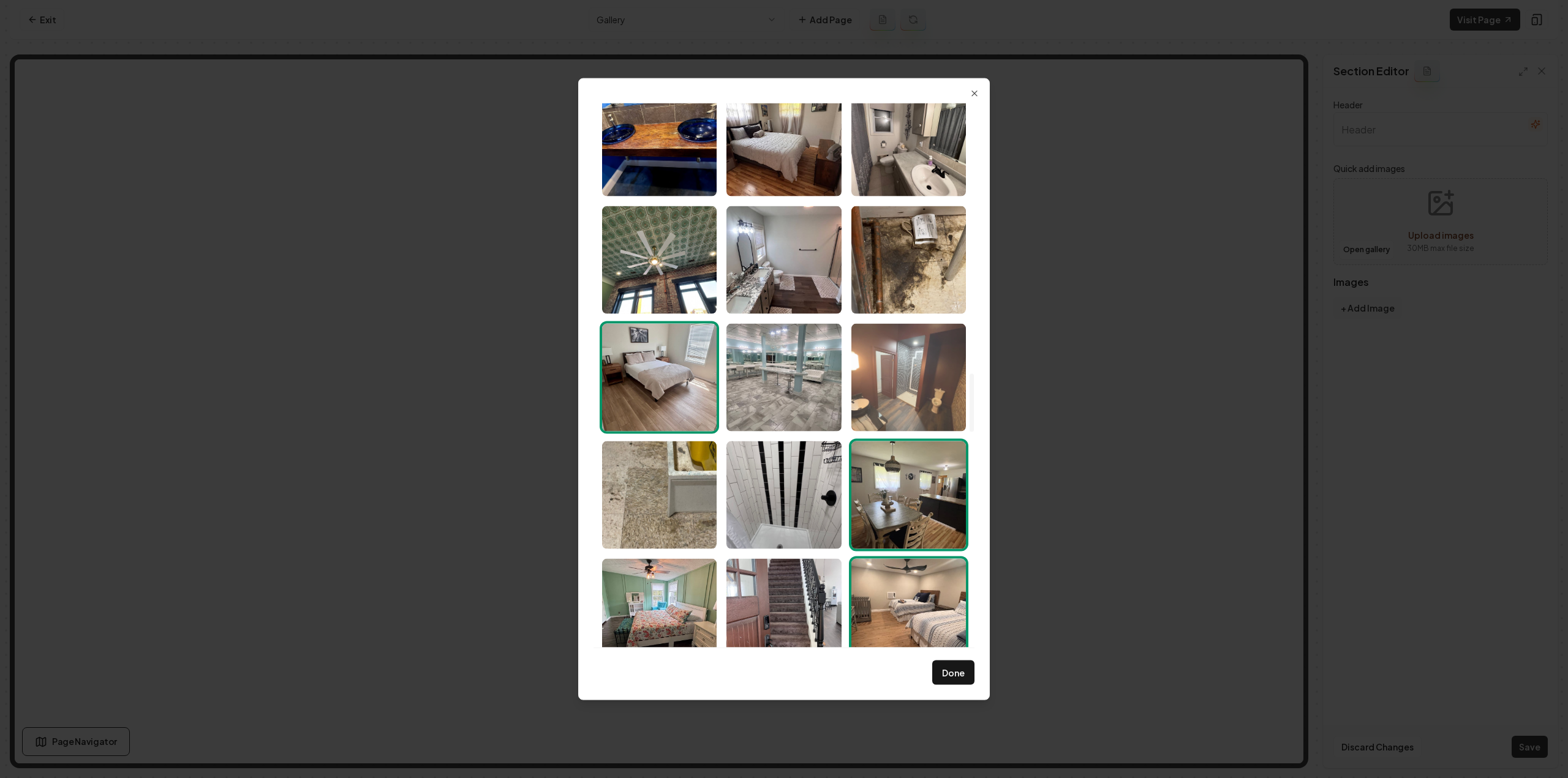
click at [903, 387] on img "Select image image_6891fcaf5c7cd75eb853aced.jpeg" at bounding box center [908, 377] width 115 height 108
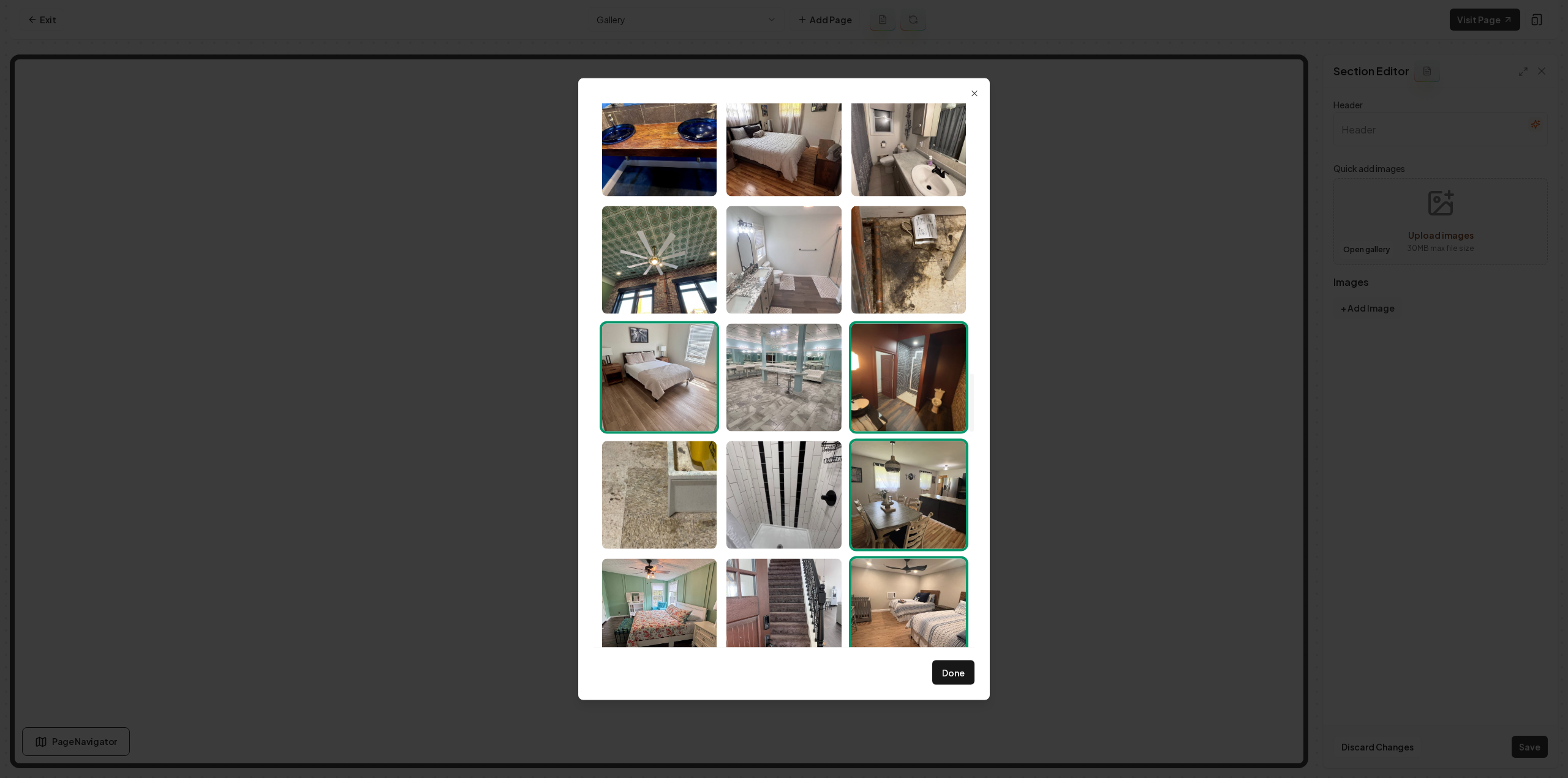
click at [804, 283] on img "Select image image_6891fcaf5c7cd75eb853ace0.jpeg" at bounding box center [784, 259] width 115 height 108
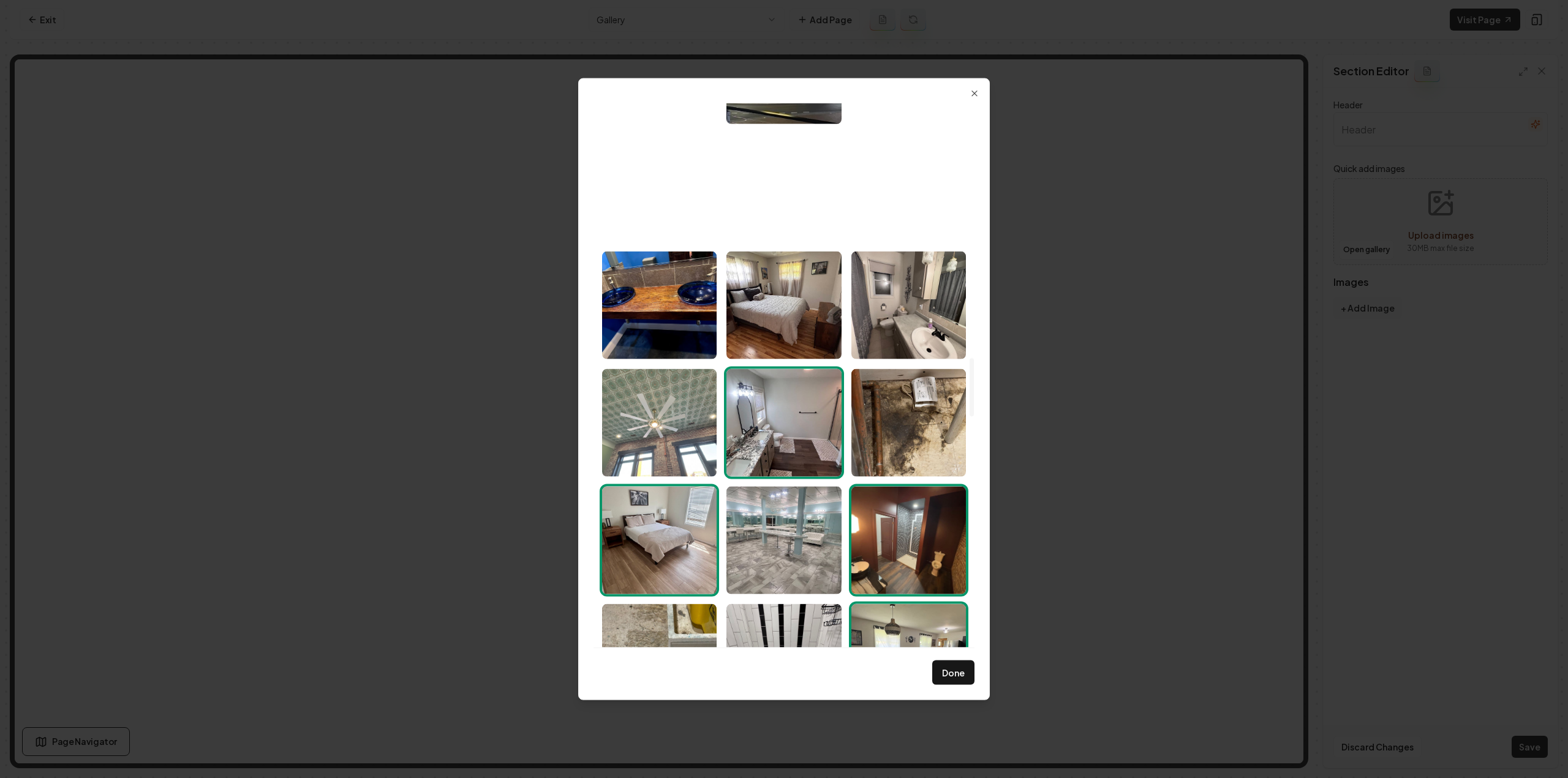
scroll to position [2338, 0]
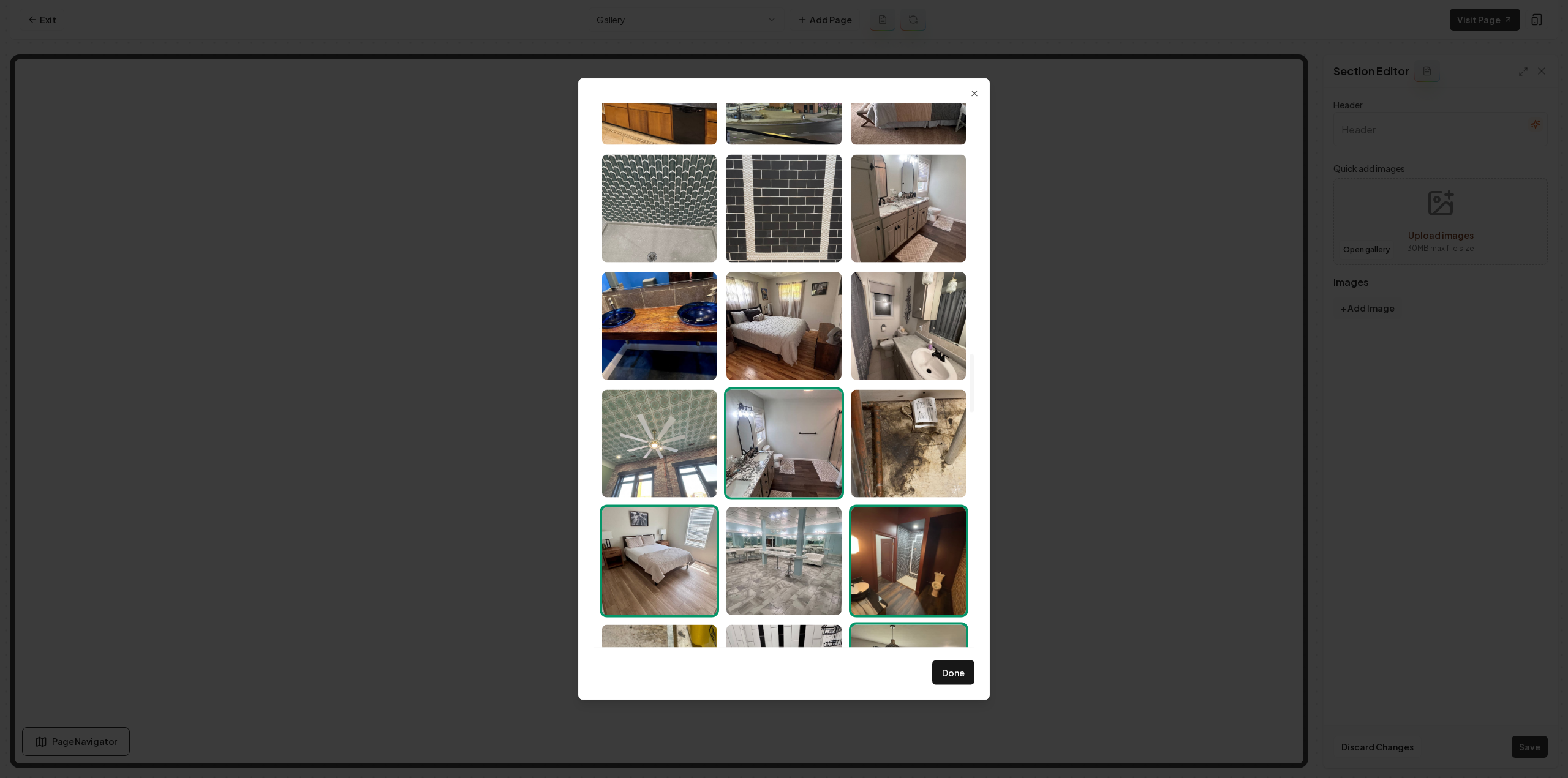
click at [650, 435] on img "Select image image_6891fcaf5c7cd75eb853ad70.jpeg" at bounding box center [660, 443] width 115 height 108
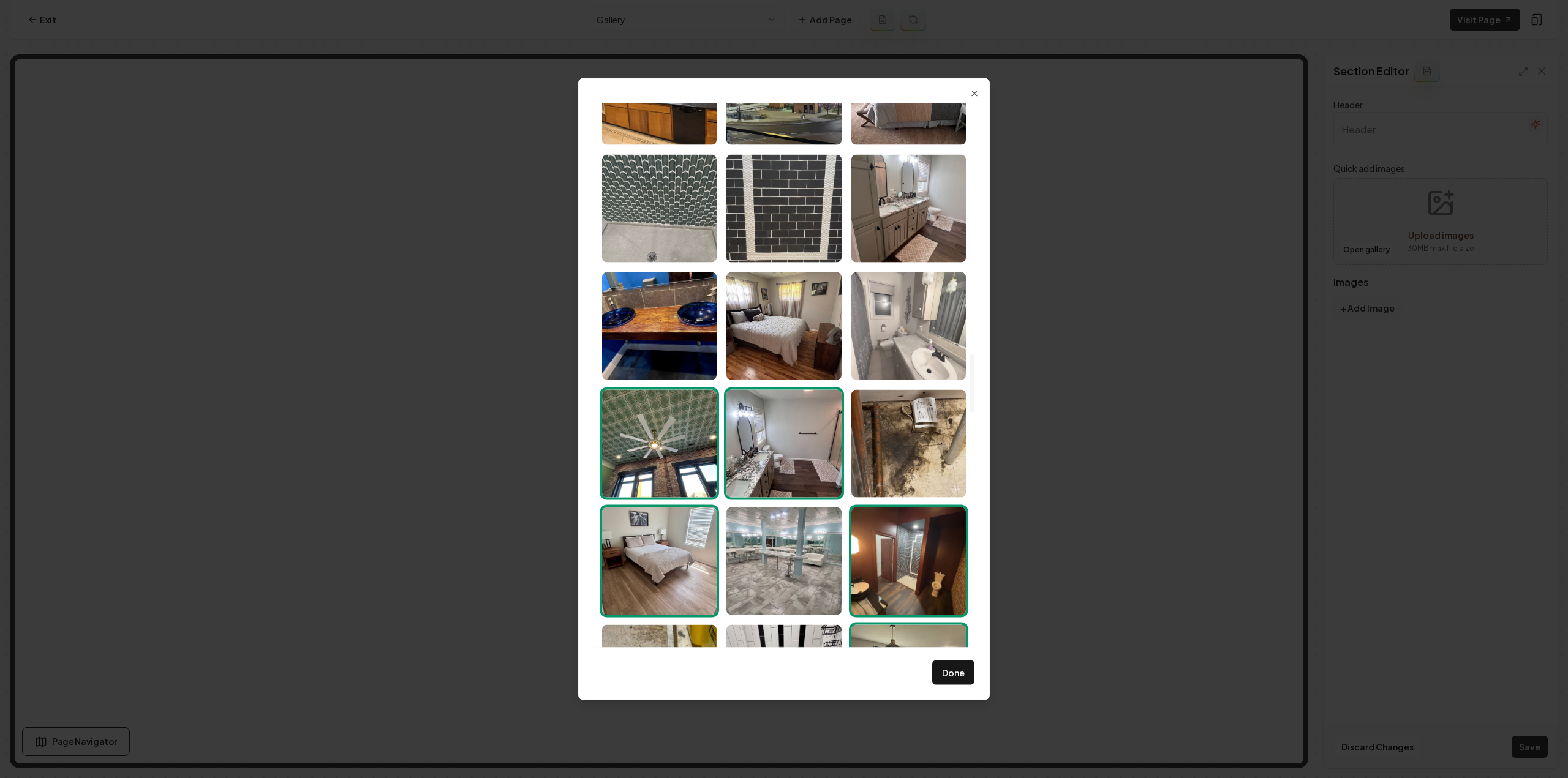
click at [920, 348] on img "Select image image_6891fcaf5c7cd75eb853ac6e.jpeg" at bounding box center [908, 326] width 115 height 108
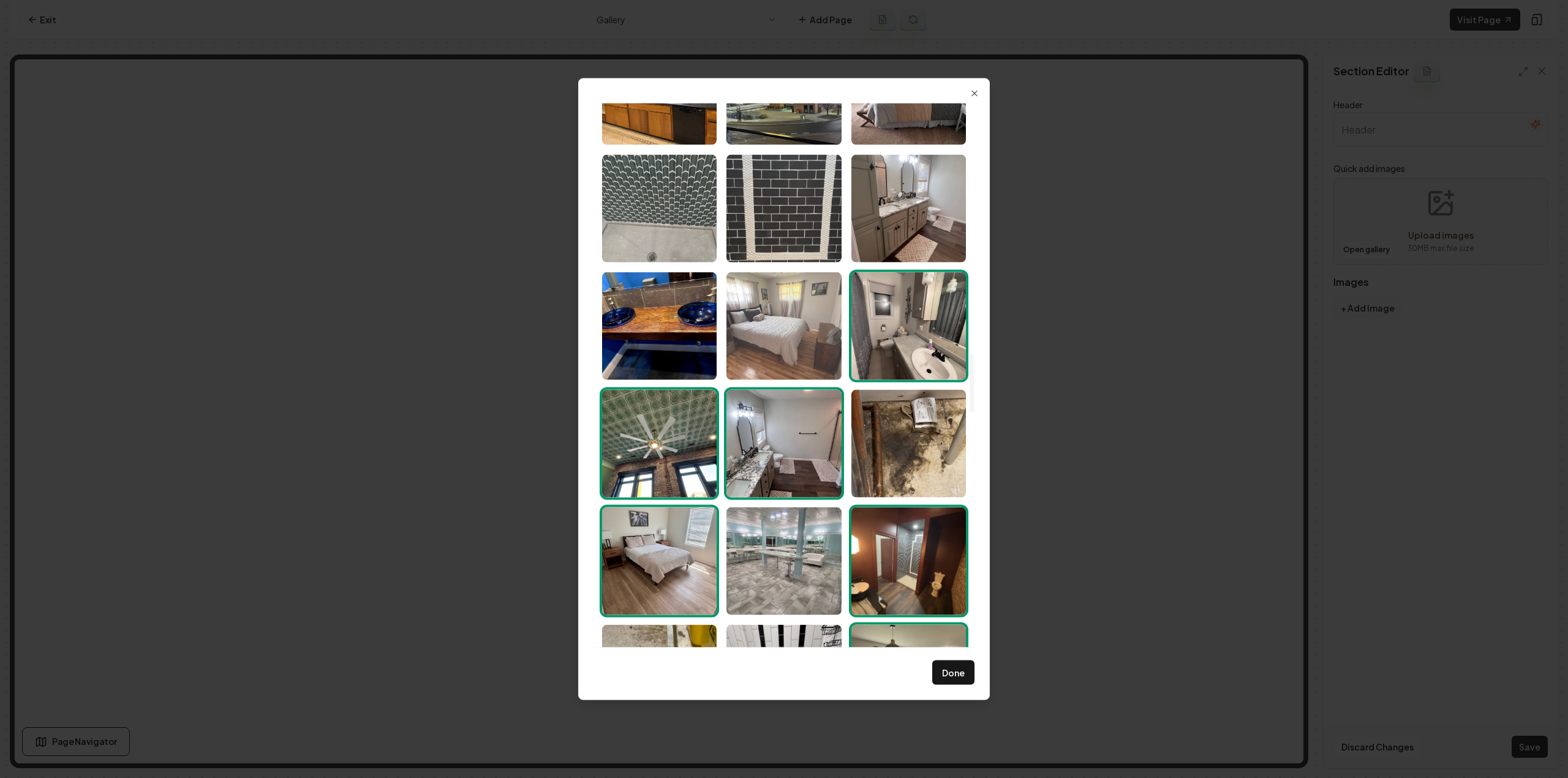
click at [805, 346] on img "Select image image_6891fcaf5c7cd75eb853ad56.jpeg" at bounding box center [784, 326] width 115 height 108
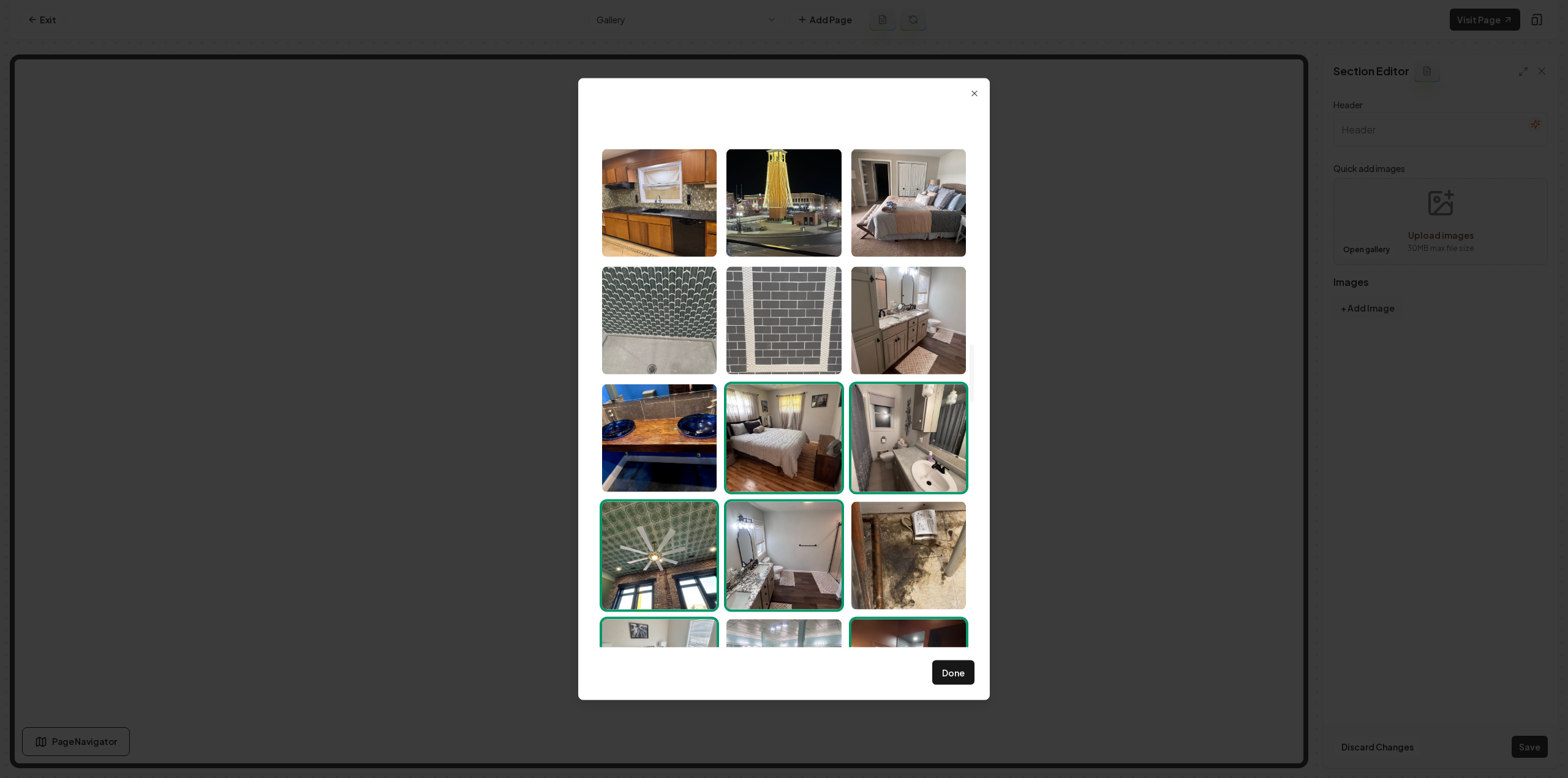
scroll to position [2155, 0]
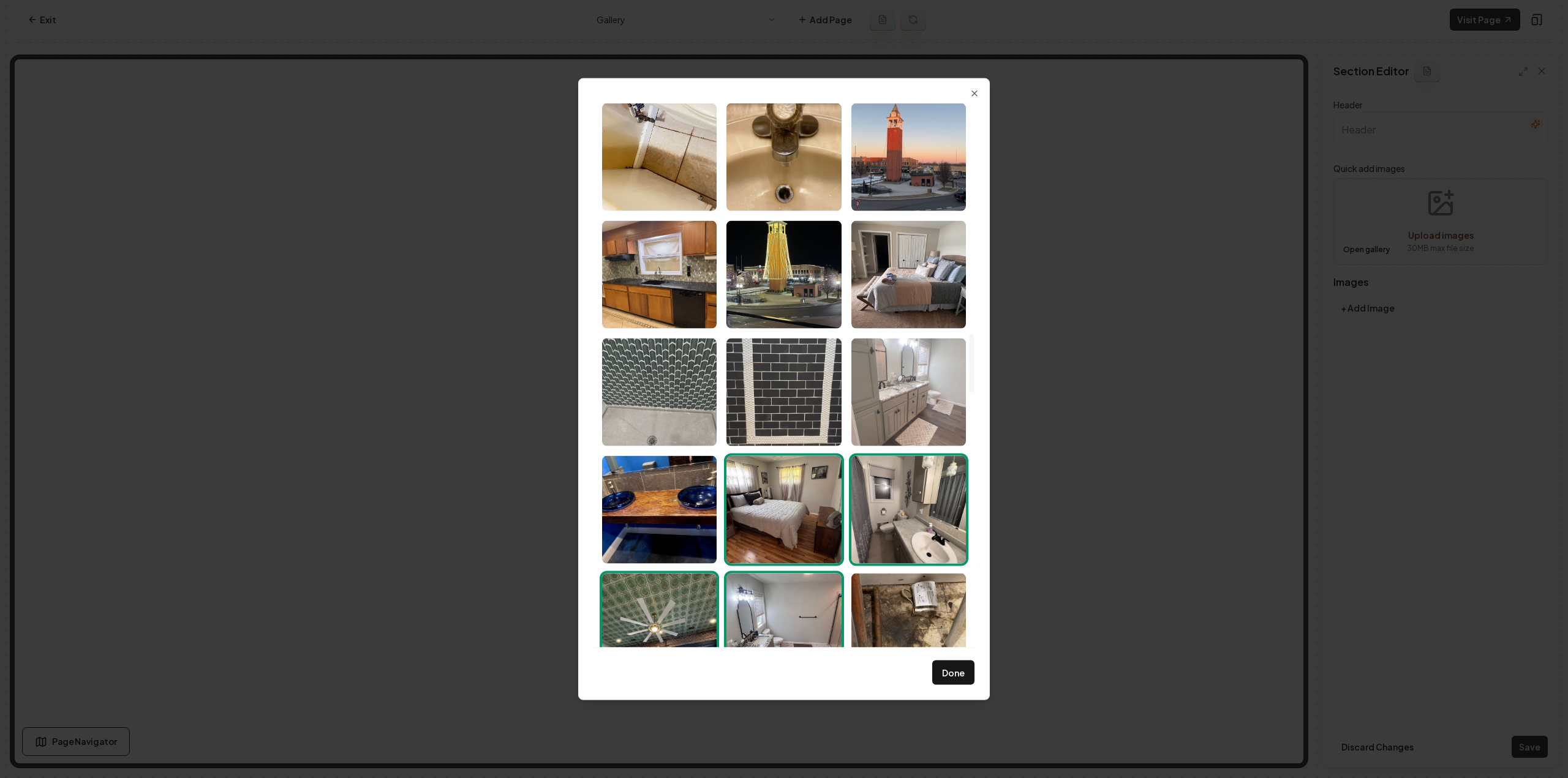
click at [901, 398] on img "Select image image_6891fcaf5c7cd75eb853ad71.jpeg" at bounding box center [908, 391] width 115 height 108
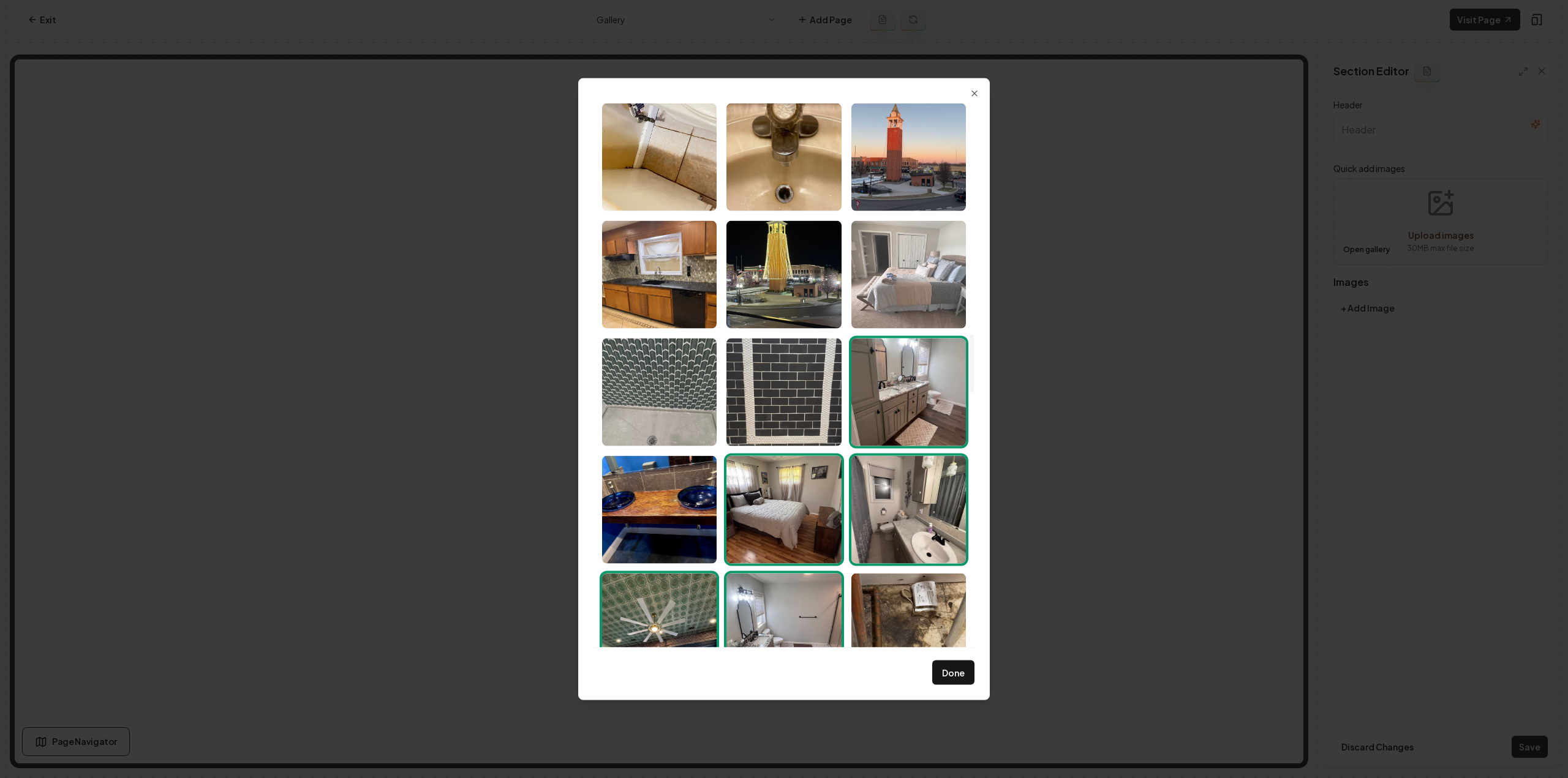
click at [886, 279] on img "Select image image_6891fcaf5c7cd75eb853aee5.jpeg" at bounding box center [908, 274] width 115 height 108
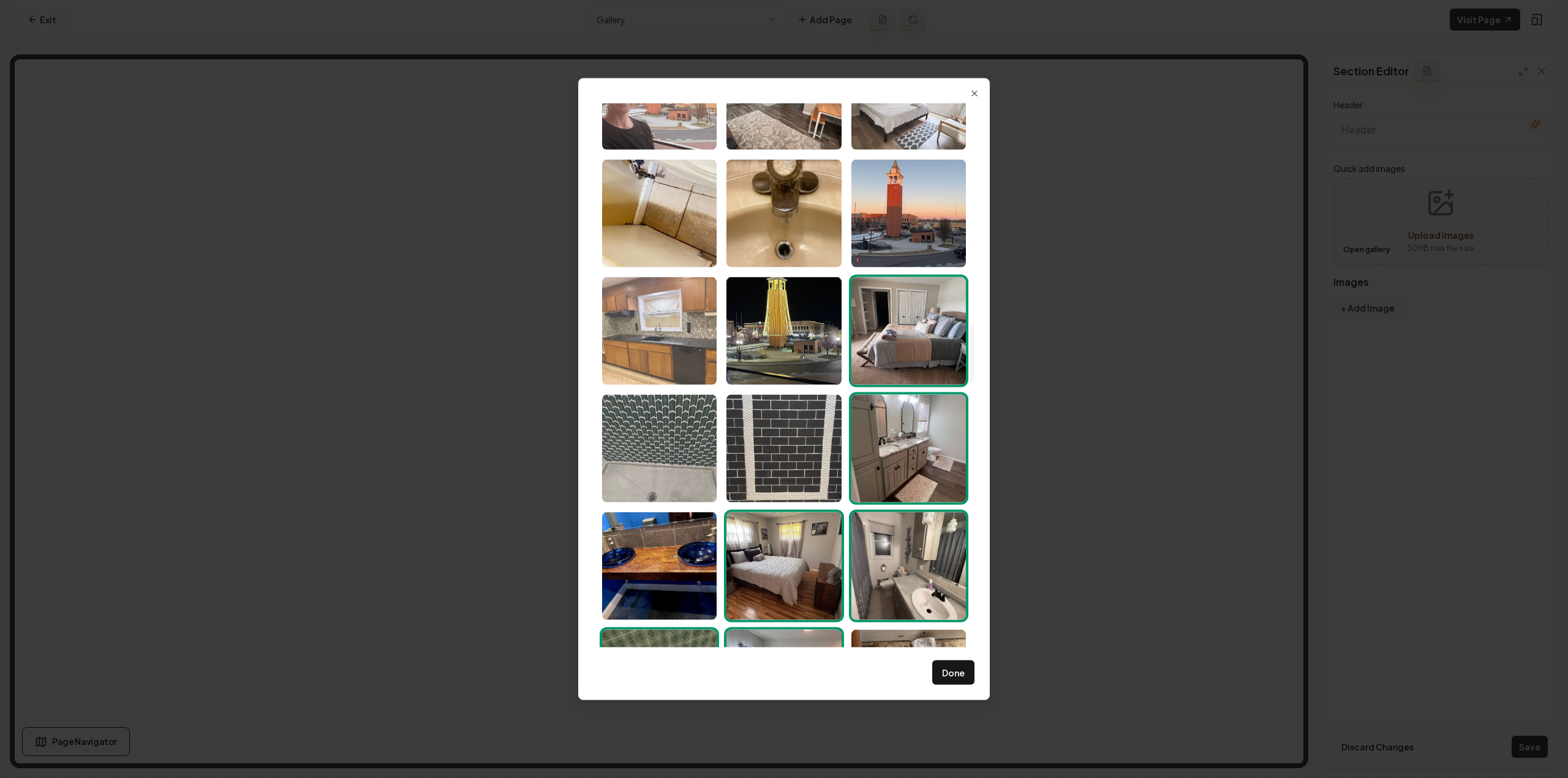
scroll to position [2032, 0]
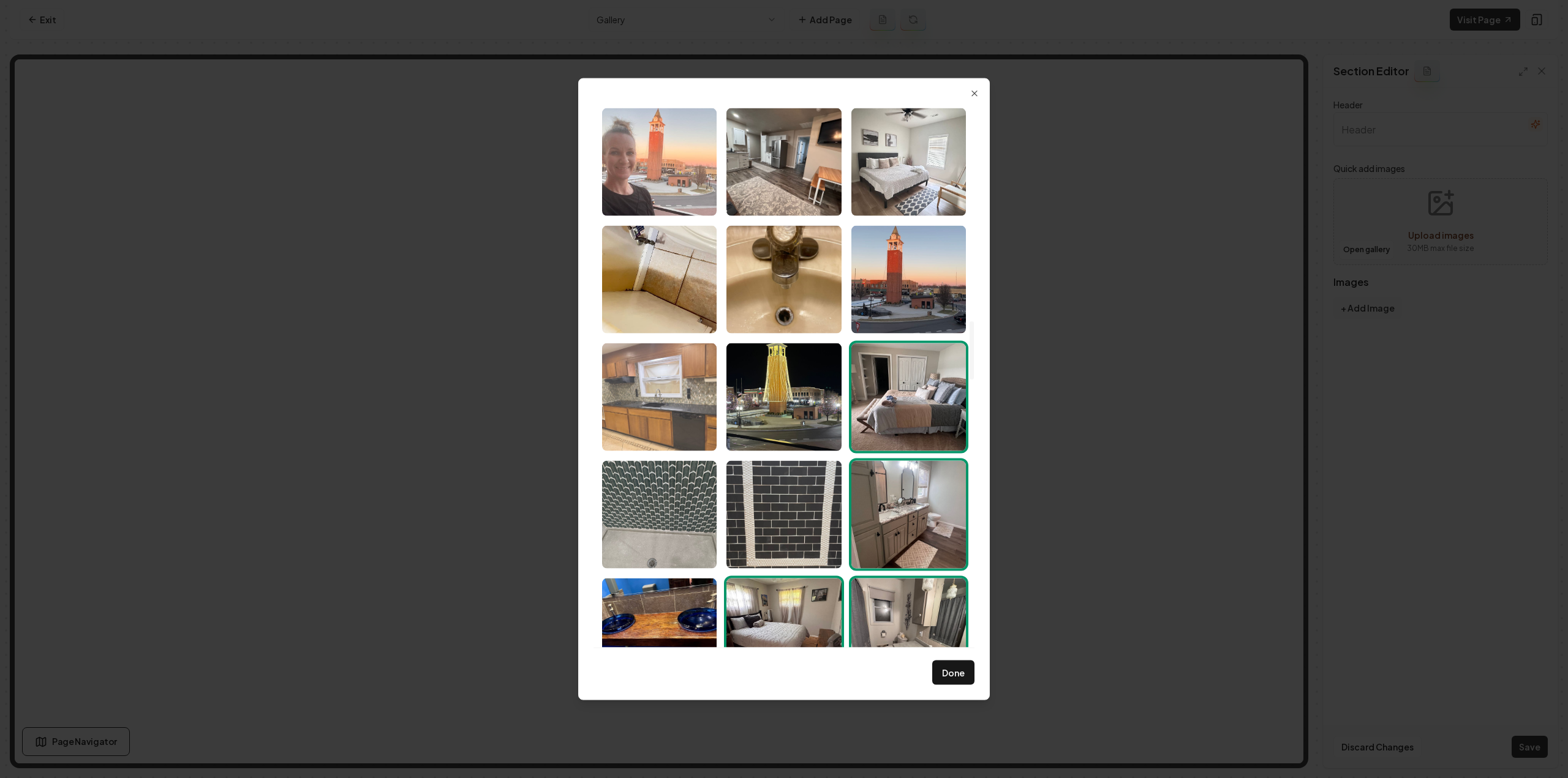
click at [689, 390] on img "Select image image_6891fcaf5c7cd75eb853af30.jpeg" at bounding box center [660, 396] width 115 height 108
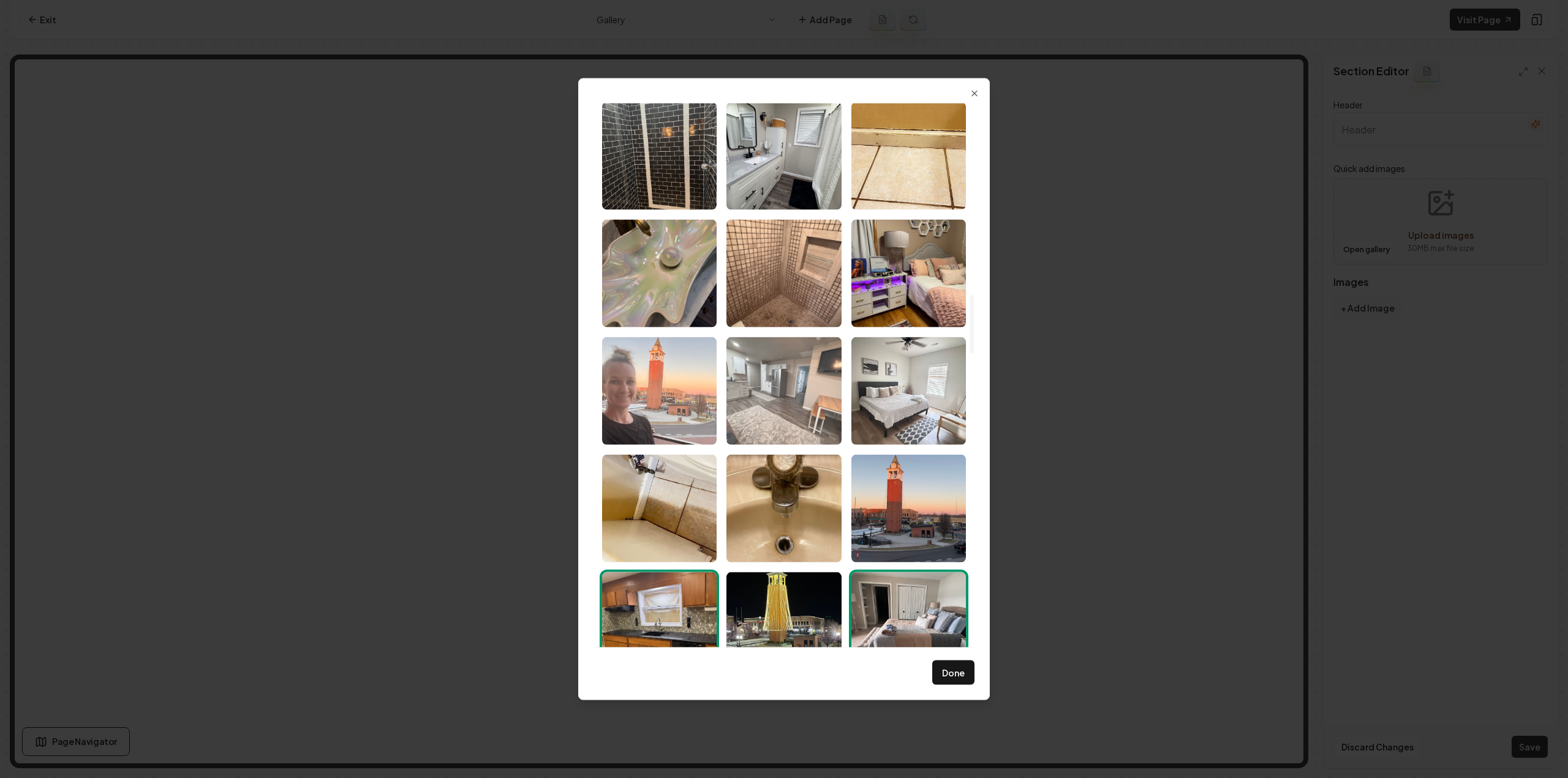
scroll to position [1787, 0]
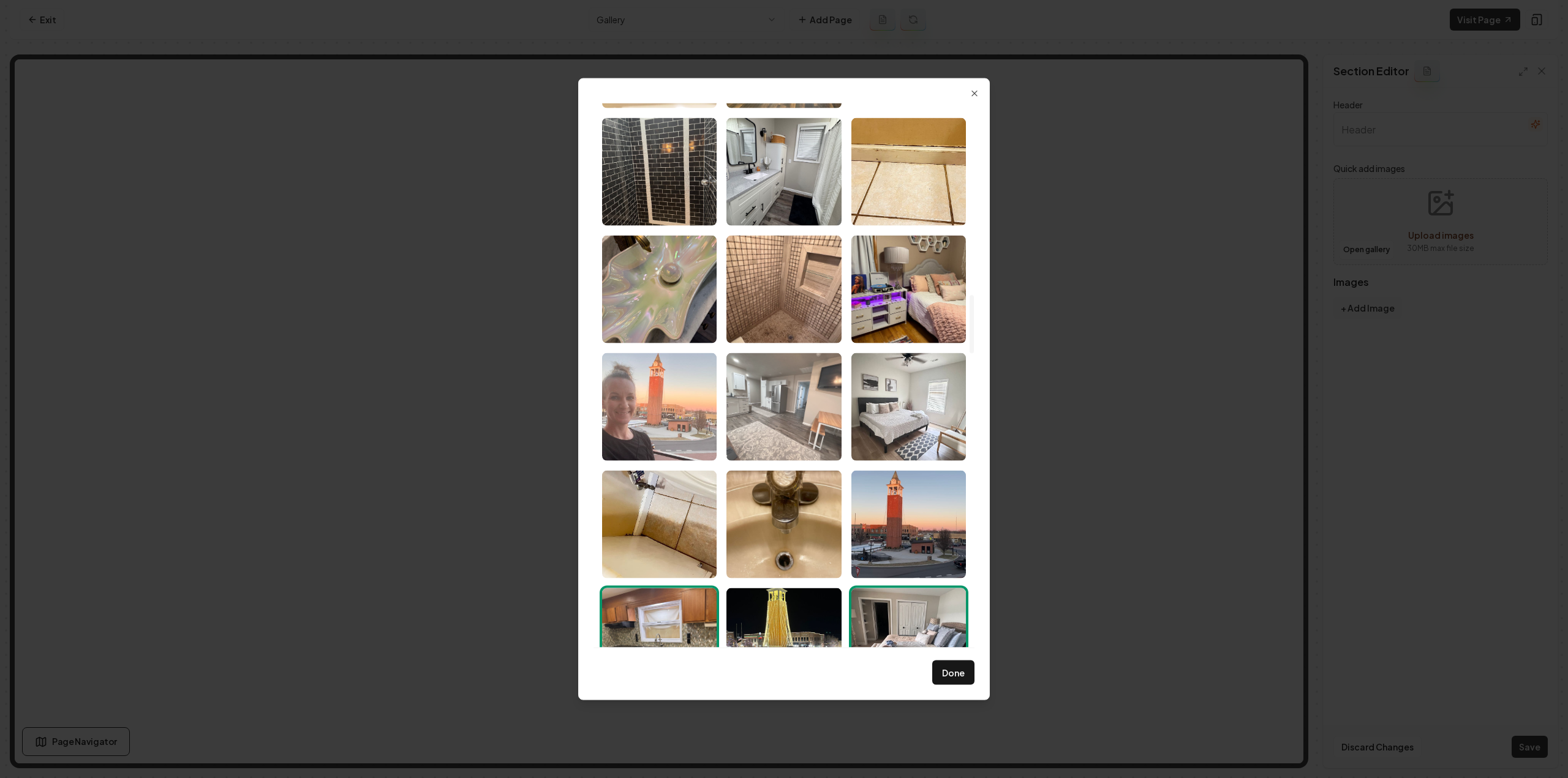
click at [750, 411] on img "Select image image_6891fcb05c7cd75eb853b07a.jpeg" at bounding box center [784, 406] width 115 height 108
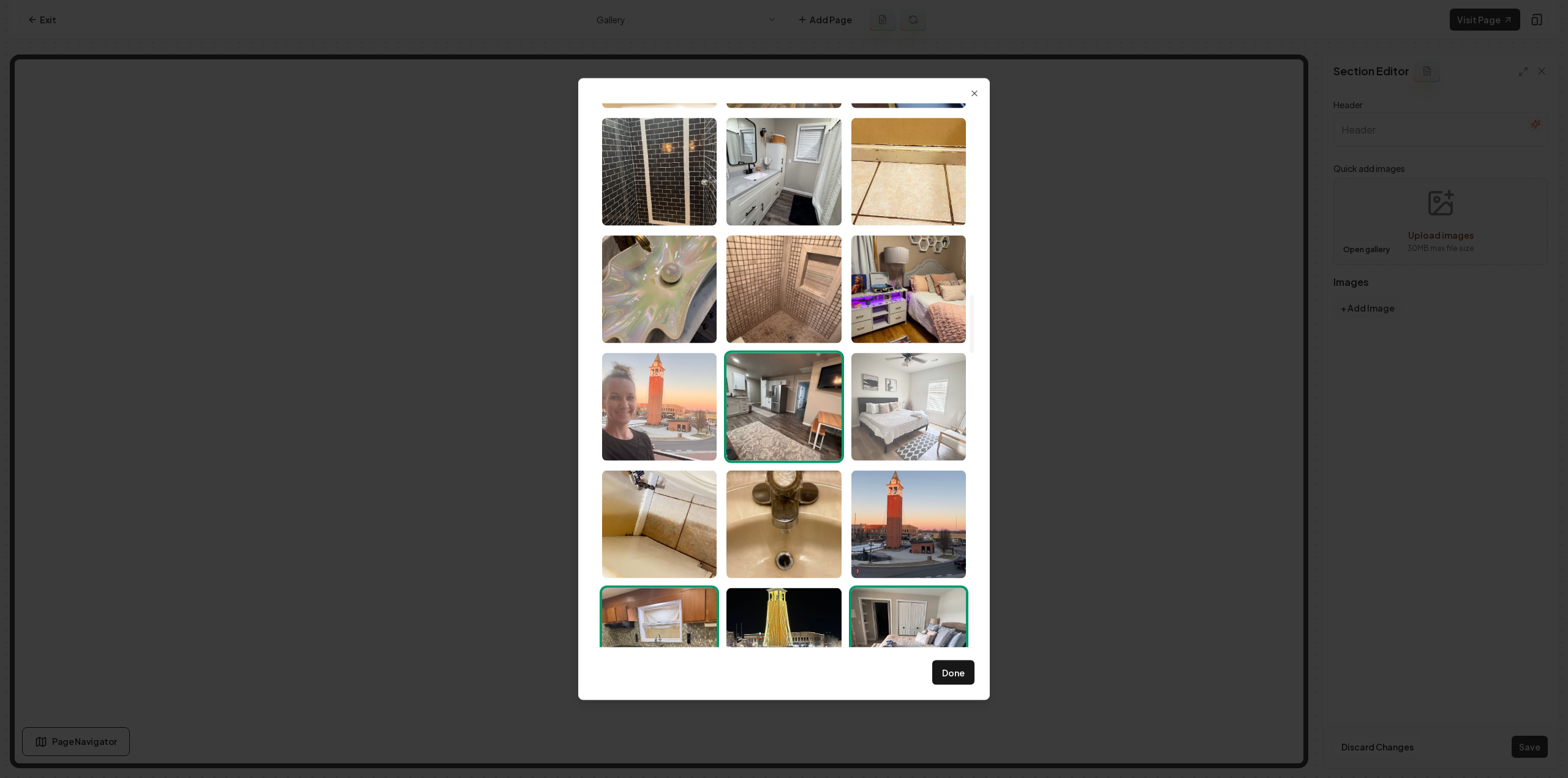
click at [887, 423] on img "Select image image_6891fcaf5c7cd75eb853af48.jpeg" at bounding box center [908, 406] width 115 height 108
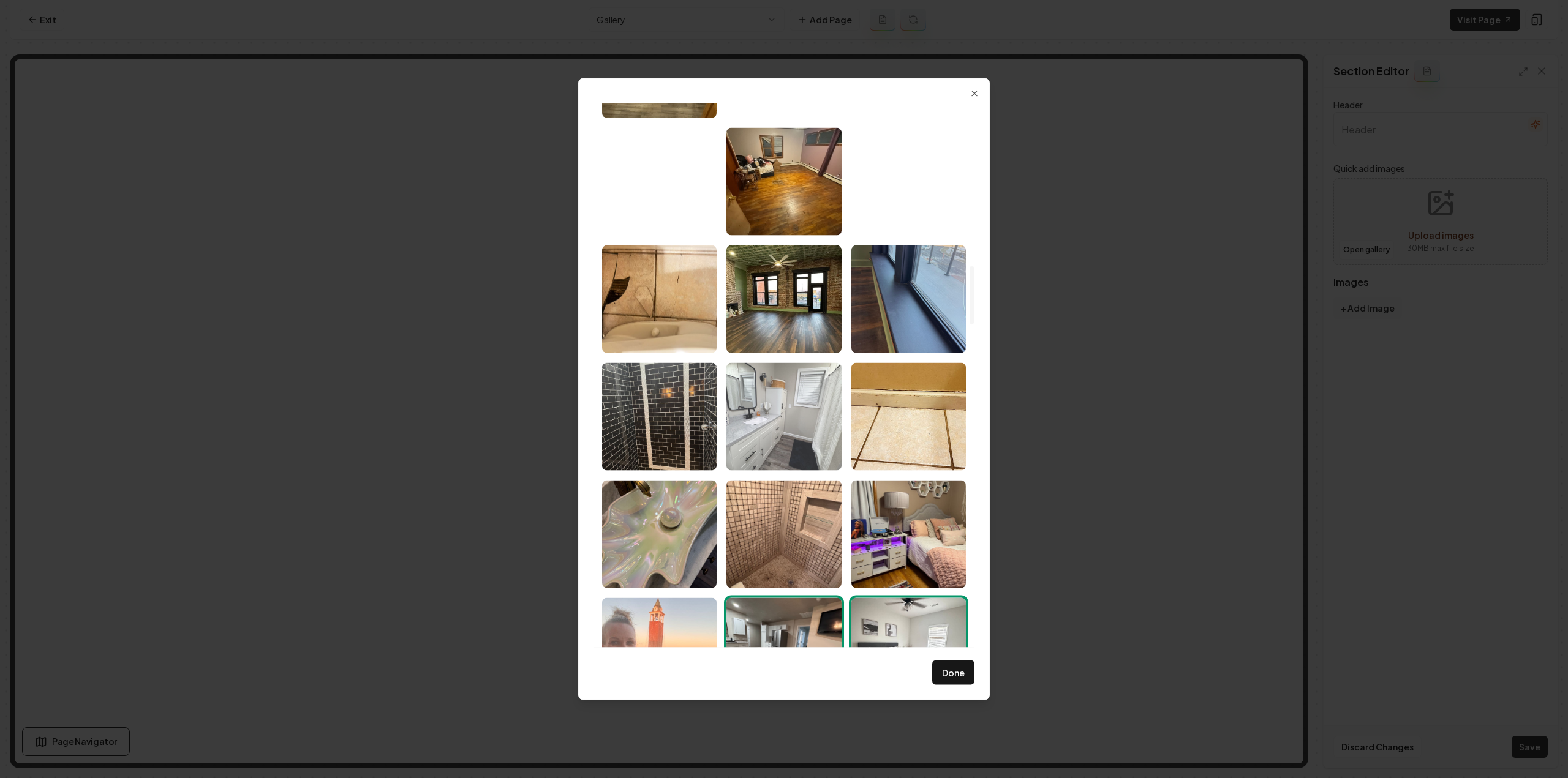
scroll to position [1482, 0]
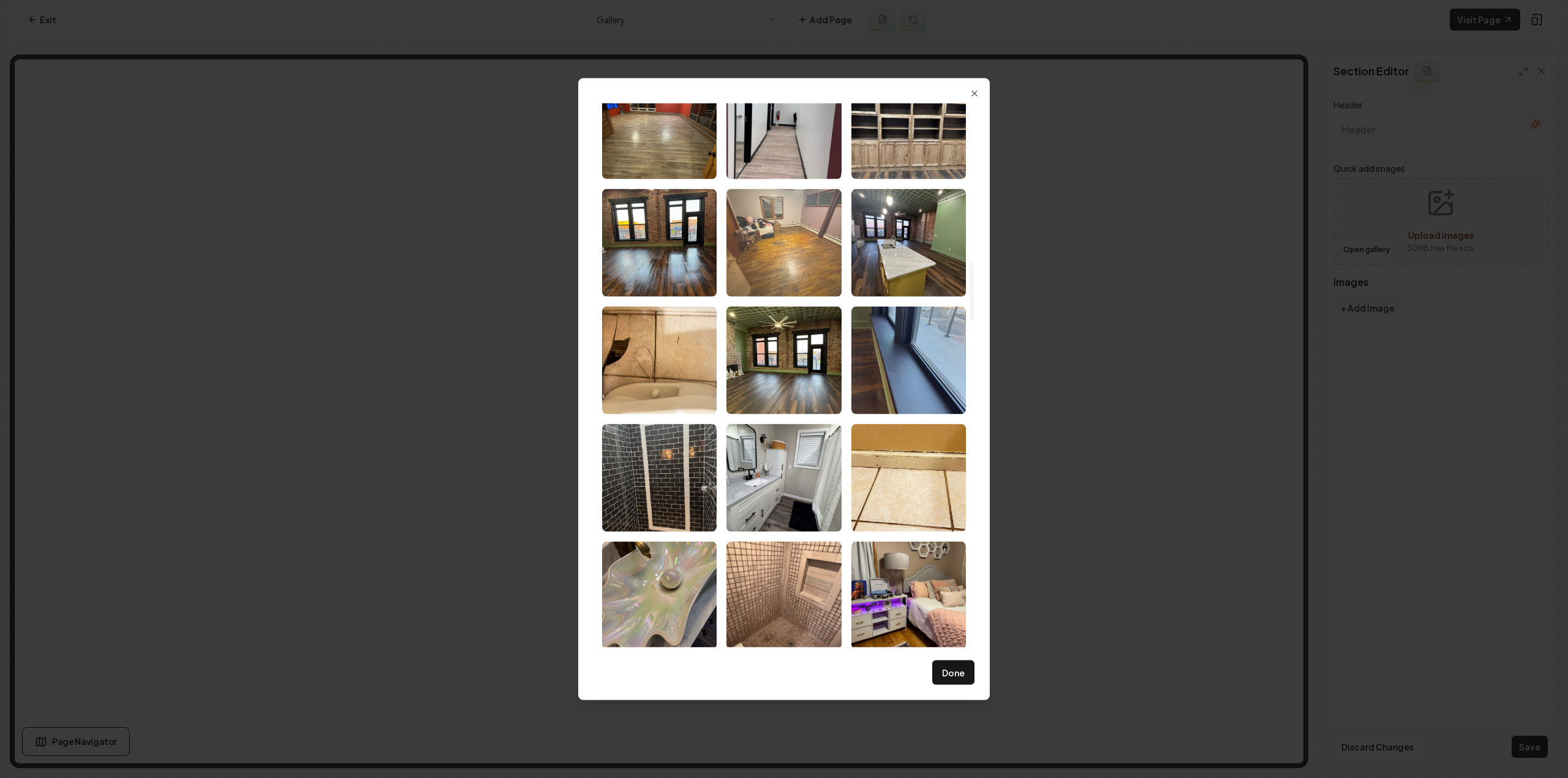
click at [814, 248] on img "Select image image_6891fcb05c7cd75eb853b239.jpeg" at bounding box center [784, 242] width 115 height 108
click at [830, 254] on img "Select image image_6891fcb05c7cd75eb853b239.jpeg" at bounding box center [784, 242] width 115 height 108
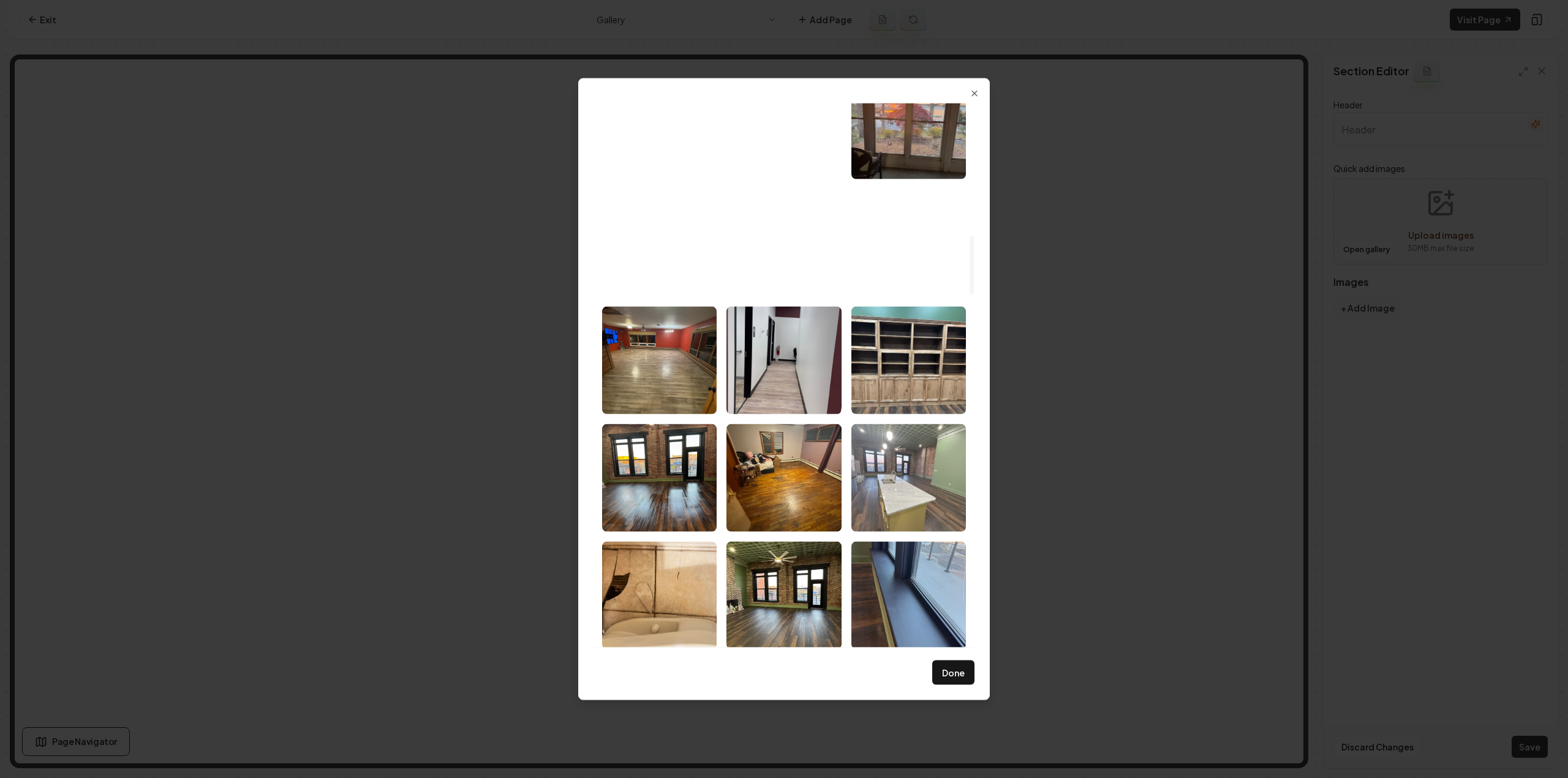
scroll to position [1237, 0]
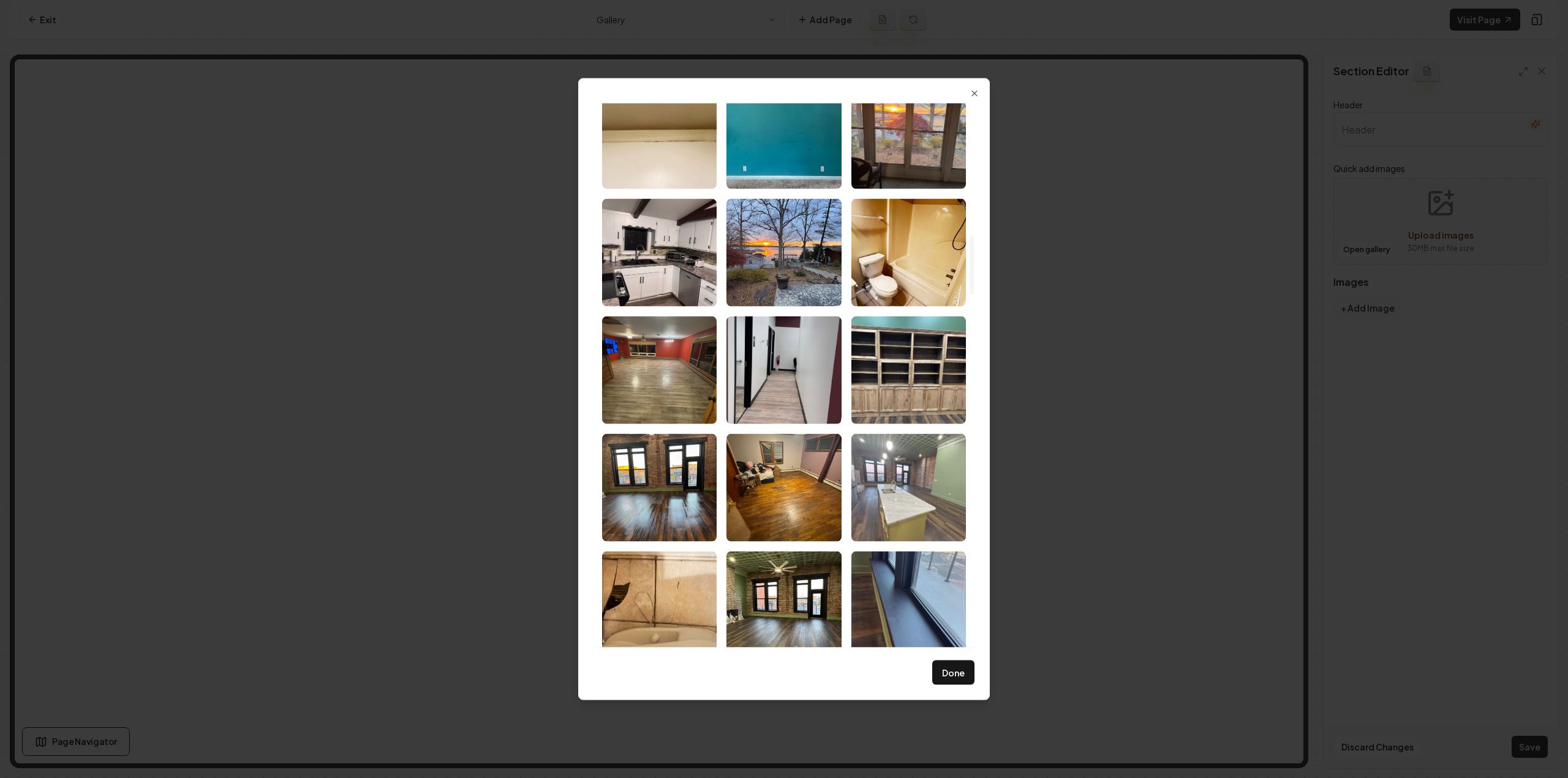
click at [924, 512] on img "Select image image_6891fcb05c7cd75eb853b168.jpeg" at bounding box center [908, 487] width 115 height 108
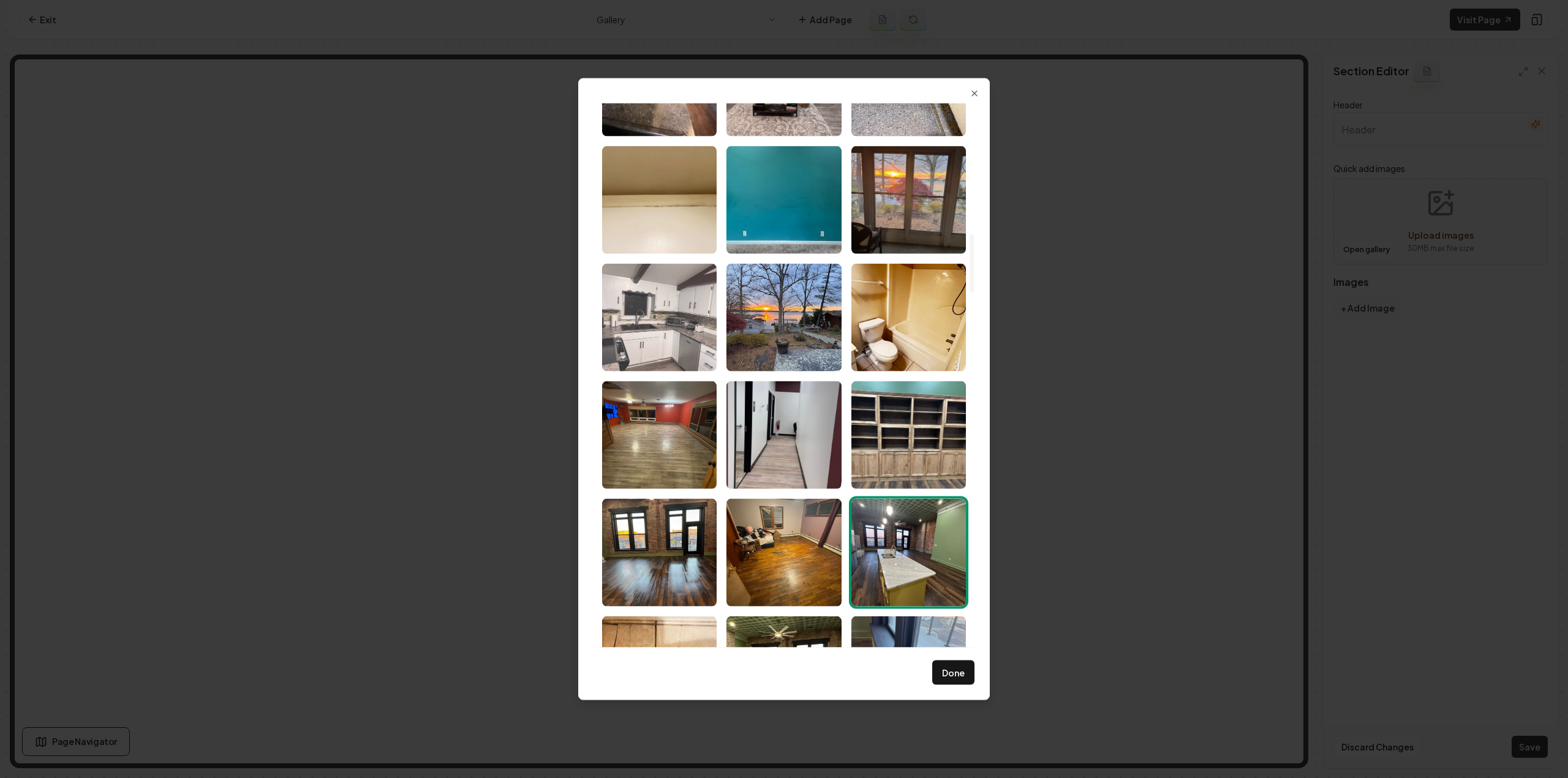
scroll to position [1114, 0]
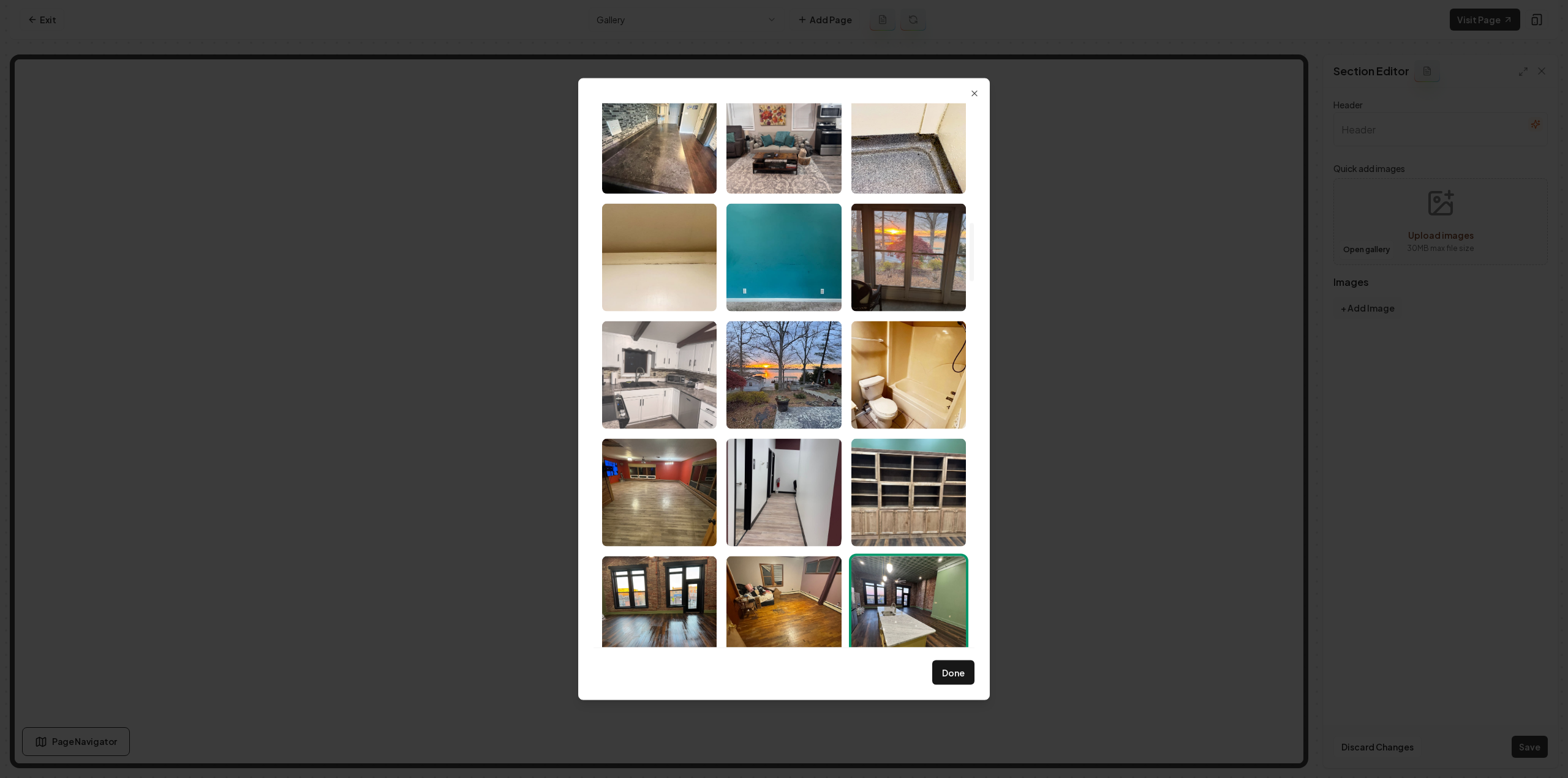
click at [658, 364] on img "Select image image_6891fcb05c7cd75eb853b6cf.jpeg" at bounding box center [660, 374] width 115 height 108
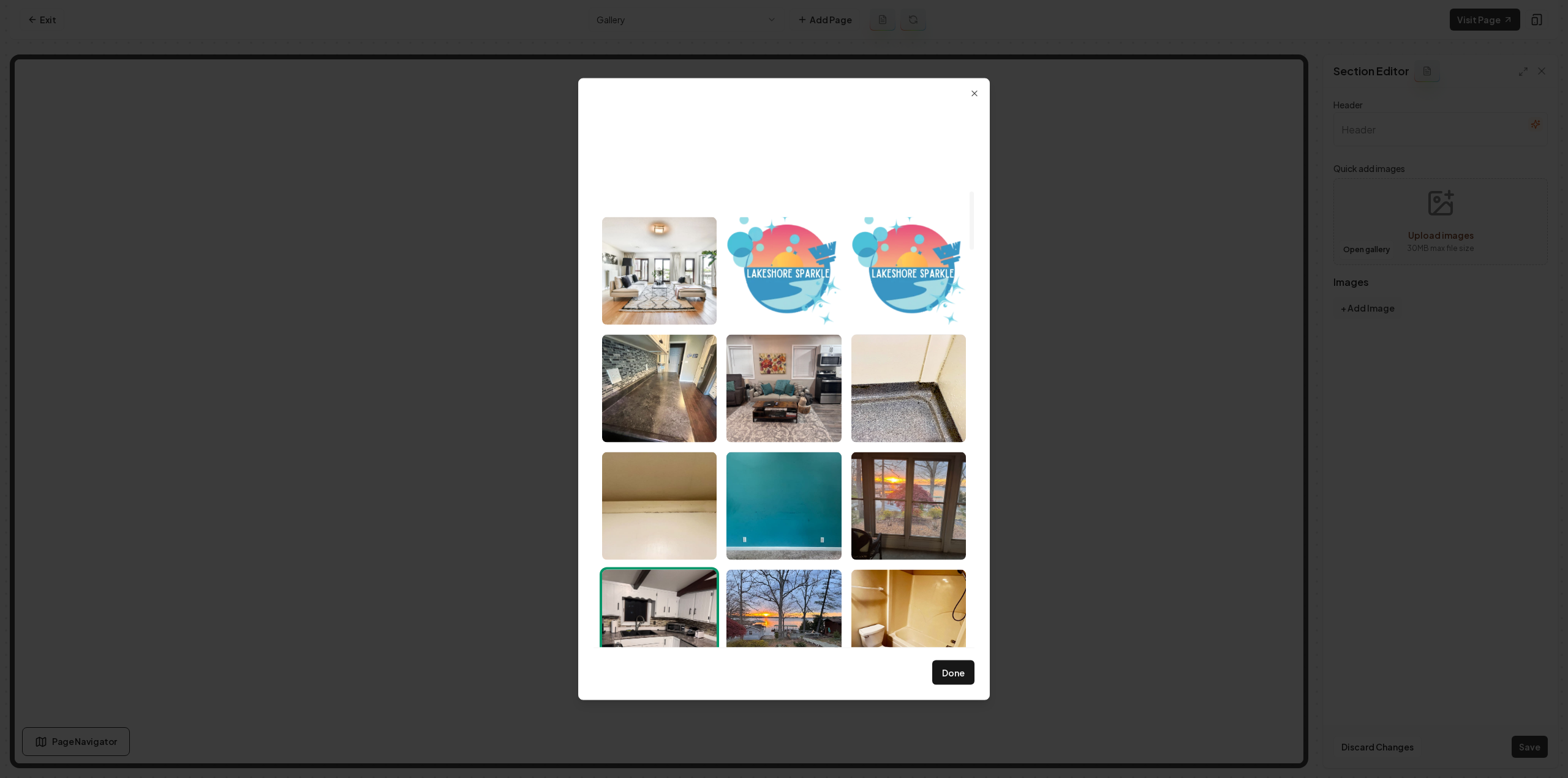
scroll to position [808, 0]
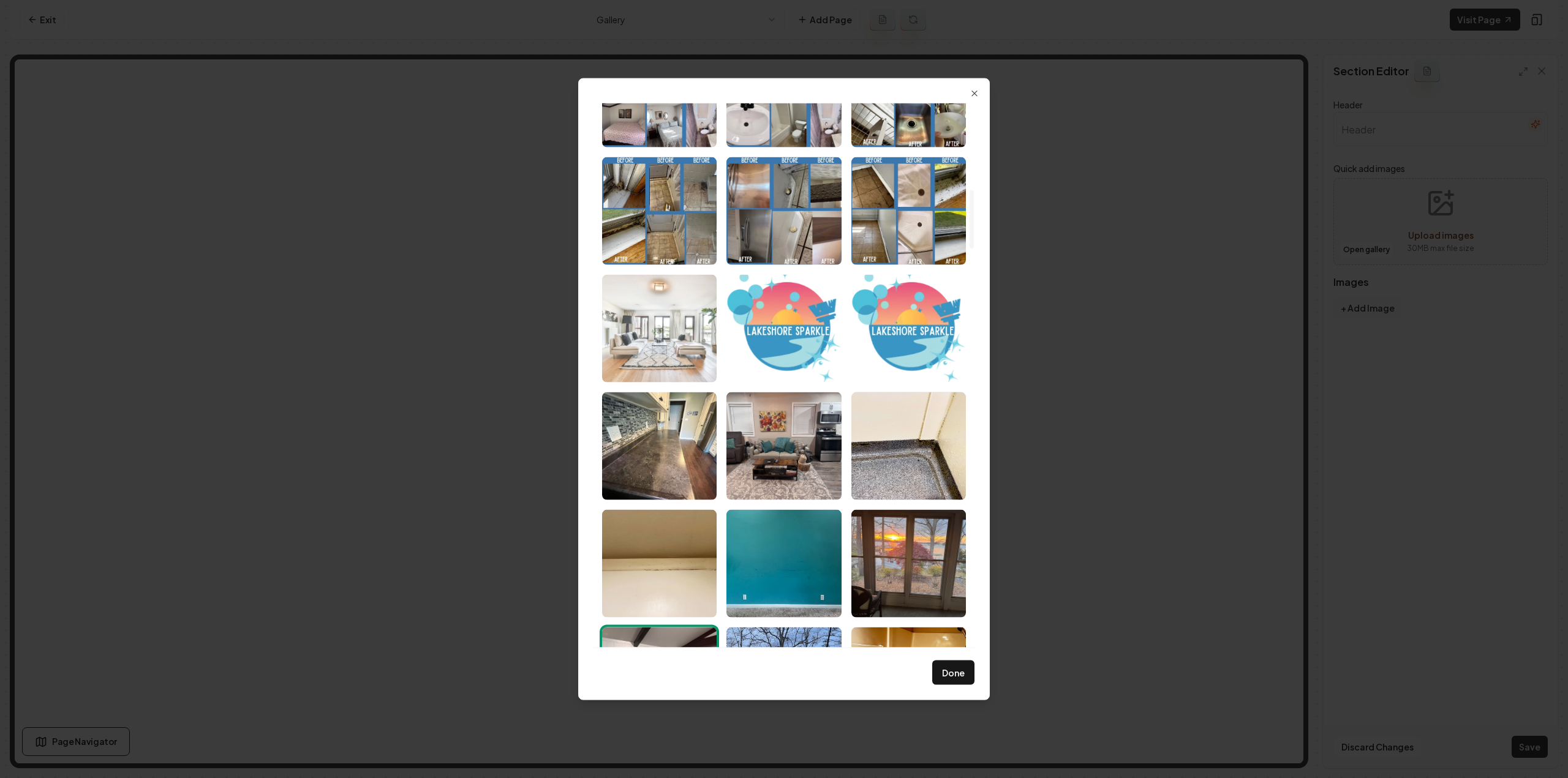
click at [644, 369] on img "Select image image_6891fe5e5c7cd75eb85e54cf.webp" at bounding box center [660, 328] width 115 height 108
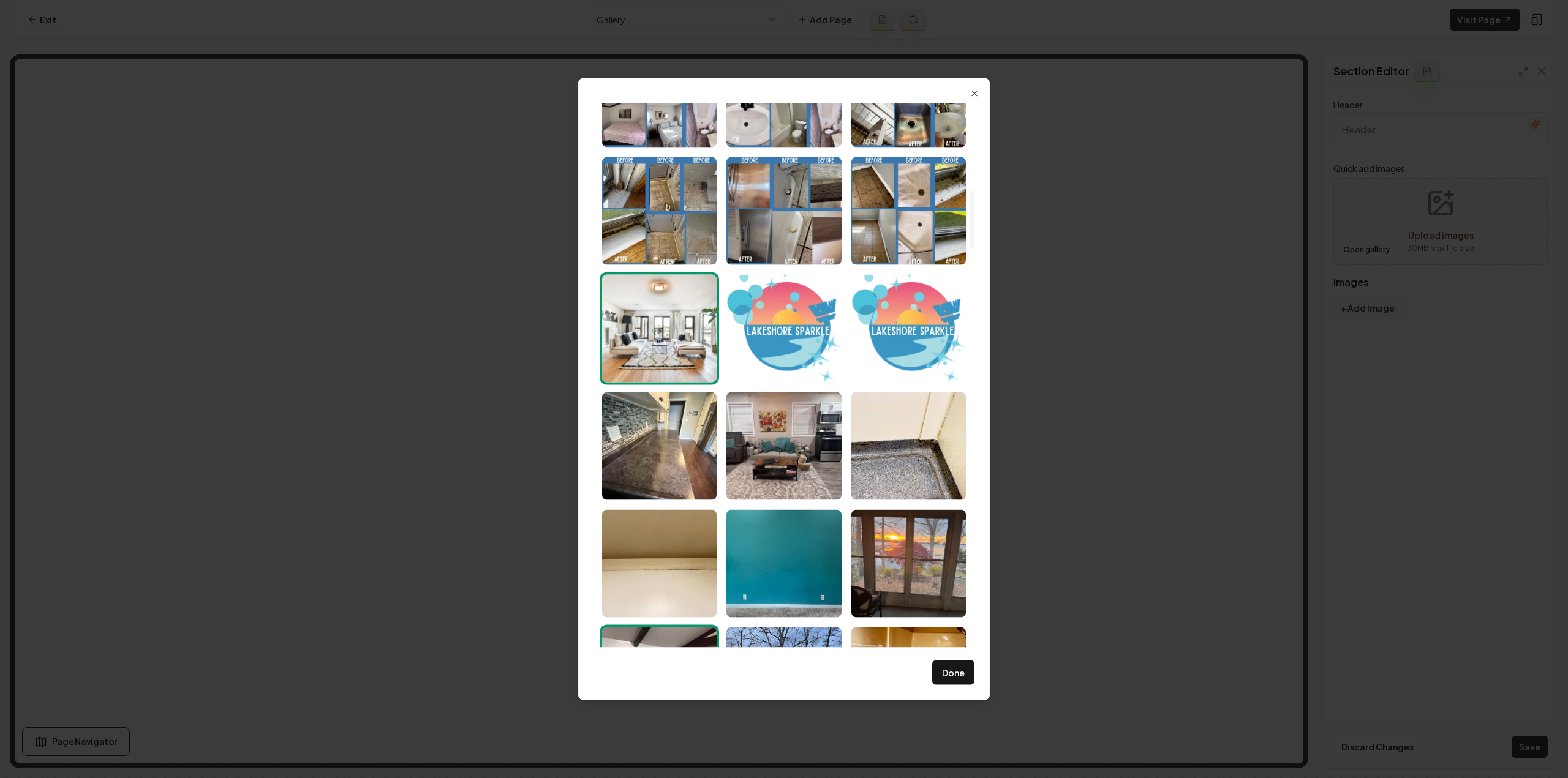
click at [671, 321] on img "Select image image_6891fe5e5c7cd75eb85e54cf.webp" at bounding box center [660, 328] width 115 height 108
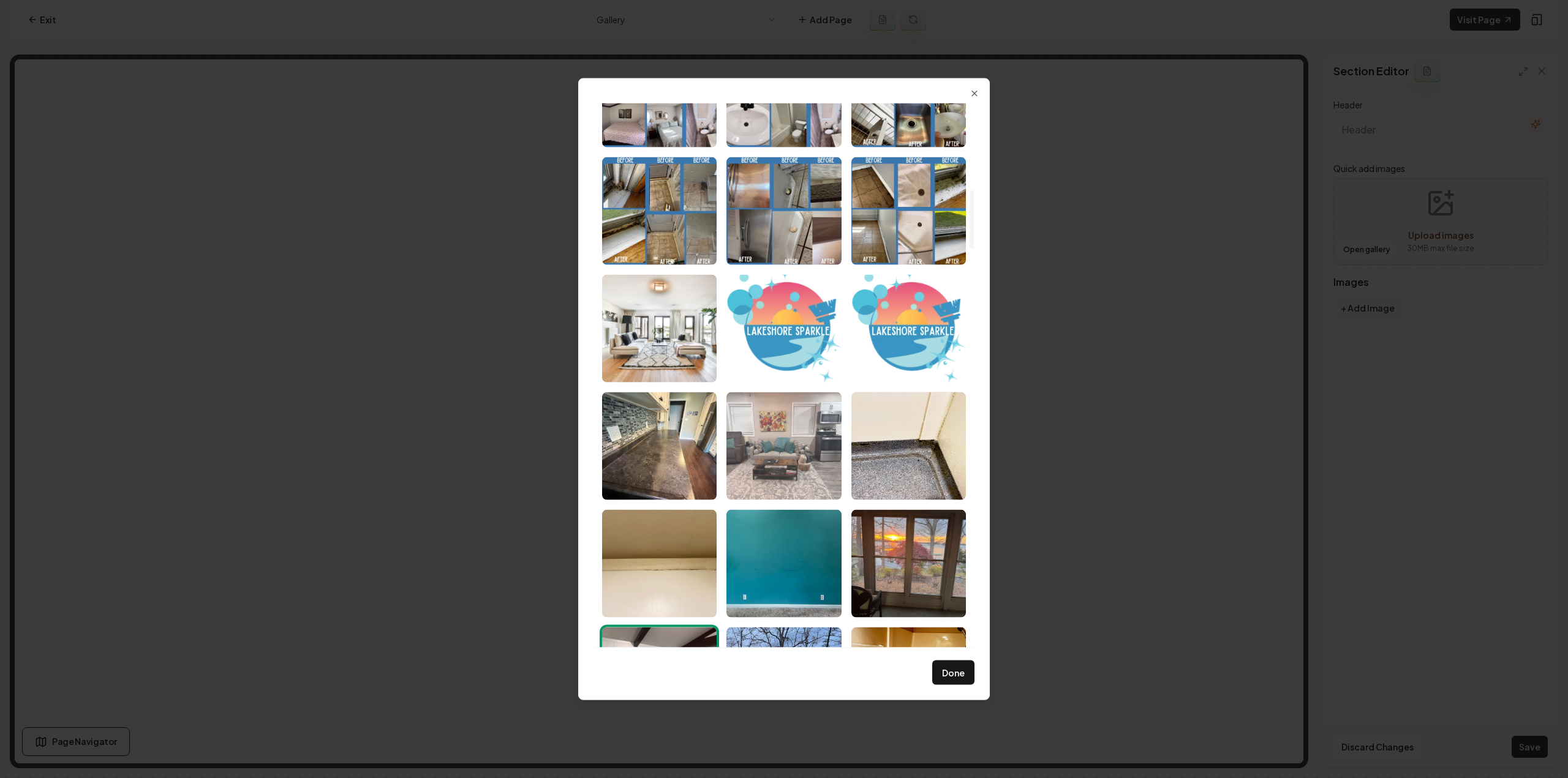
click at [814, 474] on img "Select image image_6891fcb15c7cd75eb853bbb2.jpeg" at bounding box center [784, 446] width 115 height 108
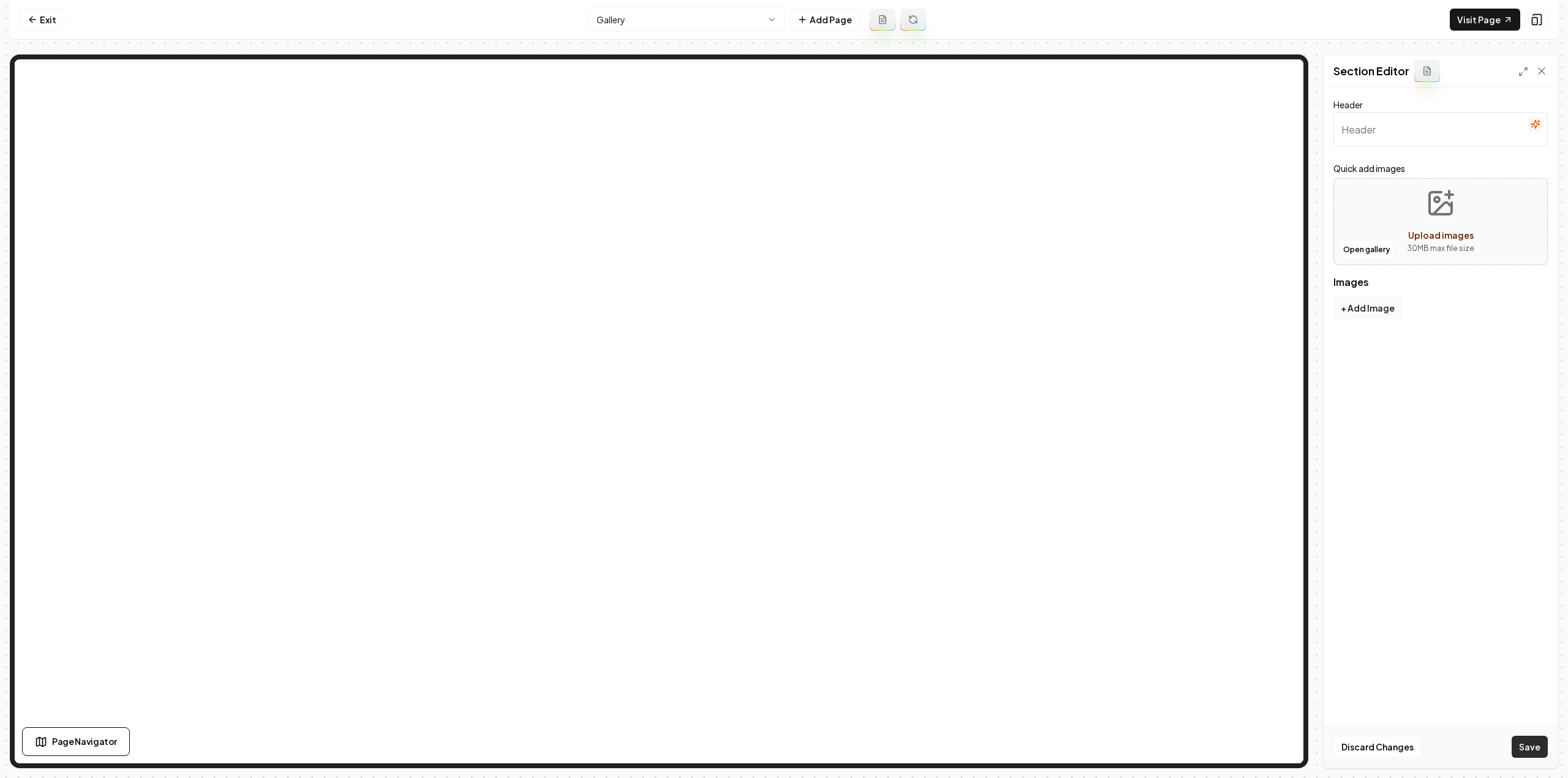
click at [1544, 755] on button "Save" at bounding box center [1530, 747] width 36 height 22
click at [1364, 249] on button "Open gallery" at bounding box center [1367, 250] width 55 height 20
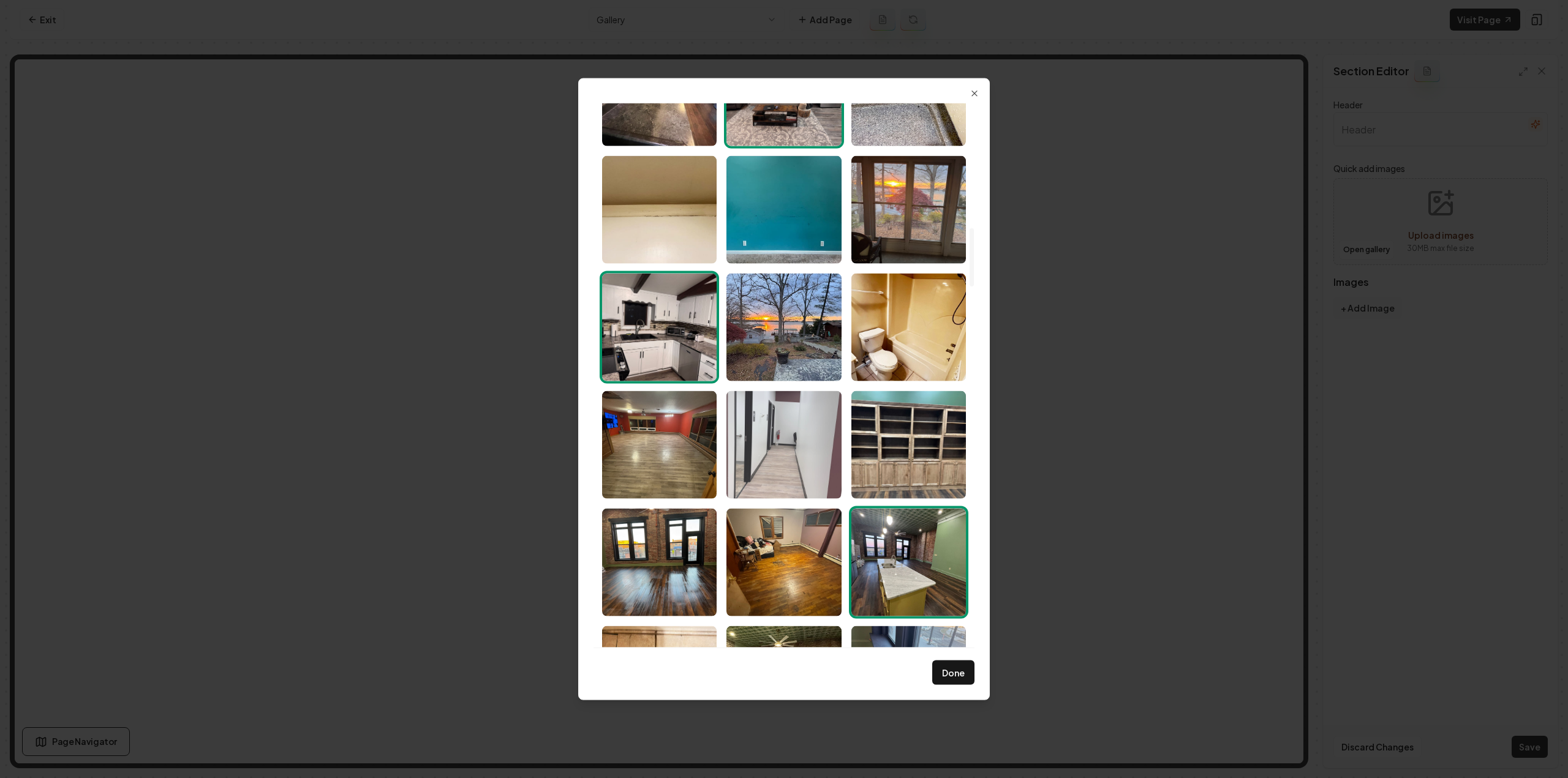
scroll to position [1163, 0]
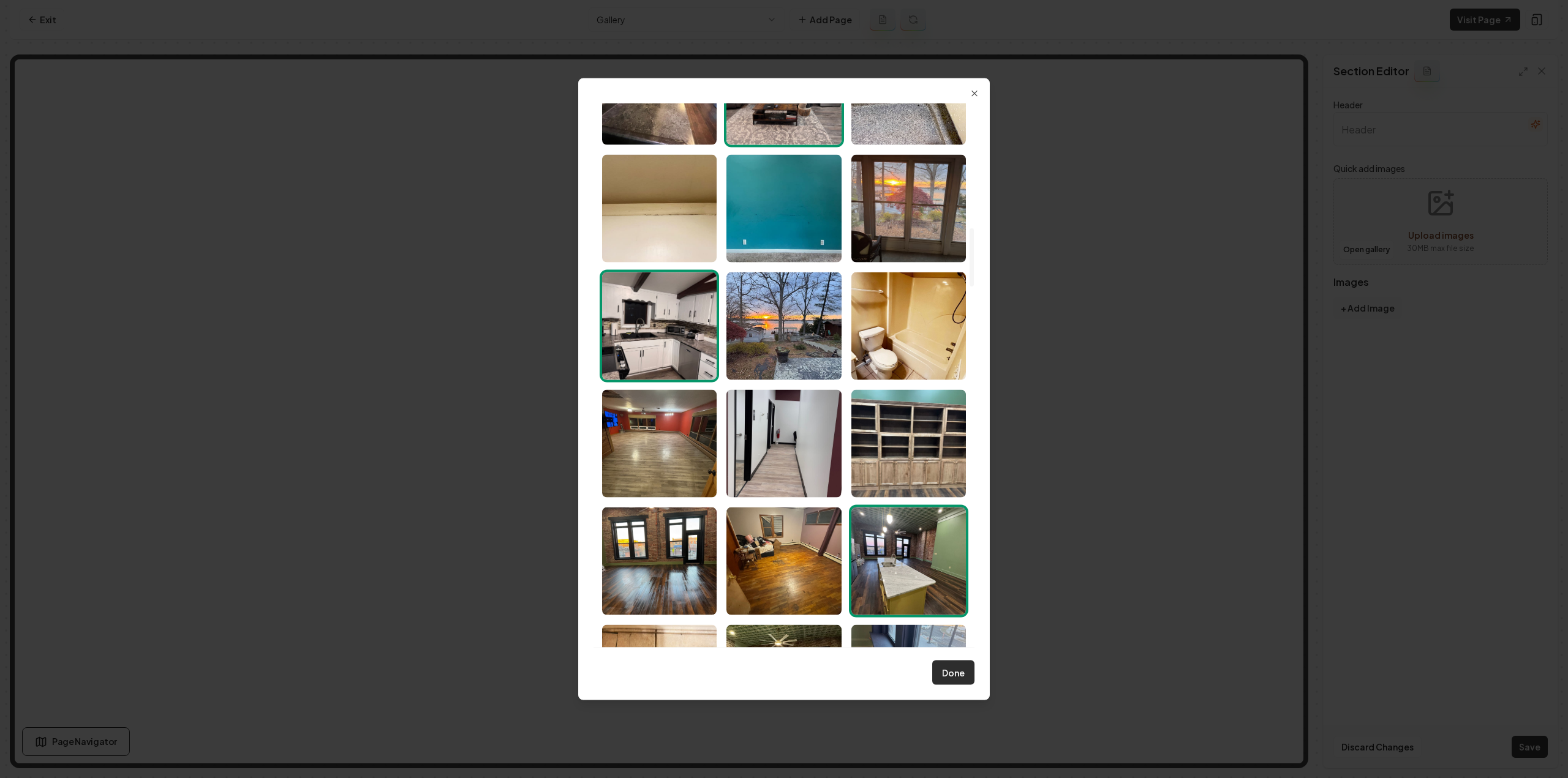
click at [955, 665] on button "Done" at bounding box center [953, 673] width 42 height 25
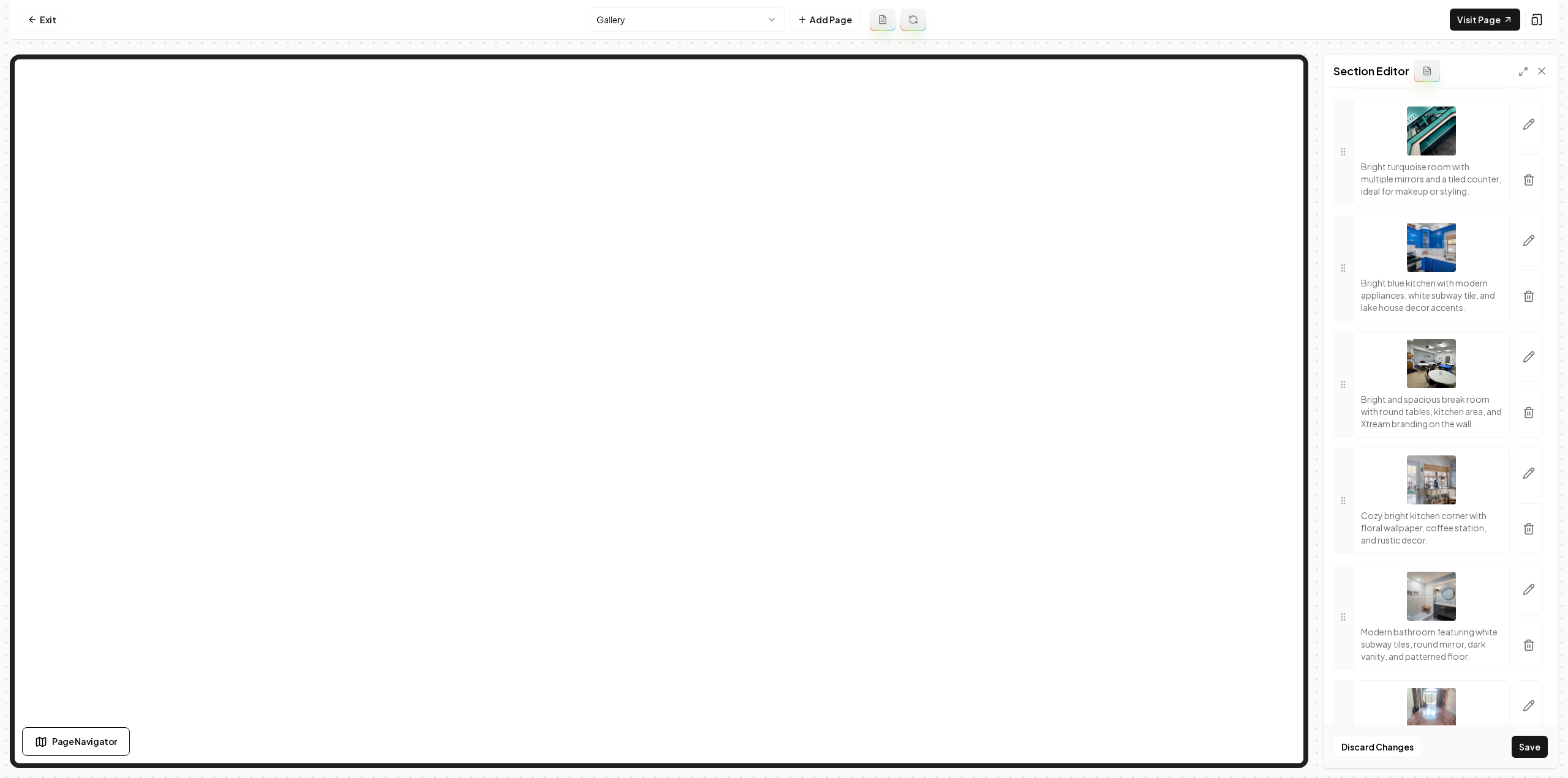
scroll to position [1408, 0]
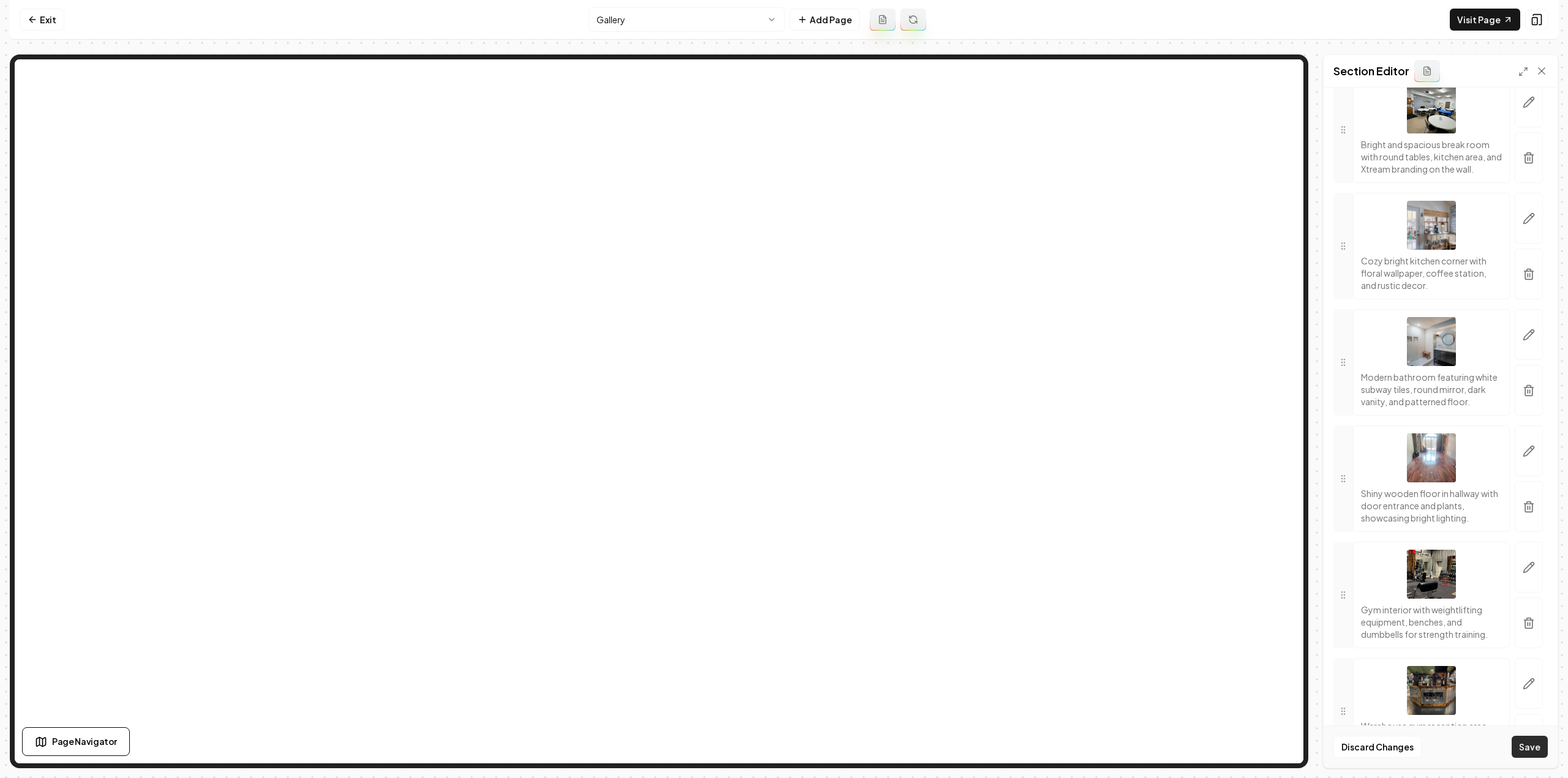
click at [1537, 737] on button "Save" at bounding box center [1530, 747] width 36 height 22
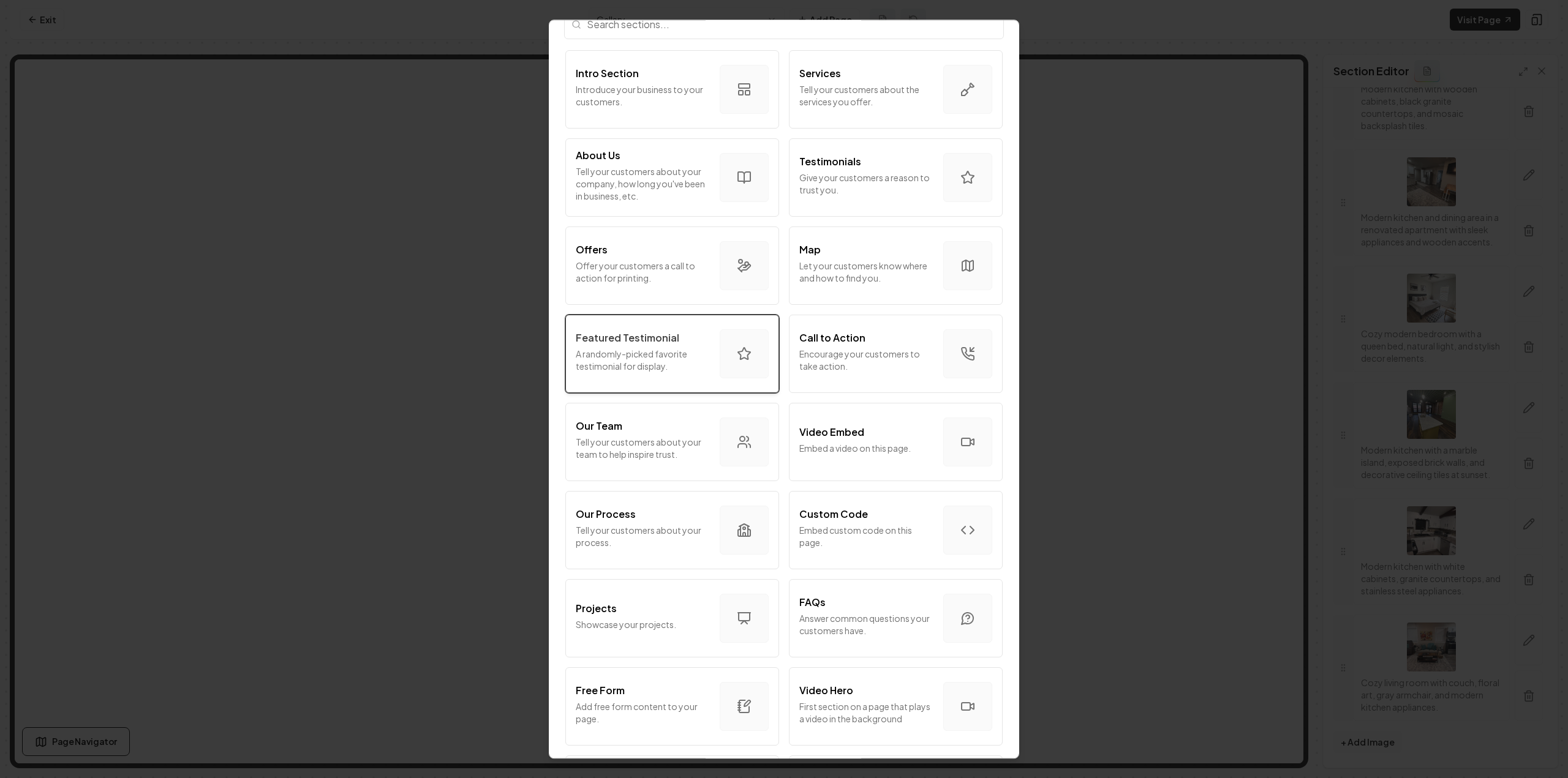
scroll to position [0, 0]
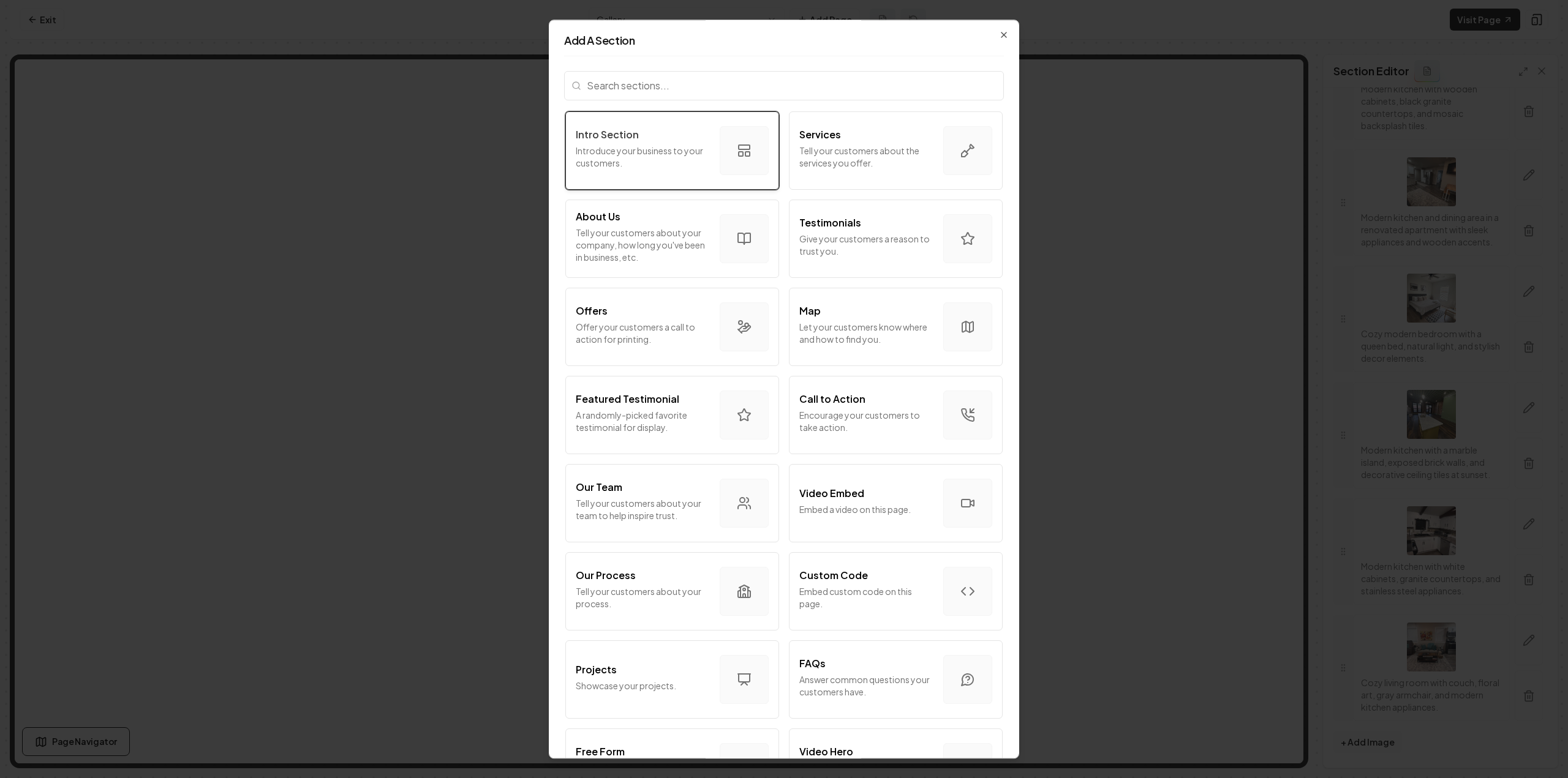
click at [648, 155] on p "Introduce your business to your customers." at bounding box center [643, 157] width 134 height 25
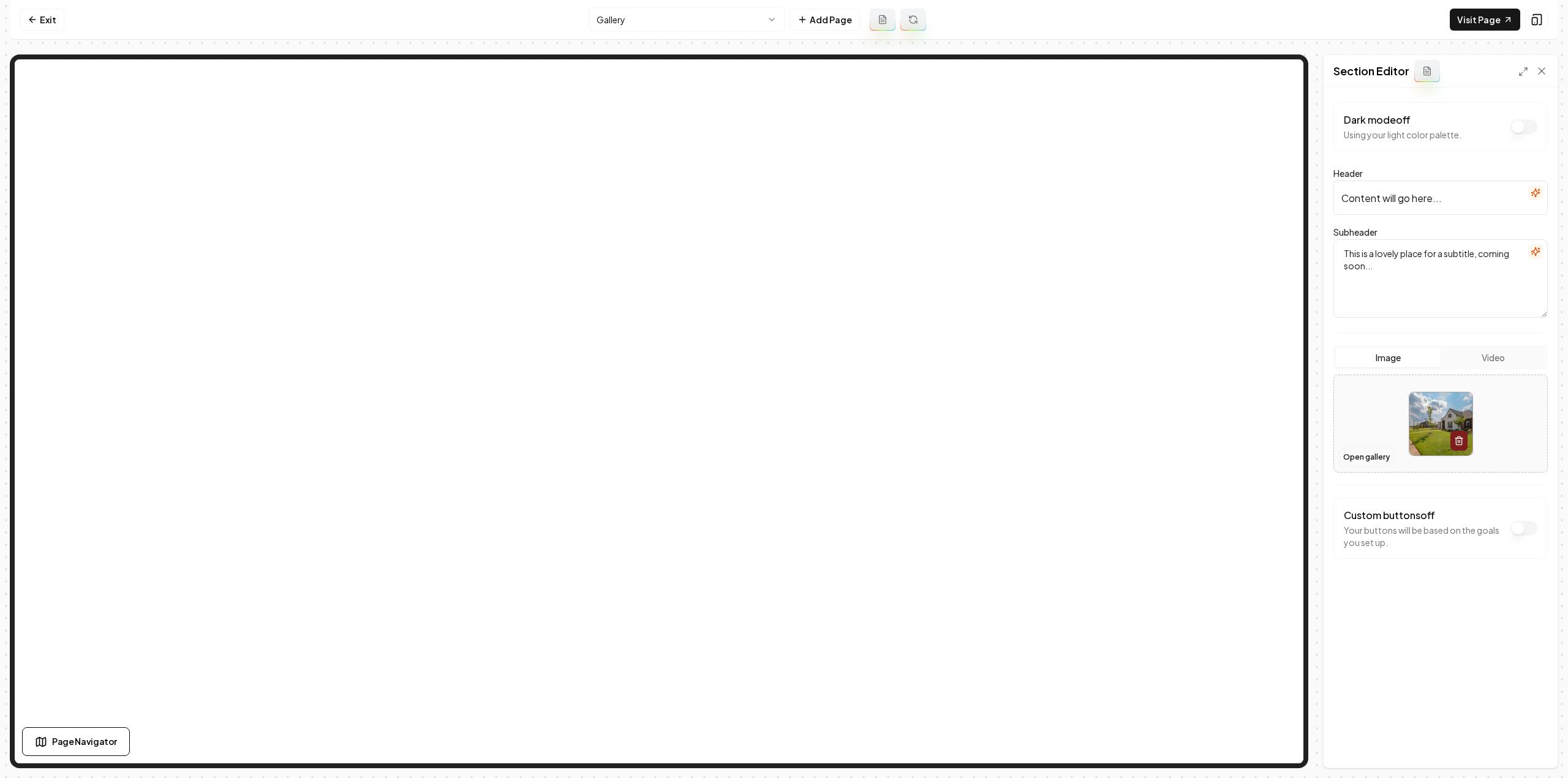
click at [1380, 457] on button "Open gallery" at bounding box center [1367, 457] width 55 height 20
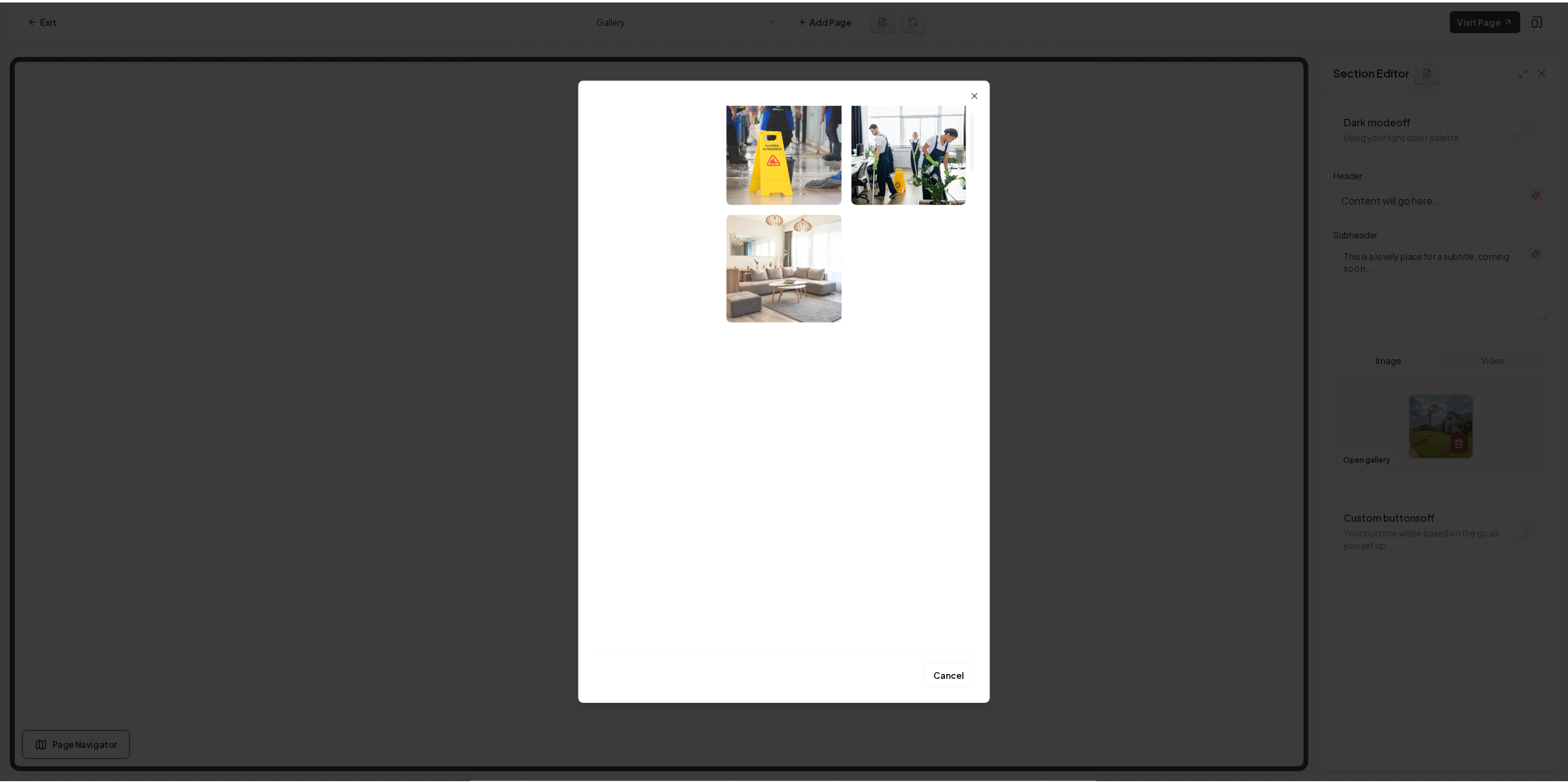
scroll to position [61, 0]
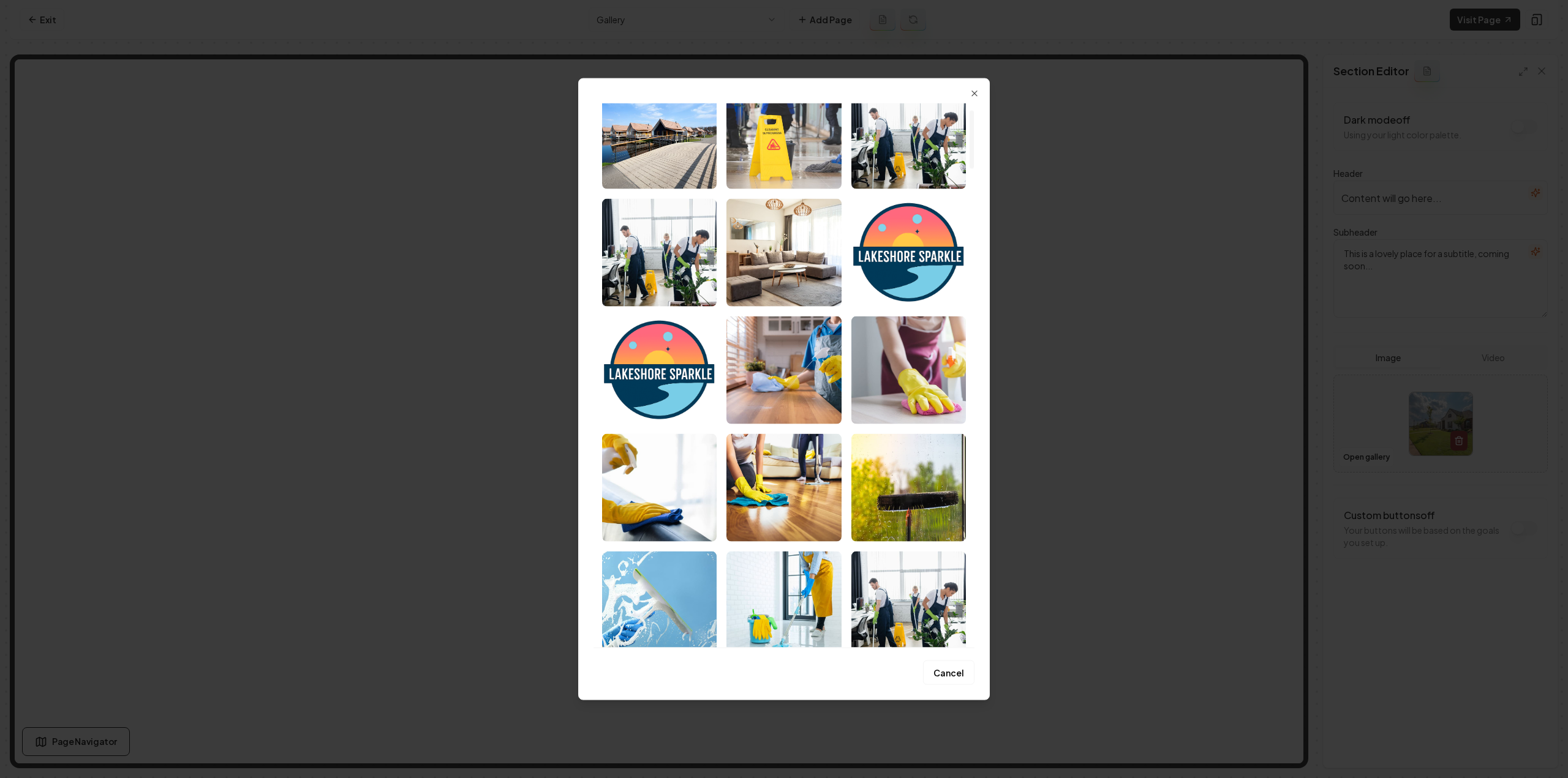
drag, startPoint x: 756, startPoint y: 255, endPoint x: 763, endPoint y: 274, distance: 20.2
click at [756, 255] on img "Select image image_68920a2f5c7cd75eb8b00782.jpeg" at bounding box center [784, 252] width 115 height 108
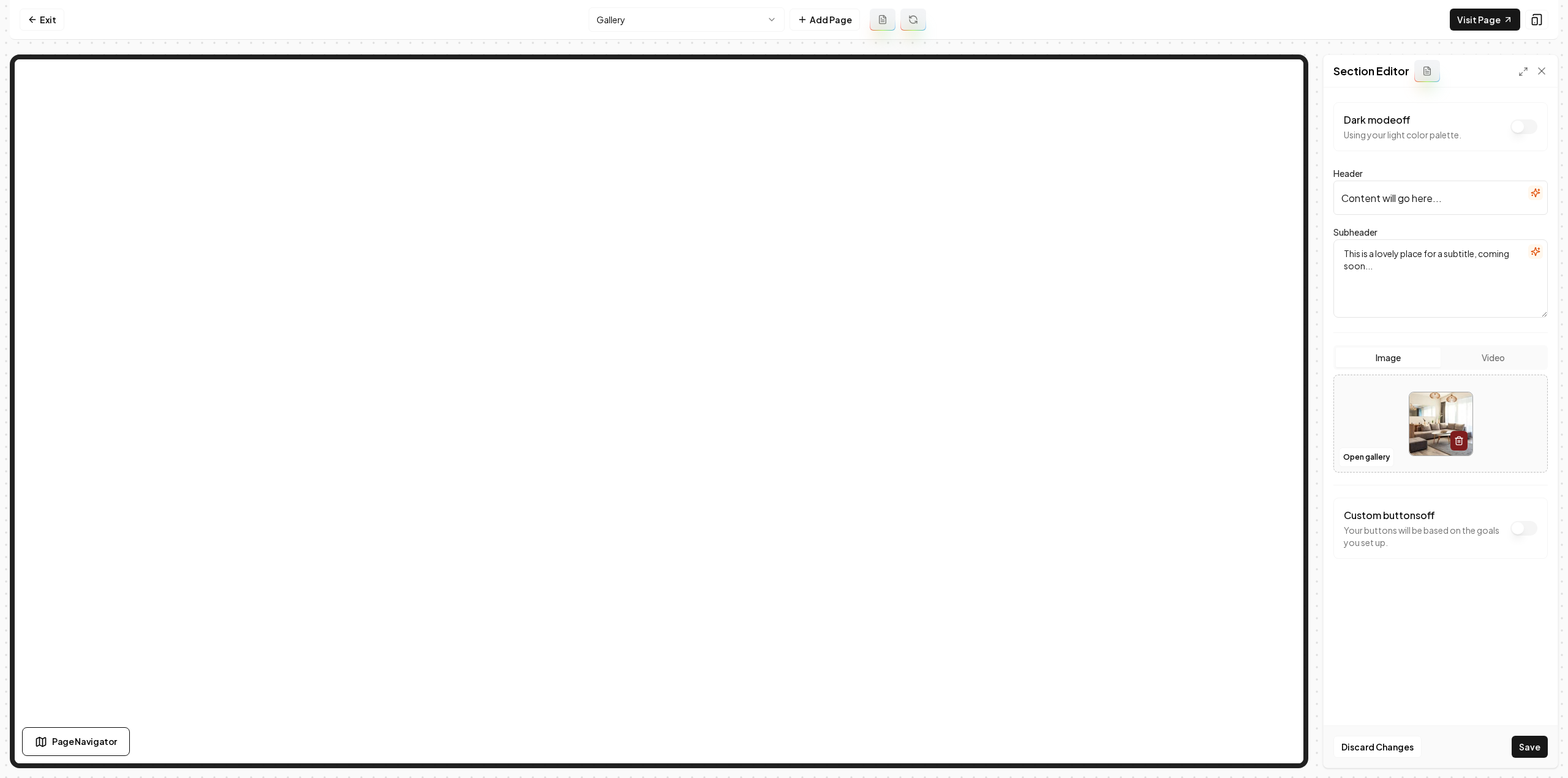
click at [1519, 746] on button "Save" at bounding box center [1530, 747] width 36 height 22
click at [1418, 187] on input "Content will go here..." at bounding box center [1441, 198] width 214 height 34
type input "Gallery"
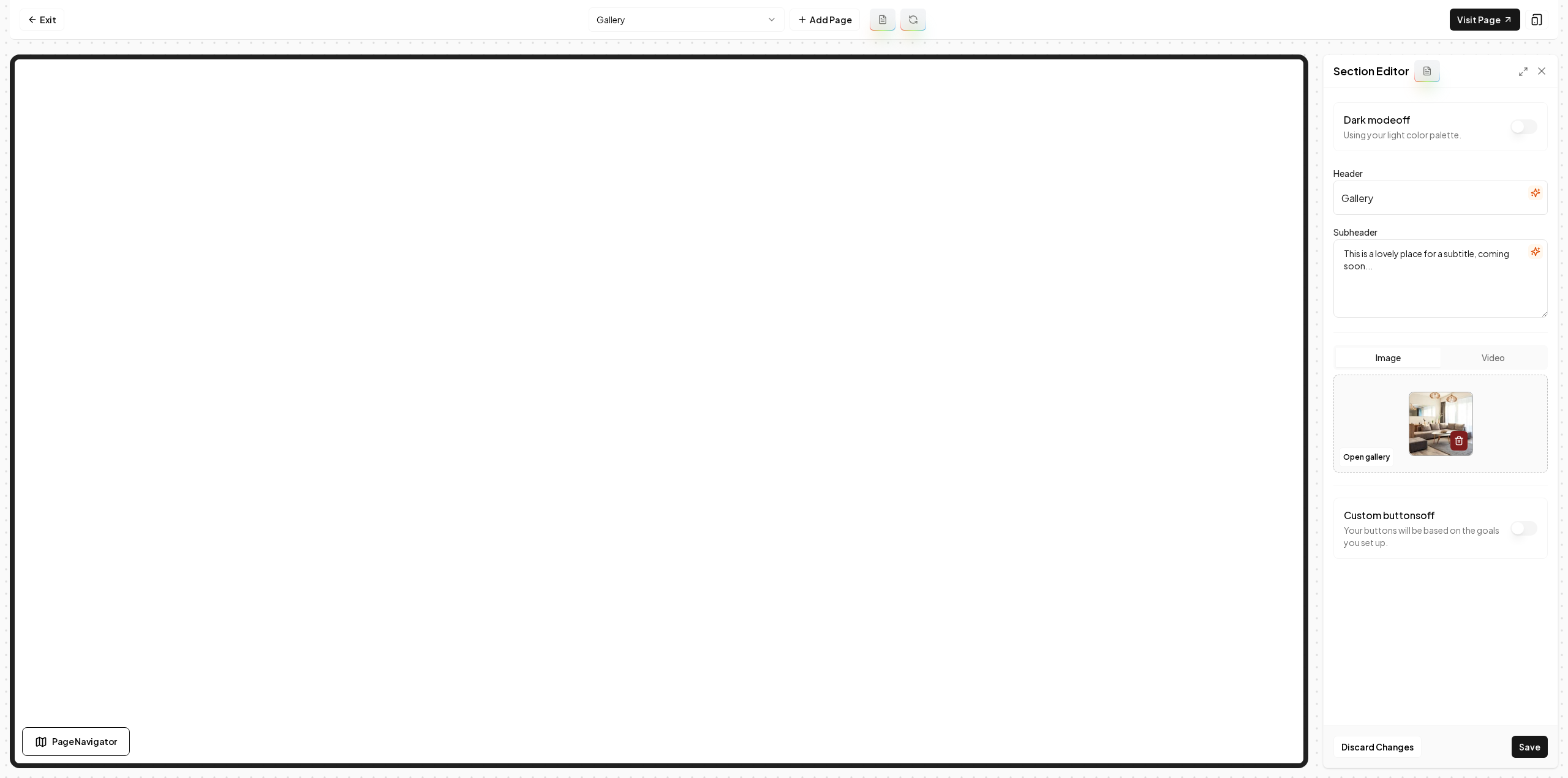
click at [1541, 253] on button "button" at bounding box center [1535, 252] width 15 height 15
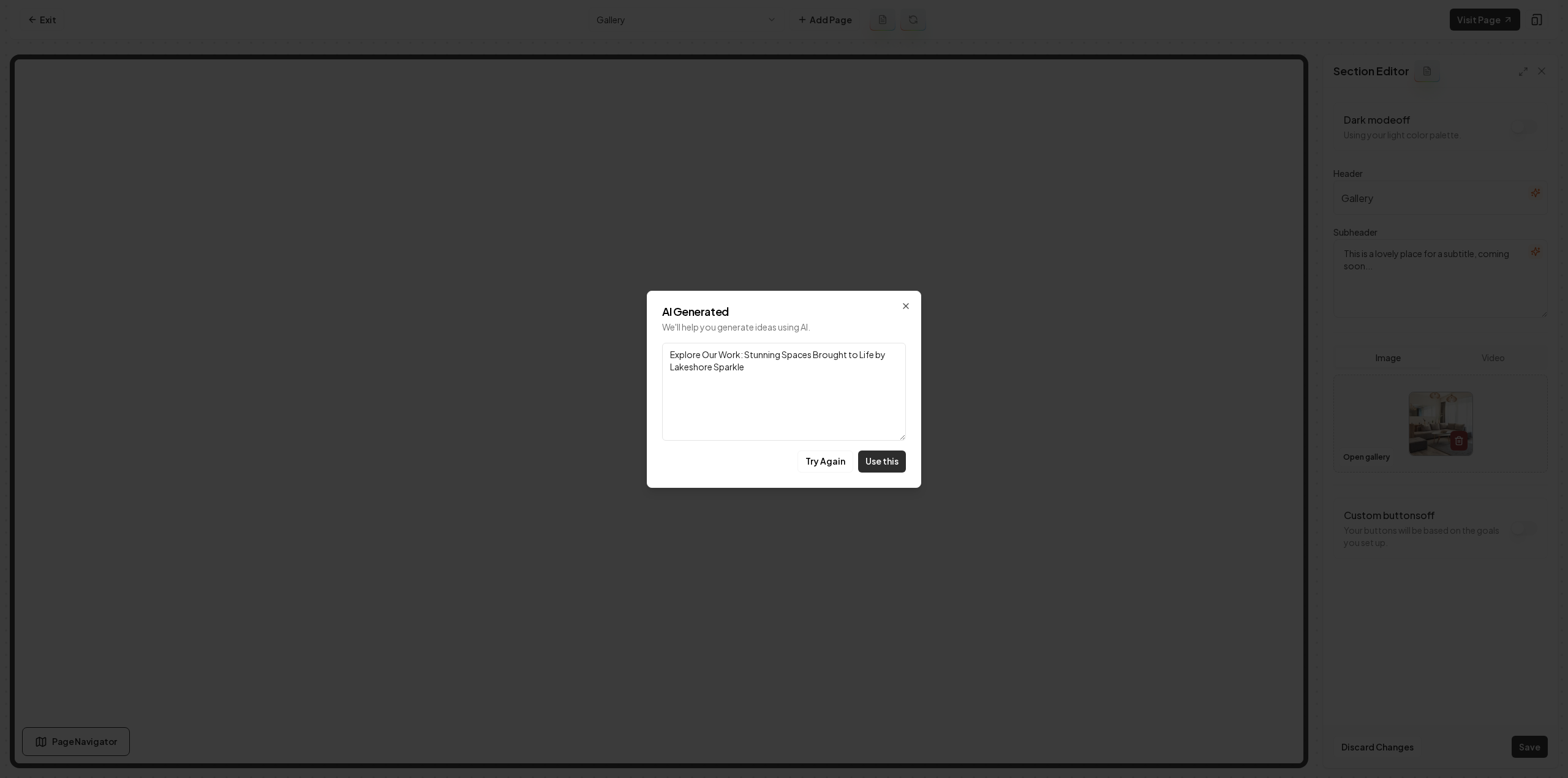
click at [875, 455] on button "Use this" at bounding box center [882, 462] width 48 height 22
type textarea "Explore Our Work: Stunning Spaces Brought to Life by Lakeshore Sparkle"
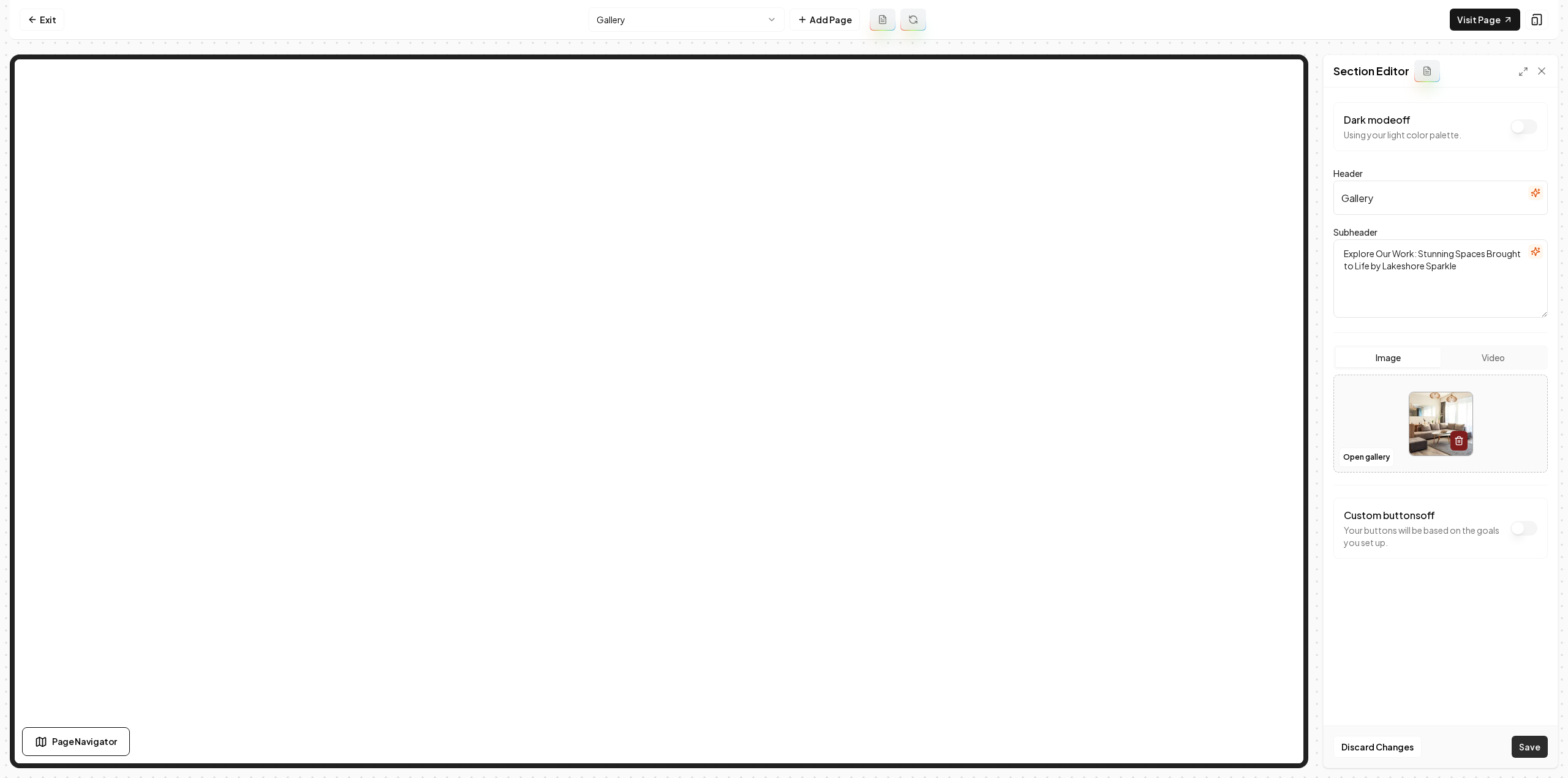
click at [1524, 742] on button "Save" at bounding box center [1530, 747] width 36 height 22
click at [57, 20] on link "Exit" at bounding box center [42, 20] width 45 height 22
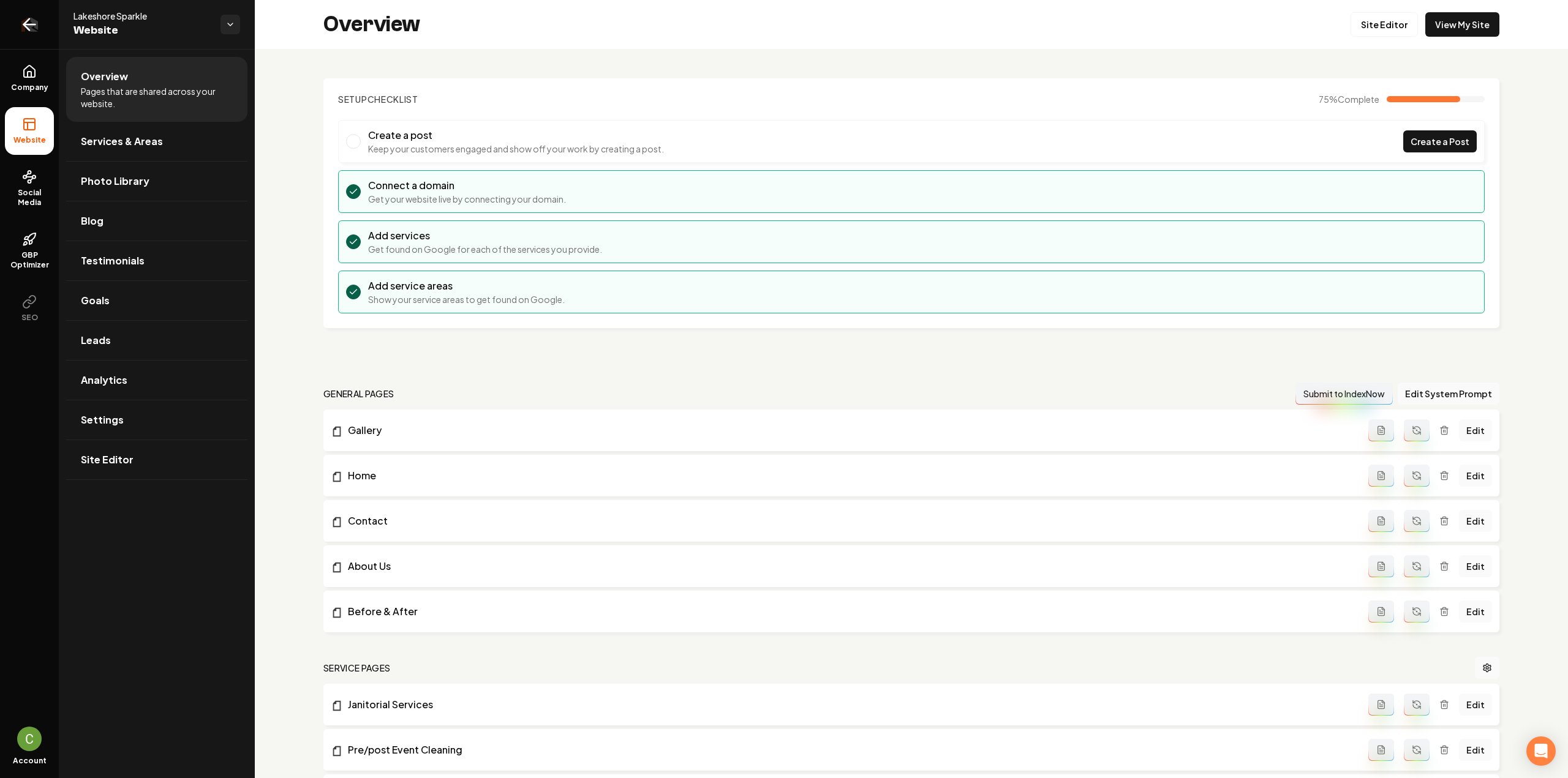
click at [33, 26] on icon "Return to dashboard" at bounding box center [30, 25] width 20 height 20
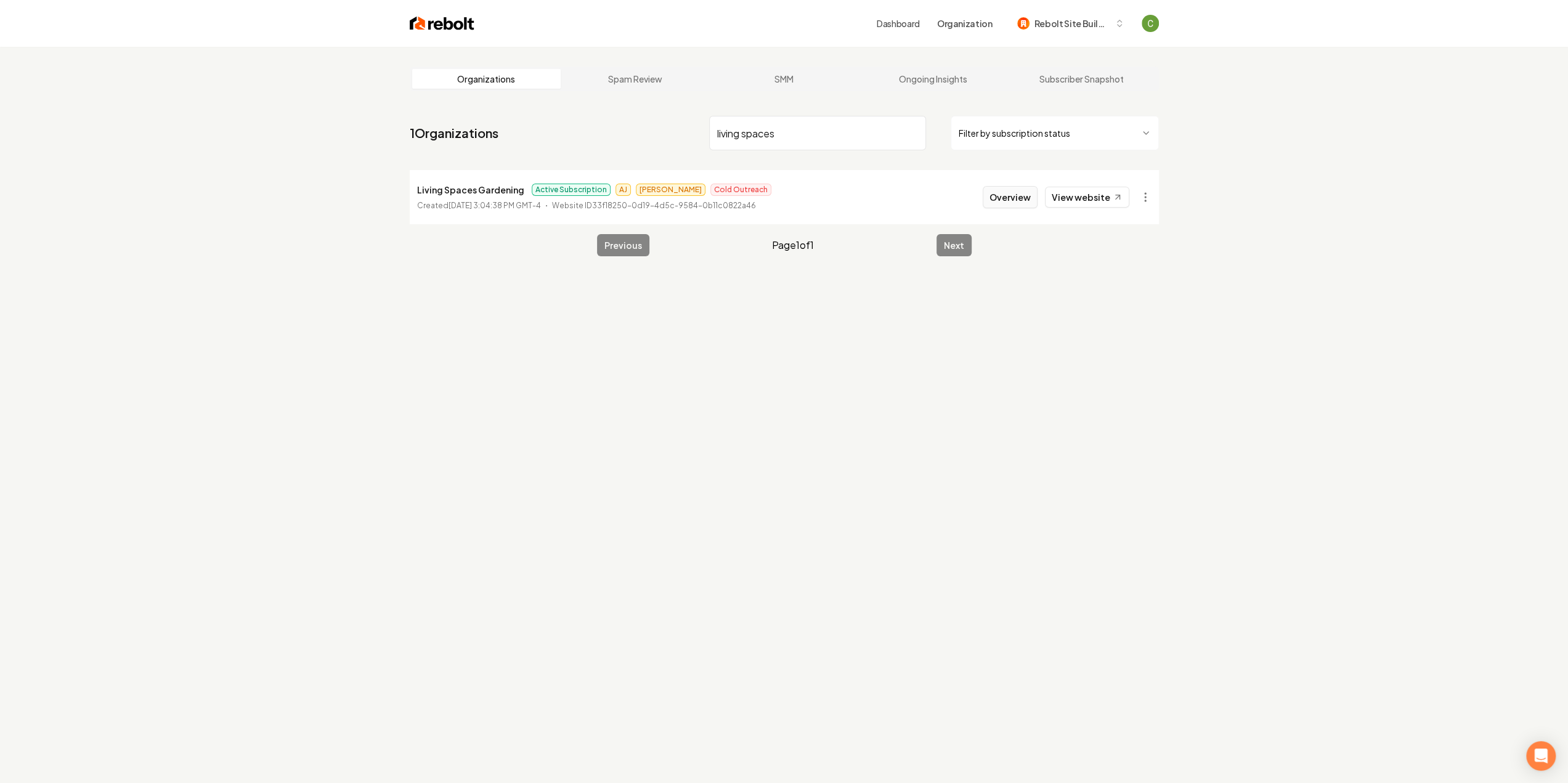
type input "living spaces"
click at [1012, 205] on button "Overview" at bounding box center [1010, 197] width 55 height 22
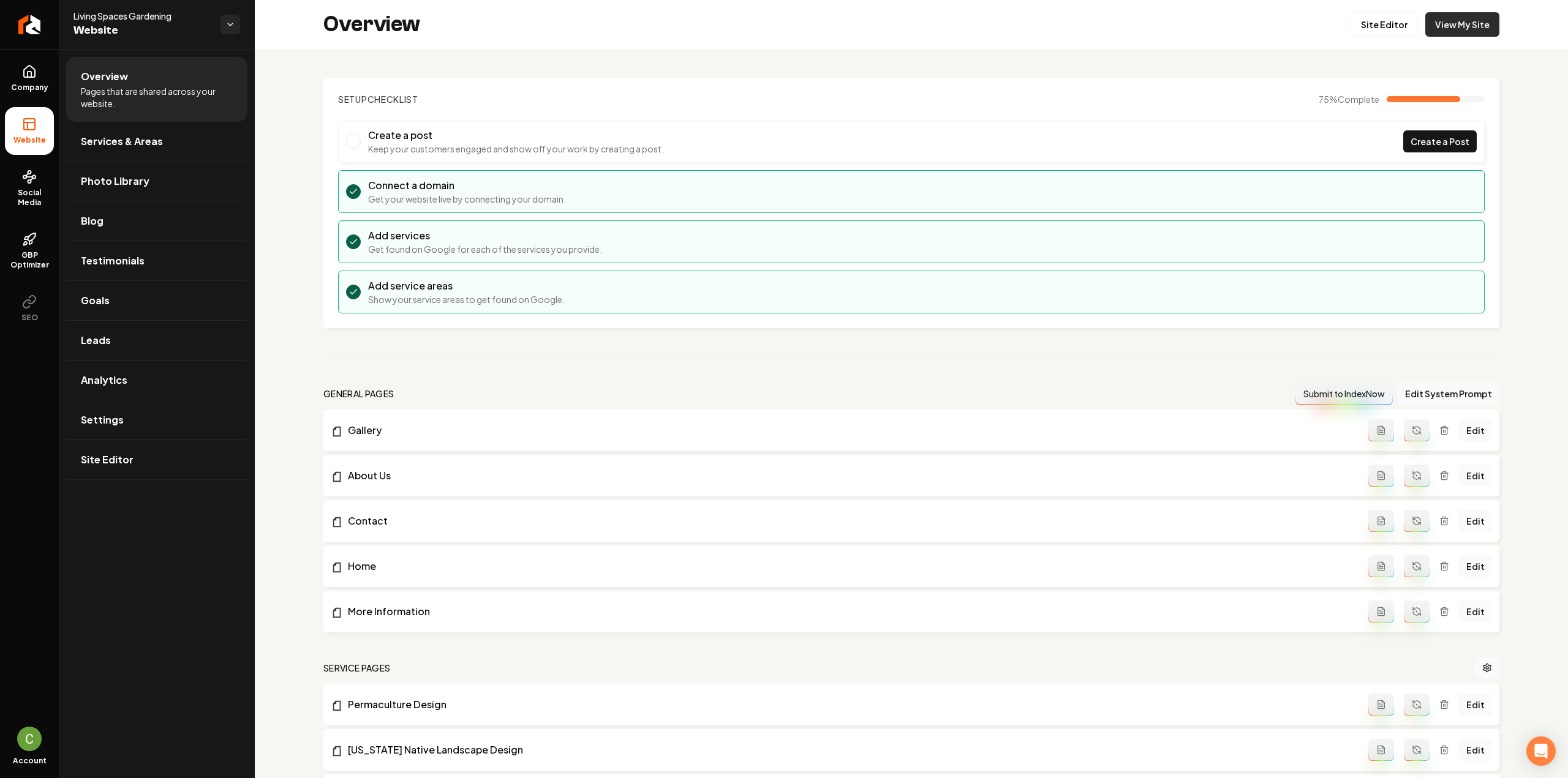
click at [1437, 33] on link "View My Site" at bounding box center [1462, 25] width 74 height 25
click at [156, 455] on link "Site Editor" at bounding box center [156, 460] width 181 height 39
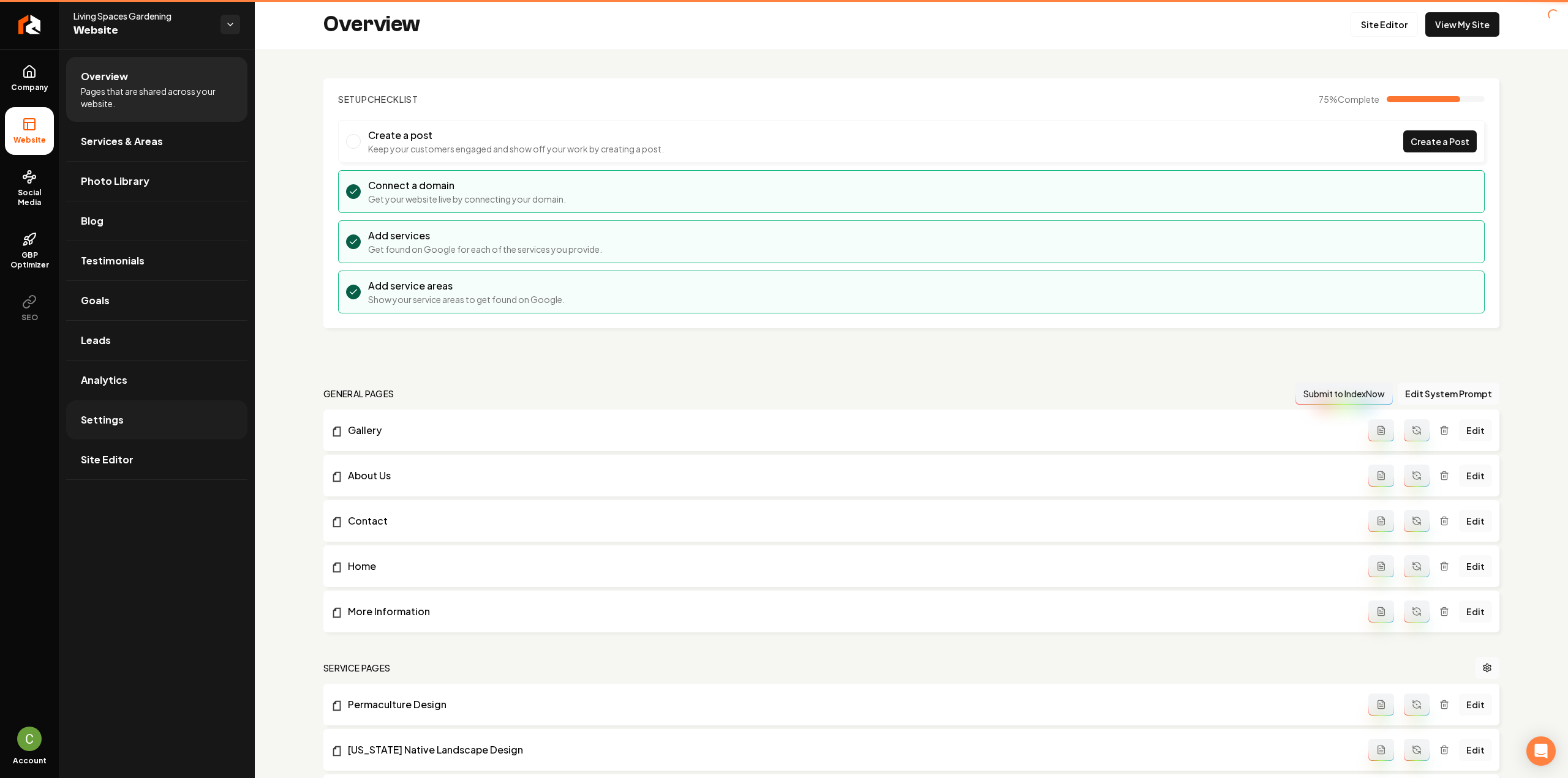
click at [155, 424] on link "Settings" at bounding box center [156, 420] width 181 height 39
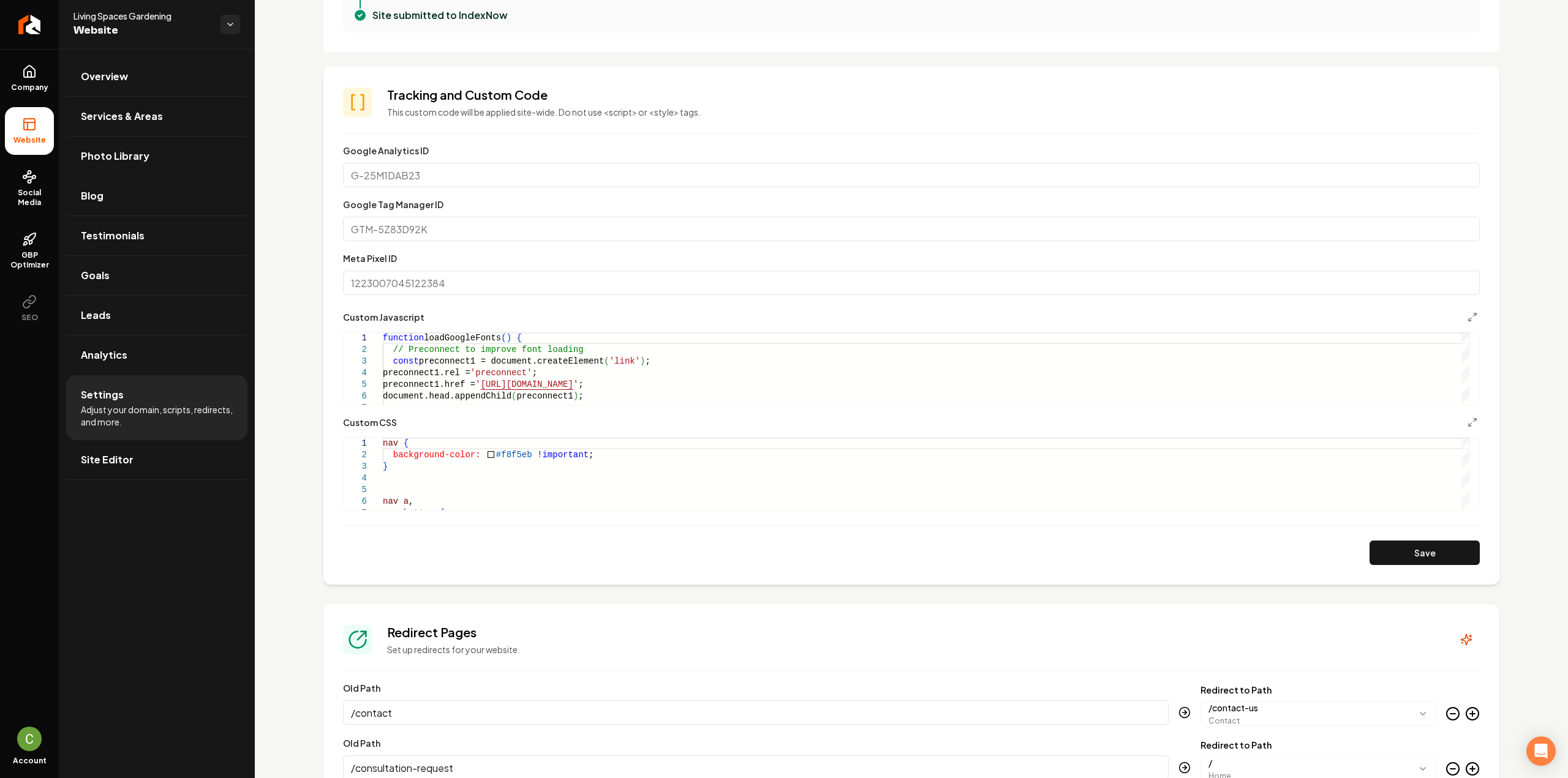
scroll to position [490, 0]
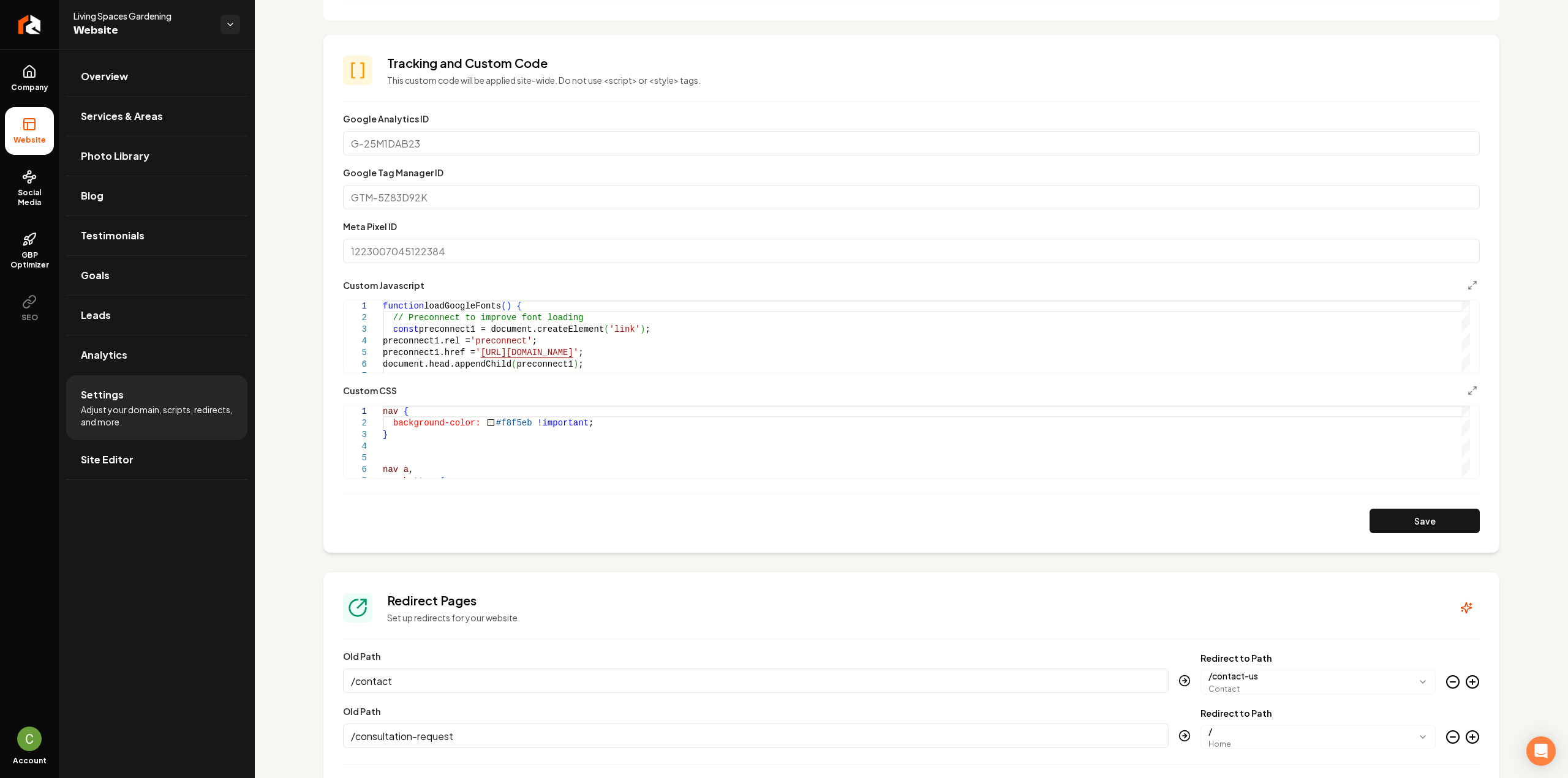
click at [1447, 388] on div "Custom CSS" at bounding box center [911, 391] width 1137 height 15
click at [1468, 387] on icon "Main content area" at bounding box center [1473, 391] width 10 height 10
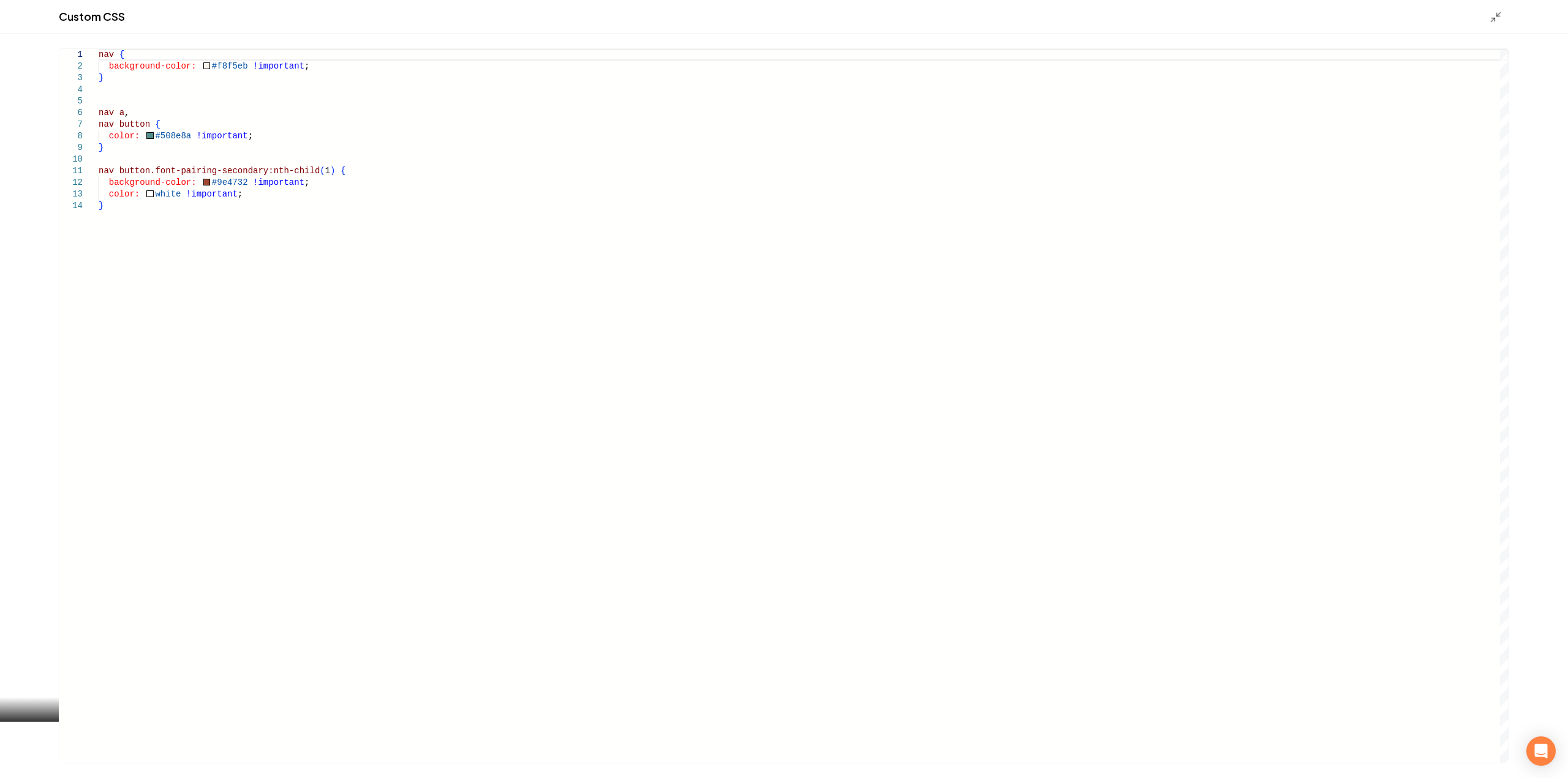
click at [406, 230] on div "nav { background-color: #f8f5eb !important ; } nav a , nav button { color: #508…" at bounding box center [803, 406] width 1410 height 714
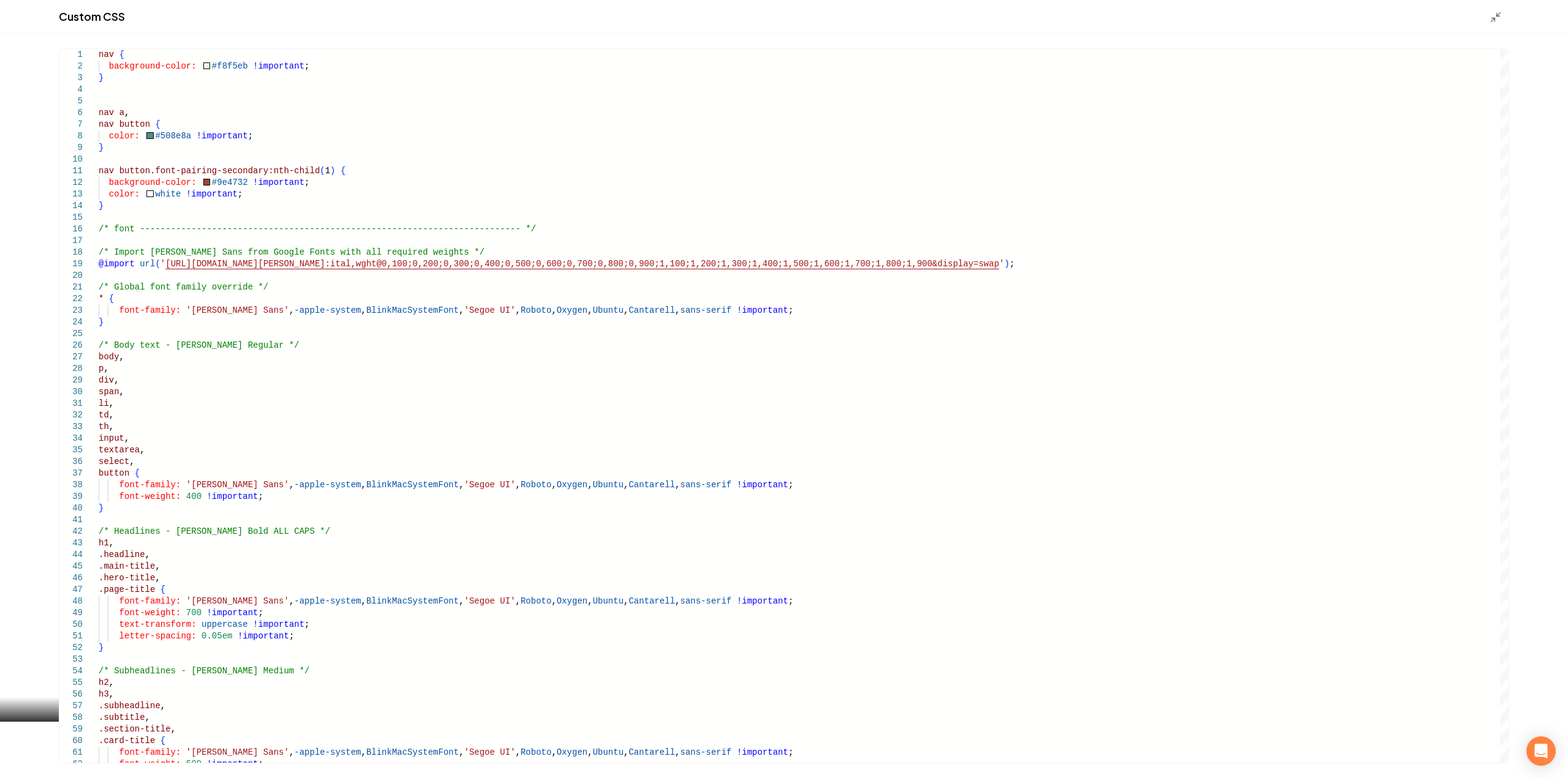
type textarea "**********"
click at [1487, 17] on div "Custom CSS" at bounding box center [784, 17] width 1568 height 34
click at [1491, 17] on icon "Main content area" at bounding box center [1496, 17] width 12 height 12
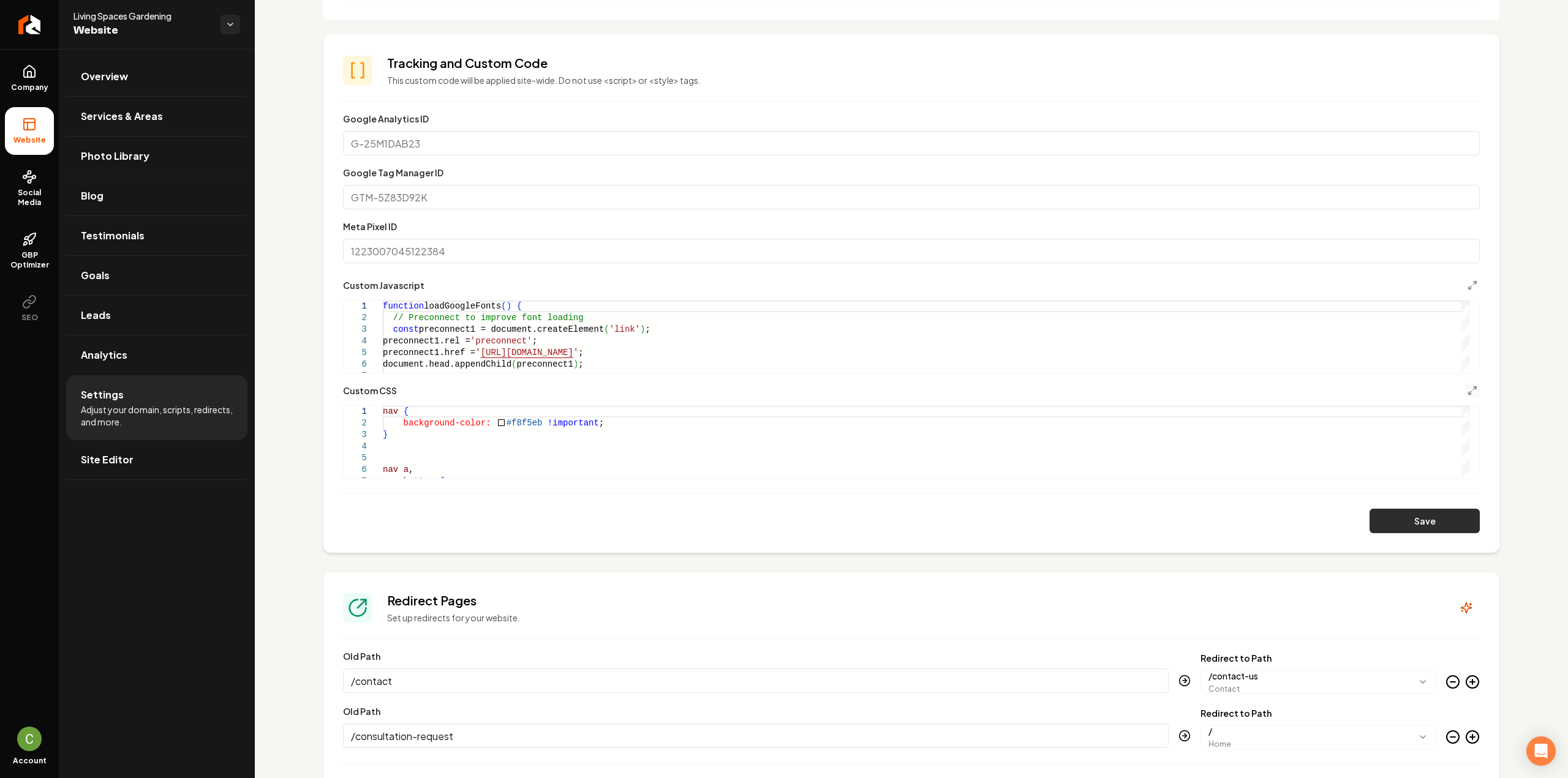
click at [1388, 513] on button "Save" at bounding box center [1425, 521] width 110 height 25
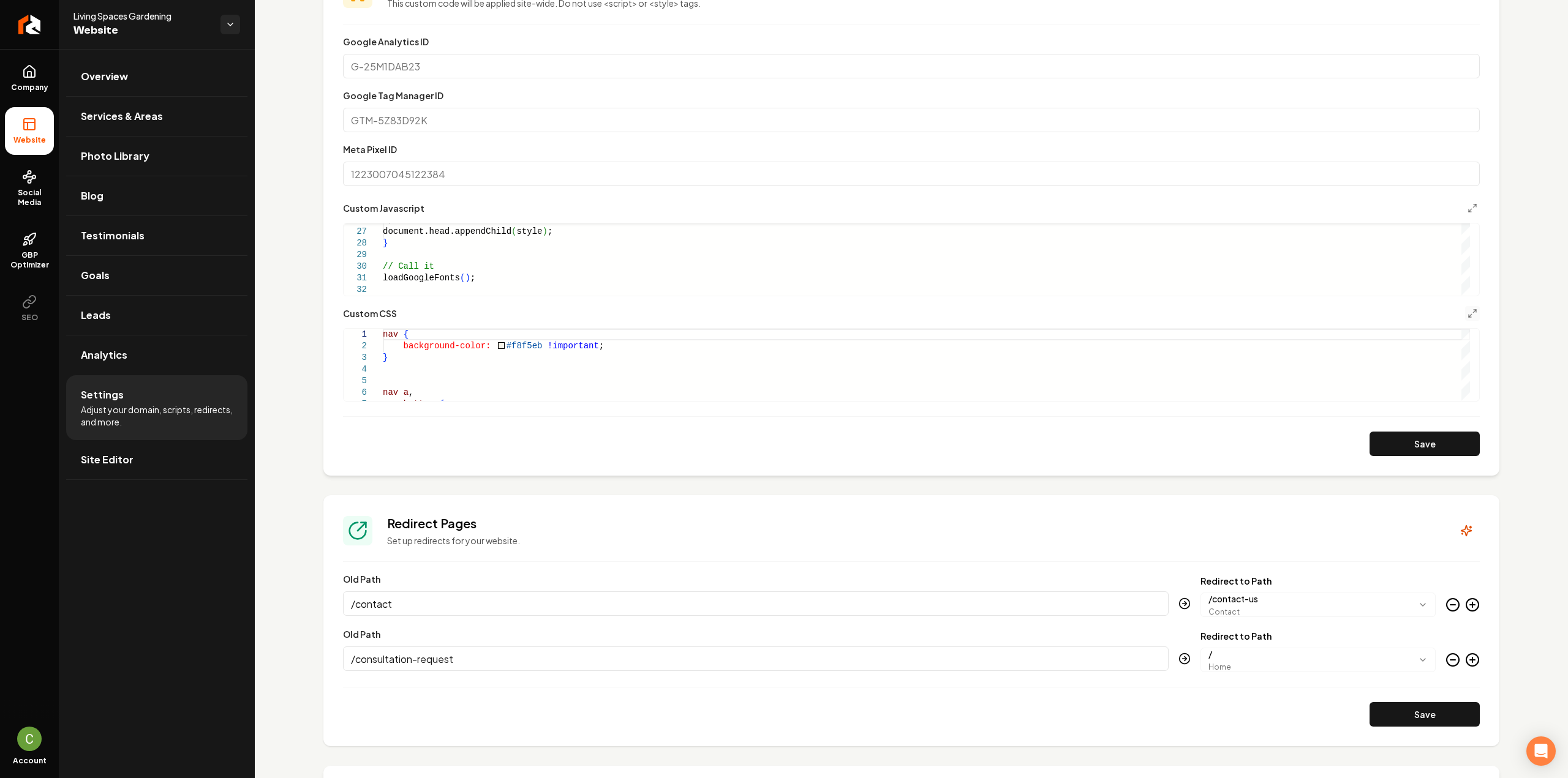
scroll to position [551, 0]
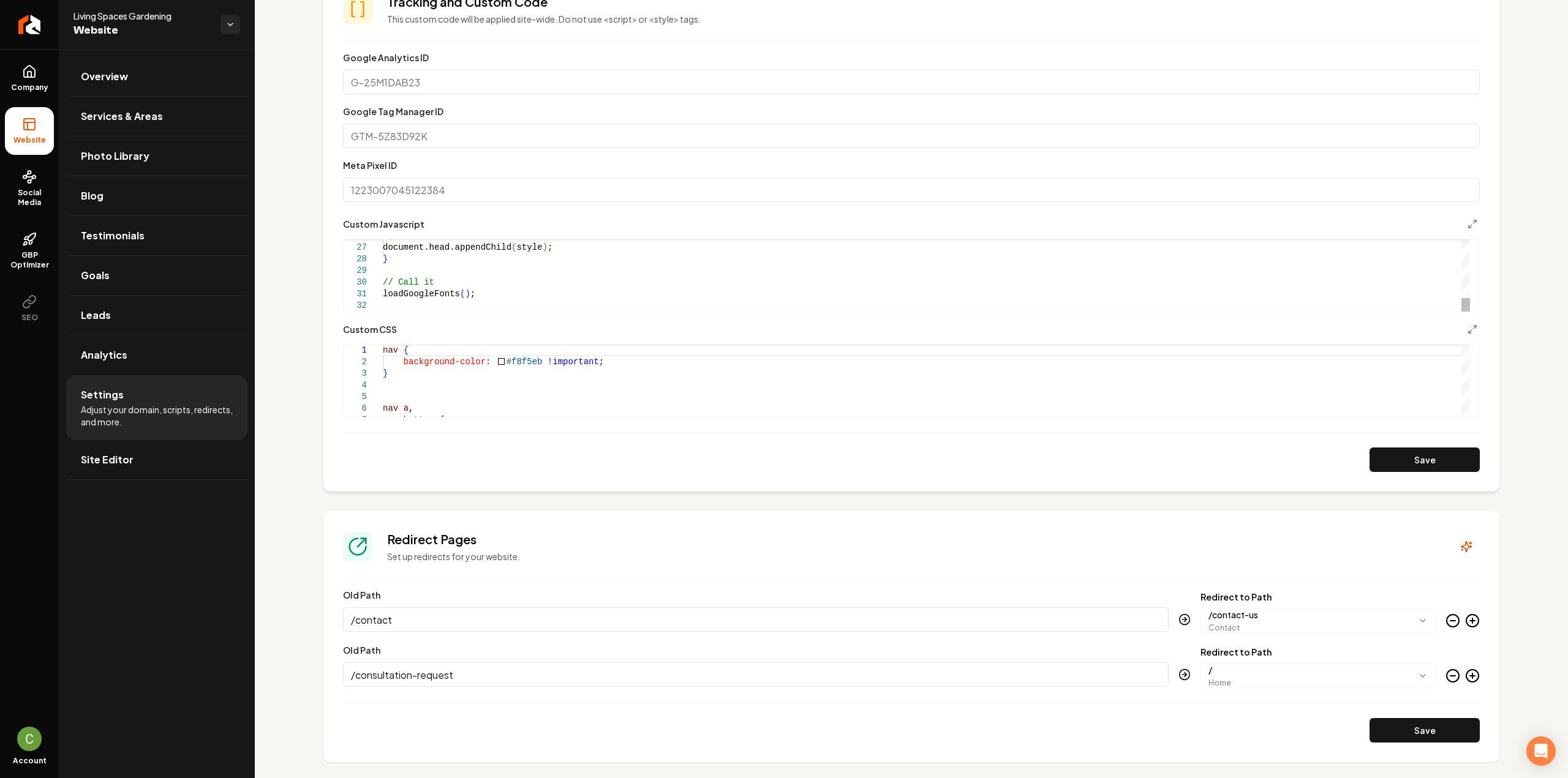
click at [494, 287] on div "` ; document.head.appendChild ( style ) ; } // Call it loadGoogleFonts ( ) ;" at bounding box center [926, 126] width 1087 height 372
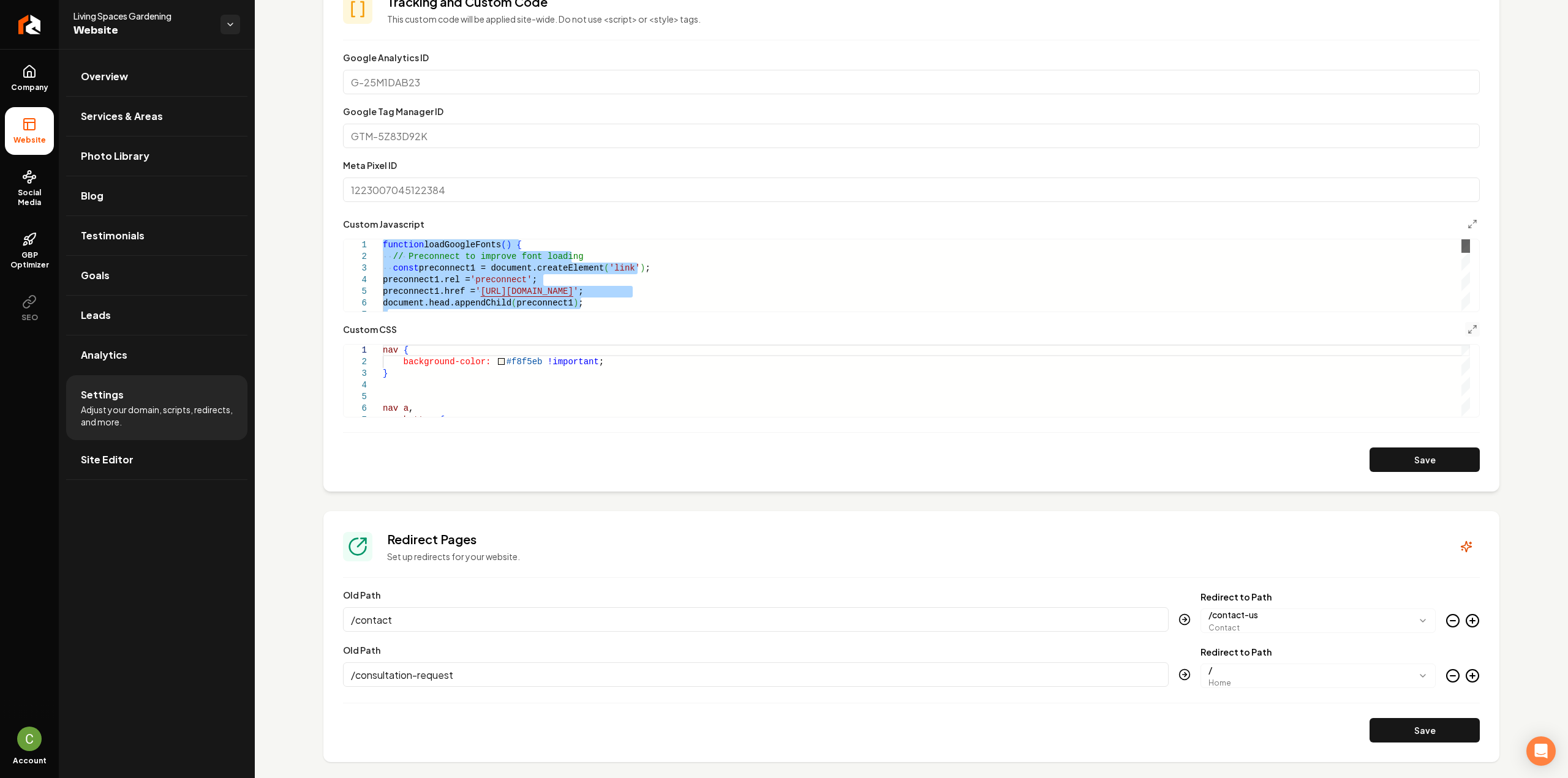
click at [1463, 239] on div "Main content area" at bounding box center [1466, 246] width 9 height 14
click at [504, 289] on div "document.head.appendChild ( preconnect1 ) ; preconnect1.href = ' [URL][DOMAIN_N…" at bounding box center [926, 425] width 1087 height 372
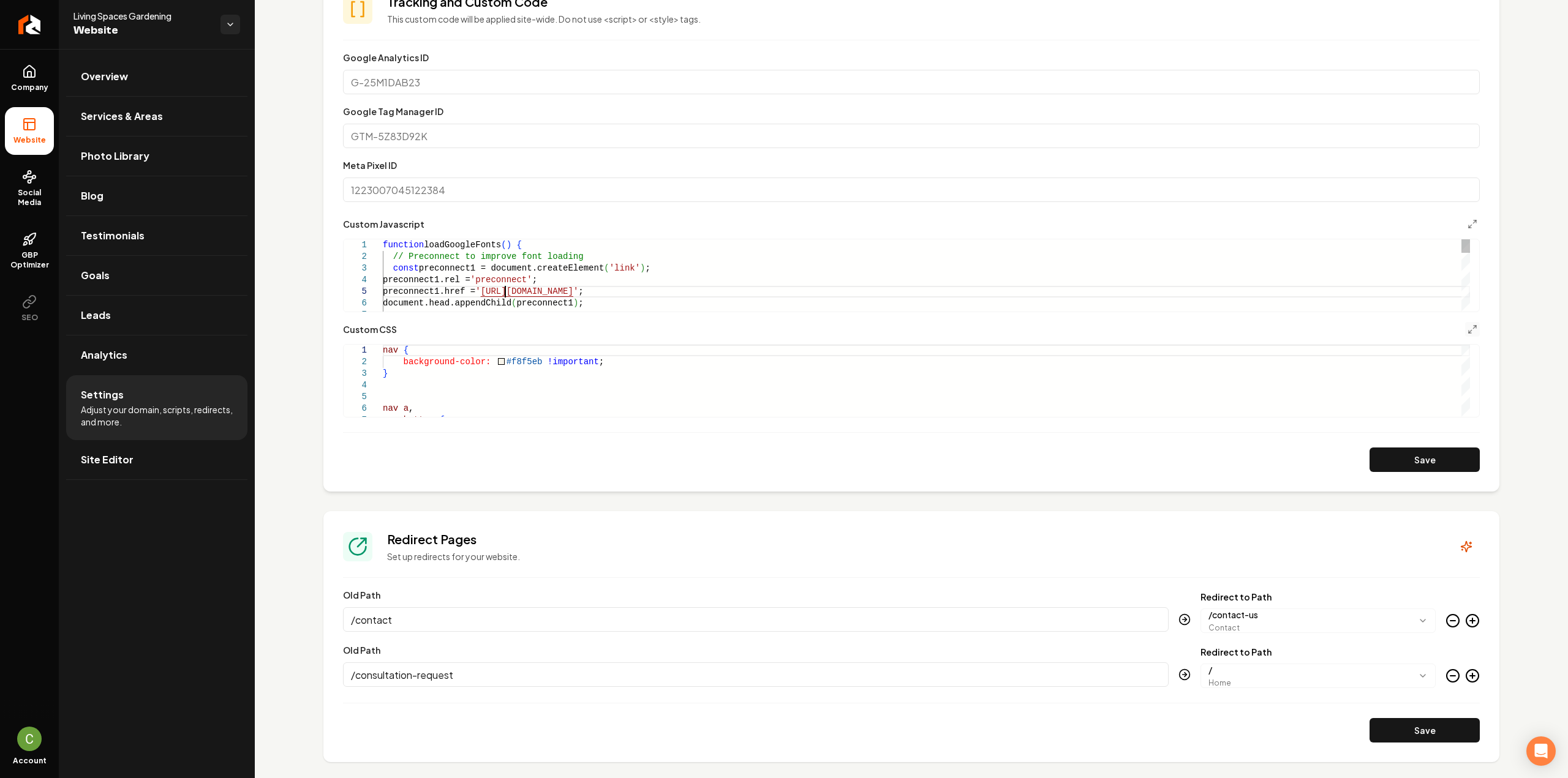
drag, startPoint x: 384, startPoint y: 245, endPoint x: 393, endPoint y: 241, distance: 9.8
click at [384, 244] on div "document.head.appendChild ( preconnect1 ) ; preconnect1.href = ' [URL][DOMAIN_N…" at bounding box center [926, 425] width 1087 height 372
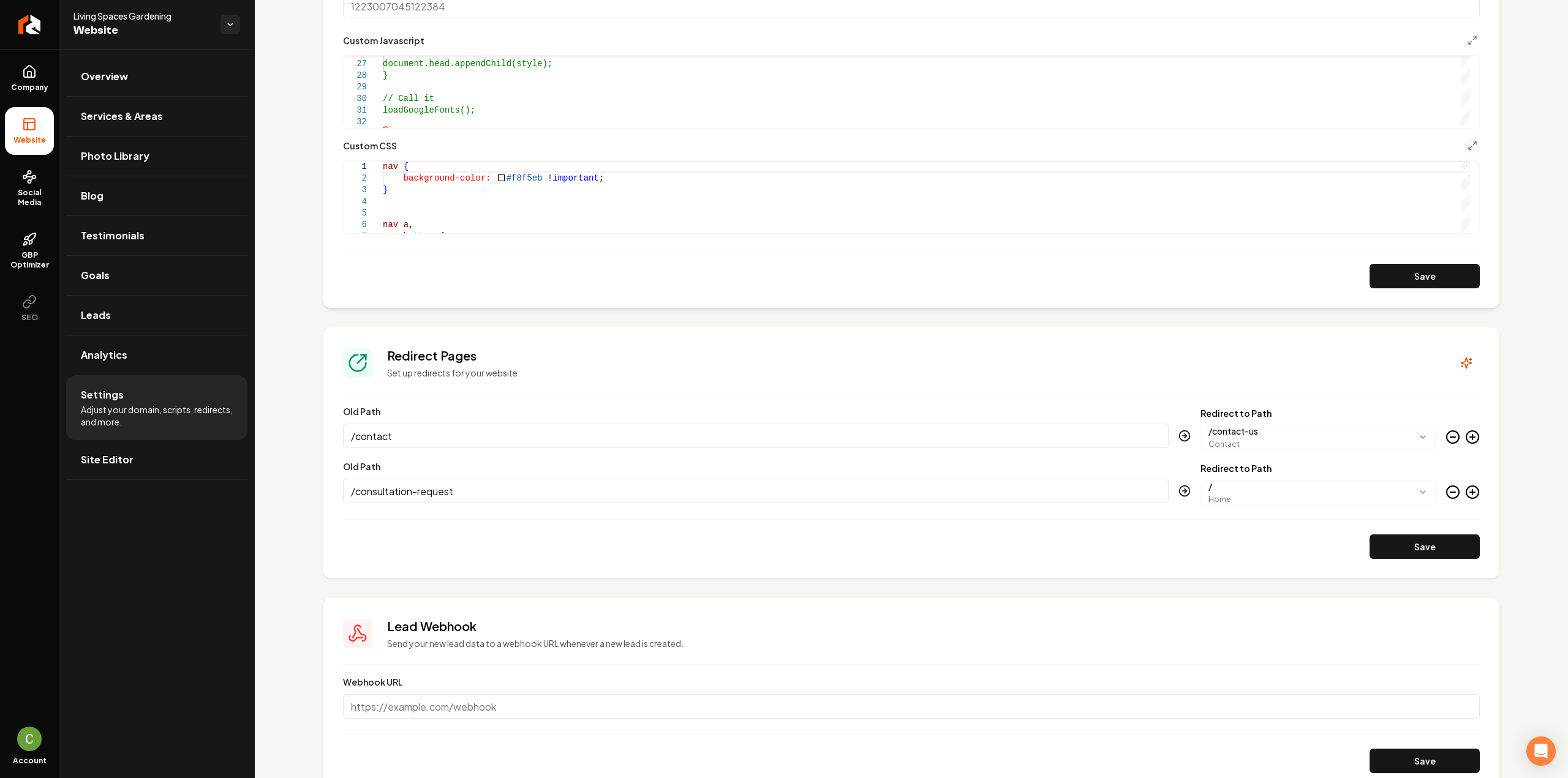
scroll to position [716, 0]
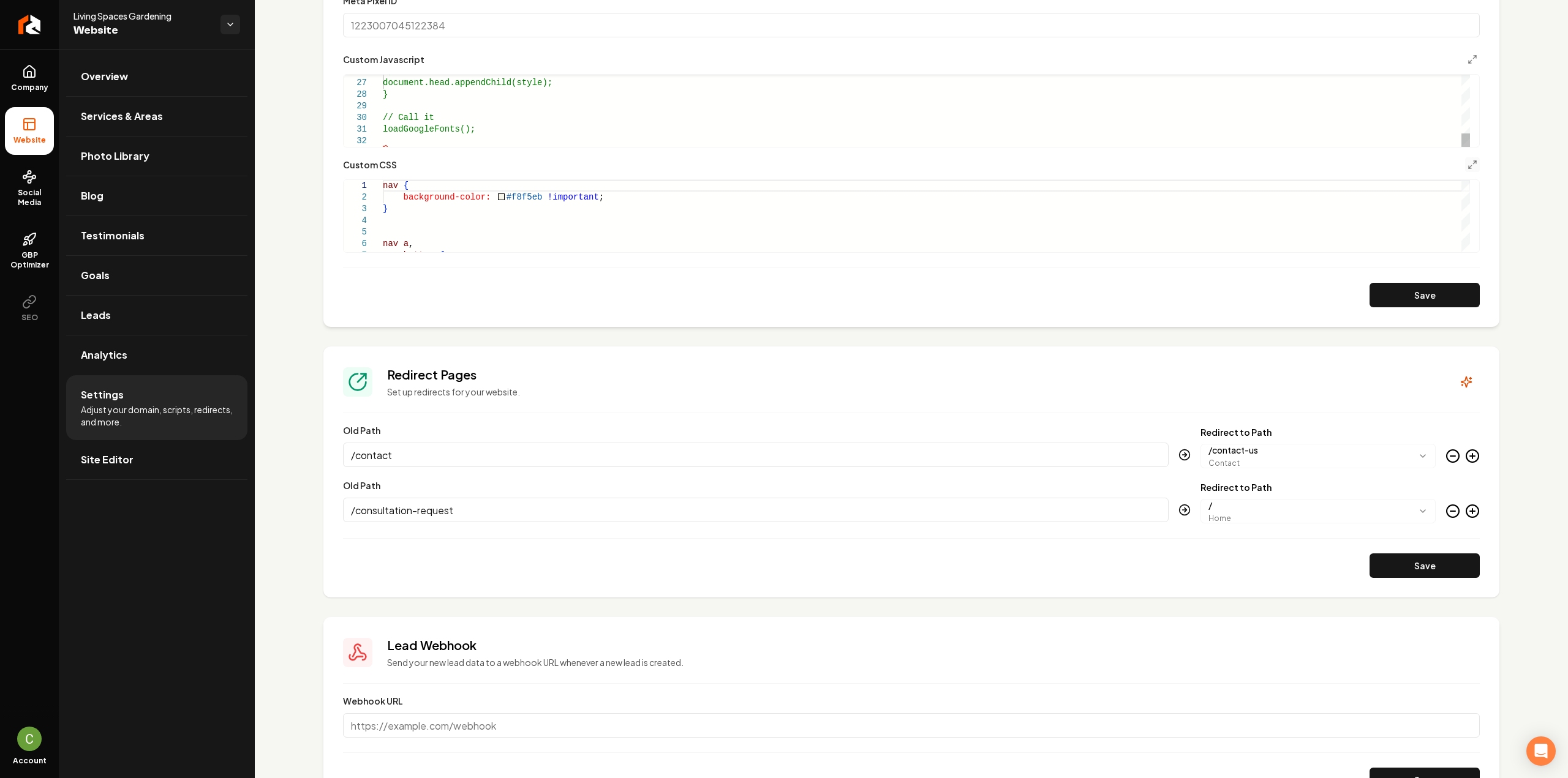
type textarea "**********"
click at [1386, 288] on button "Save" at bounding box center [1425, 295] width 110 height 25
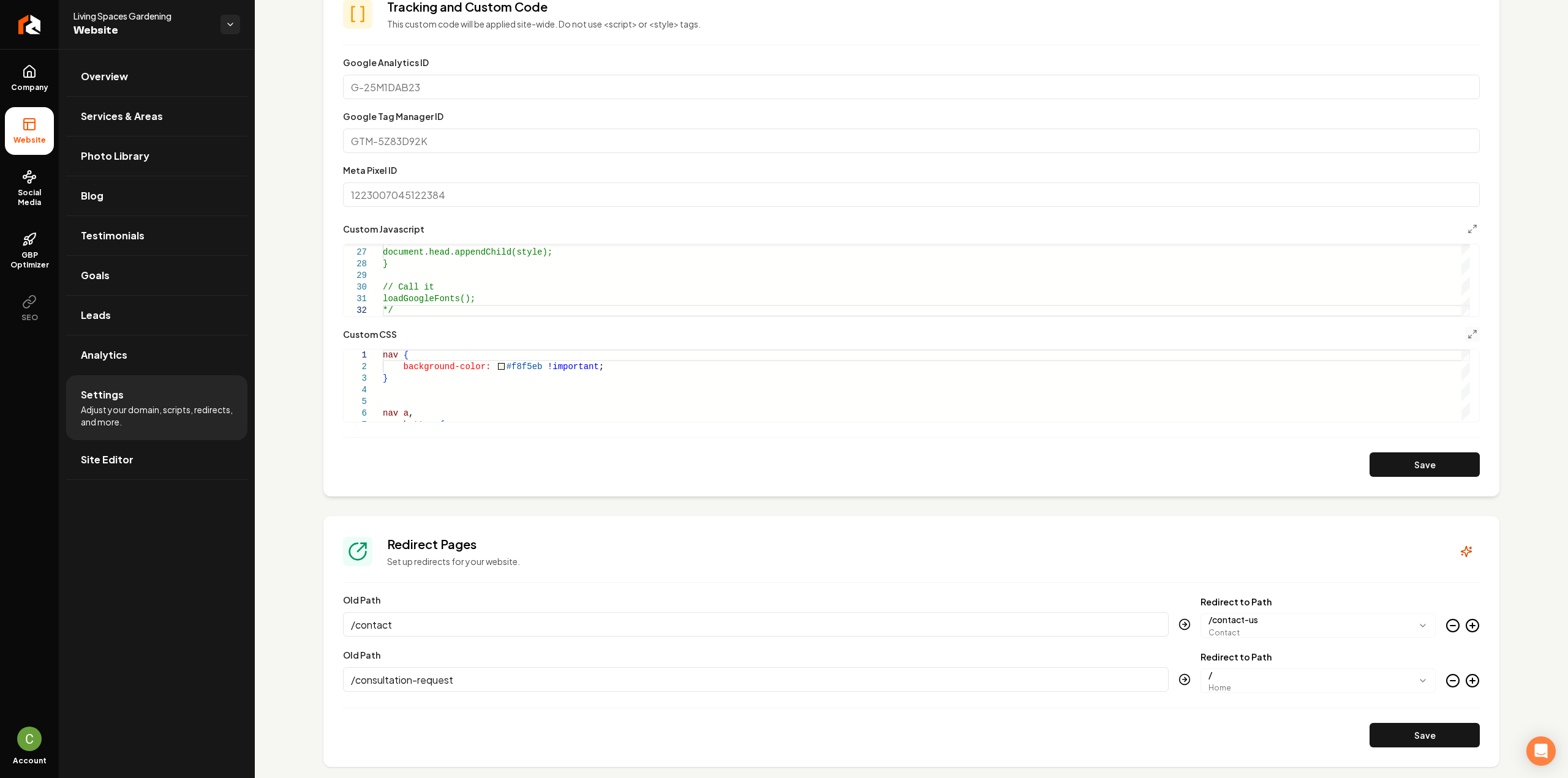
scroll to position [532, 0]
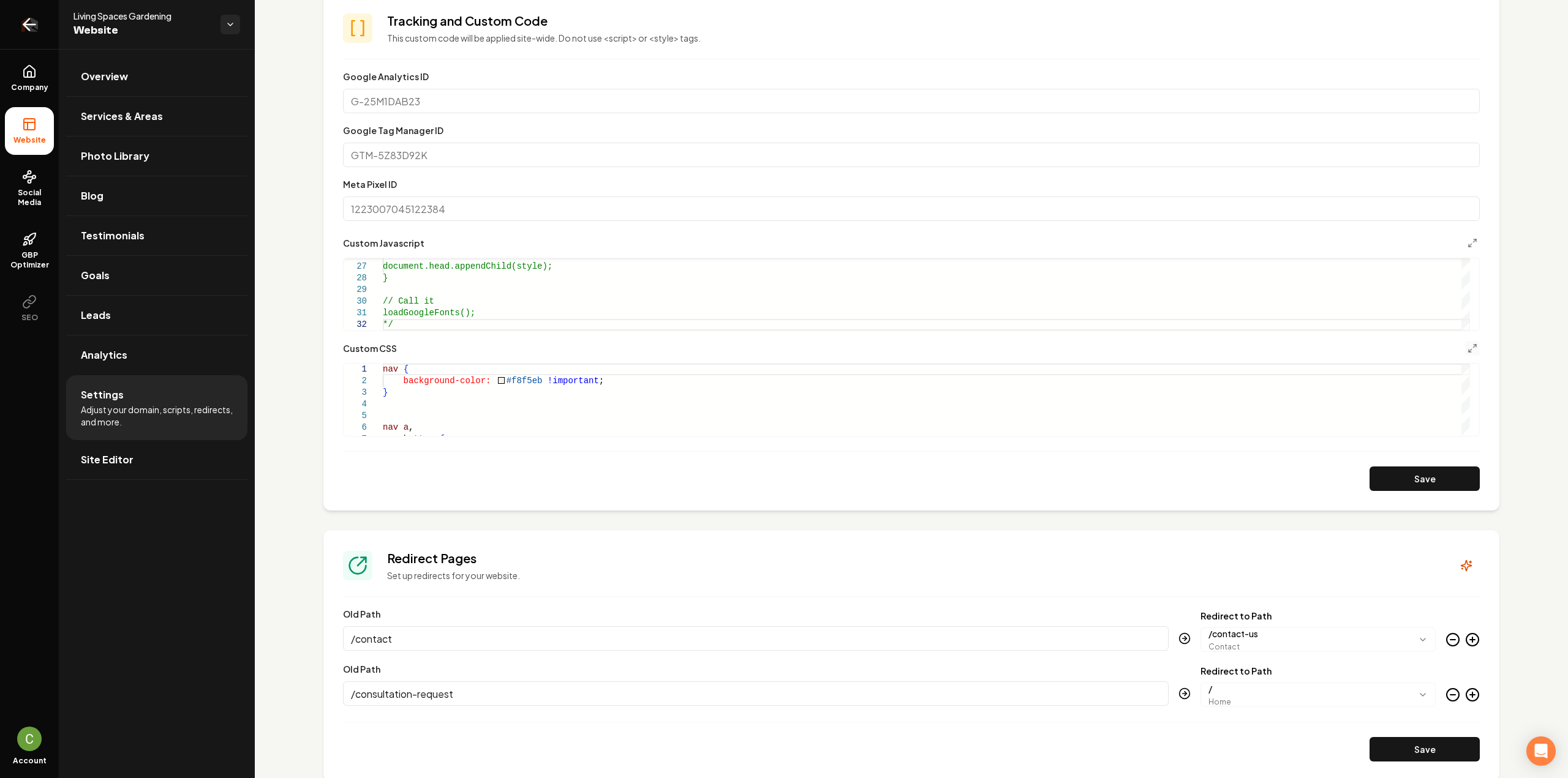
click at [25, 23] on icon "Return to dashboard" at bounding box center [30, 25] width 20 height 20
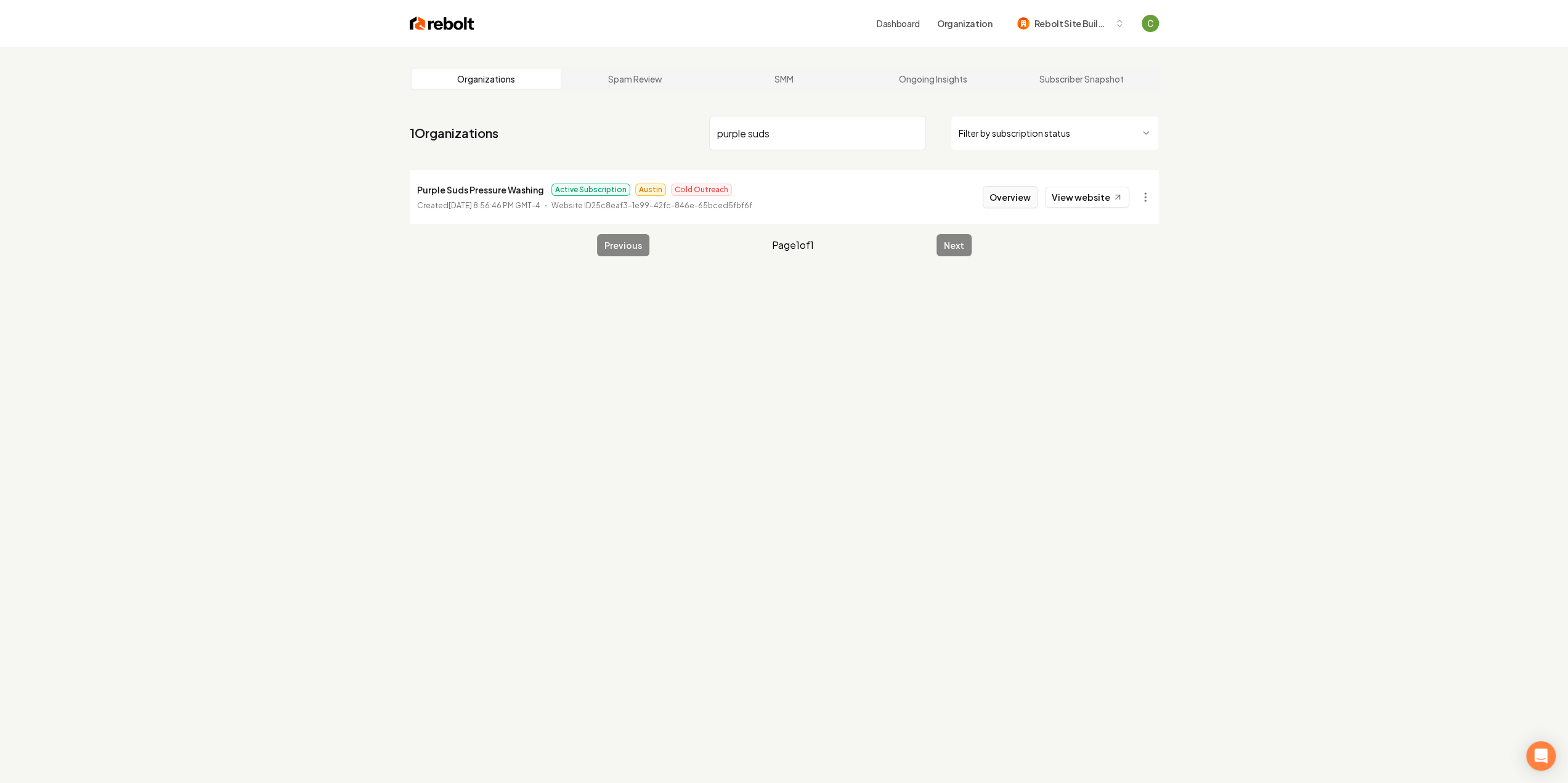
type input "purple suds"
click at [1033, 190] on button "Overview" at bounding box center [1010, 197] width 55 height 22
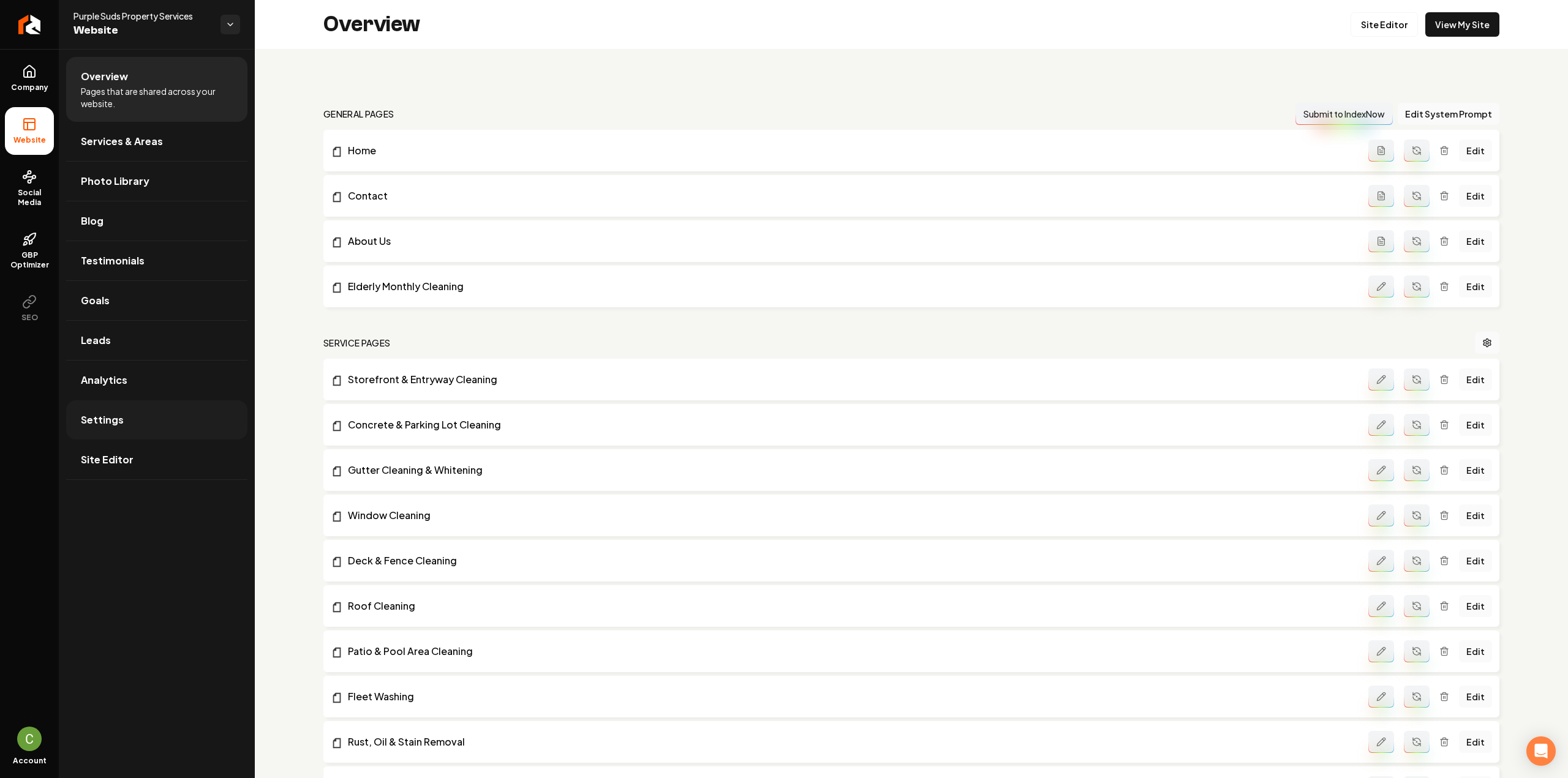
click at [151, 423] on link "Settings" at bounding box center [156, 420] width 181 height 39
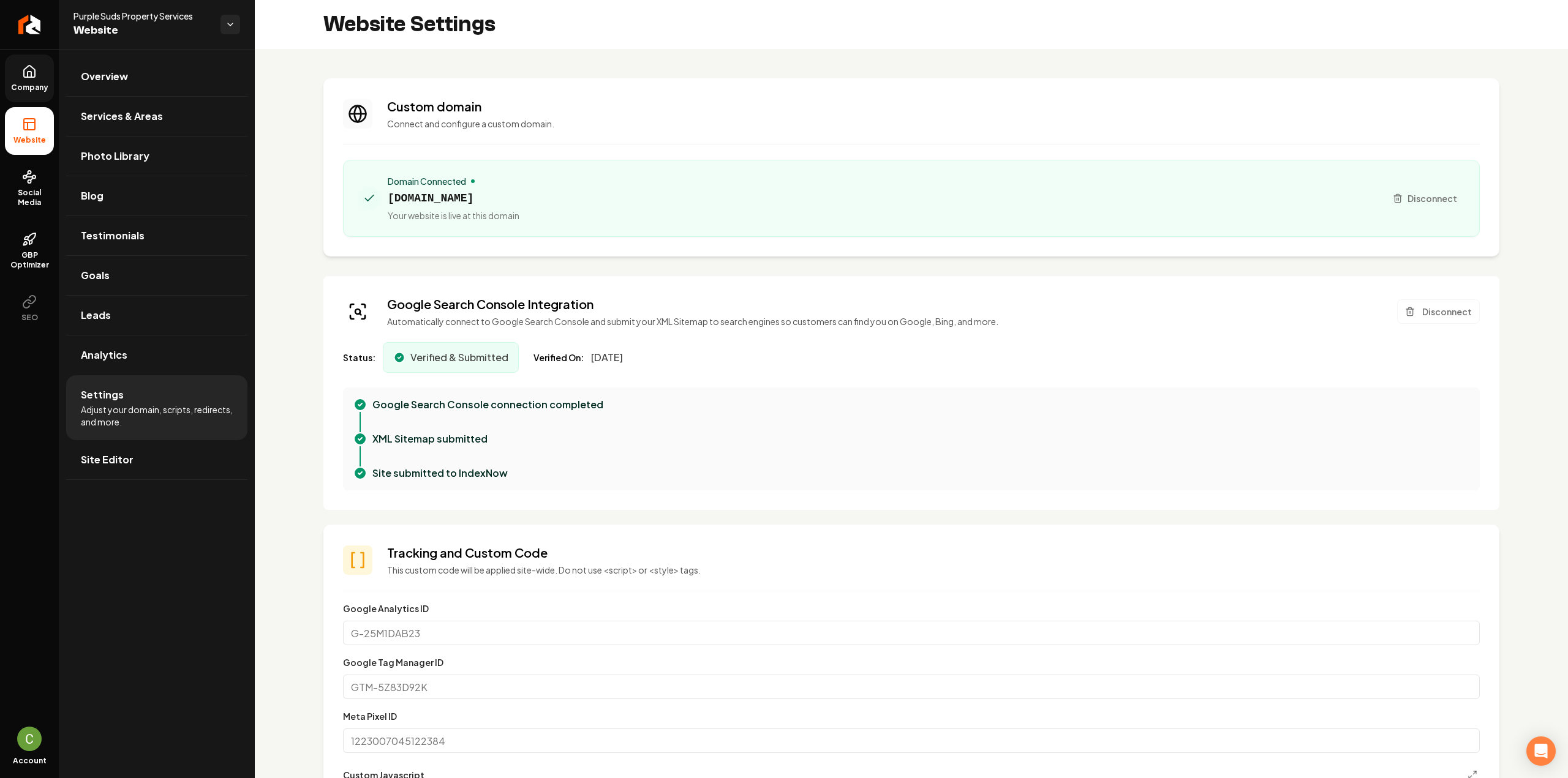
click at [22, 81] on link "Company" at bounding box center [30, 79] width 49 height 48
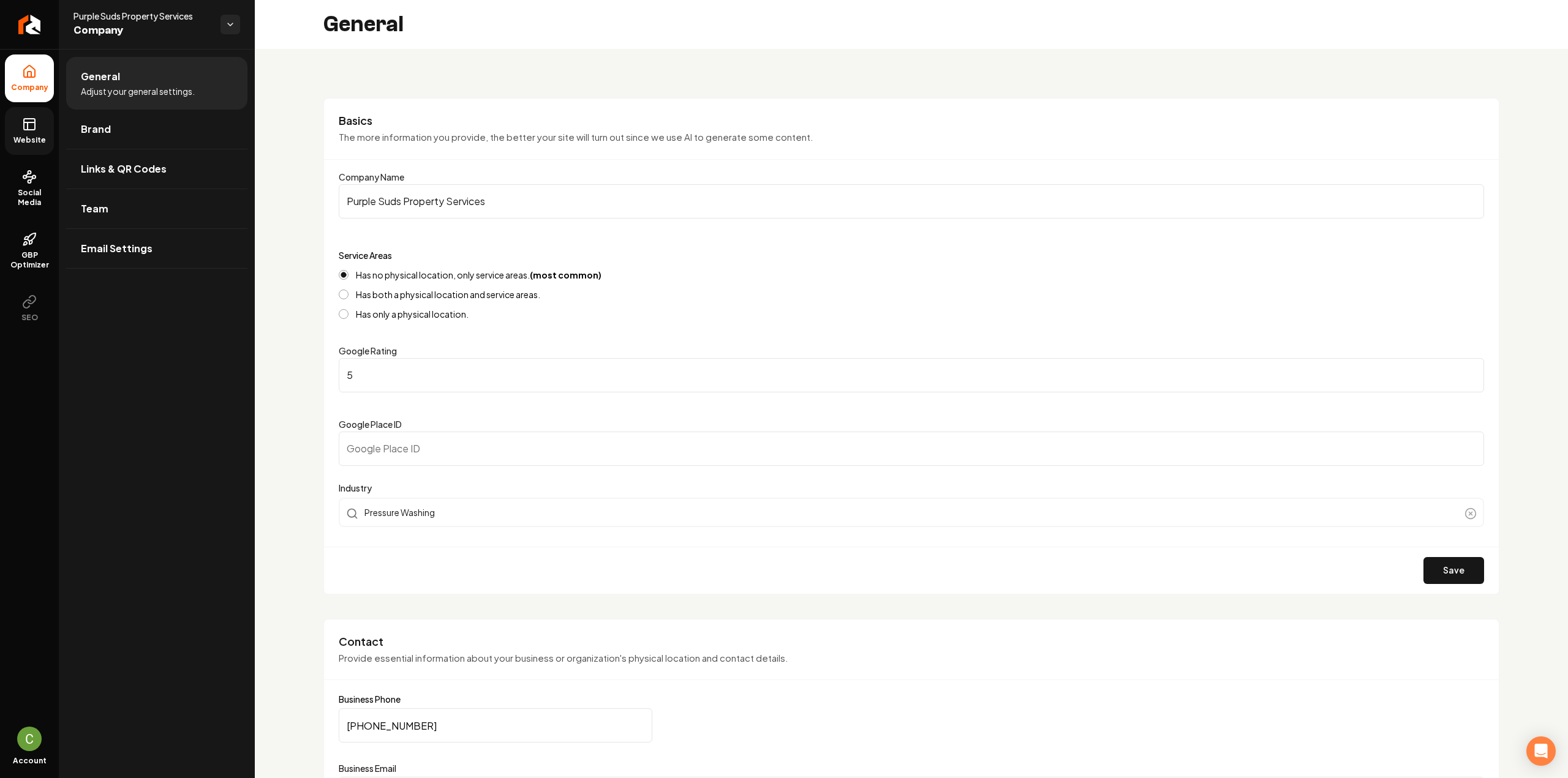
click at [21, 137] on span "Website" at bounding box center [30, 140] width 42 height 10
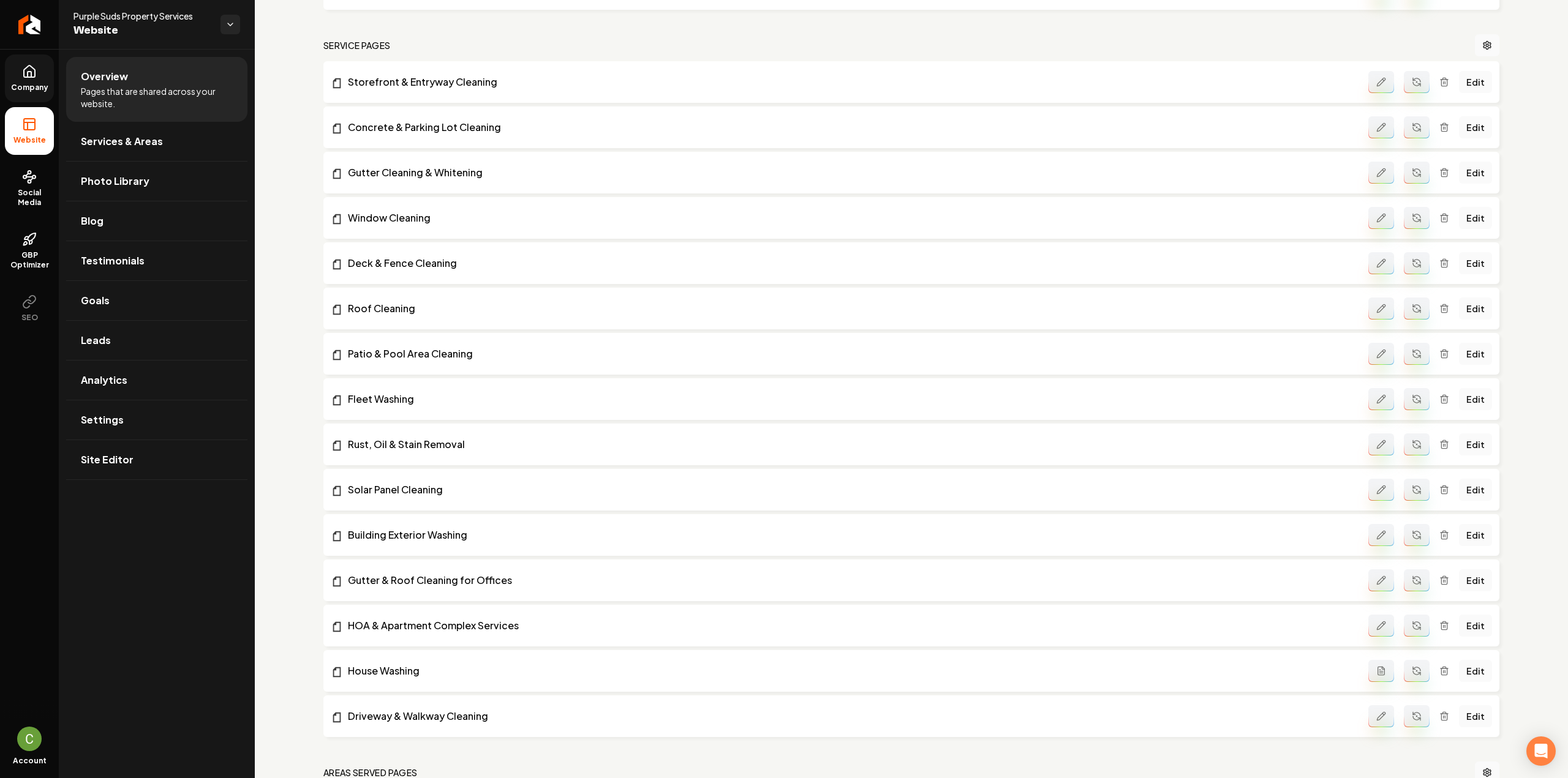
scroll to position [306, 0]
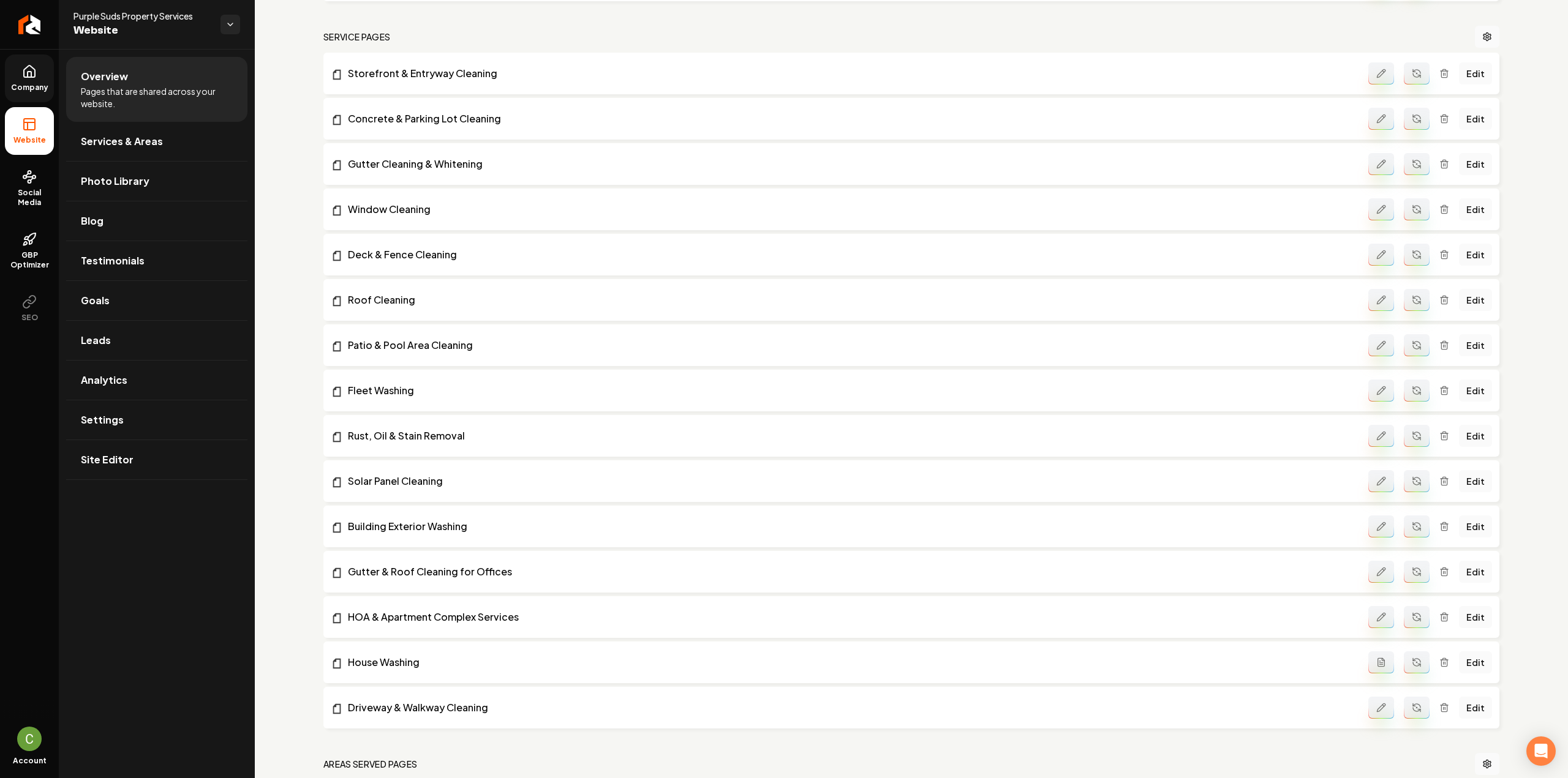
drag, startPoint x: 415, startPoint y: 571, endPoint x: 421, endPoint y: 585, distance: 15.2
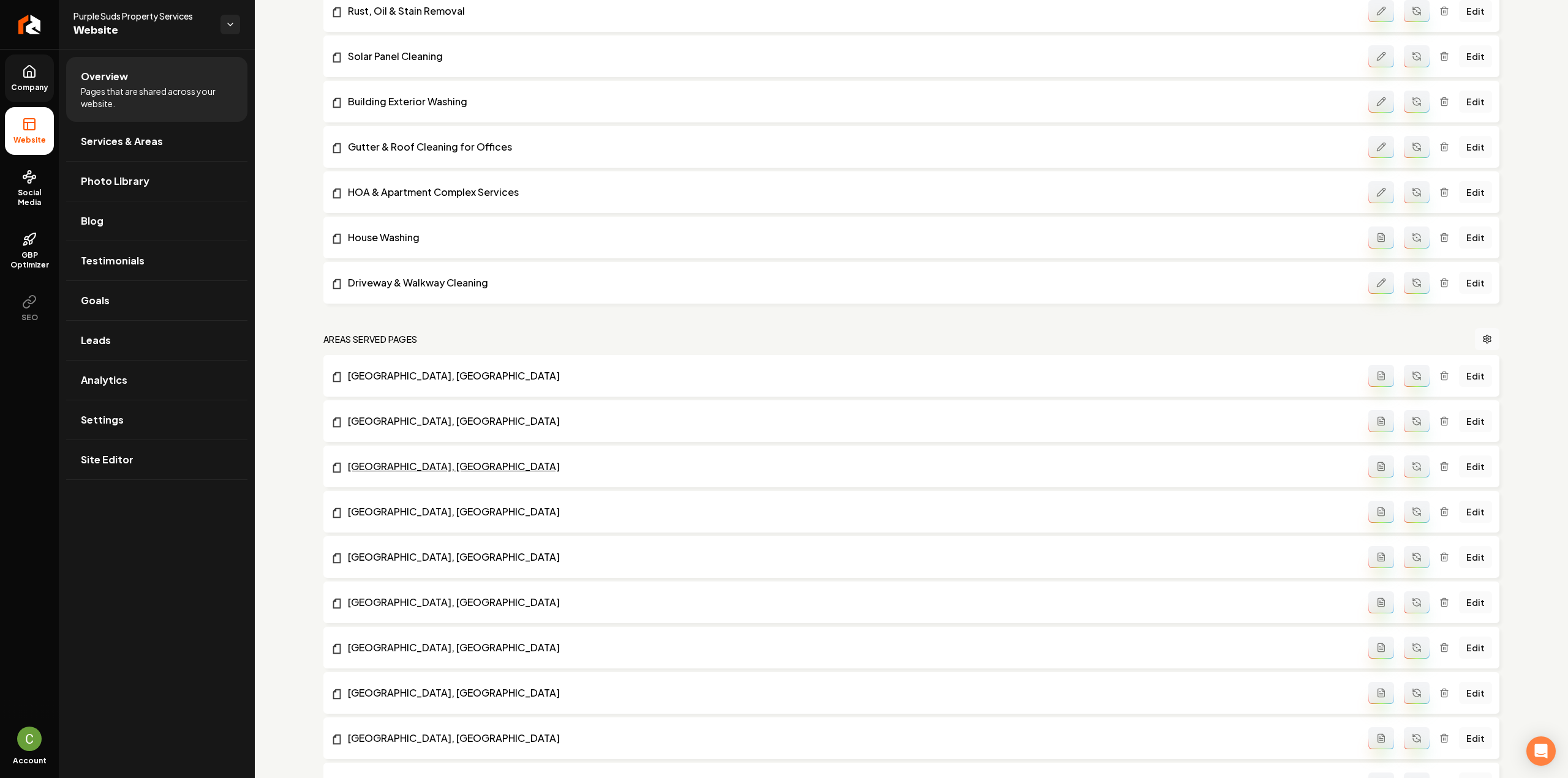
scroll to position [849, 0]
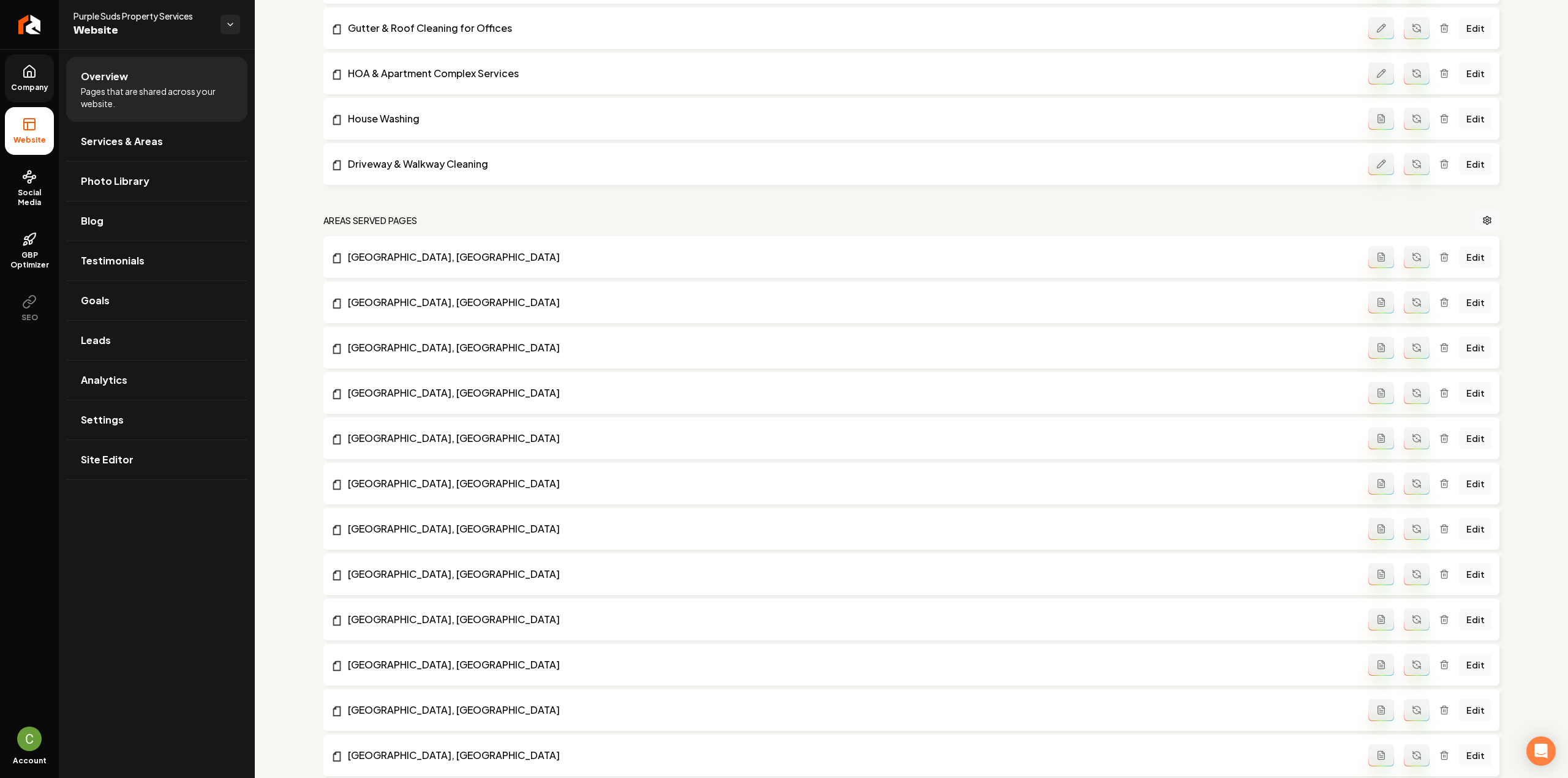
click at [1413, 257] on icon "Main content area" at bounding box center [1416, 257] width 10 height 10
click at [1409, 291] on button "Main content area" at bounding box center [1417, 302] width 26 height 22
click at [1412, 350] on icon "Main content area" at bounding box center [1416, 348] width 10 height 10
click at [1412, 395] on icon "Main content area" at bounding box center [1416, 393] width 10 height 10
drag, startPoint x: 1405, startPoint y: 434, endPoint x: 1407, endPoint y: 470, distance: 36.1
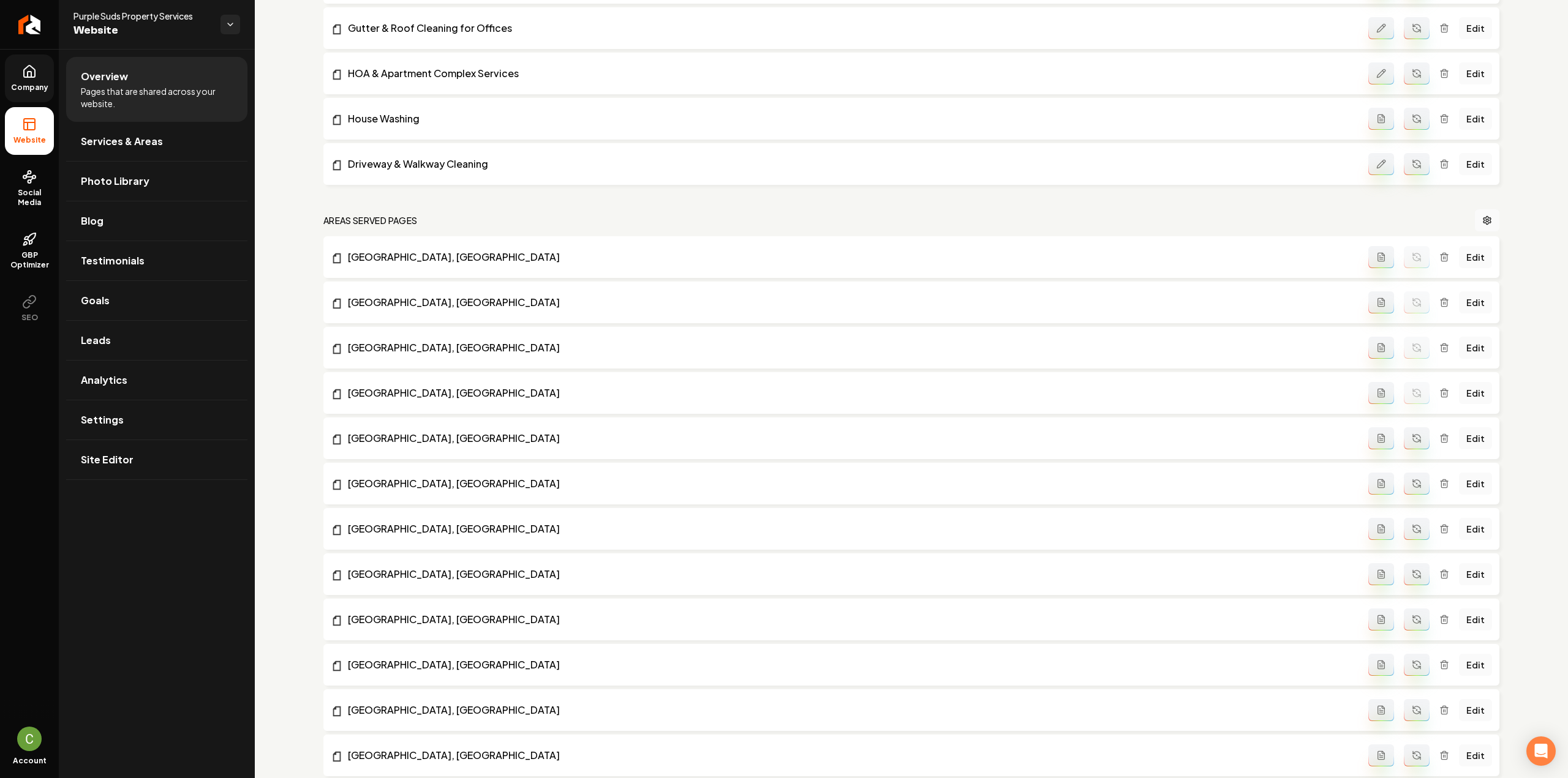
click at [1412, 433] on icon "Main content area" at bounding box center [1416, 438] width 10 height 10
click at [1412, 479] on icon "Main content area" at bounding box center [1416, 484] width 10 height 10
click at [1408, 534] on button "Main content area" at bounding box center [1417, 529] width 26 height 22
click at [1407, 584] on button "Main content area" at bounding box center [1417, 574] width 26 height 22
click at [1410, 613] on button "Main content area" at bounding box center [1417, 620] width 26 height 22
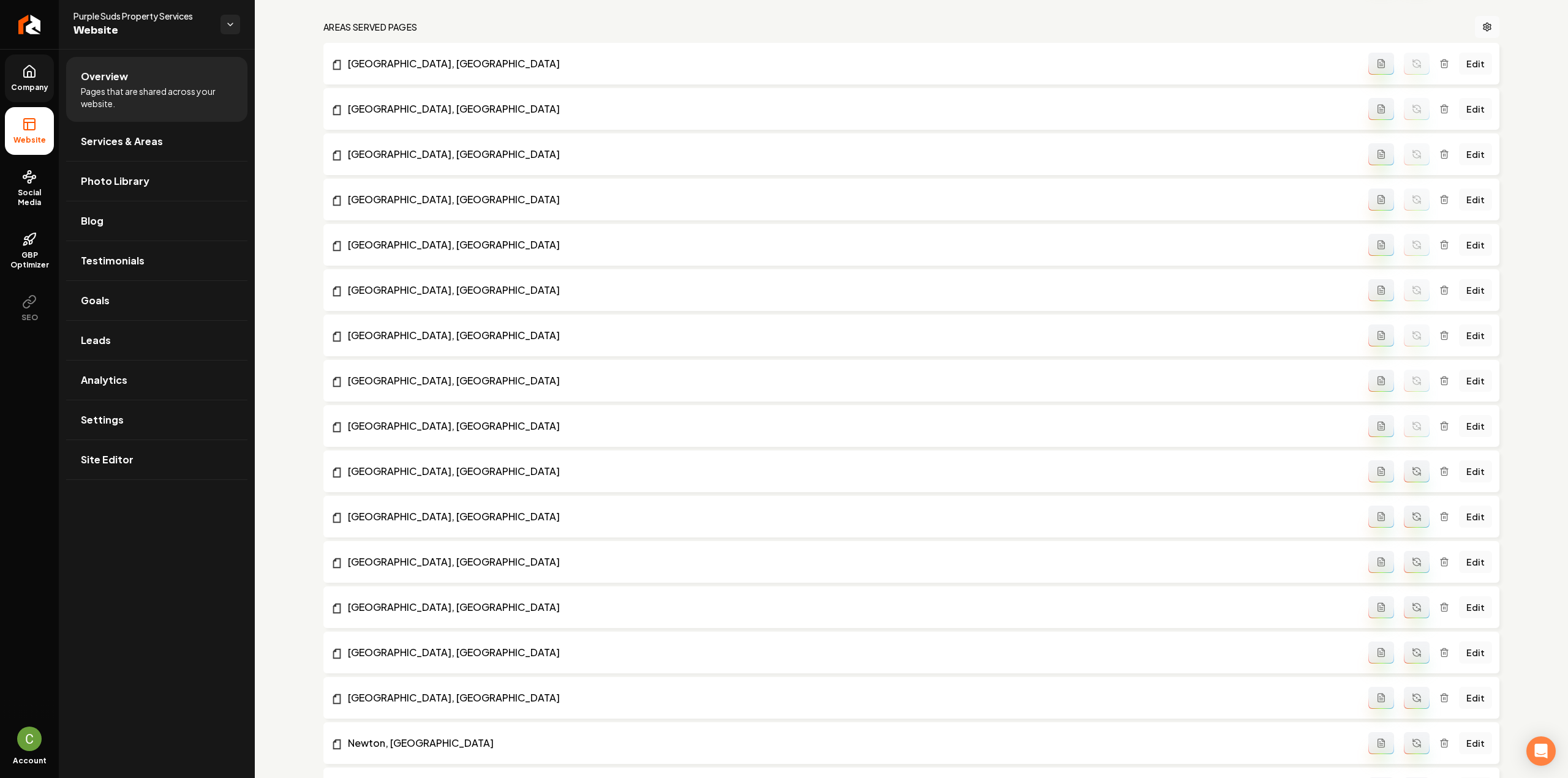
scroll to position [1094, 0]
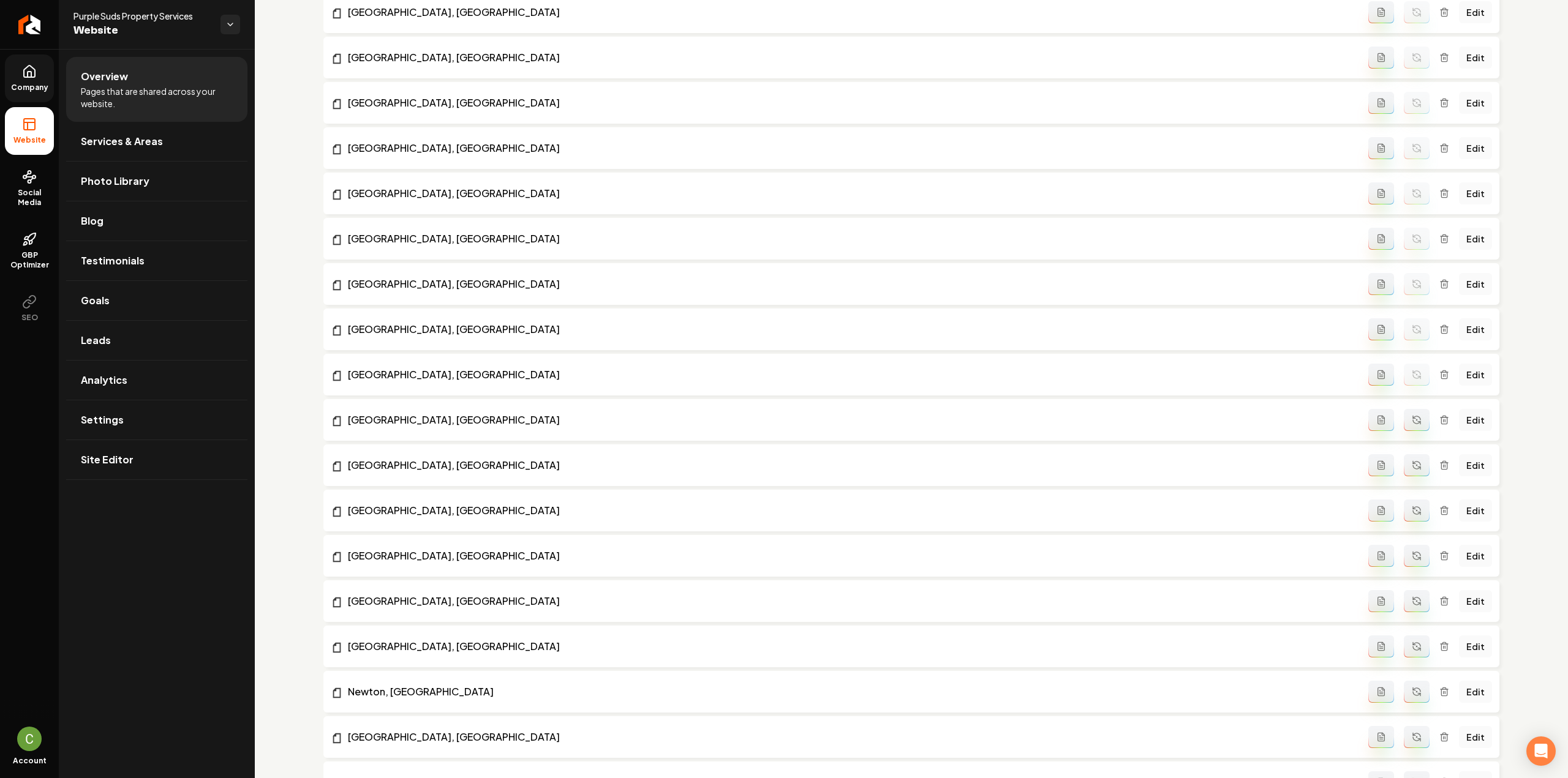
click at [1412, 417] on icon "Main content area" at bounding box center [1416, 420] width 10 height 10
click at [1413, 462] on icon "Main content area" at bounding box center [1416, 463] width 7 height 4
click at [1412, 513] on icon "Main content area" at bounding box center [1416, 511] width 10 height 10
click at [1406, 561] on button "Main content area" at bounding box center [1417, 556] width 26 height 22
click at [1413, 604] on icon "Main content area" at bounding box center [1416, 603] width 7 height 4
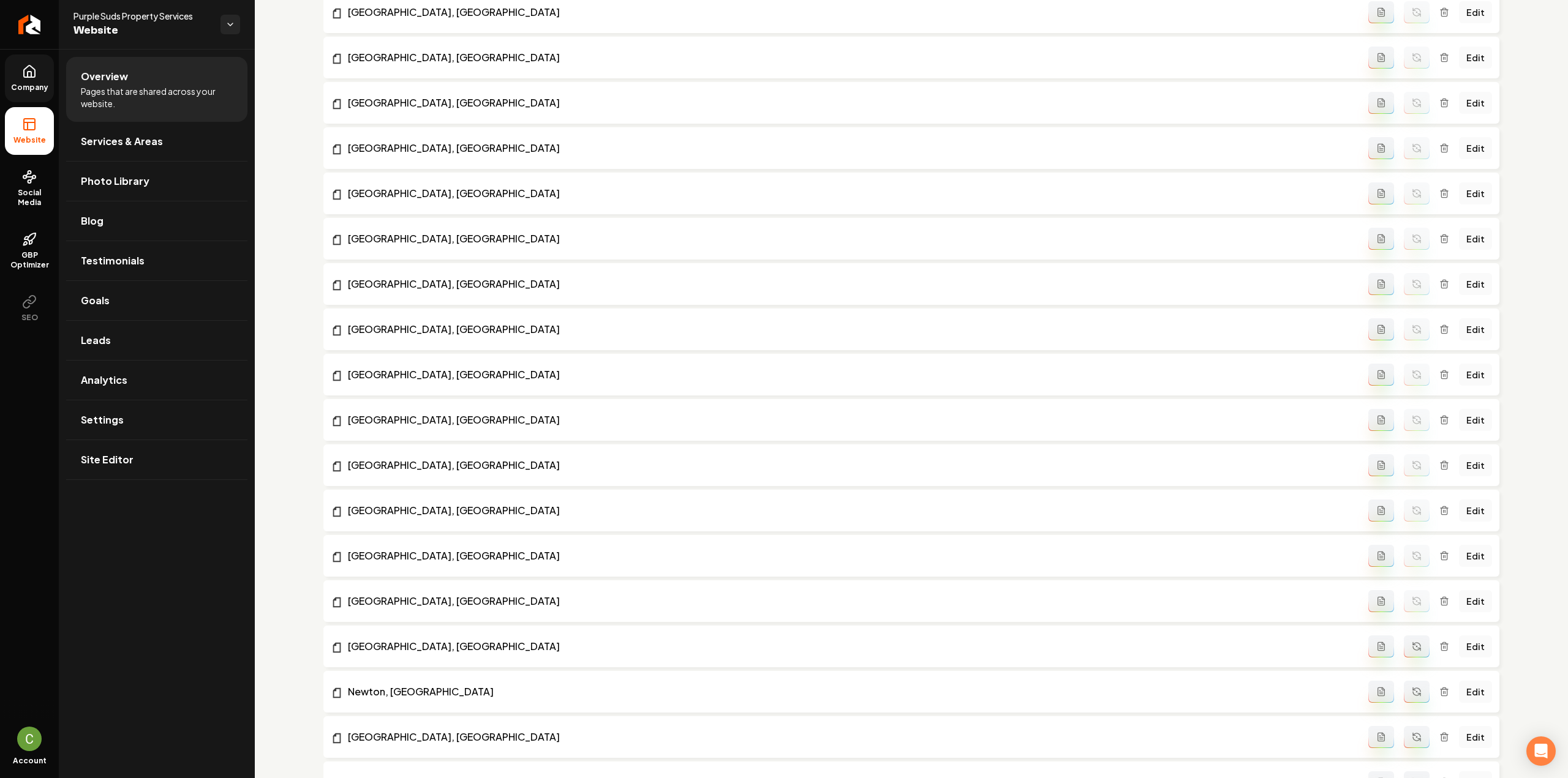
click at [1407, 652] on button "Main content area" at bounding box center [1417, 646] width 26 height 22
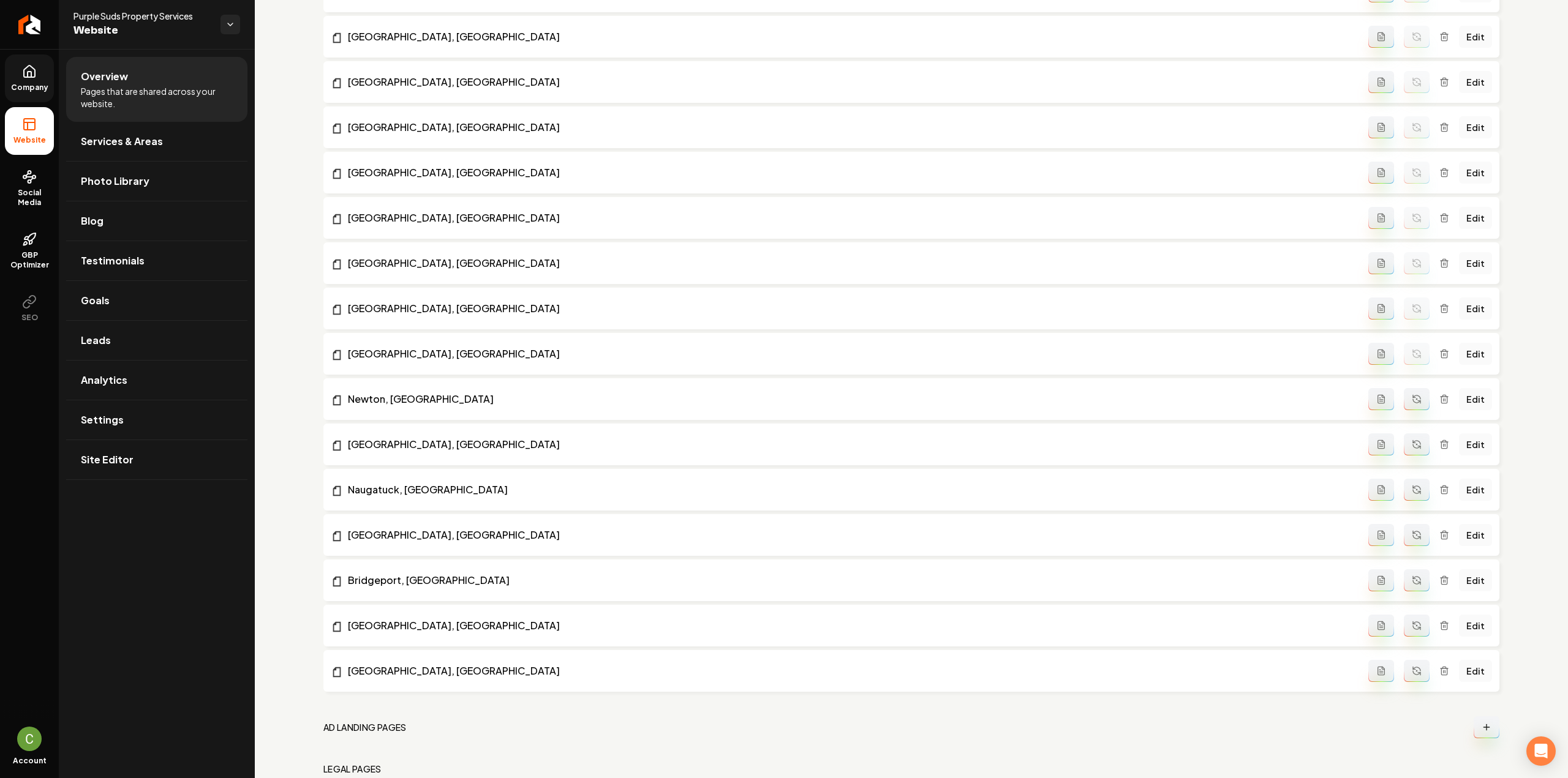
scroll to position [1401, 0]
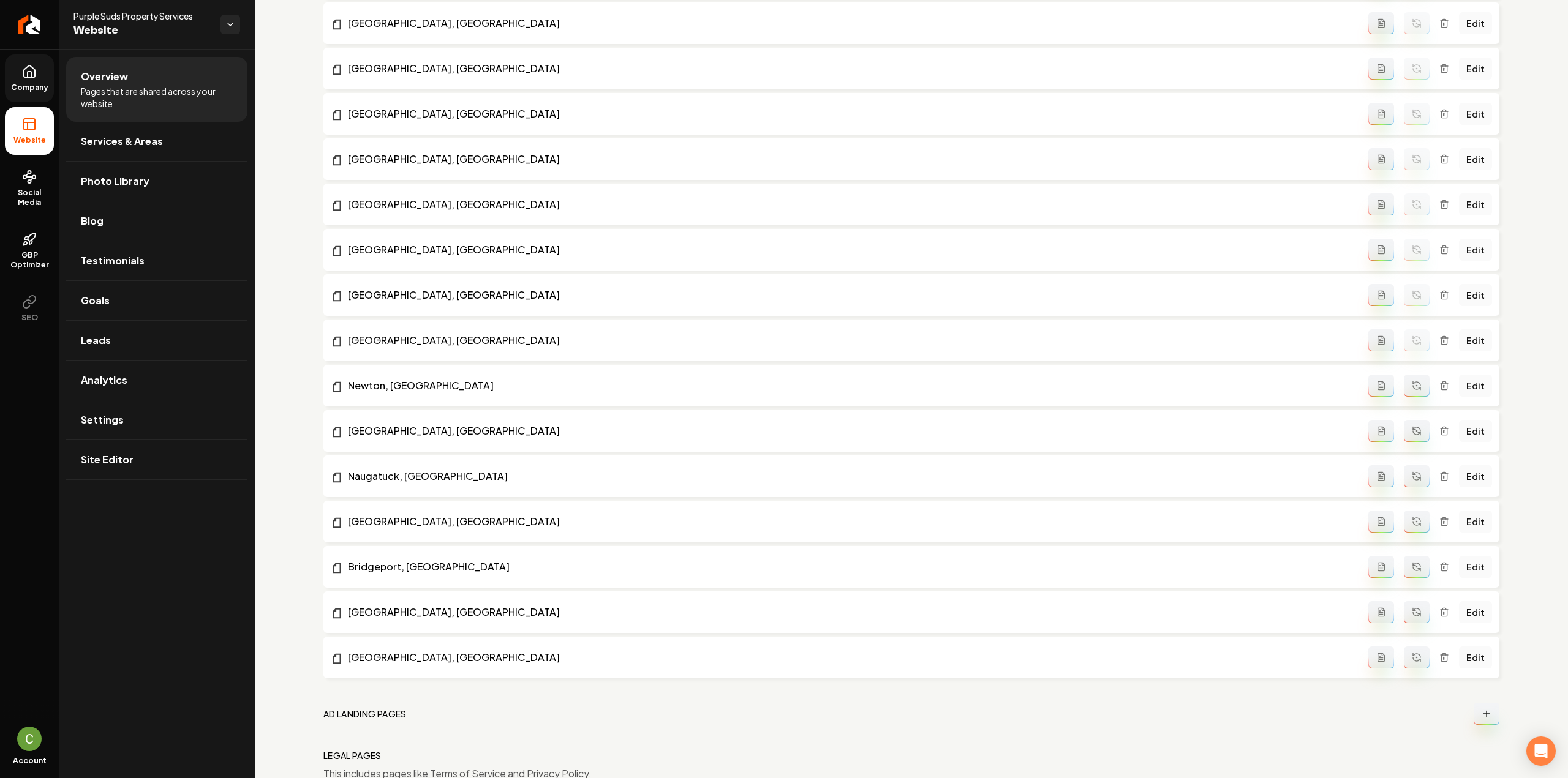
click at [1412, 387] on icon "Main content area" at bounding box center [1416, 386] width 10 height 10
click at [1418, 433] on icon "Main content area" at bounding box center [1419, 434] width 2 height 2
click at [1412, 475] on icon "Main content area" at bounding box center [1416, 476] width 10 height 10
click at [1413, 519] on icon "Main content area" at bounding box center [1414, 518] width 2 height 2
click at [1411, 574] on button "Main content area" at bounding box center [1417, 567] width 26 height 22
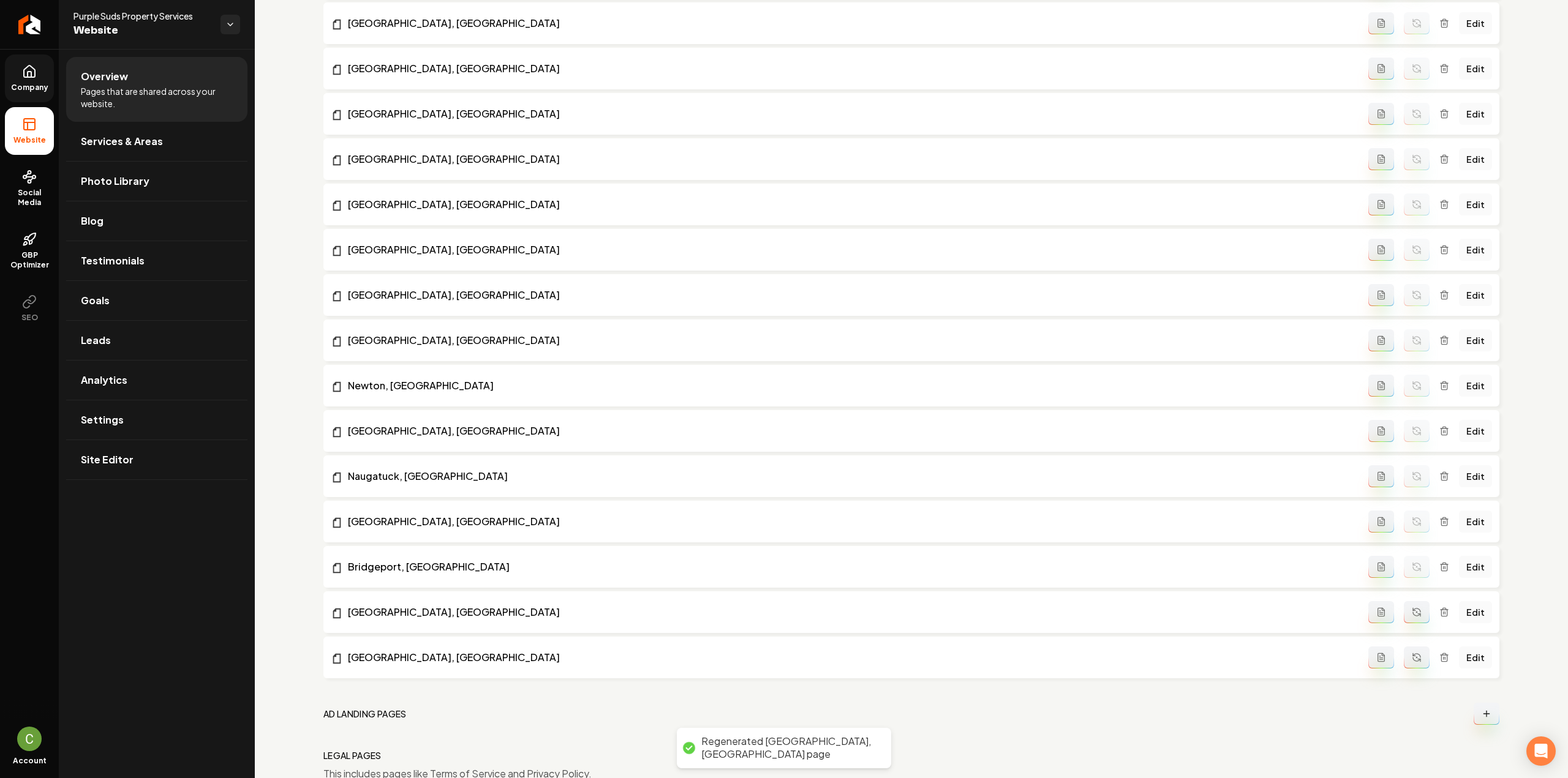
click at [1414, 614] on button "Main content area" at bounding box center [1417, 612] width 26 height 22
click at [1413, 655] on icon "Main content area" at bounding box center [1416, 656] width 7 height 4
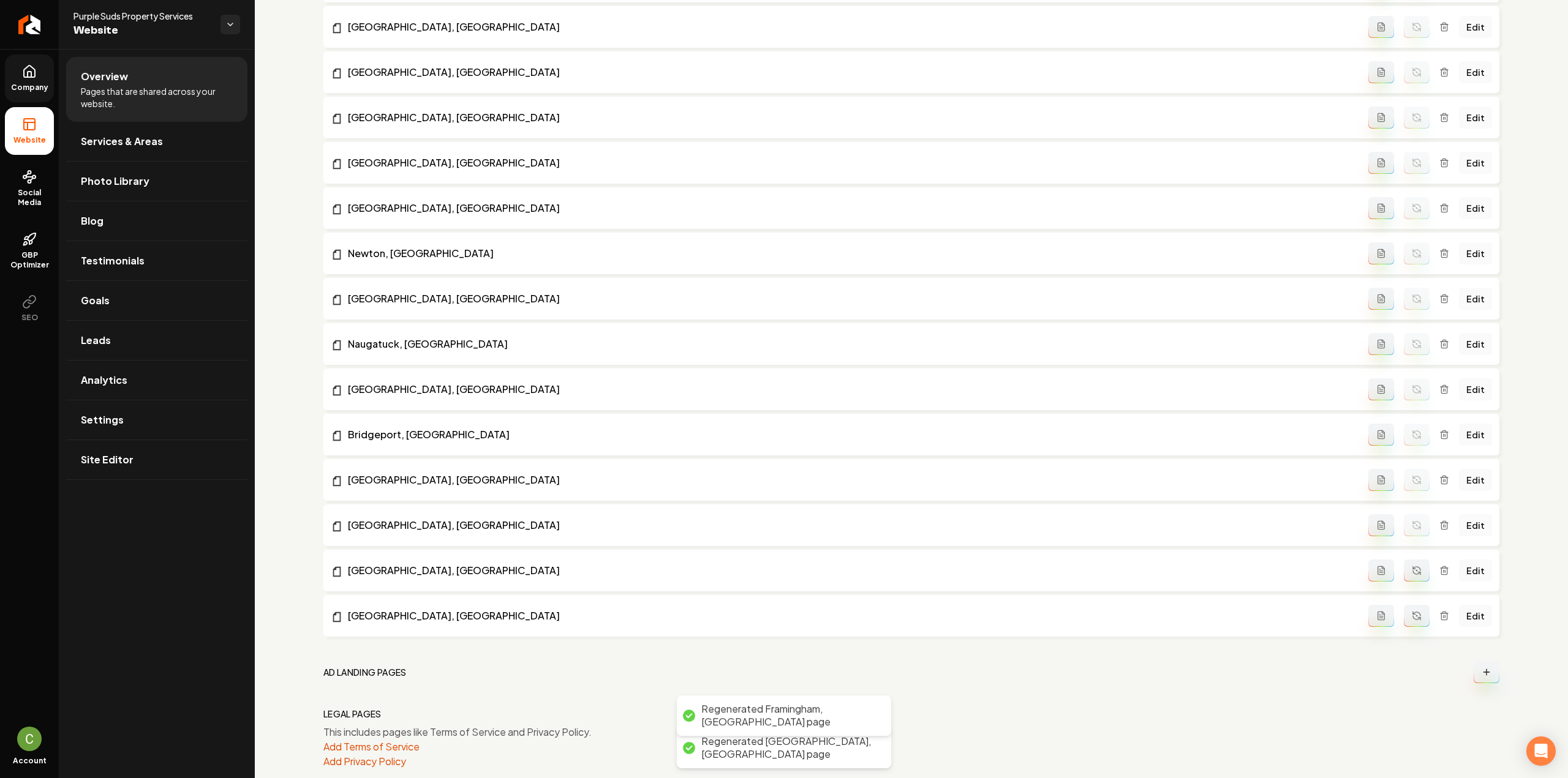
scroll to position [1462, 0]
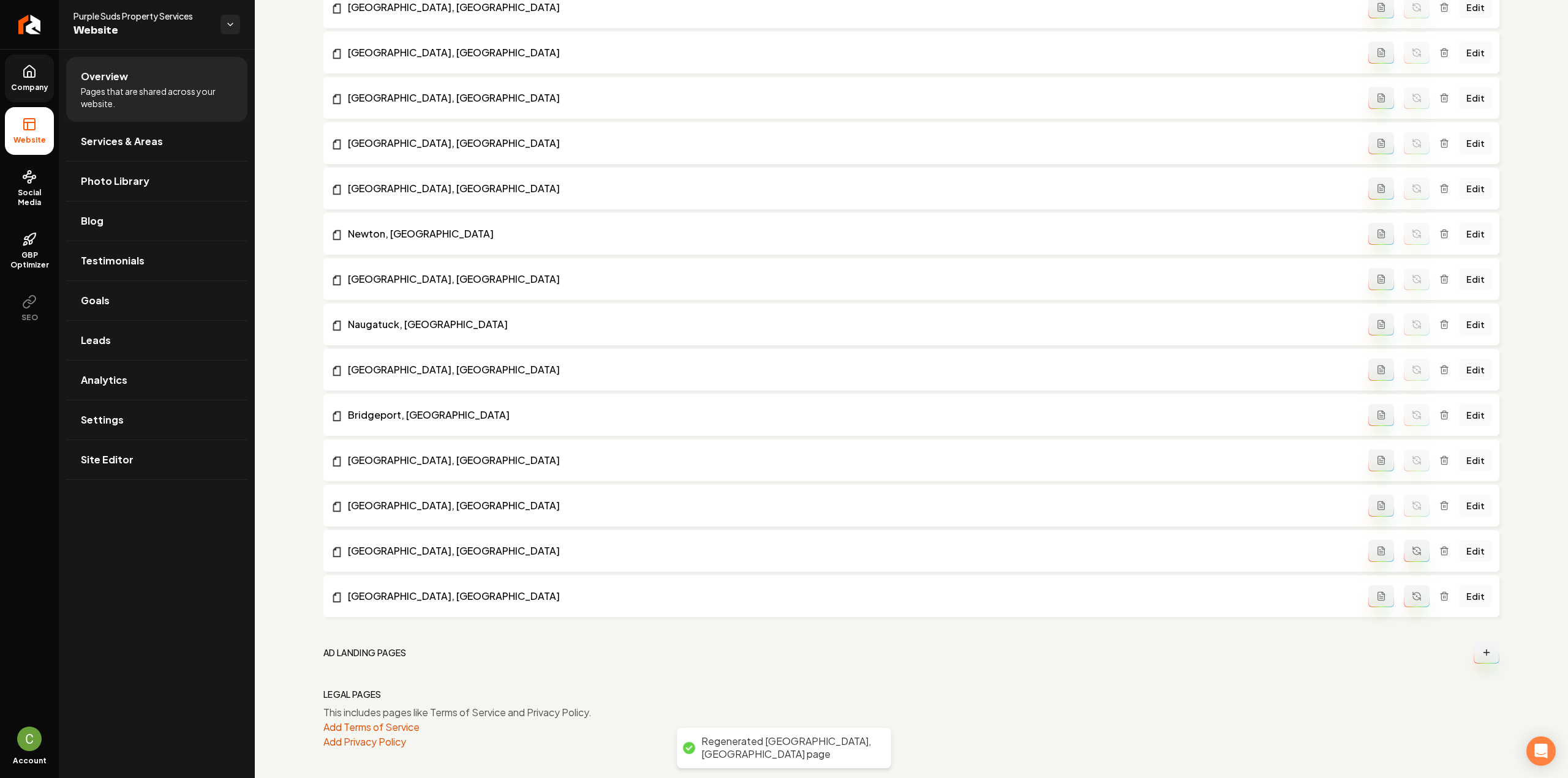
click at [1412, 593] on icon "Main content area" at bounding box center [1416, 596] width 10 height 10
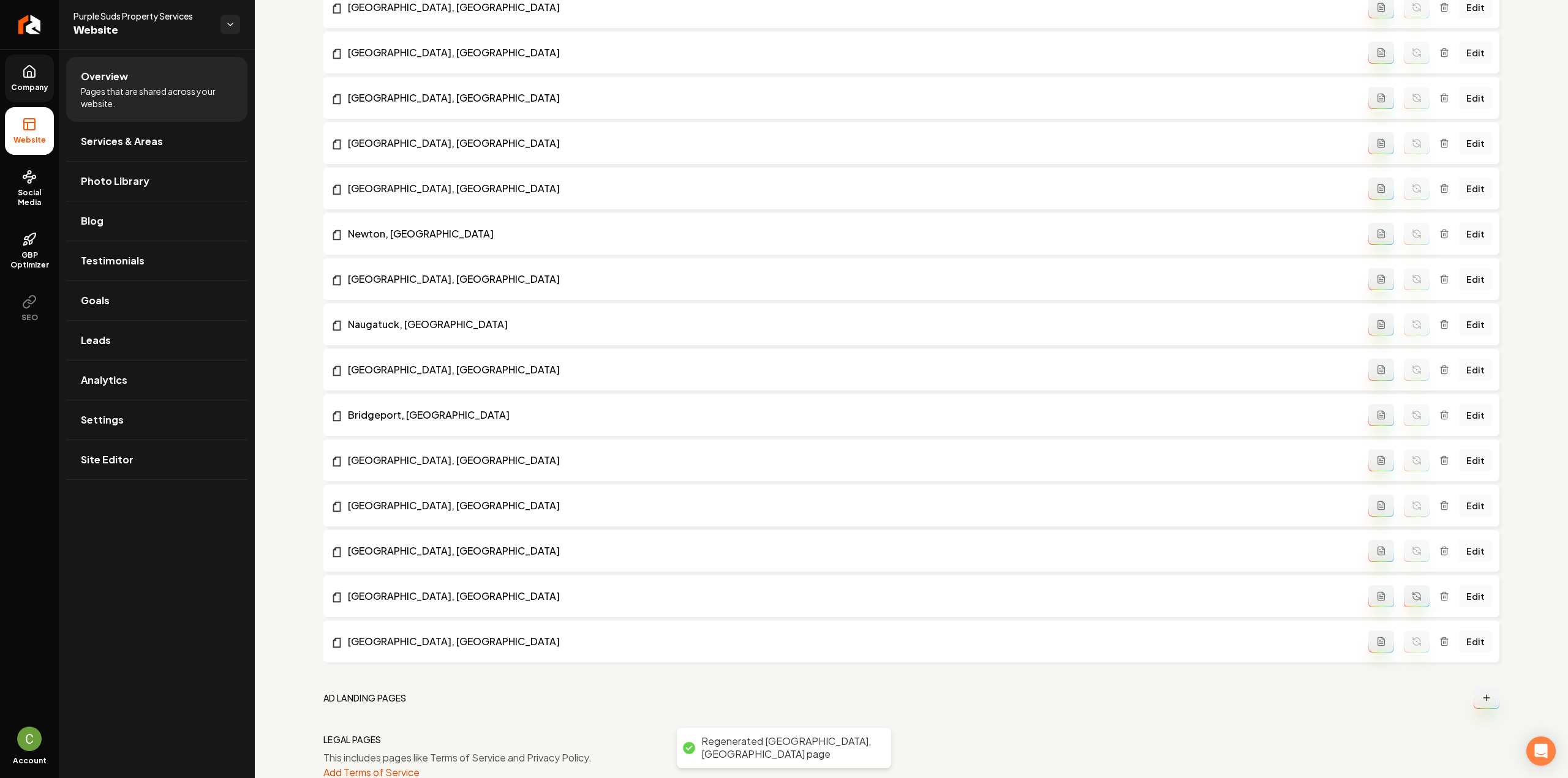
click at [1412, 601] on icon "Main content area" at bounding box center [1416, 596] width 10 height 10
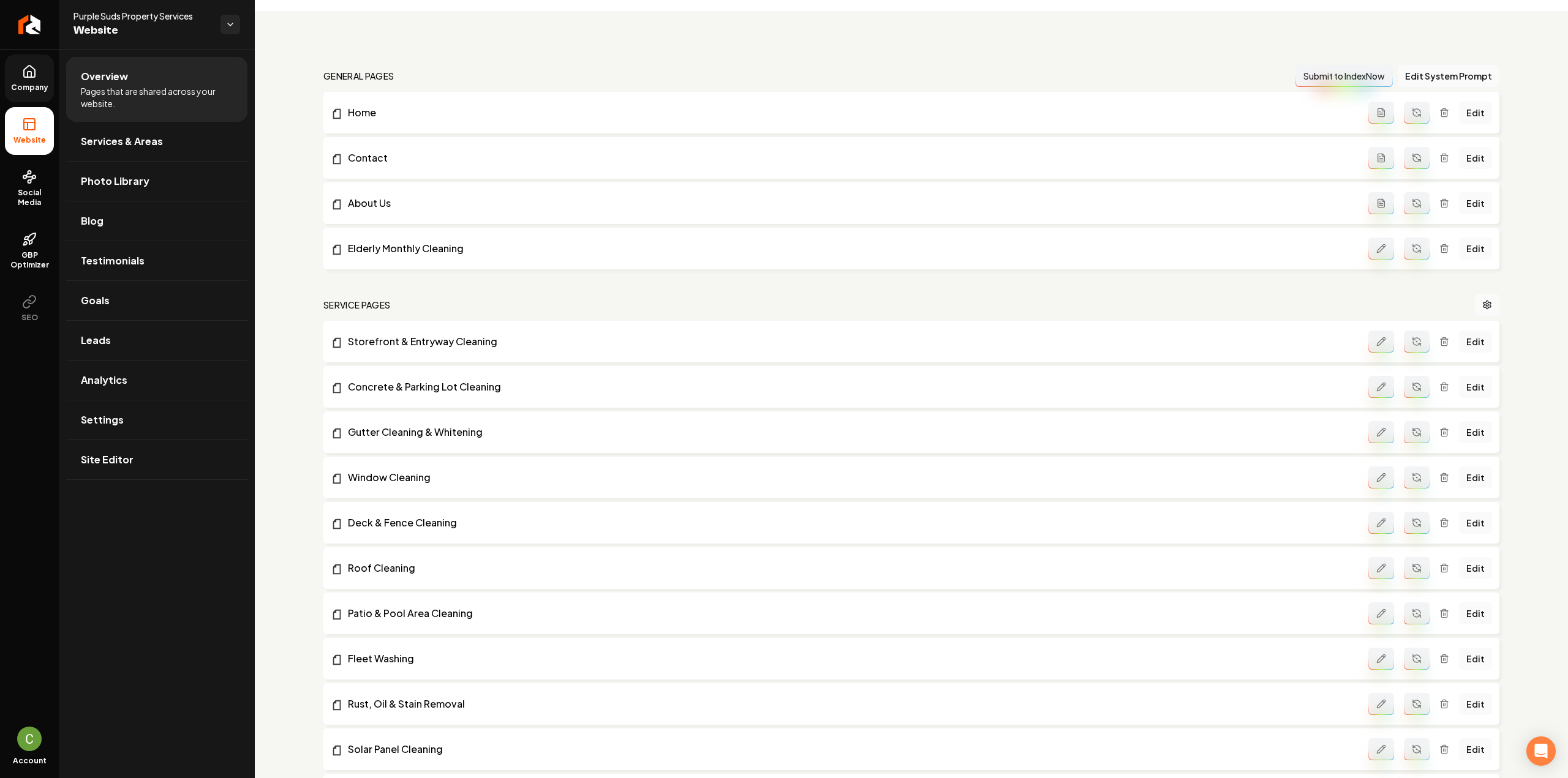
scroll to position [0, 0]
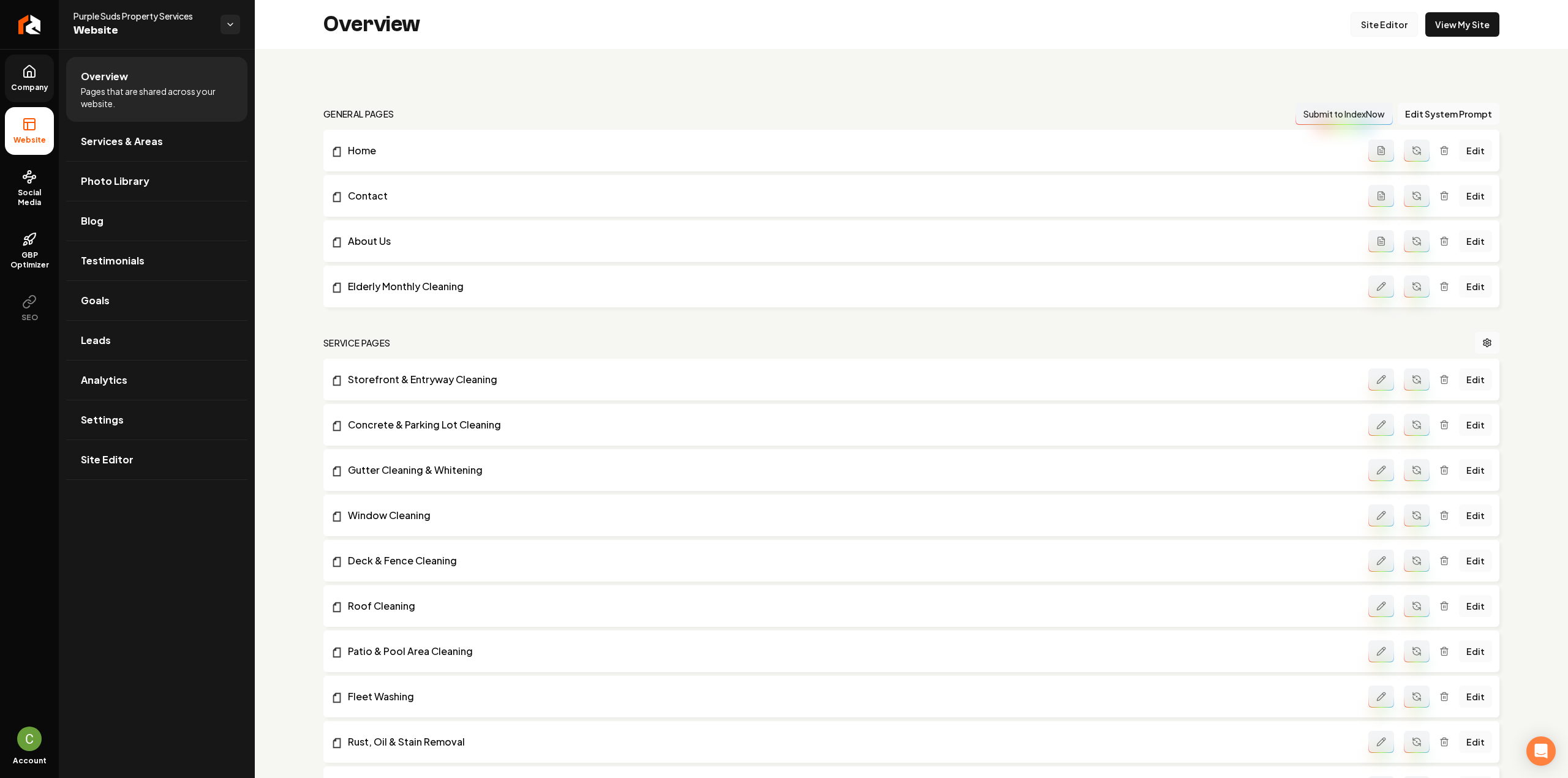
click at [1368, 28] on link "Site Editor" at bounding box center [1384, 25] width 67 height 25
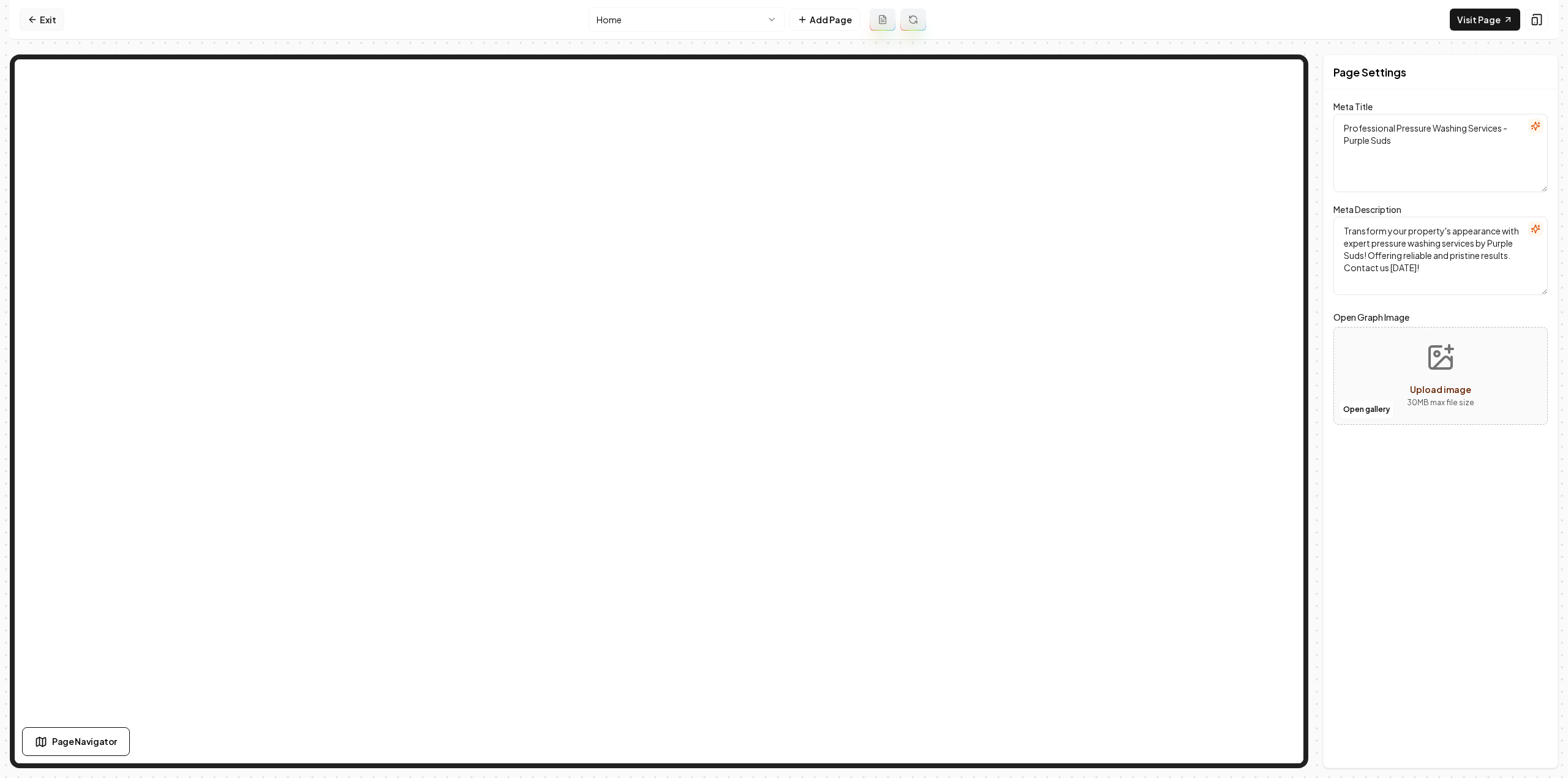
click at [42, 19] on link "Exit" at bounding box center [42, 20] width 45 height 22
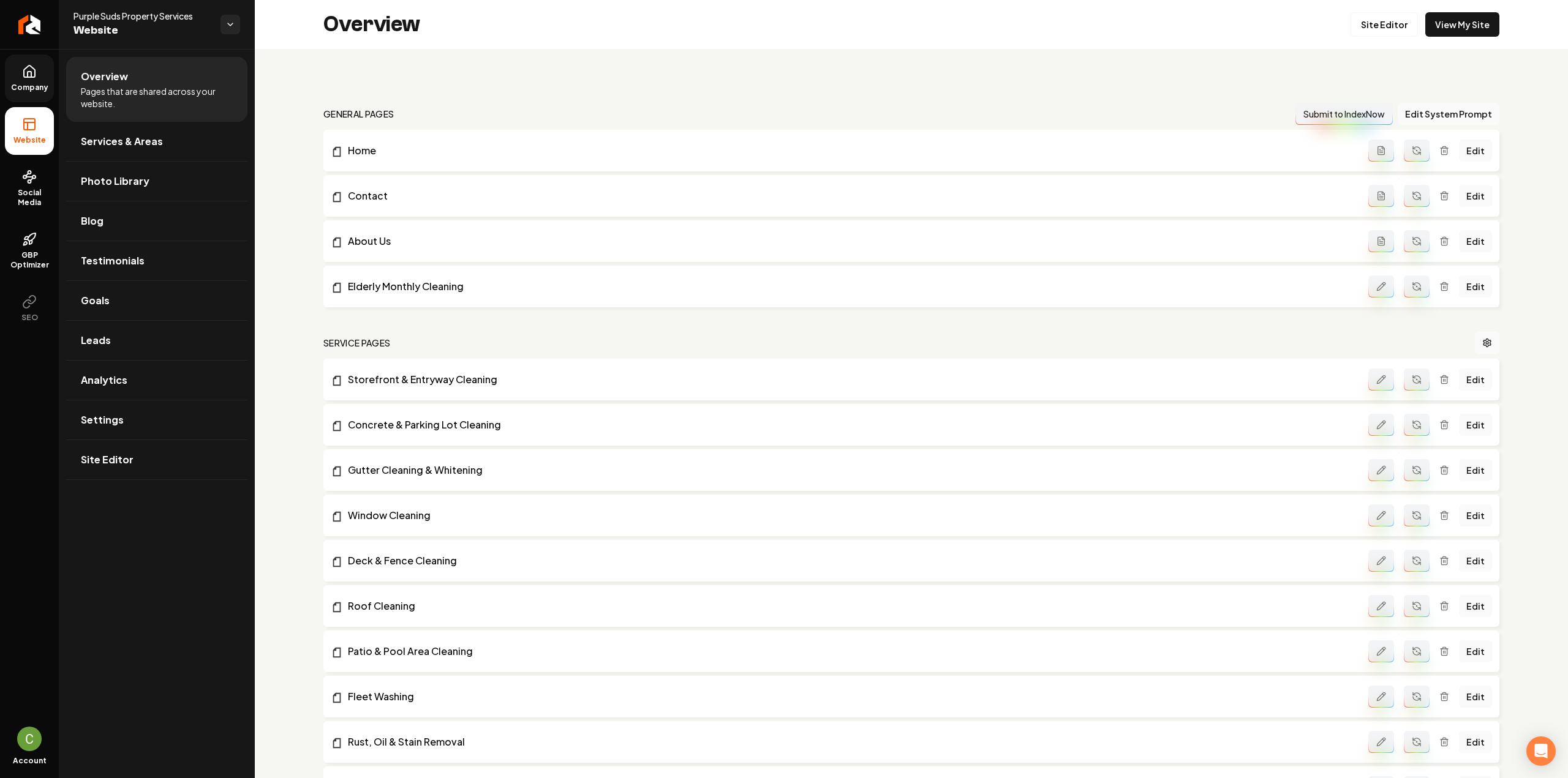
click at [47, 74] on link "Company" at bounding box center [30, 79] width 49 height 48
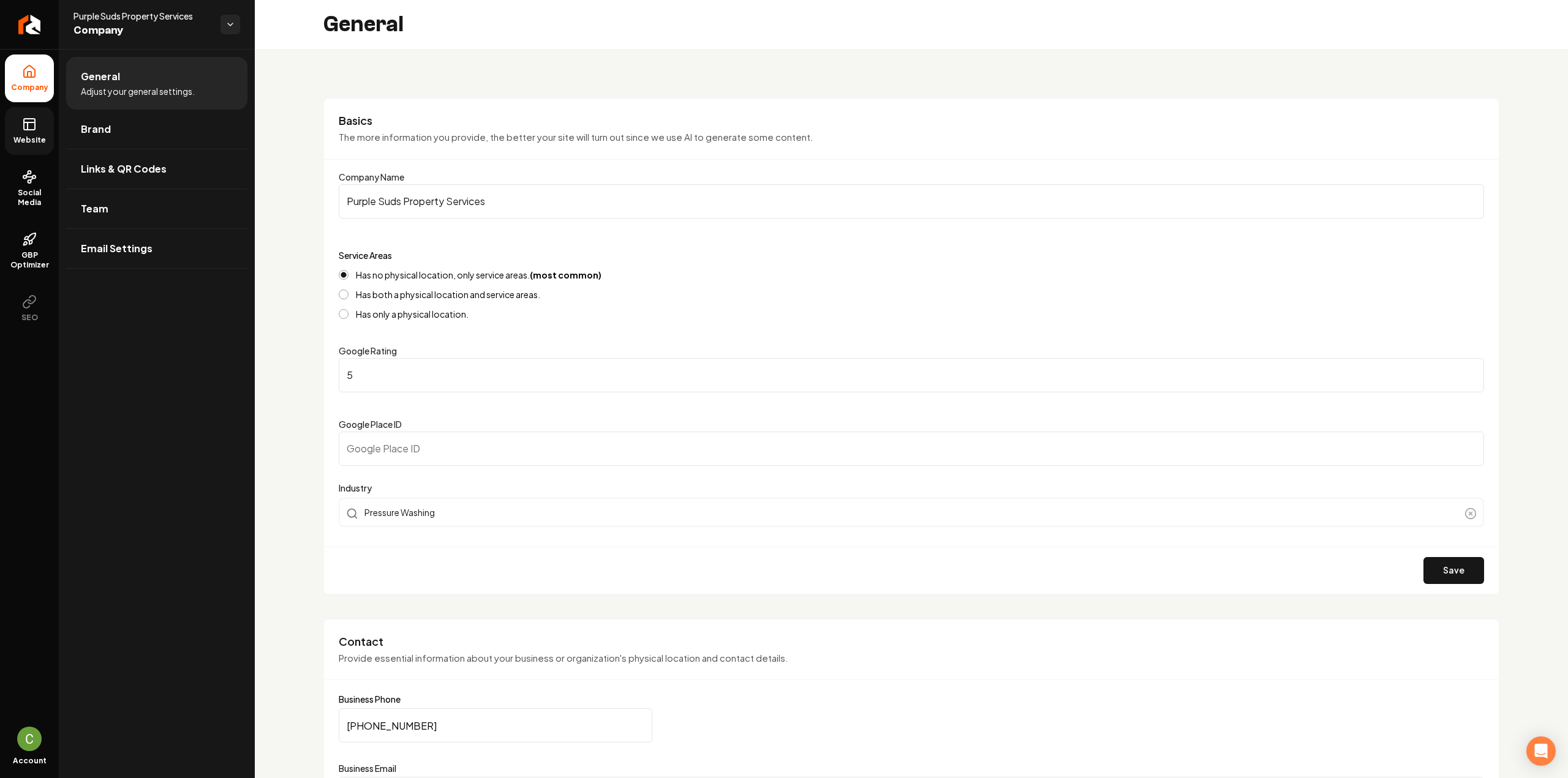
click at [42, 134] on link "Website" at bounding box center [30, 131] width 49 height 48
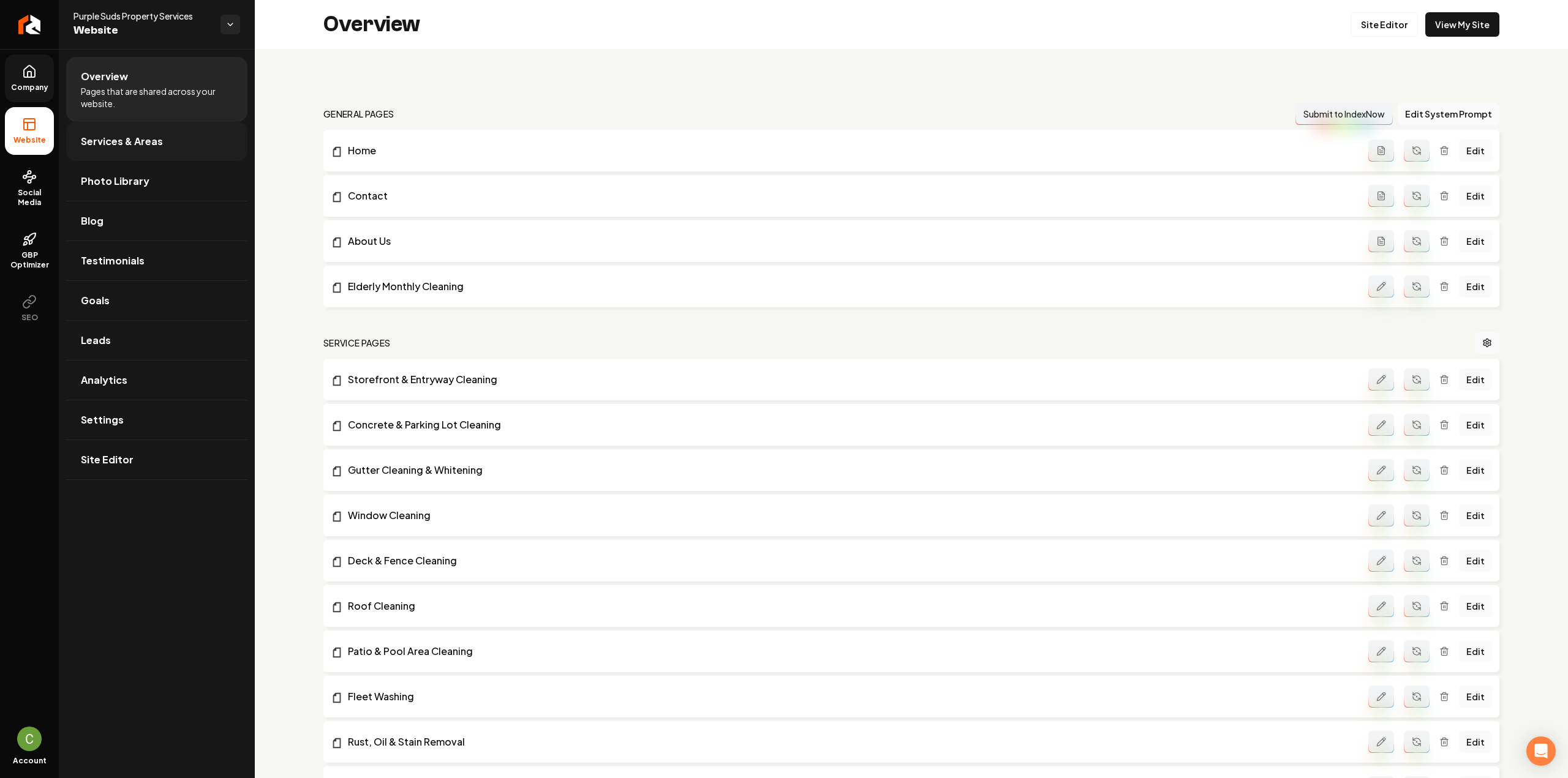
click at [115, 140] on span "Services & Areas" at bounding box center [121, 142] width 82 height 15
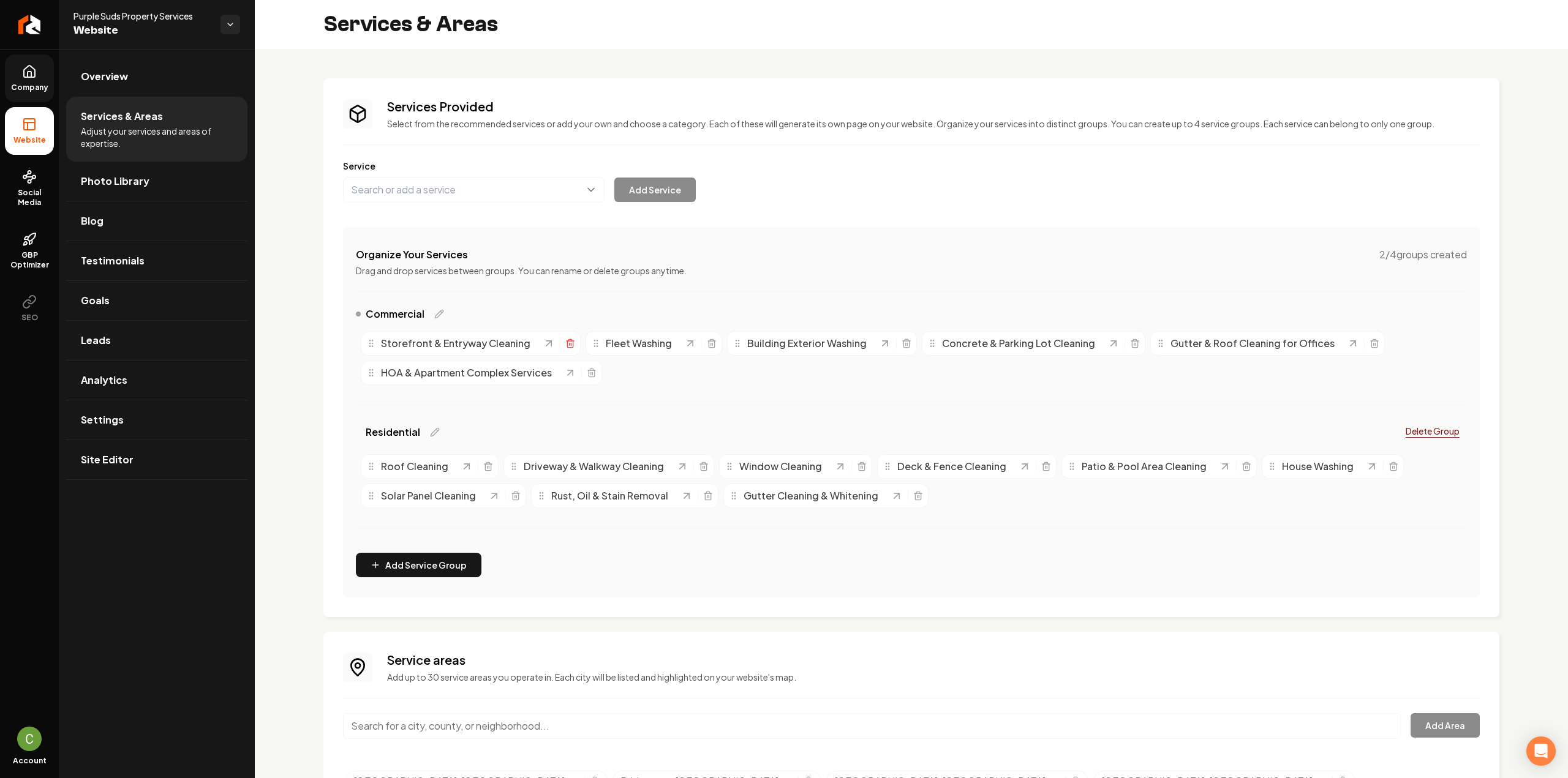
click at [565, 344] on icon "Main content area" at bounding box center [570, 343] width 10 height 10
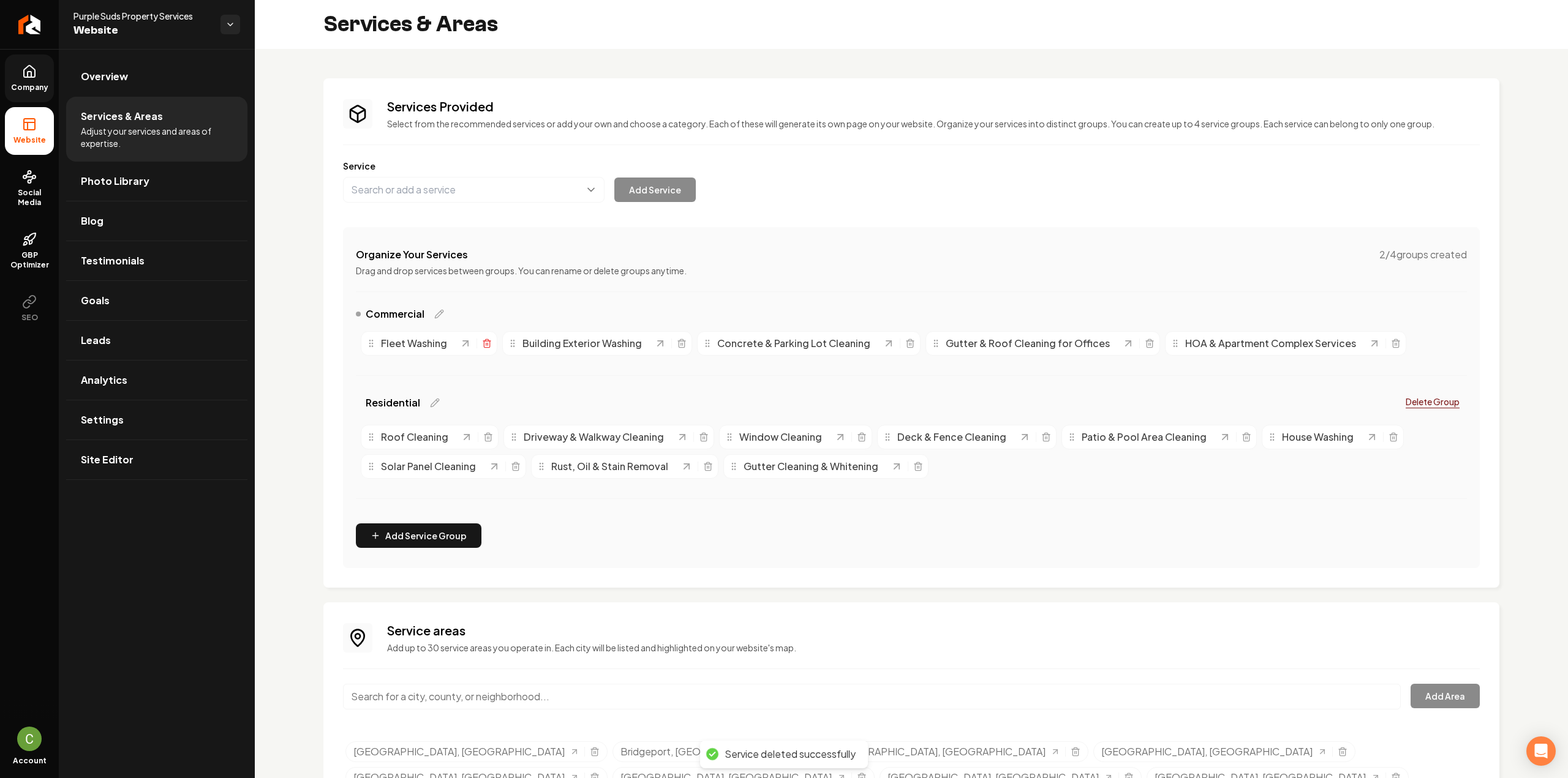
click at [487, 341] on icon "Main content area" at bounding box center [487, 343] width 10 height 10
click at [536, 343] on icon "Main content area" at bounding box center [540, 343] width 10 height 10
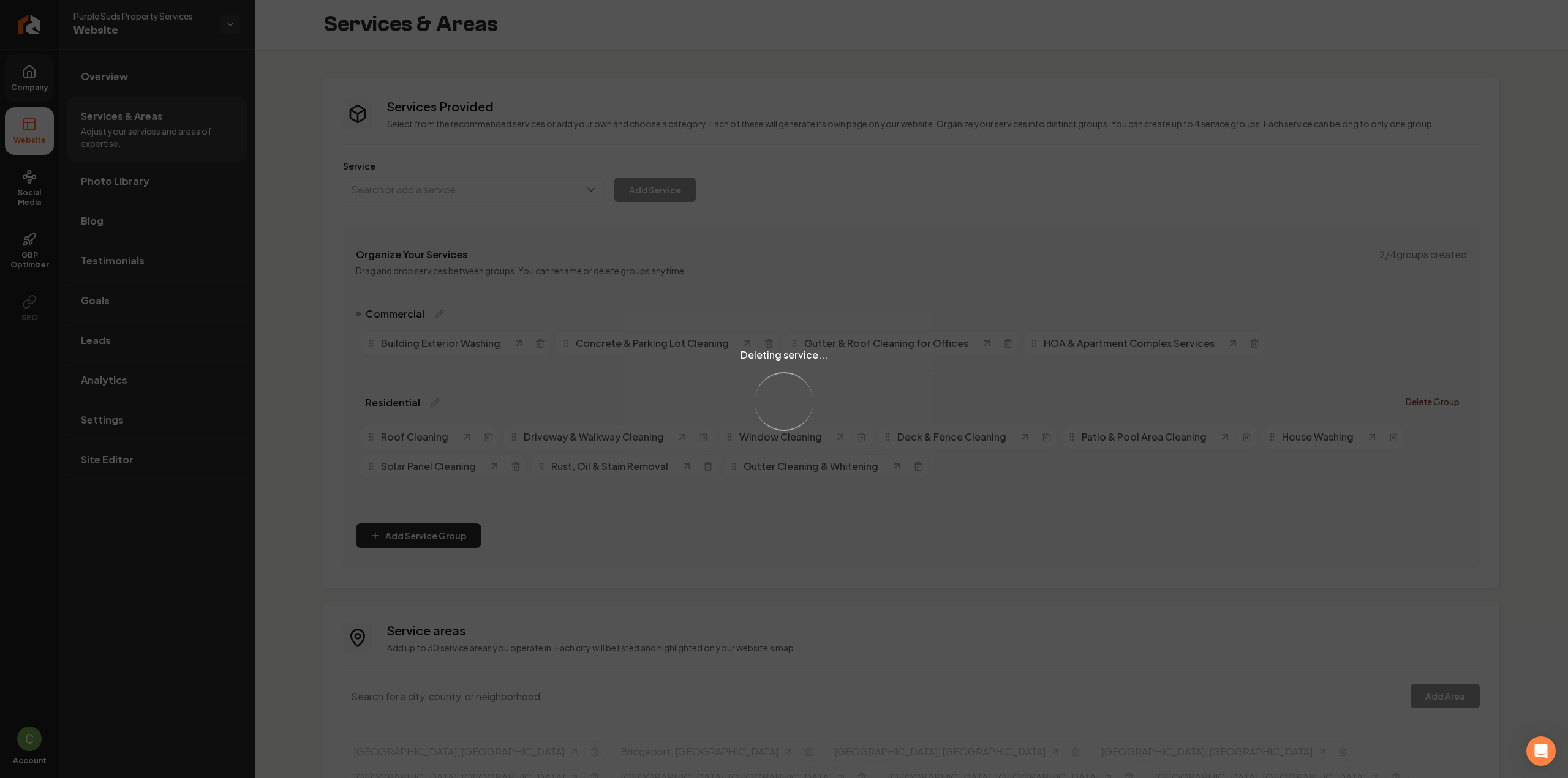
drag, startPoint x: 536, startPoint y: 343, endPoint x: 532, endPoint y: 310, distance: 33.2
click at [532, 310] on div "Deleting service... Loading..." at bounding box center [784, 389] width 1568 height 778
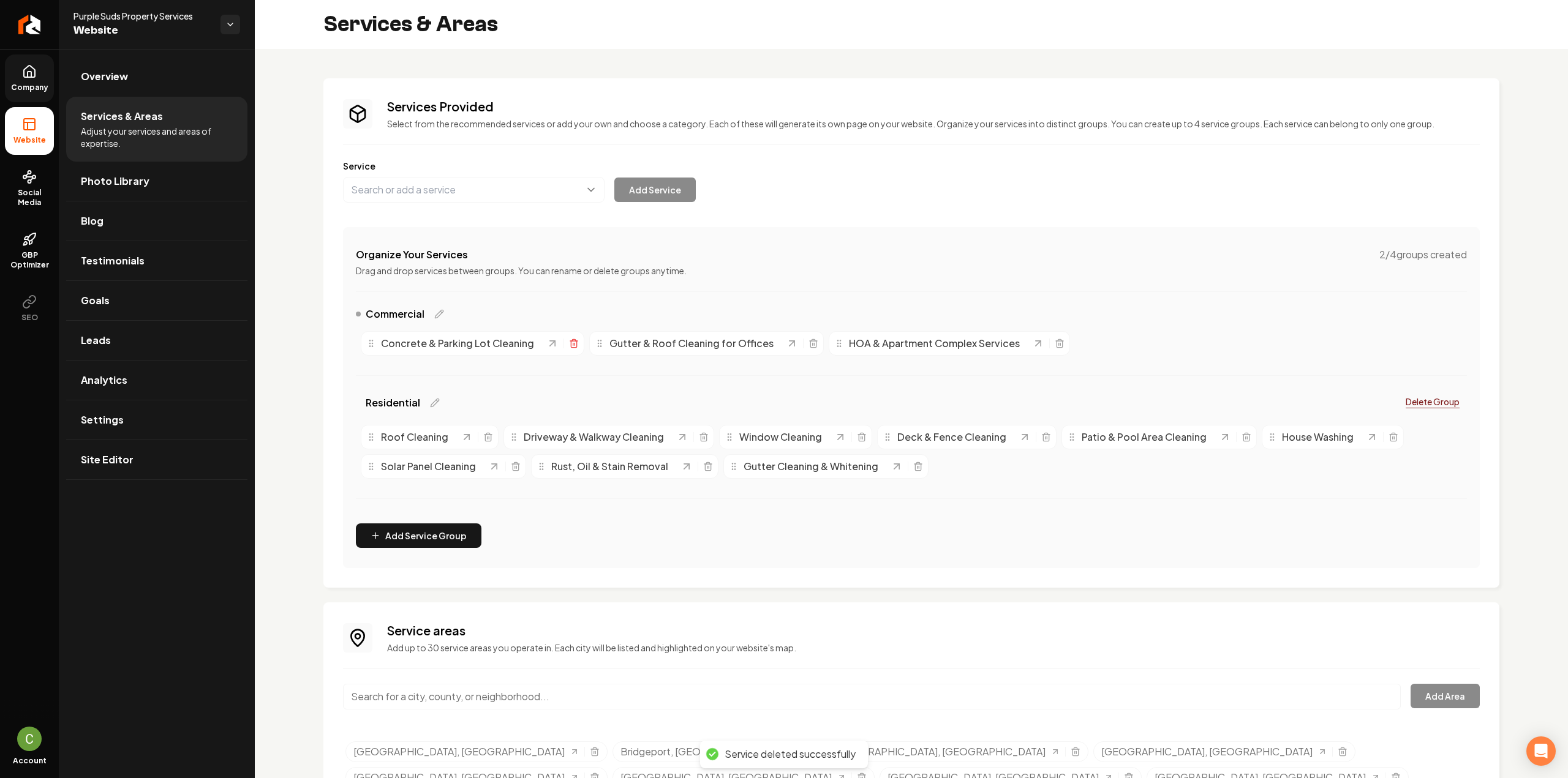
click at [571, 341] on icon "Main content area" at bounding box center [574, 343] width 10 height 10
click at [581, 342] on icon "Main content area" at bounding box center [585, 343] width 10 height 10
click at [488, 438] on line "Main content area" at bounding box center [488, 438] width 0 height 2
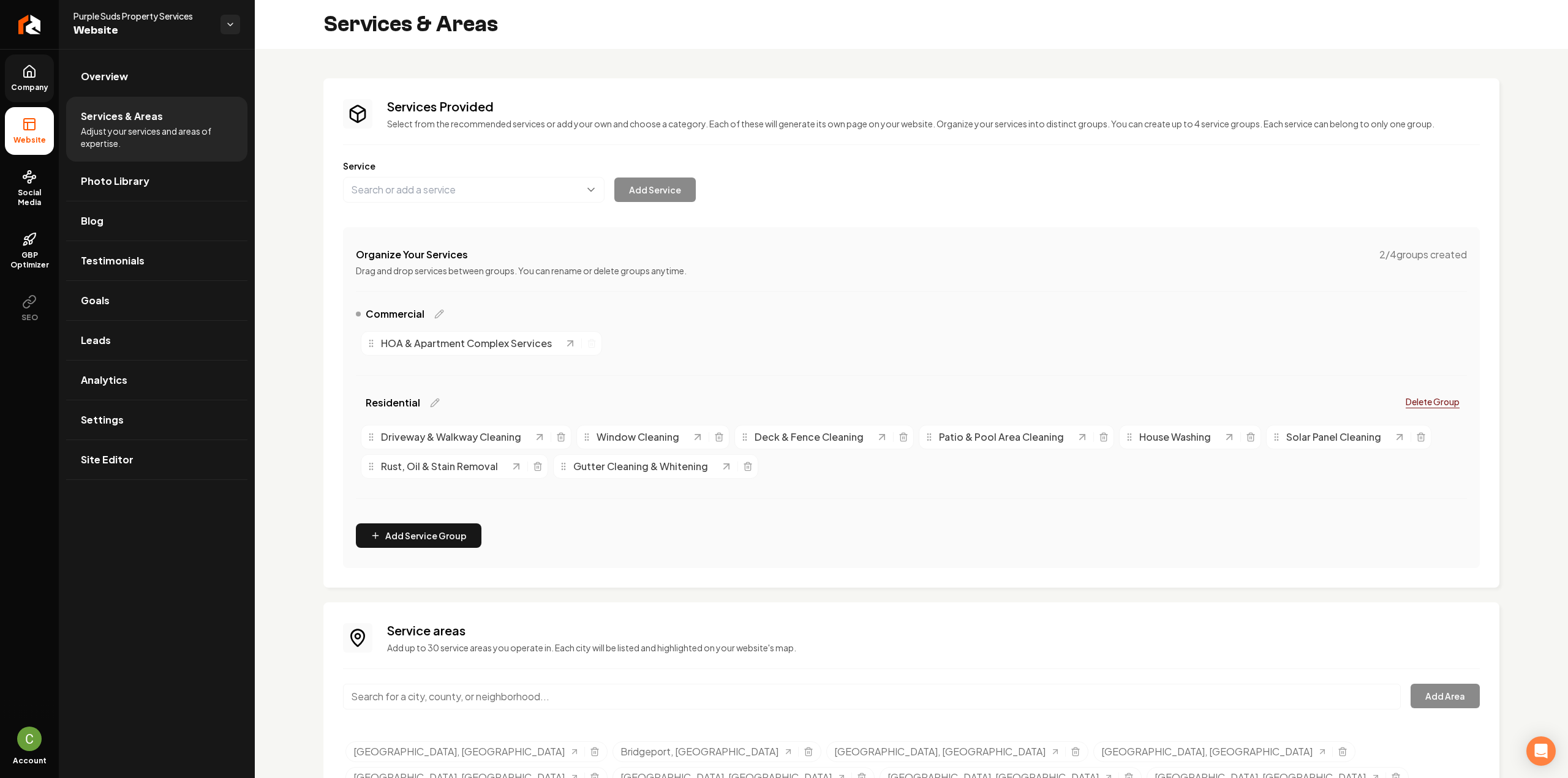
click at [569, 436] on div "Driveway & Walkway Cleaning" at bounding box center [466, 437] width 211 height 25
click at [1436, 401] on p "Delete Group" at bounding box center [1433, 401] width 54 height 12
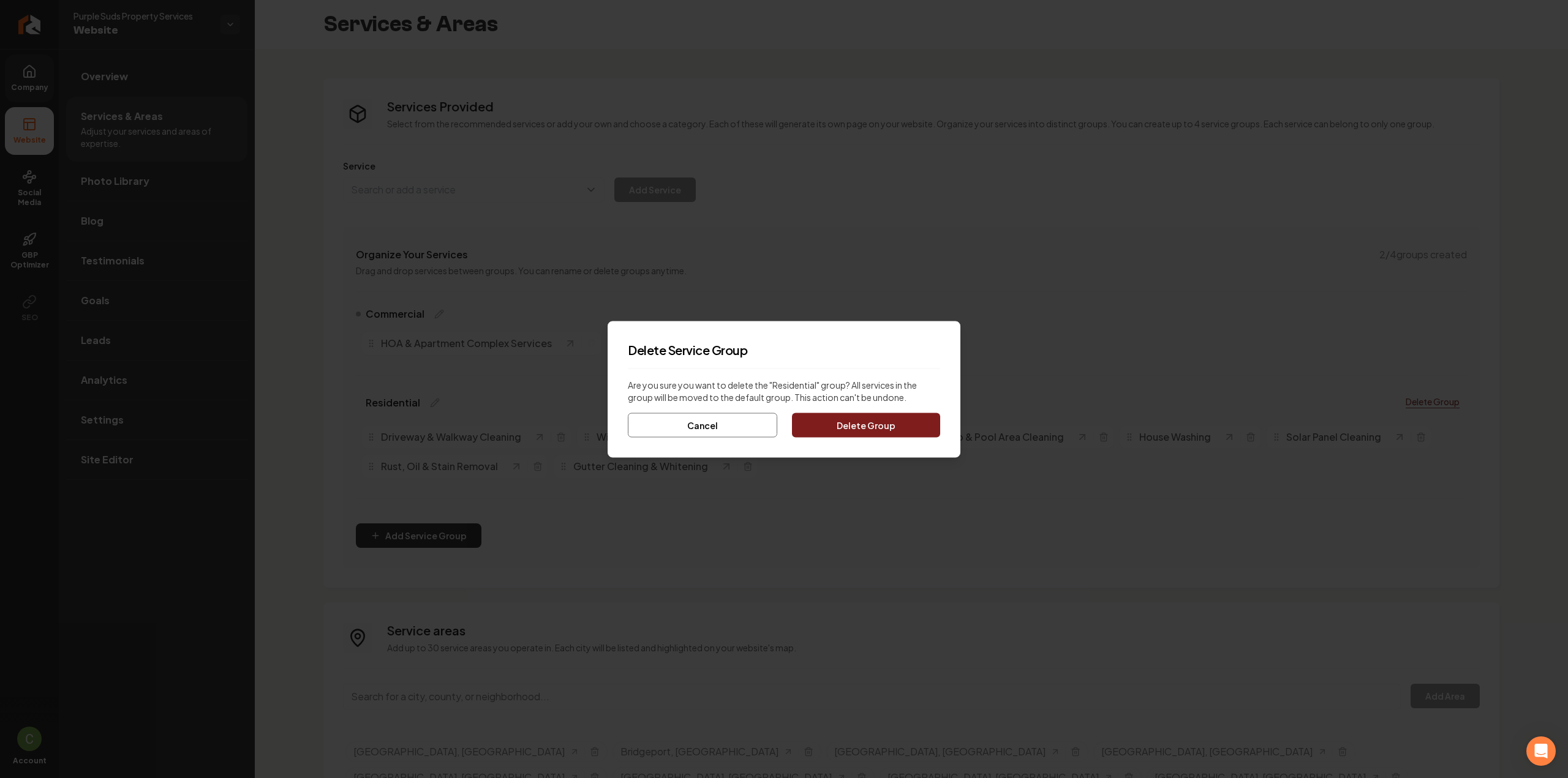
click button "Cancel" at bounding box center [702, 425] width 150 height 25
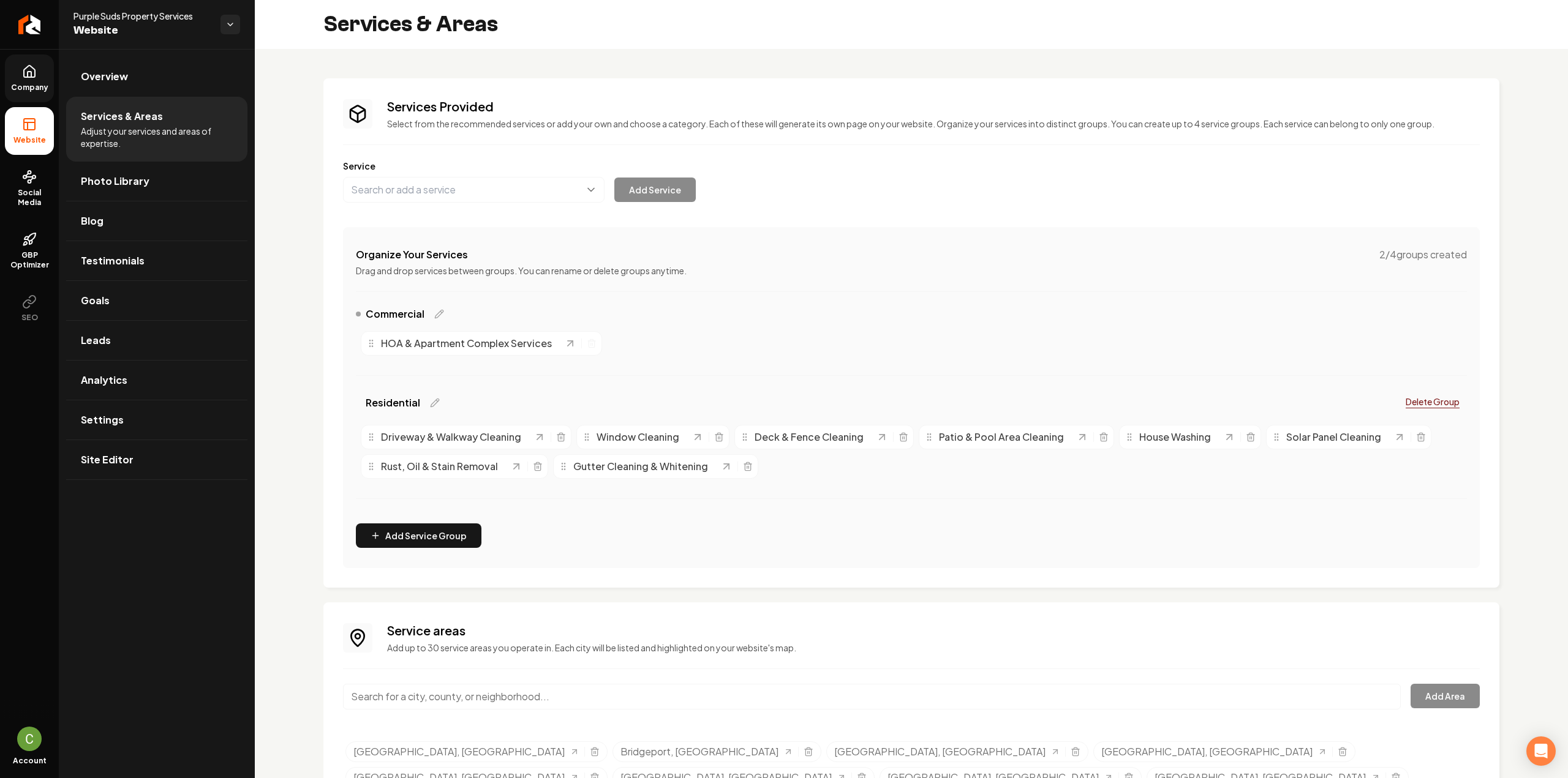
click at [1428, 398] on p "Delete Group" at bounding box center [1433, 401] width 54 height 12
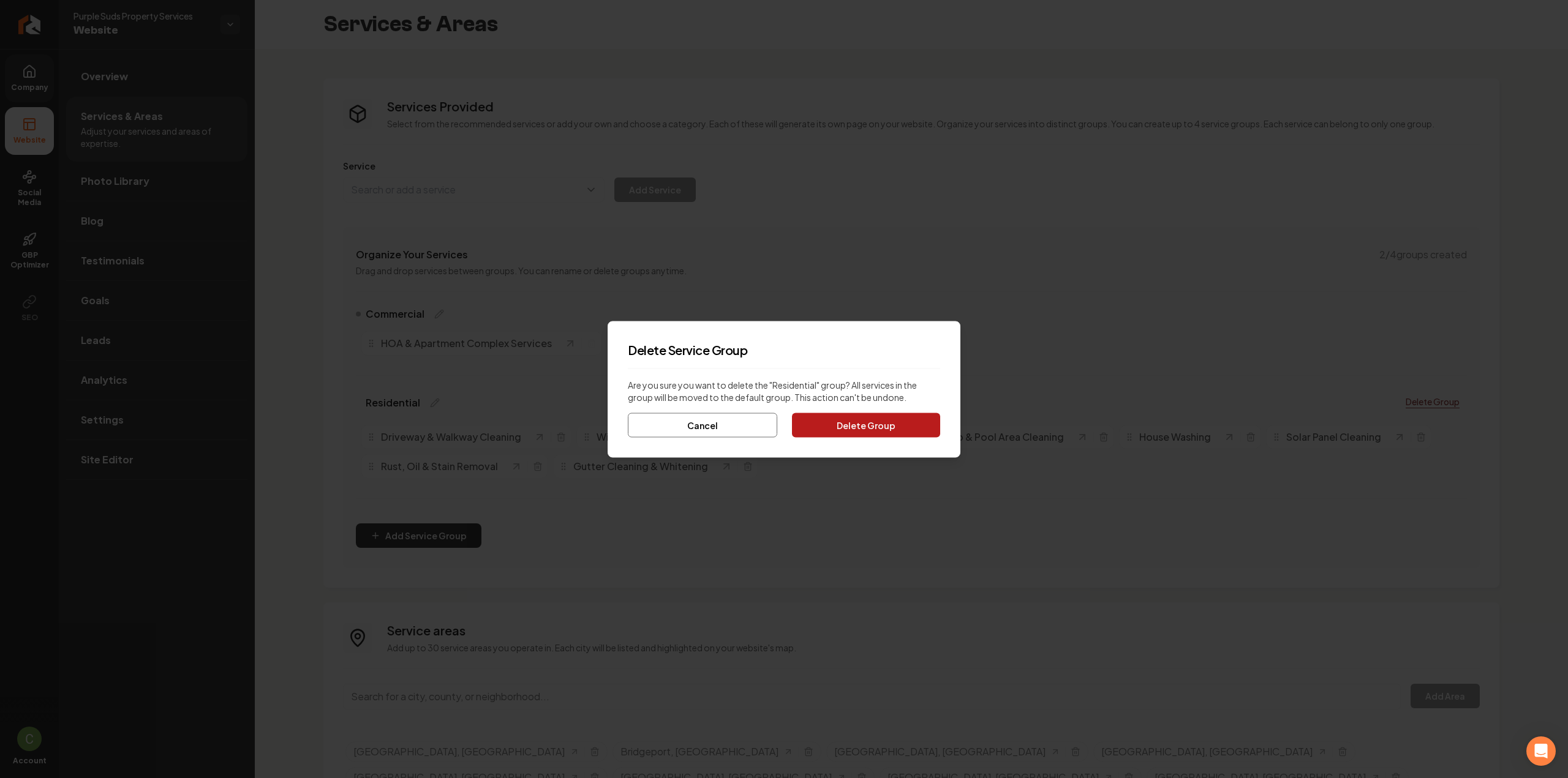
click at [905, 419] on button "Delete Group" at bounding box center [866, 425] width 148 height 25
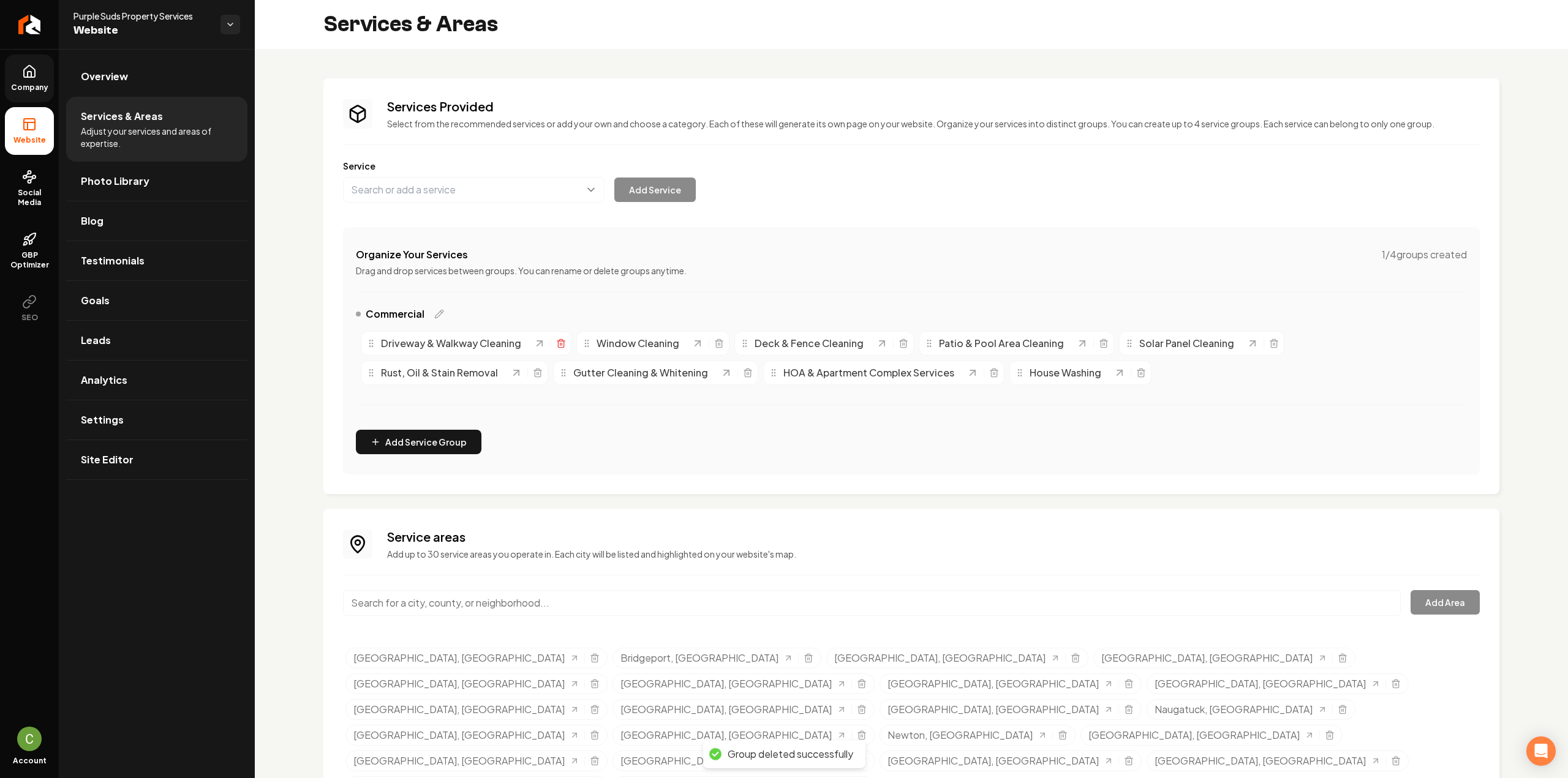
click at [558, 341] on icon "Main content area" at bounding box center [561, 343] width 10 height 10
click at [506, 347] on icon "Main content area" at bounding box center [504, 343] width 10 height 10
click at [503, 346] on icon "Main content area" at bounding box center [509, 343] width 12 height 12
click at [530, 342] on icon "Main content area" at bounding box center [530, 343] width 10 height 10
click at [544, 341] on icon "Main content area" at bounding box center [546, 343] width 10 height 10
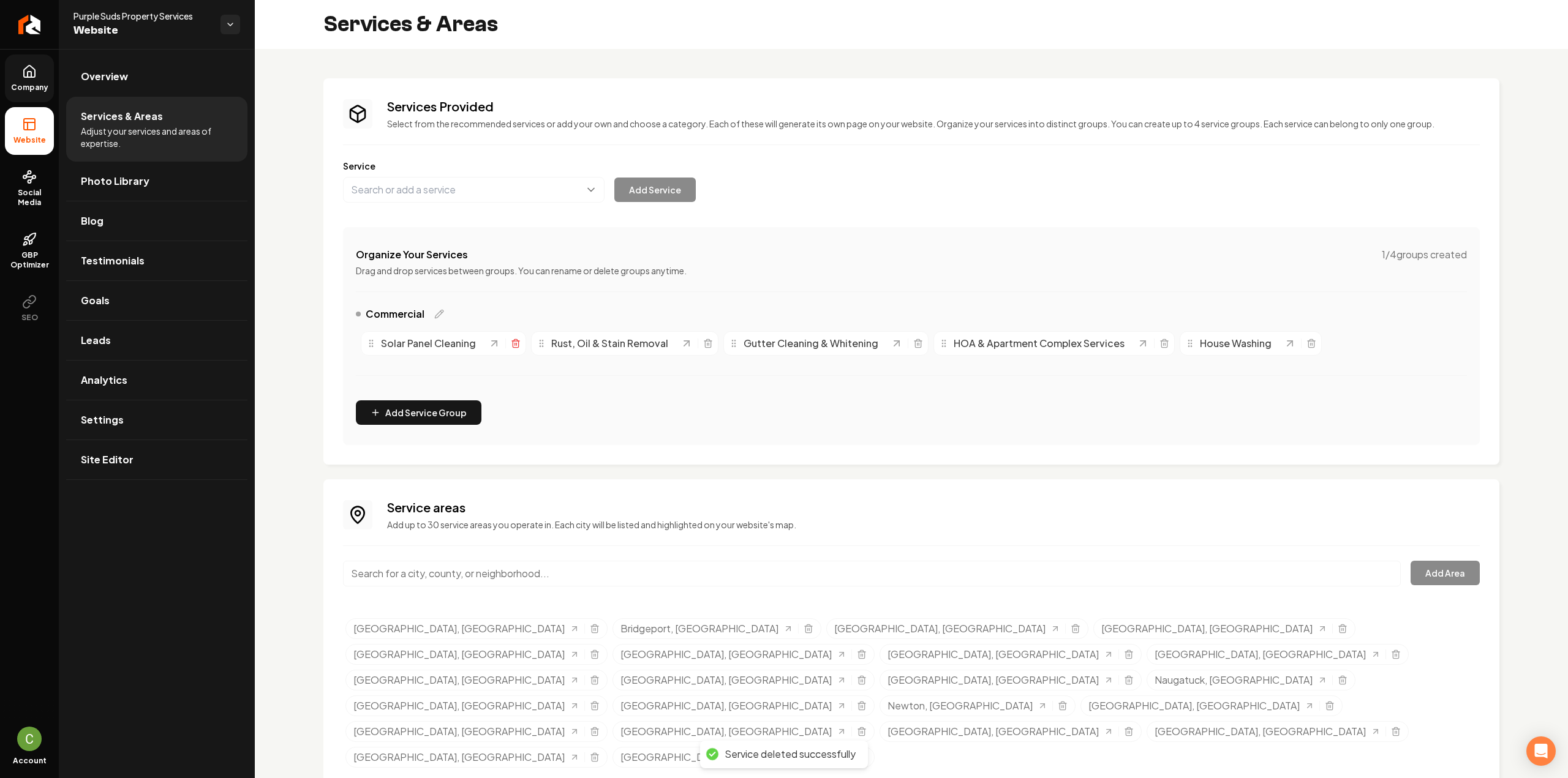
click at [516, 343] on line "Main content area" at bounding box center [516, 344] width 0 height 2
click at [535, 341] on icon "Main content area" at bounding box center [537, 344] width 6 height 7
click at [551, 346] on icon "Main content area" at bounding box center [556, 343] width 10 height 10
click at [593, 345] on icon "Main content area" at bounding box center [591, 344] width 6 height 7
click at [463, 181] on button "Main content area" at bounding box center [474, 190] width 262 height 26
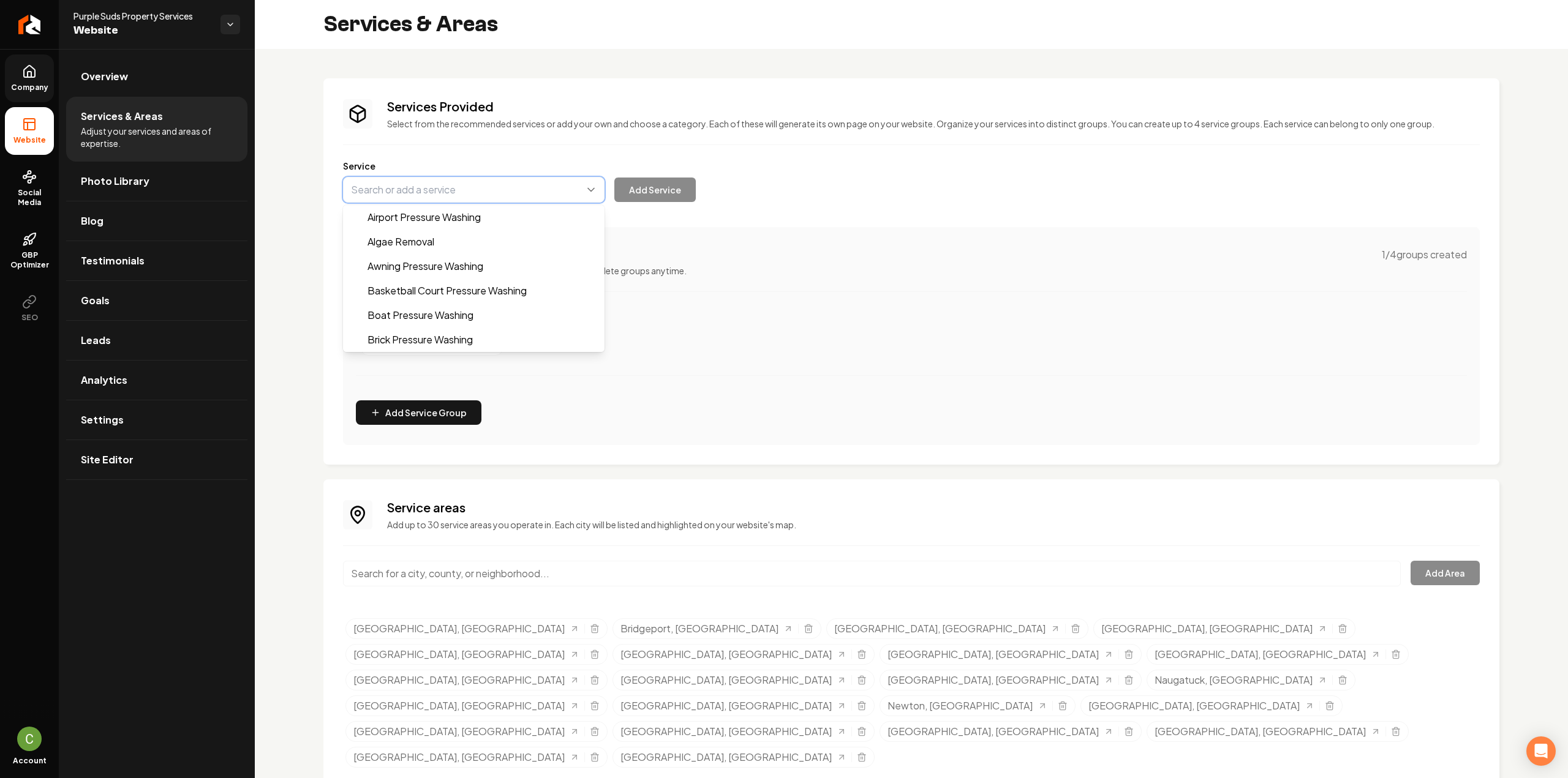
paste input "Construction & Janitorial"
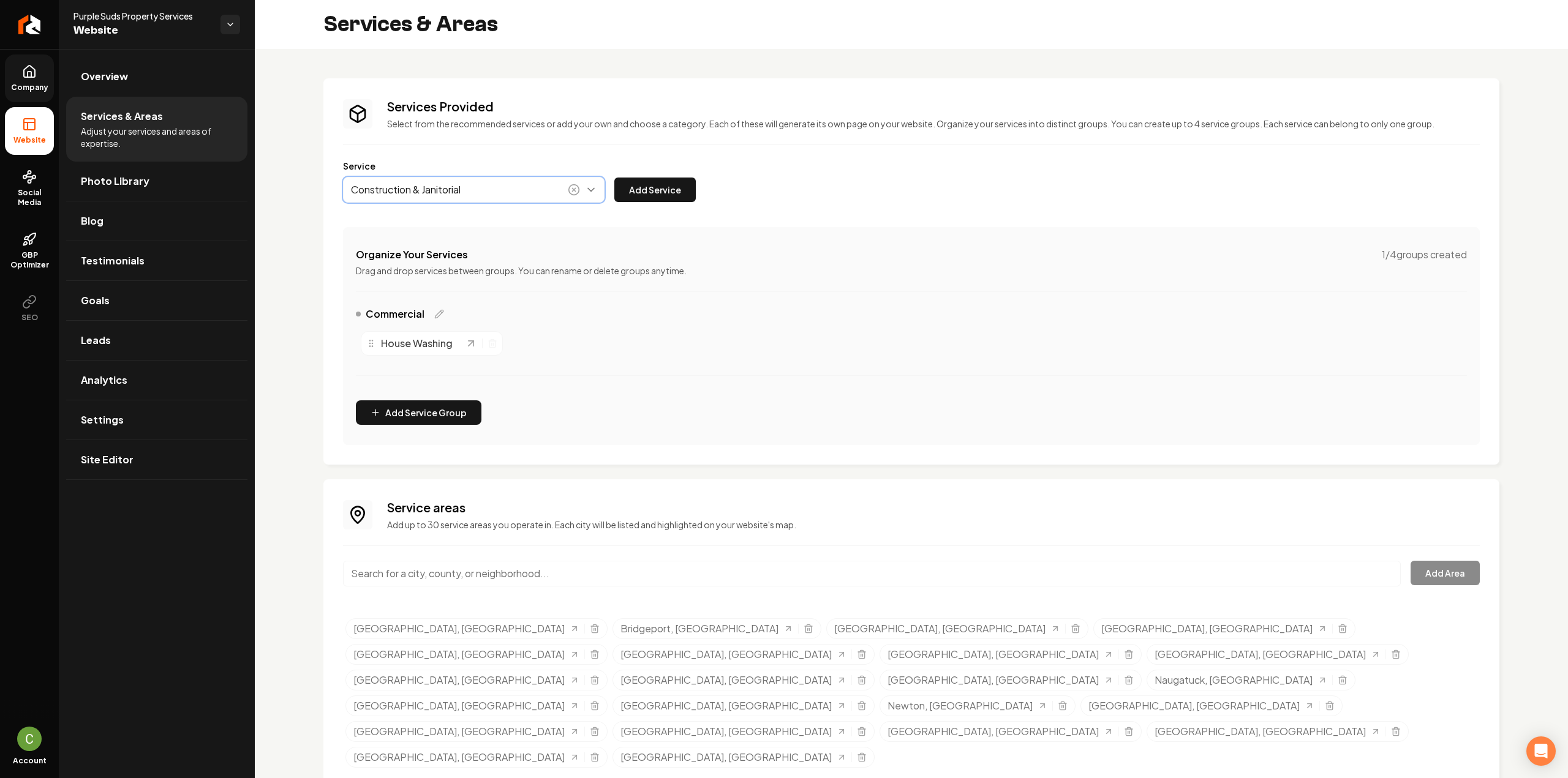
type input "Construction & Janitorial"
click at [615, 184] on div "Construction & Janitorial Add Service" at bounding box center [519, 190] width 353 height 26
click at [626, 188] on button "Add Service" at bounding box center [655, 190] width 81 height 25
click at [679, 345] on icon "Main content area" at bounding box center [684, 343] width 10 height 10
click at [518, 185] on button "Main content area" at bounding box center [474, 190] width 262 height 26
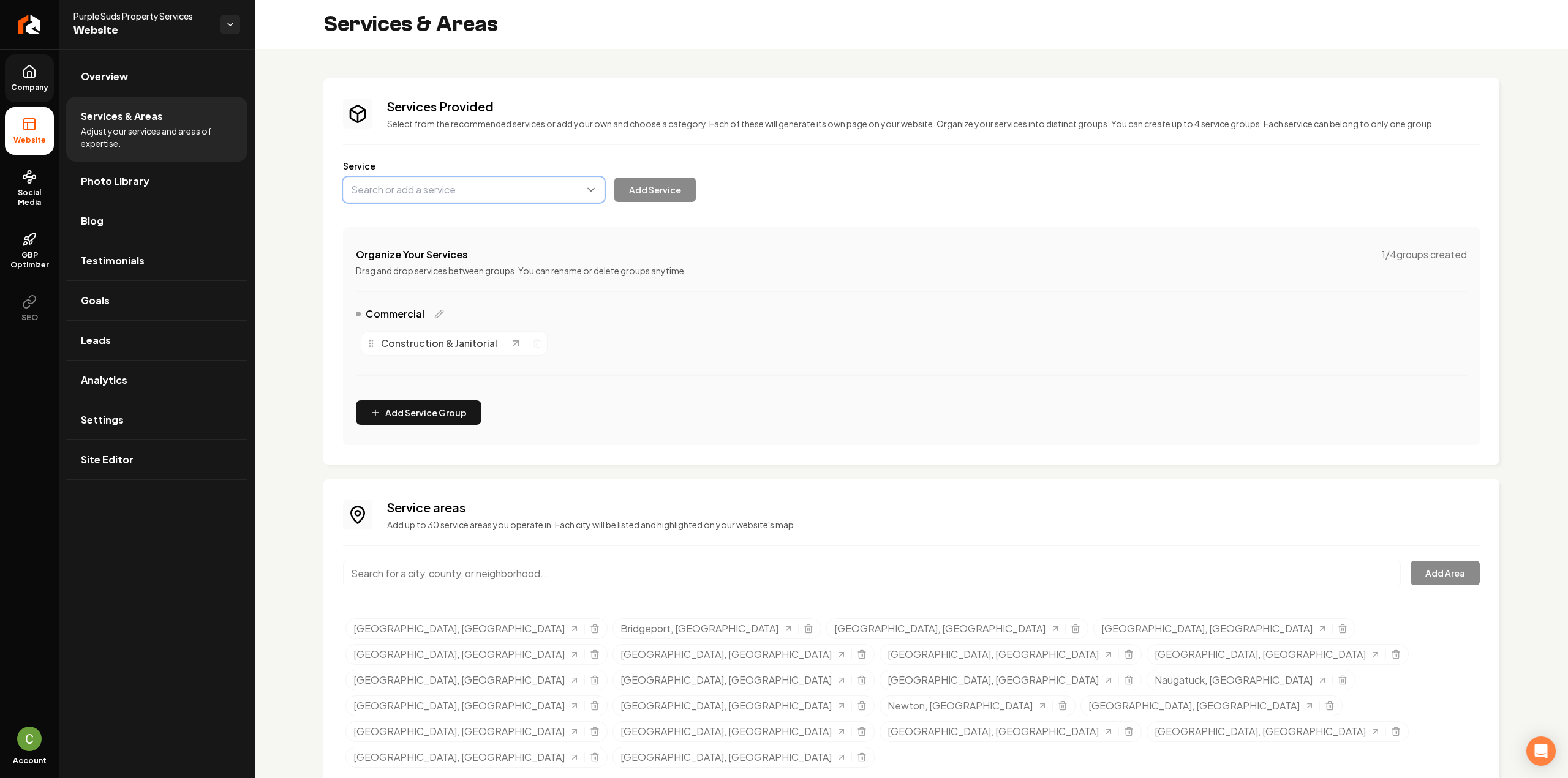
paste input "Exterior Cleaning"
type input "Exterior Cleaning"
click at [628, 179] on div "Add “ Exterior Cleaning ” as a service Add Service" at bounding box center [519, 190] width 353 height 26
click at [422, 199] on button "Main content area" at bounding box center [474, 190] width 262 height 26
paste input "Exterior Cleaning"
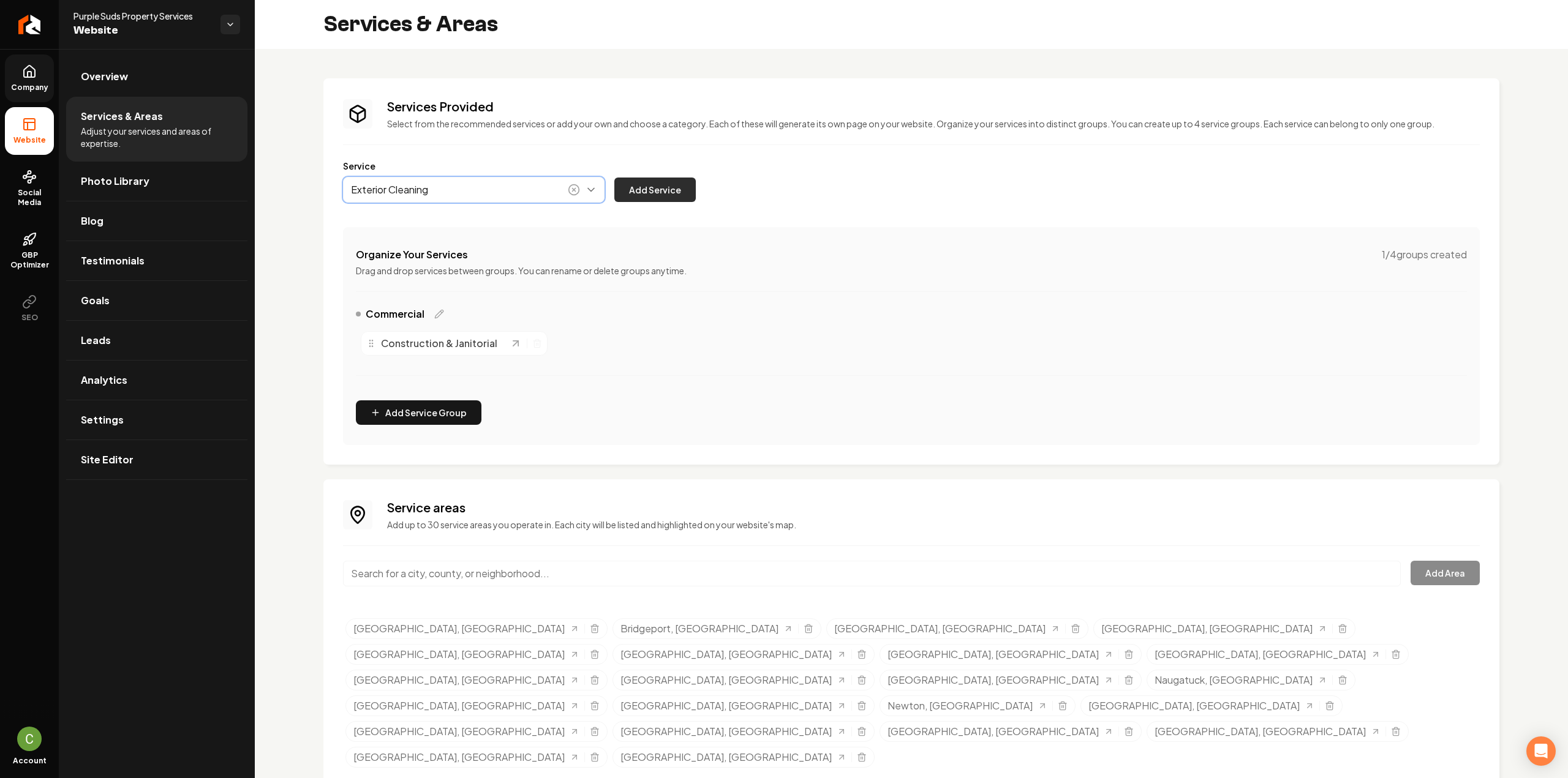
type input "Exterior Cleaning"
click at [634, 185] on button "Add Service" at bounding box center [655, 190] width 81 height 25
click at [483, 189] on button "Main content area" at bounding box center [474, 190] width 262 height 26
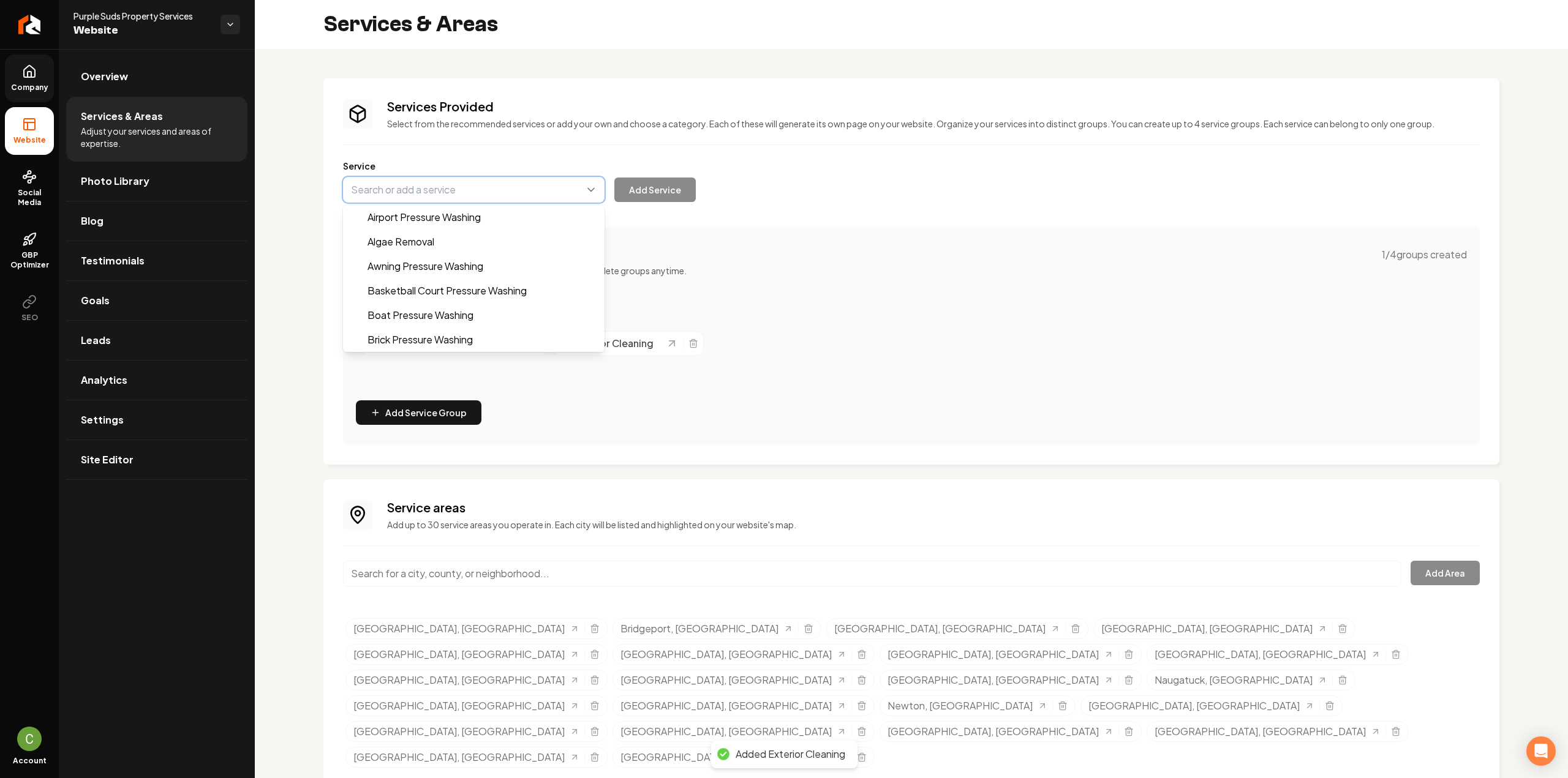
paste input "Landscaping"
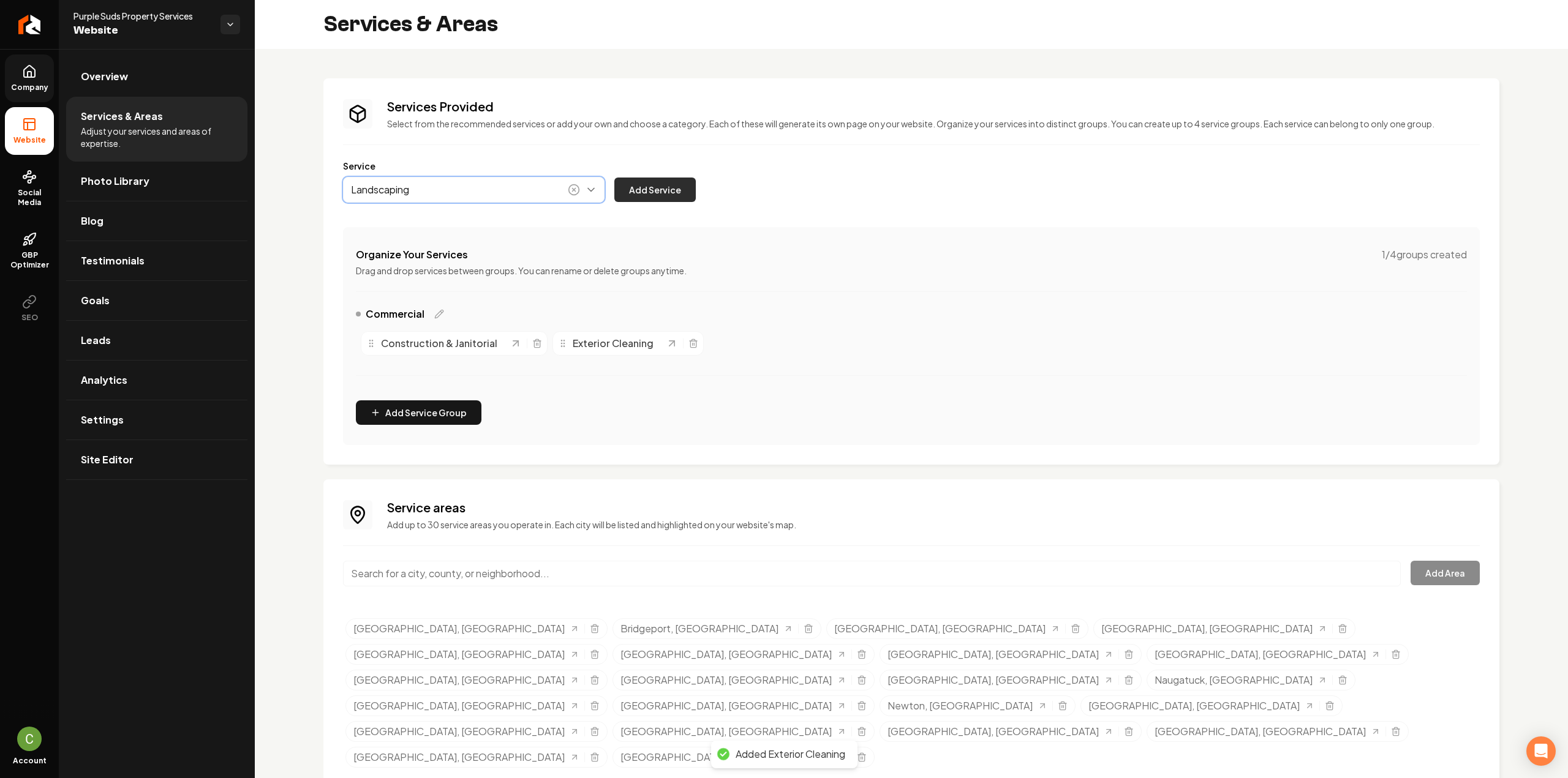
type input "Landscaping"
click at [660, 187] on button "Add Service" at bounding box center [655, 190] width 81 height 25
click at [541, 203] on div "Services Provided Select from the recommended services or add your own and choo…" at bounding box center [911, 271] width 1137 height 347
click at [535, 190] on button "Main content area" at bounding box center [474, 190] width 262 height 26
paste input "Painting"
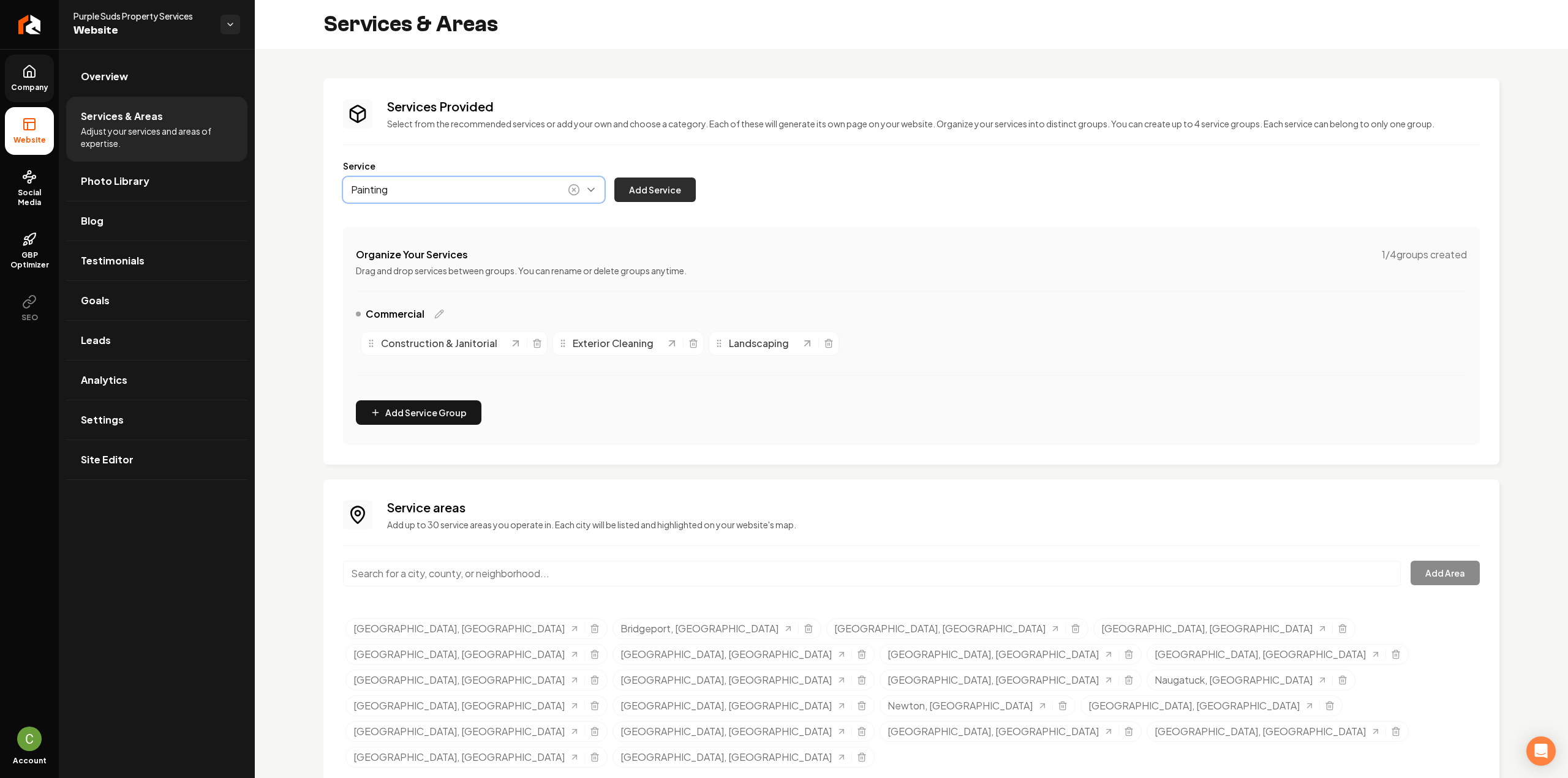
type input "Painting"
click at [645, 191] on button "Add Service" at bounding box center [655, 190] width 81 height 25
click at [512, 183] on button "Main content area" at bounding box center [474, 190] width 262 height 26
paste input "Gutter Services"
type input "Gutter Services"
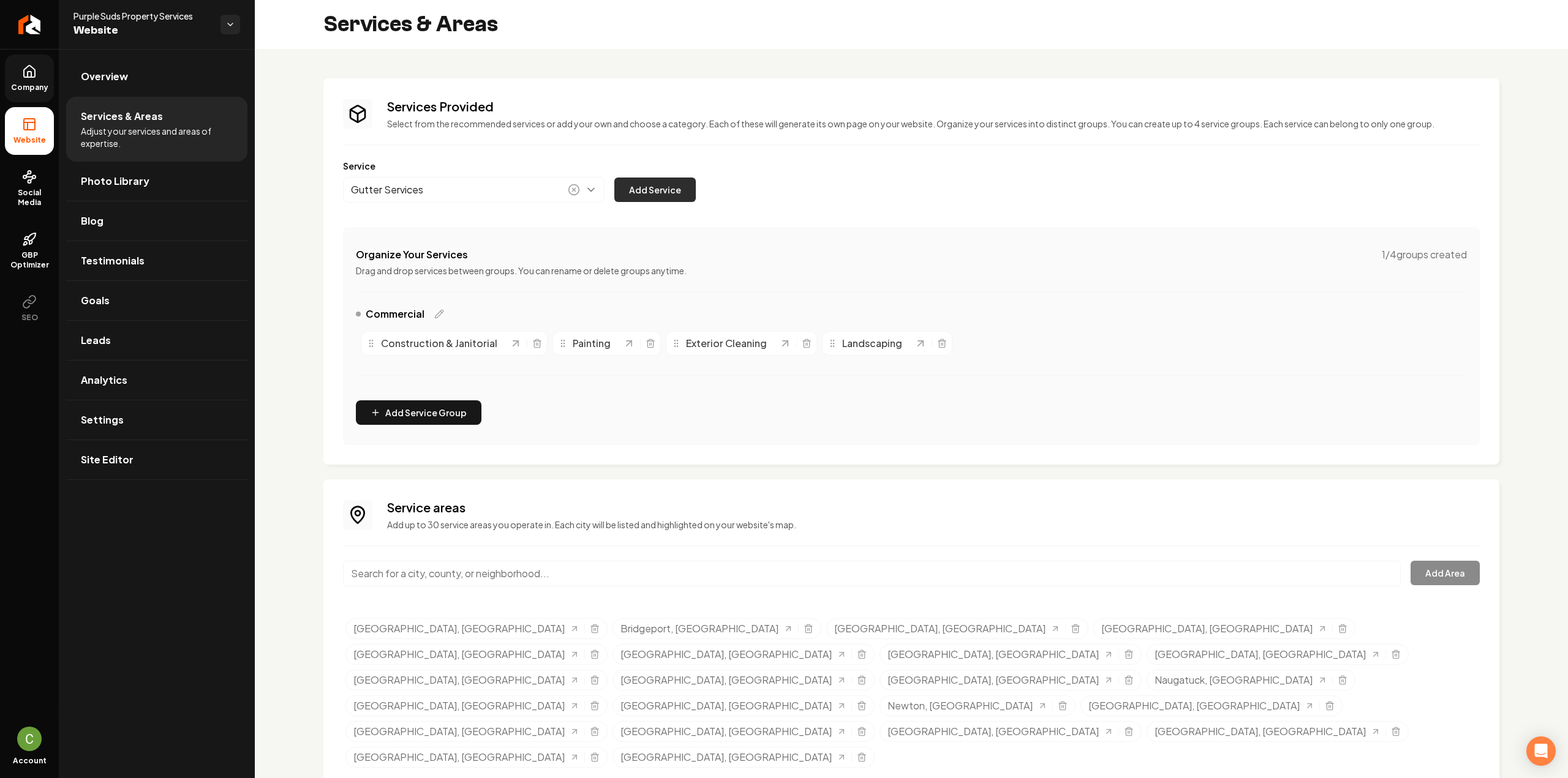
click at [695, 199] on button "Add Service" at bounding box center [655, 190] width 81 height 25
click at [447, 184] on button "Main content area" at bounding box center [474, 190] width 262 height 26
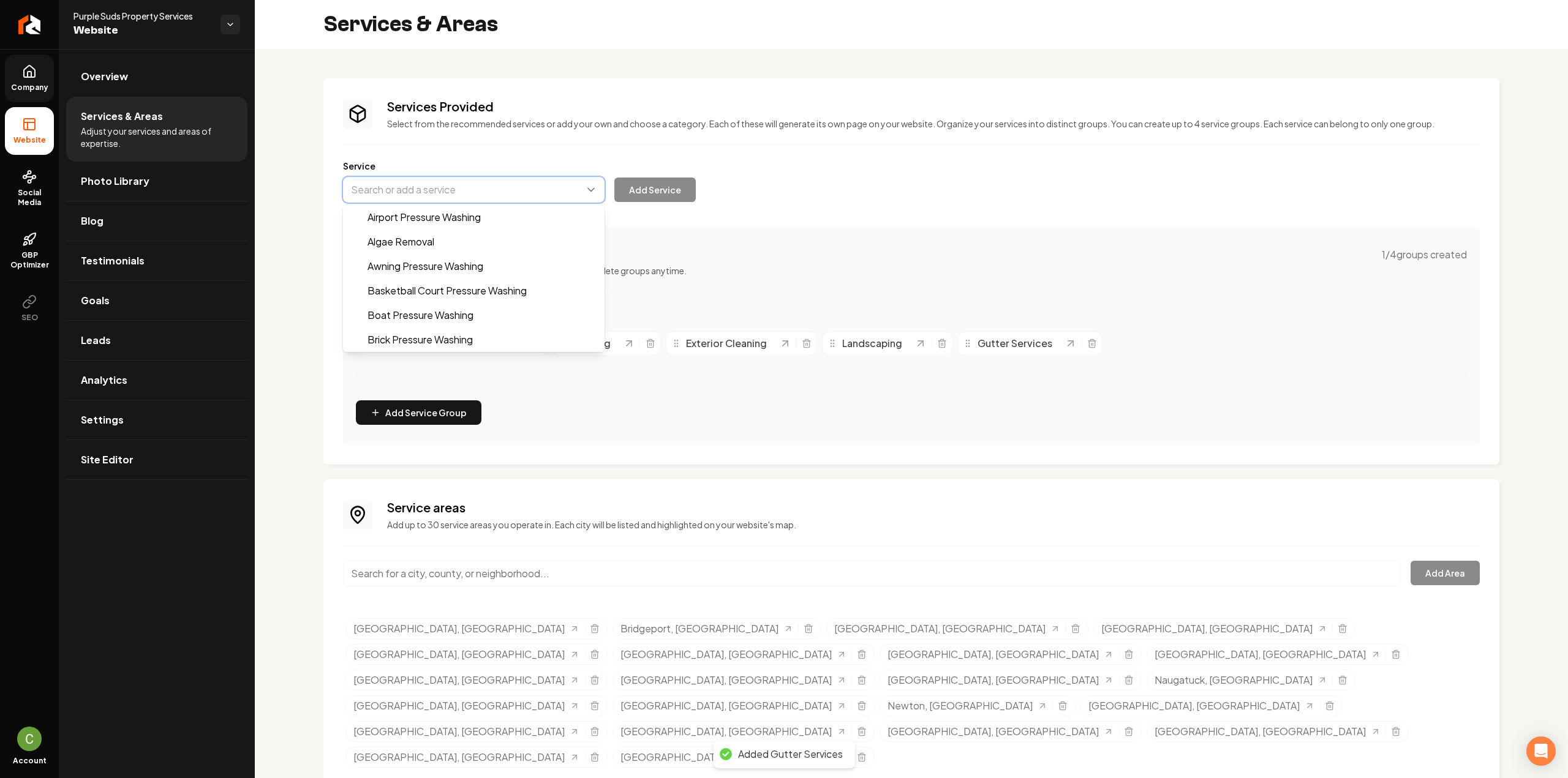
paste input "Window Cleaning"
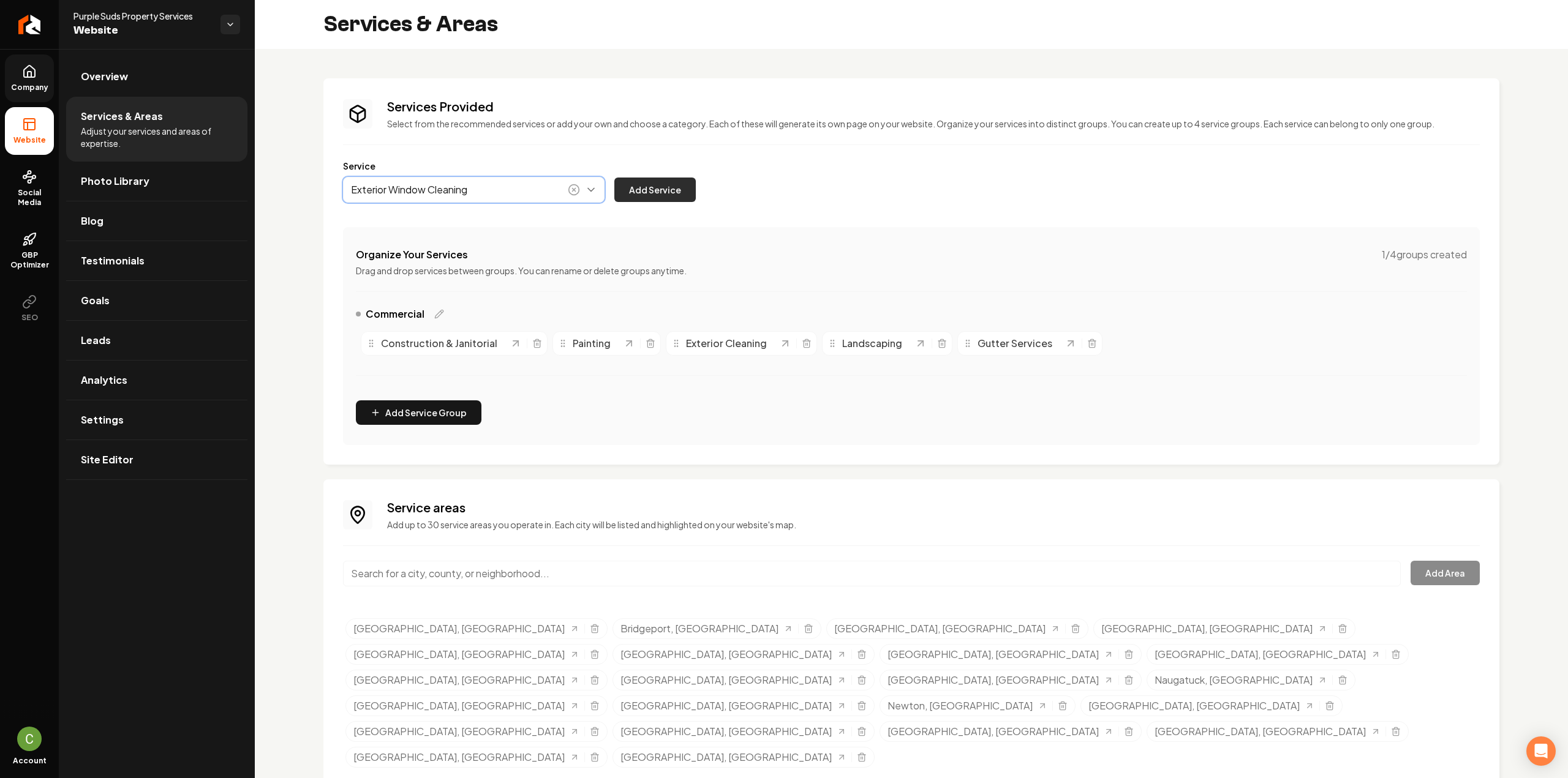
type input "Exterior Window Cleaning"
click at [685, 200] on button "Add Service" at bounding box center [655, 190] width 81 height 25
click at [425, 184] on button "Main content area" at bounding box center [474, 190] width 262 height 26
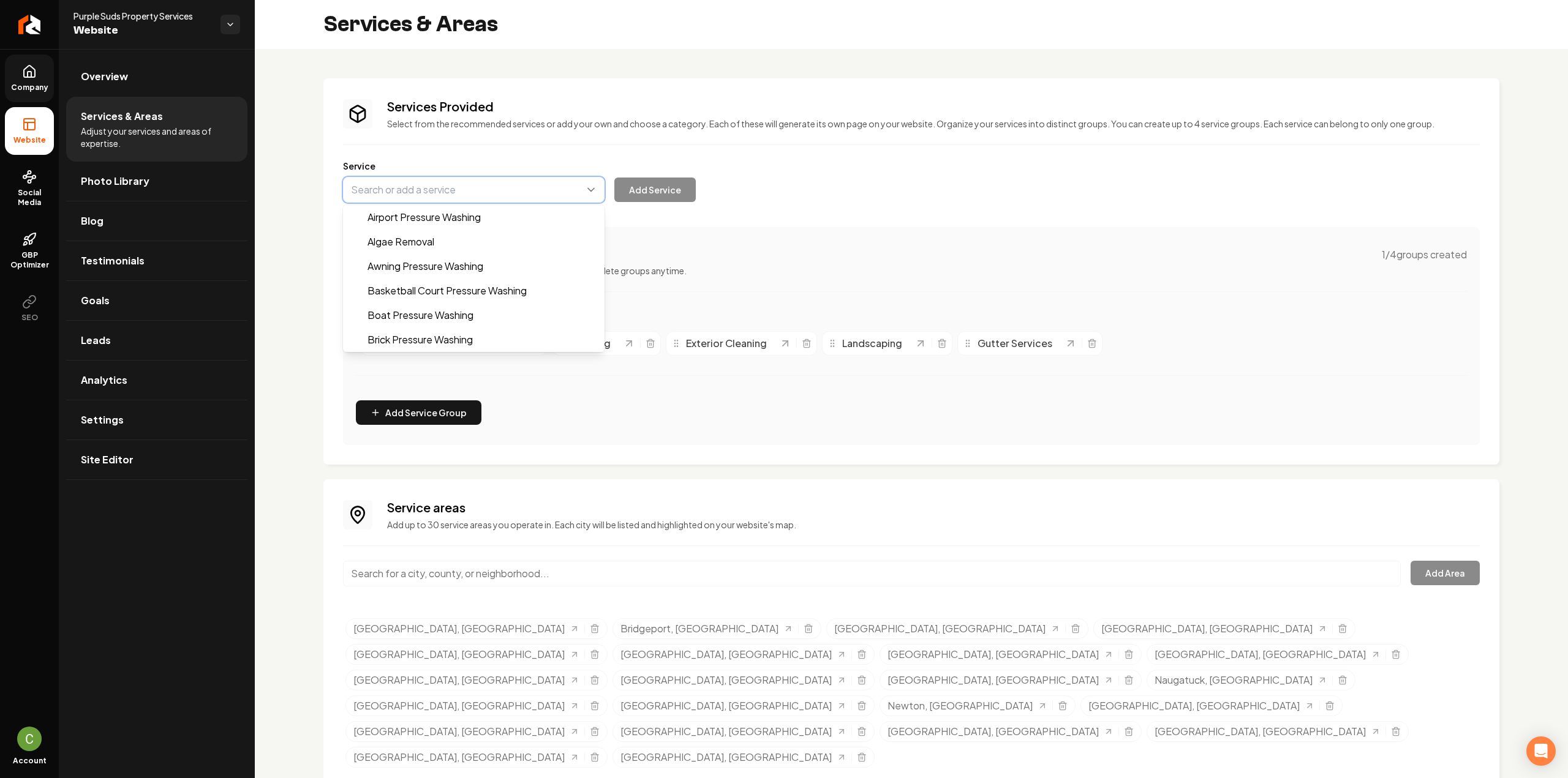
paste input "Window Cleaning"
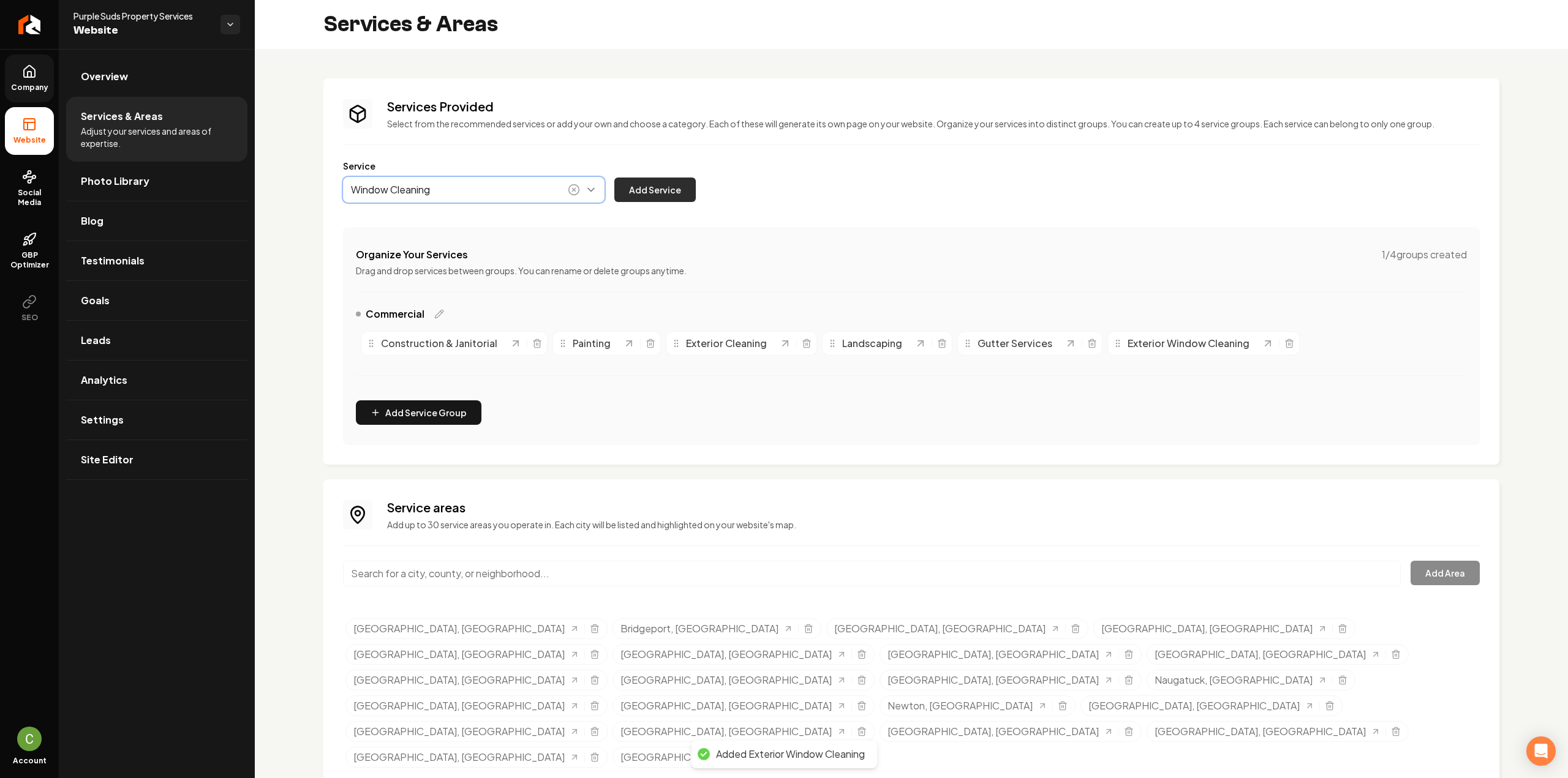
type input "Window Cleaning"
click at [643, 186] on button "Add Service" at bounding box center [655, 190] width 81 height 25
click at [1285, 343] on icon "Main content area" at bounding box center [1290, 343] width 10 height 10
click at [471, 190] on button "Main content area" at bounding box center [474, 190] width 262 height 26
paste input "Specialty Commercial Services"
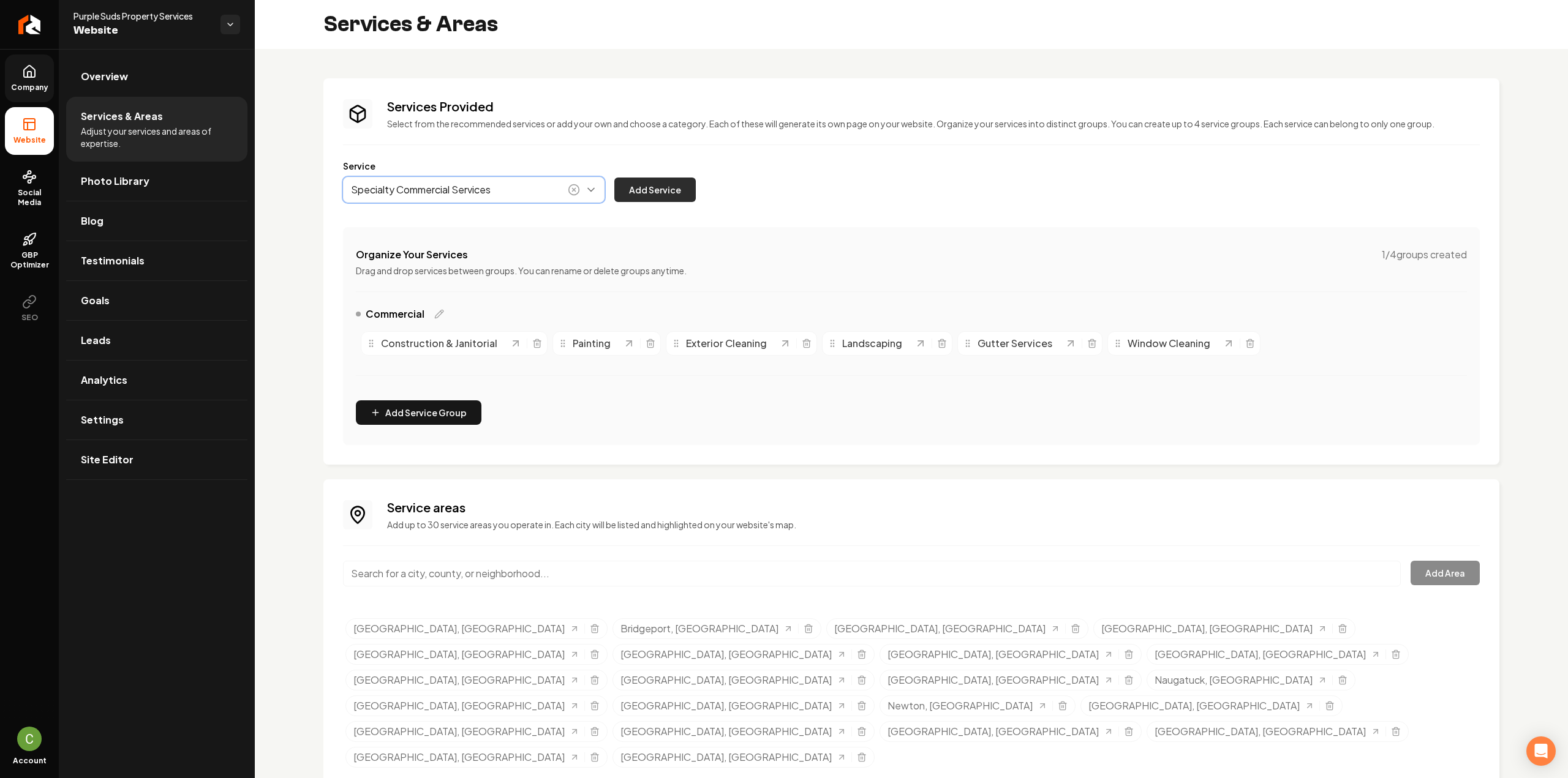
type input "Specialty Commercial Services"
click at [654, 183] on button "Add Service" at bounding box center [655, 190] width 81 height 25
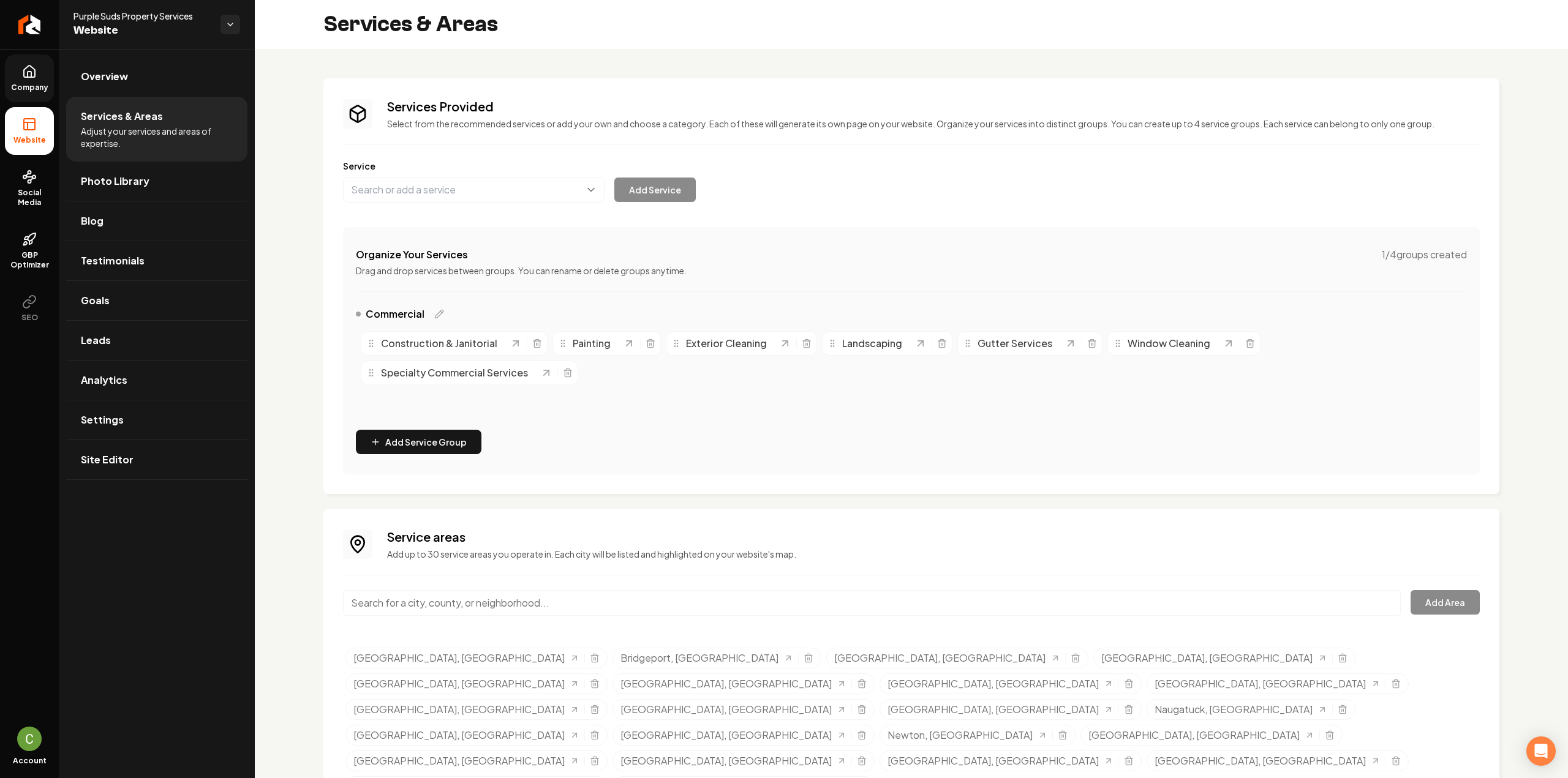
click at [33, 79] on link "Company" at bounding box center [30, 79] width 49 height 48
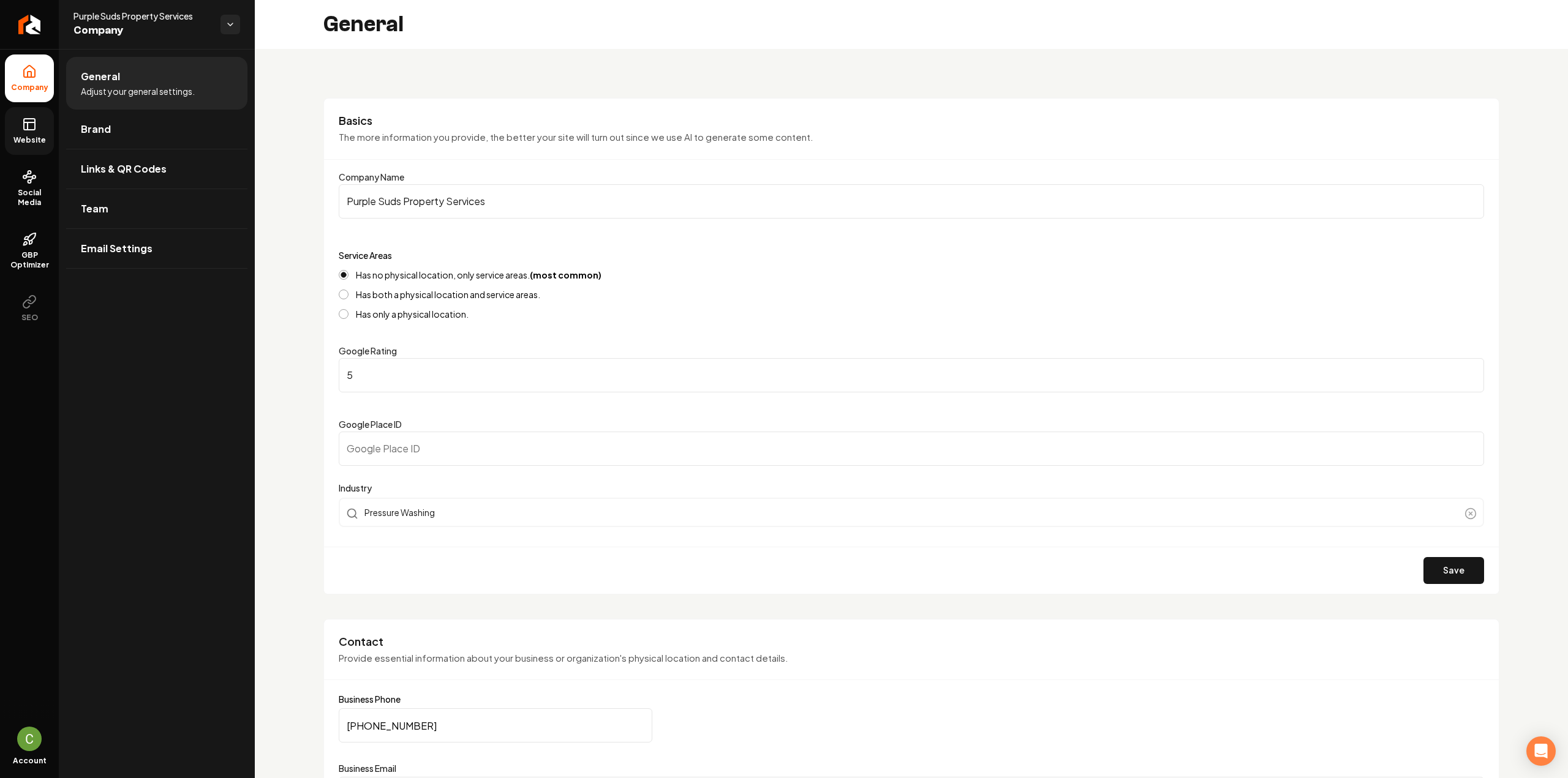
click at [38, 124] on link "Website" at bounding box center [30, 131] width 49 height 48
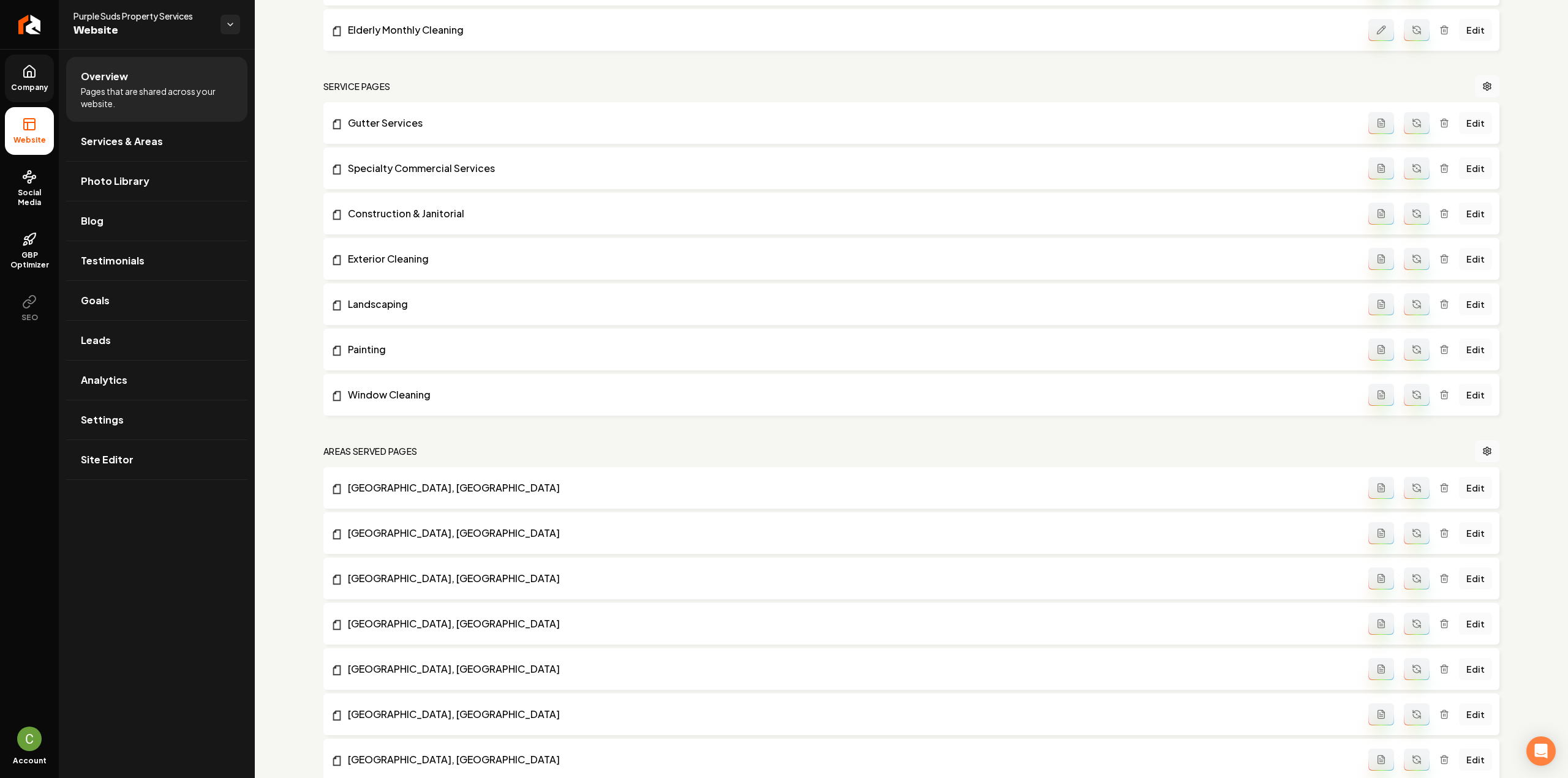
scroll to position [183, 0]
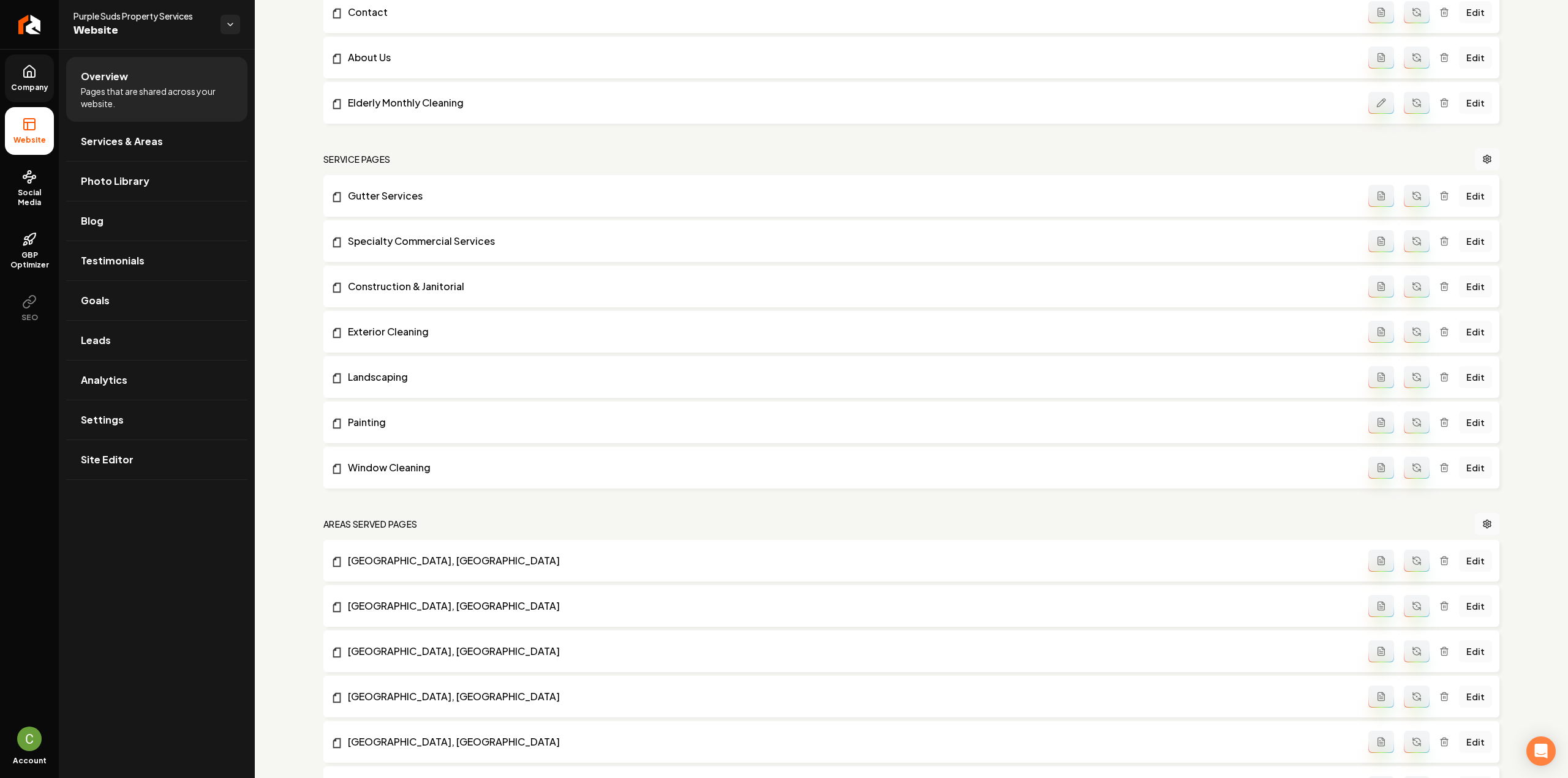
click at [1382, 194] on icon "Main content area" at bounding box center [1383, 193] width 2 height 2
click at [1382, 283] on icon "Main content area" at bounding box center [1383, 283] width 2 height 2
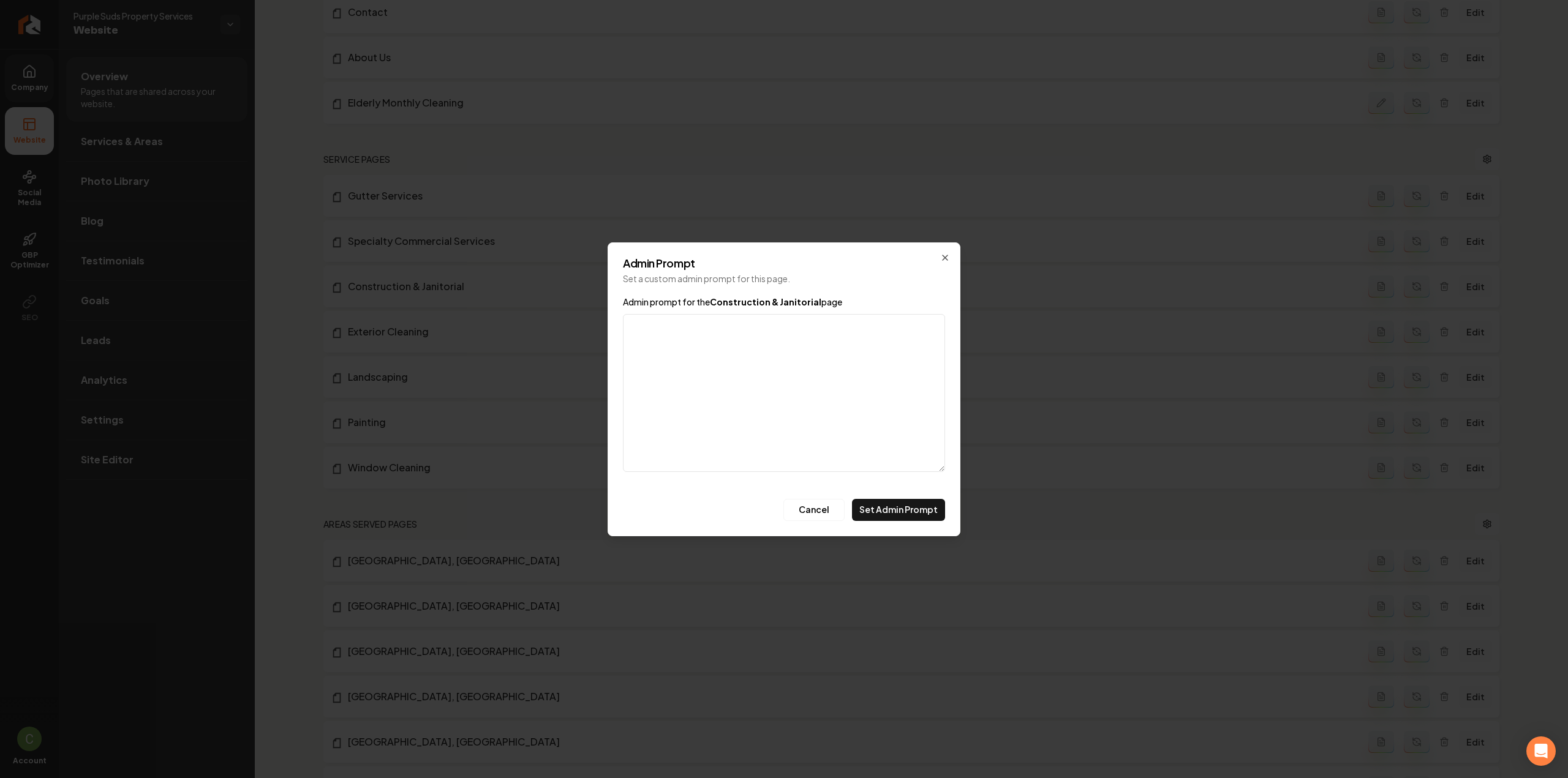
click at [707, 327] on textarea "Admin prompt for the Construction & Janitorial page" at bounding box center [783, 393] width 322 height 158
paste textarea "Construction cleanup, final cleaning, and ongoing janitorial service."
type textarea "Construction cleanup, final cleaning, and ongoing janitorial service."
click at [878, 502] on button "Set Admin Prompt" at bounding box center [898, 510] width 93 height 22
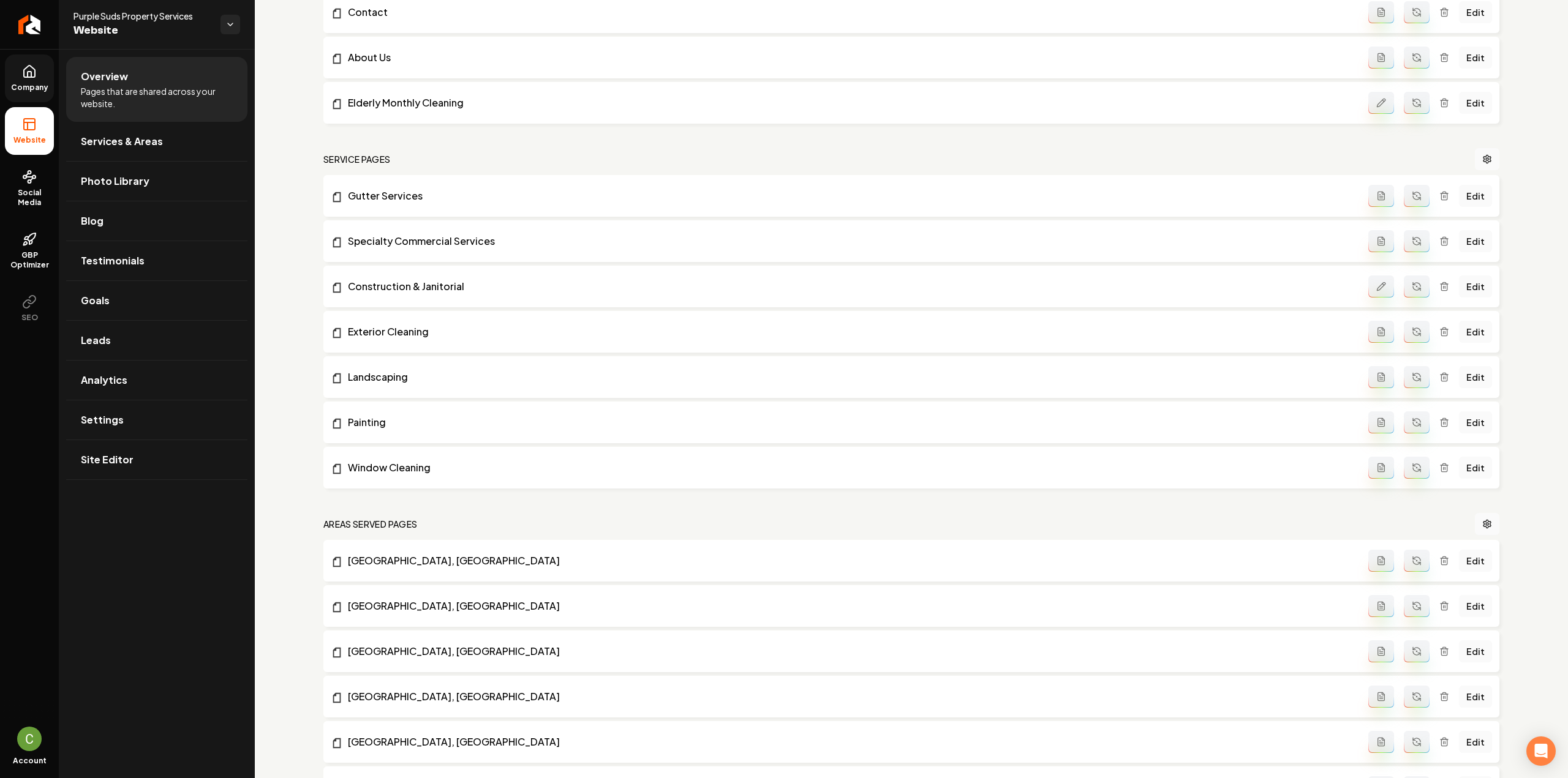
click at [1380, 327] on button "Main content area" at bounding box center [1381, 332] width 26 height 22
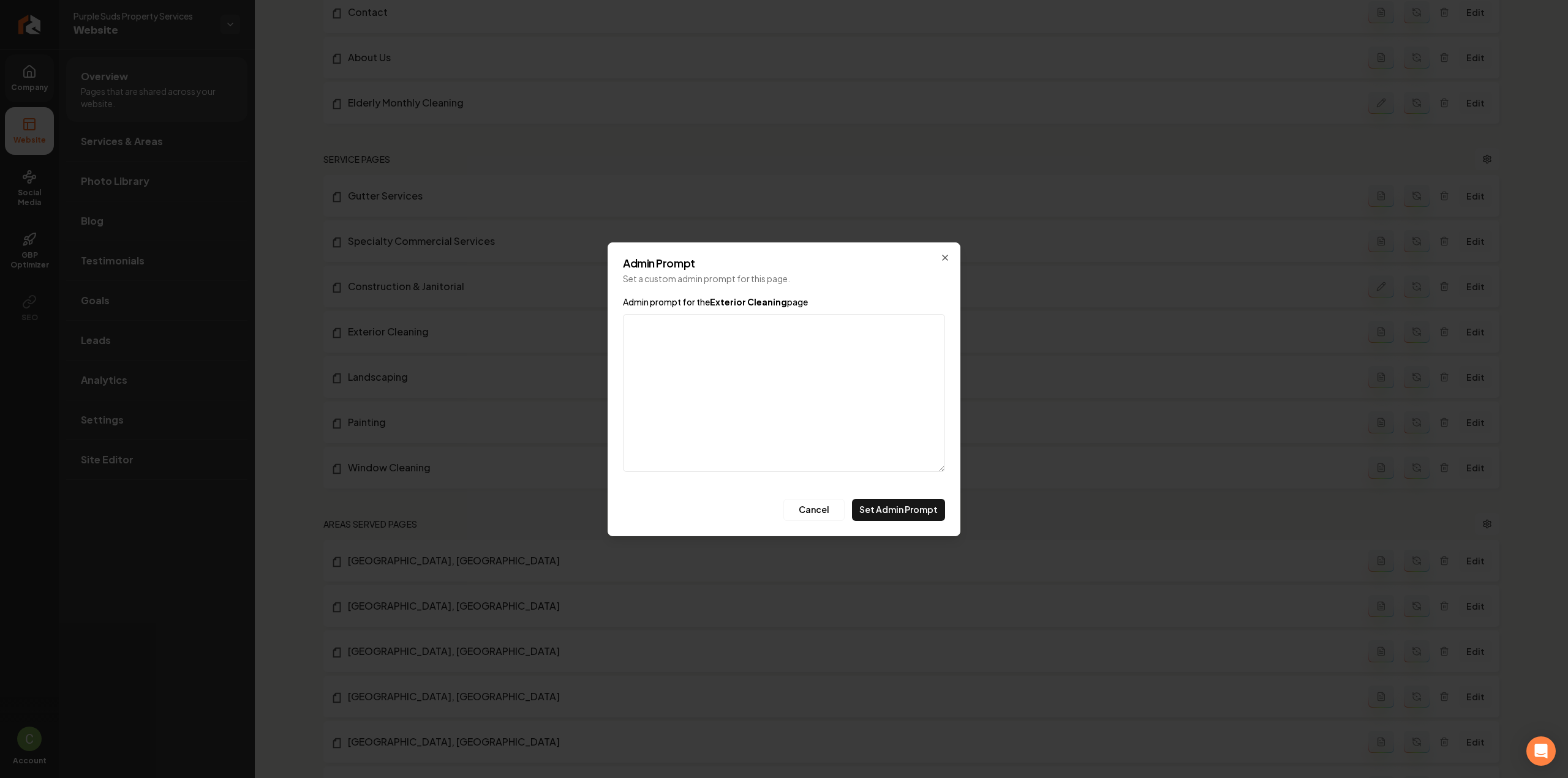
click at [777, 403] on textarea "Admin prompt for the Exterior Cleaning page" at bounding box center [783, 393] width 322 height 158
type textarea "Pressure washing, soft washing, roof cleaning, solar panel cleaning, fleet clea…"
click at [879, 503] on button "Set Admin Prompt" at bounding box center [898, 510] width 93 height 22
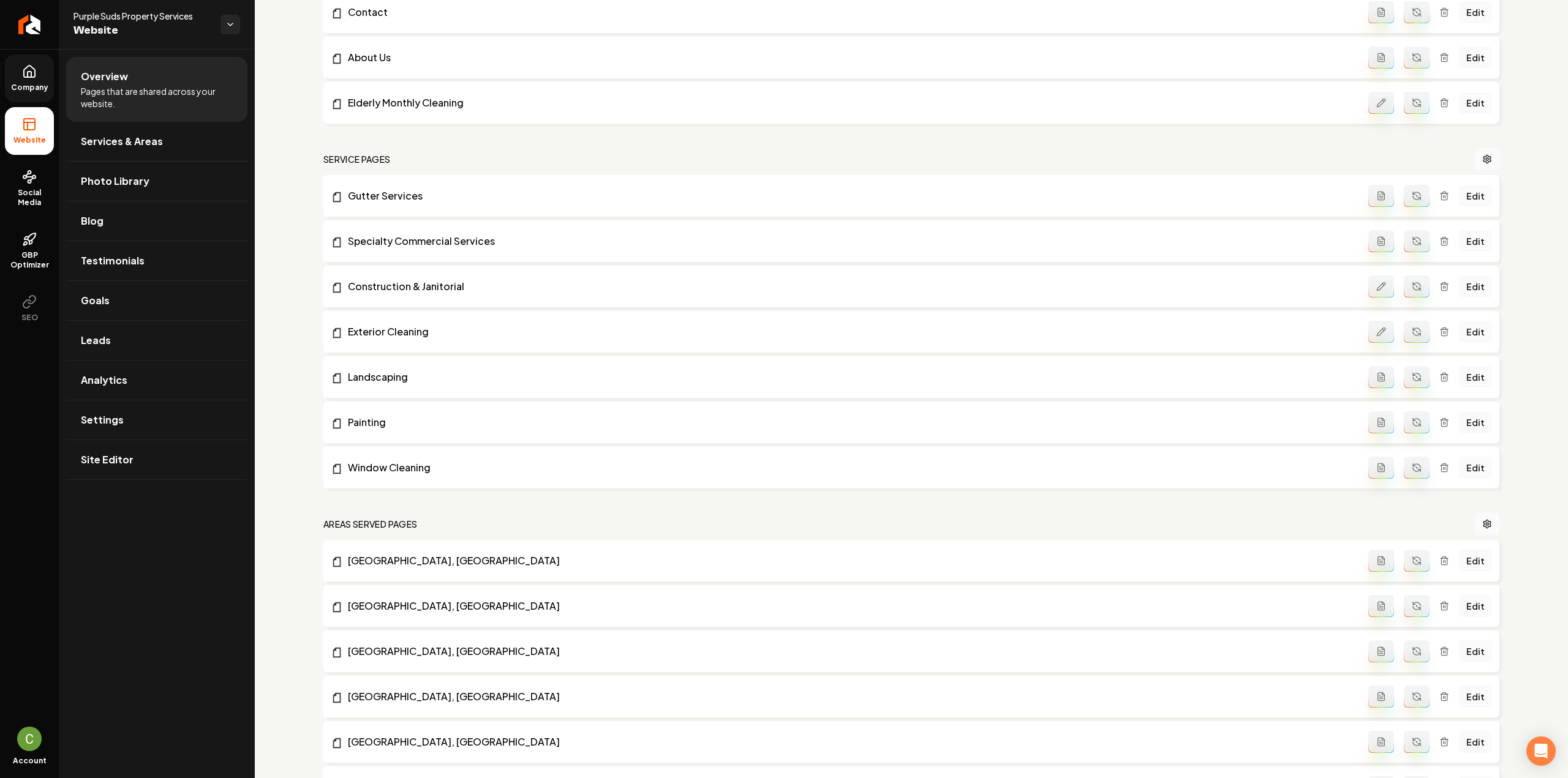
click at [1412, 329] on icon "Main content area" at bounding box center [1416, 332] width 10 height 10
click at [1412, 291] on button "Main content area" at bounding box center [1417, 287] width 26 height 22
click at [1373, 383] on button "Main content area" at bounding box center [1381, 377] width 26 height 22
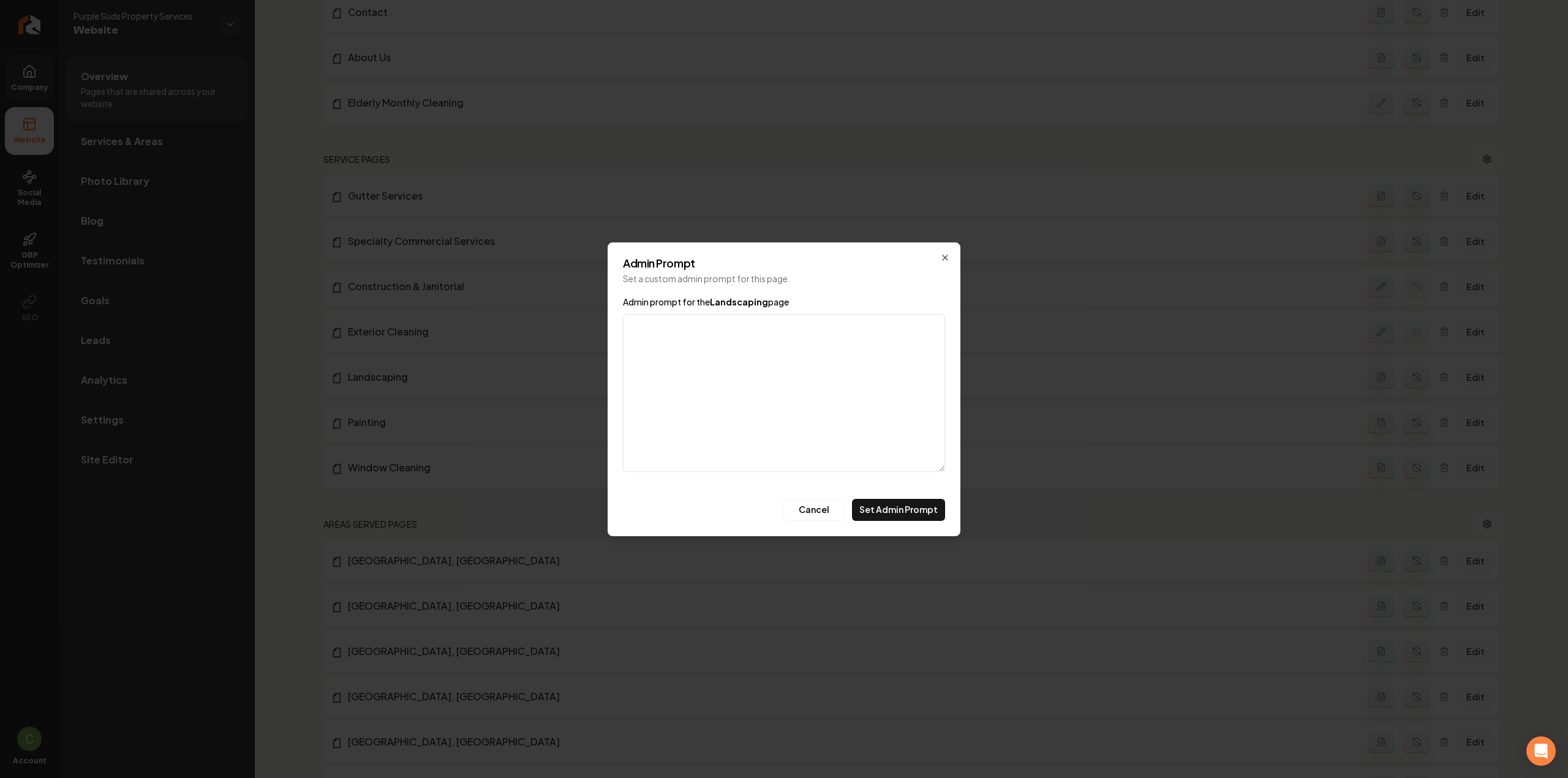
click at [709, 368] on textarea "Admin prompt for the Landscaping page" at bounding box center [783, 393] width 322 height 158
type textarea "Lawn care, seasonal clean-ups, planting, mulch, snow removal (seasonal)."
click at [913, 513] on button "Set Admin Prompt" at bounding box center [898, 510] width 93 height 22
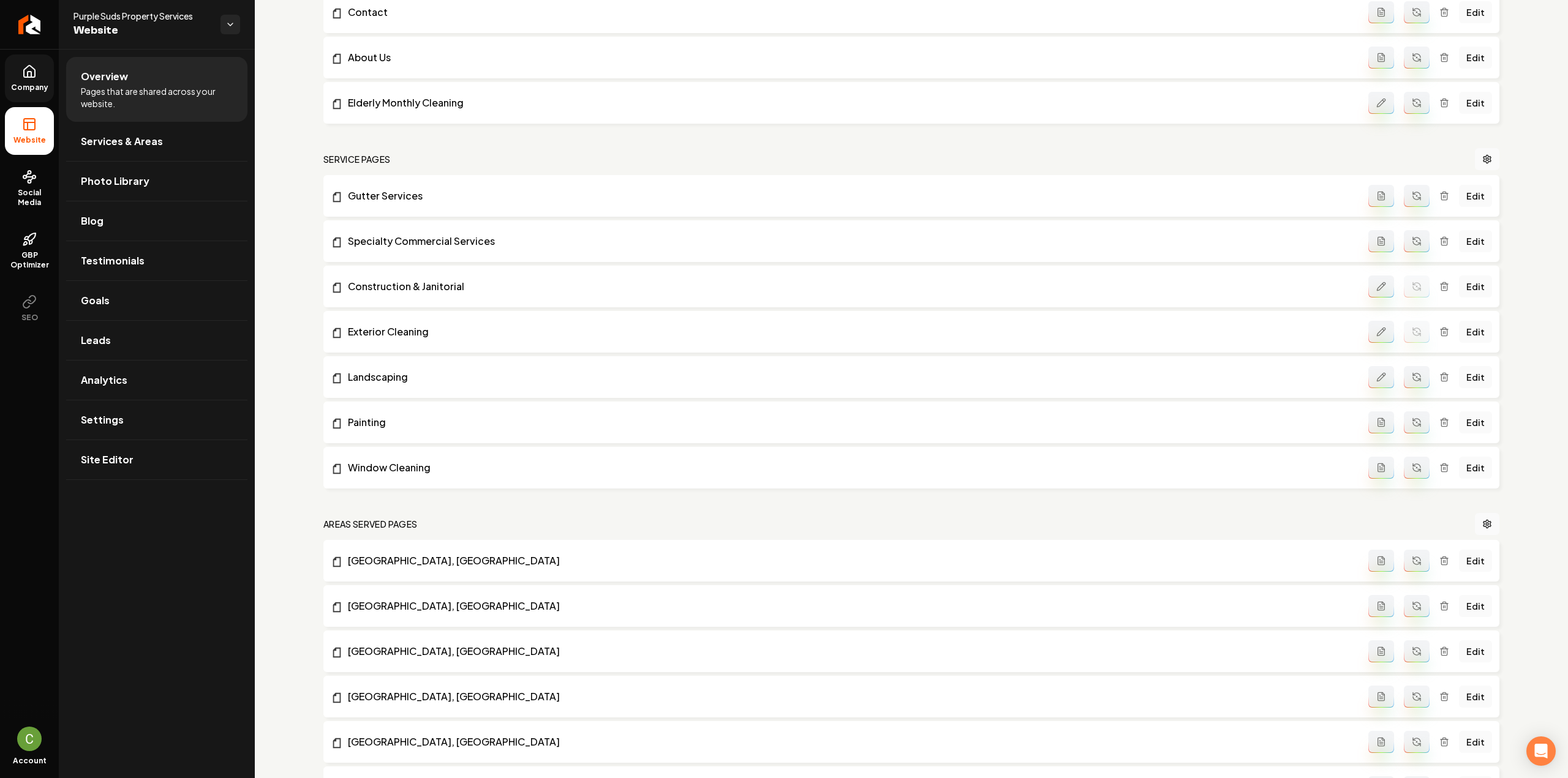
click at [1412, 383] on button "Main content area" at bounding box center [1417, 377] width 26 height 22
click at [1380, 421] on icon "Main content area" at bounding box center [1380, 421] width 1 height 0
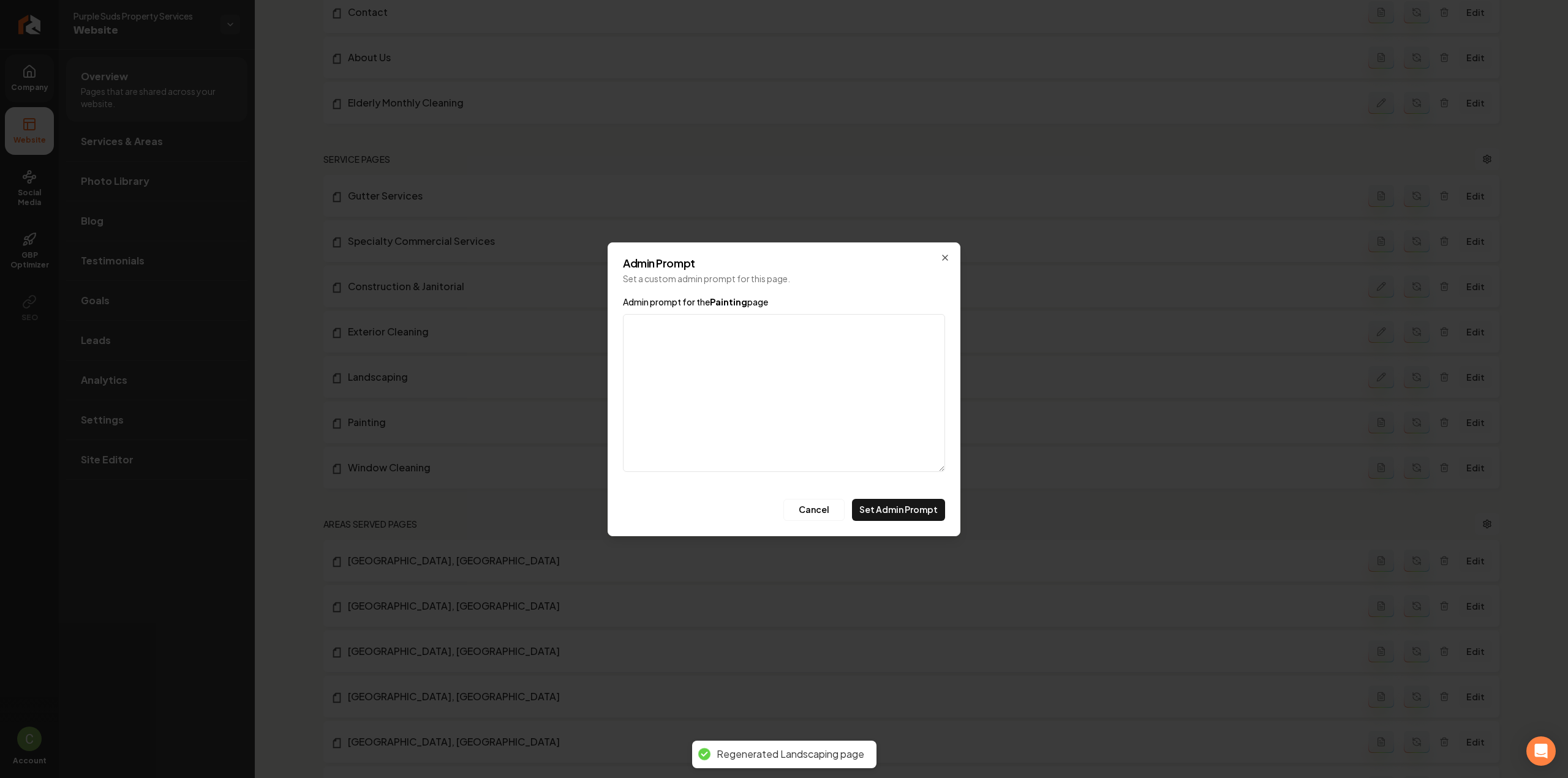
click at [684, 348] on textarea "Admin prompt for the Painting page" at bounding box center [783, 393] width 322 height 158
type textarea "Exterior & interior painting for commercial & residential properties."
click at [914, 505] on button "Set Admin Prompt" at bounding box center [898, 510] width 93 height 22
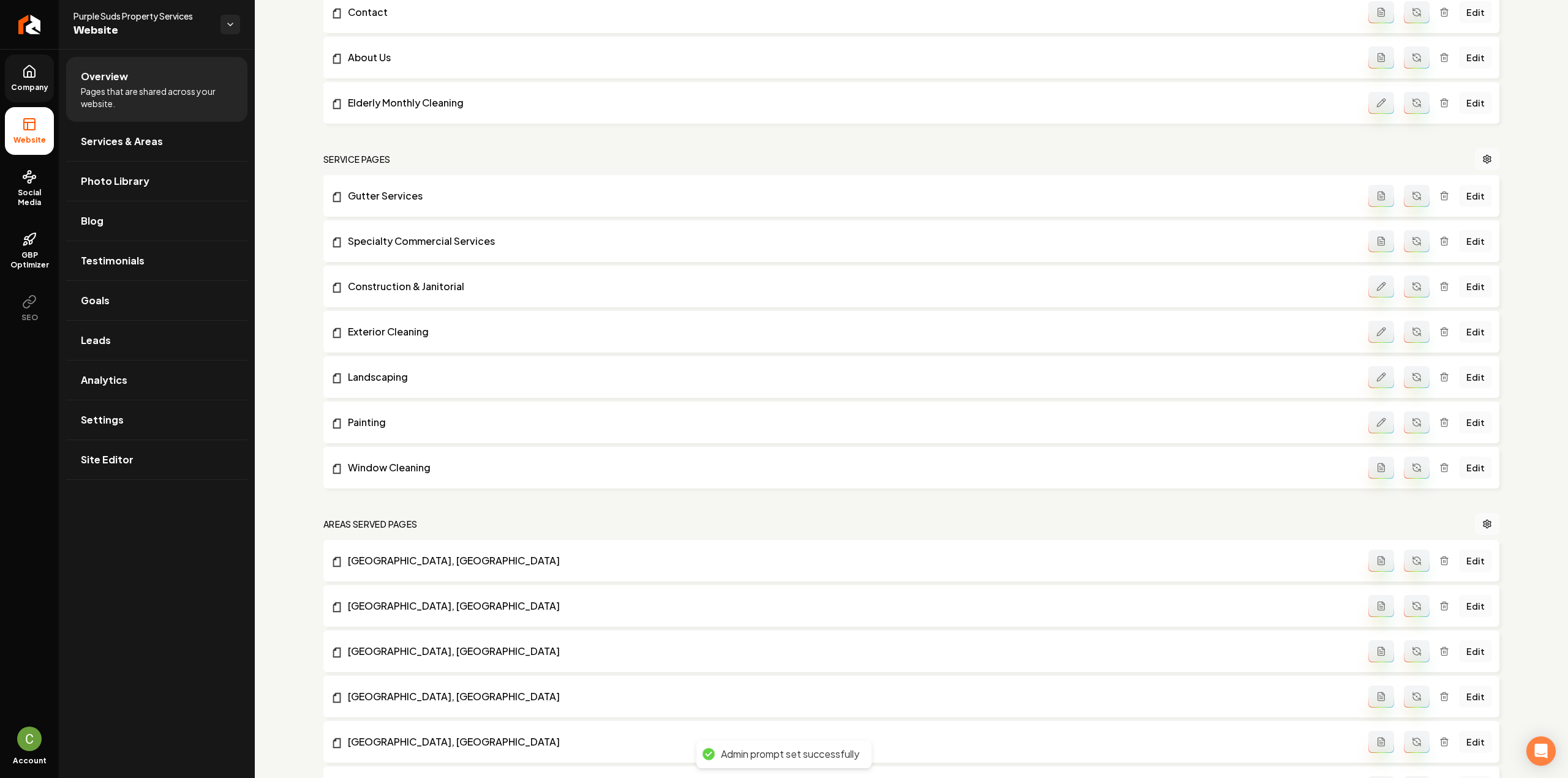
click at [1412, 425] on icon "Main content area" at bounding box center [1416, 422] width 10 height 10
click at [1376, 196] on icon "Main content area" at bounding box center [1381, 196] width 10 height 10
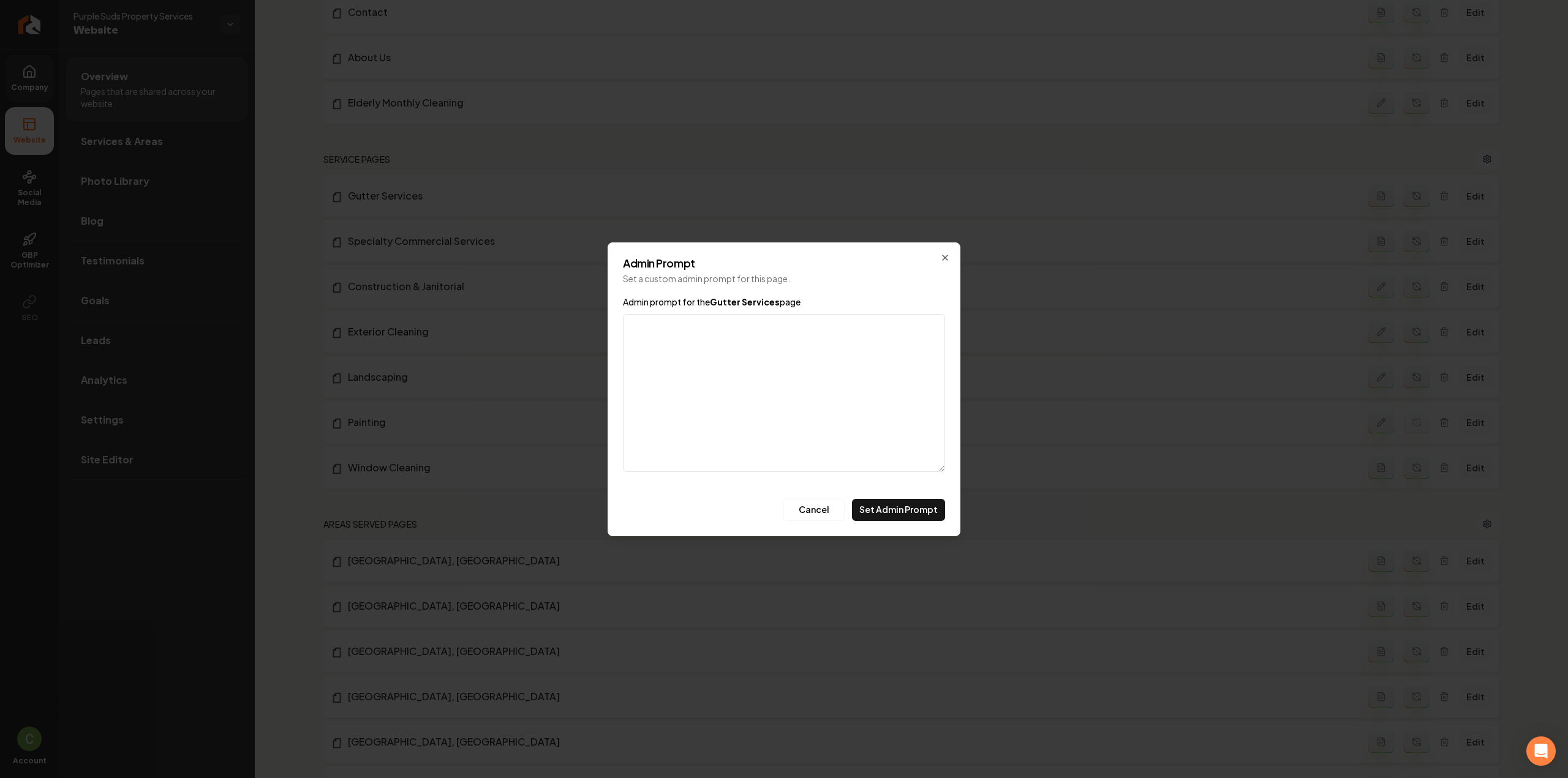
click at [703, 368] on textarea "Admin prompt for the Gutter Services page" at bounding box center [783, 393] width 322 height 158
type textarea "Cleaning, repair, and installation."
click at [915, 505] on button "Set Admin Prompt" at bounding box center [898, 510] width 93 height 22
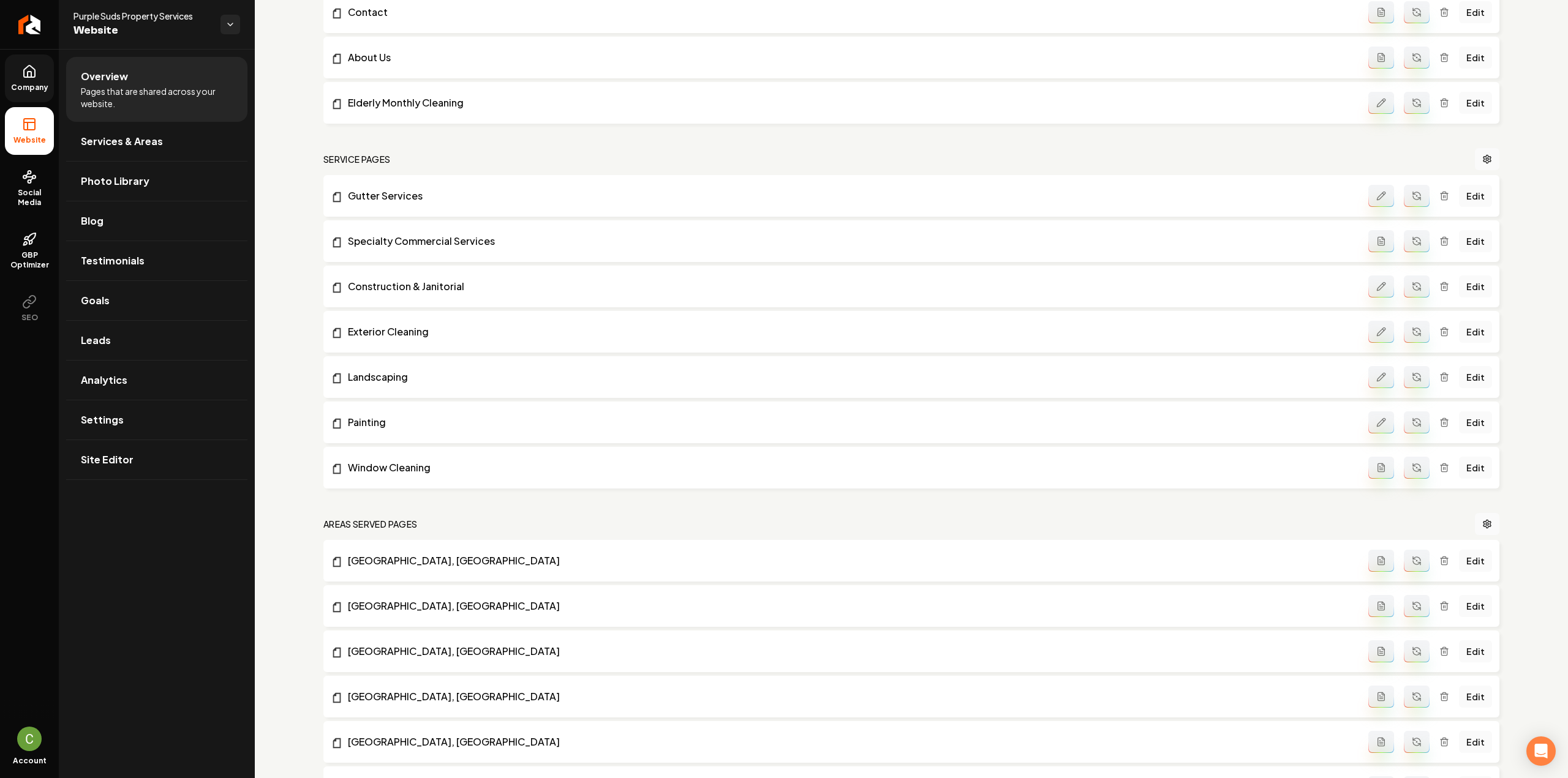
click at [1411, 201] on button "Main content area" at bounding box center [1417, 196] width 26 height 22
click at [1368, 465] on button "Main content area" at bounding box center [1381, 468] width 26 height 22
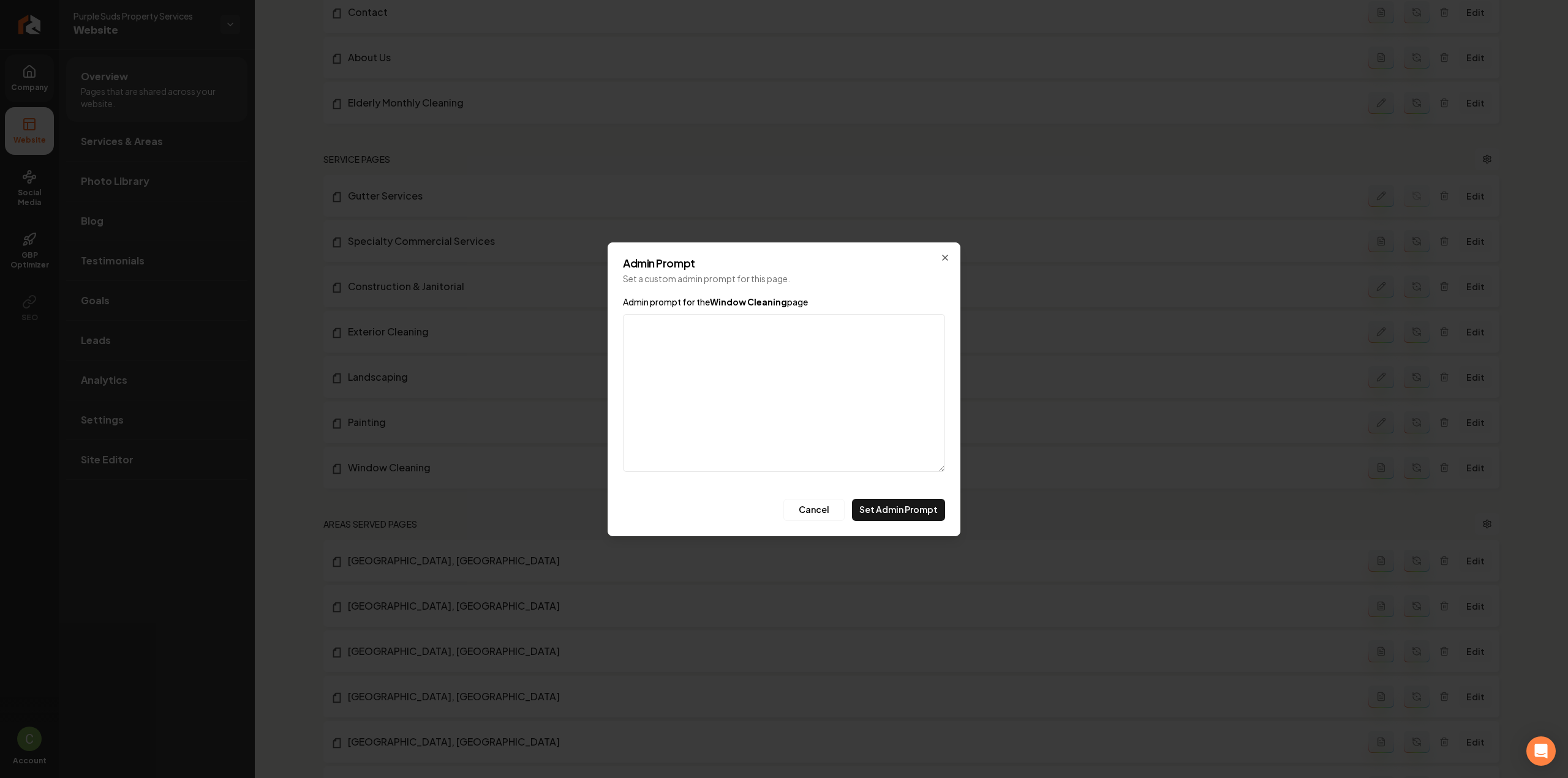
click at [740, 407] on textarea "Admin prompt for the Window Cleaning page" at bounding box center [783, 393] width 322 height 158
type textarea "Commercial and residential."
click at [886, 507] on button "Set Admin Prompt" at bounding box center [898, 510] width 93 height 22
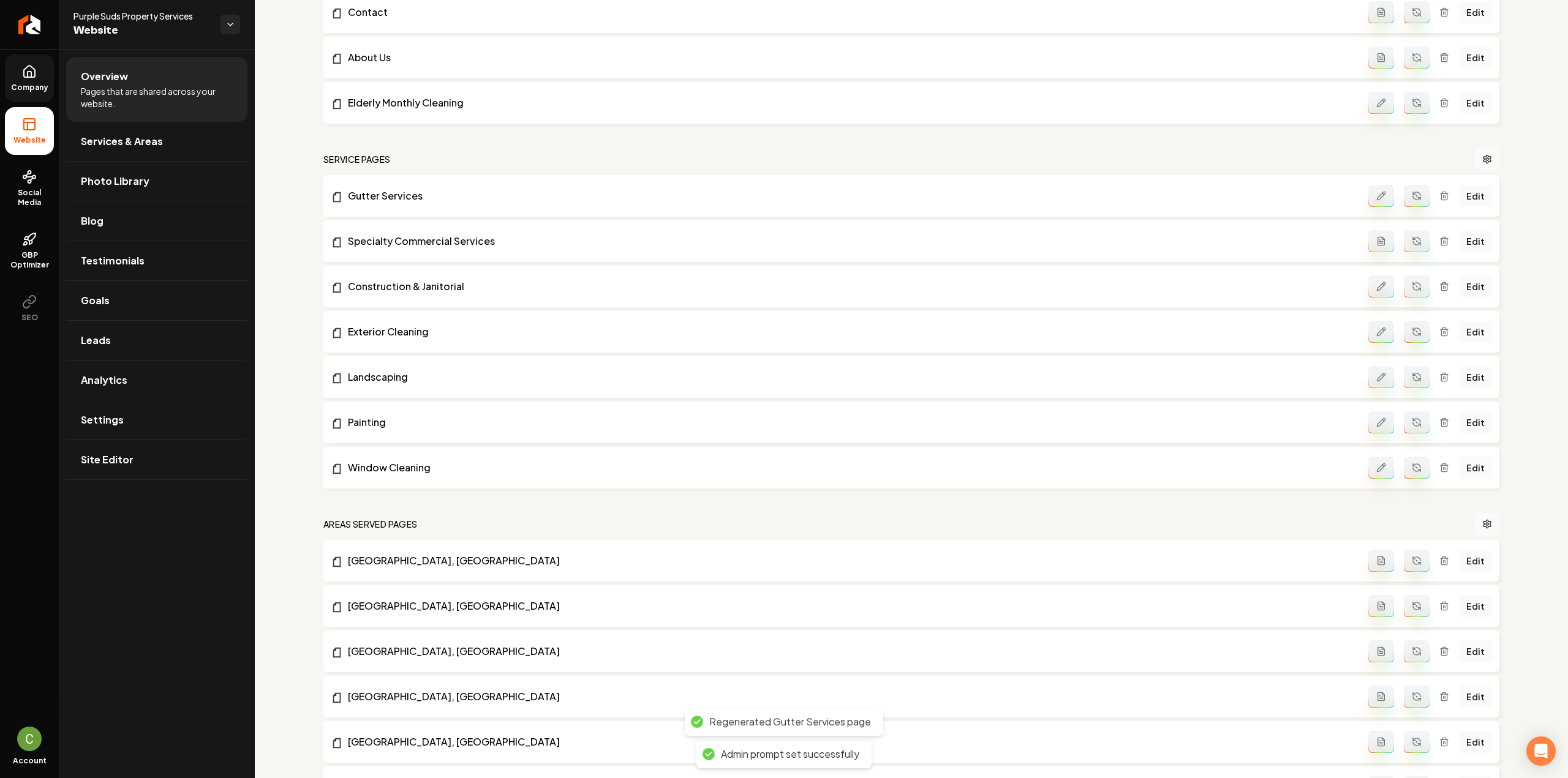
click at [1419, 464] on button "Main content area" at bounding box center [1417, 468] width 26 height 22
click at [1380, 239] on button "Main content area" at bounding box center [1381, 241] width 26 height 22
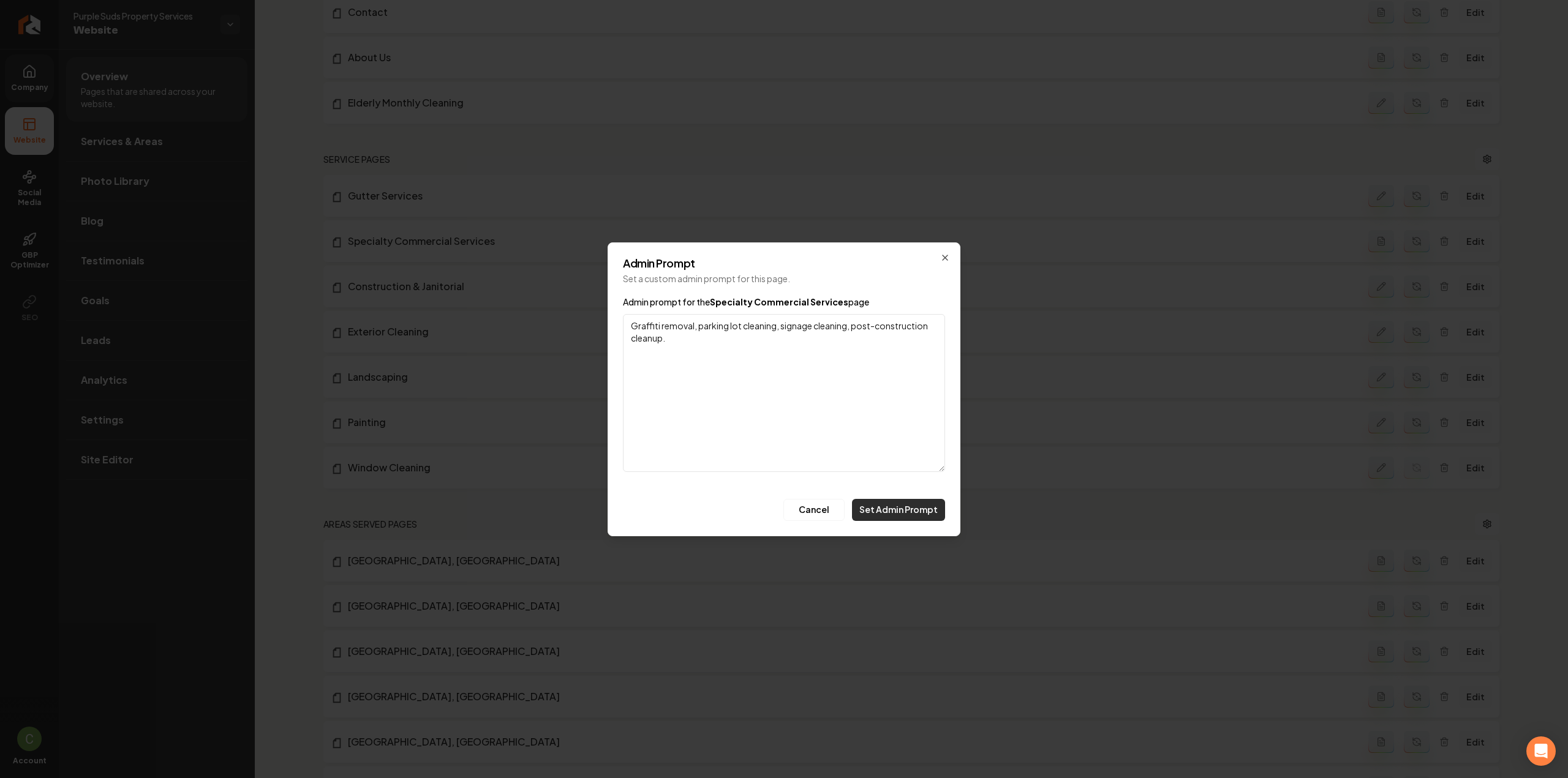
type textarea "Graffiti removal, parking lot cleaning, signage cleaning, post-construction cle…"
click at [929, 514] on button "Set Admin Prompt" at bounding box center [898, 510] width 93 height 22
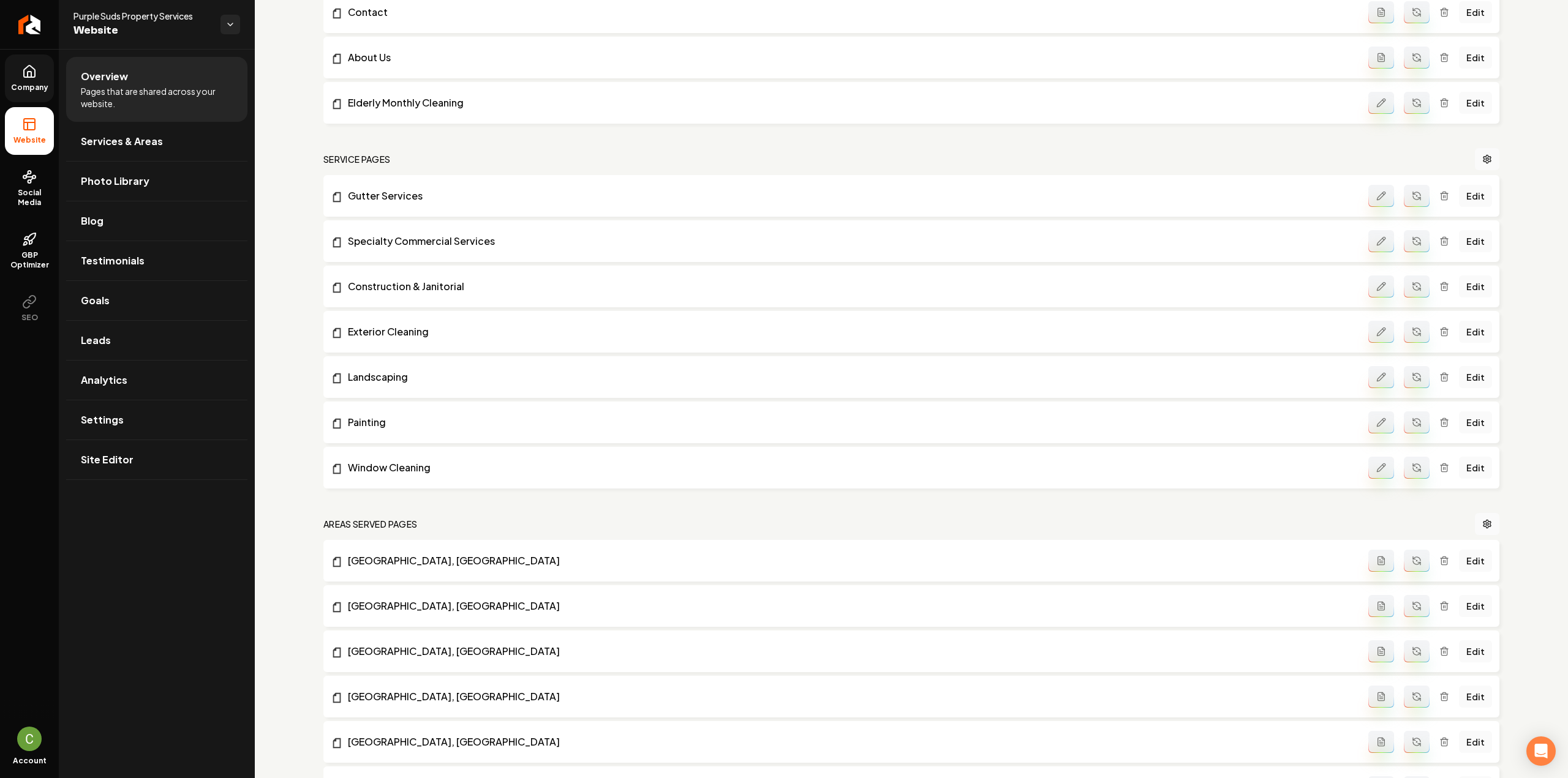
click at [1412, 244] on icon "Main content area" at bounding box center [1416, 241] width 10 height 10
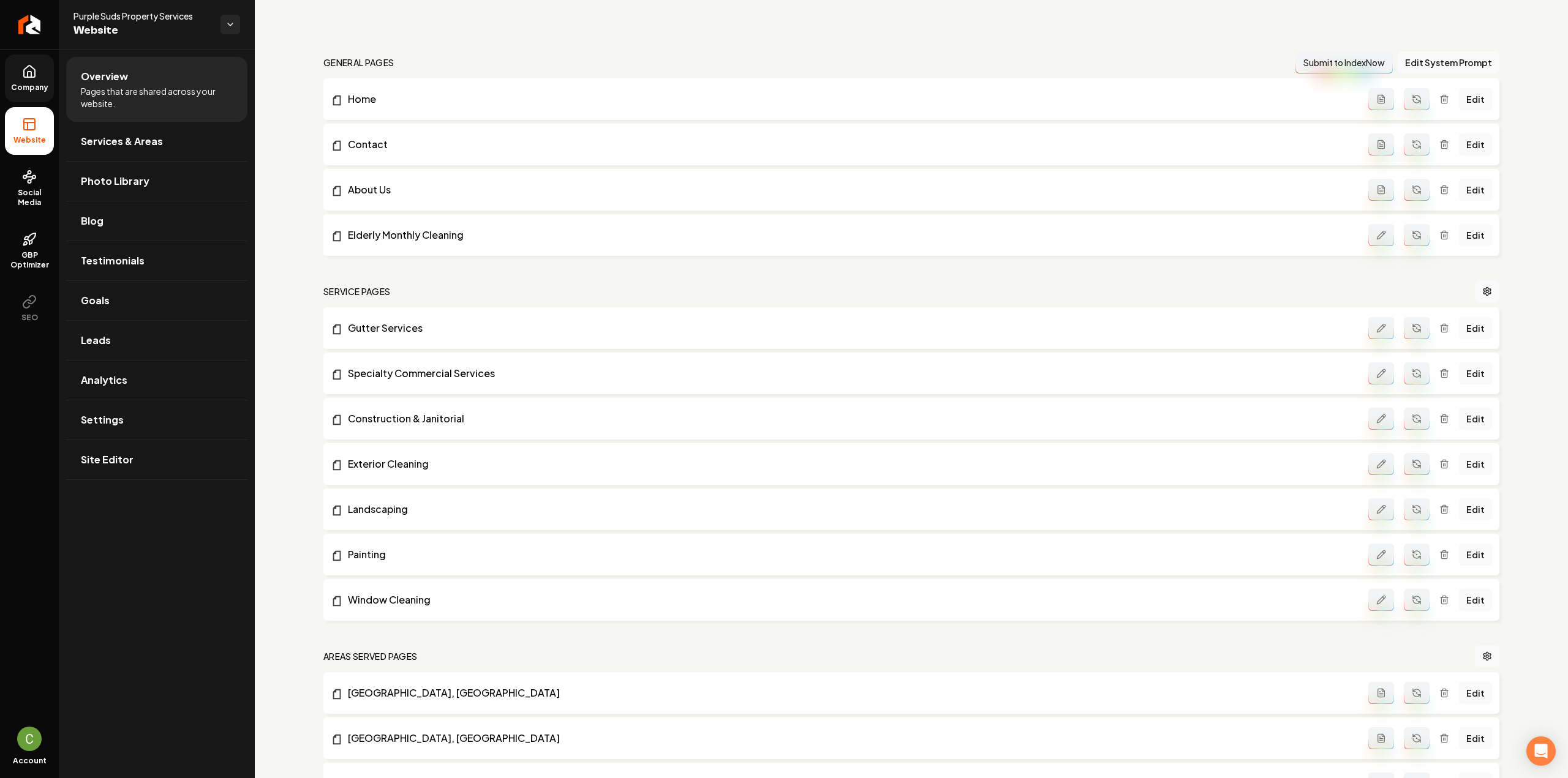
scroll to position [0, 0]
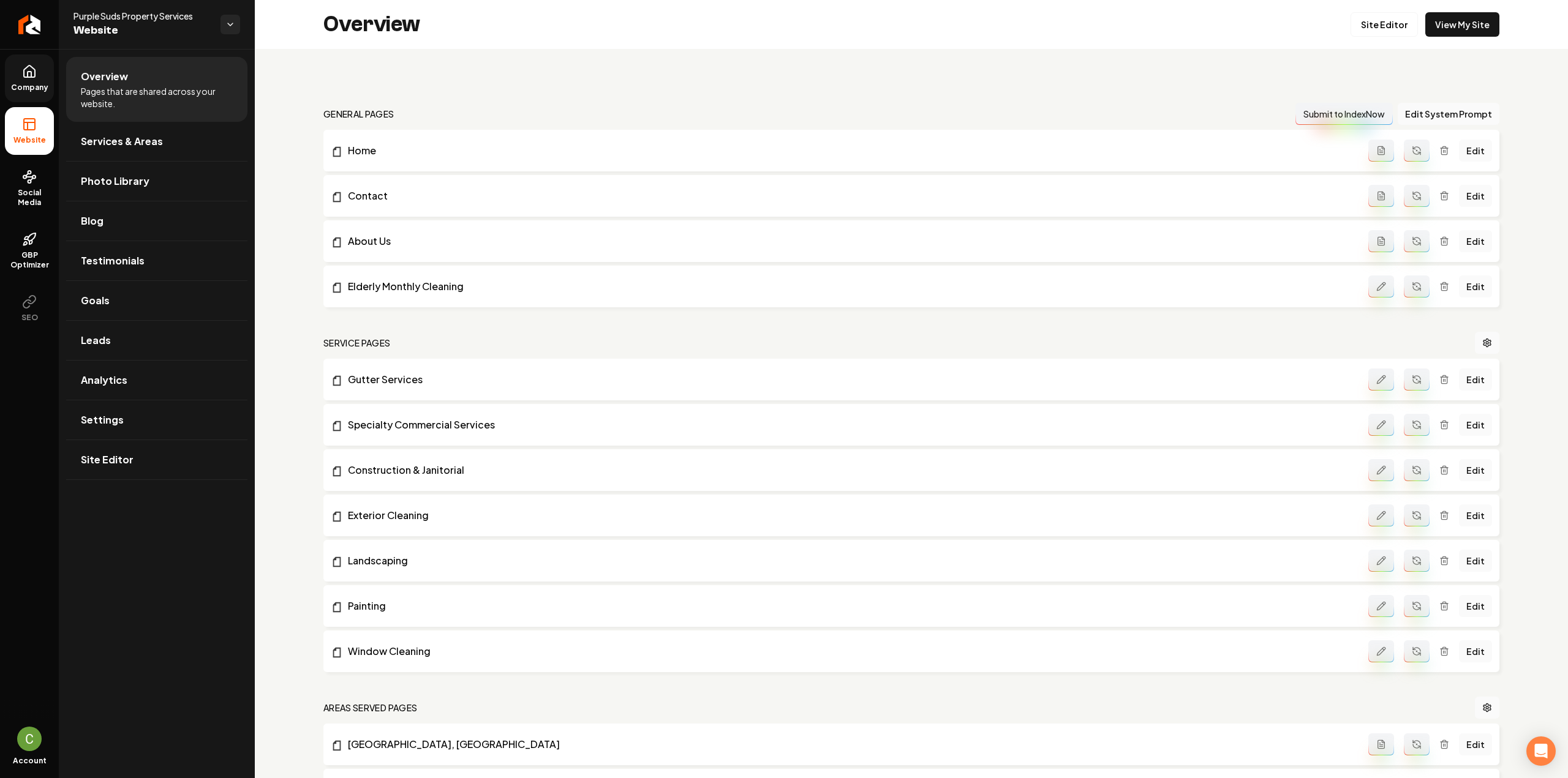
click at [1413, 243] on icon "Main content area" at bounding box center [1416, 241] width 10 height 10
click at [1441, 285] on icon "Main content area" at bounding box center [1444, 287] width 6 height 7
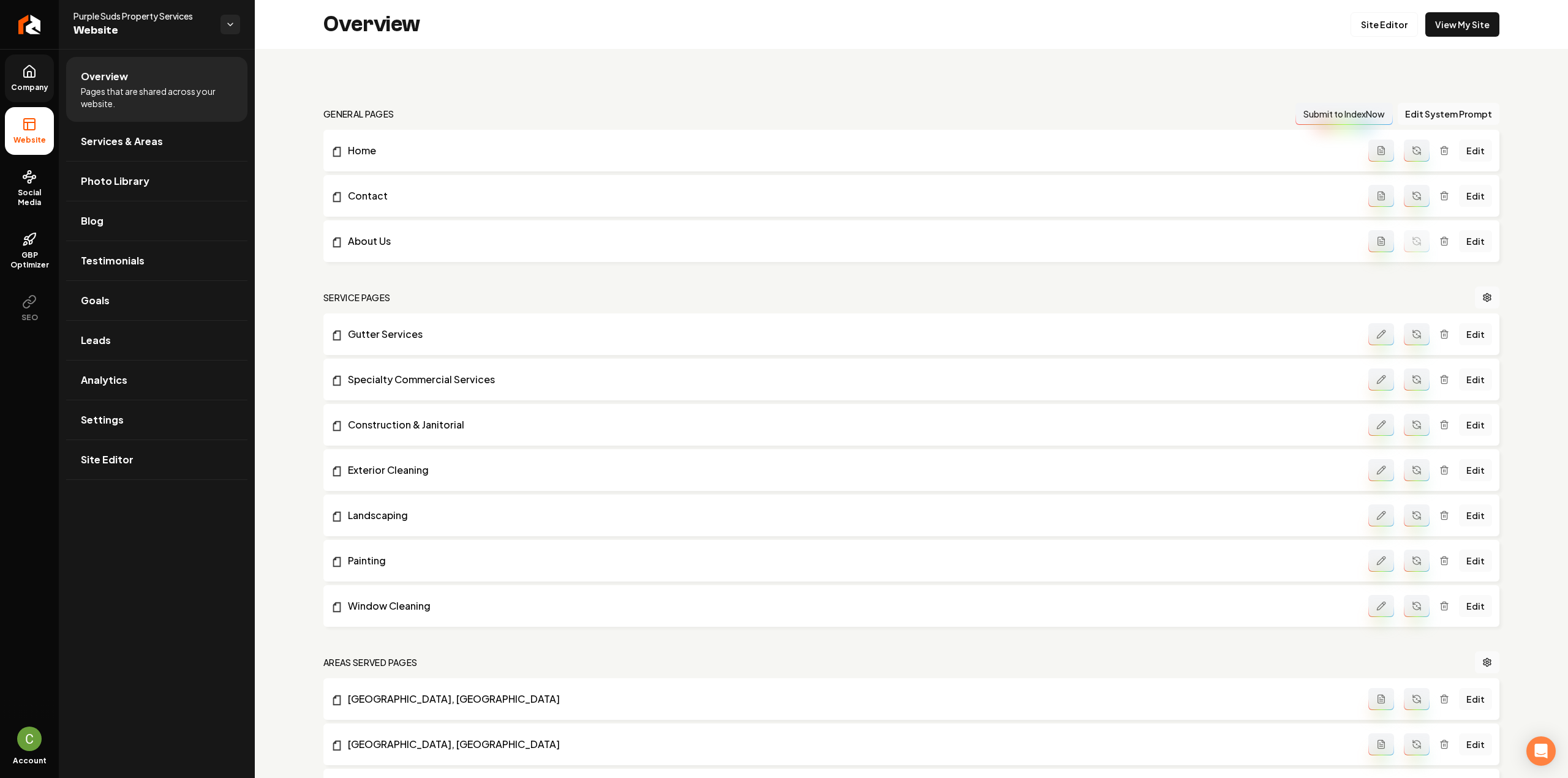
click at [1413, 198] on icon "Main content area" at bounding box center [1416, 198] width 7 height 4
click at [1412, 152] on icon "Main content area" at bounding box center [1416, 151] width 10 height 10
click at [1421, 118] on button "Edit System Prompt" at bounding box center [1449, 114] width 102 height 22
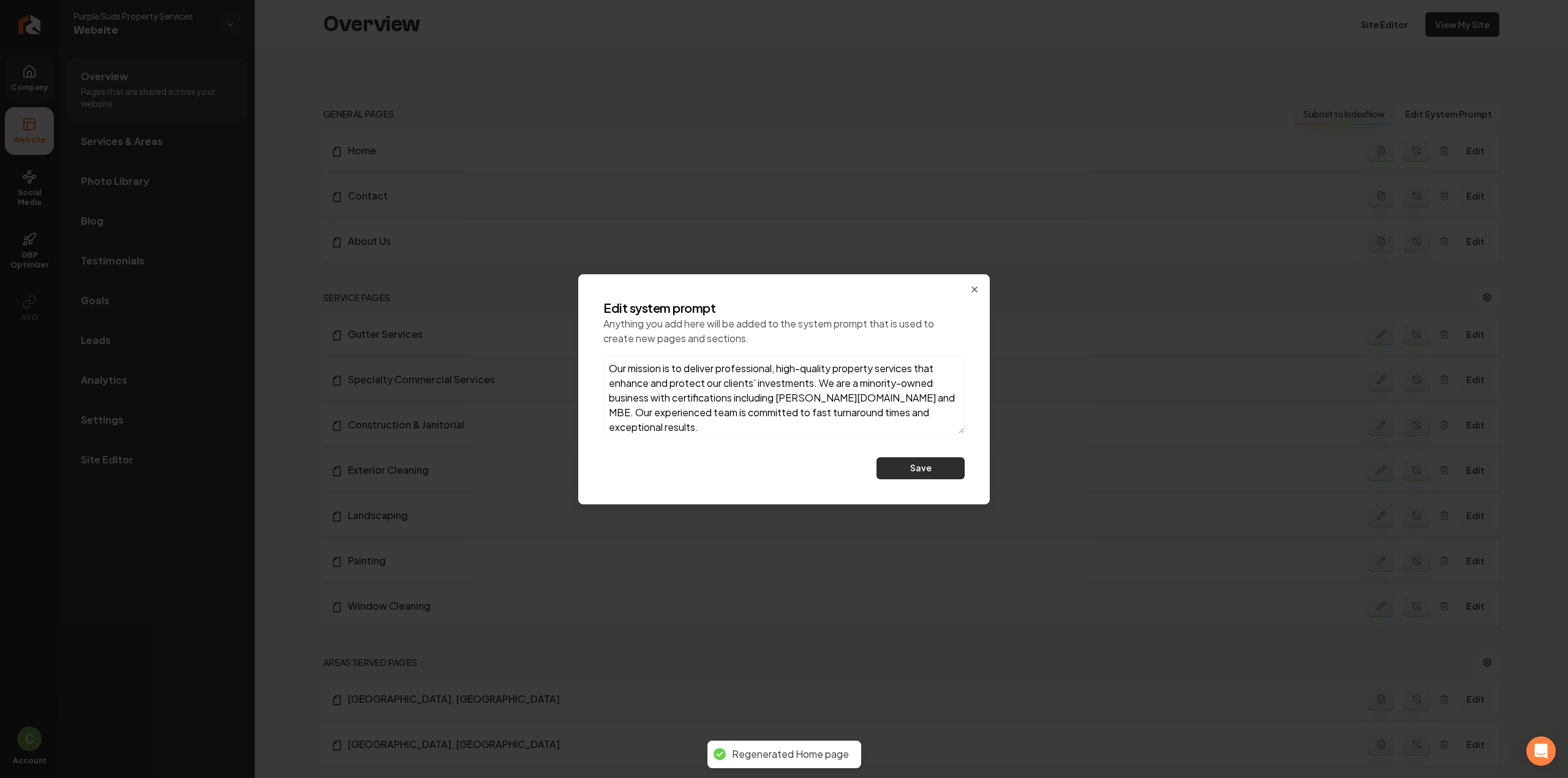
type textarea "Our mission is to deliver professional, high-quality property services that enh…"
click at [913, 473] on button "Save" at bounding box center [920, 468] width 88 height 22
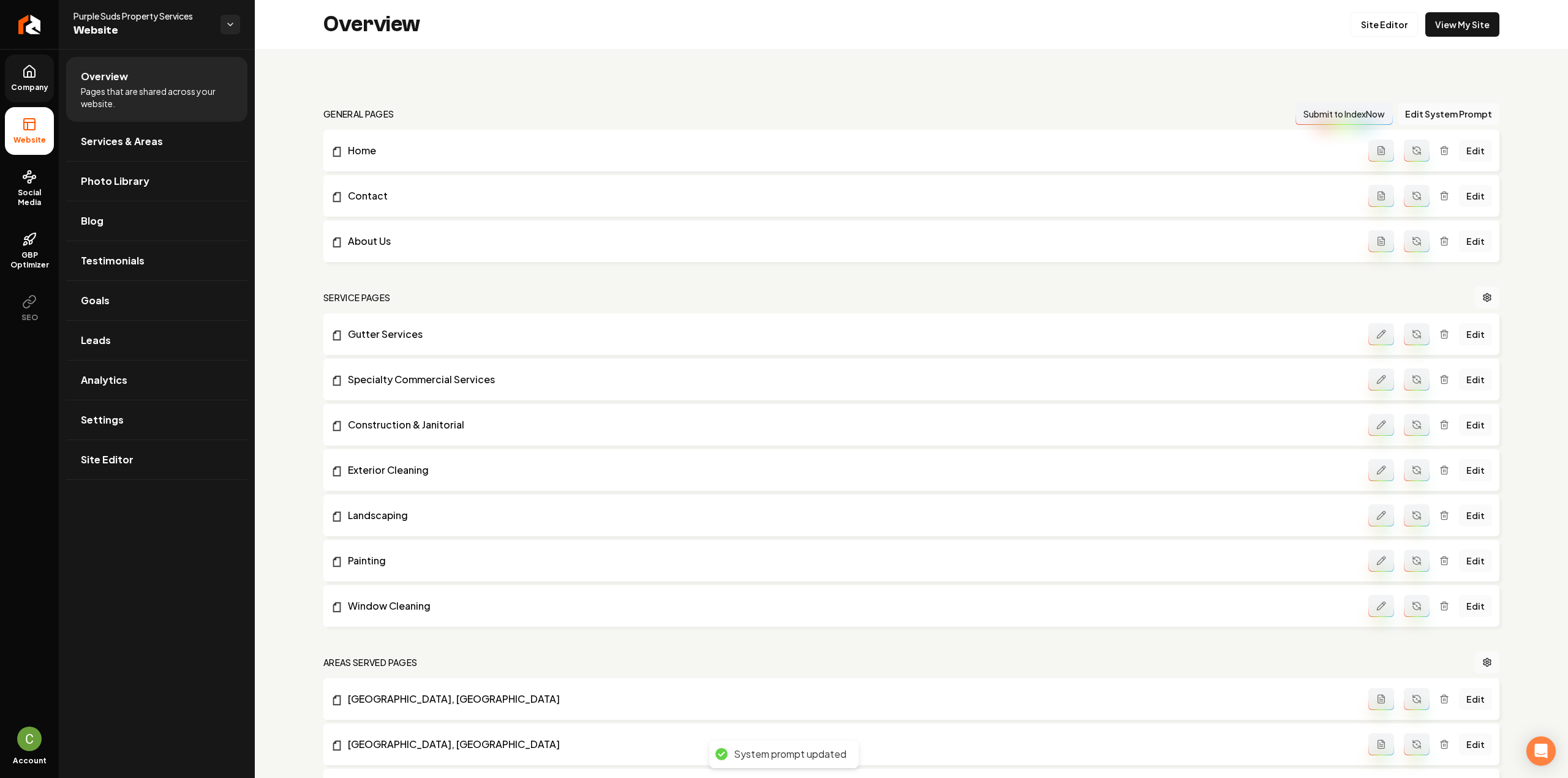
click at [1410, 149] on icon "Main content area" at bounding box center [1416, 151] width 14 height 14
click at [1411, 242] on icon "Main content area" at bounding box center [1416, 241] width 14 height 14
click at [1437, 28] on link "View My Site" at bounding box center [1462, 25] width 74 height 25
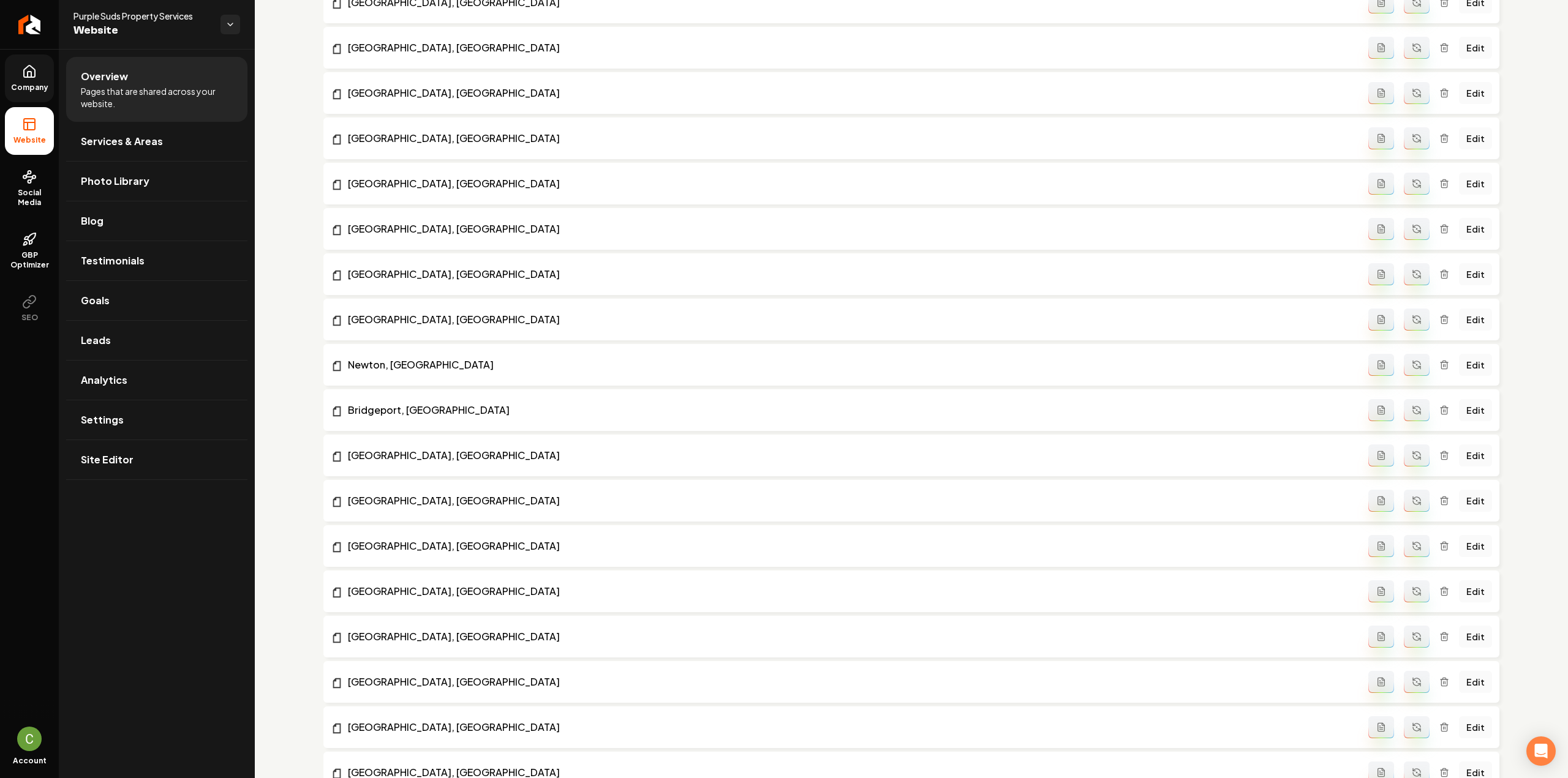
scroll to position [1054, 0]
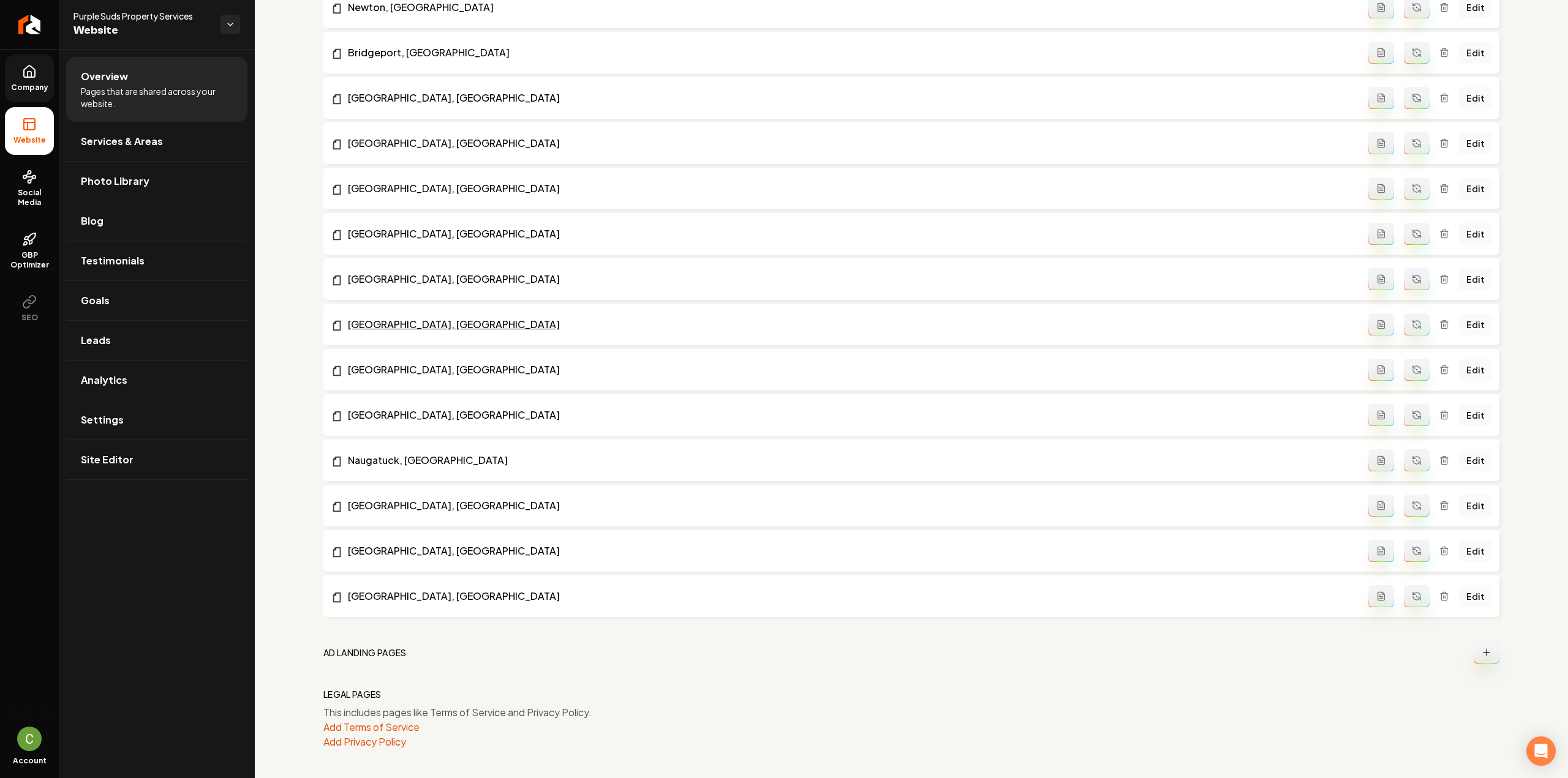
drag, startPoint x: 141, startPoint y: 427, endPoint x: 347, endPoint y: 324, distance: 230.3
click at [141, 427] on link "Settings" at bounding box center [156, 420] width 181 height 39
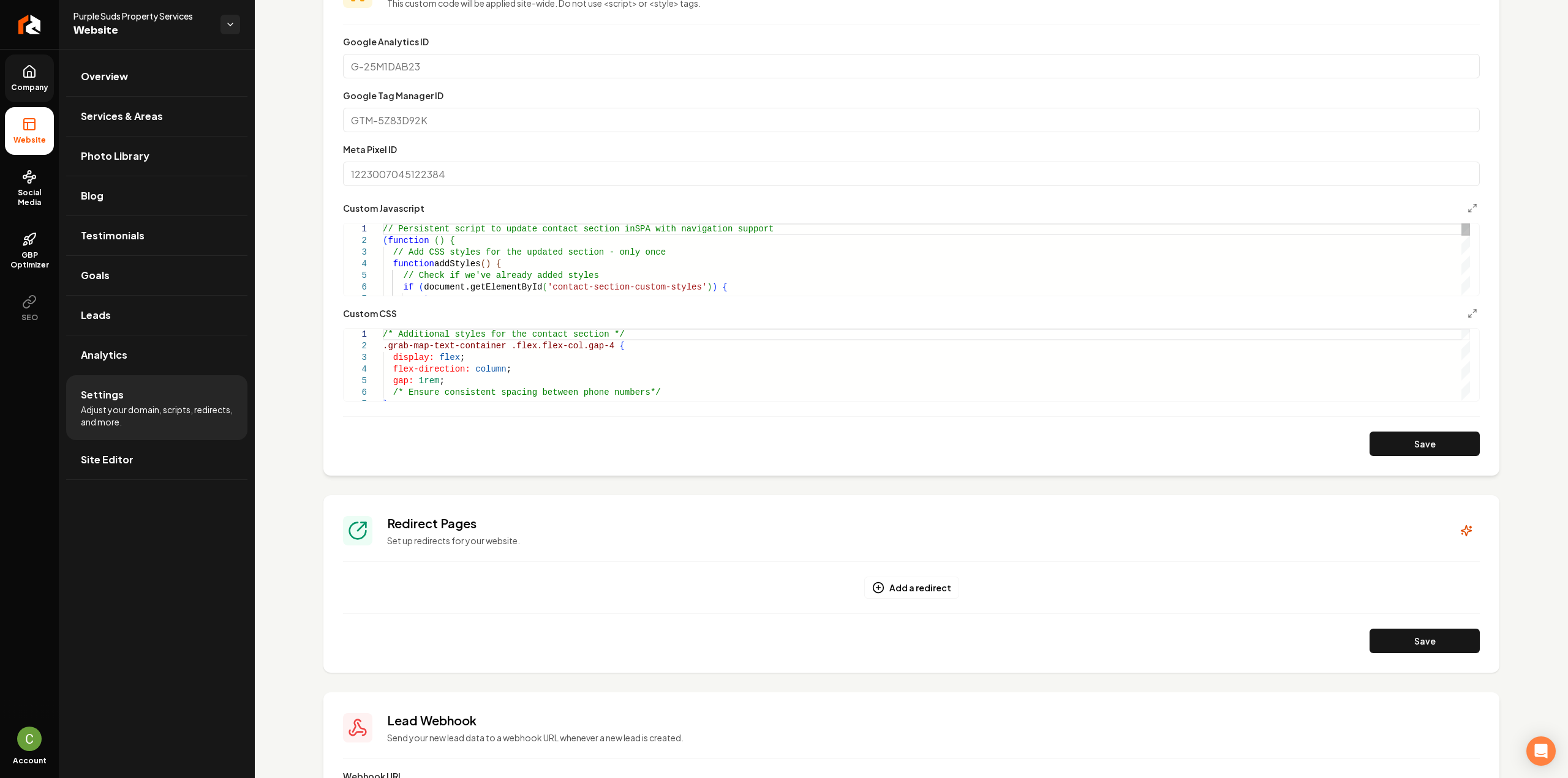
scroll to position [704, 0]
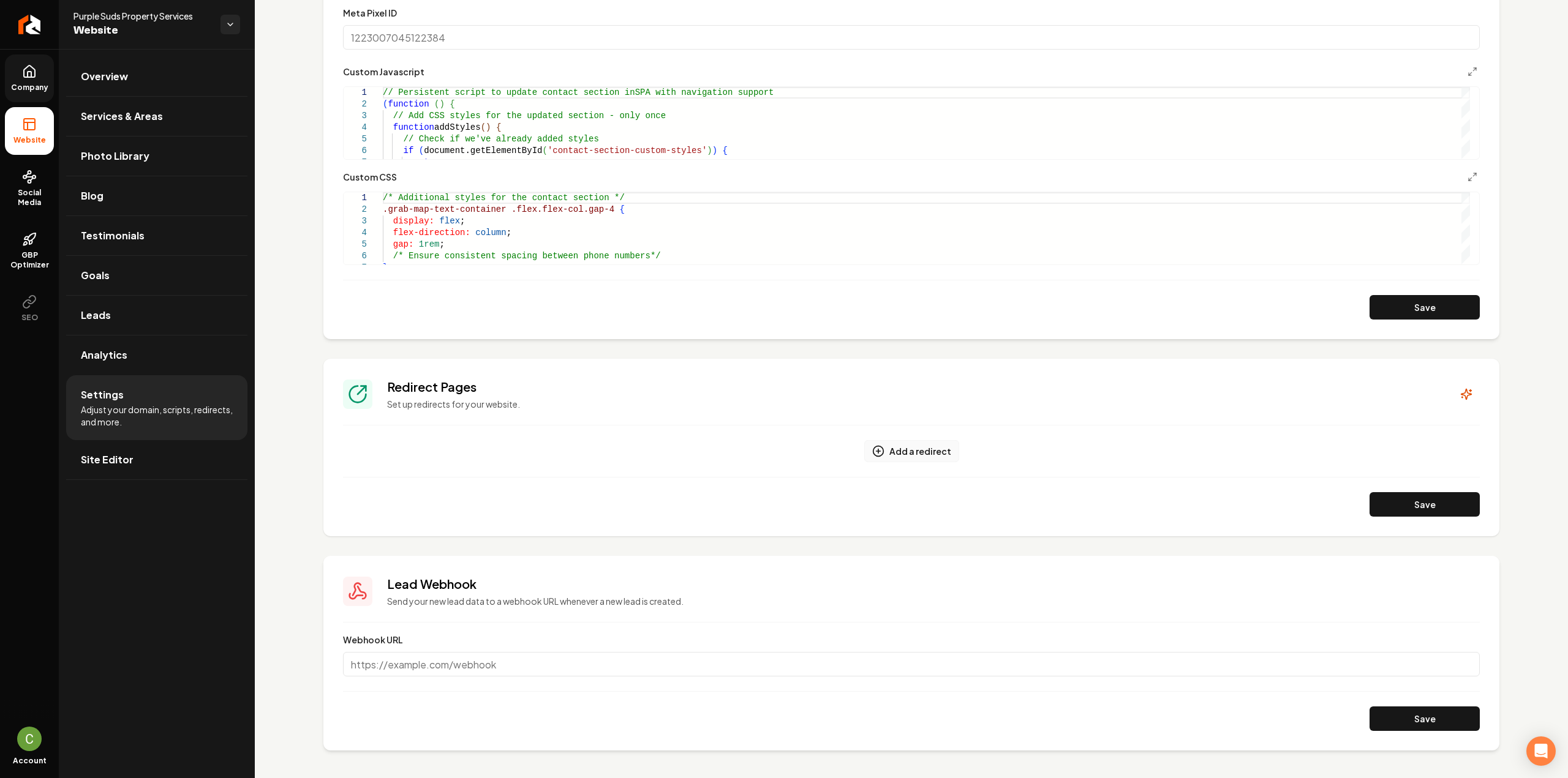
click at [925, 449] on button "Add a redirect" at bounding box center [911, 451] width 95 height 22
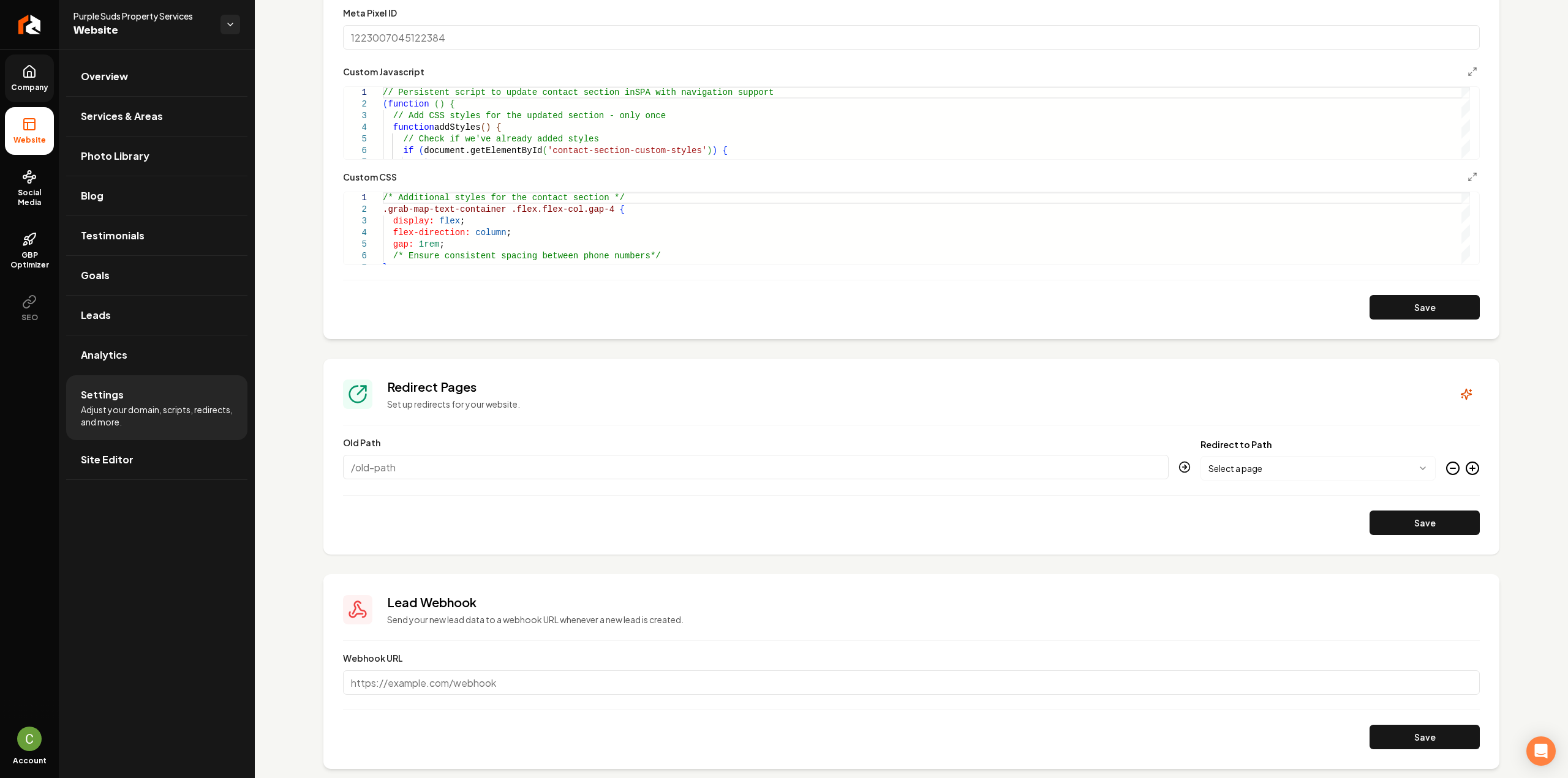
click at [578, 471] on input "Old Path" at bounding box center [756, 467] width 826 height 25
type input "/services/deck-fence-cleaning"
click at [1237, 470] on body "Company Website Social Media GBP Optimizer SEO Account Purple Suds Property Ser…" at bounding box center [784, 389] width 1568 height 778
click at [1465, 469] on icon "Main content area" at bounding box center [1473, 468] width 15 height 15
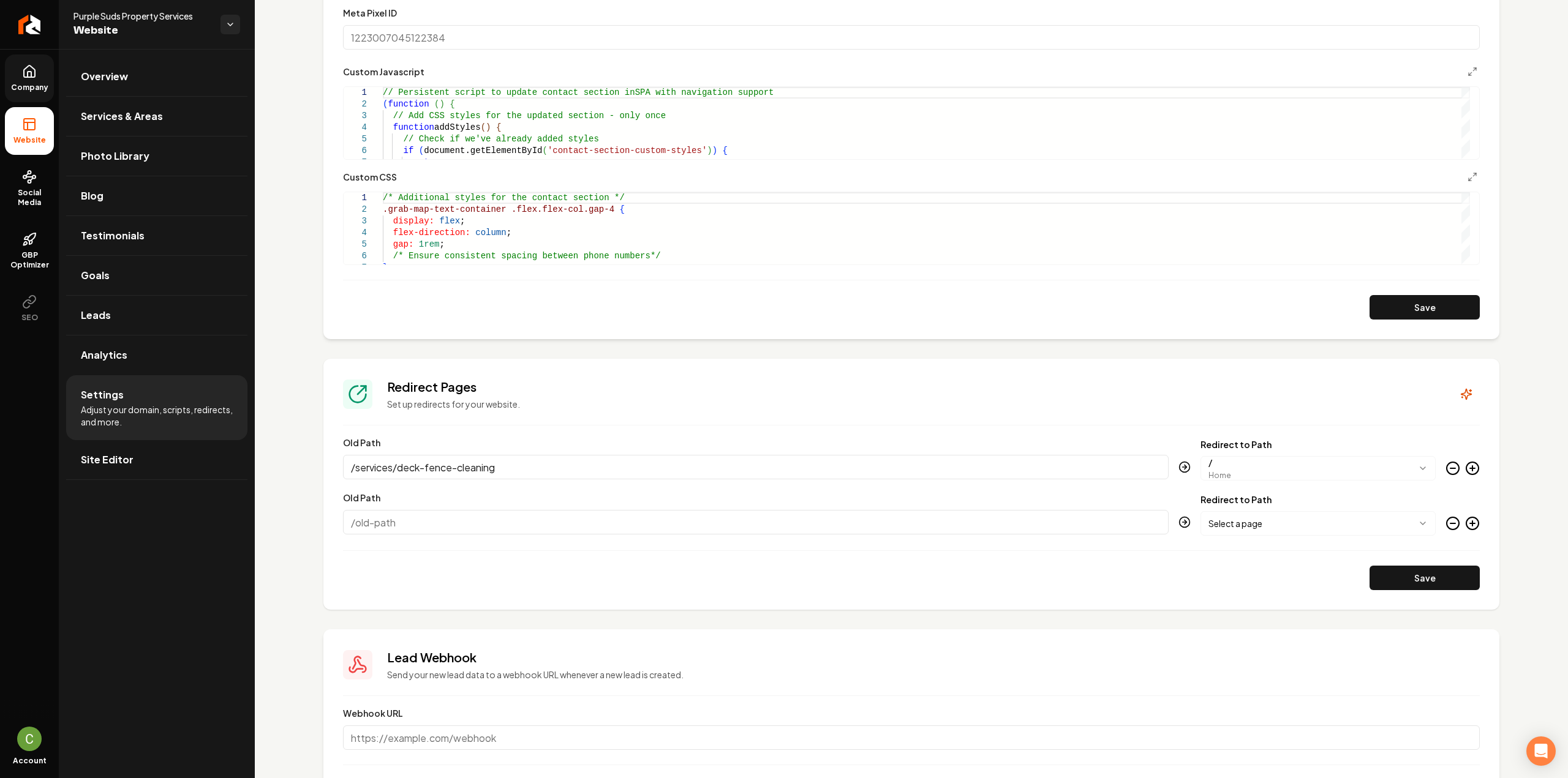
paste input "/services/storefront-entryway-cleaning"
type input "/services/storefront-entryway-cleaning"
click at [1222, 519] on body "Company Website Social Media GBP Optimizer SEO Account Purple Suds Property Ser…" at bounding box center [784, 389] width 1568 height 778
click at [1416, 576] on button "Save" at bounding box center [1425, 578] width 110 height 25
click at [1470, 523] on icon "Main content area" at bounding box center [1473, 523] width 5 height 0
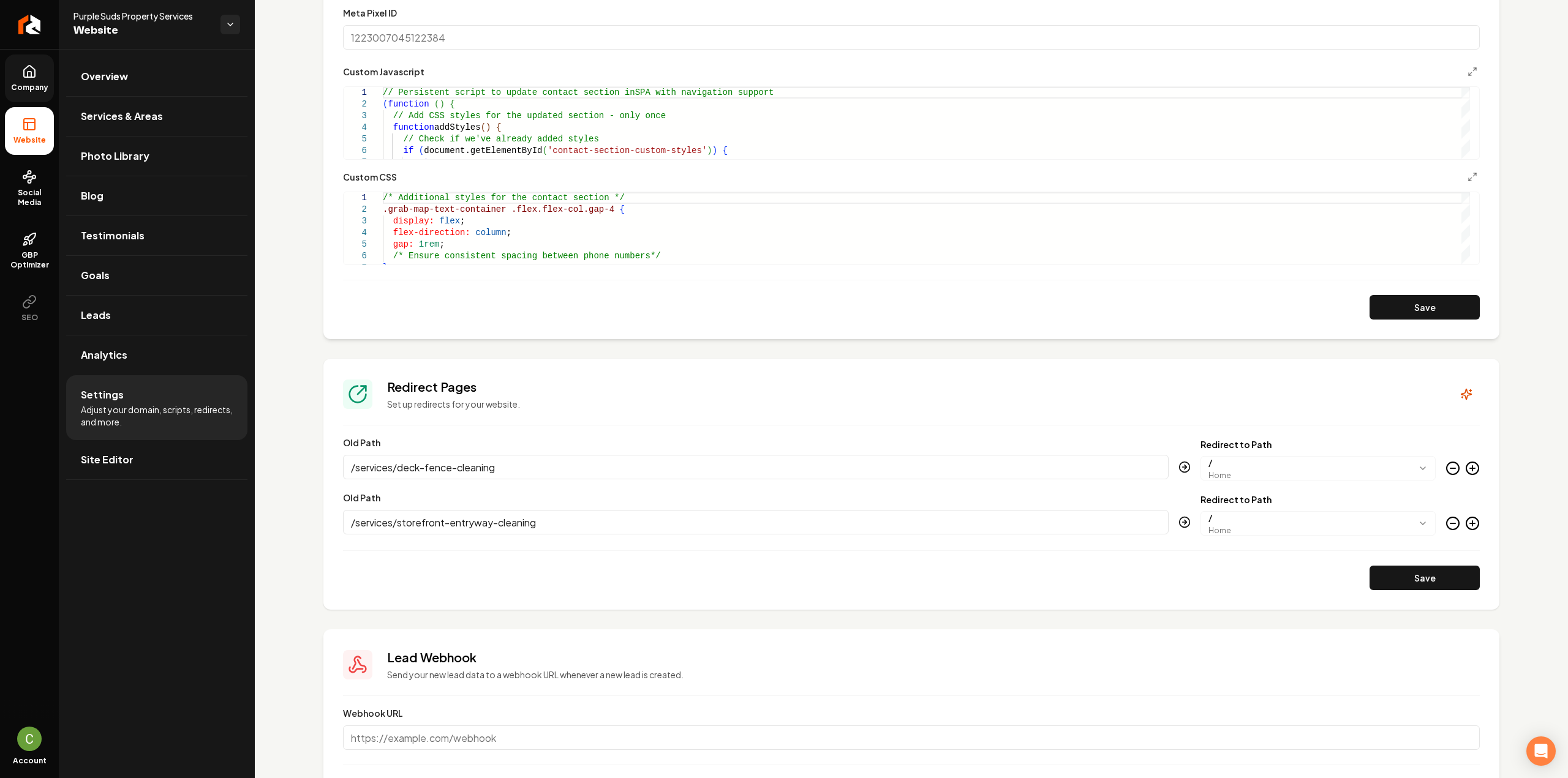
click at [1468, 521] on icon "Main content area" at bounding box center [1473, 523] width 15 height 15
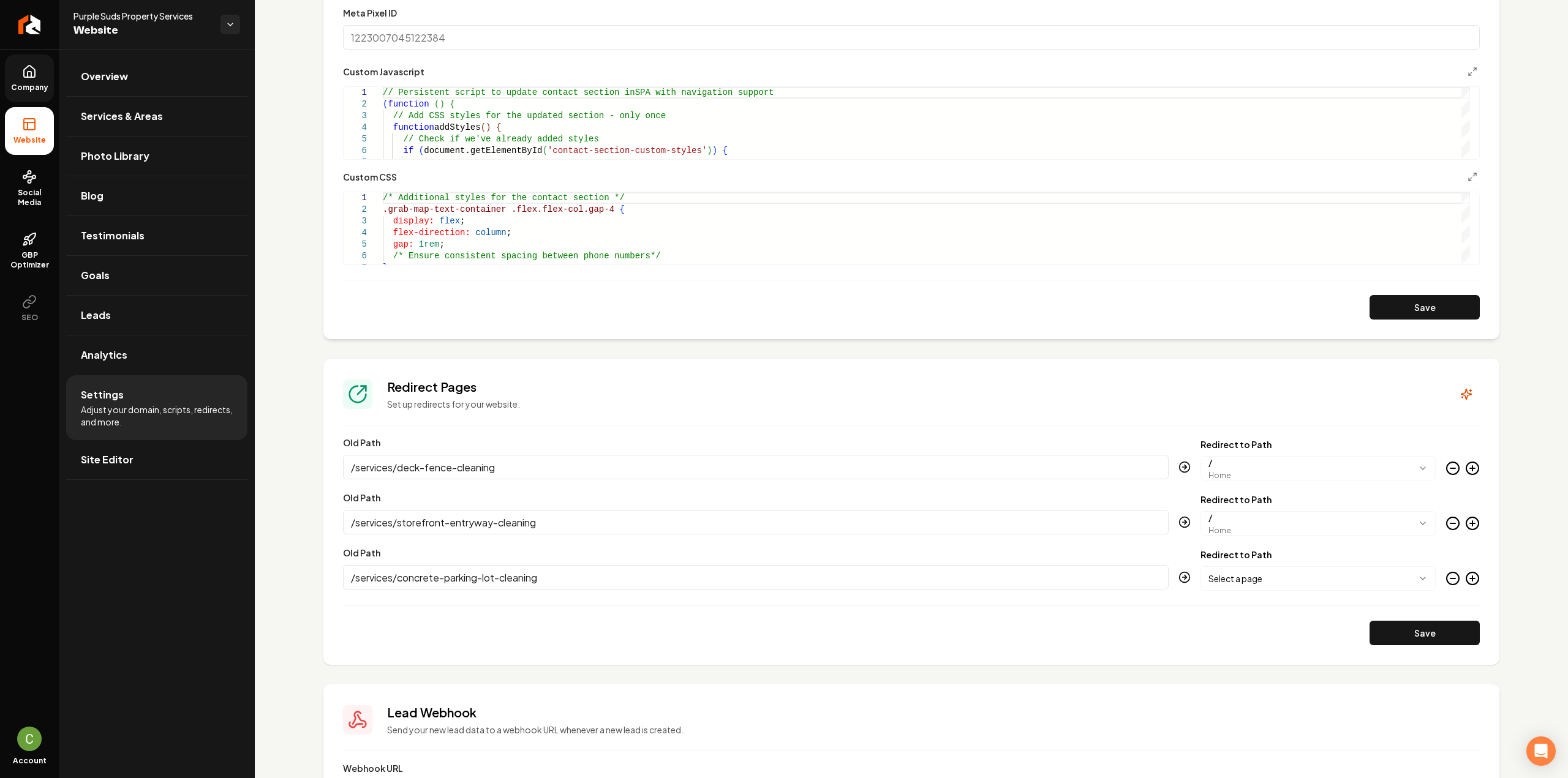
type input "/services/concrete-parking-lot-cleaning"
click at [1466, 582] on circle "Main content area" at bounding box center [1473, 579] width 12 height 12
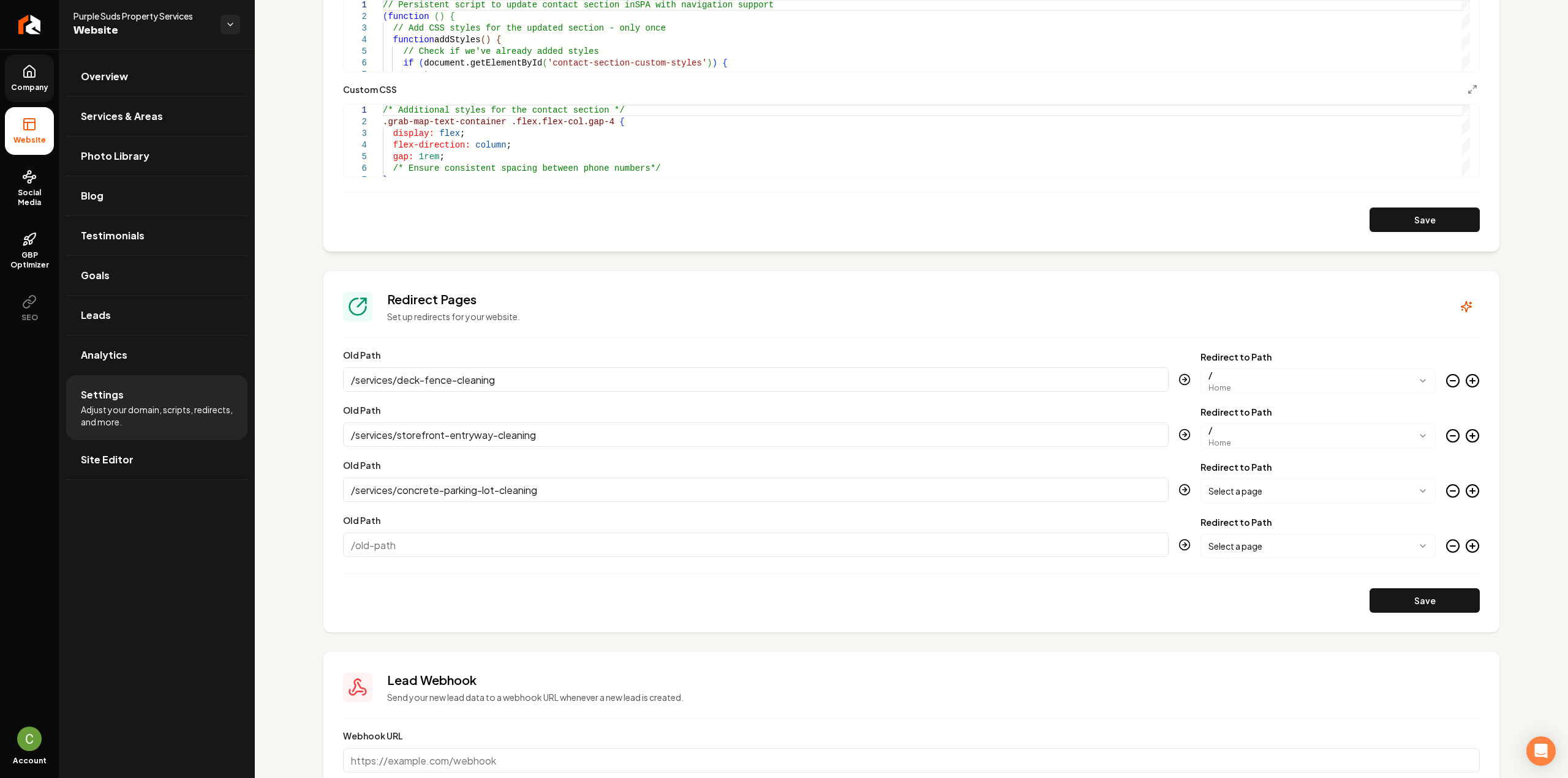
scroll to position [887, 0]
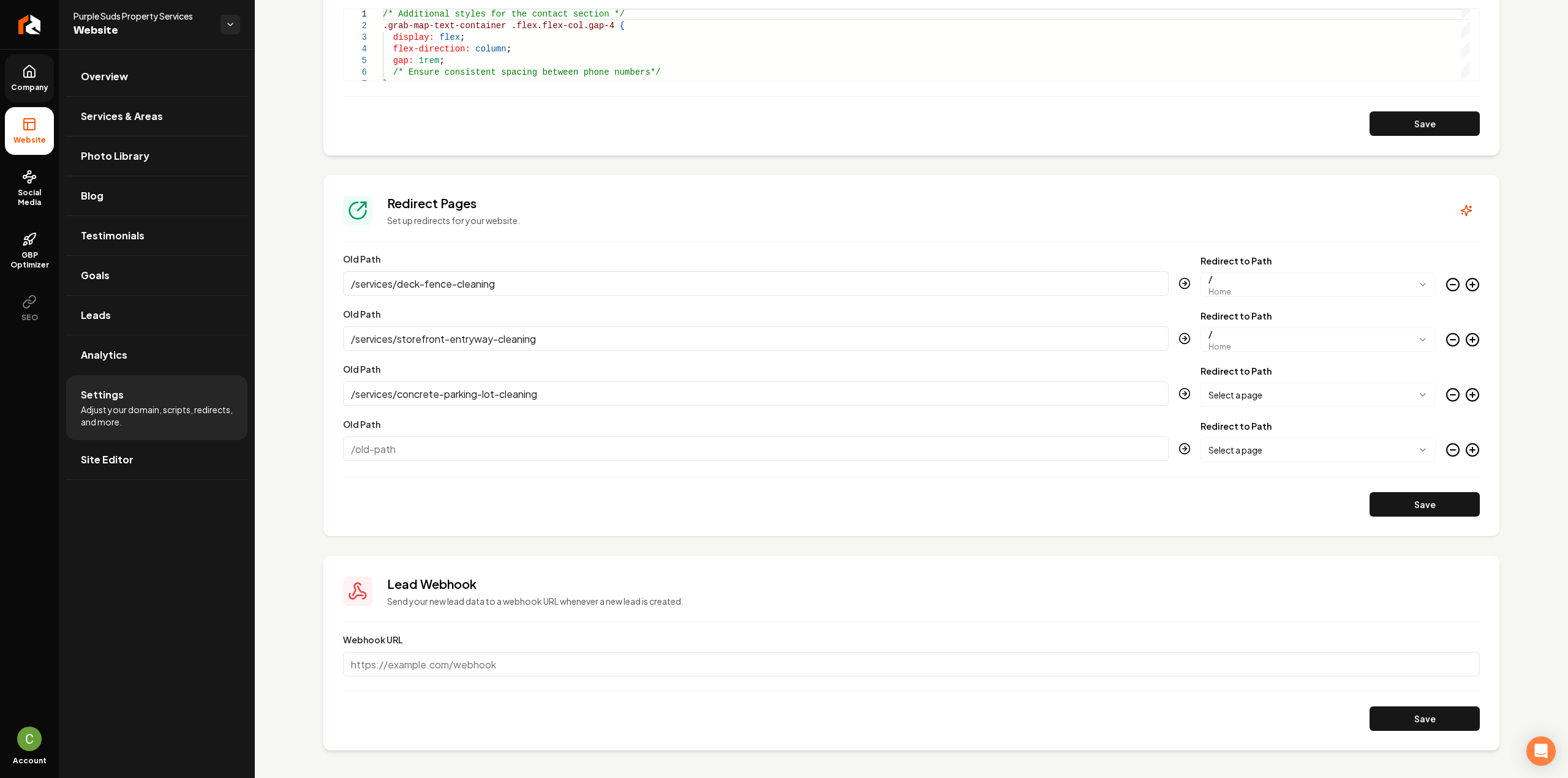
click at [1230, 399] on body "Company Website Social Media GBP Optimizer SEO Account Purple Suds Property Ser…" at bounding box center [784, 389] width 1568 height 778
click at [1389, 498] on button "Save" at bounding box center [1425, 505] width 110 height 25
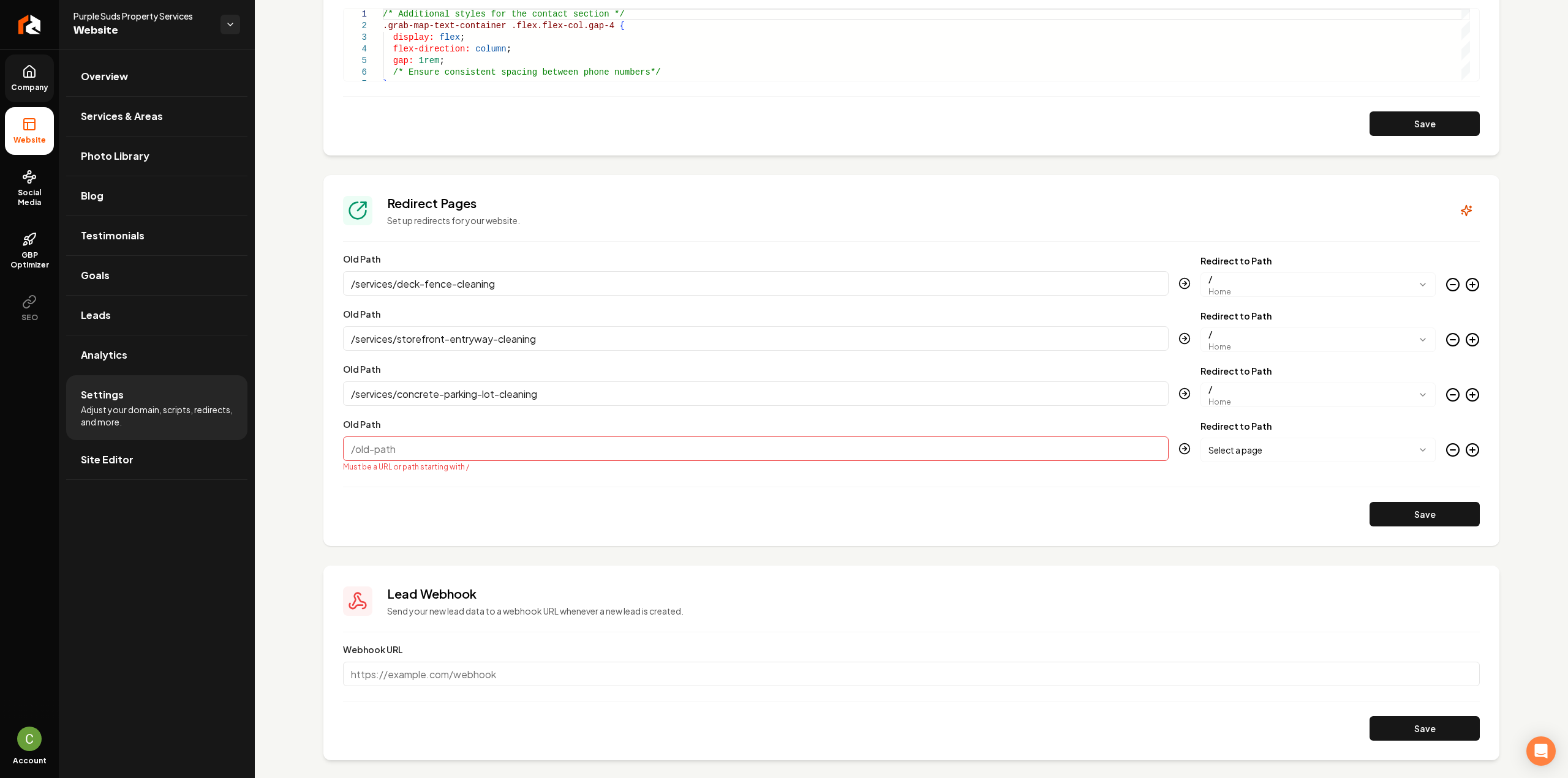
paste input "/services/gutter-cleaning-whitening"
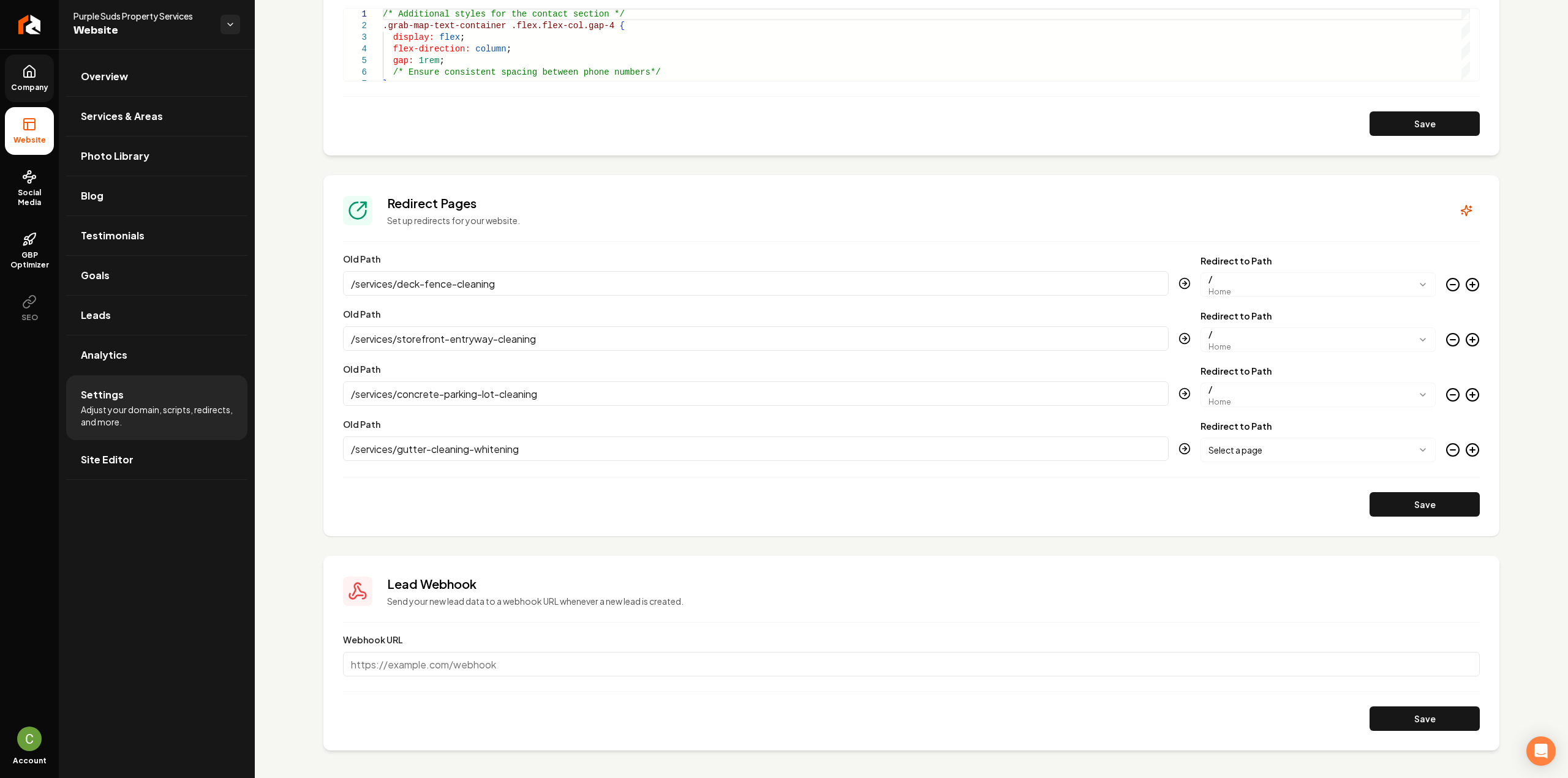
type input "/services/gutter-cleaning-whitening"
click at [1415, 503] on button "Save" at bounding box center [1425, 505] width 110 height 25
click at [1465, 452] on icon "Main content area" at bounding box center [1473, 450] width 15 height 15
click at [1465, 450] on icon "Main content area" at bounding box center [1473, 450] width 15 height 15
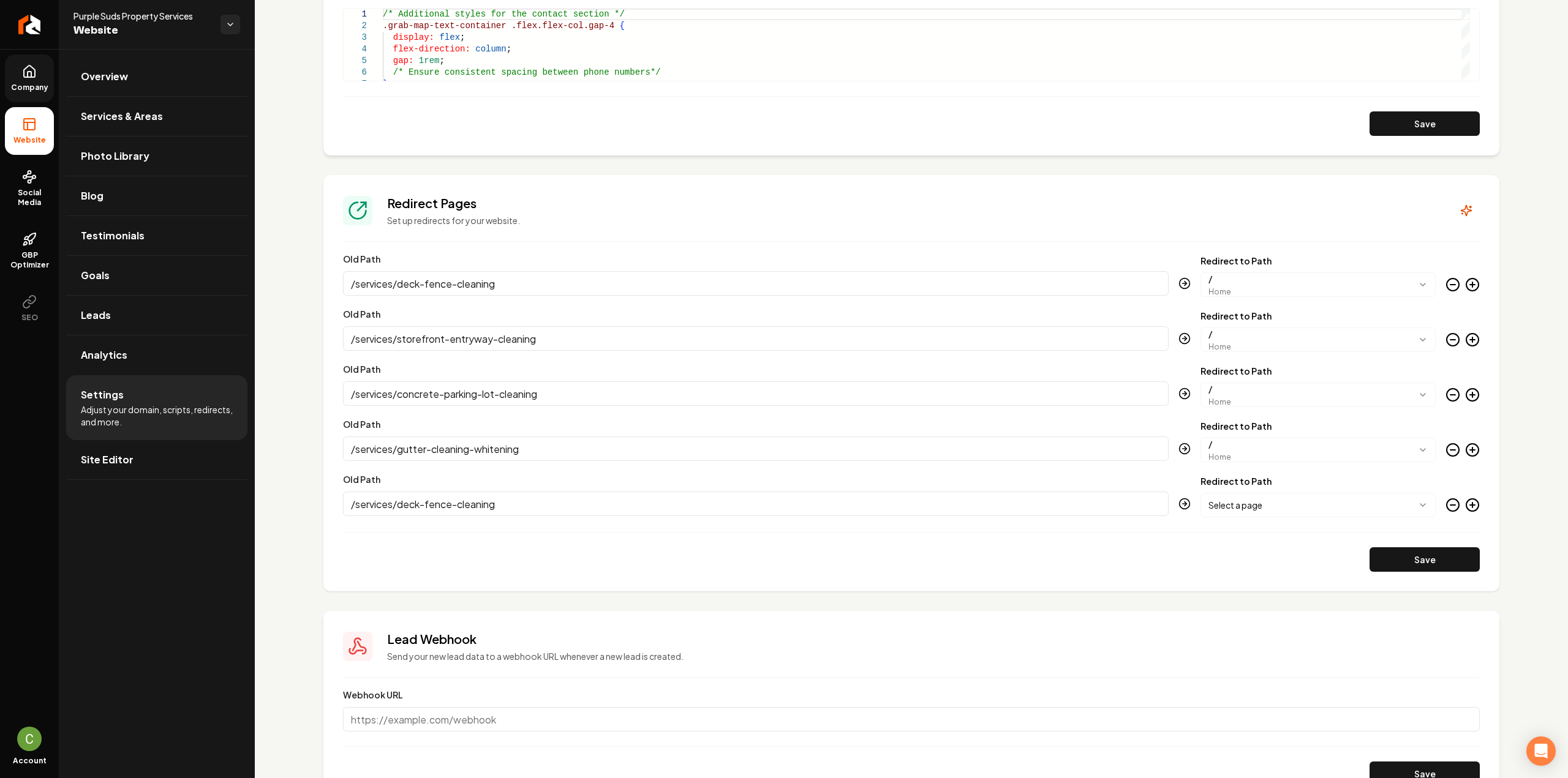
type input "/services/deck-fence-cleaning"
click at [1324, 519] on form "**********" at bounding box center [911, 414] width 1137 height 315
click at [1311, 513] on body "Company Website Social Media GBP Optimizer SEO Account Purple Suds Property Ser…" at bounding box center [784, 389] width 1568 height 778
click at [1388, 556] on button "Save" at bounding box center [1425, 559] width 110 height 25
click at [1467, 499] on circle "Main content area" at bounding box center [1473, 505] width 12 height 12
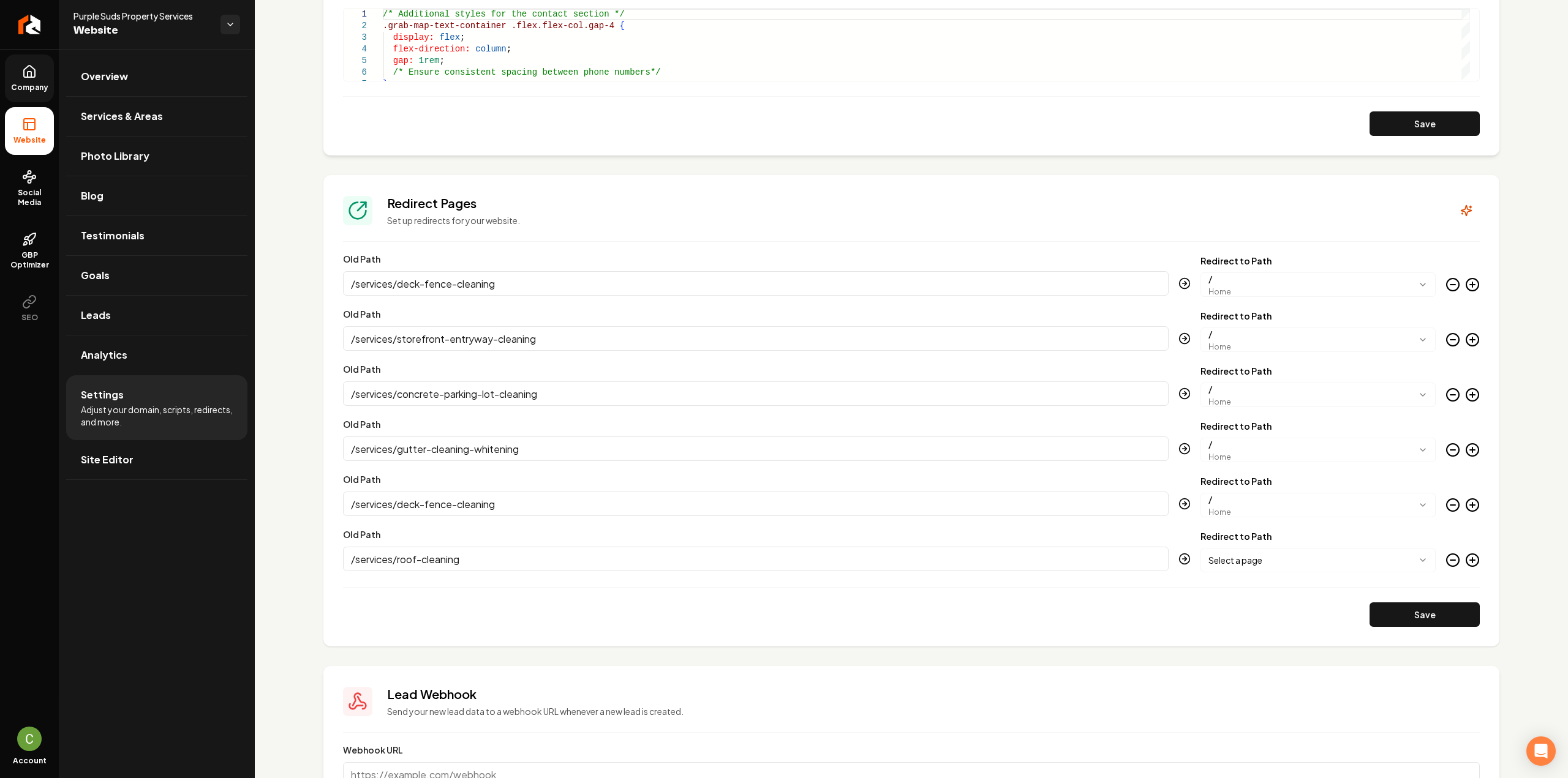
type input "/services/roof-cleaning"
click at [1234, 553] on body "Company Website Social Media GBP Optimizer SEO Account Purple Suds Property Ser…" at bounding box center [784, 389] width 1568 height 778
click at [1436, 616] on button "Save" at bounding box center [1425, 615] width 110 height 25
click at [1465, 560] on icon "Main content area" at bounding box center [1473, 560] width 15 height 15
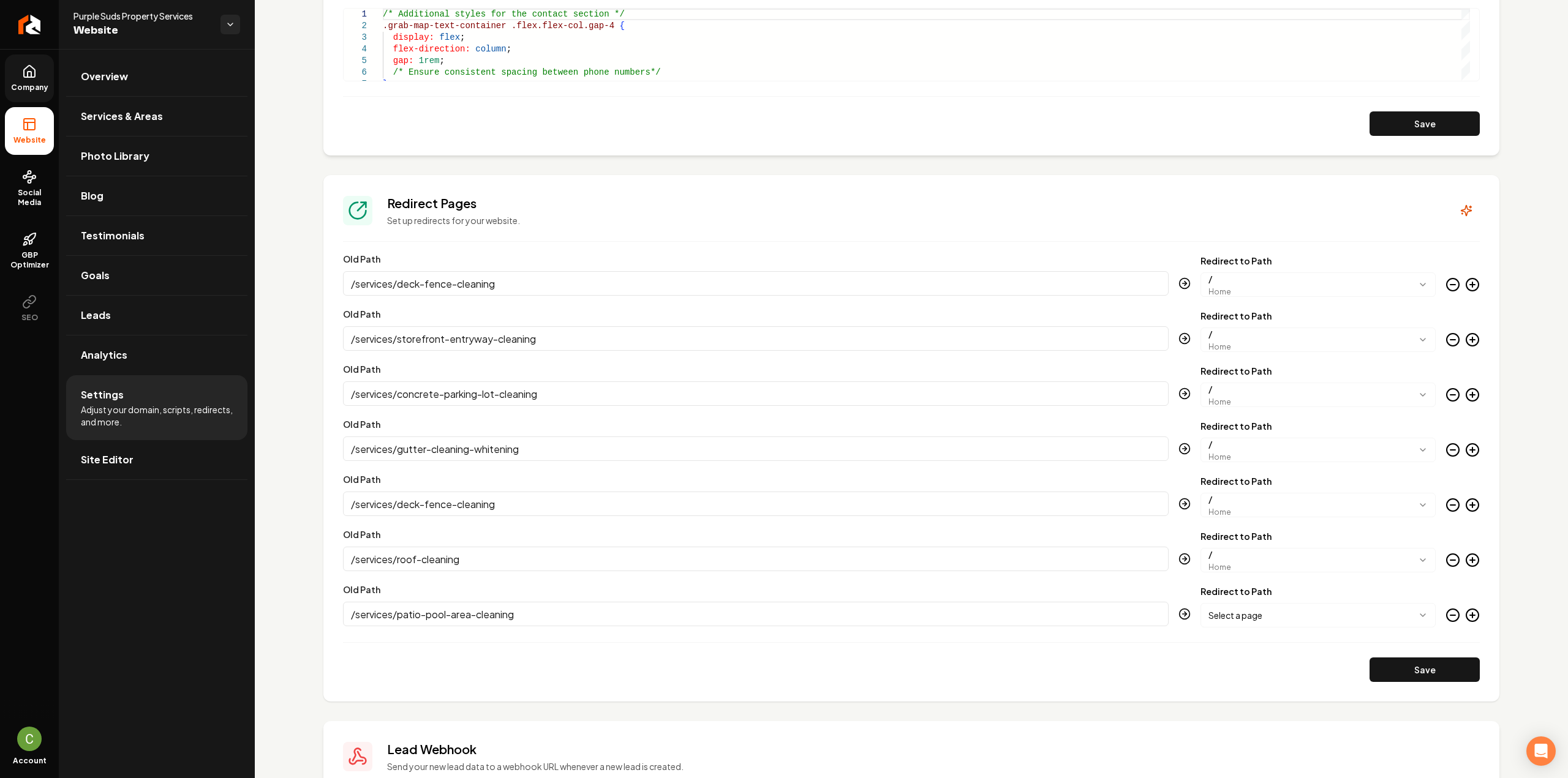
type input "/services/patio-pool-area-cleaning"
drag, startPoint x: 1461, startPoint y: 619, endPoint x: 1457, endPoint y: 628, distance: 9.8
click at [1465, 618] on icon "Main content area" at bounding box center [1473, 616] width 15 height 15
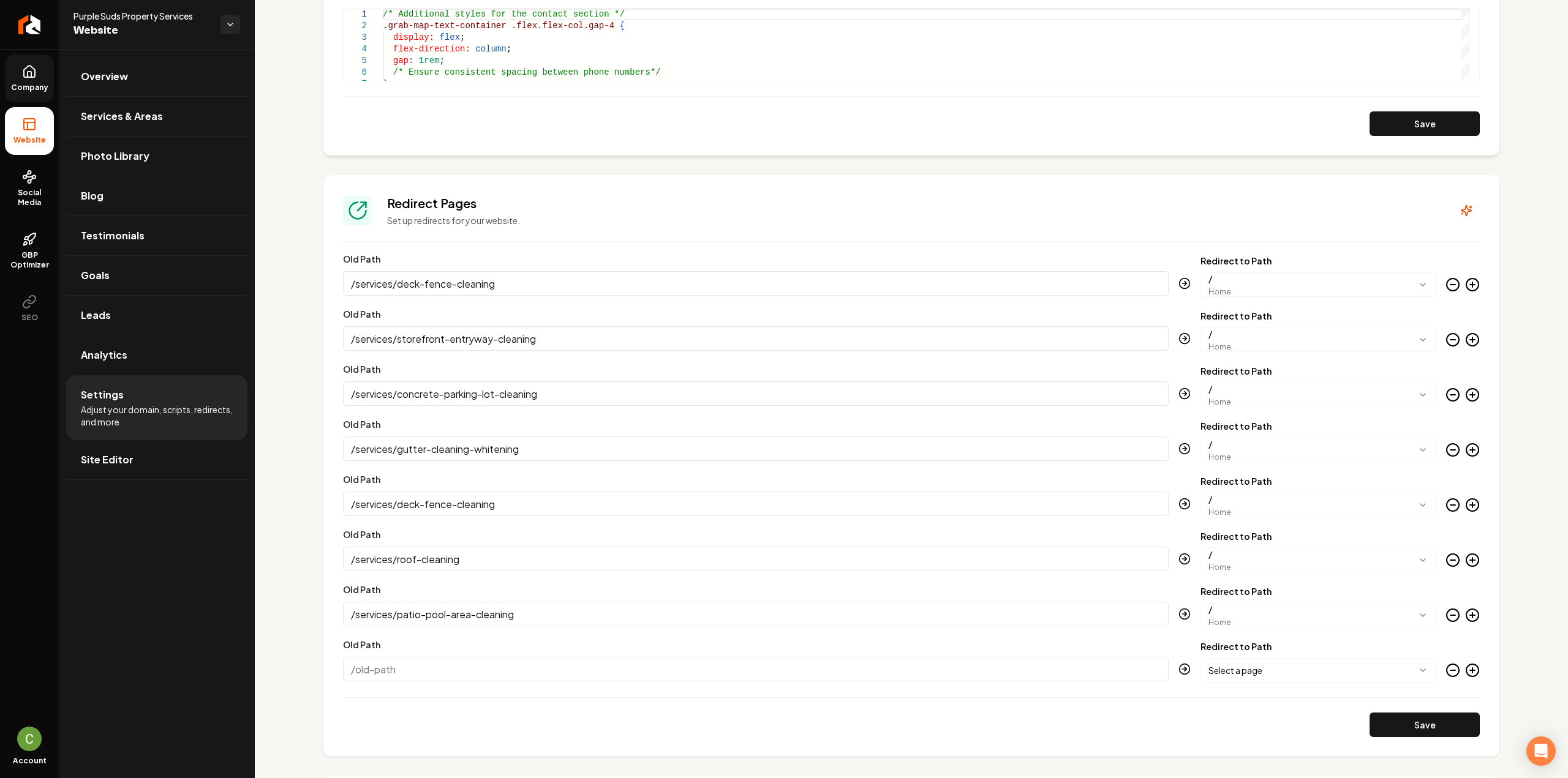
click at [1466, 664] on circle "Main content area" at bounding box center [1473, 670] width 12 height 12
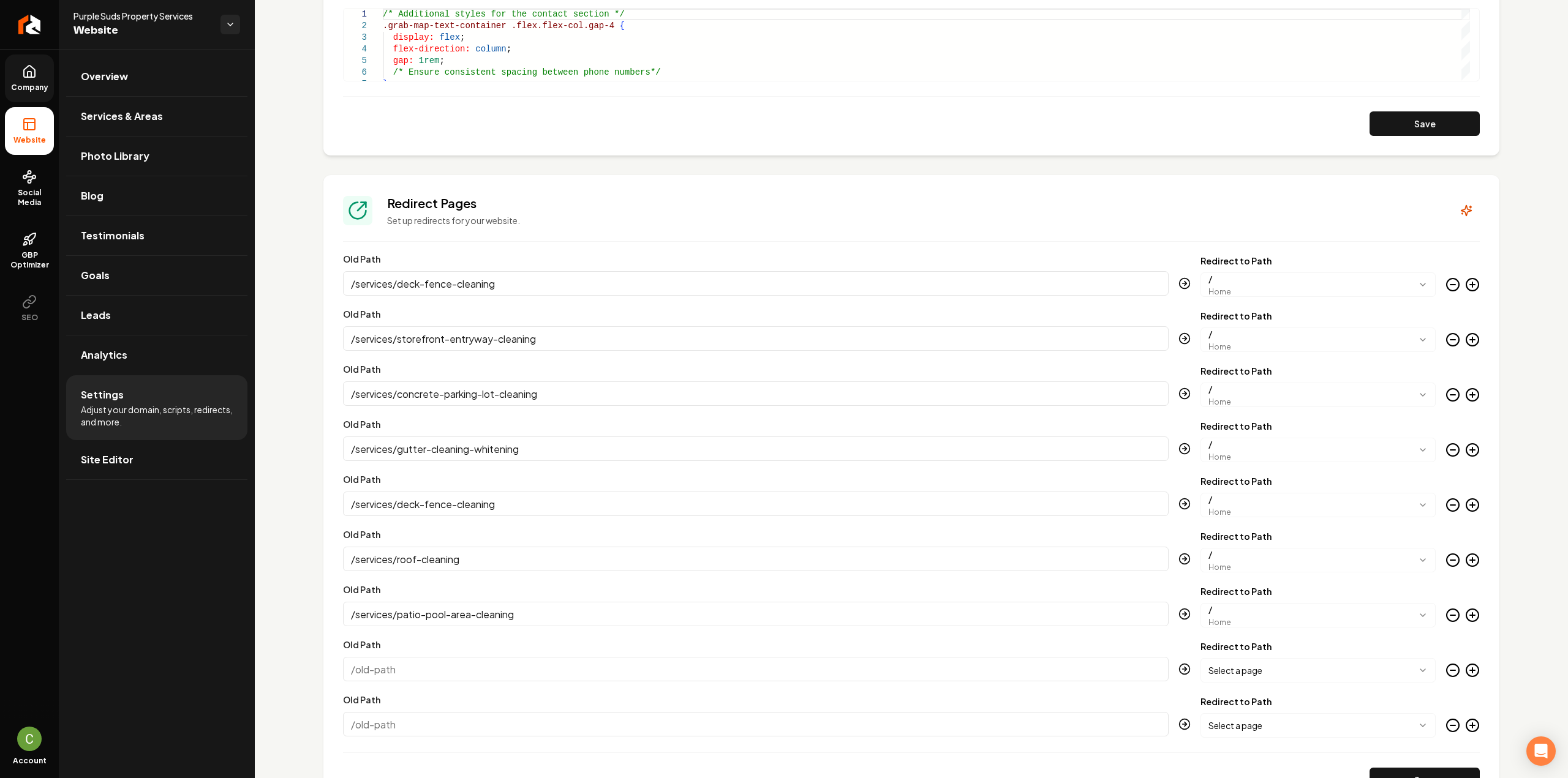
click at [540, 676] on input "Old Path" at bounding box center [756, 669] width 826 height 25
paste input "/services/fleet-washing"
type input "/services/fleet-washing"
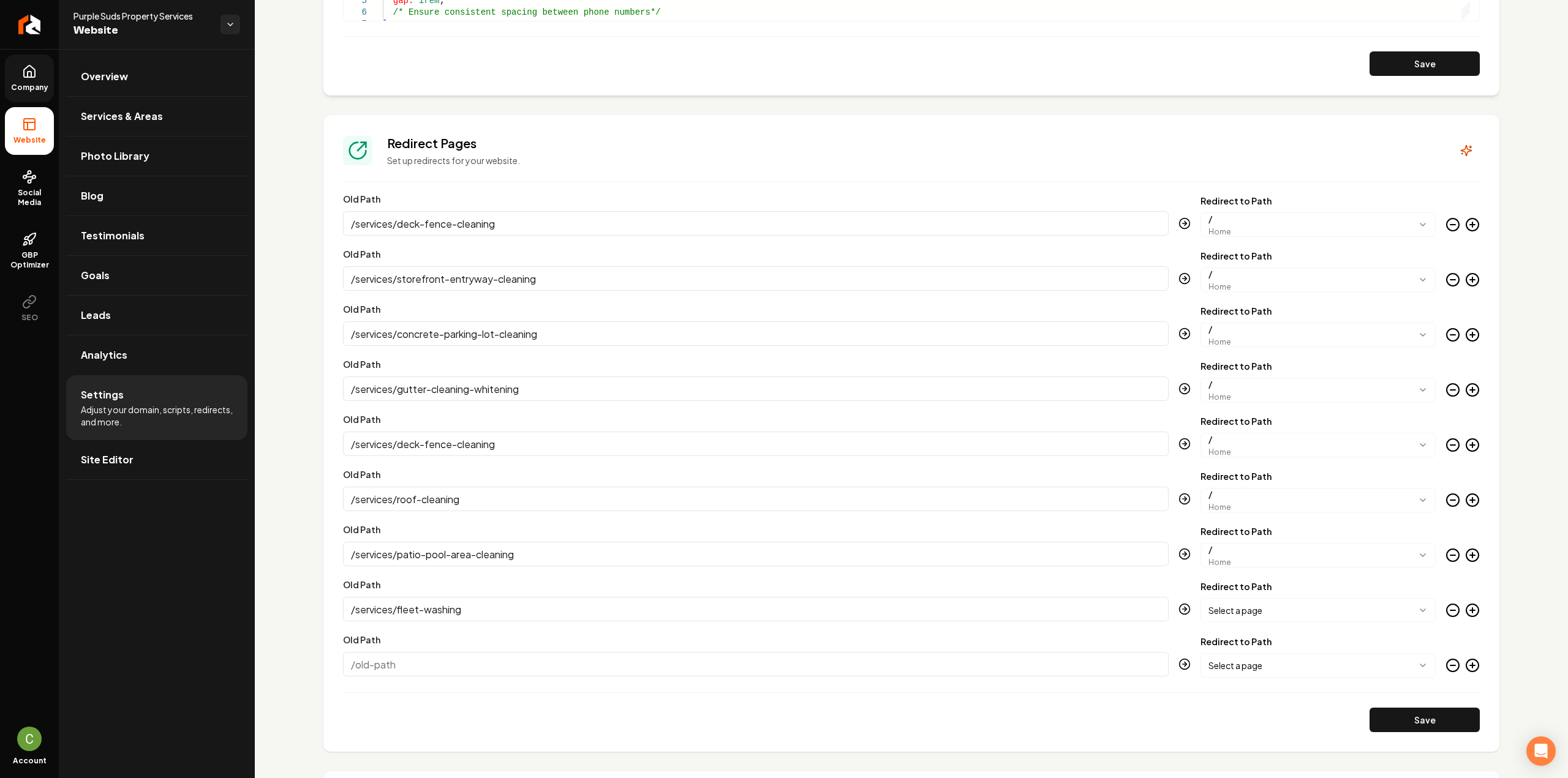
scroll to position [1009, 0]
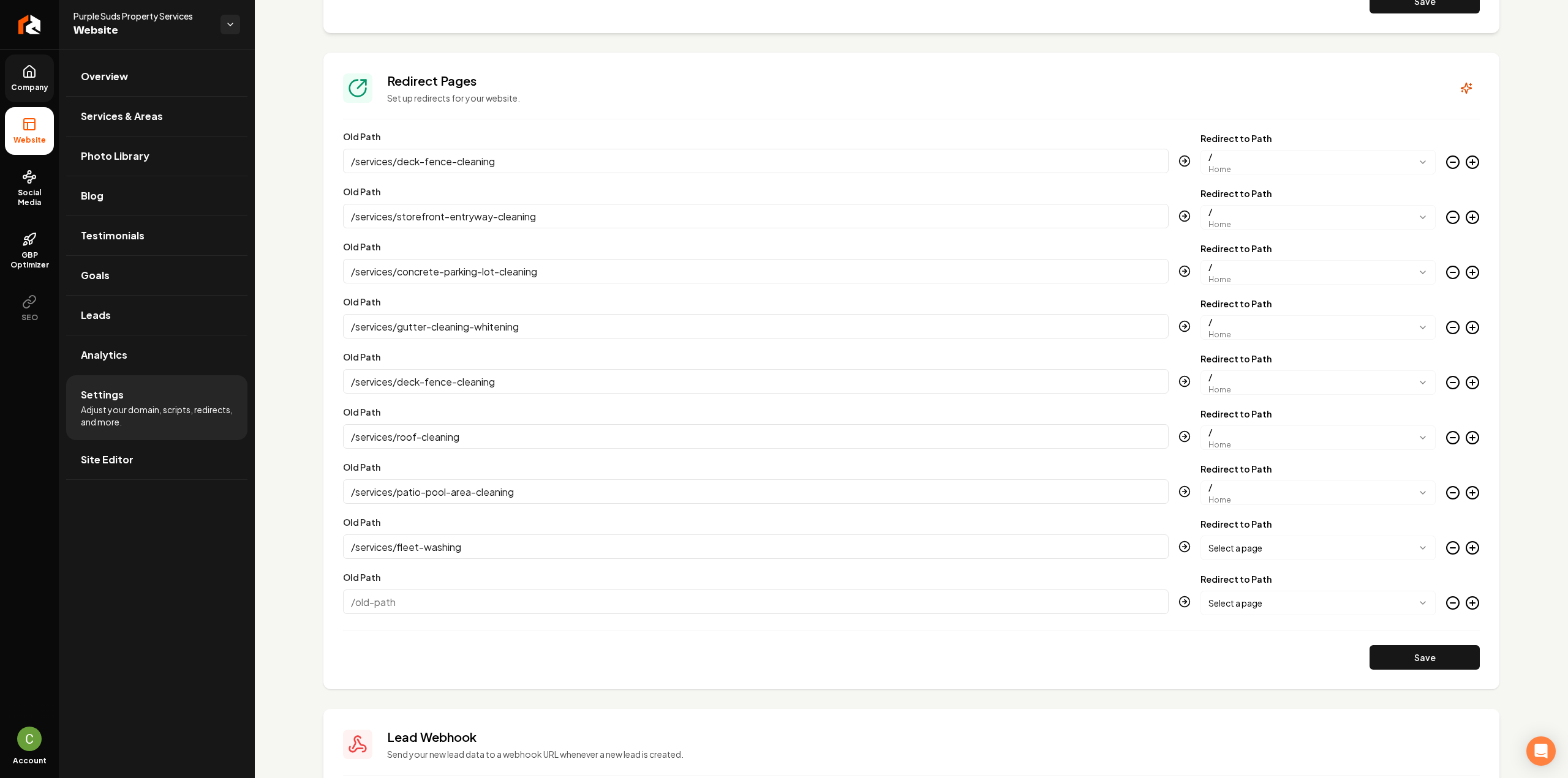
click at [1239, 542] on body "Company Website Social Media GBP Optimizer SEO Account Purple Suds Property Ser…" at bounding box center [784, 389] width 1568 height 778
click at [385, 596] on input "Old Path" at bounding box center [756, 602] width 826 height 25
paste input "/services/rust-oil-stain-removal"
type input "/services/rust-oil-stain-removal"
click at [1256, 596] on body "Company Website Social Media GBP Optimizer SEO Account Purple Suds Property Ser…" at bounding box center [784, 389] width 1568 height 778
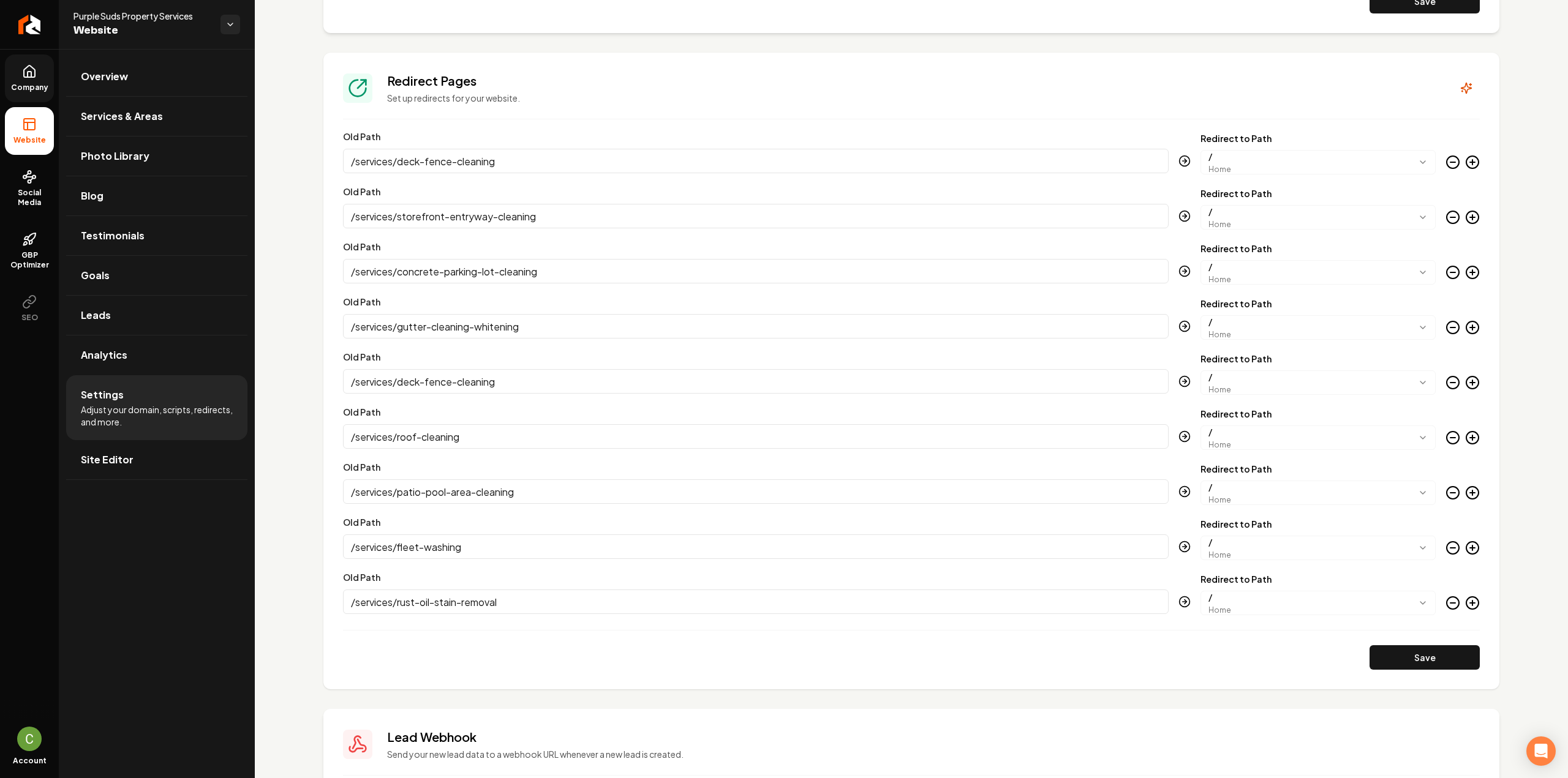
drag, startPoint x: 1365, startPoint y: 644, endPoint x: 1373, endPoint y: 647, distance: 8.5
click at [1370, 645] on button "Save" at bounding box center [1425, 657] width 110 height 25
click at [1460, 594] on div "**********" at bounding box center [911, 595] width 1137 height 41
click at [1466, 600] on icon "Main content area" at bounding box center [1473, 603] width 15 height 15
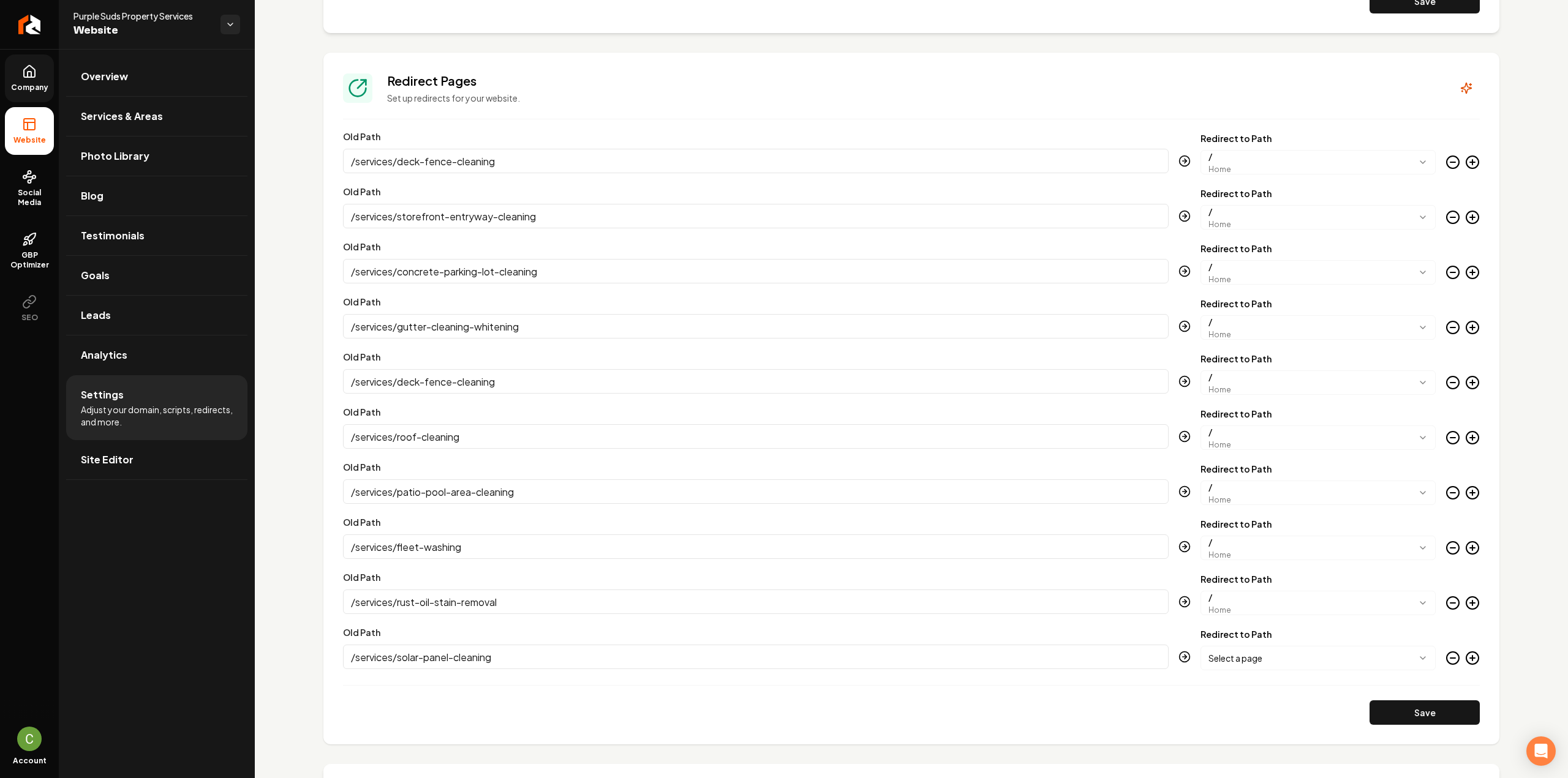
type input "/services/solar-panel-cleaning"
click at [1200, 656] on body "Company Website Social Media GBP Optimizer SEO Account Purple Suds Property Ser…" at bounding box center [784, 389] width 1568 height 778
click at [1414, 721] on button "Save" at bounding box center [1425, 713] width 110 height 25
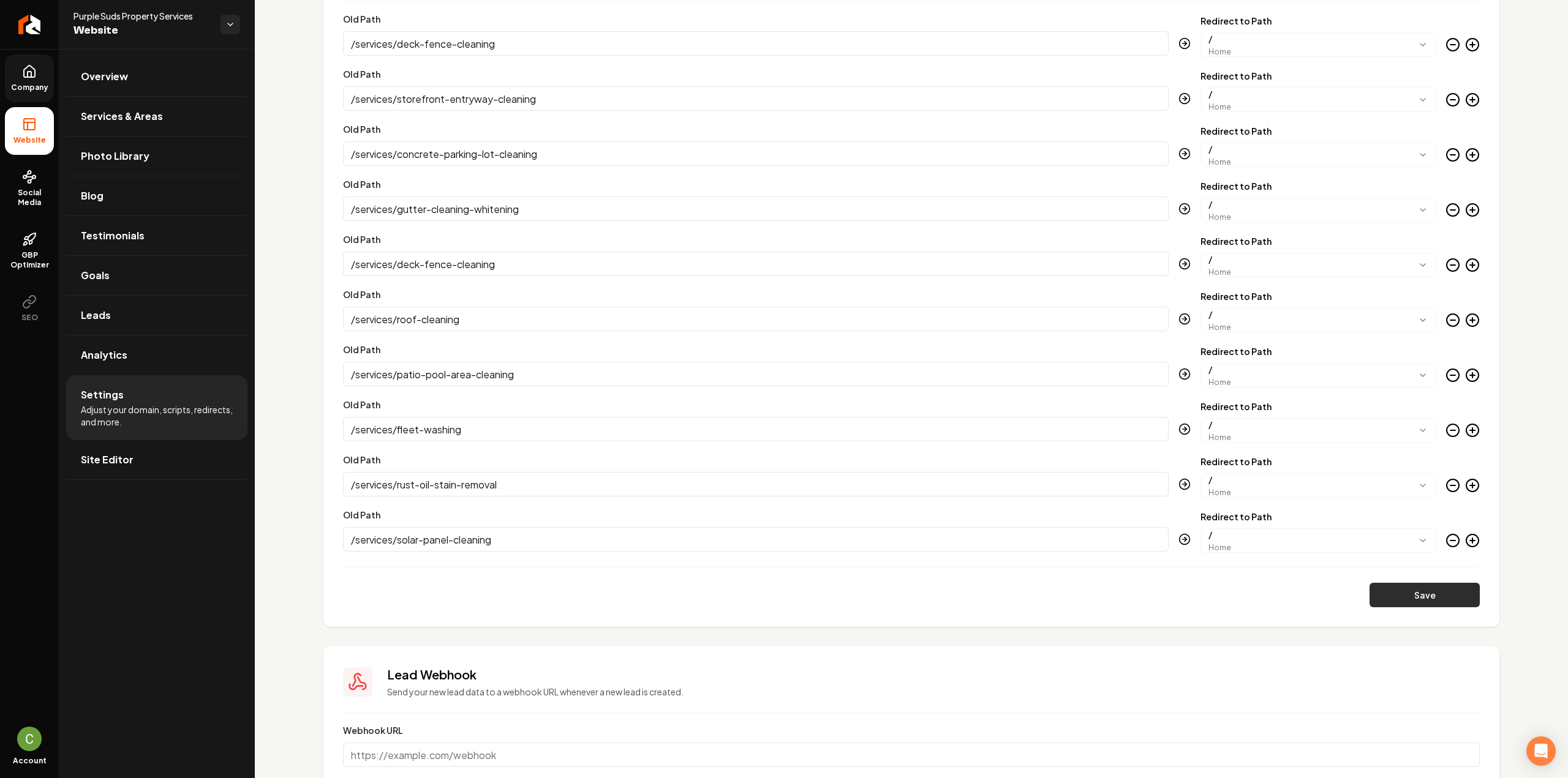
scroll to position [1132, 0]
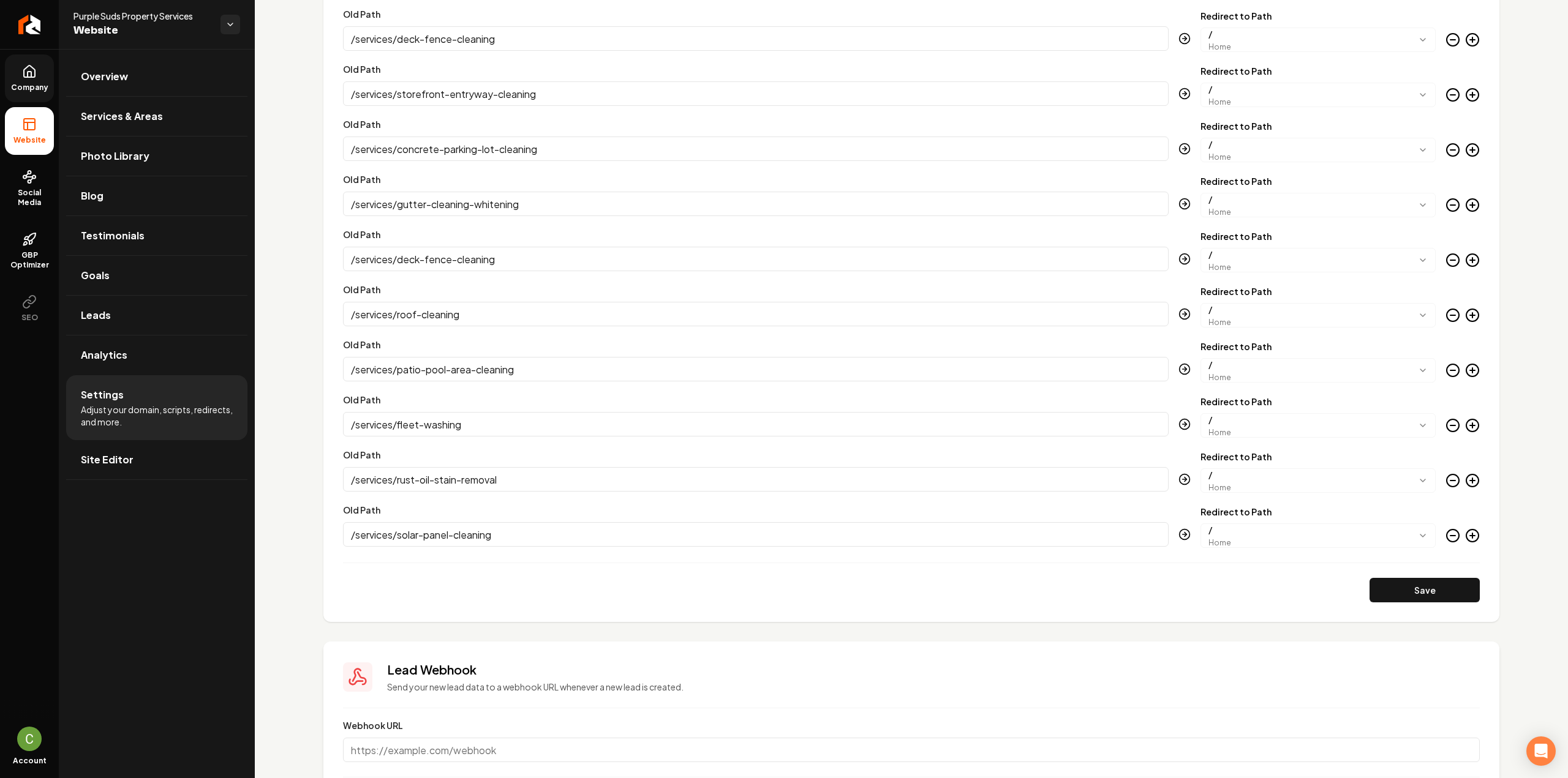
click at [1465, 531] on icon "Main content area" at bounding box center [1473, 535] width 15 height 15
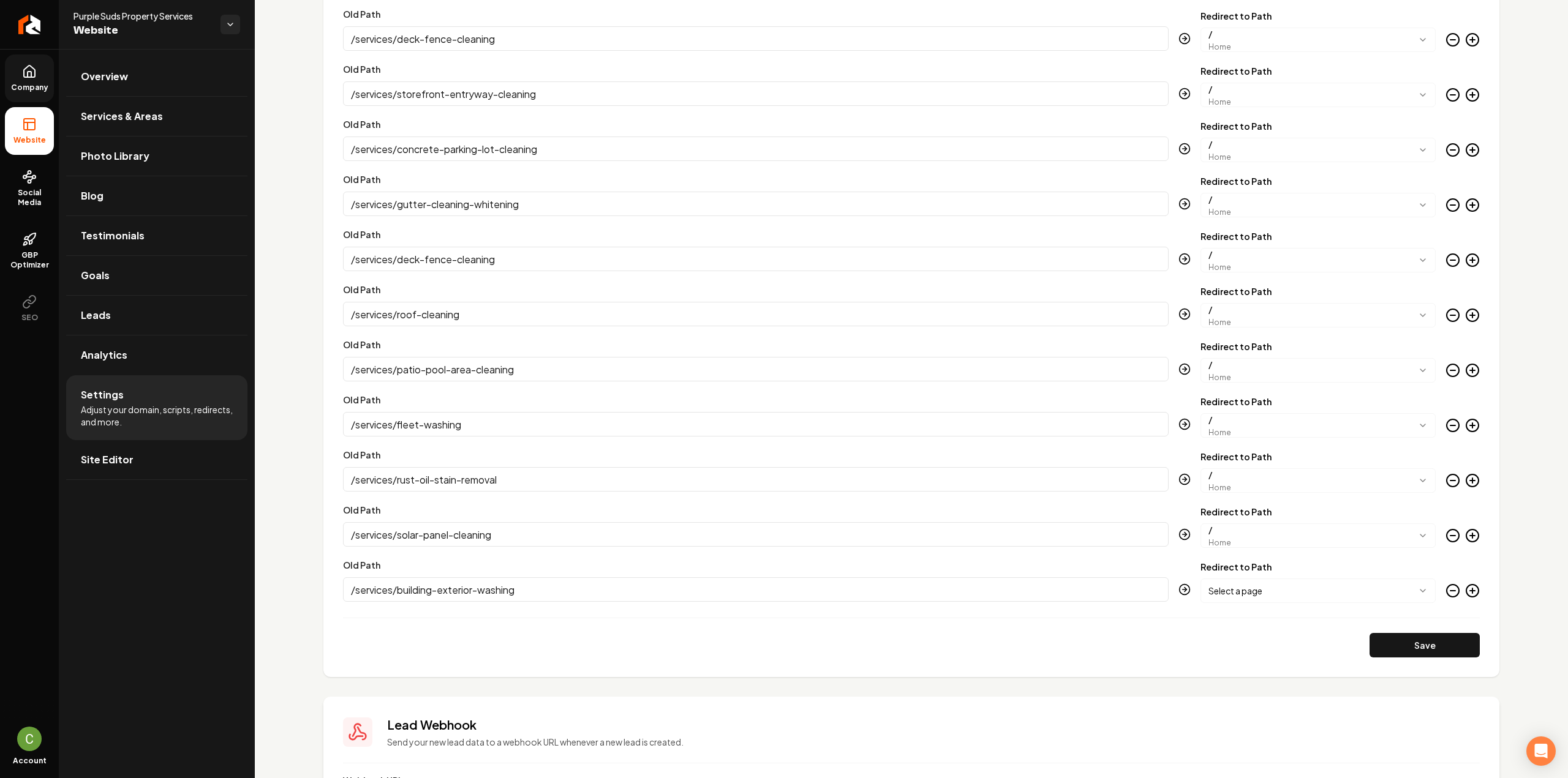
type input "/services/building-exterior-washing"
click at [1341, 595] on body "Company Website Social Media GBP Optimizer SEO Account Purple Suds Property Ser…" at bounding box center [784, 389] width 1568 height 778
click at [1466, 590] on icon "Main content area" at bounding box center [1473, 591] width 15 height 15
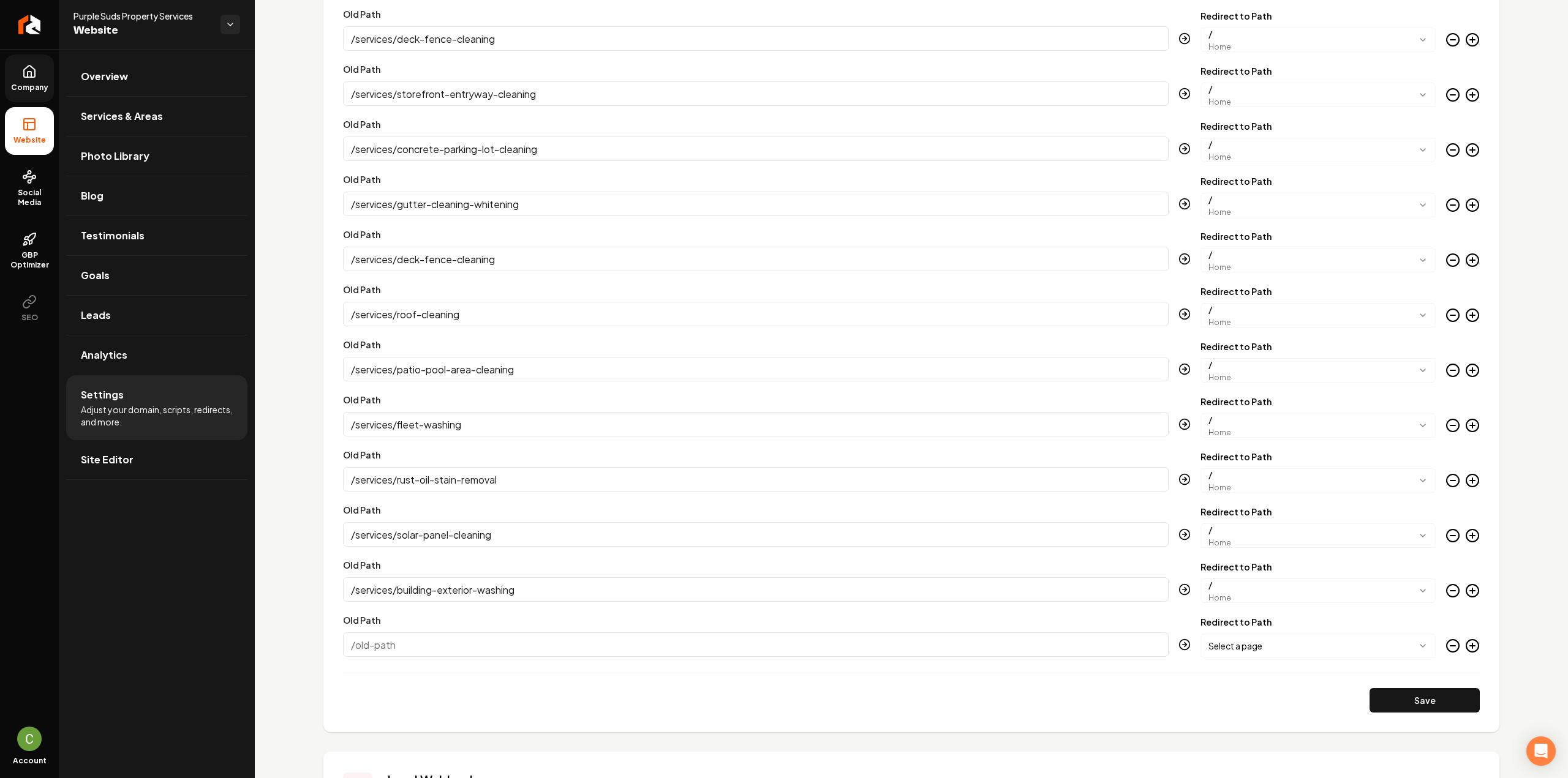
paste input "/services/gutter-roof-cleaning-for-offices"
type input "/services/gutter-roof-cleaning-for-offices"
click at [1206, 645] on body "Company Website Social Media GBP Optimizer SEO Account Purple Suds Property Ser…" at bounding box center [784, 389] width 1568 height 778
click at [1455, 646] on div "Main content area" at bounding box center [1463, 648] width 34 height 20
click at [1465, 647] on icon "Main content area" at bounding box center [1473, 646] width 15 height 15
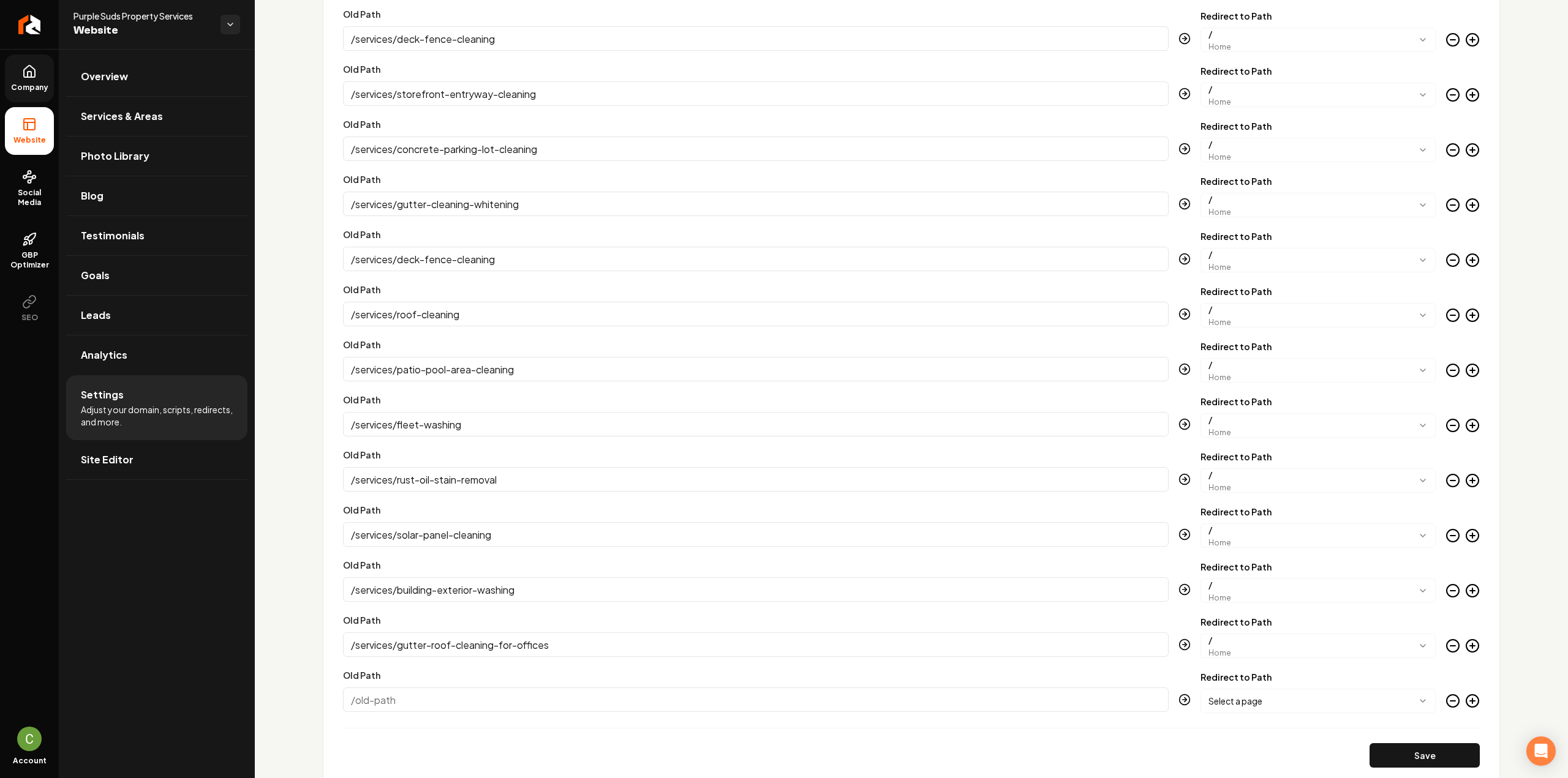
paste input "/services/hoa-apartment-complex-services"
type input "/services/hoa-apartment-complex-services"
click at [1314, 708] on body "Company Website Social Media GBP Optimizer SEO Account Purple Suds Property Ser…" at bounding box center [784, 389] width 1568 height 778
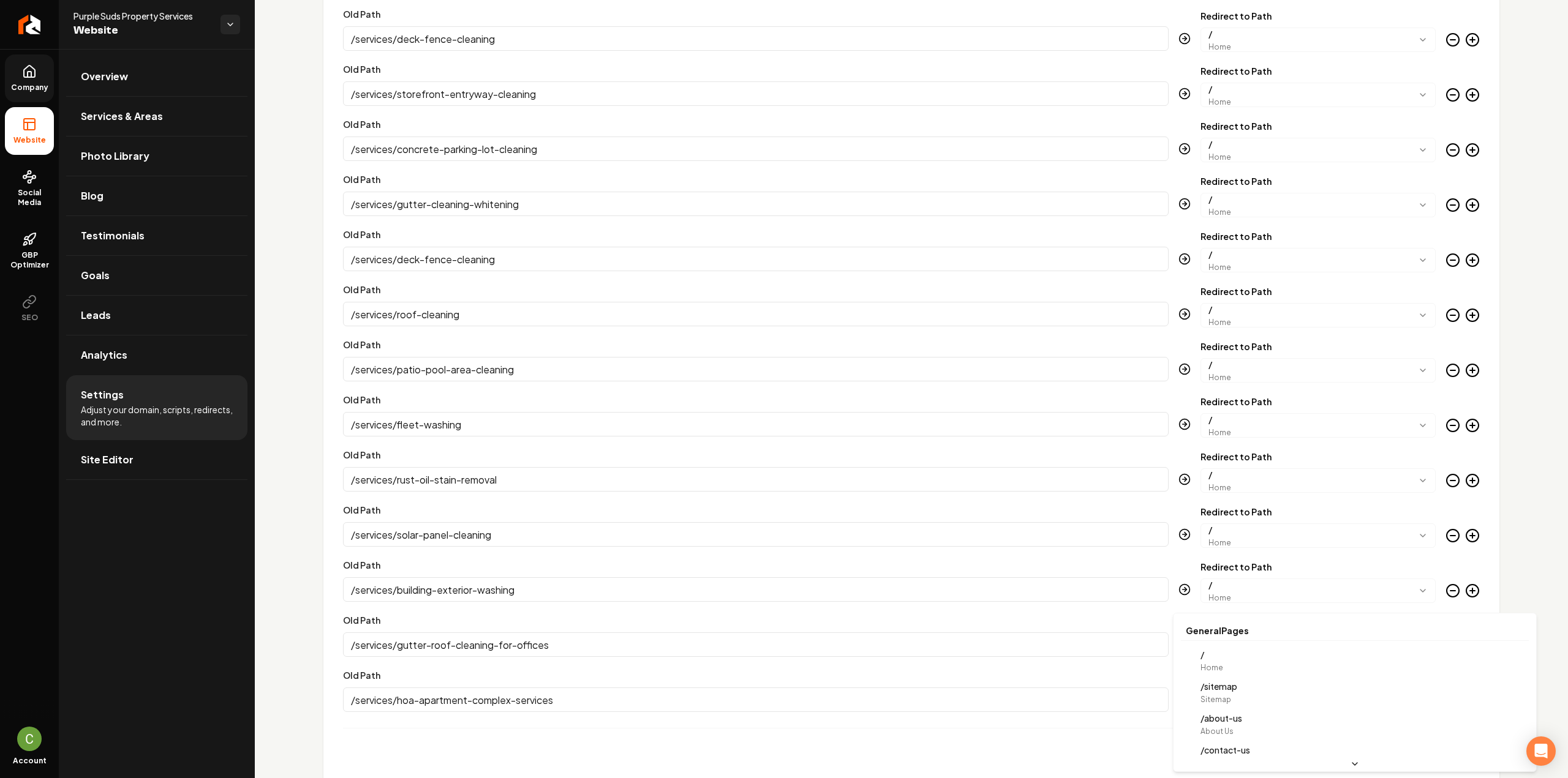
drag, startPoint x: 1283, startPoint y: 653, endPoint x: 1295, endPoint y: 652, distance: 12.0
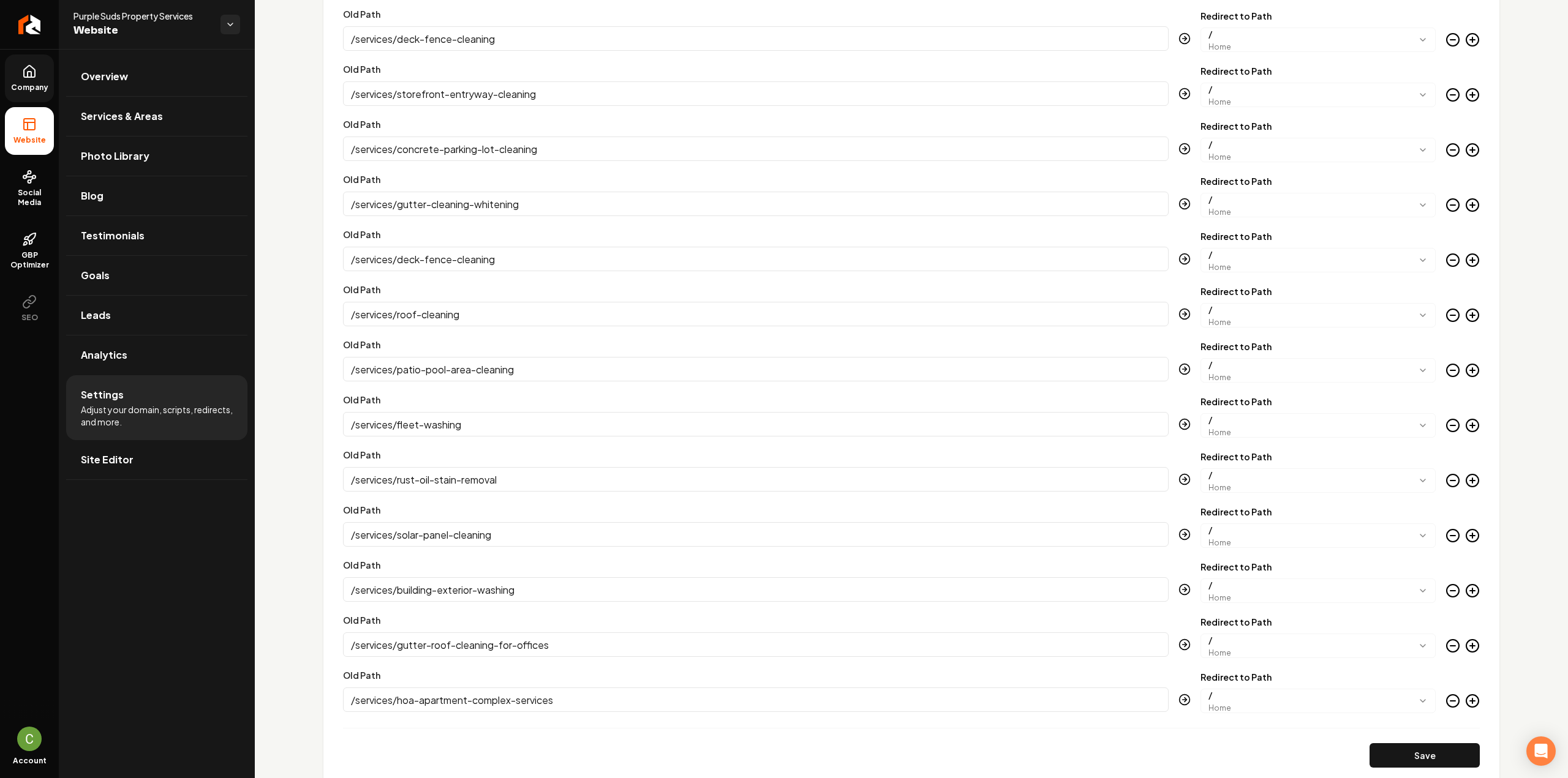
click at [1468, 700] on icon "Main content area" at bounding box center [1473, 701] width 15 height 15
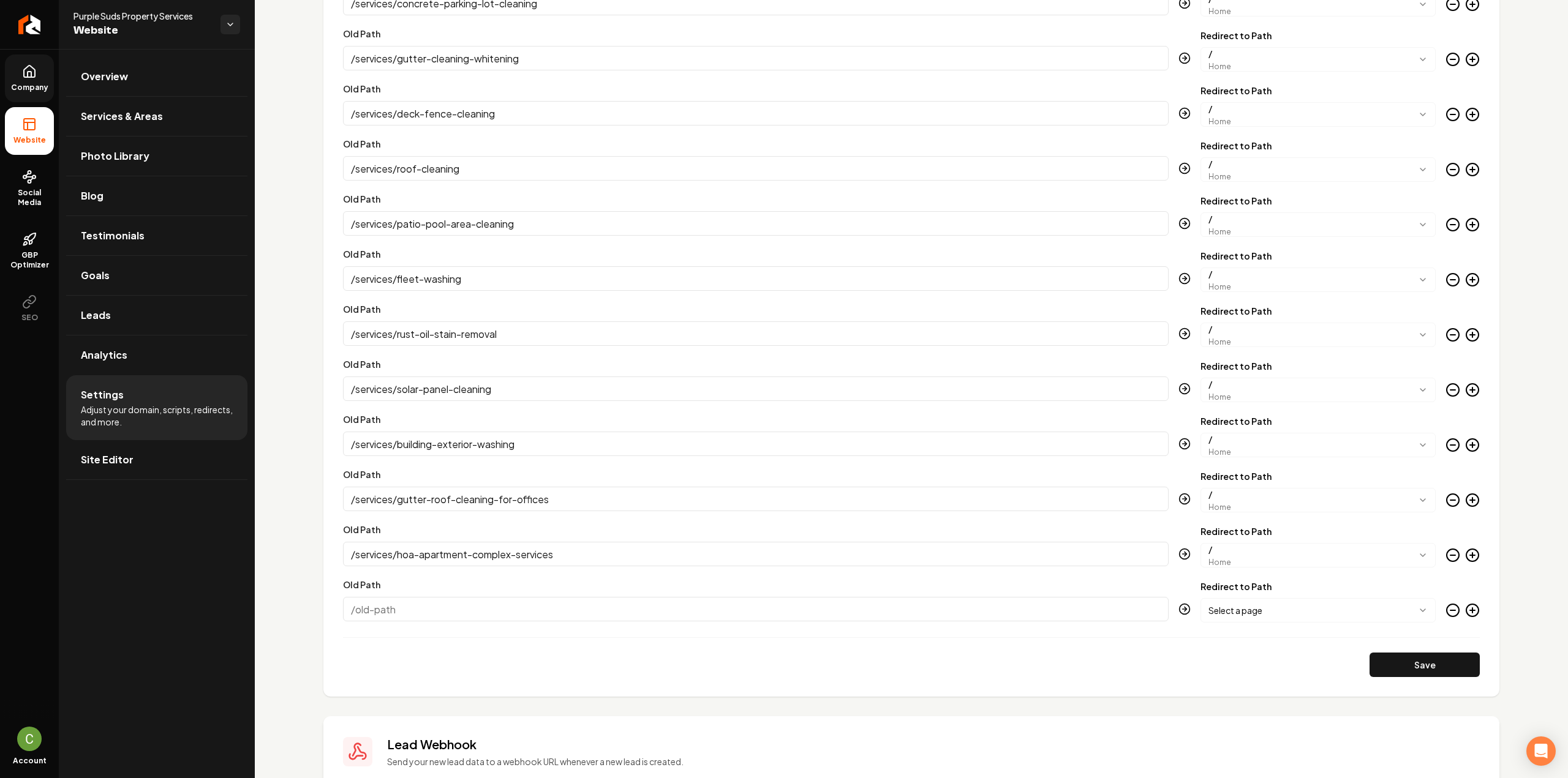
scroll to position [1315, 0]
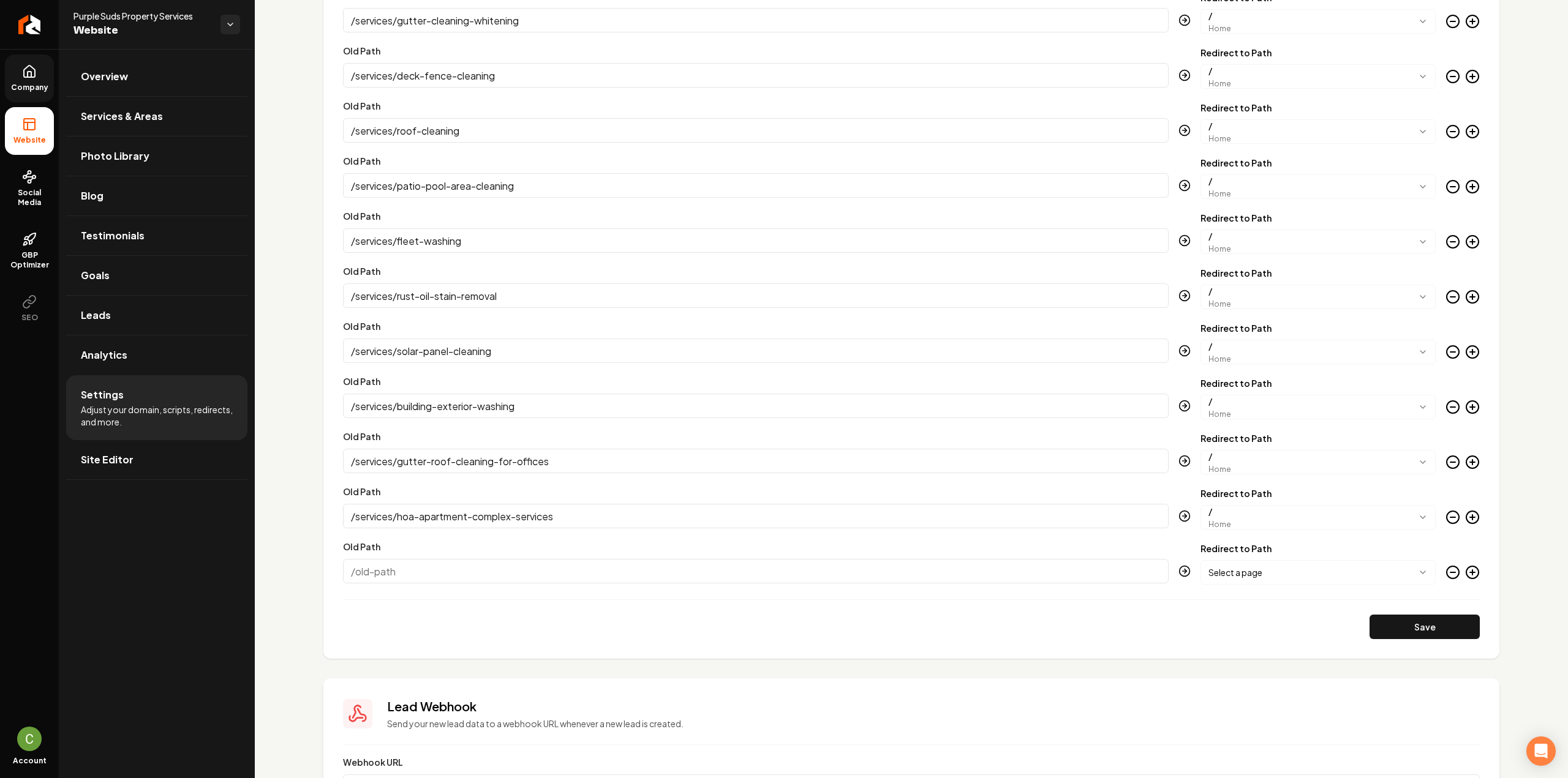
paste input "/services/house-washing"
type input "/services/house-washing"
click at [1269, 582] on body "Company Website Social Media GBP Optimizer SEO Account Purple Suds Property Ser…" at bounding box center [784, 389] width 1568 height 778
click at [1471, 567] on section "**********" at bounding box center [911, 203] width 1176 height 912
click at [1465, 567] on icon "Main content area" at bounding box center [1473, 572] width 15 height 15
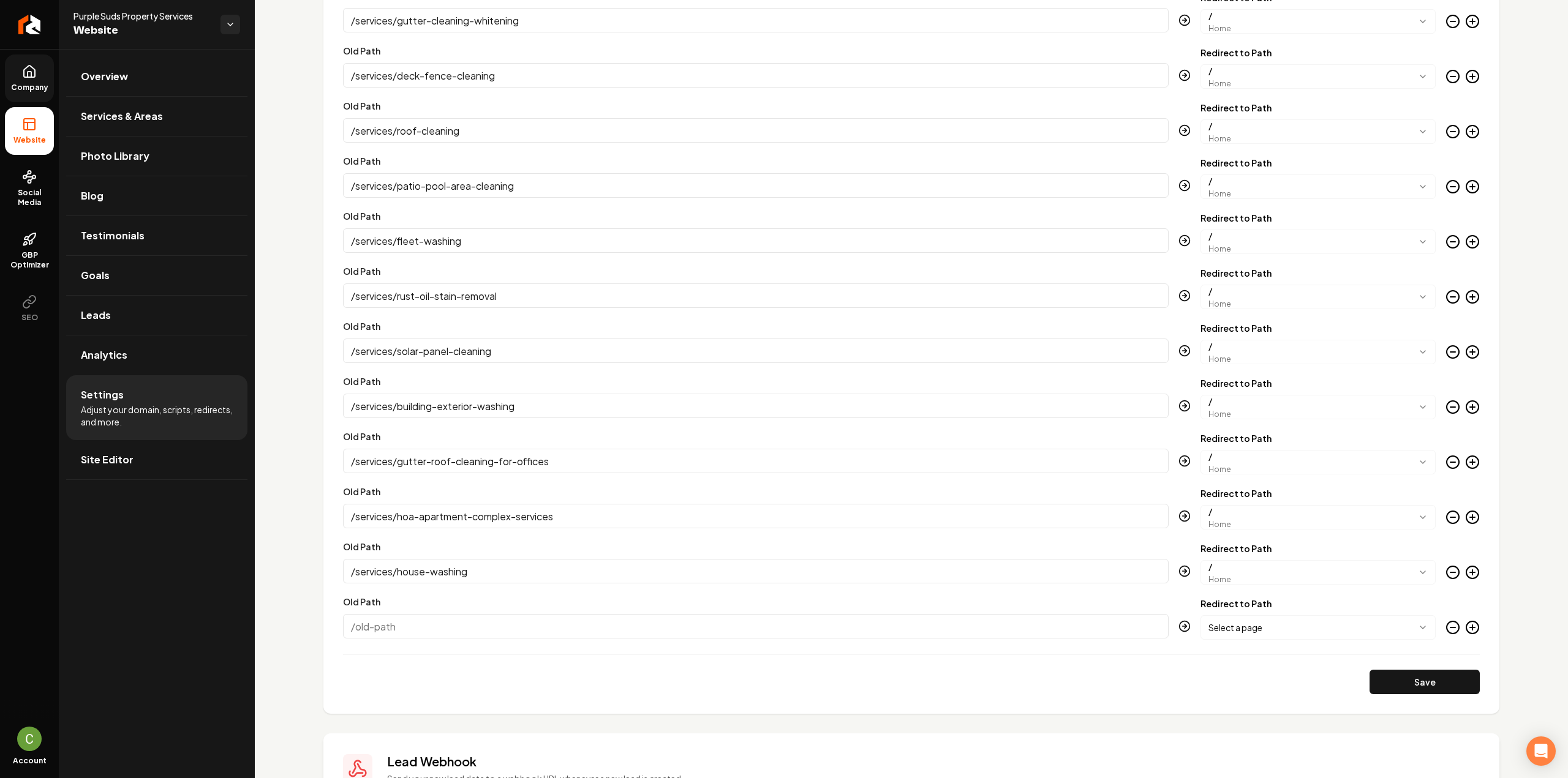
paste input "/services/driveway-walkway-cleaning"
type input "/services/driveway-walkway-cleaning"
click at [1243, 624] on body "Company Website Social Media GBP Optimizer SEO Account Purple Suds Property Ser…" at bounding box center [784, 389] width 1568 height 778
click at [1395, 685] on button "Save" at bounding box center [1425, 682] width 110 height 25
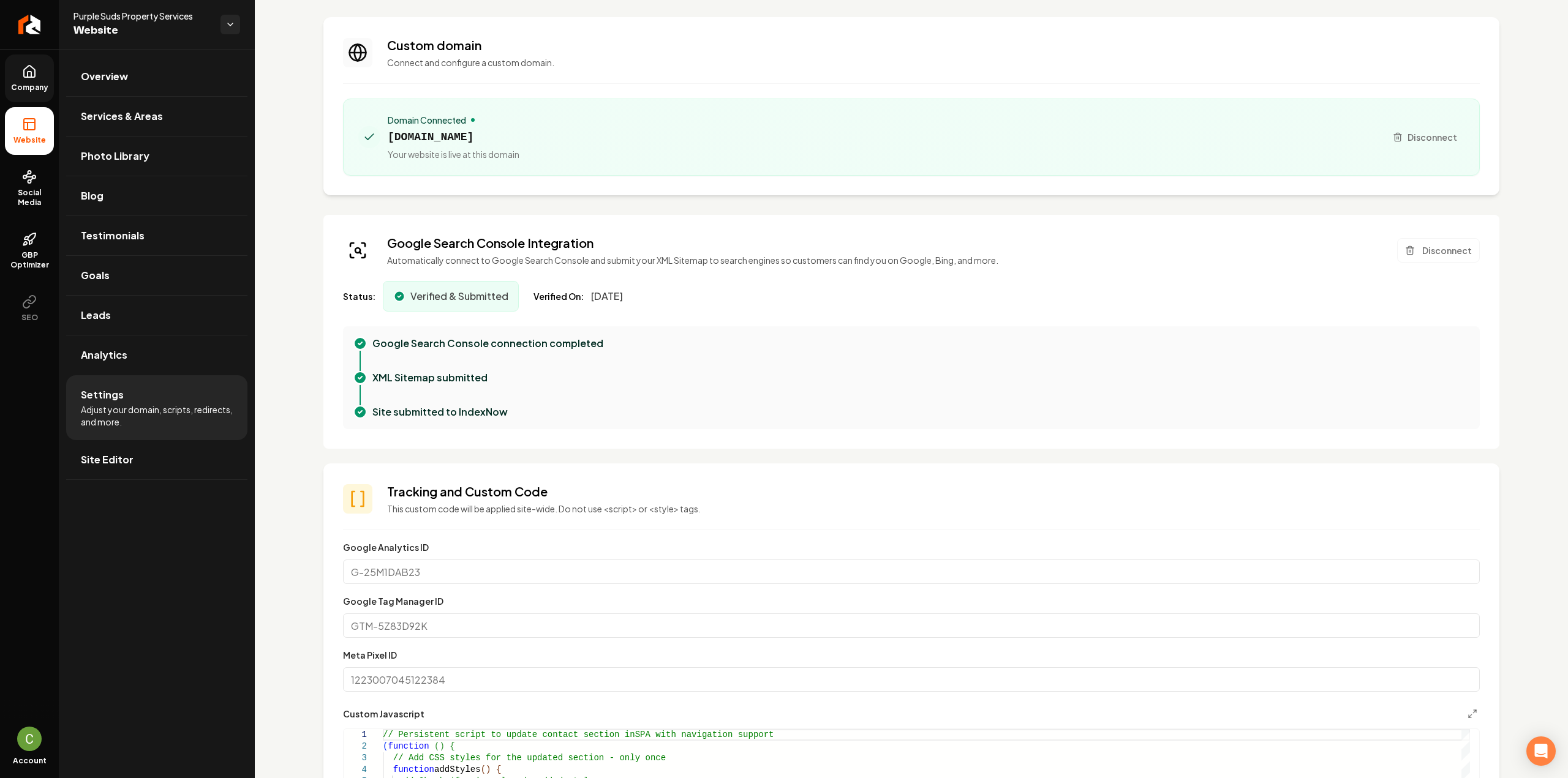
scroll to position [0, 0]
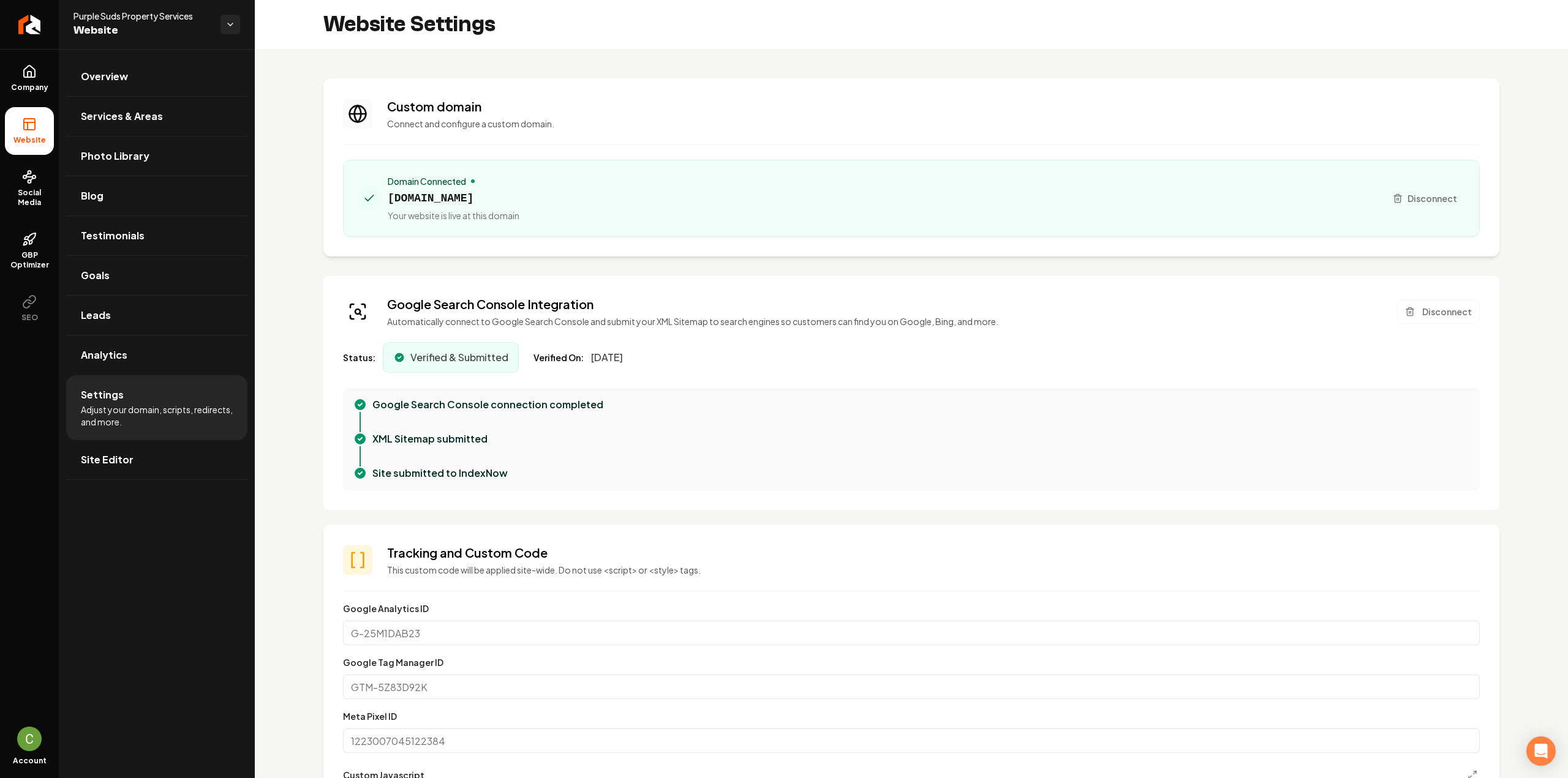
drag, startPoint x: 32, startPoint y: 72, endPoint x: 40, endPoint y: 143, distance: 71.4
click at [31, 72] on icon at bounding box center [30, 74] width 4 height 6
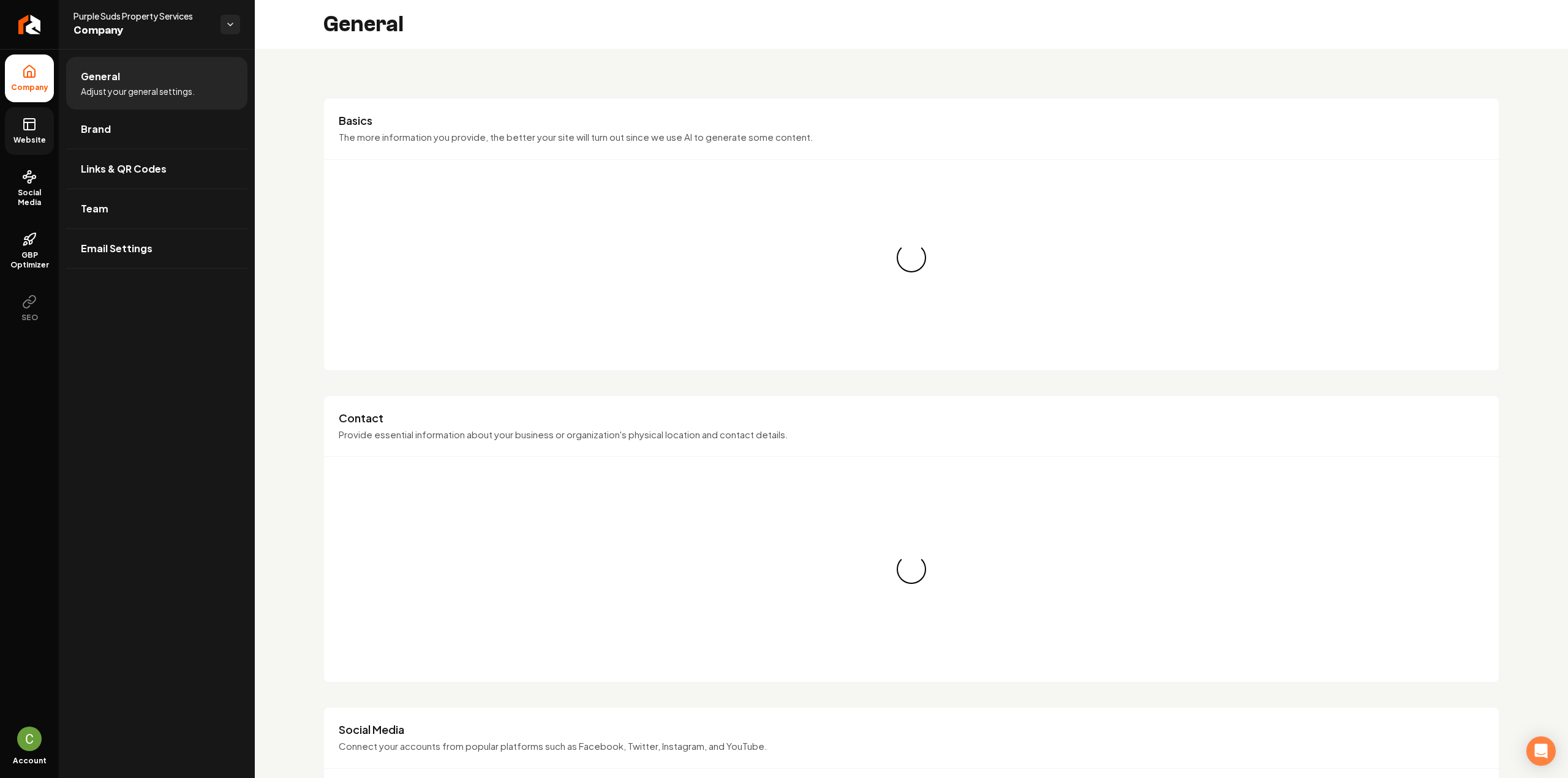
click at [32, 135] on span "Website" at bounding box center [30, 140] width 42 height 10
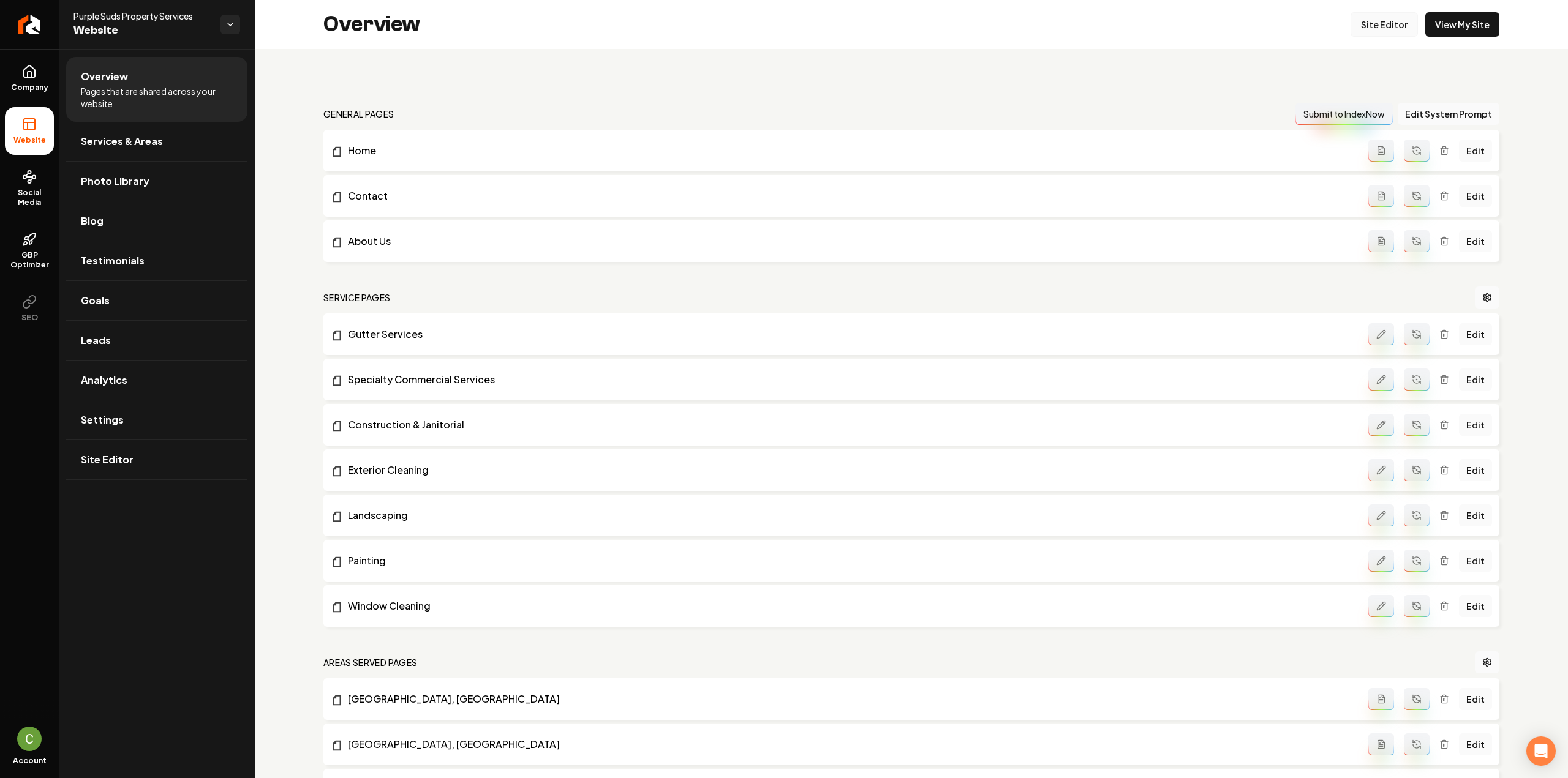
click at [1386, 31] on link "Site Editor" at bounding box center [1384, 25] width 67 height 25
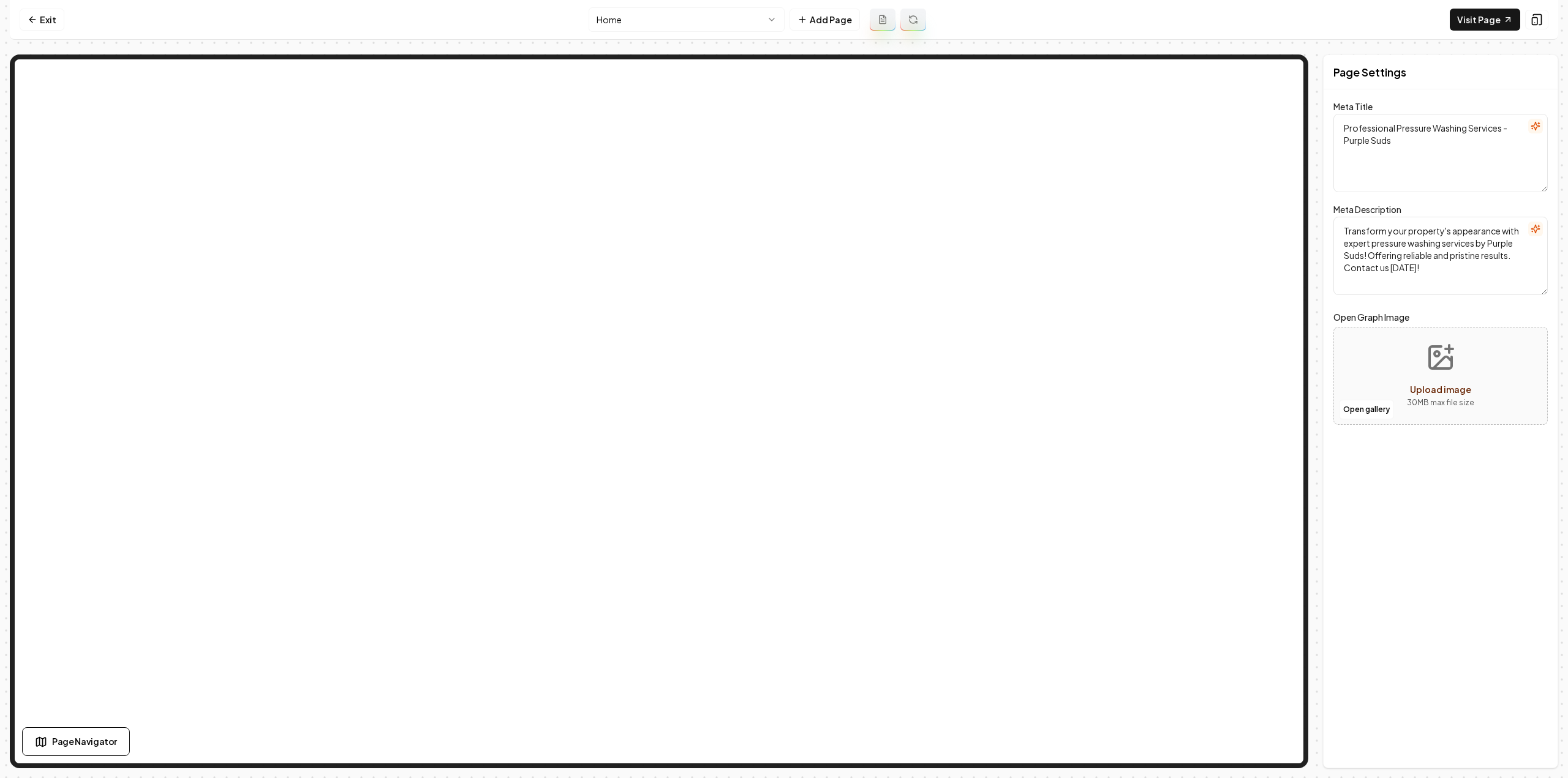
type textarea "Pressure Washing Experts | Purple Suds Property Services"
type textarea "Discover Purple Suds Property Services, your family-owned and insured partner f…"
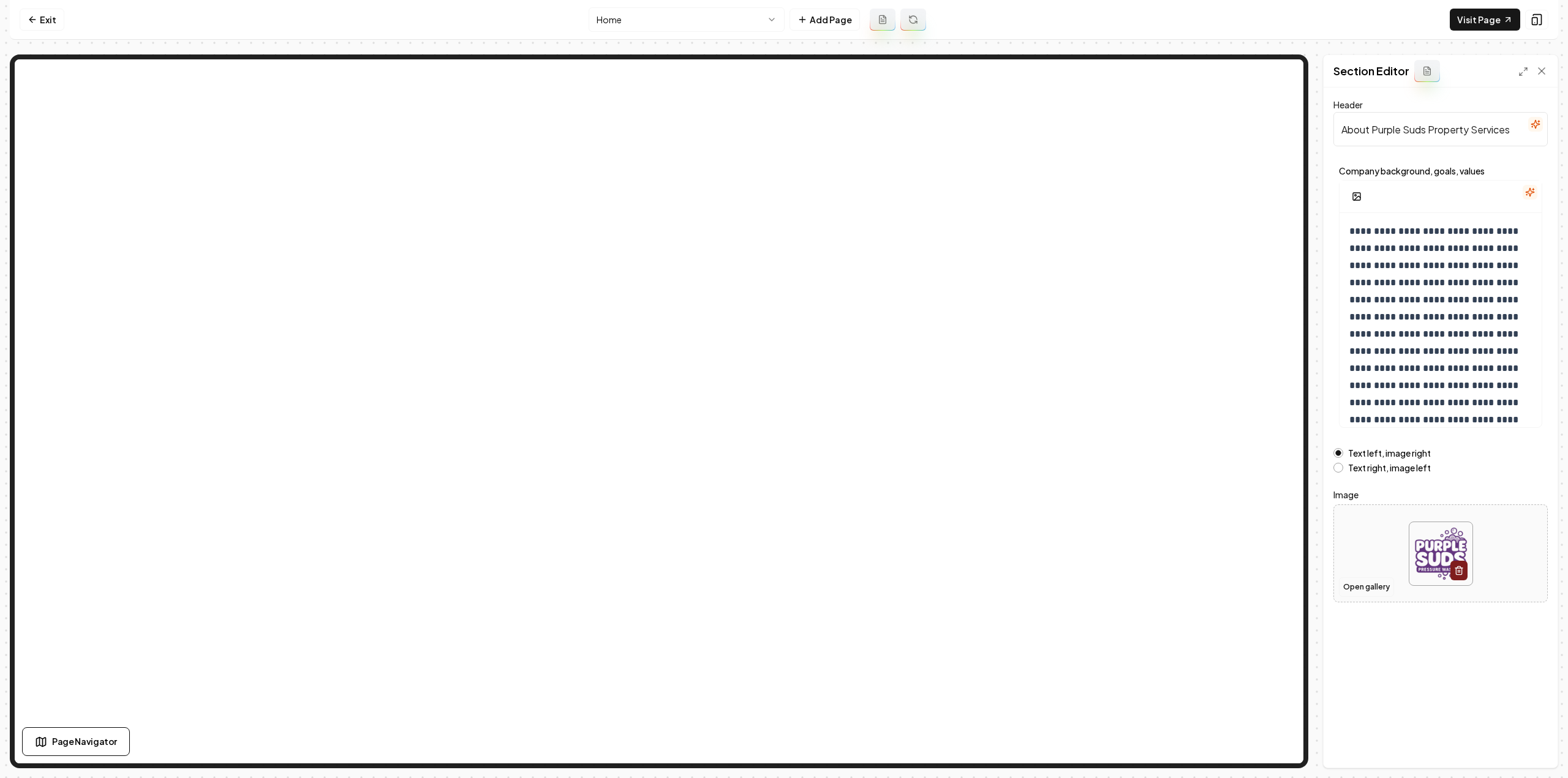
click at [1361, 583] on button "Open gallery" at bounding box center [1367, 587] width 55 height 20
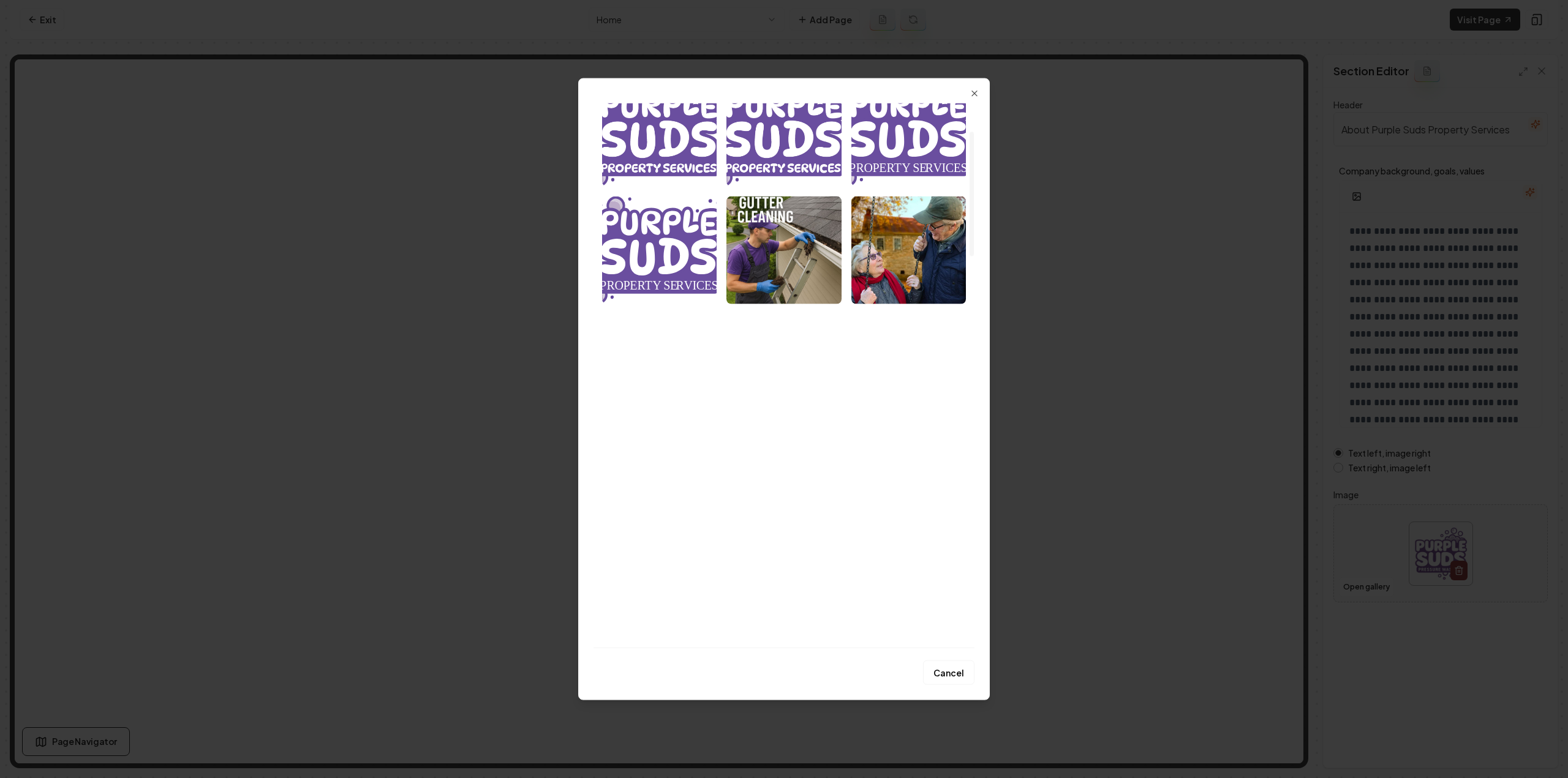
scroll to position [122, 0]
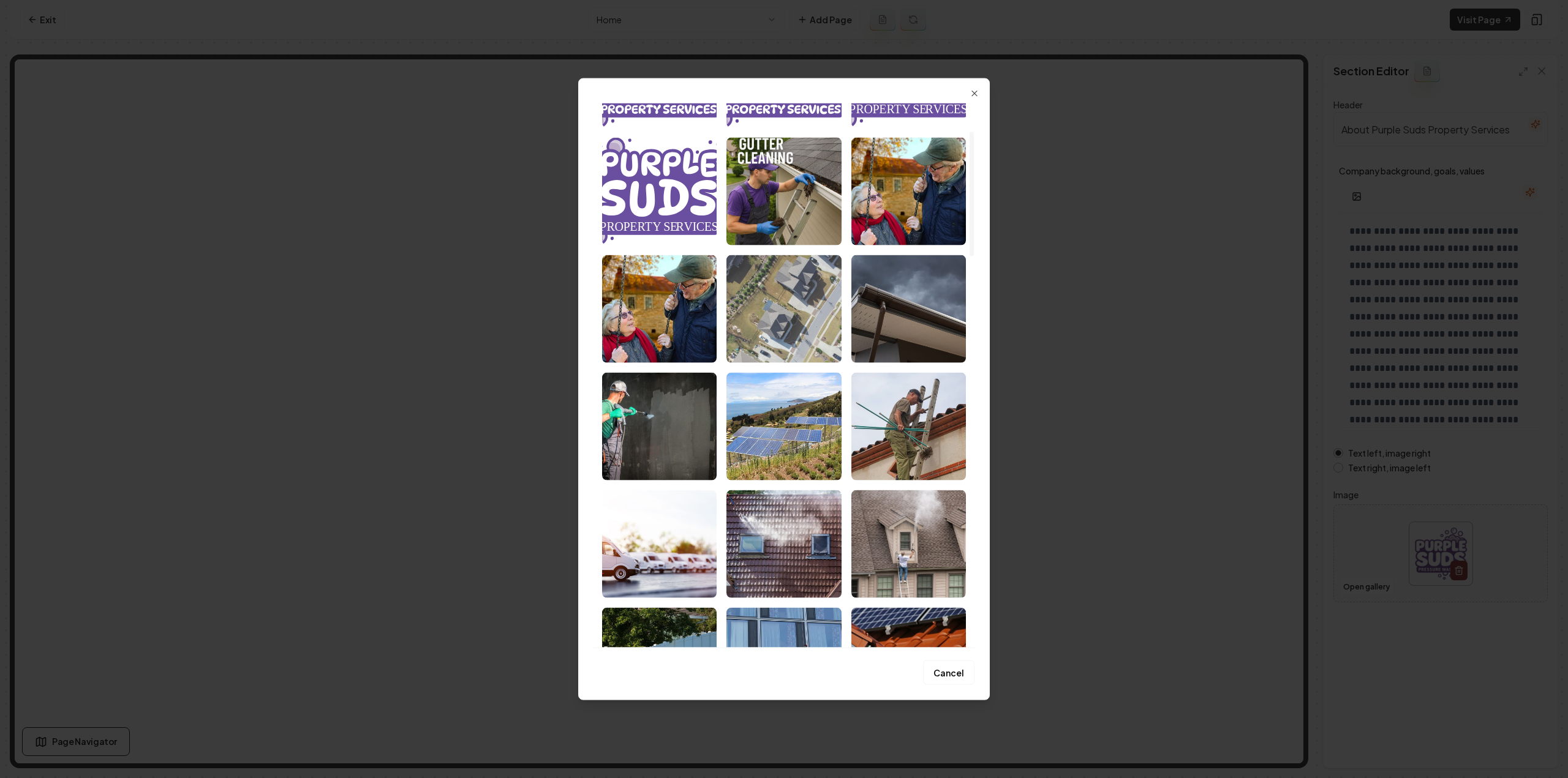
click at [777, 294] on img "Select image image_680a88a3432c47641649b77b.jpeg" at bounding box center [784, 308] width 115 height 108
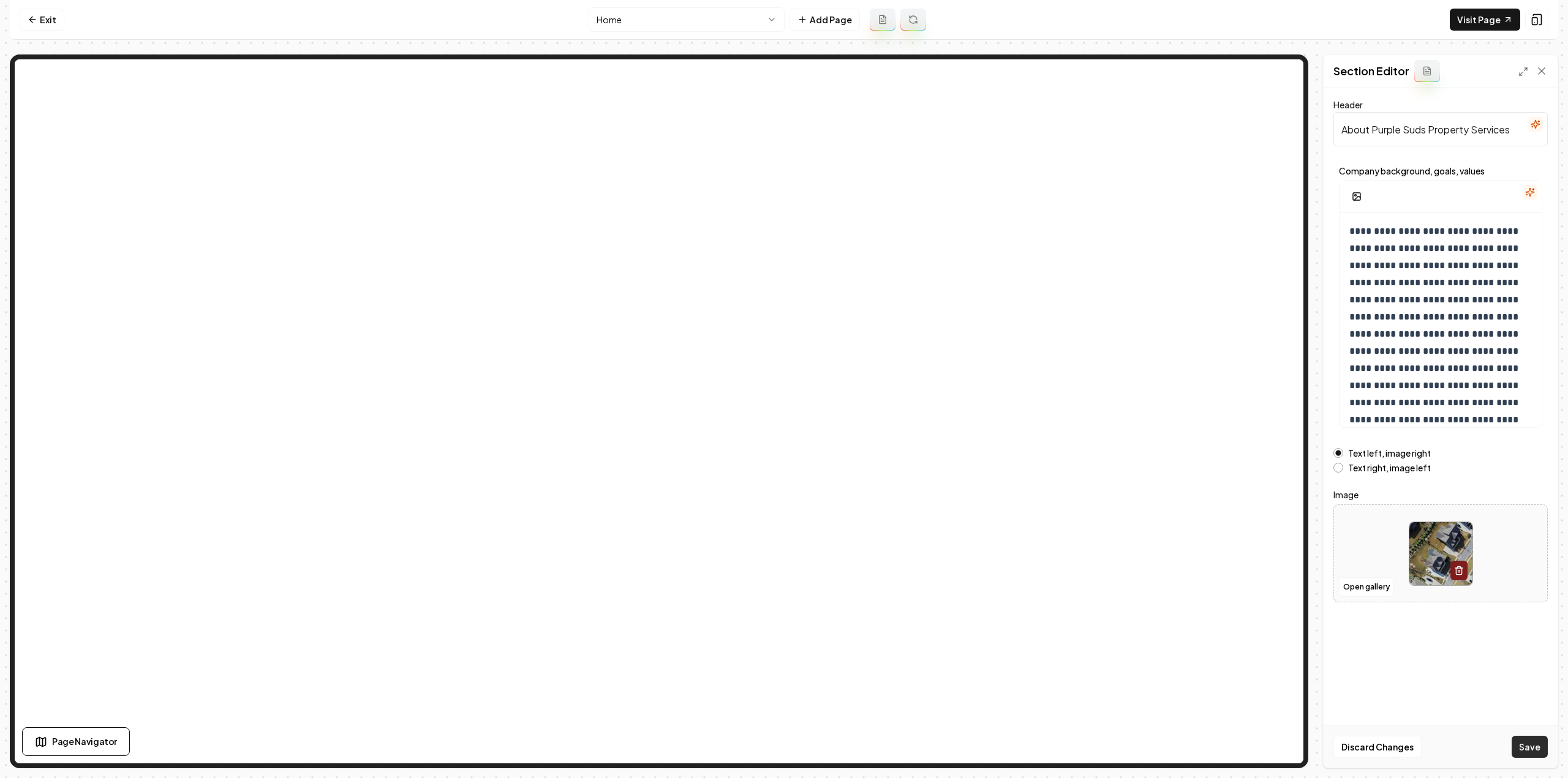
click at [1540, 746] on button "Save" at bounding box center [1530, 747] width 36 height 22
click at [631, 9] on html "**********" at bounding box center [784, 389] width 1568 height 778
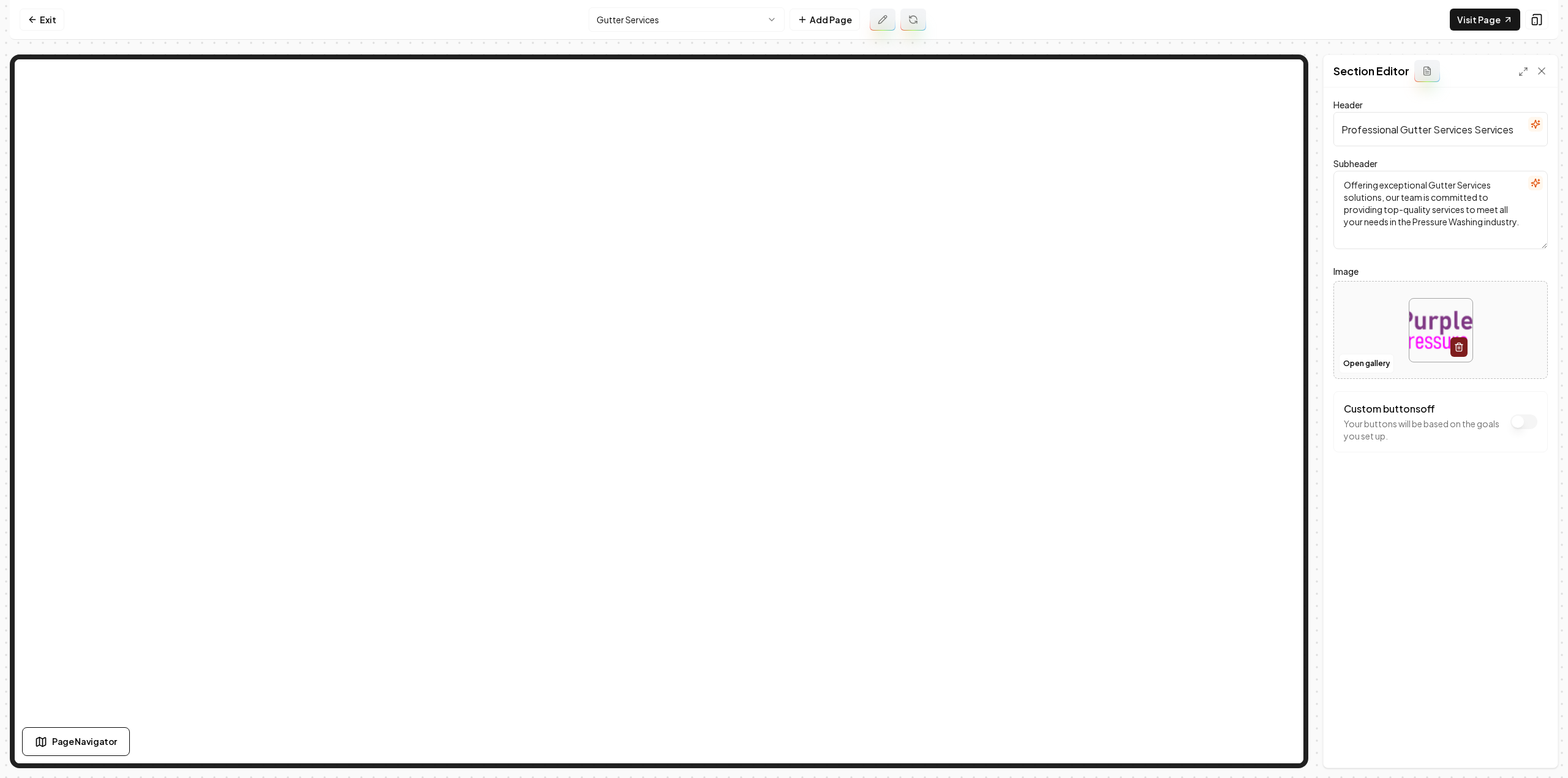
click at [1356, 379] on form "Header Professional Gutter Services Services Subheader Offering exceptional Gut…" at bounding box center [1441, 299] width 214 height 404
click at [1354, 369] on button "Open gallery" at bounding box center [1367, 364] width 55 height 20
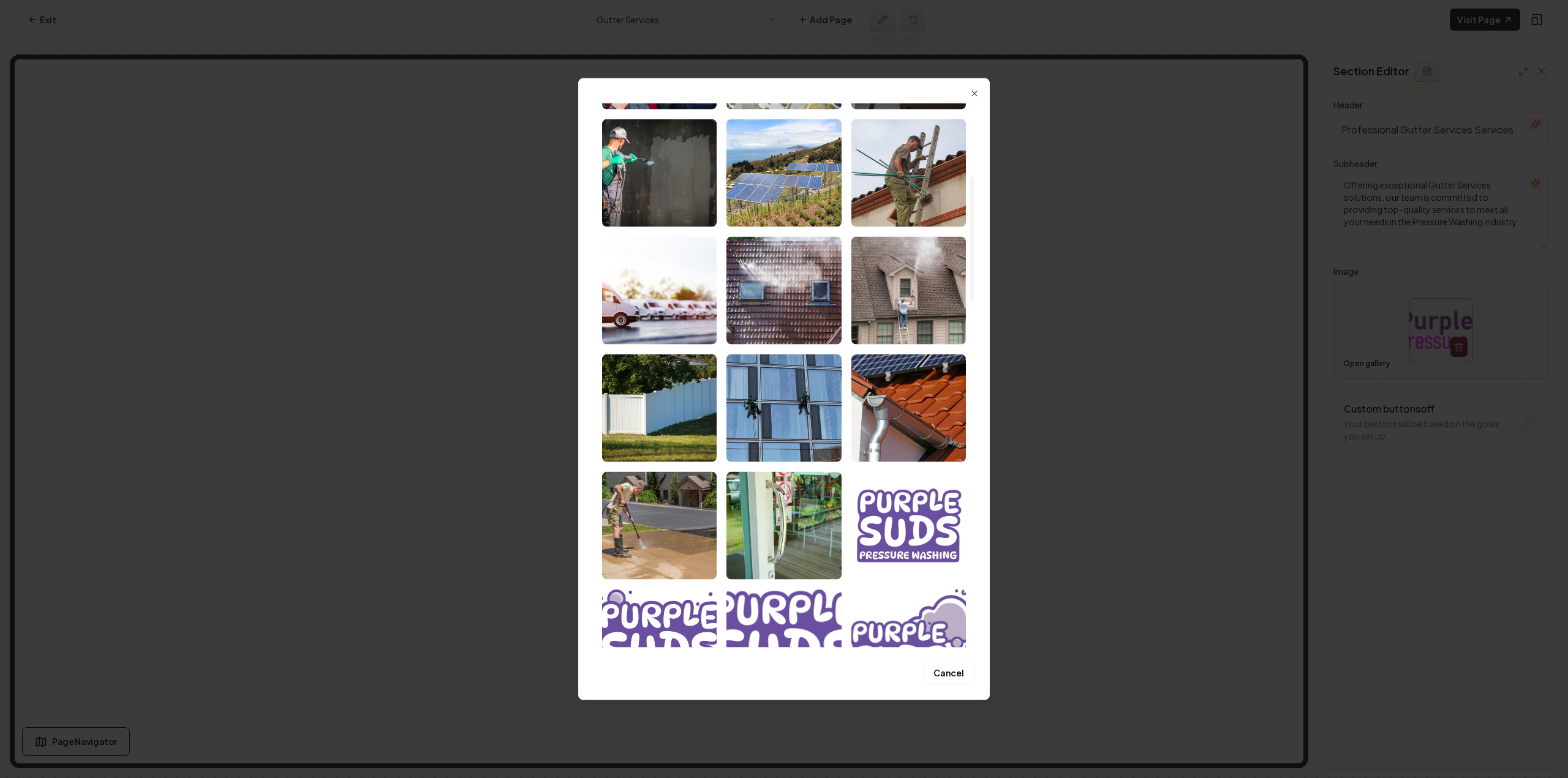
scroll to position [306, 0]
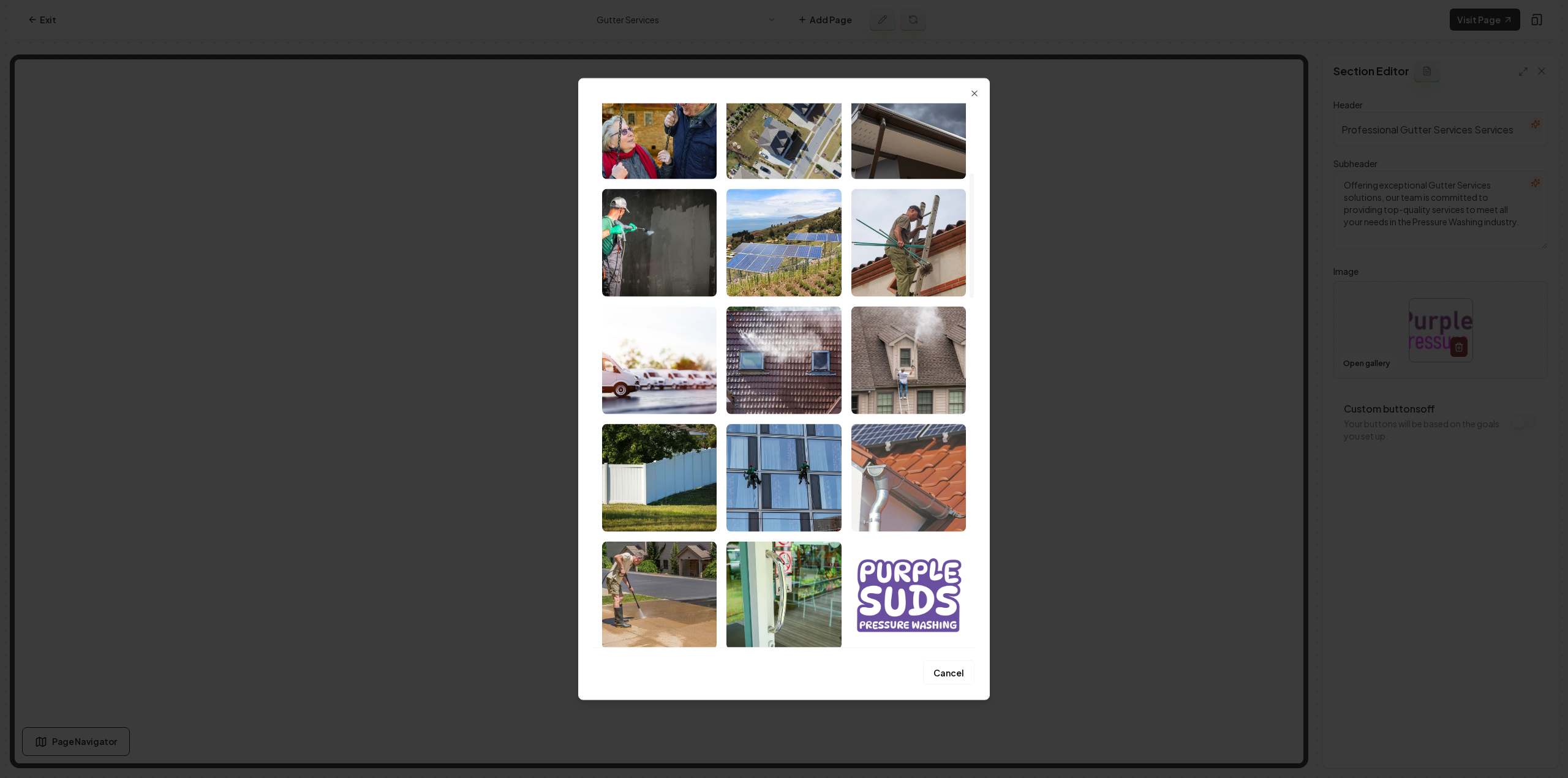
click at [884, 471] on img "Select image image_680a86ed432c476416408f3a.jpeg" at bounding box center [908, 477] width 115 height 108
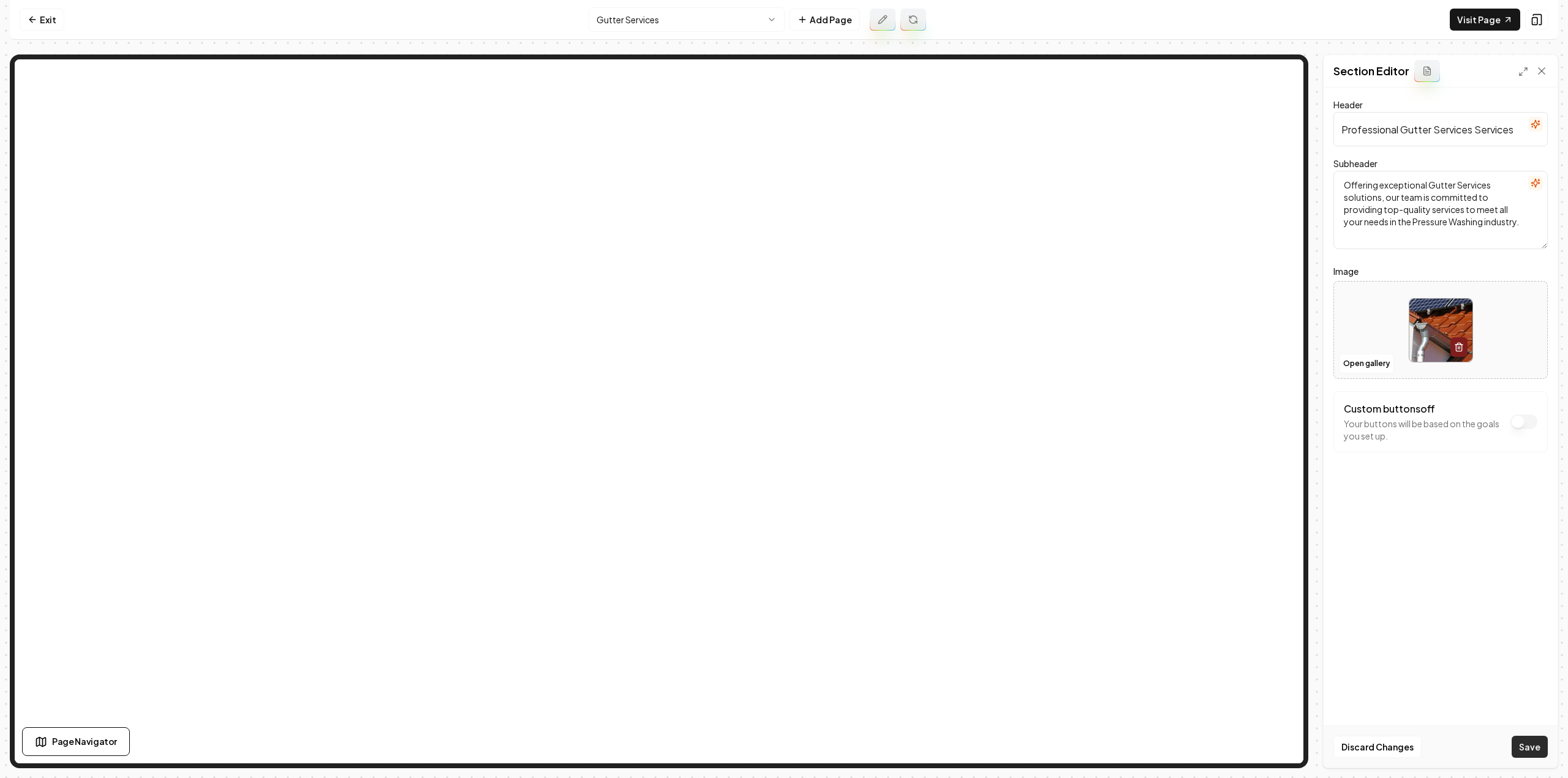
click at [1537, 752] on button "Save" at bounding box center [1530, 747] width 36 height 22
click at [639, 12] on html "Computer Required This feature is only available on a computer. Please switch t…" at bounding box center [784, 389] width 1568 height 778
click at [1360, 369] on button "Open gallery" at bounding box center [1367, 364] width 55 height 20
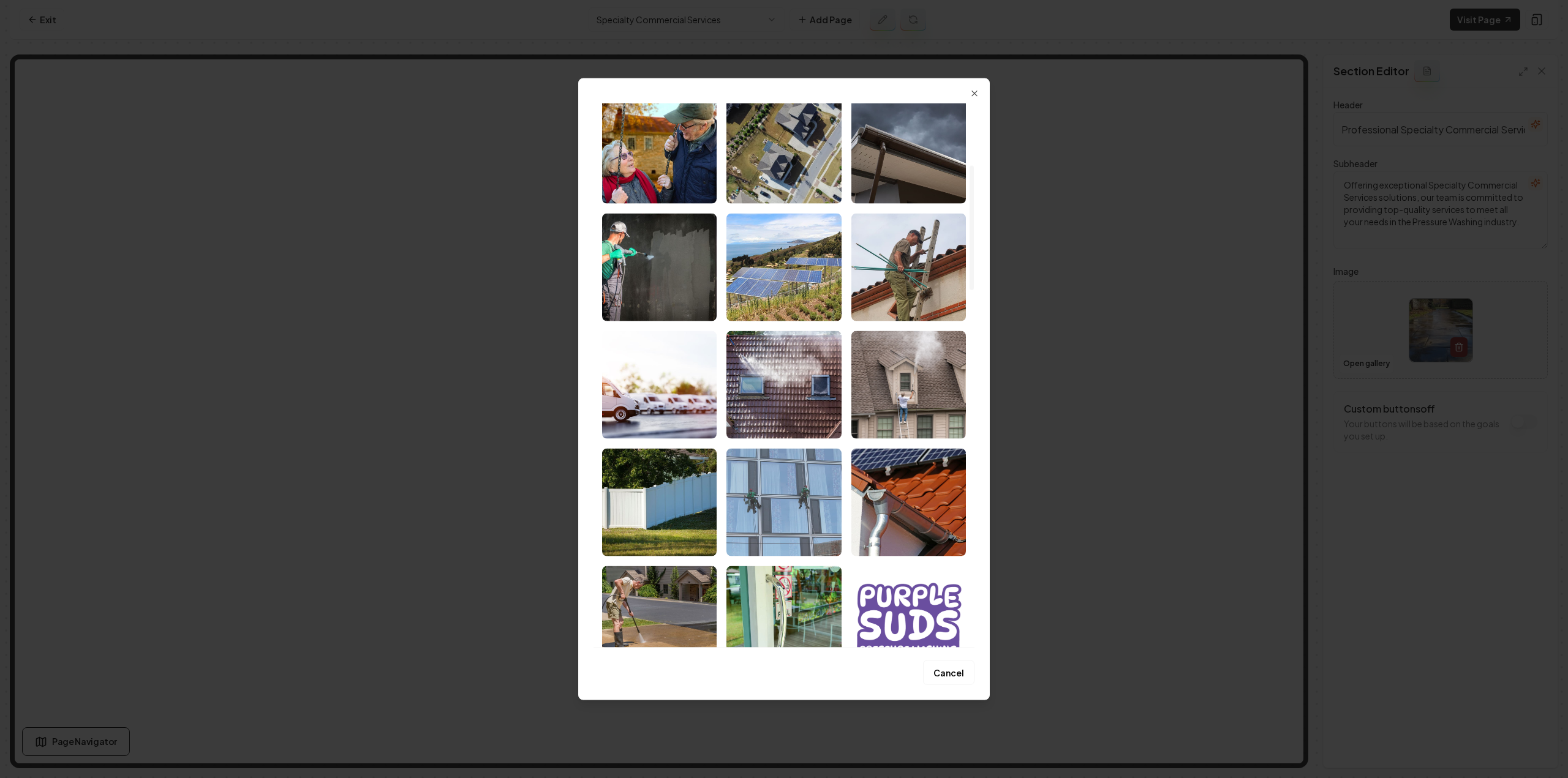
scroll to position [306, 0]
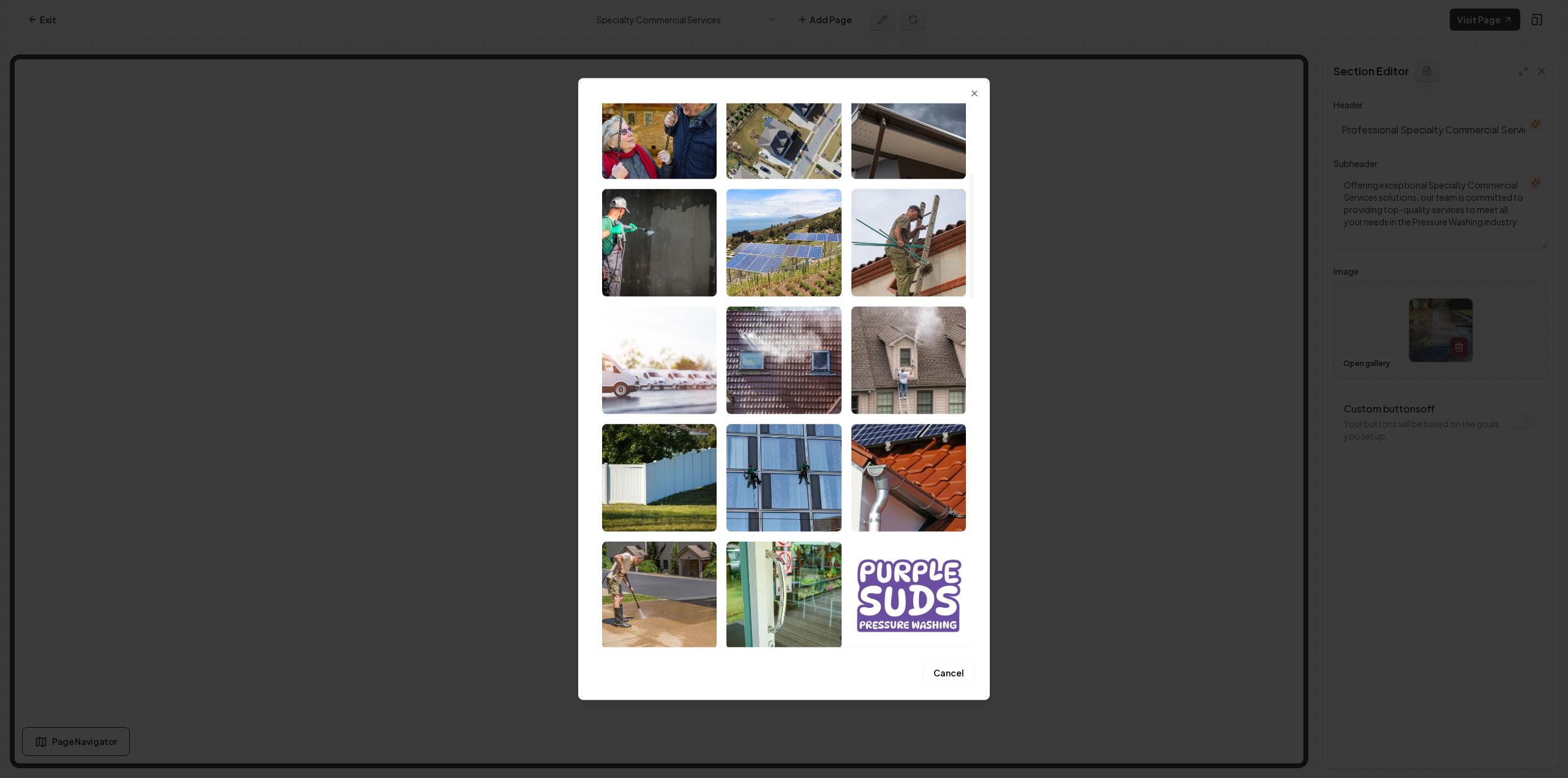
click at [638, 357] on img "Select image image_680a87c2432c47641644b018.jpeg" at bounding box center [660, 359] width 115 height 108
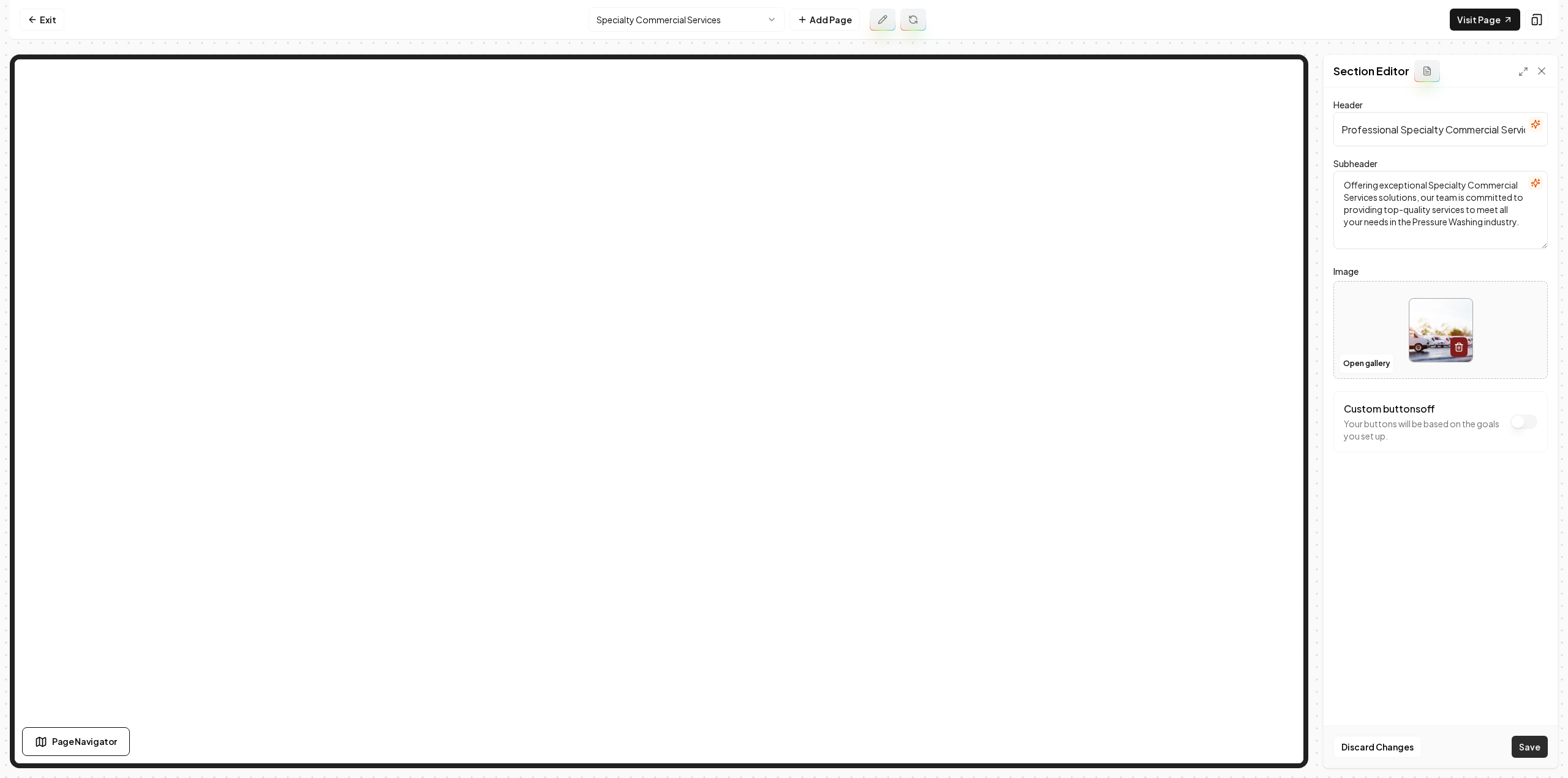
click at [1540, 745] on button "Save" at bounding box center [1530, 747] width 36 height 22
click at [642, 23] on html "Computer Required This feature is only available on a computer. Please switch t…" at bounding box center [784, 389] width 1568 height 778
click at [1354, 364] on button "Open gallery" at bounding box center [1367, 364] width 55 height 20
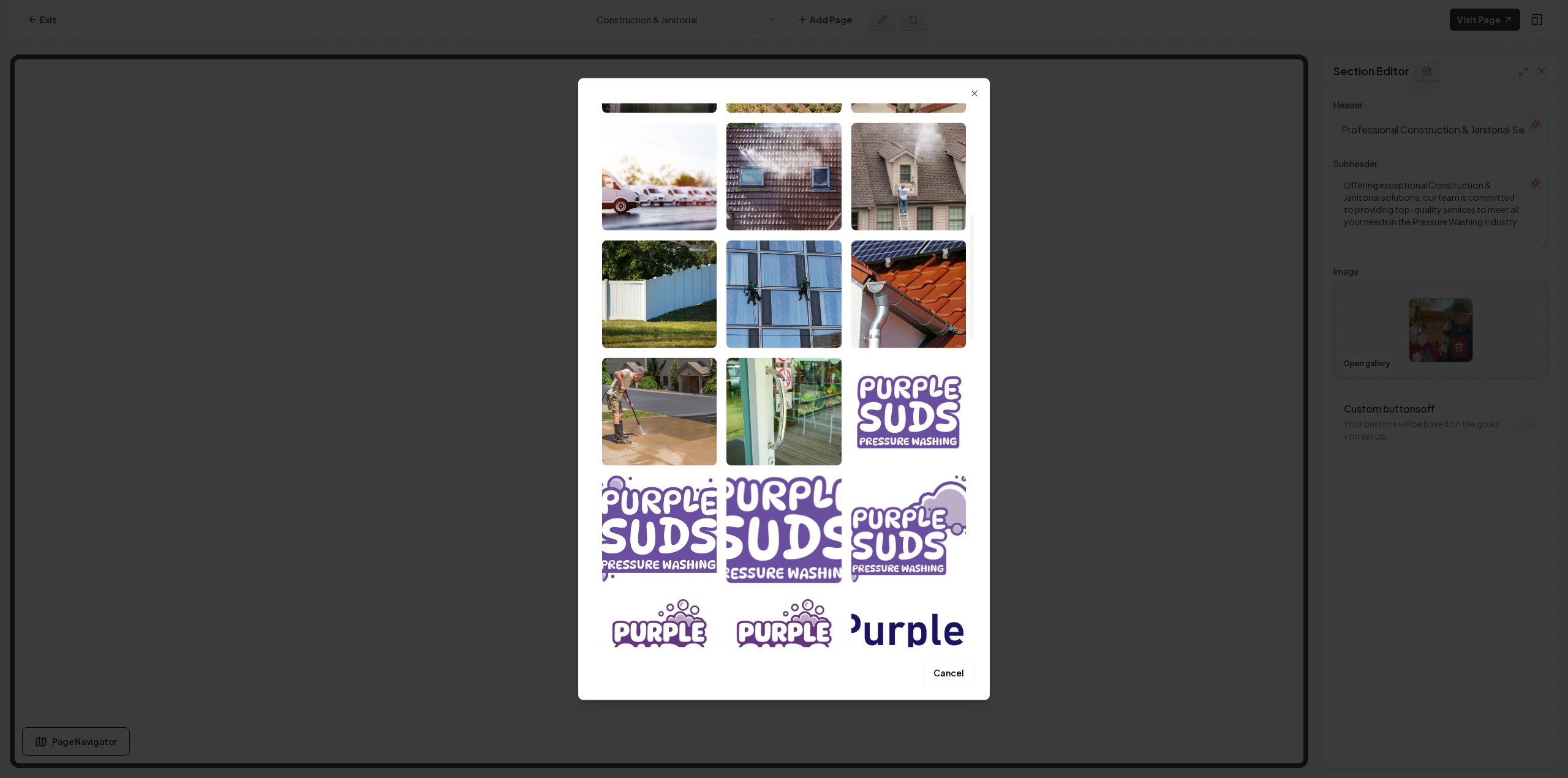
scroll to position [367, 0]
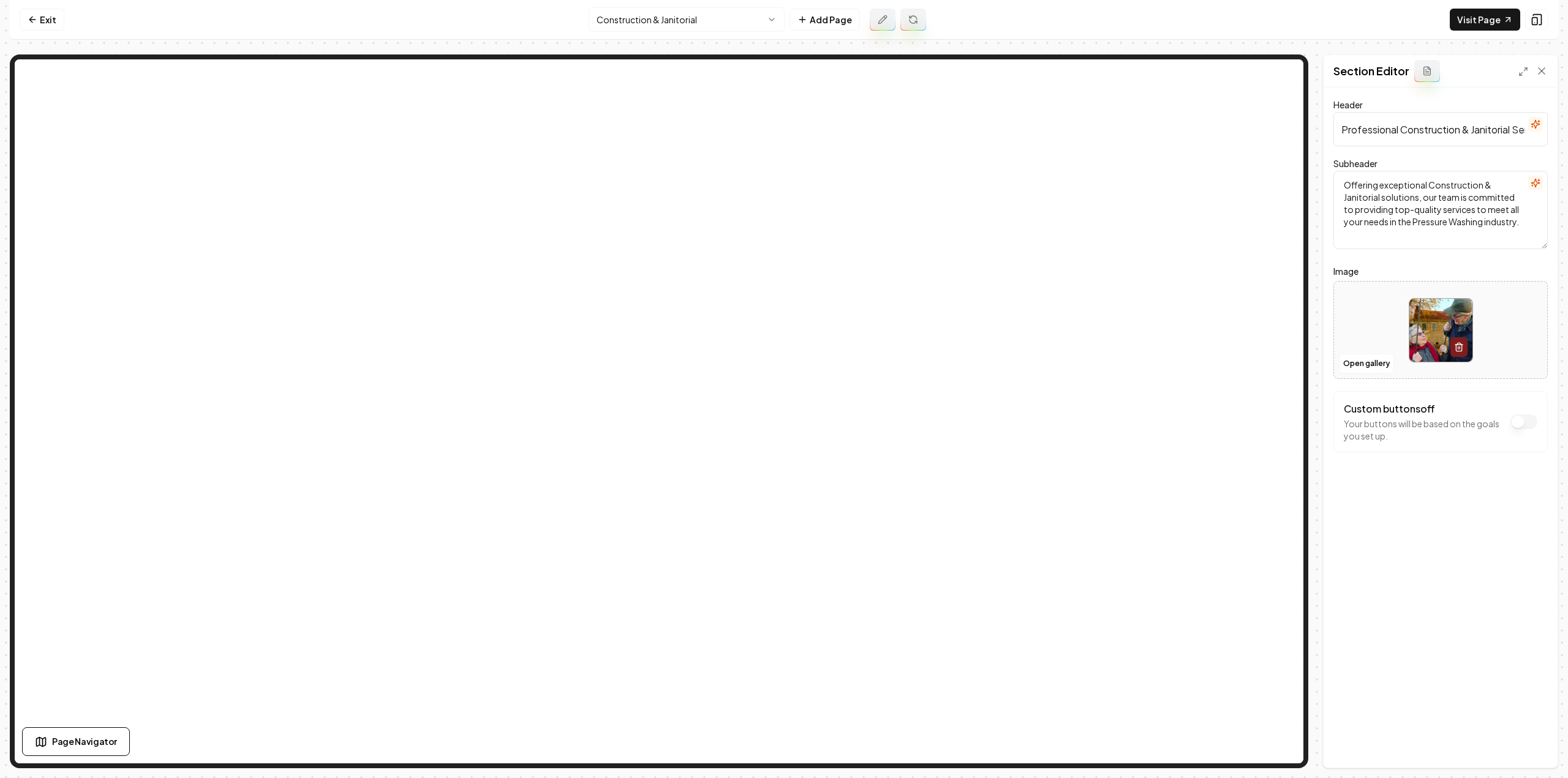
click at [1407, 540] on div "Header Professional Construction & Janitorial Services Subheader Offering excep…" at bounding box center [1441, 427] width 234 height 680
click at [1529, 747] on button "Save" at bounding box center [1530, 747] width 36 height 22
click at [660, 14] on html "Computer Required This feature is only available on a computer. Please switch t…" at bounding box center [784, 389] width 1568 height 778
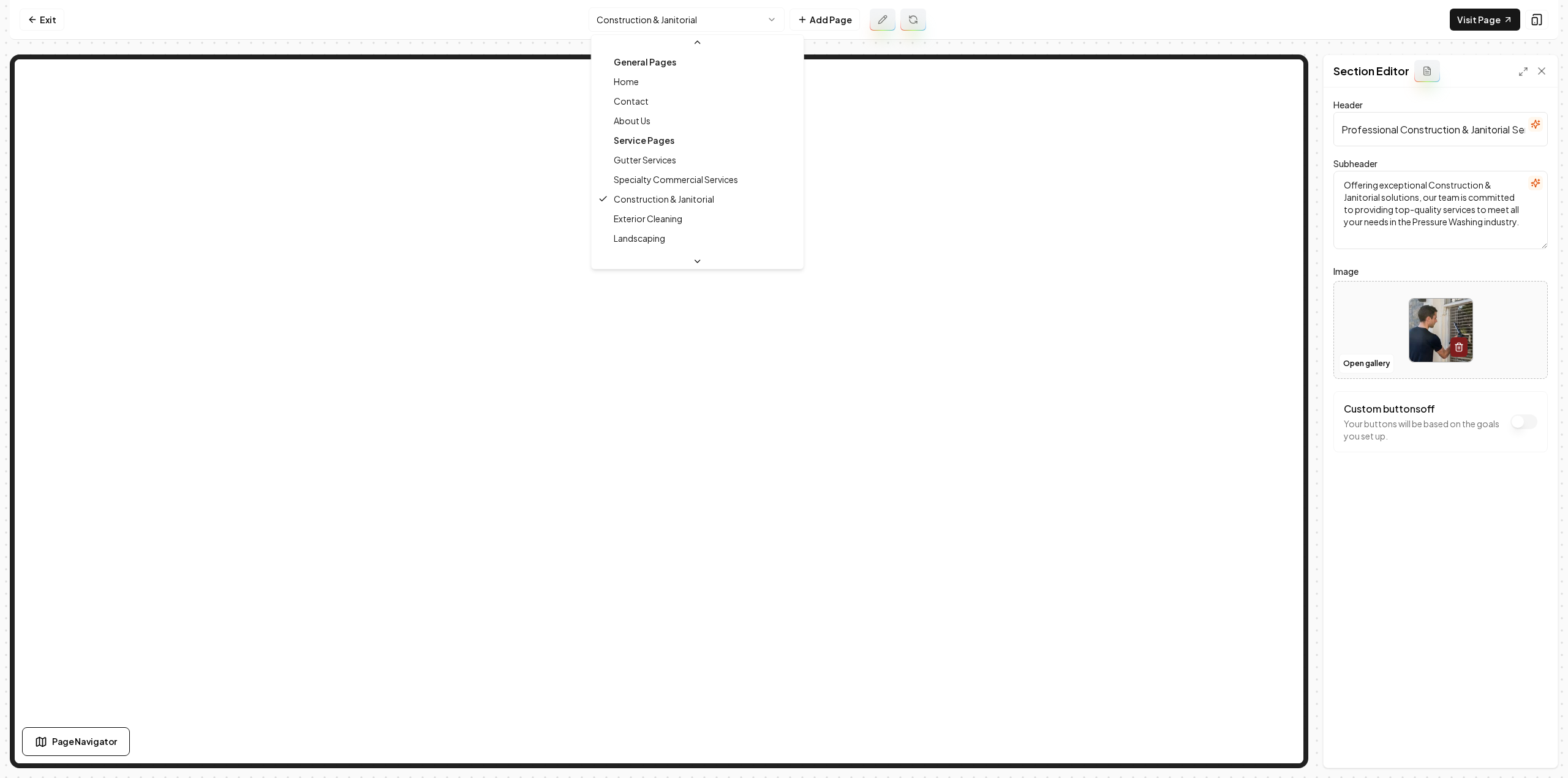
scroll to position [61, 0]
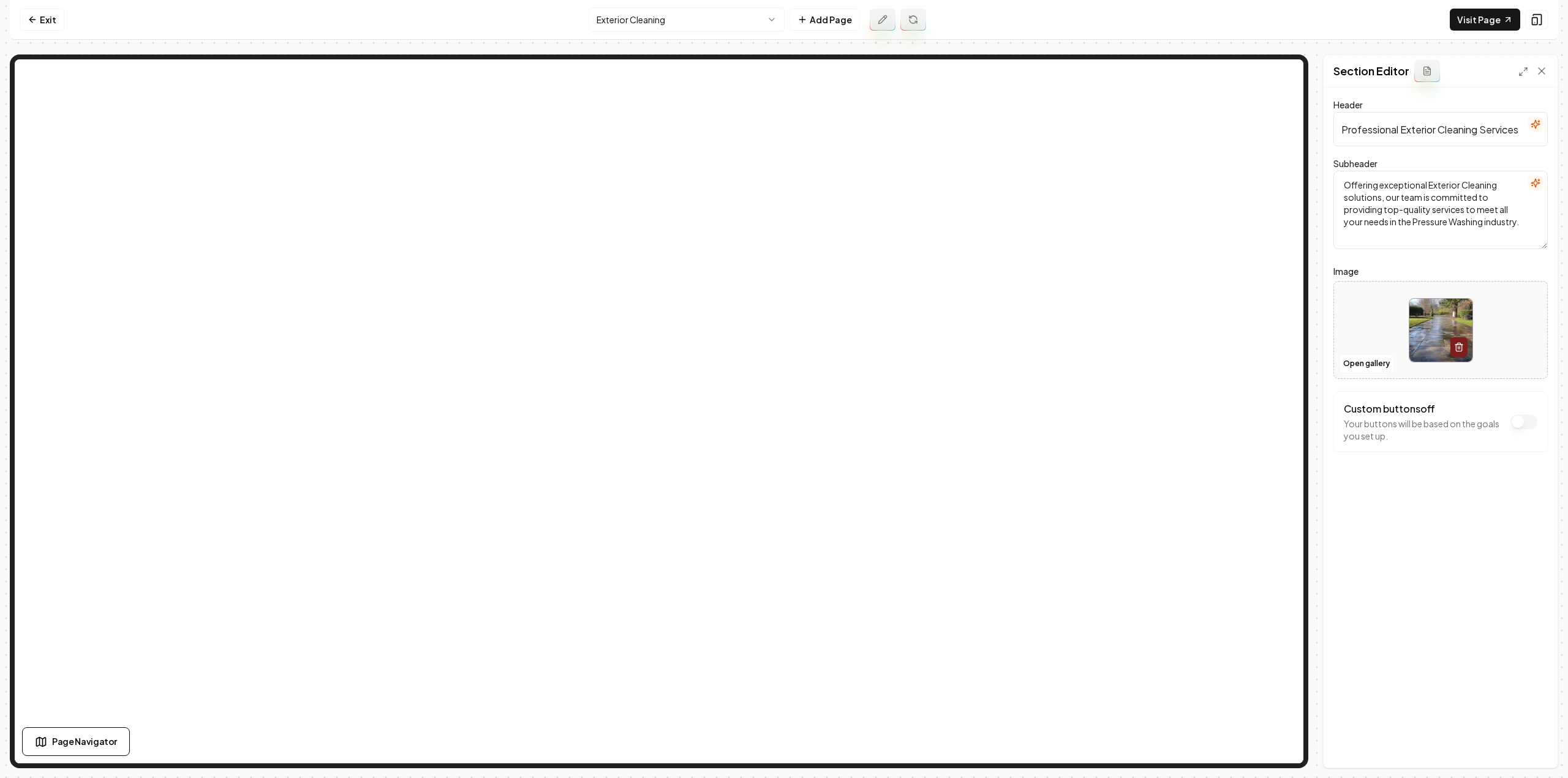
click at [1360, 352] on div at bounding box center [1441, 330] width 213 height 84
click at [1349, 359] on button "Open gallery" at bounding box center [1367, 364] width 55 height 20
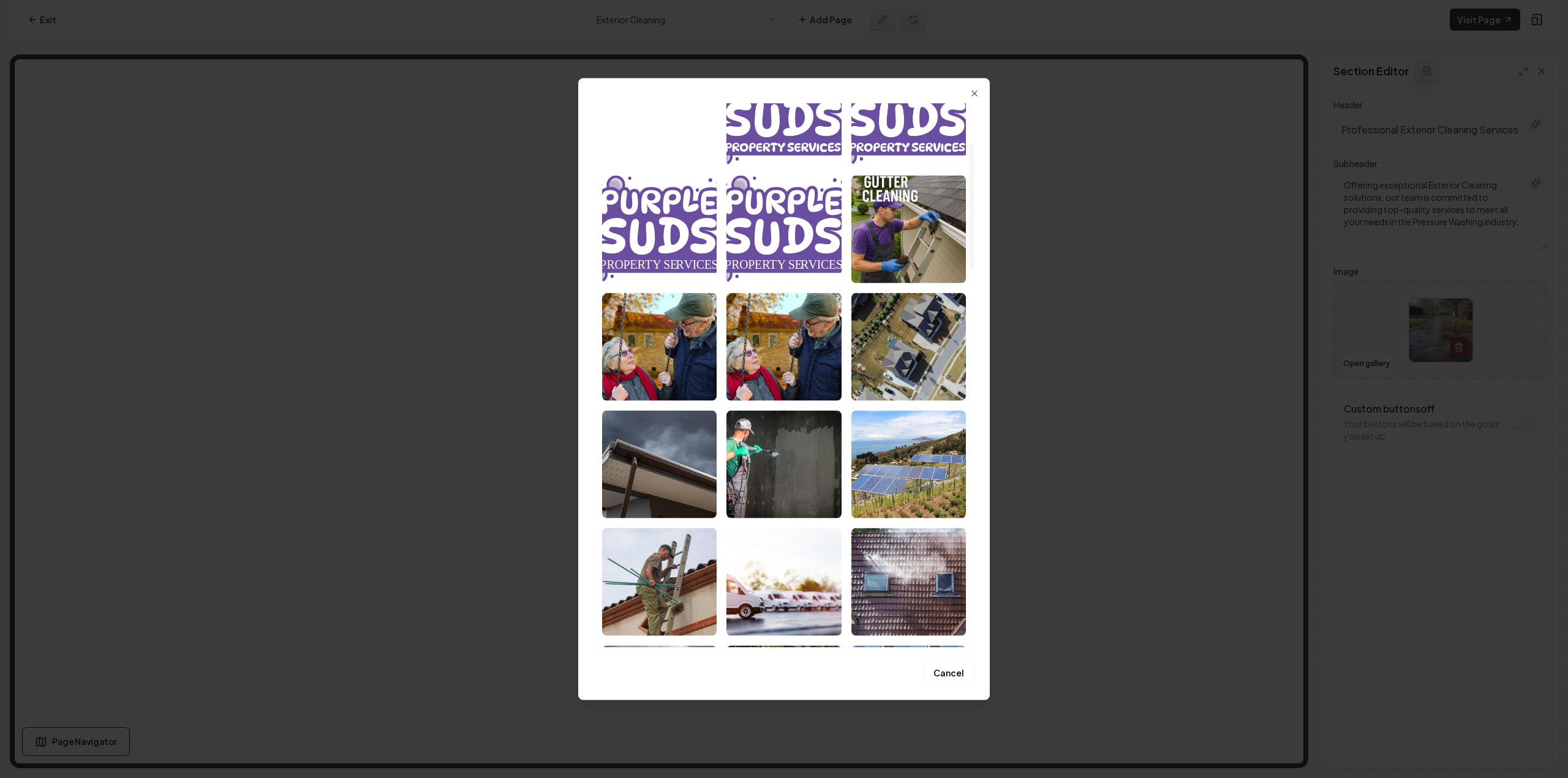
scroll to position [183, 0]
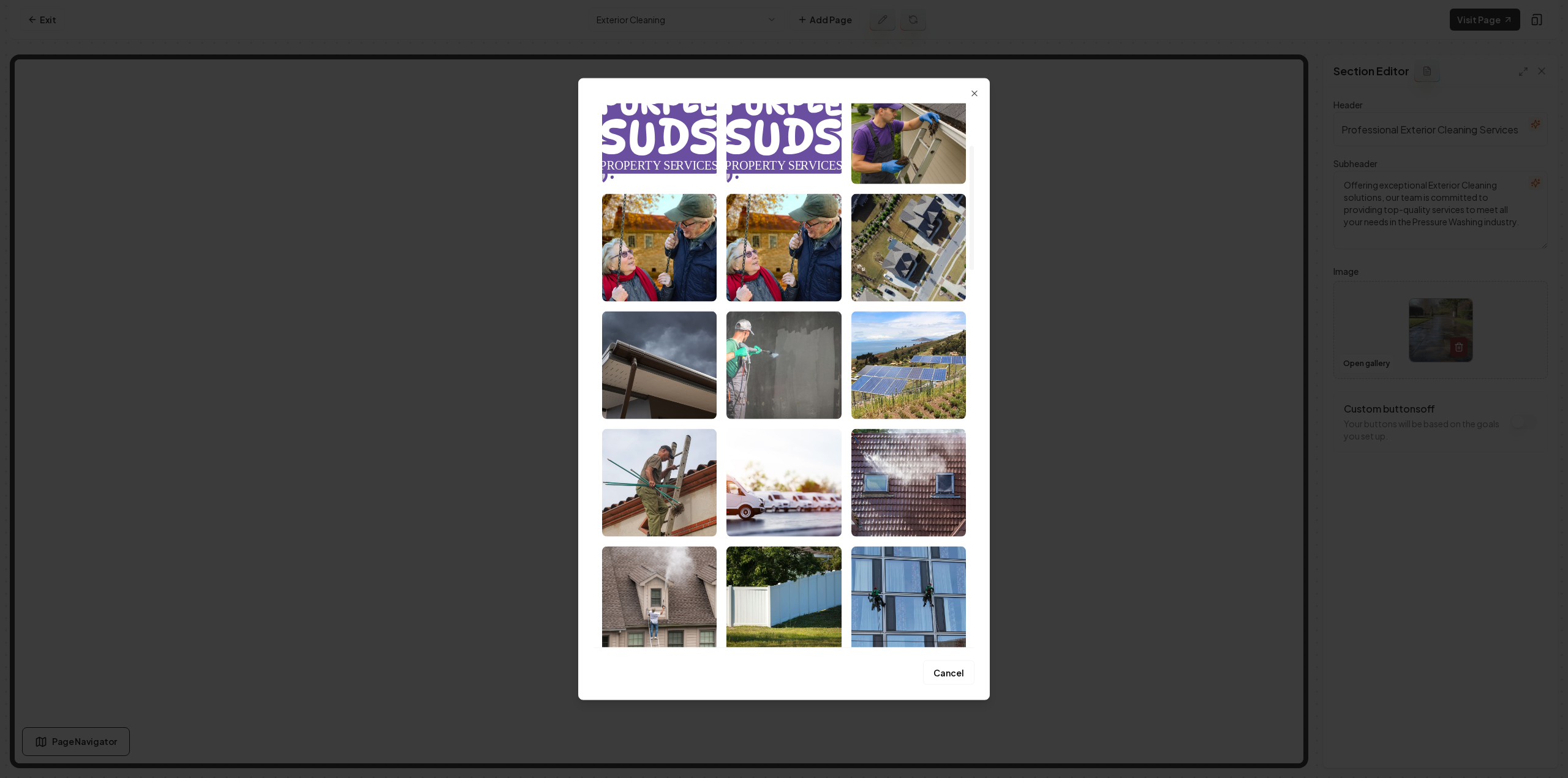
click at [779, 391] on img "Select image image_680a8849432c47641647977d.jpeg" at bounding box center [784, 364] width 115 height 108
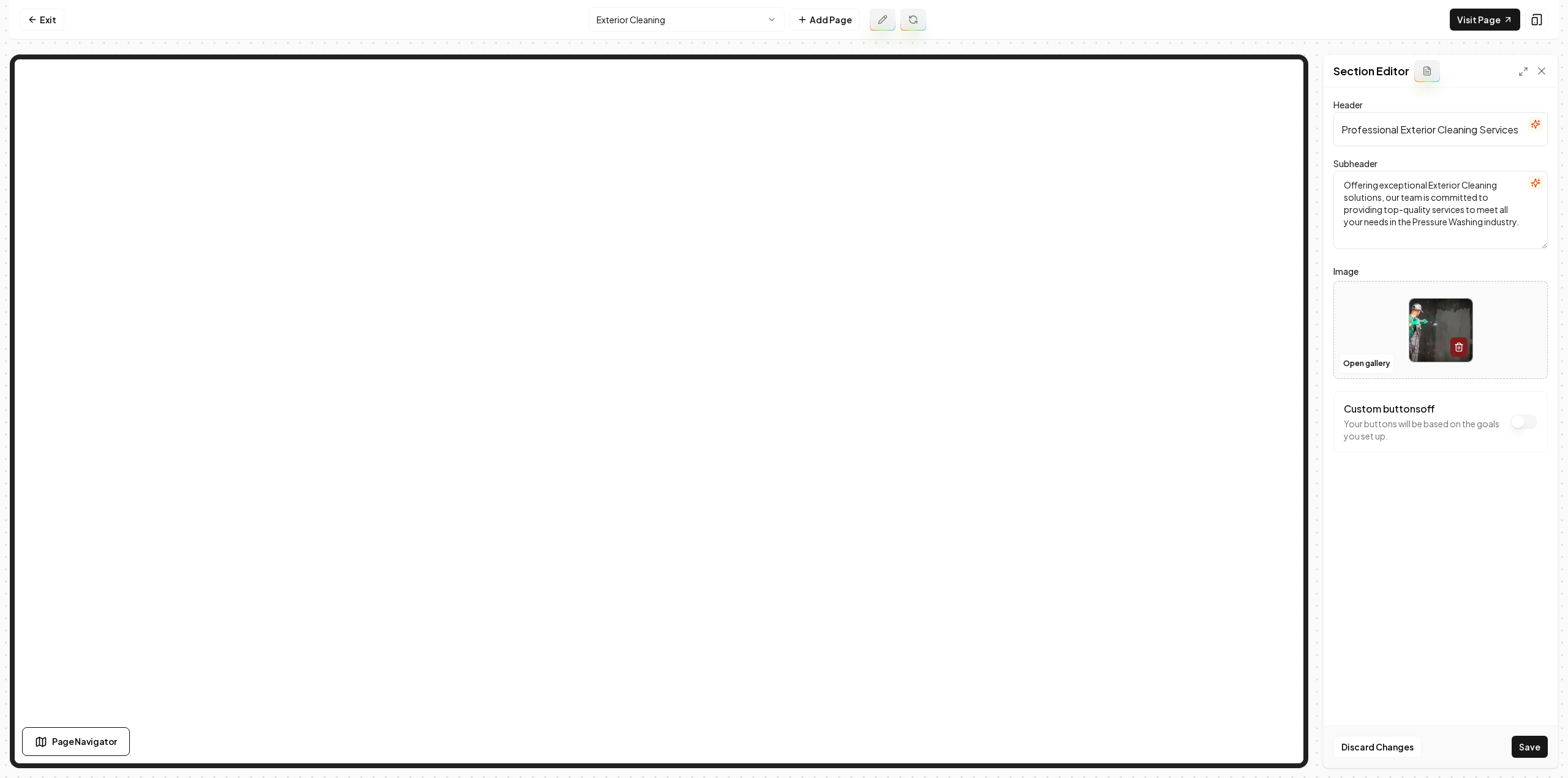
click at [1535, 755] on button "Save" at bounding box center [1530, 747] width 36 height 22
click at [597, 28] on html "Computer Required This feature is only available on a computer. Please switch t…" at bounding box center [784, 389] width 1568 height 778
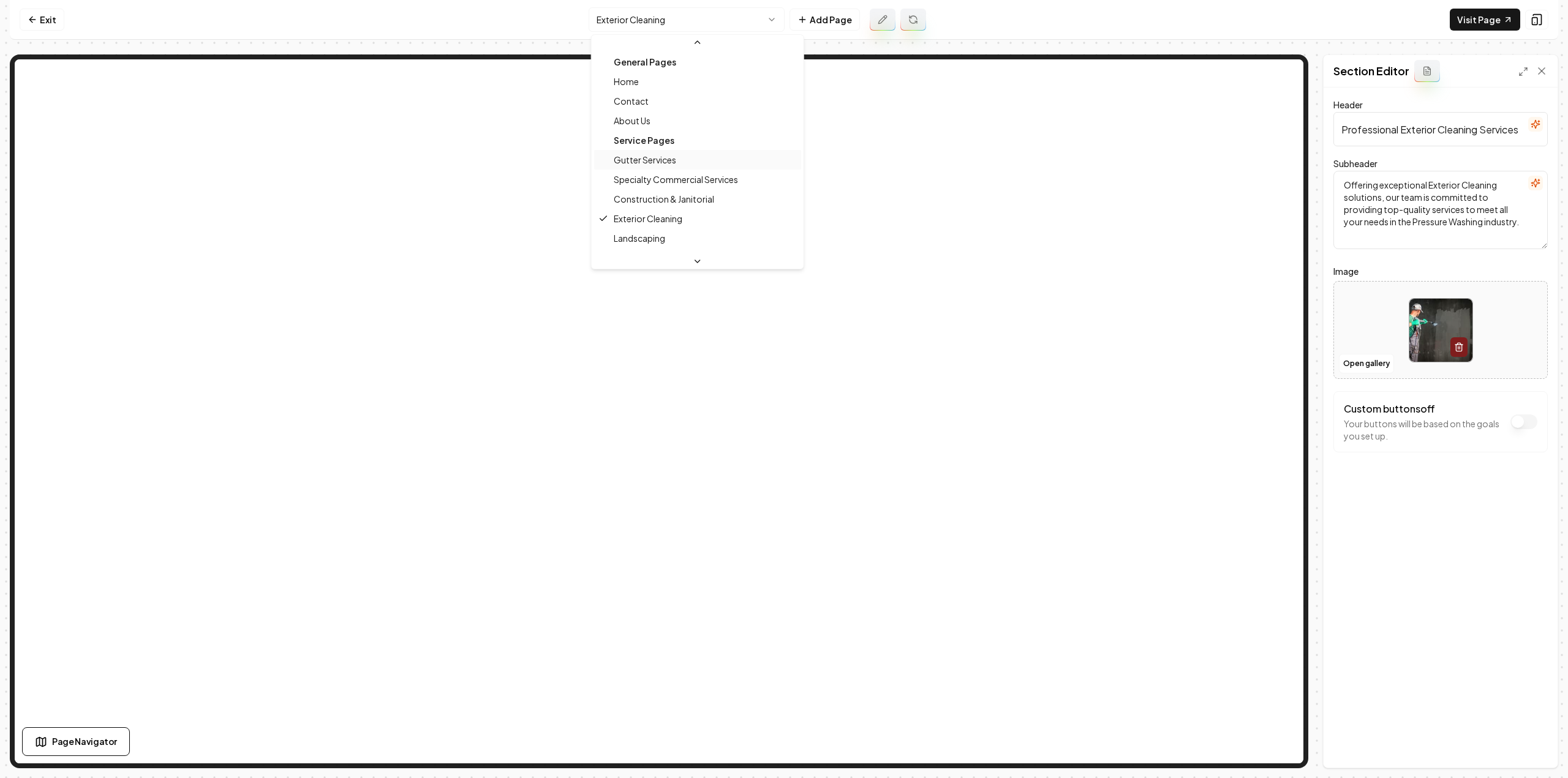
scroll to position [122, 0]
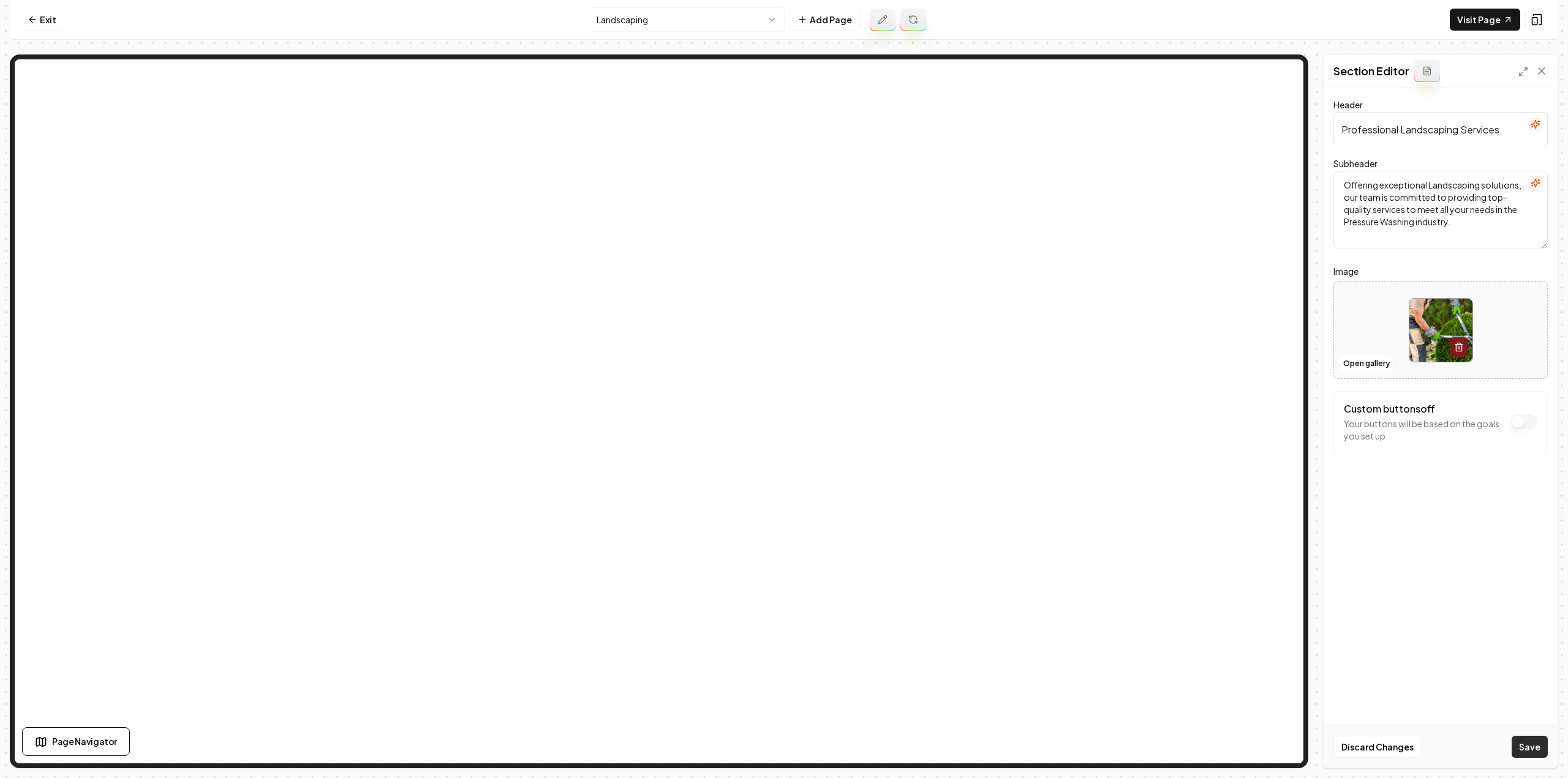
click at [1540, 750] on button "Save" at bounding box center [1530, 747] width 36 height 22
click at [685, 16] on html "Computer Required This feature is only available on a computer. Please switch t…" at bounding box center [784, 389] width 1568 height 778
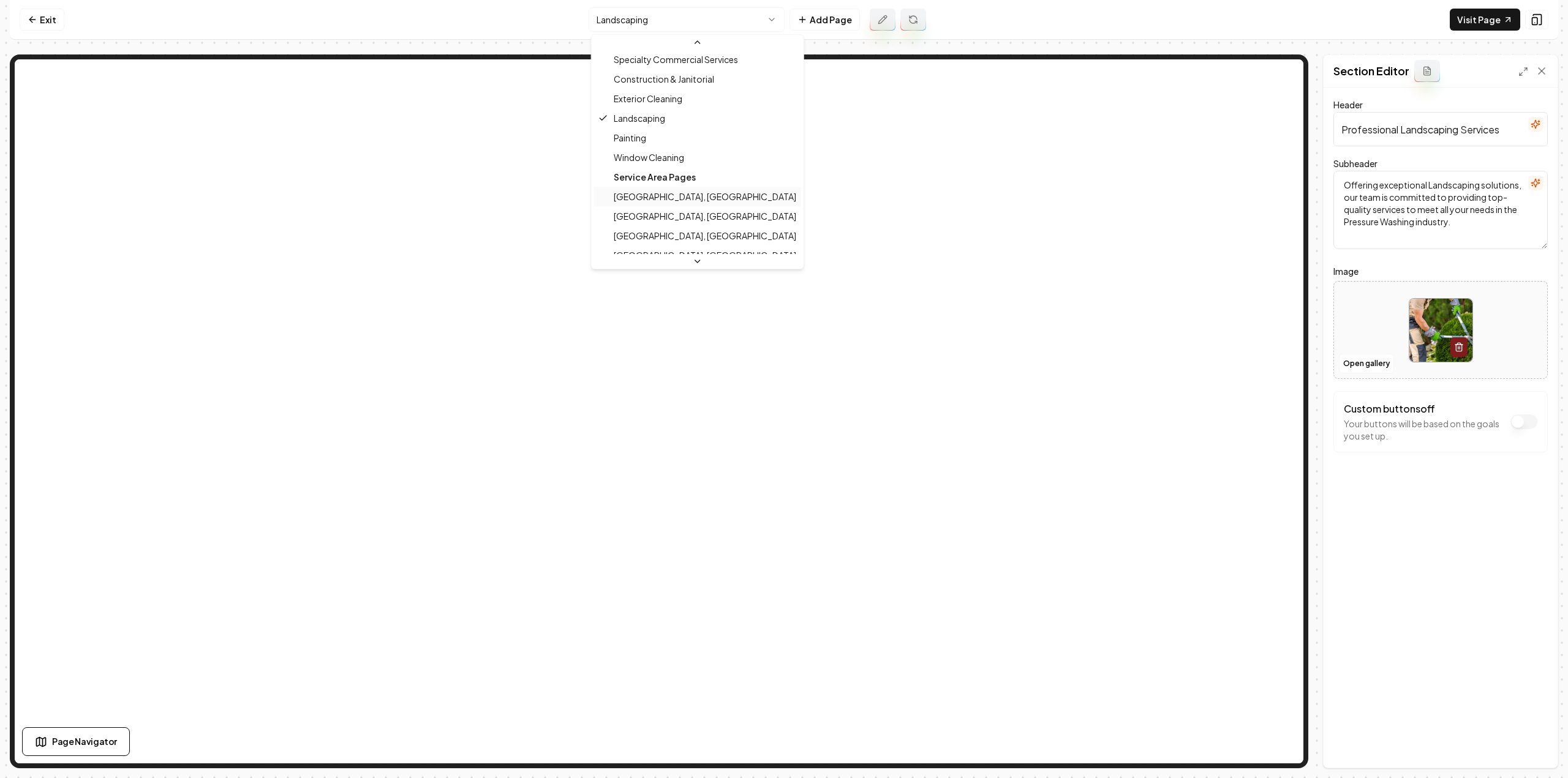
scroll to position [122, 0]
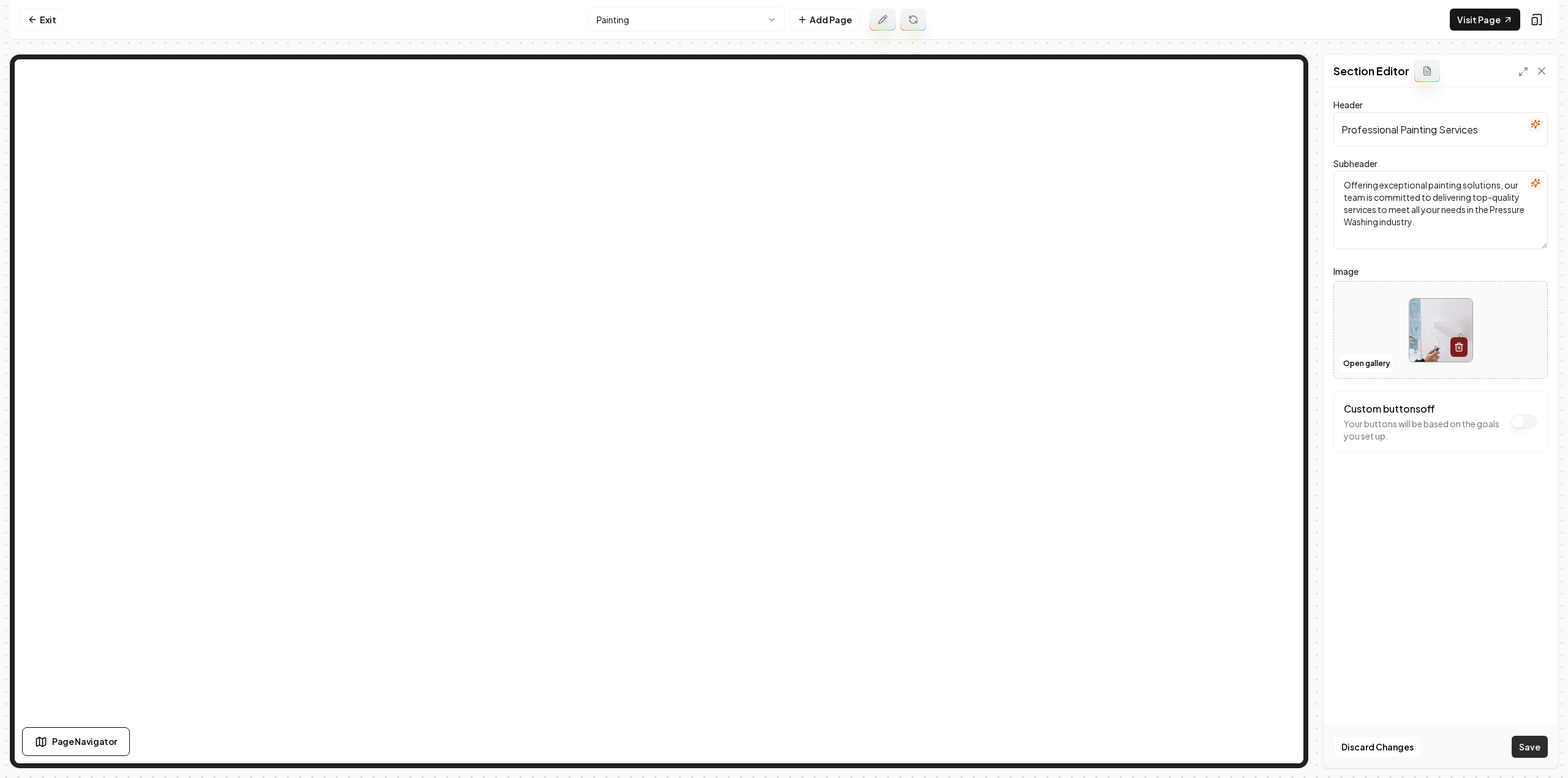
click at [1520, 746] on button "Save" at bounding box center [1530, 747] width 36 height 22
click at [657, 8] on html "Computer Required This feature is only available on a computer. Please switch t…" at bounding box center [784, 389] width 1568 height 778
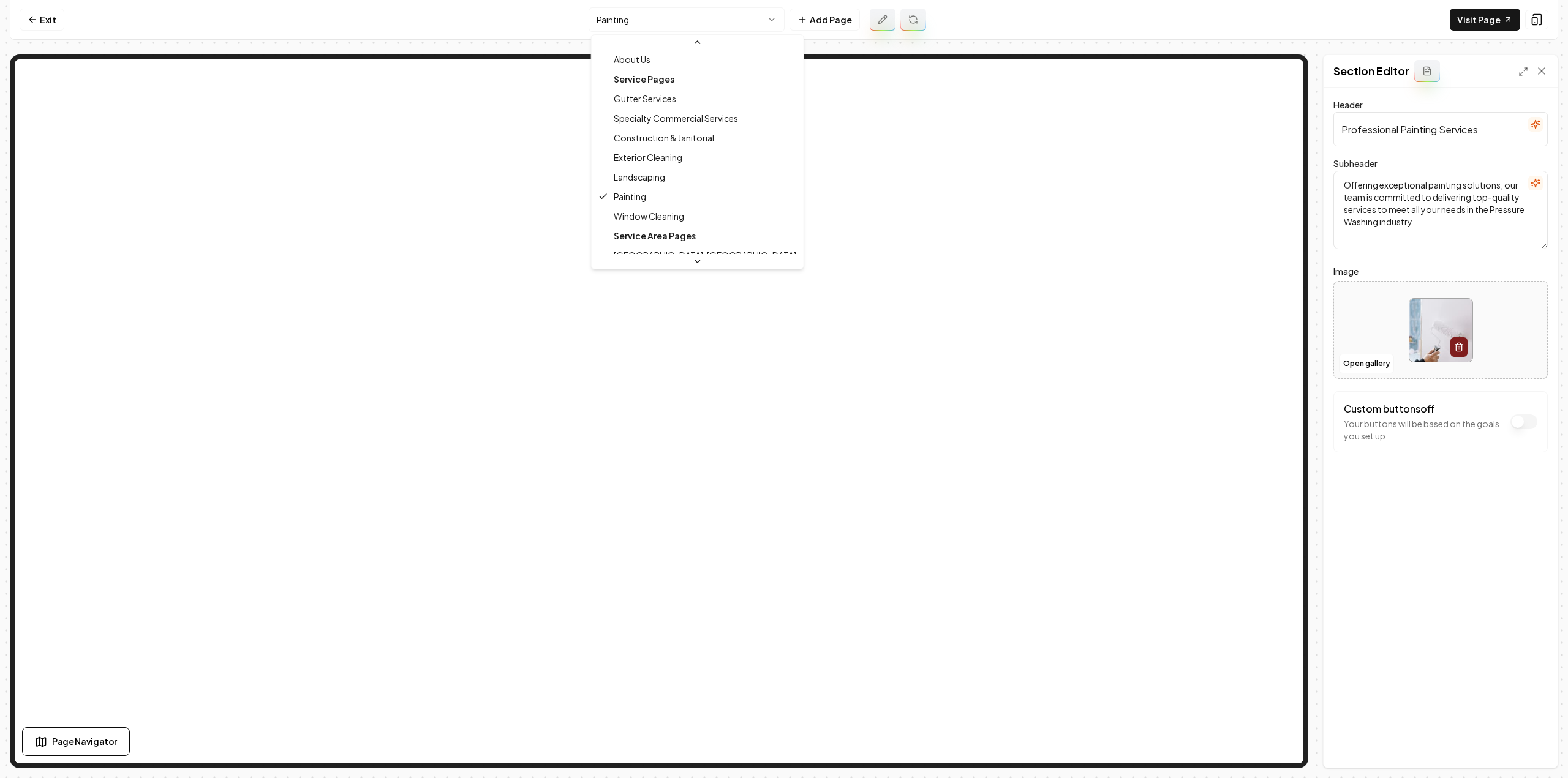
scroll to position [122, 0]
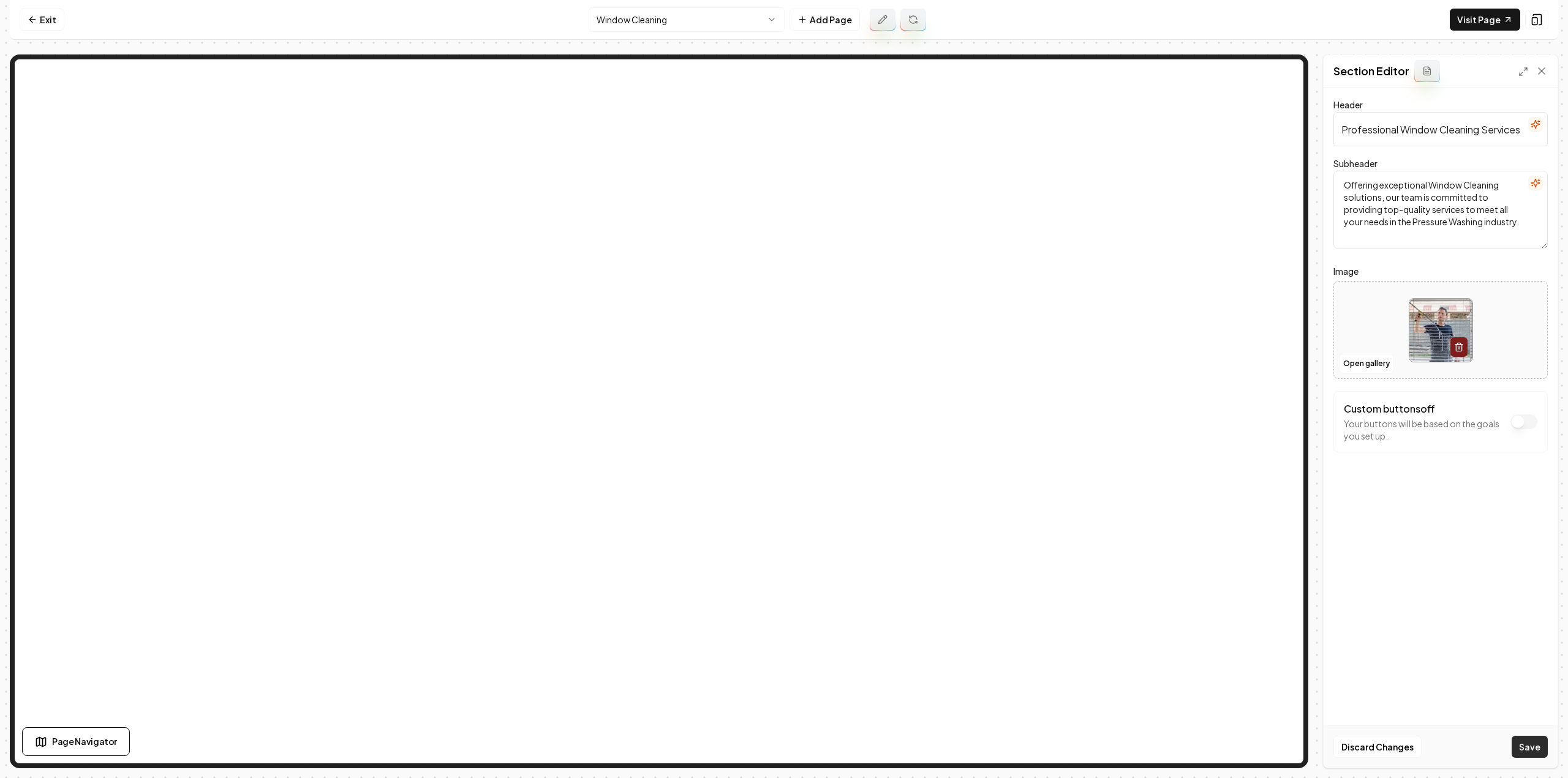
click at [1540, 748] on button "Save" at bounding box center [1530, 747] width 36 height 22
click at [708, 15] on html "Computer Required This feature is only available on a computer. Please switch t…" at bounding box center [784, 389] width 1568 height 778
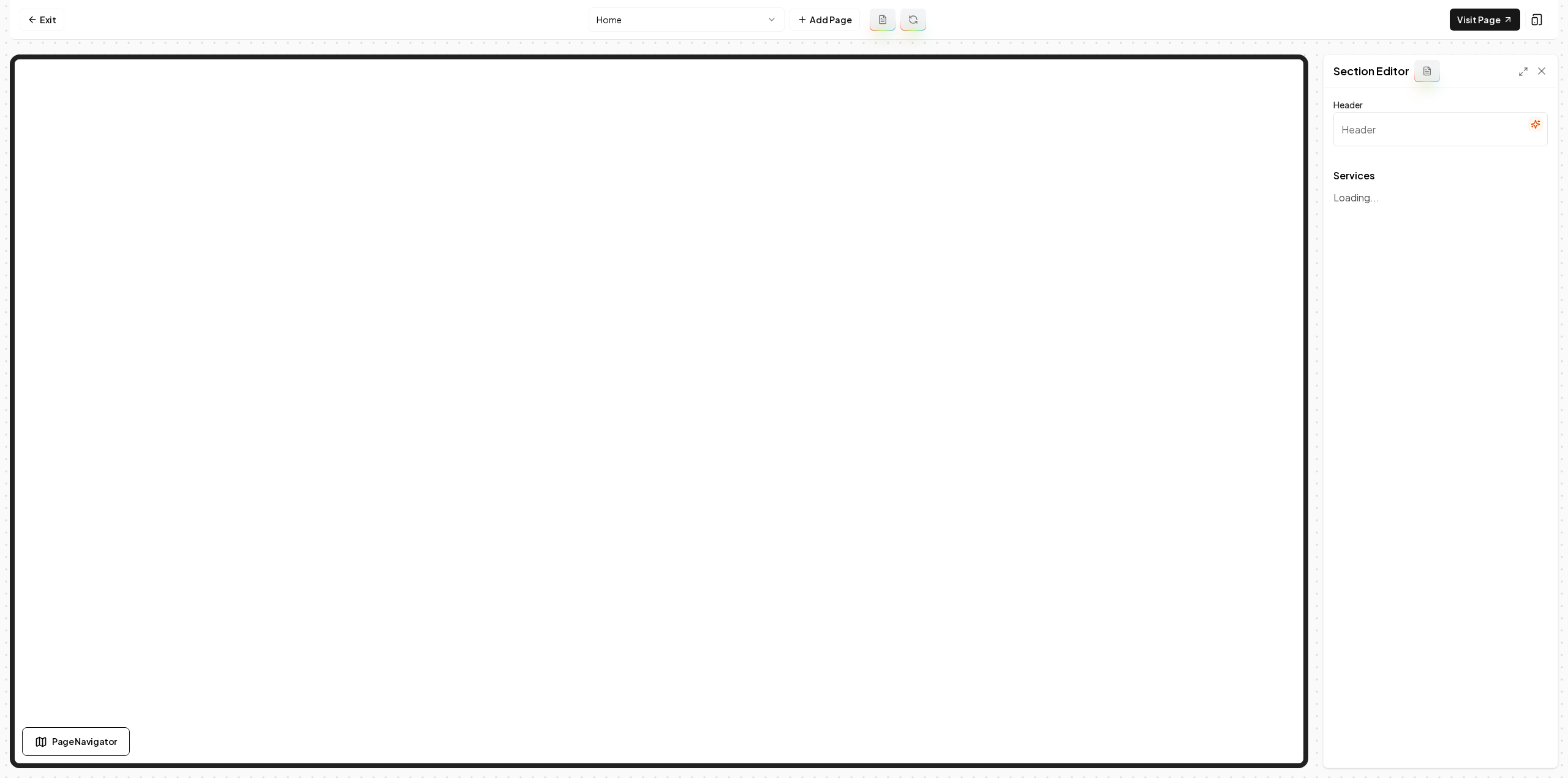
type input "Expert Pressure Washing Services"
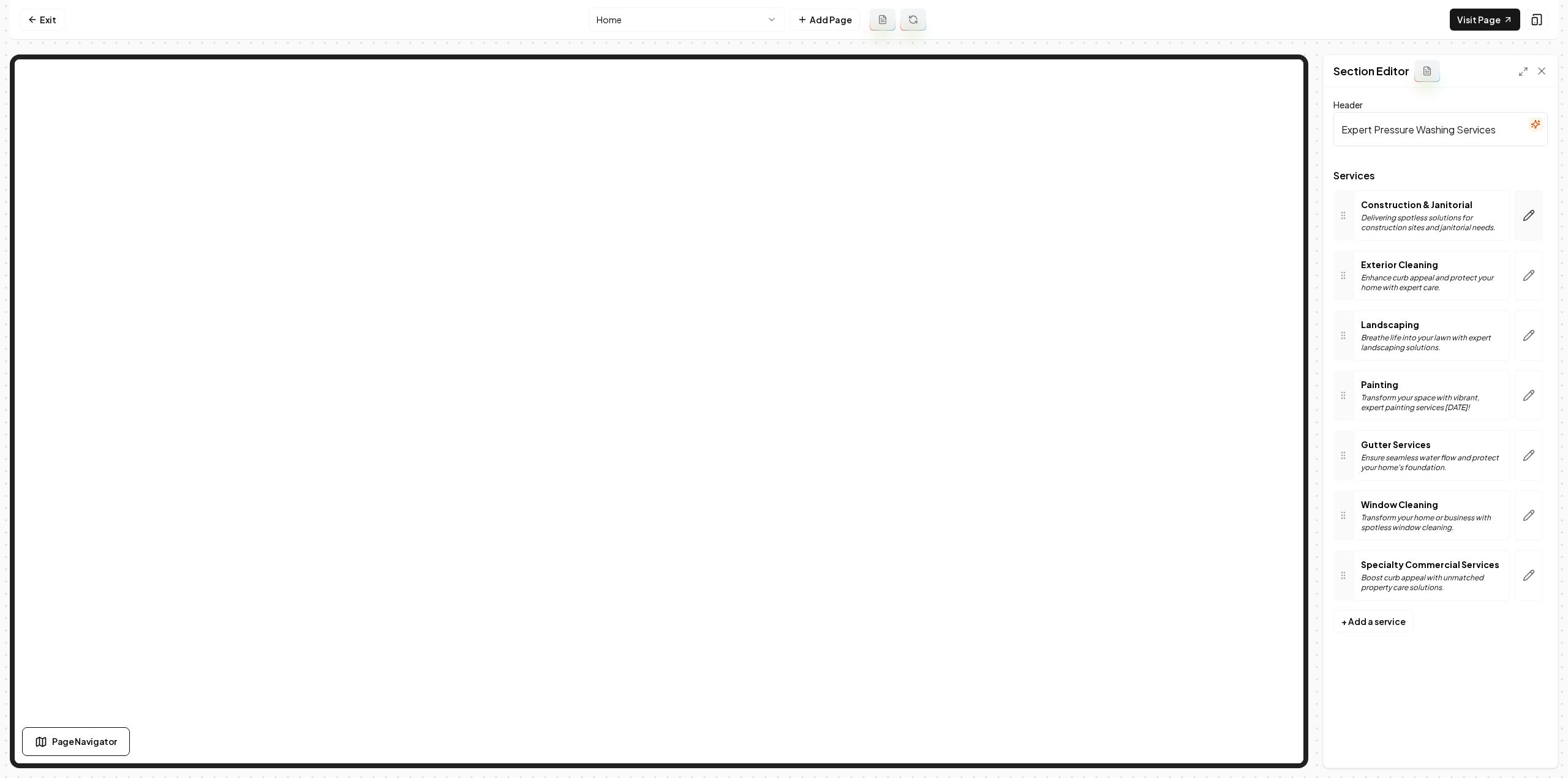
click at [1526, 215] on icon "button" at bounding box center [1529, 215] width 10 height 10
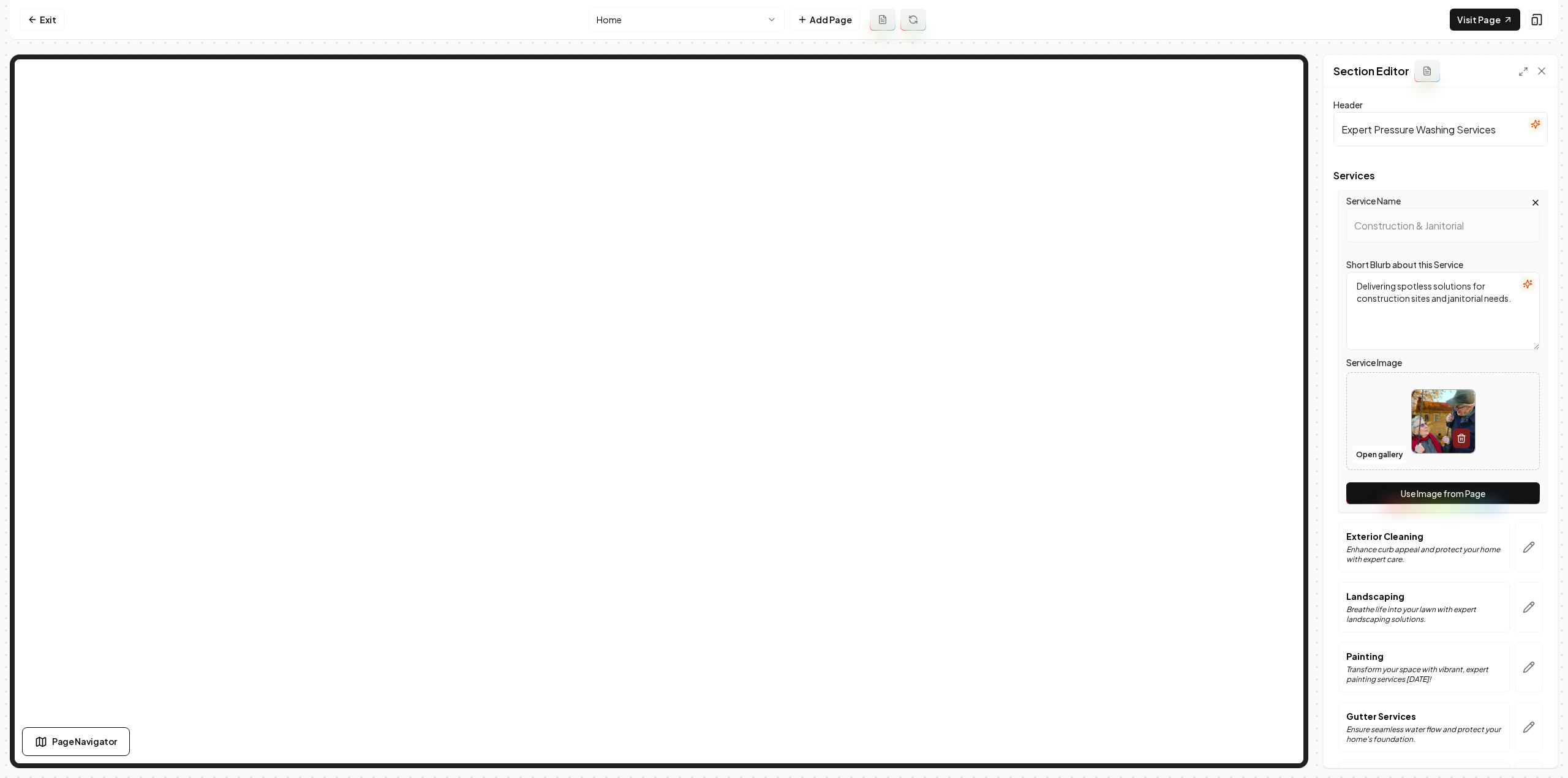
click at [1424, 505] on button "Use Image from Page" at bounding box center [1443, 494] width 193 height 22
click at [1515, 529] on button "button" at bounding box center [1529, 547] width 28 height 50
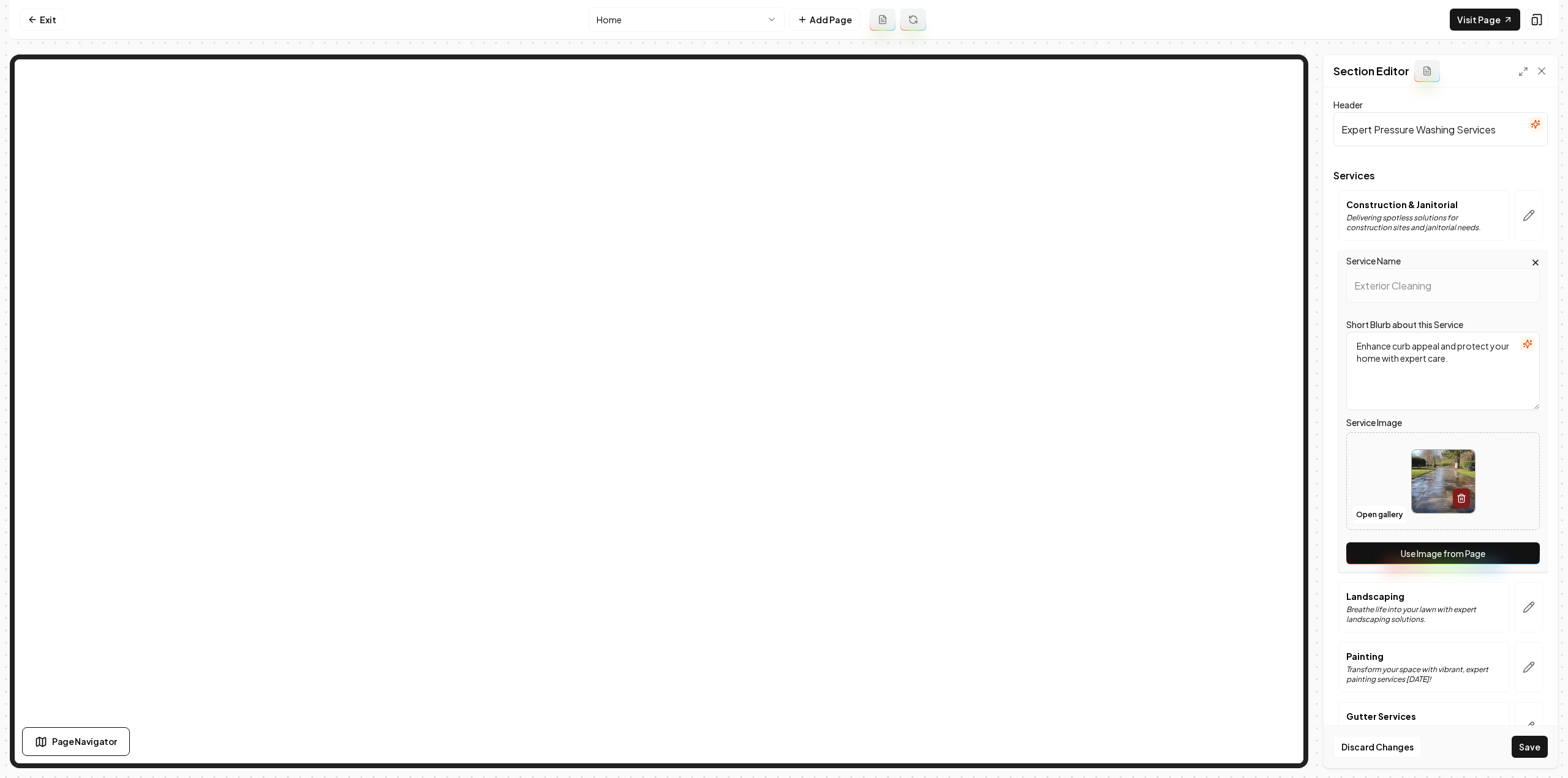
click at [1513, 550] on button "Use Image from Page" at bounding box center [1443, 553] width 193 height 22
click at [1536, 614] on div at bounding box center [1529, 608] width 38 height 50
click at [1522, 609] on icon "button" at bounding box center [1529, 608] width 12 height 12
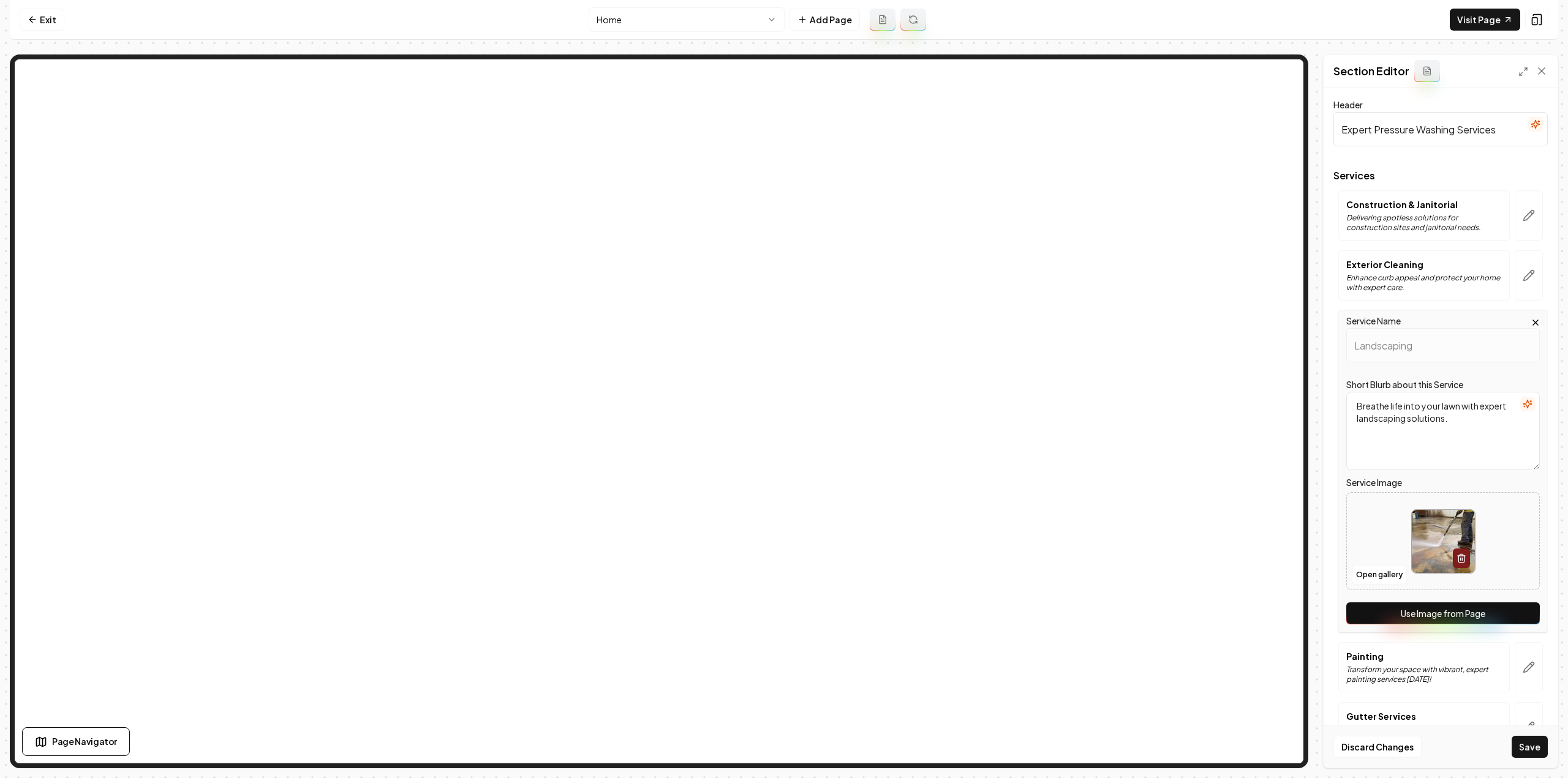
click at [1516, 609] on button "Use Image from Page" at bounding box center [1443, 614] width 193 height 22
click at [1522, 661] on icon "button" at bounding box center [1529, 667] width 12 height 12
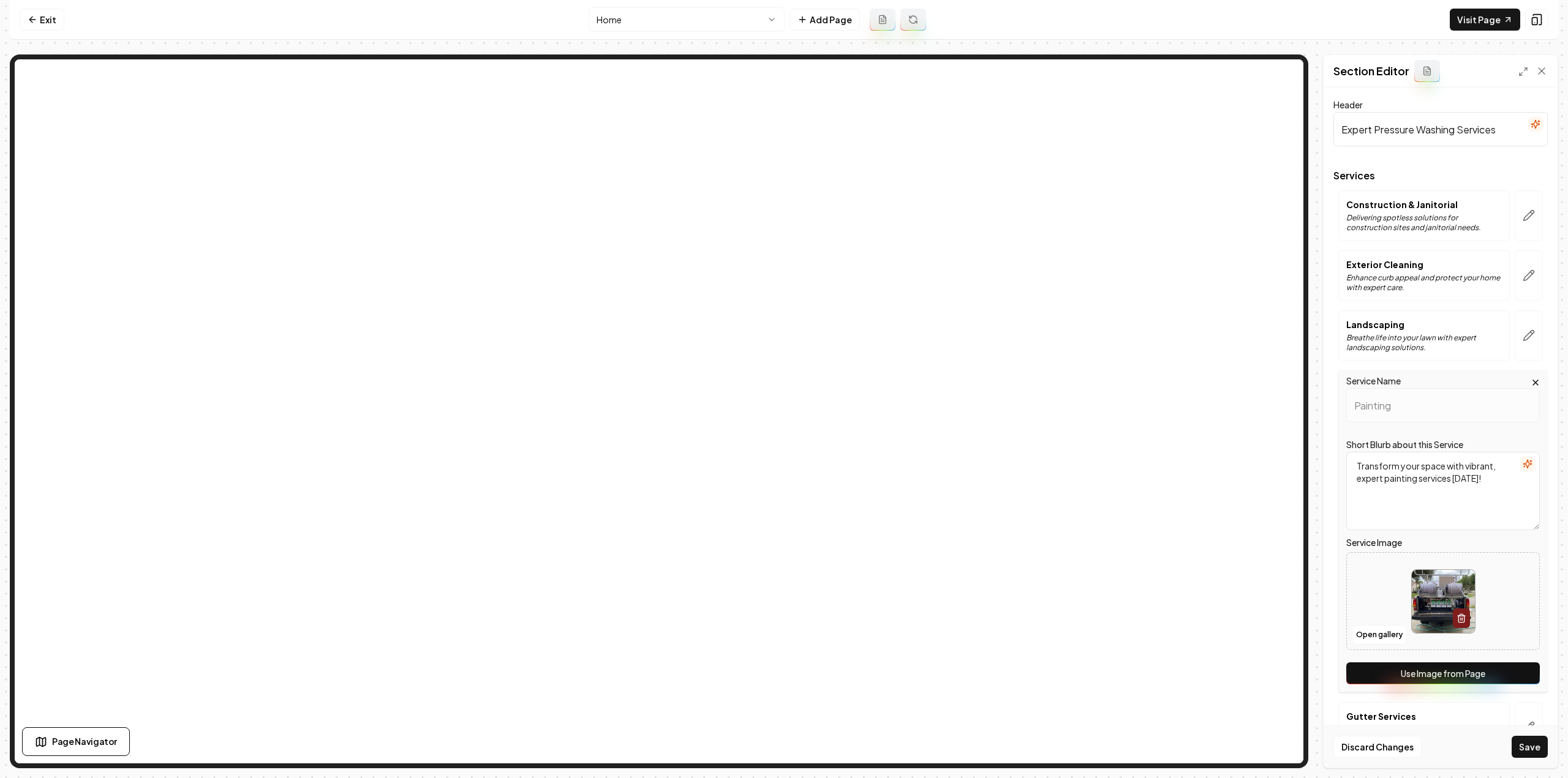
click at [1517, 665] on button "Use Image from Page" at bounding box center [1443, 673] width 193 height 22
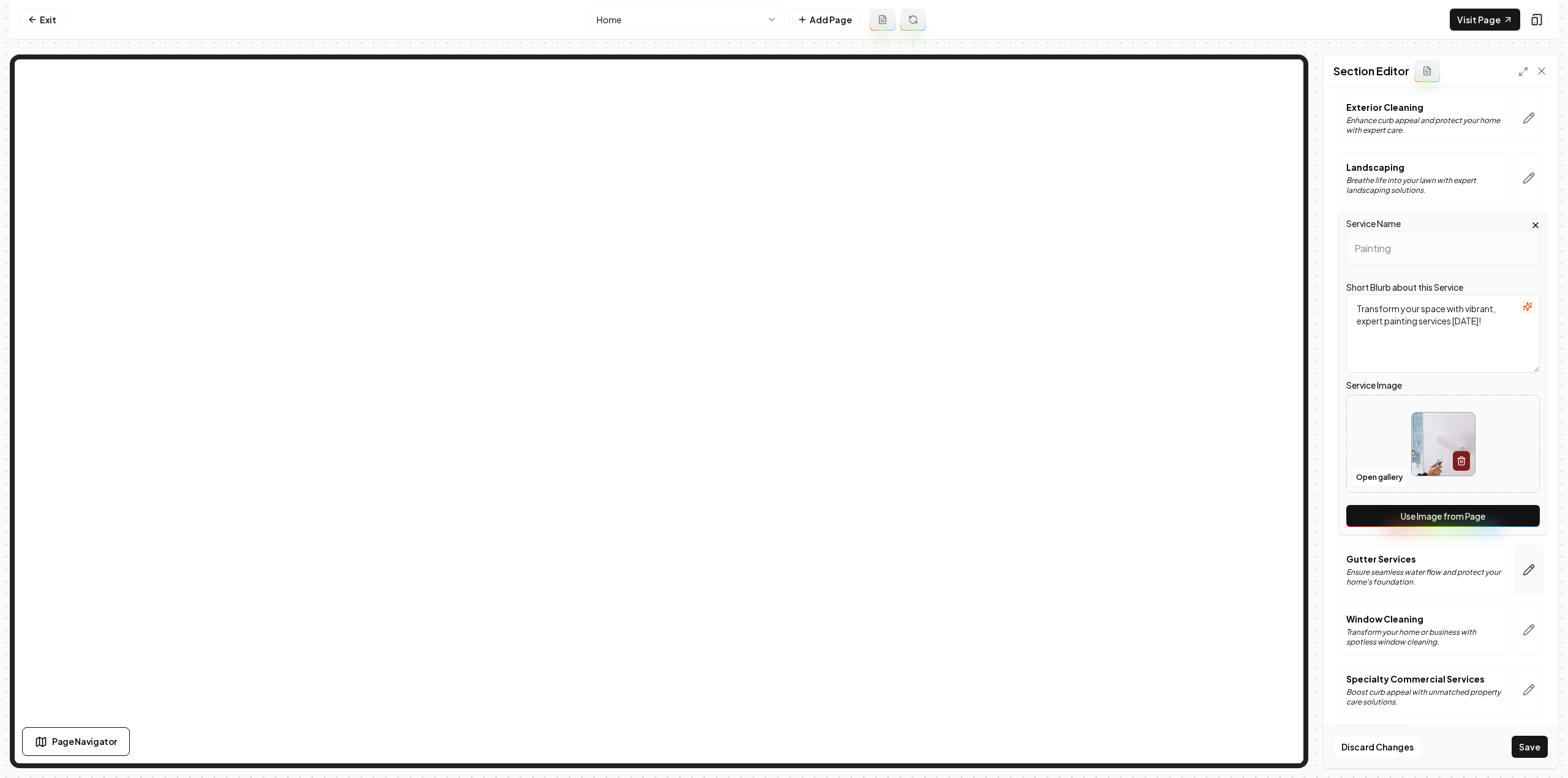
click at [1519, 559] on button "button" at bounding box center [1529, 570] width 28 height 50
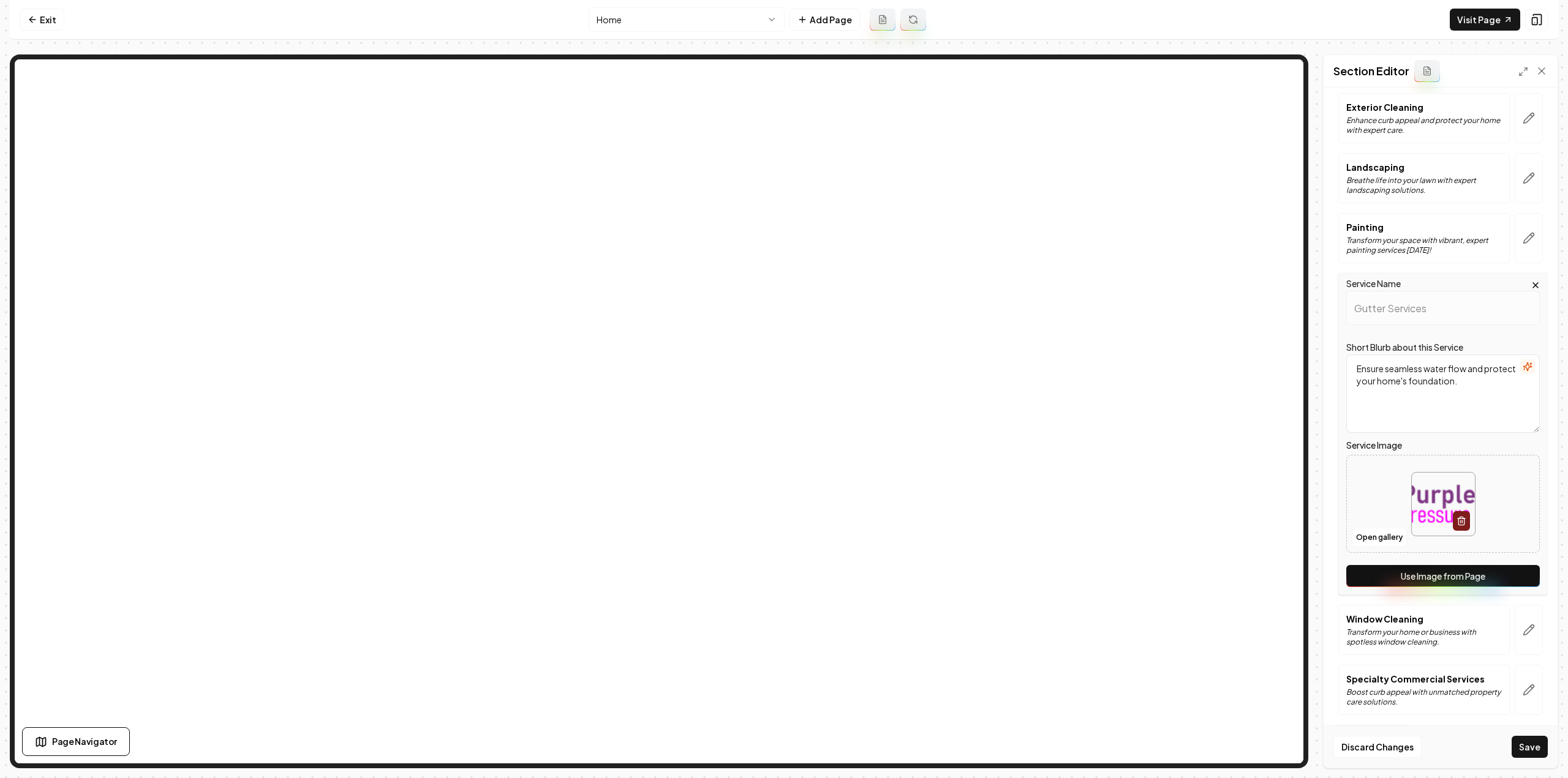
click at [1461, 570] on button "Use Image from Page" at bounding box center [1443, 576] width 193 height 22
click at [1525, 620] on button "button" at bounding box center [1529, 630] width 28 height 50
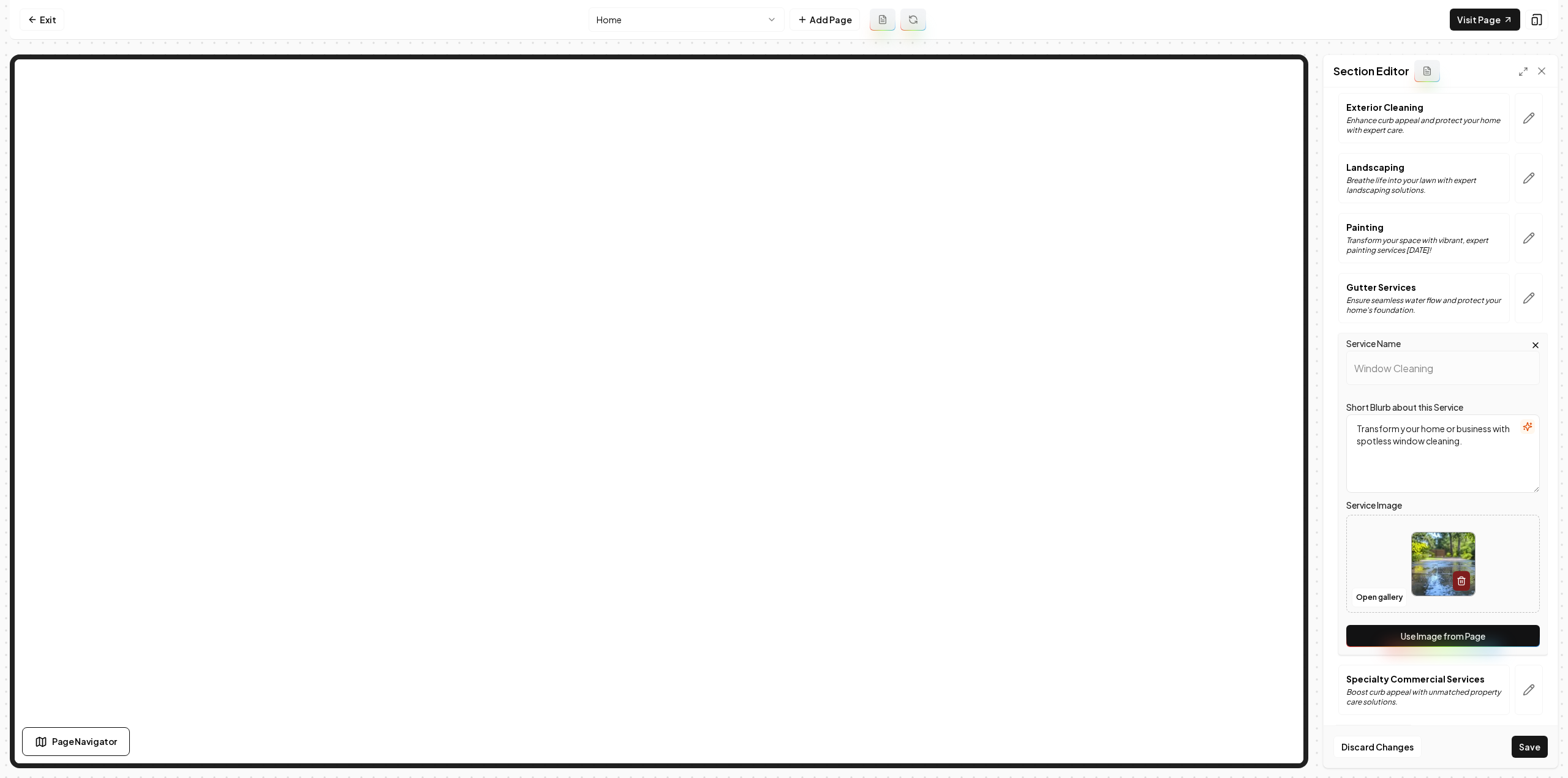
click at [1501, 633] on button "Use Image from Page" at bounding box center [1443, 636] width 193 height 22
click at [1515, 667] on button "button" at bounding box center [1529, 690] width 28 height 50
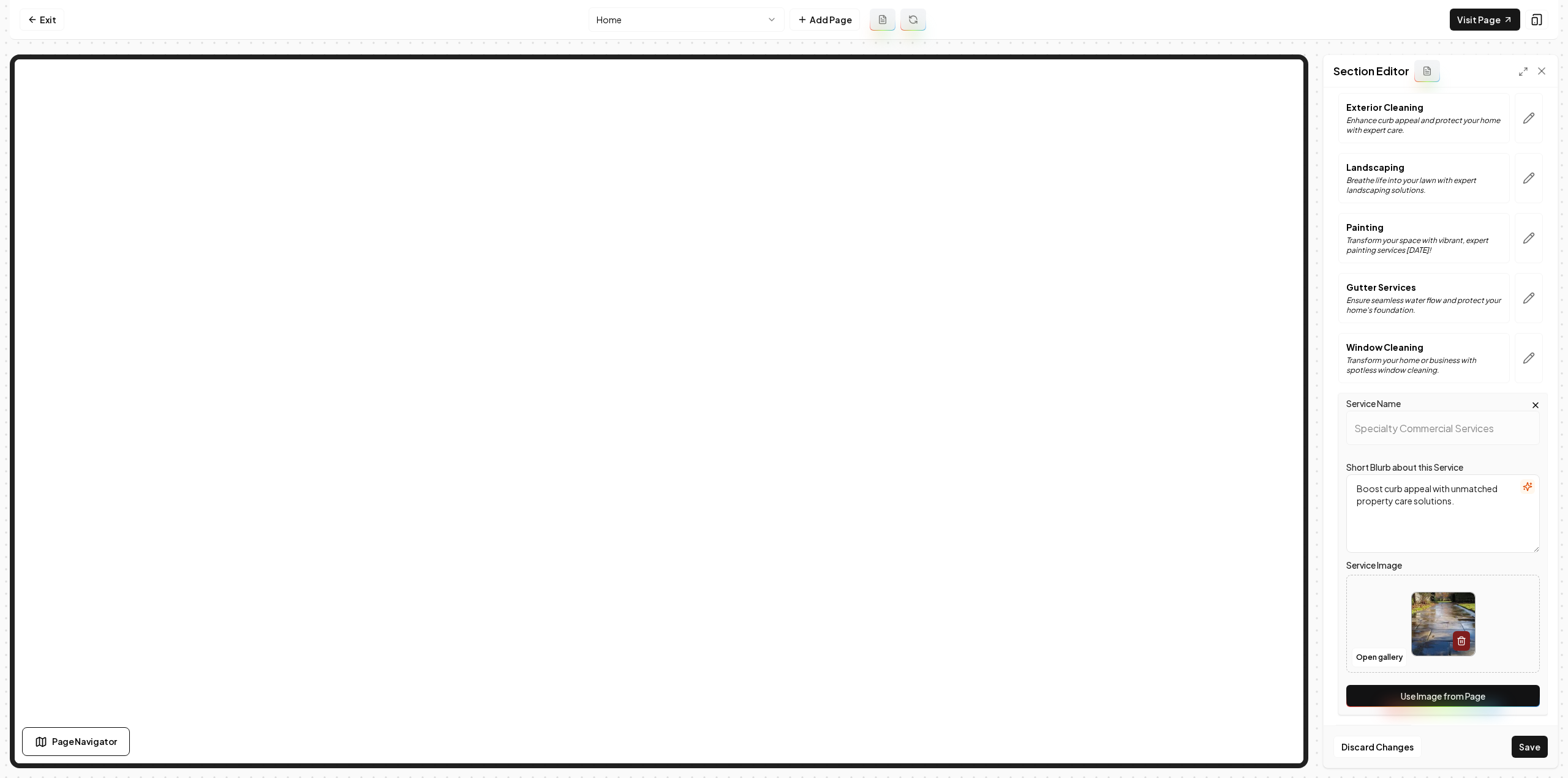
scroll to position [0, 0]
click at [1498, 692] on button "Use Image from Page" at bounding box center [1443, 696] width 193 height 22
click at [1546, 745] on button "Save" at bounding box center [1530, 747] width 36 height 22
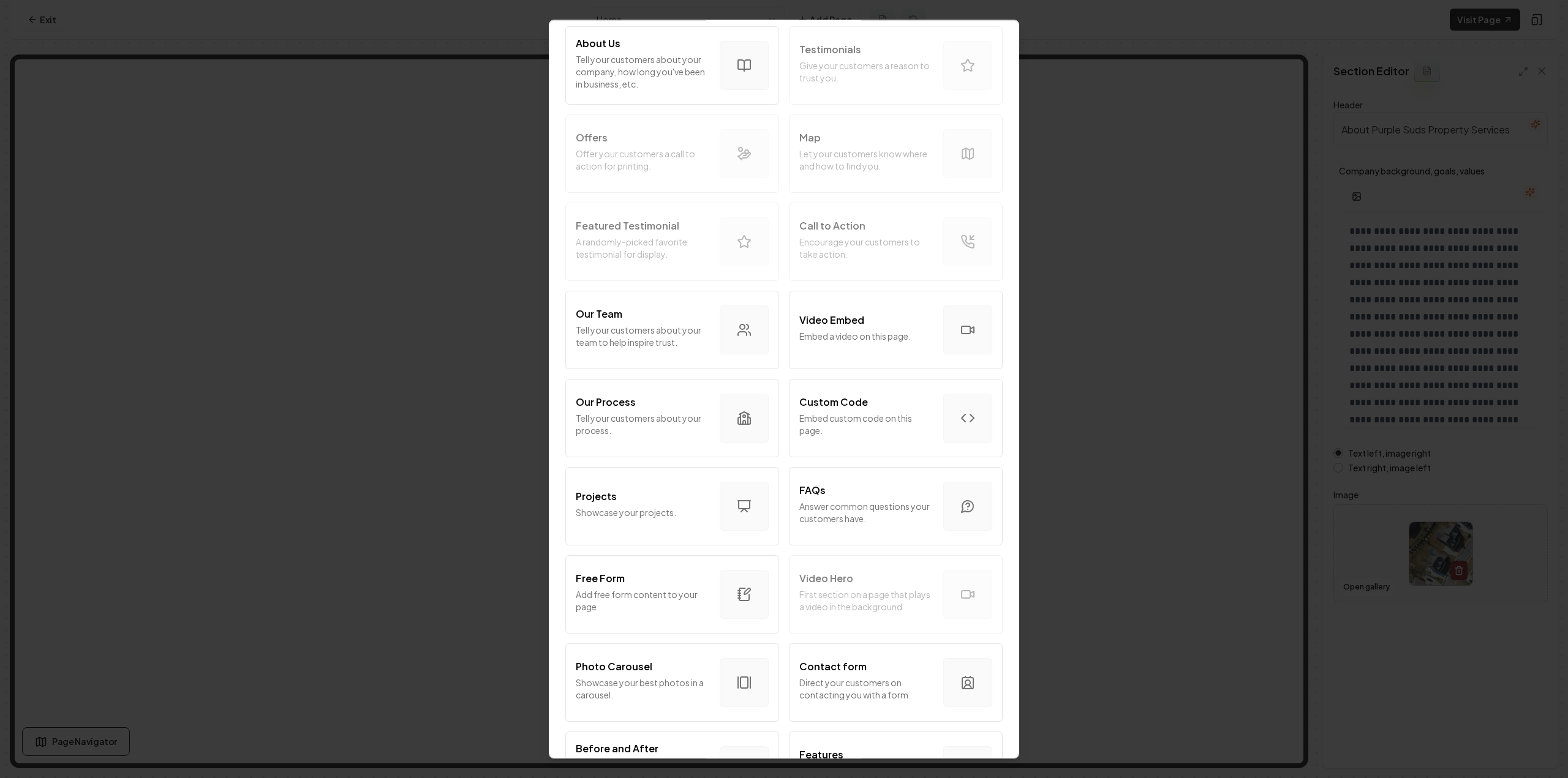
scroll to position [306, 0]
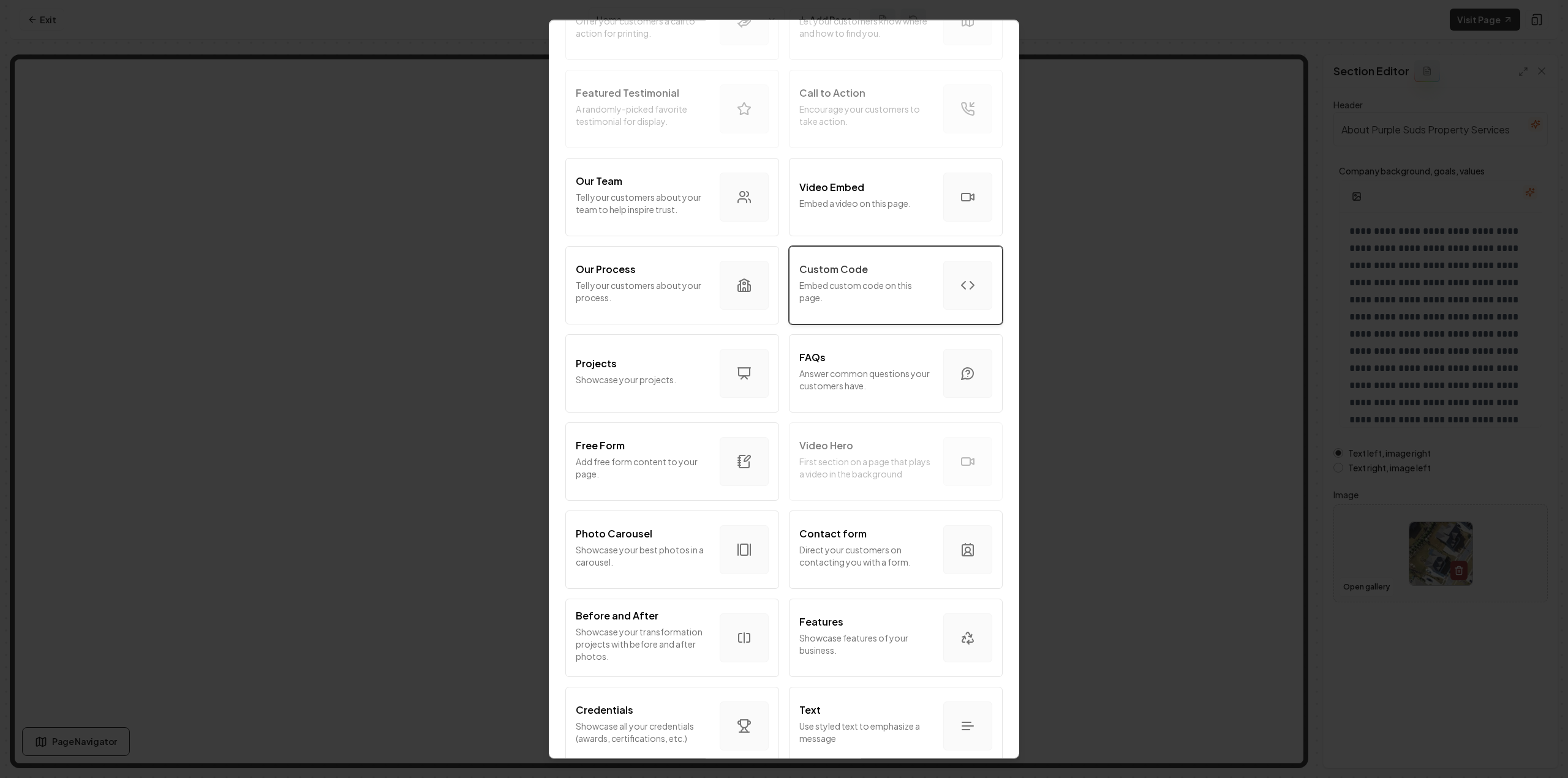
click at [849, 293] on p "Embed custom code on this page." at bounding box center [867, 292] width 134 height 25
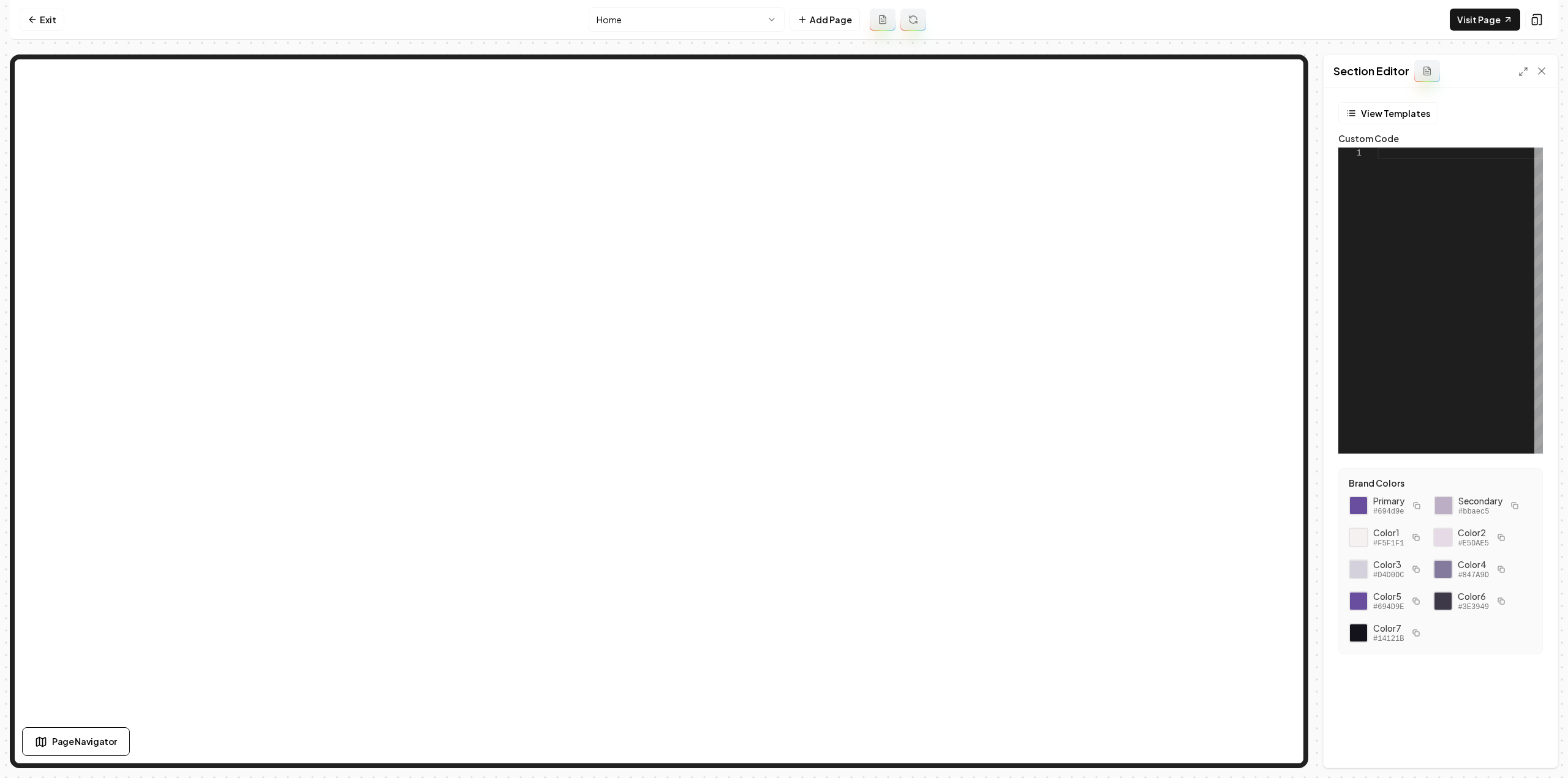
click at [1428, 329] on div at bounding box center [1460, 300] width 166 height 306
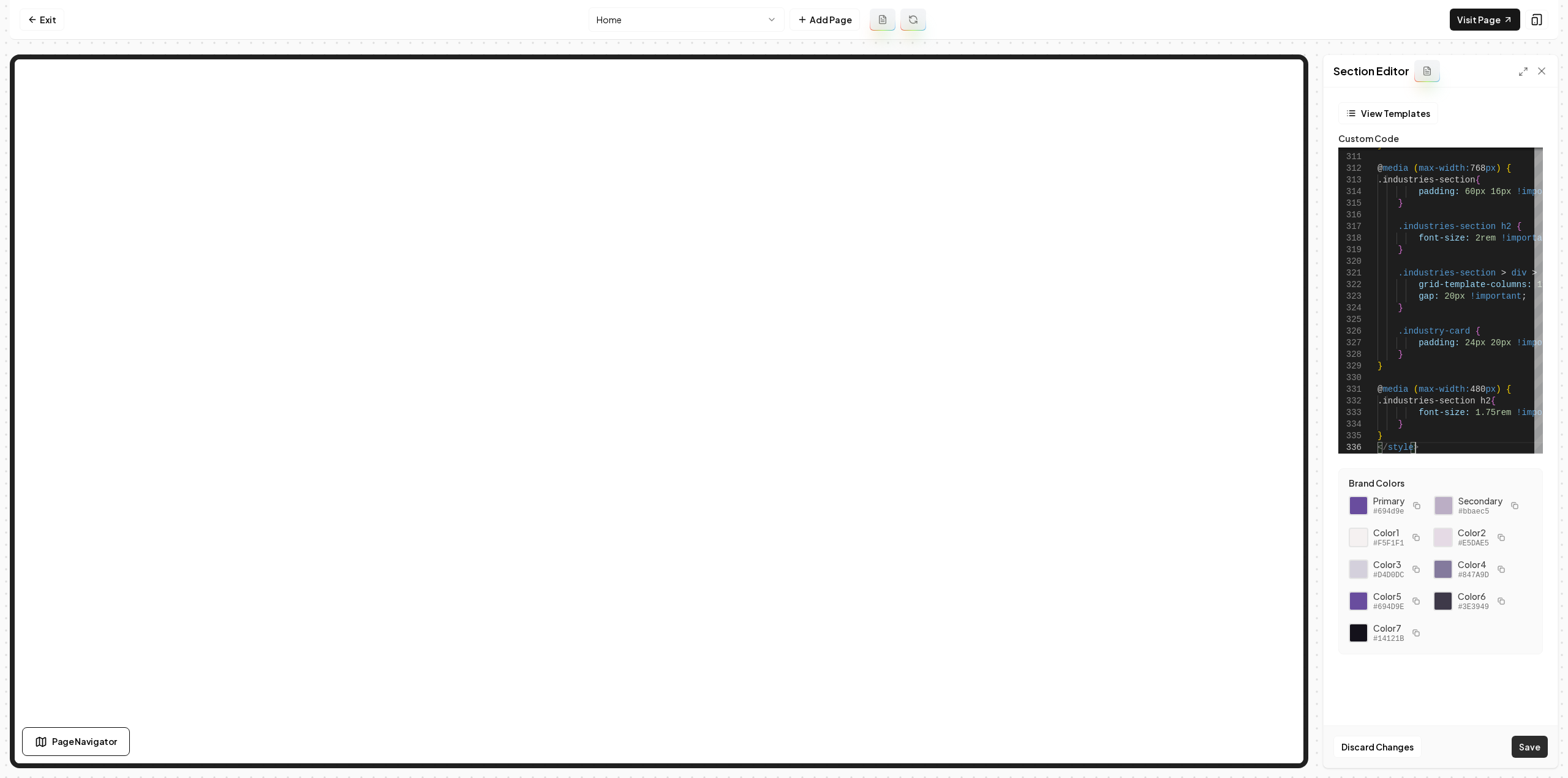
click at [1523, 747] on button "Save" at bounding box center [1530, 747] width 36 height 22
type textarea "**********"
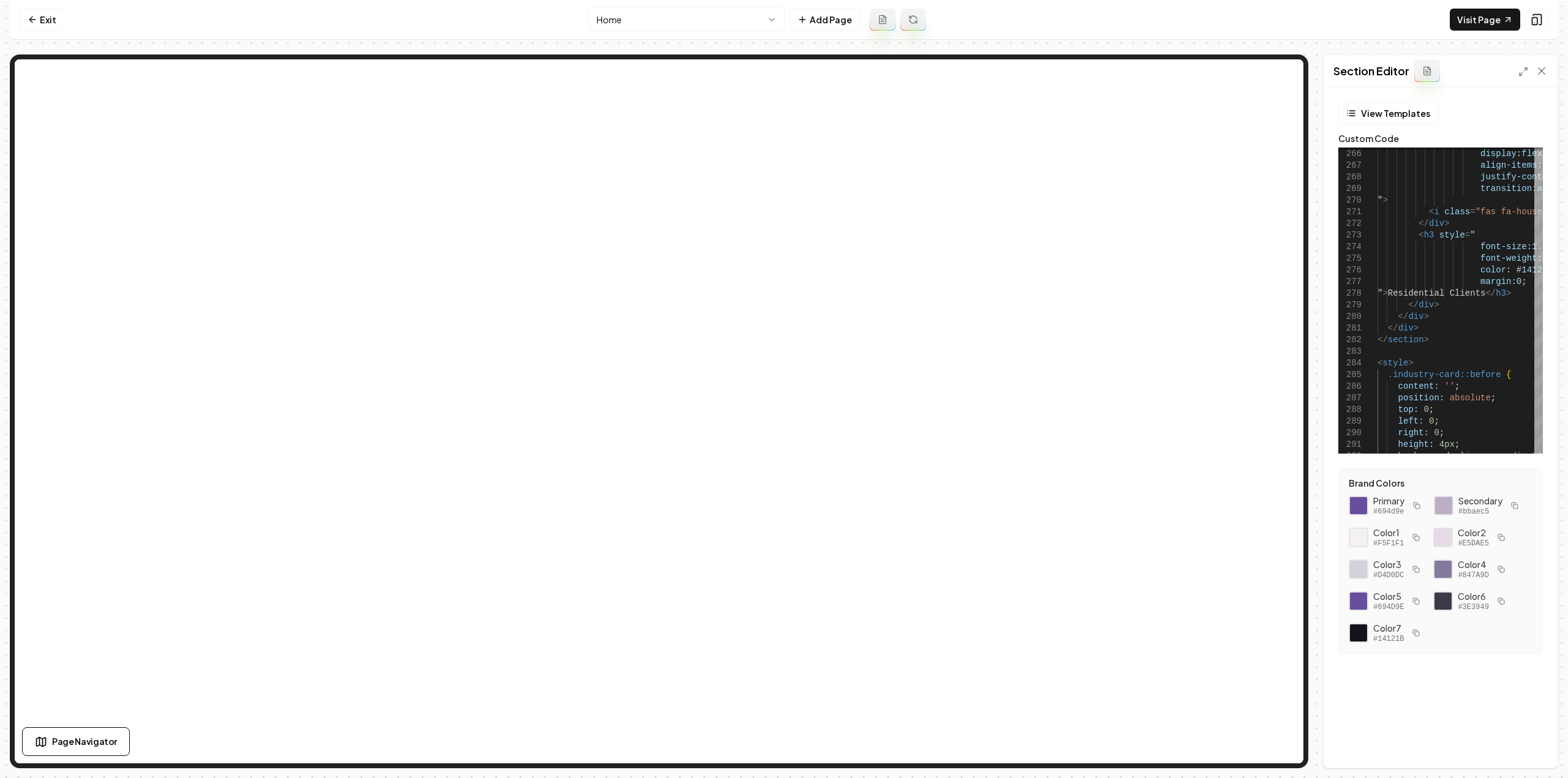
click at [612, 10] on html "Computer Required This feature is only available on a computer. Please switch t…" at bounding box center [784, 389] width 1568 height 778
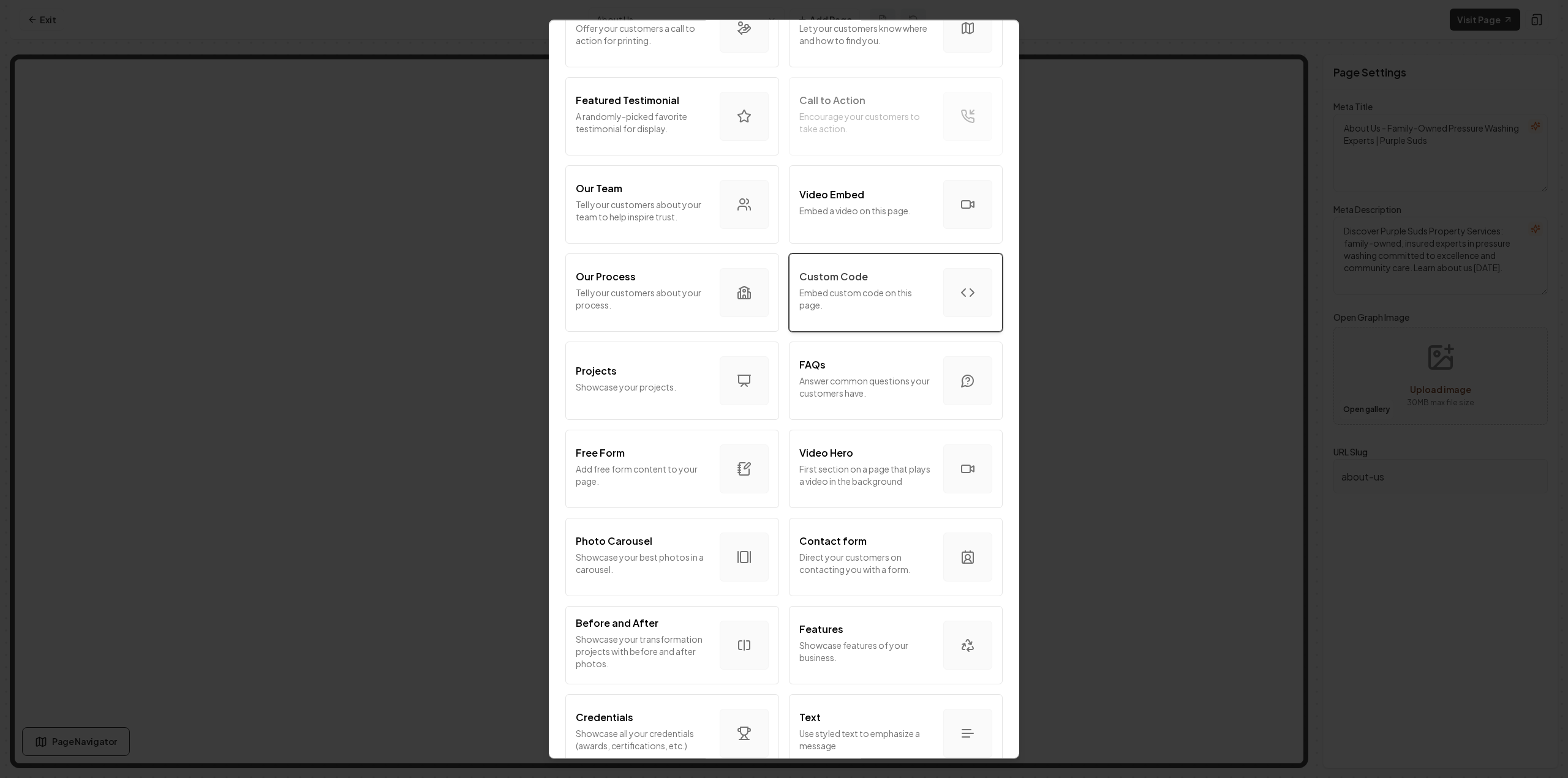
scroll to position [306, 0]
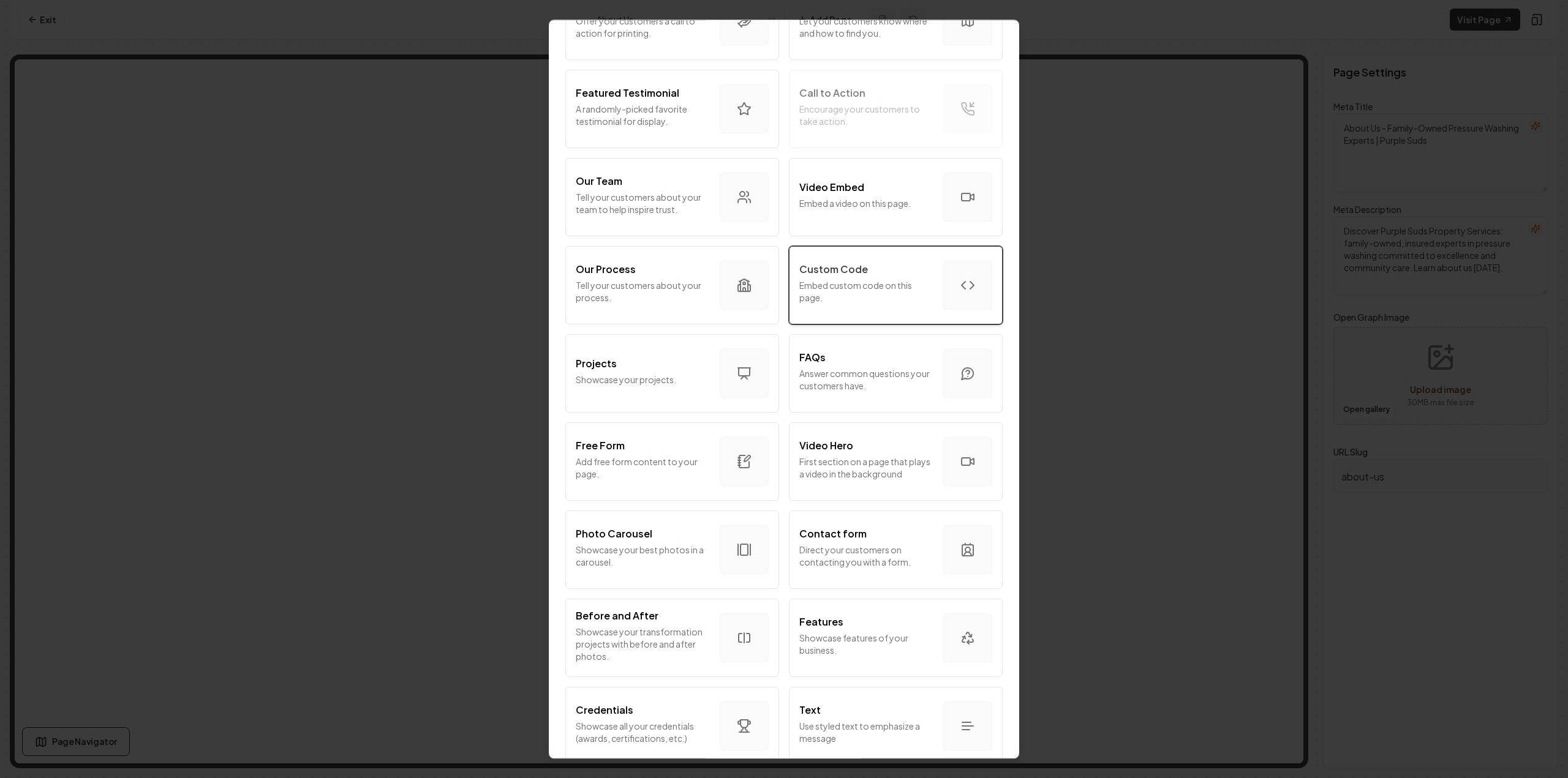
click at [863, 297] on p "Embed custom code on this page." at bounding box center [867, 292] width 134 height 25
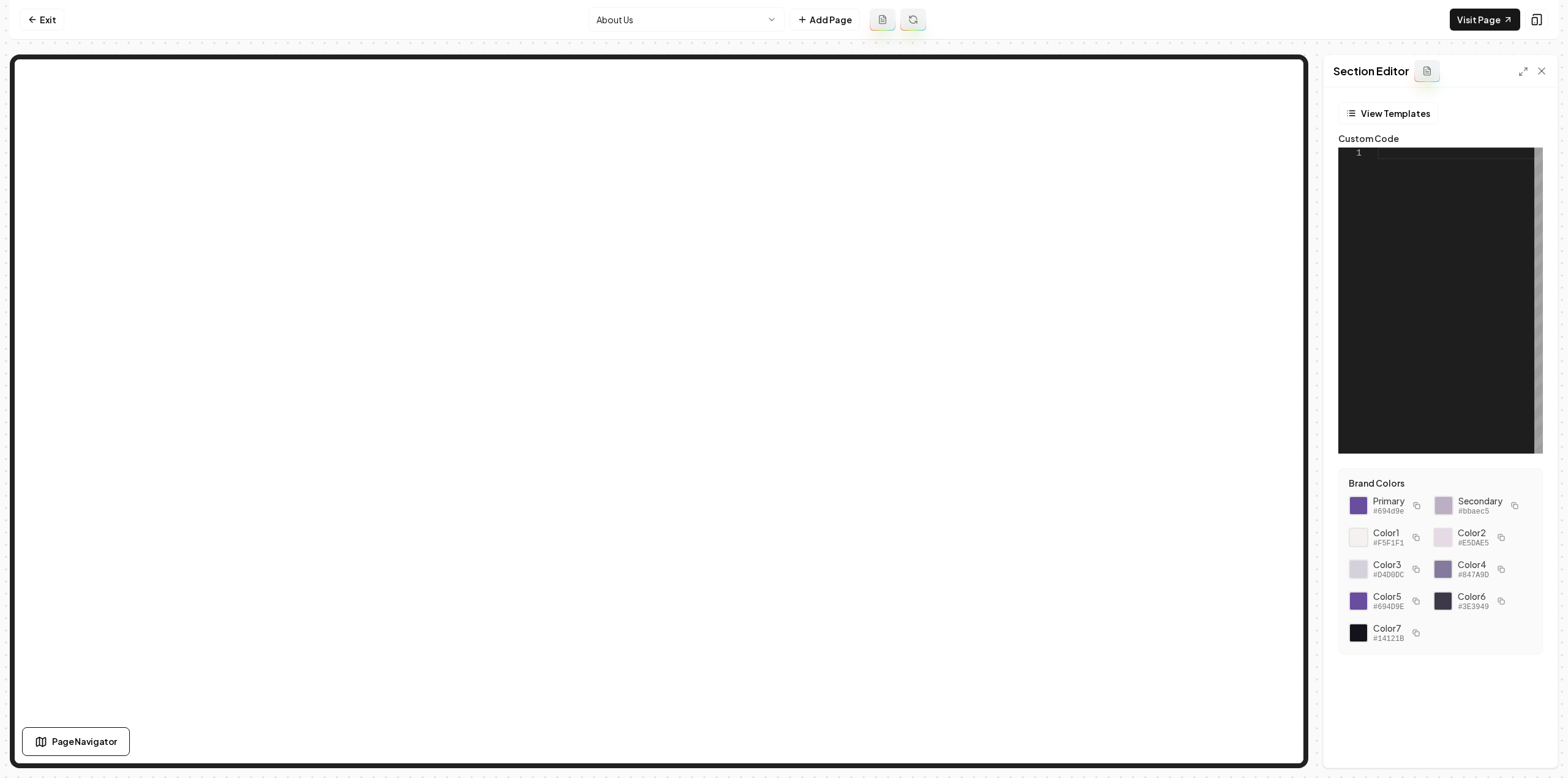
click at [1476, 237] on div at bounding box center [1460, 300] width 166 height 306
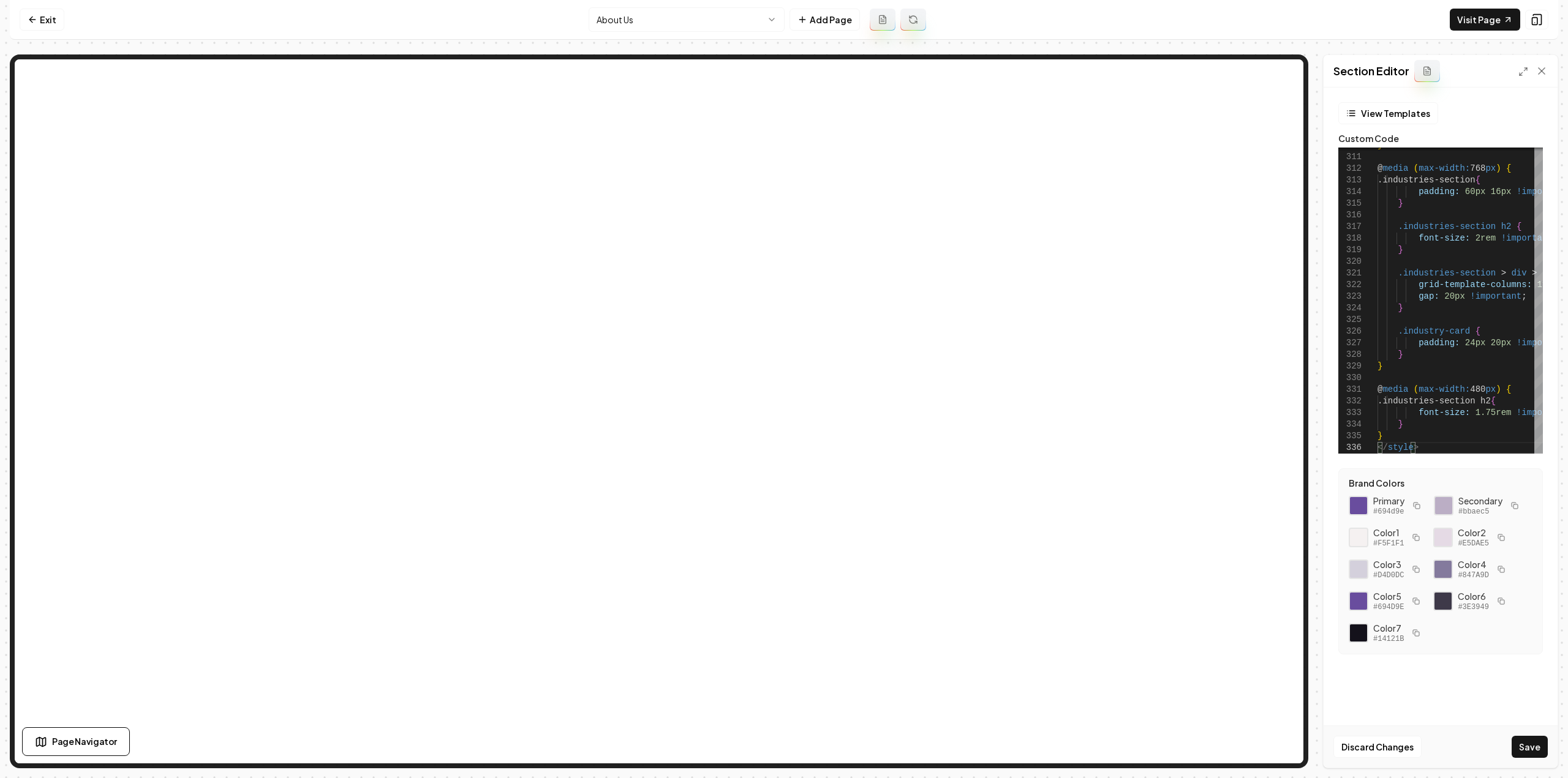
click at [1522, 728] on div "Discard Changes Save" at bounding box center [1441, 747] width 234 height 42
click at [1522, 728] on div "Discard Changes Save" at bounding box center [1441, 747] width 234 height 42
click at [1523, 730] on div "Discard Changes Save" at bounding box center [1441, 747] width 234 height 42
click at [1524, 756] on button "Save" at bounding box center [1530, 747] width 36 height 22
click at [1522, 70] on icon at bounding box center [1524, 71] width 10 height 10
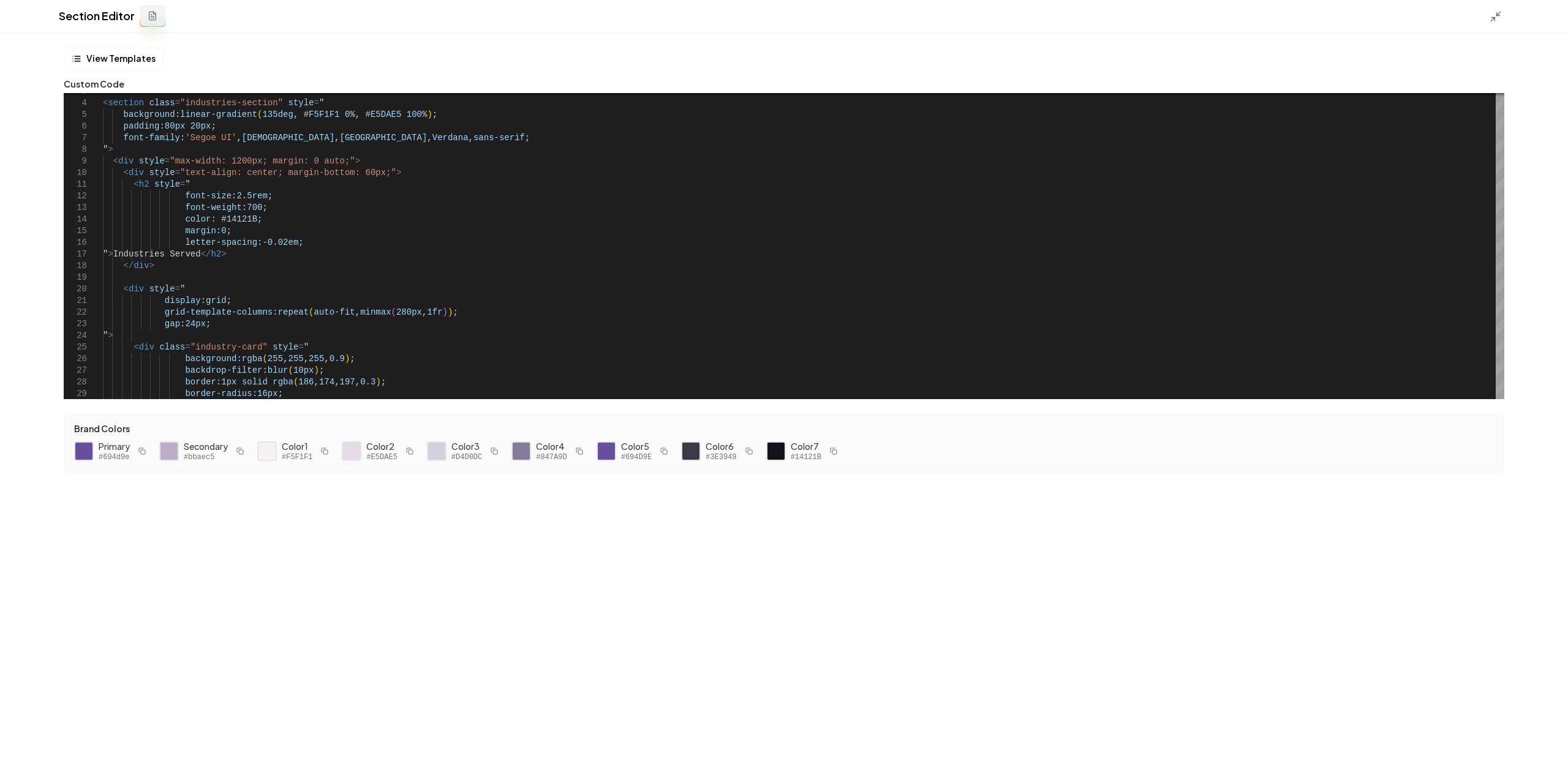
click at [662, 450] on button "button" at bounding box center [664, 451] width 15 height 15
drag, startPoint x: 245, startPoint y: 217, endPoint x: 211, endPoint y: 214, distance: 34.1
type textarea "**********"
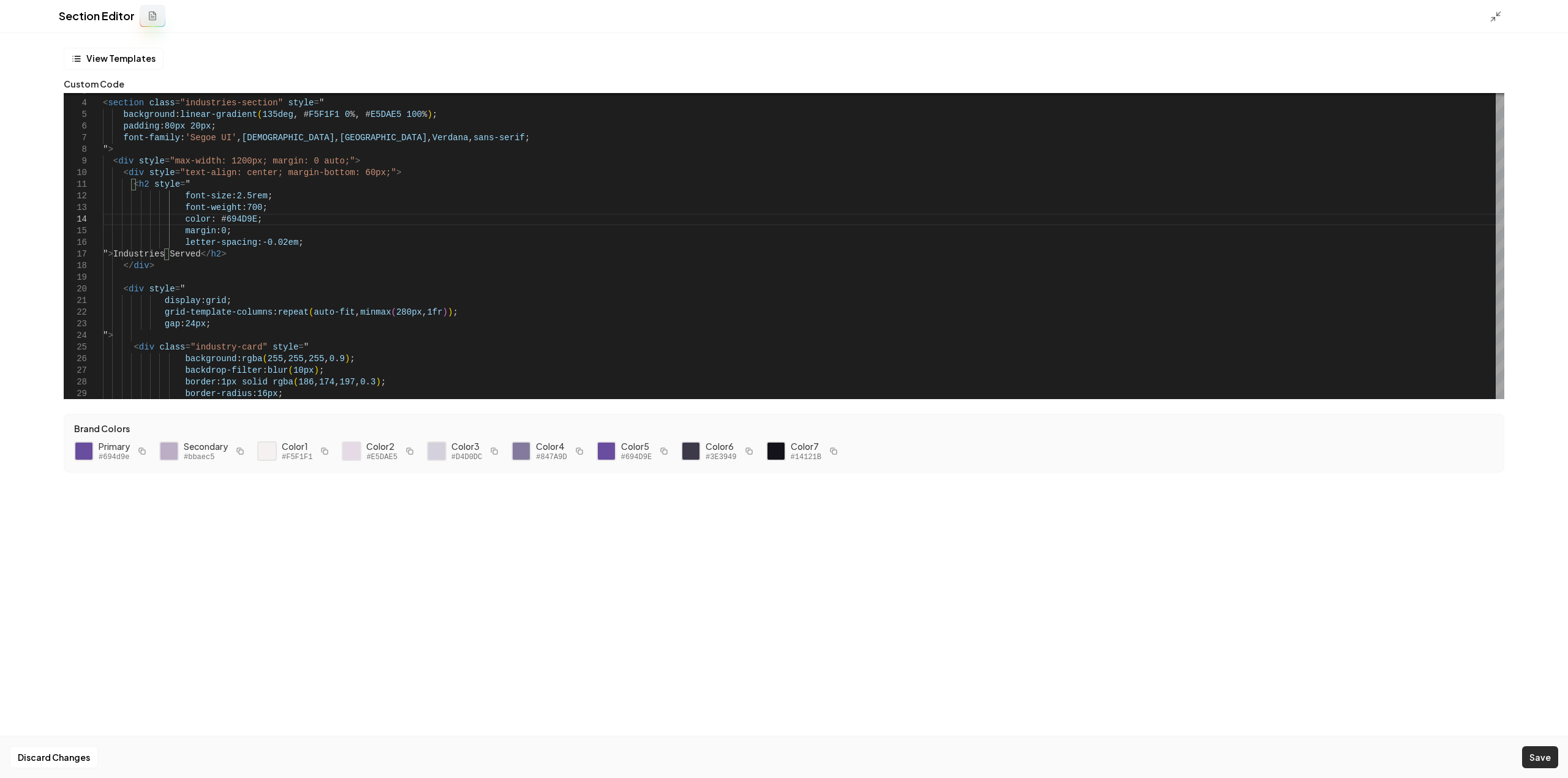
click at [1540, 760] on button "Save" at bounding box center [1540, 757] width 36 height 22
click at [1490, 12] on icon at bounding box center [1496, 17] width 12 height 12
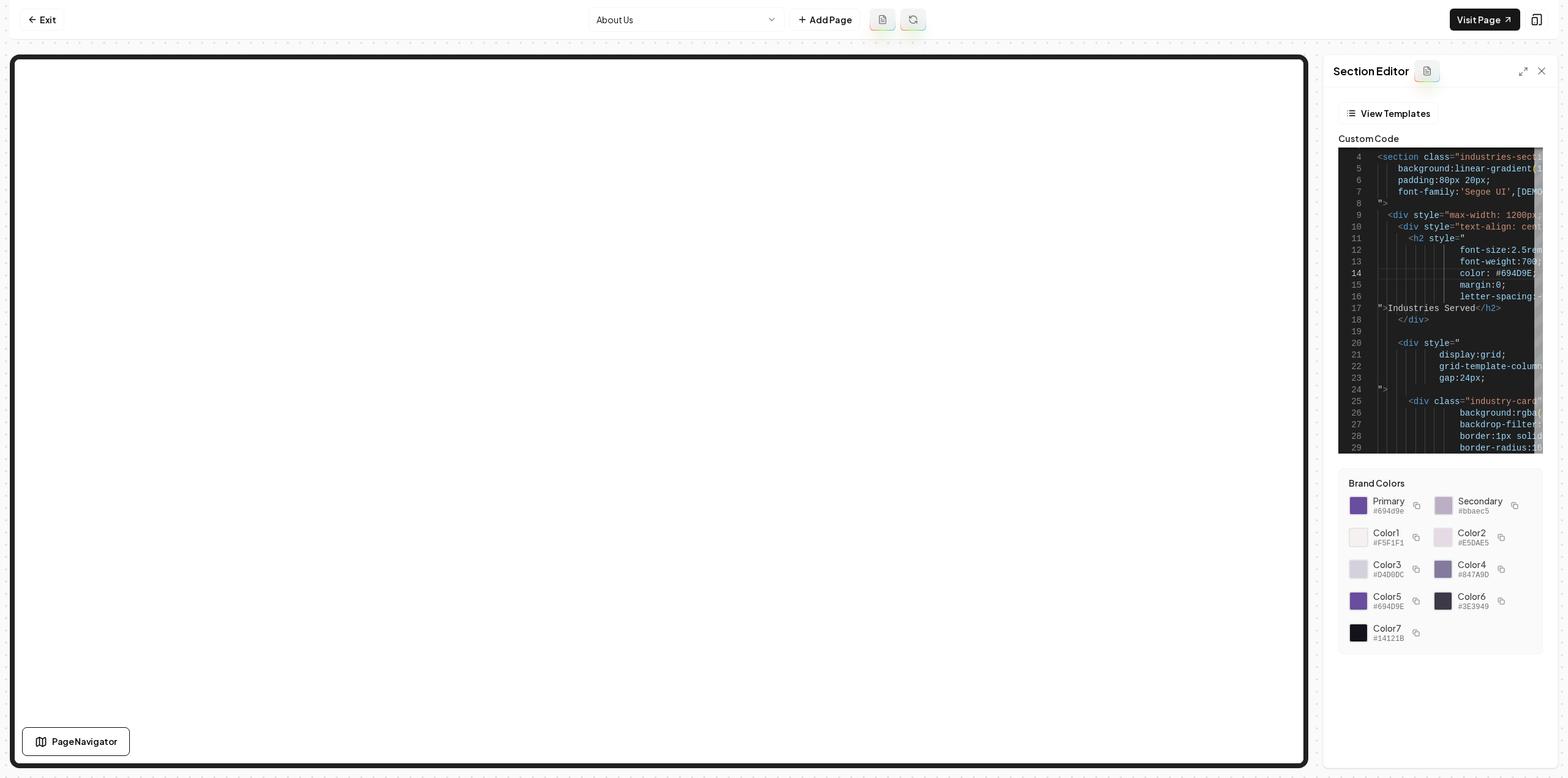
click at [653, 18] on html "Computer Required This feature is only available on a computer. Please switch t…" at bounding box center [784, 389] width 1568 height 778
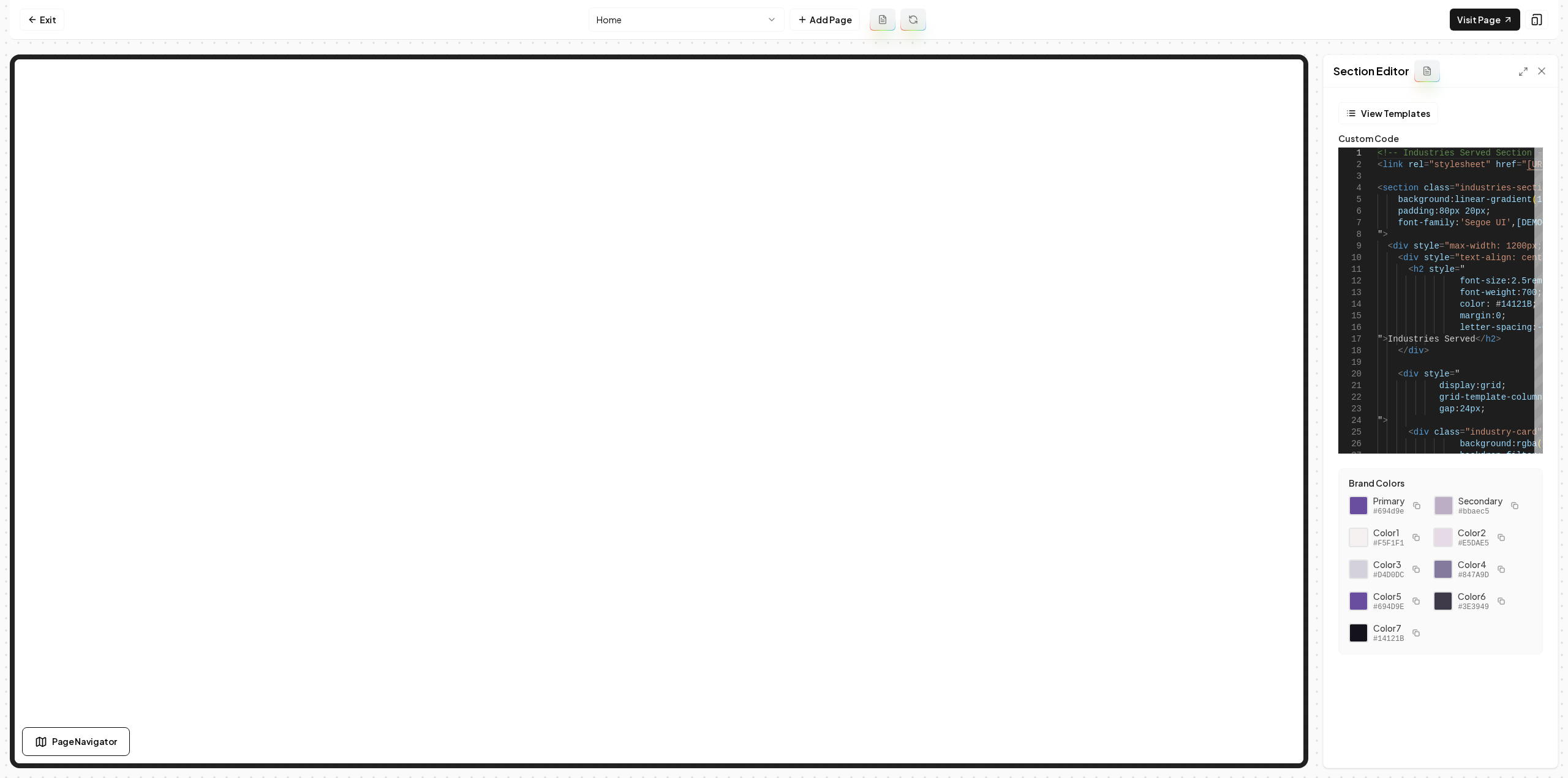
click at [1409, 600] on button "button" at bounding box center [1416, 601] width 15 height 15
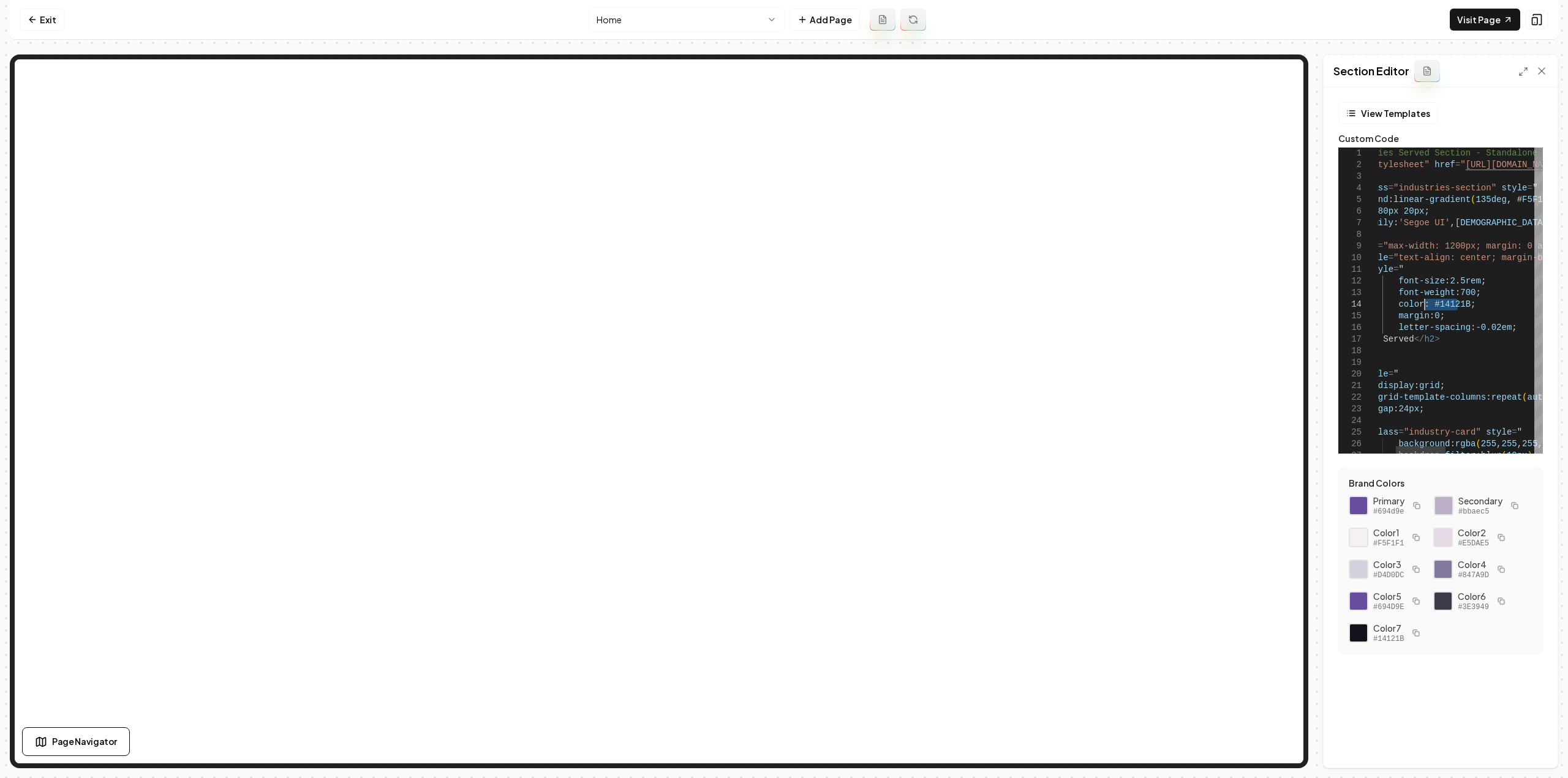
drag, startPoint x: 1457, startPoint y: 305, endPoint x: 1425, endPoint y: 303, distance: 32.1
type textarea "**********"
click at [1532, 744] on button "Save" at bounding box center [1530, 747] width 36 height 22
click at [1542, 74] on icon at bounding box center [1542, 71] width 12 height 12
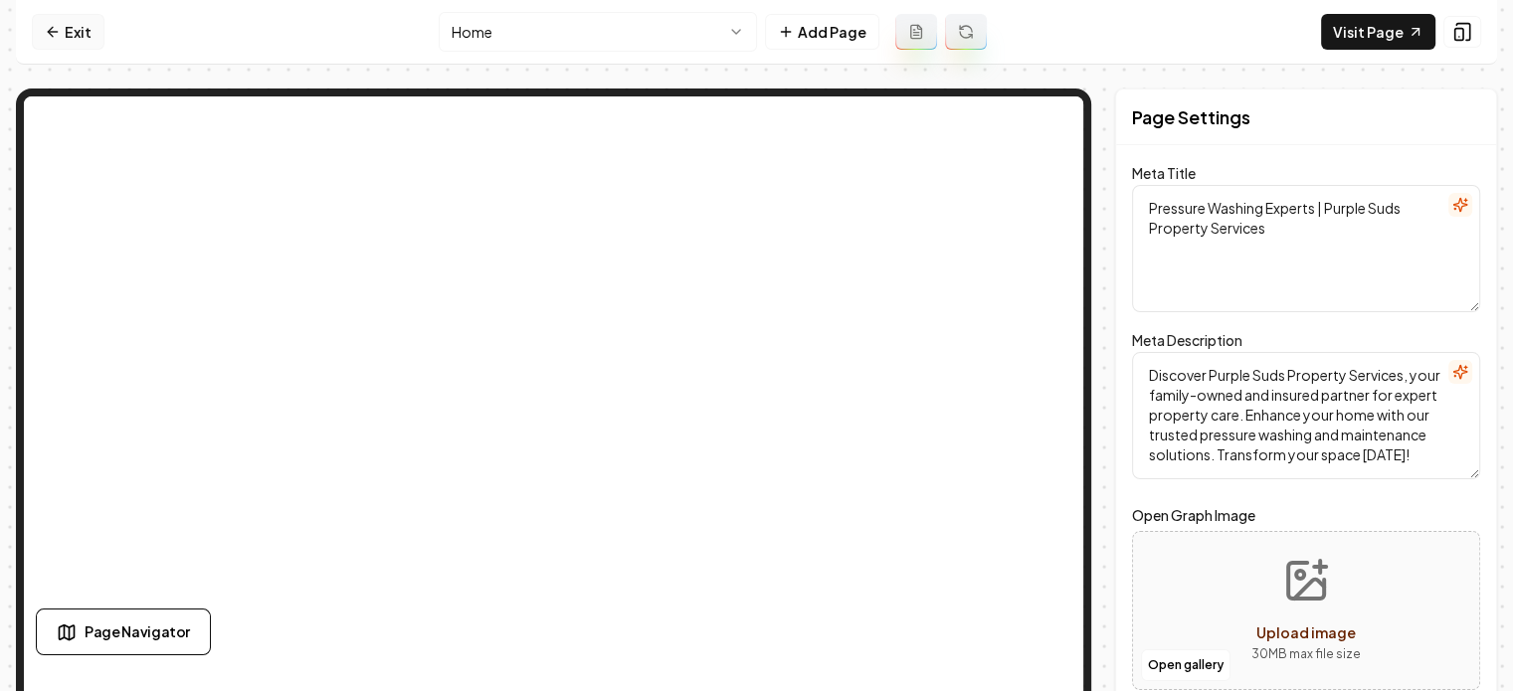
click at [69, 27] on link "Exit" at bounding box center [68, 32] width 73 height 36
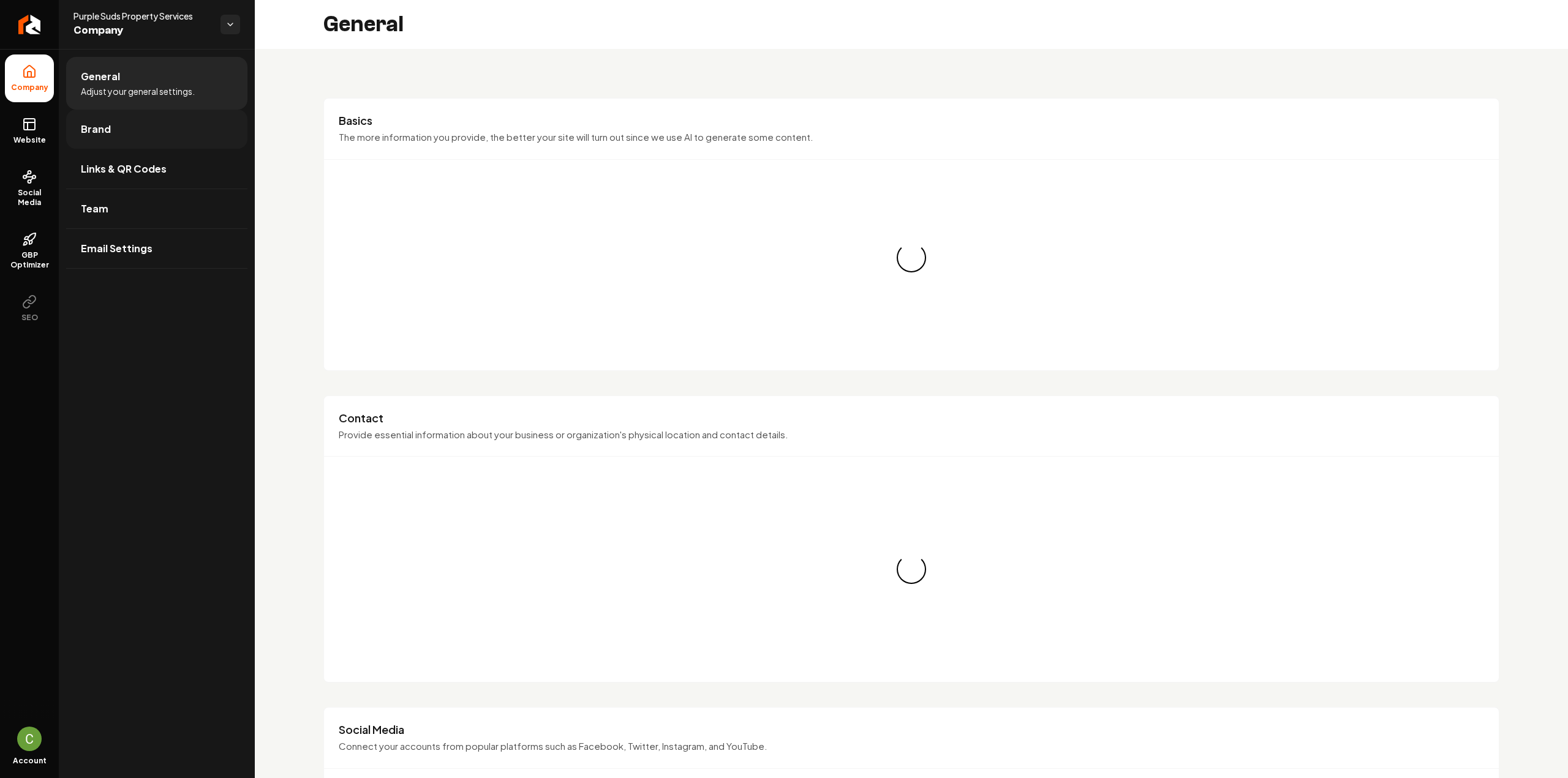
click at [104, 139] on link "Brand" at bounding box center [156, 129] width 181 height 39
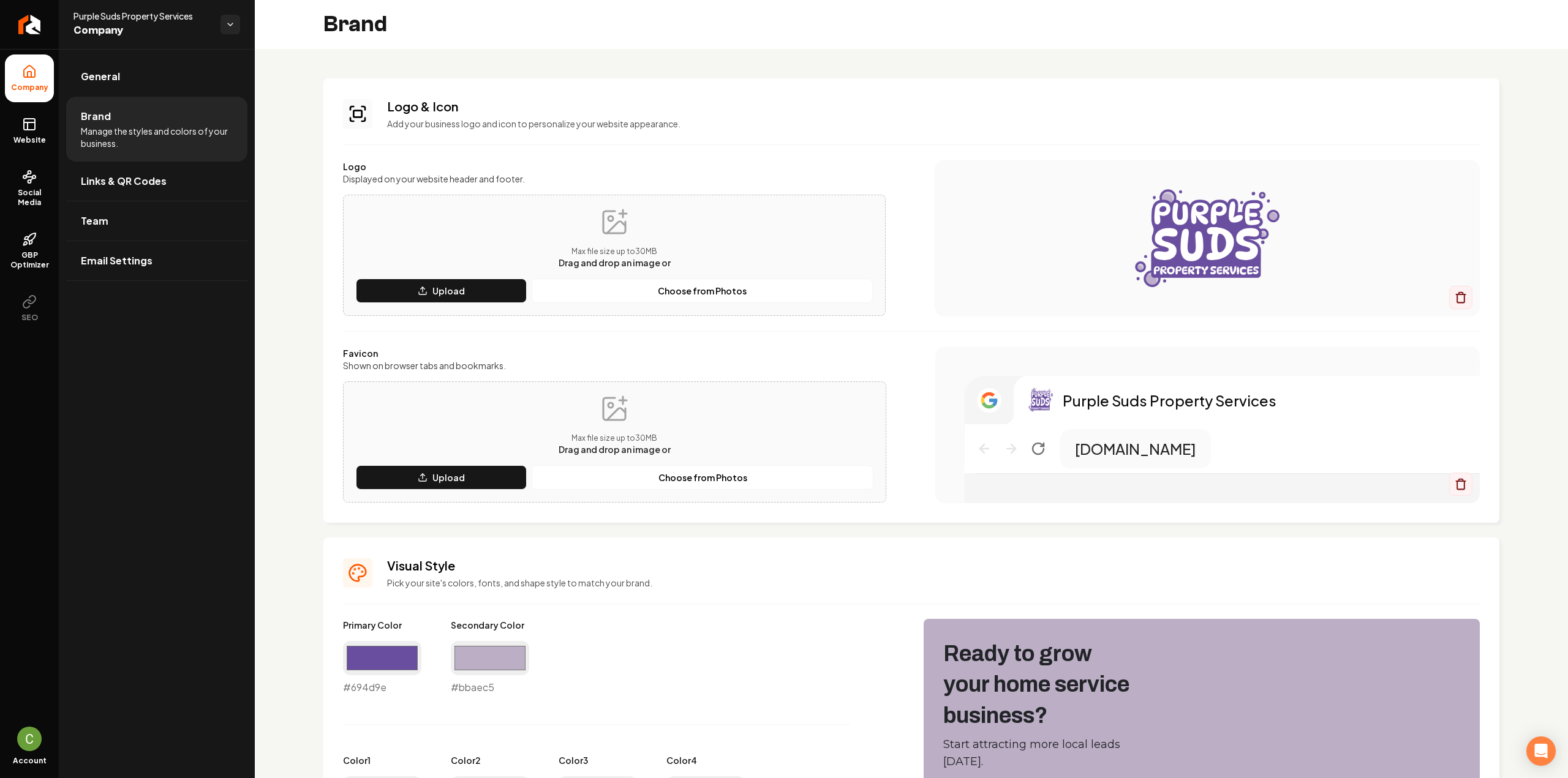
scroll to position [245, 0]
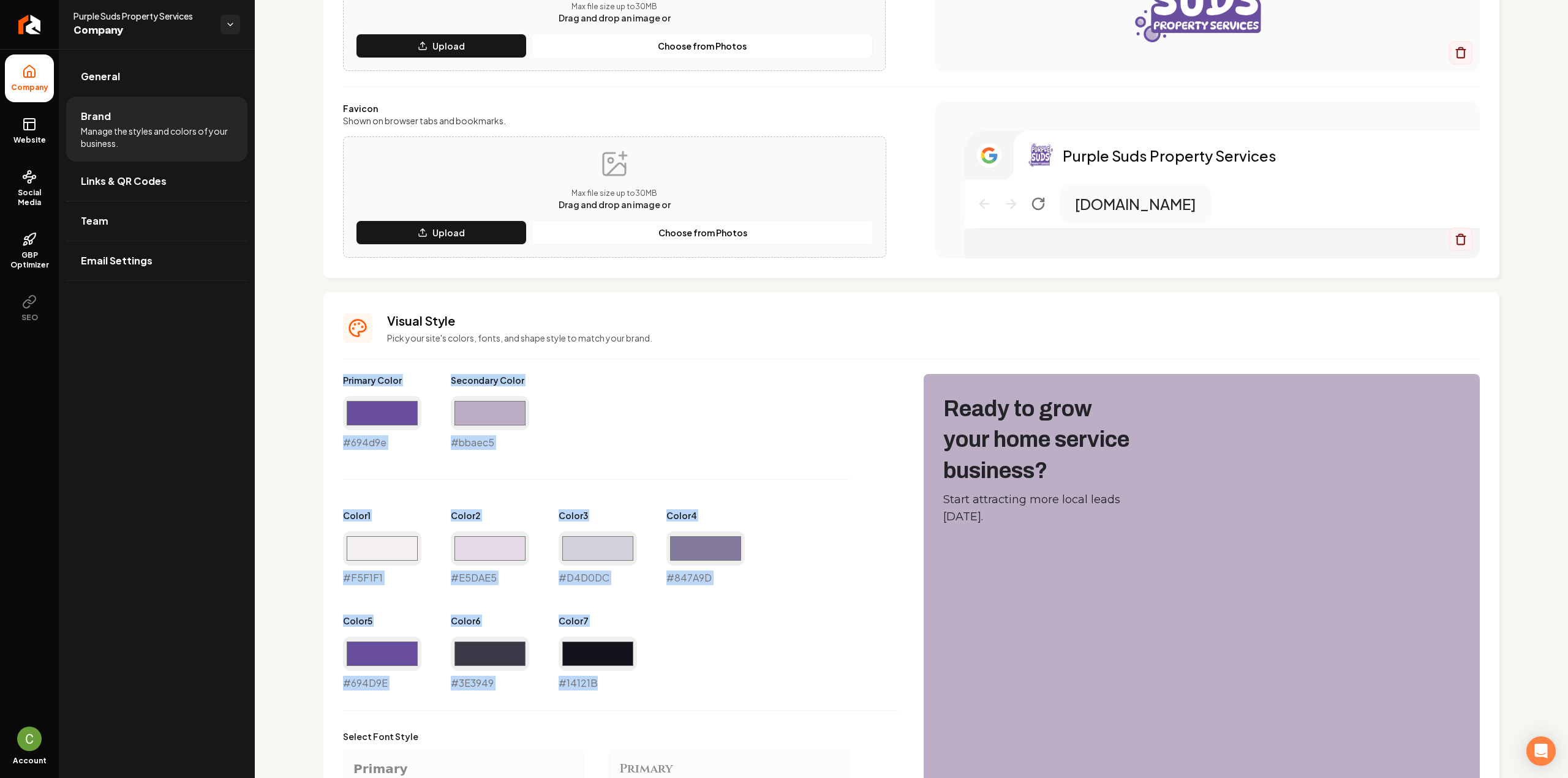
drag, startPoint x: 613, startPoint y: 683, endPoint x: 332, endPoint y: 384, distance: 410.3
click at [332, 384] on div "Visual Style Pick your site's colors, fonts, and shape style to match your bran…" at bounding box center [911, 664] width 1176 height 743
copy div "Primary Color #694d9e Secondary Color #bbaec5 Color 1 #F5F1F1 Color 2 #E5DAE5 C…"
